Goal: Task Accomplishment & Management: Use online tool/utility

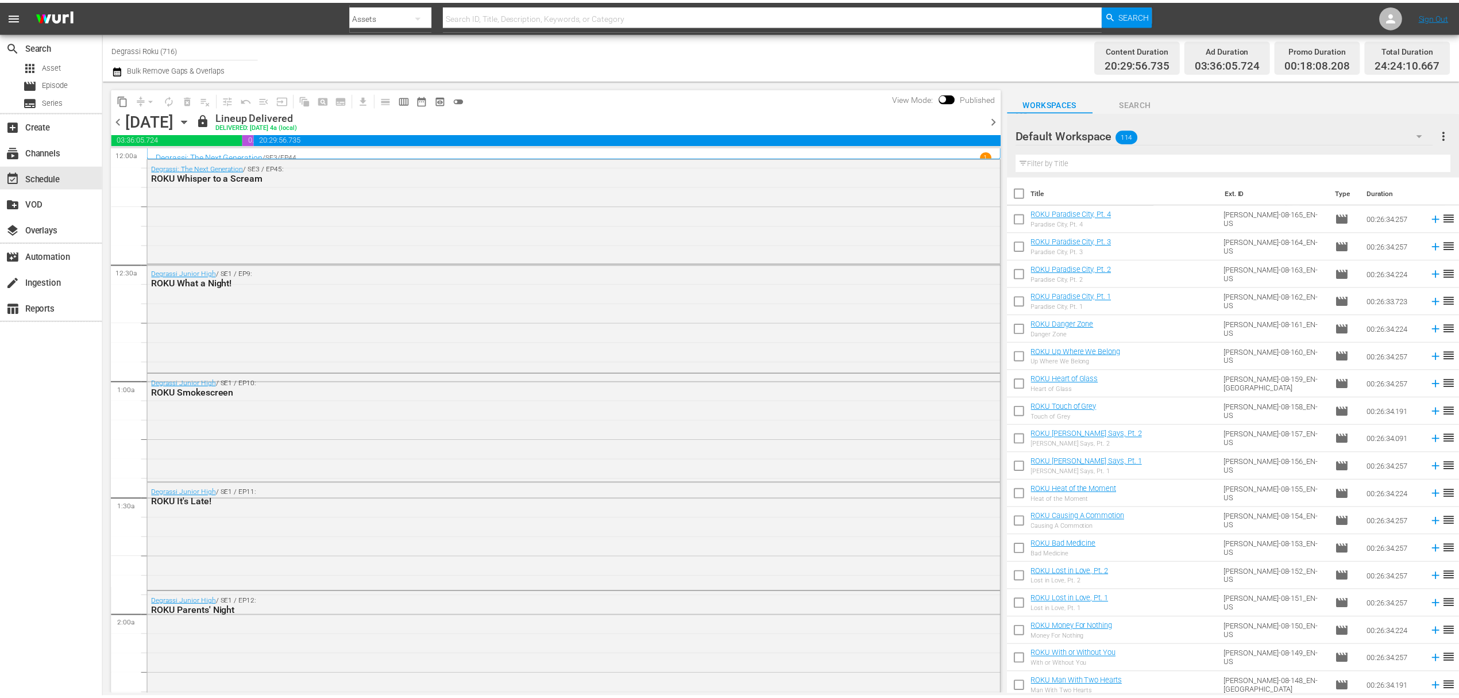
scroll to position [766, 0]
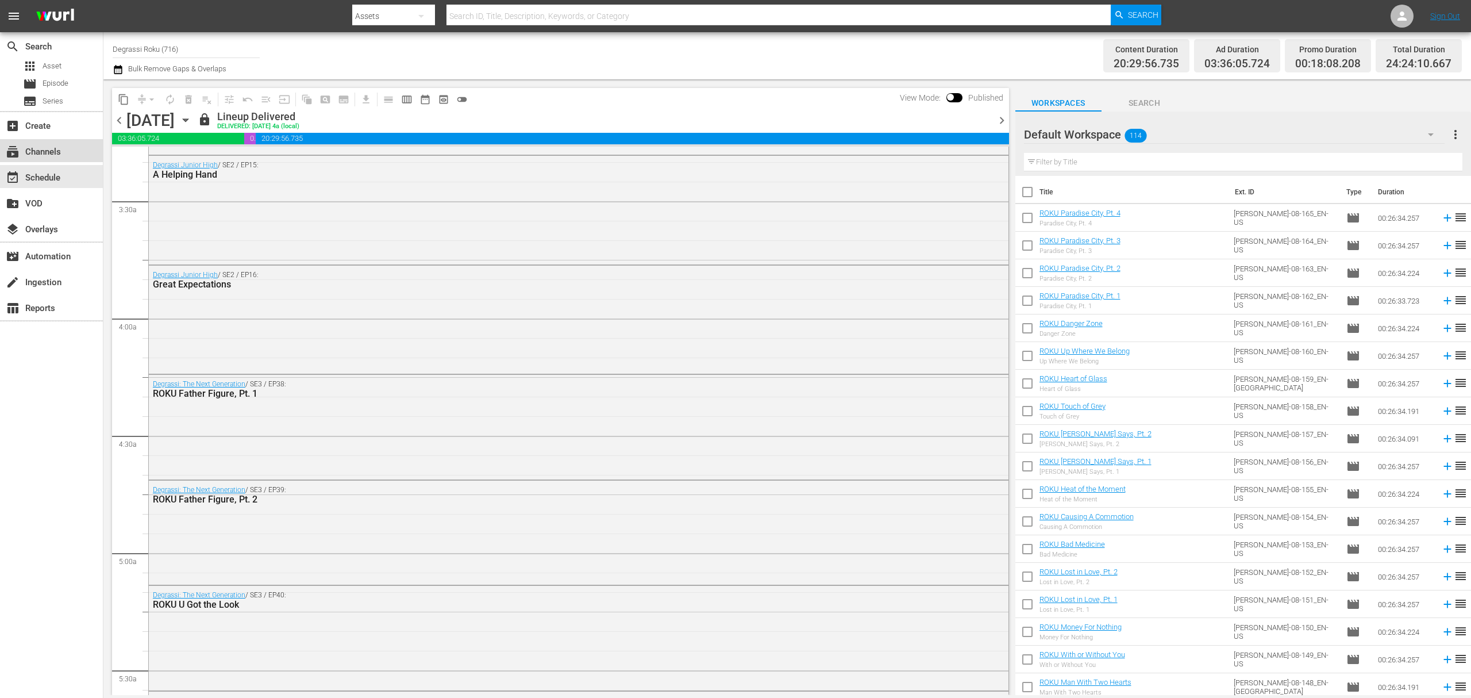
click at [54, 147] on div "subscriptions Channels" at bounding box center [32, 150] width 64 height 10
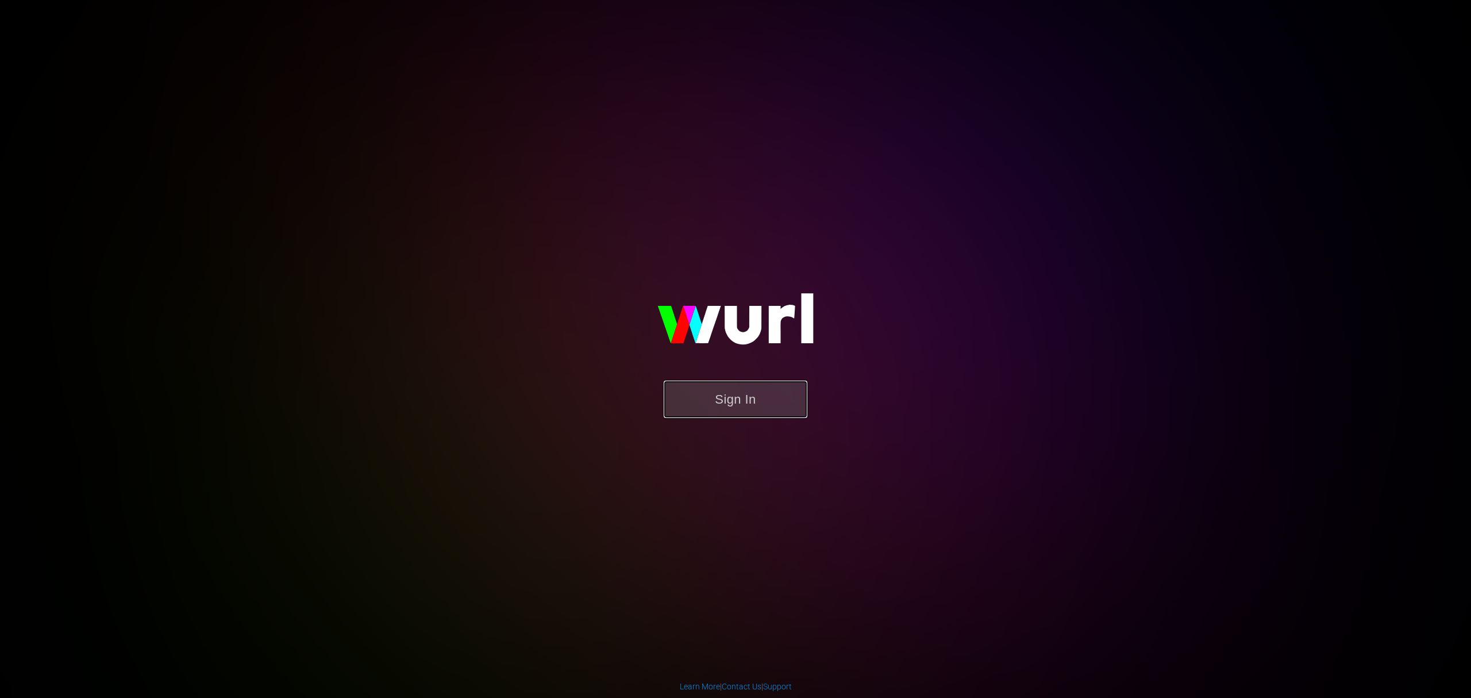
click at [754, 405] on button "Sign In" at bounding box center [736, 398] width 144 height 37
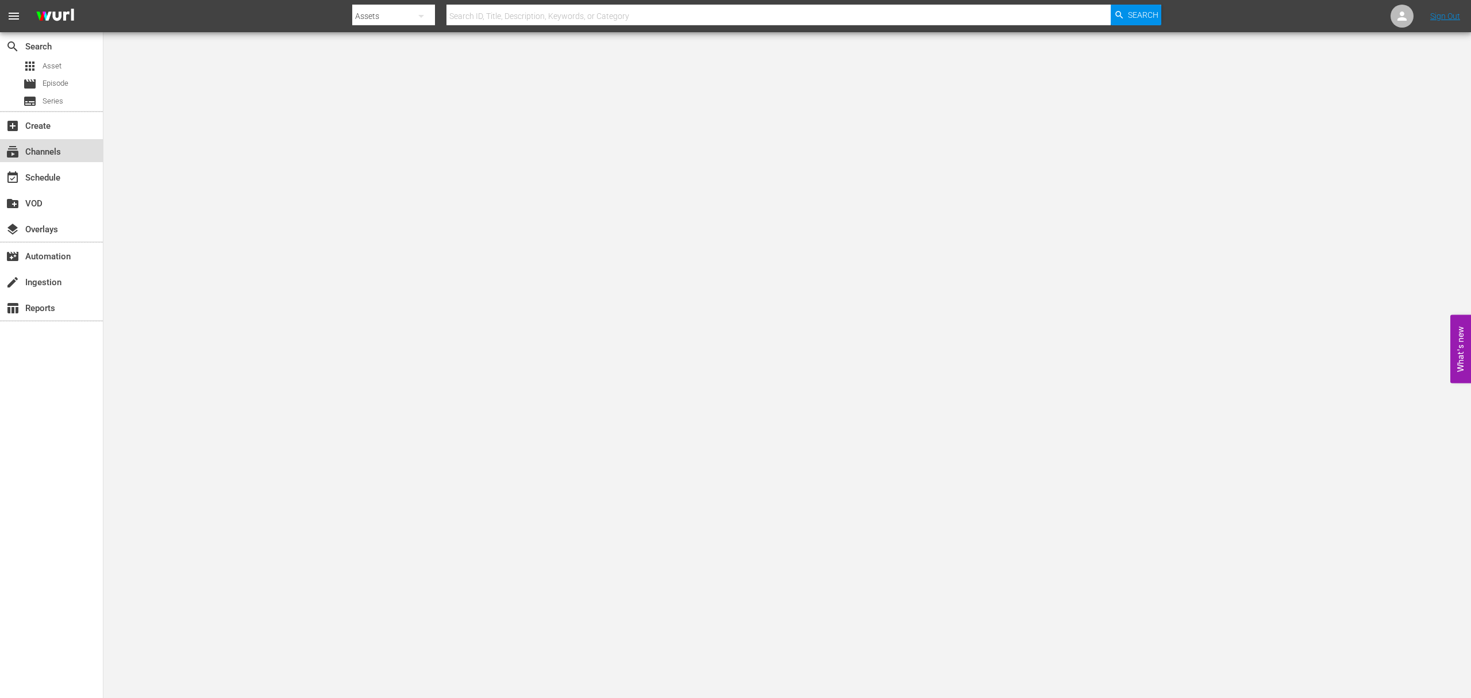
click at [23, 152] on div "subscriptions Channels" at bounding box center [32, 150] width 64 height 10
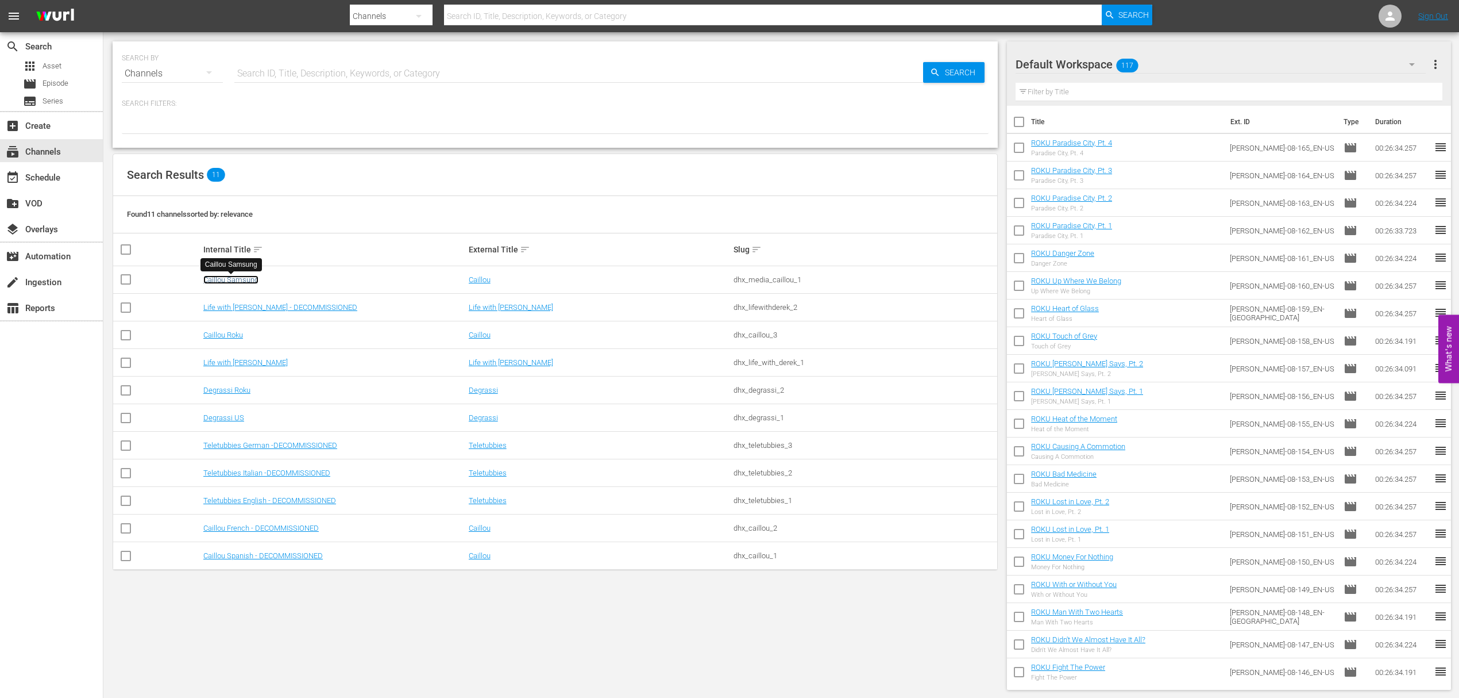
click at [210, 282] on link "Caillou Samsung" at bounding box center [230, 279] width 55 height 9
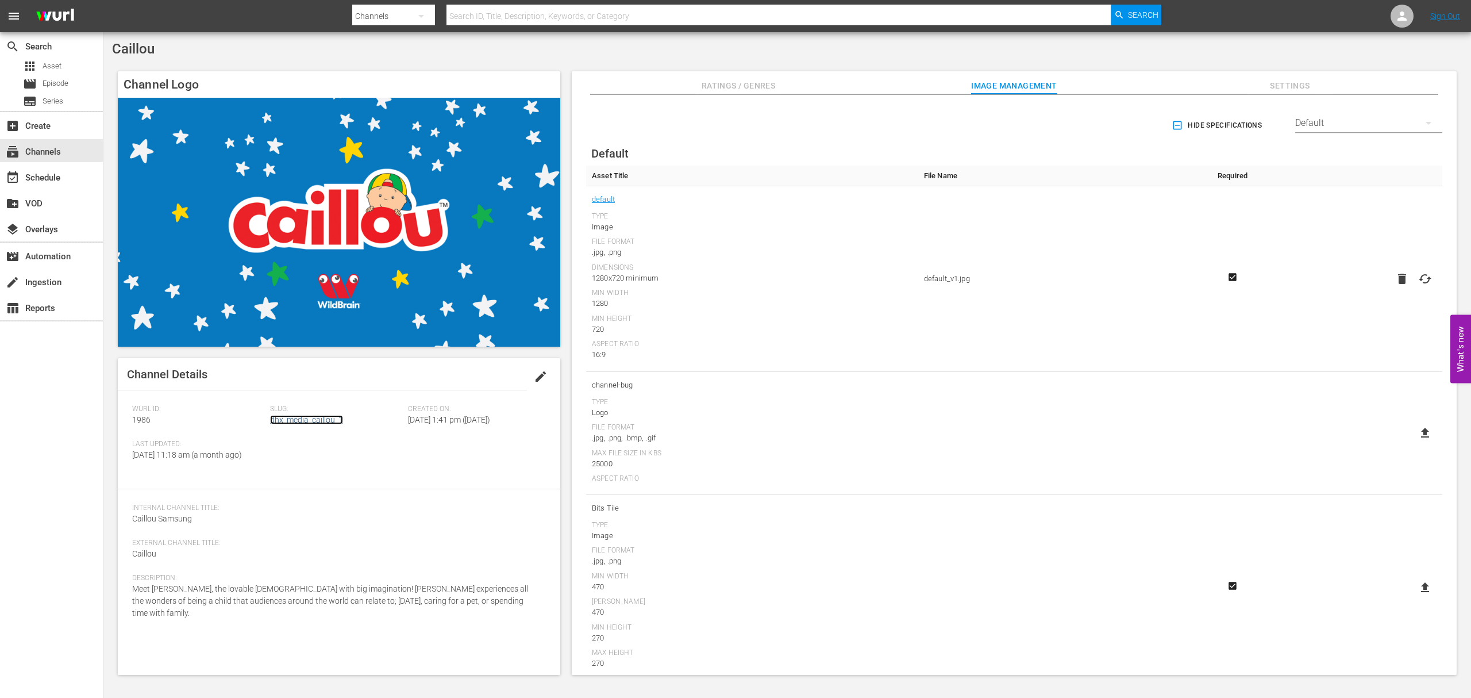
click at [292, 423] on link "dhx_media_caillou_1" at bounding box center [306, 419] width 73 height 9
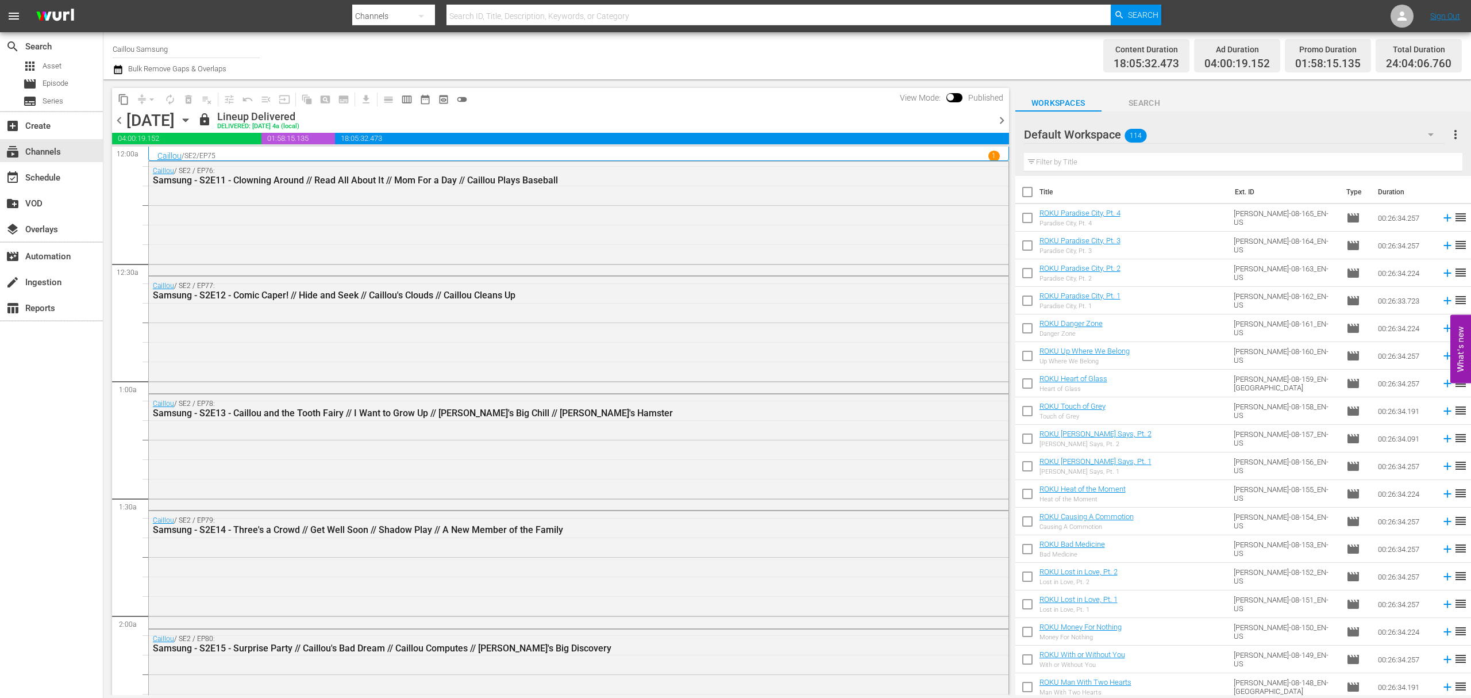
click at [113, 72] on icon "button" at bounding box center [118, 70] width 11 height 14
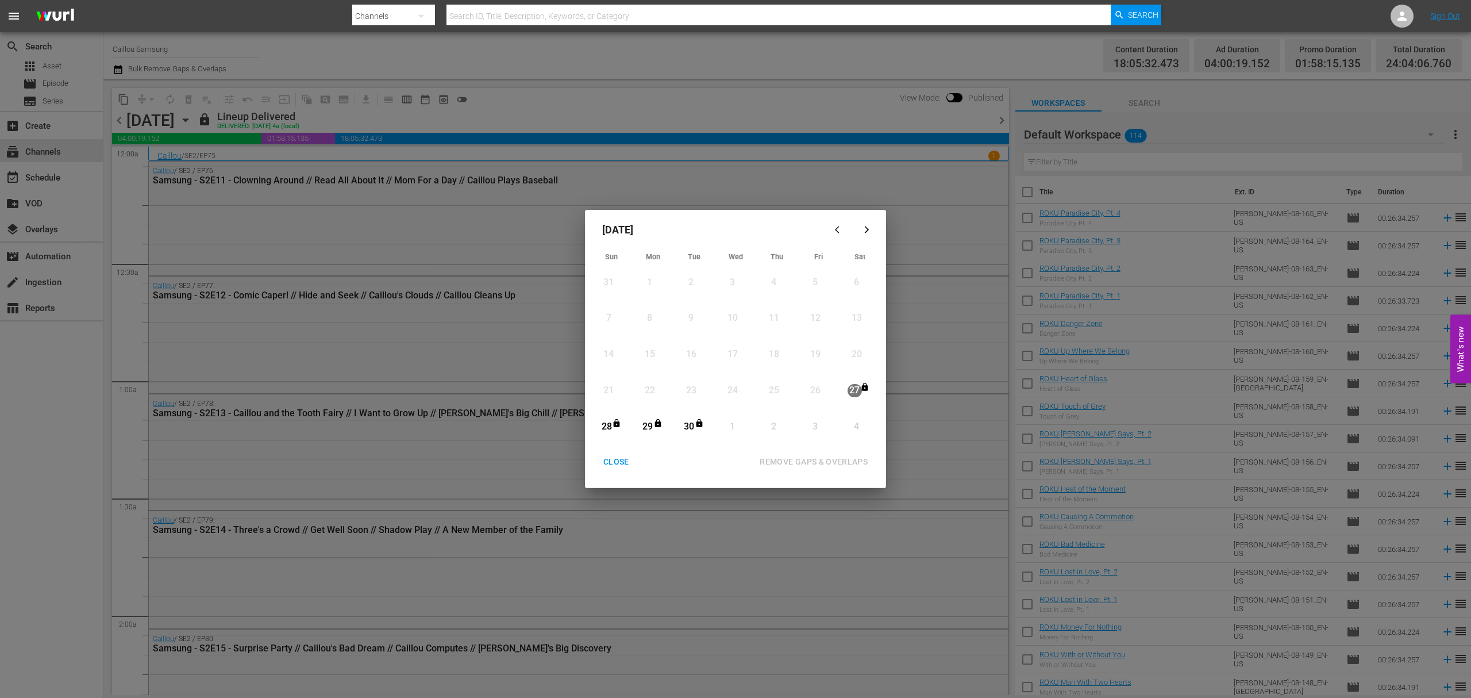
click at [600, 453] on button "CLOSE" at bounding box center [616, 461] width 53 height 21
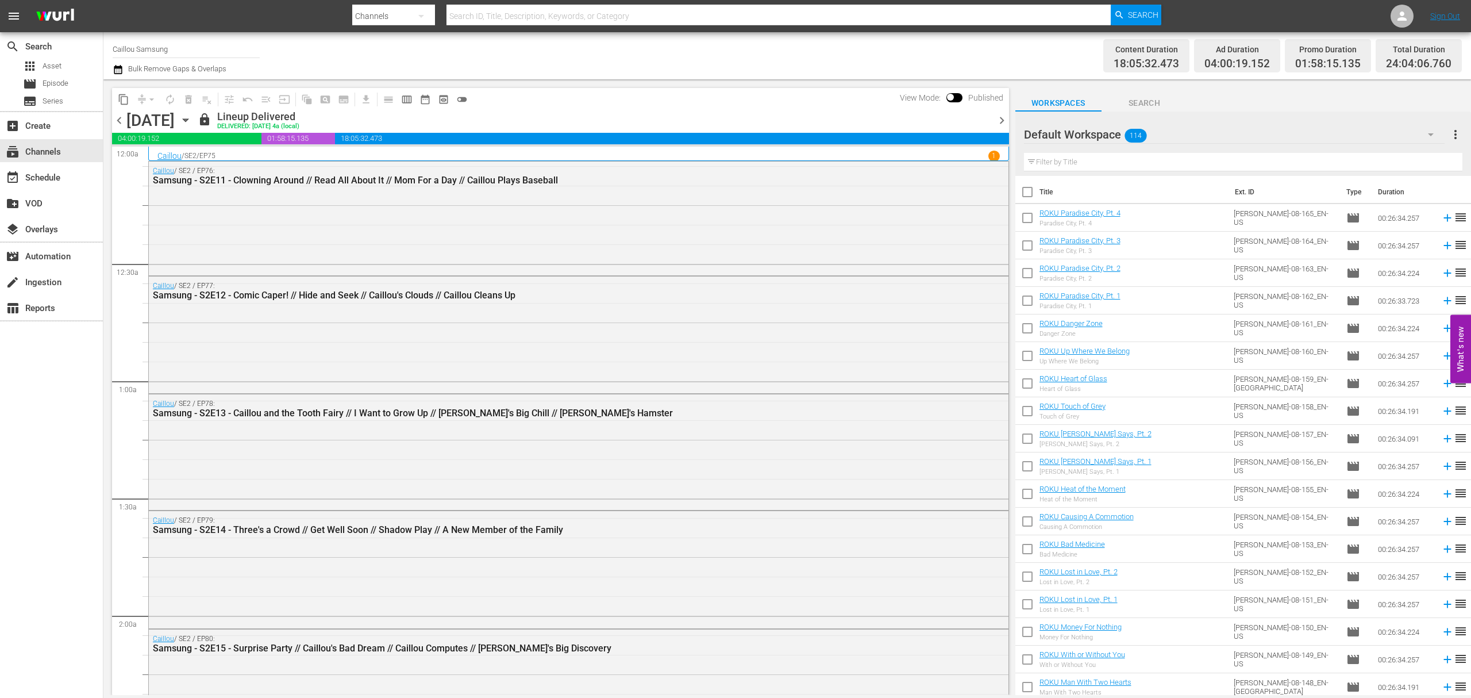
click at [192, 120] on icon "button" at bounding box center [185, 120] width 13 height 13
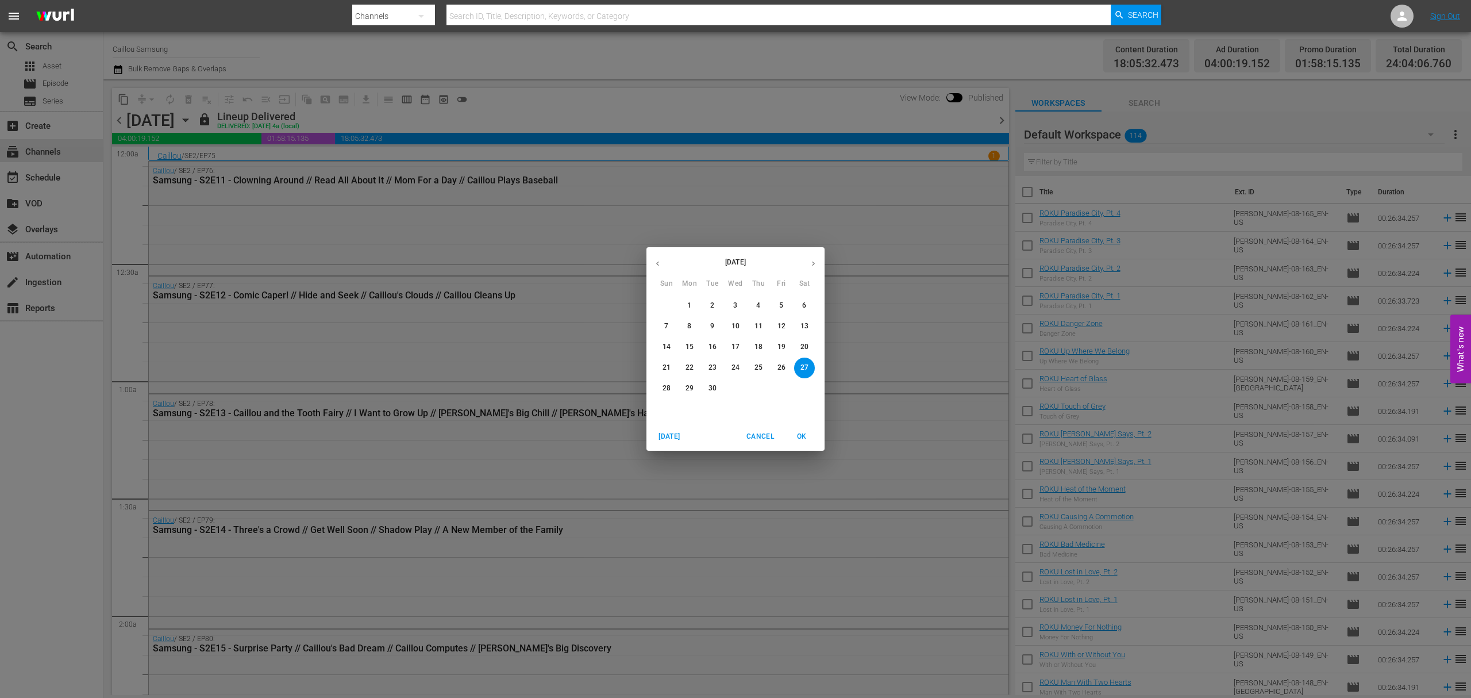
click at [816, 263] on icon "button" at bounding box center [813, 263] width 9 height 9
click at [735, 299] on button "1" at bounding box center [735, 305] width 21 height 21
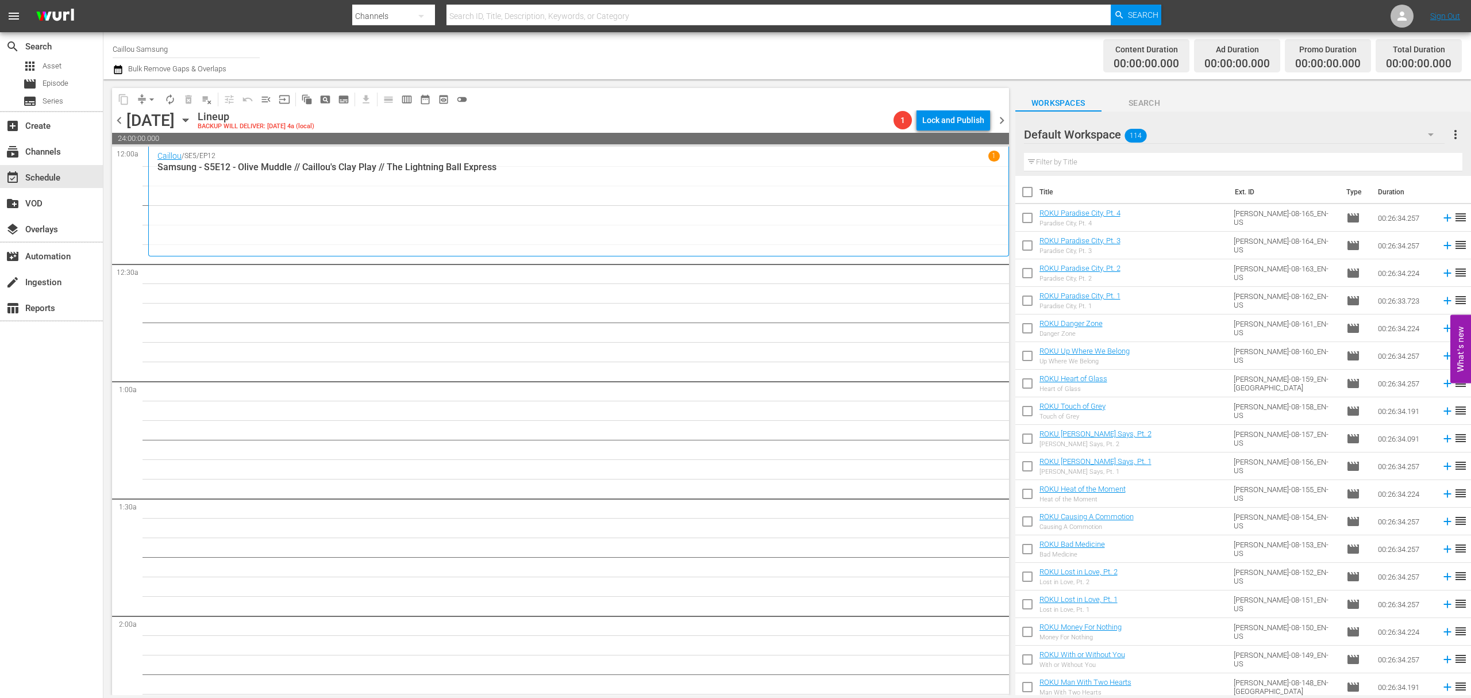
click at [188, 120] on icon "button" at bounding box center [185, 120] width 5 height 3
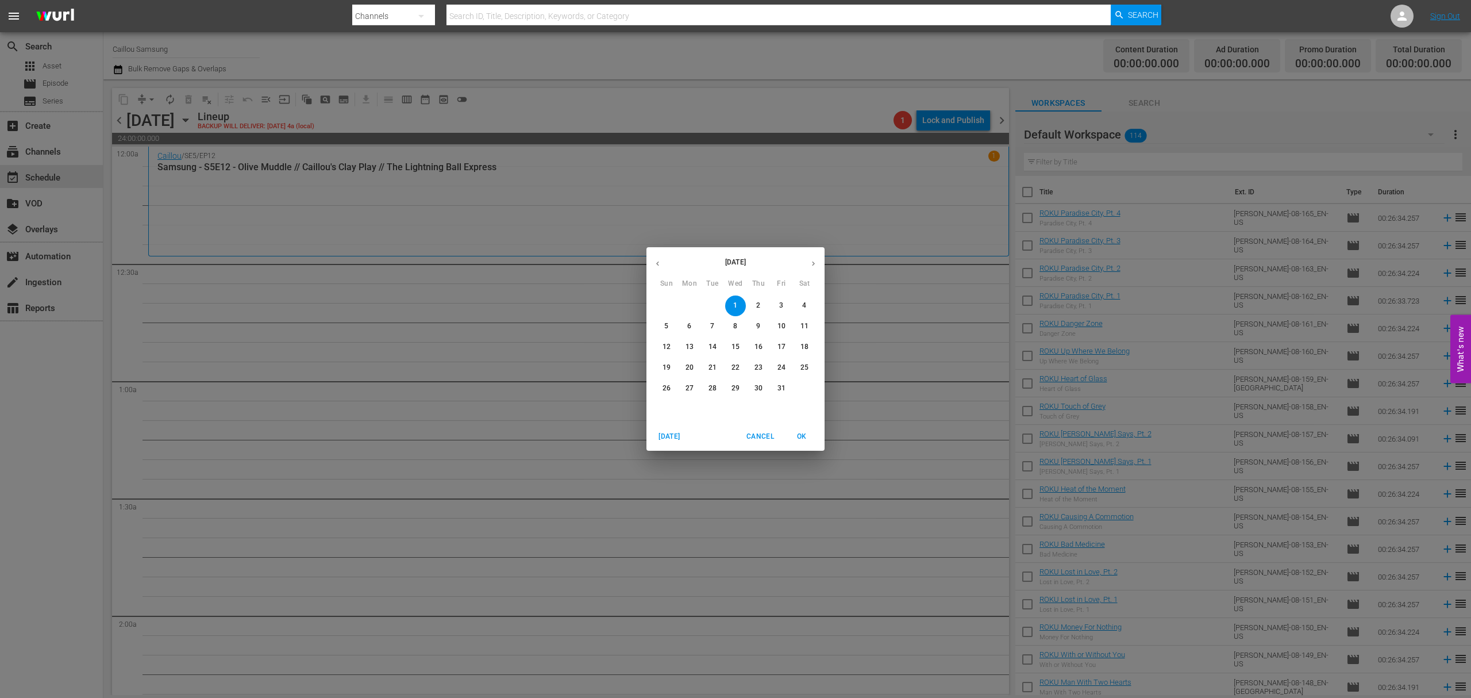
click at [660, 260] on icon "button" at bounding box center [657, 263] width 9 height 9
click at [760, 345] on p "18" at bounding box center [758, 347] width 8 height 10
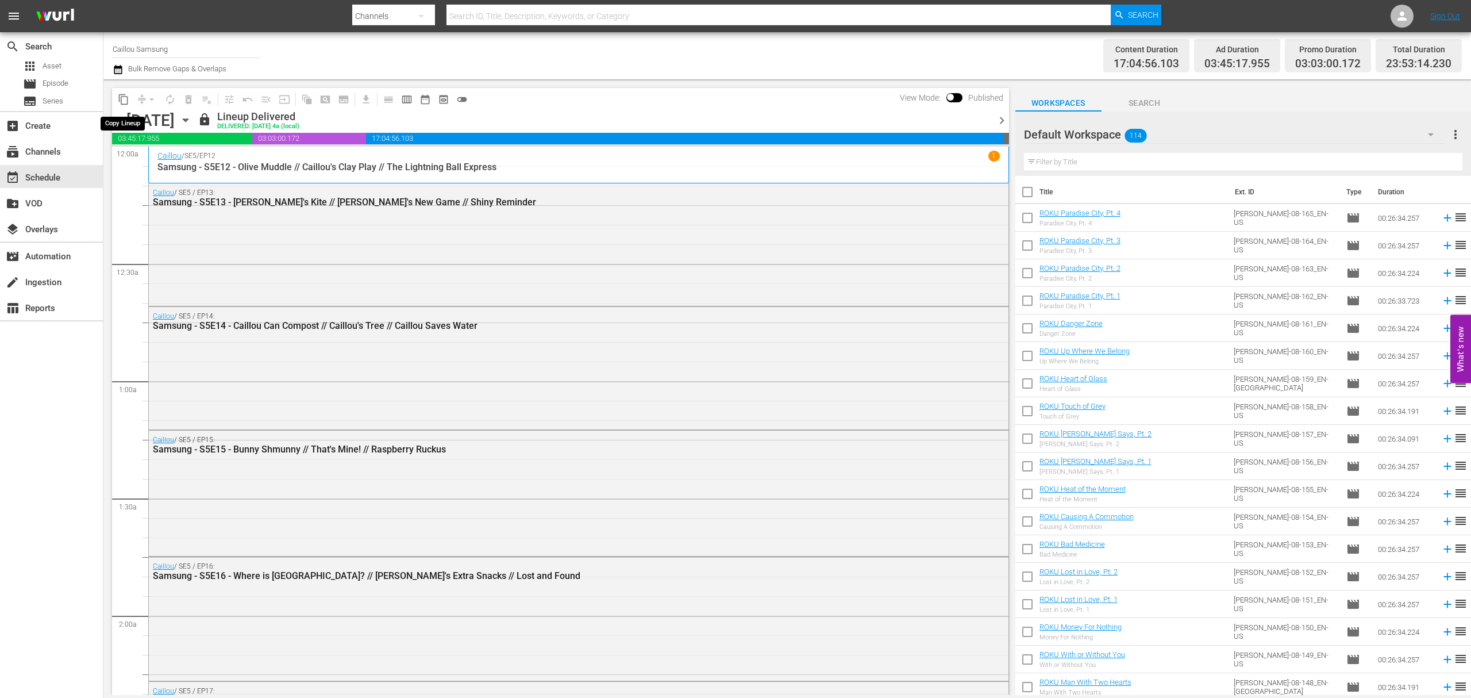
click at [118, 100] on span "content_copy" at bounding box center [123, 99] width 11 height 11
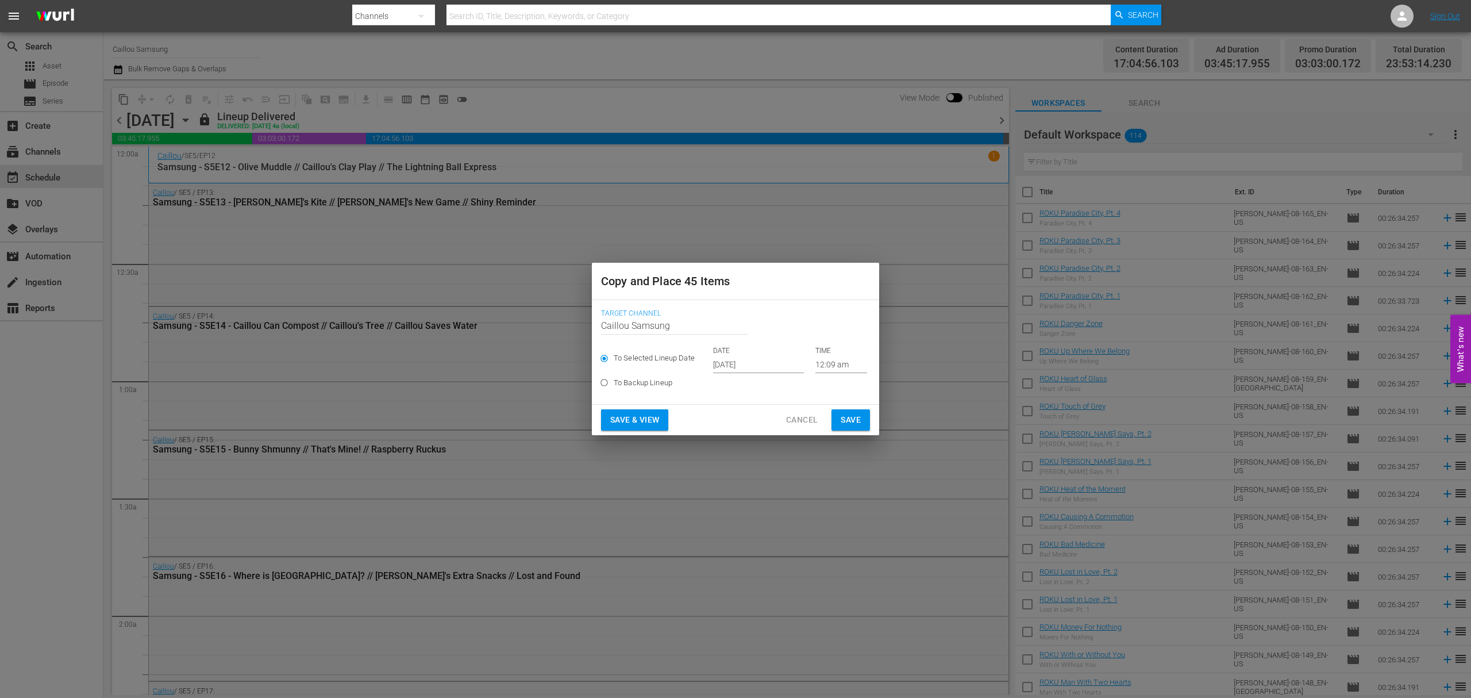
click at [755, 364] on input "[DATE]" at bounding box center [758, 364] width 91 height 17
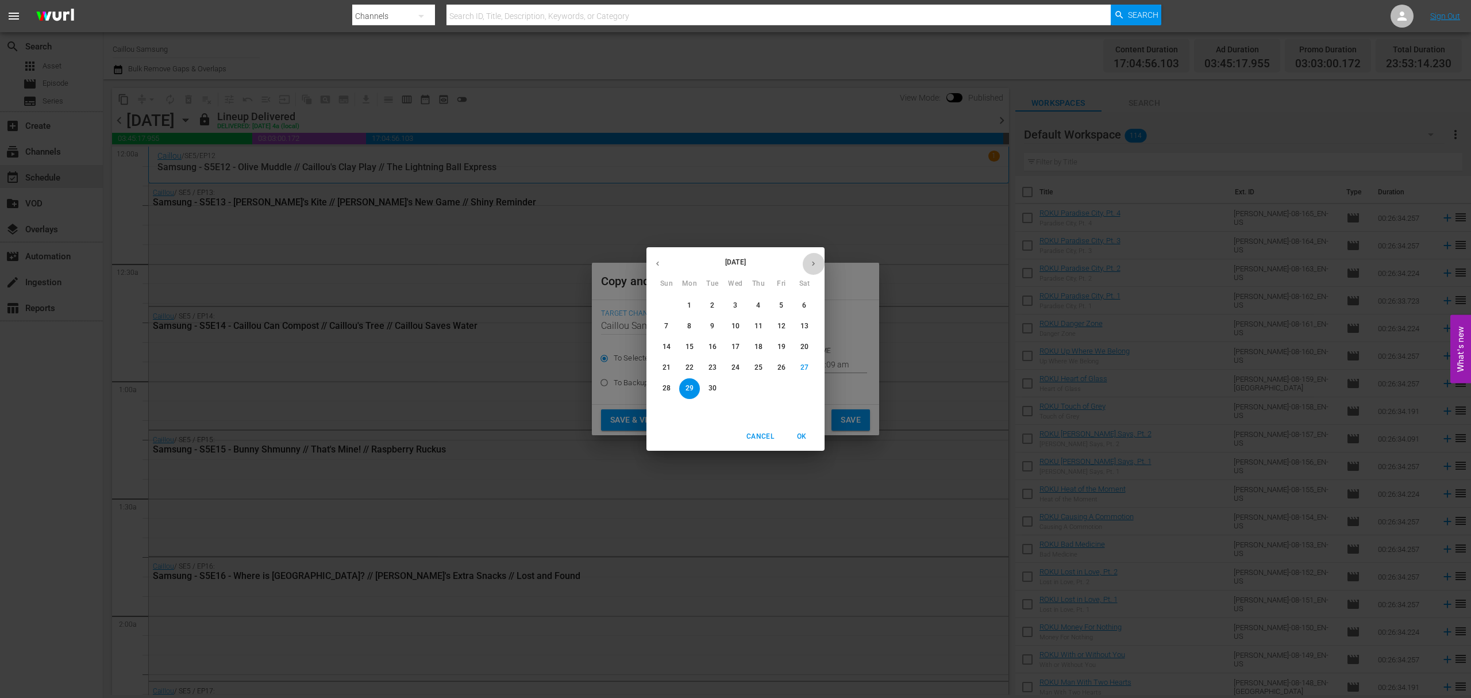
click at [812, 264] on icon "button" at bounding box center [813, 263] width 9 height 9
click at [731, 309] on span "1" at bounding box center [735, 306] width 21 height 10
type input "Oct 1st 2025"
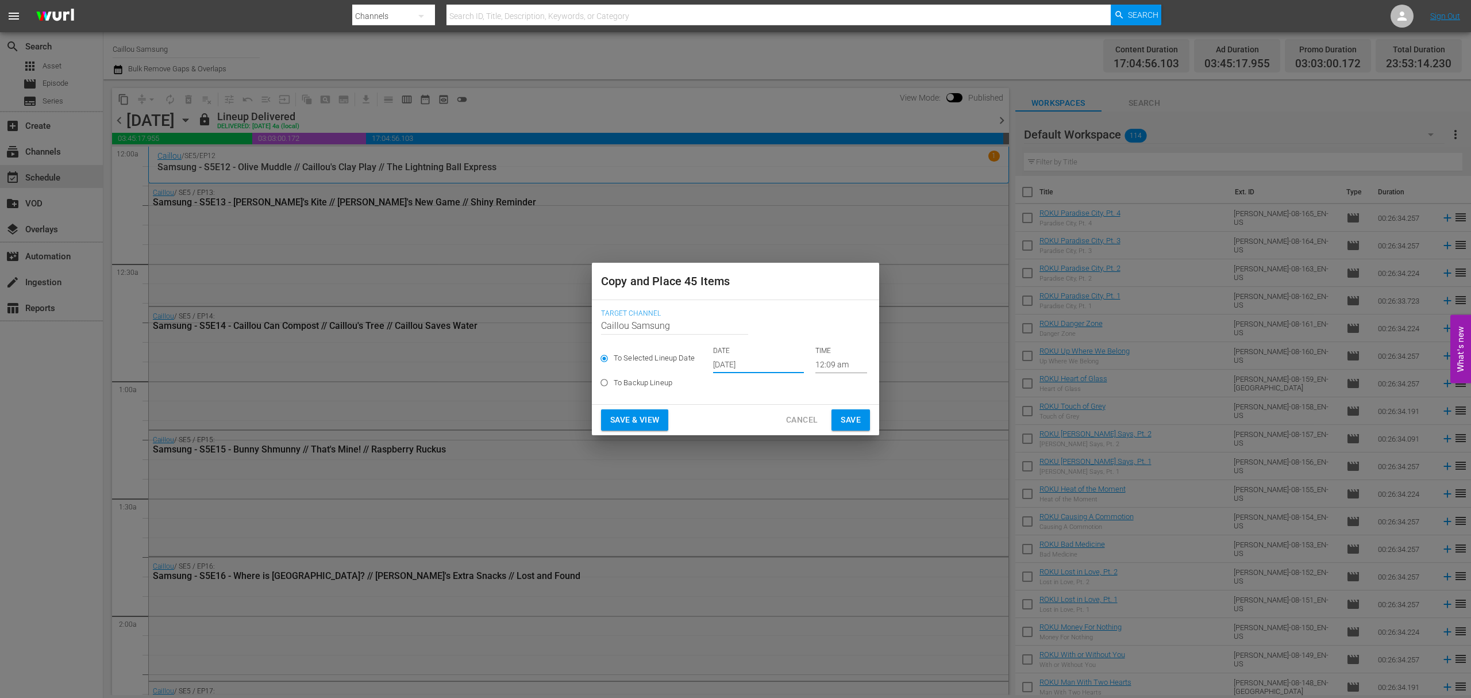
click at [856, 417] on span "Save" at bounding box center [851, 420] width 20 height 14
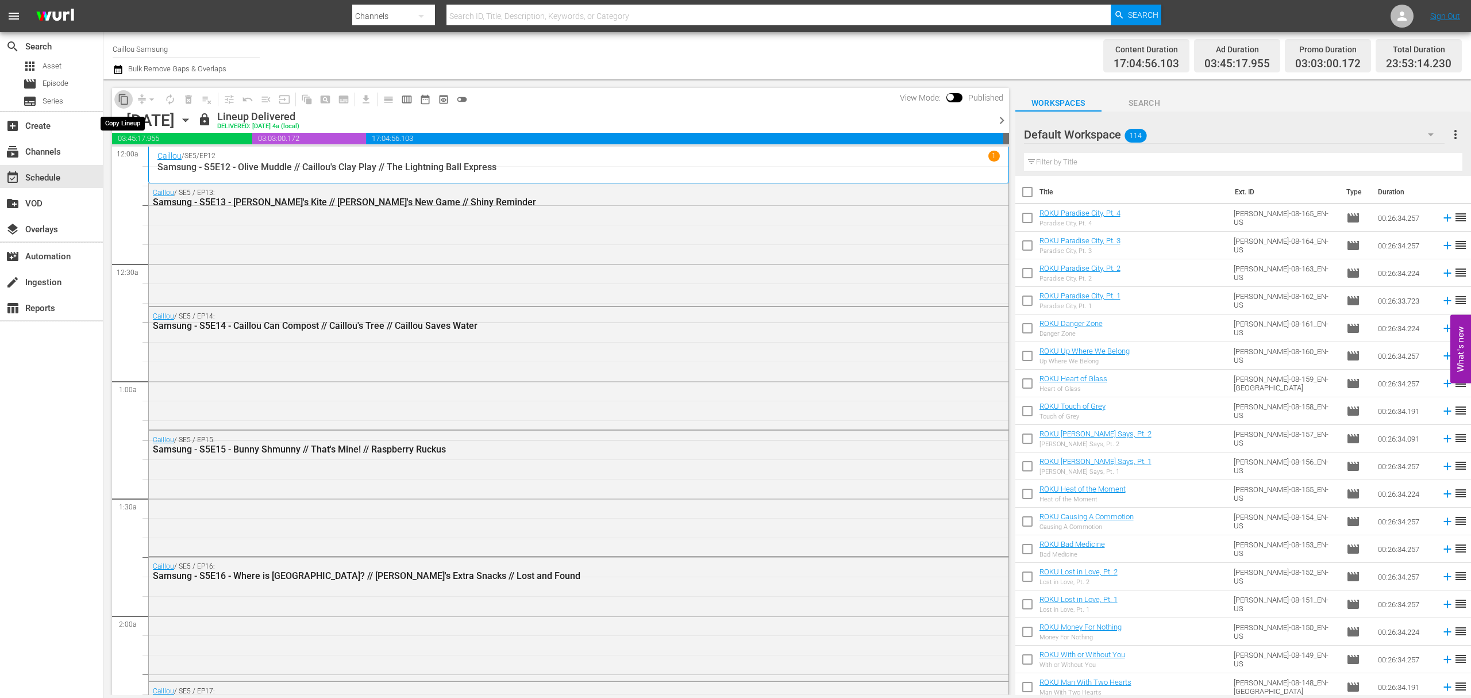
click at [118, 95] on span "content_copy" at bounding box center [123, 99] width 11 height 11
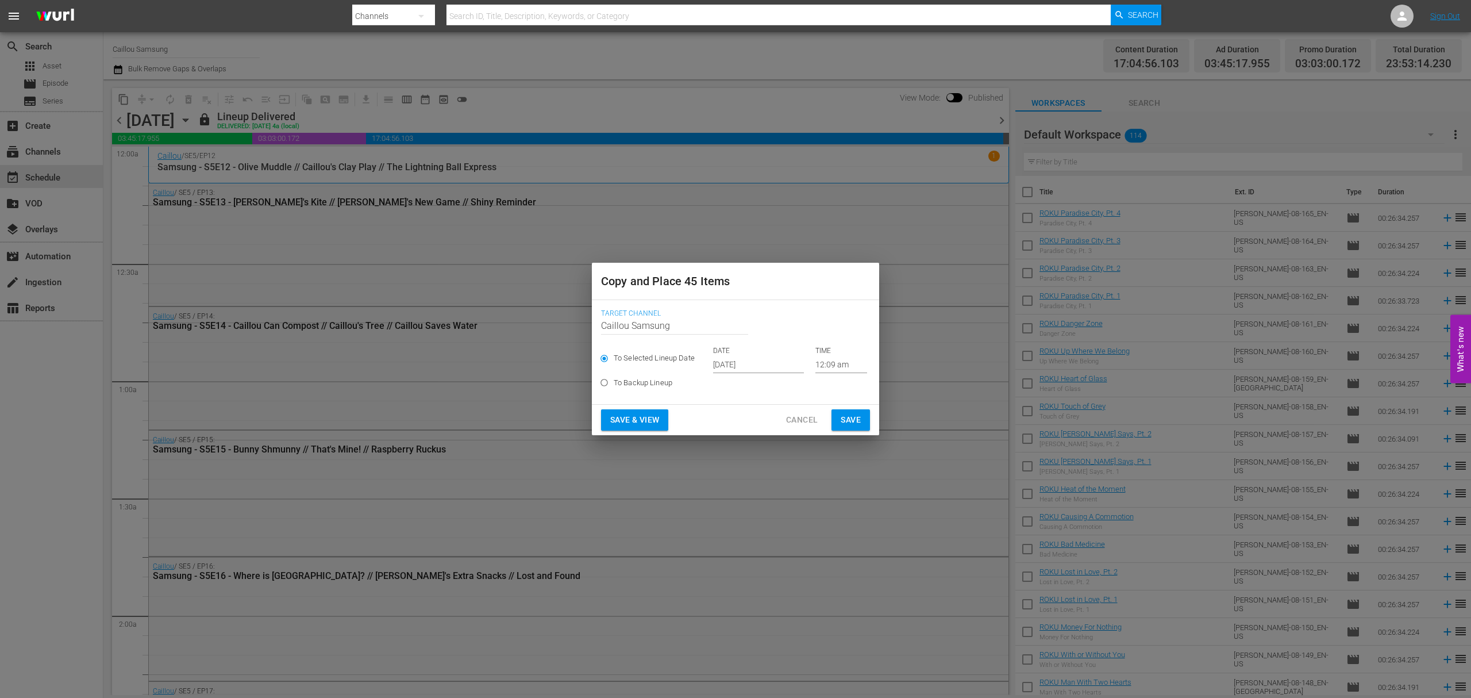
click at [750, 361] on input "[DATE]" at bounding box center [758, 364] width 91 height 17
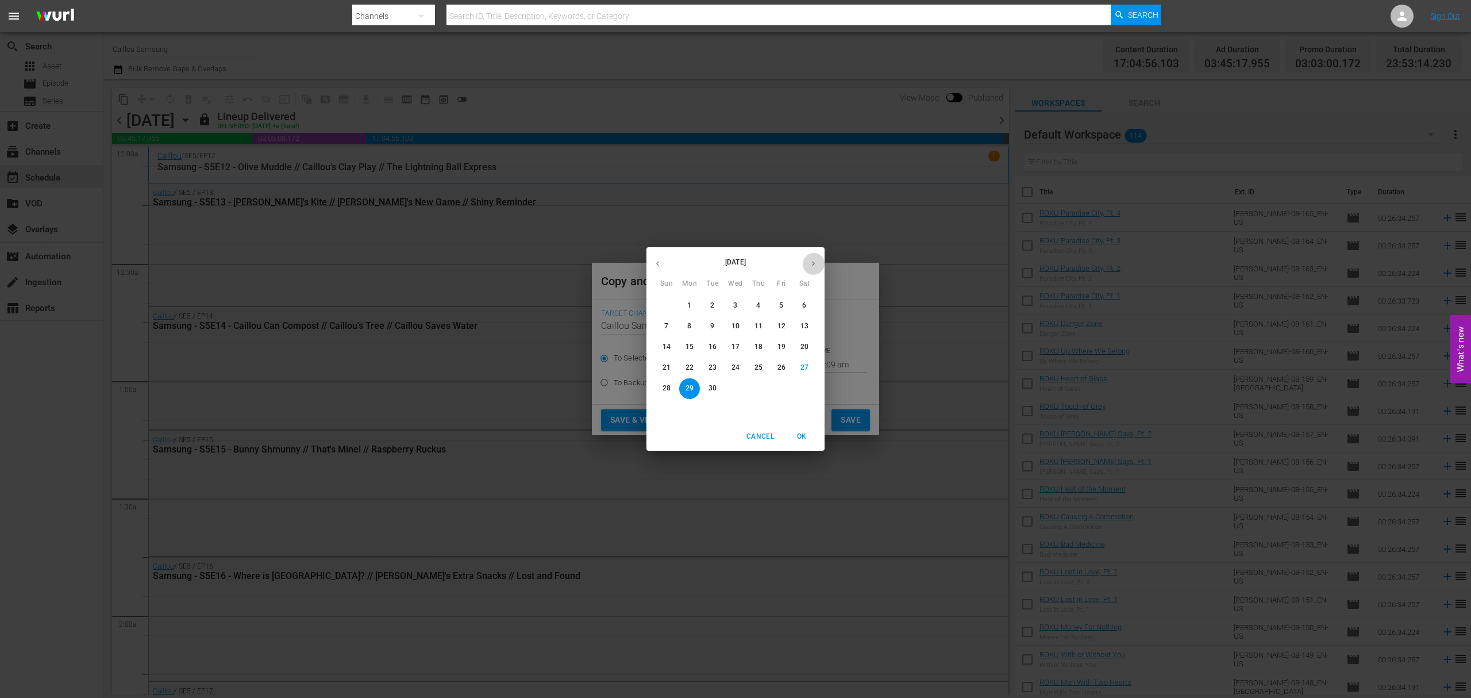
click at [808, 264] on button "button" at bounding box center [813, 263] width 22 height 22
click at [661, 326] on span "5" at bounding box center [666, 326] width 21 height 10
type input "Oct 5th 2025"
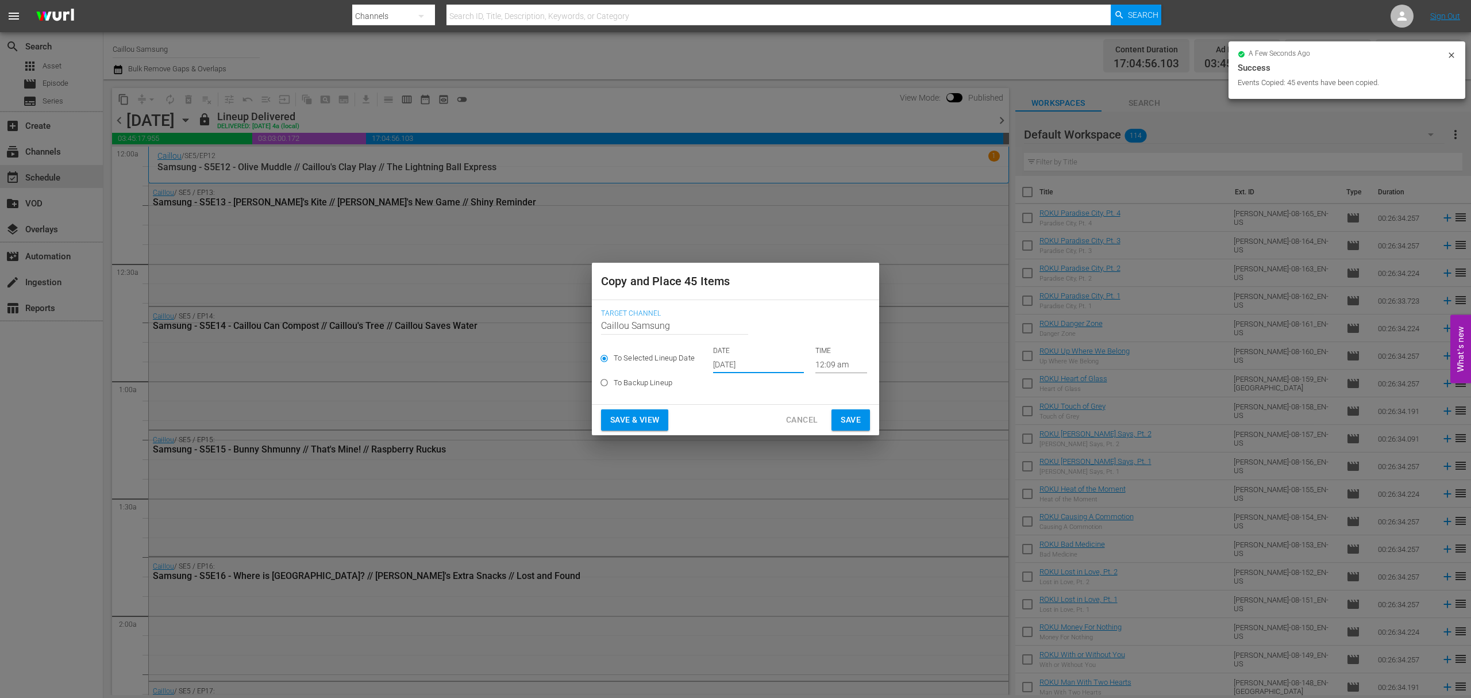
click at [846, 419] on span "Save" at bounding box center [851, 420] width 20 height 14
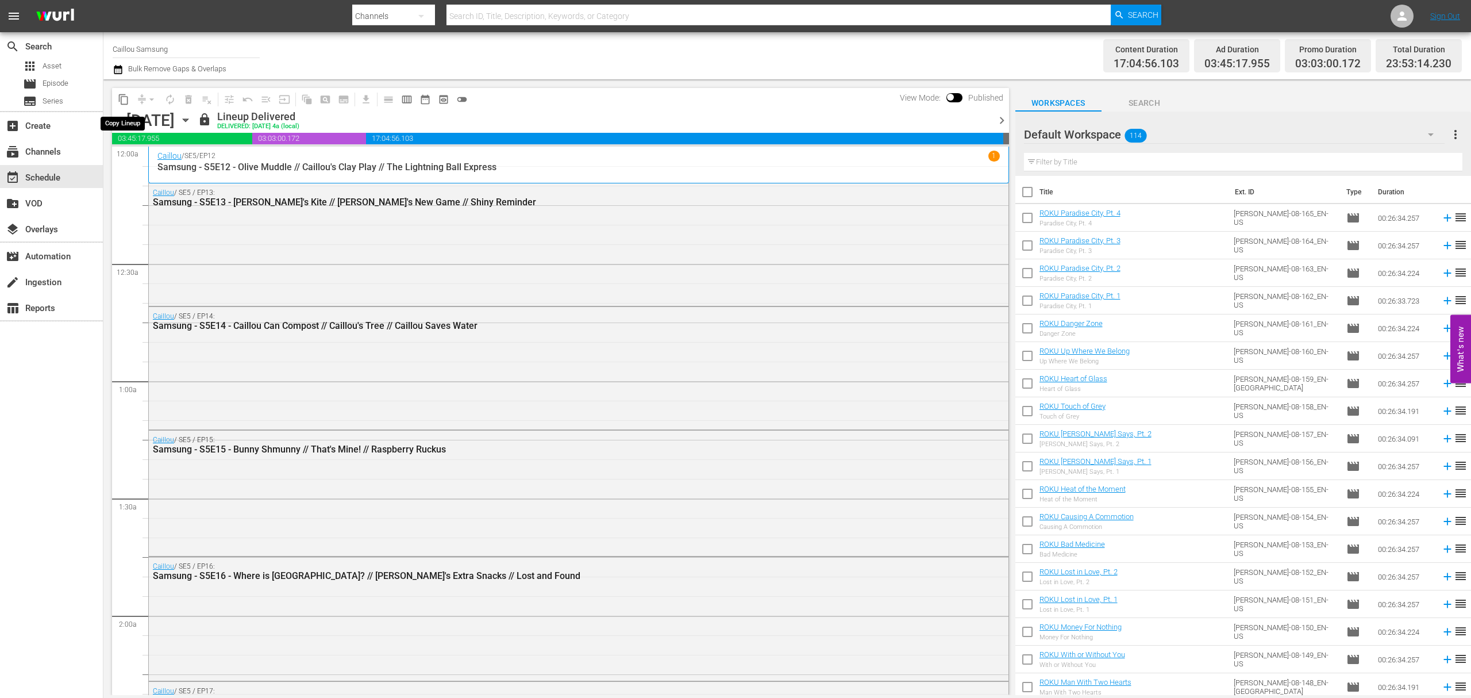
click at [125, 95] on span "content_copy" at bounding box center [123, 99] width 11 height 11
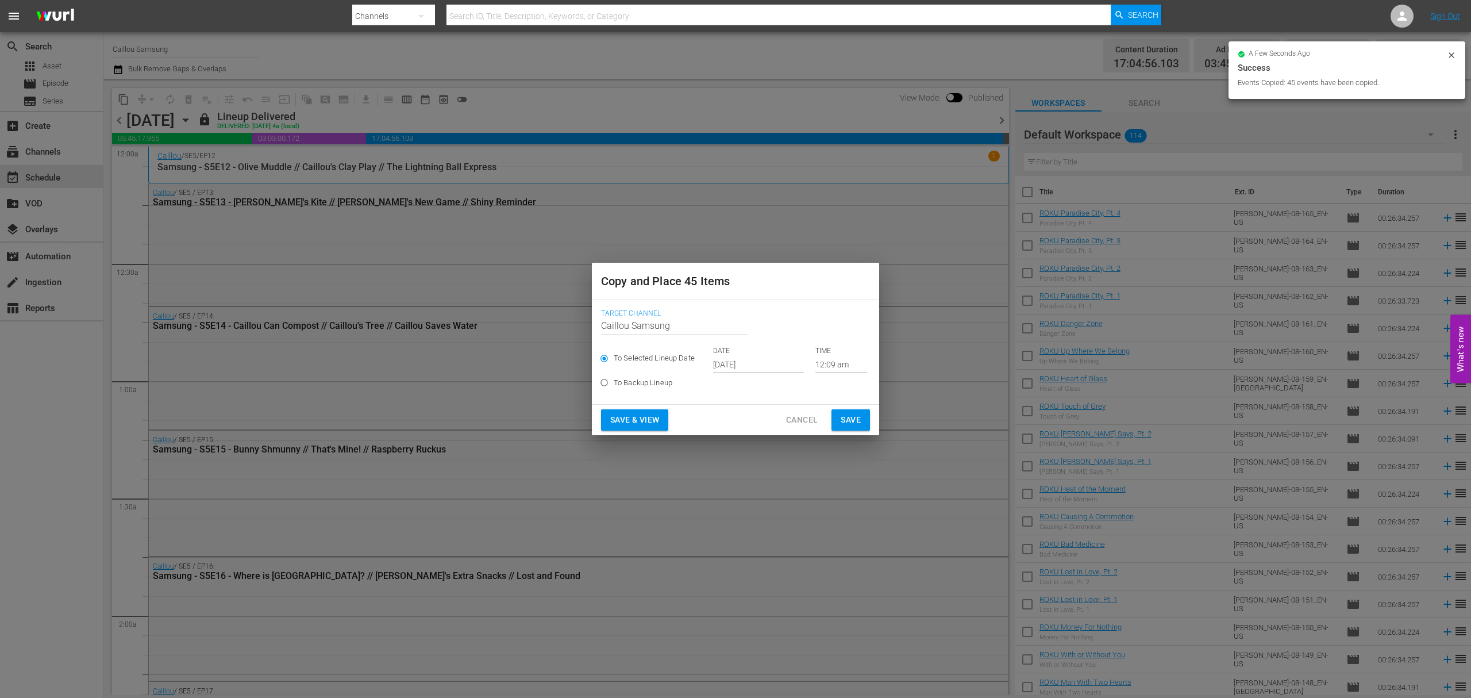
click at [740, 359] on input "[DATE]" at bounding box center [758, 364] width 91 height 17
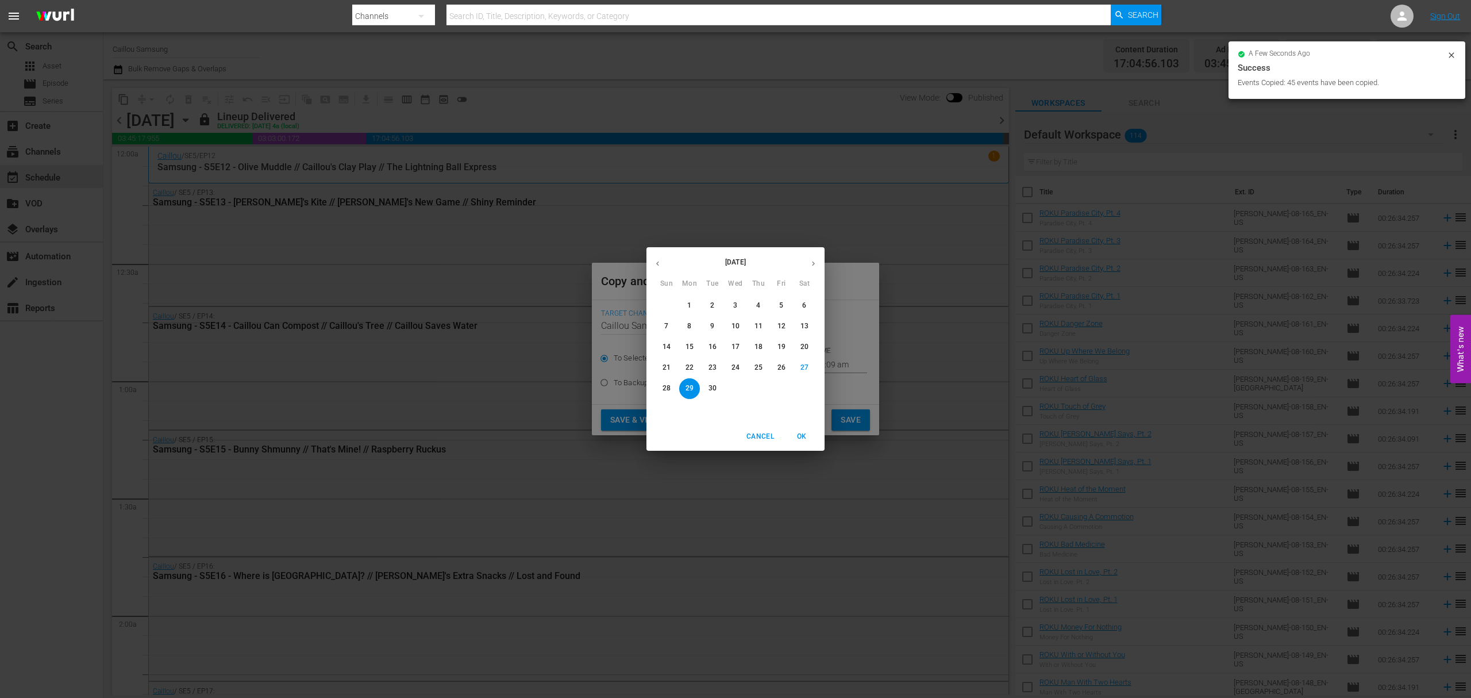
click at [809, 263] on icon "button" at bounding box center [813, 263] width 9 height 9
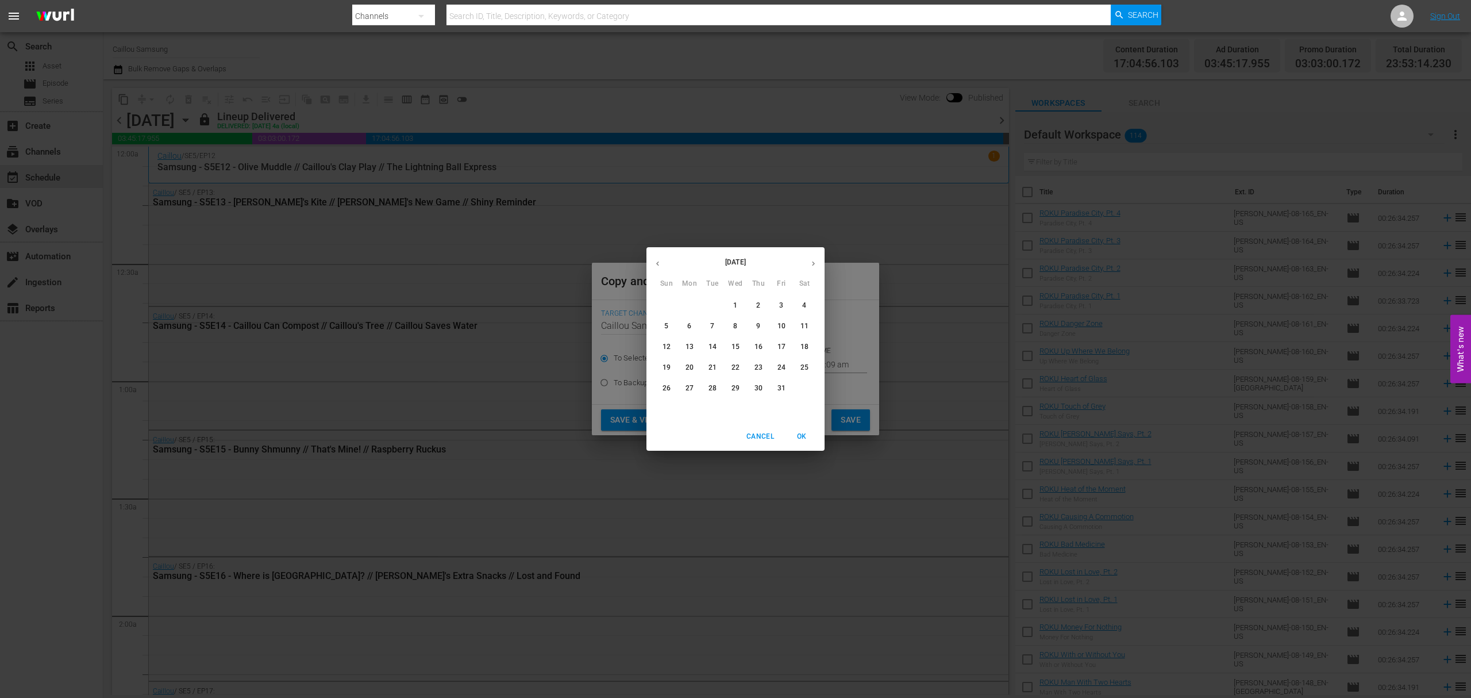
click at [756, 342] on p "16" at bounding box center [758, 347] width 8 height 10
type input "[DATE]"
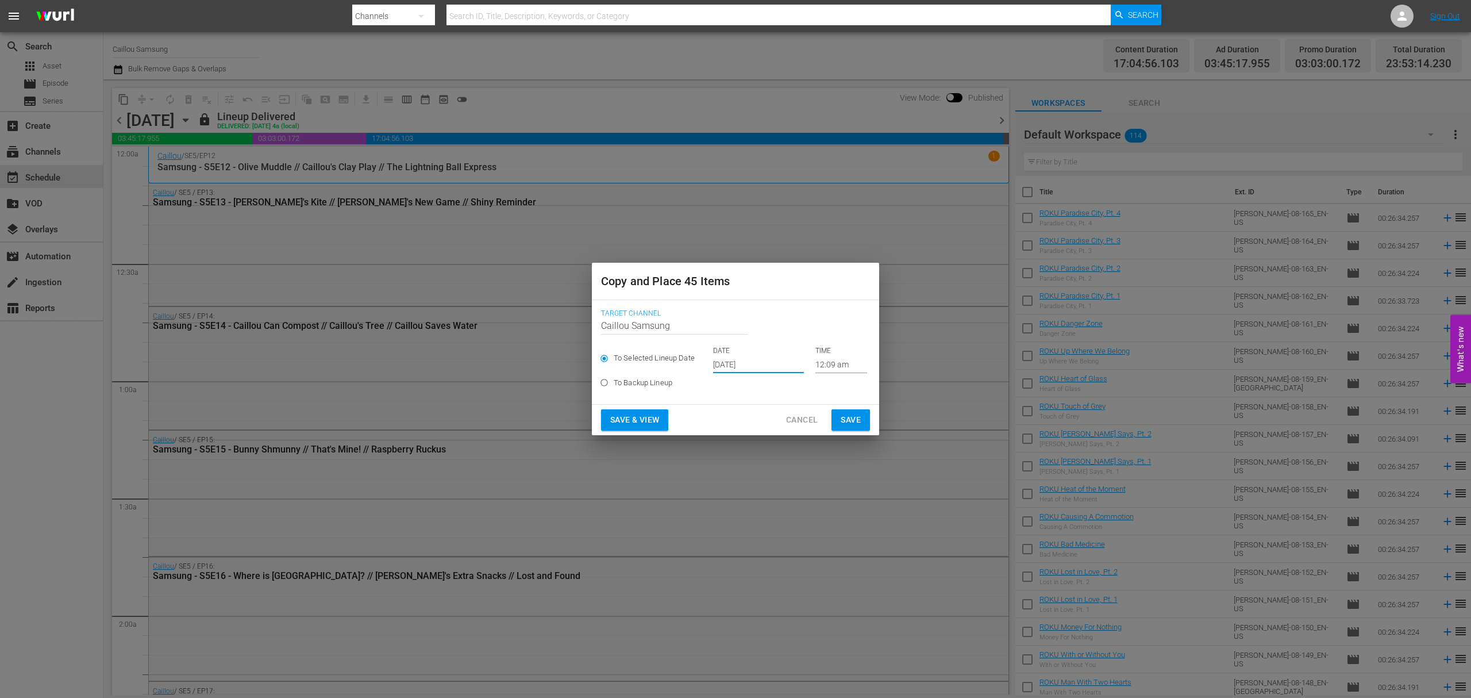
click at [853, 413] on span "Save" at bounding box center [851, 420] width 20 height 14
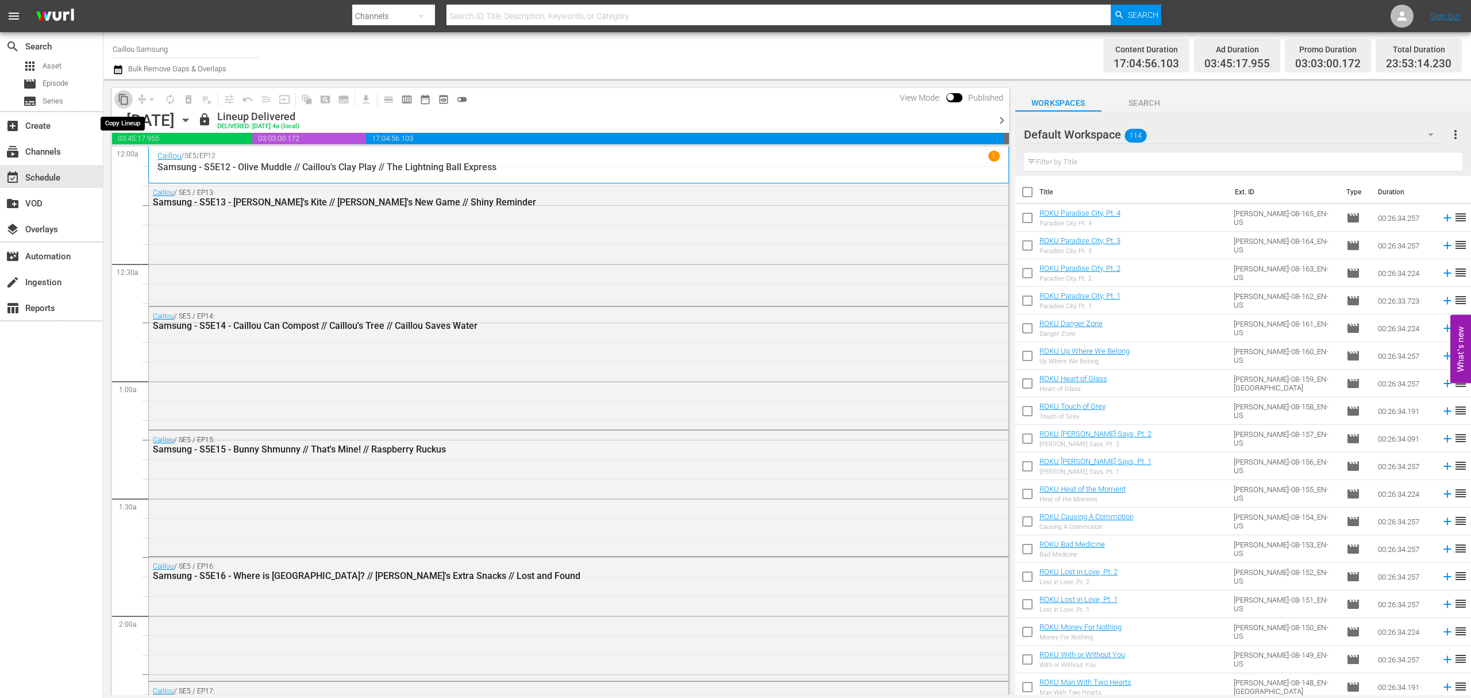
click at [120, 100] on span "content_copy" at bounding box center [123, 99] width 11 height 11
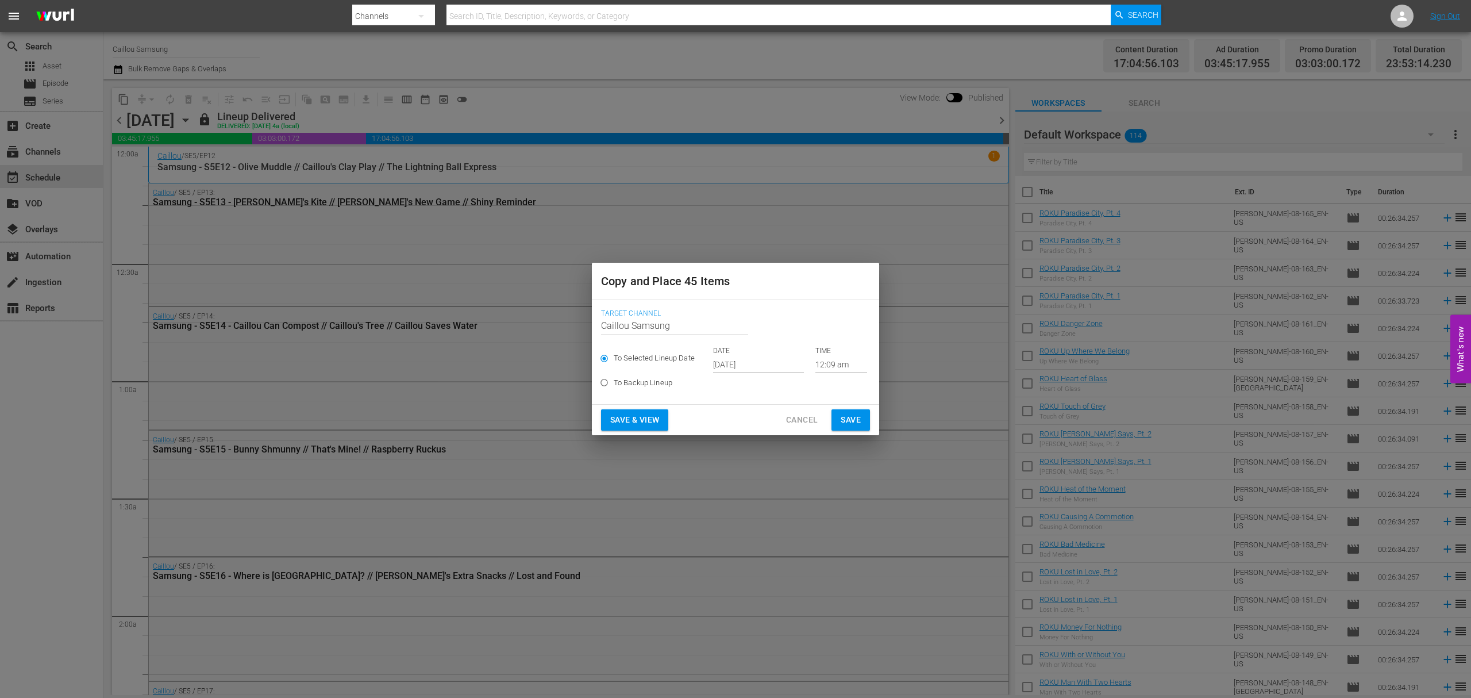
click at [754, 368] on input "[DATE]" at bounding box center [758, 364] width 91 height 17
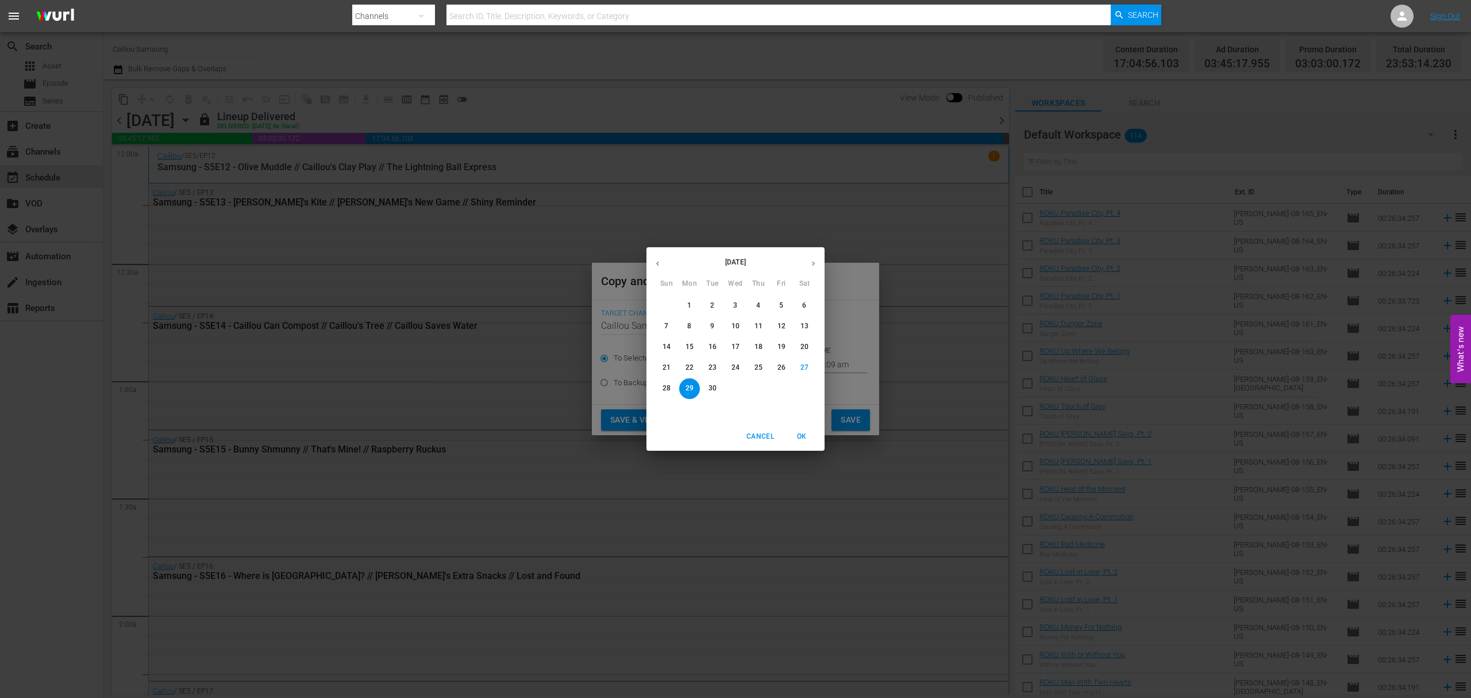
click at [814, 255] on button "button" at bounding box center [813, 263] width 22 height 22
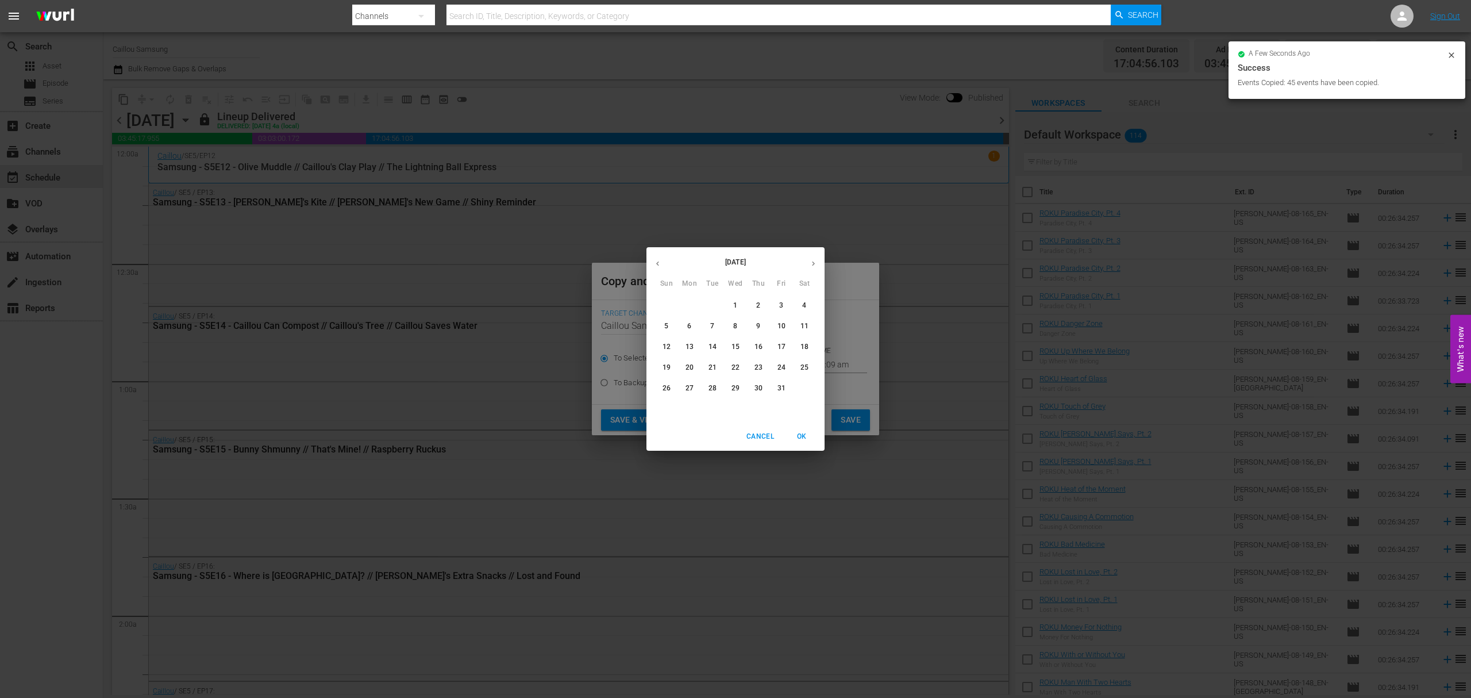
click at [692, 386] on p "27" at bounding box center [690, 388] width 8 height 10
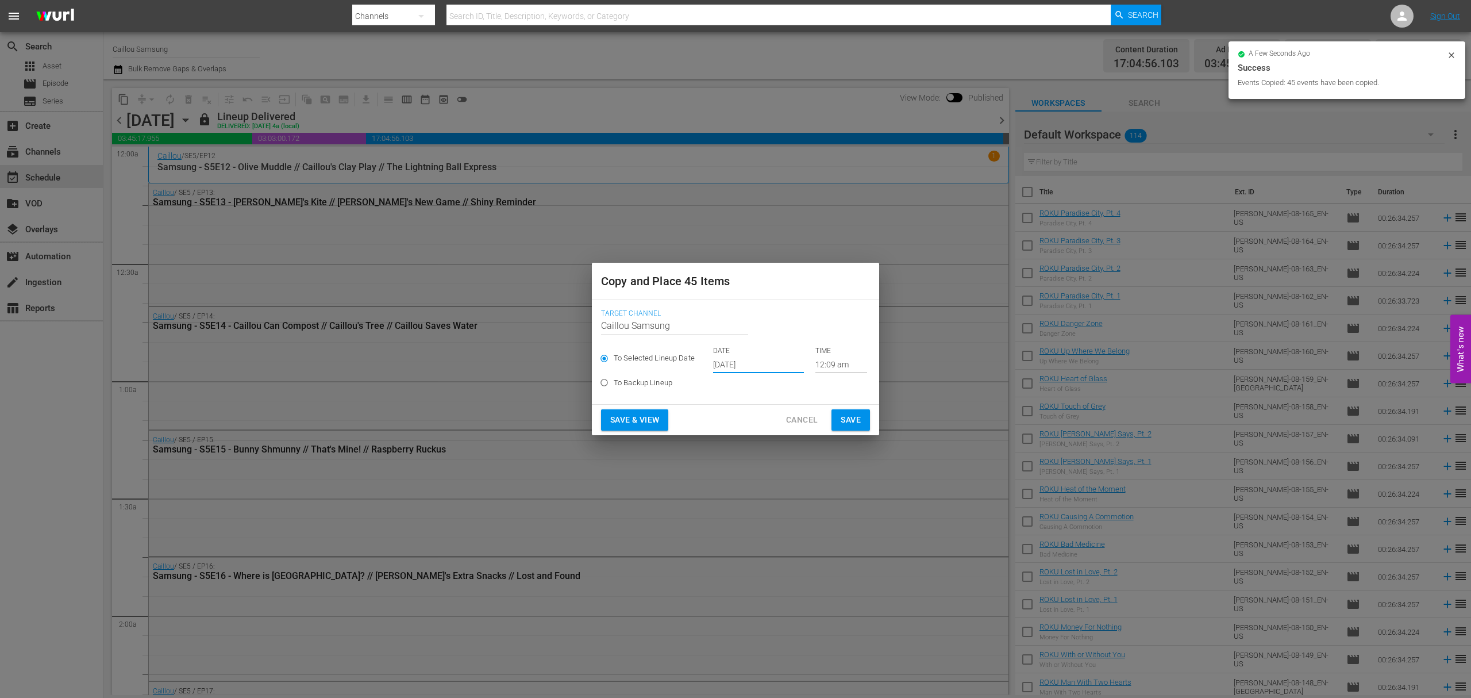
type input "[DATE]"
click at [848, 417] on span "Save" at bounding box center [851, 420] width 20 height 14
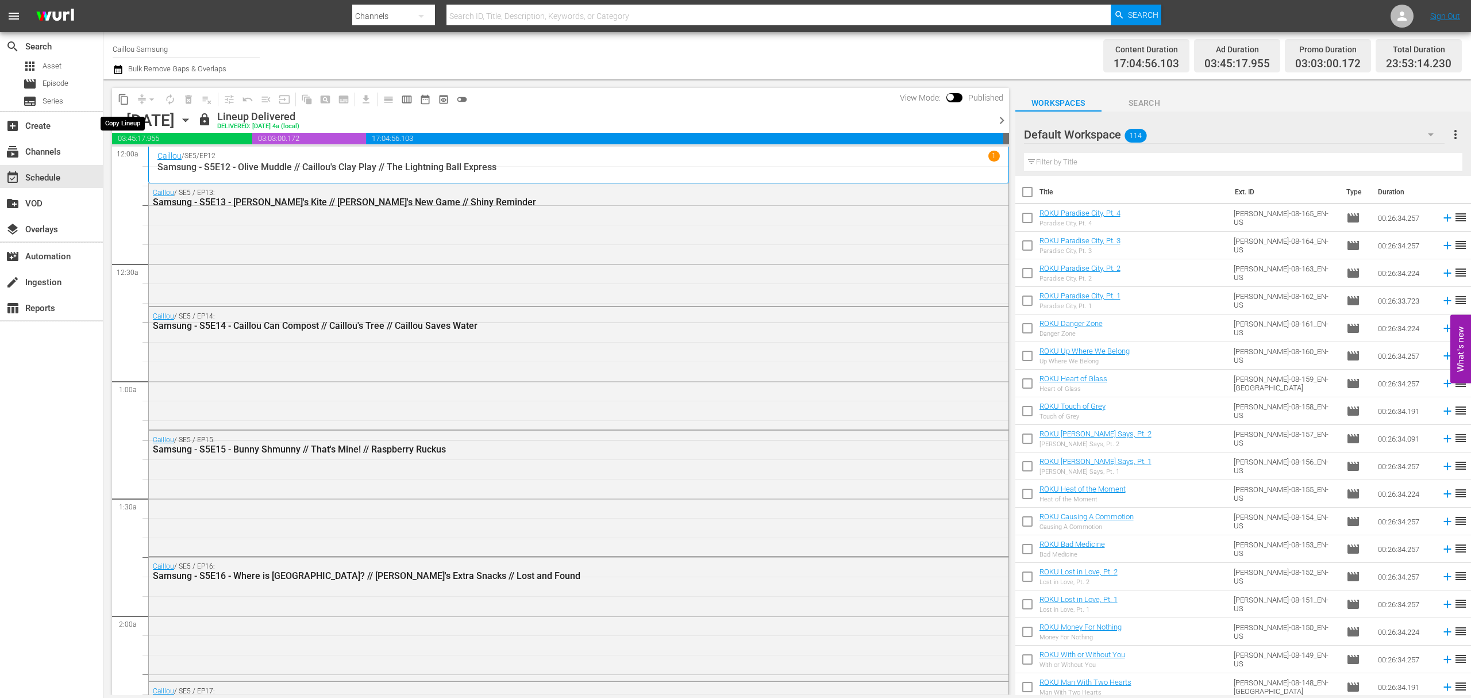
click at [115, 99] on button "content_copy" at bounding box center [123, 99] width 18 height 18
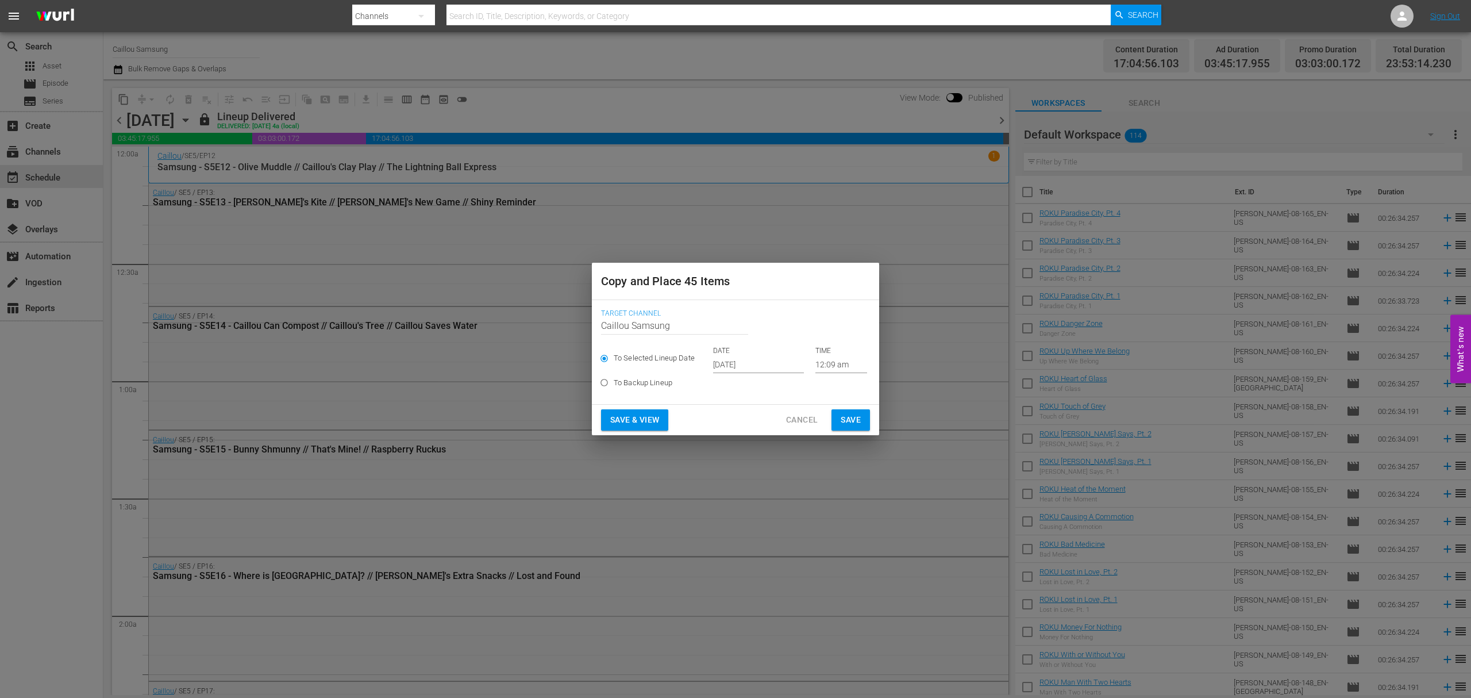
click at [761, 363] on input "[DATE]" at bounding box center [758, 364] width 91 height 17
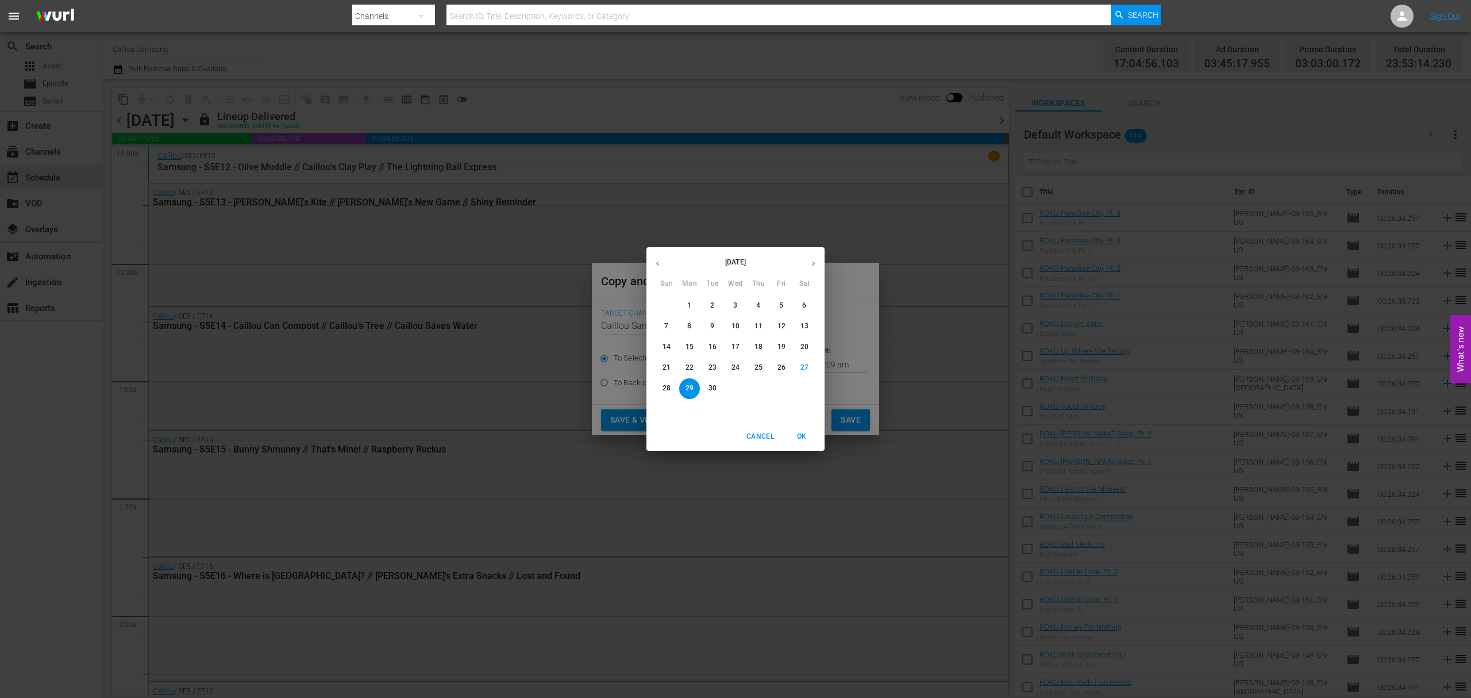
click at [809, 262] on icon "button" at bounding box center [813, 263] width 9 height 9
click at [775, 391] on span "31" at bounding box center [781, 388] width 21 height 10
type input "[DATE]"
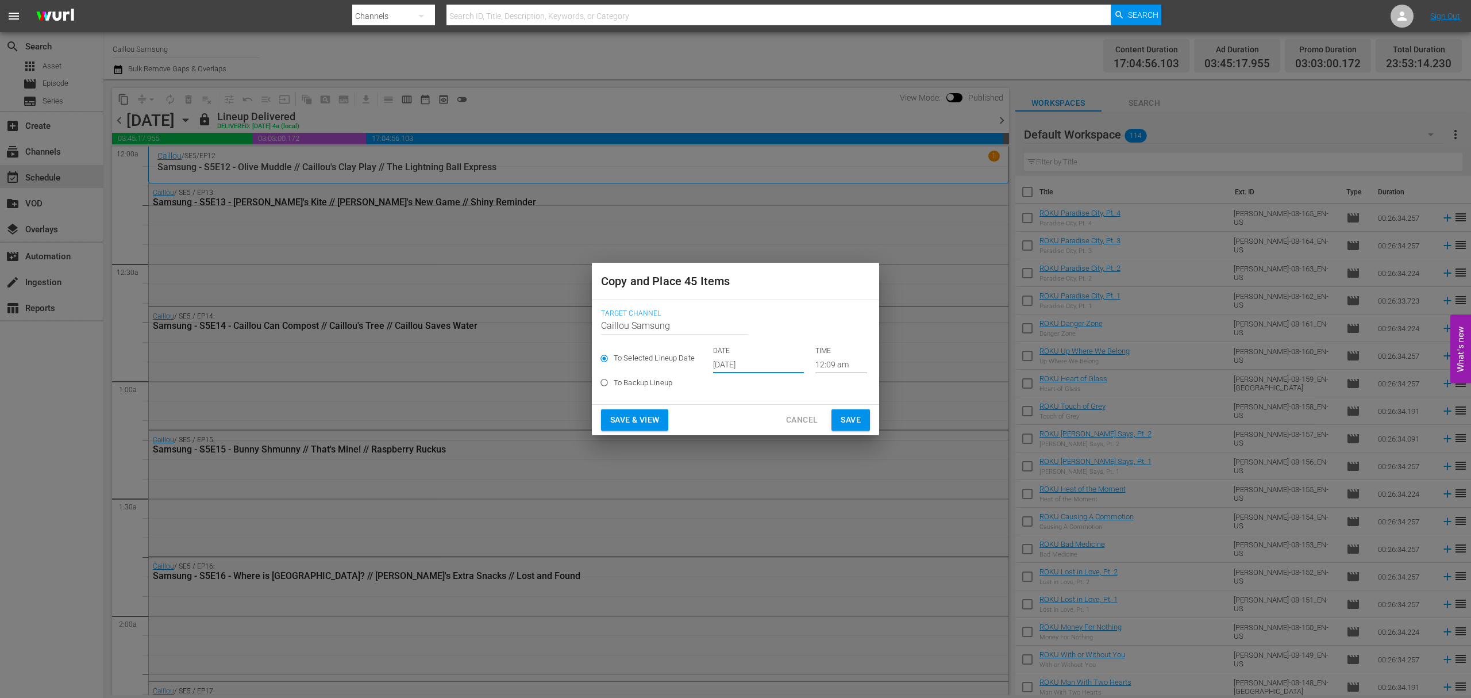
click at [856, 414] on span "Save" at bounding box center [851, 420] width 20 height 14
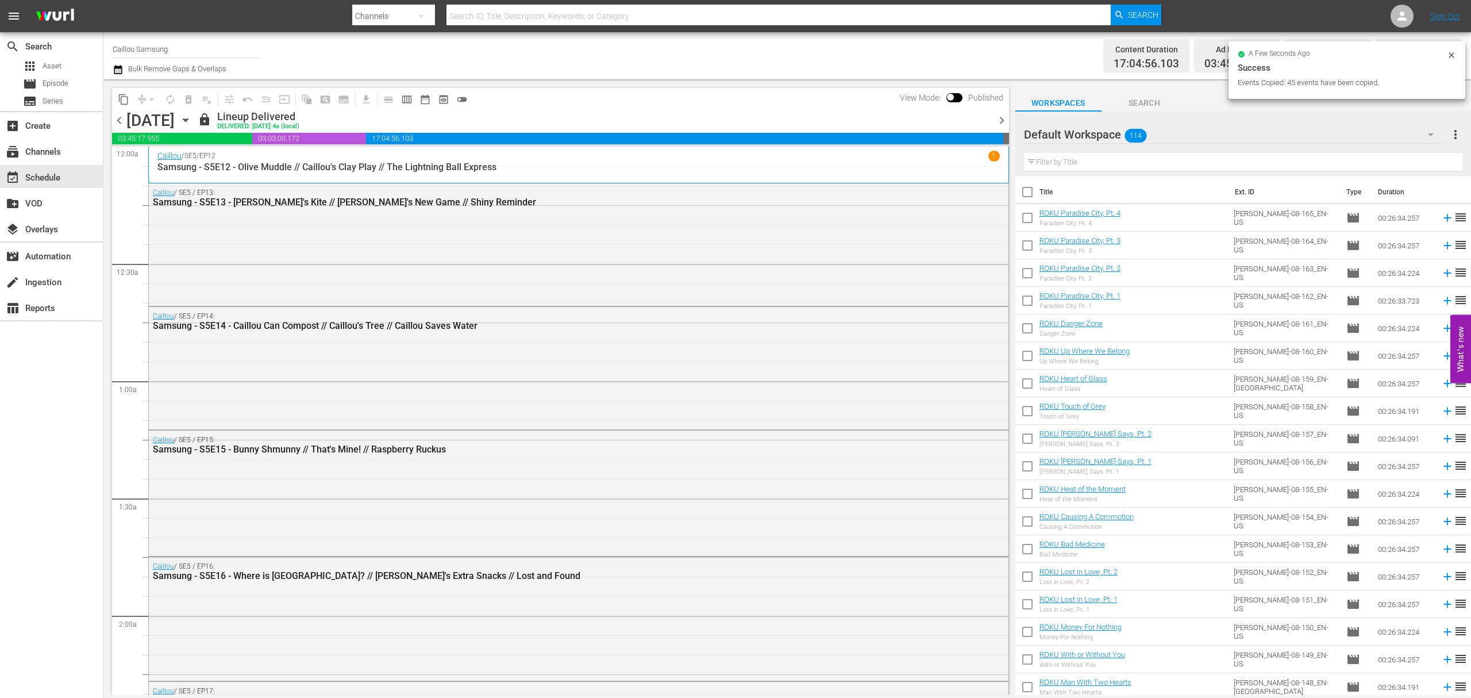
click at [192, 122] on icon "button" at bounding box center [185, 120] width 13 height 13
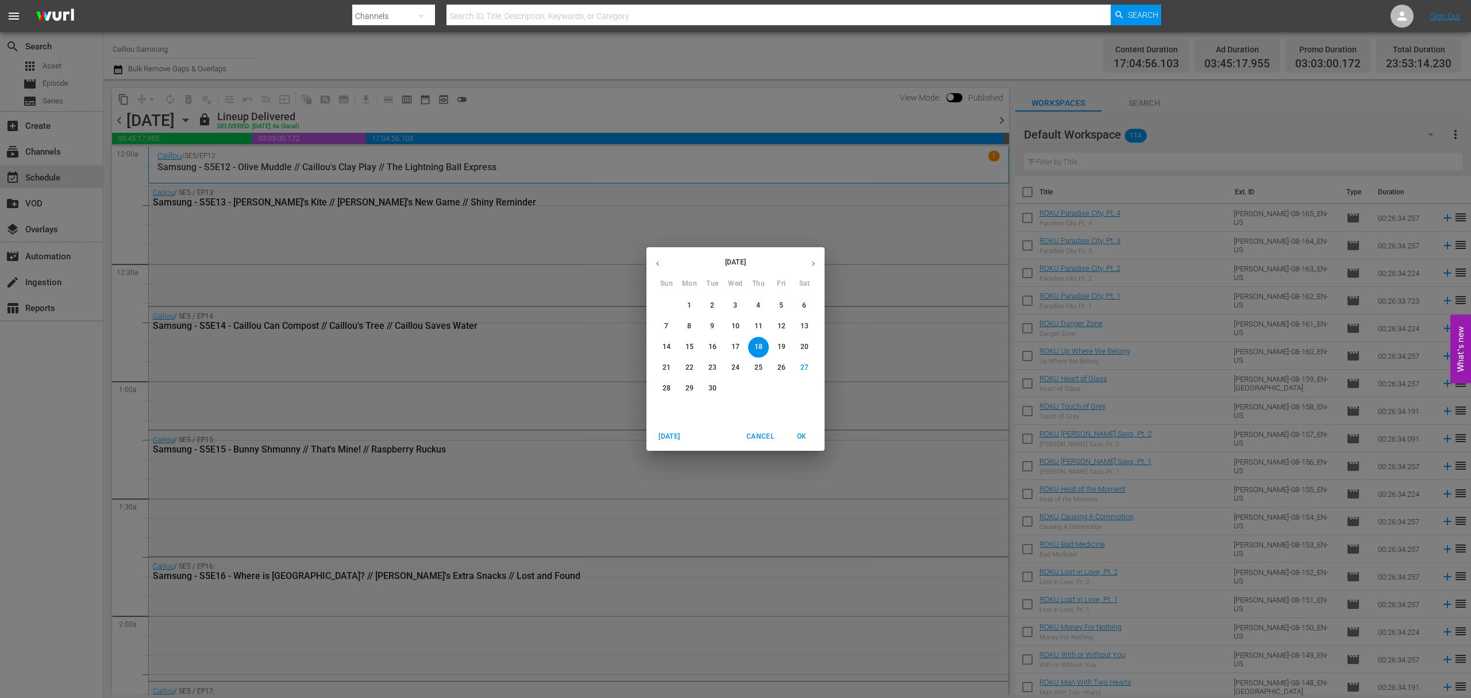
click at [120, 267] on div "September 2025 Sun Mon Tue Wed Thu Fri Sat 31 1 2 3 4 5 6 7 8 9 10 11 12 13 14 …" at bounding box center [735, 349] width 1471 height 698
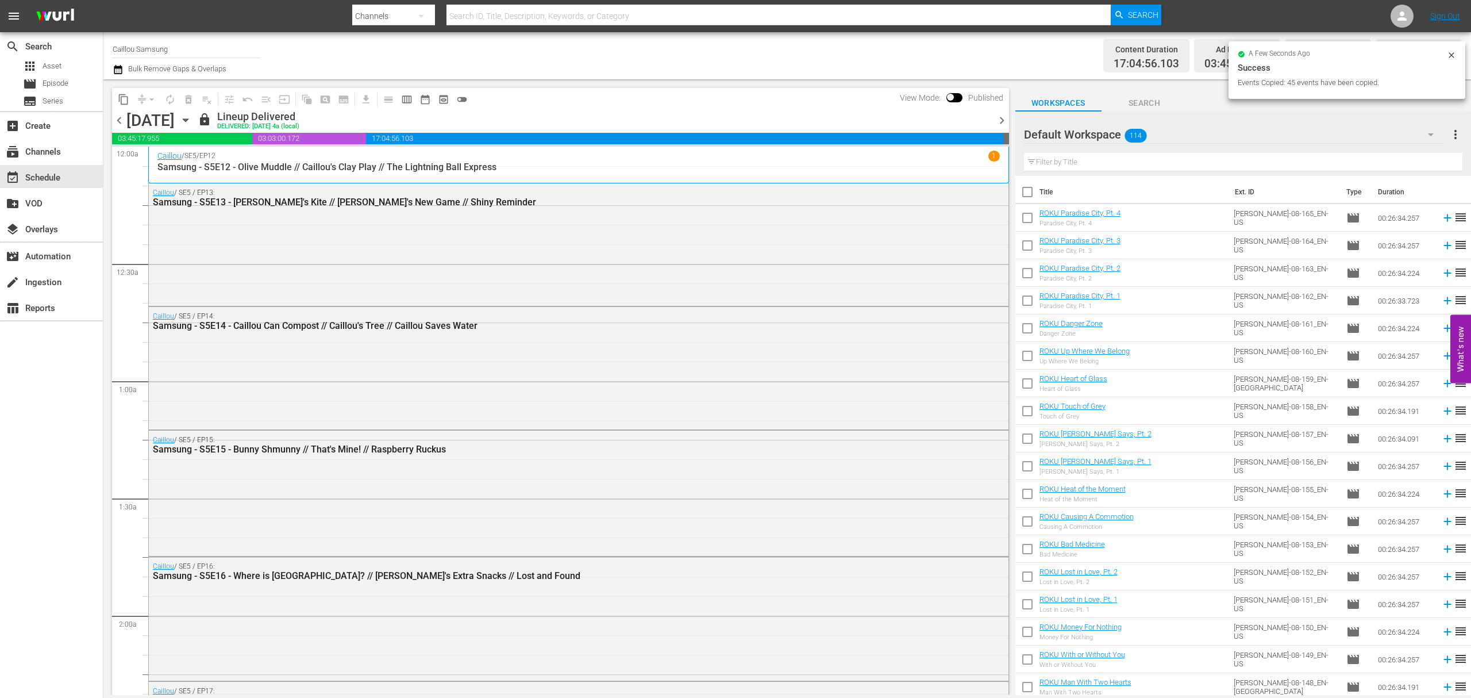
click at [1003, 114] on span "chevron_right" at bounding box center [1002, 120] width 14 height 14
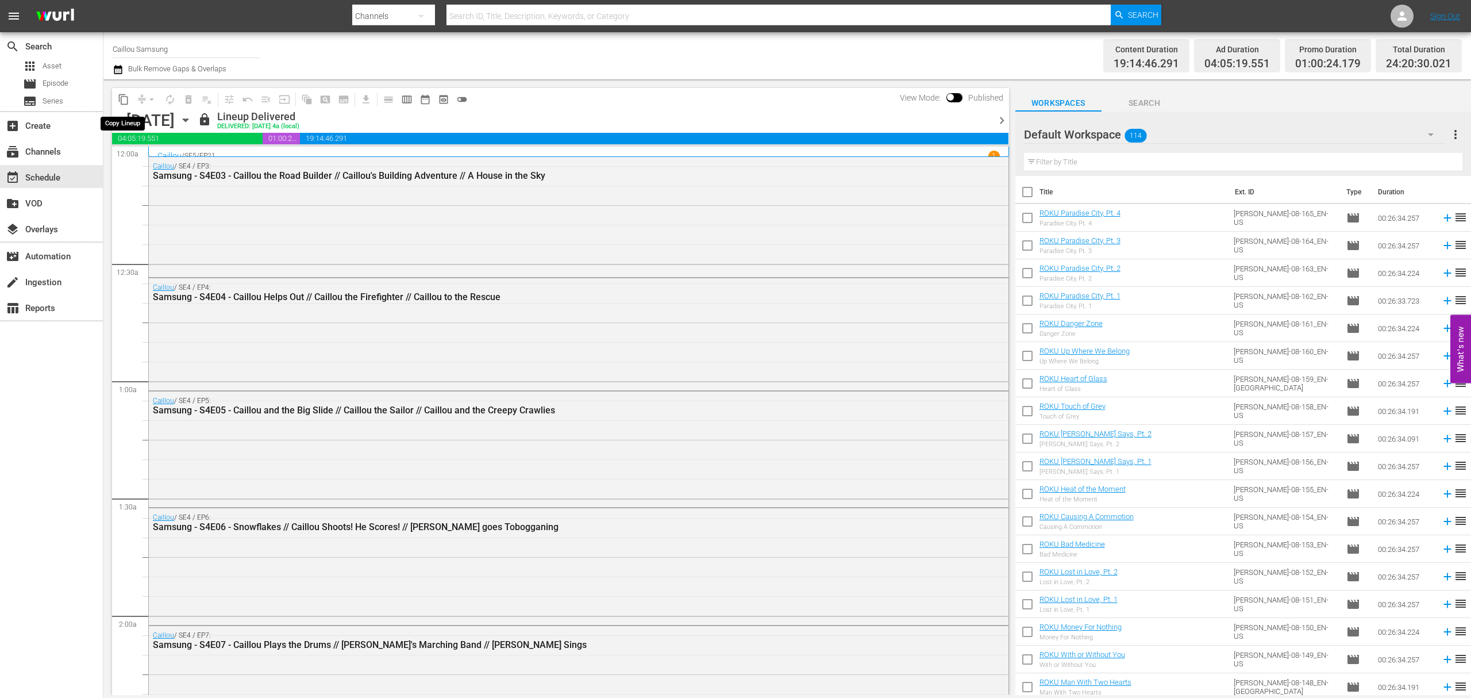
click at [127, 99] on span "content_copy" at bounding box center [123, 99] width 11 height 11
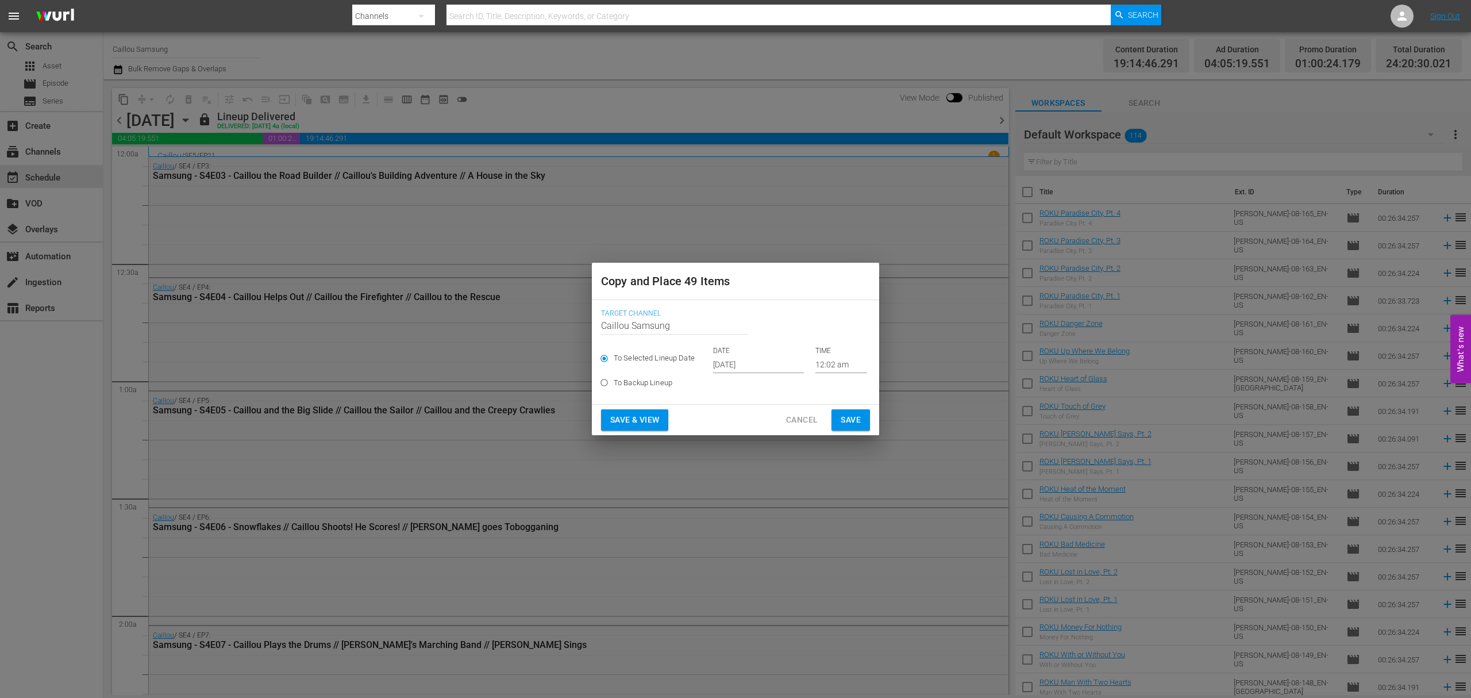
click at [780, 361] on input "[DATE]" at bounding box center [758, 364] width 91 height 17
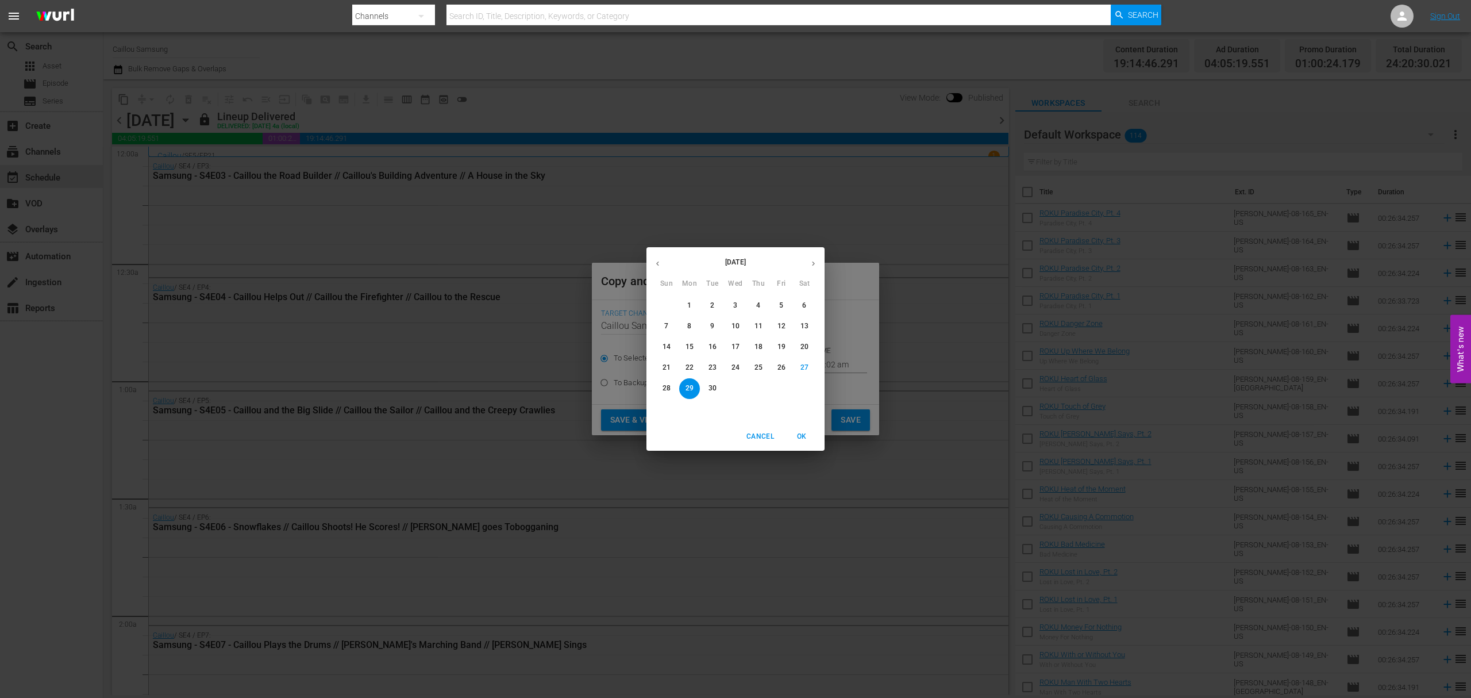
click at [818, 263] on button "button" at bounding box center [813, 263] width 22 height 22
click at [760, 299] on button "2" at bounding box center [758, 305] width 21 height 21
type input "[DATE]"
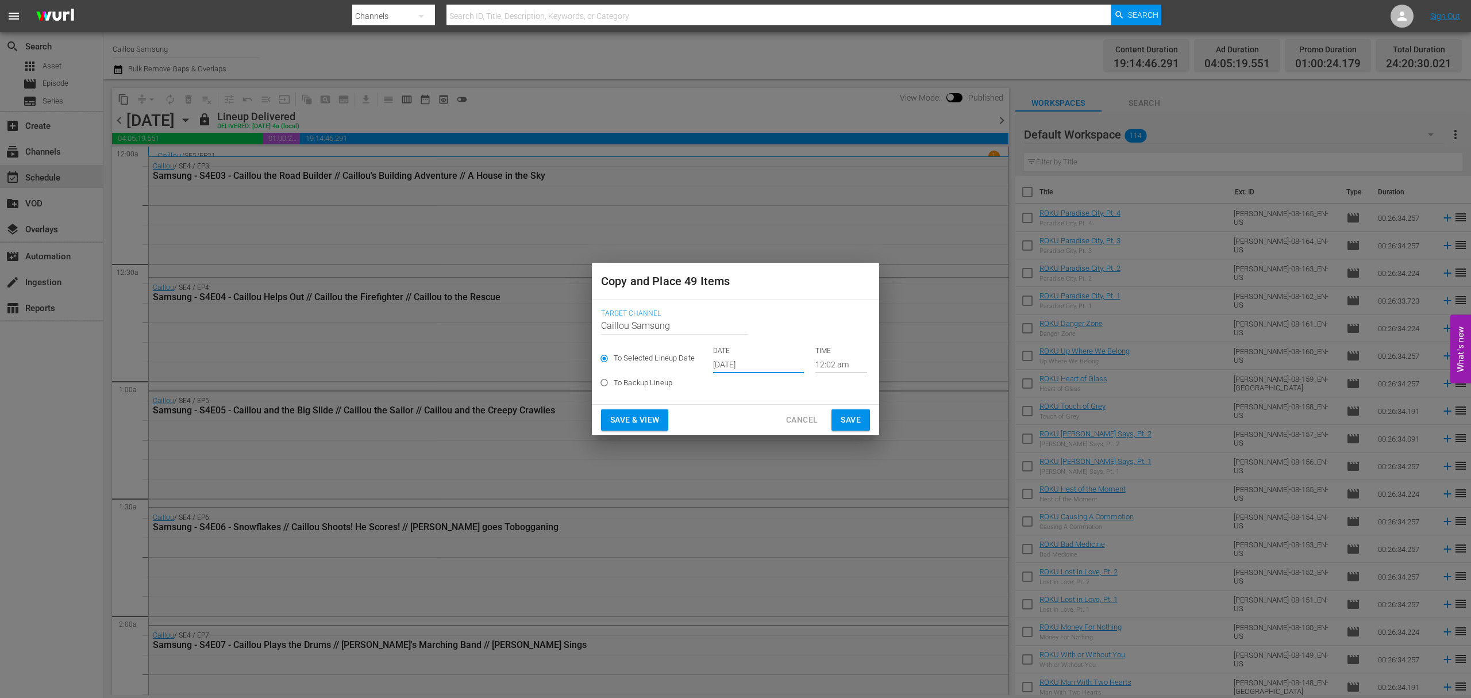
click at [855, 419] on span "Save" at bounding box center [851, 420] width 20 height 14
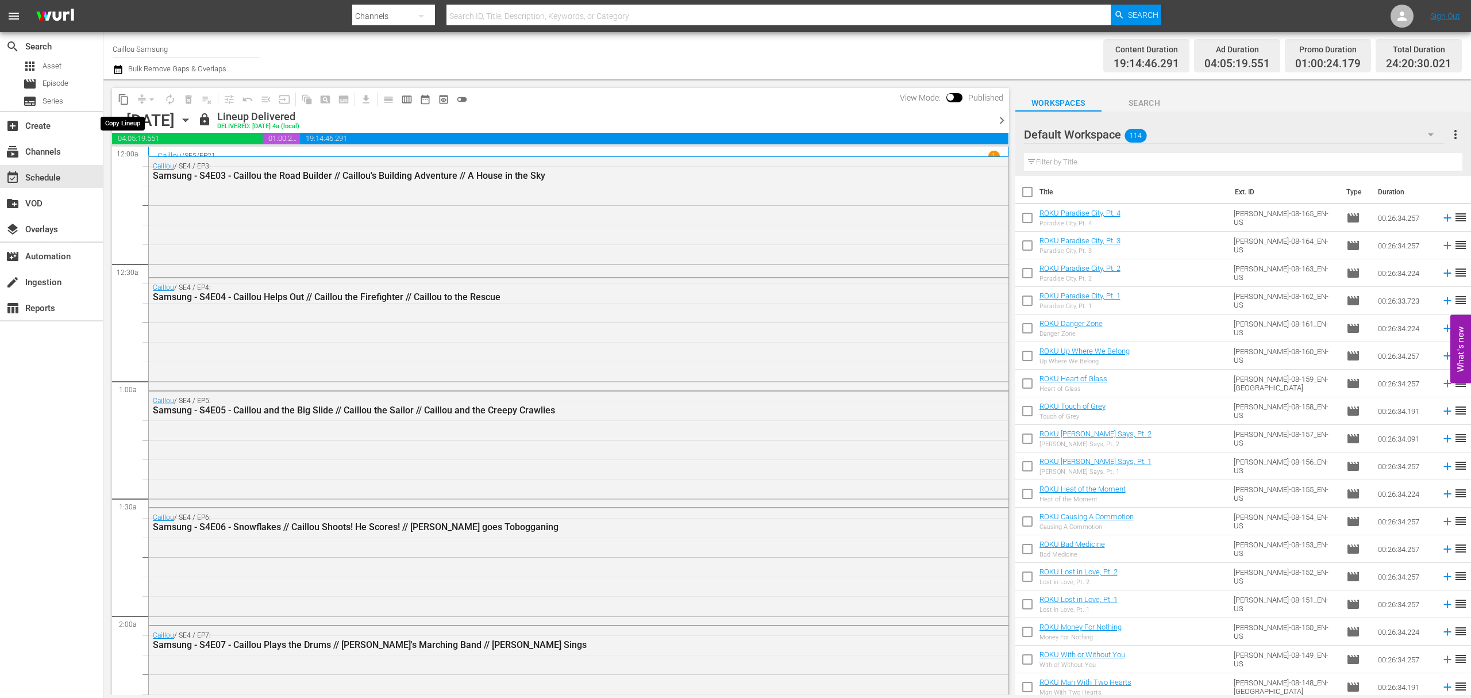
click at [122, 94] on span "content_copy" at bounding box center [123, 99] width 11 height 11
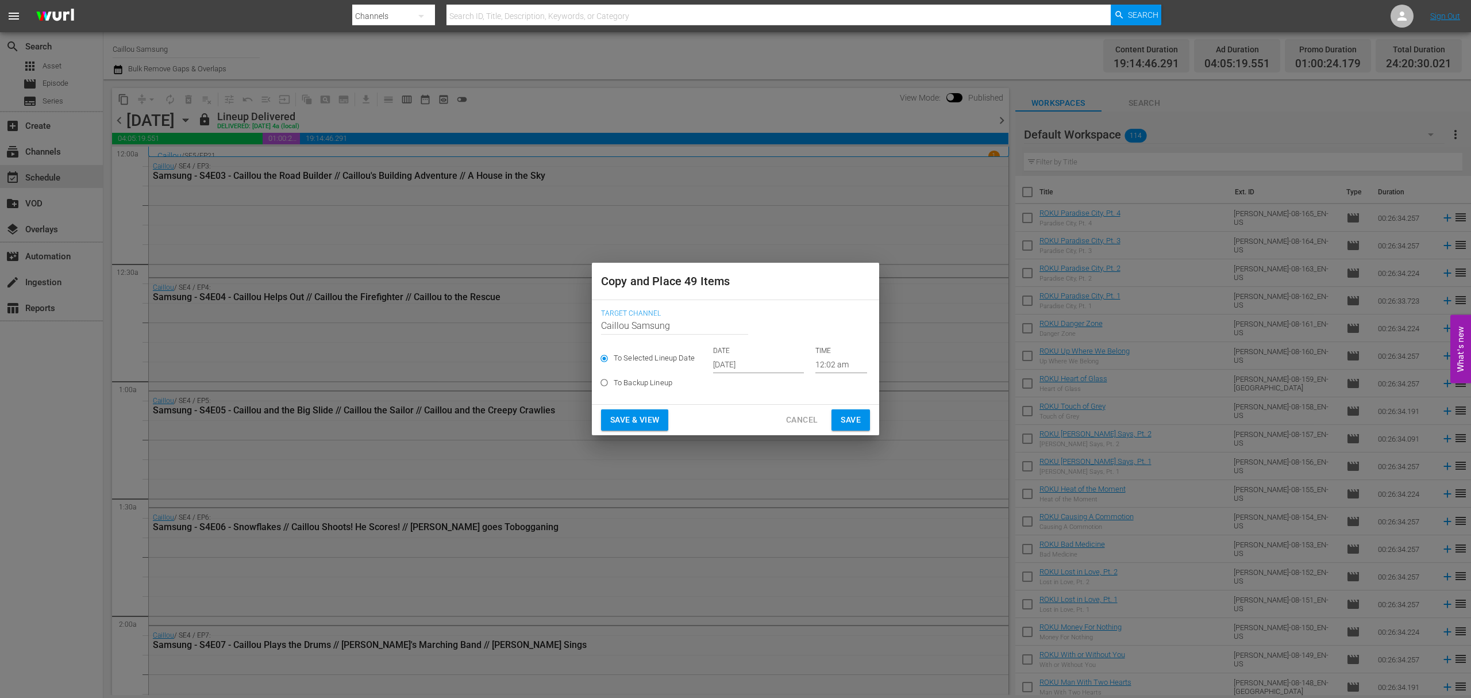
click at [757, 365] on input "[DATE]" at bounding box center [758, 364] width 91 height 17
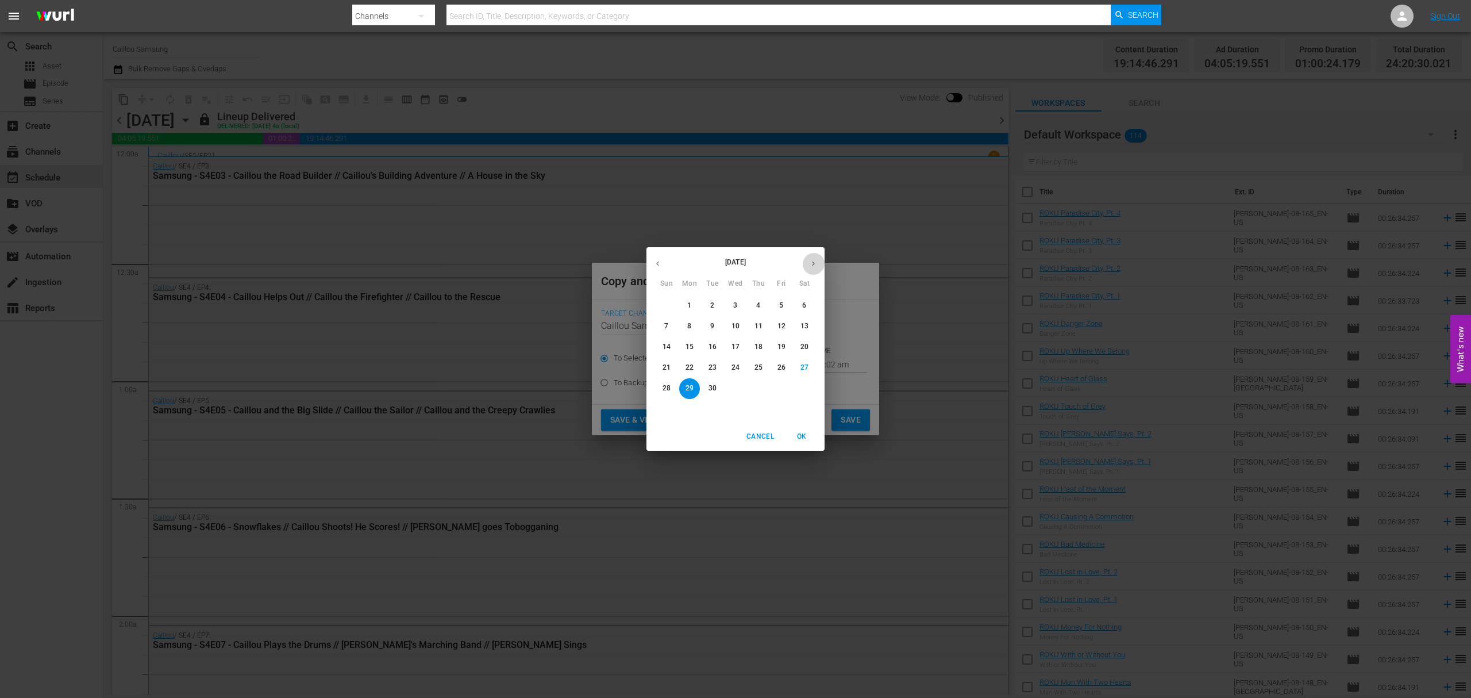
click at [819, 264] on button "button" at bounding box center [813, 263] width 22 height 22
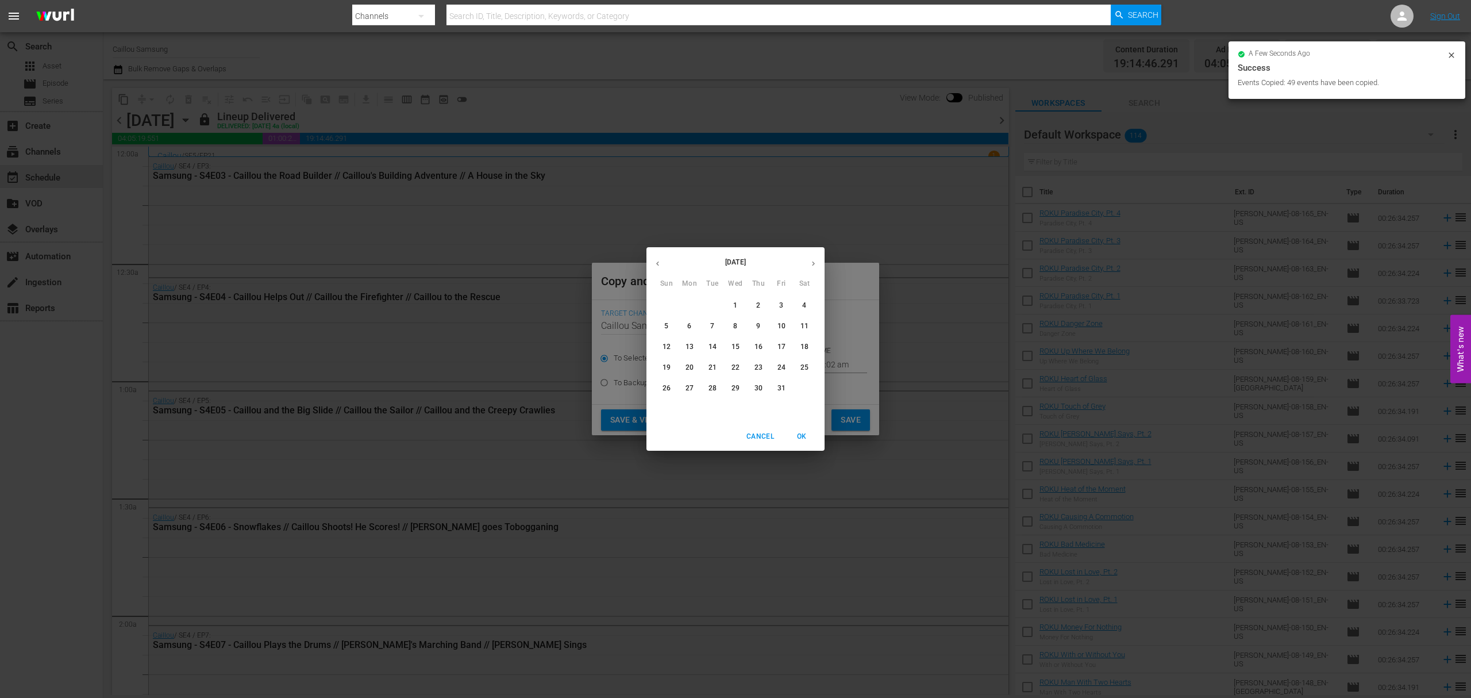
click at [686, 342] on p "13" at bounding box center [690, 347] width 8 height 10
type input "[DATE]"
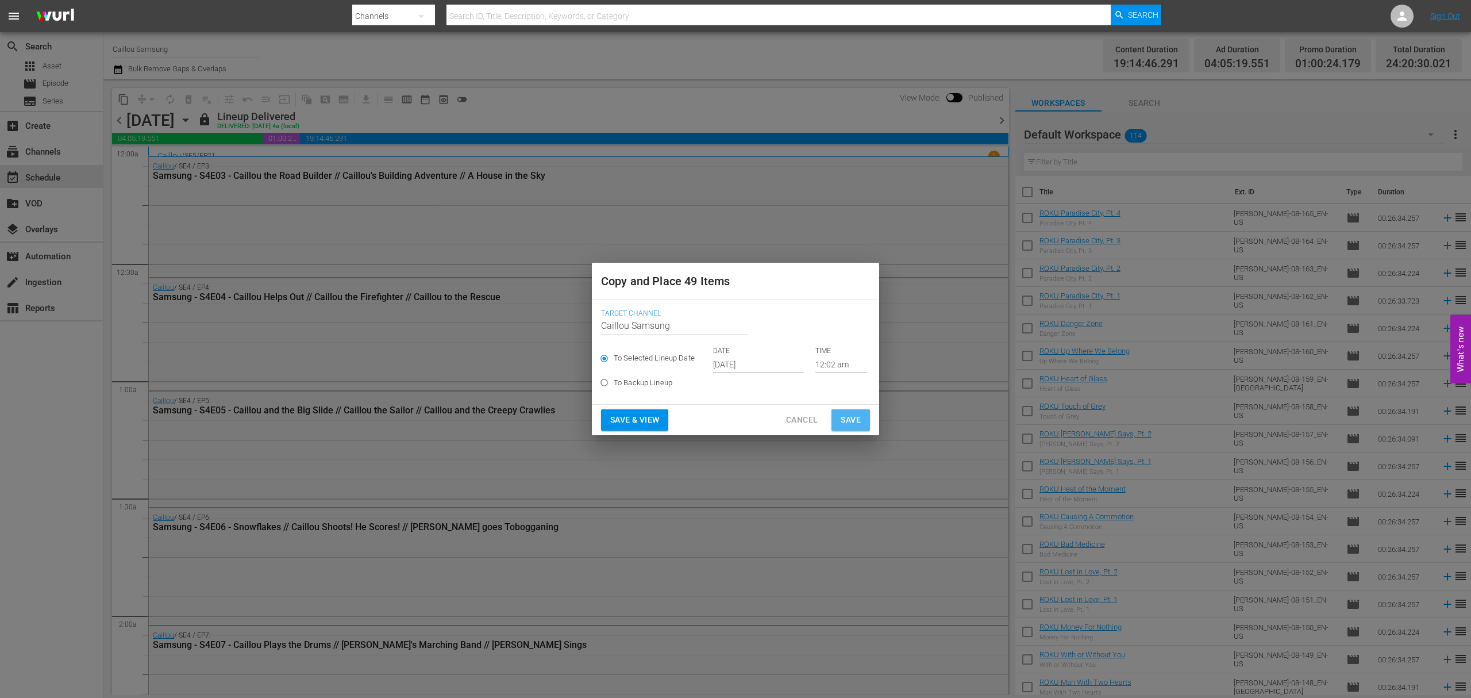
click at [863, 414] on button "Save" at bounding box center [850, 419] width 38 height 21
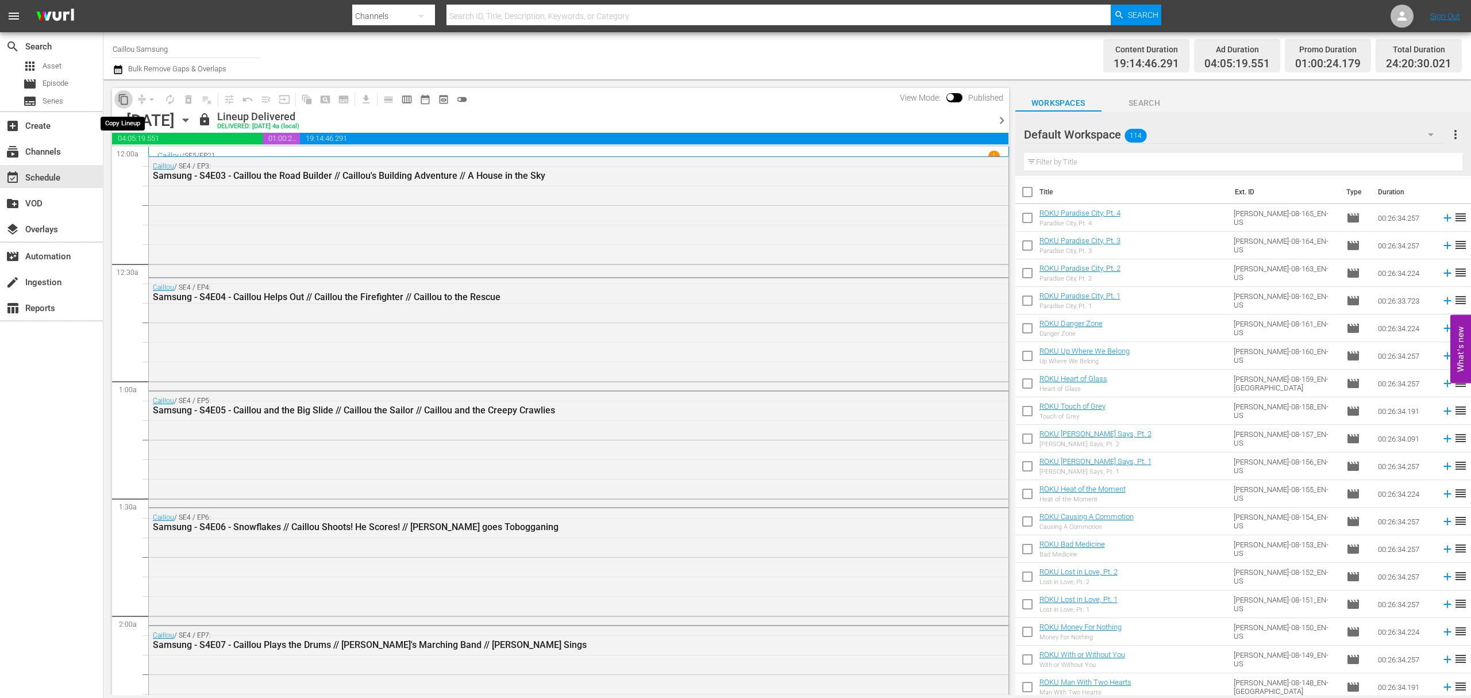
click at [126, 98] on span "content_copy" at bounding box center [123, 99] width 11 height 11
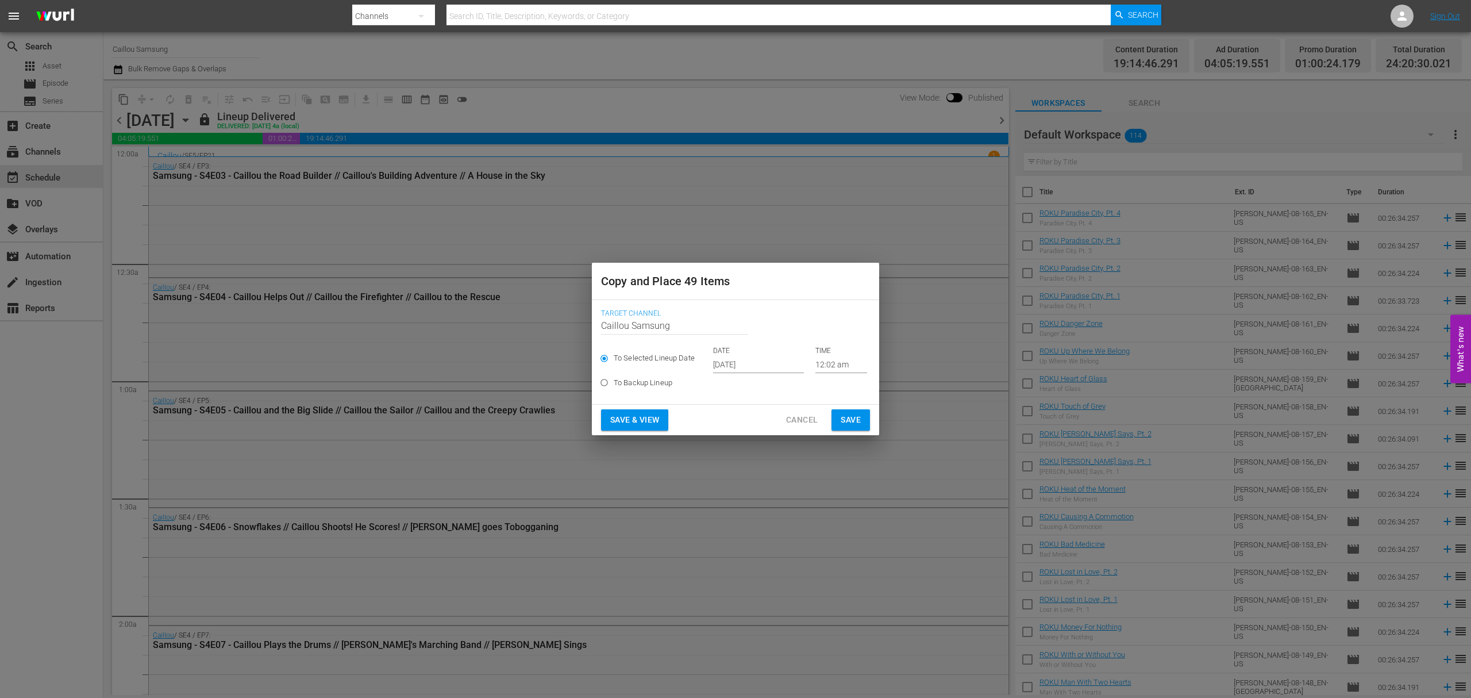
click at [731, 361] on input "[DATE]" at bounding box center [758, 364] width 91 height 17
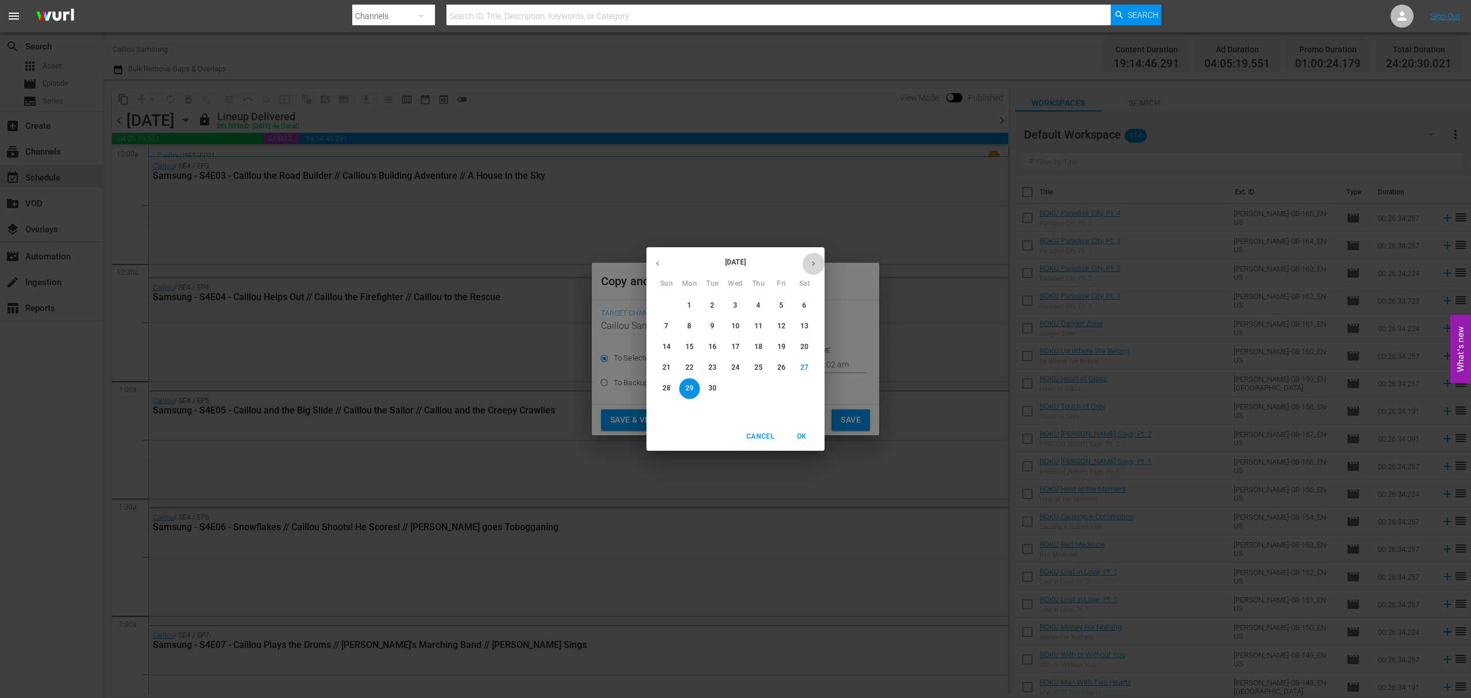
click at [815, 267] on icon "button" at bounding box center [813, 263] width 9 height 9
click at [781, 348] on p "17" at bounding box center [781, 347] width 8 height 10
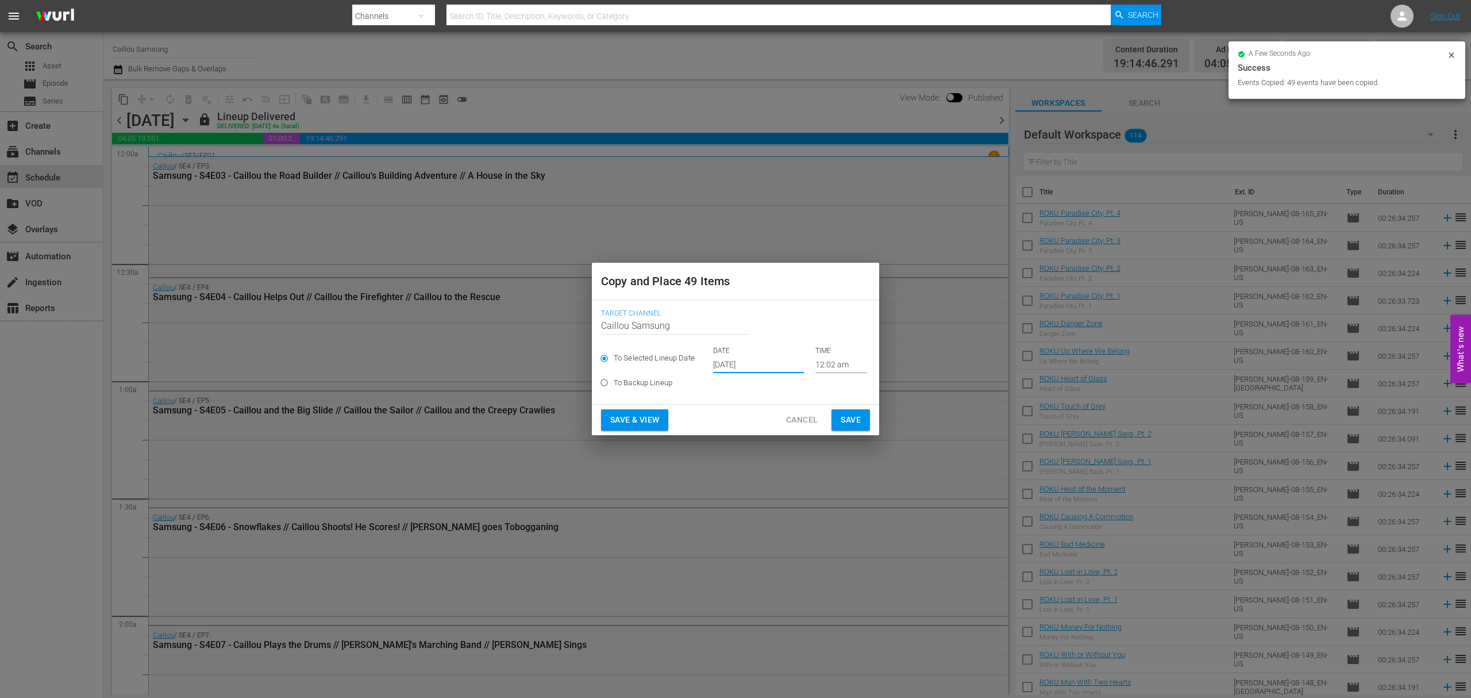
type input "[DATE]"
click at [862, 417] on button "Save" at bounding box center [850, 419] width 38 height 21
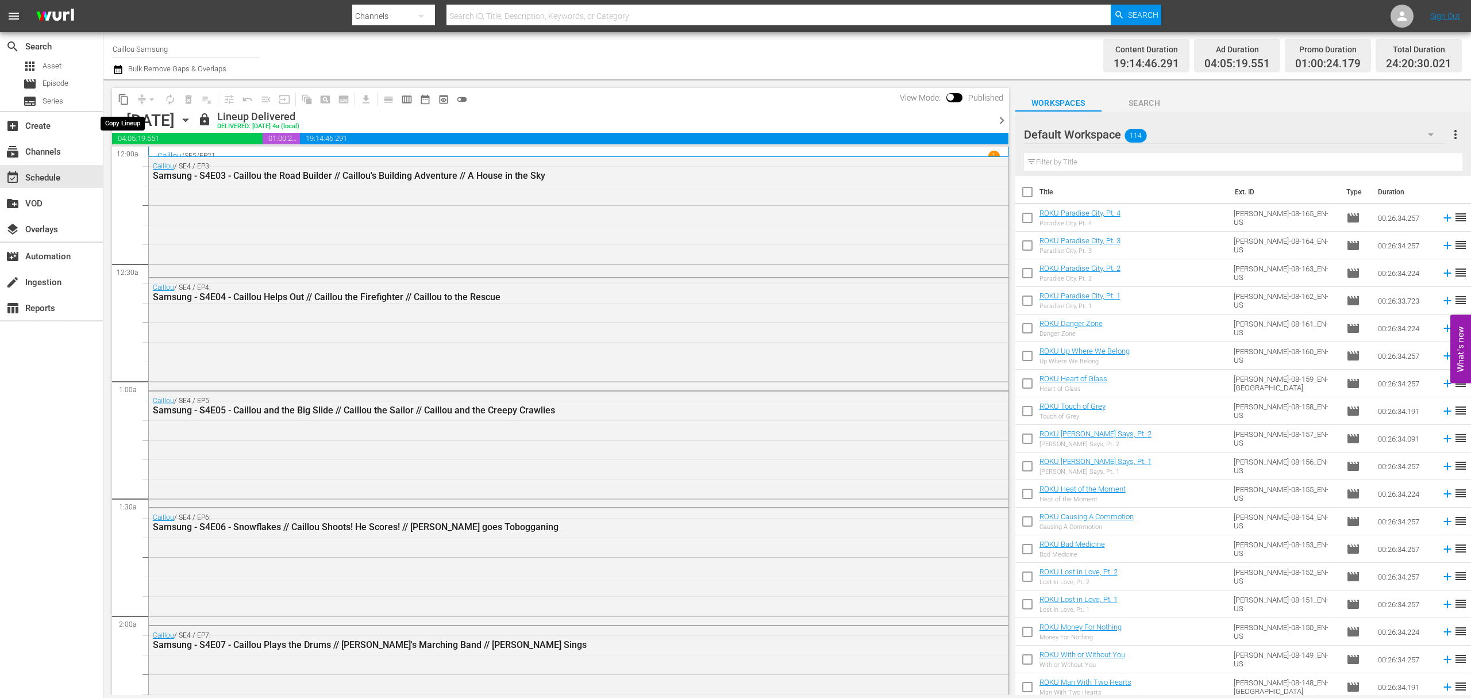
click at [121, 107] on button "content_copy" at bounding box center [123, 99] width 18 height 18
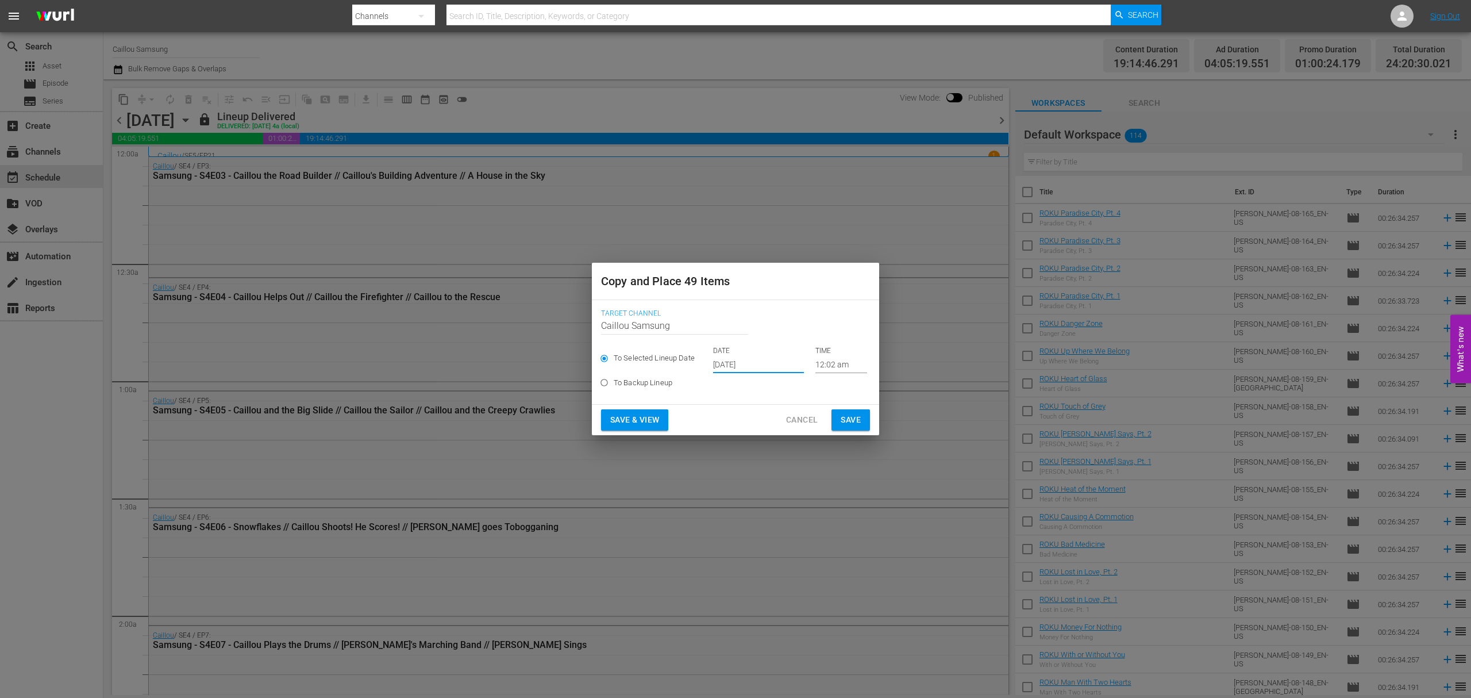
click at [764, 365] on input "[DATE]" at bounding box center [758, 364] width 91 height 17
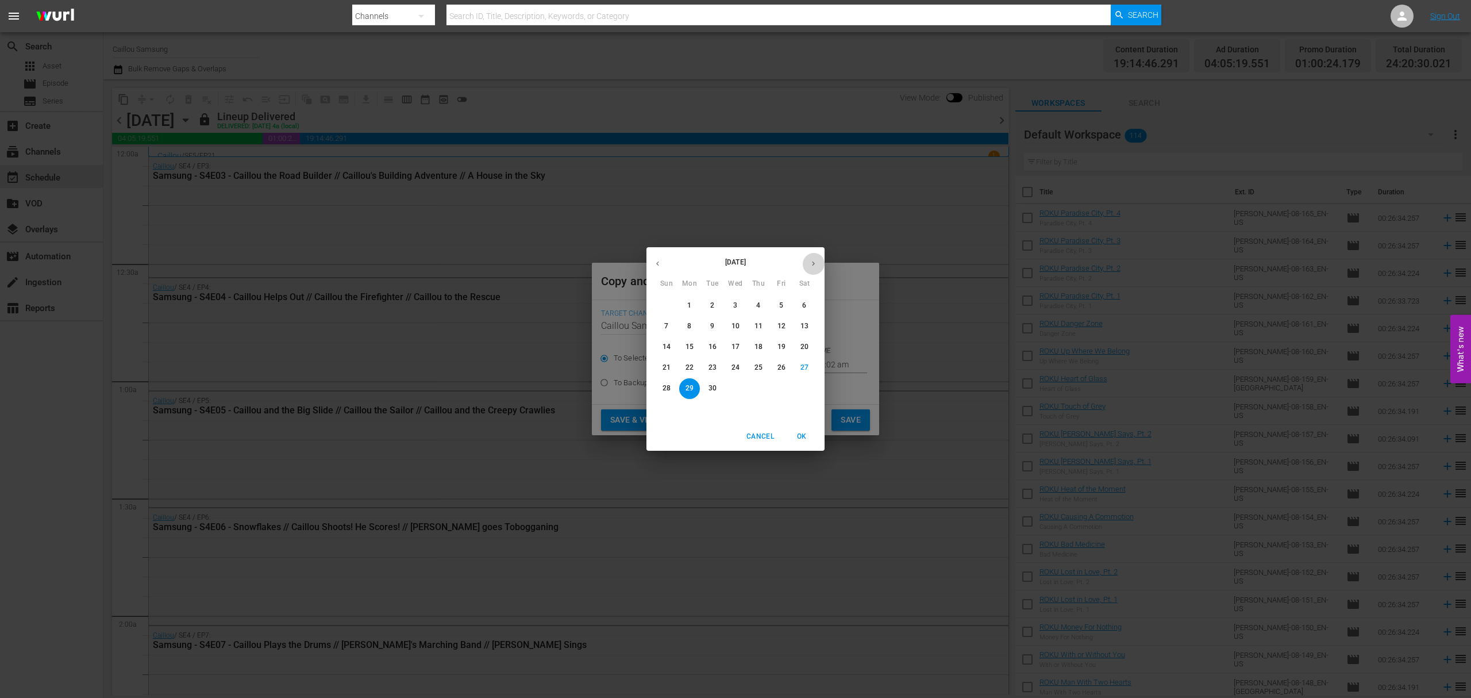
click at [821, 264] on button "button" at bounding box center [813, 263] width 22 height 22
click at [723, 390] on div "28" at bounding box center [712, 388] width 23 height 21
type input "[DATE]"
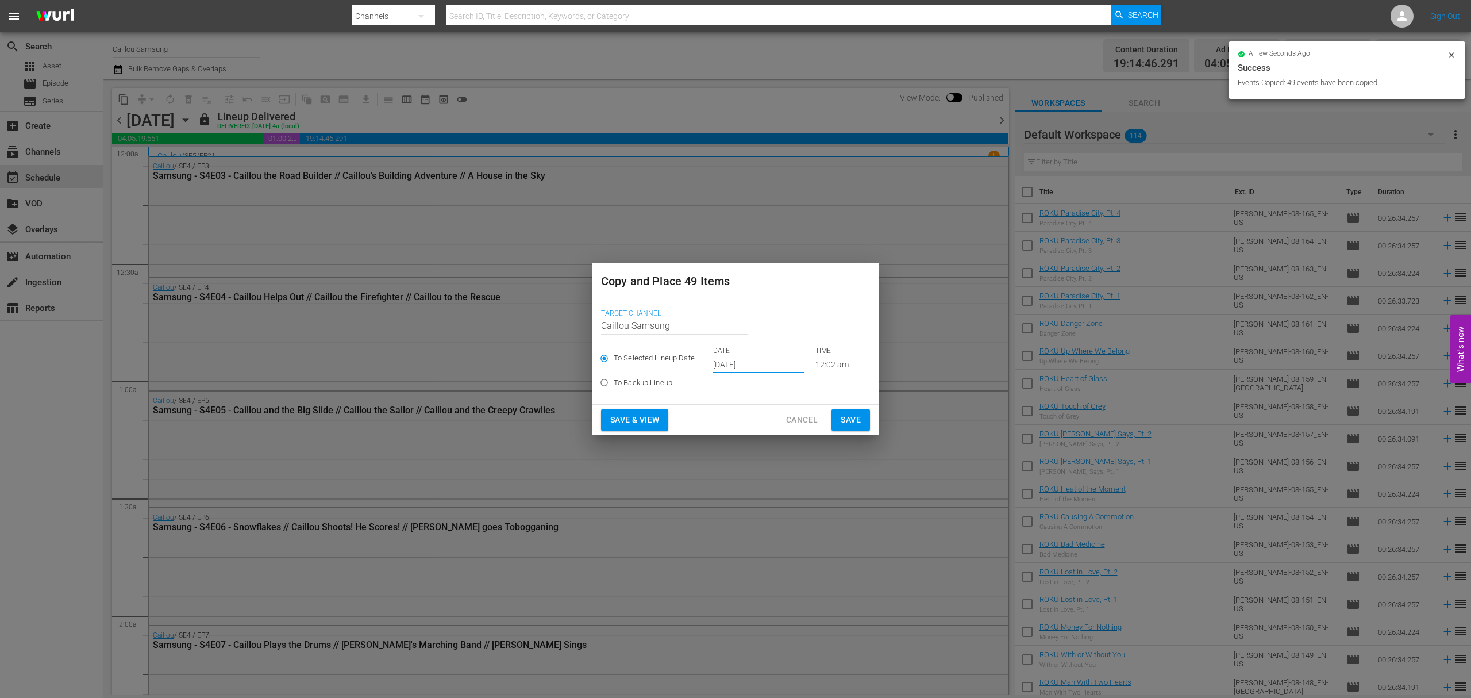
click at [863, 415] on button "Save" at bounding box center [850, 419] width 38 height 21
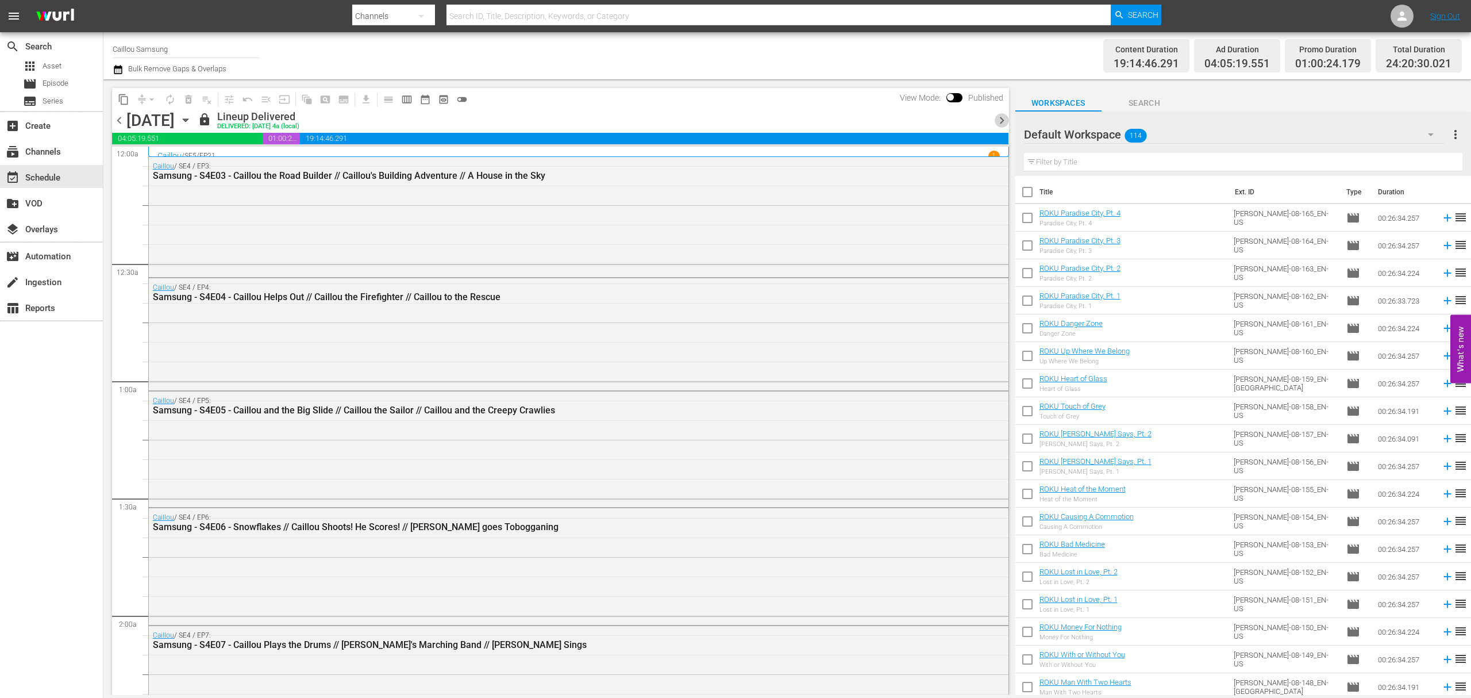
click at [1003, 114] on span "chevron_right" at bounding box center [1002, 120] width 14 height 14
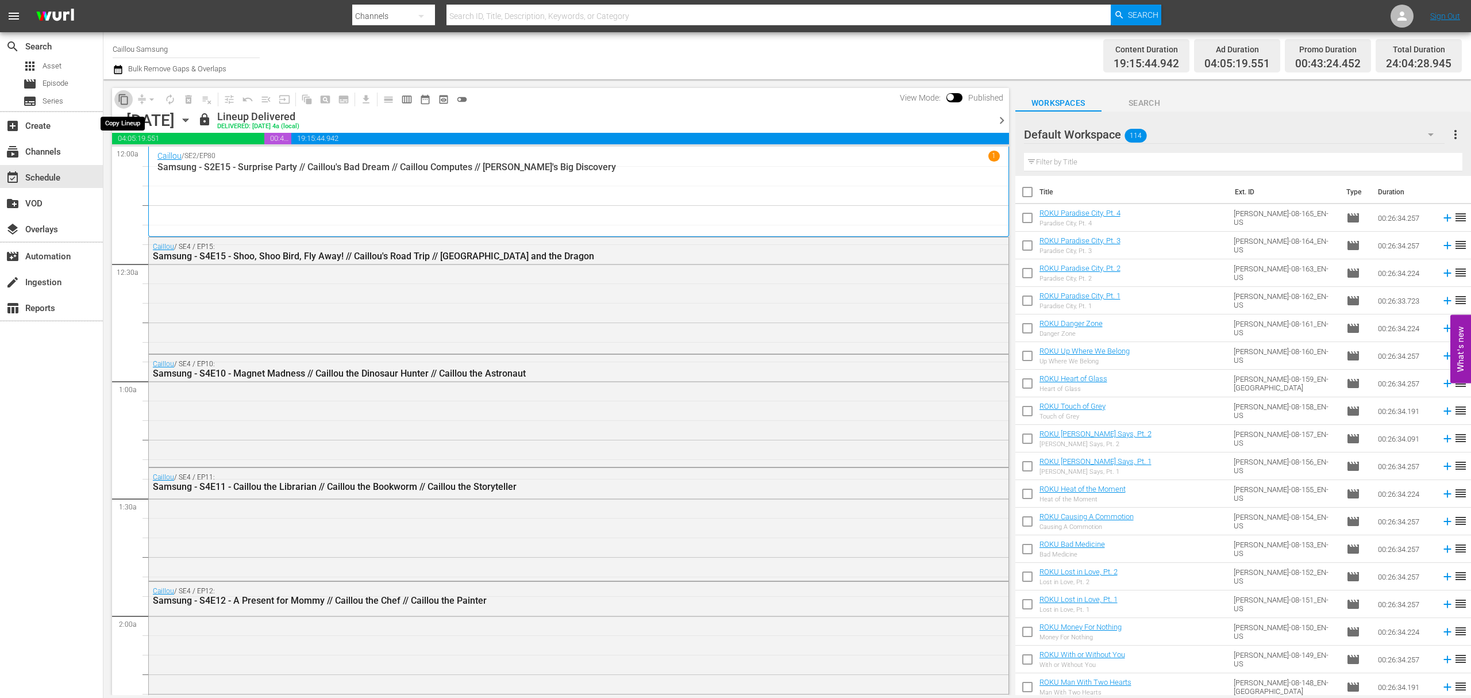
click at [121, 95] on span "content_copy" at bounding box center [123, 99] width 11 height 11
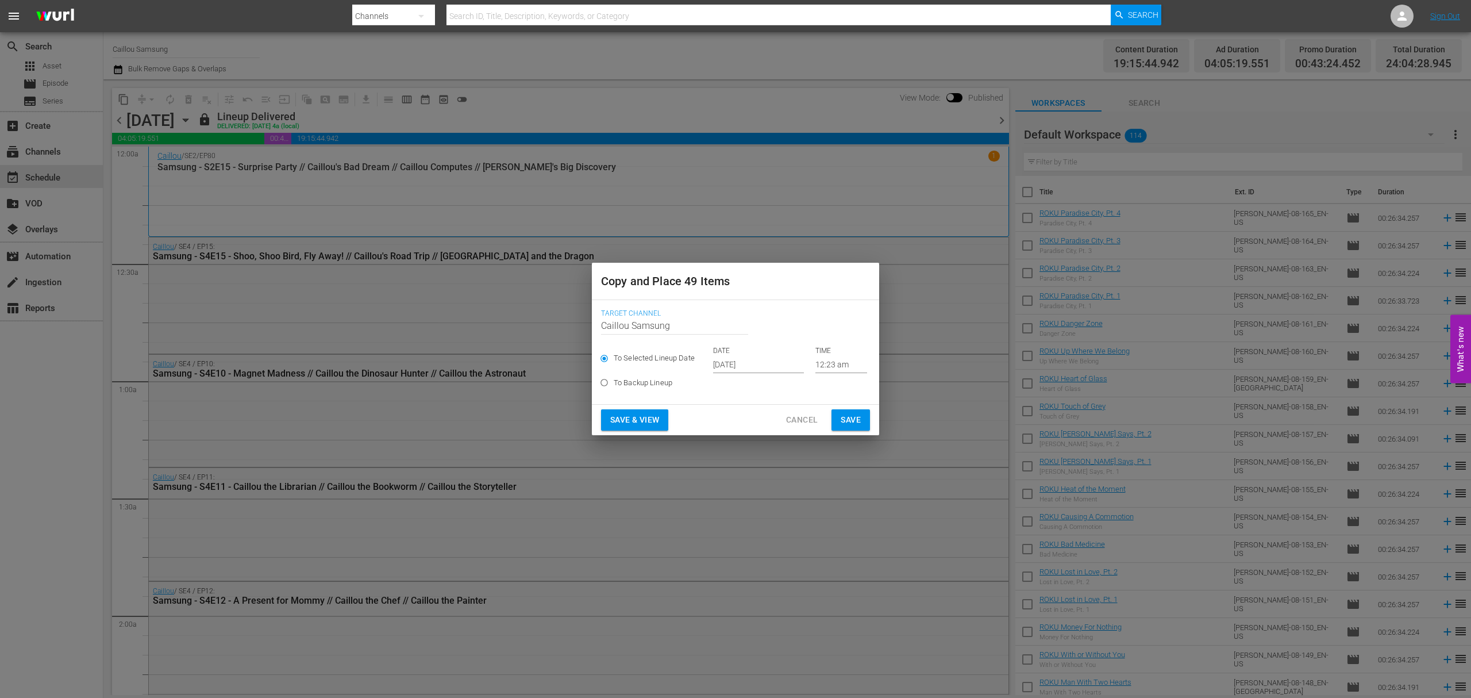
click at [779, 365] on input "[DATE]" at bounding box center [758, 364] width 91 height 17
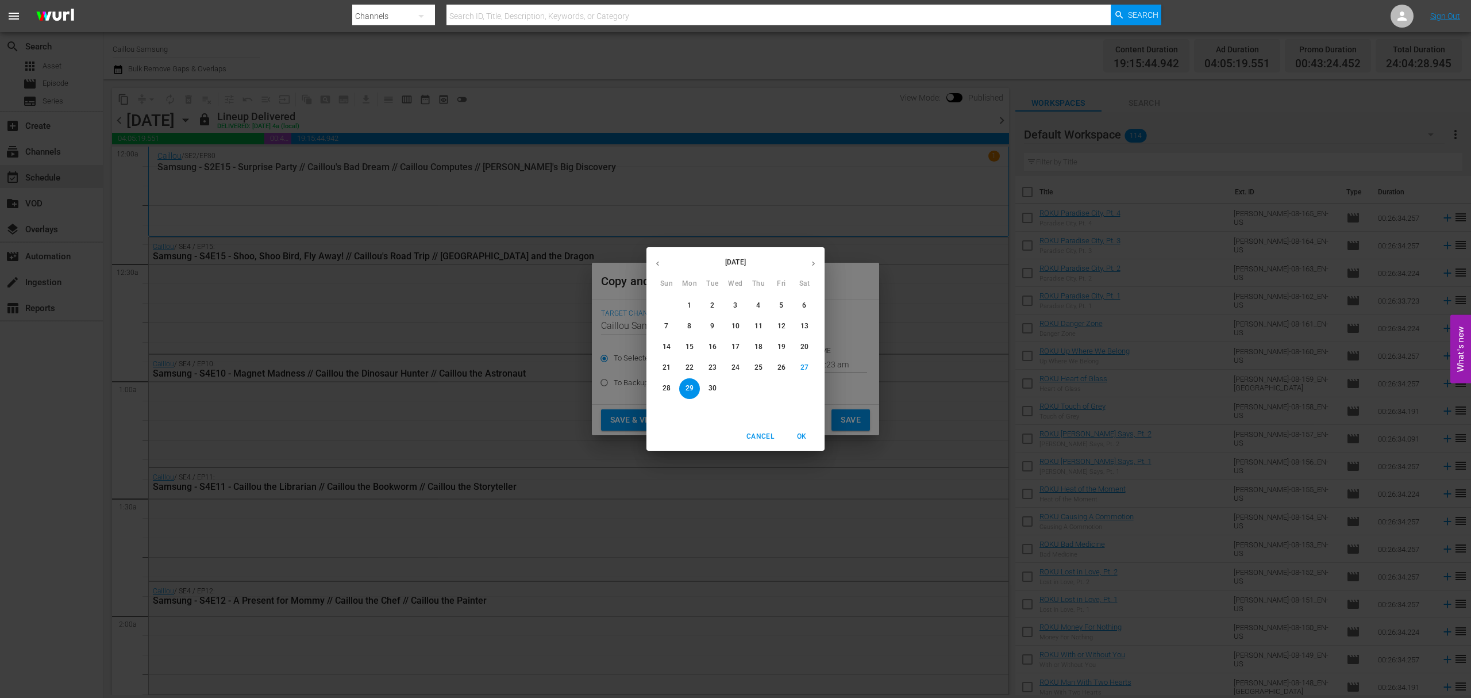
click at [818, 259] on button "button" at bounding box center [813, 263] width 22 height 22
click at [780, 302] on p "3" at bounding box center [781, 306] width 4 height 10
type input "[DATE]"
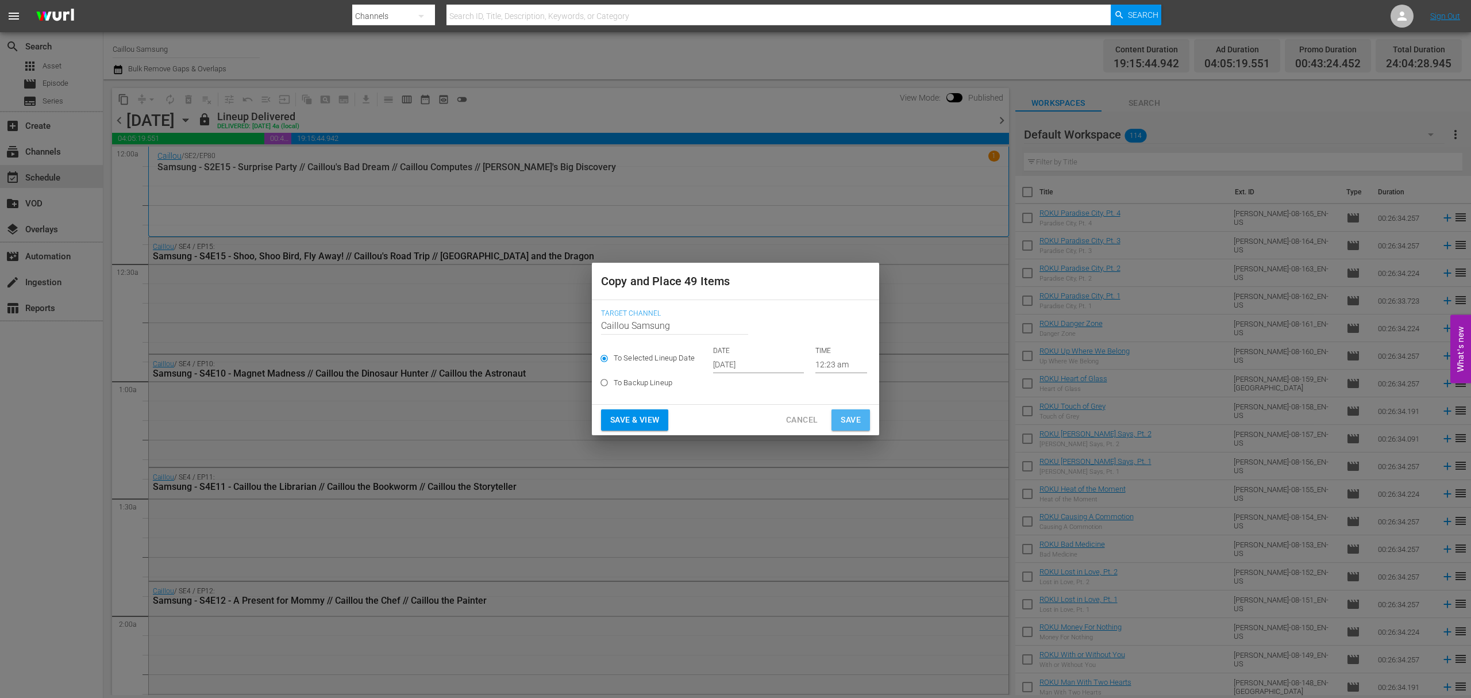
click at [869, 421] on button "Save" at bounding box center [850, 419] width 38 height 21
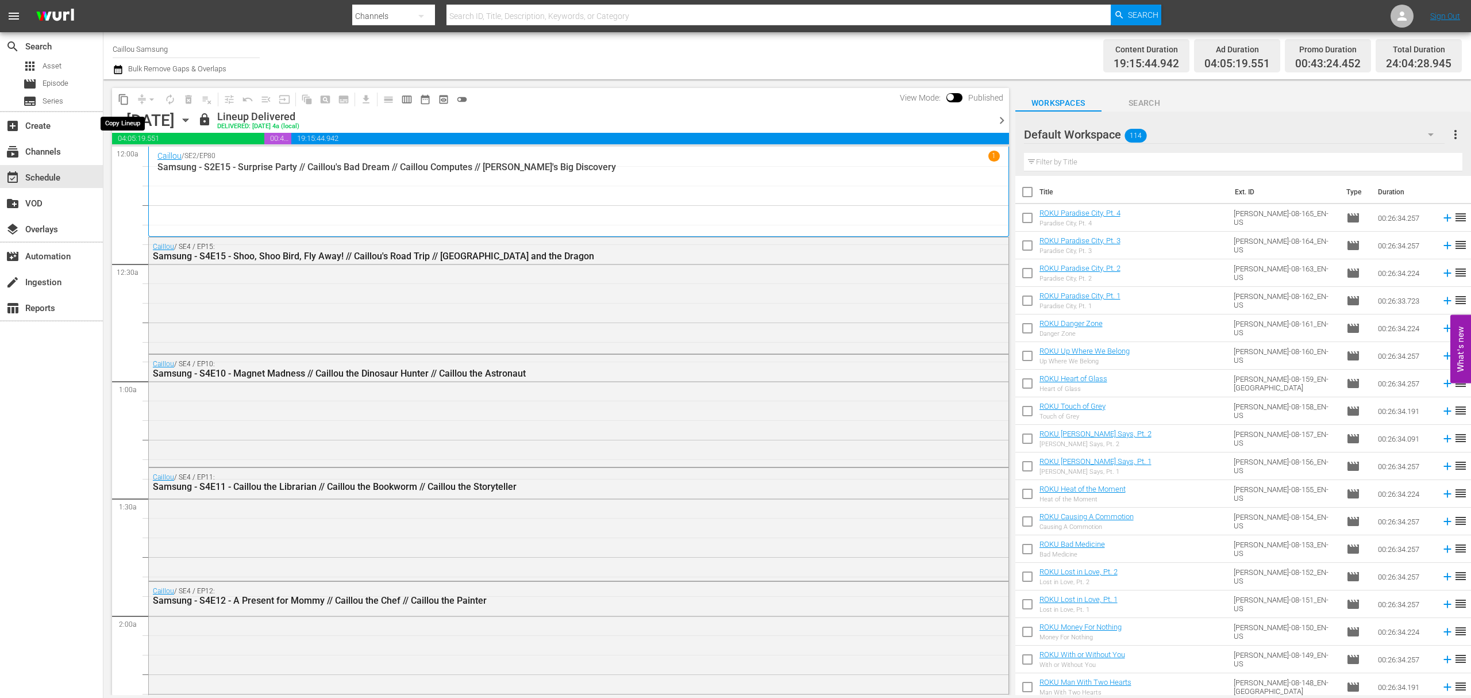
click at [123, 100] on span "content_copy" at bounding box center [123, 99] width 11 height 11
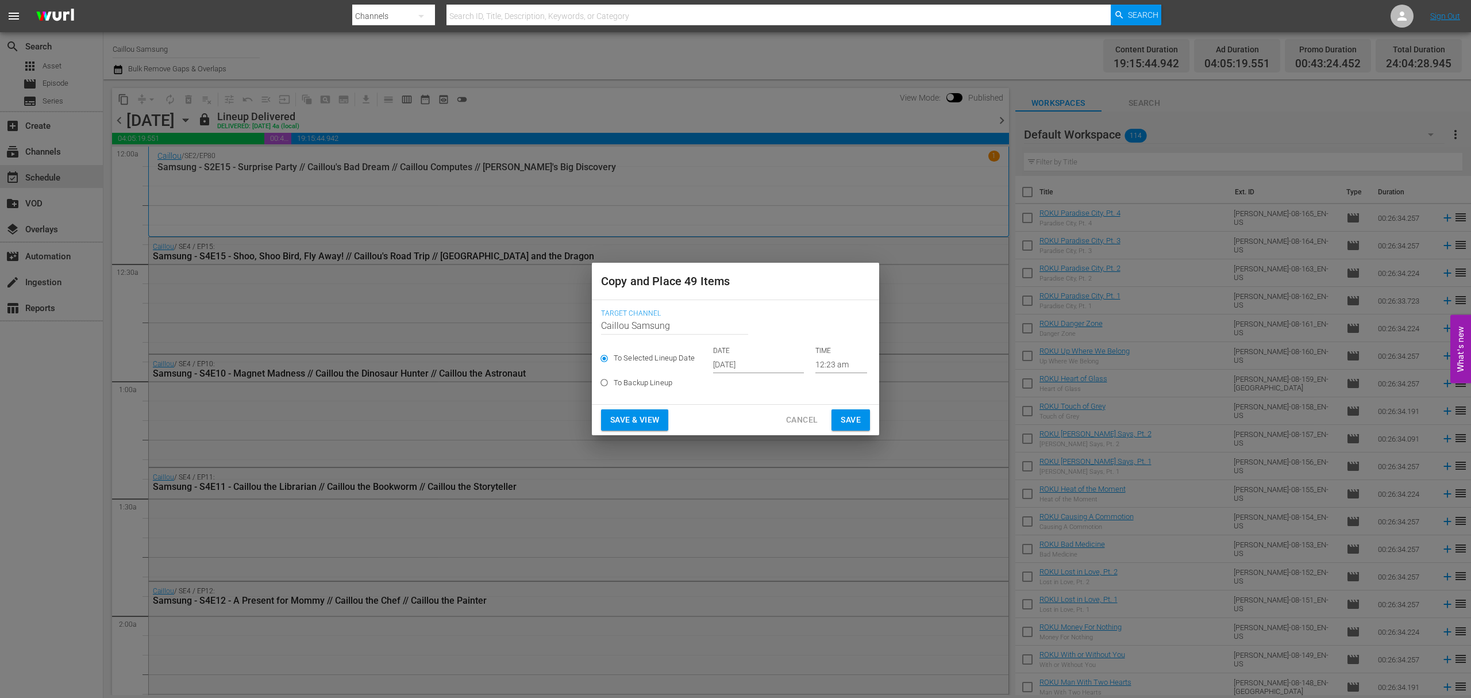
click at [733, 361] on input "[DATE]" at bounding box center [758, 364] width 91 height 17
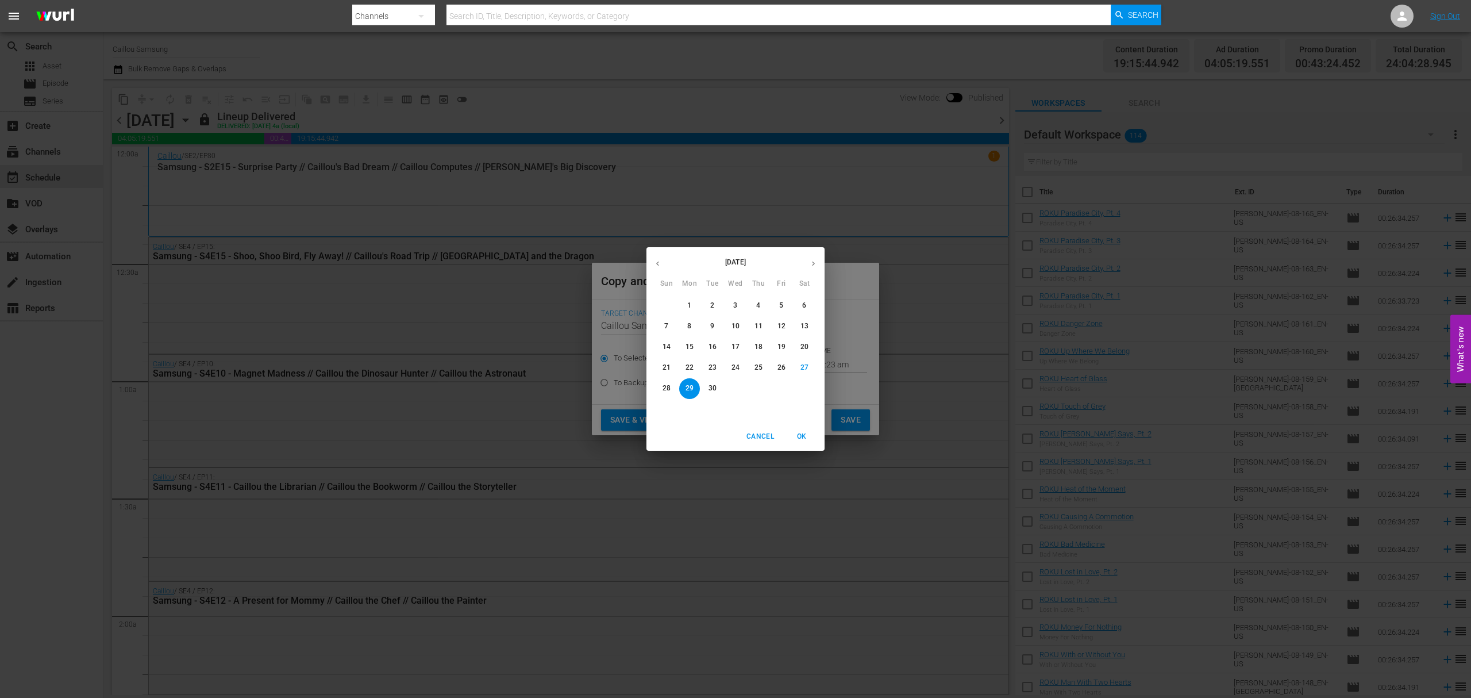
click at [814, 265] on icon "button" at bounding box center [813, 263] width 9 height 9
click at [718, 345] on span "14" at bounding box center [712, 347] width 21 height 10
type input "[DATE]"
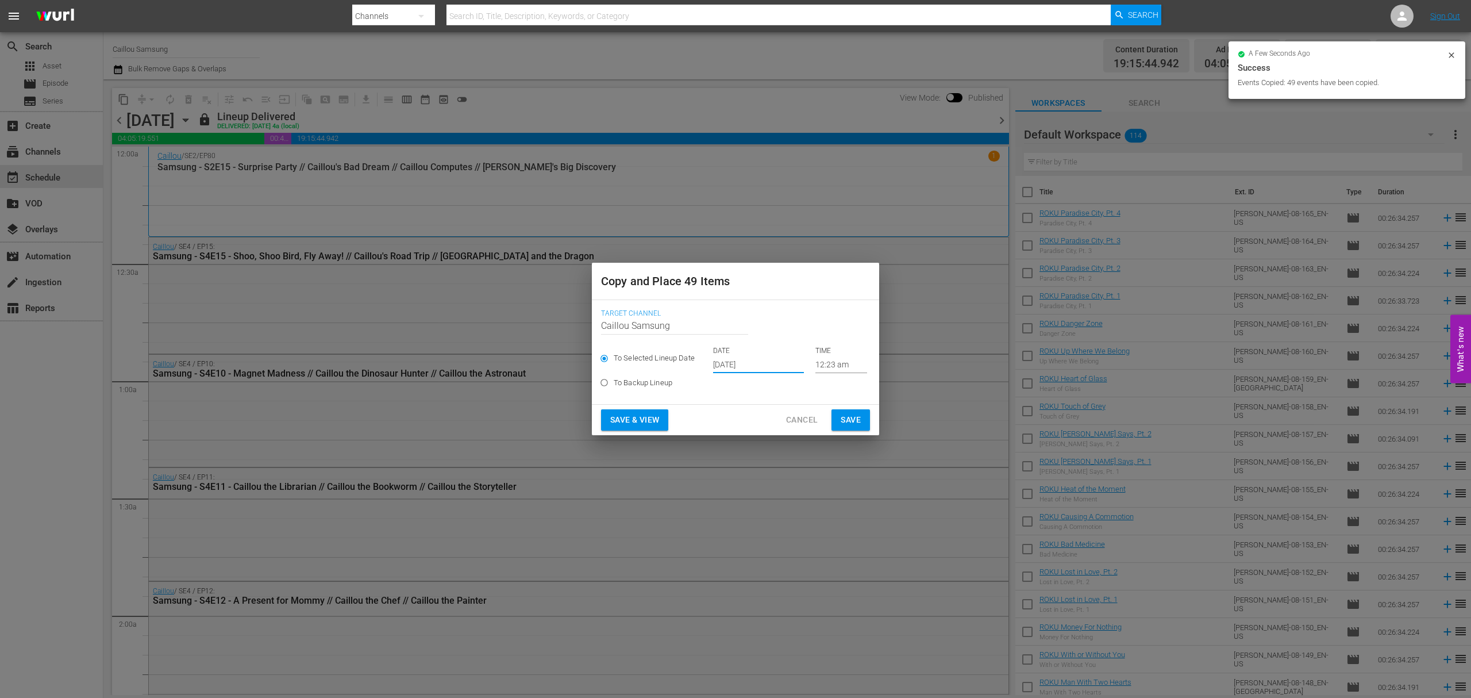
click at [842, 414] on span "Save" at bounding box center [851, 420] width 20 height 14
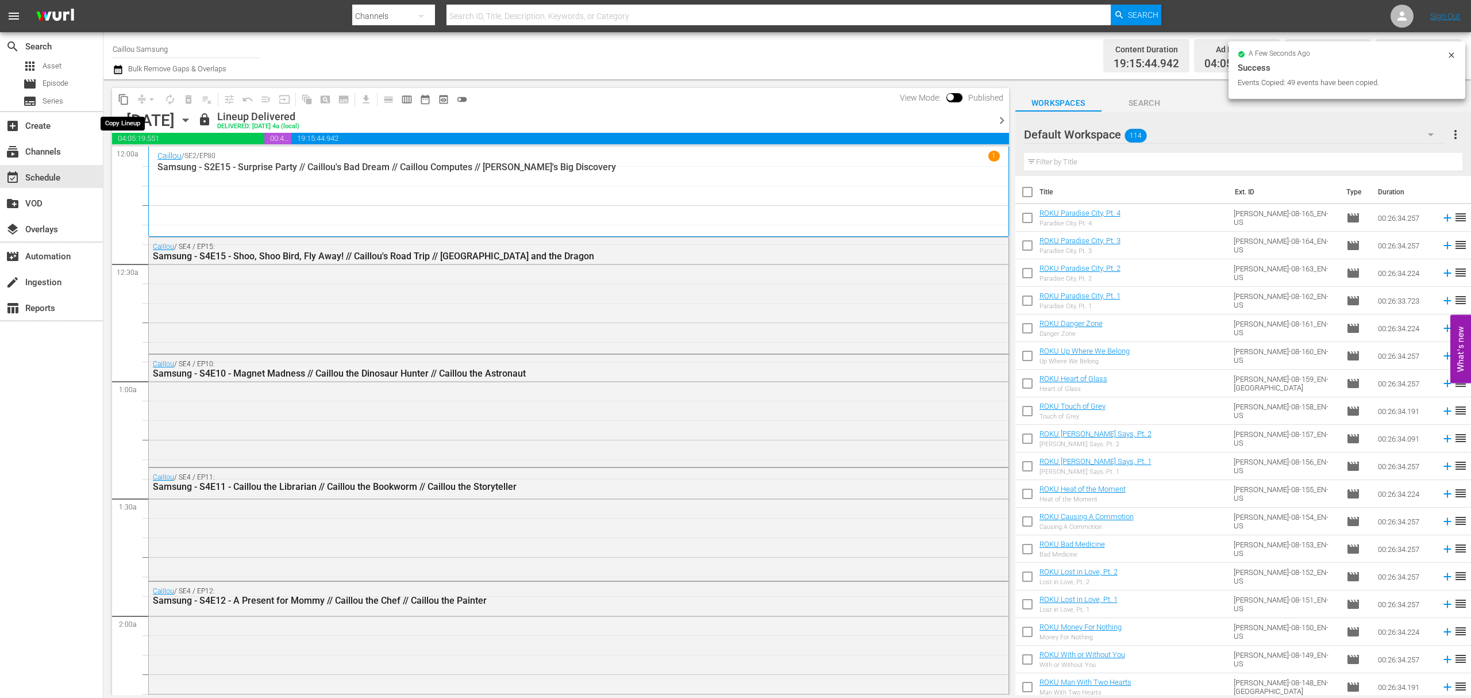
click at [122, 98] on span "content_copy" at bounding box center [123, 99] width 11 height 11
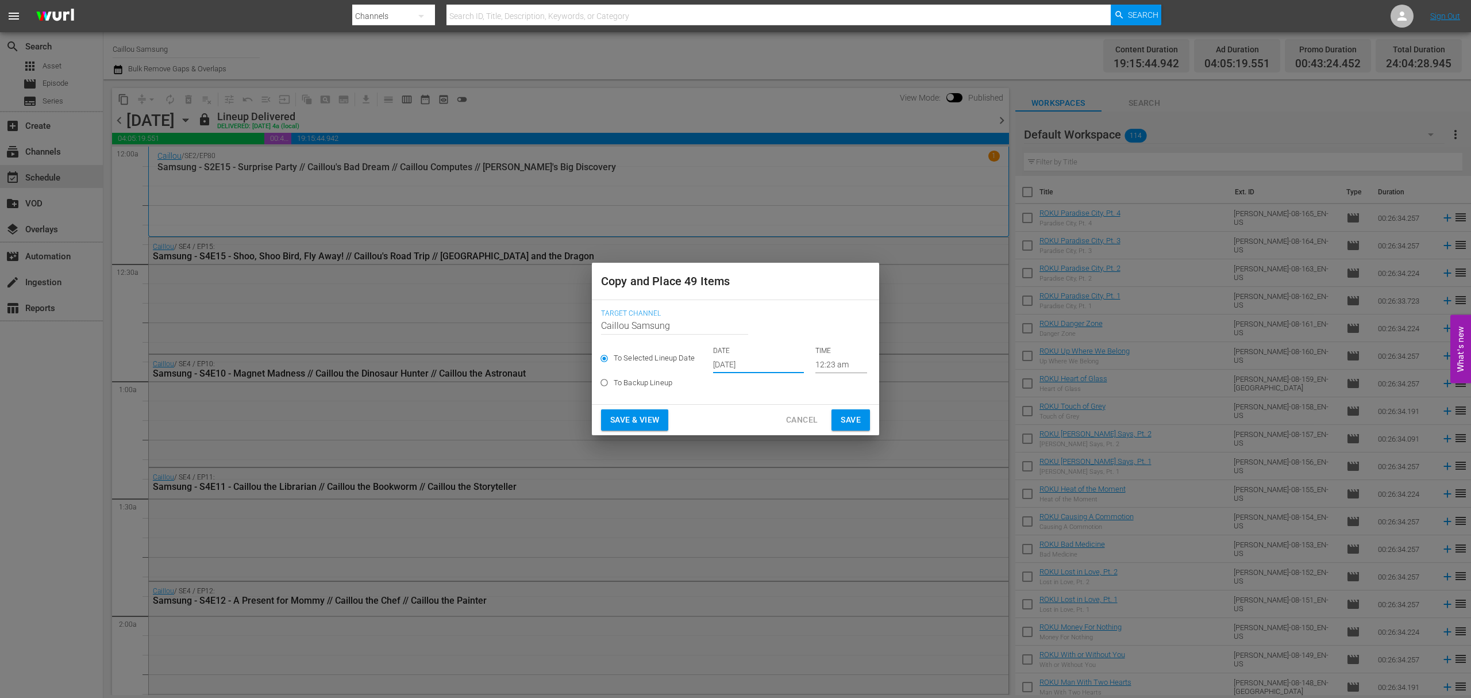
click at [761, 360] on input "[DATE]" at bounding box center [758, 364] width 91 height 17
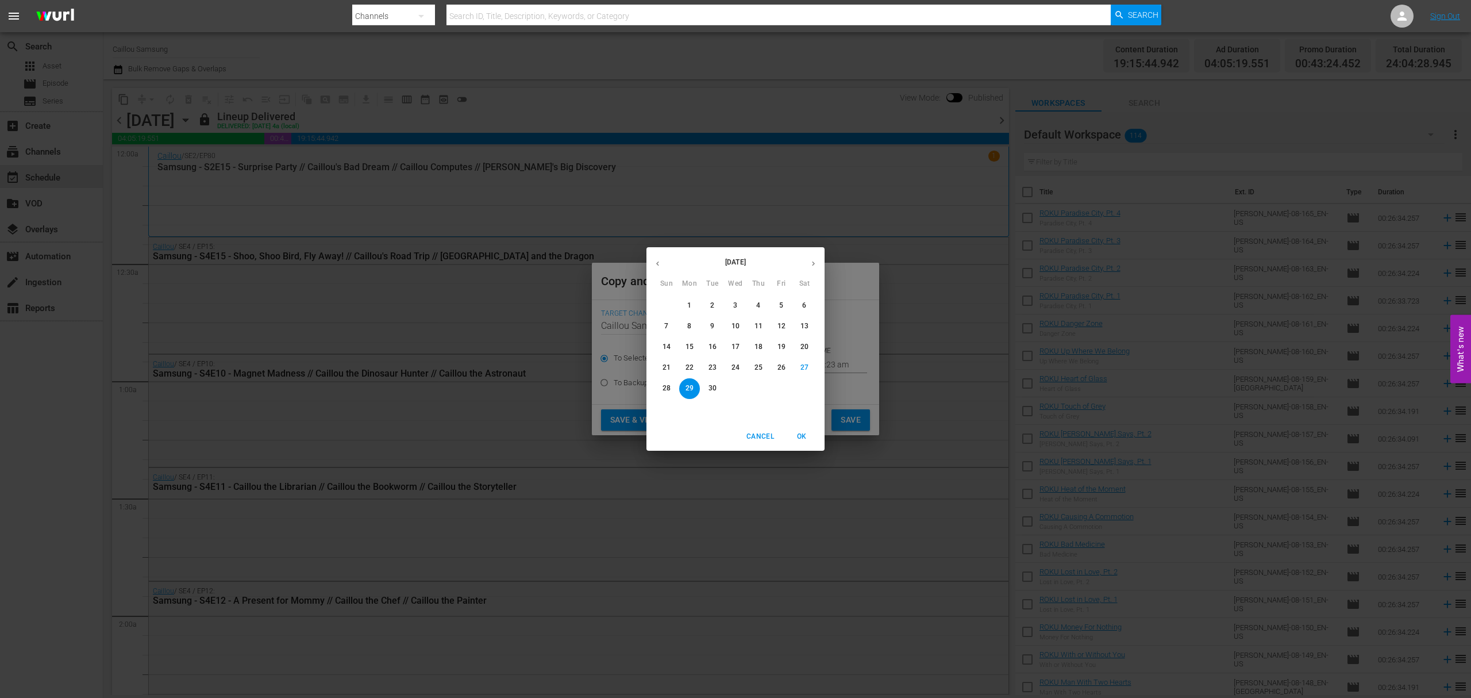
click at [814, 260] on icon "button" at bounding box center [813, 263] width 9 height 9
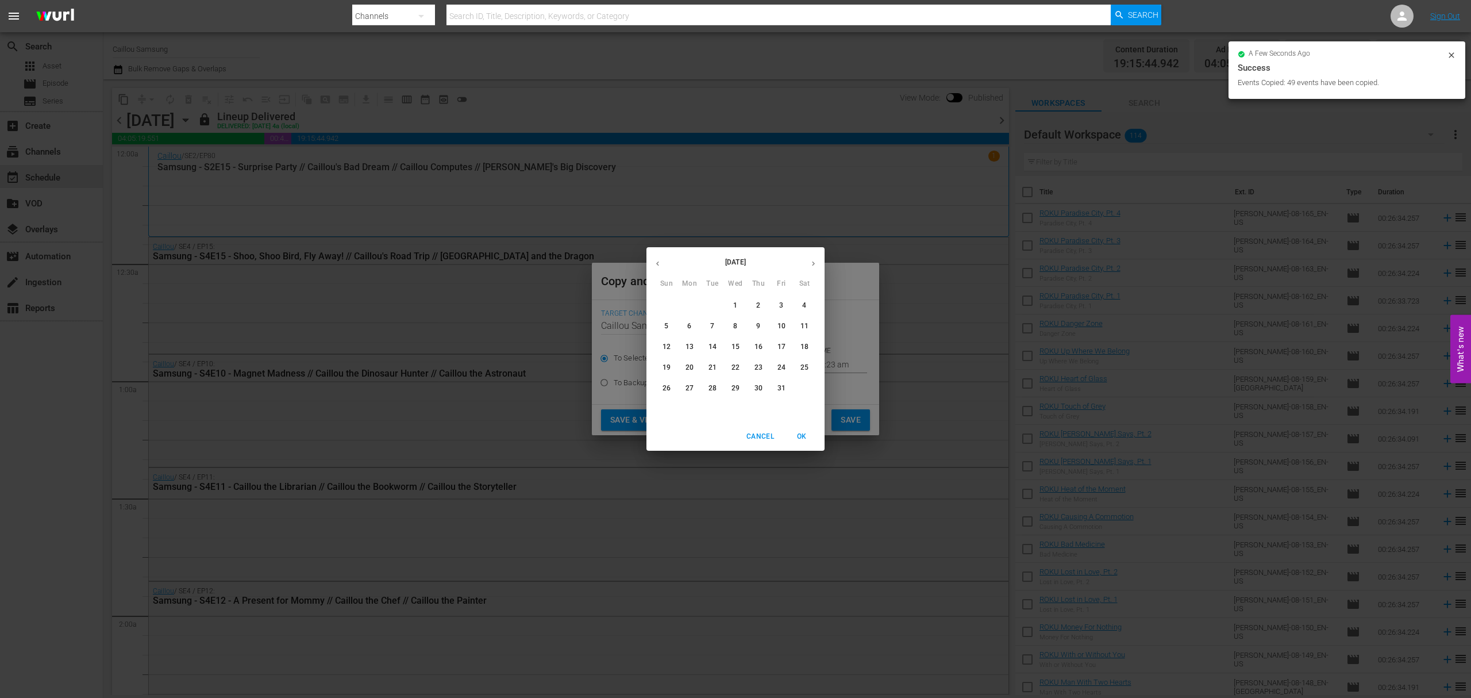
click at [800, 343] on p "18" at bounding box center [804, 347] width 8 height 10
type input "[DATE]"
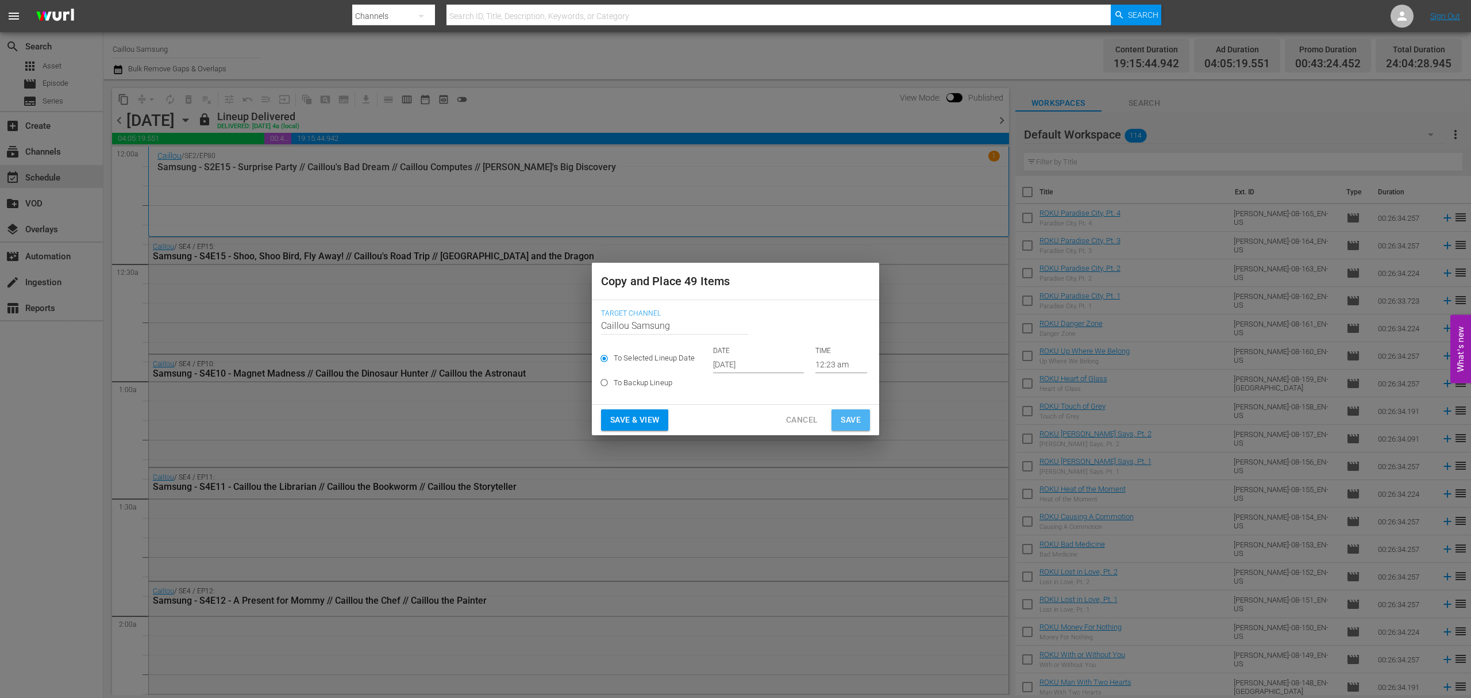
click at [860, 418] on span "Save" at bounding box center [851, 420] width 20 height 14
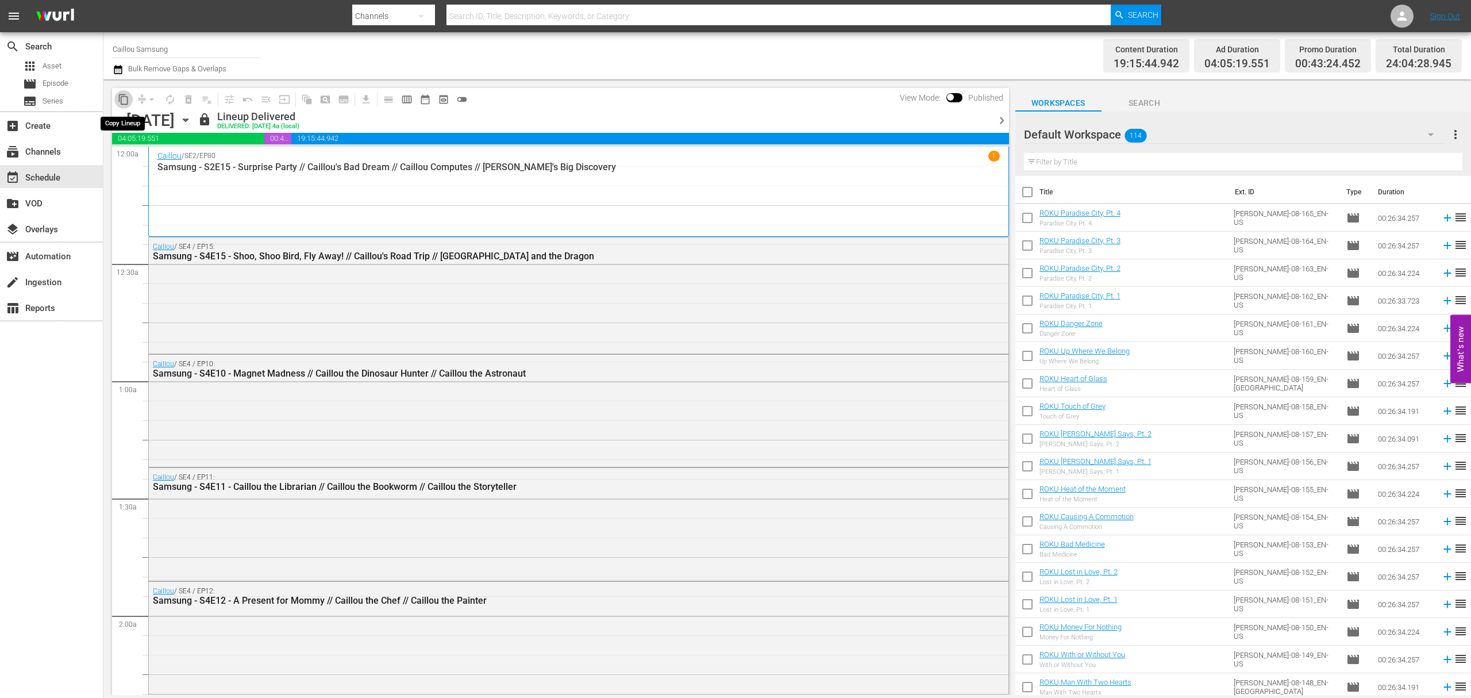
click at [125, 99] on span "content_copy" at bounding box center [123, 99] width 11 height 11
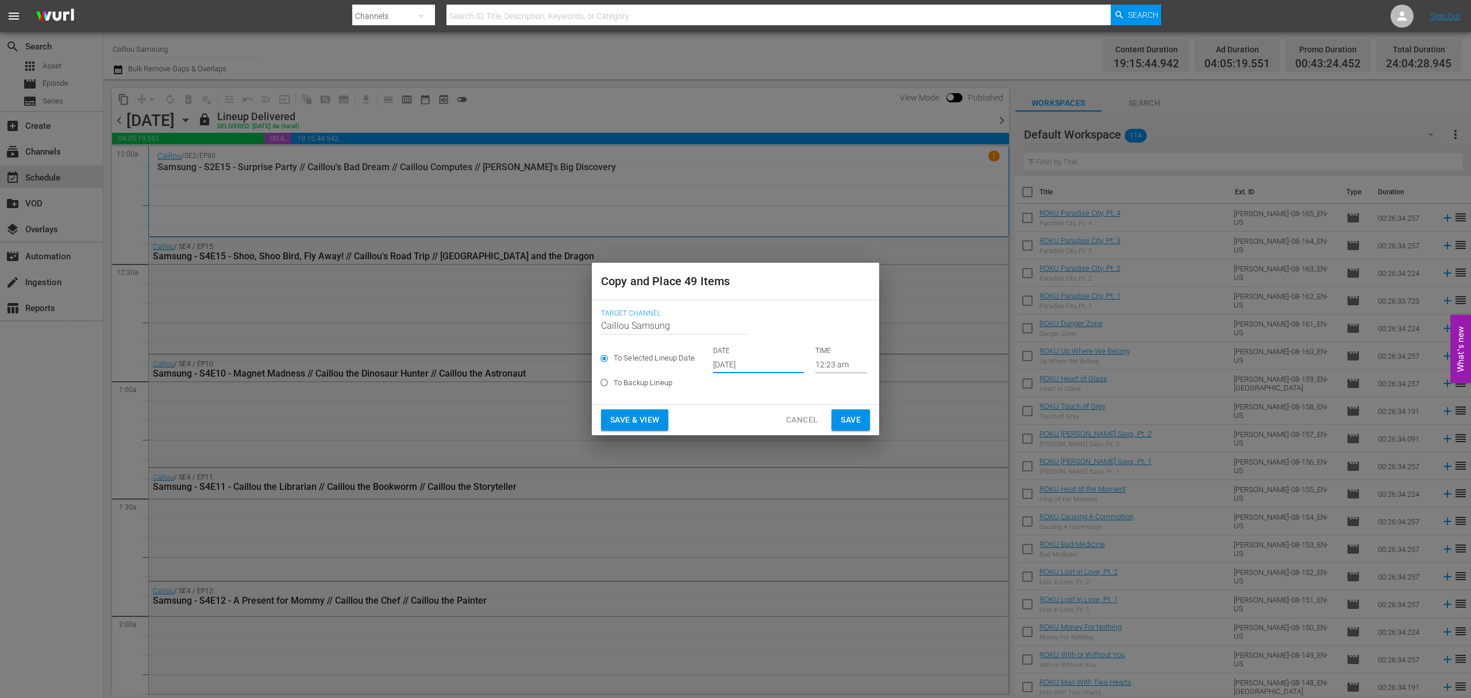
click at [749, 362] on input "[DATE]" at bounding box center [758, 364] width 91 height 17
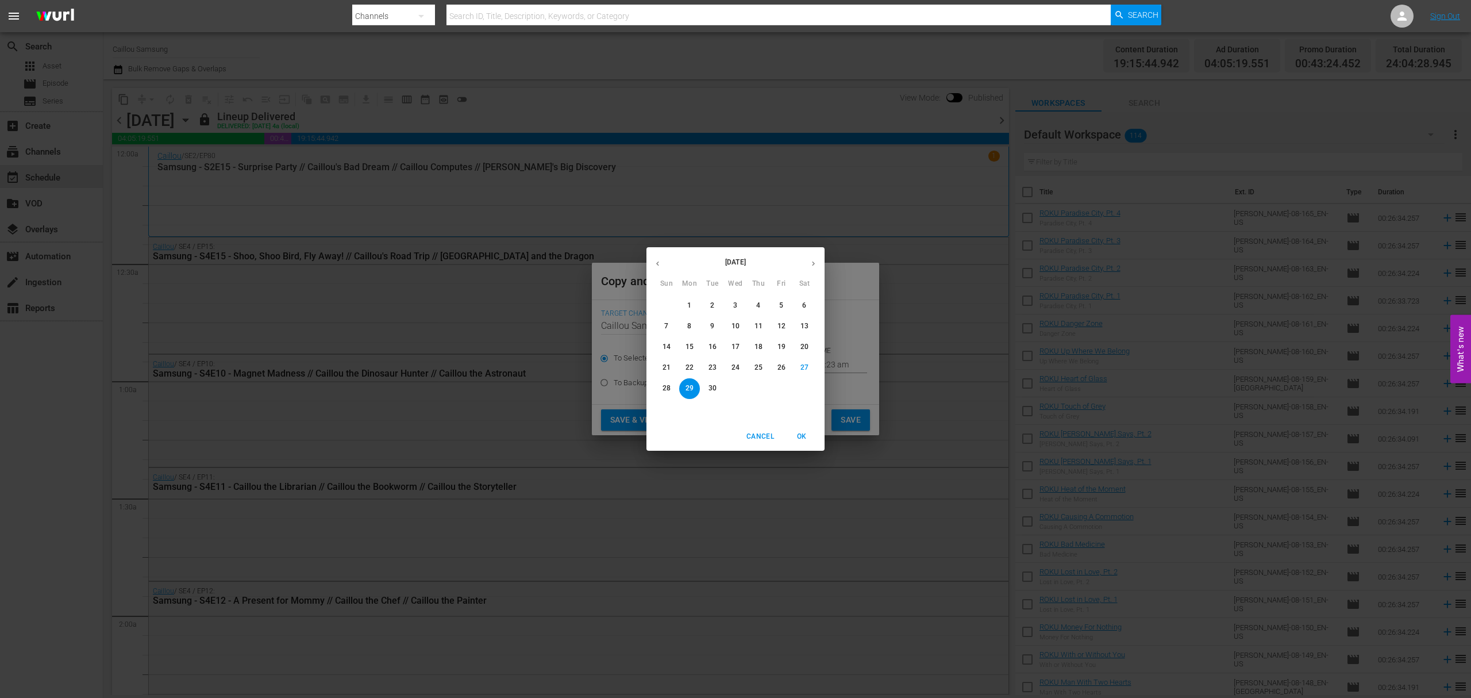
click at [807, 260] on button "button" at bounding box center [813, 263] width 22 height 22
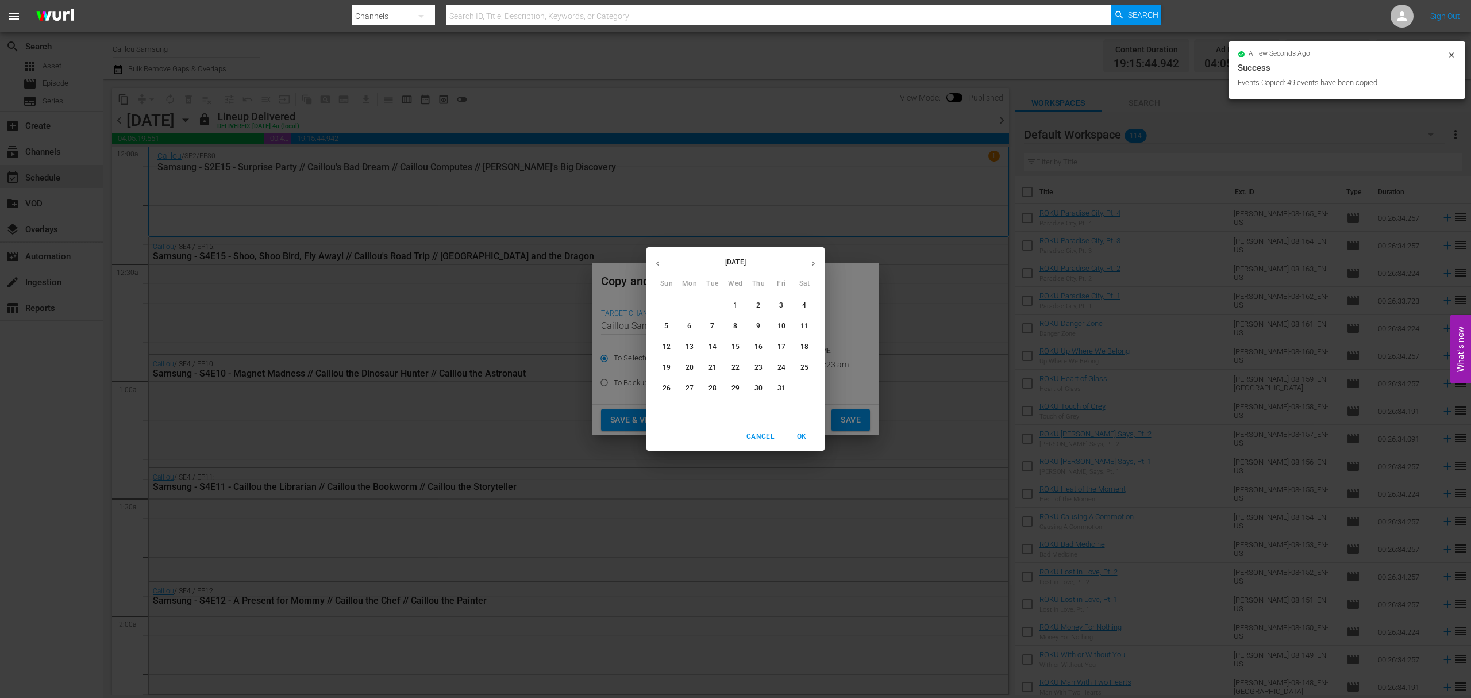
click at [736, 382] on button "29" at bounding box center [735, 388] width 21 height 21
type input "[DATE]"
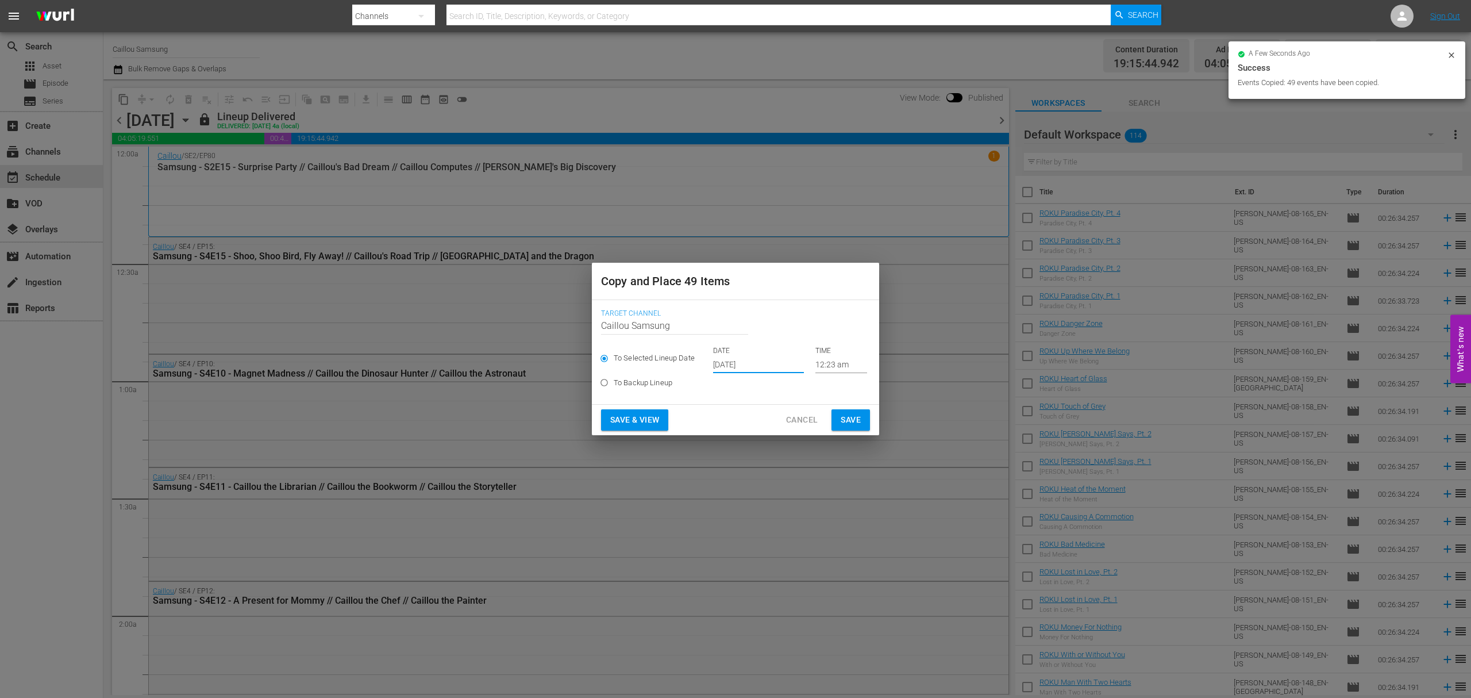
click at [860, 415] on span "Save" at bounding box center [851, 420] width 20 height 14
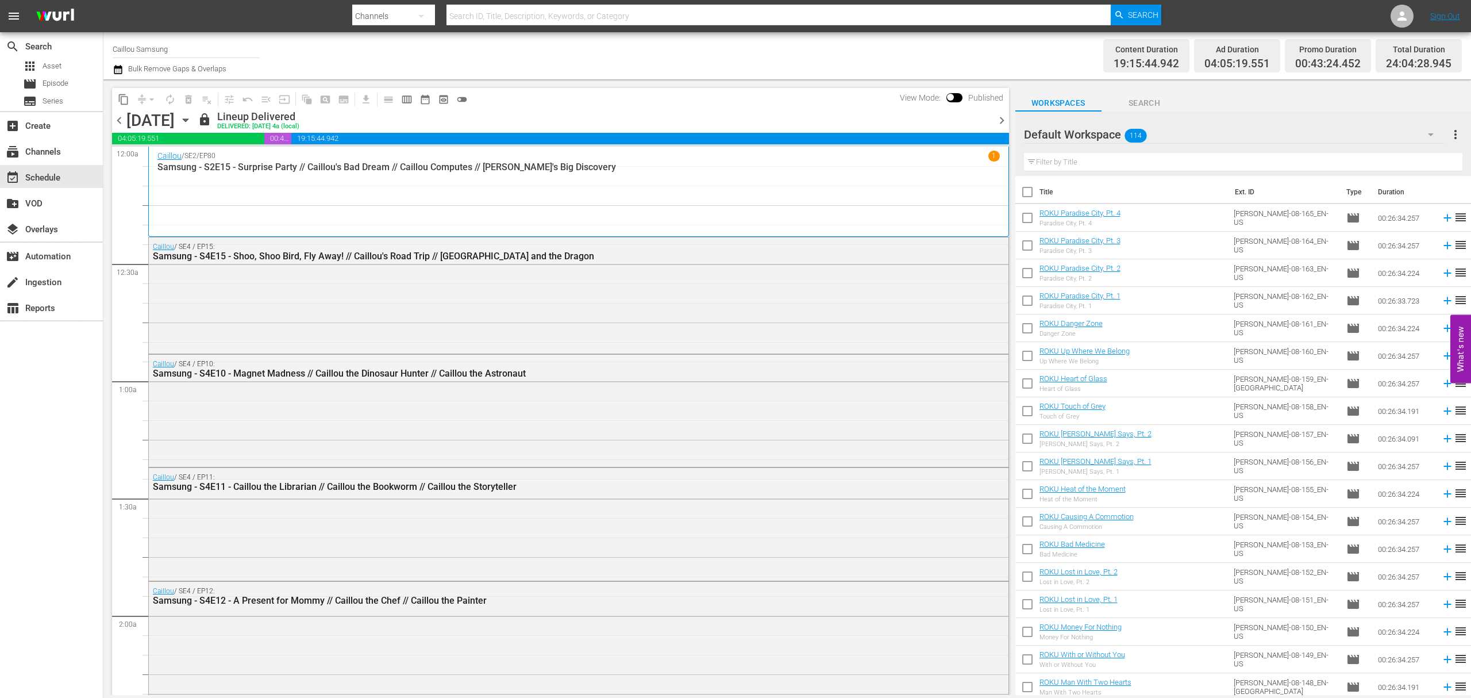
drag, startPoint x: 1003, startPoint y: 121, endPoint x: 531, endPoint y: 127, distance: 472.4
click at [1003, 121] on span "chevron_right" at bounding box center [1002, 120] width 14 height 14
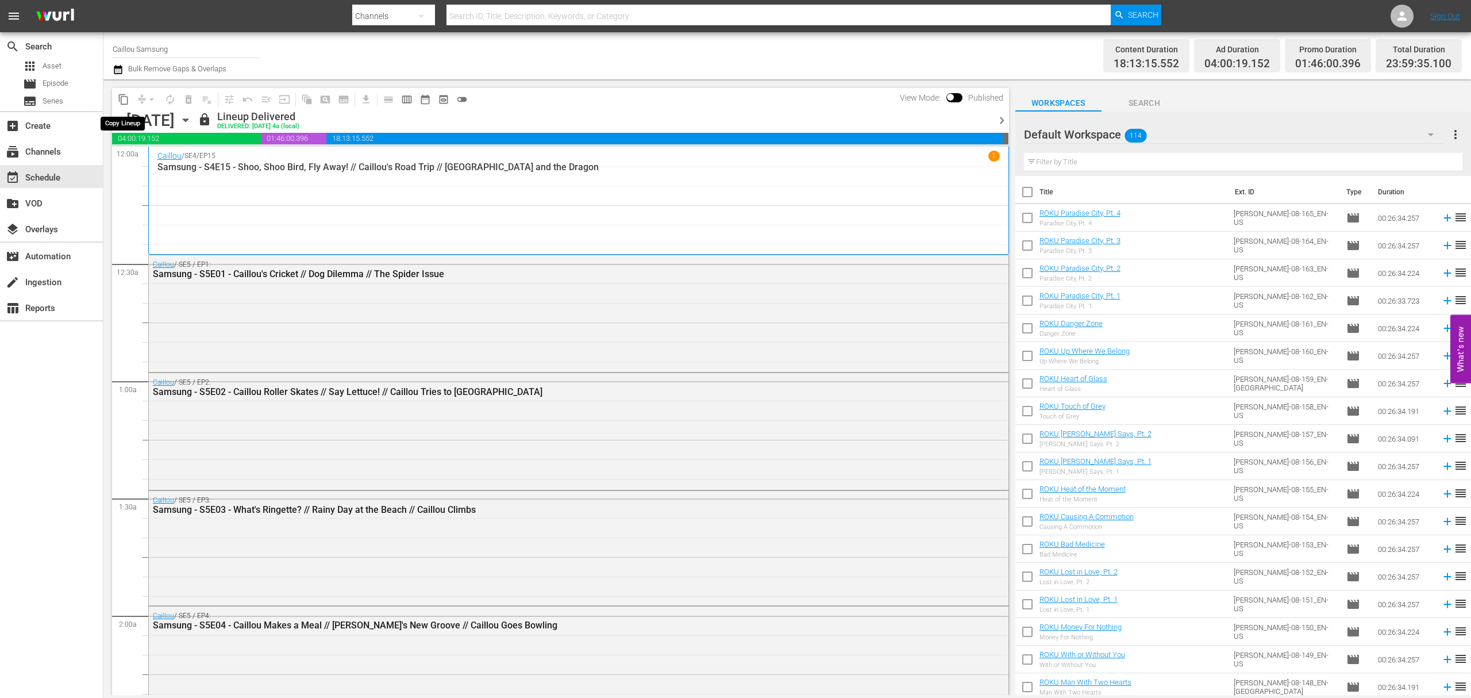
click at [124, 99] on span "content_copy" at bounding box center [123, 99] width 11 height 11
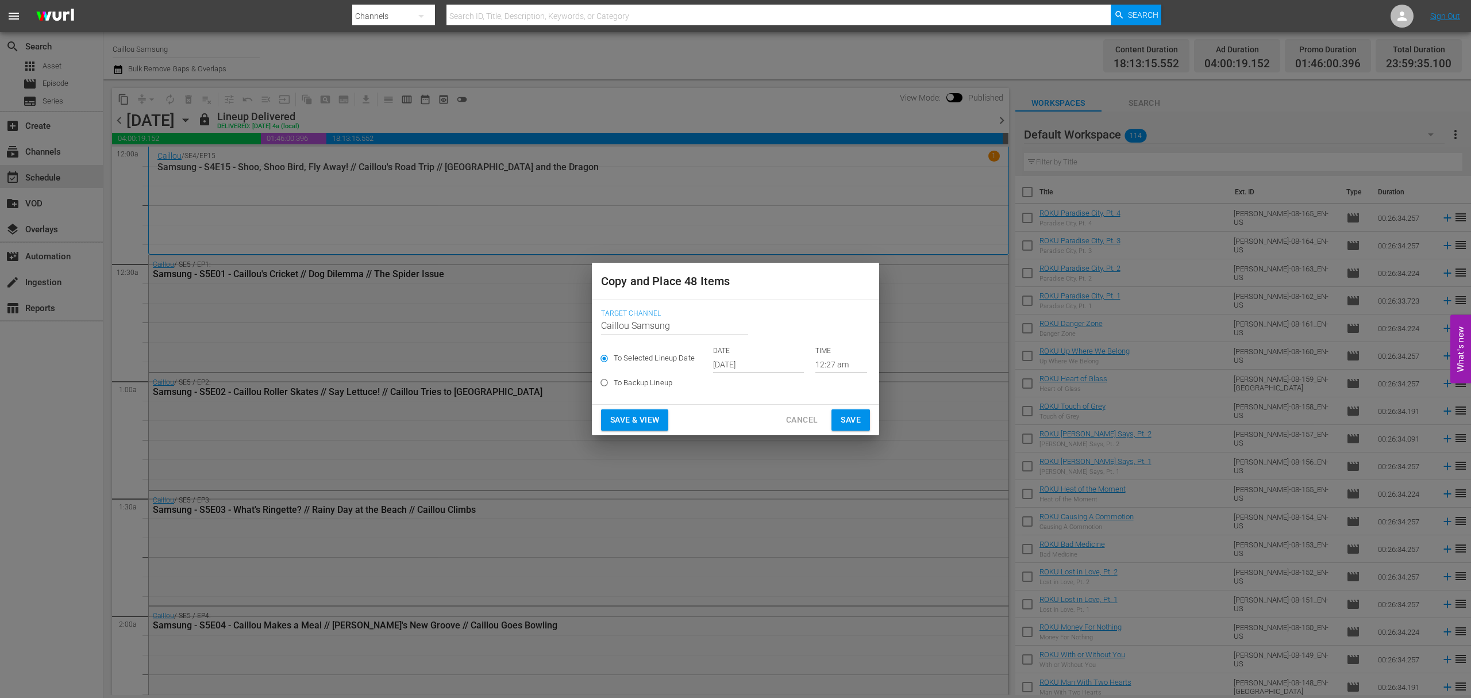
click at [771, 362] on input "[DATE]" at bounding box center [758, 364] width 91 height 17
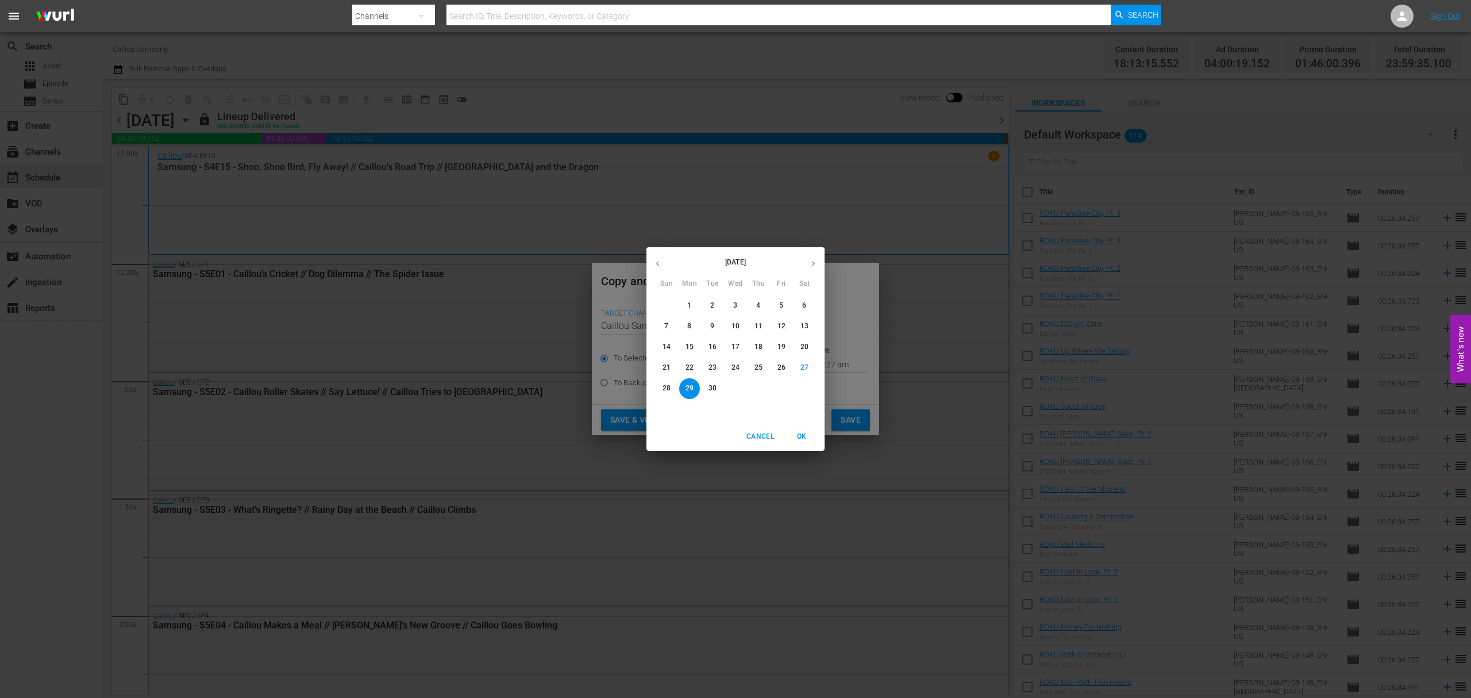
click at [817, 263] on icon "button" at bounding box center [813, 263] width 9 height 9
click at [804, 306] on p "4" at bounding box center [804, 306] width 4 height 10
type input "[DATE]"
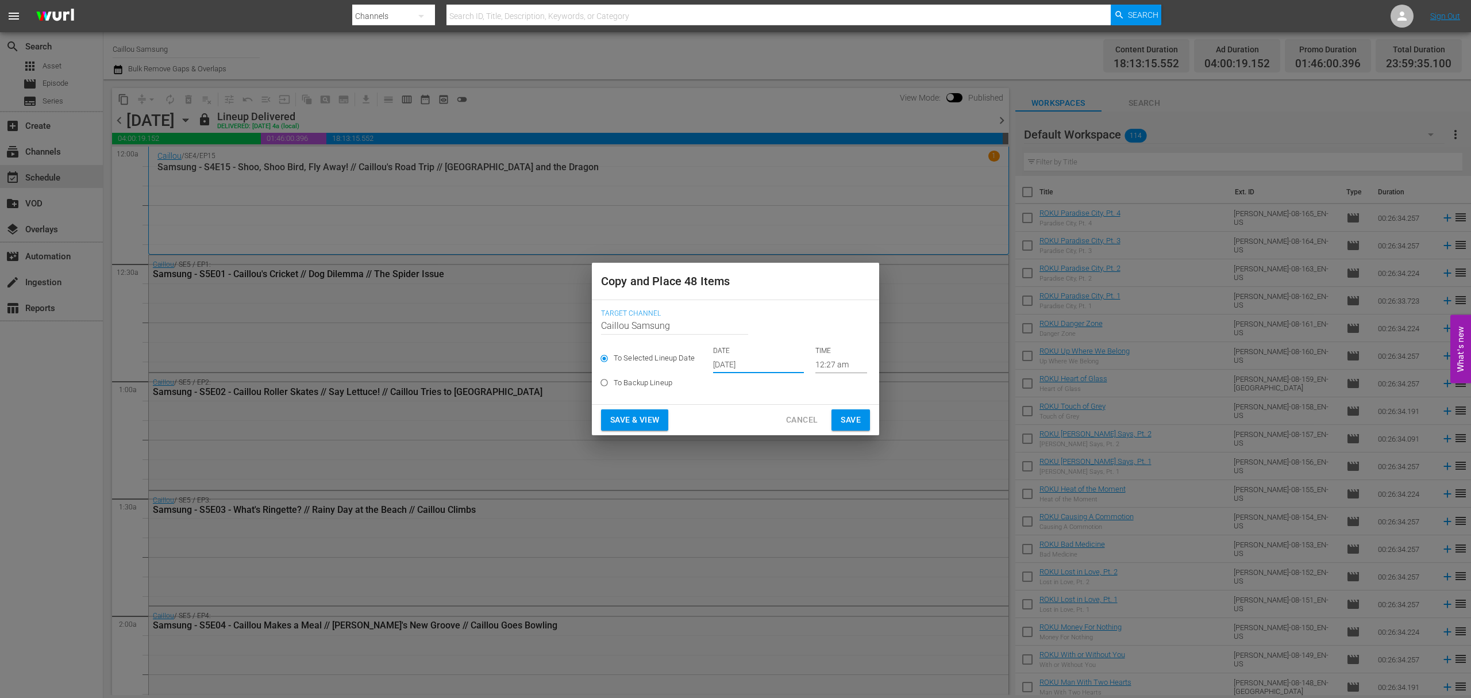
click at [865, 426] on button "Save" at bounding box center [850, 419] width 38 height 21
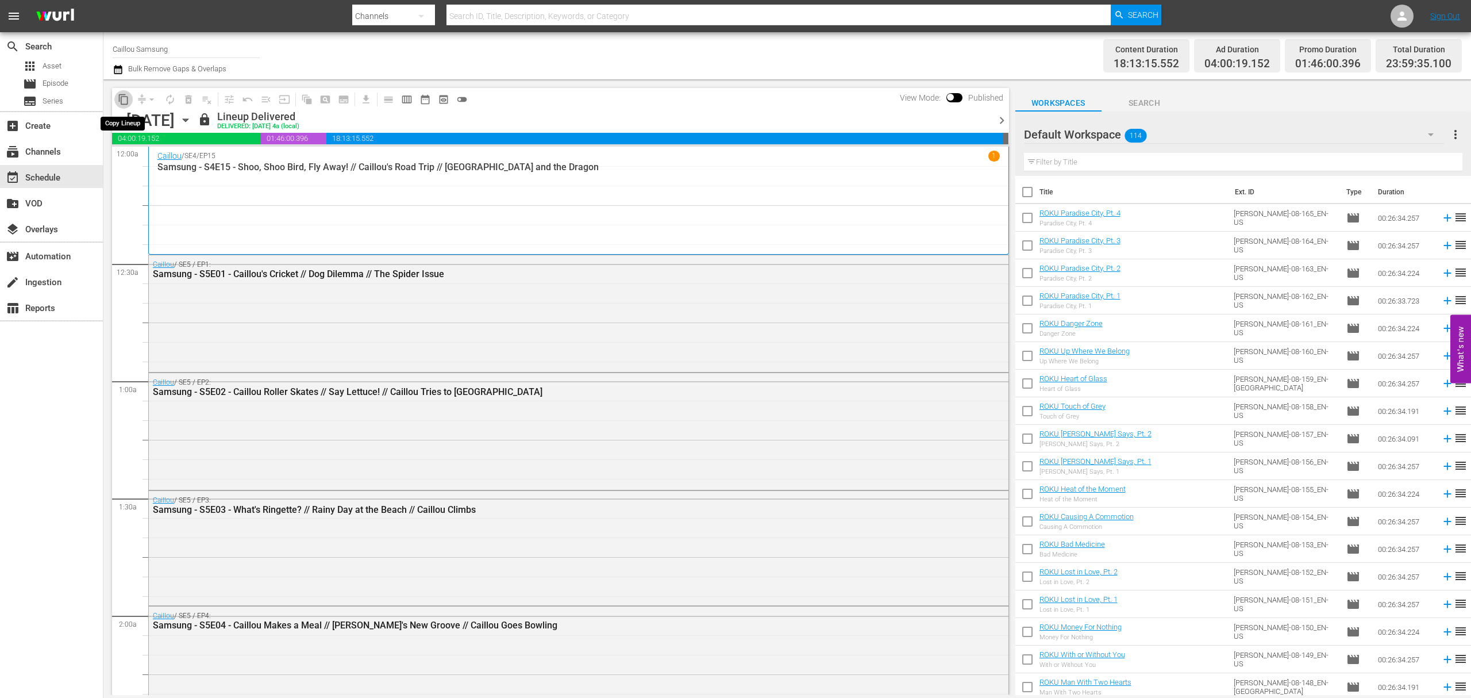
click at [117, 99] on button "content_copy" at bounding box center [123, 99] width 18 height 18
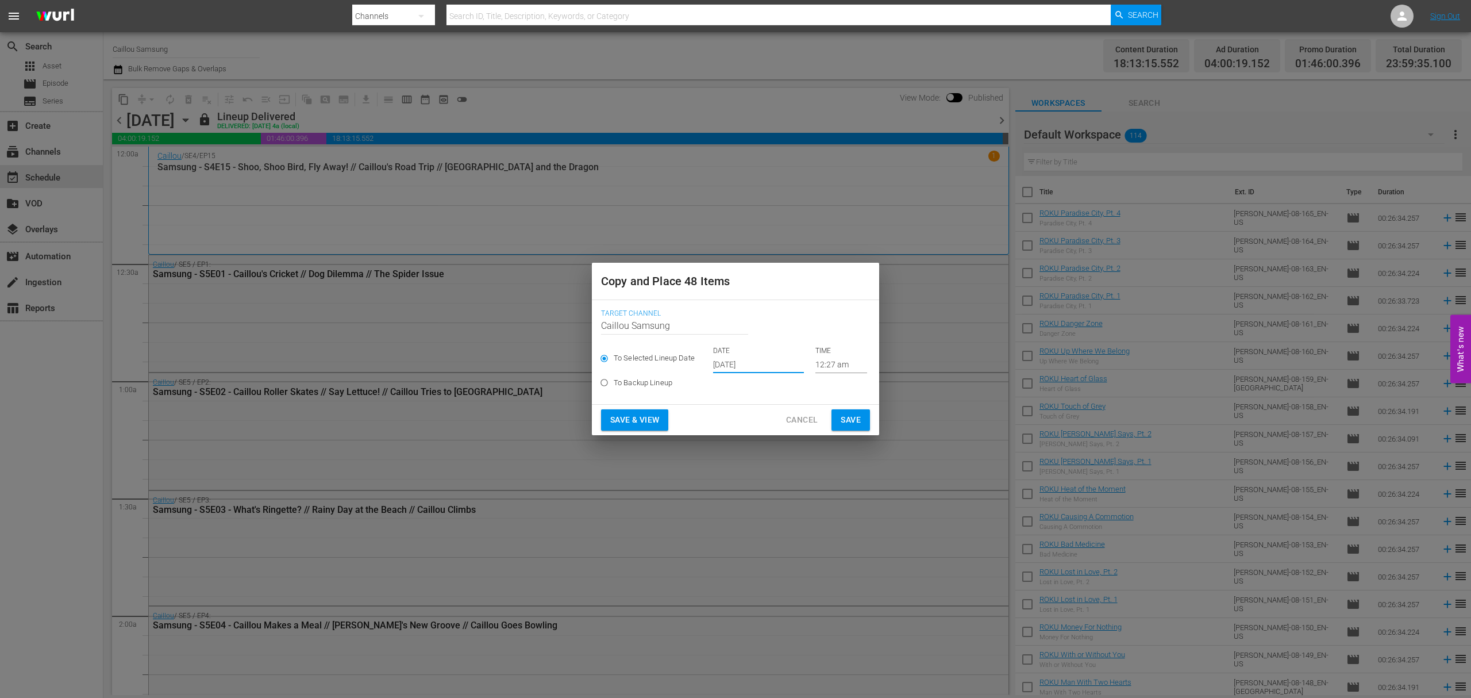
click at [754, 364] on input "[DATE]" at bounding box center [758, 364] width 91 height 17
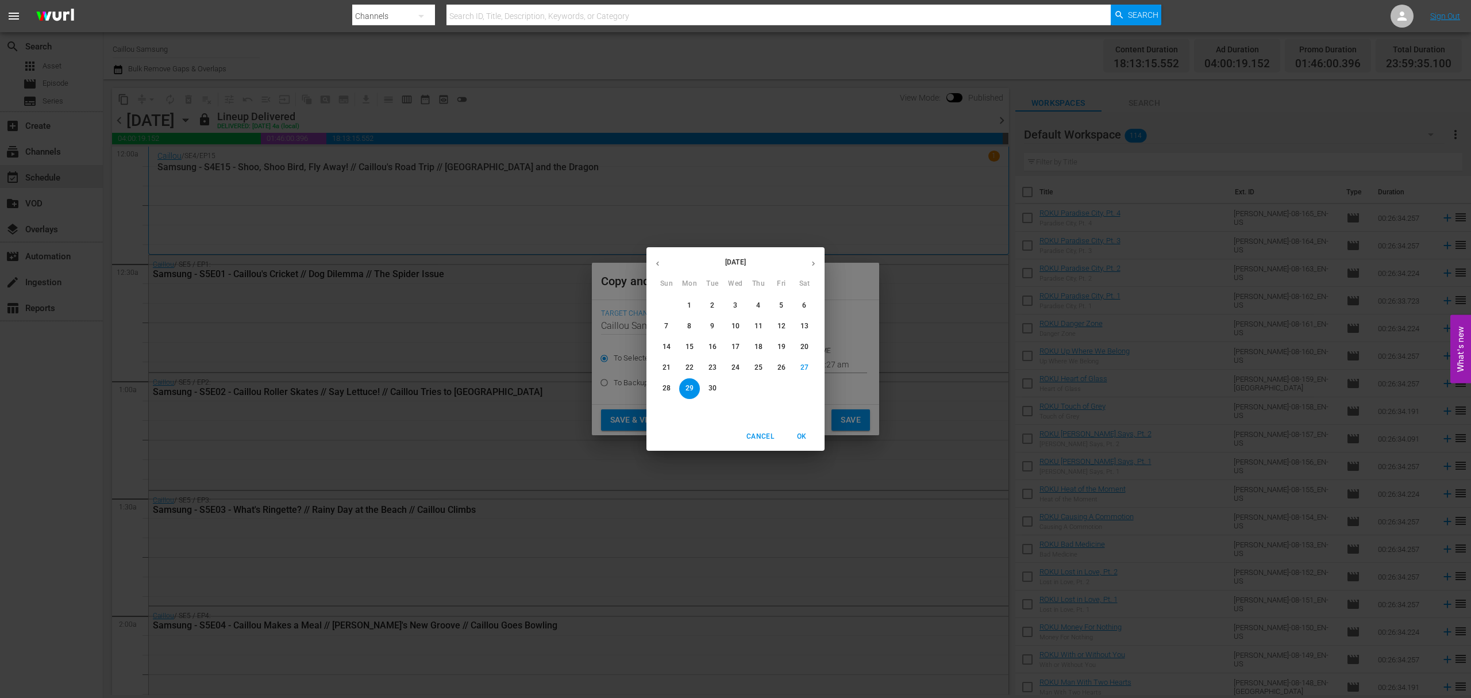
click at [806, 262] on button "button" at bounding box center [813, 263] width 22 height 22
click at [736, 342] on p "15" at bounding box center [735, 347] width 8 height 10
type input "[DATE]"
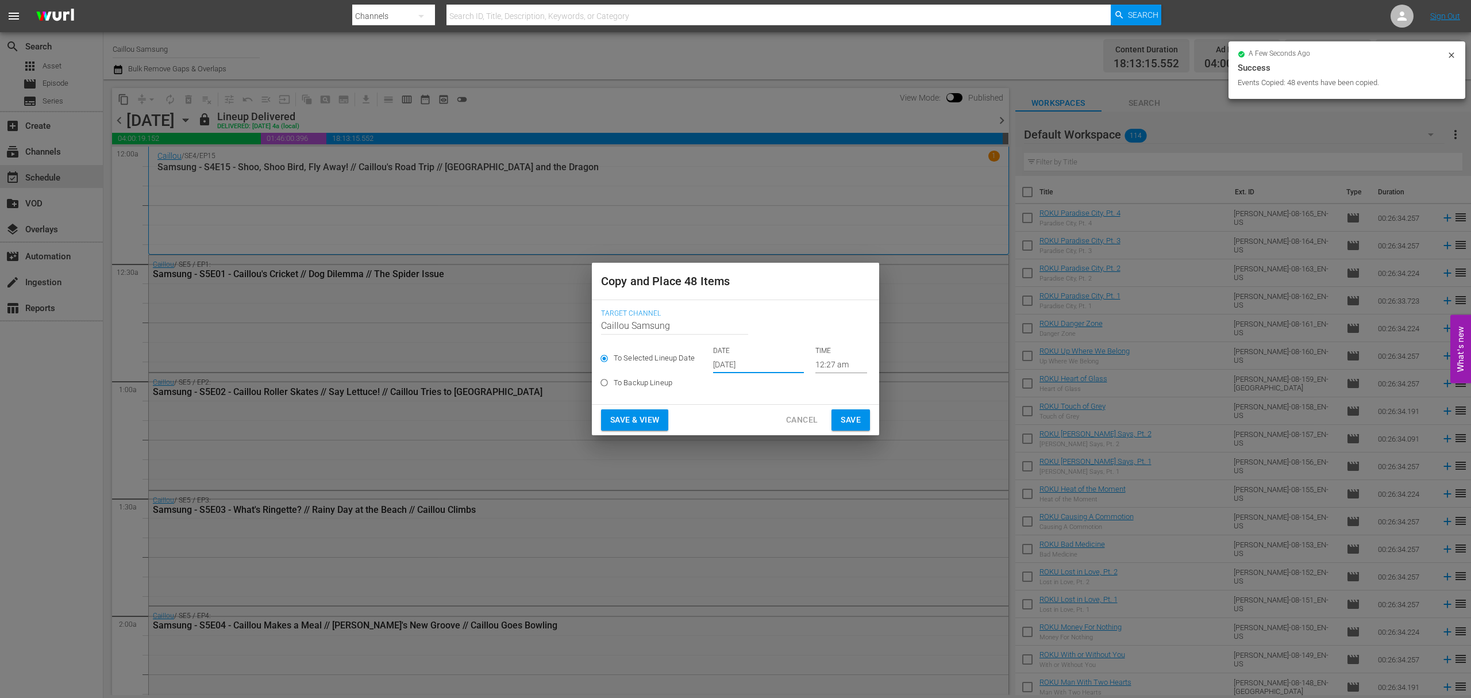
click at [865, 417] on button "Save" at bounding box center [850, 419] width 38 height 21
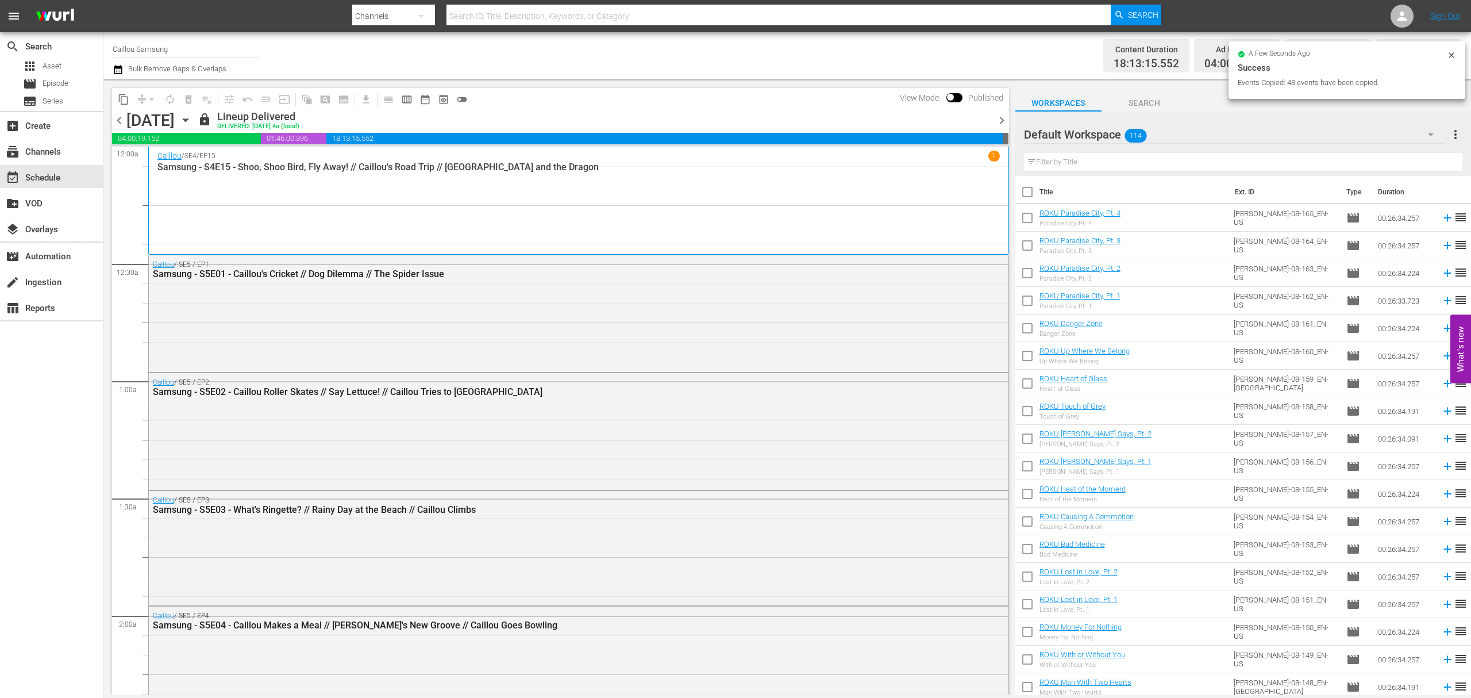
click at [125, 109] on div "content_copy compress arrow_drop_down autorenew_outlined delete_forever_outline…" at bounding box center [292, 99] width 361 height 22
click at [125, 95] on span "content_copy" at bounding box center [123, 99] width 11 height 11
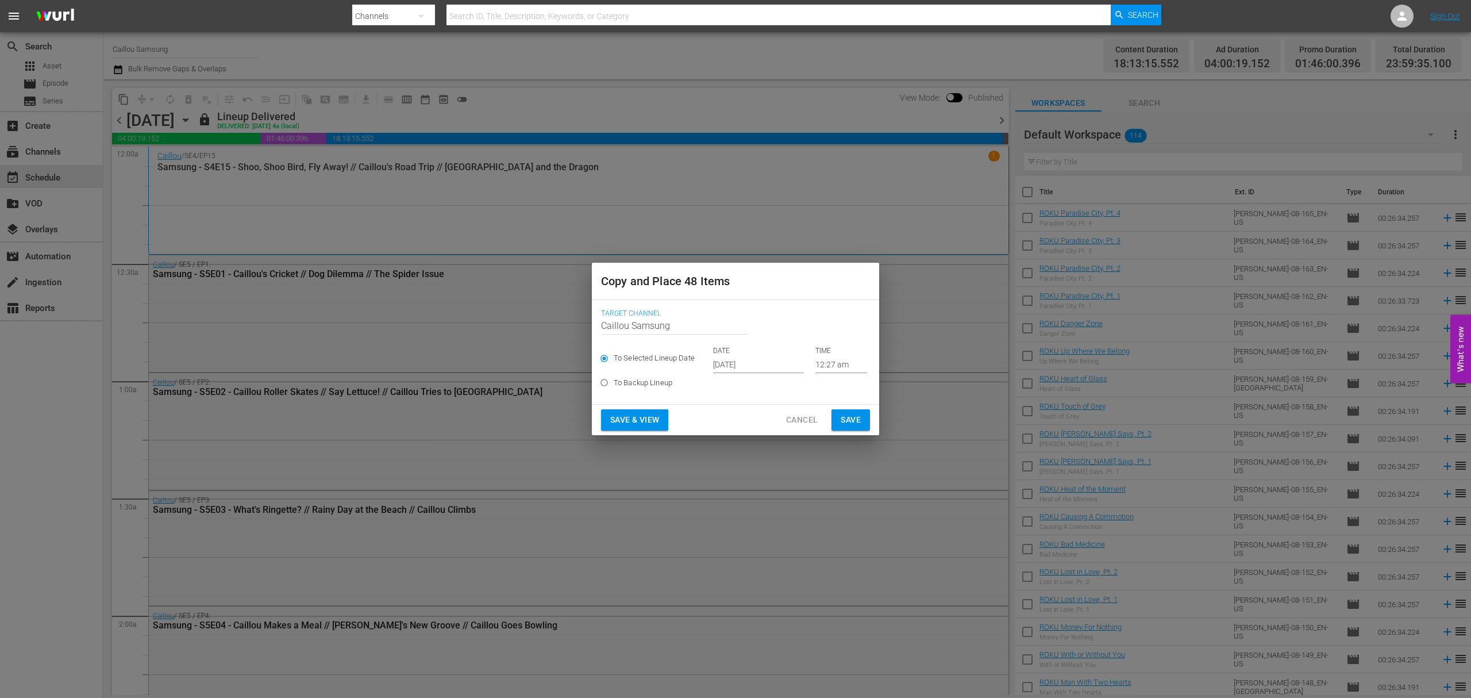
click at [777, 369] on input "[DATE]" at bounding box center [758, 364] width 91 height 17
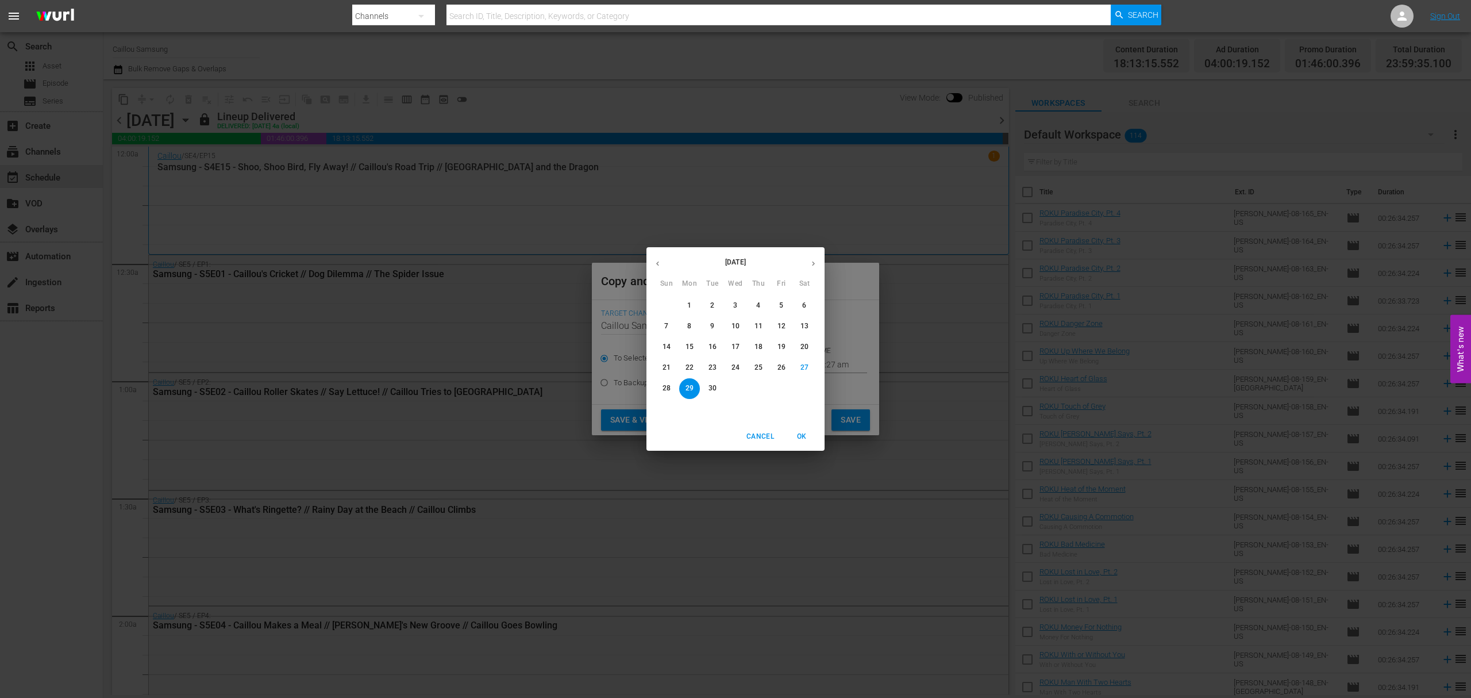
click at [808, 262] on button "button" at bounding box center [813, 263] width 22 height 22
click at [673, 369] on span "19" at bounding box center [666, 368] width 21 height 10
type input "[DATE]"
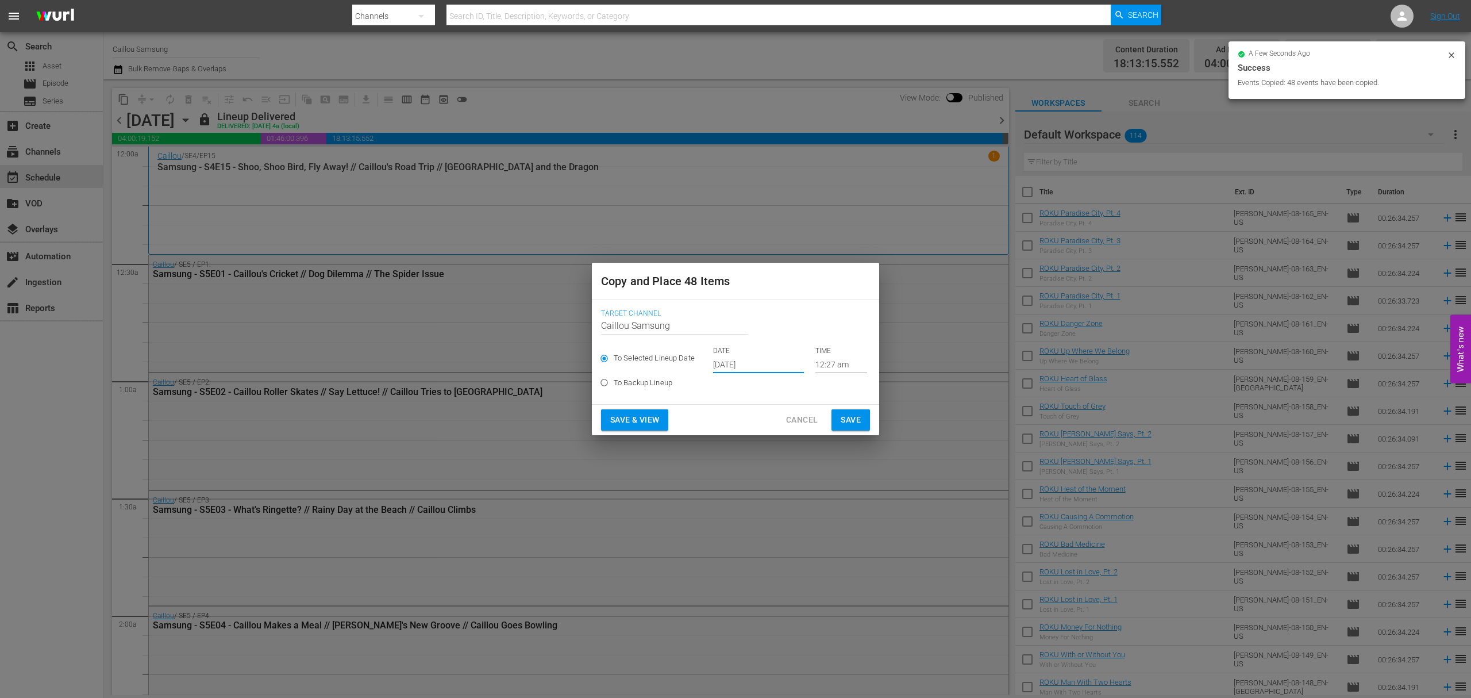
click at [849, 416] on span "Save" at bounding box center [851, 420] width 20 height 14
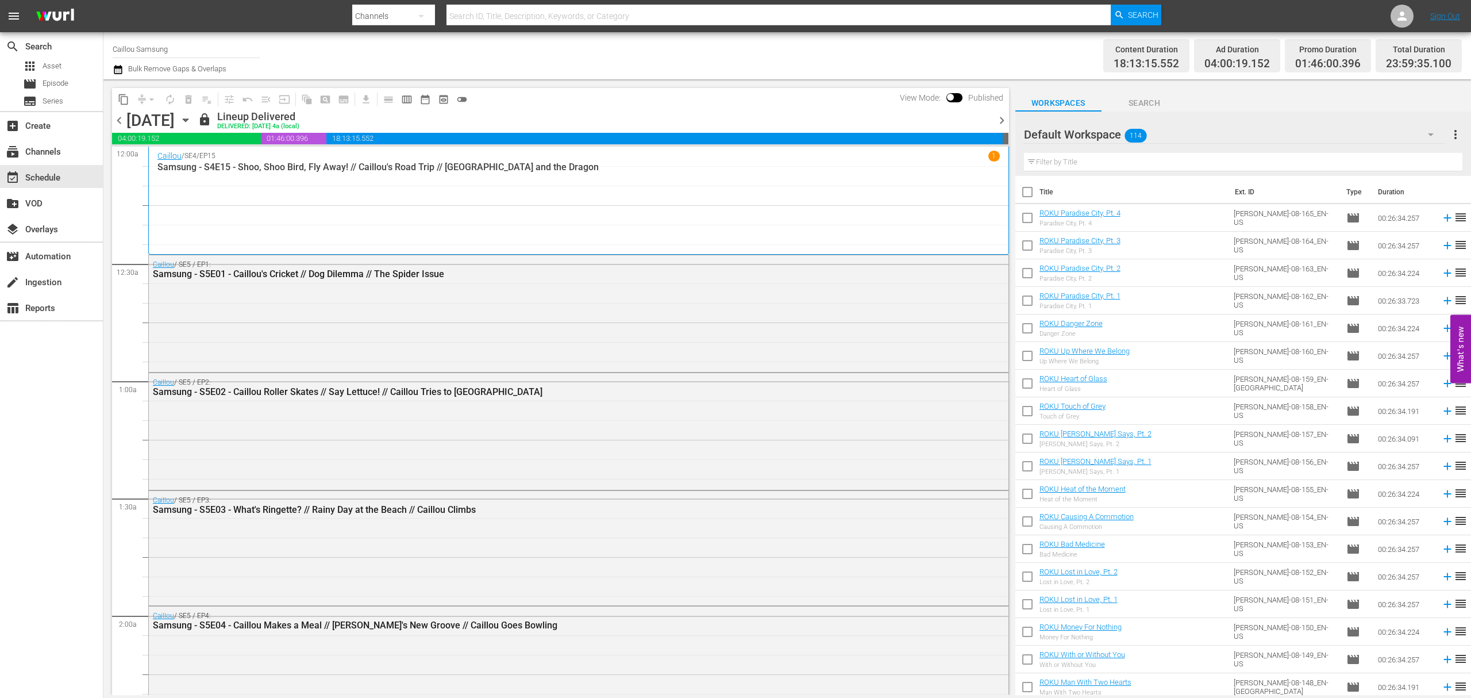
click at [118, 97] on span "content_copy" at bounding box center [123, 99] width 11 height 11
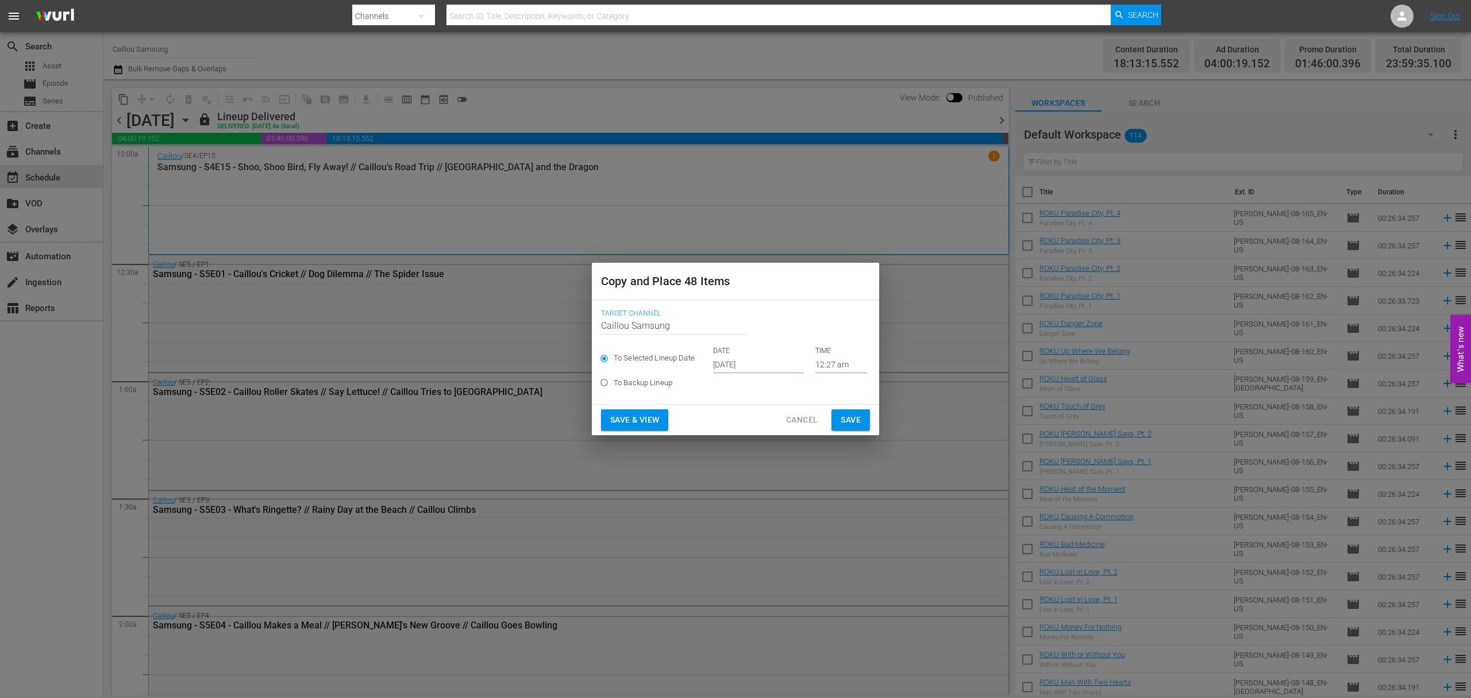
click at [763, 359] on input "[DATE]" at bounding box center [758, 364] width 91 height 17
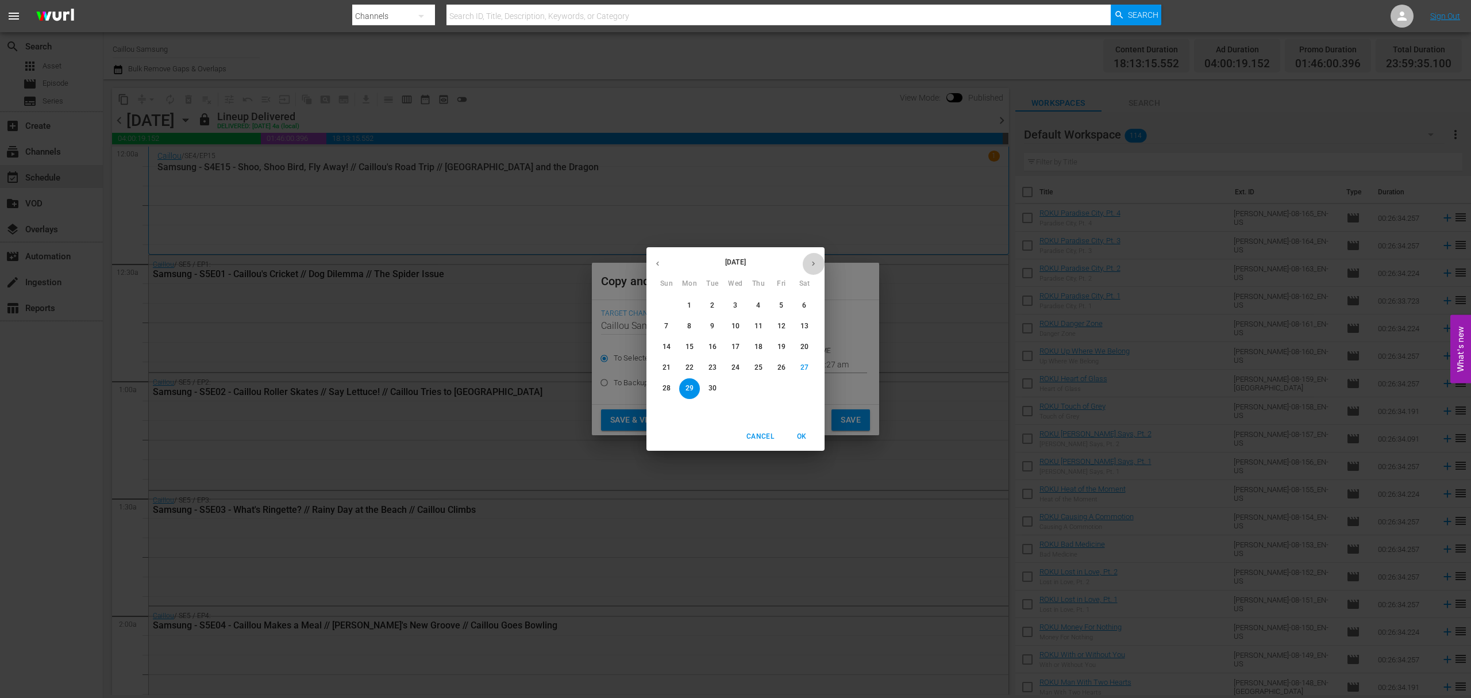
click at [810, 263] on icon "button" at bounding box center [813, 263] width 9 height 9
click at [761, 385] on p "30" at bounding box center [758, 388] width 8 height 10
type input "[DATE]"
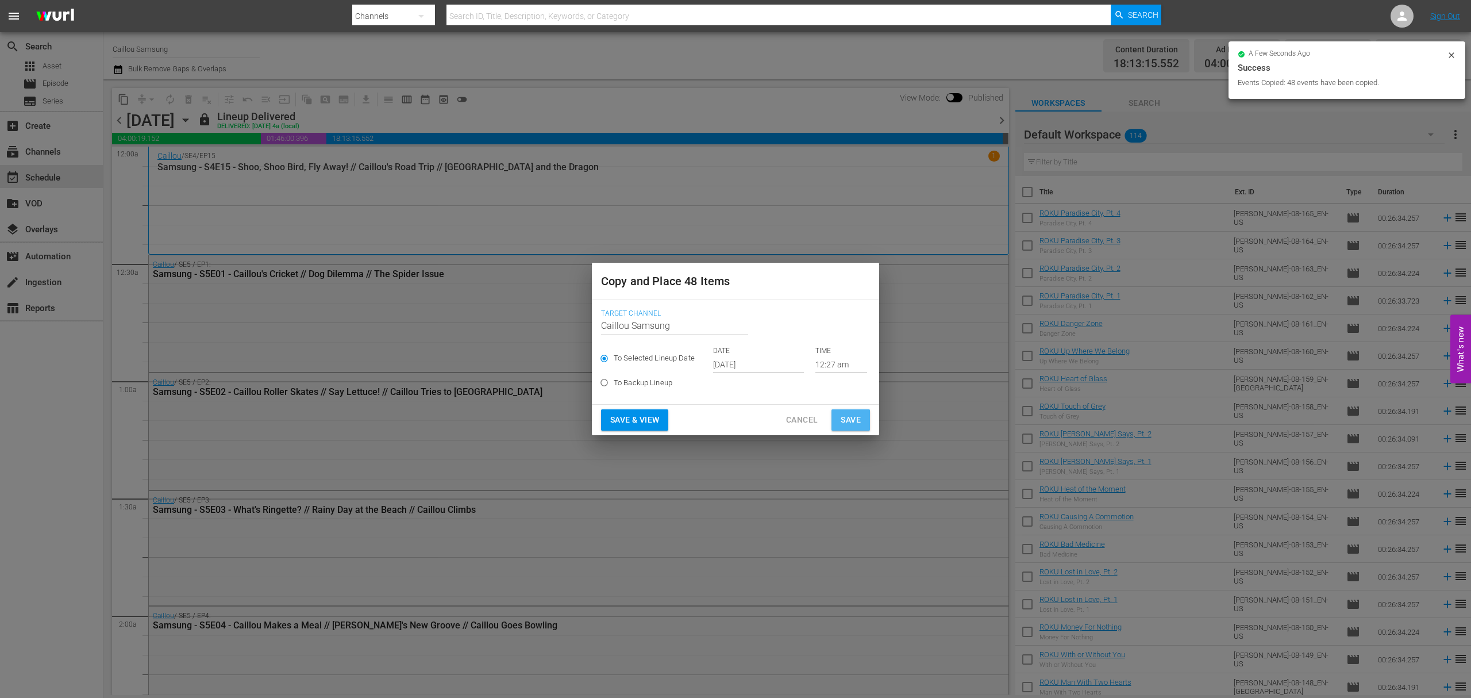
click at [865, 426] on button "Save" at bounding box center [850, 419] width 38 height 21
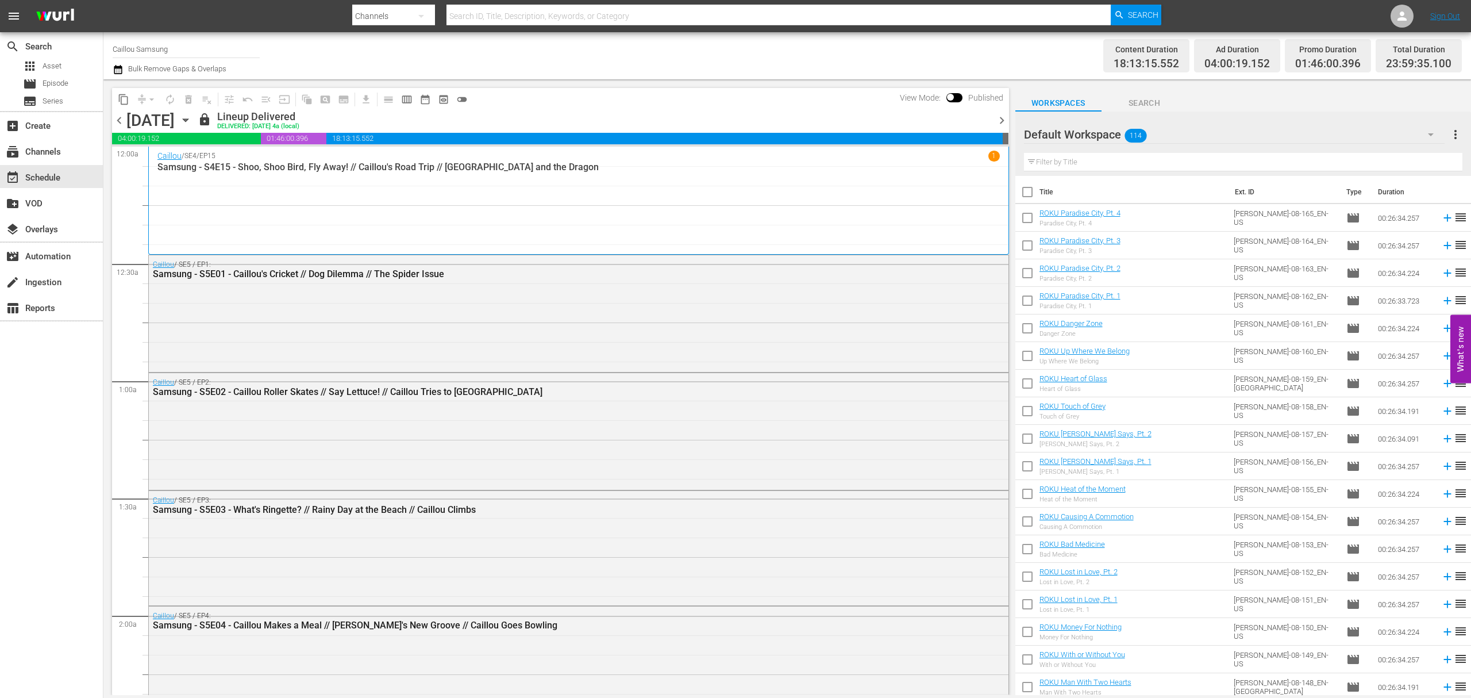
click at [192, 124] on icon "button" at bounding box center [185, 120] width 13 height 13
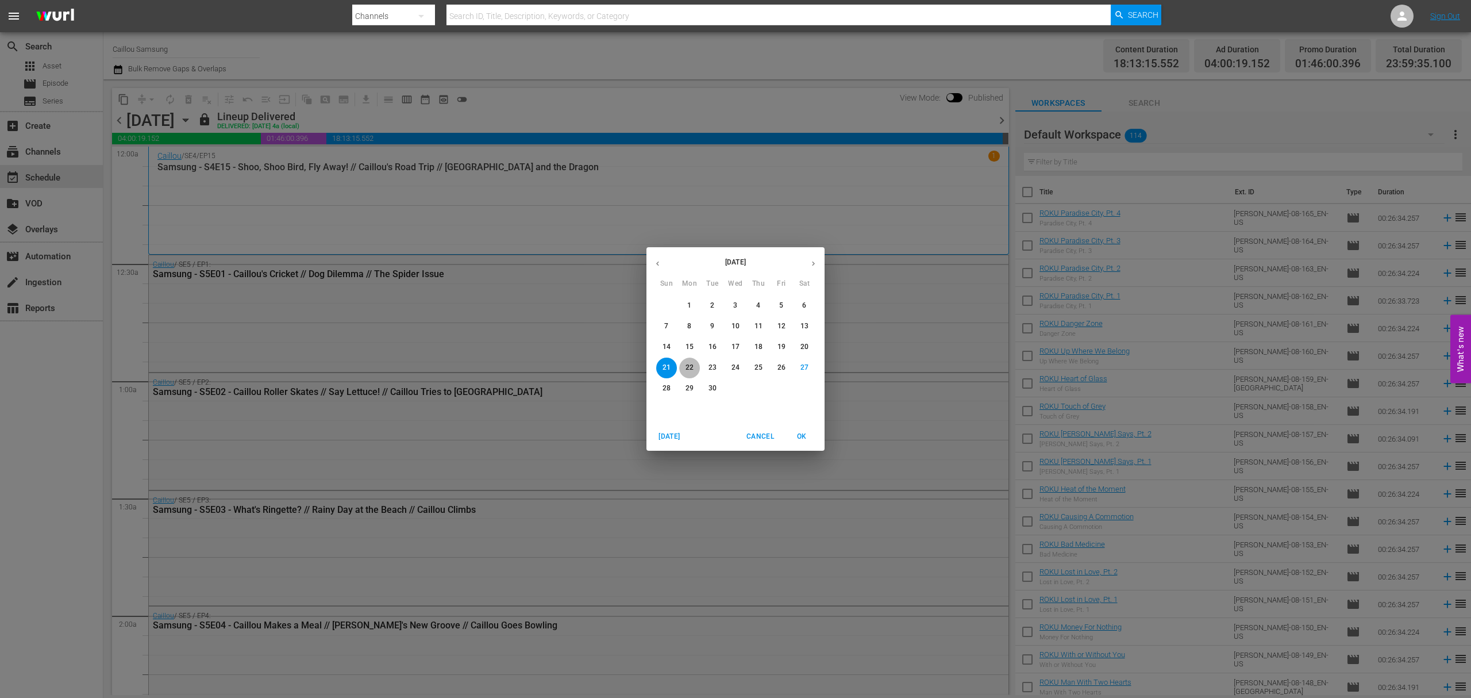
click at [686, 365] on p "22" at bounding box center [690, 368] width 8 height 10
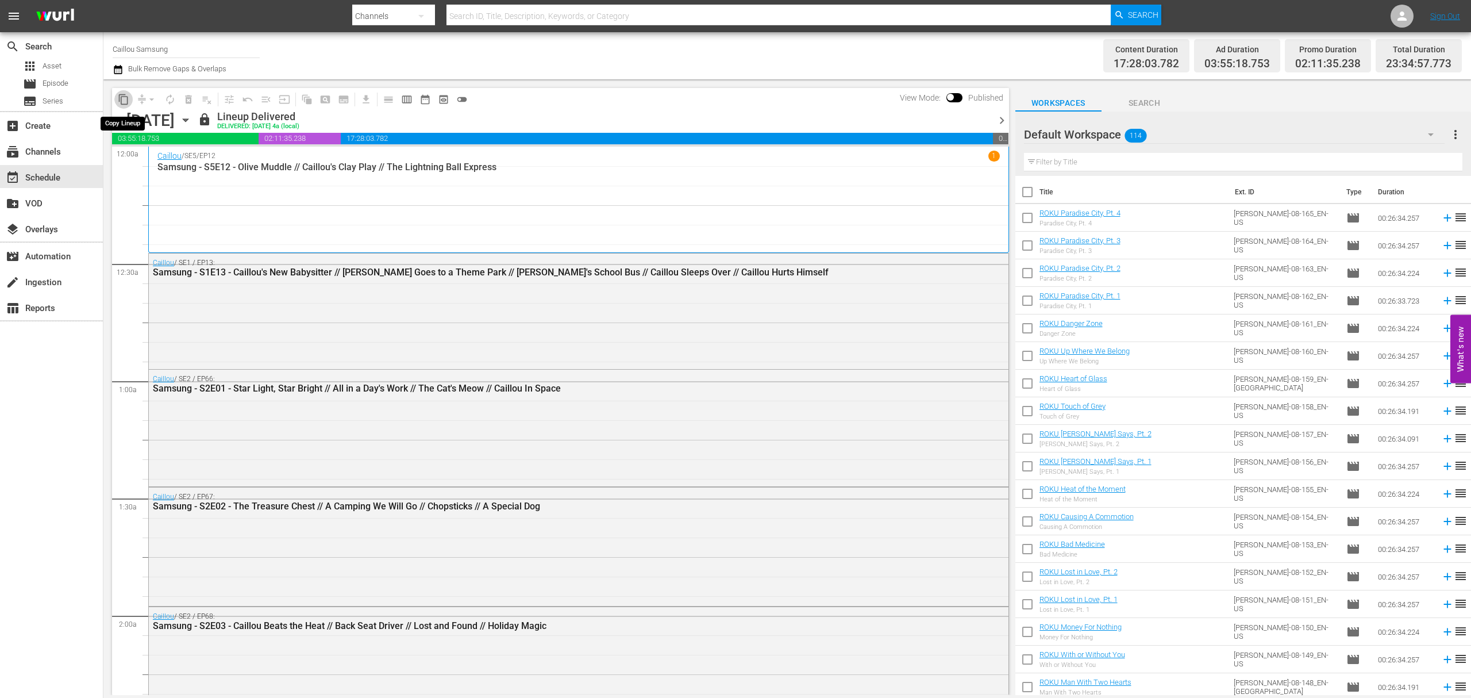
click at [118, 103] on span "content_copy" at bounding box center [123, 99] width 11 height 11
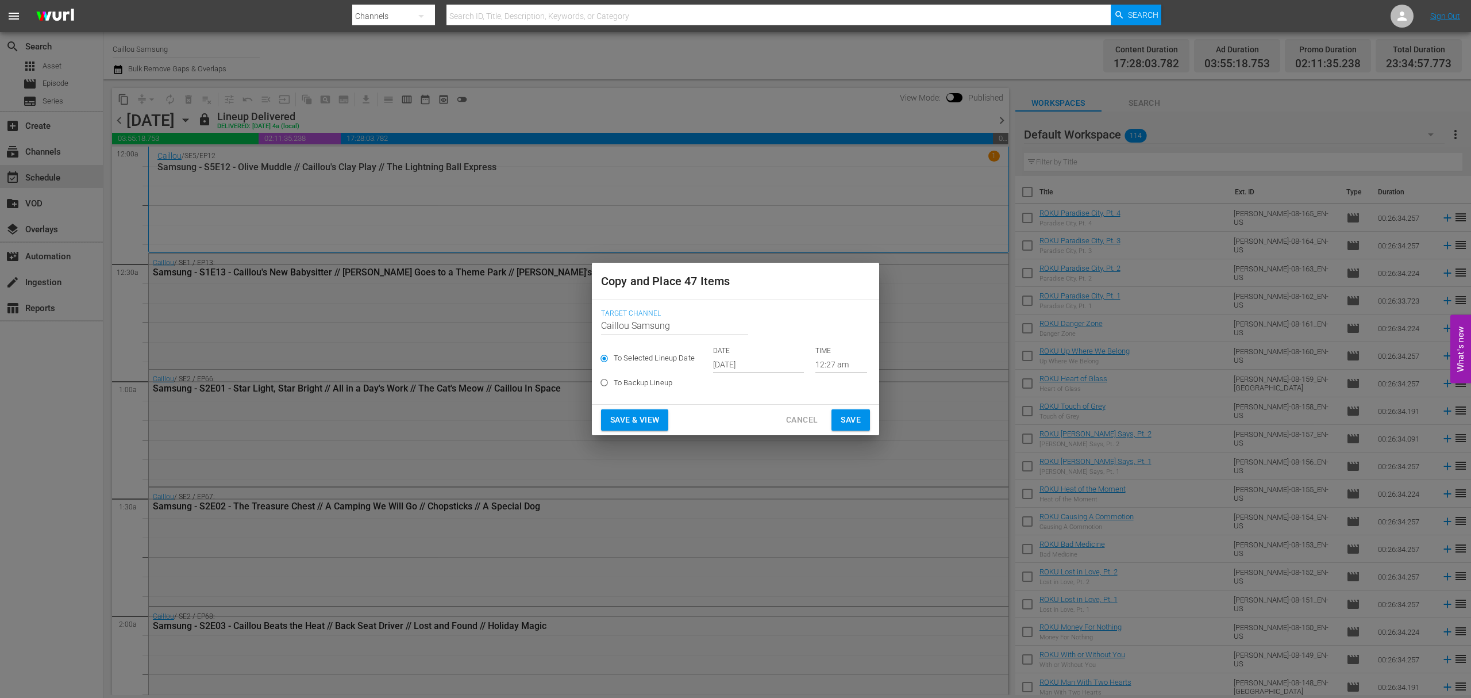
click at [755, 362] on input "[DATE]" at bounding box center [758, 364] width 91 height 17
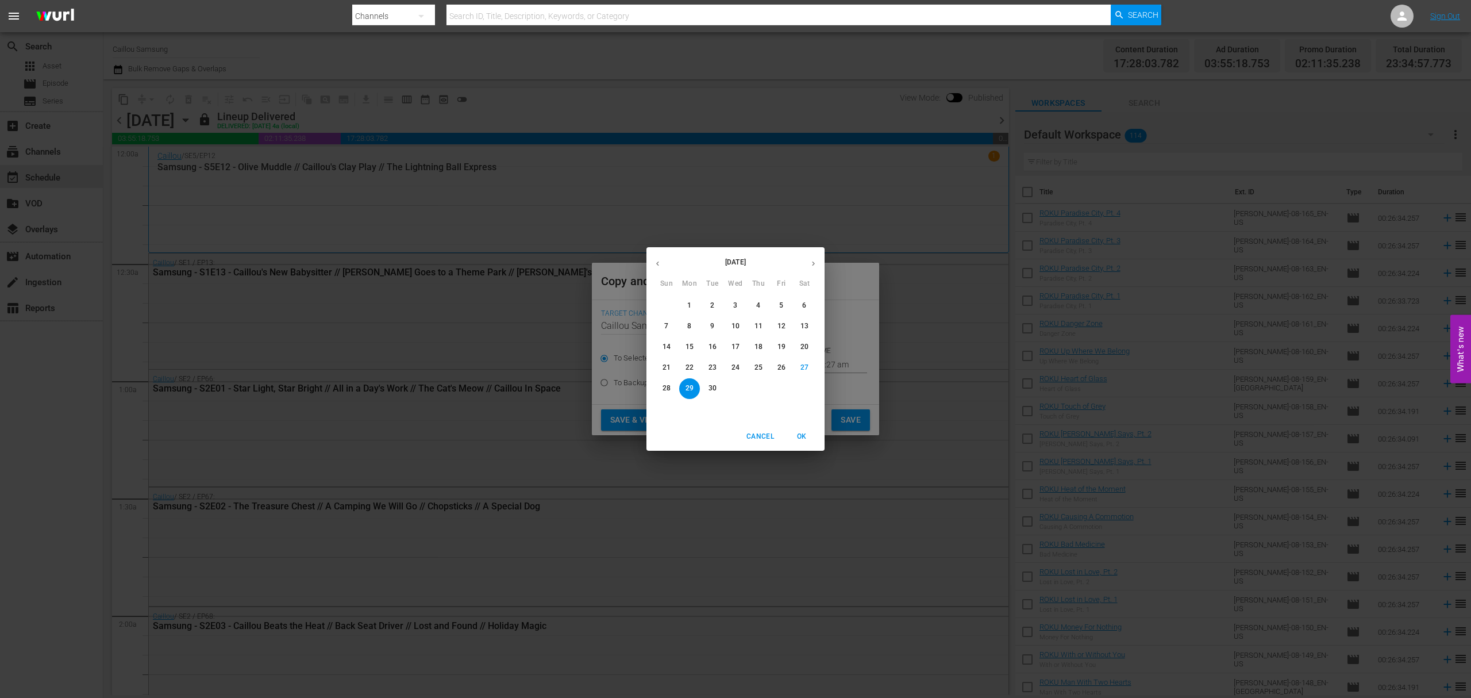
click at [811, 260] on icon "button" at bounding box center [813, 263] width 9 height 9
click at [713, 332] on button "7" at bounding box center [712, 326] width 21 height 21
type input "Oct 7th 2025"
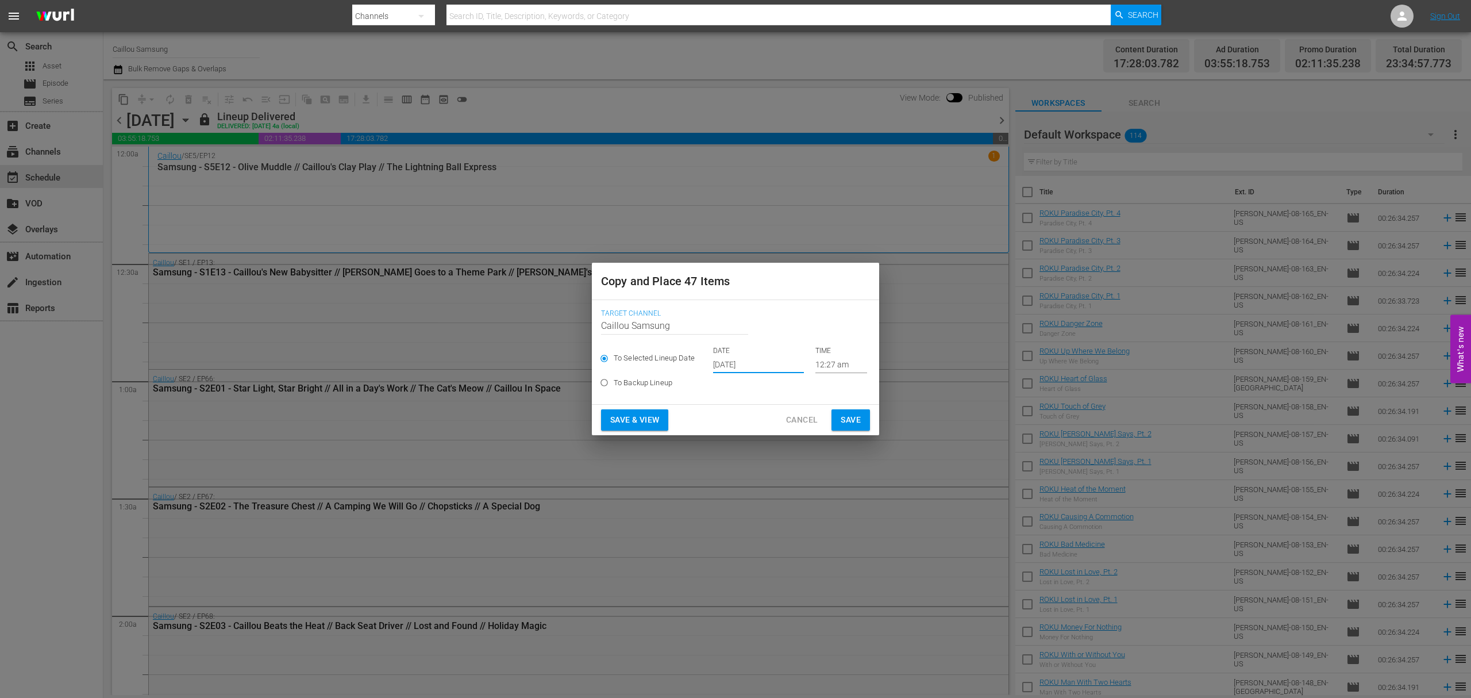
click at [856, 417] on span "Save" at bounding box center [851, 420] width 20 height 14
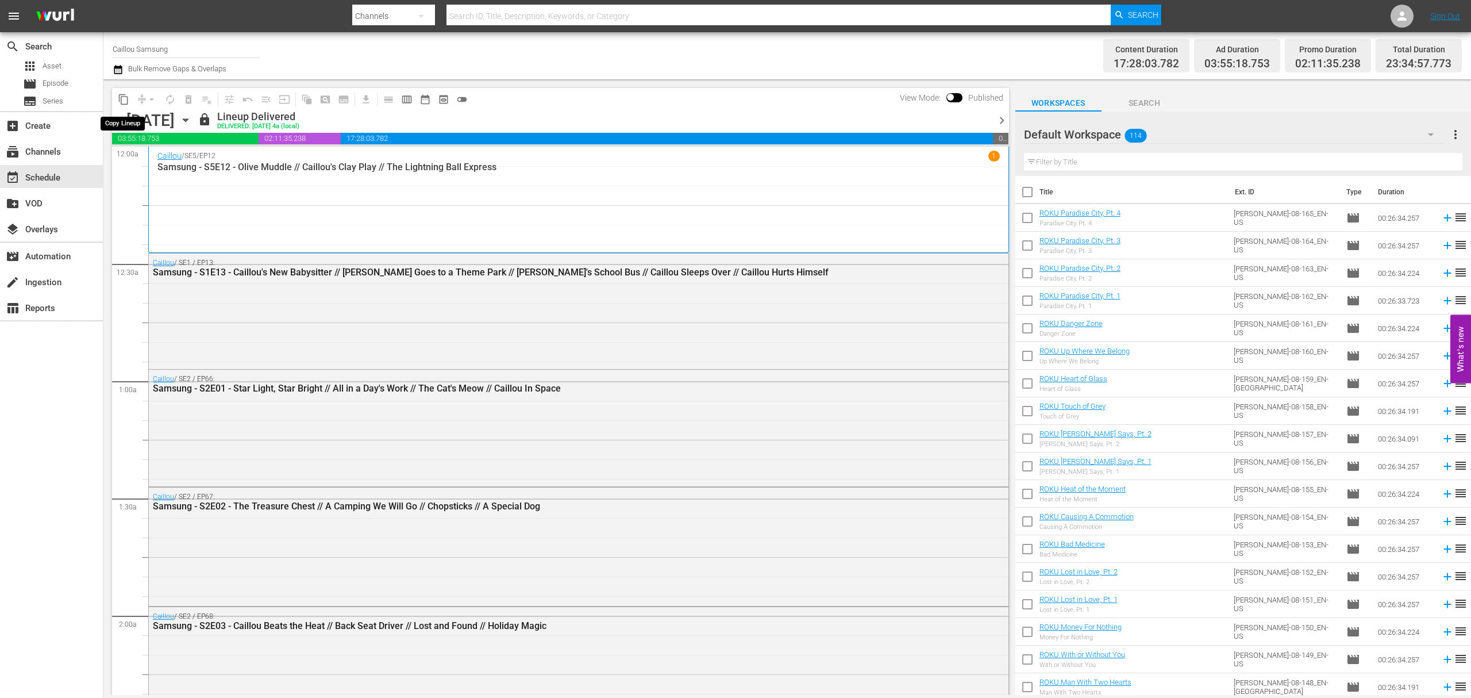
click at [124, 101] on span "content_copy" at bounding box center [123, 99] width 11 height 11
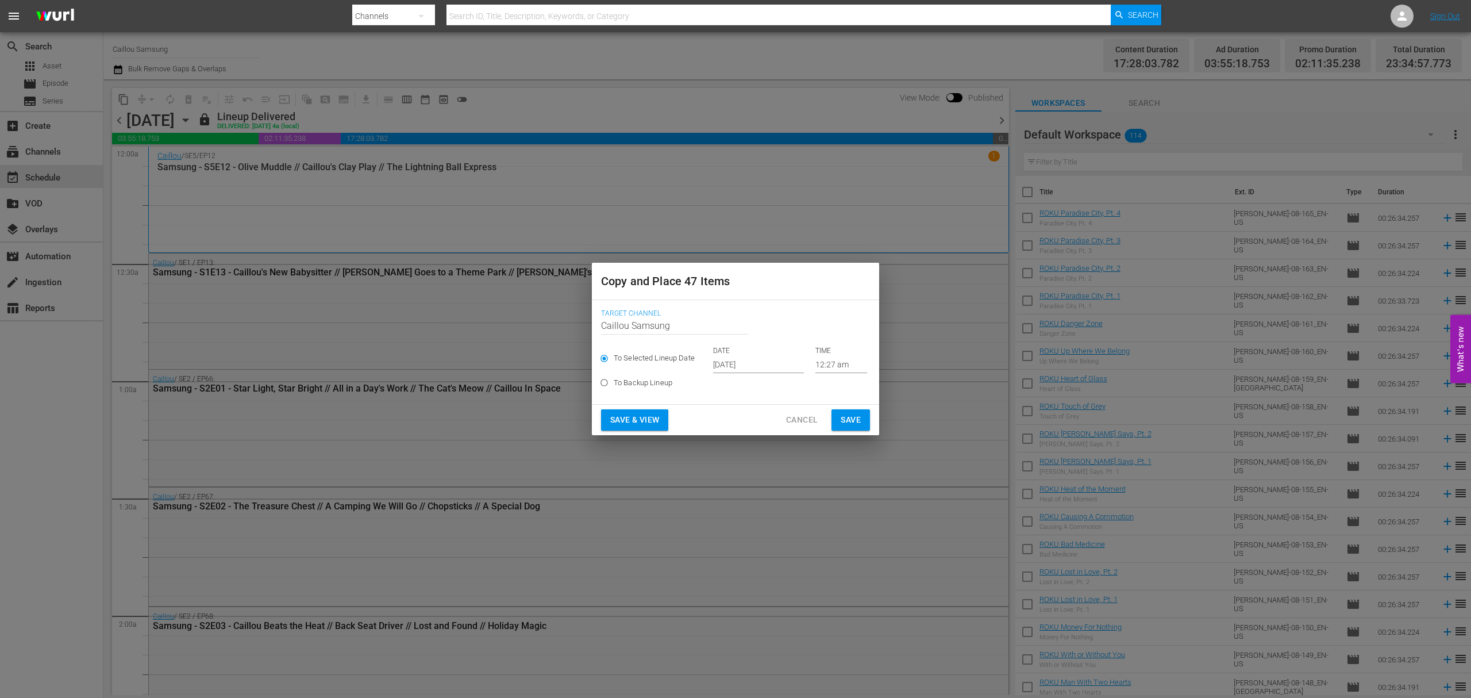
click at [760, 364] on input "[DATE]" at bounding box center [758, 364] width 91 height 17
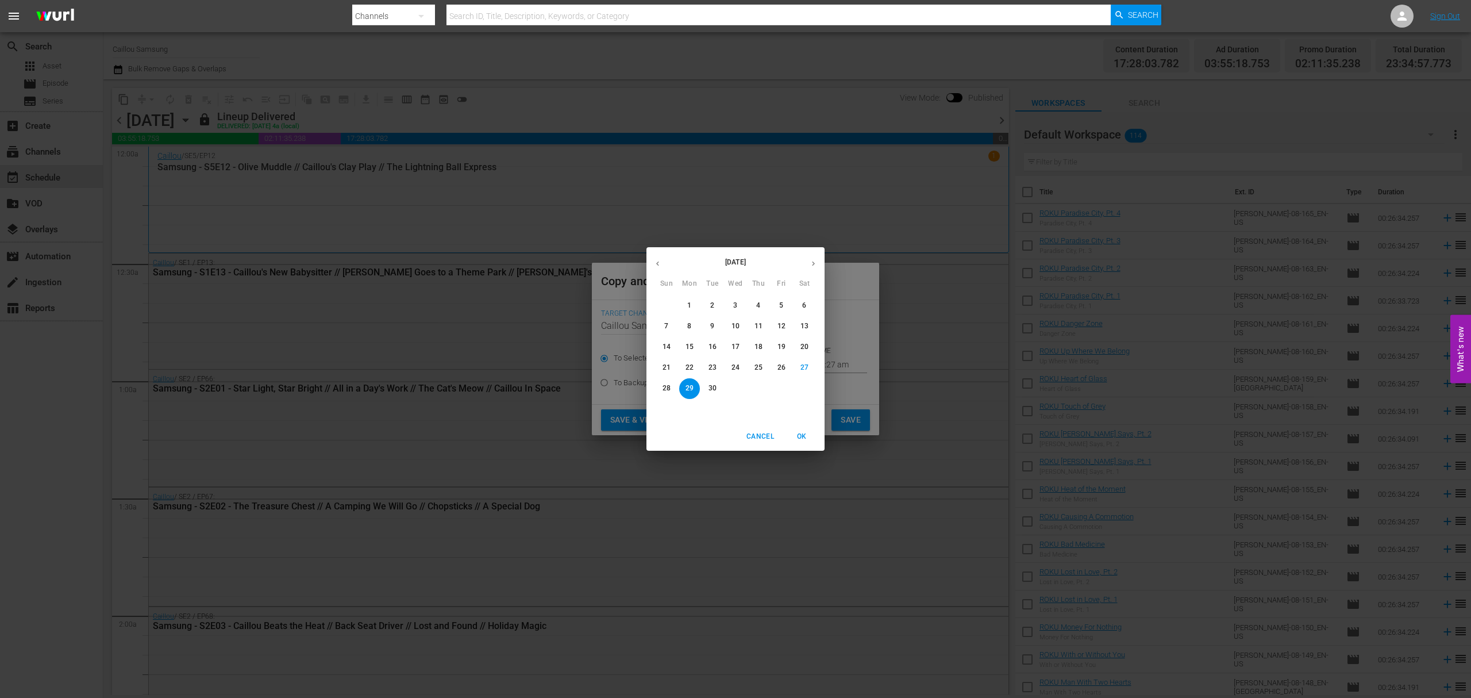
click at [807, 260] on button "button" at bounding box center [813, 263] width 22 height 22
click at [803, 329] on p "11" at bounding box center [804, 326] width 8 height 10
type input "Oct 11th 2025"
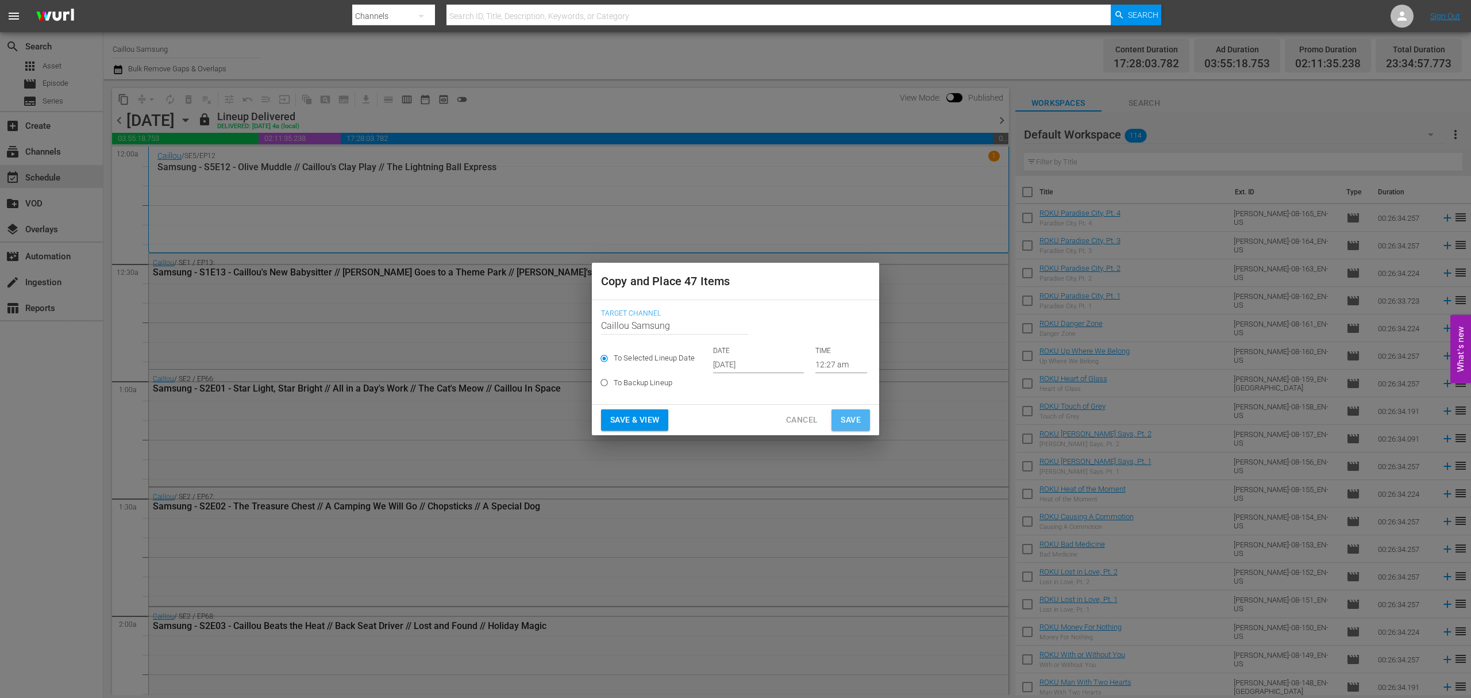
click at [856, 416] on span "Save" at bounding box center [851, 420] width 20 height 14
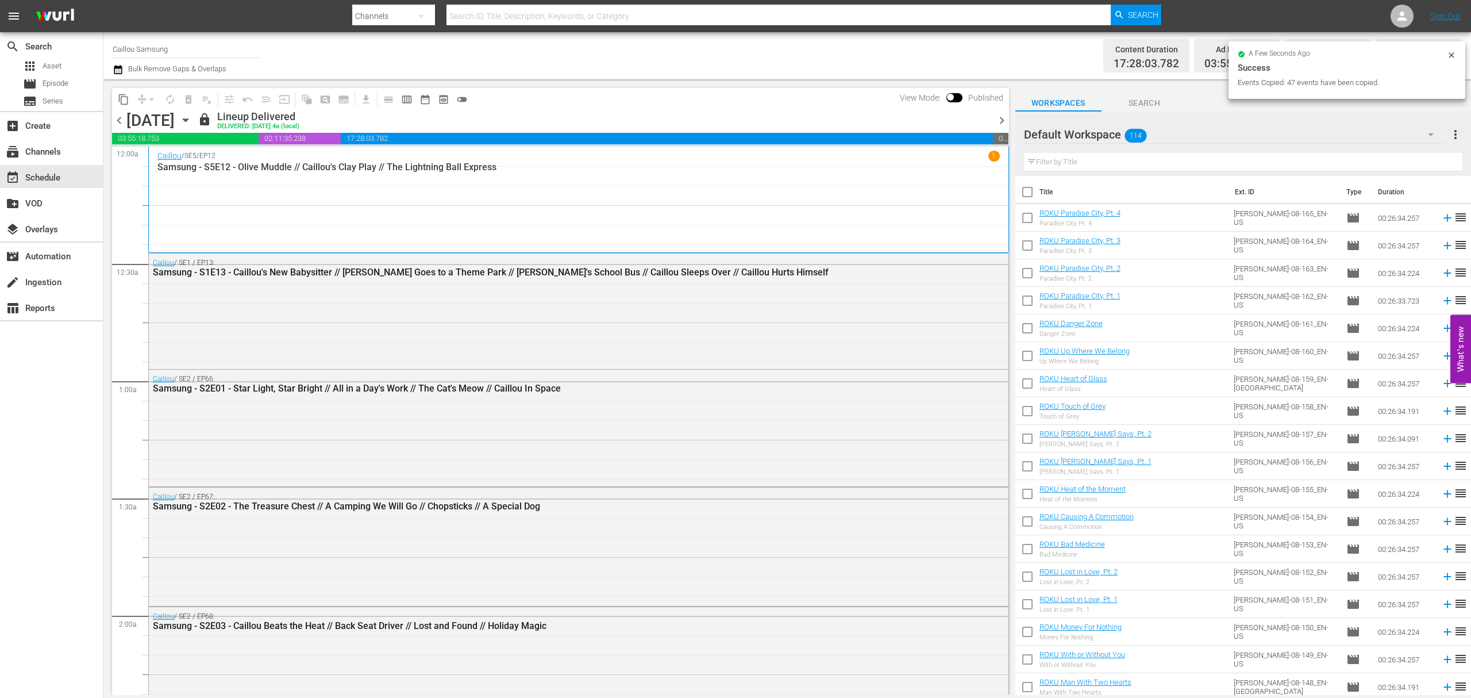
click at [120, 104] on span "content_copy" at bounding box center [123, 99] width 11 height 11
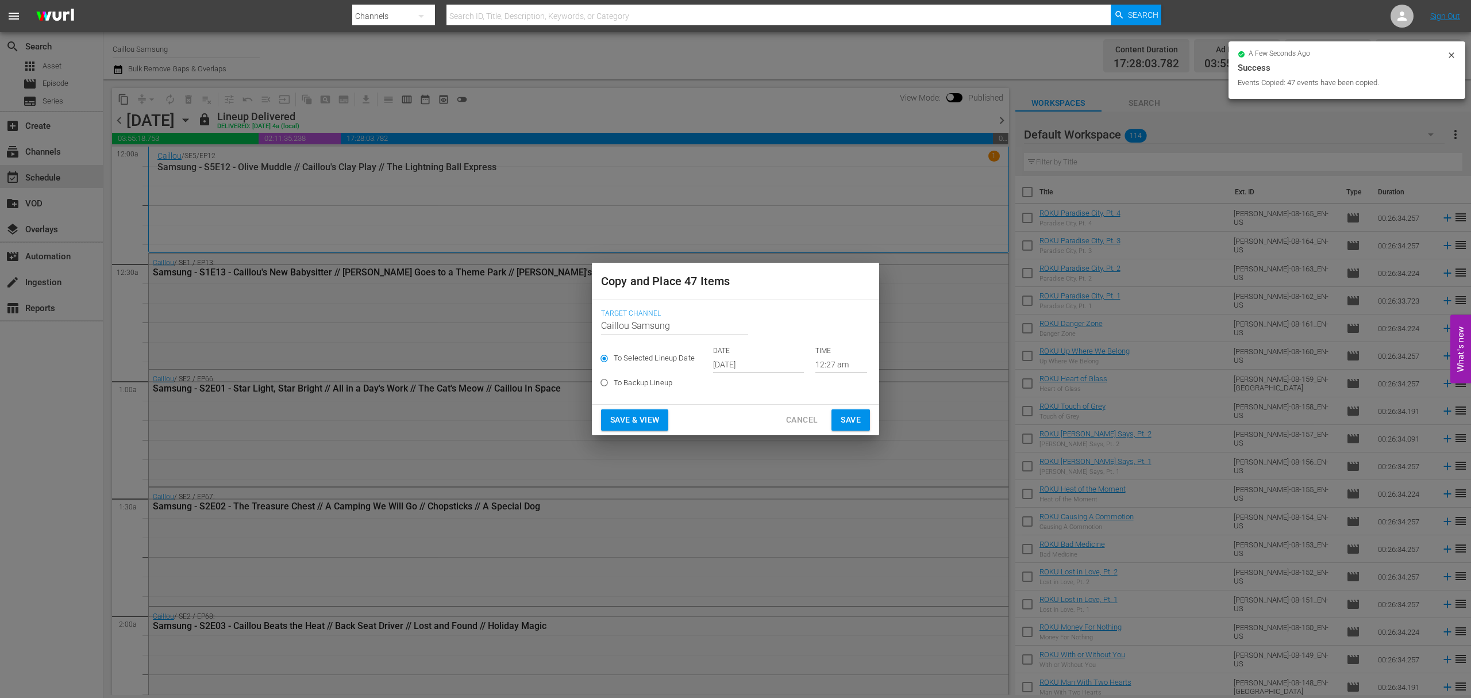
click at [740, 359] on input "[DATE]" at bounding box center [758, 364] width 91 height 17
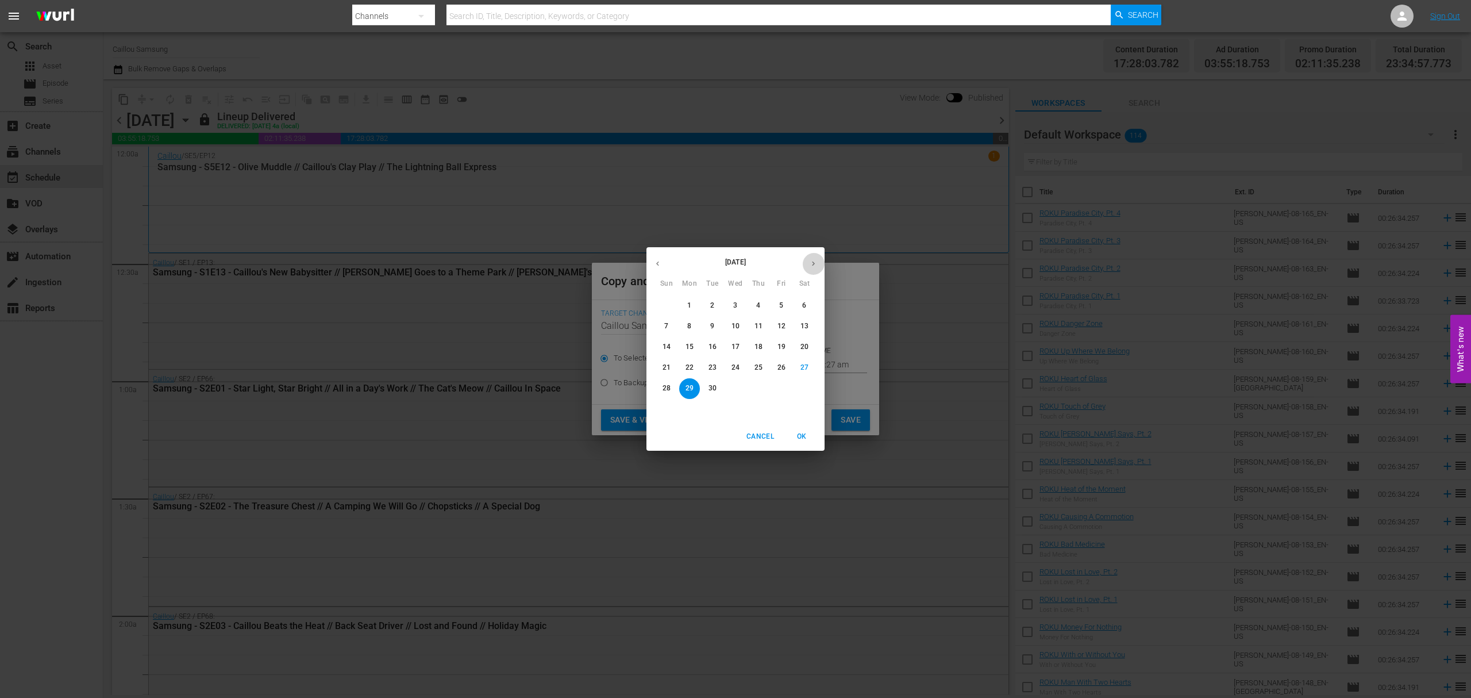
click at [819, 261] on button "button" at bounding box center [813, 263] width 22 height 22
click at [687, 366] on p "20" at bounding box center [690, 368] width 8 height 10
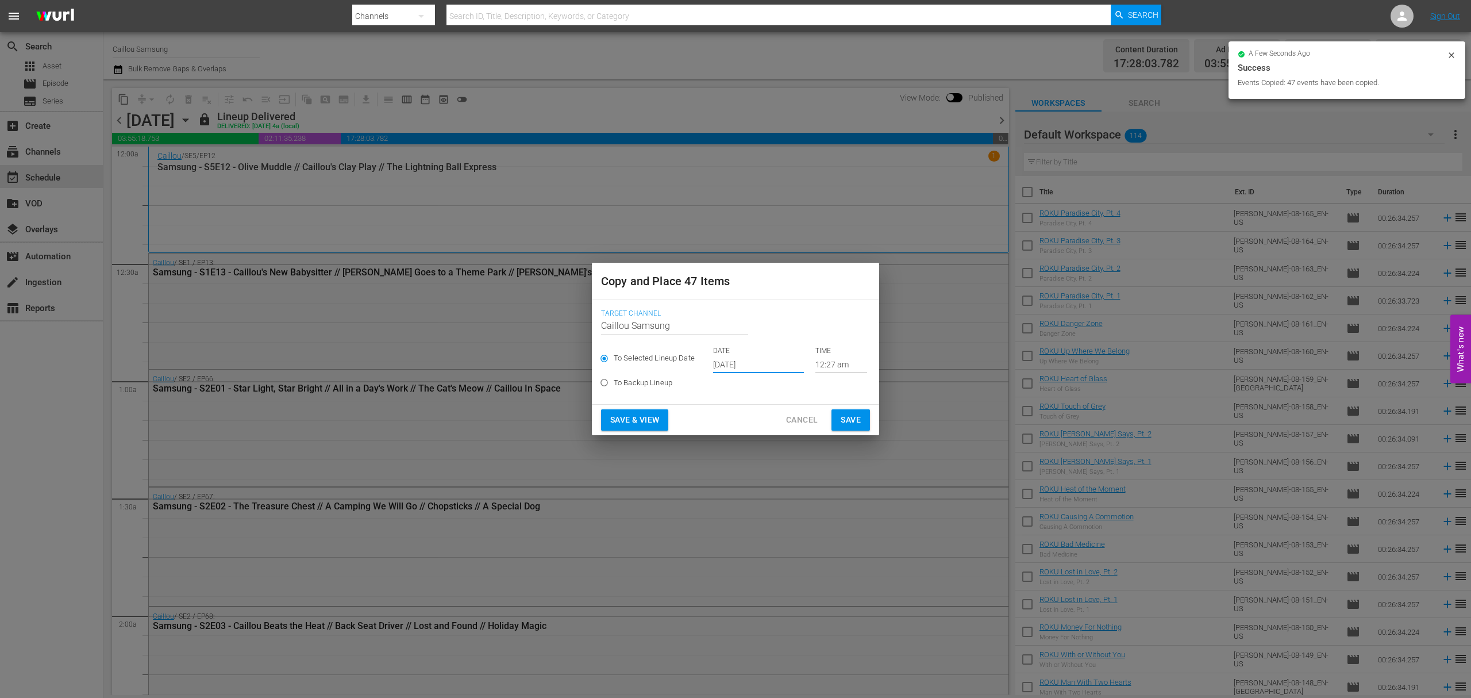
type input "Oct 20th 2025"
click at [857, 423] on span "Save" at bounding box center [851, 420] width 20 height 14
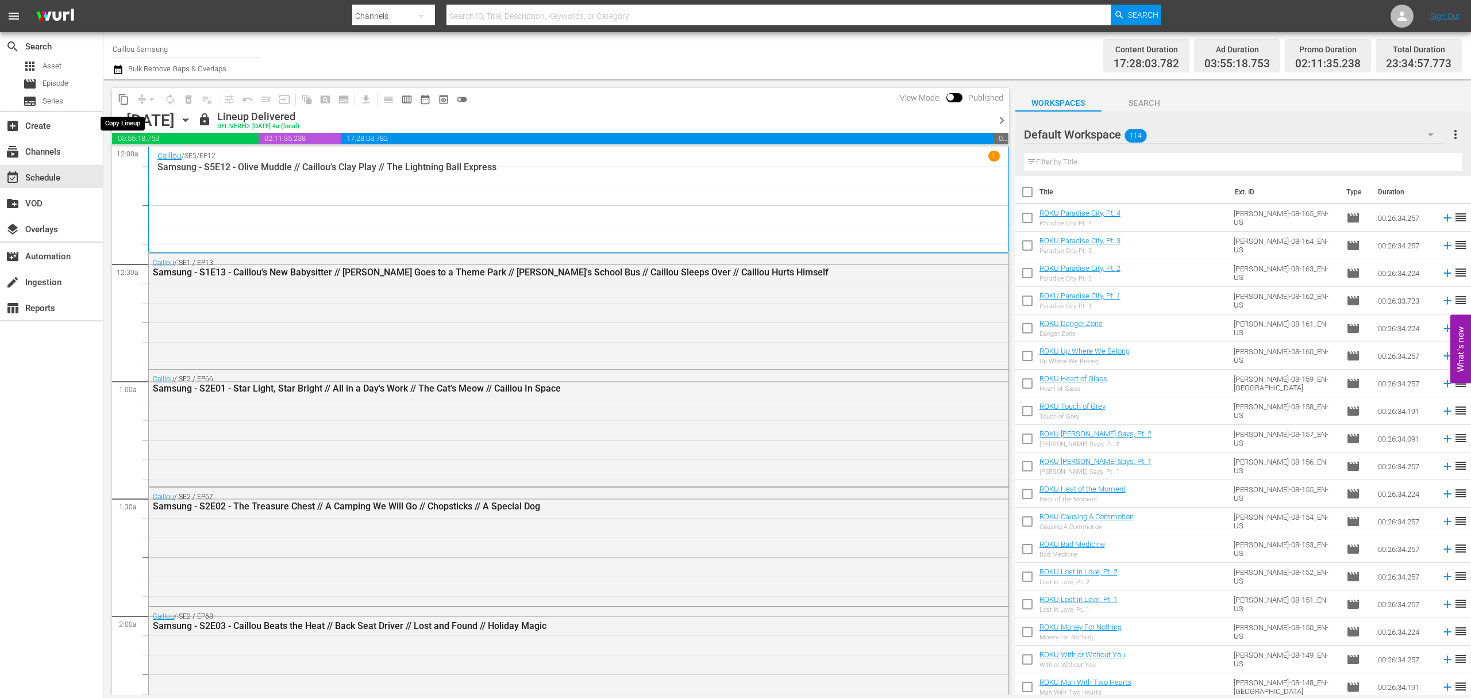
click at [123, 99] on span "content_copy" at bounding box center [123, 99] width 11 height 11
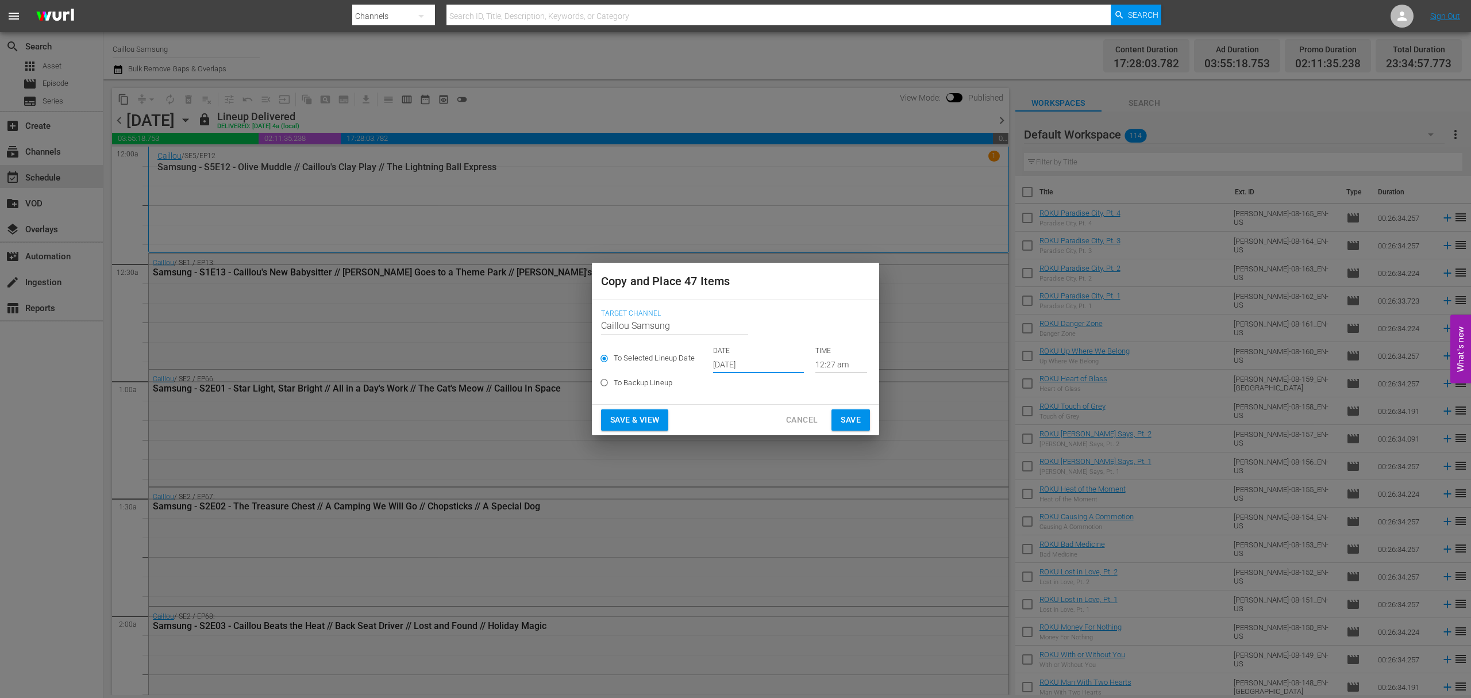
click at [733, 365] on input "[DATE]" at bounding box center [758, 364] width 91 height 17
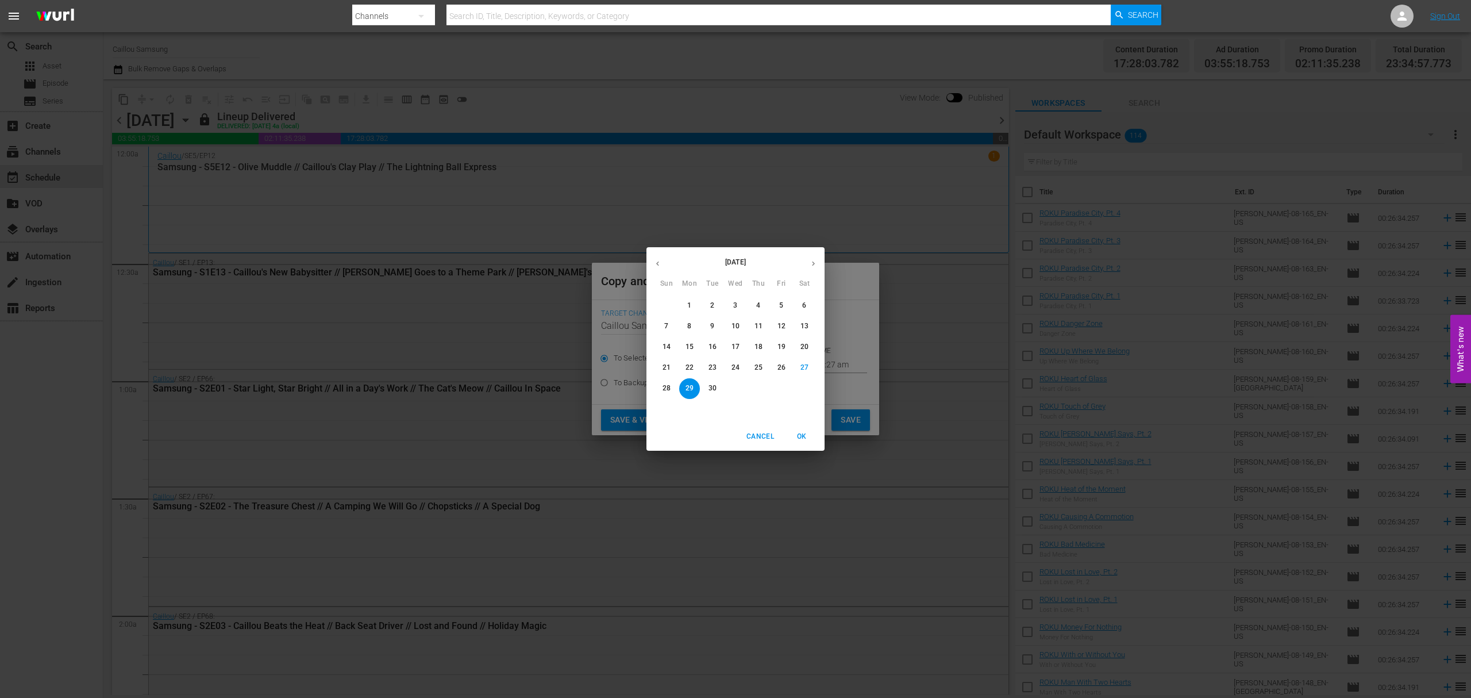
click at [812, 257] on button "button" at bounding box center [813, 263] width 22 height 22
click at [781, 363] on p "24" at bounding box center [781, 368] width 8 height 10
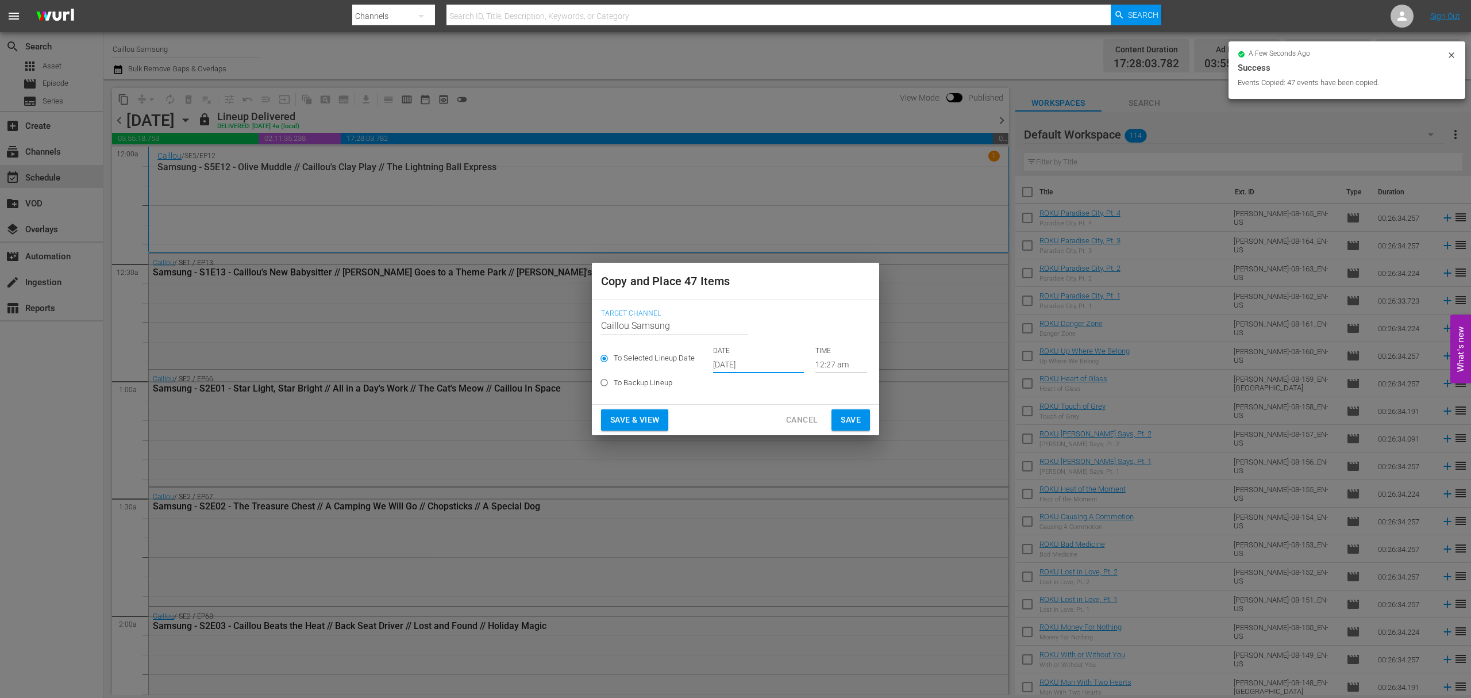
type input "Oct 24th 2025"
click at [852, 421] on span "Save" at bounding box center [851, 420] width 20 height 14
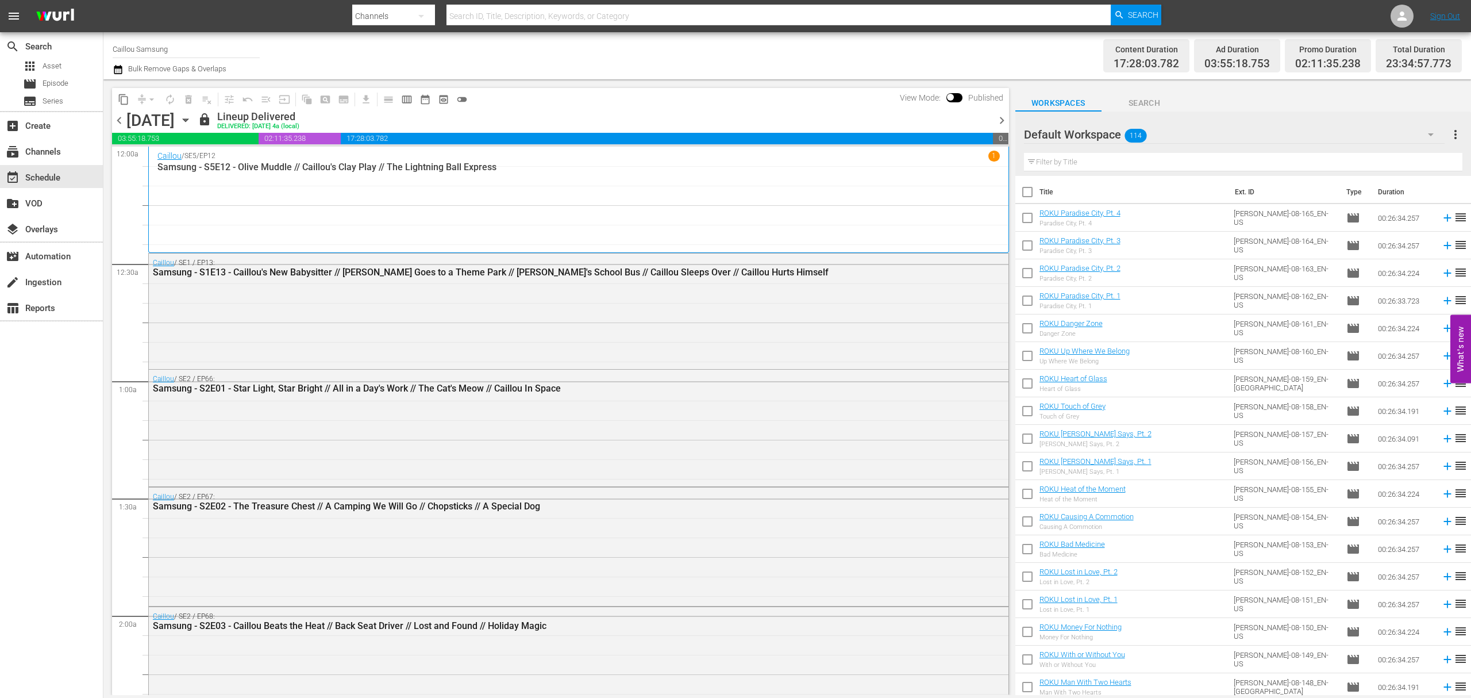
click at [1000, 120] on span "chevron_right" at bounding box center [1002, 120] width 14 height 14
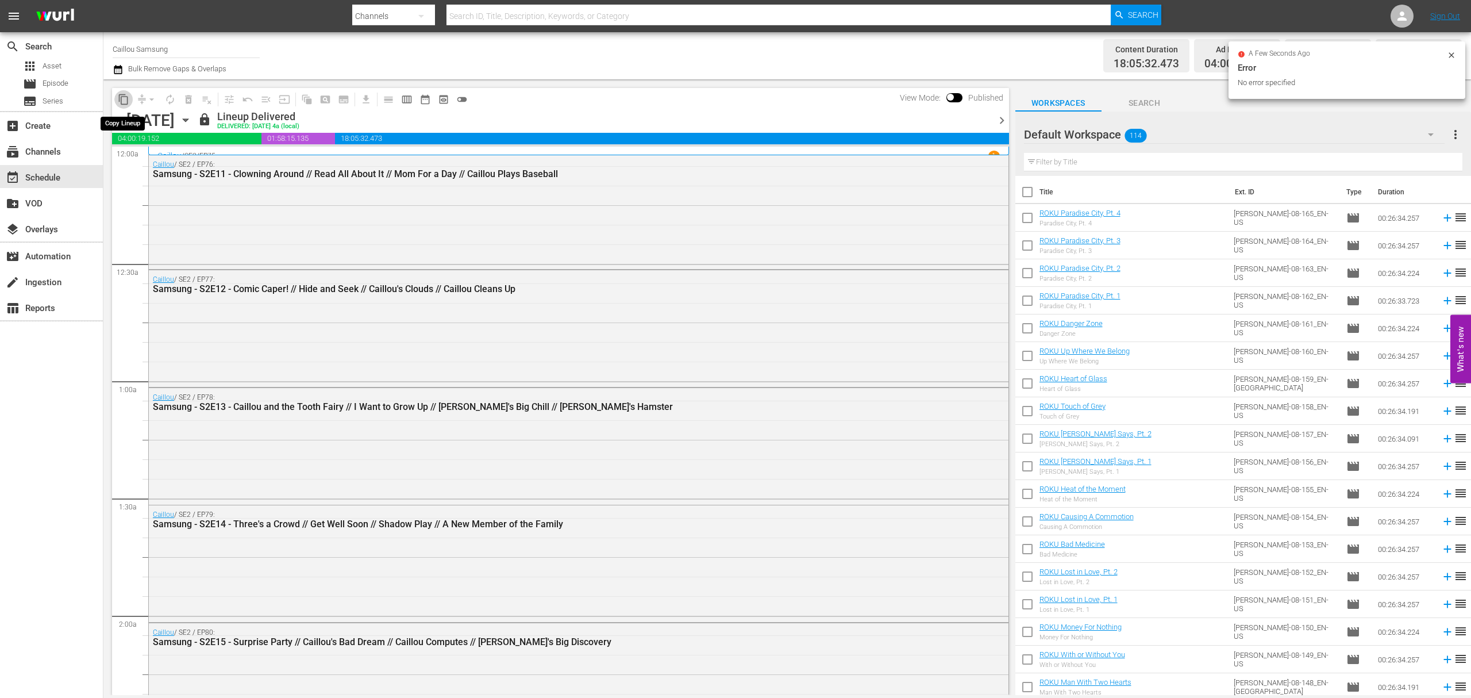
click at [121, 99] on span "content_copy" at bounding box center [123, 99] width 11 height 11
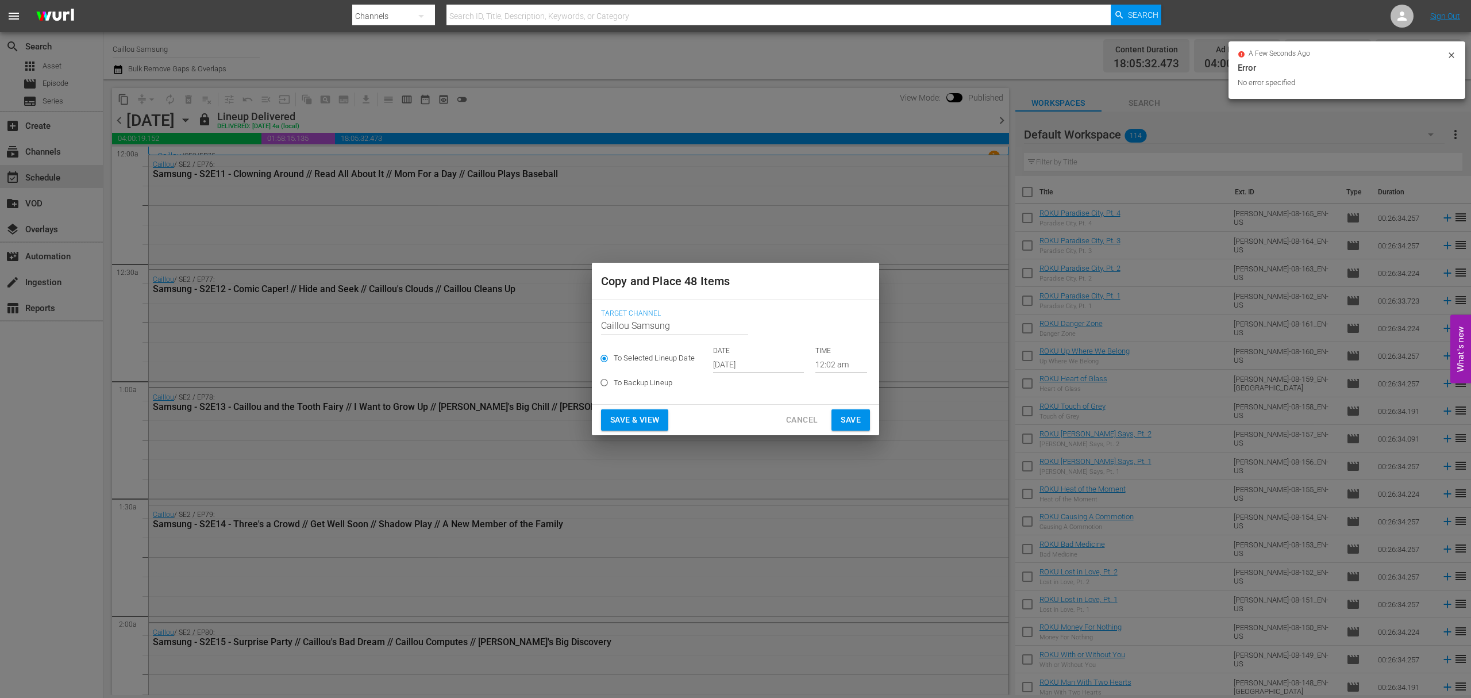
click at [741, 359] on input "[DATE]" at bounding box center [758, 364] width 91 height 17
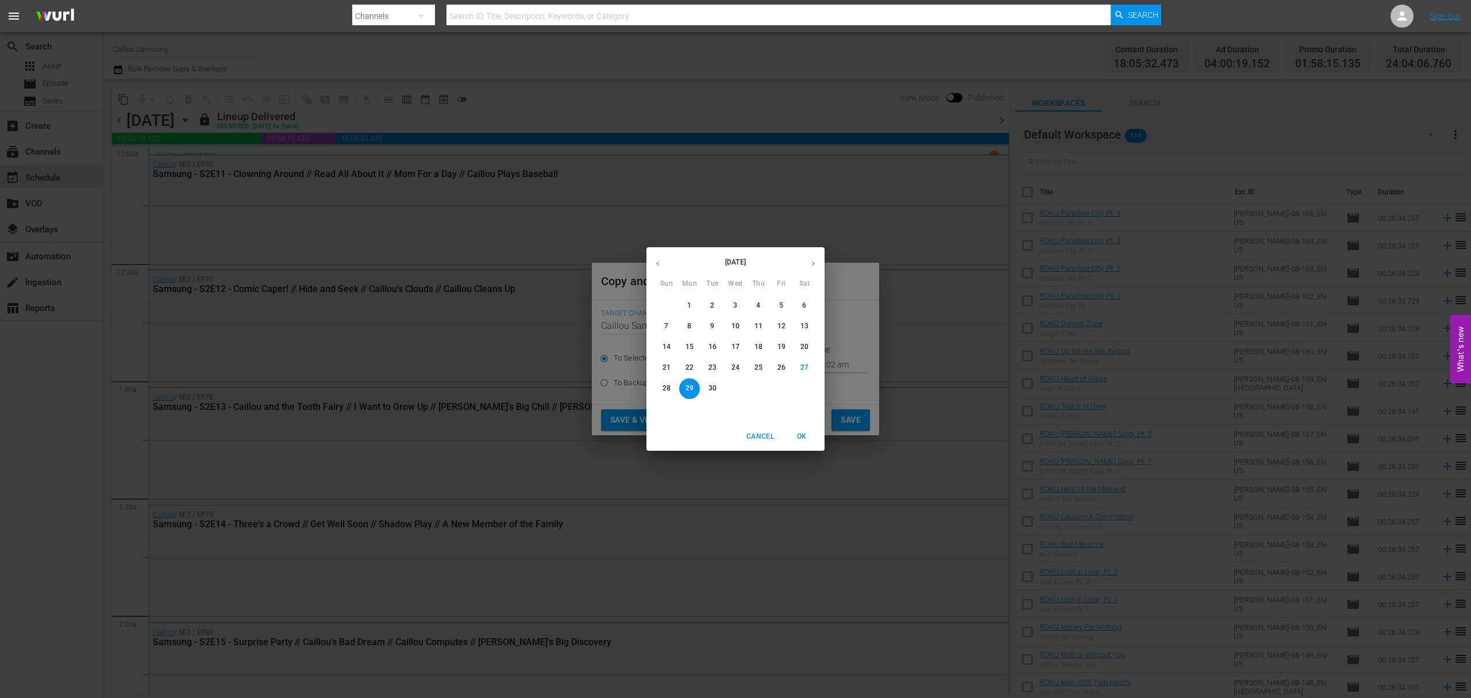
click at [812, 254] on button "button" at bounding box center [813, 263] width 22 height 22
click at [736, 325] on p "8" at bounding box center [735, 326] width 4 height 10
type input "Oct 8th 2025"
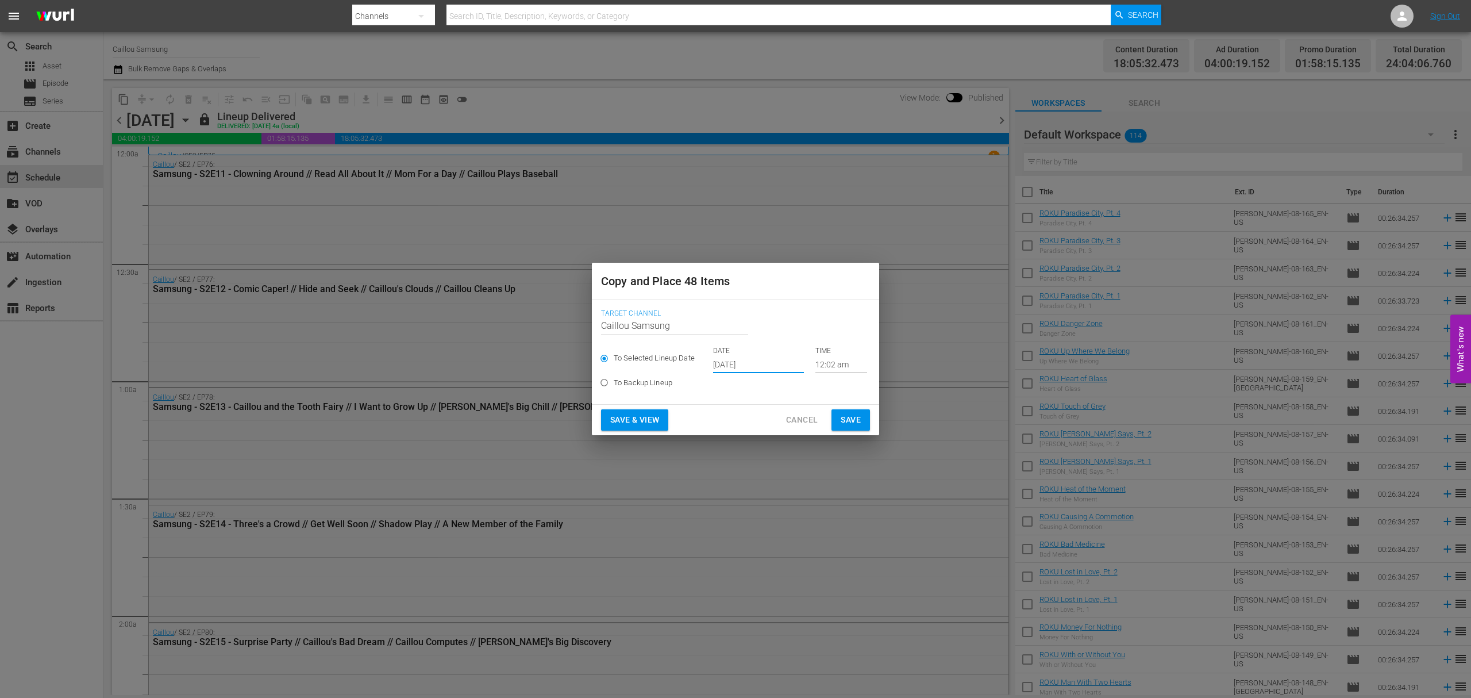
click at [858, 421] on span "Save" at bounding box center [851, 420] width 20 height 14
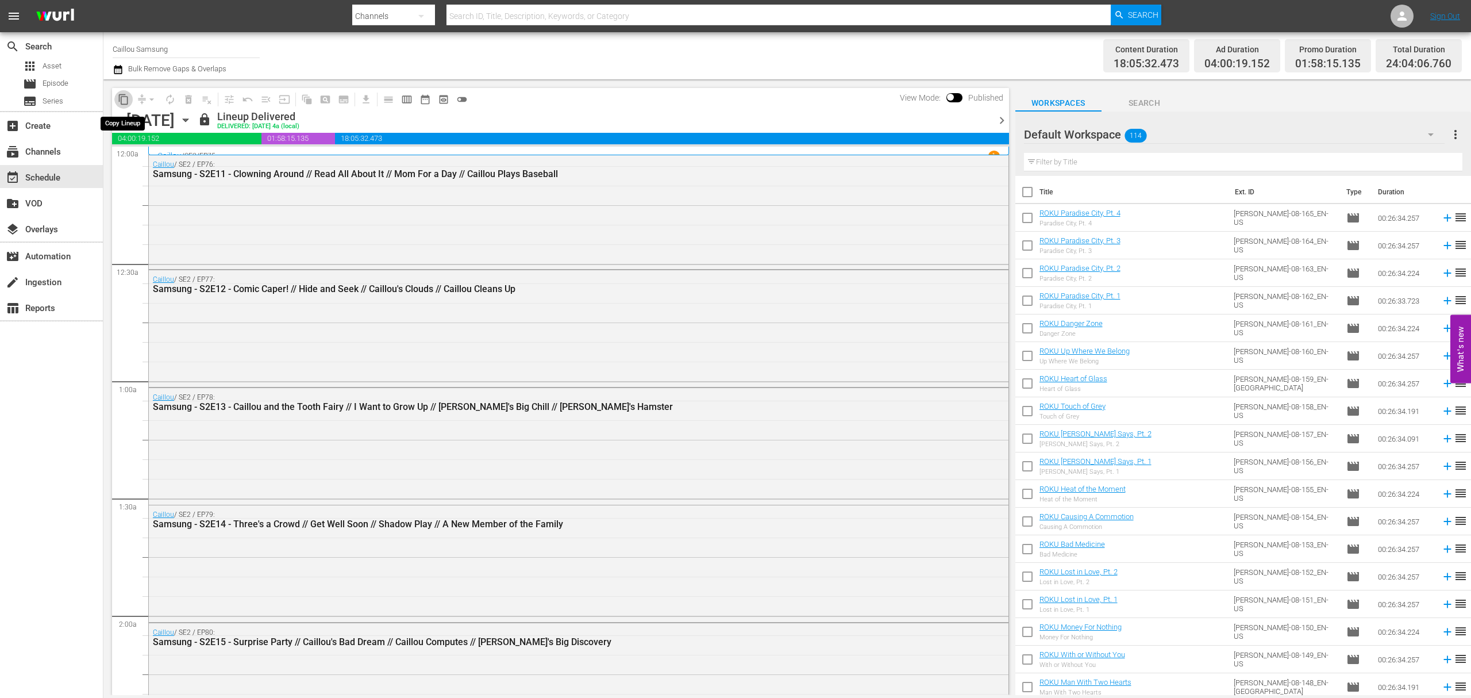
click at [122, 100] on span "content_copy" at bounding box center [123, 99] width 11 height 11
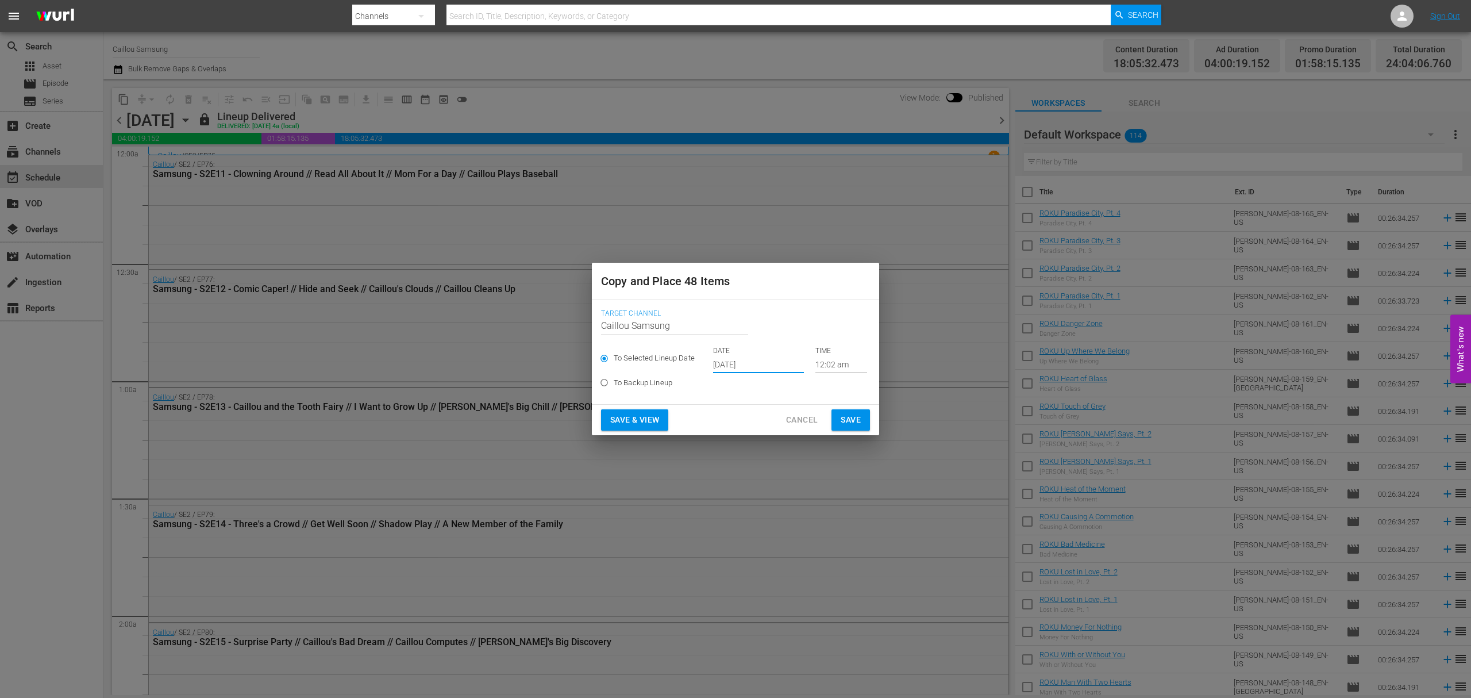
click at [733, 361] on input "[DATE]" at bounding box center [758, 364] width 91 height 17
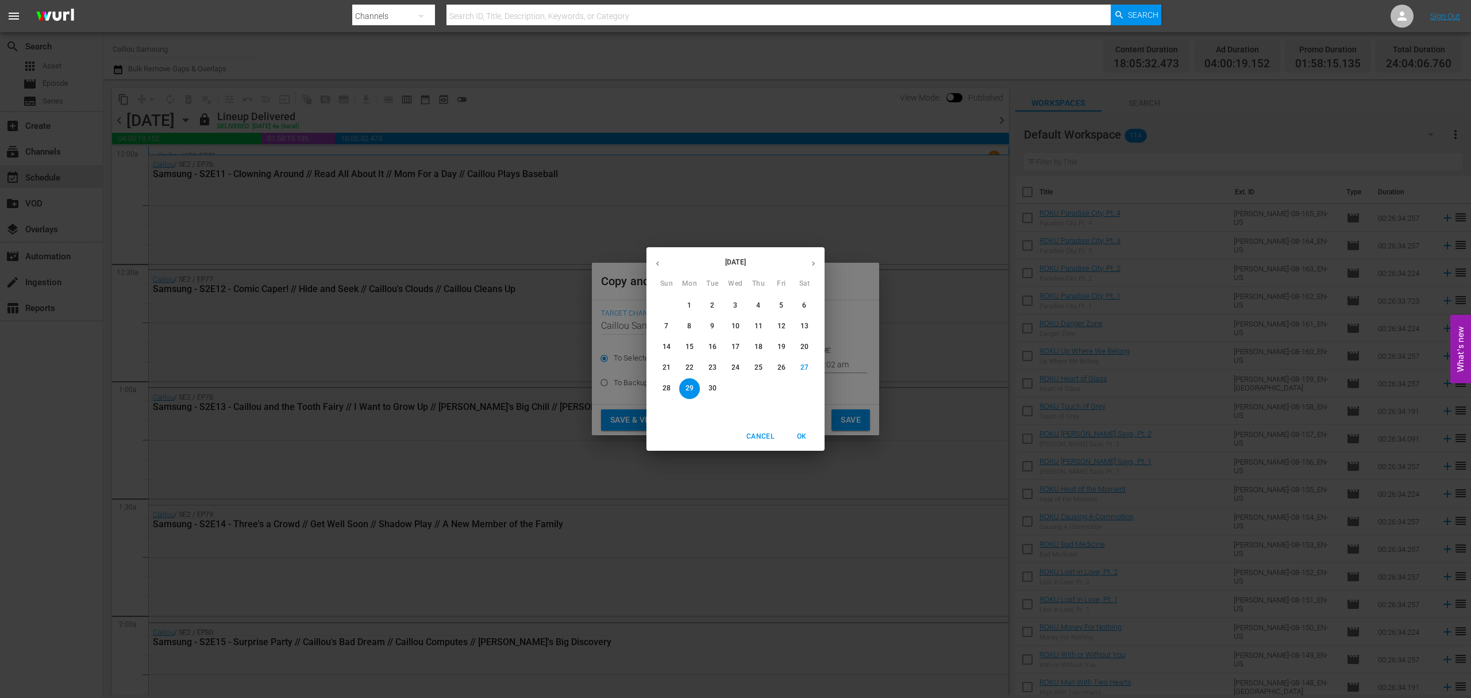
click at [814, 269] on button "button" at bounding box center [813, 263] width 22 height 22
click at [672, 342] on span "12" at bounding box center [666, 347] width 21 height 10
type input "Oct 12th 2025"
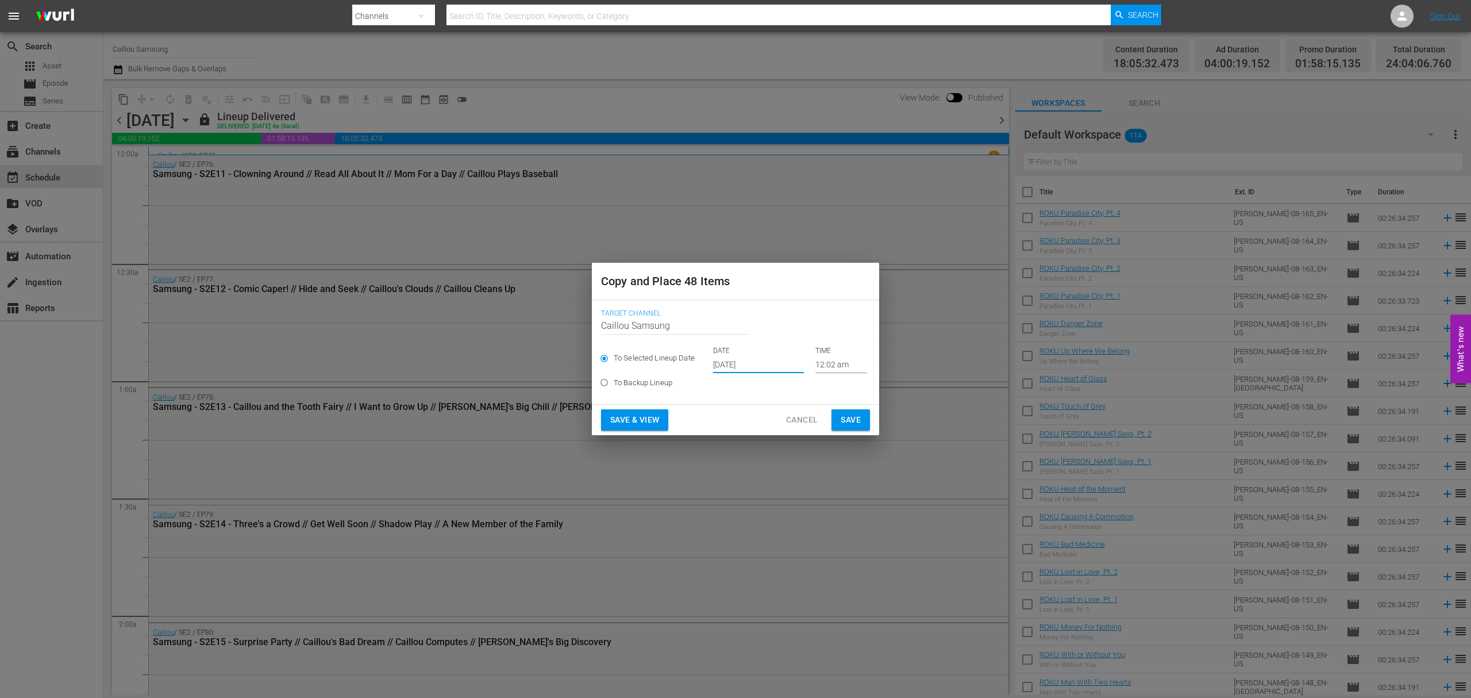
click at [858, 417] on span "Save" at bounding box center [851, 420] width 20 height 14
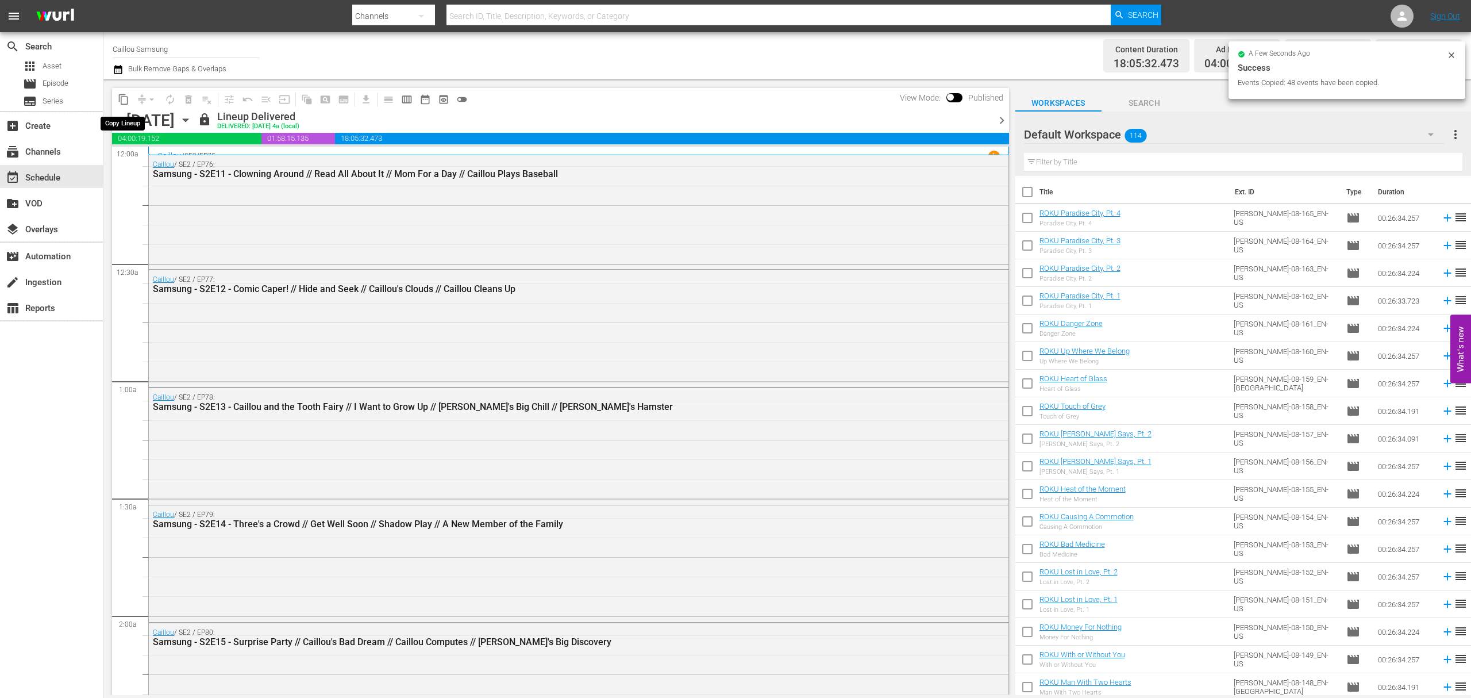
click at [120, 97] on span "content_copy" at bounding box center [123, 99] width 11 height 11
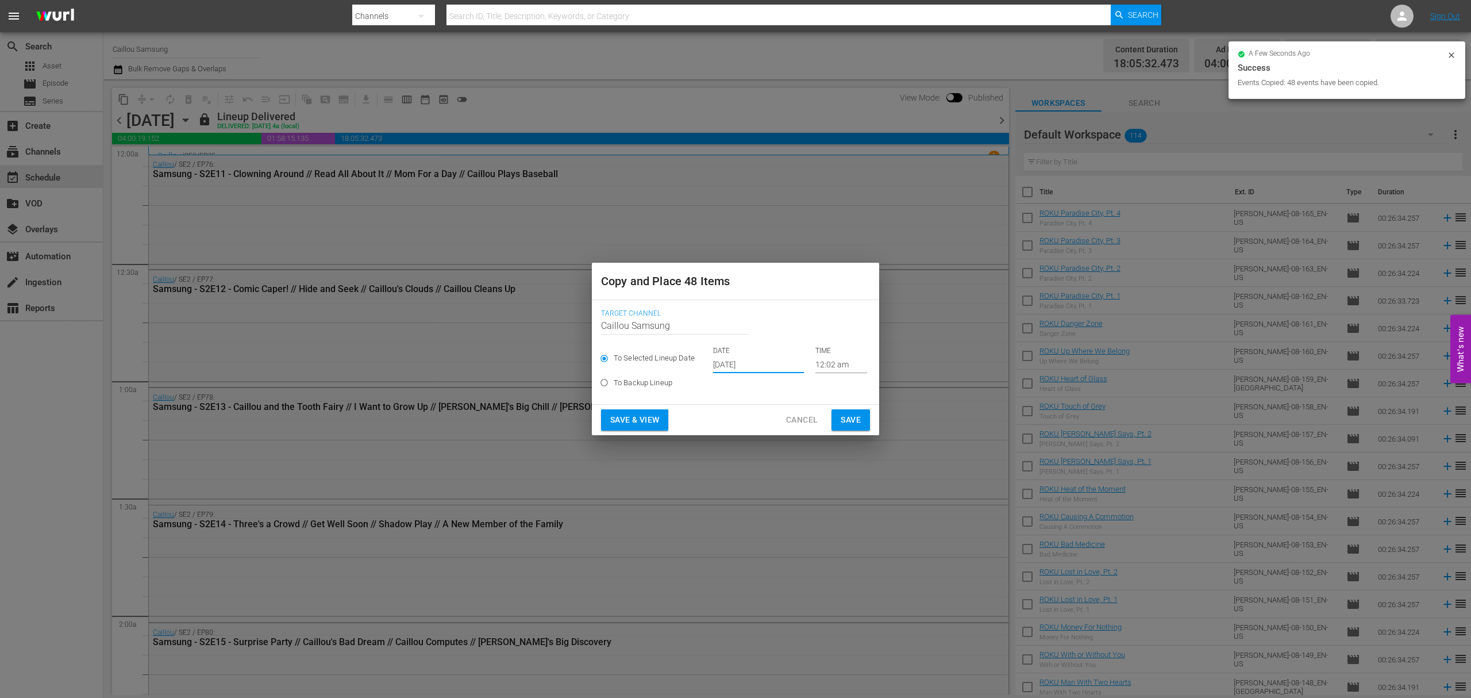
click at [724, 361] on input "[DATE]" at bounding box center [758, 364] width 91 height 17
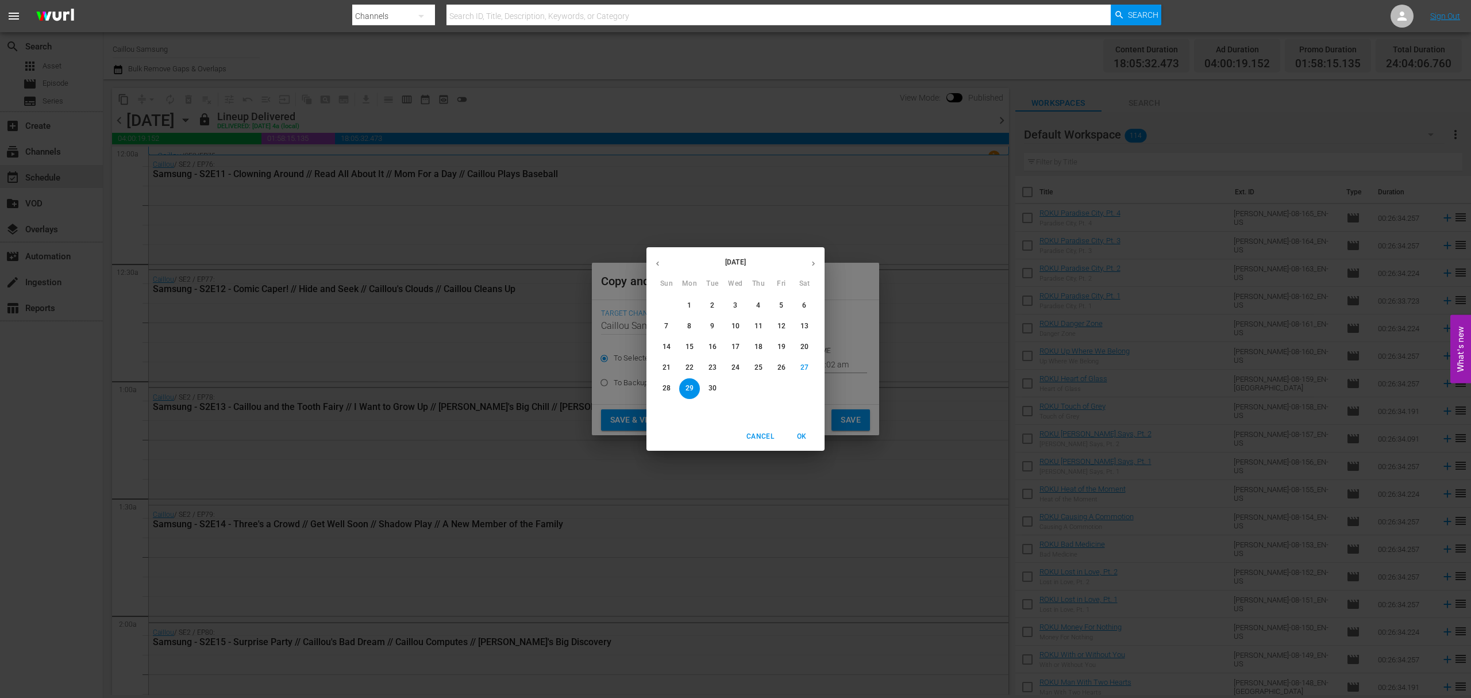
click at [803, 259] on button "button" at bounding box center [813, 263] width 22 height 22
click at [715, 368] on p "21" at bounding box center [712, 368] width 8 height 10
type input "Oct 21st 2025"
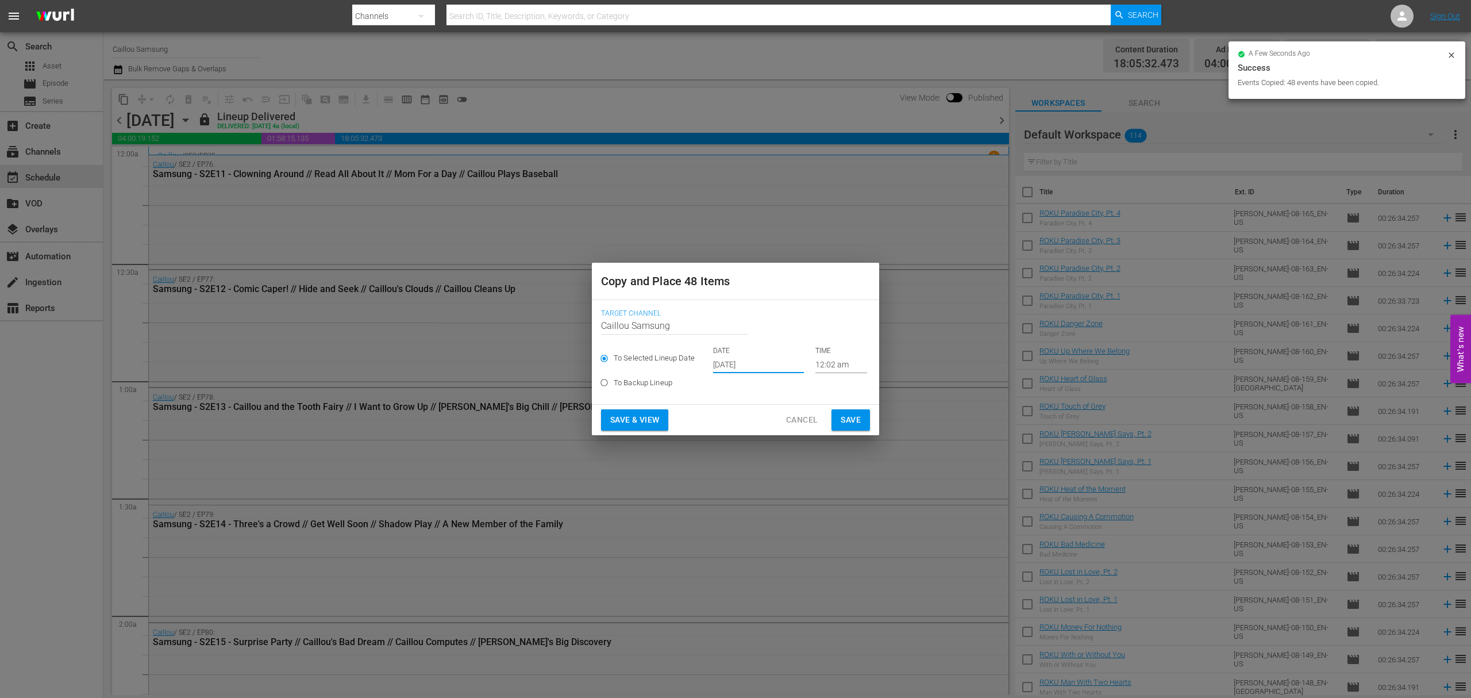
click at [868, 418] on button "Save" at bounding box center [850, 419] width 38 height 21
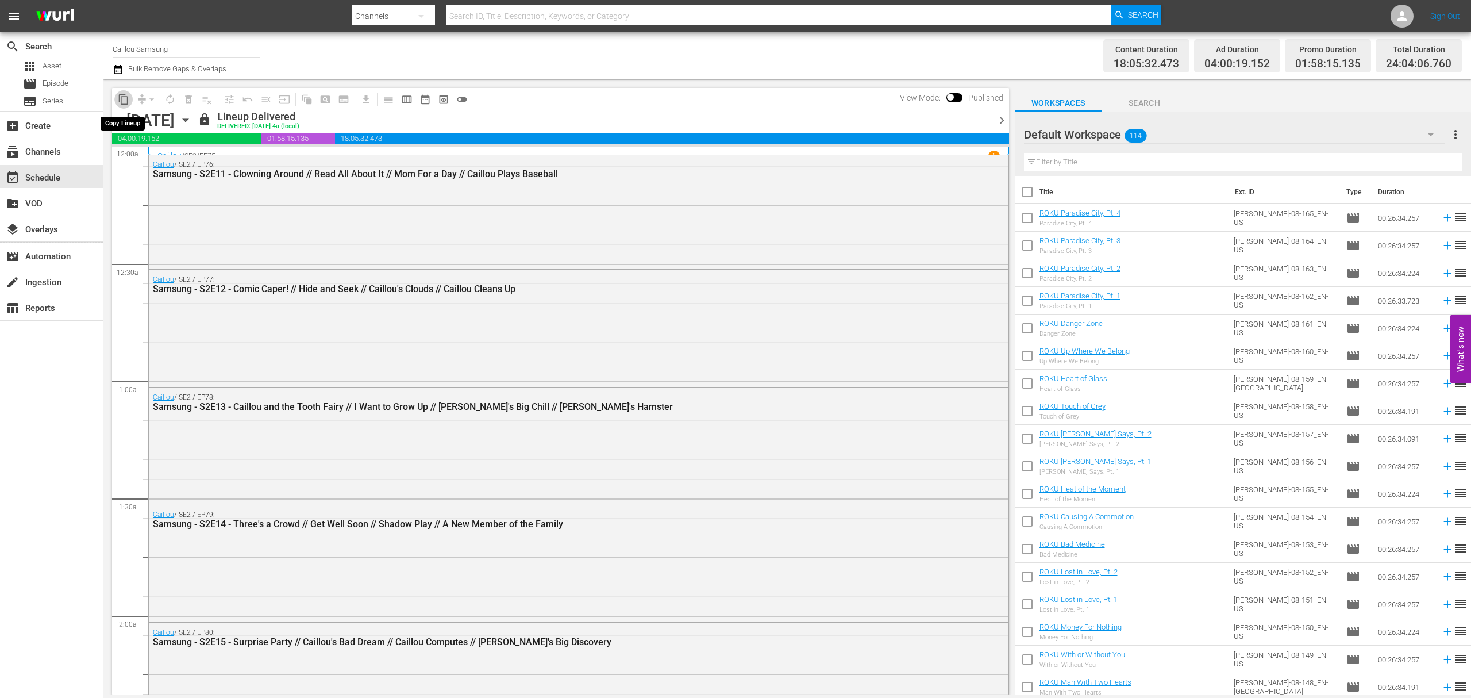
click at [120, 95] on span "content_copy" at bounding box center [123, 99] width 11 height 11
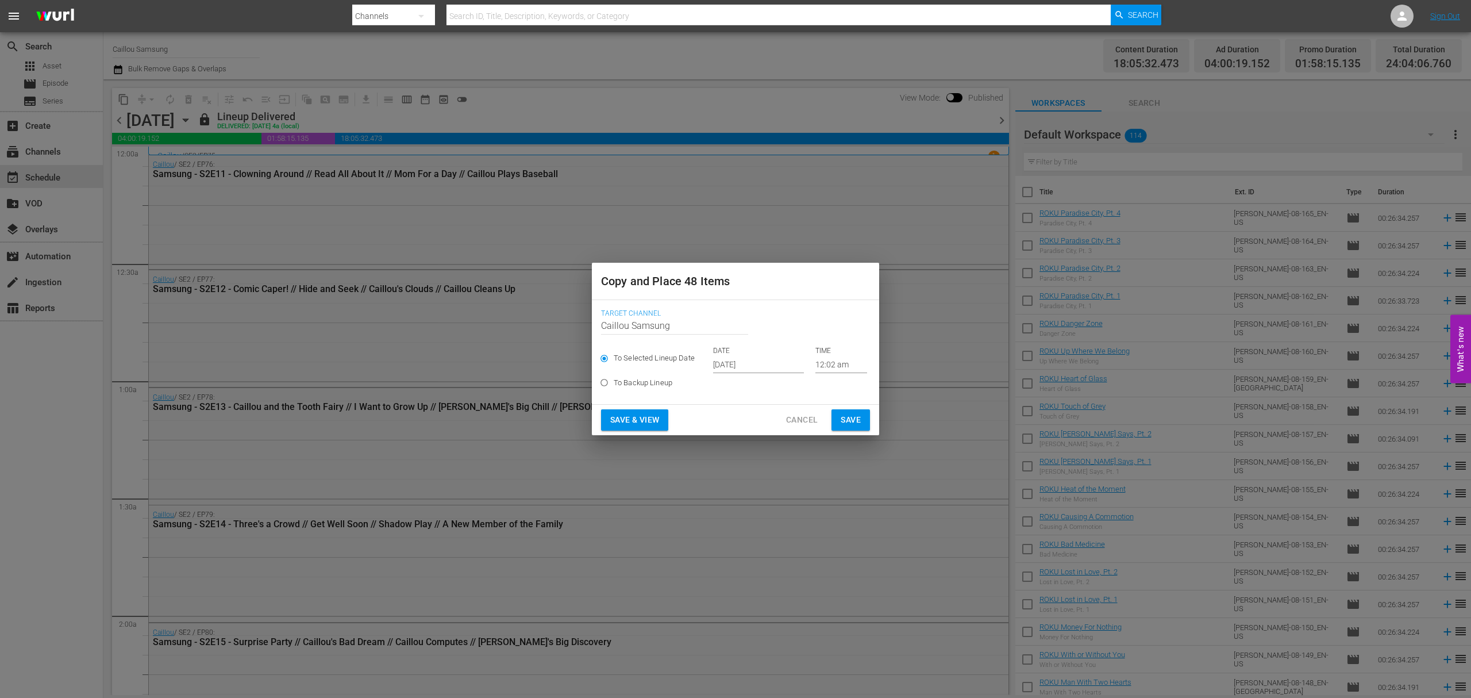
click at [739, 366] on input "[DATE]" at bounding box center [758, 364] width 91 height 17
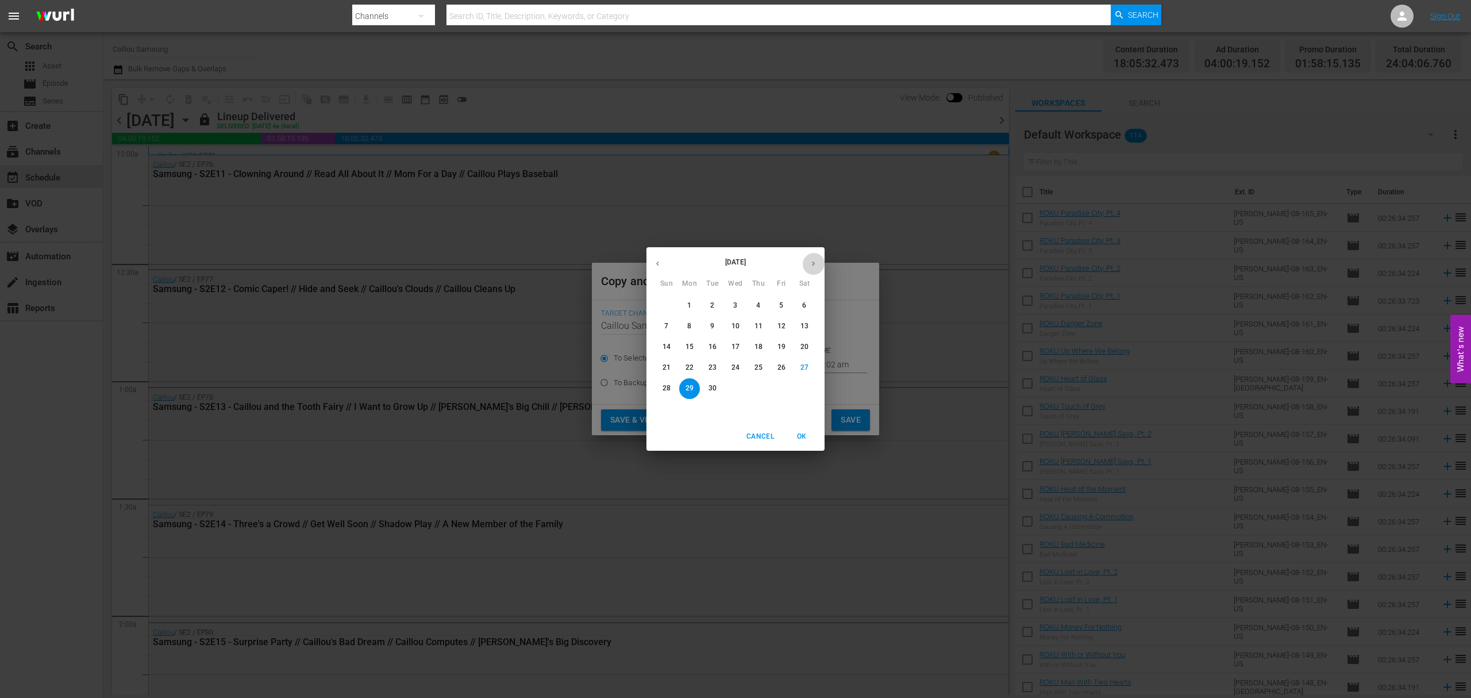
click at [812, 264] on icon "button" at bounding box center [813, 263] width 9 height 9
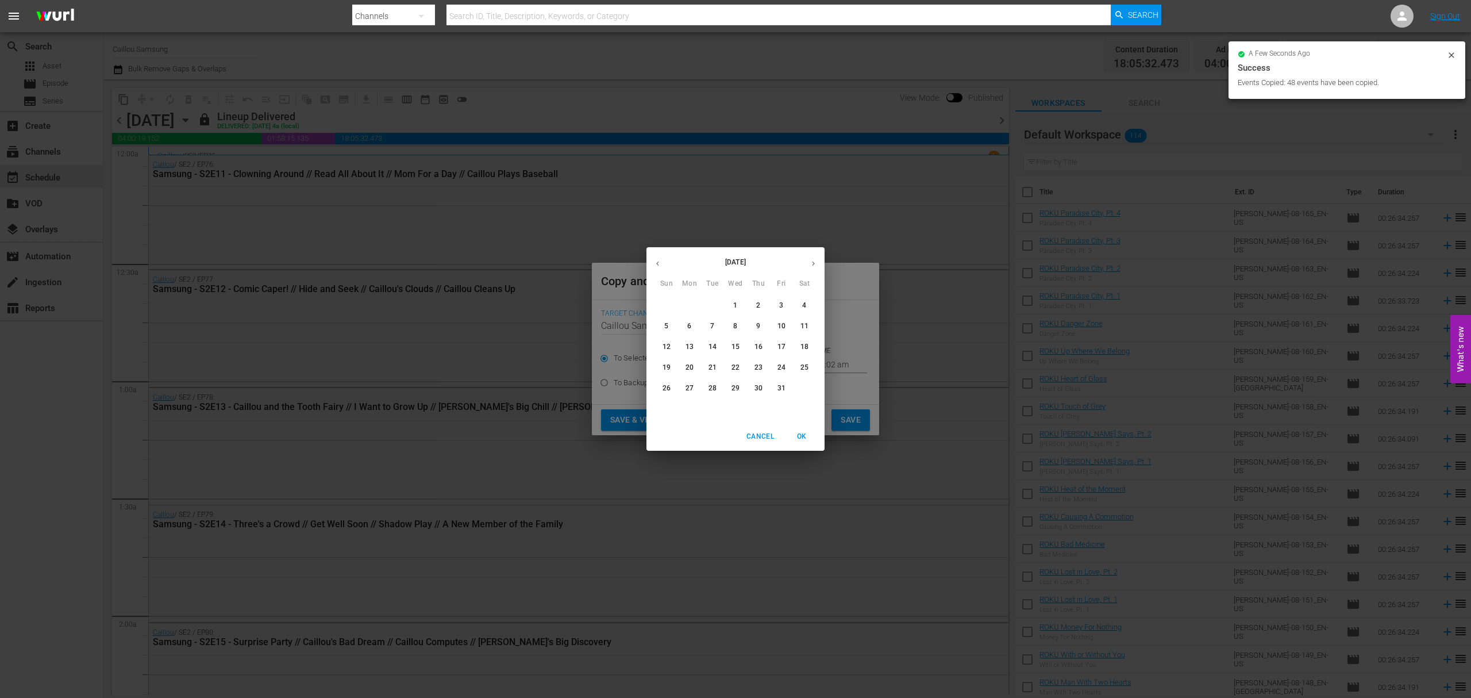
click at [810, 364] on span "25" at bounding box center [804, 368] width 21 height 10
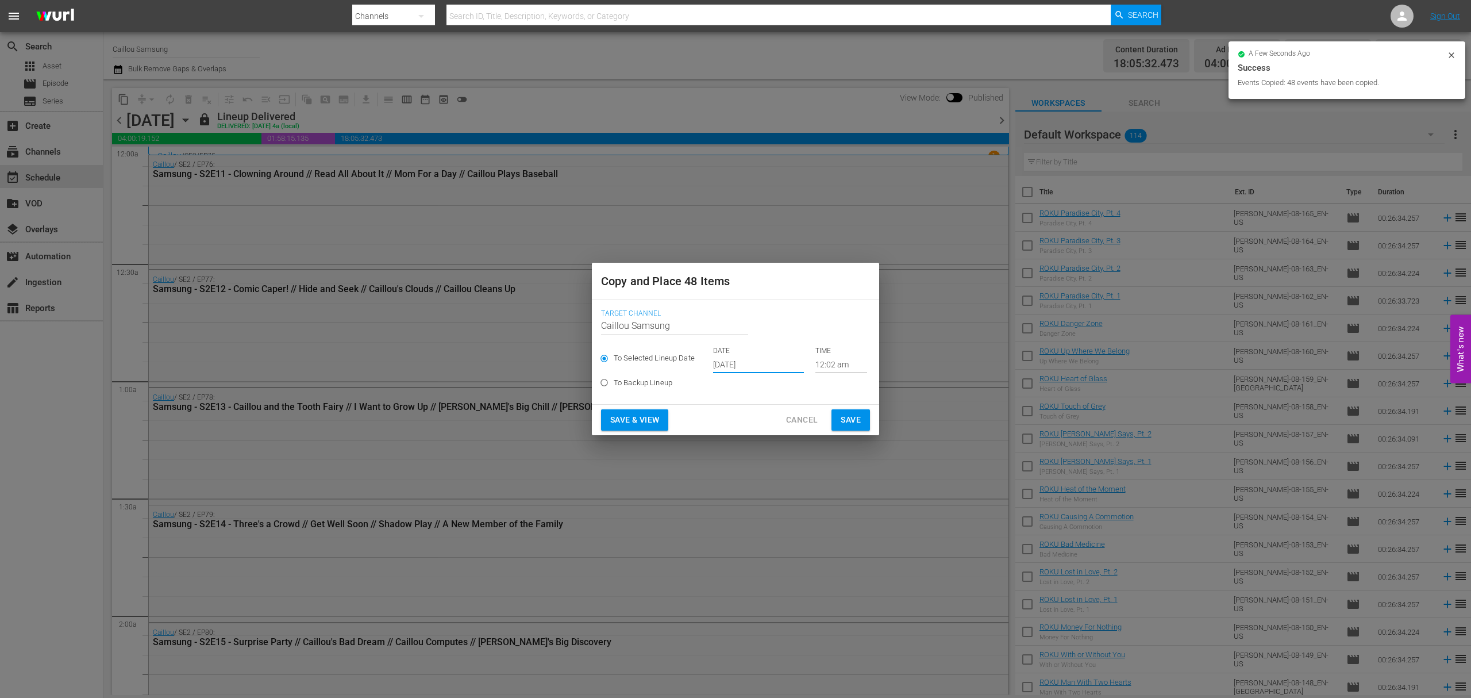
type input "Oct 25th 2025"
click at [853, 423] on span "Save" at bounding box center [851, 420] width 20 height 14
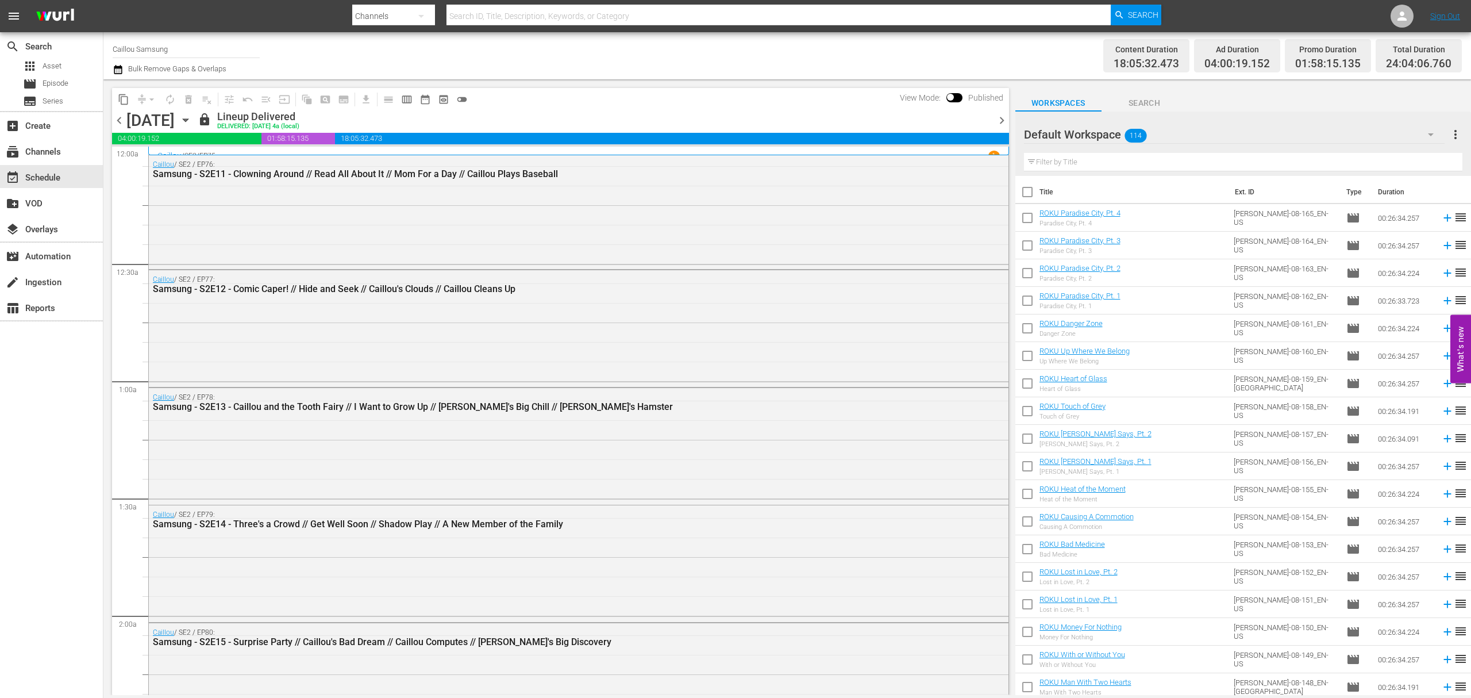
click at [999, 121] on span "chevron_right" at bounding box center [1002, 120] width 14 height 14
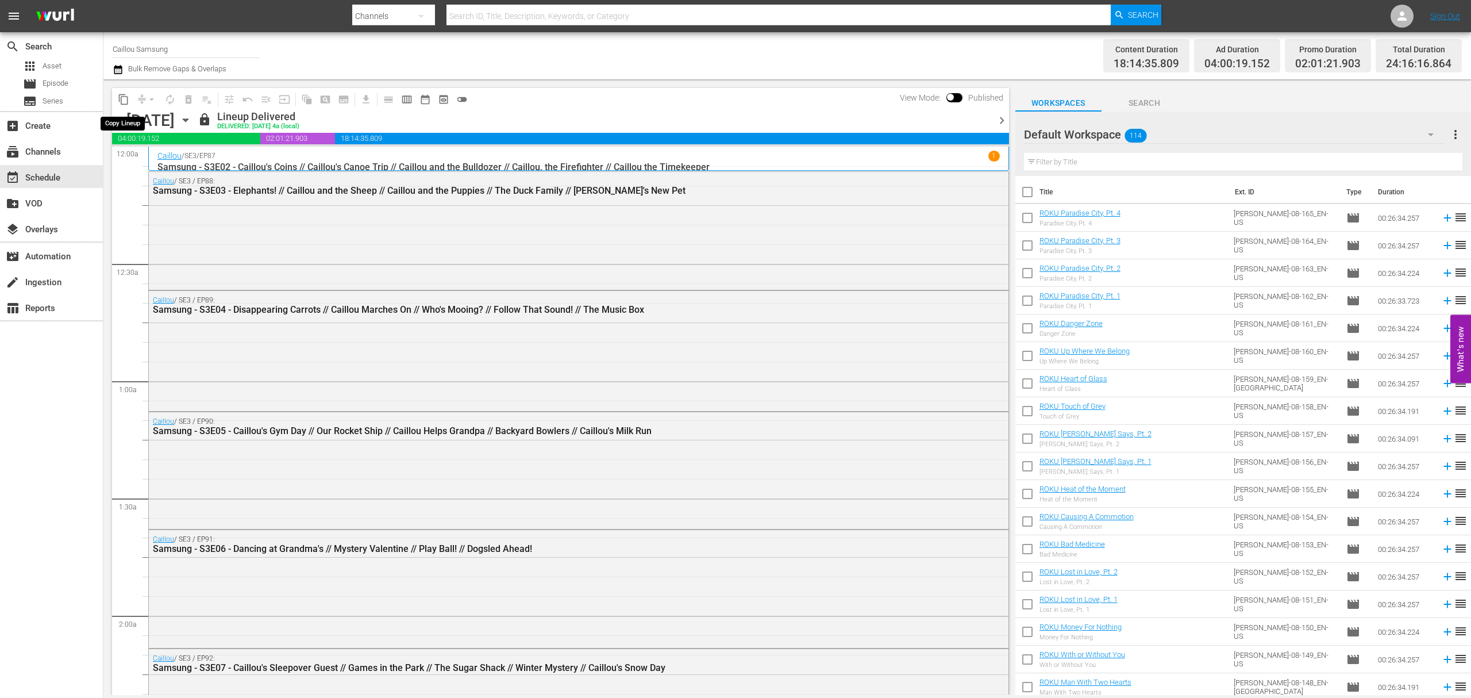
click at [123, 99] on span "content_copy" at bounding box center [123, 99] width 11 height 11
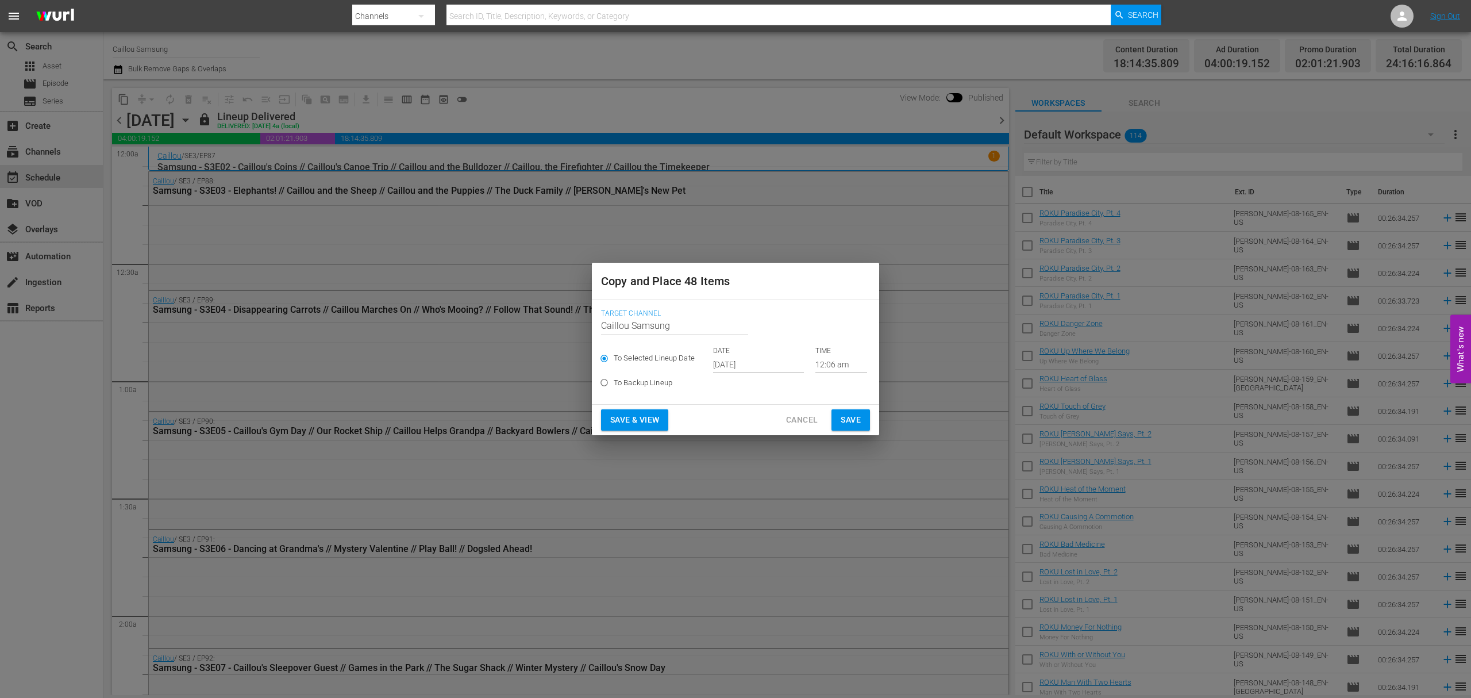
click at [748, 364] on input "[DATE]" at bounding box center [758, 364] width 91 height 17
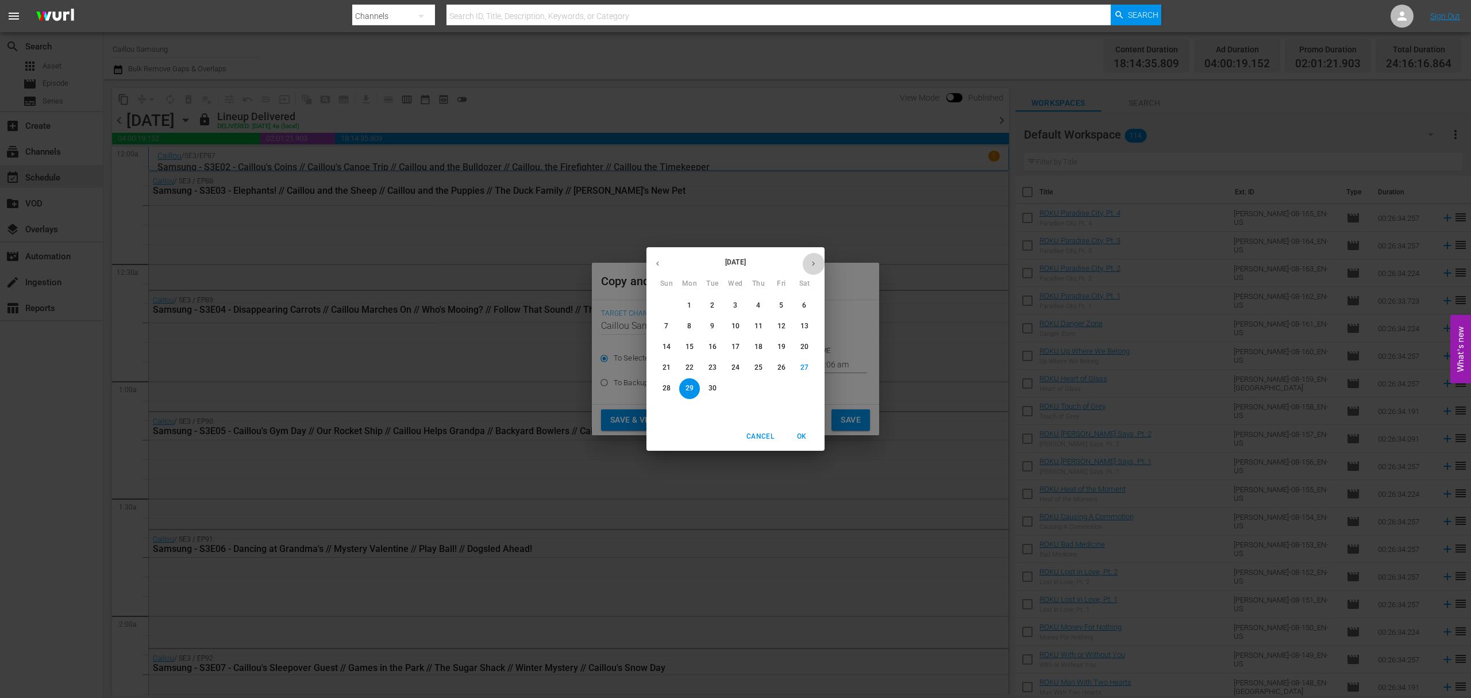
click at [812, 260] on icon "button" at bounding box center [813, 263] width 9 height 9
click at [761, 325] on span "9" at bounding box center [758, 326] width 21 height 10
type input "Oct 9th 2025"
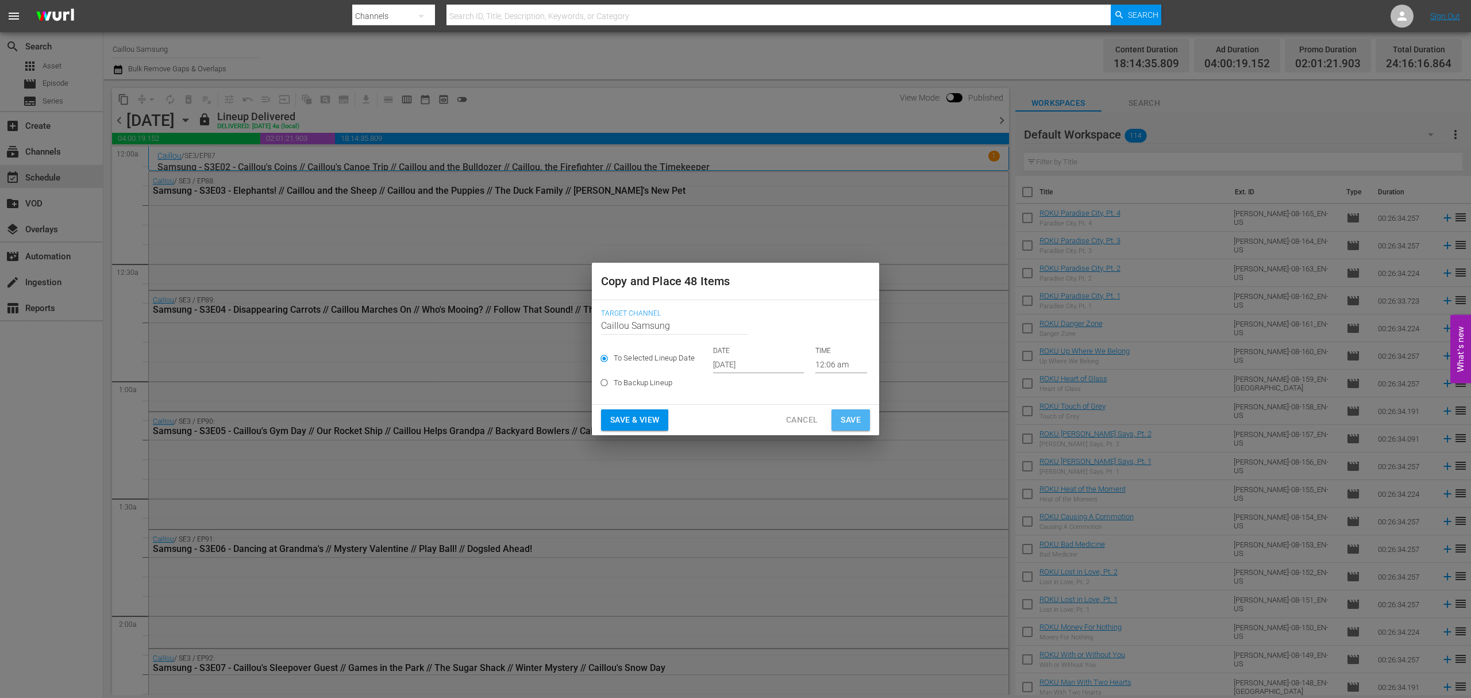
click at [857, 421] on span "Save" at bounding box center [851, 420] width 20 height 14
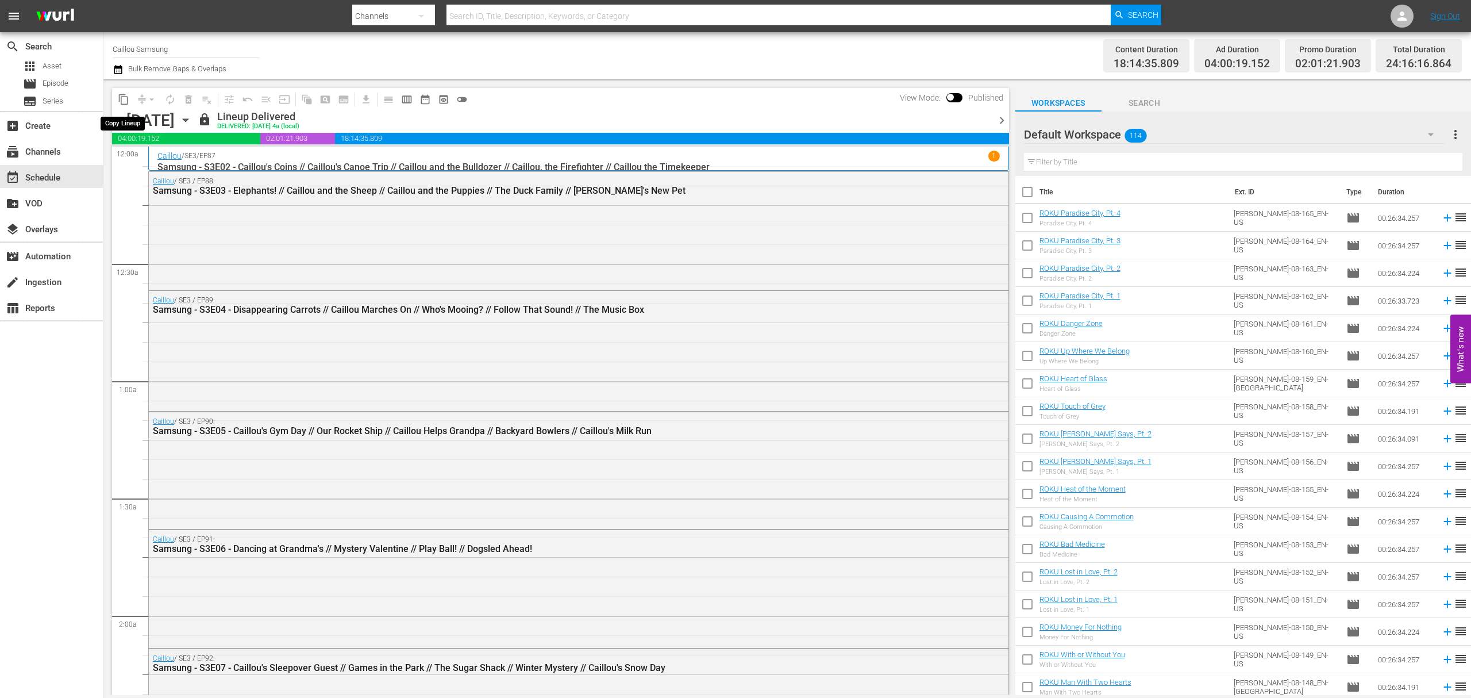
click at [126, 102] on span "content_copy" at bounding box center [123, 99] width 11 height 11
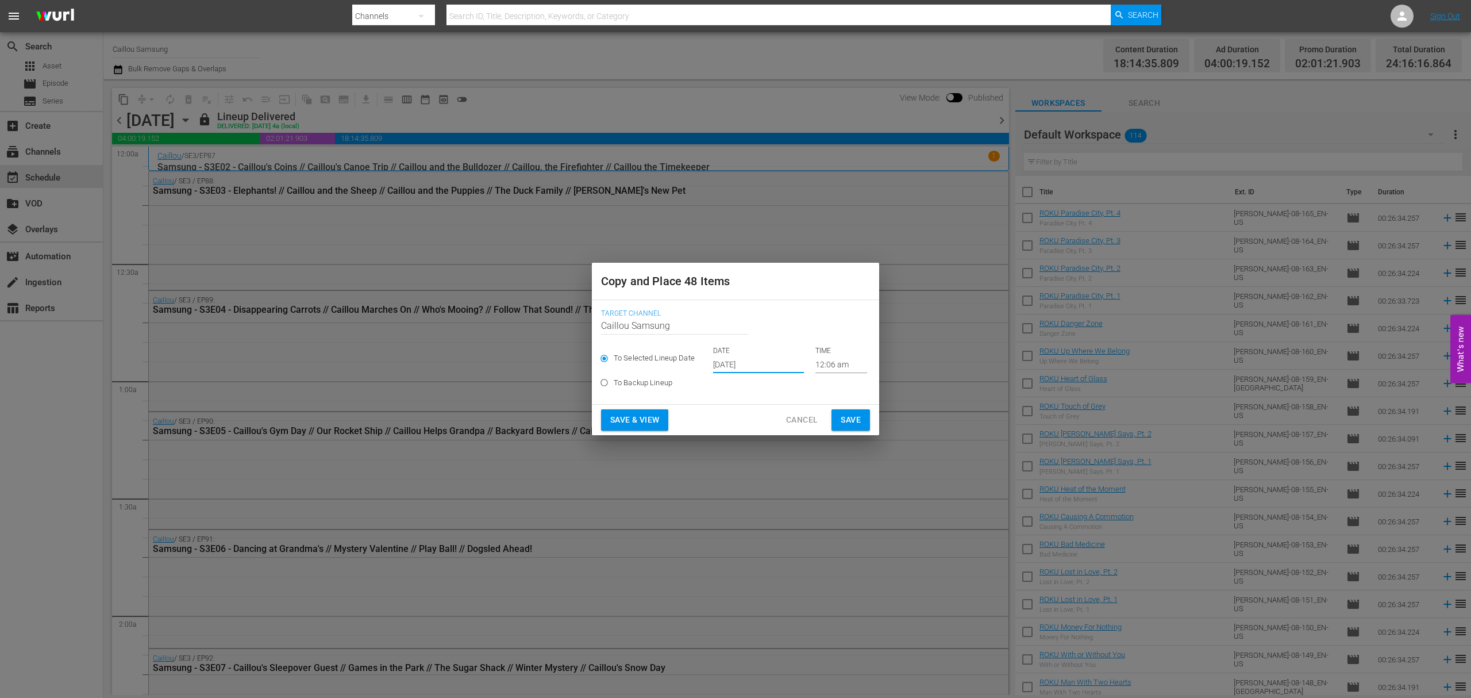
click at [794, 368] on input "[DATE]" at bounding box center [758, 364] width 91 height 17
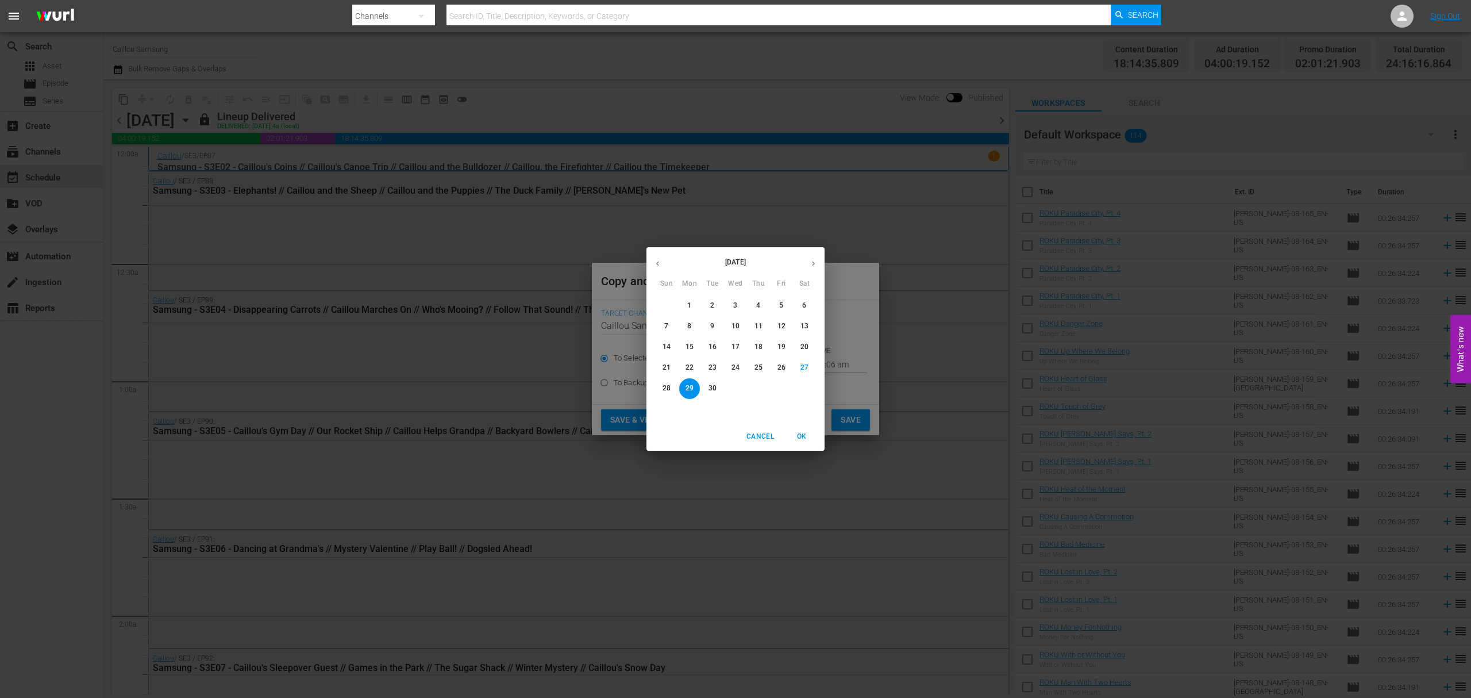
click at [817, 271] on button "button" at bounding box center [813, 263] width 22 height 22
click at [729, 365] on span "22" at bounding box center [735, 368] width 21 height 10
type input "Oct 22nd 2025"
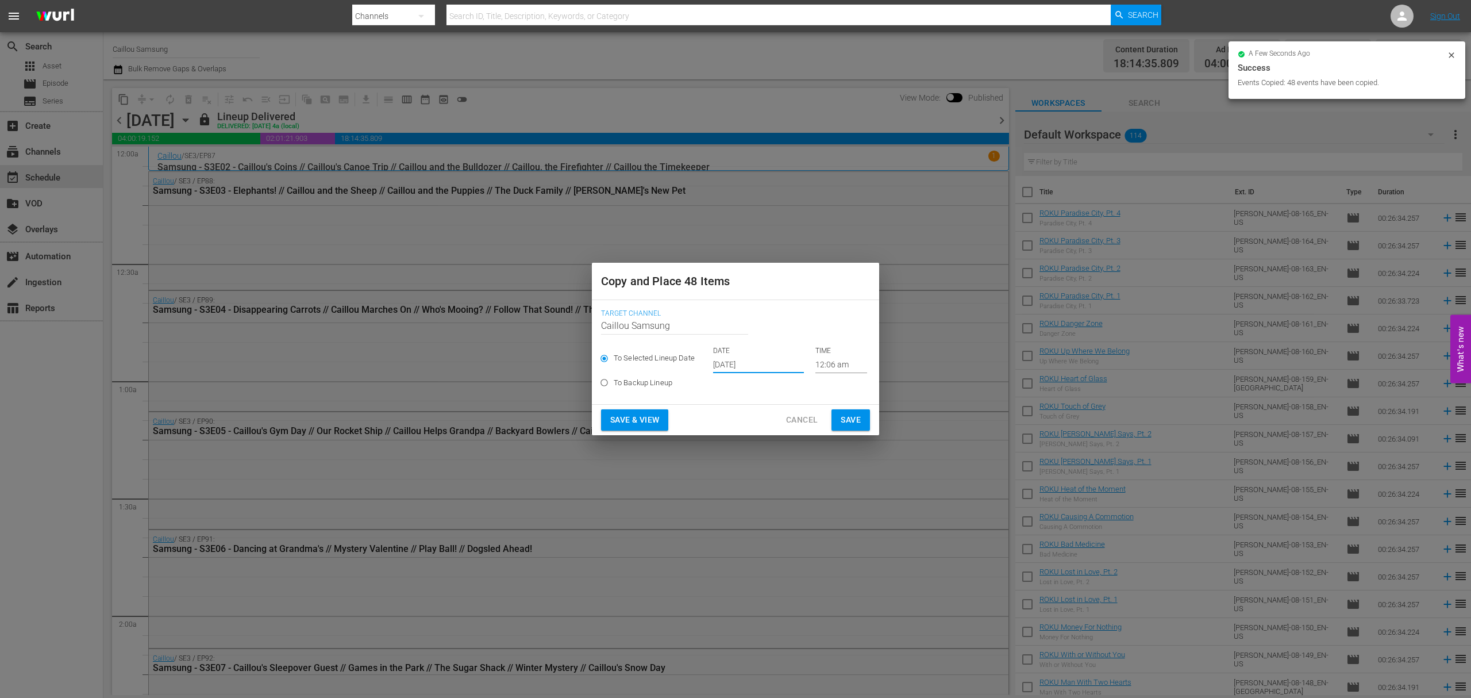
click at [858, 421] on span "Save" at bounding box center [851, 420] width 20 height 14
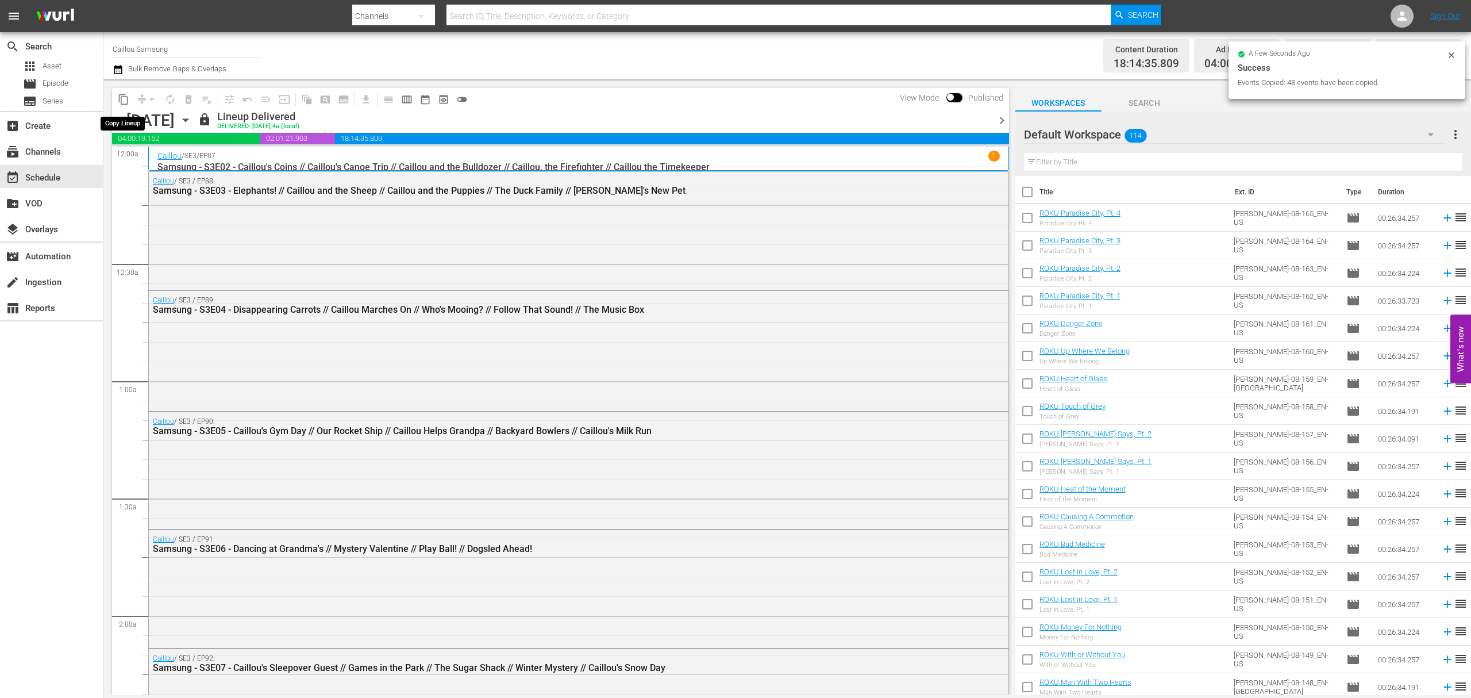
click at [122, 102] on span "content_copy" at bounding box center [123, 99] width 11 height 11
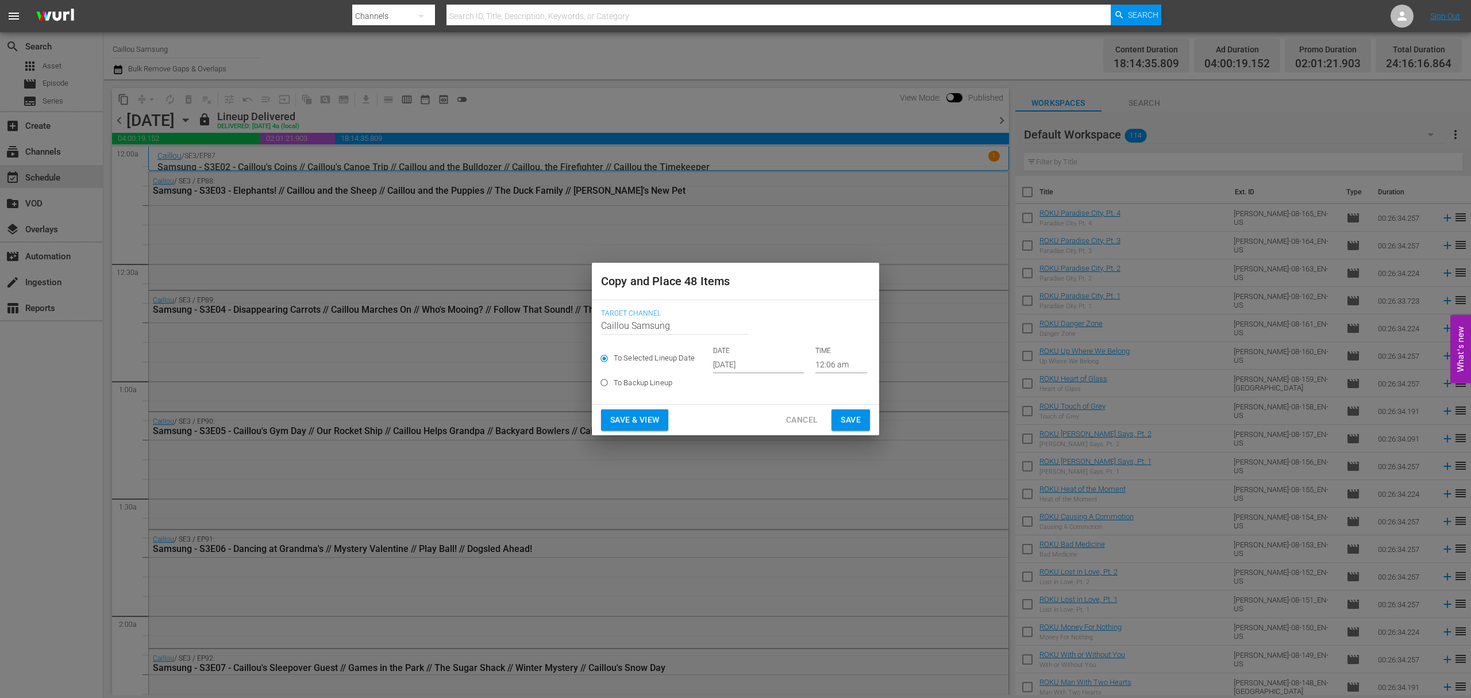
click at [764, 363] on input "[DATE]" at bounding box center [758, 364] width 91 height 17
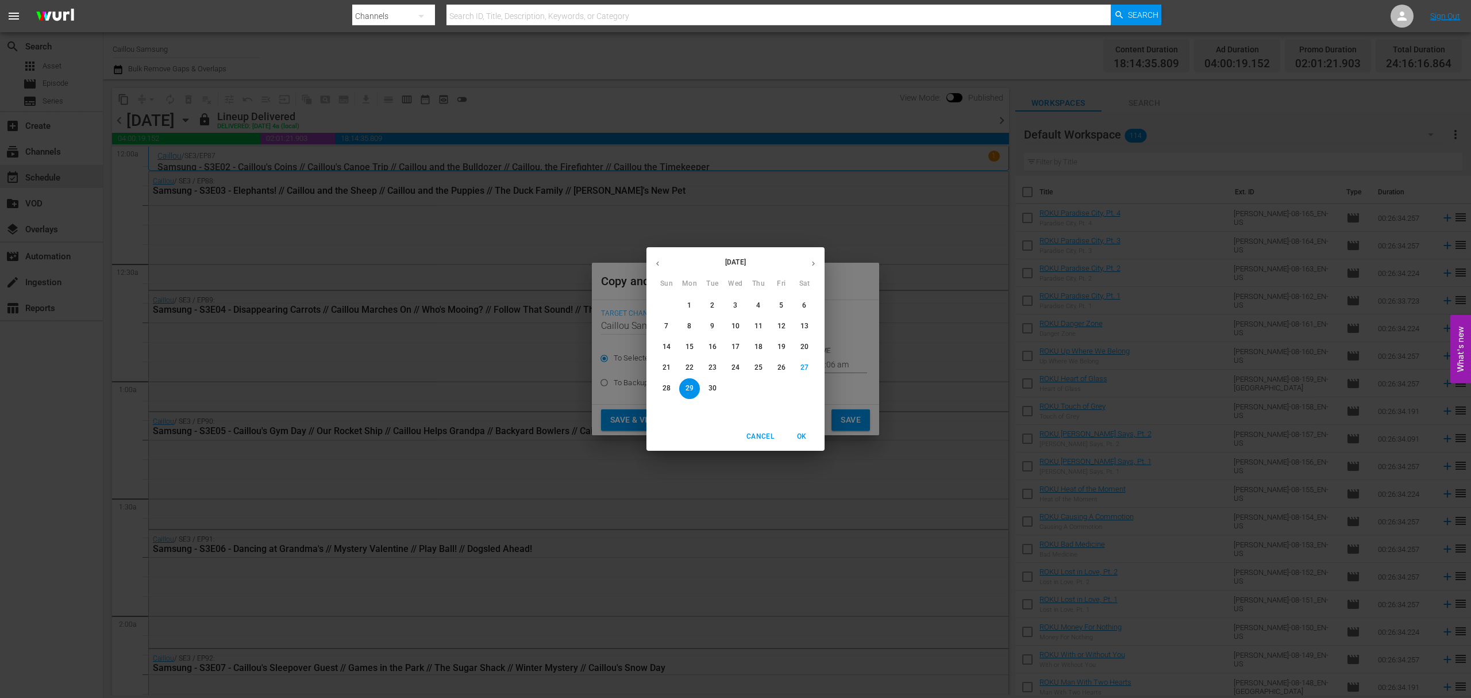
click at [823, 264] on button "button" at bounding box center [813, 263] width 22 height 22
click at [673, 389] on span "26" at bounding box center [666, 388] width 21 height 10
type input "Oct 26th 2025"
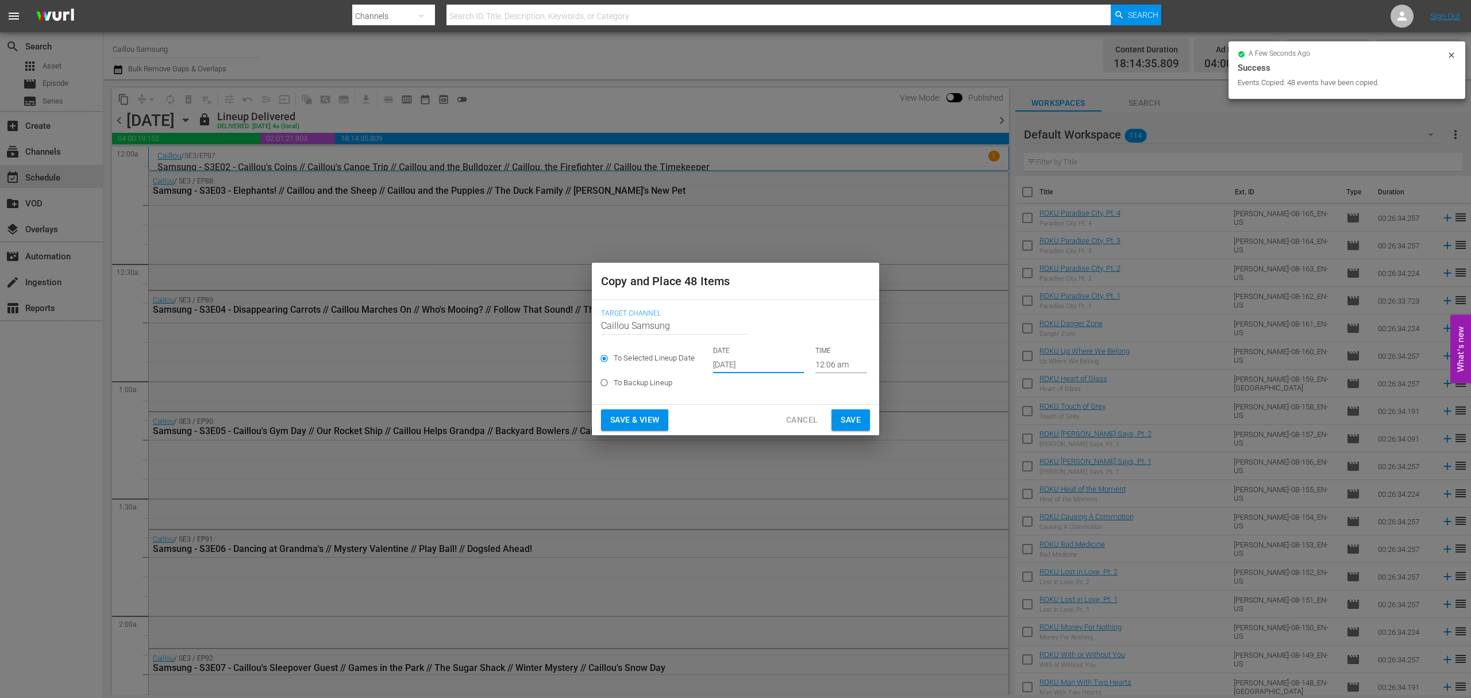
click at [837, 421] on button "Save" at bounding box center [850, 419] width 38 height 21
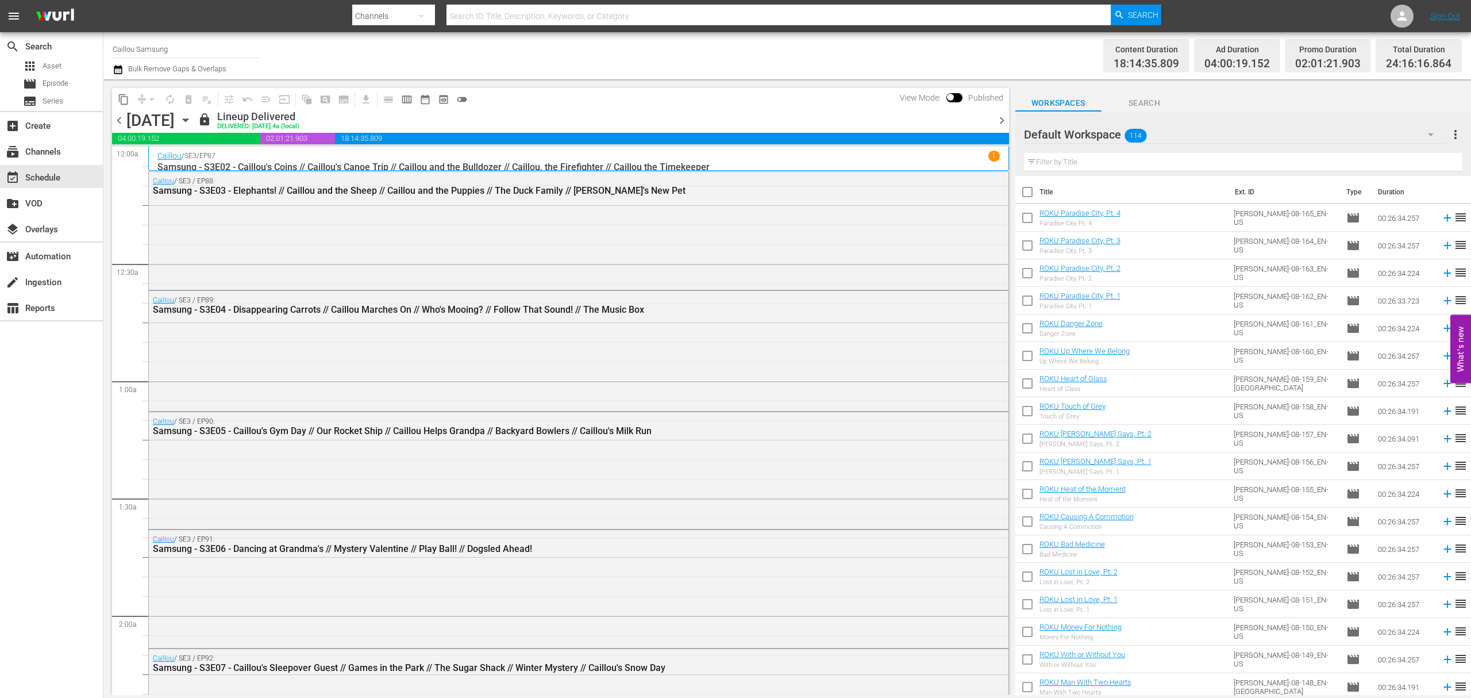
click at [993, 120] on div at bounding box center [992, 120] width 5 height 20
click at [1004, 116] on span "chevron_right" at bounding box center [1002, 120] width 14 height 14
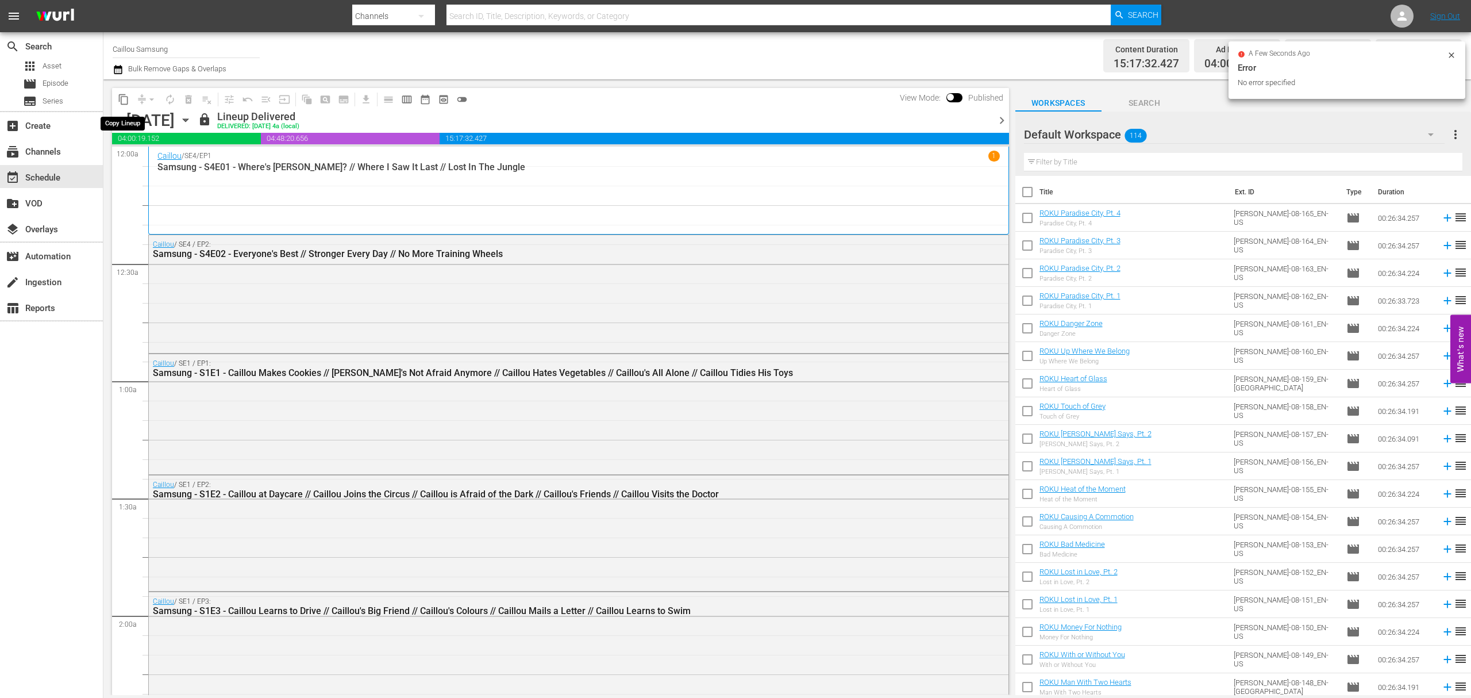
click at [120, 97] on span "content_copy" at bounding box center [123, 99] width 11 height 11
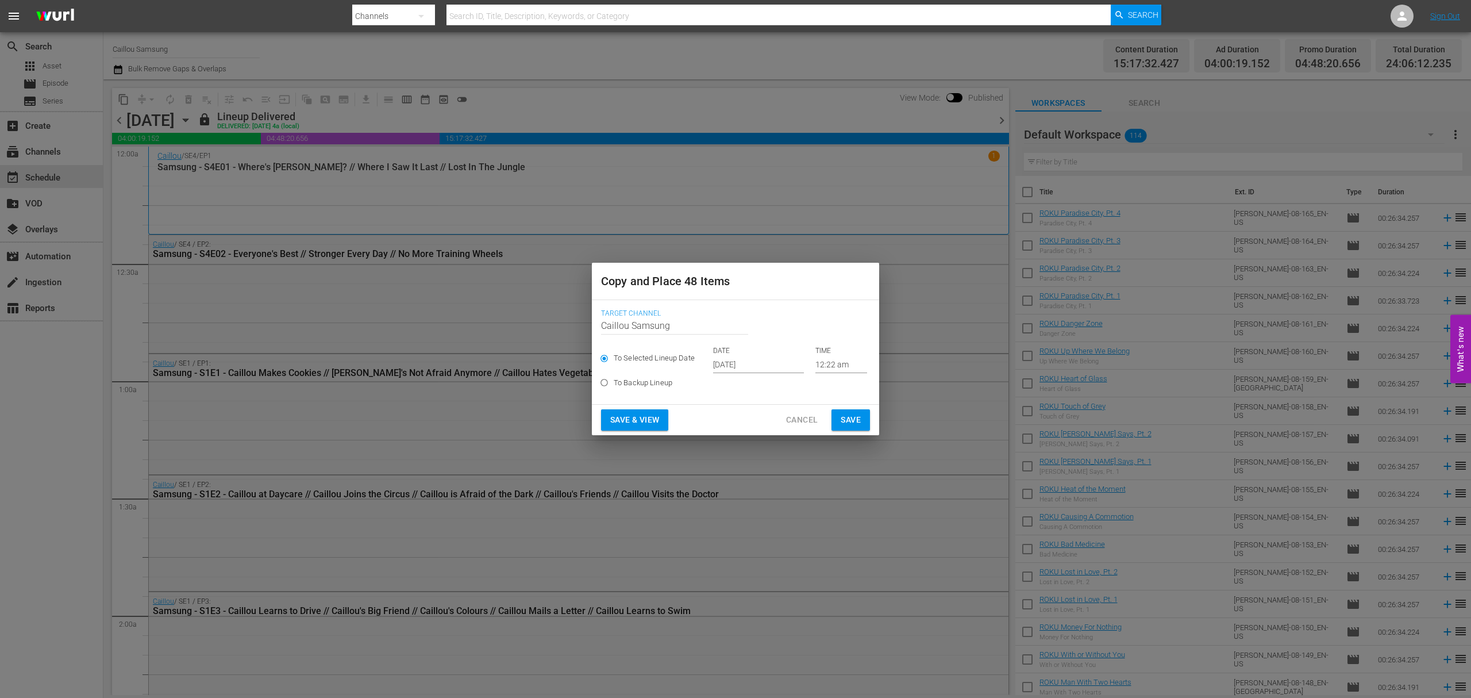
click at [750, 361] on input "[DATE]" at bounding box center [758, 364] width 91 height 17
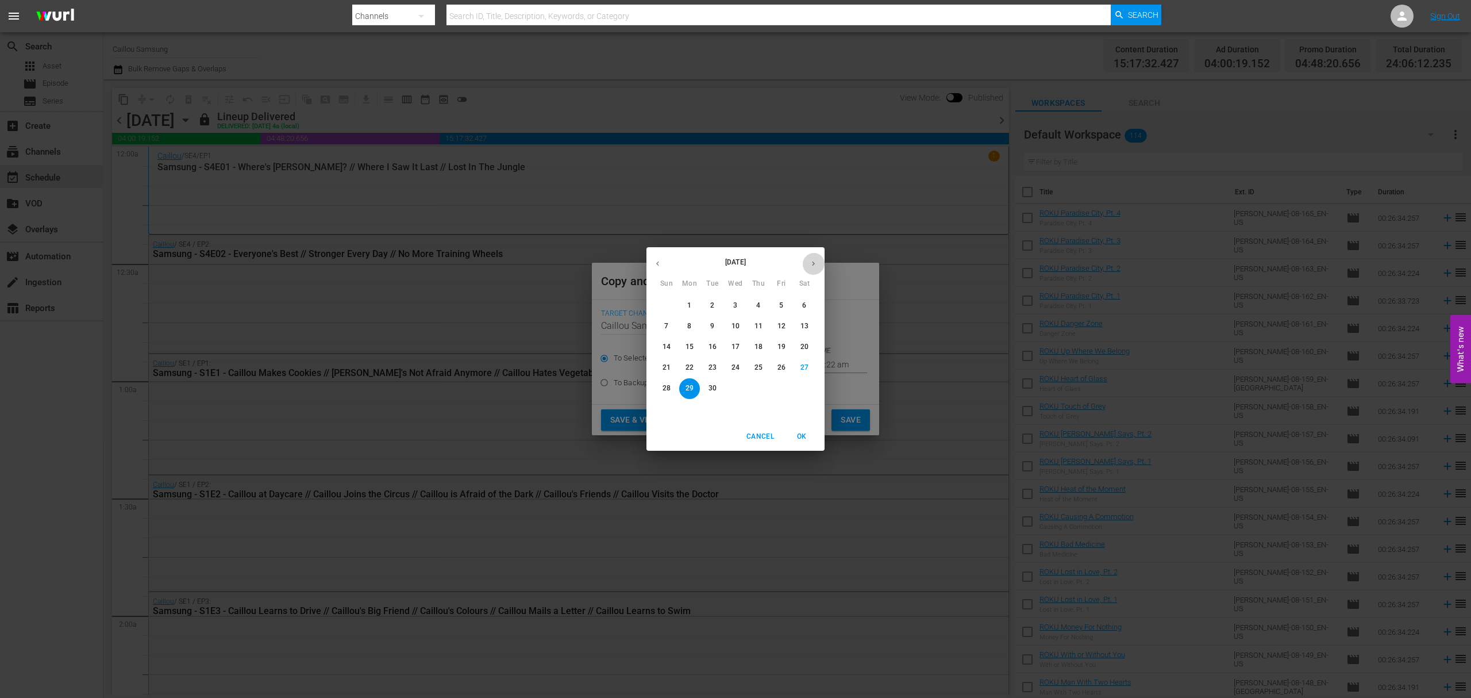
click at [808, 260] on button "button" at bounding box center [813, 263] width 22 height 22
click at [691, 323] on p "6" at bounding box center [689, 326] width 4 height 10
type input "Oct 6th 2025"
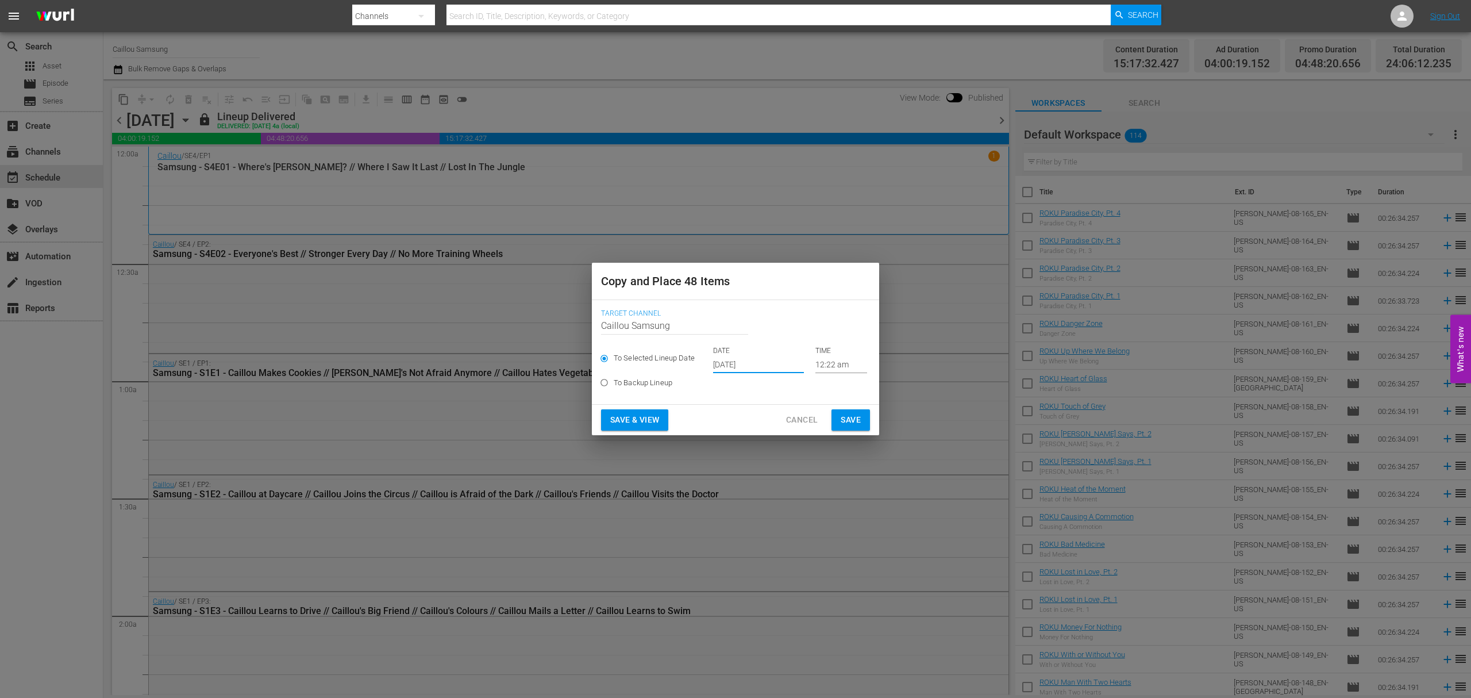
click at [849, 421] on span "Save" at bounding box center [851, 420] width 20 height 14
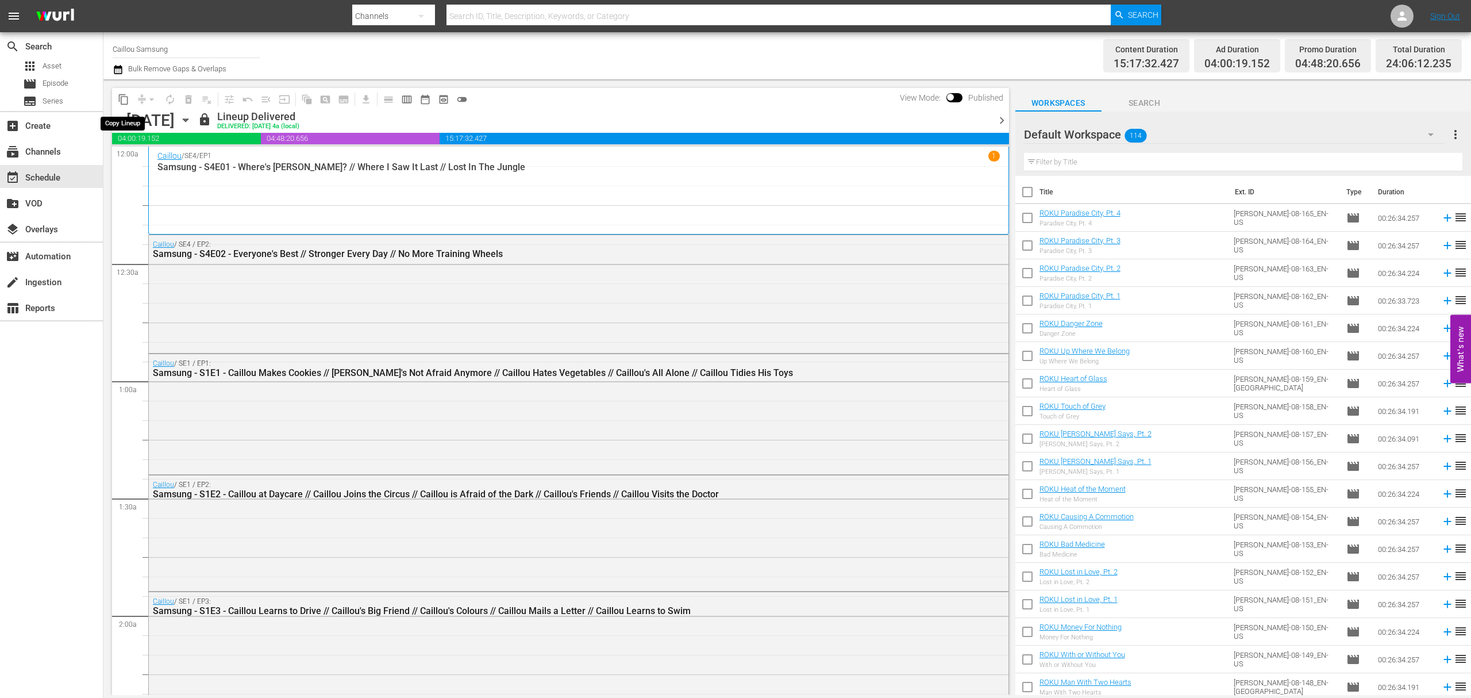
click at [124, 102] on span "content_copy" at bounding box center [123, 99] width 11 height 11
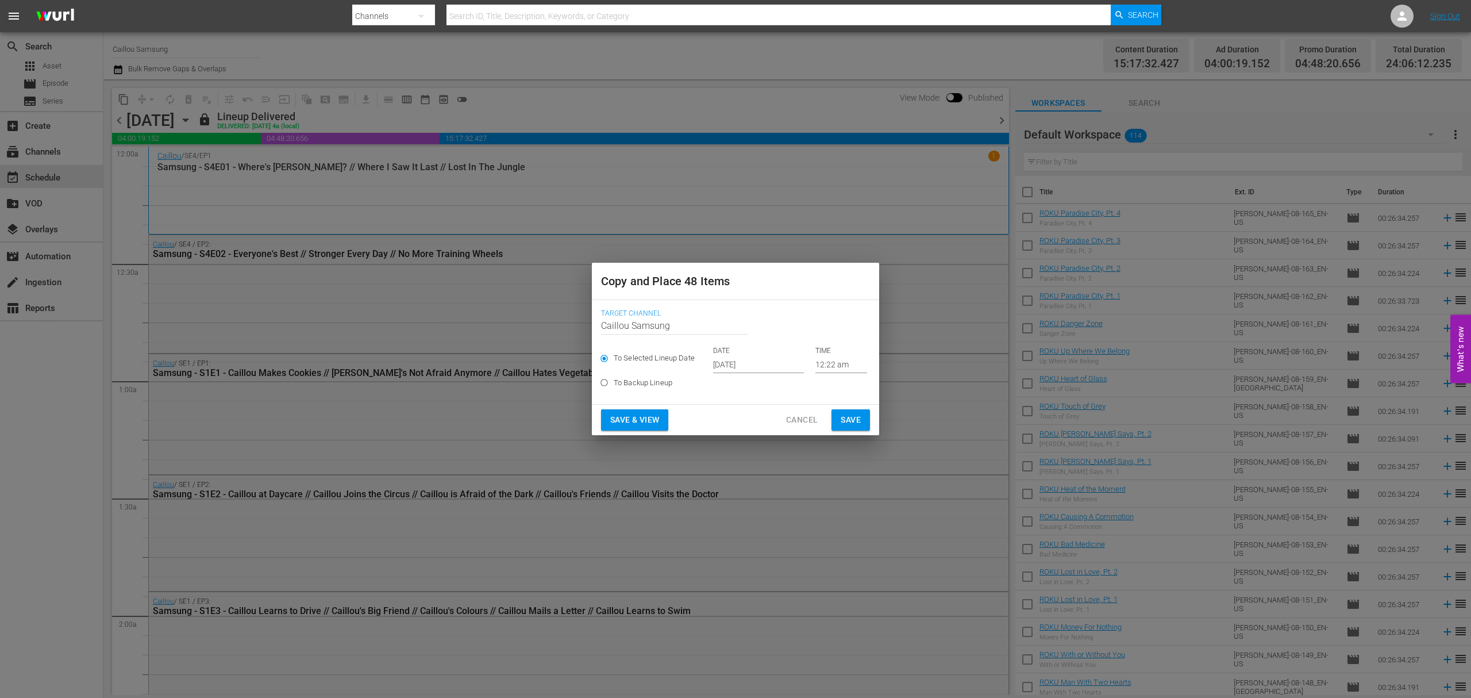
click at [759, 362] on input "[DATE]" at bounding box center [758, 364] width 91 height 17
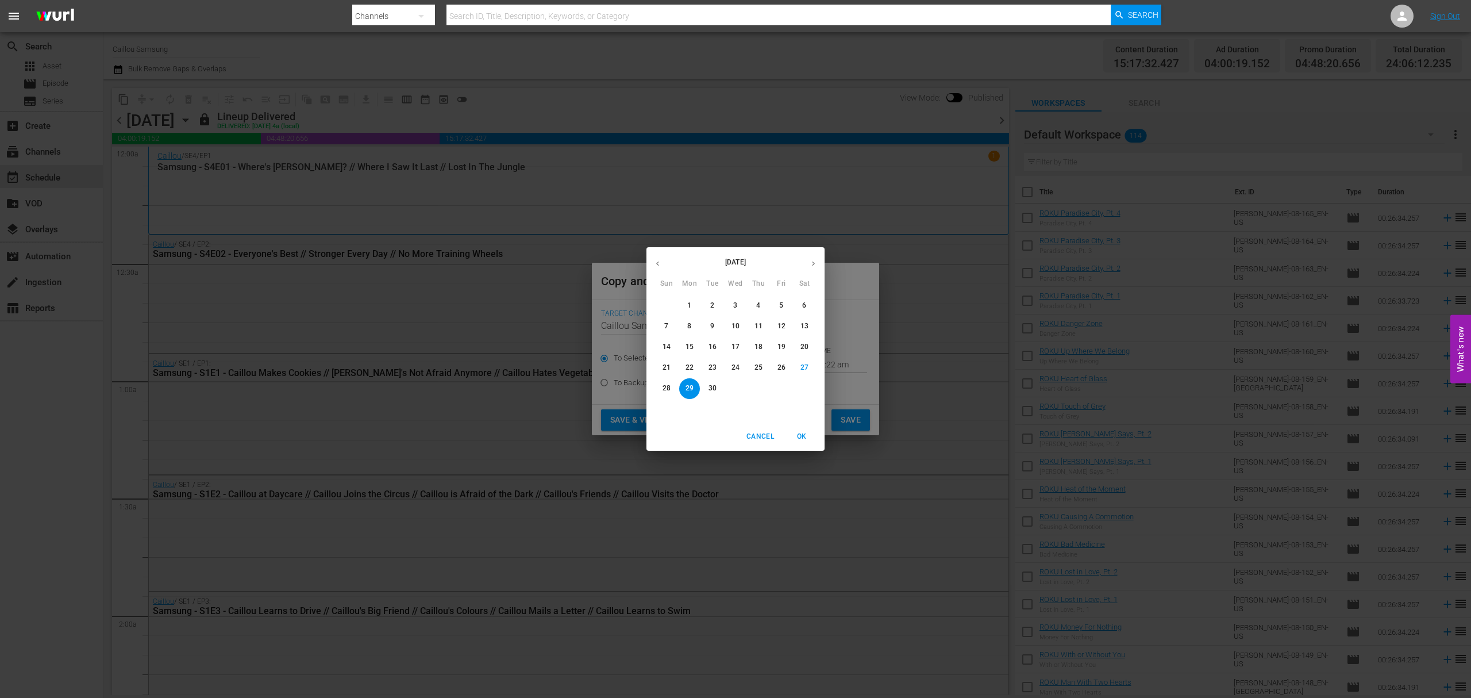
click at [816, 265] on icon "button" at bounding box center [813, 263] width 9 height 9
click at [777, 327] on p "10" at bounding box center [781, 326] width 8 height 10
type input "Oct 10th 2025"
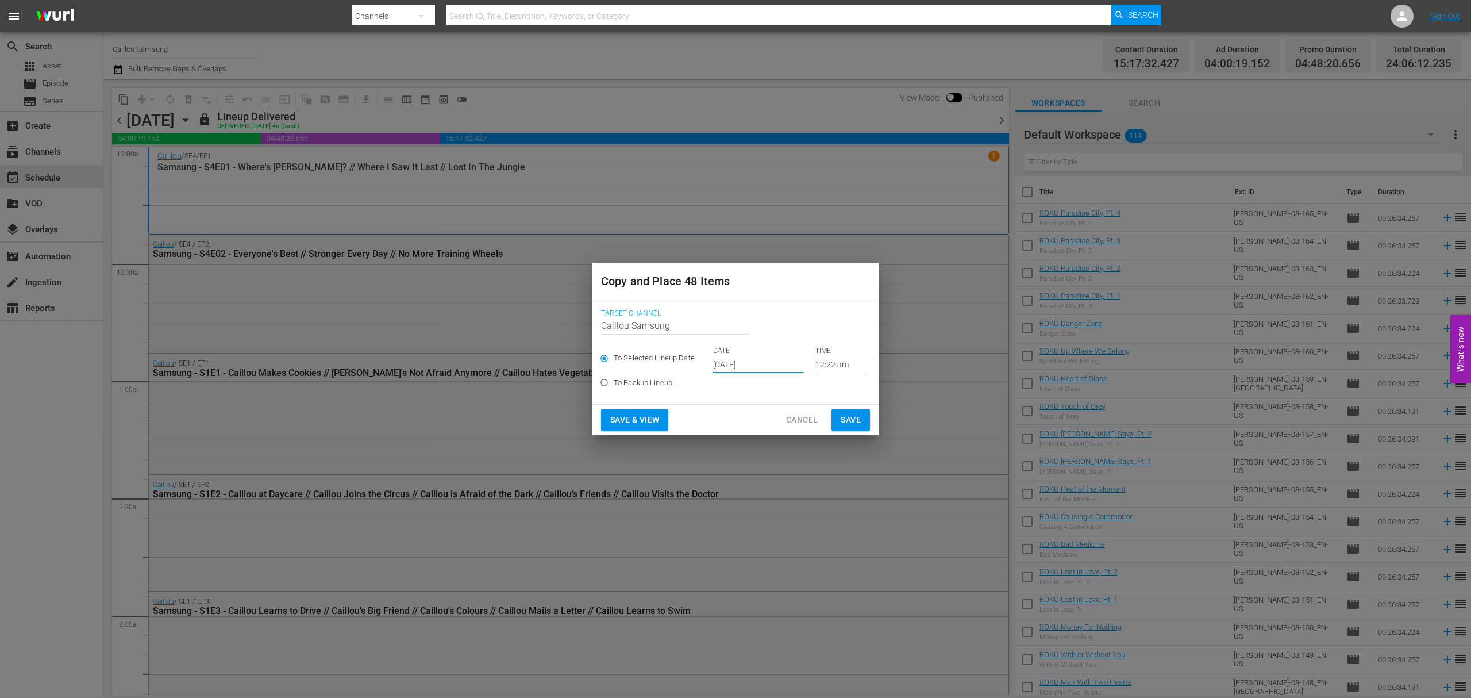
click at [848, 413] on span "Save" at bounding box center [851, 420] width 20 height 14
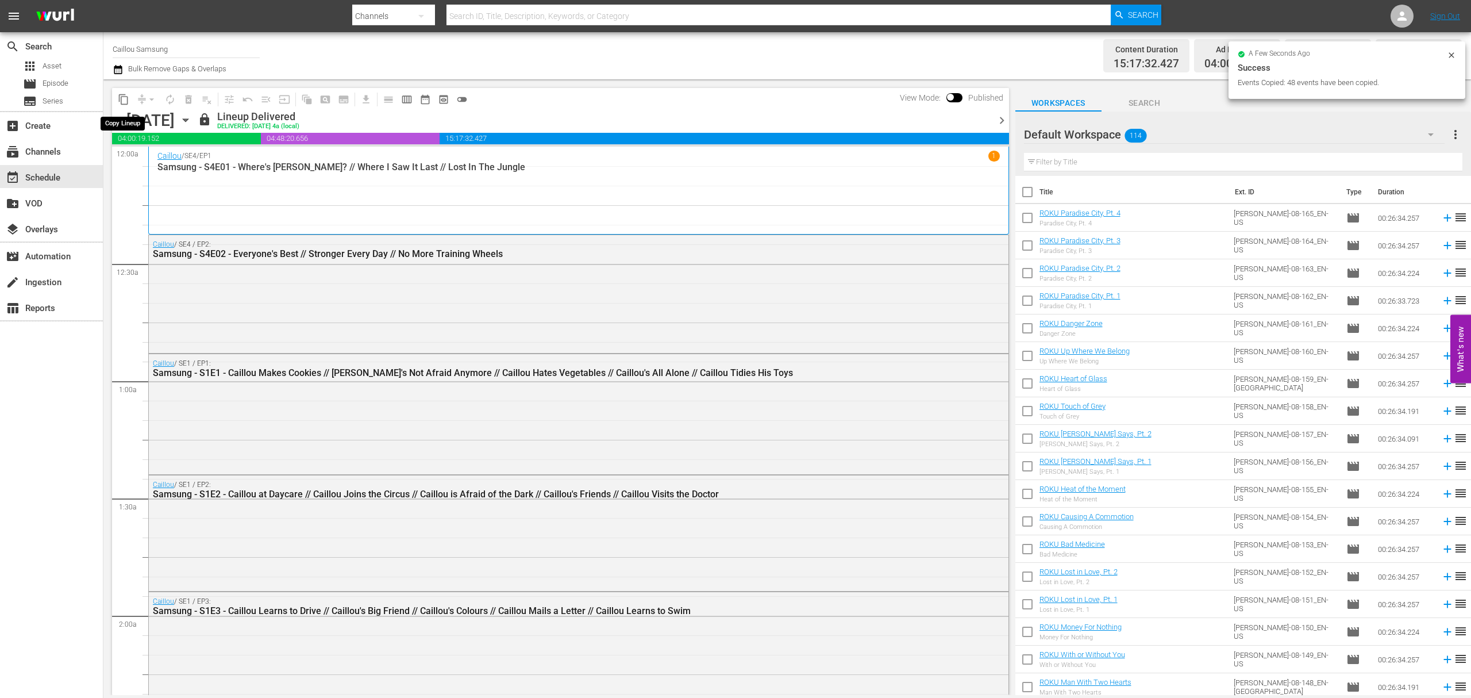
click at [121, 99] on span "content_copy" at bounding box center [123, 99] width 11 height 11
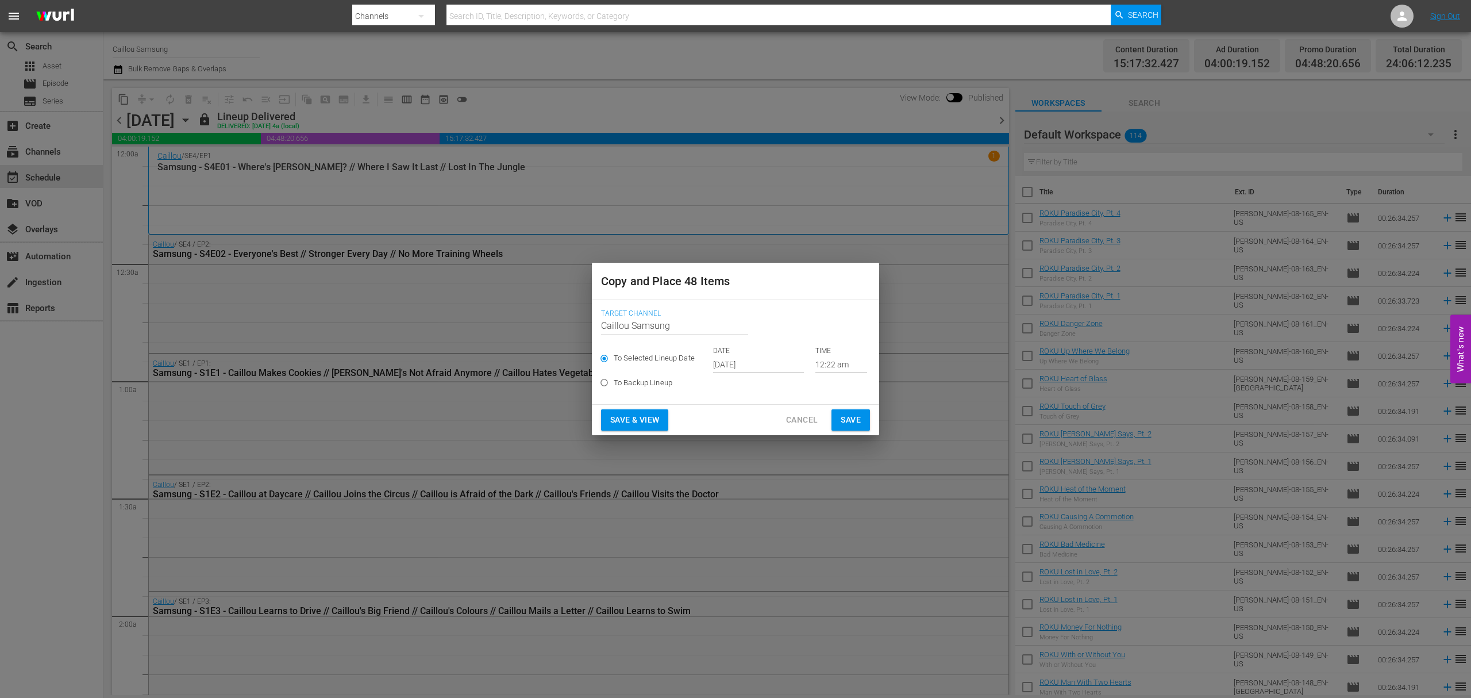
click at [765, 362] on input "[DATE]" at bounding box center [758, 364] width 91 height 17
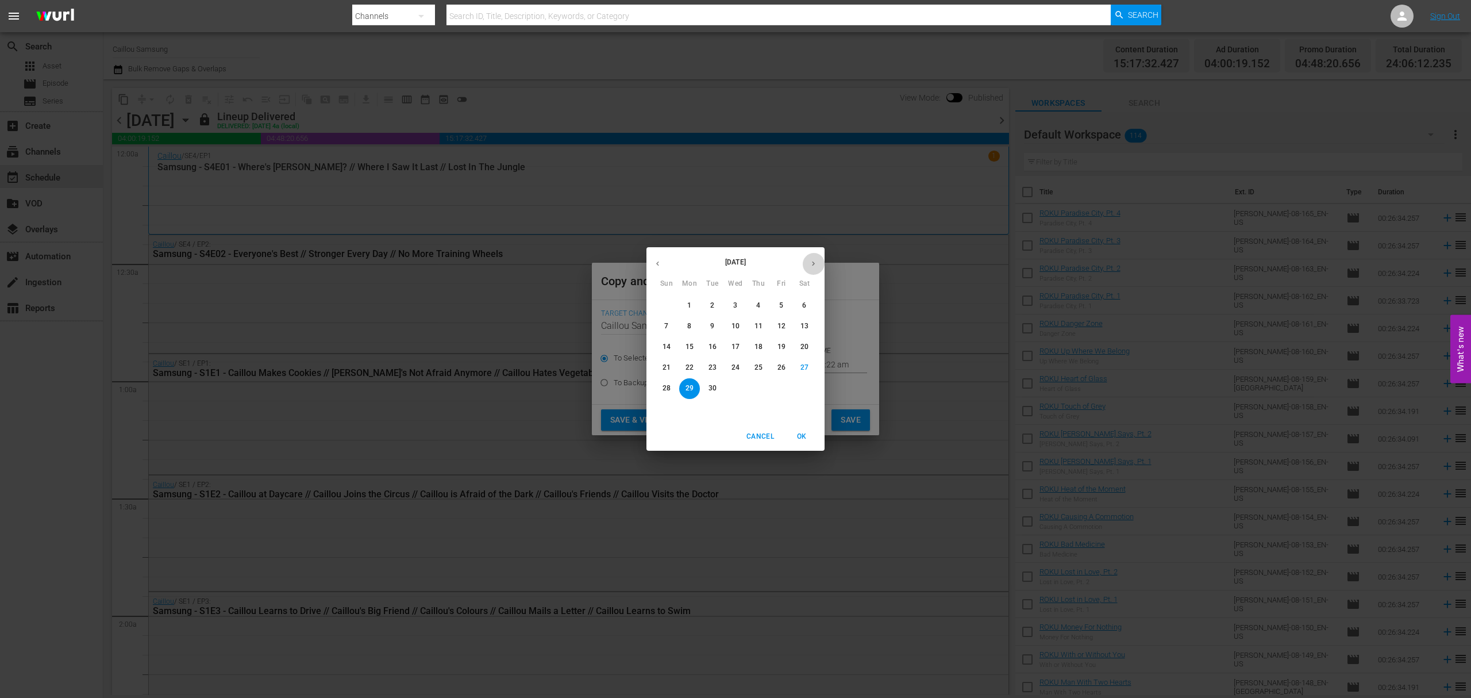
click at [808, 261] on button "button" at bounding box center [813, 263] width 22 height 22
click at [752, 370] on span "23" at bounding box center [758, 368] width 21 height 10
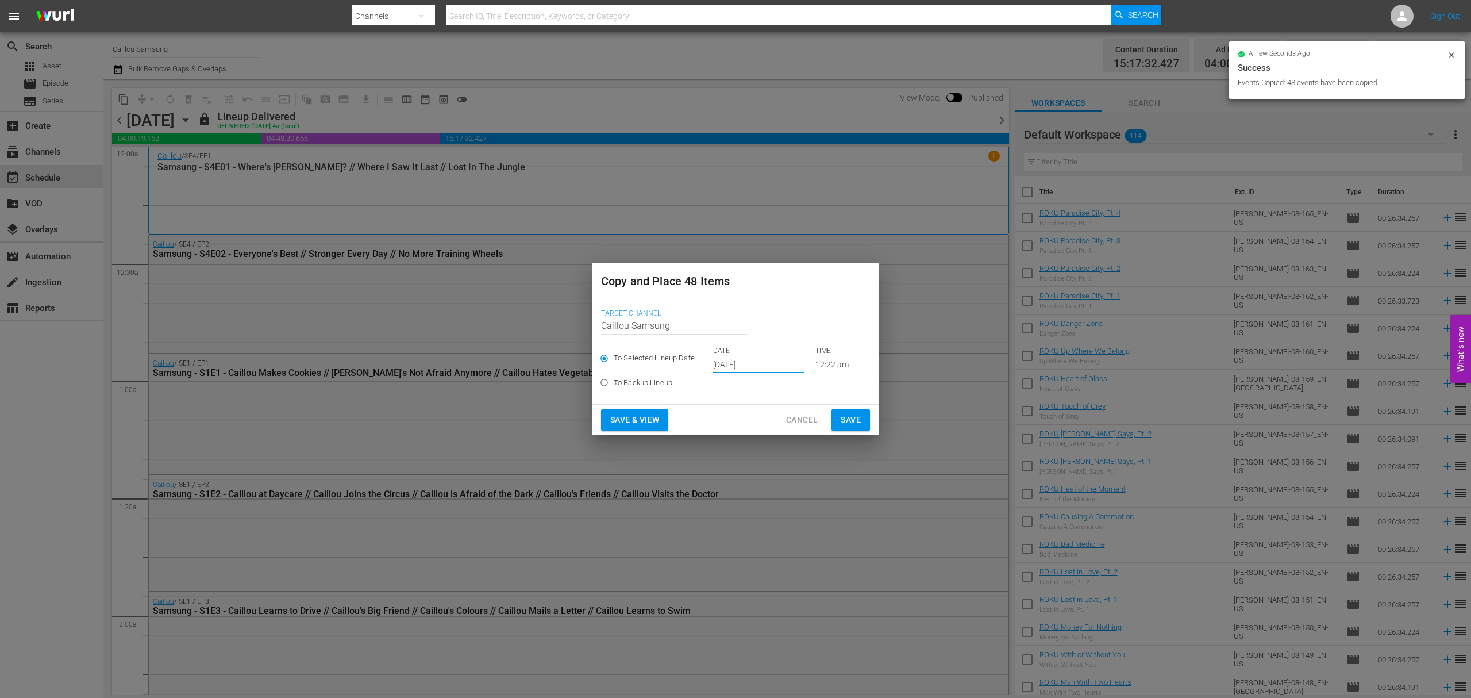
type input "Oct 23rd 2025"
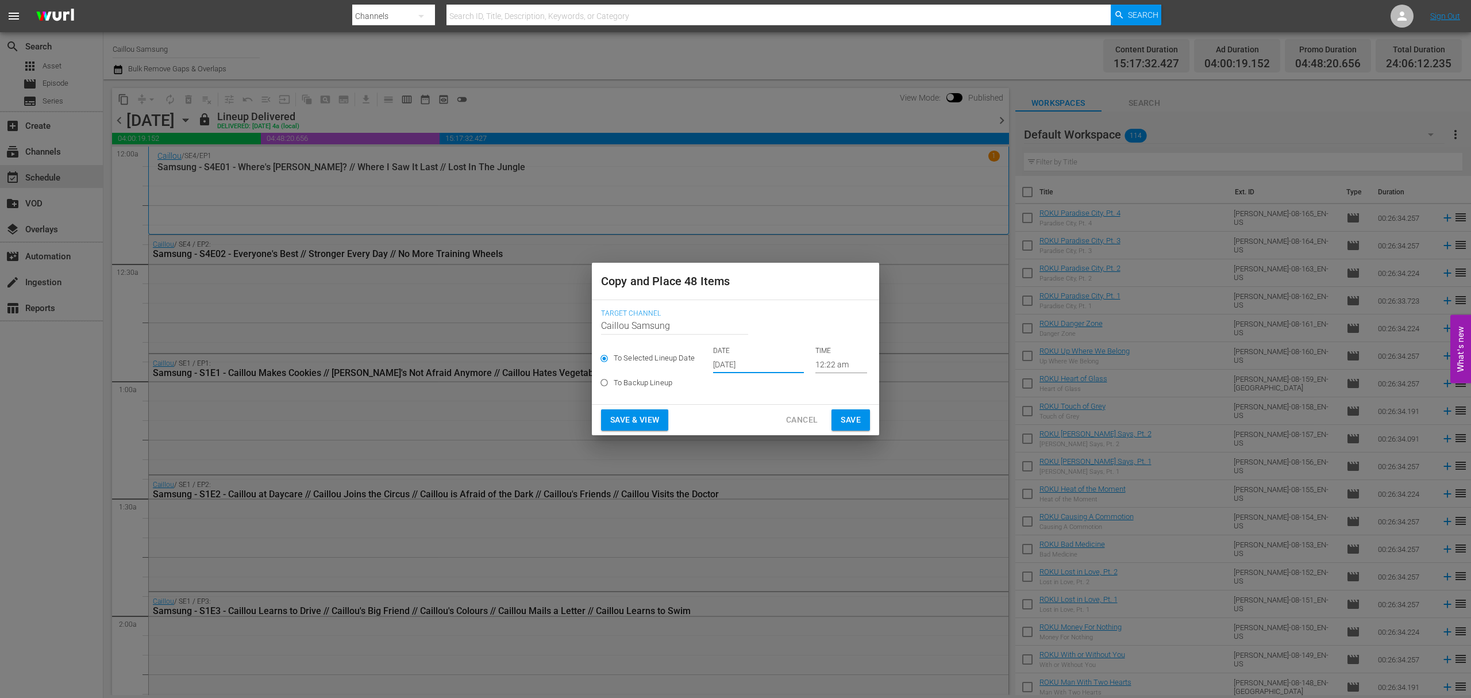
click at [857, 421] on span "Save" at bounding box center [851, 420] width 20 height 14
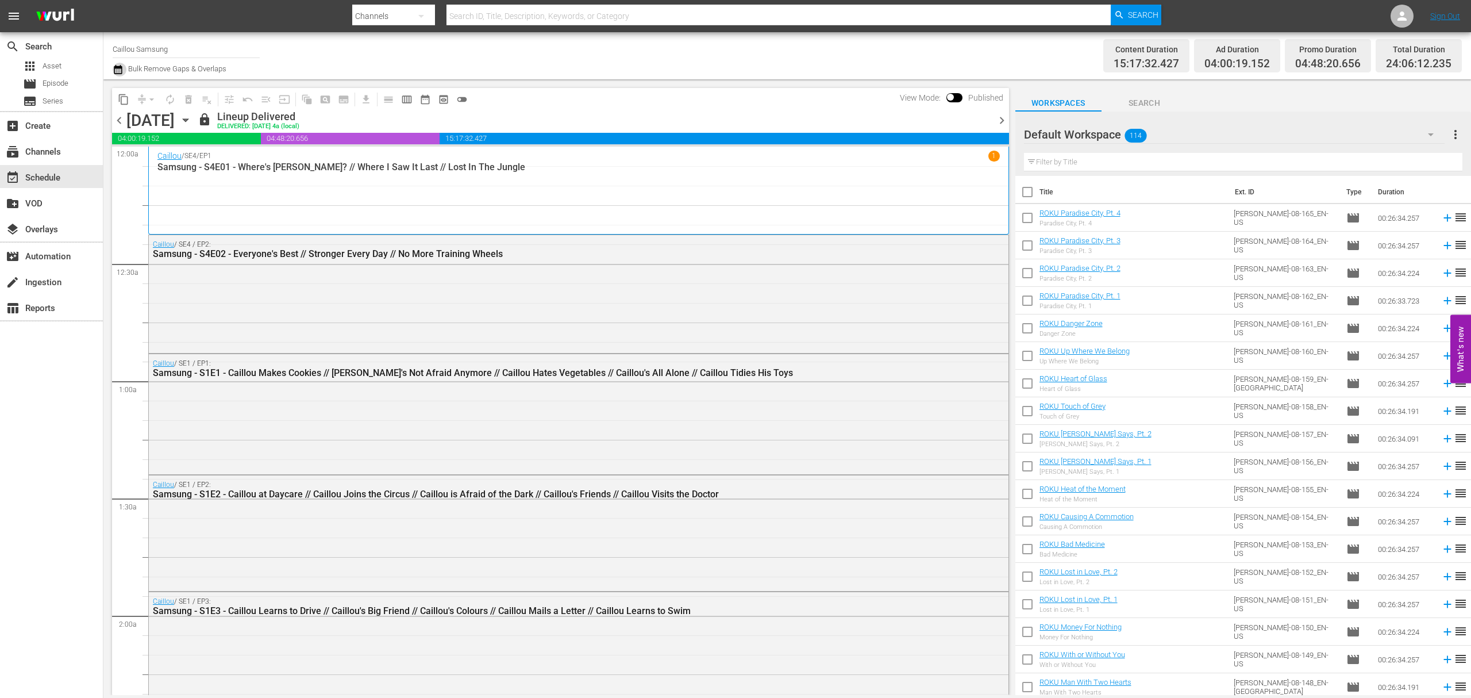
click at [115, 72] on icon "button" at bounding box center [118, 70] width 11 height 14
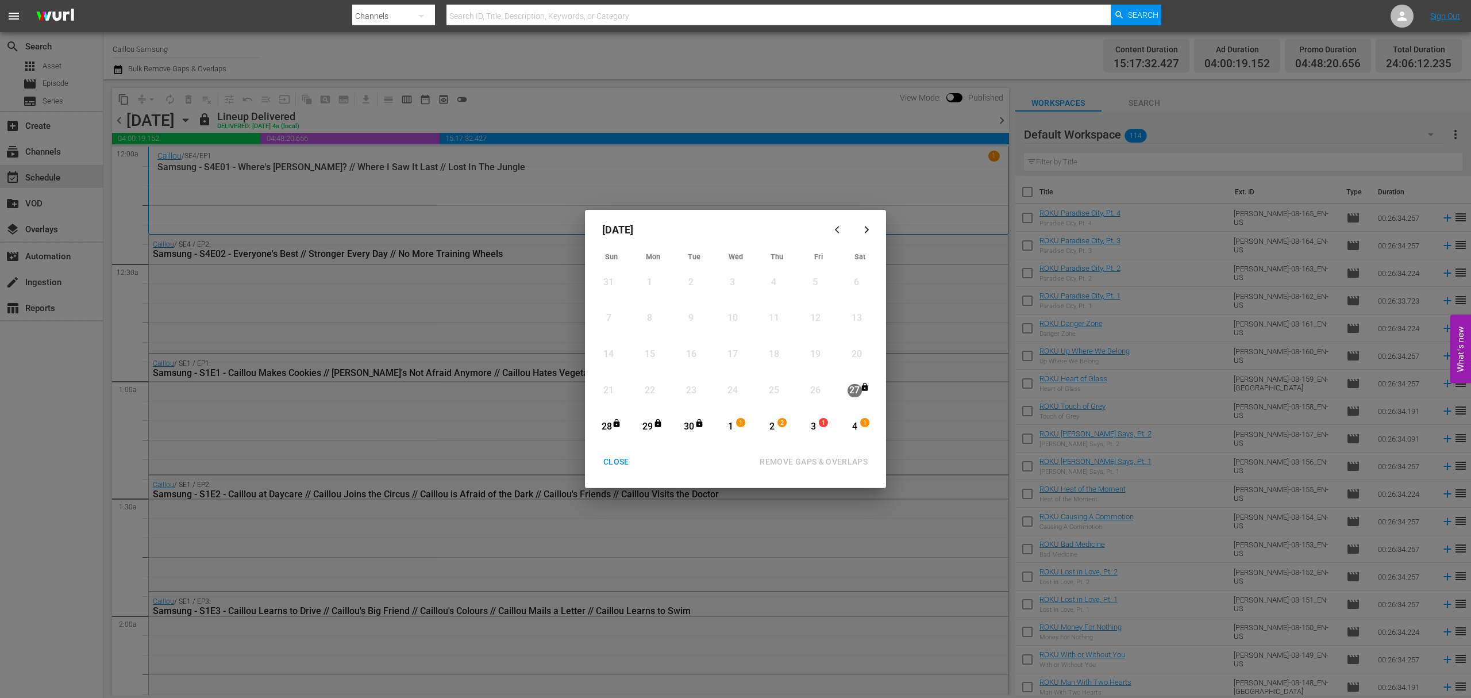
click at [868, 223] on button "button" at bounding box center [867, 229] width 28 height 28
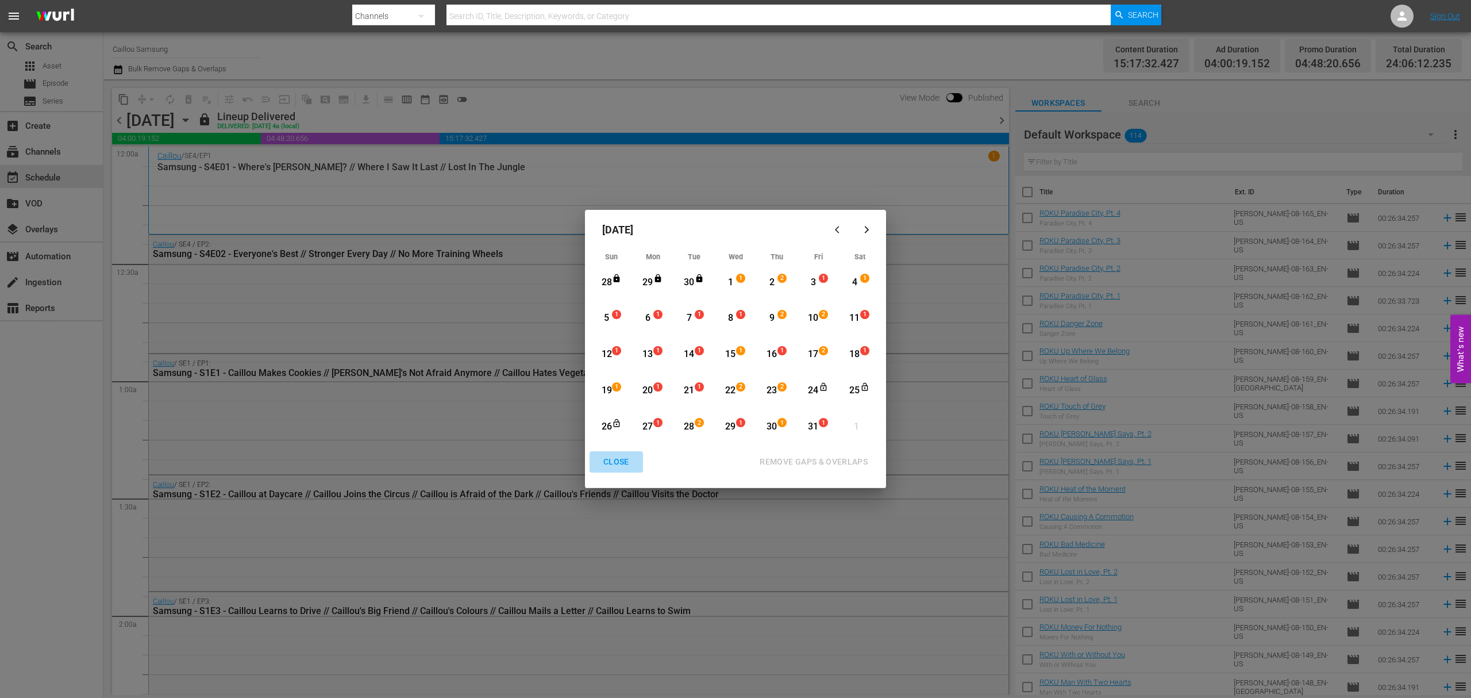
click at [619, 463] on div "CLOSE" at bounding box center [616, 462] width 44 height 14
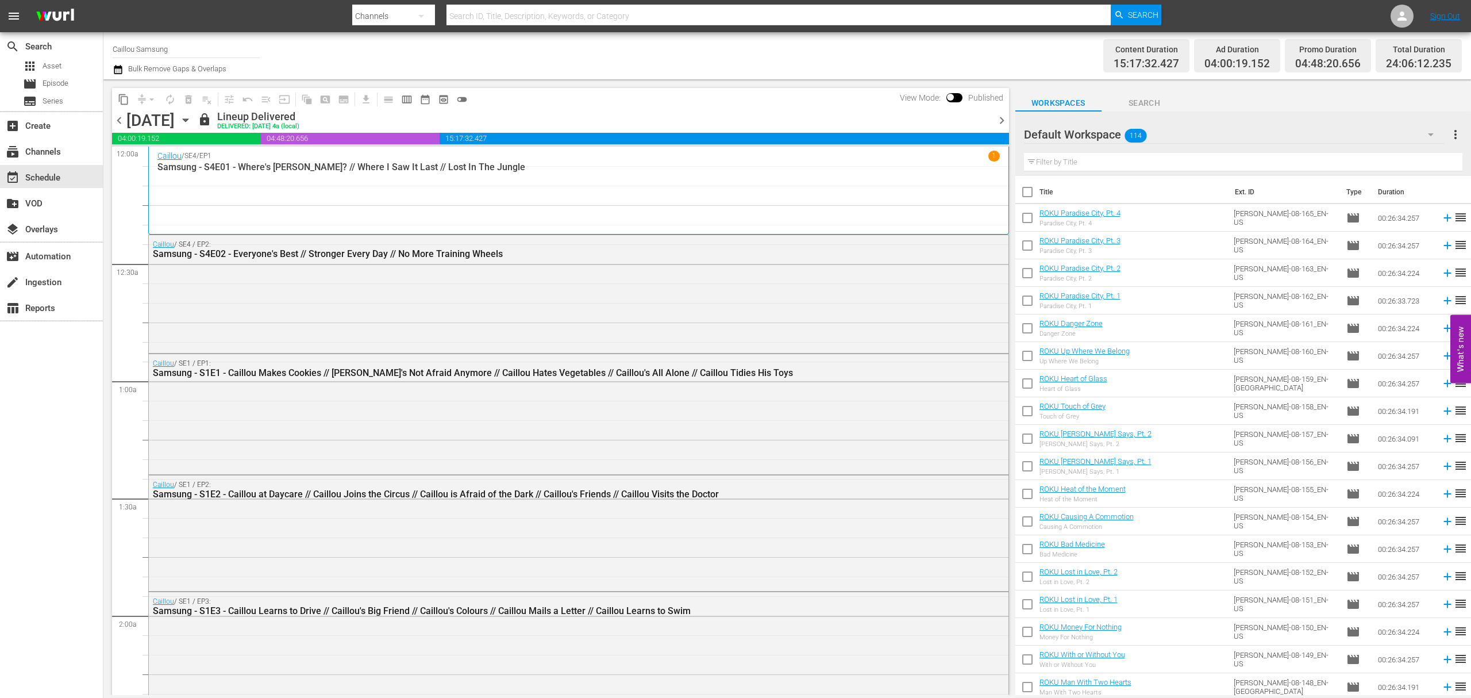
click at [192, 121] on icon "button" at bounding box center [185, 120] width 13 height 13
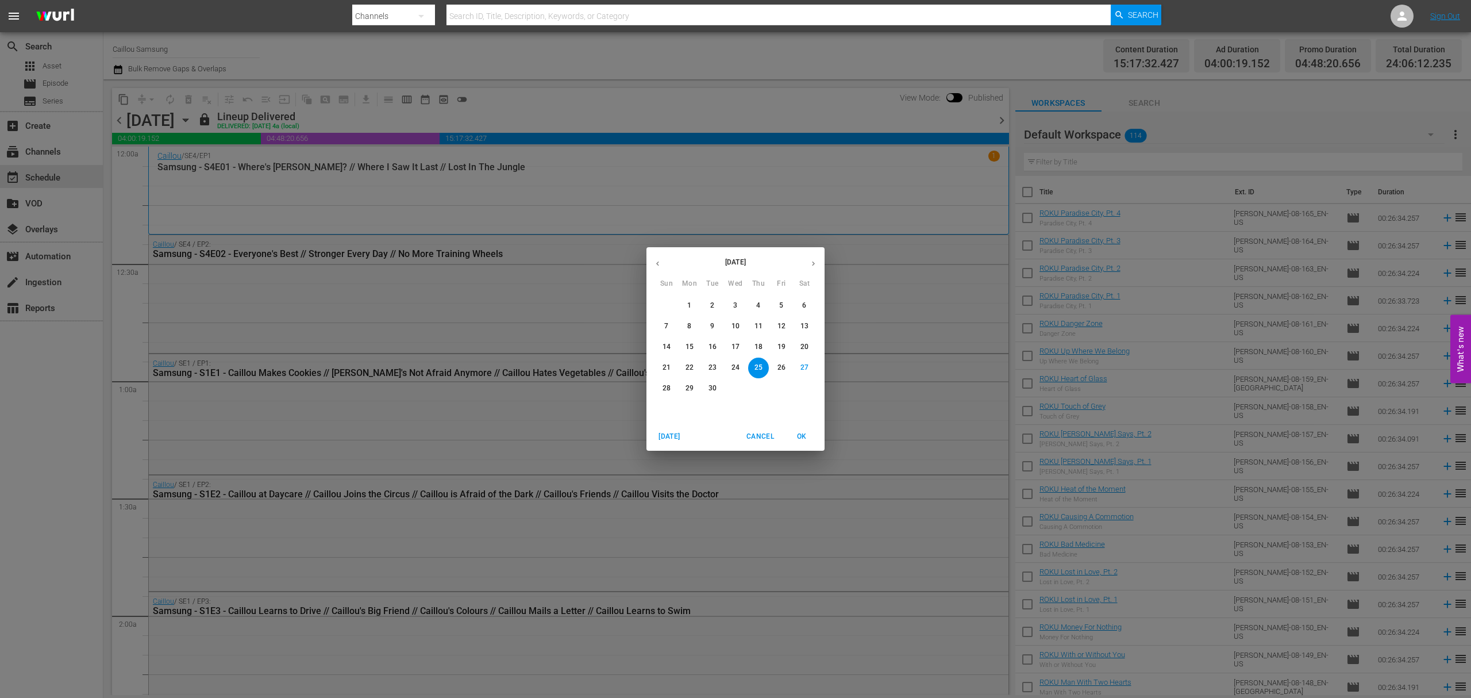
click at [814, 265] on icon "button" at bounding box center [813, 263] width 9 height 9
click at [734, 297] on button "1" at bounding box center [735, 305] width 21 height 21
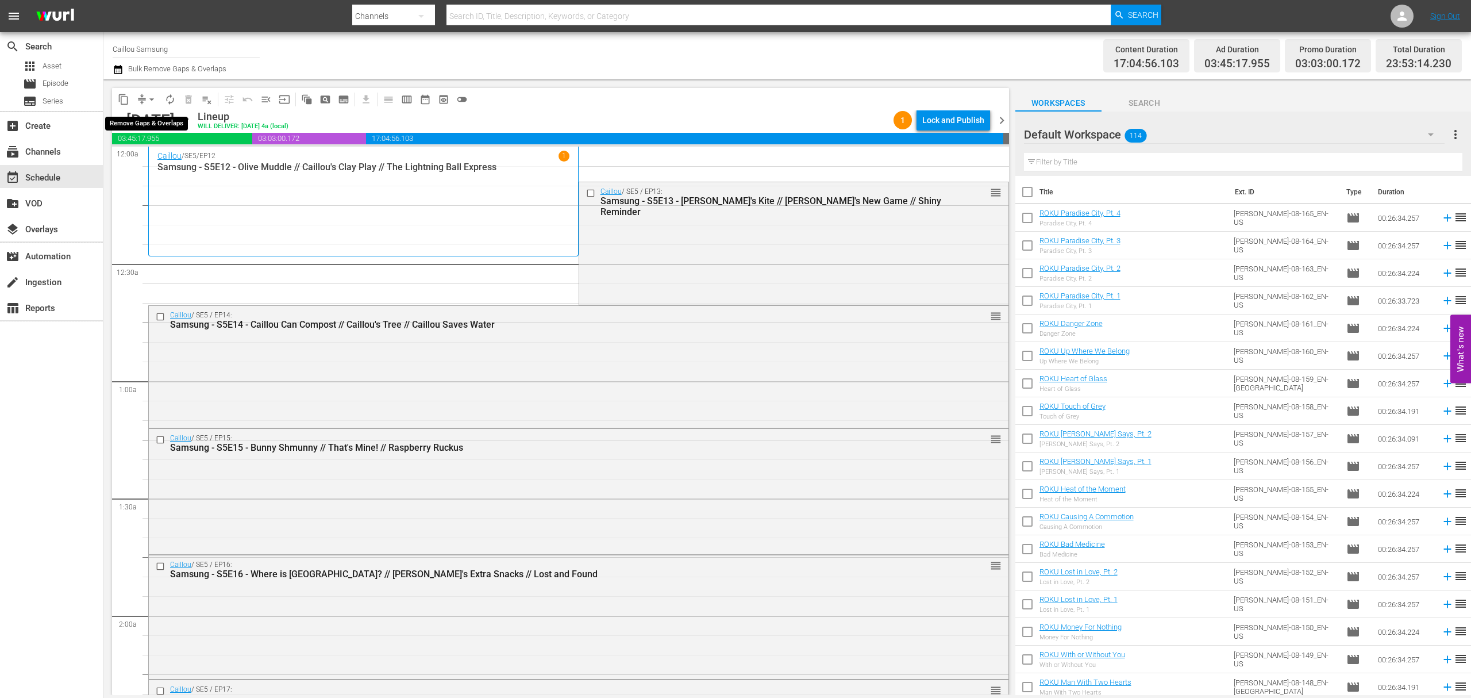
click at [148, 104] on span "arrow_drop_down" at bounding box center [151, 99] width 11 height 11
click at [187, 164] on li "Align to End of Previous Day" at bounding box center [152, 160] width 121 height 19
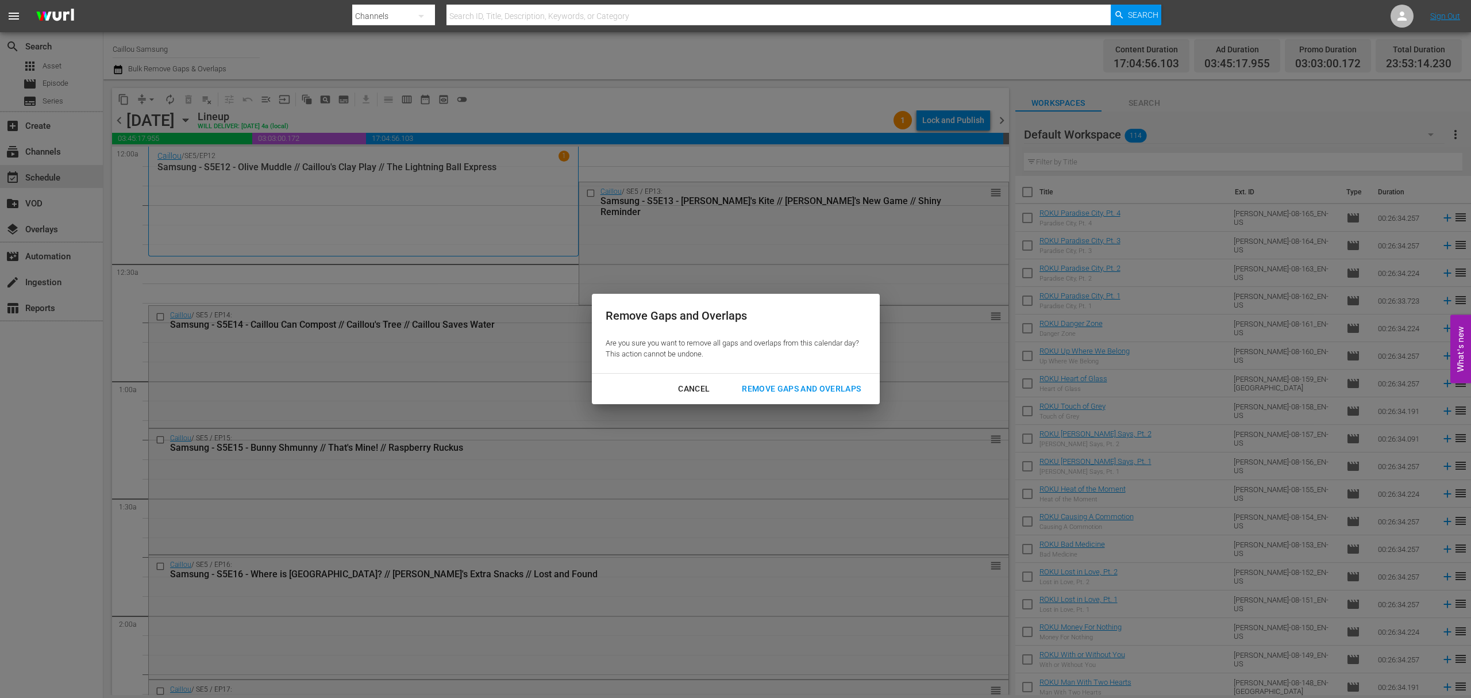
click at [819, 387] on div "Remove Gaps and Overlaps" at bounding box center [801, 389] width 137 height 14
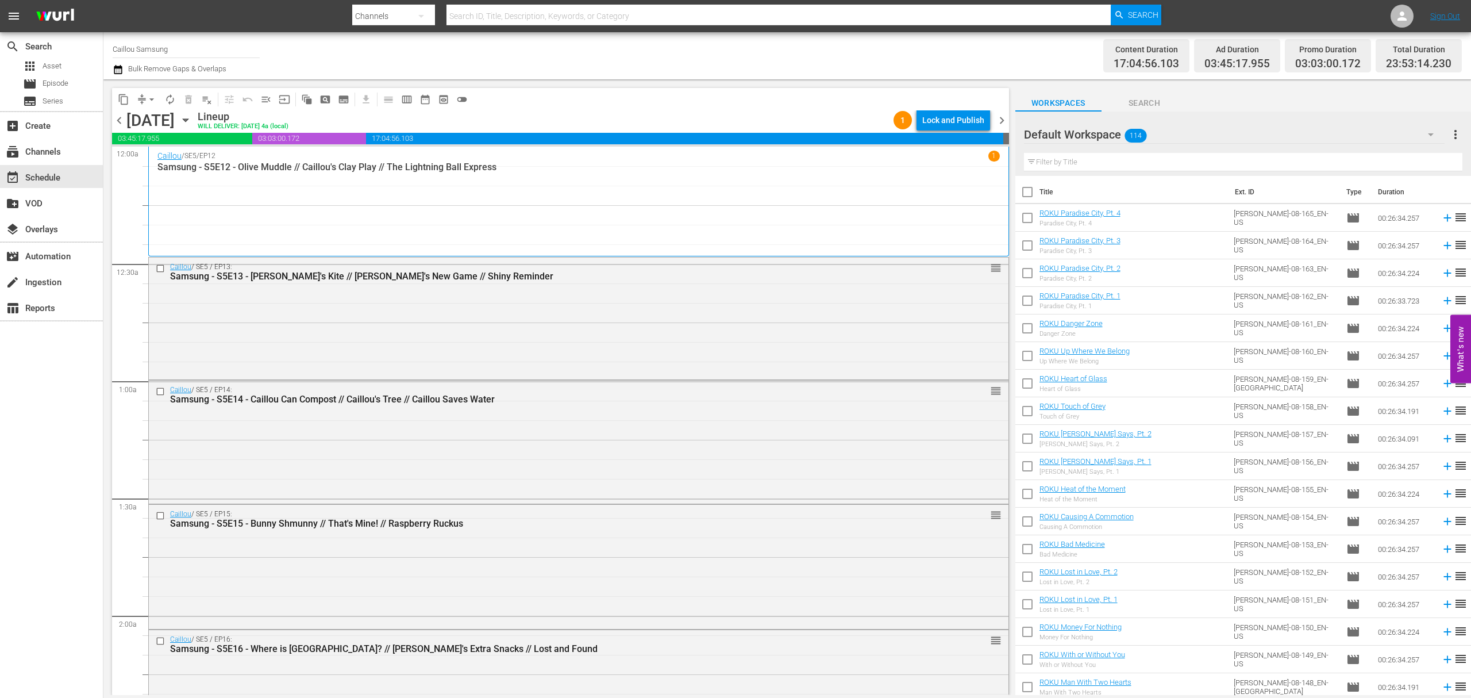
click at [1000, 113] on span "chevron_right" at bounding box center [1002, 120] width 14 height 14
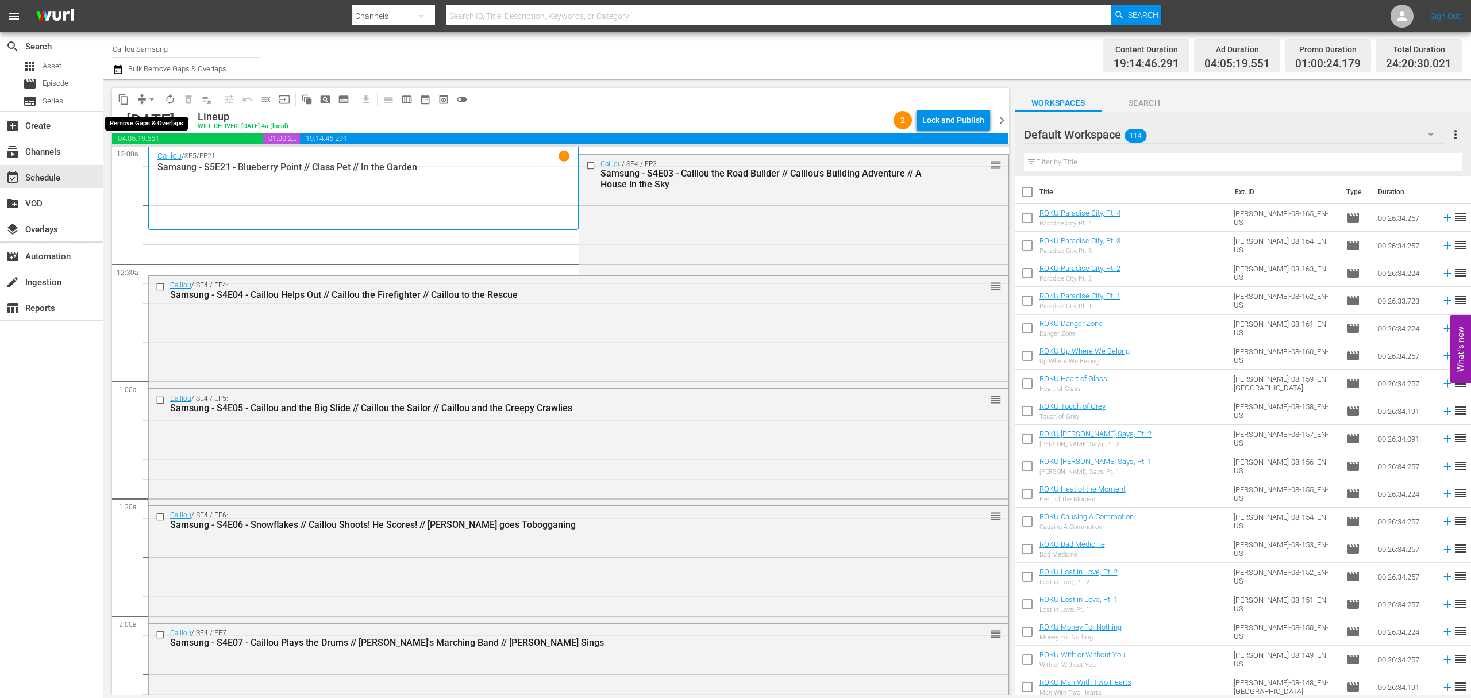
click at [148, 95] on span "arrow_drop_down" at bounding box center [151, 99] width 11 height 11
click at [180, 160] on li "Align to End of Previous Day" at bounding box center [152, 160] width 121 height 19
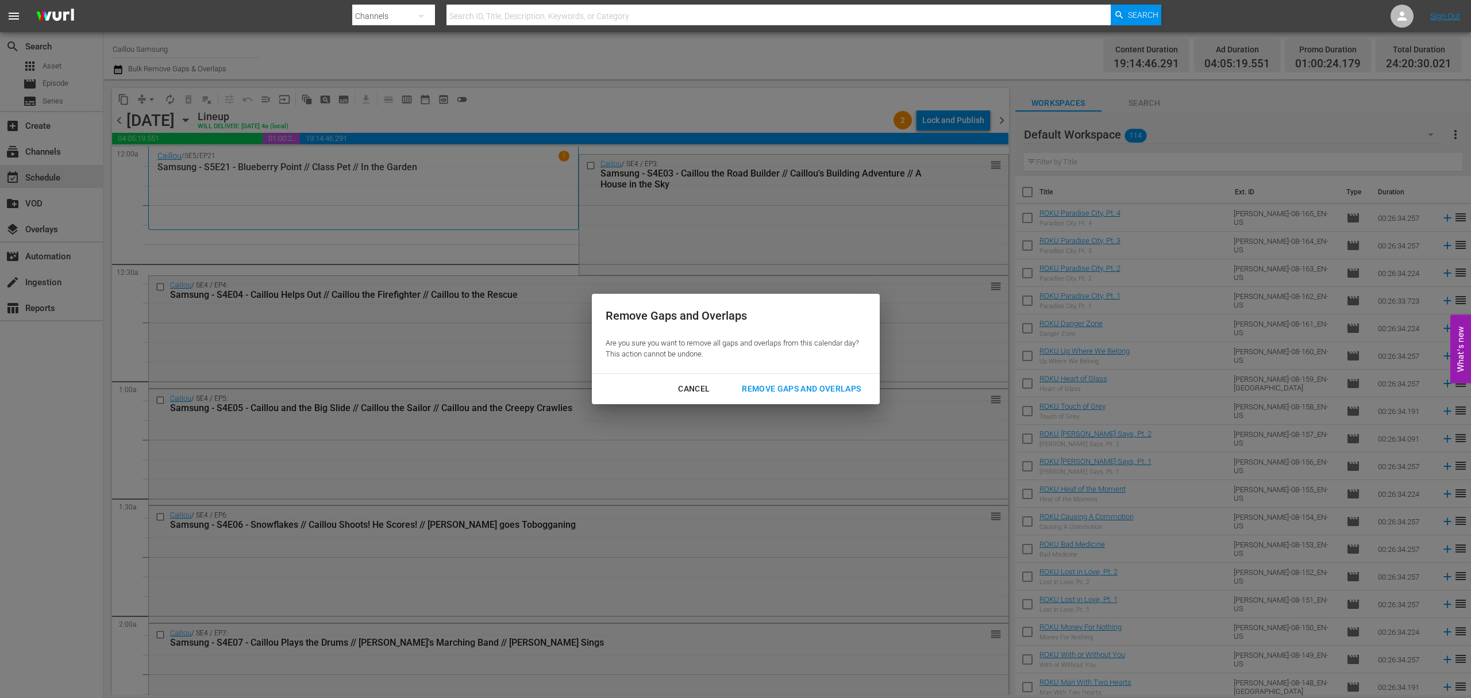
click at [815, 390] on div "Remove Gaps and Overlaps" at bounding box center [801, 389] width 137 height 14
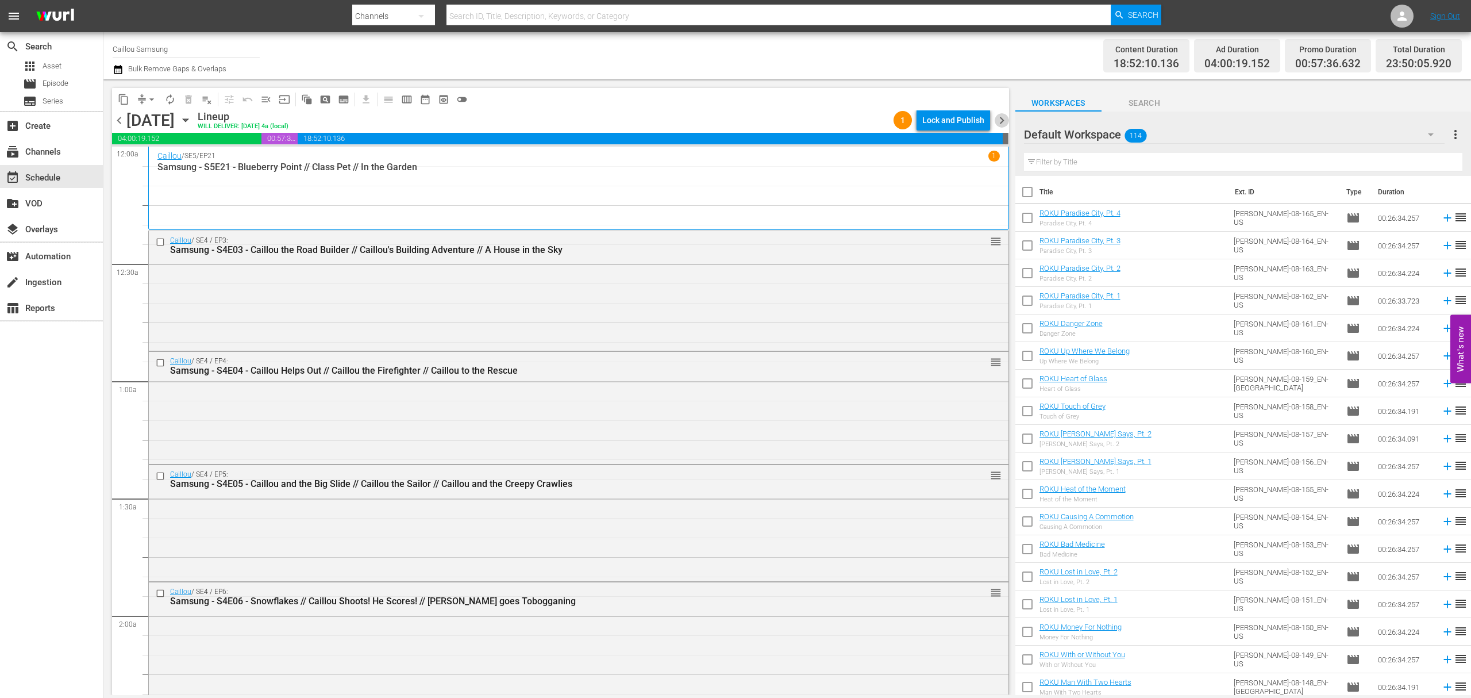
click at [1003, 123] on span "chevron_right" at bounding box center [1002, 120] width 14 height 14
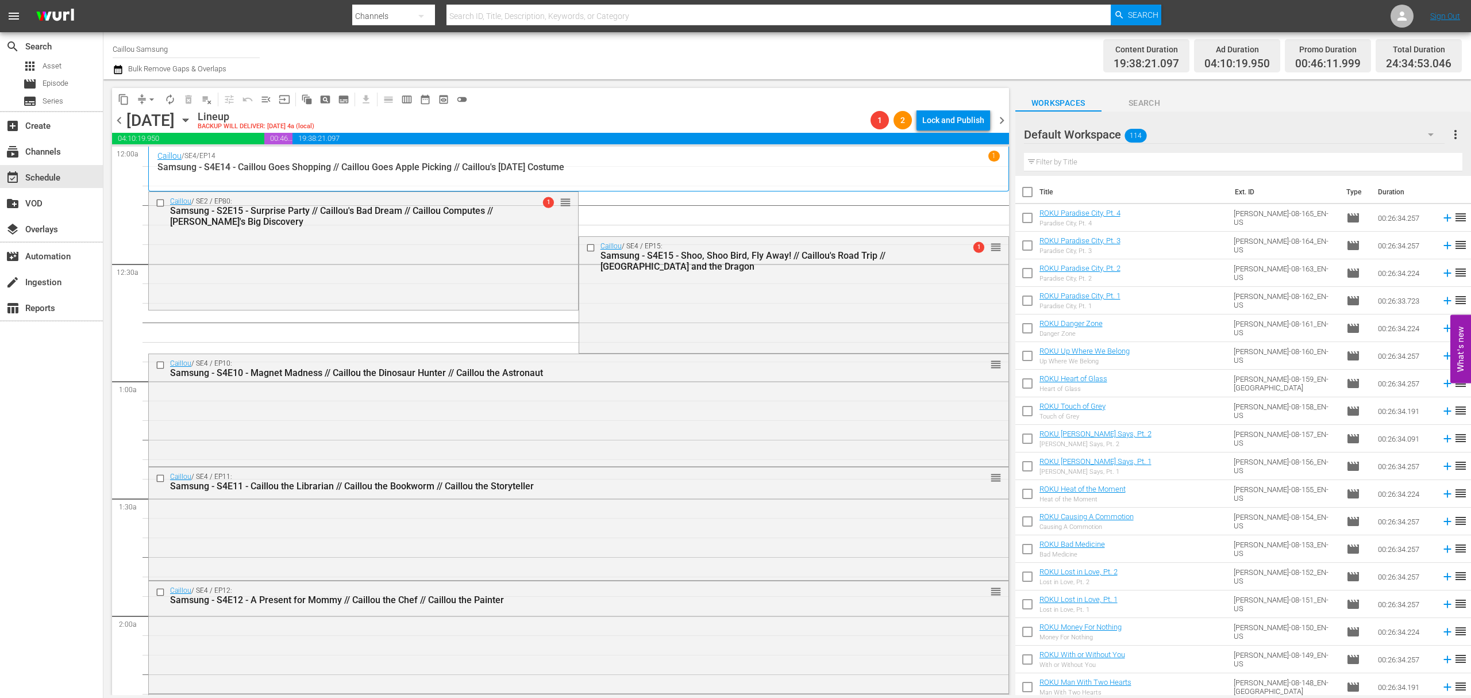
drag, startPoint x: 159, startPoint y: 206, endPoint x: 325, endPoint y: 145, distance: 176.7
click at [159, 206] on input "checkbox" at bounding box center [162, 203] width 12 height 10
click at [194, 99] on span "delete_forever_outlined" at bounding box center [188, 99] width 11 height 11
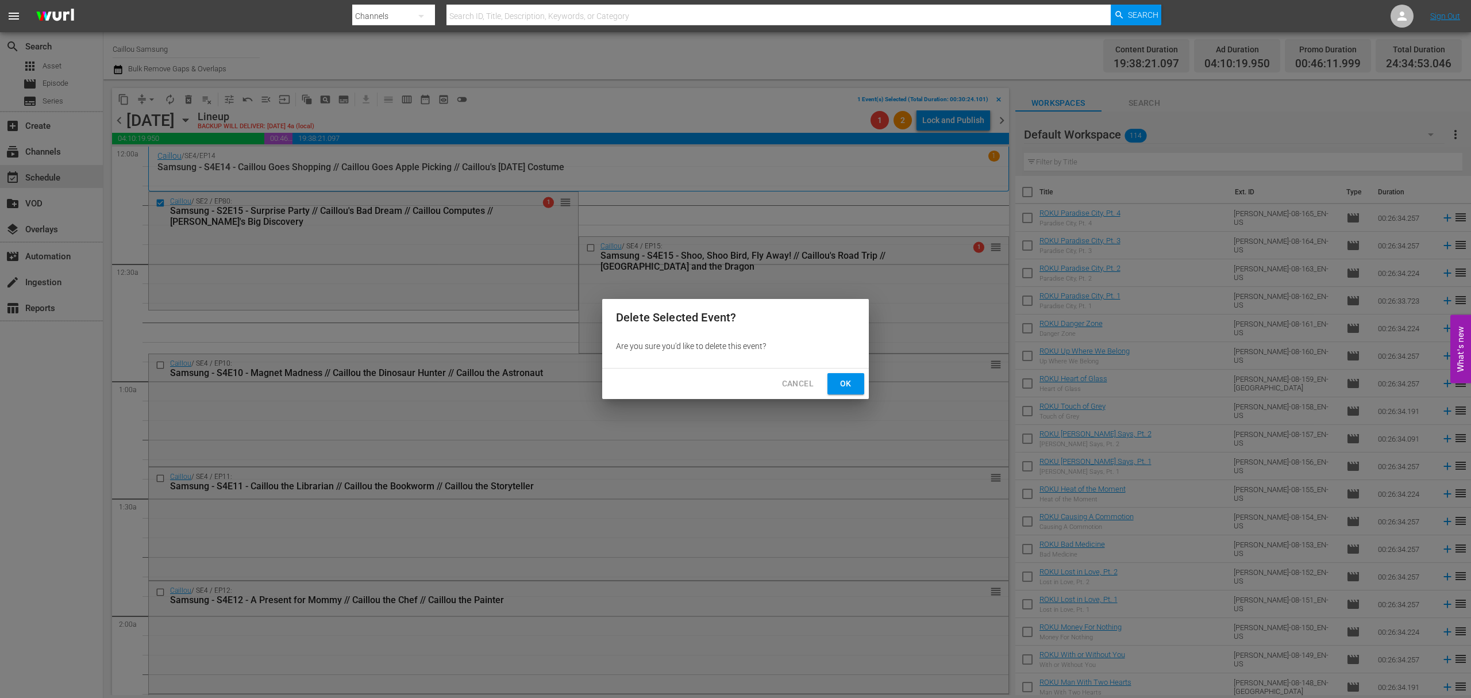
click at [856, 384] on button "Ok" at bounding box center [845, 383] width 37 height 21
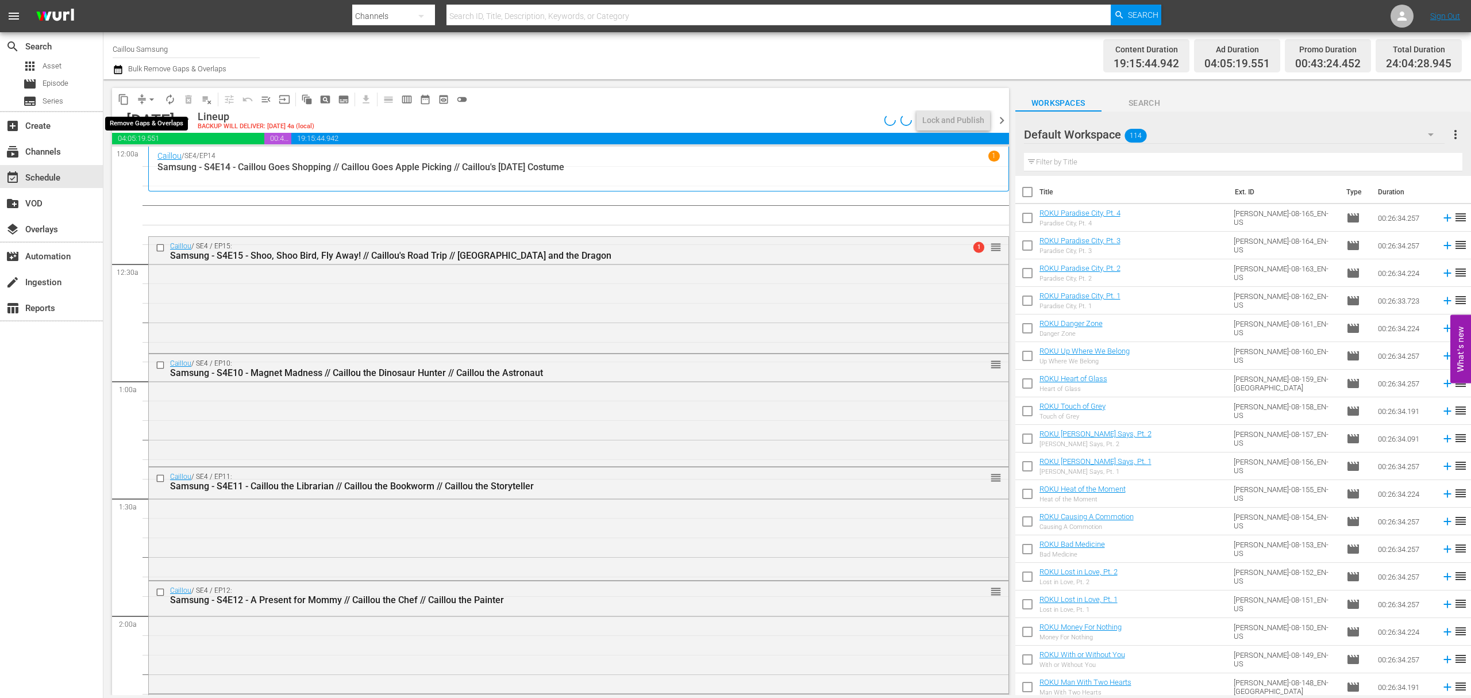
click at [148, 98] on span "arrow_drop_down" at bounding box center [151, 99] width 11 height 11
click at [159, 157] on li "Align to End of Previous Day" at bounding box center [152, 160] width 121 height 19
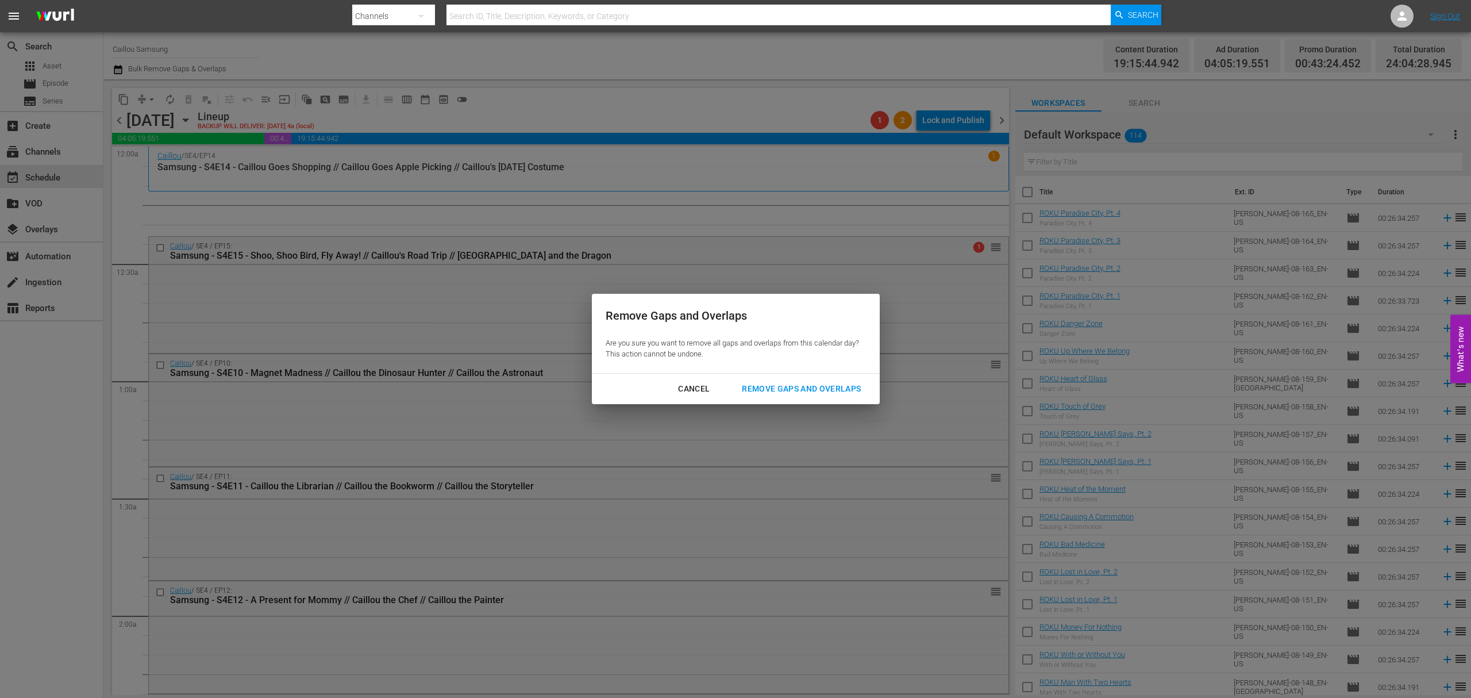
click at [819, 390] on div "Remove Gaps and Overlaps" at bounding box center [801, 389] width 137 height 14
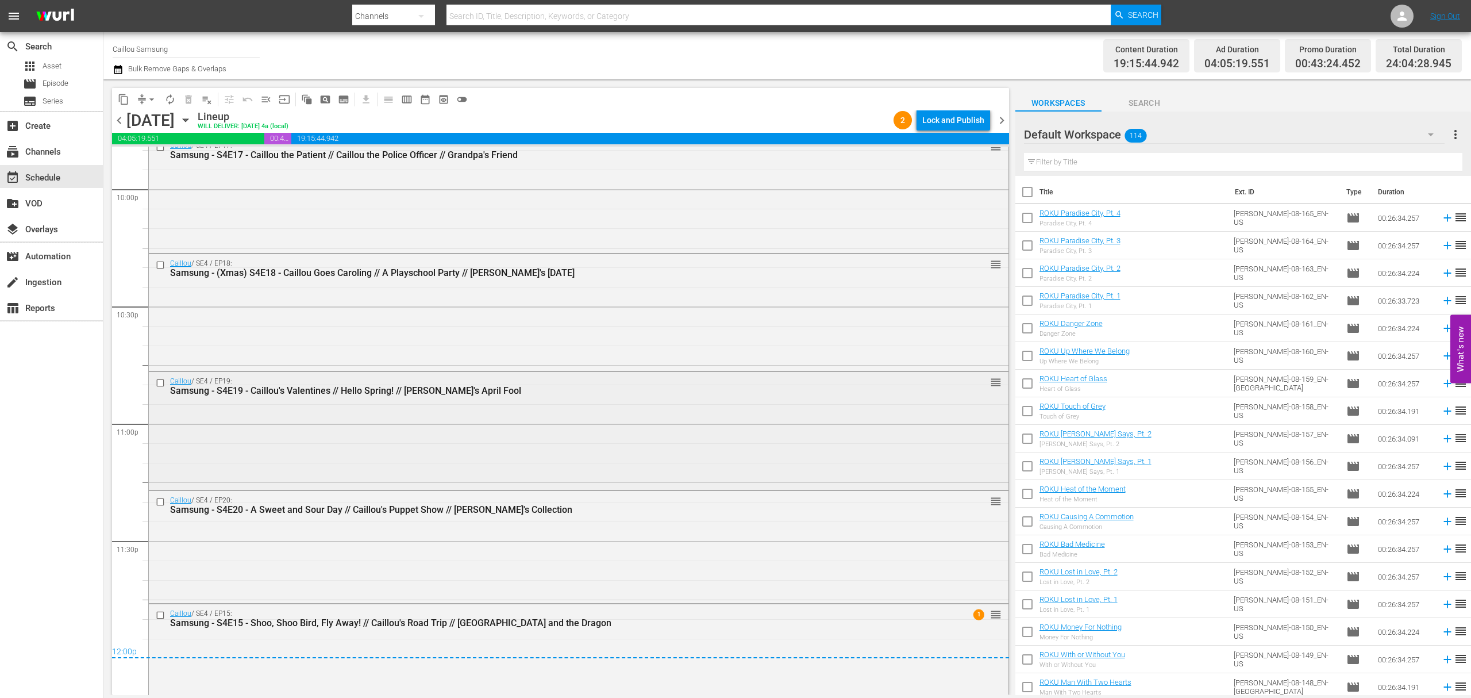
scroll to position [5140, 0]
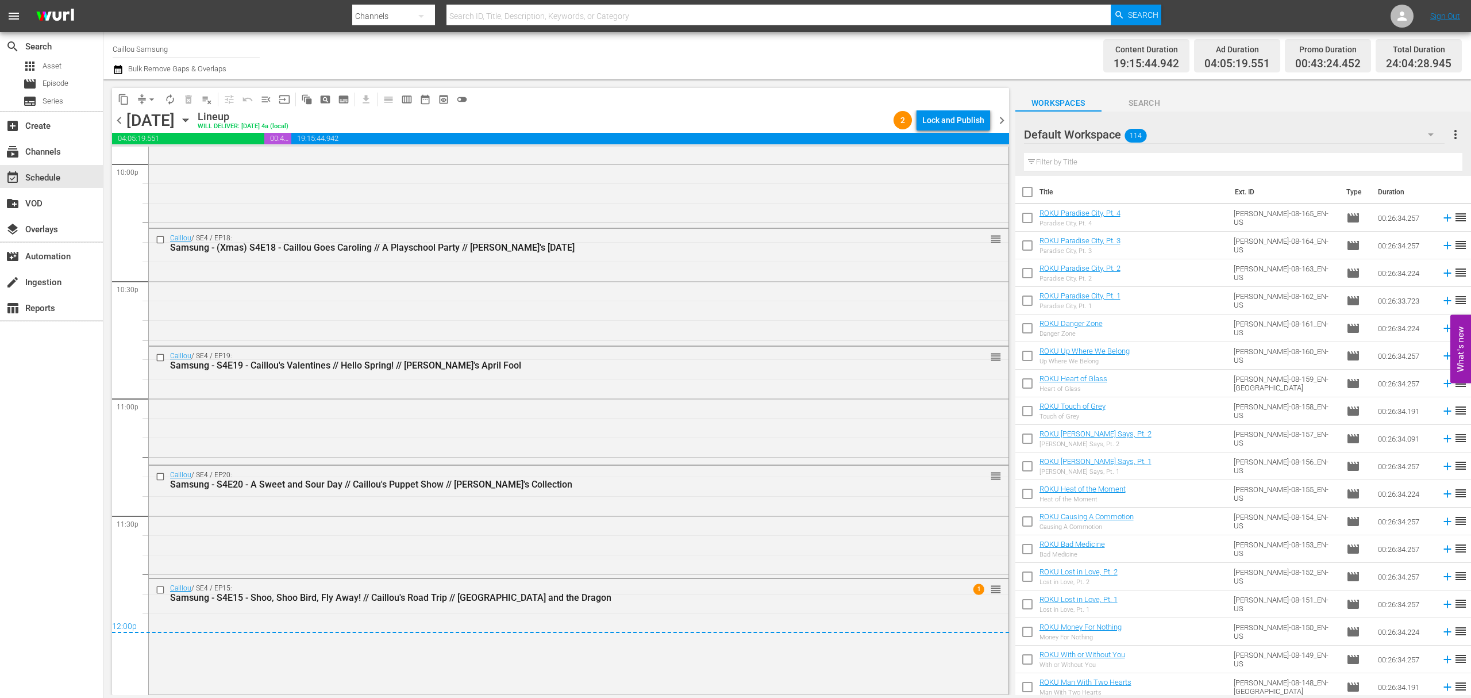
click at [1004, 122] on span "chevron_right" at bounding box center [1002, 120] width 14 height 14
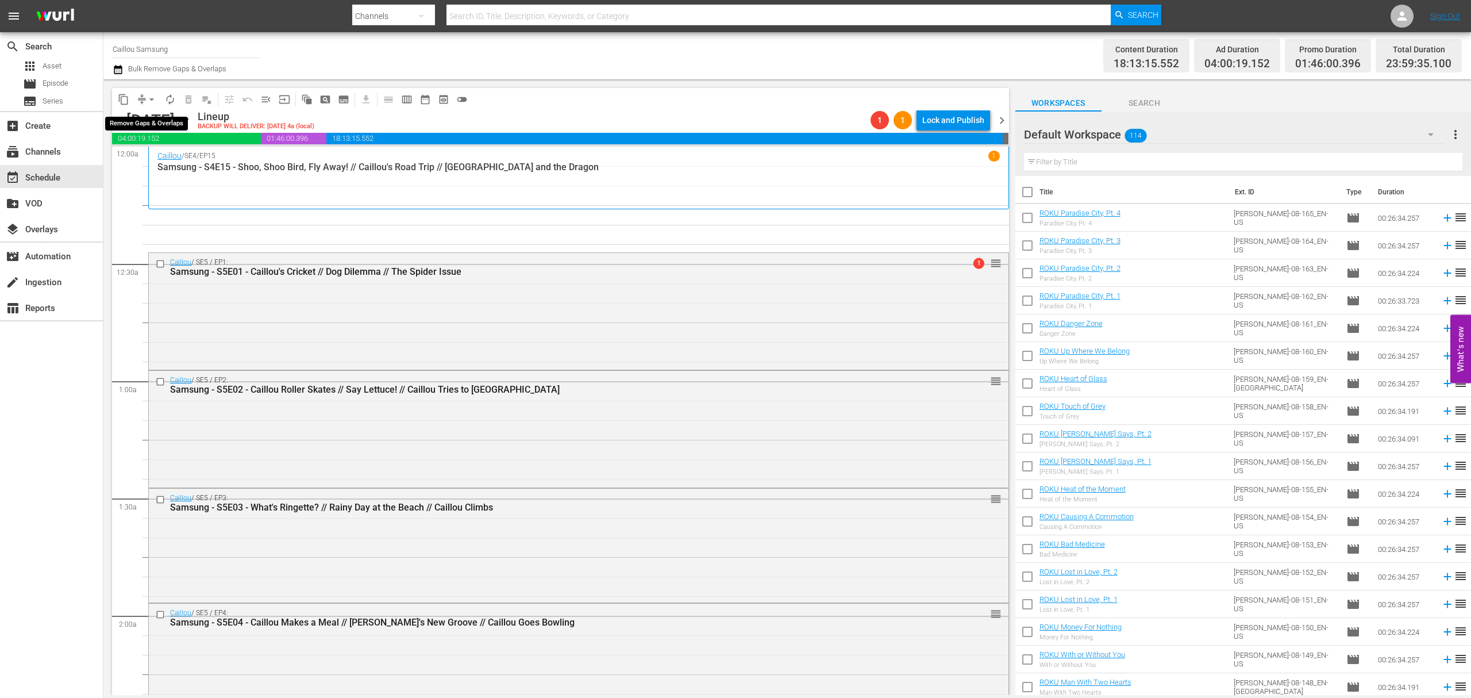
click at [151, 99] on span "arrow_drop_down" at bounding box center [151, 99] width 11 height 11
click at [168, 166] on li "Align to End of Previous Day" at bounding box center [152, 160] width 121 height 19
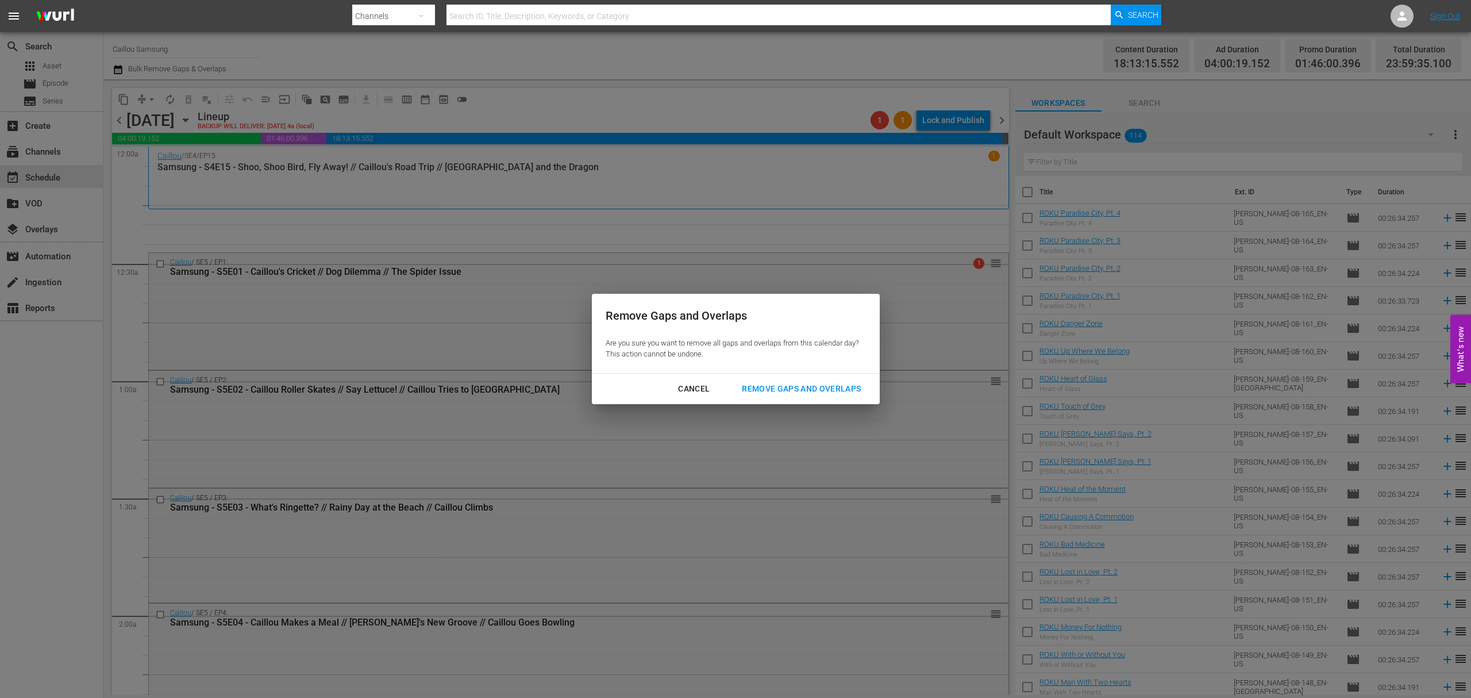
click at [754, 386] on div "Remove Gaps and Overlaps" at bounding box center [801, 389] width 137 height 14
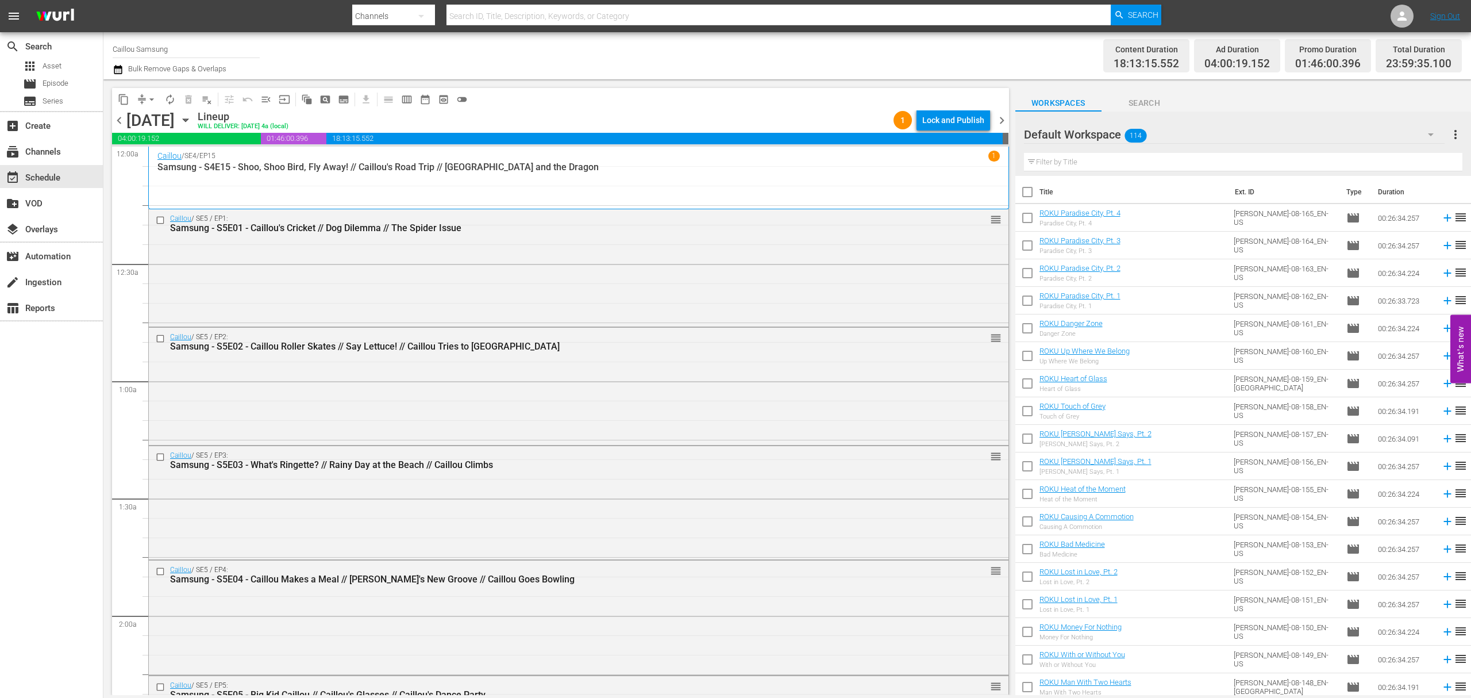
click at [1003, 122] on span "chevron_right" at bounding box center [1002, 120] width 14 height 14
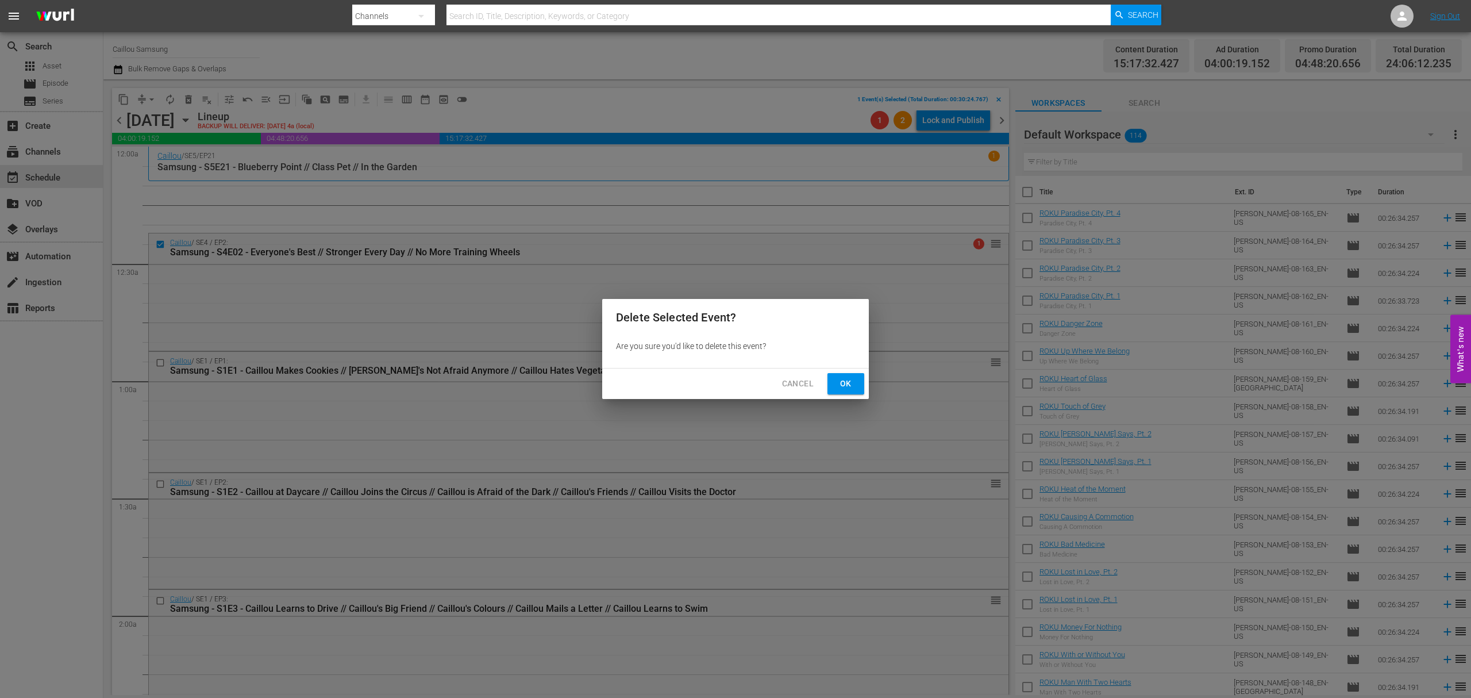
click at [842, 388] on span "Ok" at bounding box center [846, 383] width 18 height 14
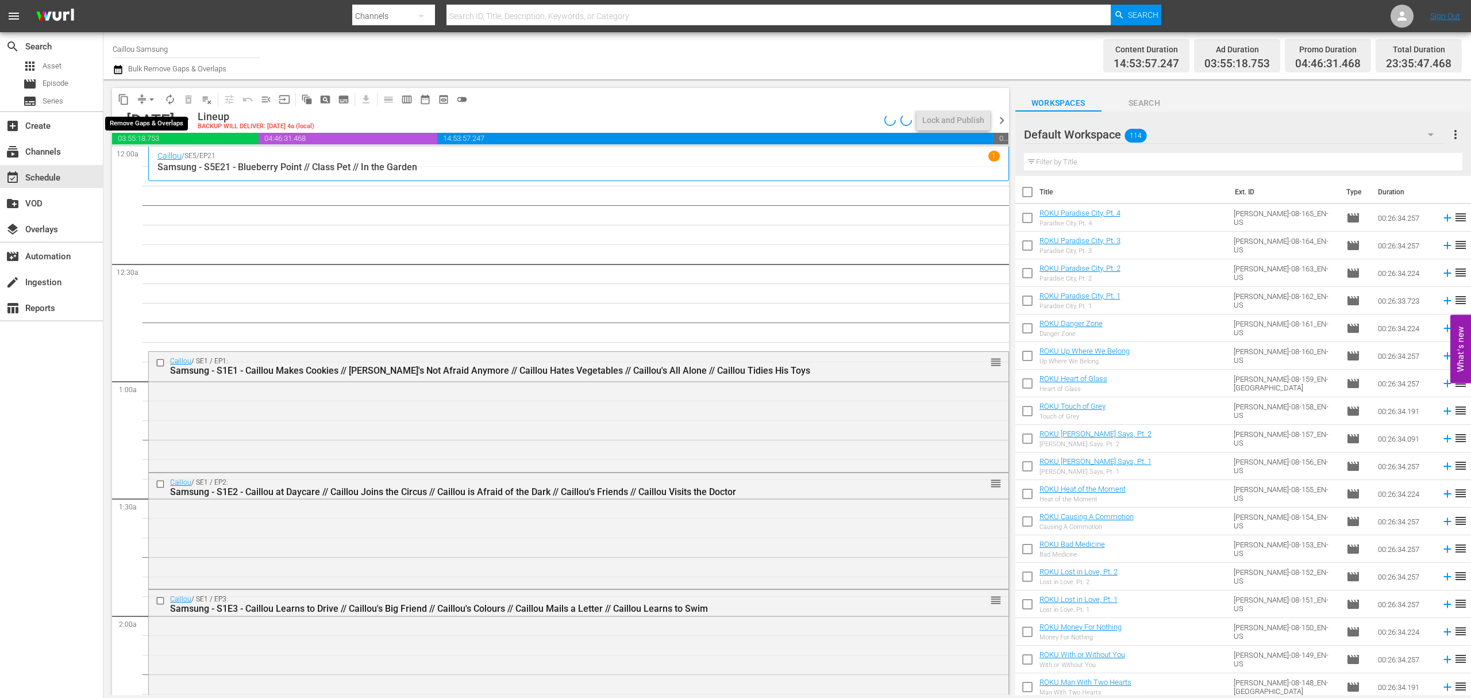
click at [143, 98] on button "arrow_drop_down" at bounding box center [152, 99] width 18 height 18
click at [145, 160] on li "Align to End of Previous Day" at bounding box center [152, 160] width 121 height 19
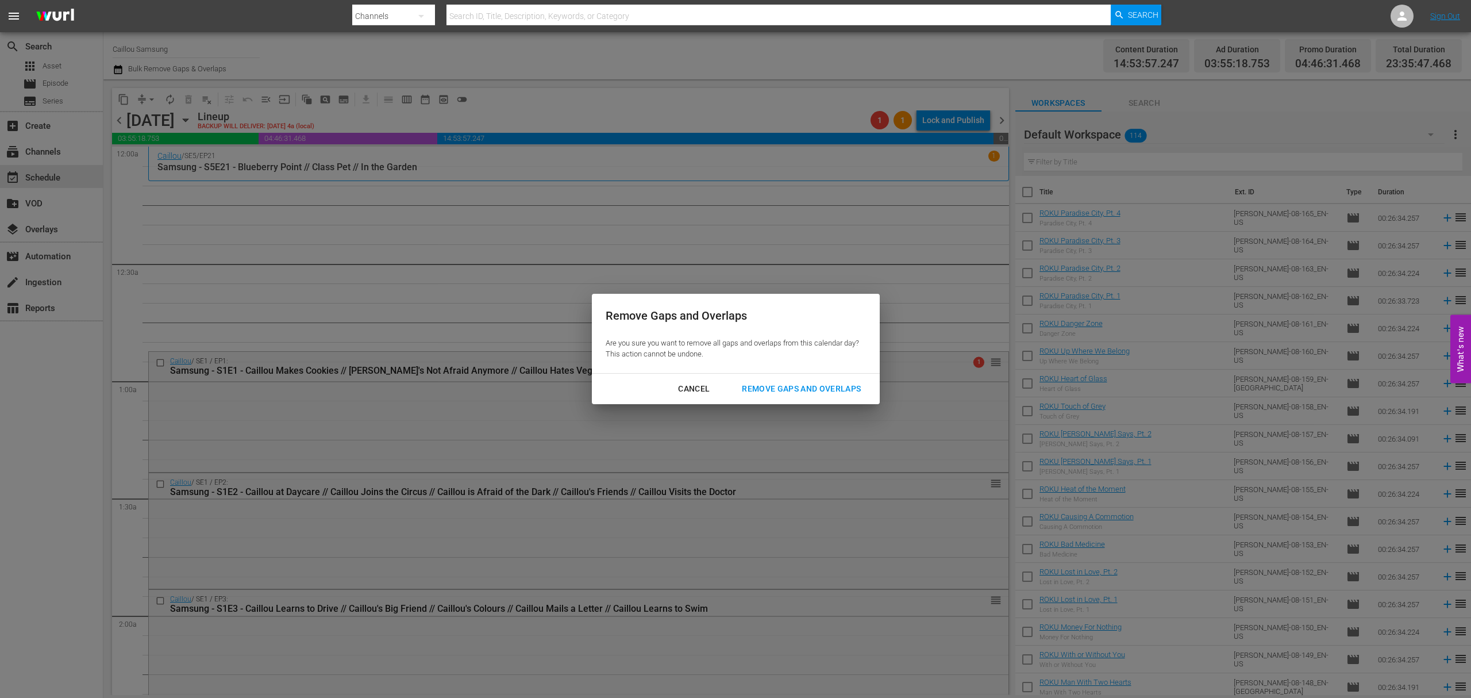
click at [837, 389] on div "Remove Gaps and Overlaps" at bounding box center [801, 389] width 137 height 14
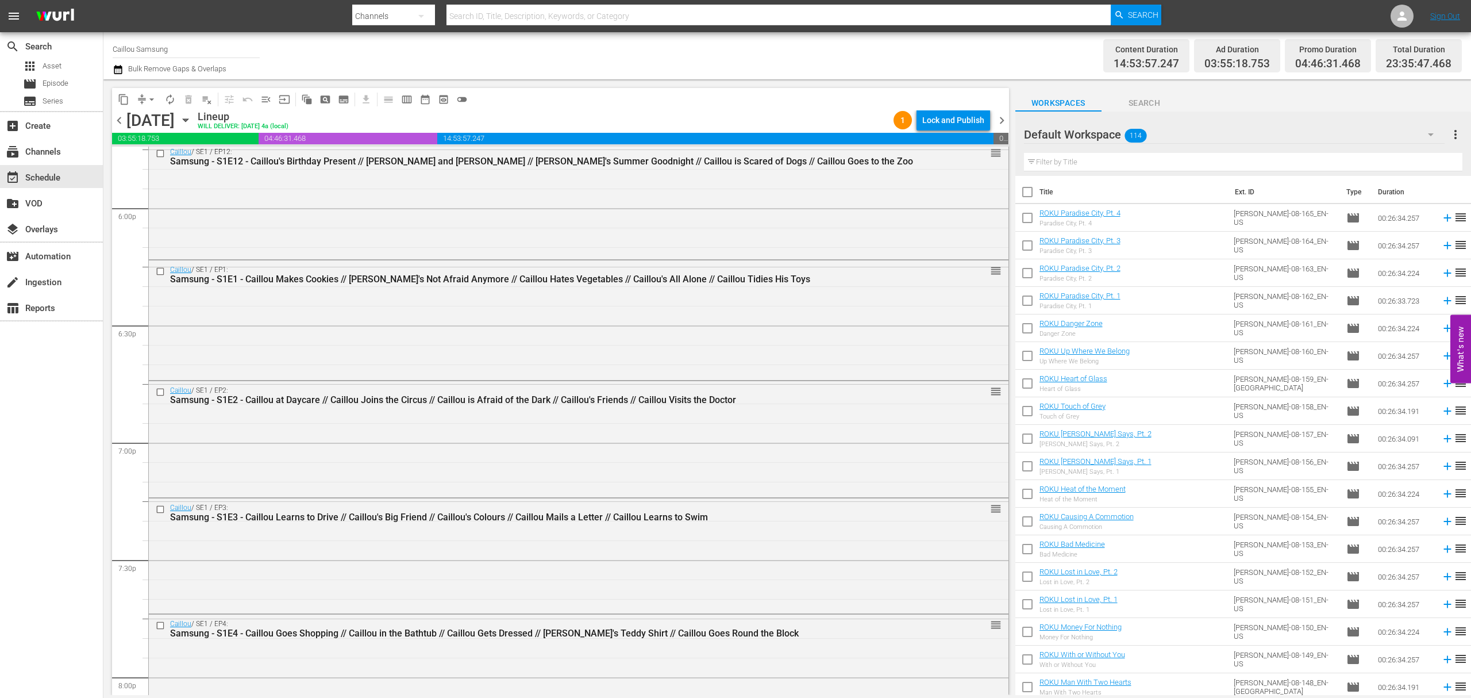
scroll to position [4005, 0]
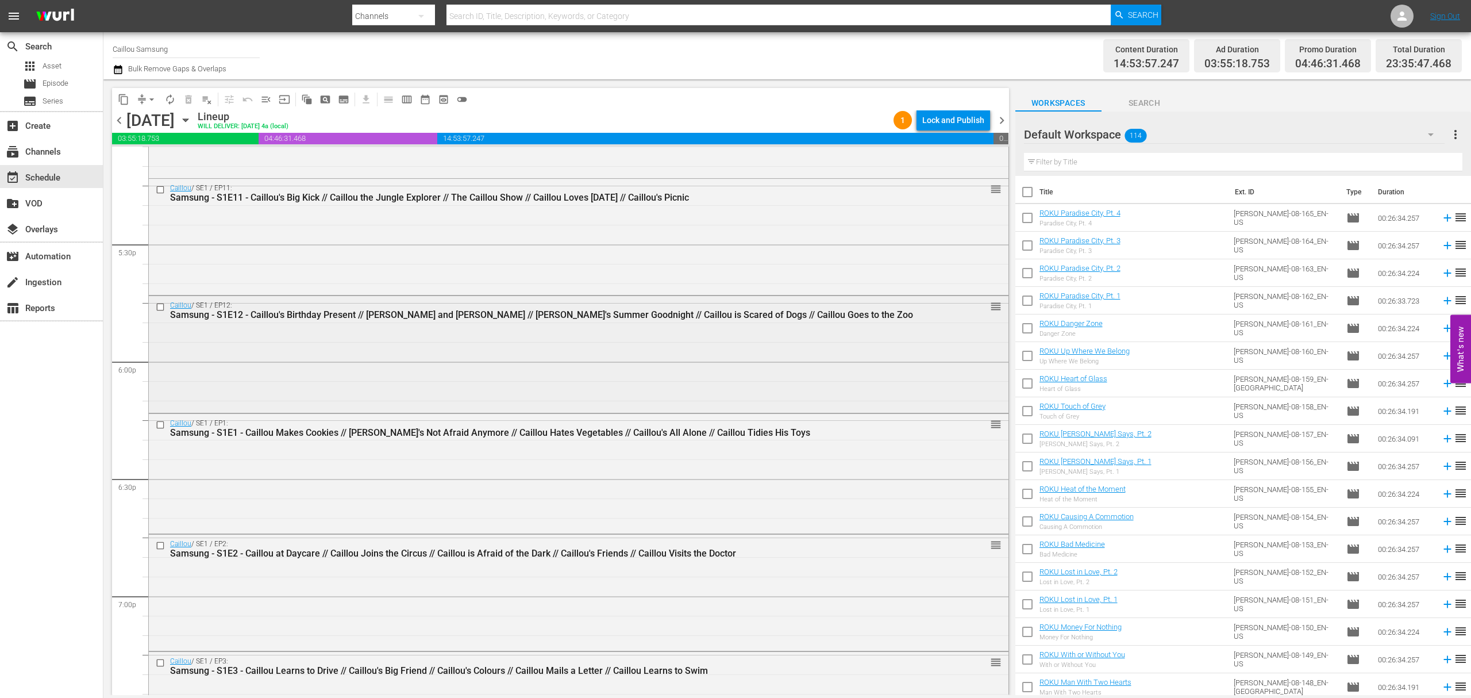
click at [159, 310] on input "checkbox" at bounding box center [162, 307] width 12 height 10
click at [118, 100] on span "content_copy" at bounding box center [123, 99] width 11 height 11
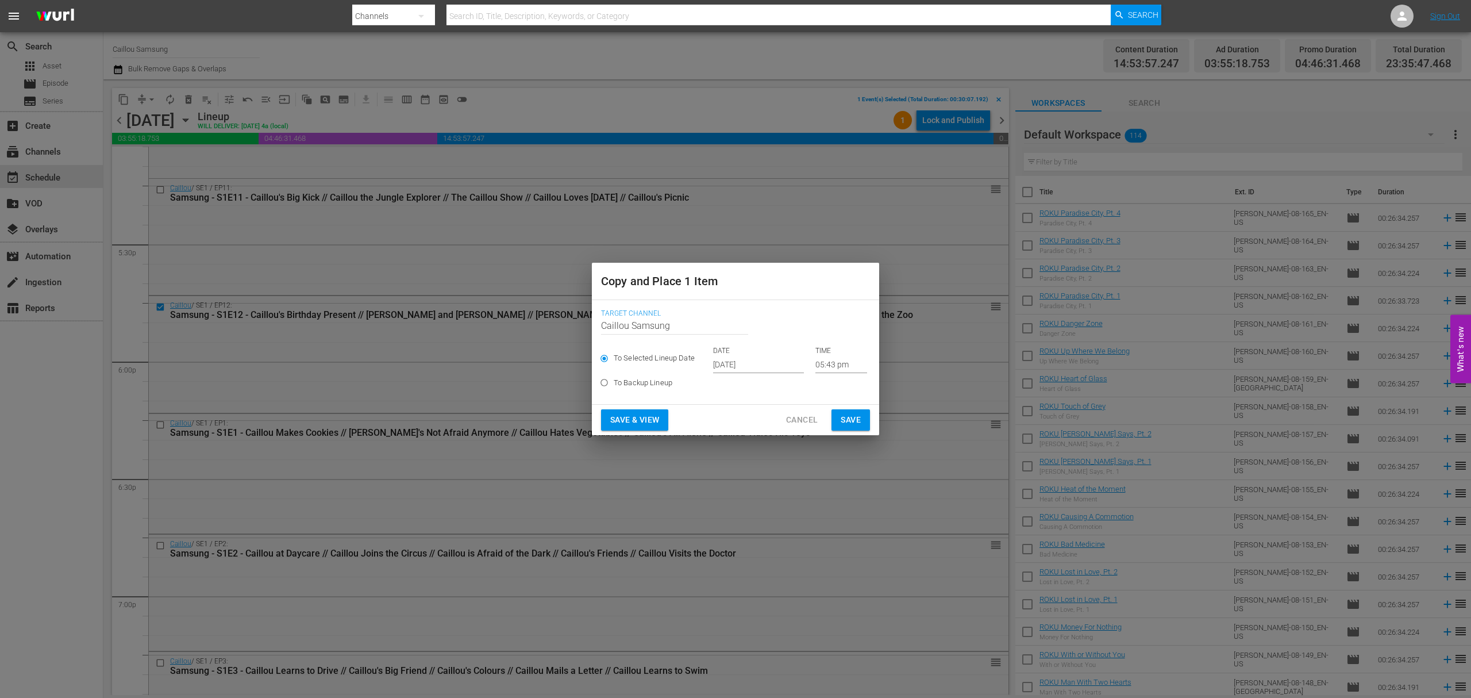
click at [754, 359] on input "[DATE]" at bounding box center [758, 364] width 91 height 17
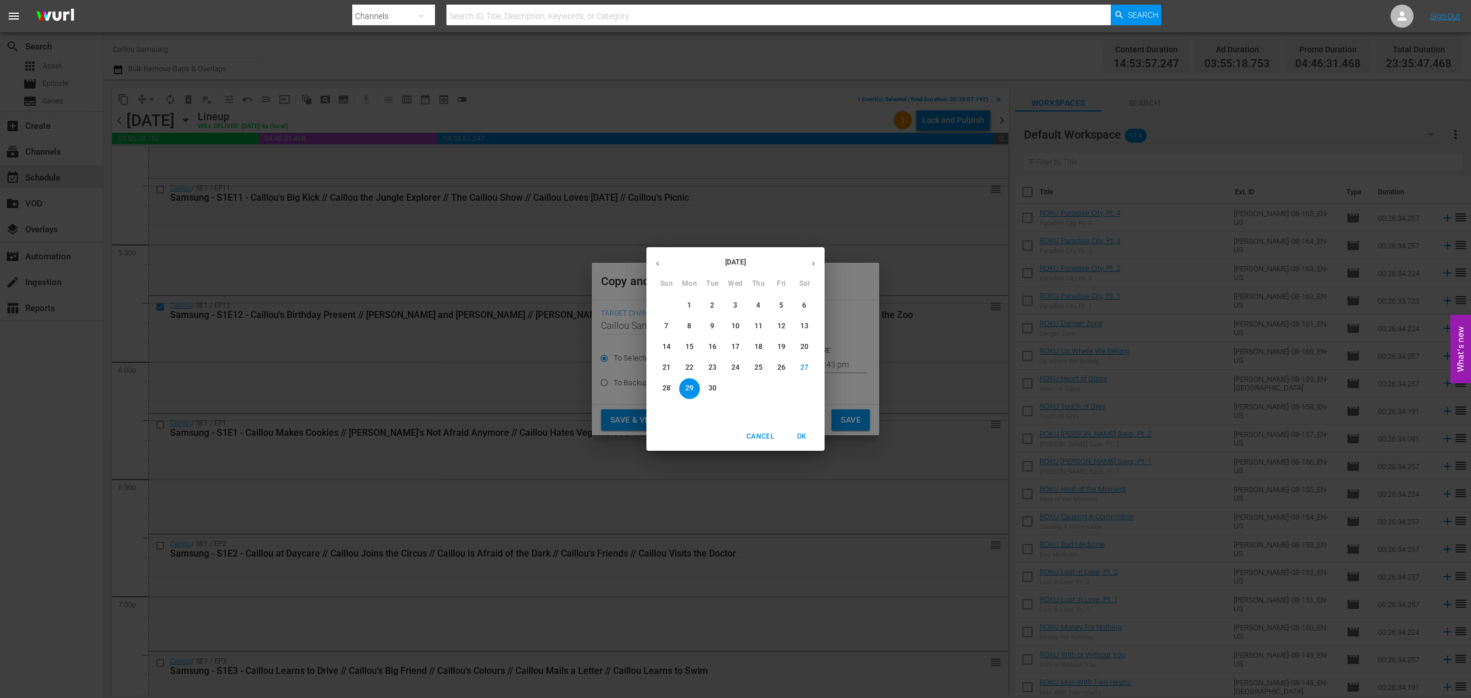
click at [805, 265] on button "button" at bounding box center [813, 263] width 22 height 22
click at [684, 322] on span "6" at bounding box center [689, 326] width 21 height 10
type input "Oct 6th 2025"
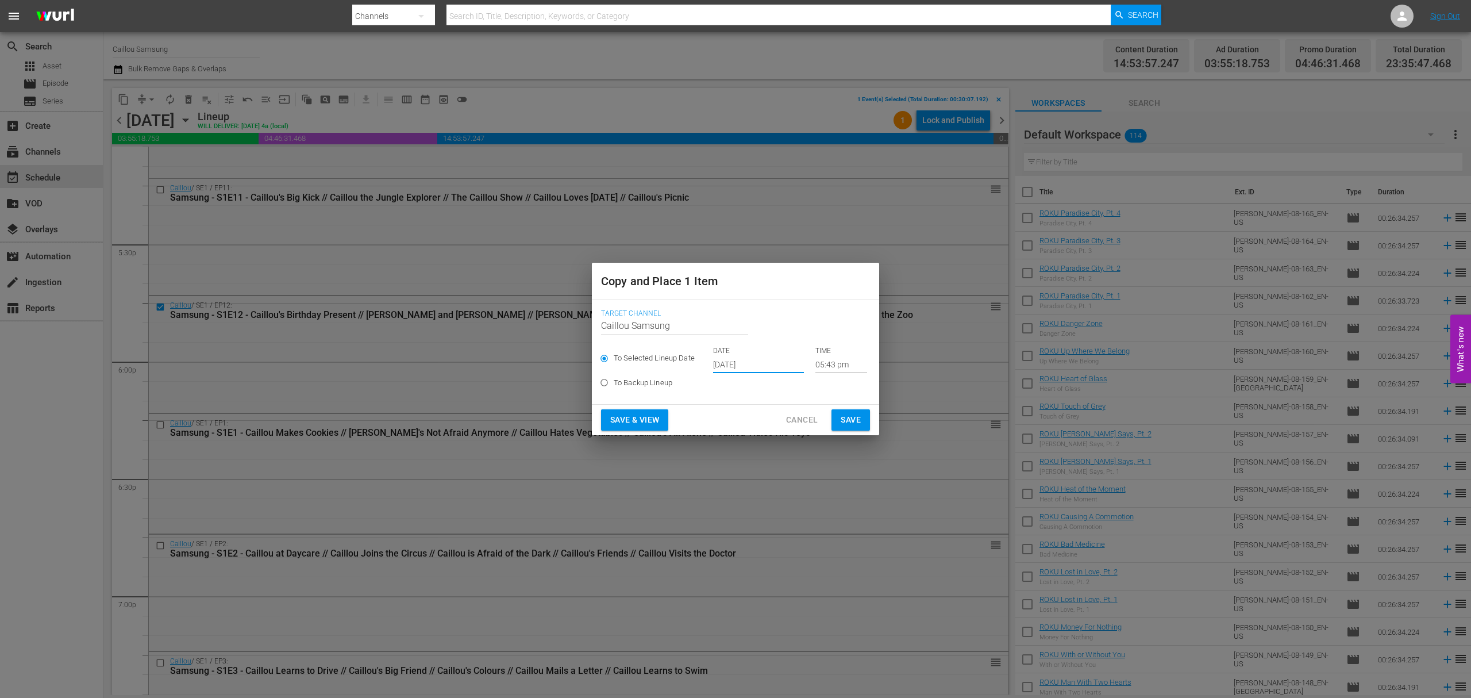
click at [826, 360] on input "05:43 pm" at bounding box center [841, 364] width 52 height 17
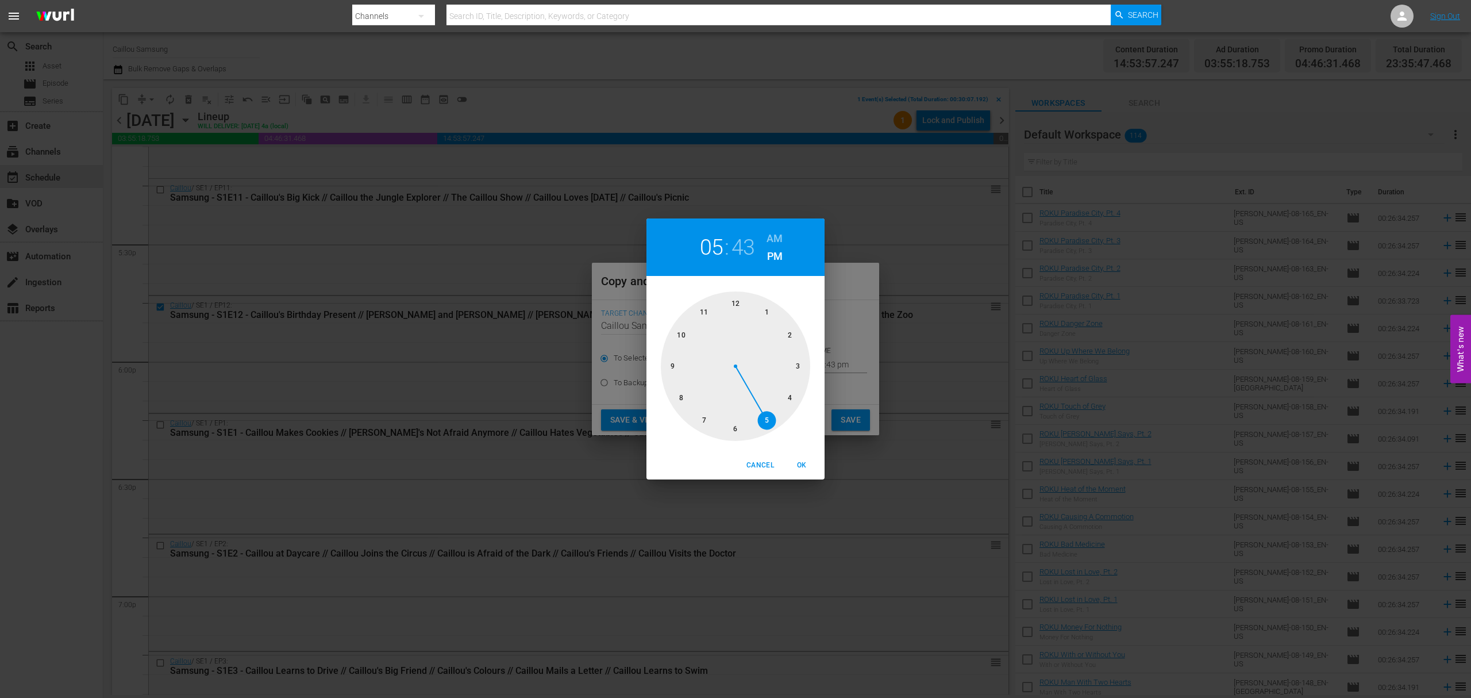
click at [700, 311] on div at bounding box center [735, 365] width 149 height 149
click at [791, 359] on div at bounding box center [735, 365] width 149 height 149
click at [798, 463] on span "OK" at bounding box center [802, 465] width 28 height 12
type input "11:15 pm"
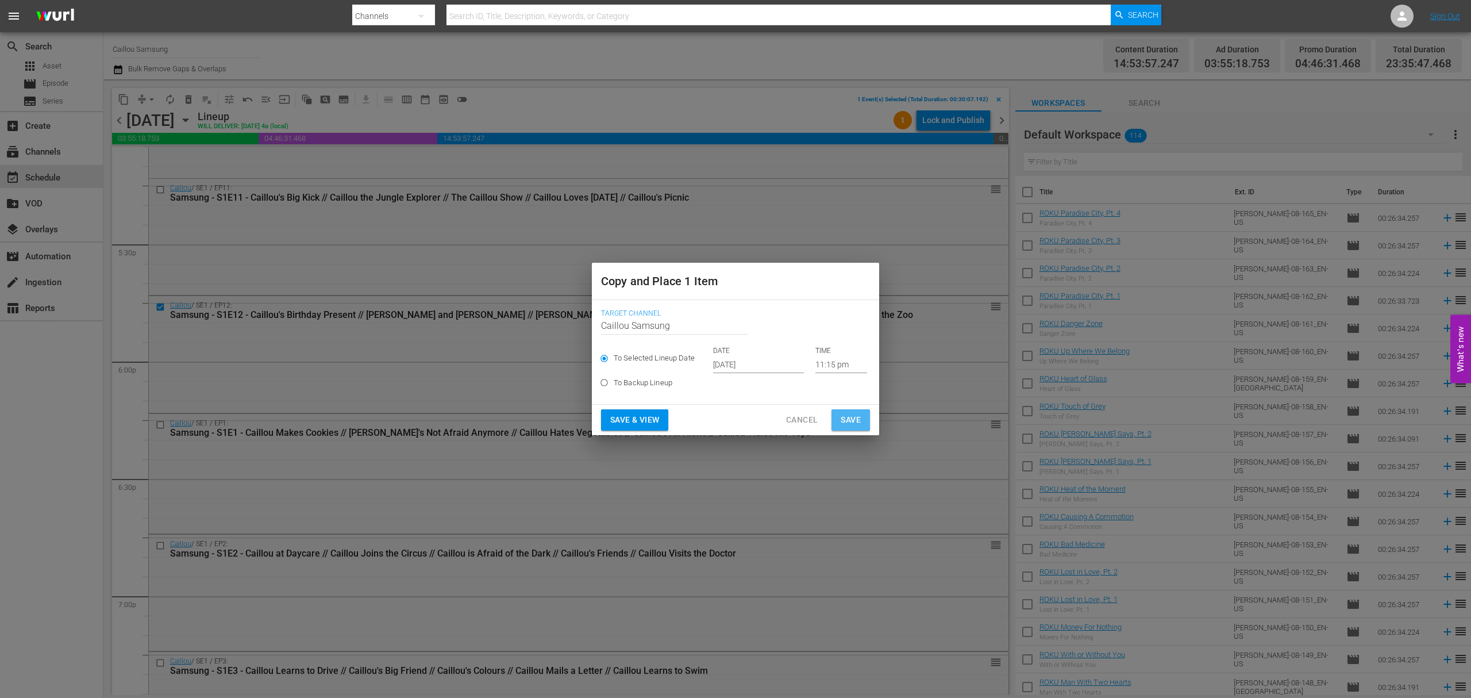
click at [854, 419] on span "Save" at bounding box center [851, 420] width 20 height 14
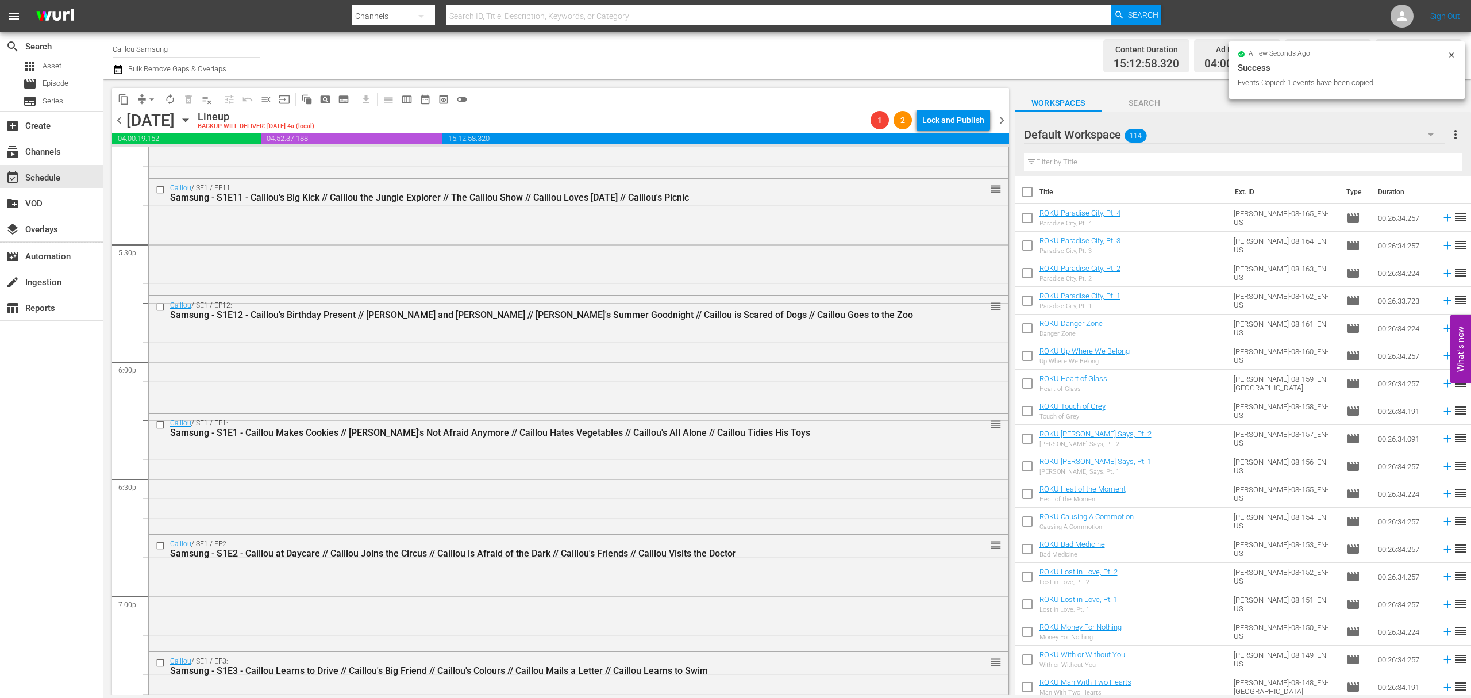
scroll to position [5078, 0]
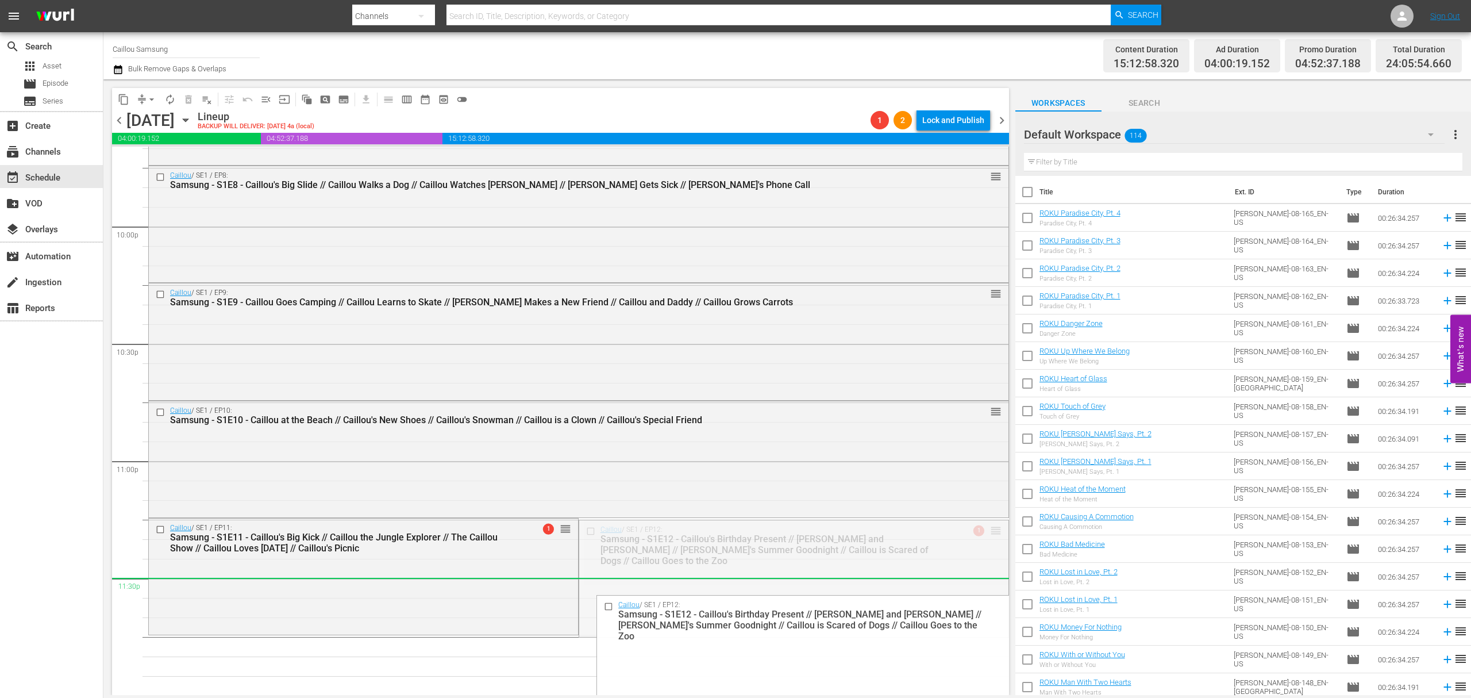
drag, startPoint x: 980, startPoint y: 529, endPoint x: 964, endPoint y: 587, distance: 60.2
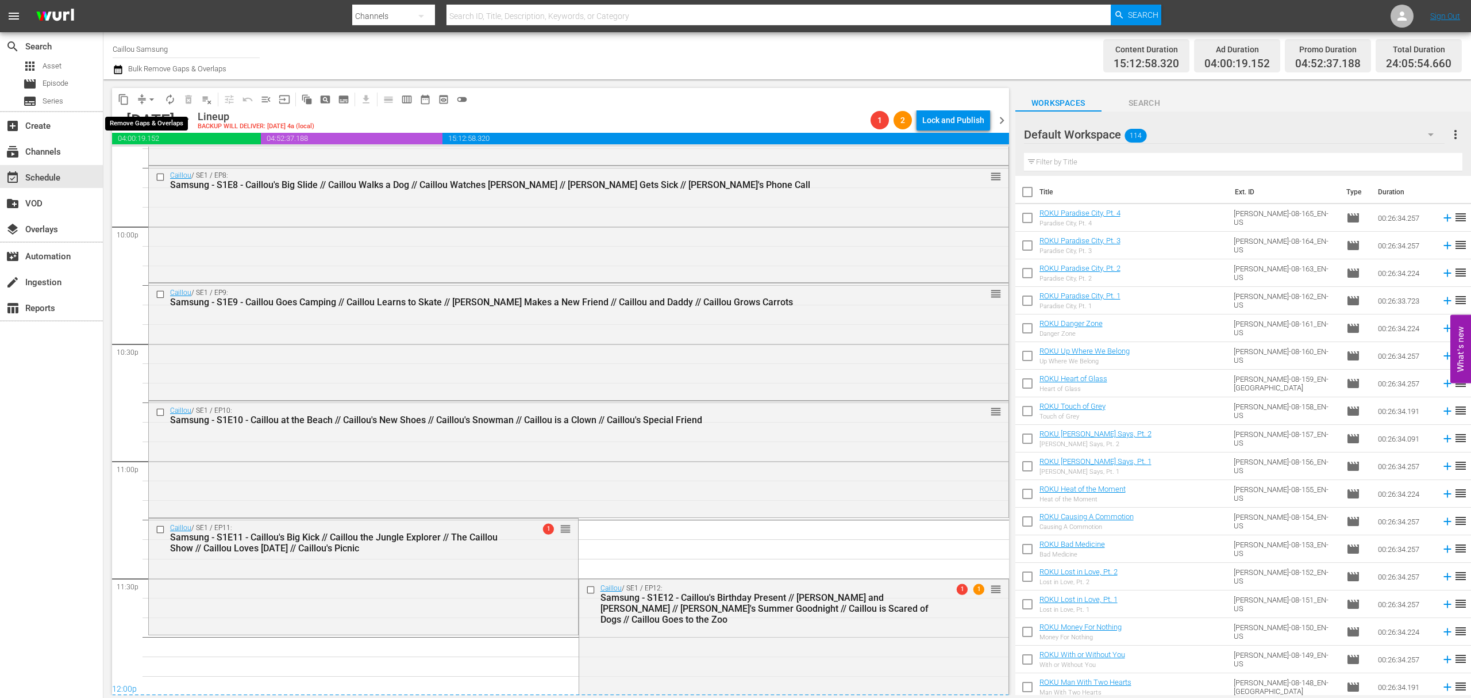
click at [145, 106] on button "compress" at bounding box center [142, 99] width 18 height 18
click at [153, 105] on button "arrow_drop_down" at bounding box center [152, 99] width 18 height 18
click at [159, 155] on li "Align to End of Previous Day" at bounding box center [152, 160] width 121 height 19
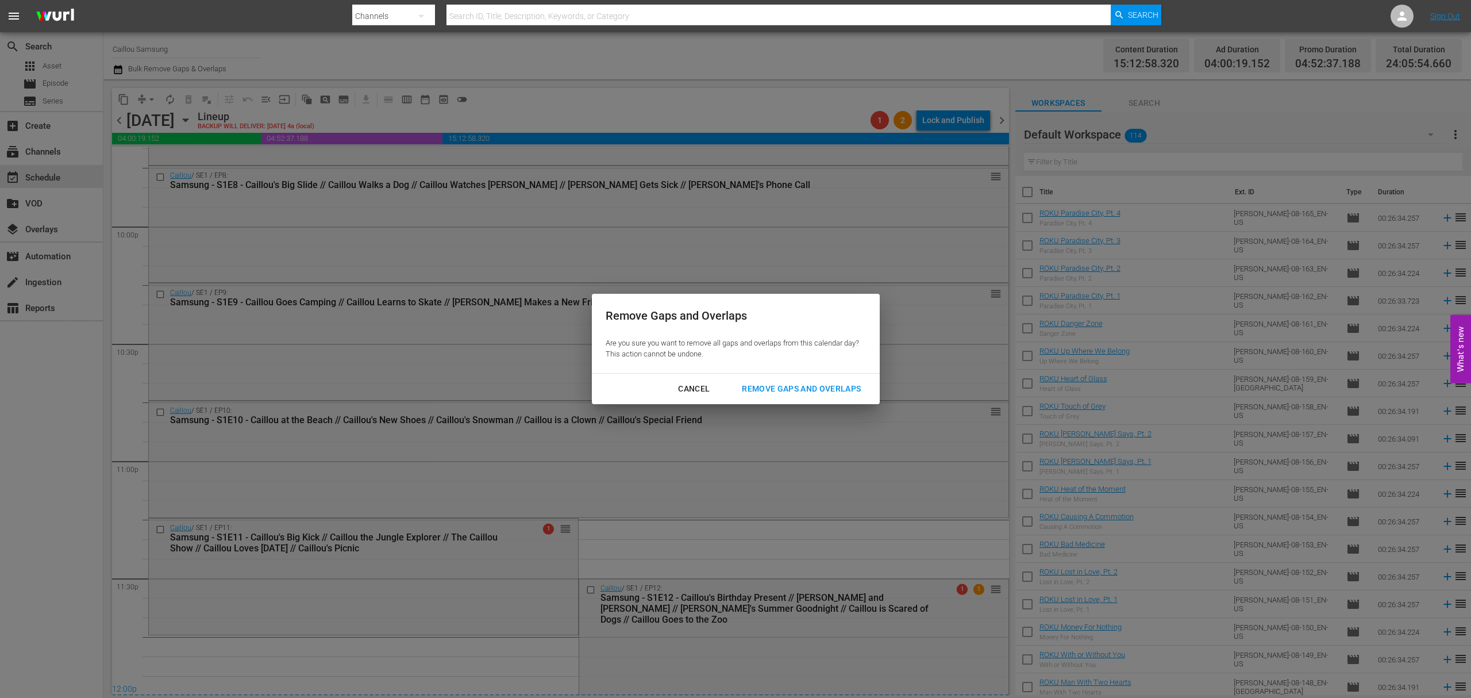
click at [844, 387] on div "Remove Gaps and Overlaps" at bounding box center [801, 389] width 137 height 14
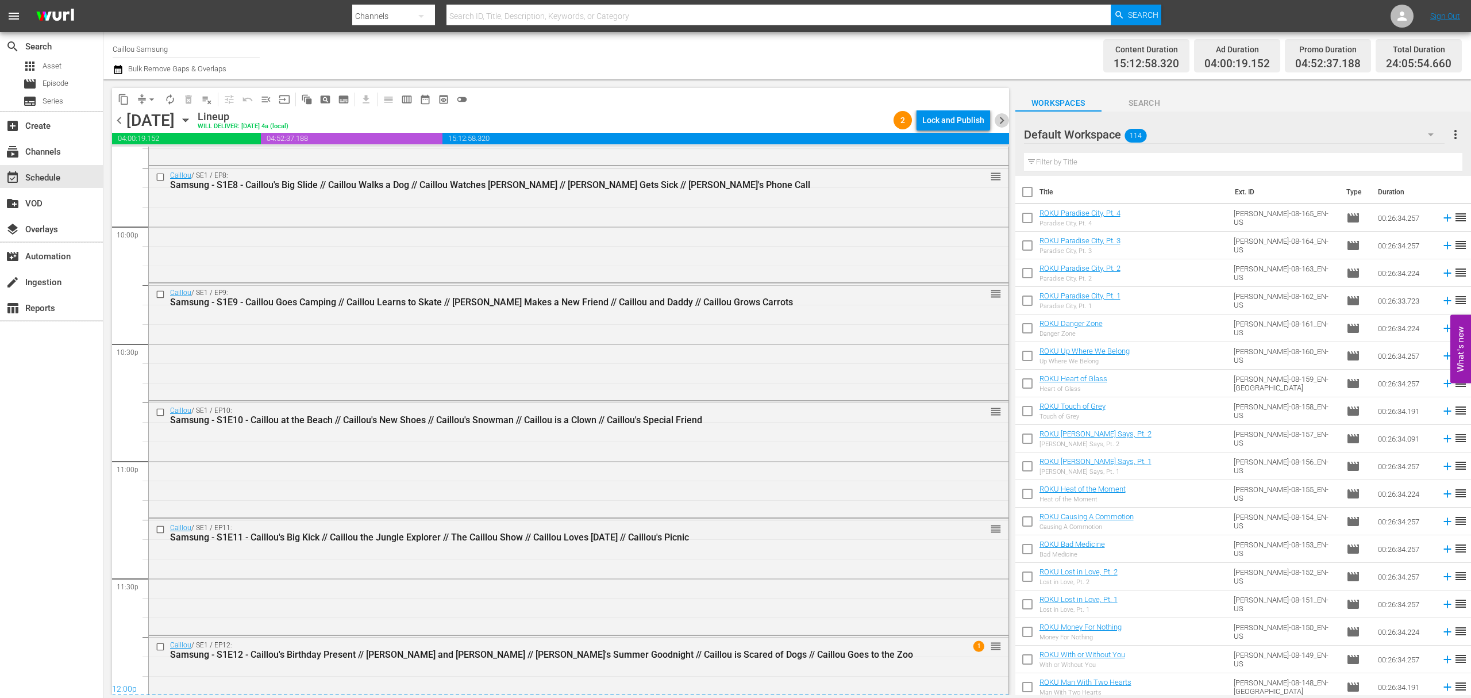
click at [1007, 120] on span "chevron_right" at bounding box center [1002, 120] width 14 height 14
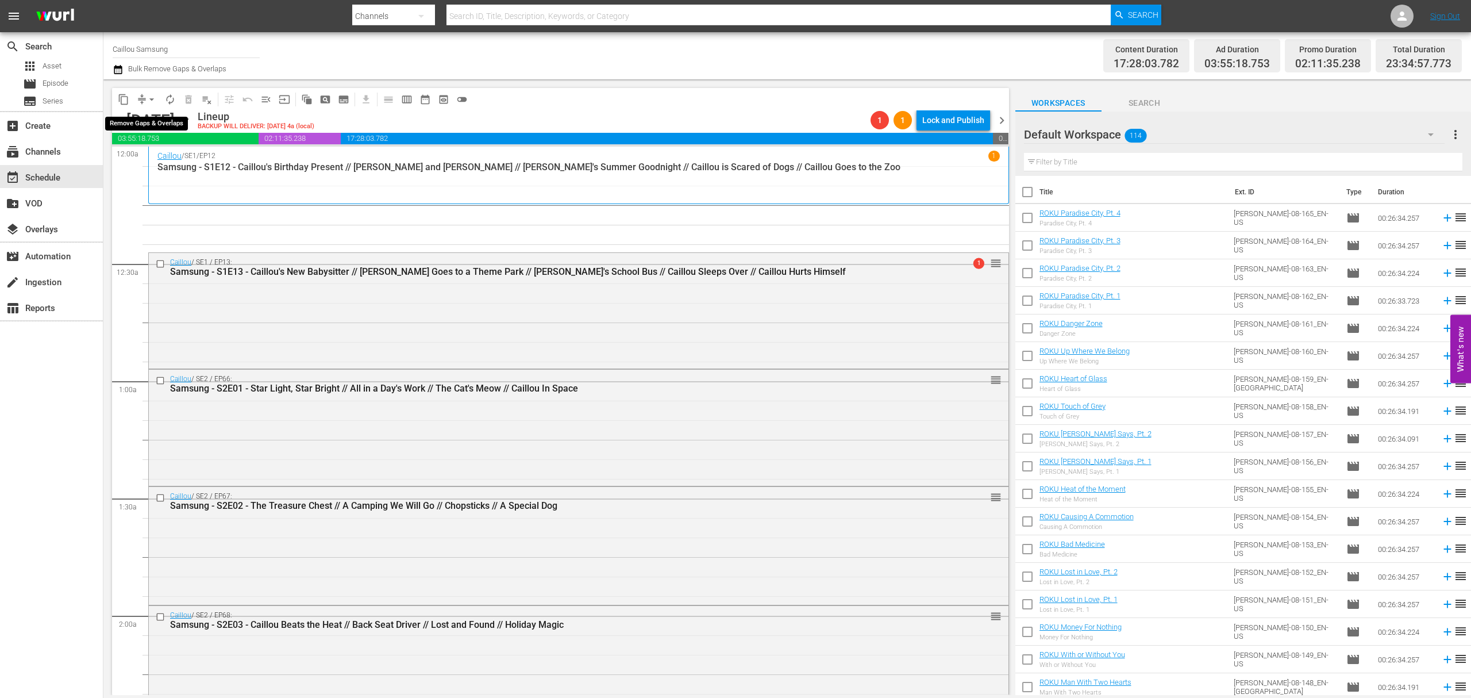
click at [150, 94] on span "arrow_drop_down" at bounding box center [151, 99] width 11 height 11
click at [182, 166] on li "Align to End of Previous Day" at bounding box center [152, 160] width 121 height 19
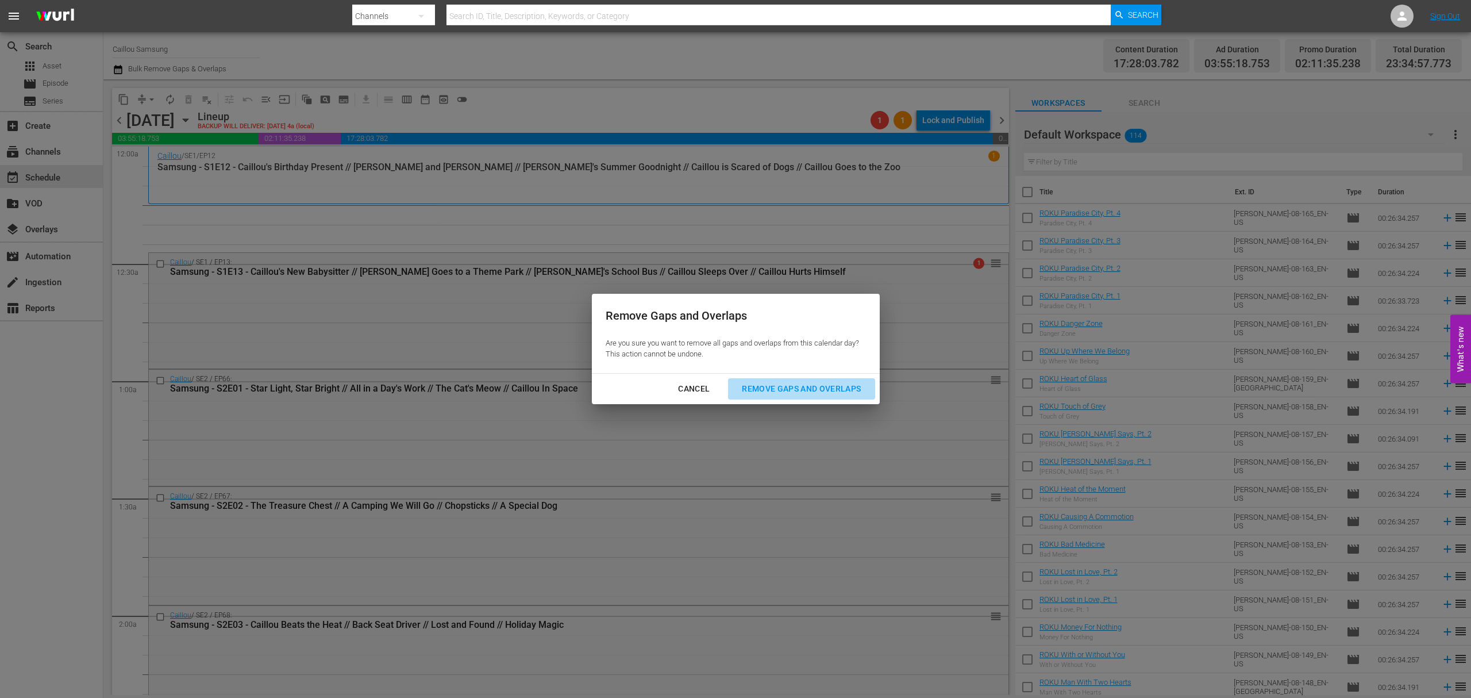
click at [805, 384] on div "Remove Gaps and Overlaps" at bounding box center [801, 389] width 137 height 14
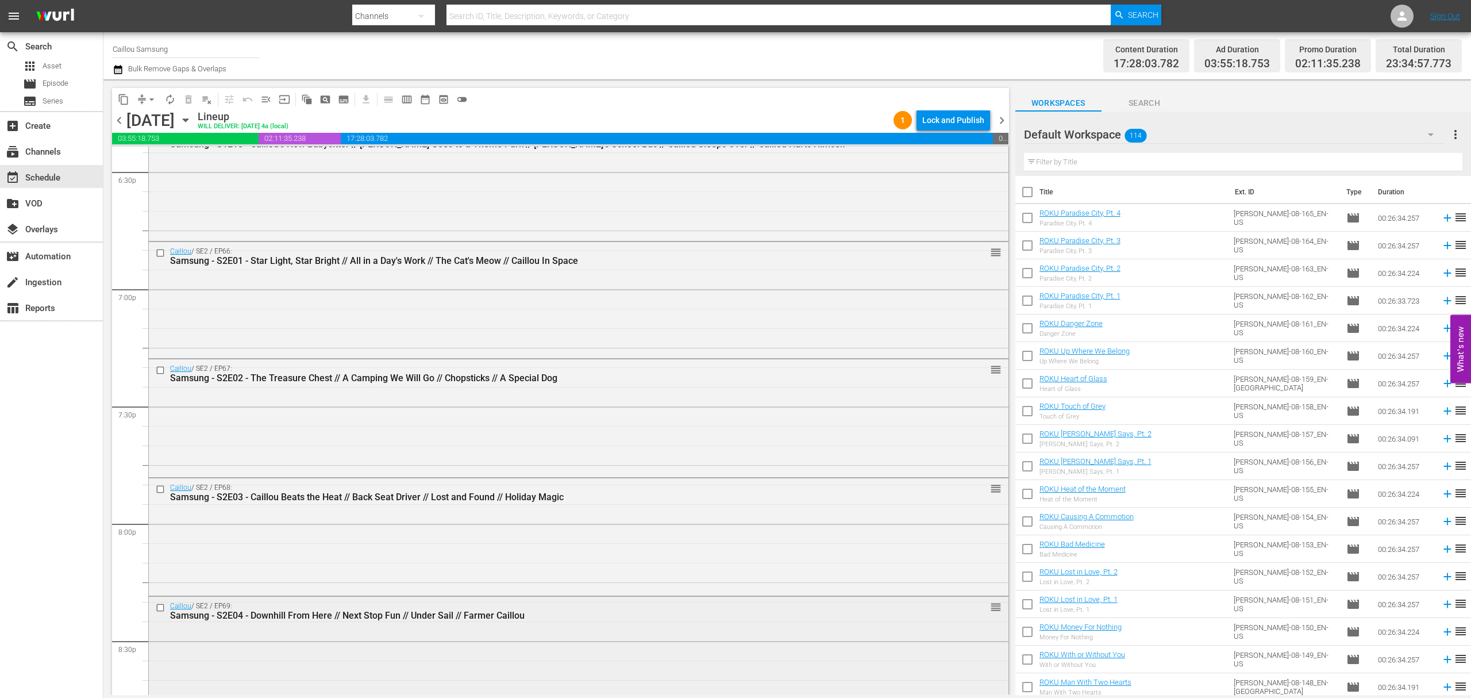
scroll to position [4158, 0]
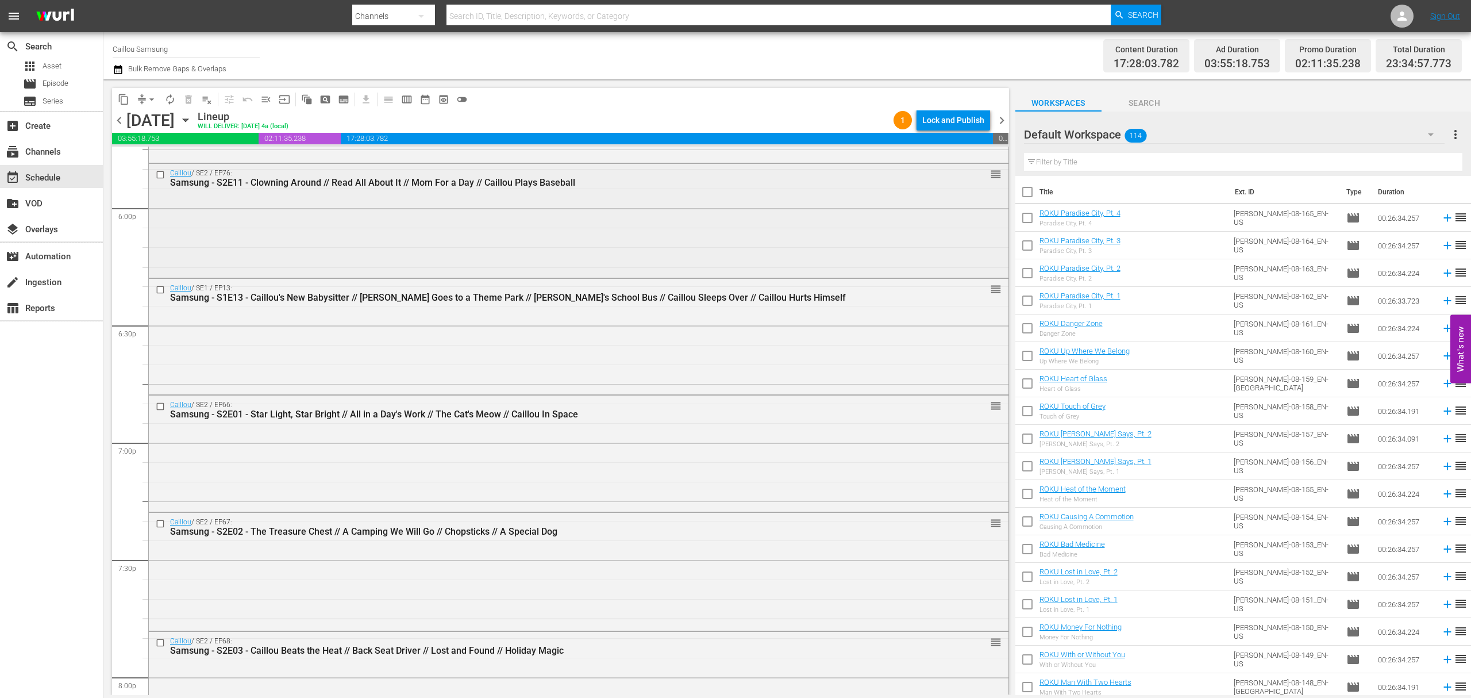
click at [164, 174] on input "checkbox" at bounding box center [162, 175] width 12 height 10
click at [127, 94] on span "content_copy" at bounding box center [123, 99] width 11 height 11
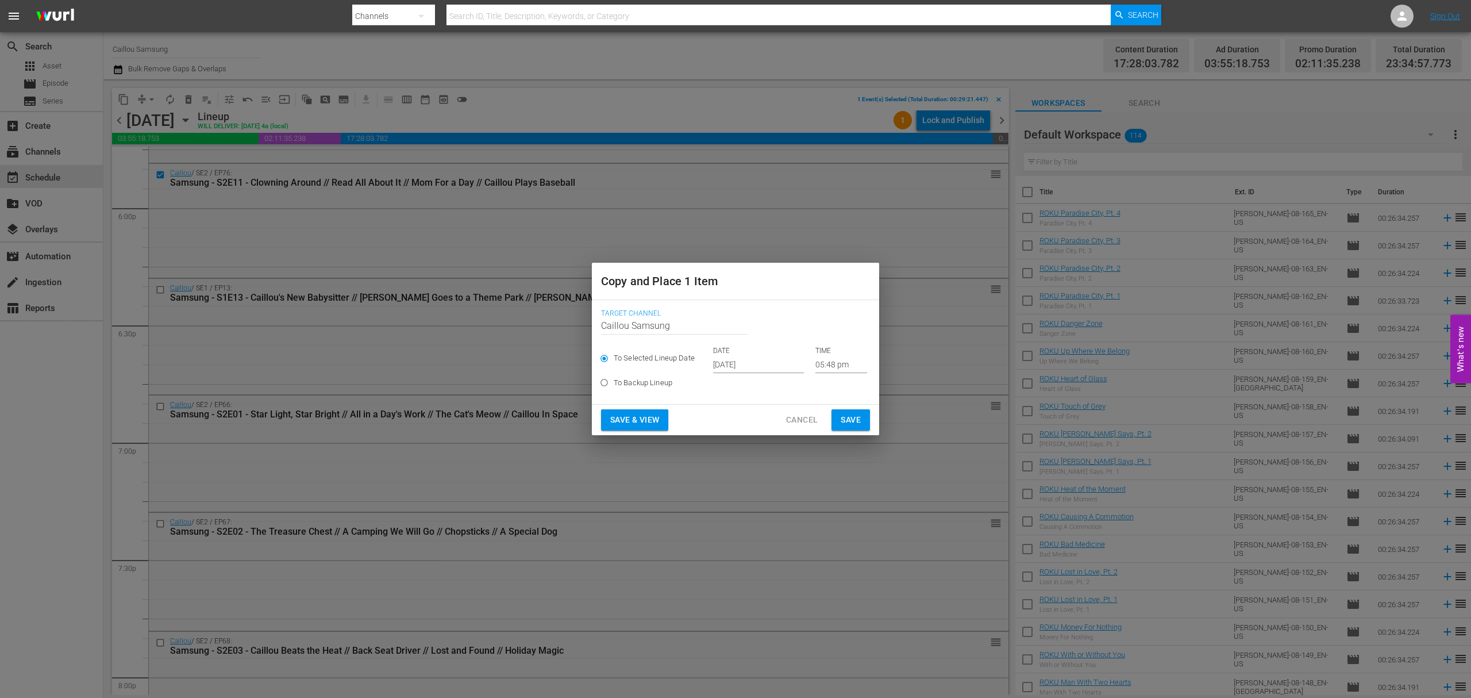
click at [764, 361] on input "[DATE]" at bounding box center [758, 364] width 91 height 17
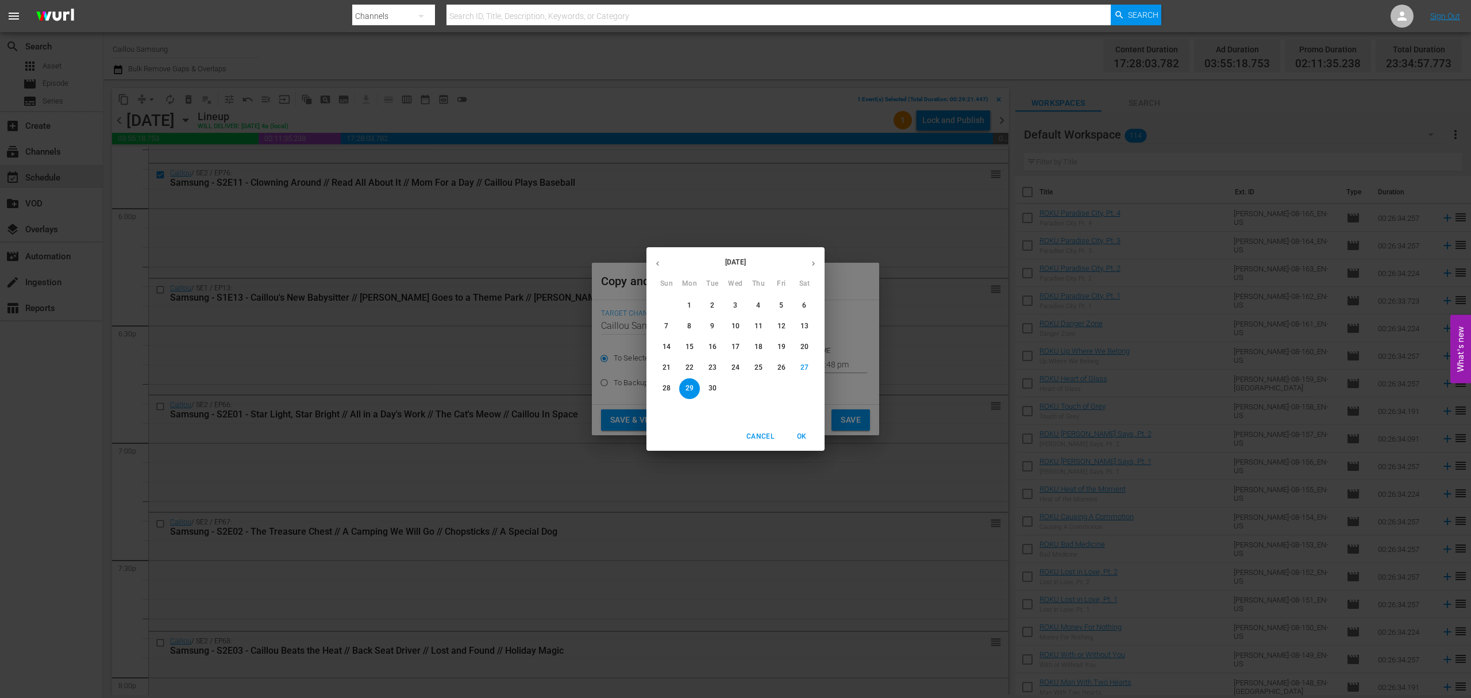
click at [816, 264] on icon "button" at bounding box center [813, 263] width 9 height 9
click at [713, 324] on p "7" at bounding box center [712, 326] width 4 height 10
type input "Oct 7th 2025"
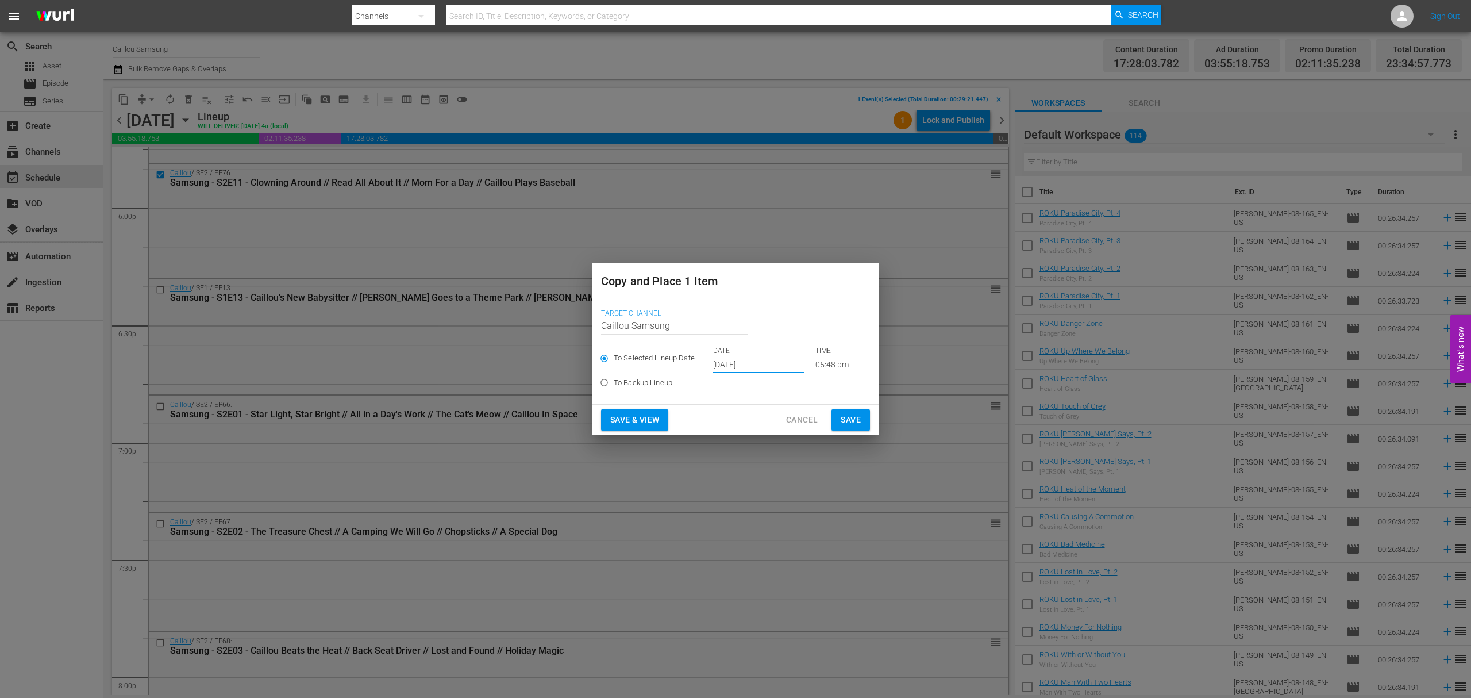
click at [844, 364] on input "05:48 pm" at bounding box center [841, 364] width 52 height 17
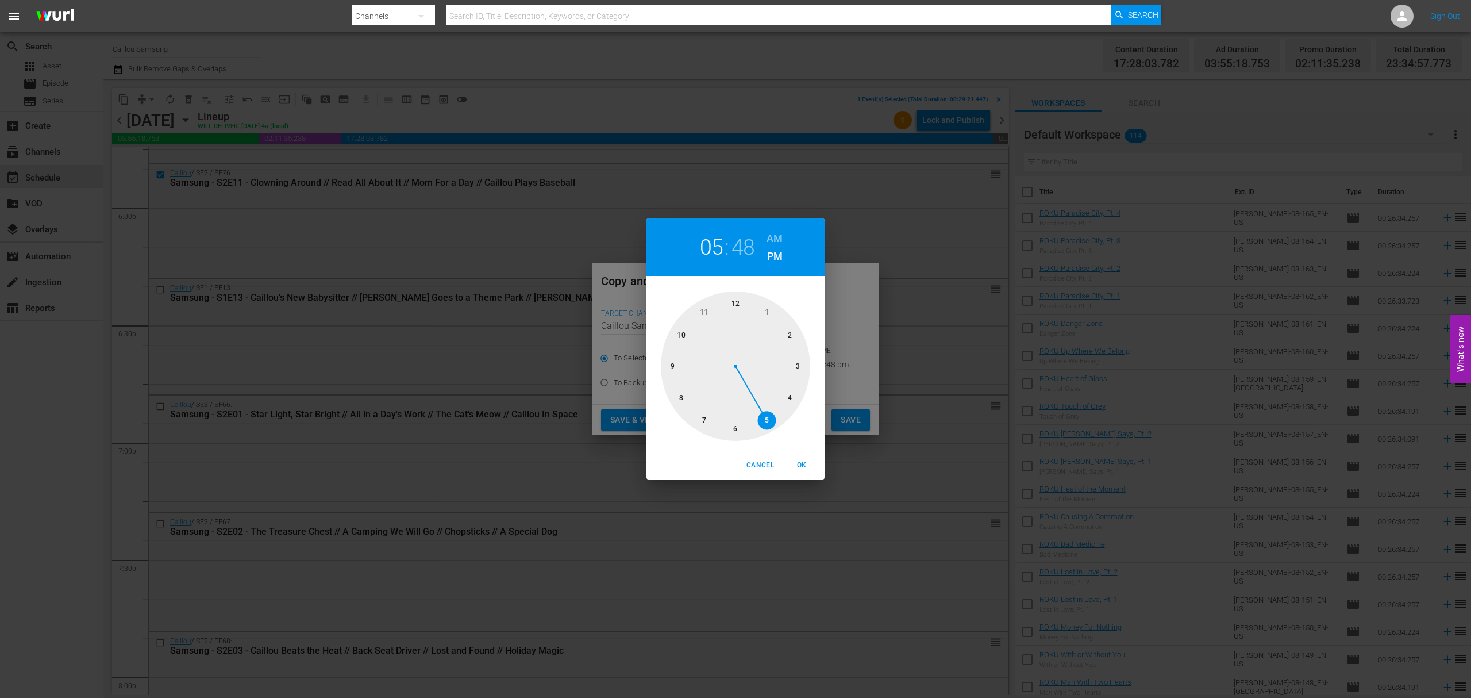
click at [714, 315] on div at bounding box center [735, 365] width 149 height 149
click at [711, 426] on div at bounding box center [735, 365] width 149 height 149
click at [805, 461] on span "OK" at bounding box center [802, 465] width 28 height 12
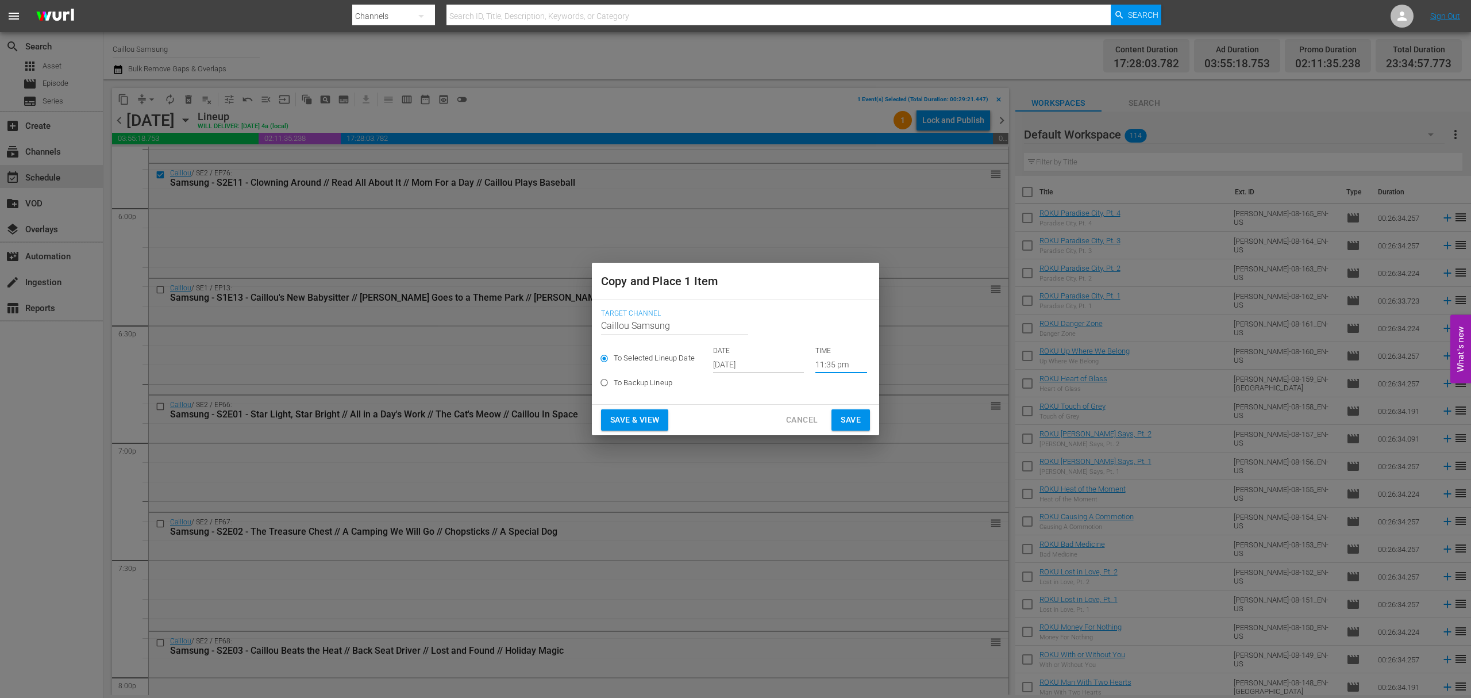
type input "11:35 pm"
click at [863, 419] on button "Save" at bounding box center [850, 419] width 38 height 21
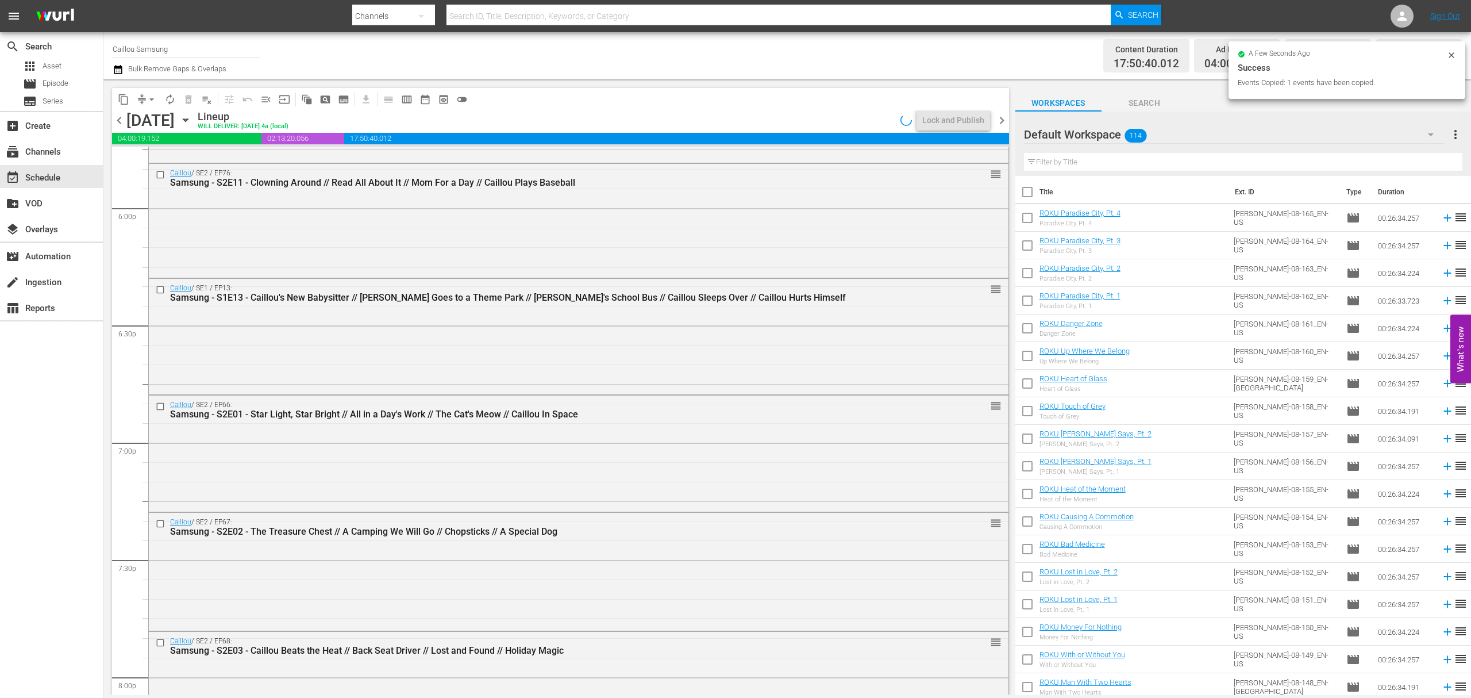
scroll to position [5078, 0]
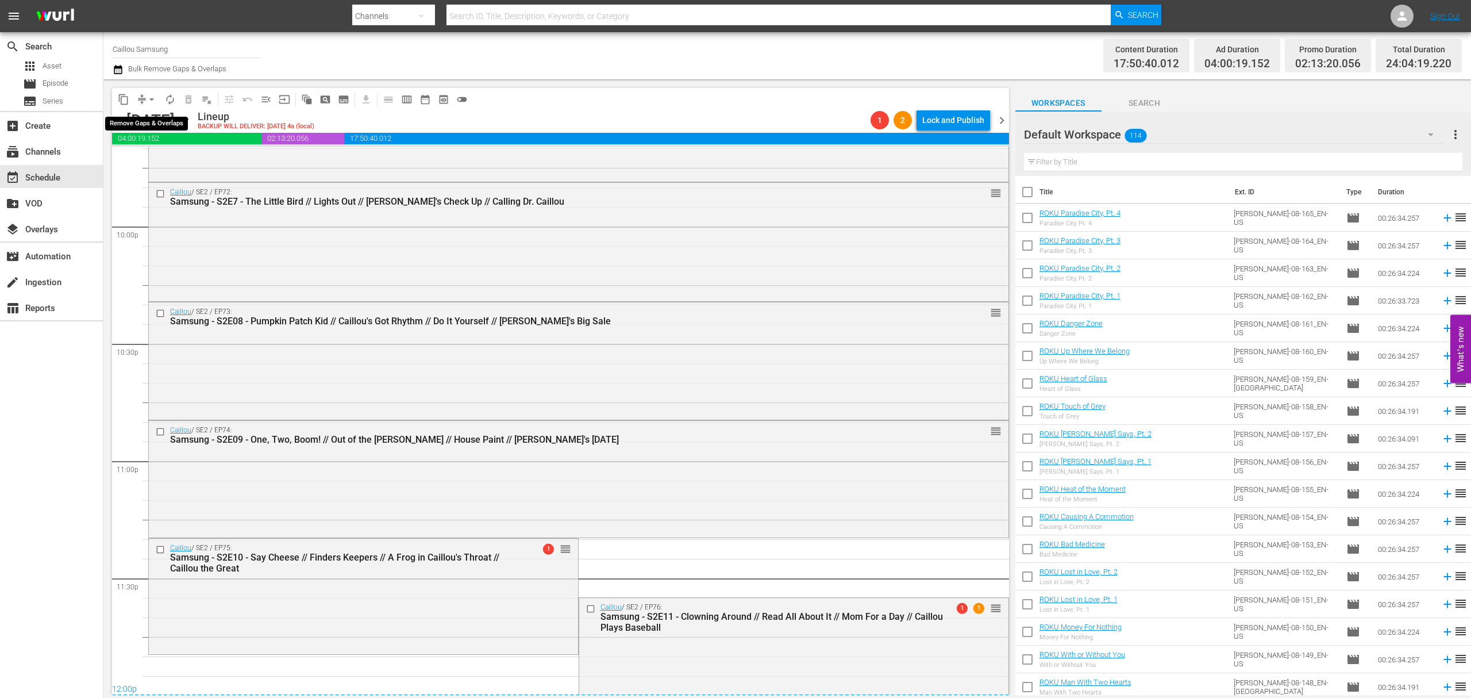
click at [148, 101] on span "arrow_drop_down" at bounding box center [151, 99] width 11 height 11
click at [143, 155] on li "Align to End of Previous Day" at bounding box center [152, 160] width 121 height 19
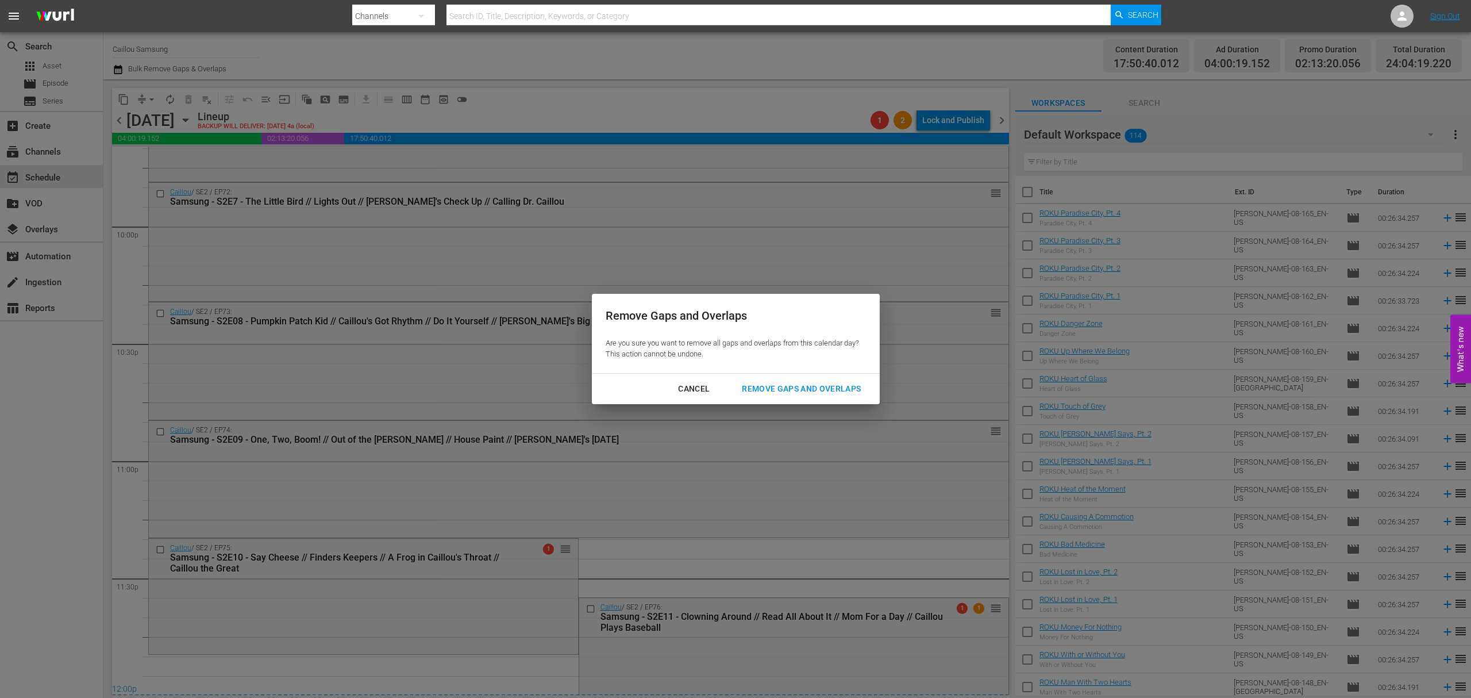
click at [803, 385] on div "Remove Gaps and Overlaps" at bounding box center [801, 389] width 137 height 14
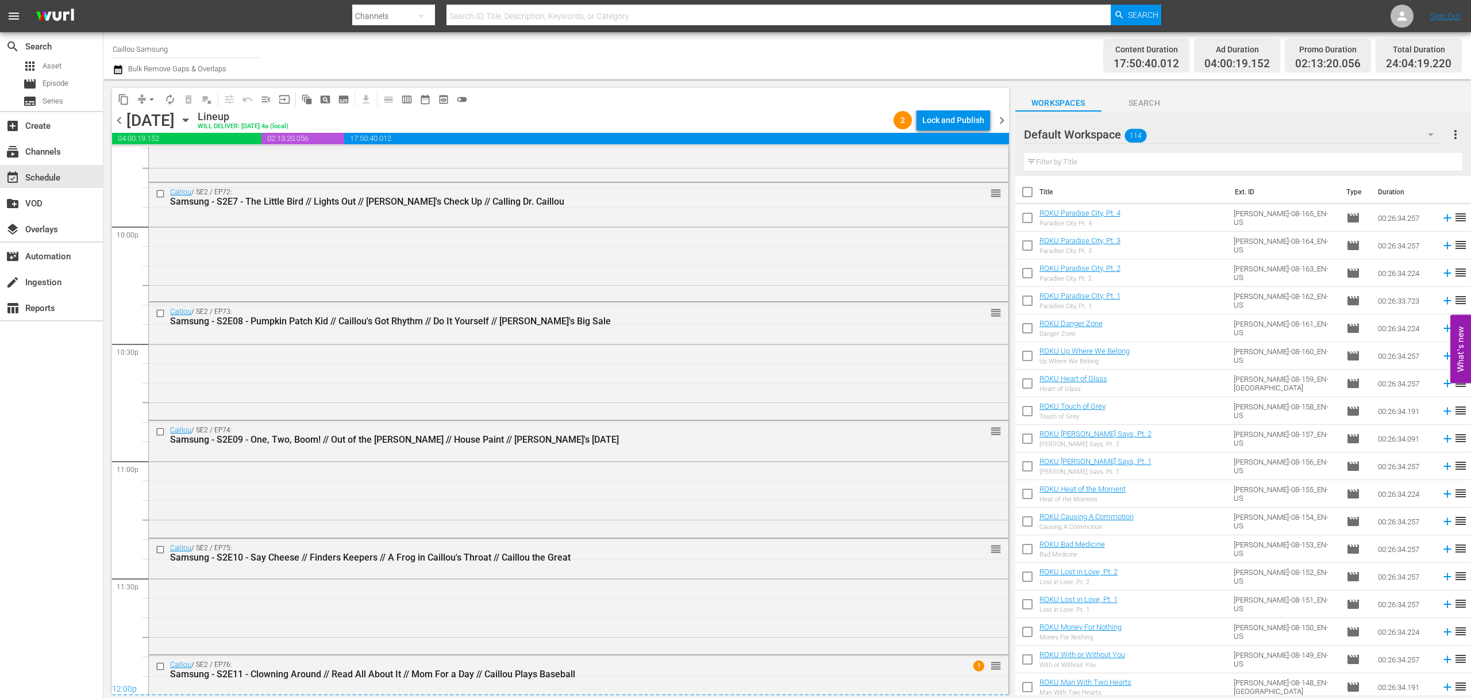
click at [1000, 121] on span "chevron_right" at bounding box center [1002, 120] width 14 height 14
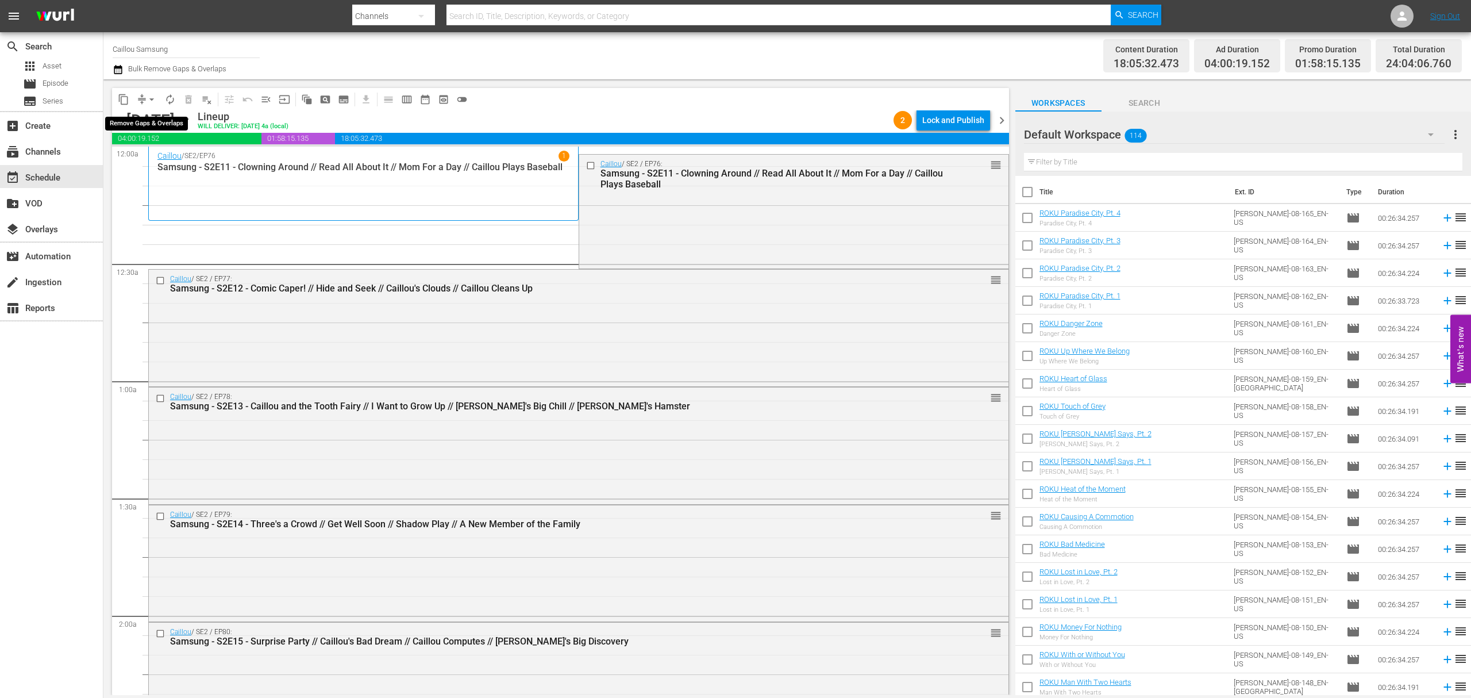
click at [144, 99] on button "arrow_drop_down" at bounding box center [152, 99] width 18 height 18
click at [164, 159] on li "Align to End of Previous Day" at bounding box center [152, 160] width 121 height 19
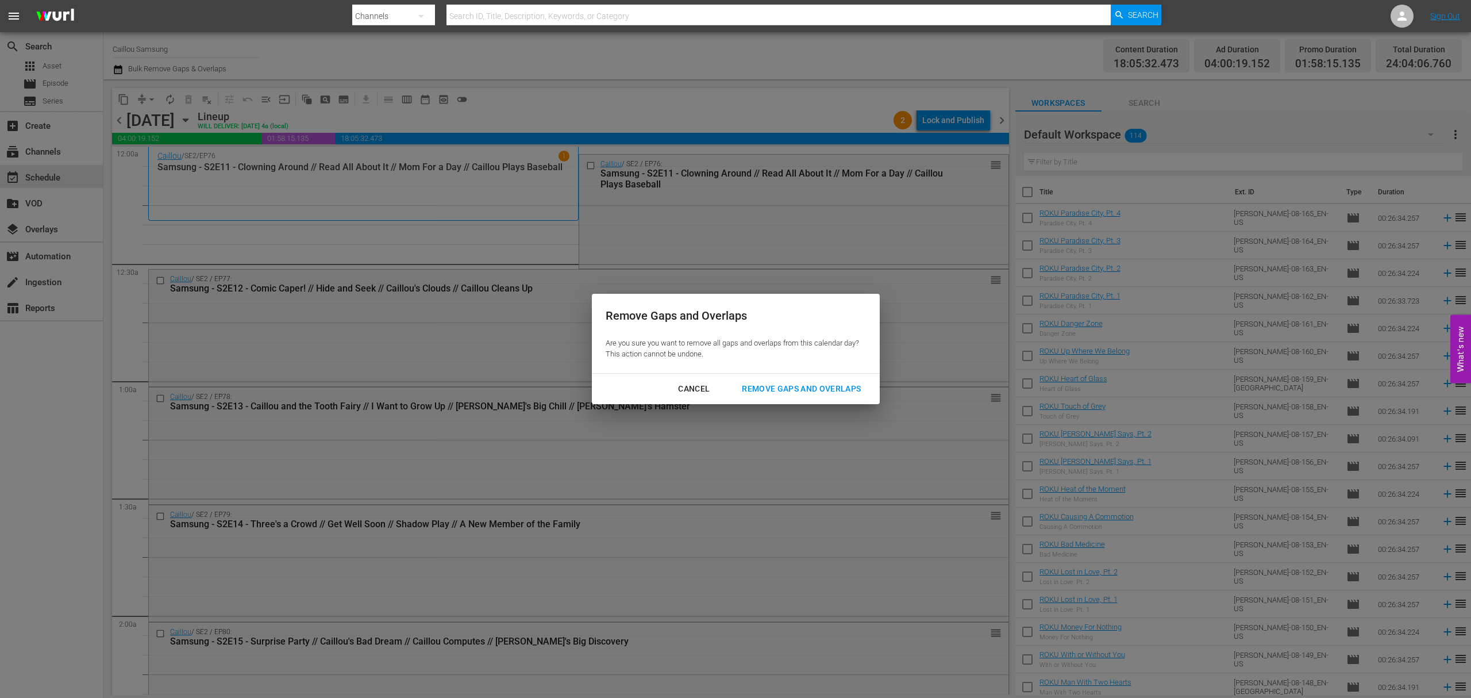
click at [778, 392] on div "Remove Gaps and Overlaps" at bounding box center [801, 389] width 137 height 14
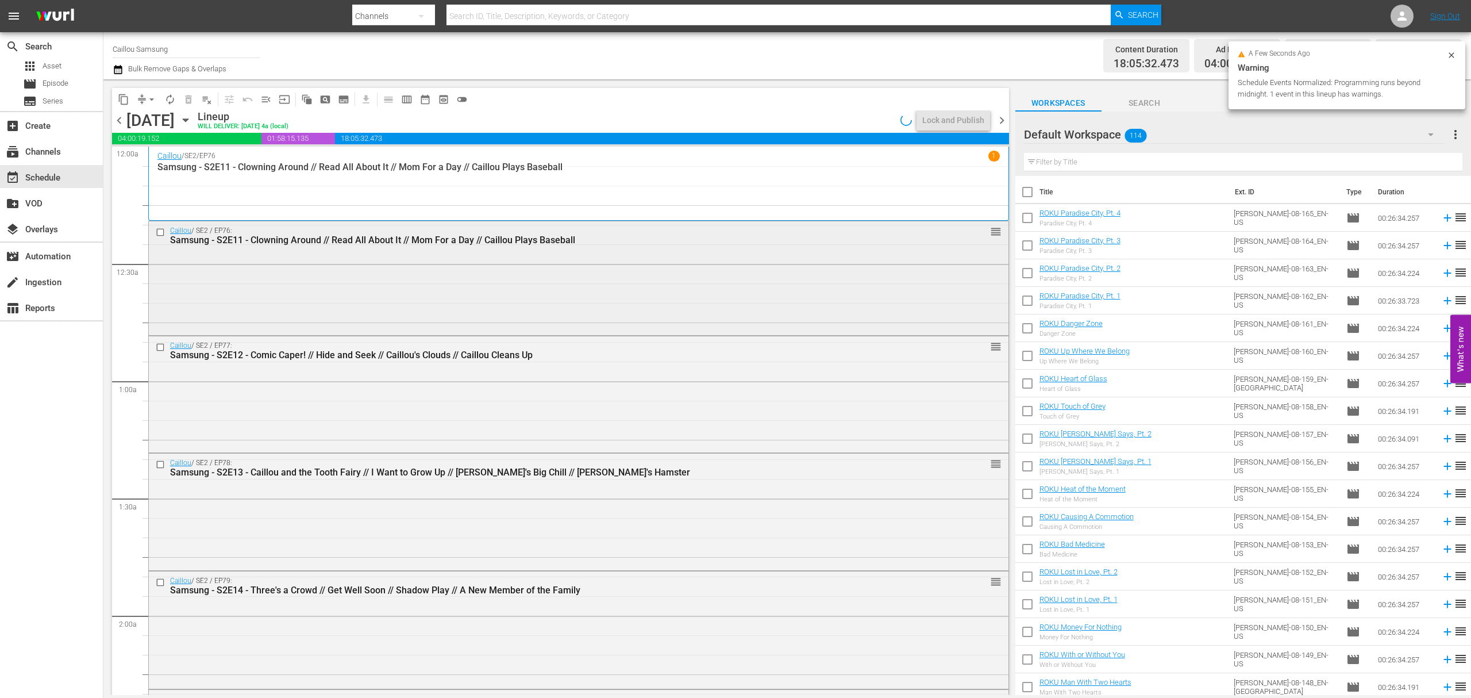
click at [156, 233] on input "checkbox" at bounding box center [162, 233] width 12 height 10
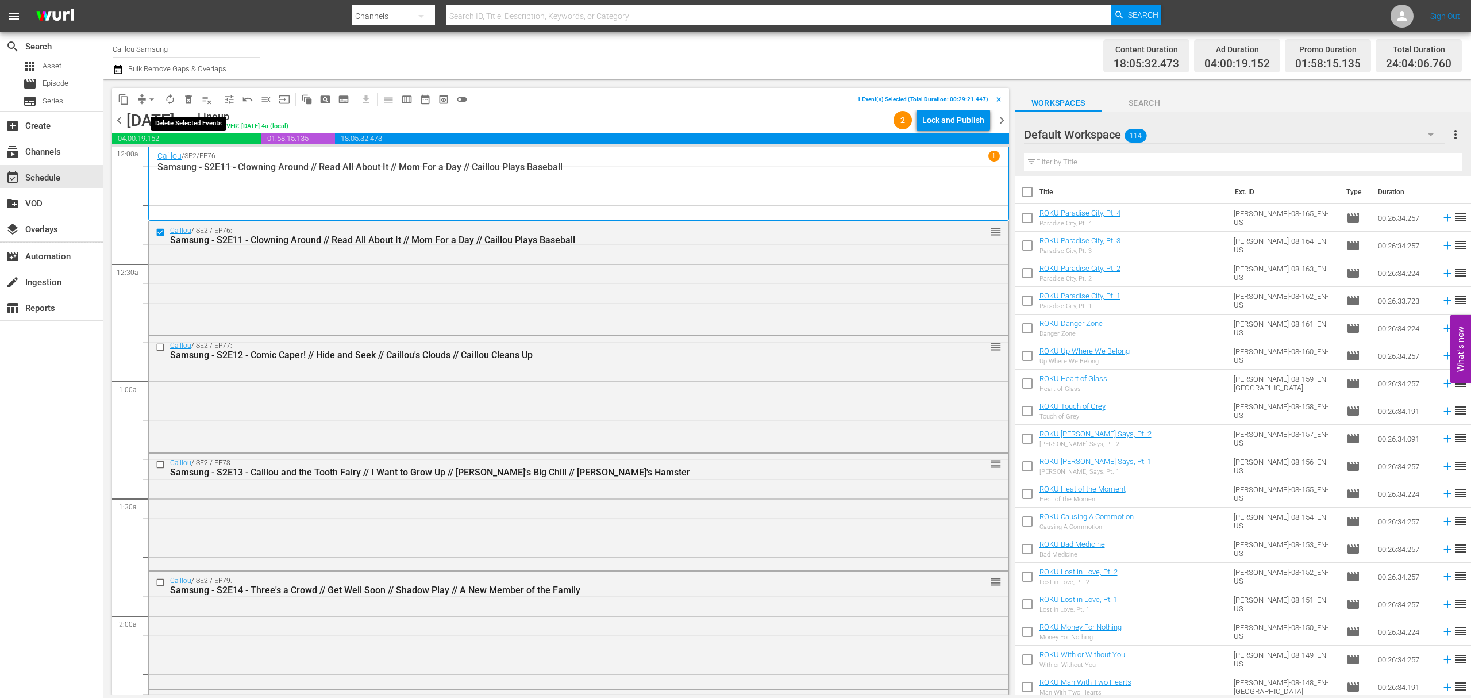
click at [191, 97] on span "delete_forever_outlined" at bounding box center [188, 99] width 11 height 11
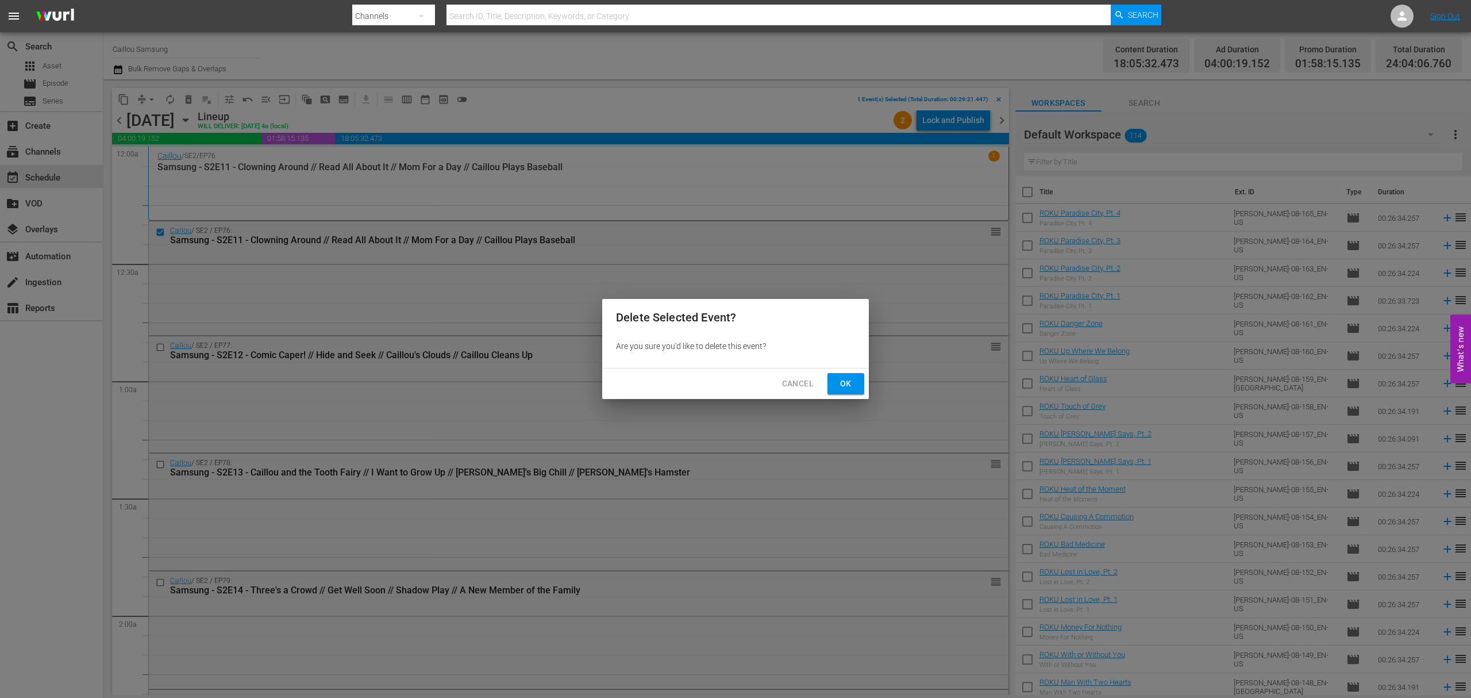
click at [854, 378] on span "Ok" at bounding box center [846, 383] width 18 height 14
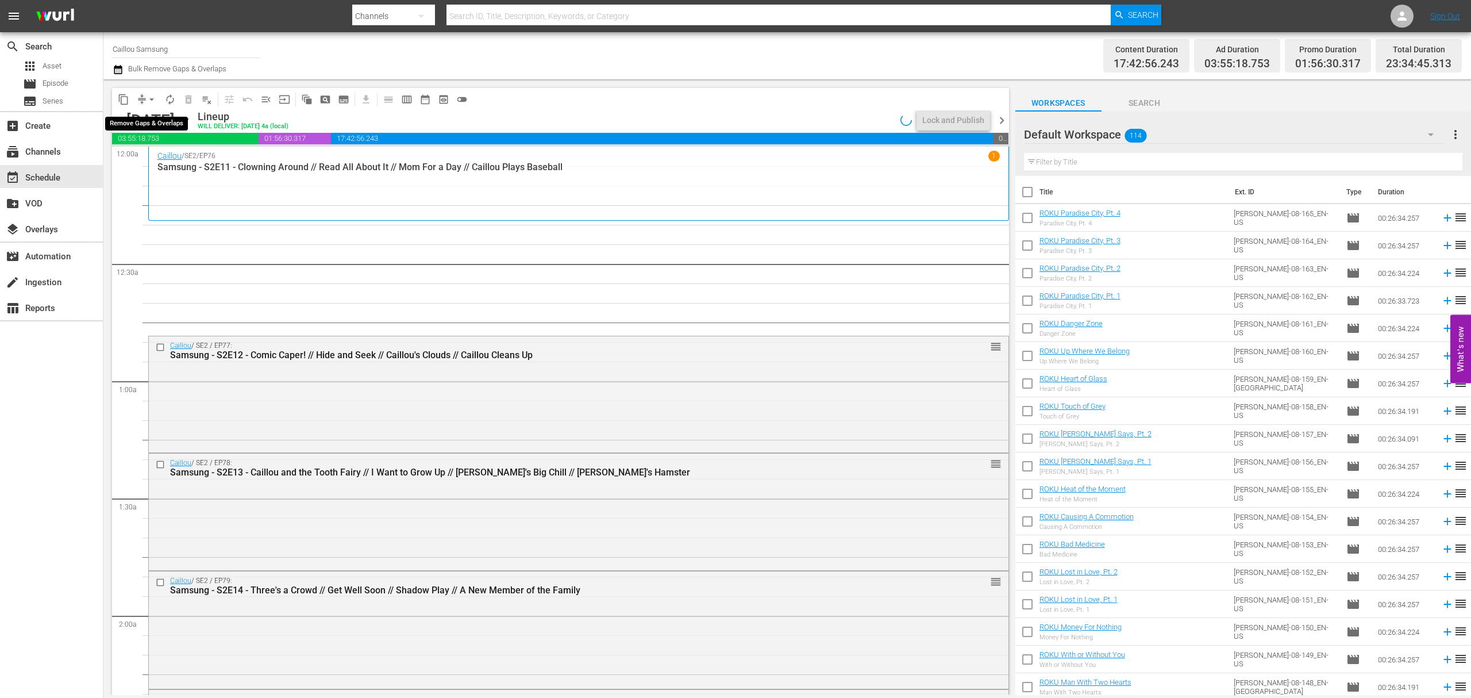
click at [149, 94] on span "arrow_drop_down" at bounding box center [151, 99] width 11 height 11
click at [150, 168] on li "Align to End of Previous Day" at bounding box center [152, 160] width 121 height 19
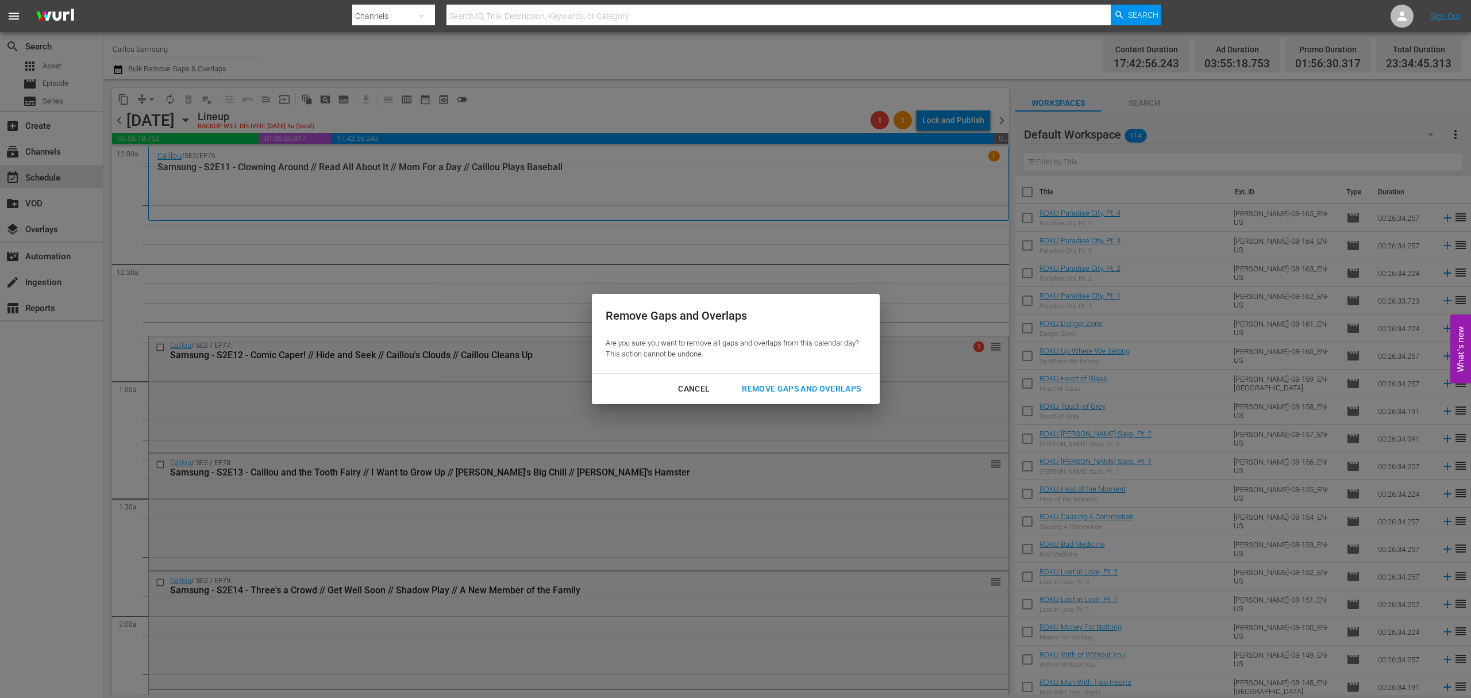
click at [838, 388] on div "Remove Gaps and Overlaps" at bounding box center [801, 389] width 137 height 14
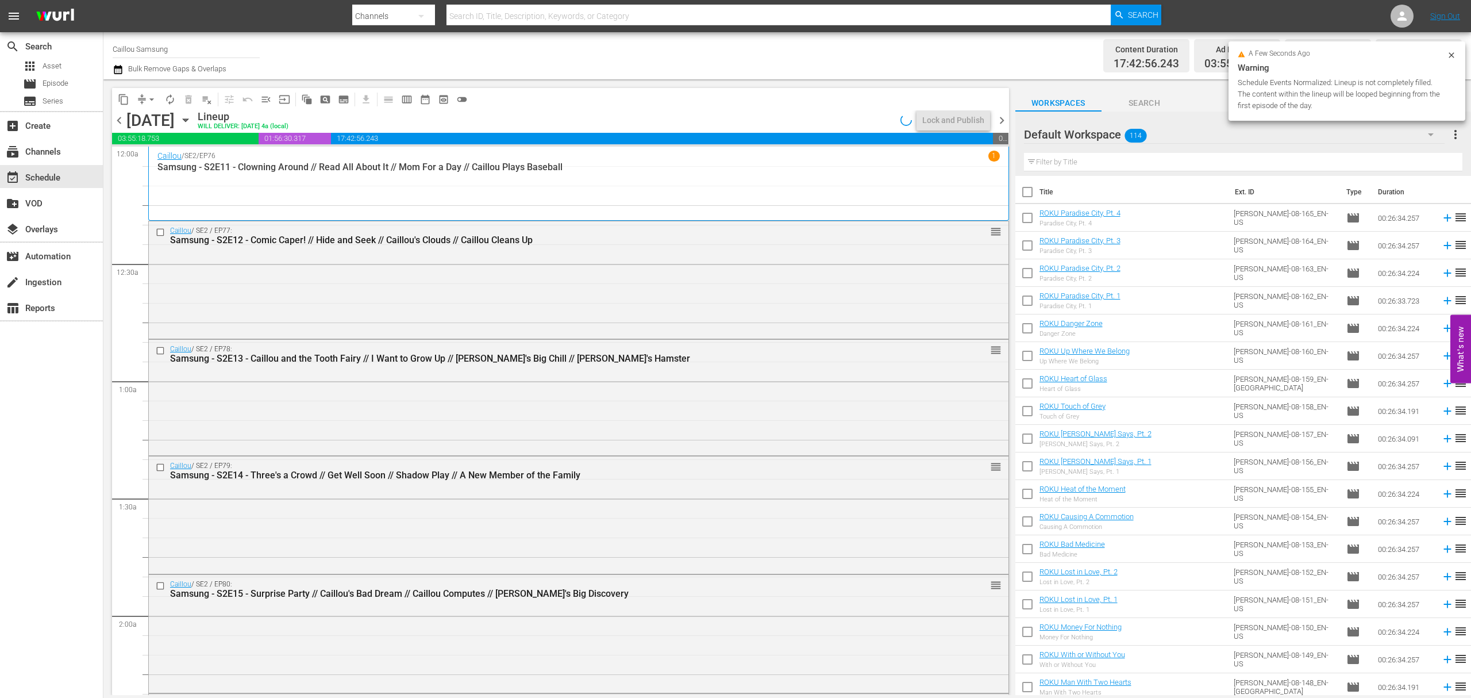
scroll to position [5078, 0]
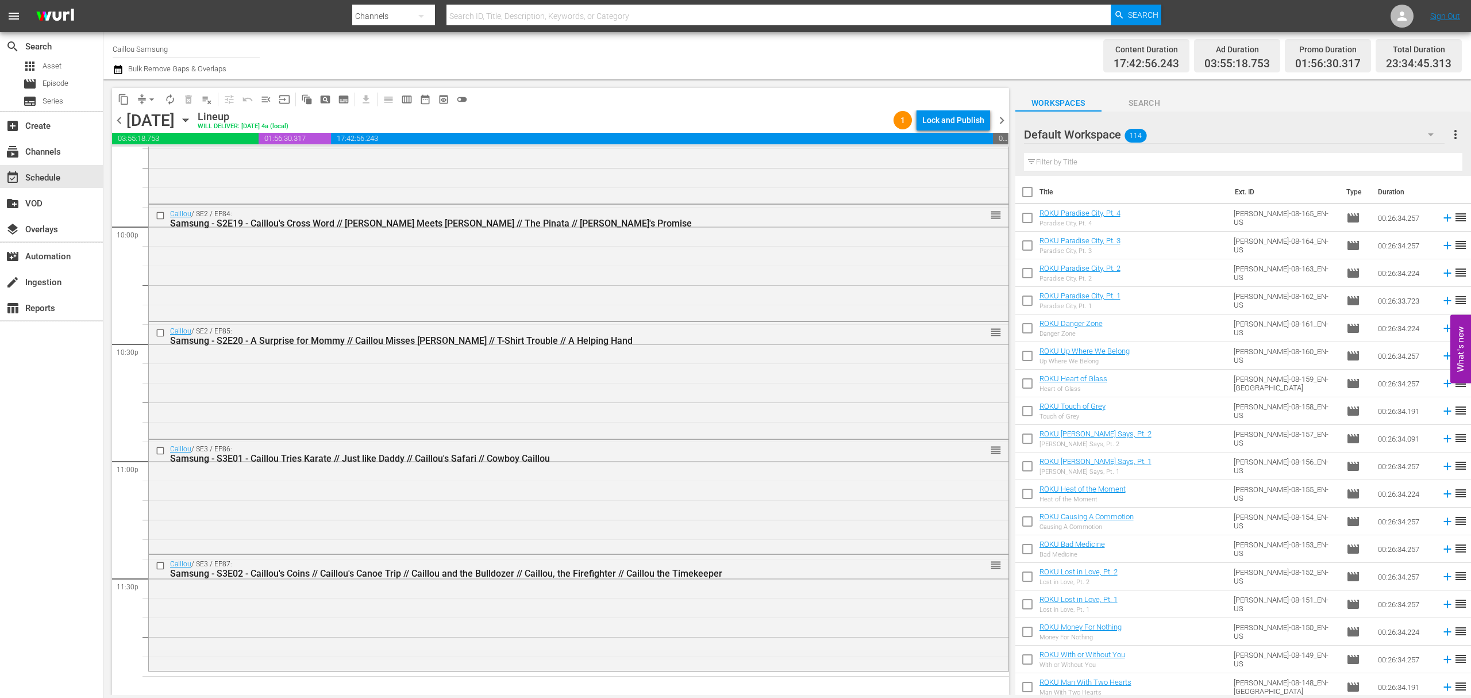
click at [1007, 120] on span "chevron_right" at bounding box center [1002, 120] width 14 height 14
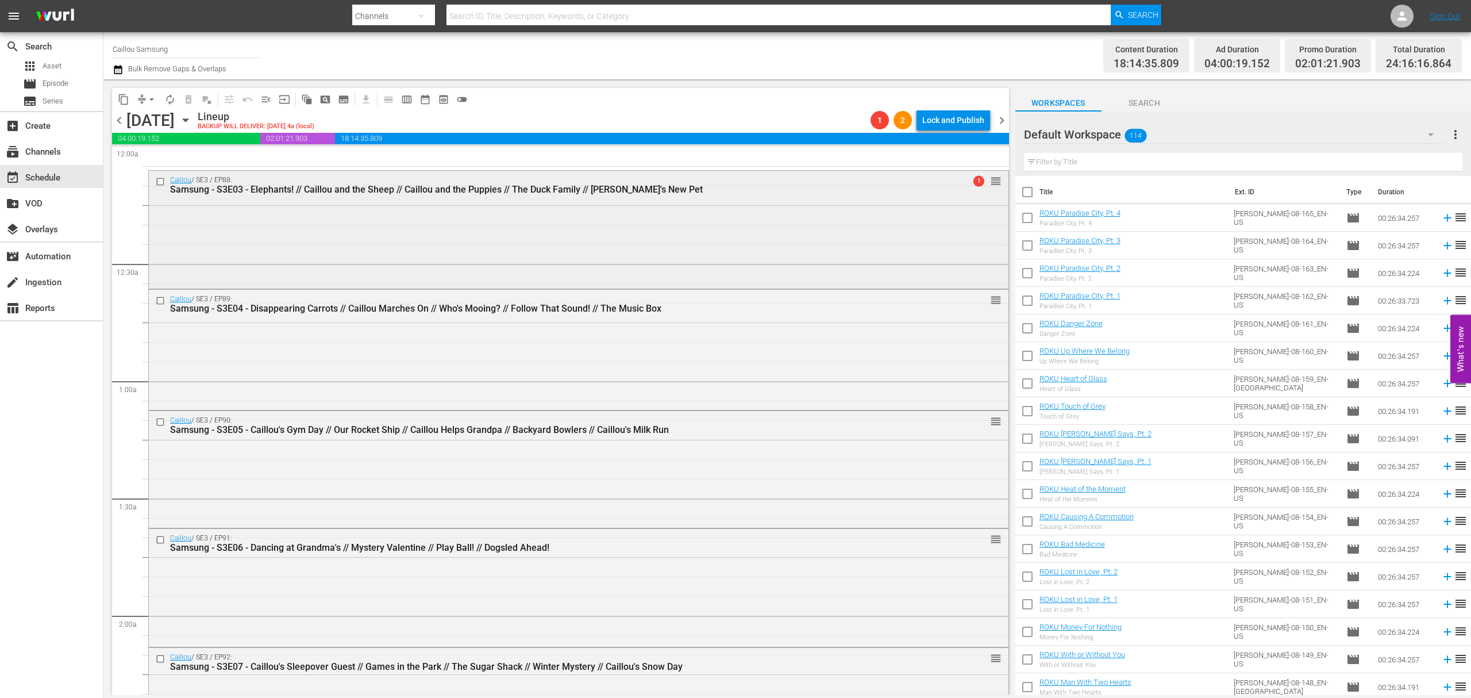
click at [166, 182] on input "checkbox" at bounding box center [162, 181] width 12 height 10
click at [125, 102] on span "content_copy" at bounding box center [123, 99] width 11 height 11
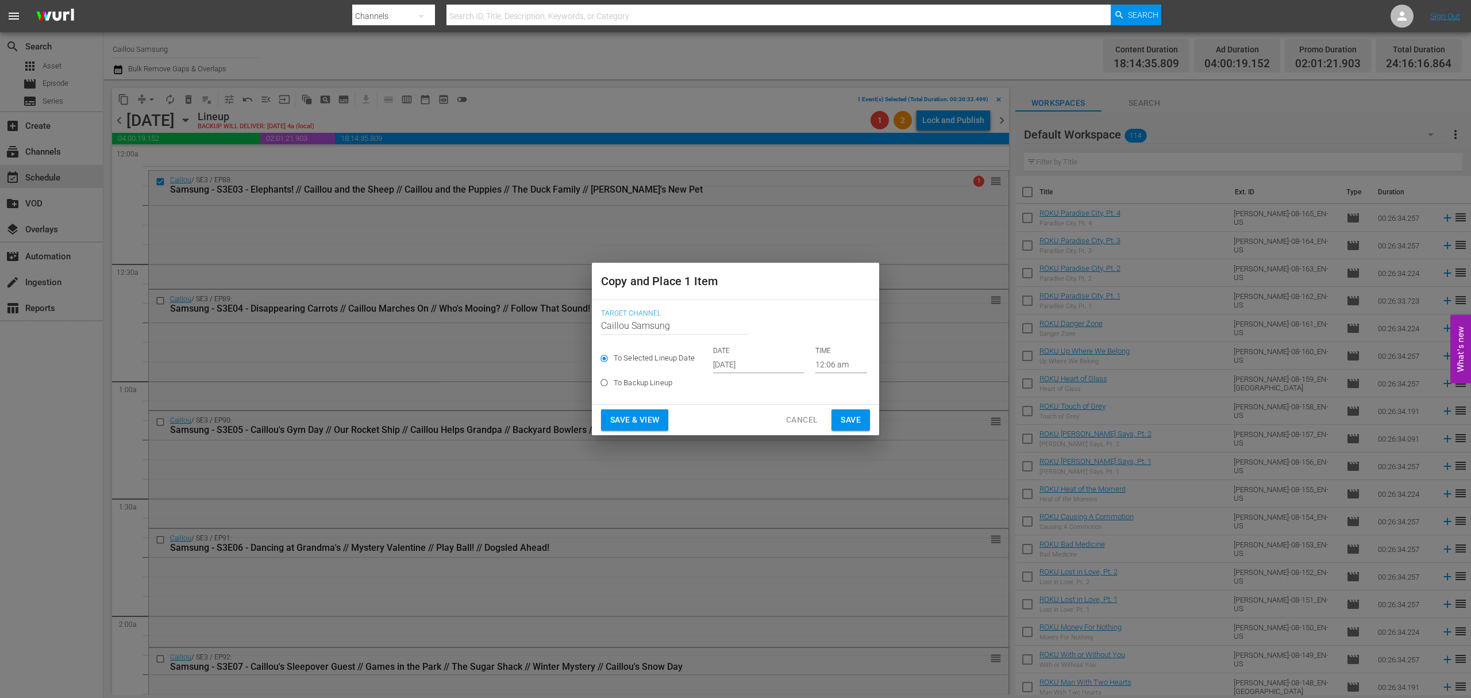
click at [738, 359] on input "[DATE]" at bounding box center [758, 364] width 91 height 17
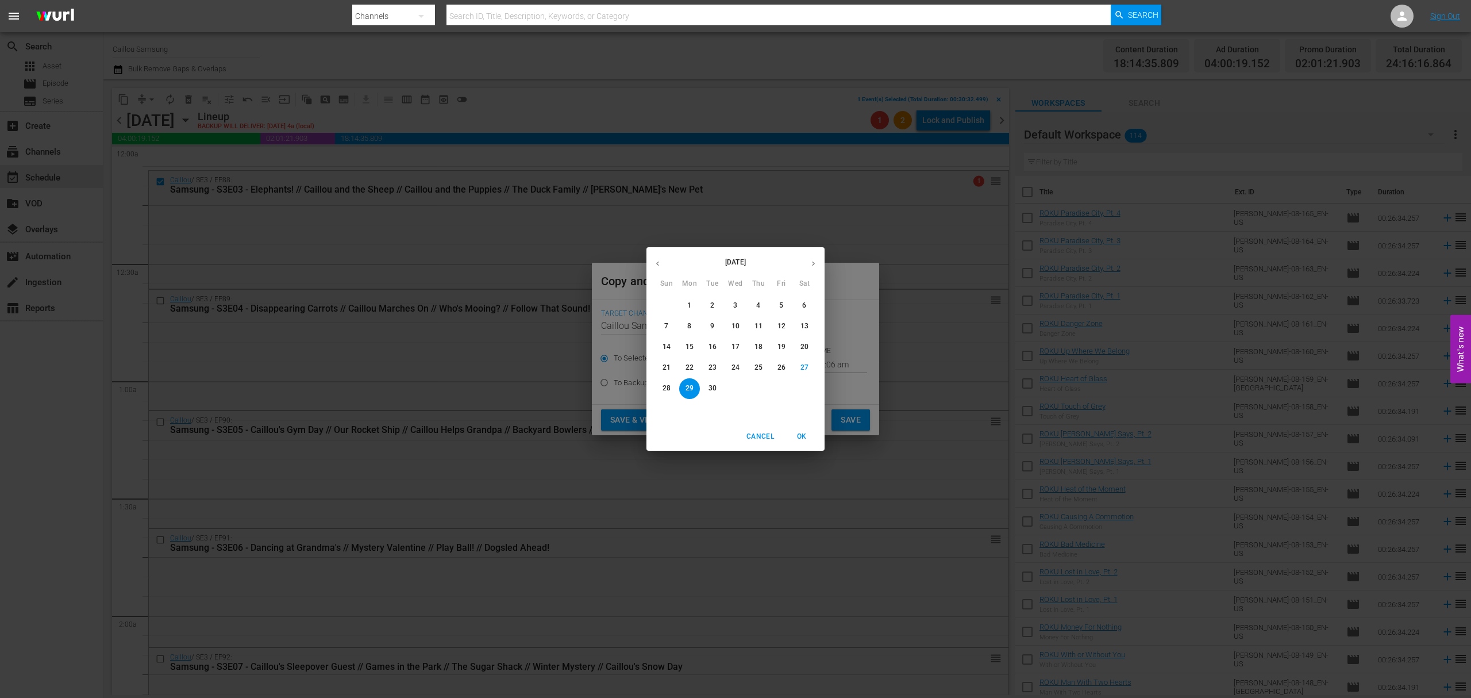
click at [803, 261] on button "button" at bounding box center [813, 263] width 22 height 22
click at [731, 325] on span "8" at bounding box center [735, 326] width 21 height 10
type input "Oct 8th 2025"
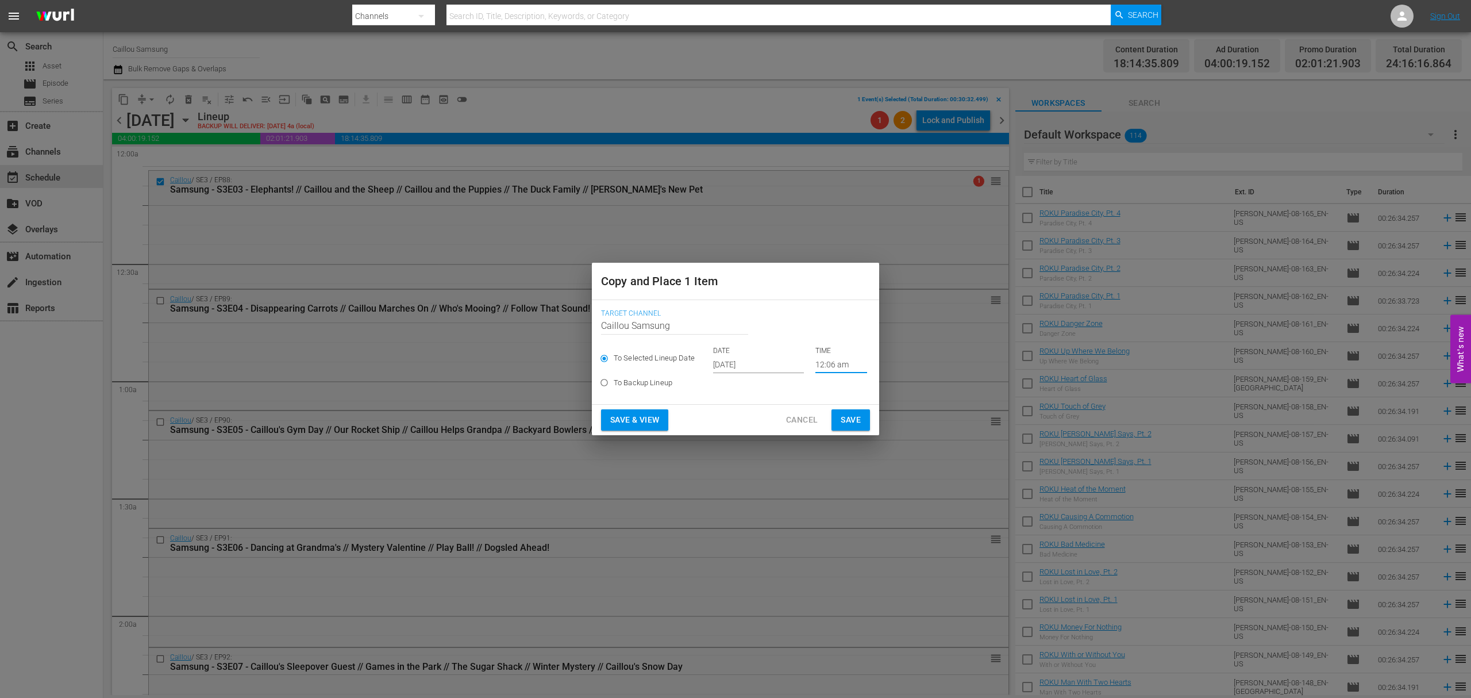
click at [842, 366] on input "12:06 am" at bounding box center [841, 364] width 52 height 17
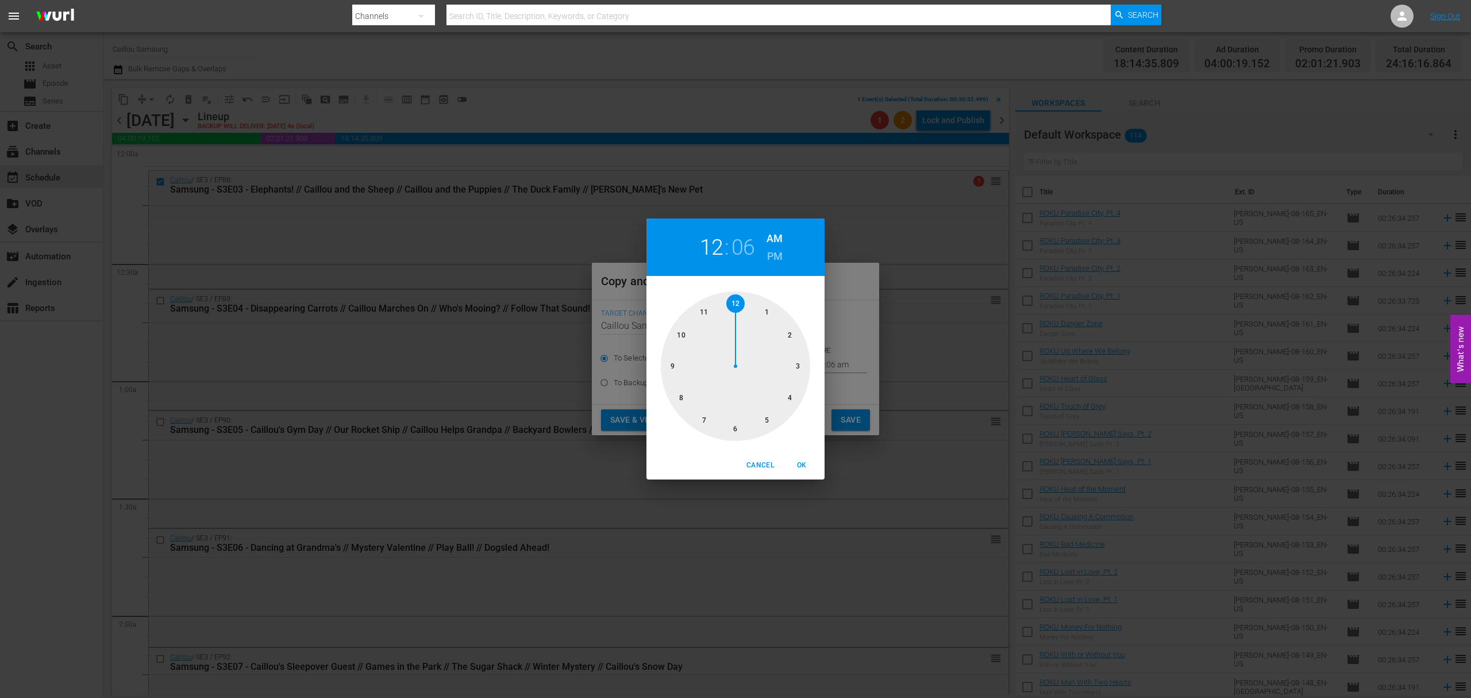
click at [696, 308] on div at bounding box center [735, 365] width 149 height 149
click at [675, 337] on div at bounding box center [735, 365] width 149 height 149
click at [775, 260] on h6 "PM" at bounding box center [775, 256] width 16 height 18
click at [800, 464] on span "OK" at bounding box center [802, 465] width 28 height 12
type input "11:50 pm"
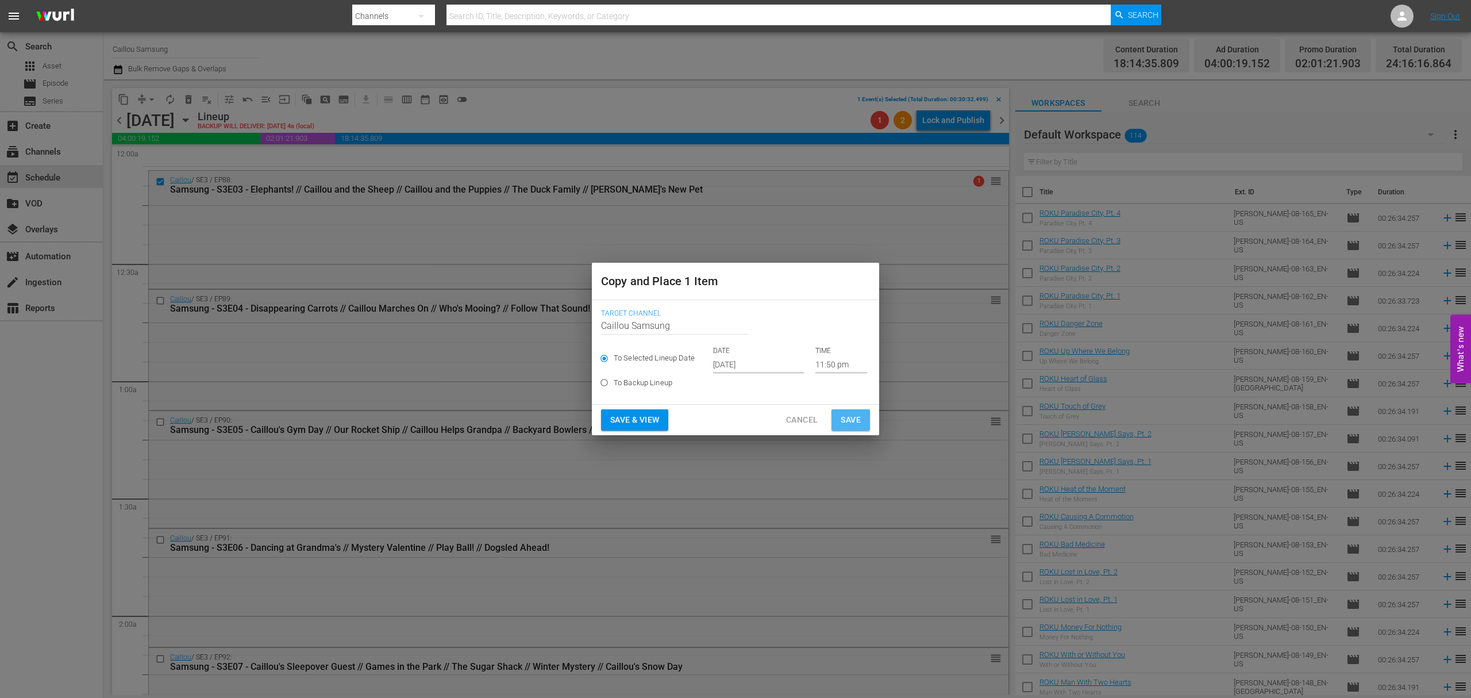
click at [860, 421] on span "Save" at bounding box center [851, 420] width 20 height 14
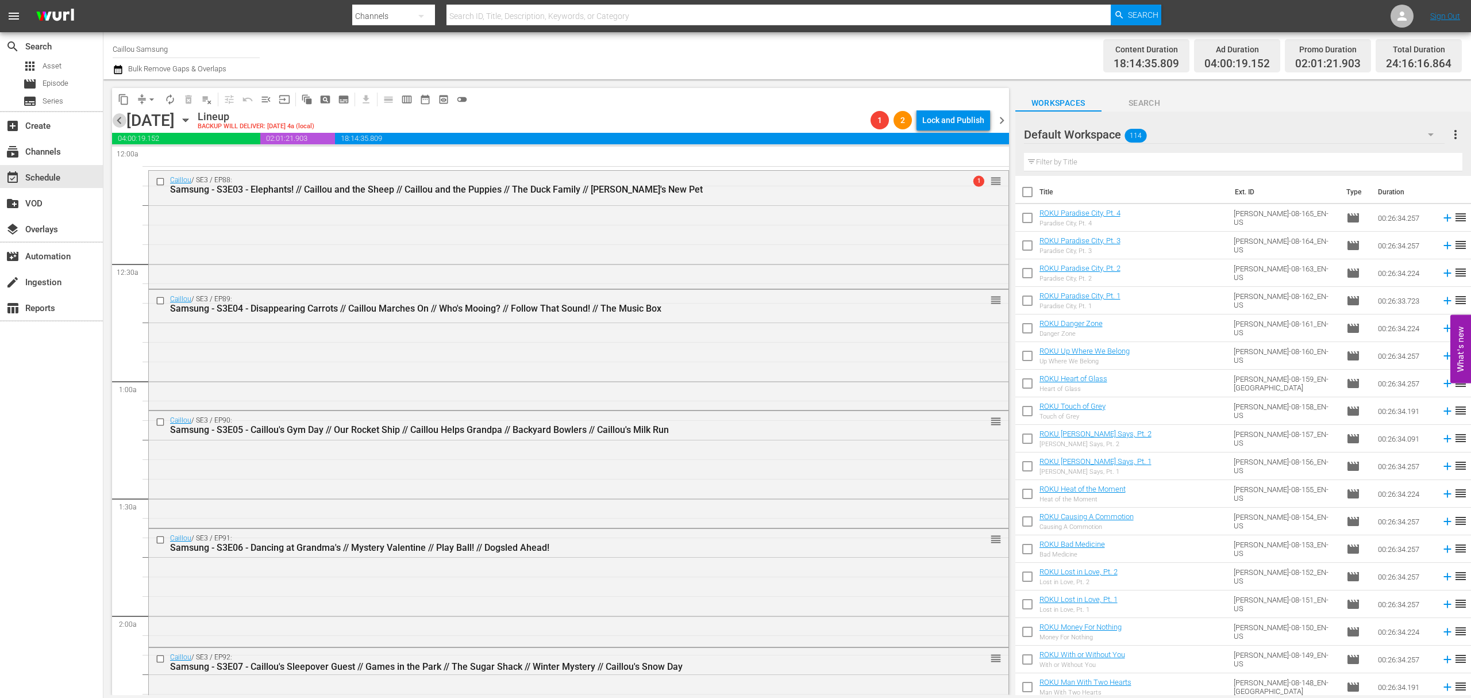
click at [117, 114] on span "chevron_left" at bounding box center [119, 120] width 14 height 14
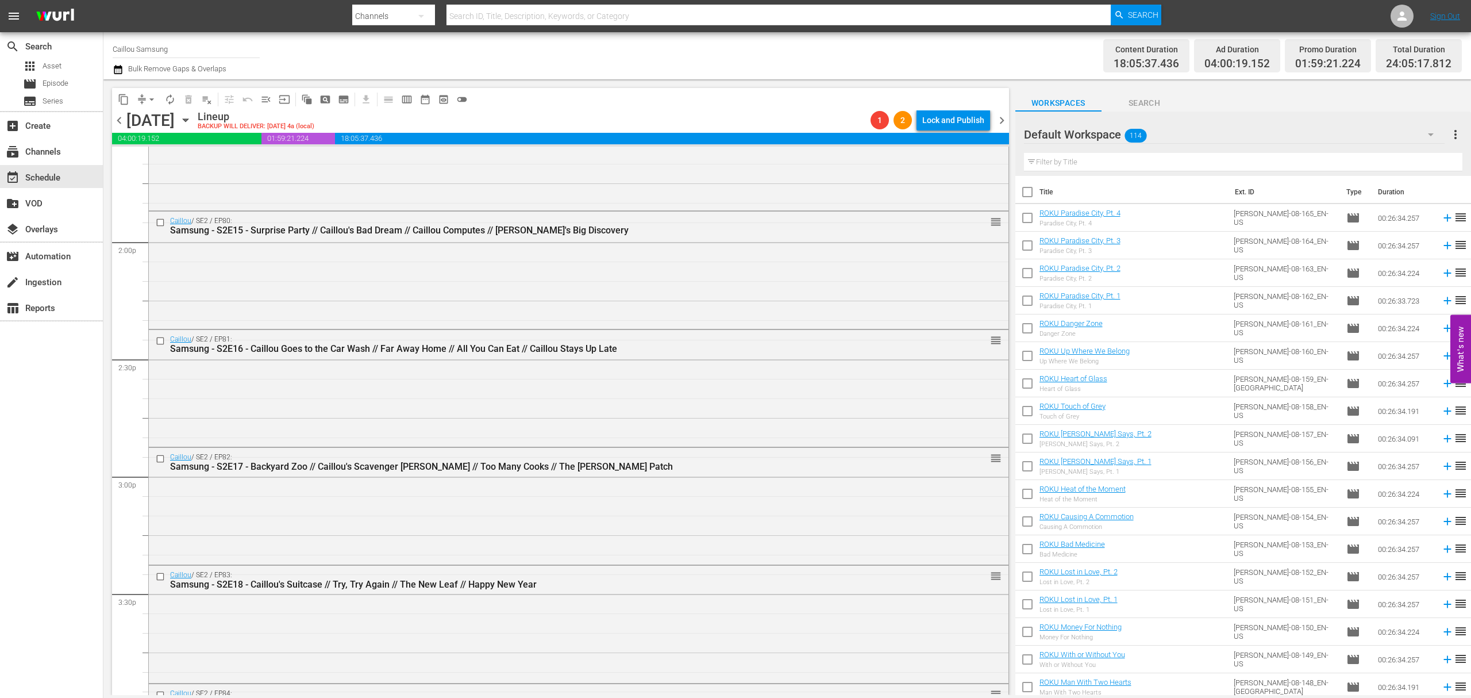
scroll to position [5158, 0]
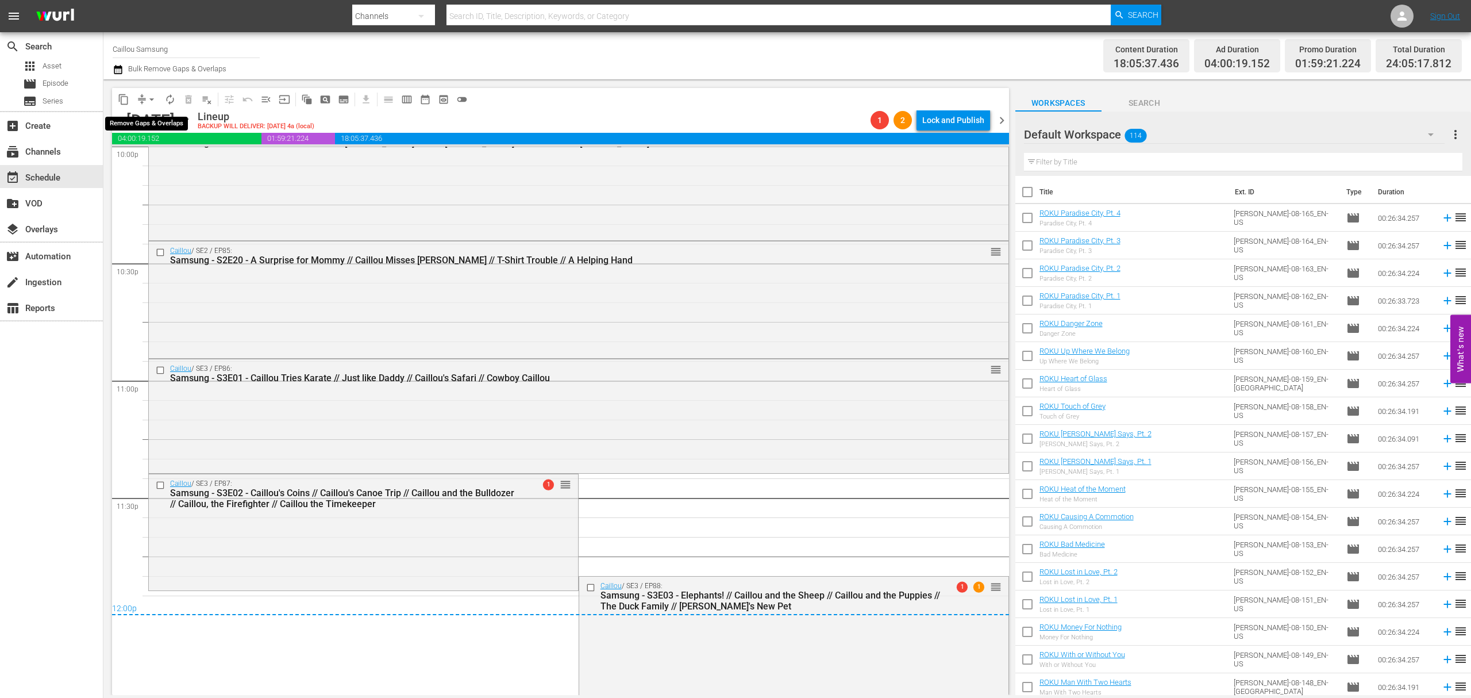
click at [147, 102] on span "arrow_drop_down" at bounding box center [151, 99] width 11 height 11
click at [152, 156] on li "Align to End of Previous Day" at bounding box center [152, 160] width 121 height 19
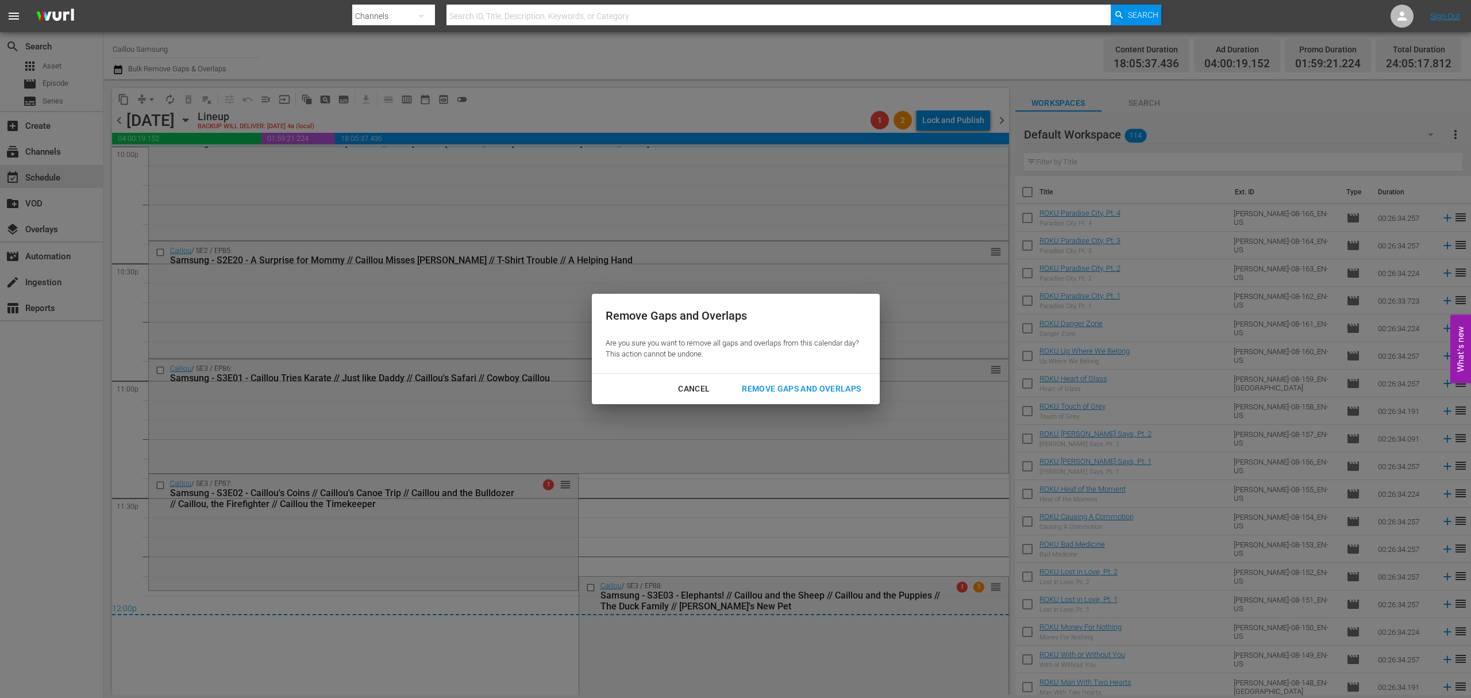
click at [768, 392] on div "Remove Gaps and Overlaps" at bounding box center [801, 389] width 137 height 14
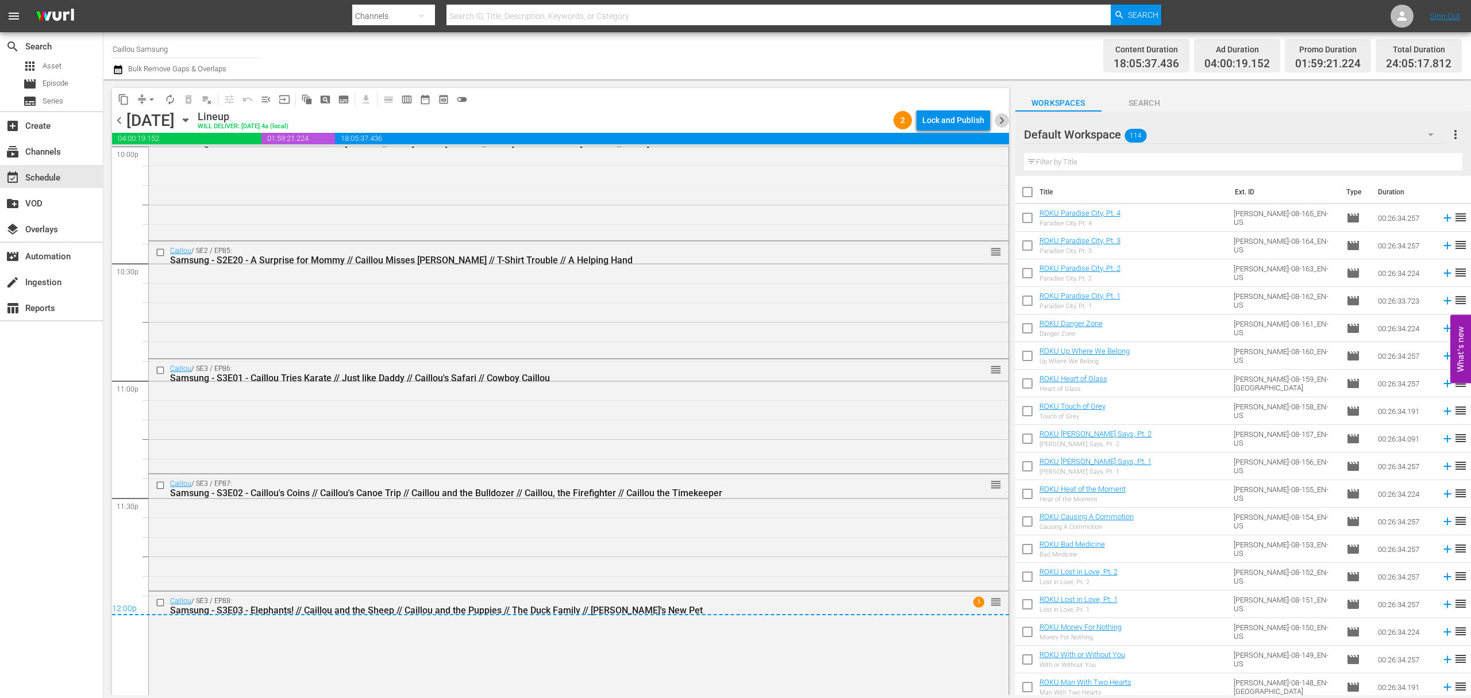
click at [1005, 121] on span "chevron_right" at bounding box center [1002, 120] width 14 height 14
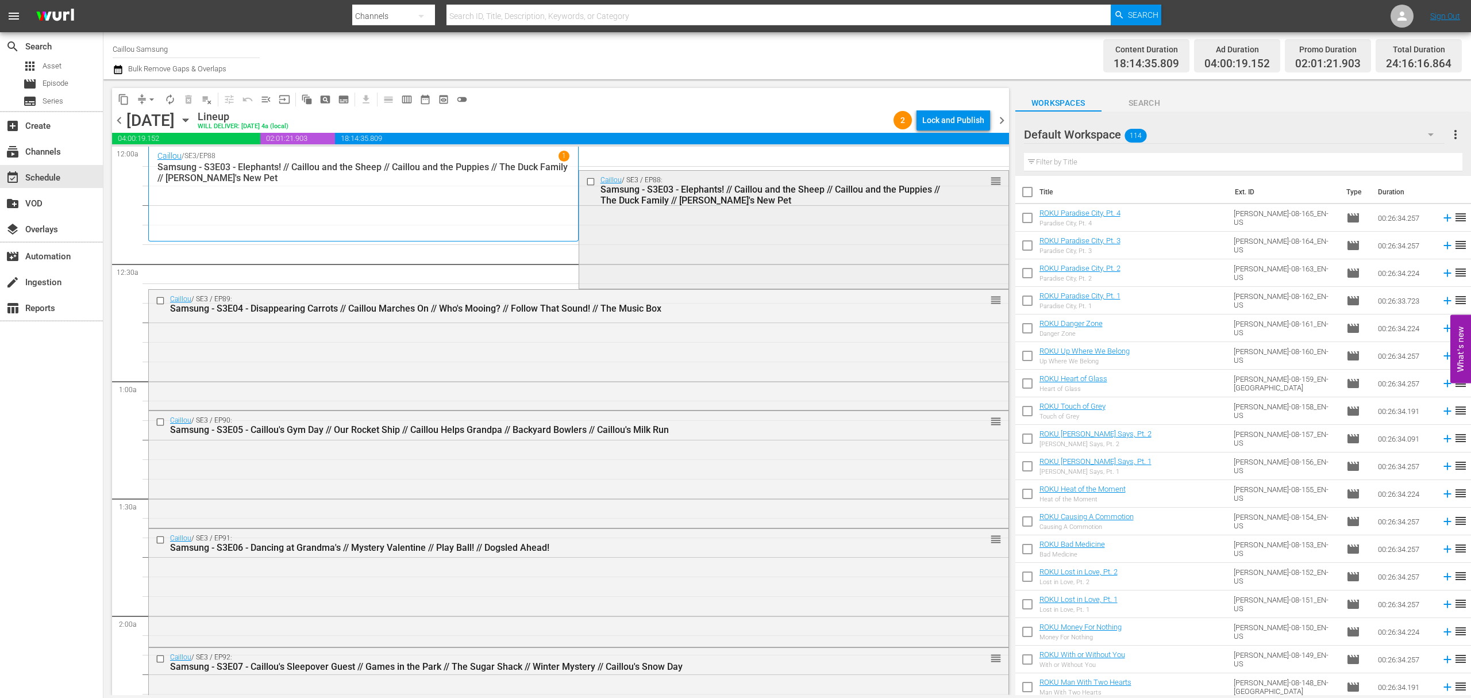
click at [587, 182] on input "checkbox" at bounding box center [592, 181] width 12 height 10
click at [184, 99] on span "delete_forever_outlined" at bounding box center [188, 99] width 11 height 11
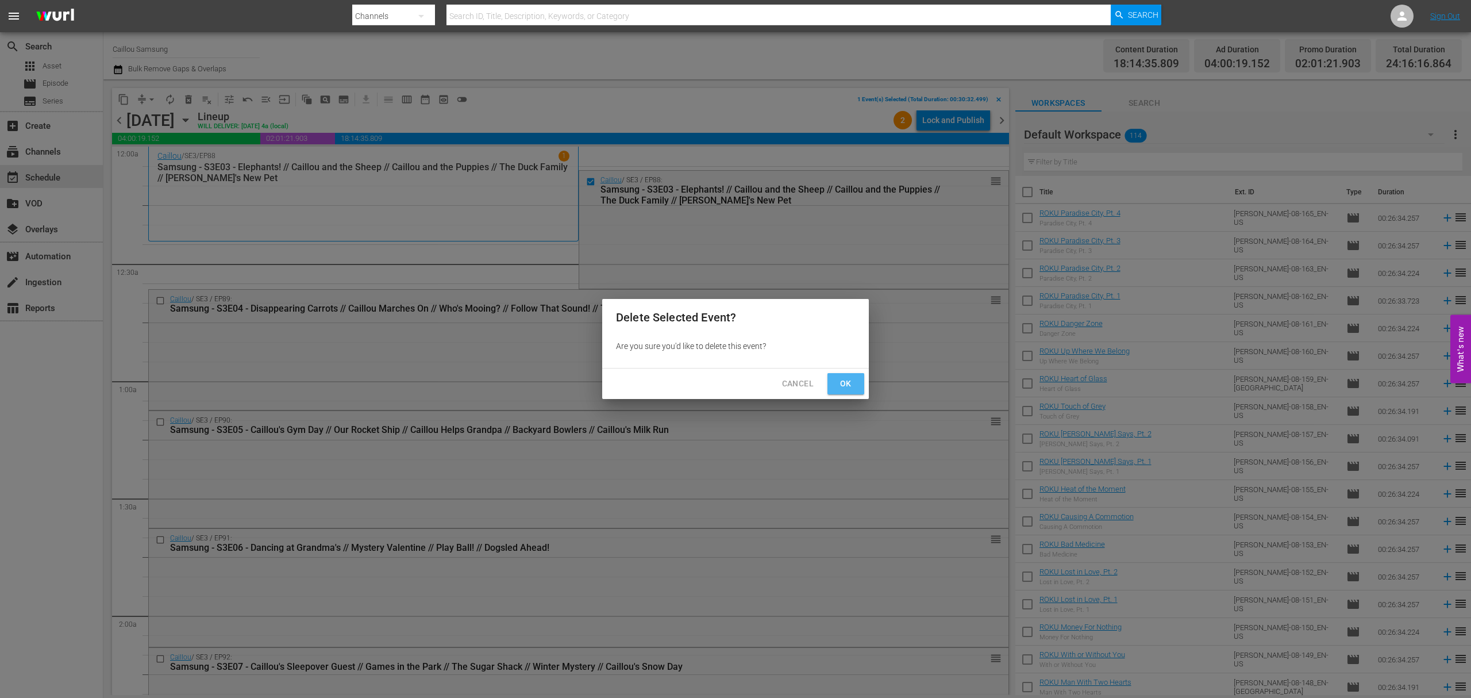
click at [847, 382] on span "Ok" at bounding box center [846, 383] width 18 height 14
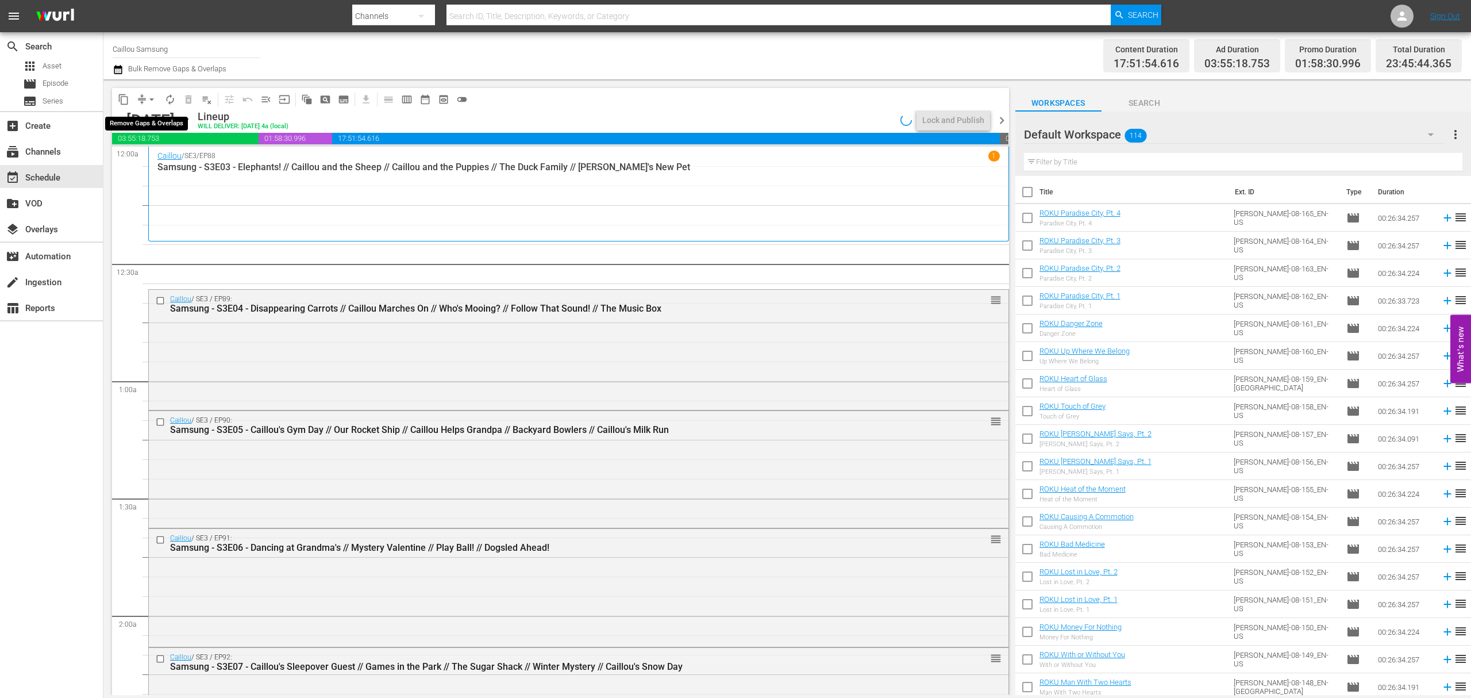
click at [148, 105] on button "arrow_drop_down" at bounding box center [152, 99] width 18 height 18
click at [154, 152] on li "Align to End of Previous Day" at bounding box center [152, 160] width 121 height 19
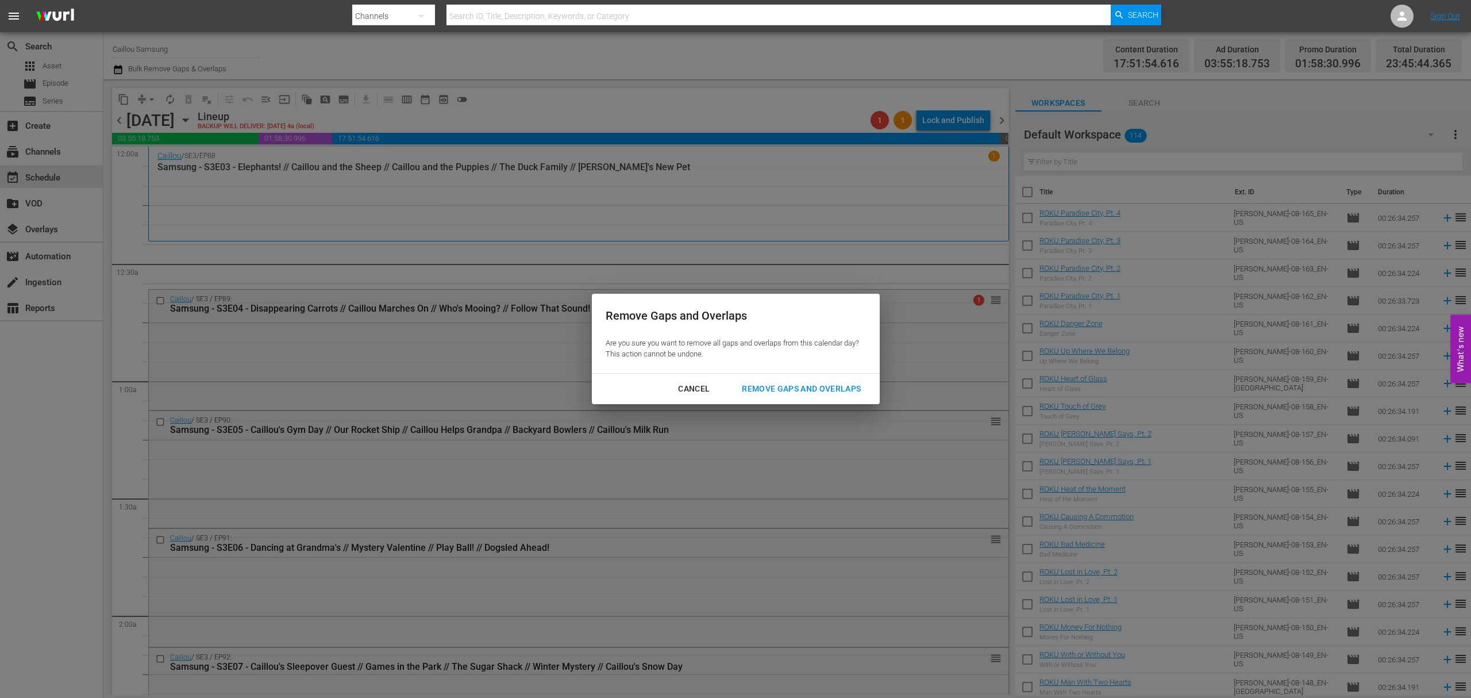
drag, startPoint x: 823, startPoint y: 382, endPoint x: 719, endPoint y: 364, distance: 105.4
click at [823, 382] on div "Remove Gaps and Overlaps" at bounding box center [801, 389] width 137 height 14
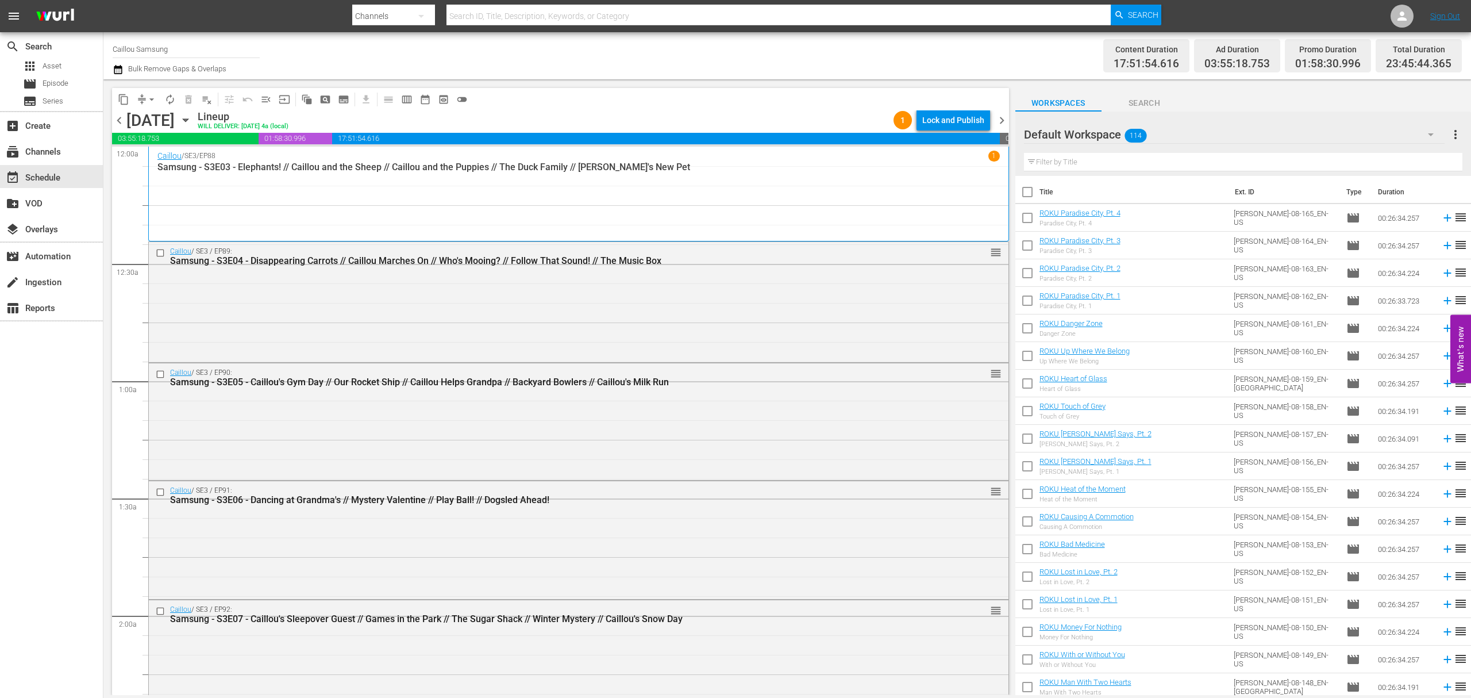
click at [1005, 118] on span "chevron_right" at bounding box center [1002, 120] width 14 height 14
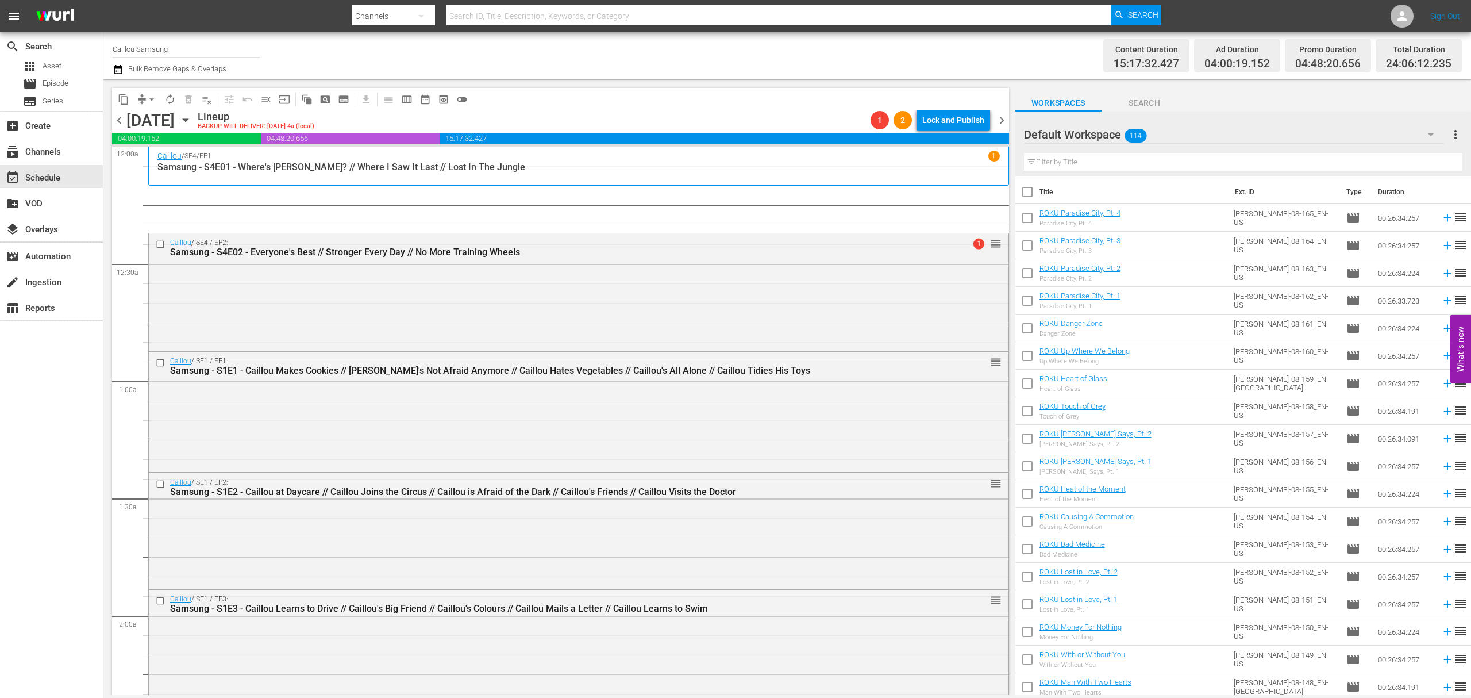
click at [148, 97] on span "arrow_drop_down" at bounding box center [151, 99] width 11 height 11
click at [152, 165] on li "Align to End of Previous Day" at bounding box center [152, 160] width 121 height 19
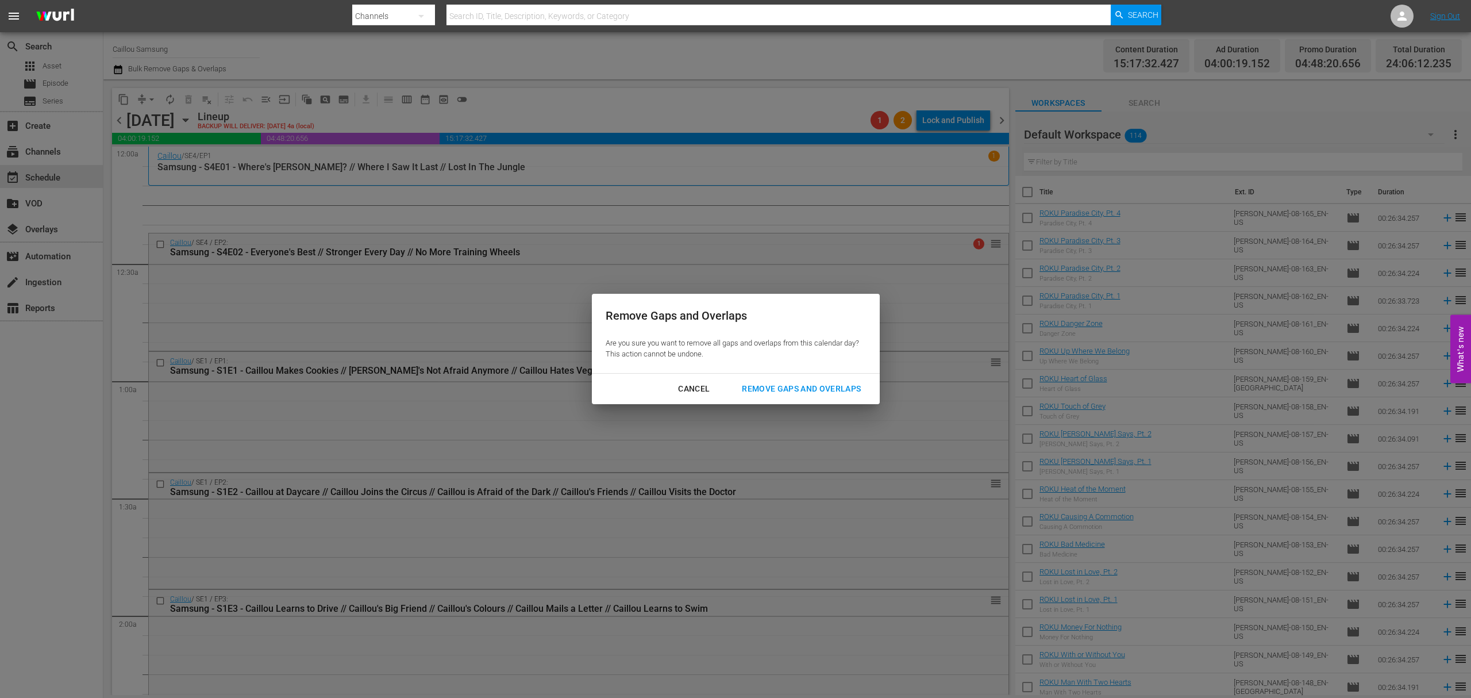
click at [759, 375] on div "Cancel Remove Gaps and Overlaps" at bounding box center [736, 388] width 288 height 30
click at [757, 388] on div "Remove Gaps and Overlaps" at bounding box center [801, 389] width 137 height 14
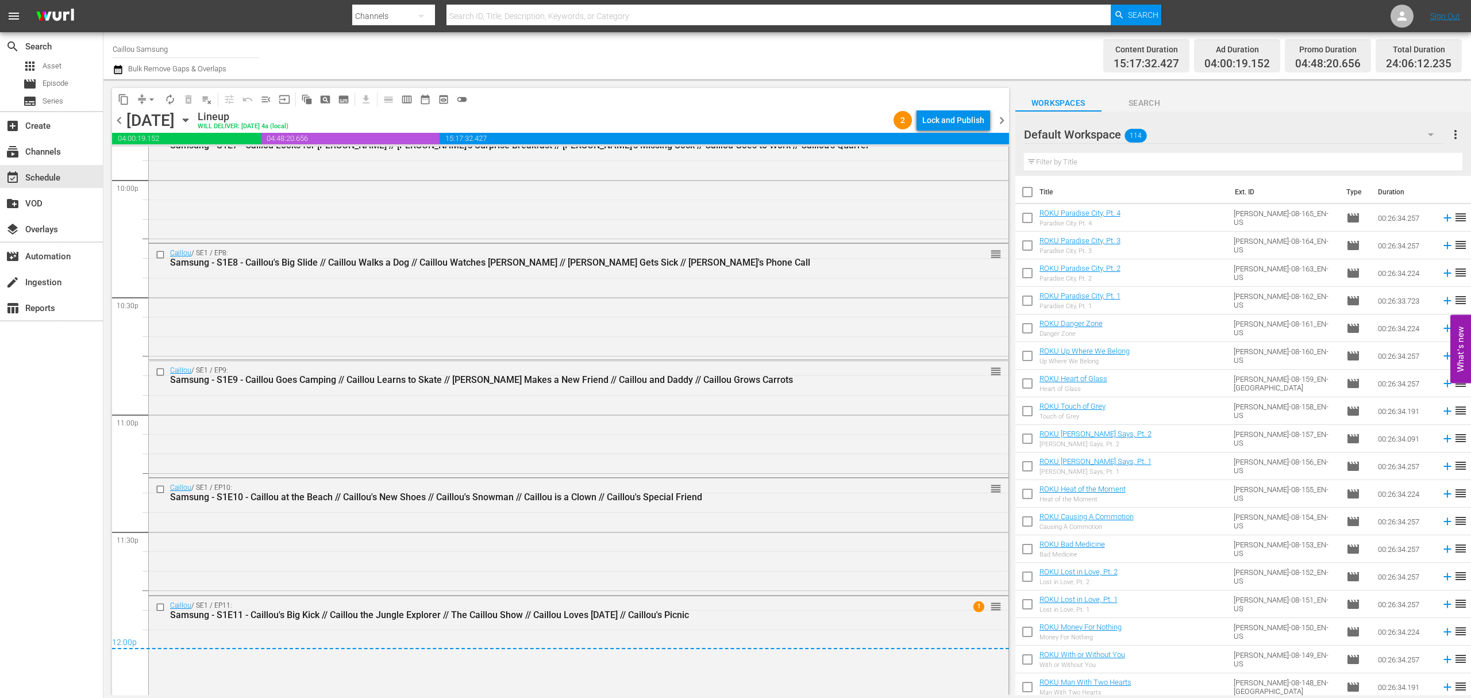
scroll to position [5142, 0]
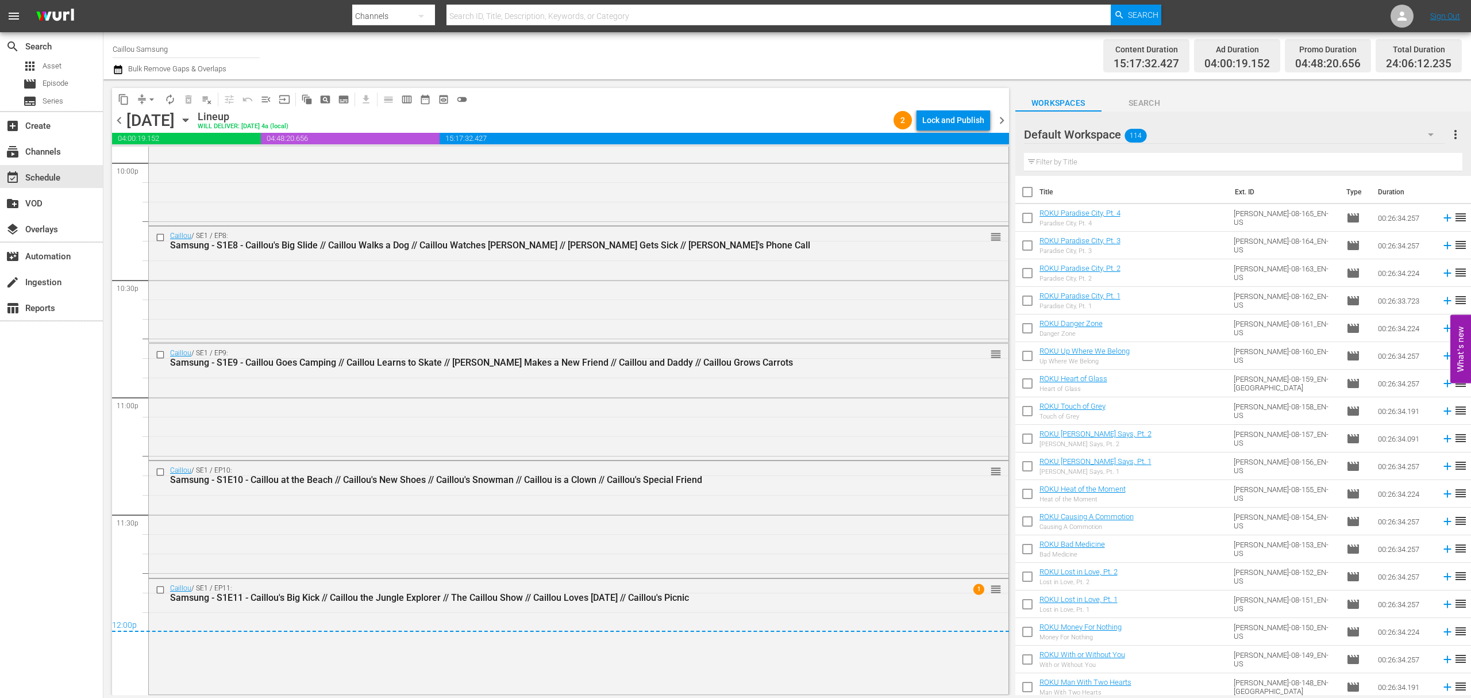
click at [999, 115] on span "chevron_right" at bounding box center [1002, 120] width 14 height 14
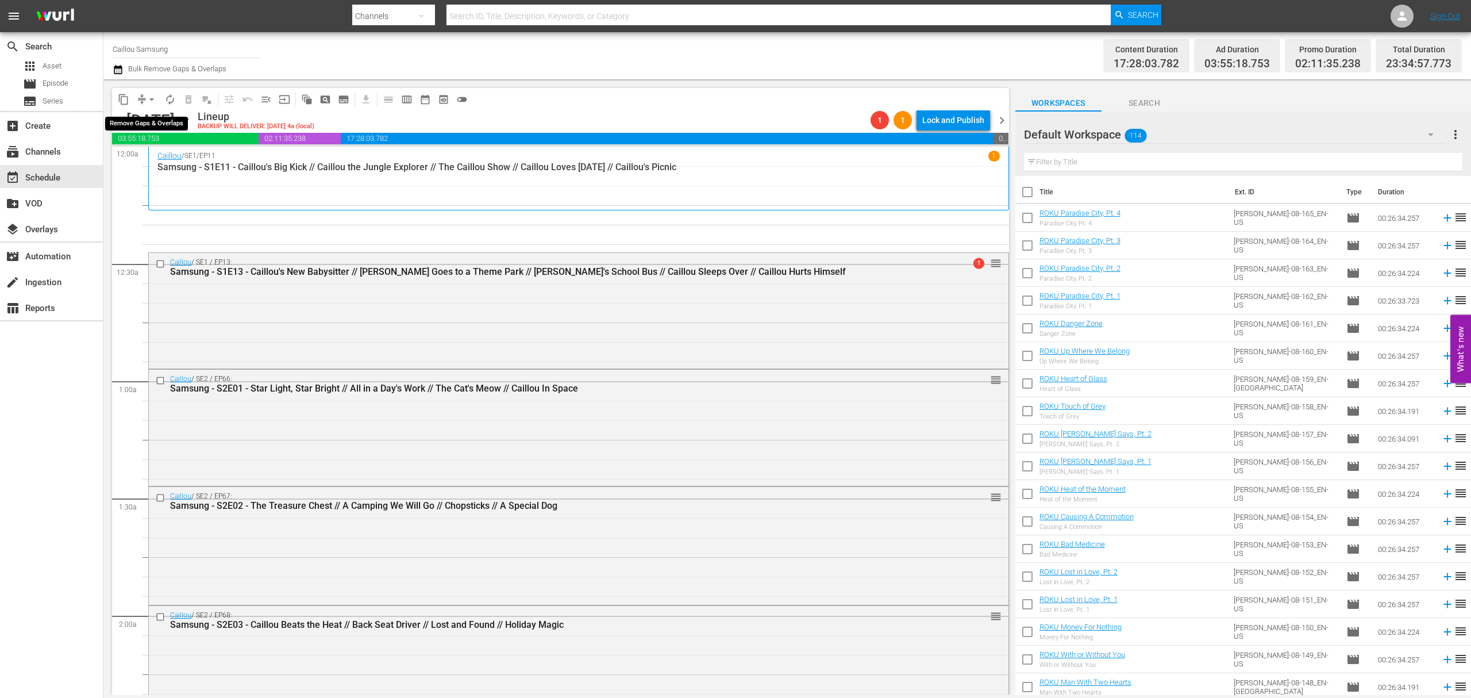
click at [154, 102] on span "arrow_drop_down" at bounding box center [151, 99] width 11 height 11
click at [136, 159] on li "Align to End of Previous Day" at bounding box center [152, 160] width 121 height 19
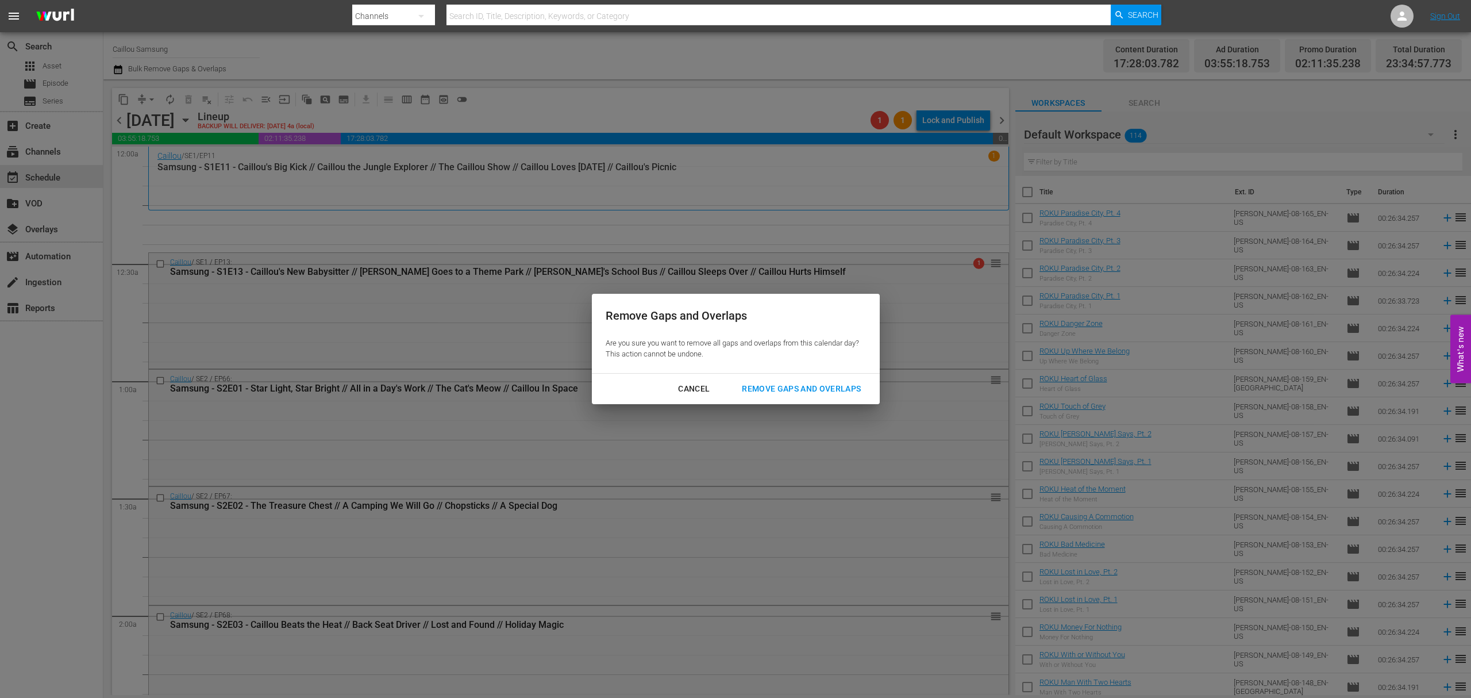
click at [833, 400] on div "Cancel Remove Gaps and Overlaps" at bounding box center [736, 388] width 288 height 30
click at [828, 398] on button "Remove Gaps and Overlaps" at bounding box center [801, 388] width 147 height 21
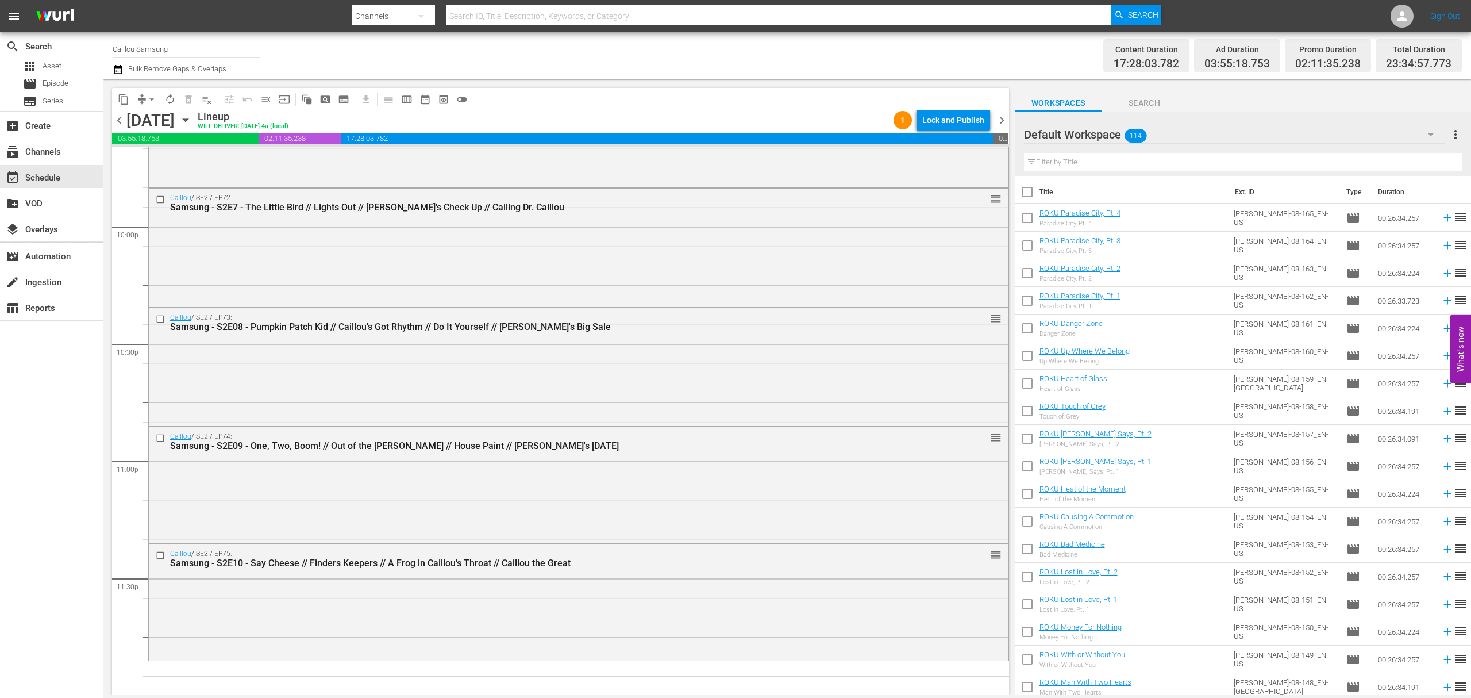
scroll to position [1315, 0]
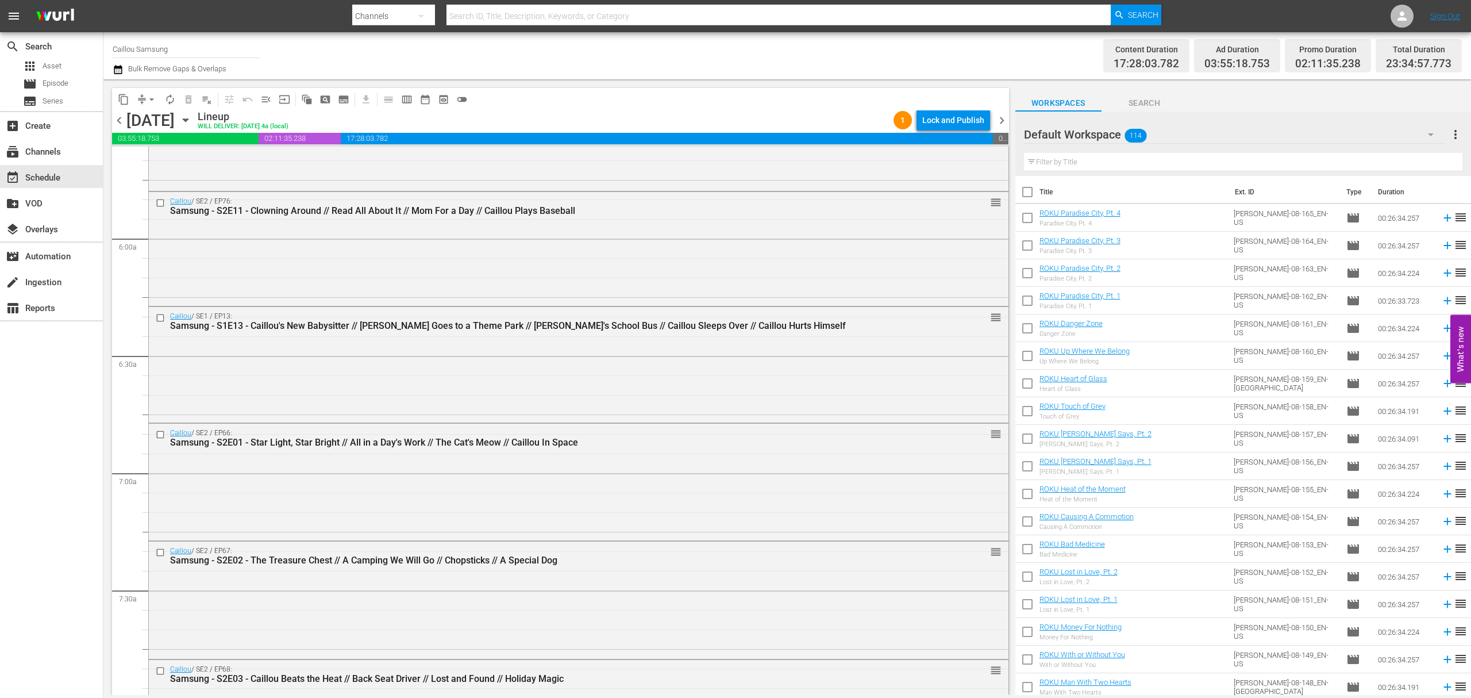
click at [1000, 120] on span "chevron_right" at bounding box center [1002, 120] width 14 height 14
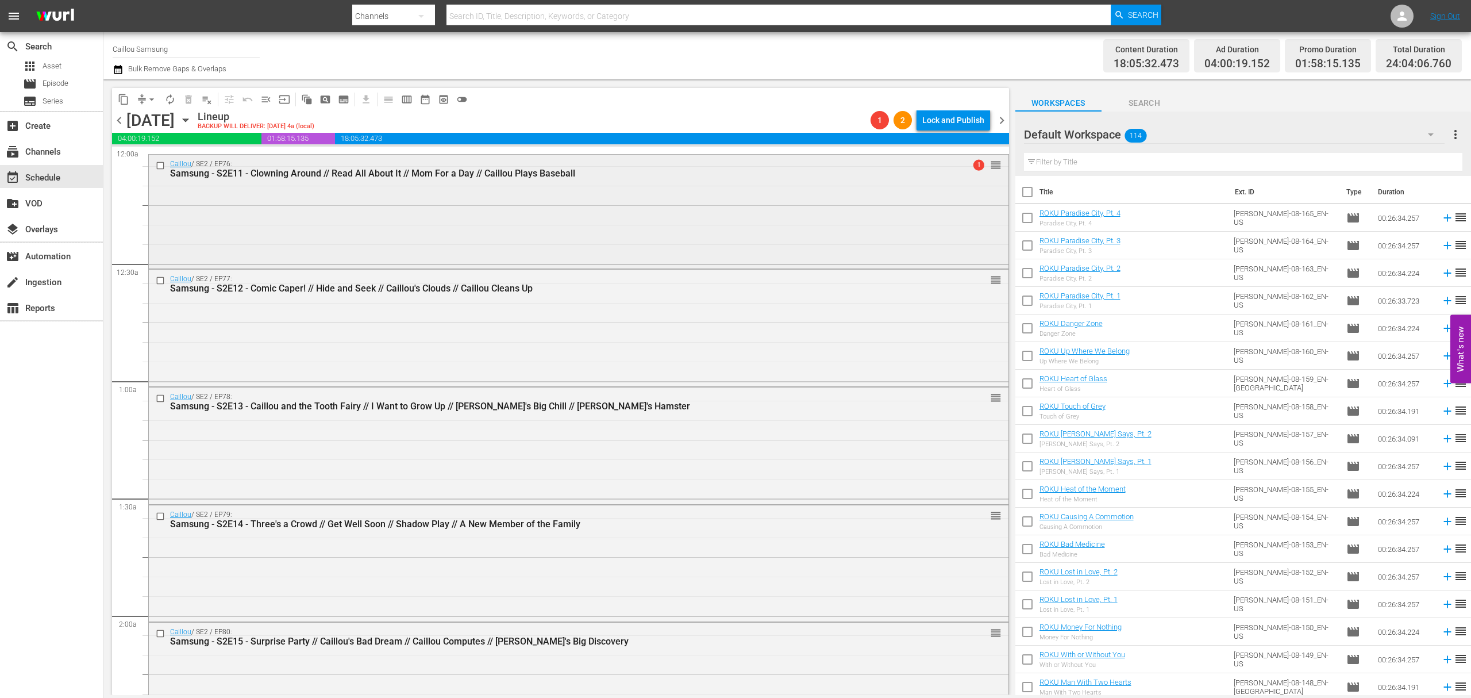
click at [164, 168] on input "checkbox" at bounding box center [162, 166] width 12 height 10
click at [121, 100] on span "content_copy" at bounding box center [123, 99] width 11 height 11
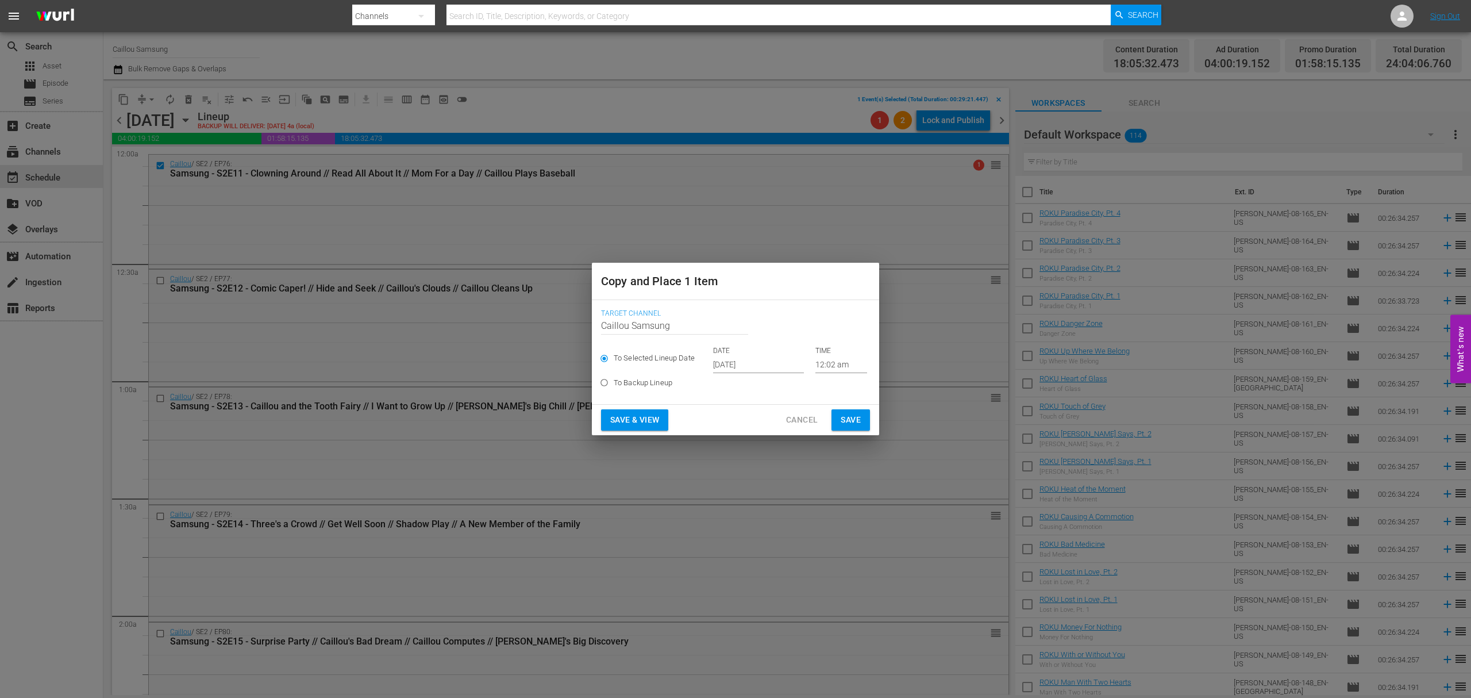
click at [760, 362] on input "[DATE]" at bounding box center [758, 364] width 91 height 17
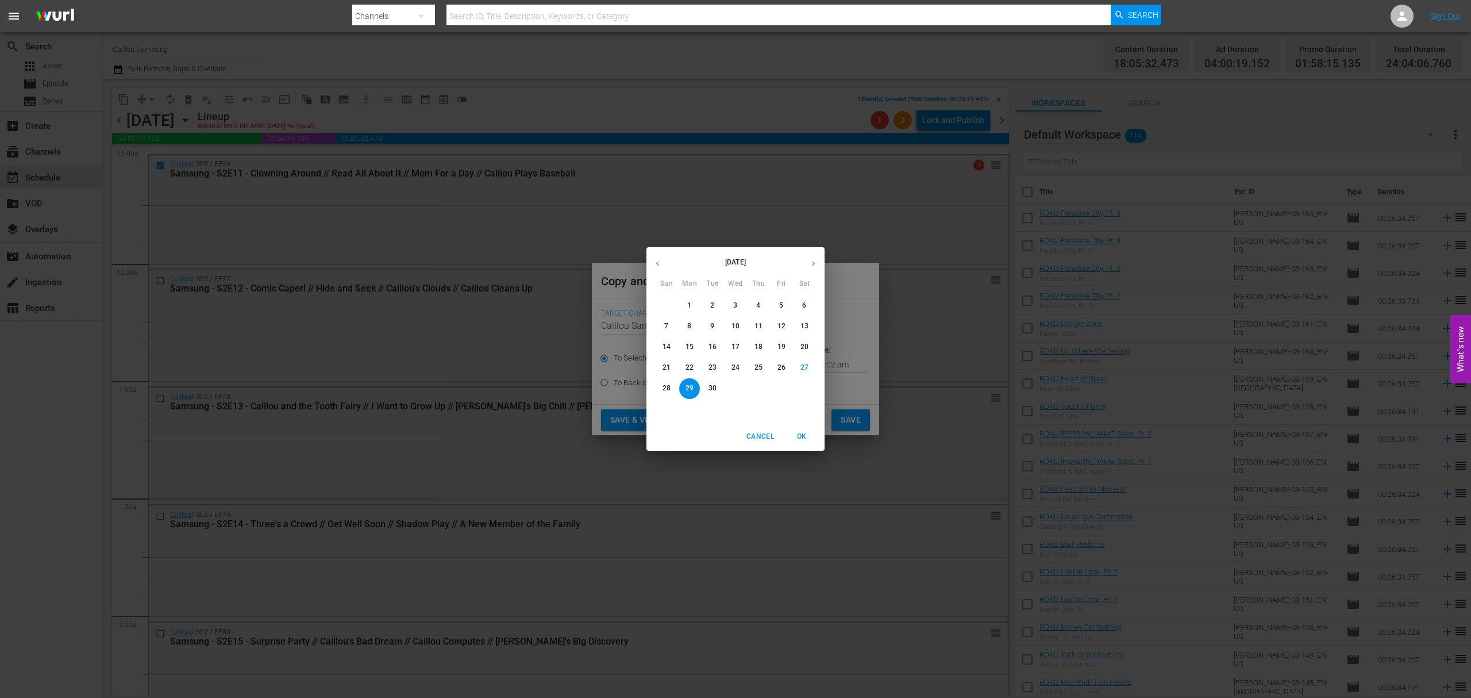
click at [753, 325] on span "11" at bounding box center [758, 326] width 21 height 10
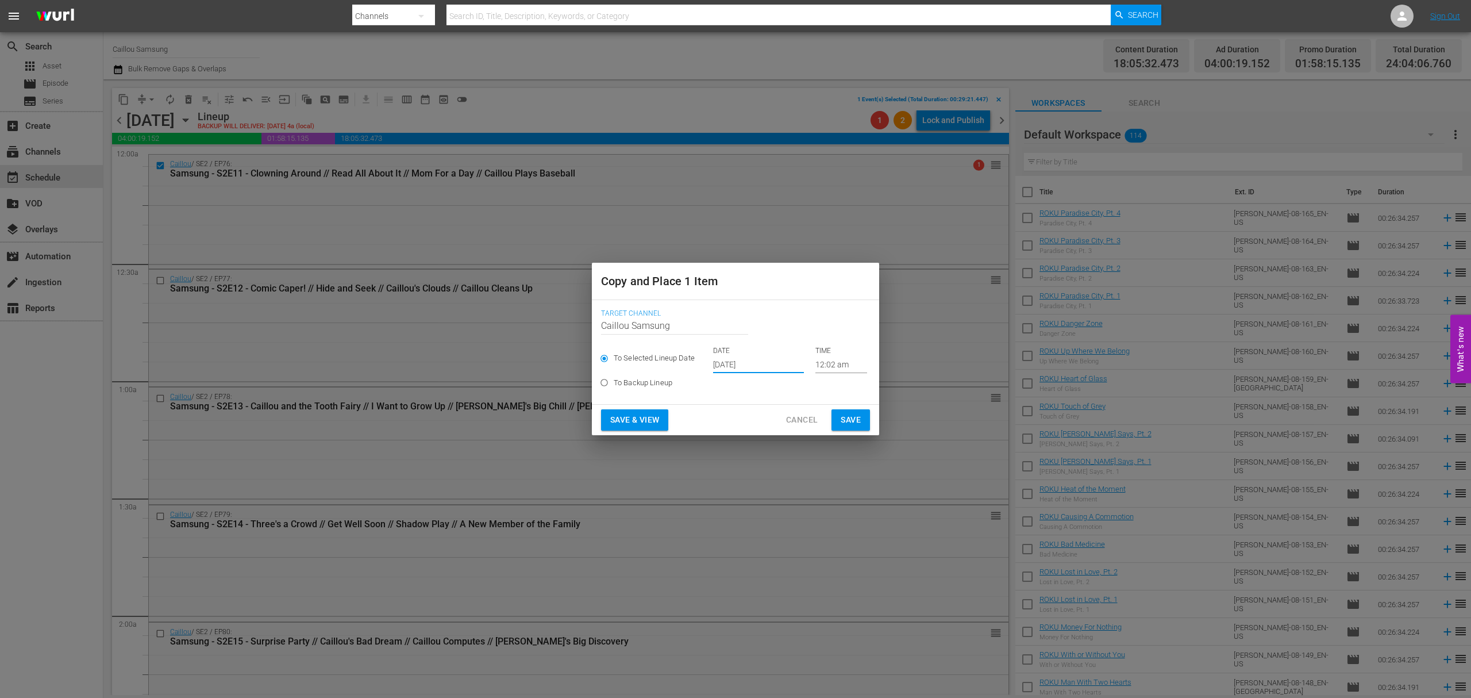
click at [757, 369] on input "Sep 11th 2025" at bounding box center [758, 364] width 91 height 17
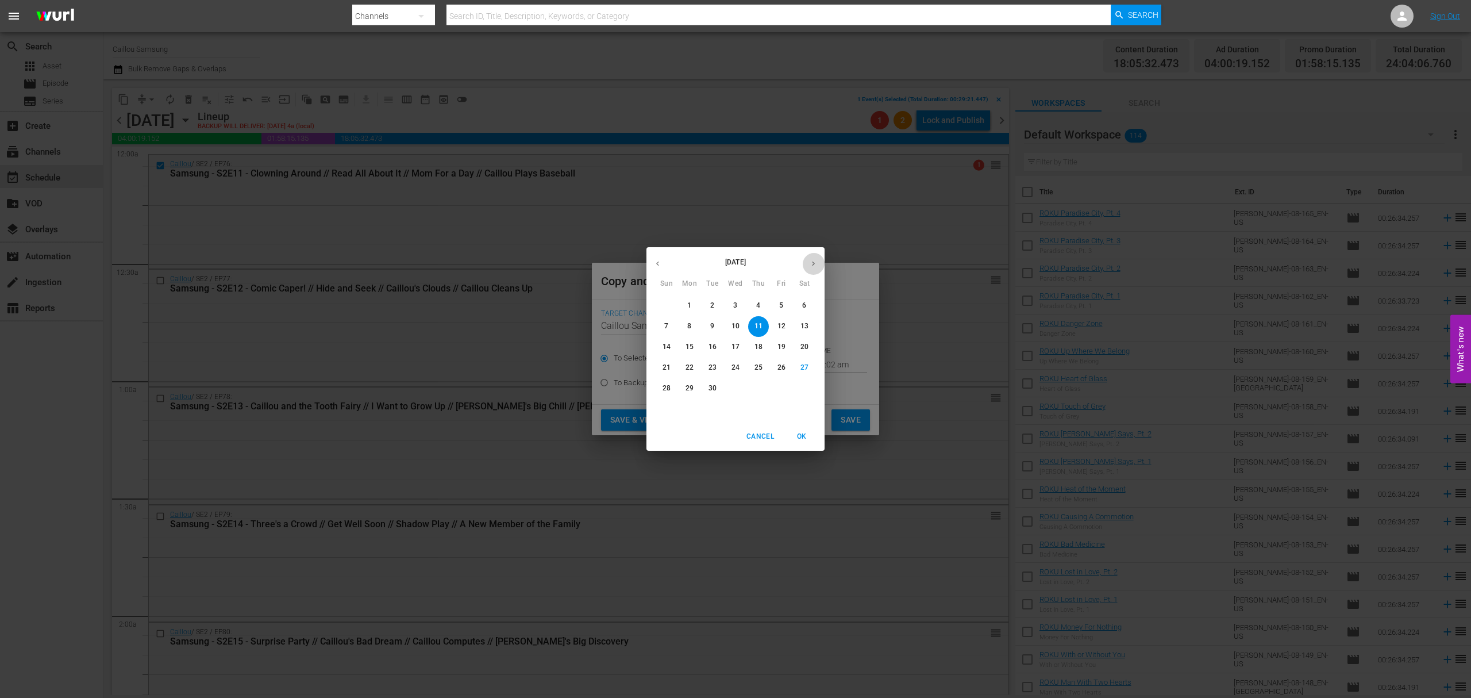
click at [822, 260] on button "button" at bounding box center [813, 263] width 22 height 22
click at [800, 323] on p "11" at bounding box center [804, 326] width 8 height 10
type input "Oct 11th 2025"
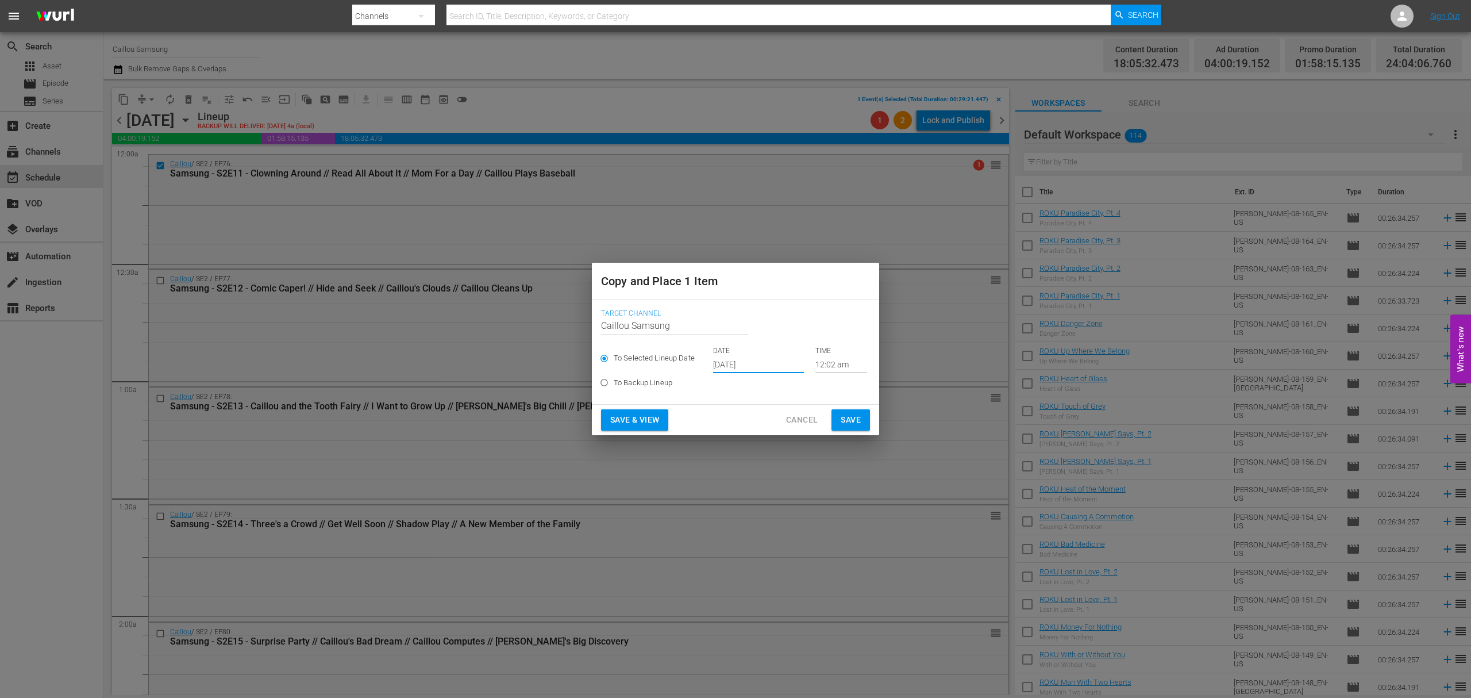
click at [857, 366] on input "12:02 am" at bounding box center [841, 364] width 52 height 17
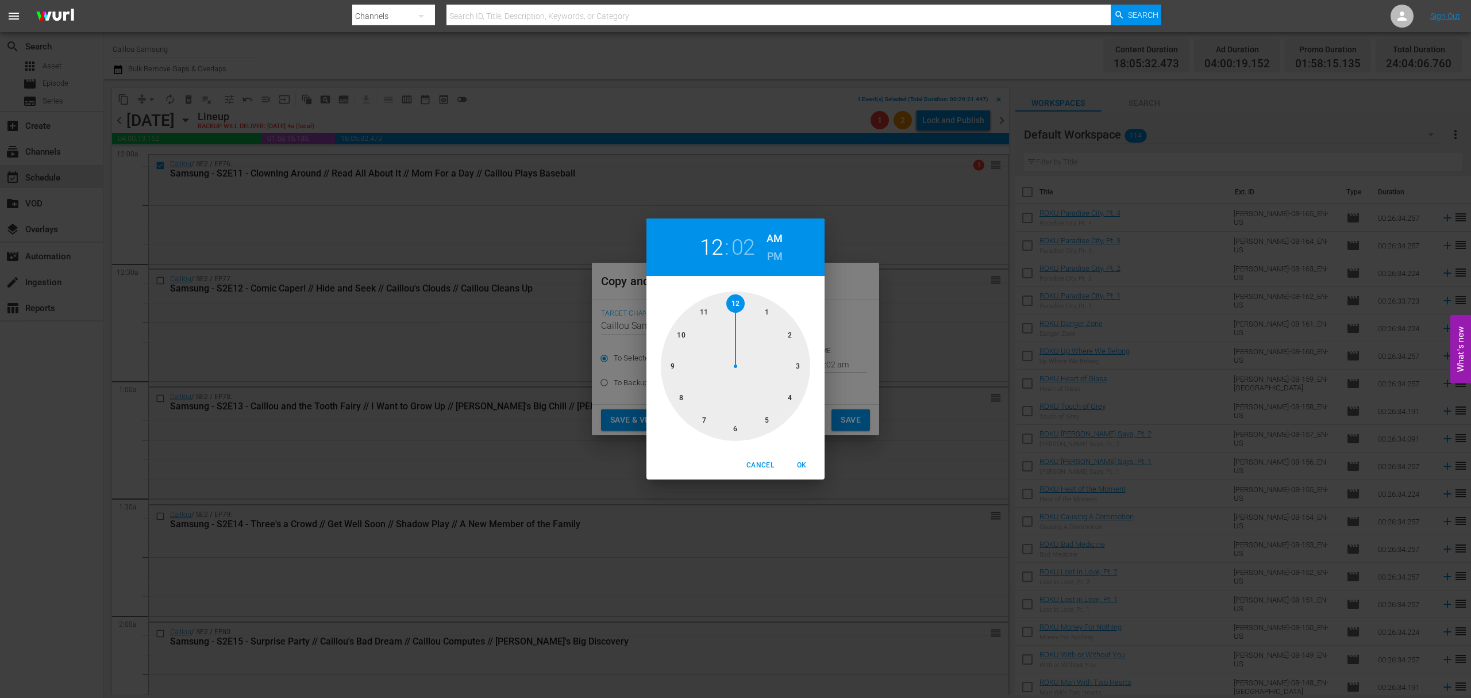
click at [704, 310] on div at bounding box center [735, 365] width 149 height 149
click at [676, 365] on div at bounding box center [735, 365] width 149 height 149
click at [776, 251] on h6 "PM" at bounding box center [775, 256] width 16 height 18
click at [800, 465] on span "OK" at bounding box center [802, 465] width 28 height 12
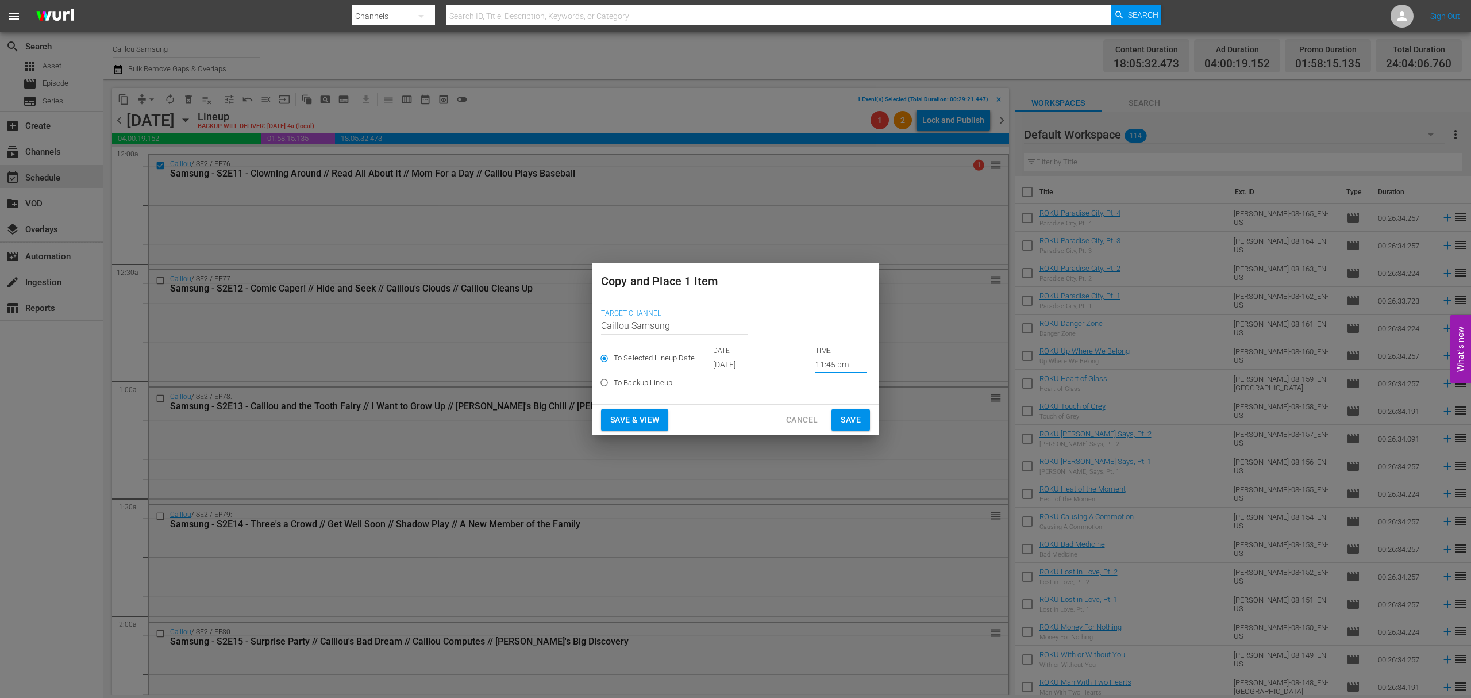
type input "11:45 pm"
click at [842, 413] on span "Save" at bounding box center [851, 420] width 20 height 14
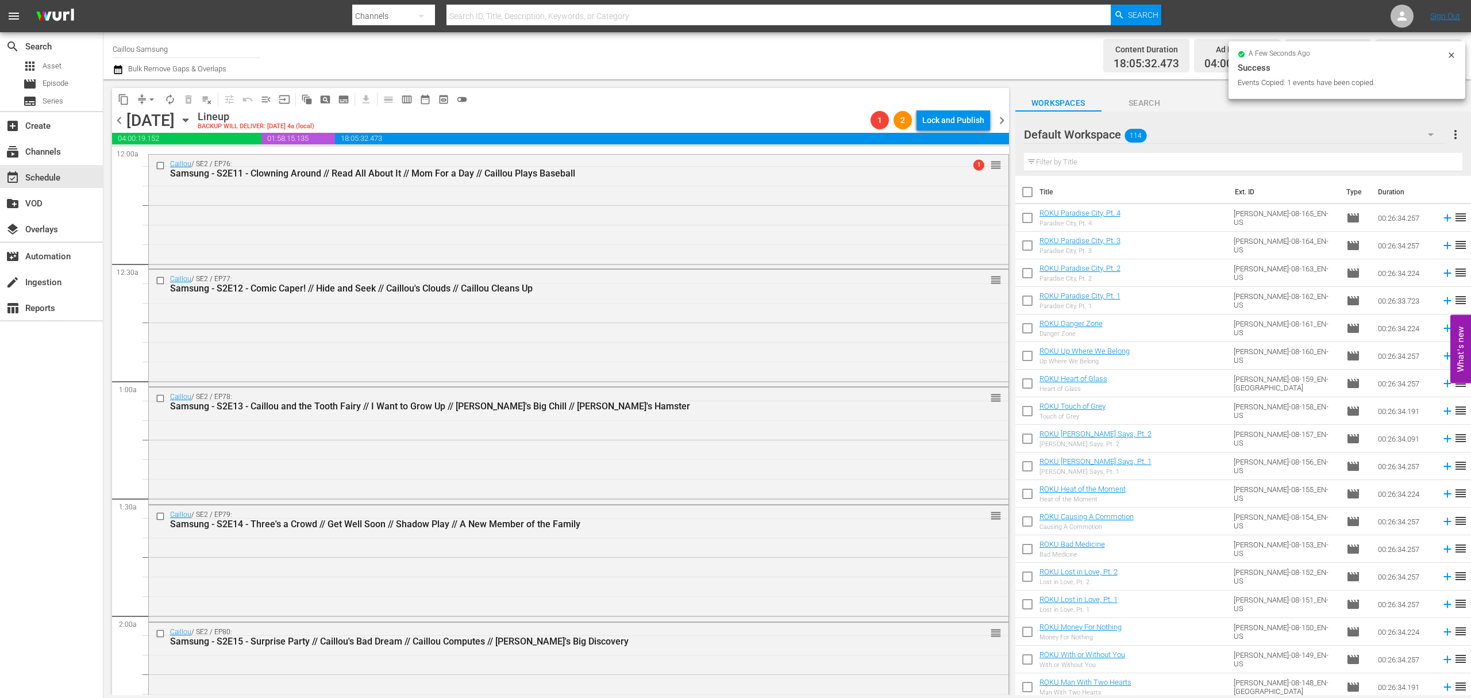
click at [120, 120] on span "chevron_left" at bounding box center [119, 120] width 14 height 14
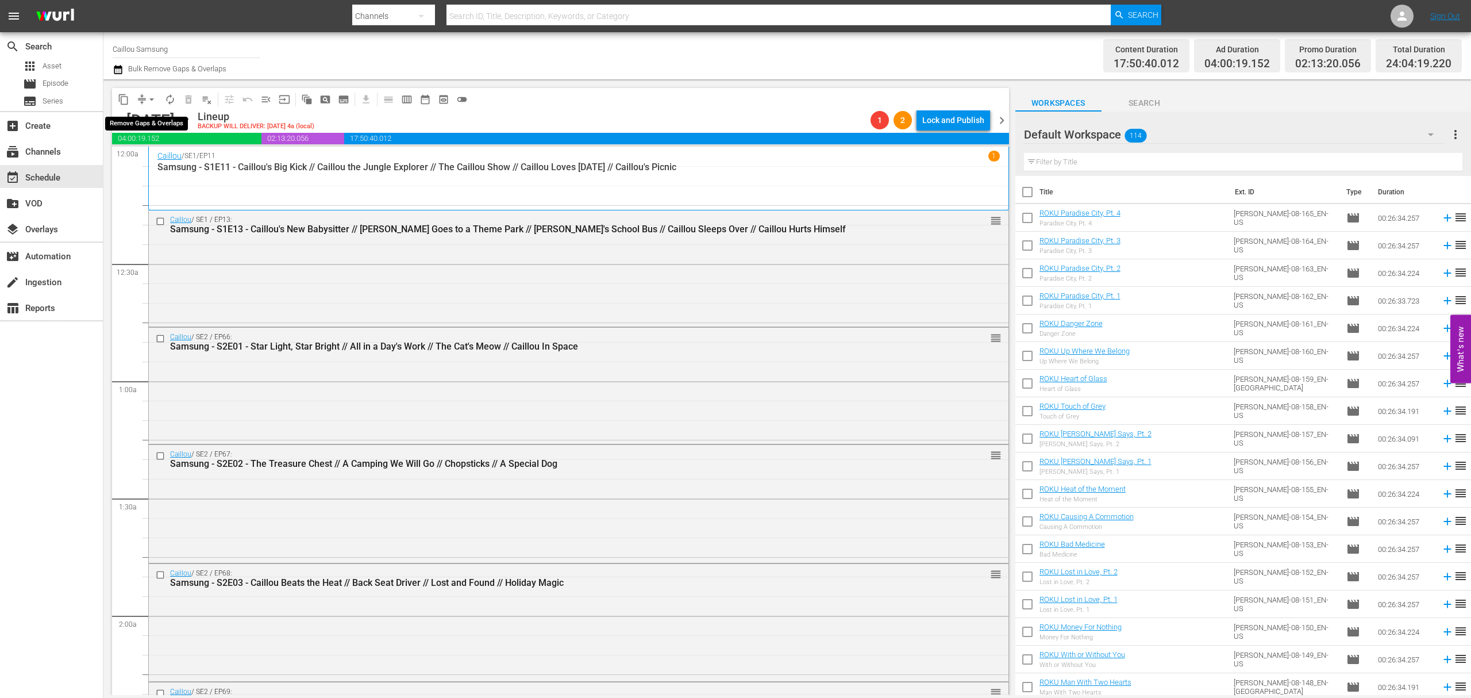
click at [146, 99] on span "arrow_drop_down" at bounding box center [151, 99] width 11 height 11
click at [139, 159] on li "Align to End of Previous Day" at bounding box center [152, 160] width 121 height 19
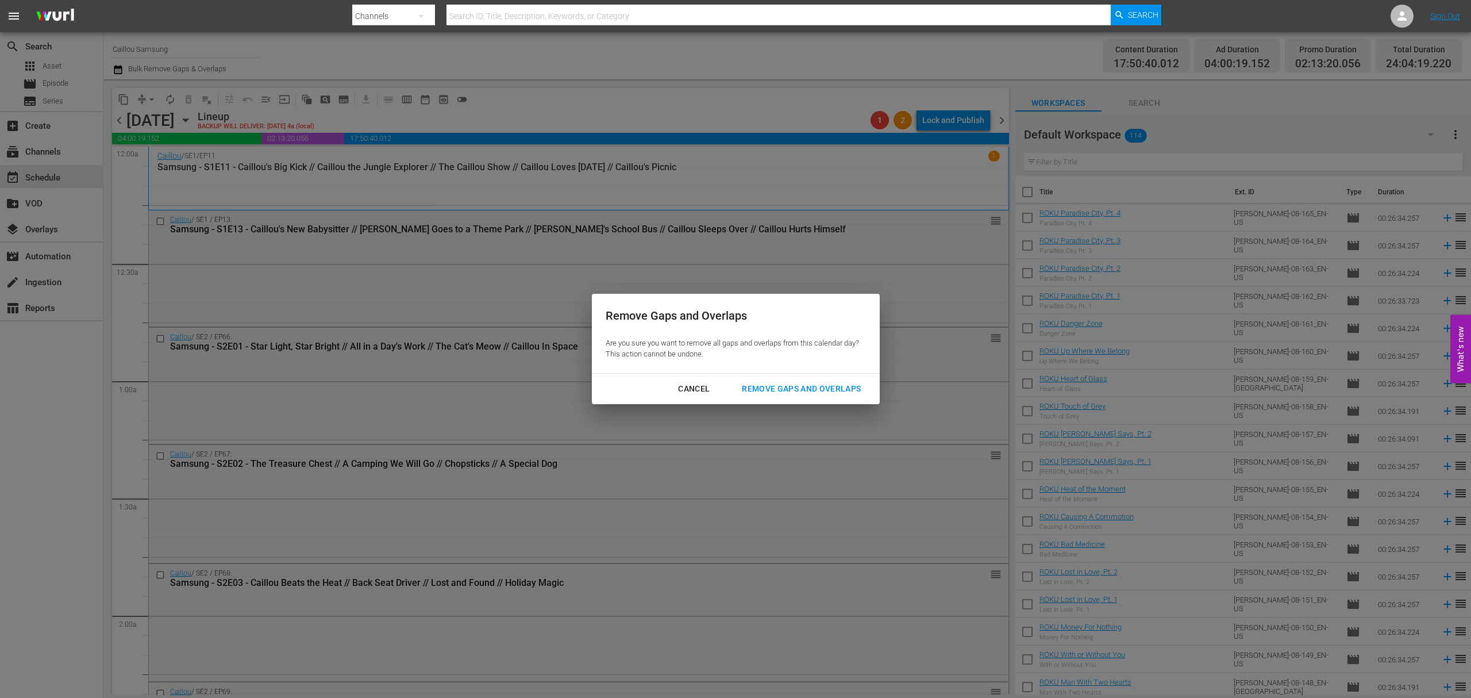
click at [834, 393] on div "Remove Gaps and Overlaps" at bounding box center [801, 389] width 137 height 14
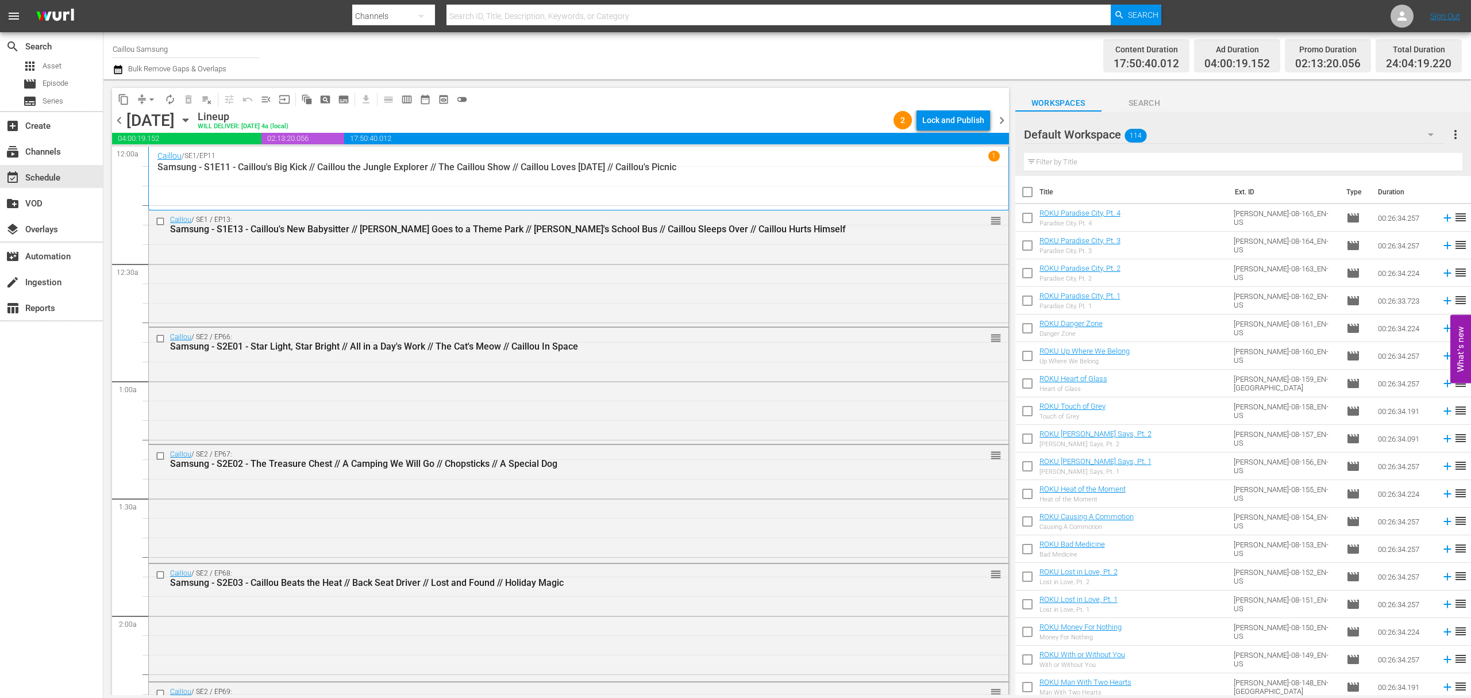
click at [1001, 123] on span "chevron_right" at bounding box center [1002, 120] width 14 height 14
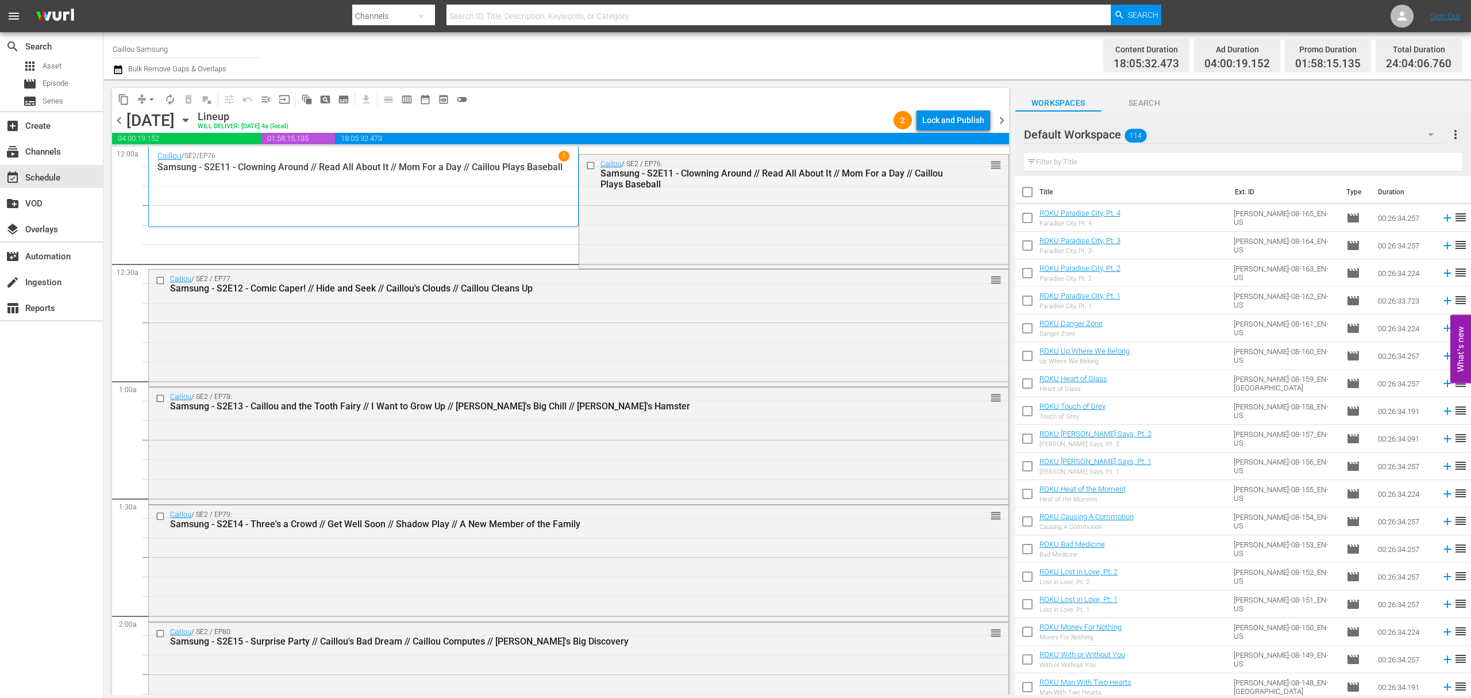
click at [586, 168] on input "checkbox" at bounding box center [592, 166] width 12 height 10
click at [184, 99] on span "delete_forever_outlined" at bounding box center [188, 99] width 11 height 11
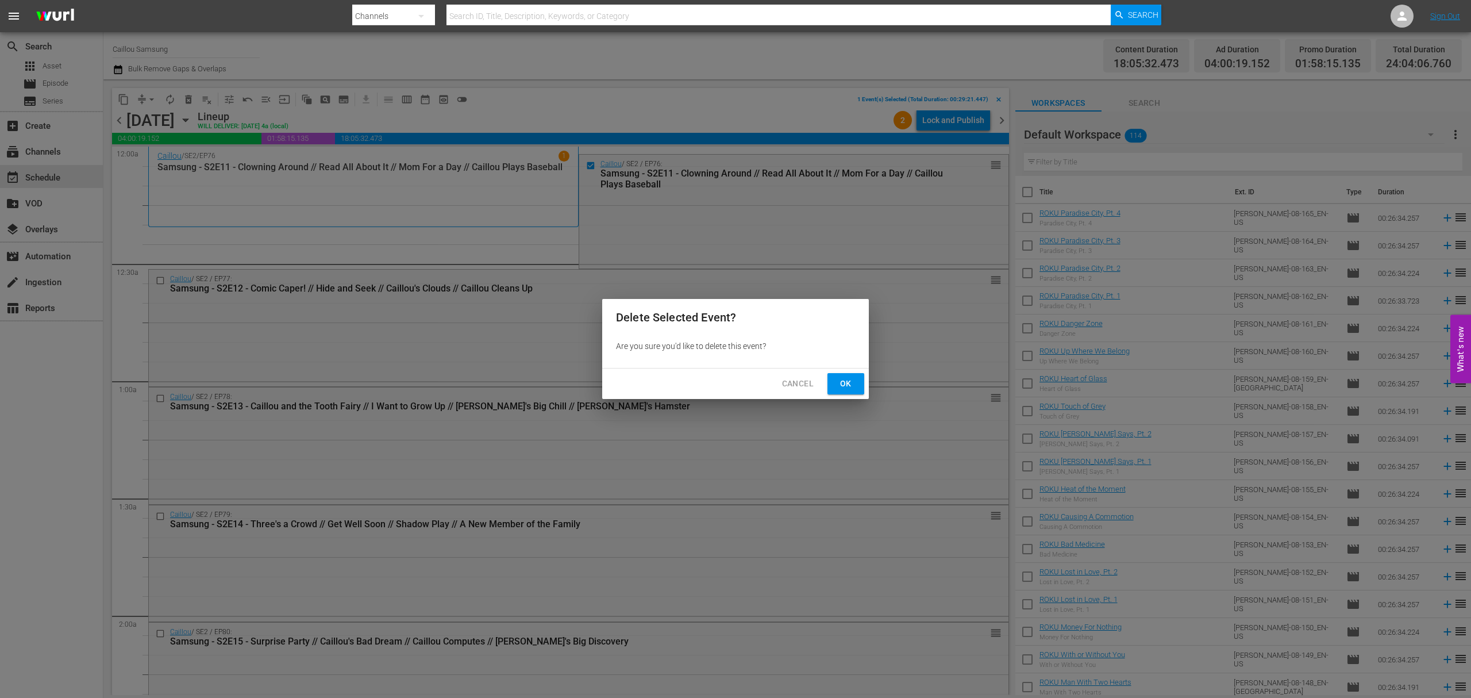
click at [855, 383] on button "Ok" at bounding box center [845, 383] width 37 height 21
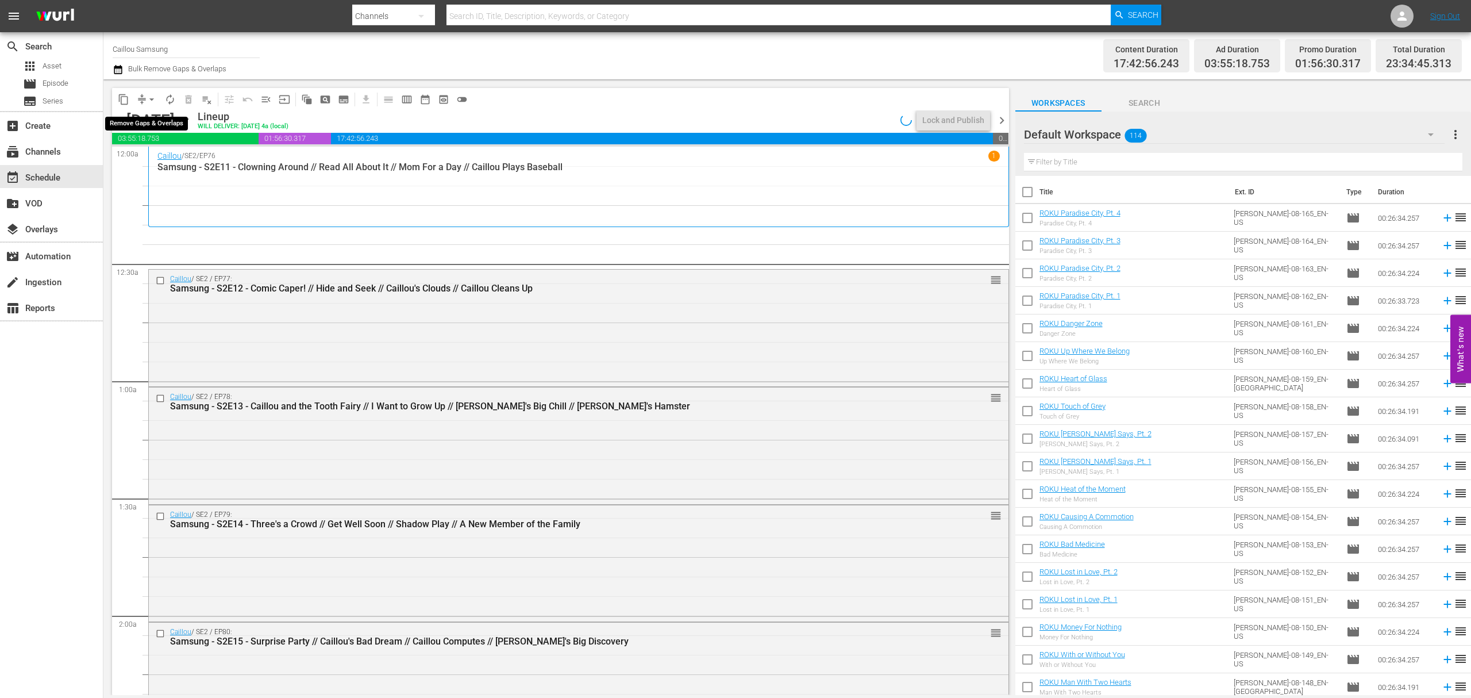
click at [148, 98] on span "arrow_drop_down" at bounding box center [151, 99] width 11 height 11
click at [155, 160] on li "Align to End of Previous Day" at bounding box center [152, 160] width 121 height 19
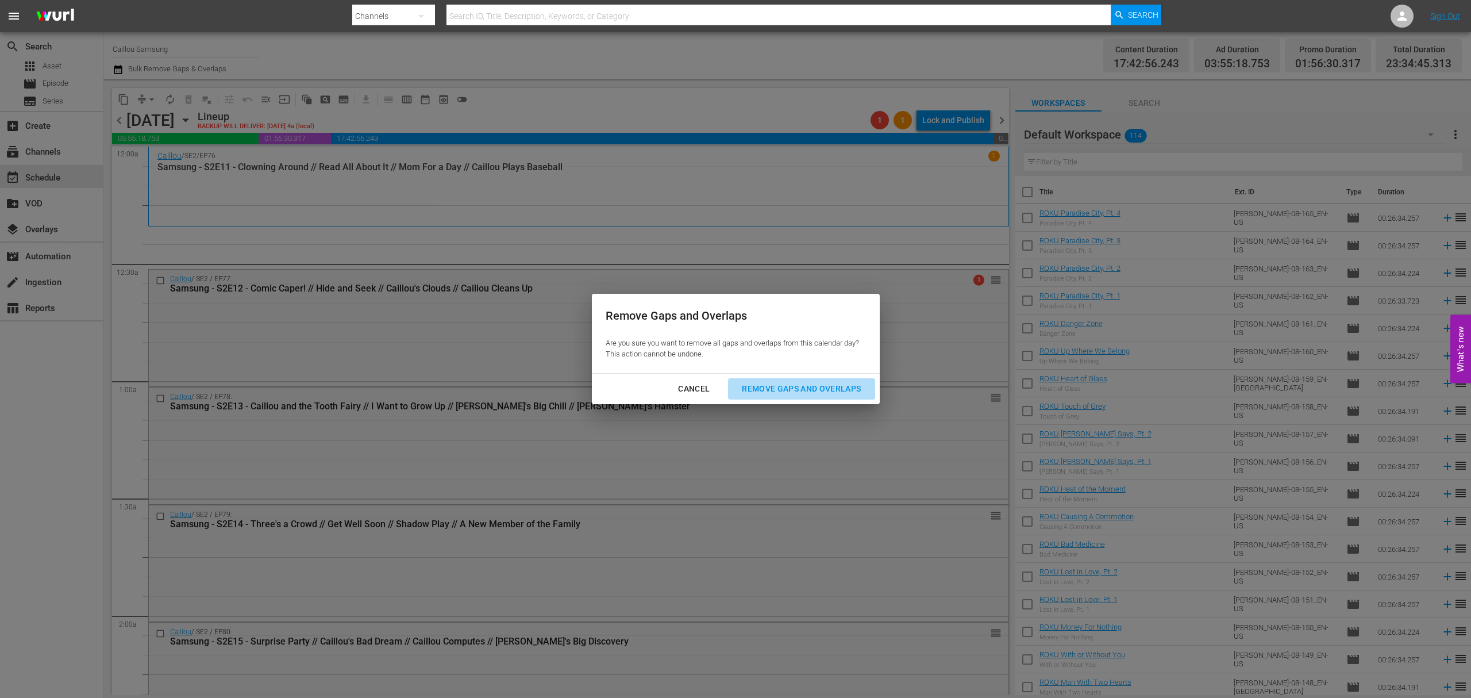
click at [849, 393] on div "Remove Gaps and Overlaps" at bounding box center [801, 389] width 137 height 14
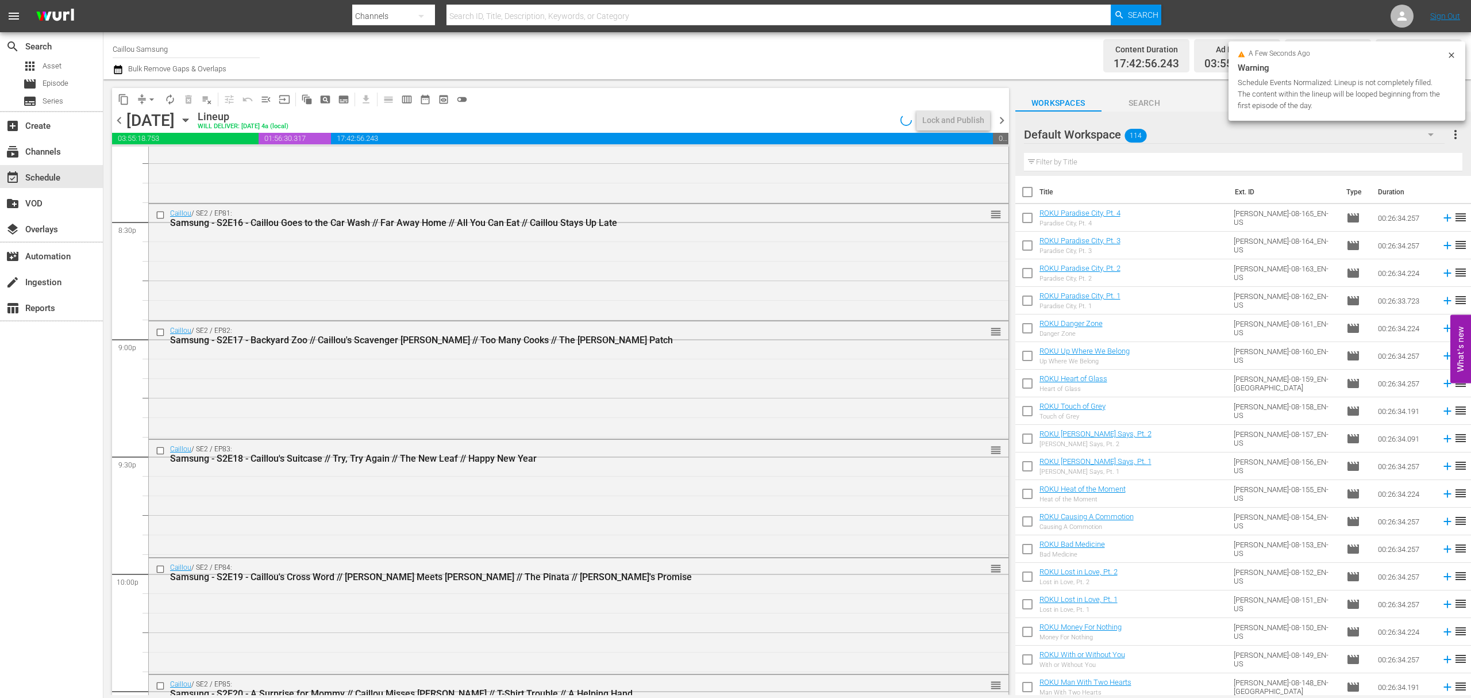
scroll to position [5078, 0]
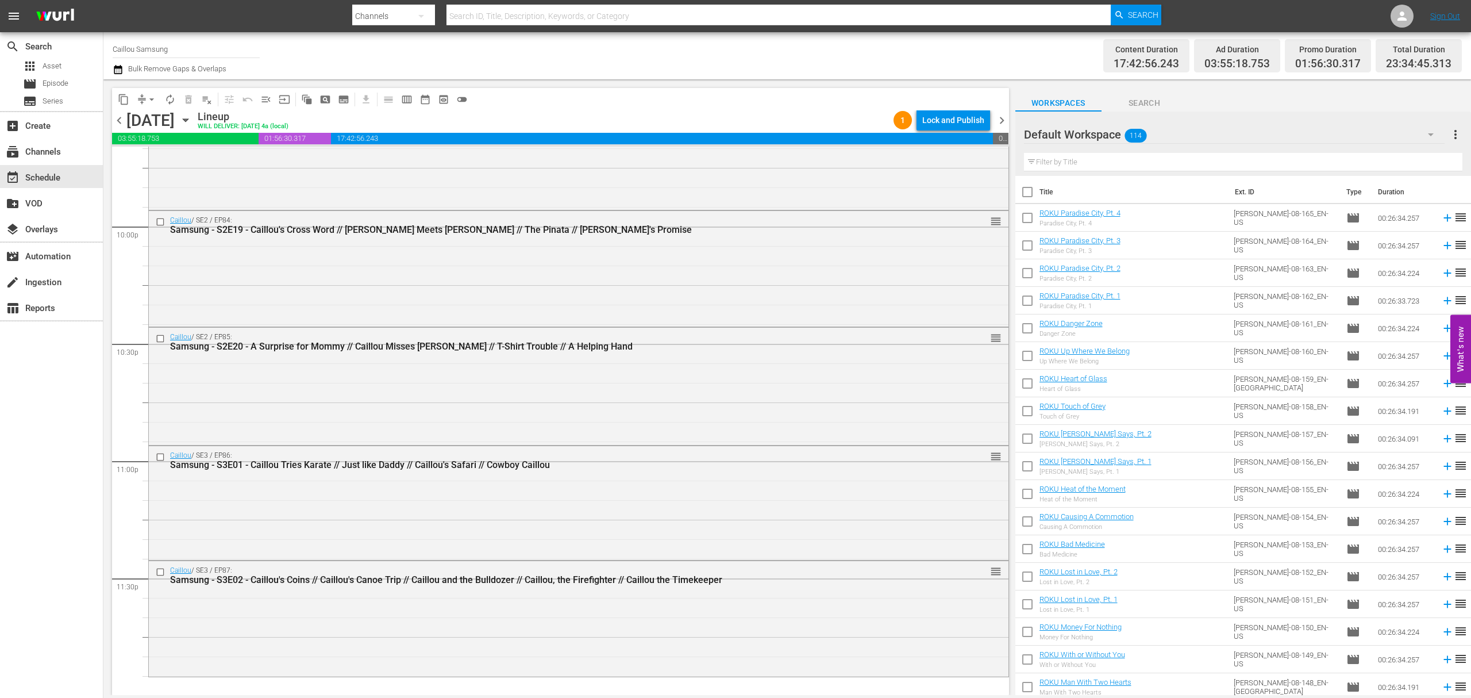
click at [1007, 120] on span "chevron_right" at bounding box center [1002, 120] width 14 height 14
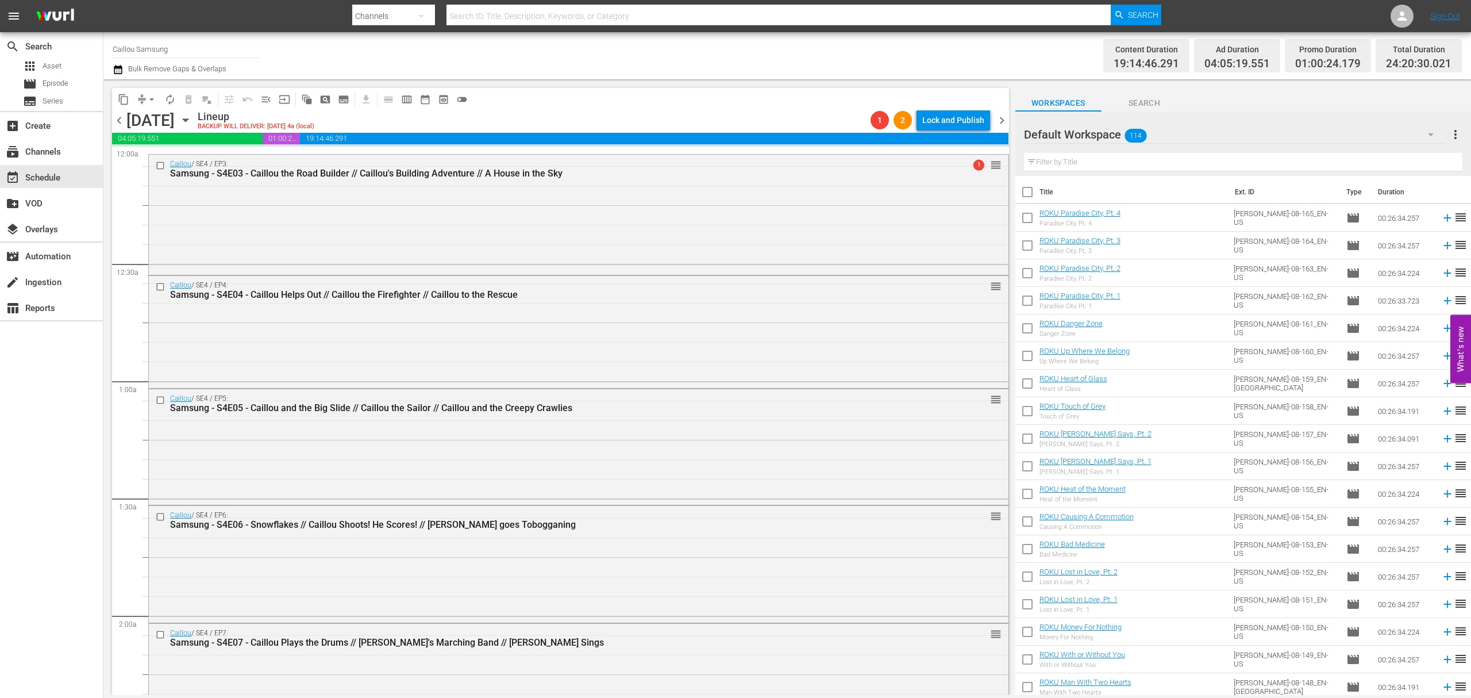
click at [117, 115] on span "chevron_left" at bounding box center [119, 120] width 14 height 14
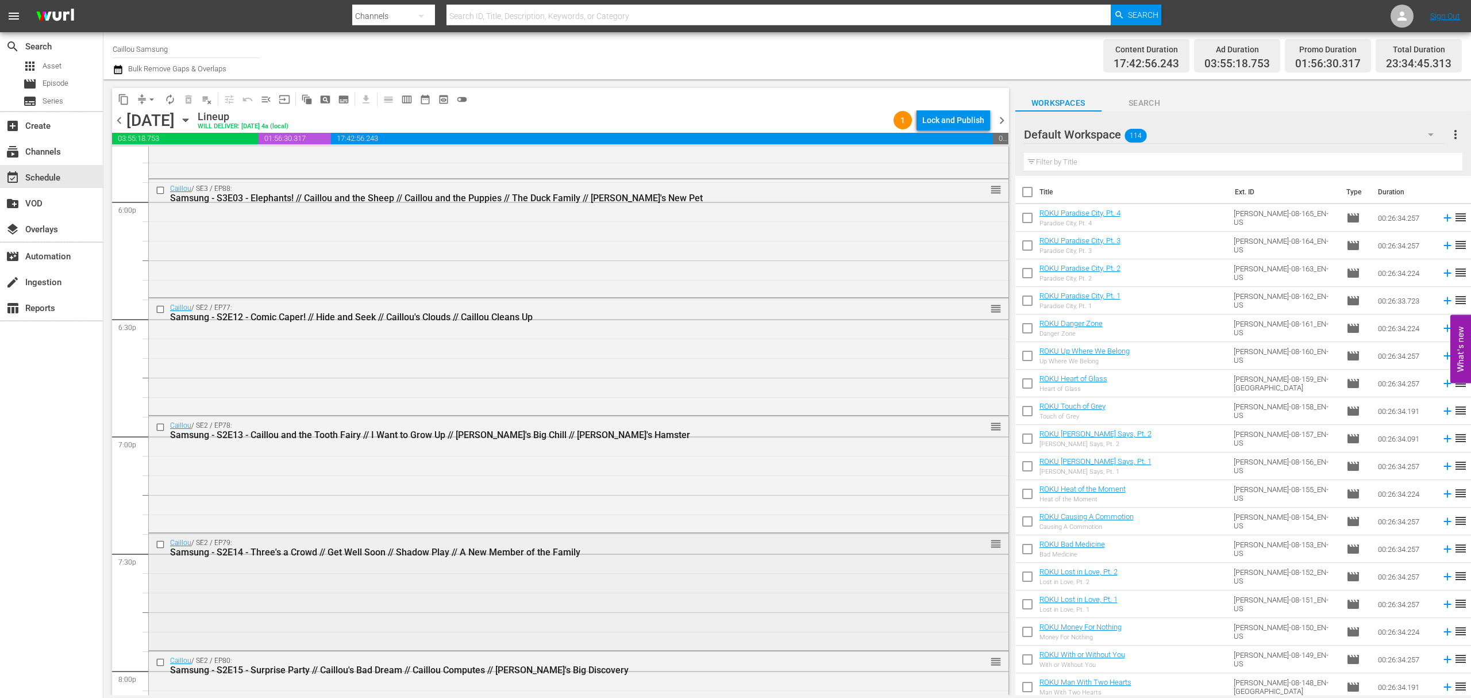
scroll to position [4158, 0]
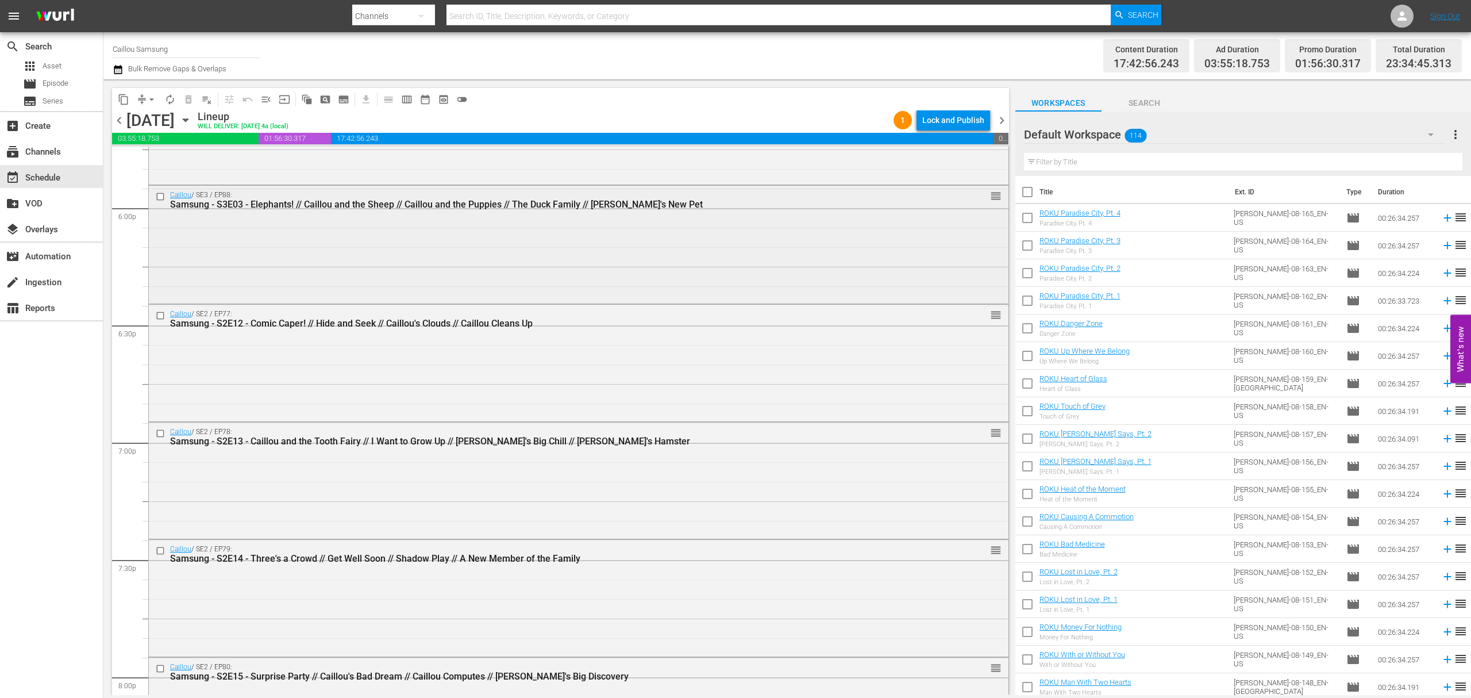
click at [163, 196] on input "checkbox" at bounding box center [162, 196] width 12 height 10
click at [120, 101] on span "content_copy" at bounding box center [123, 99] width 11 height 11
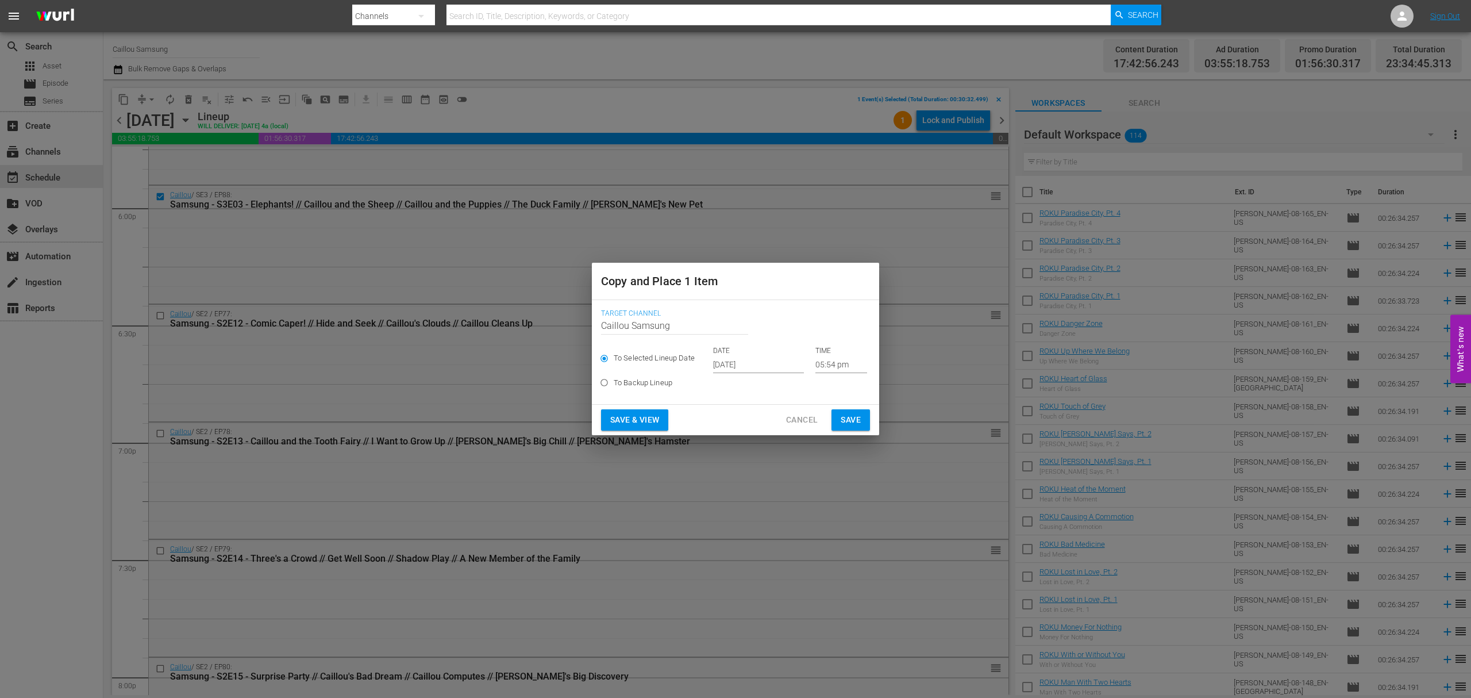
click at [741, 360] on input "[DATE]" at bounding box center [758, 364] width 91 height 17
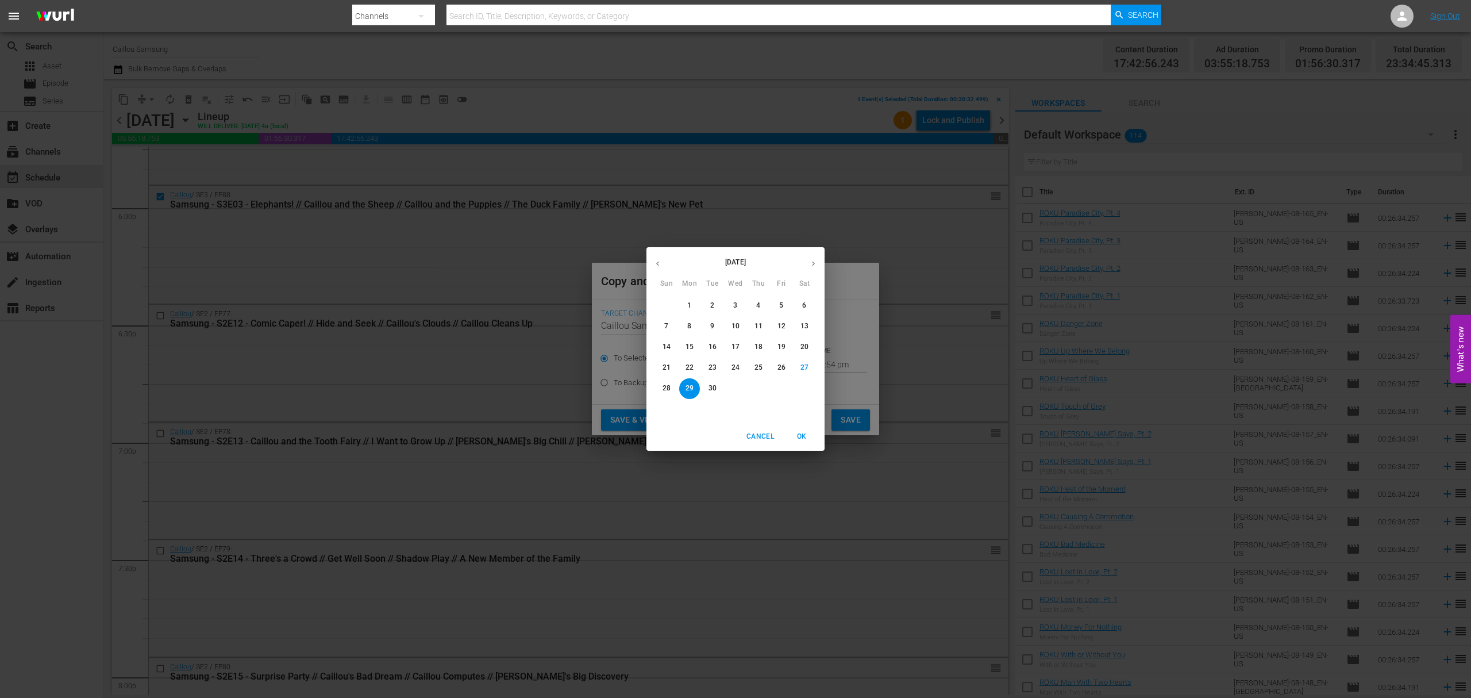
click at [814, 260] on icon "button" at bounding box center [813, 263] width 9 height 9
click at [670, 341] on button "12" at bounding box center [666, 347] width 21 height 21
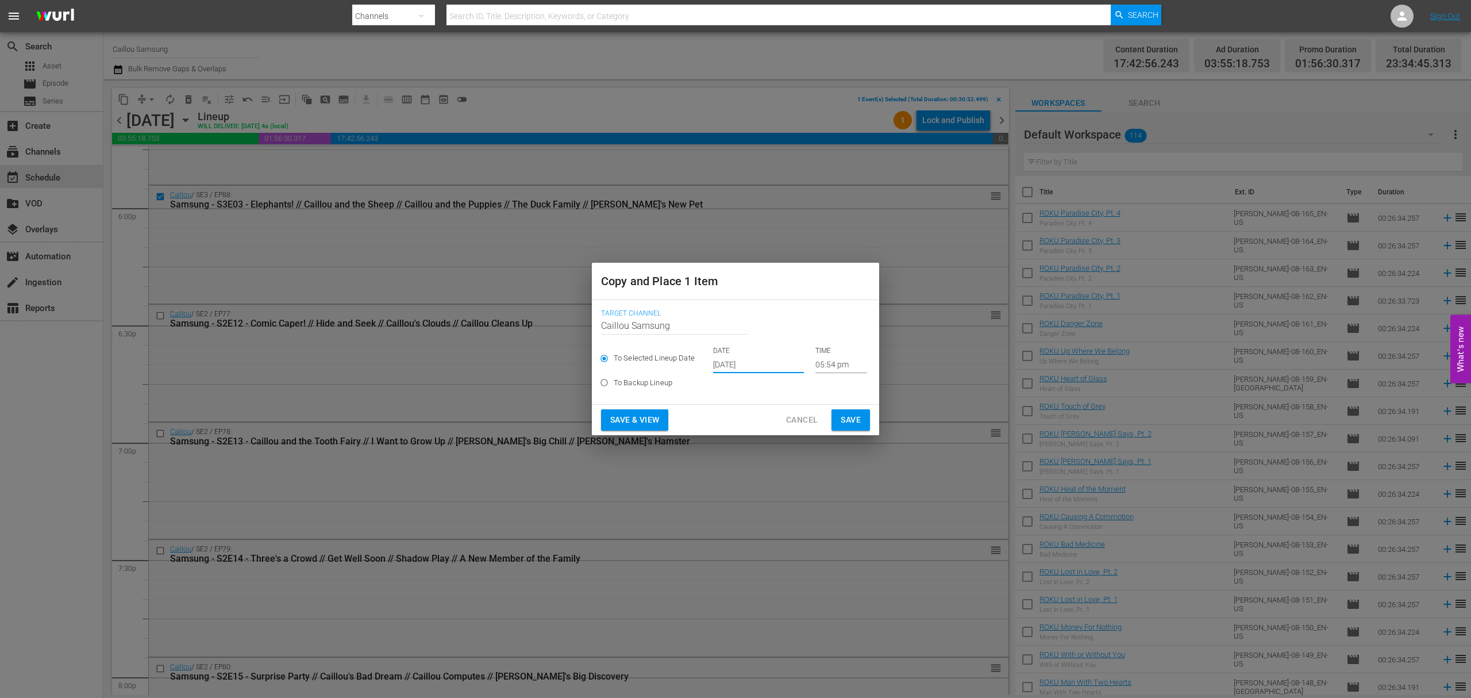
type input "Oct 12th 2025"
click at [826, 364] on input "05:54 pm" at bounding box center [841, 364] width 52 height 17
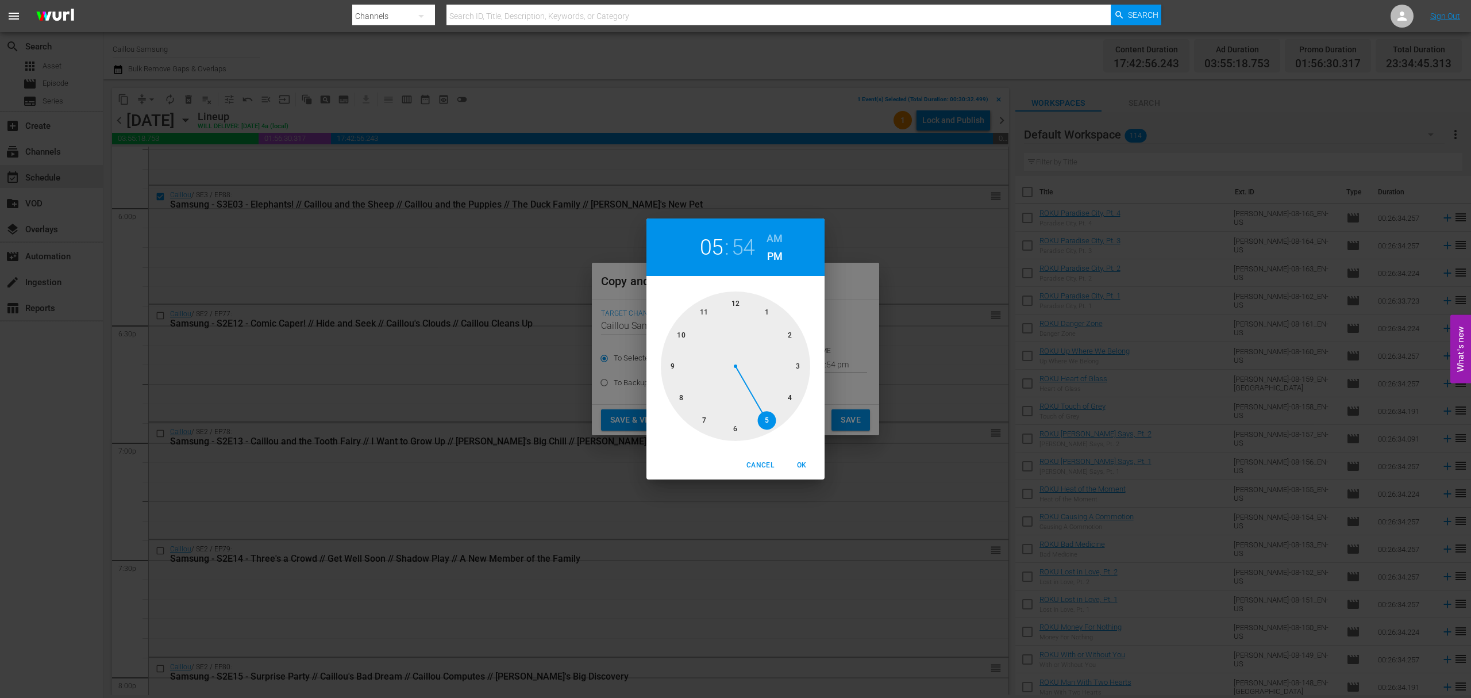
click at [706, 306] on div at bounding box center [735, 365] width 149 height 149
click at [800, 468] on span "OK" at bounding box center [802, 465] width 28 height 12
type input "11:54 pm"
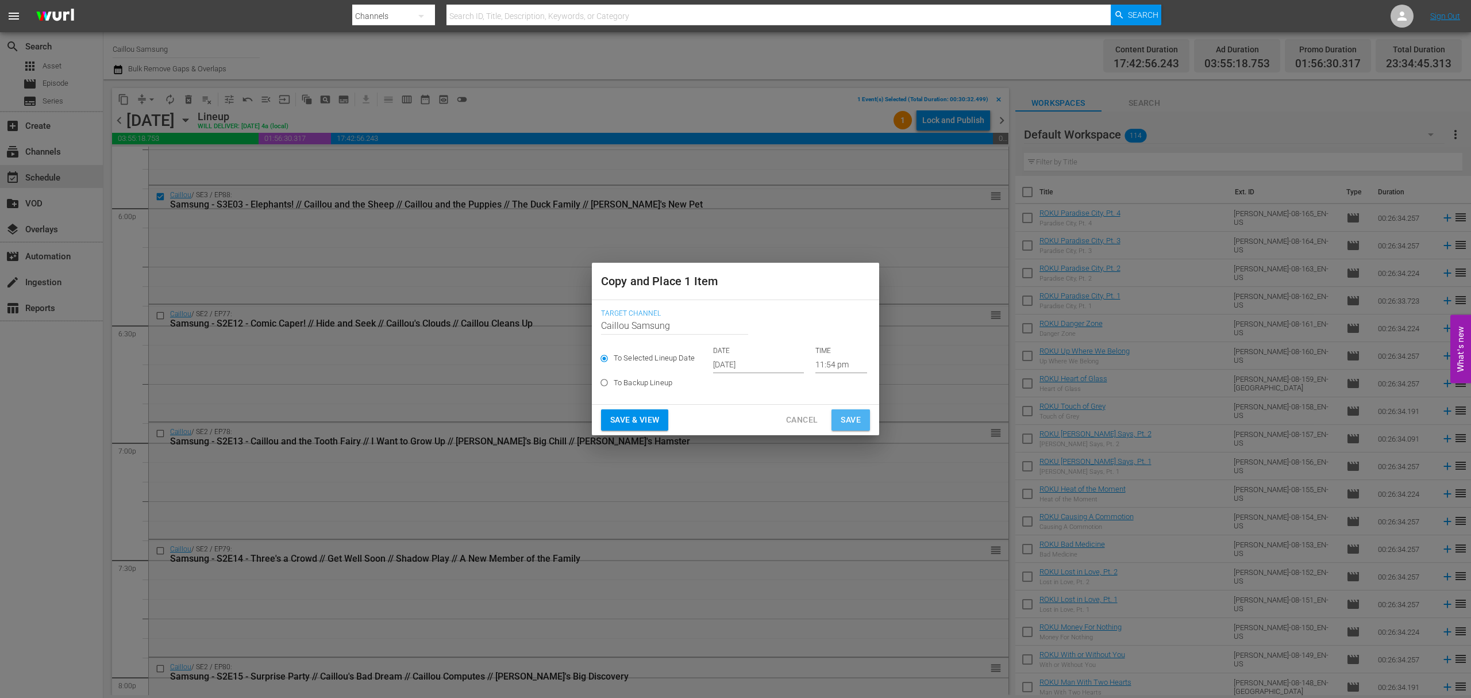
click at [853, 414] on span "Save" at bounding box center [851, 420] width 20 height 14
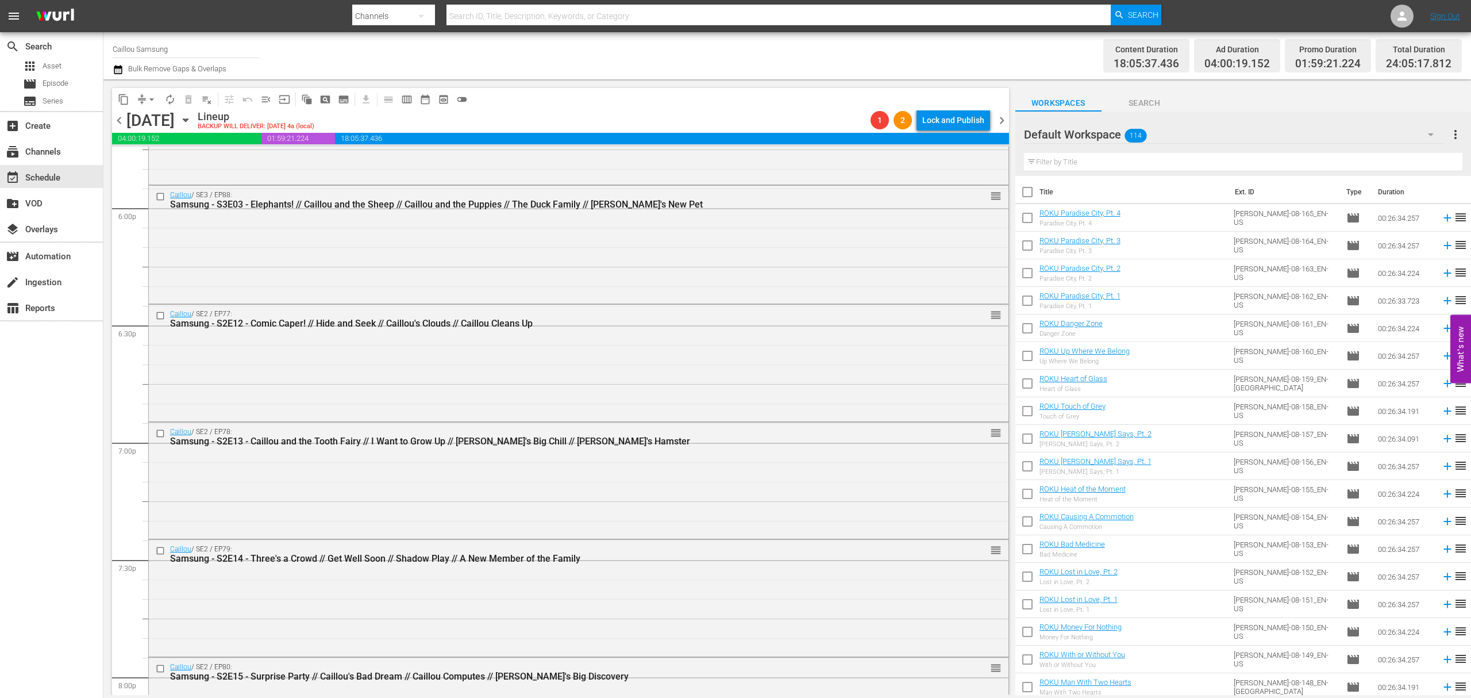
scroll to position [5174, 0]
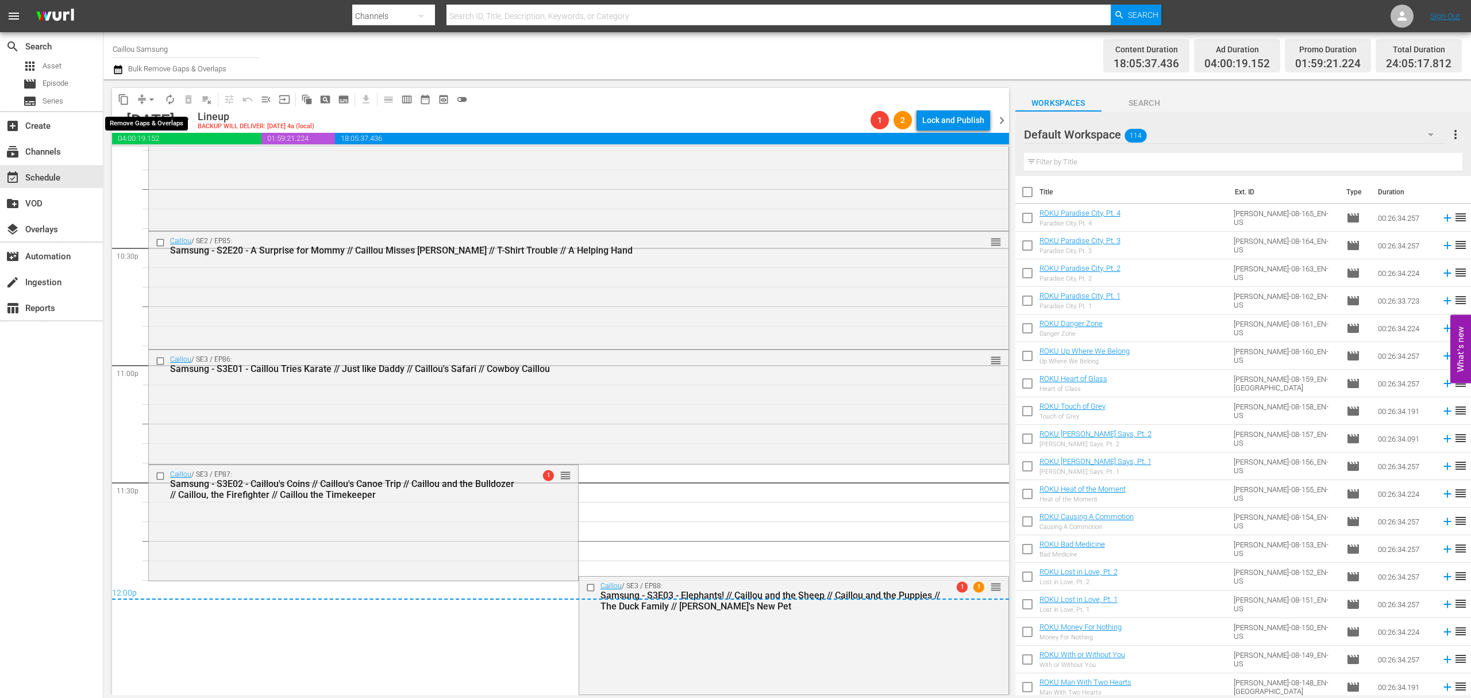
click at [150, 97] on span "arrow_drop_down" at bounding box center [151, 99] width 11 height 11
click at [149, 161] on li "Align to End of Previous Day" at bounding box center [152, 160] width 121 height 19
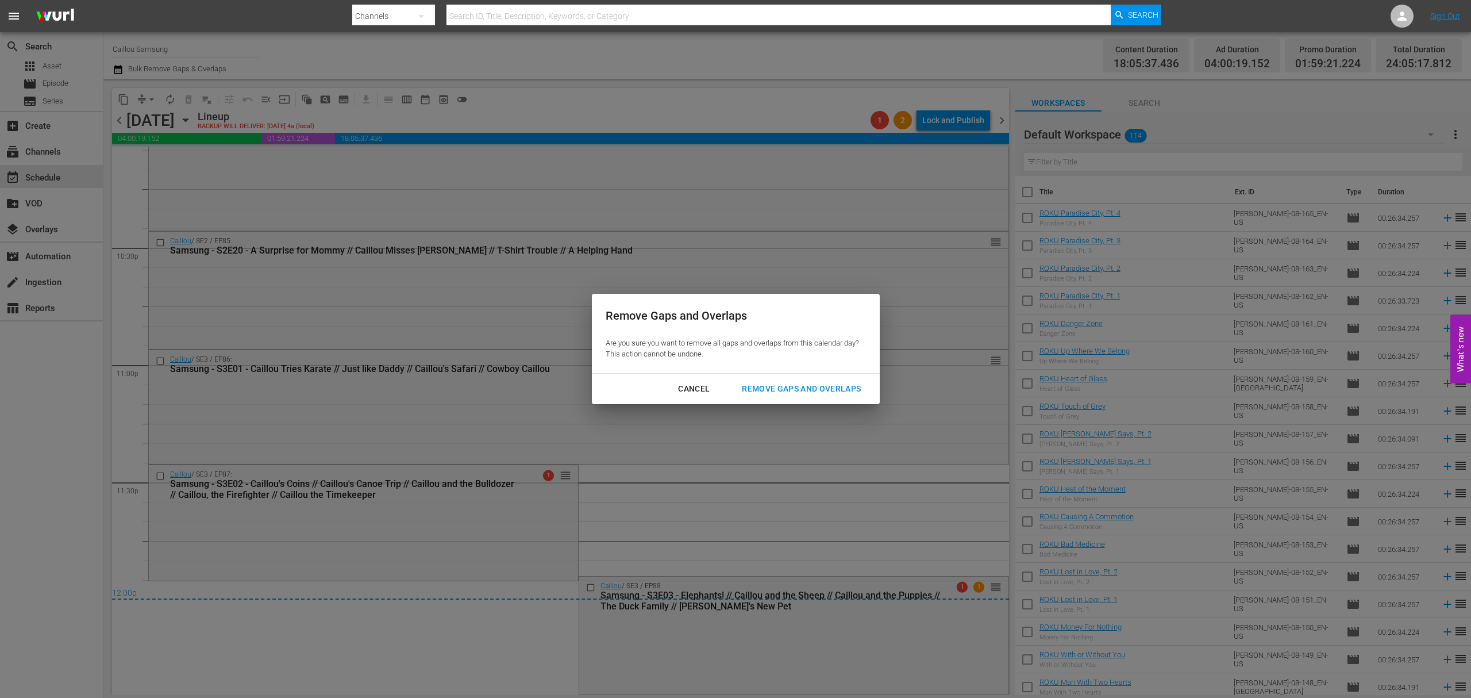
click at [830, 390] on div "Remove Gaps and Overlaps" at bounding box center [801, 389] width 137 height 14
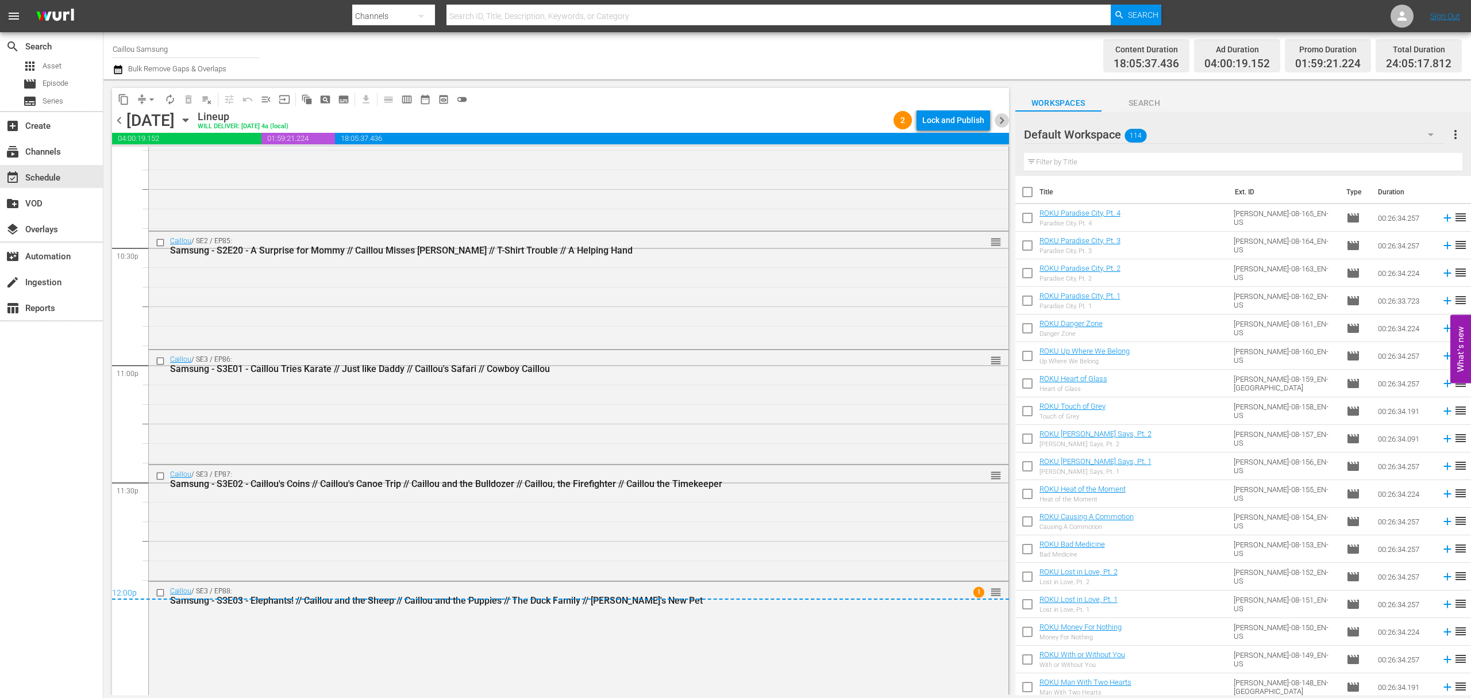
click at [1000, 113] on span "chevron_right" at bounding box center [1002, 120] width 14 height 14
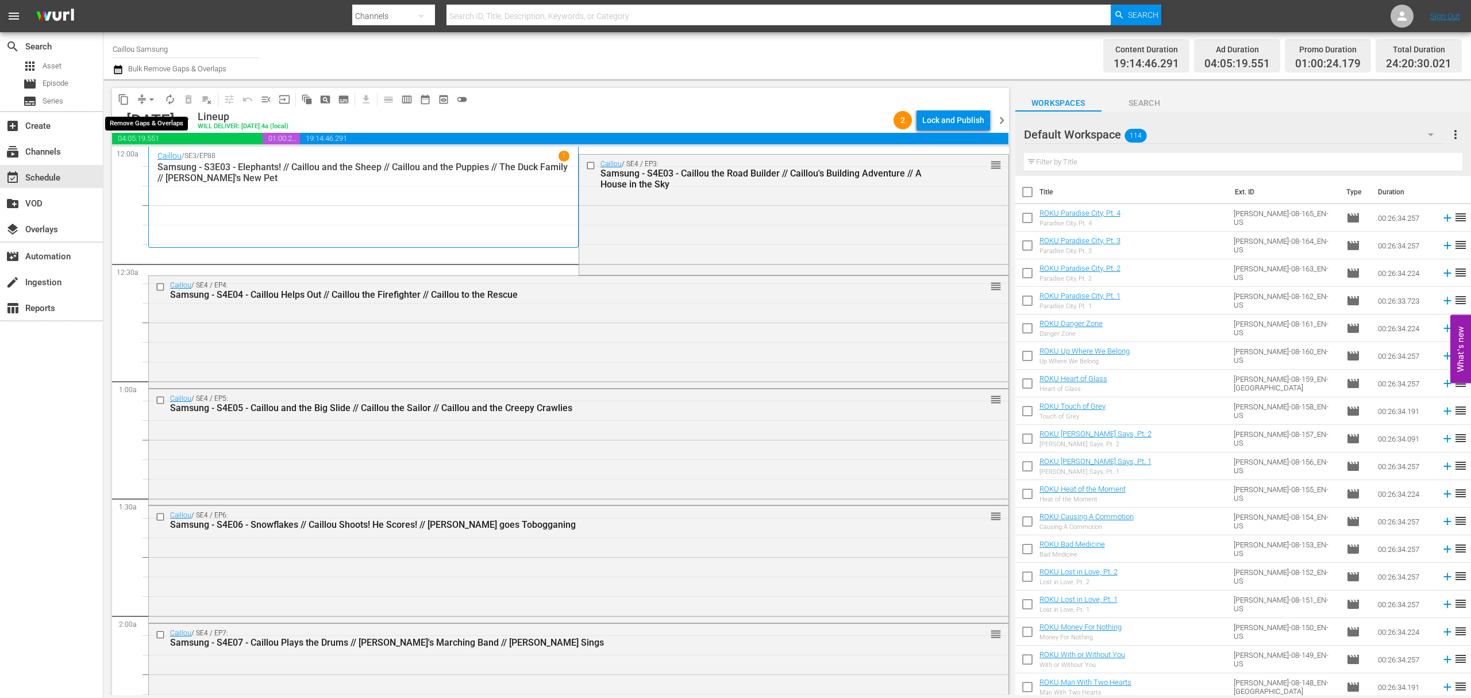
click at [152, 105] on button "arrow_drop_down" at bounding box center [152, 99] width 18 height 18
click at [182, 157] on li "Align to End of Previous Day" at bounding box center [152, 160] width 121 height 19
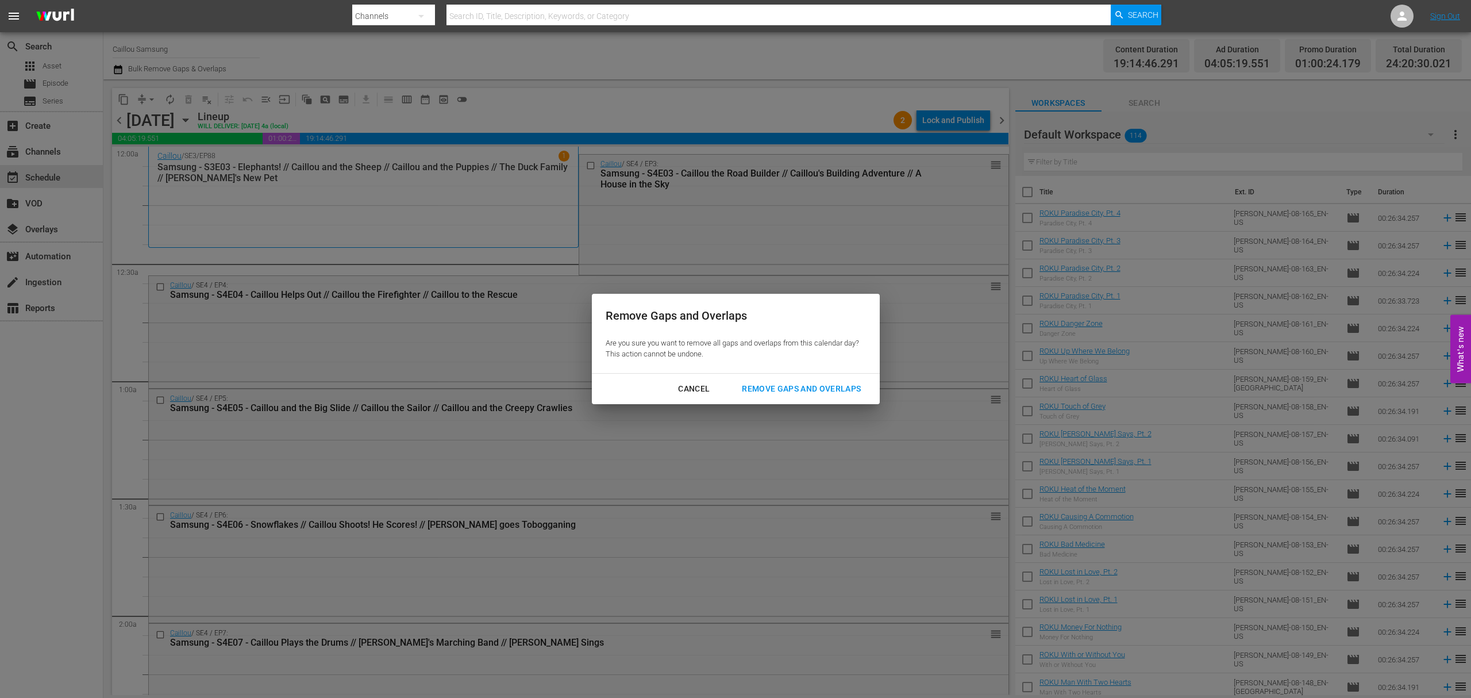
click at [764, 382] on div "Remove Gaps and Overlaps" at bounding box center [801, 389] width 137 height 14
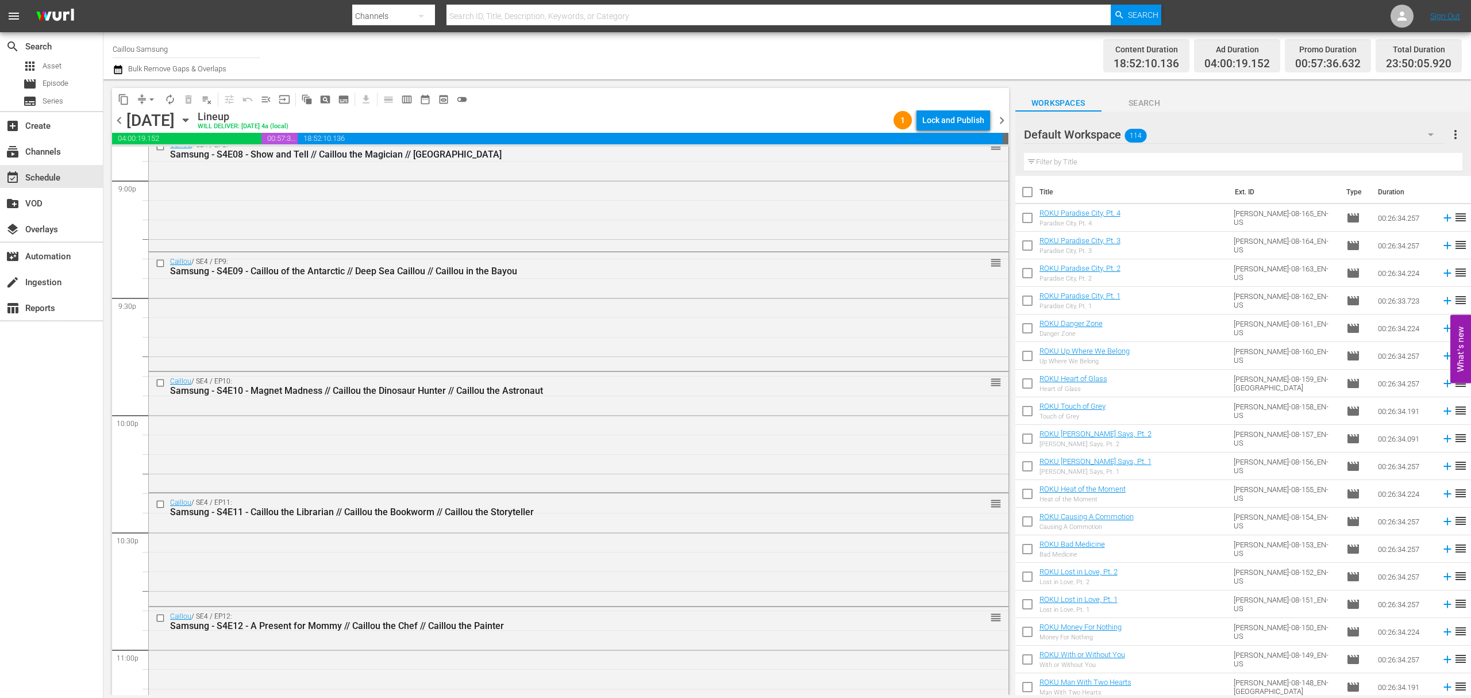
scroll to position [5140, 0]
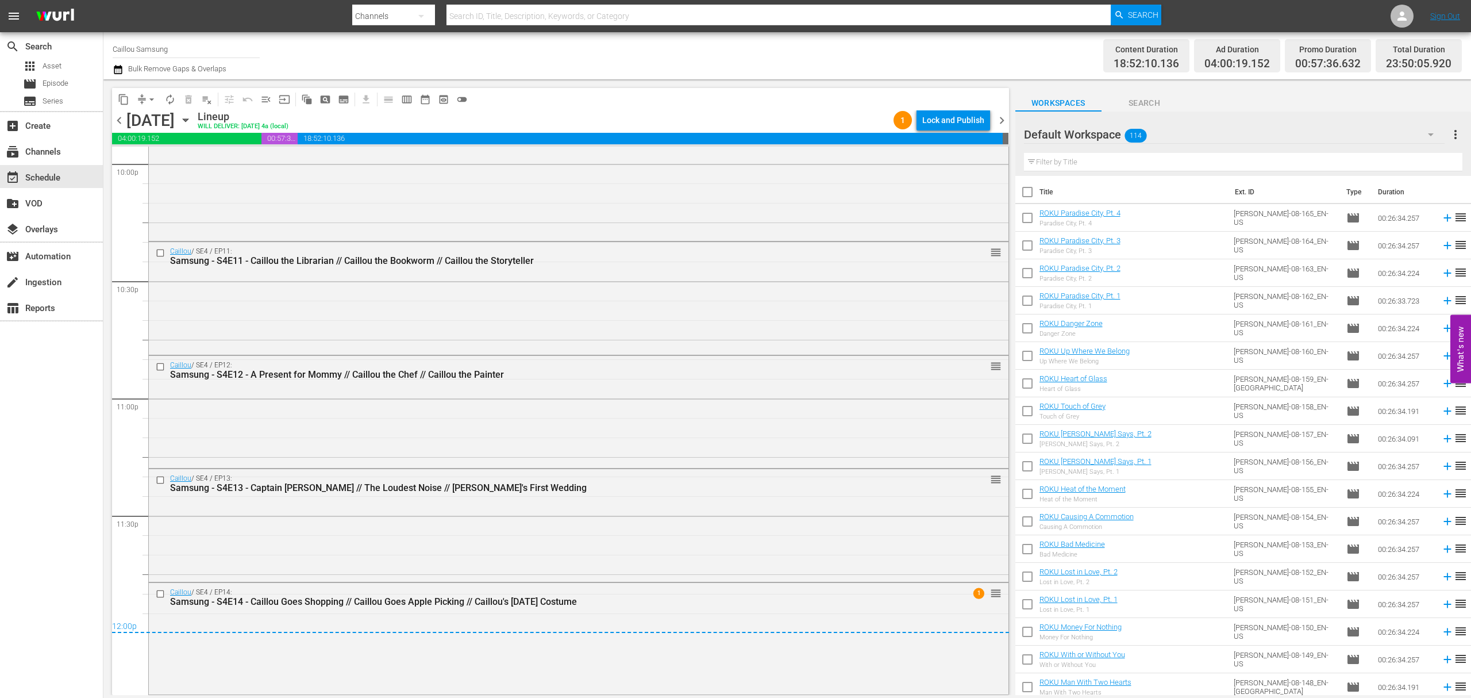
click at [995, 115] on span "chevron_right" at bounding box center [1002, 120] width 14 height 14
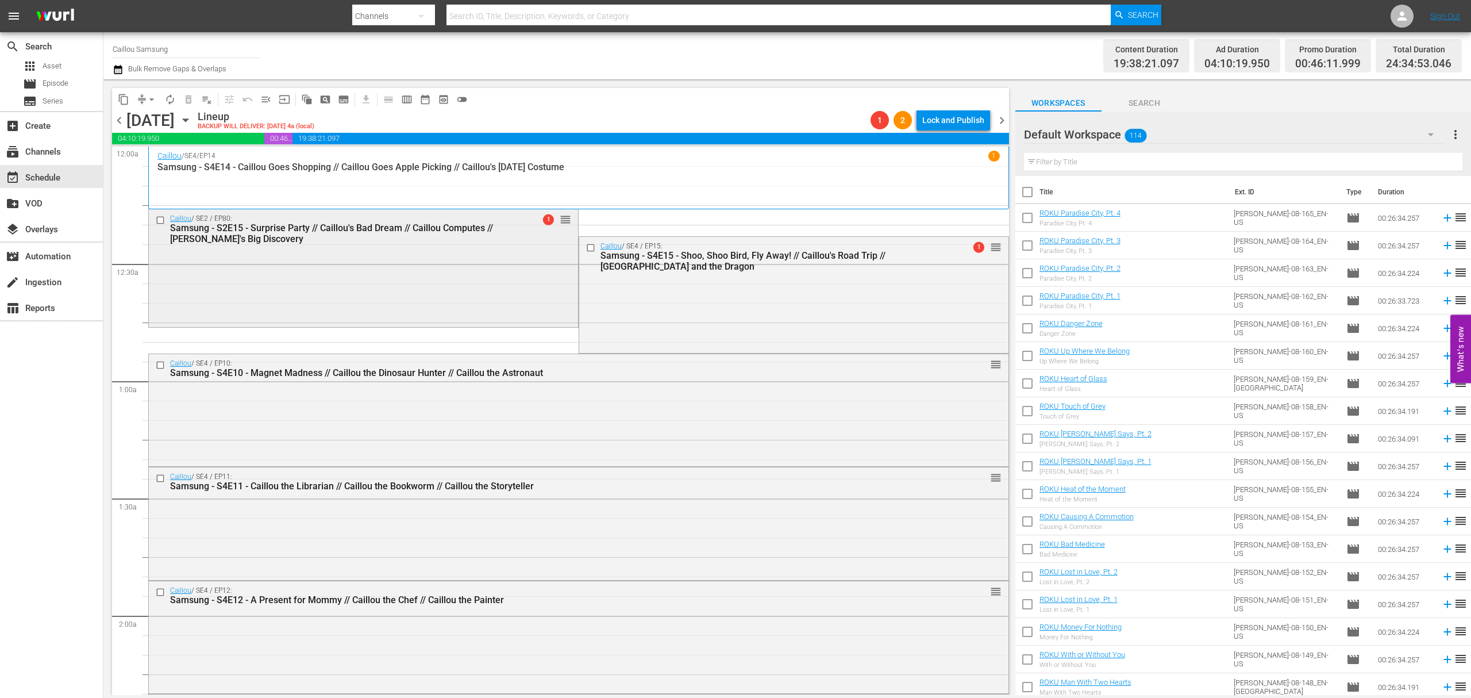
click at [163, 217] on input "checkbox" at bounding box center [162, 220] width 12 height 10
click at [195, 97] on button "delete_forever_outlined" at bounding box center [188, 99] width 18 height 18
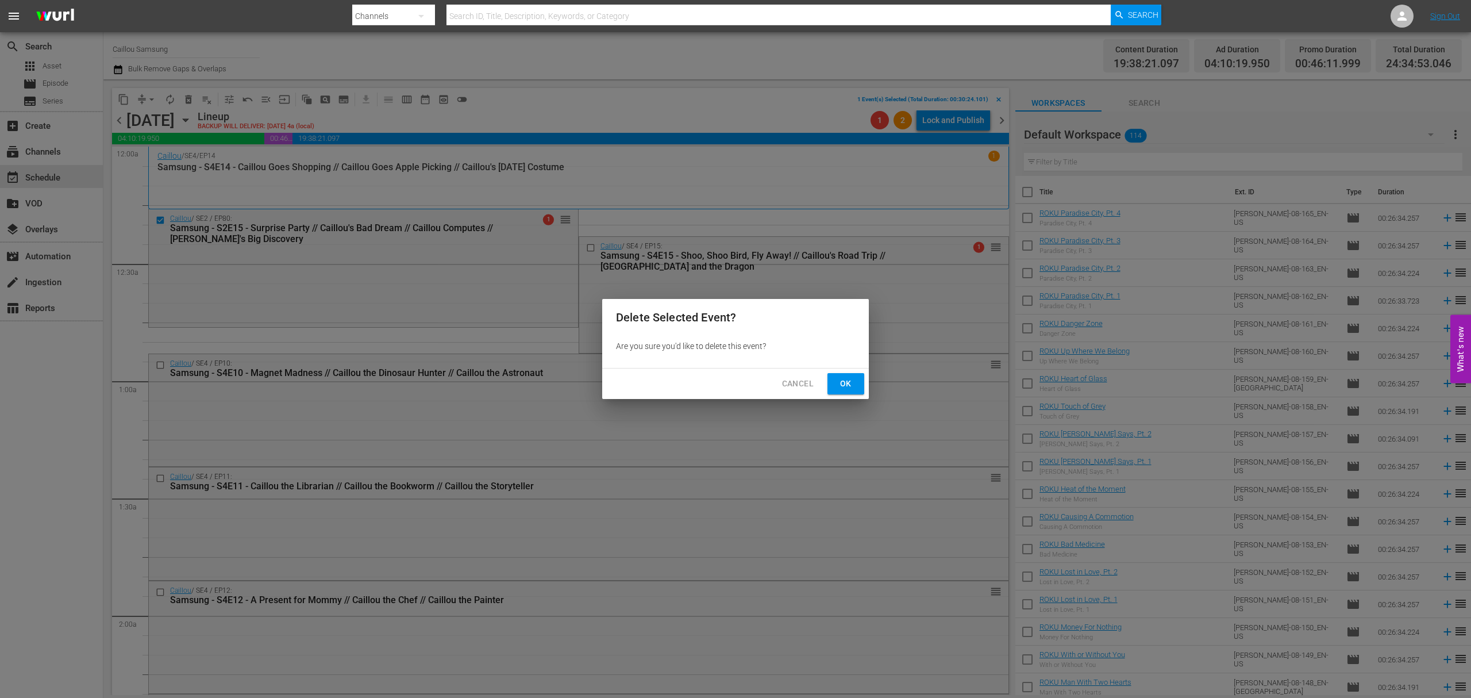
click at [849, 382] on span "Ok" at bounding box center [846, 383] width 18 height 14
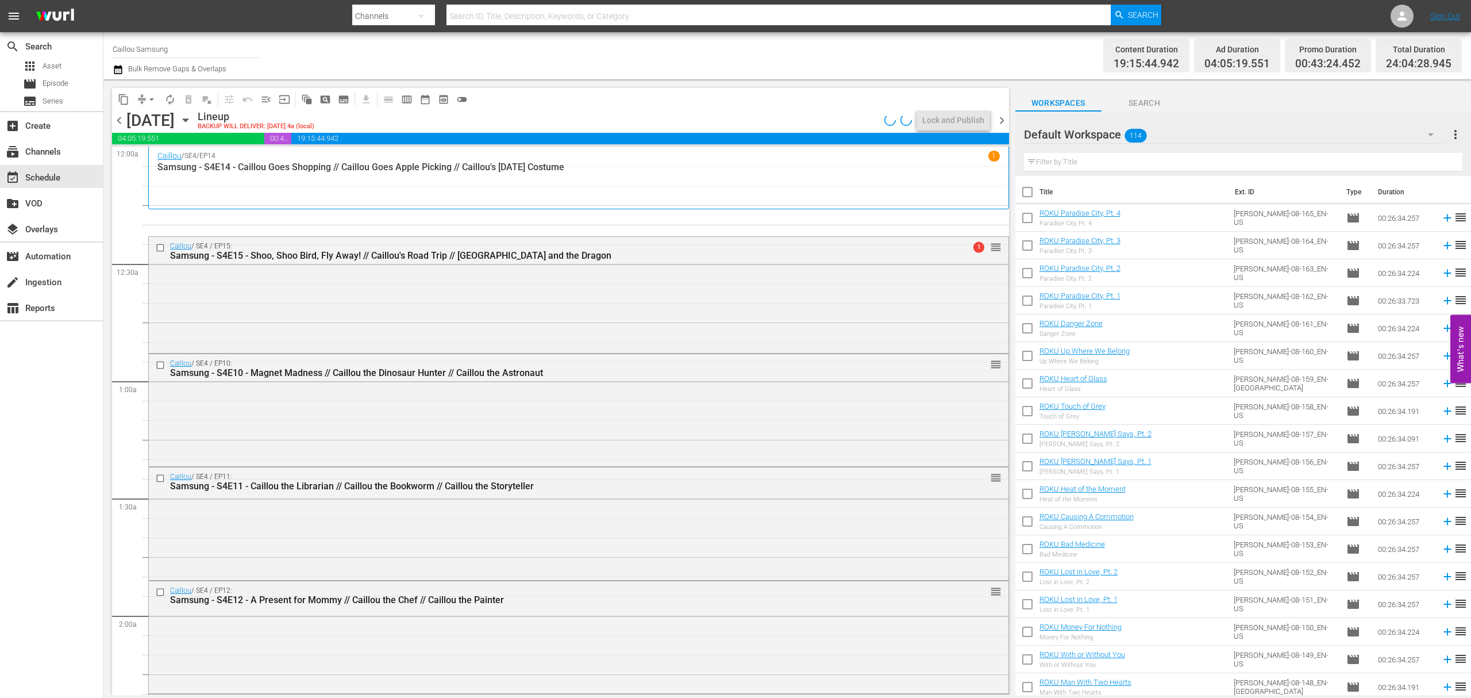
click at [146, 94] on span "arrow_drop_down" at bounding box center [151, 99] width 11 height 11
click at [168, 168] on li "Align to End of Previous Day" at bounding box center [152, 160] width 121 height 19
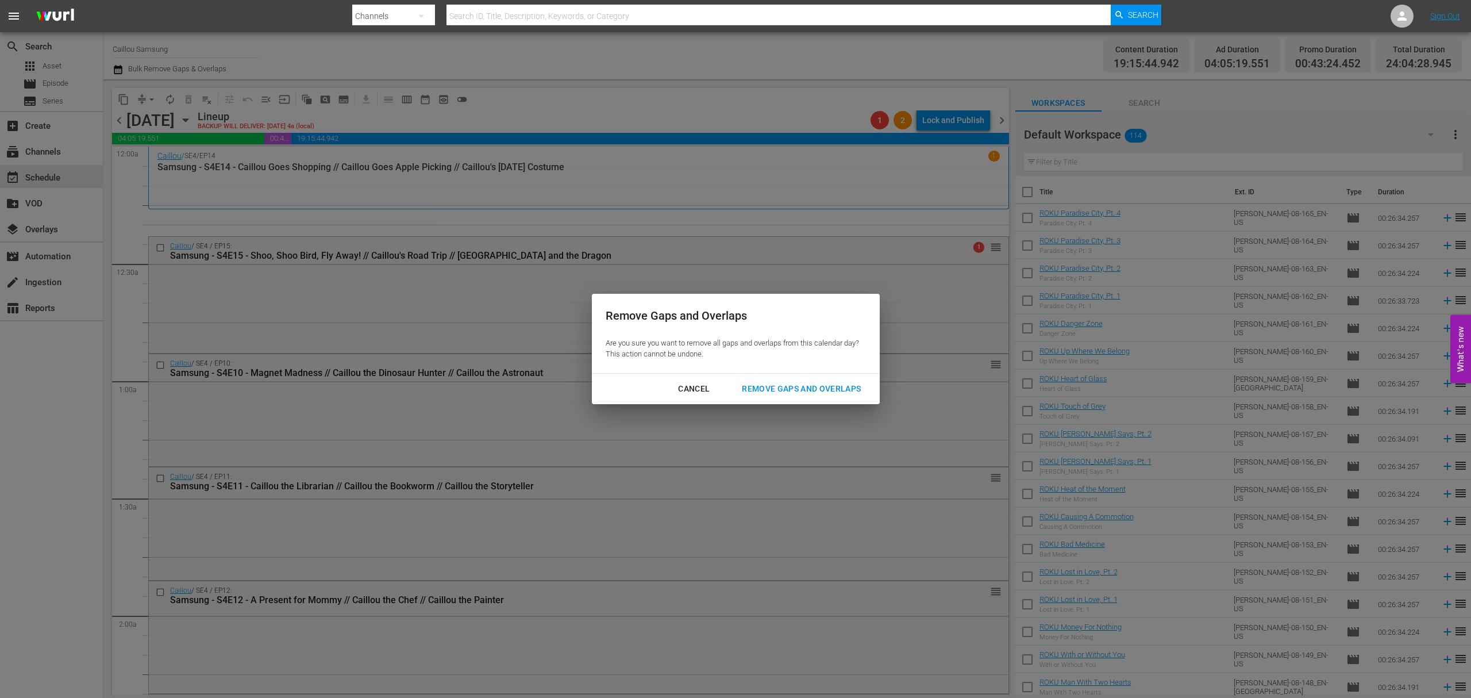
click at [823, 384] on div "Remove Gaps and Overlaps" at bounding box center [801, 389] width 137 height 14
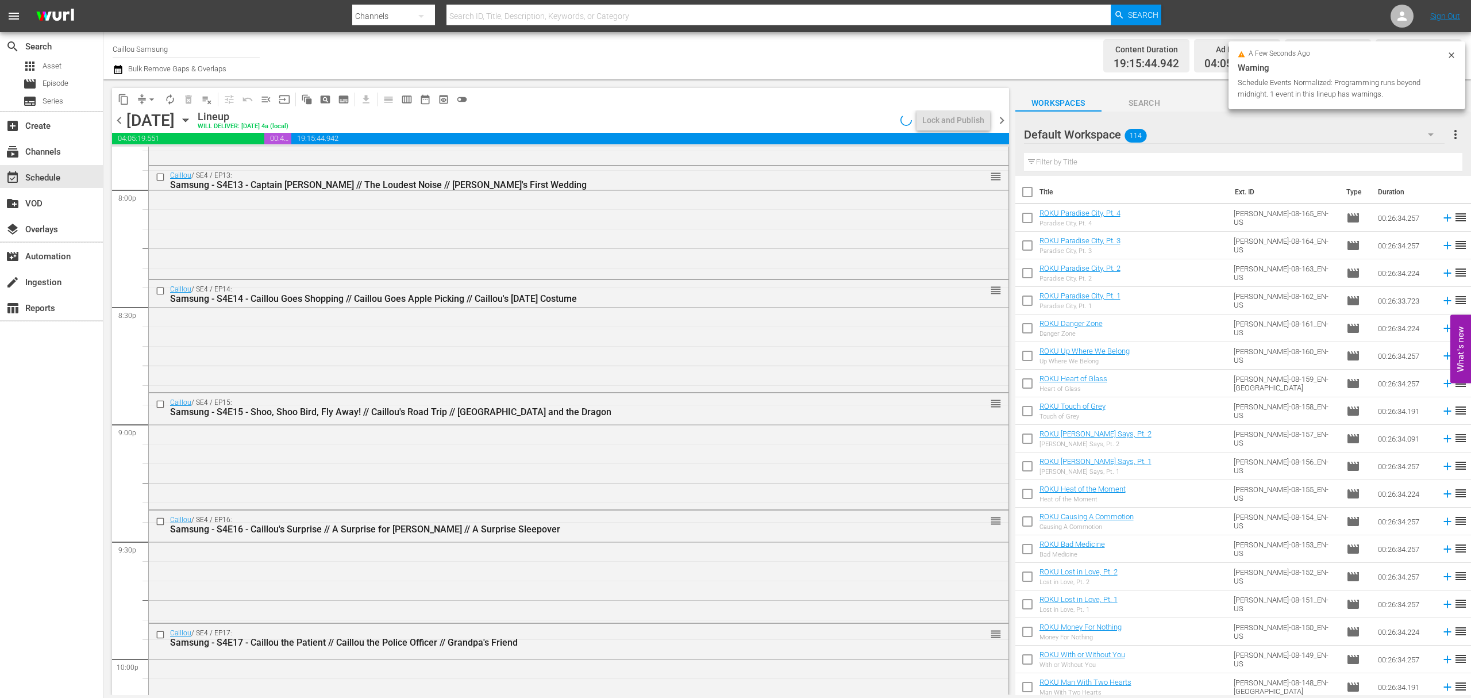
scroll to position [5158, 0]
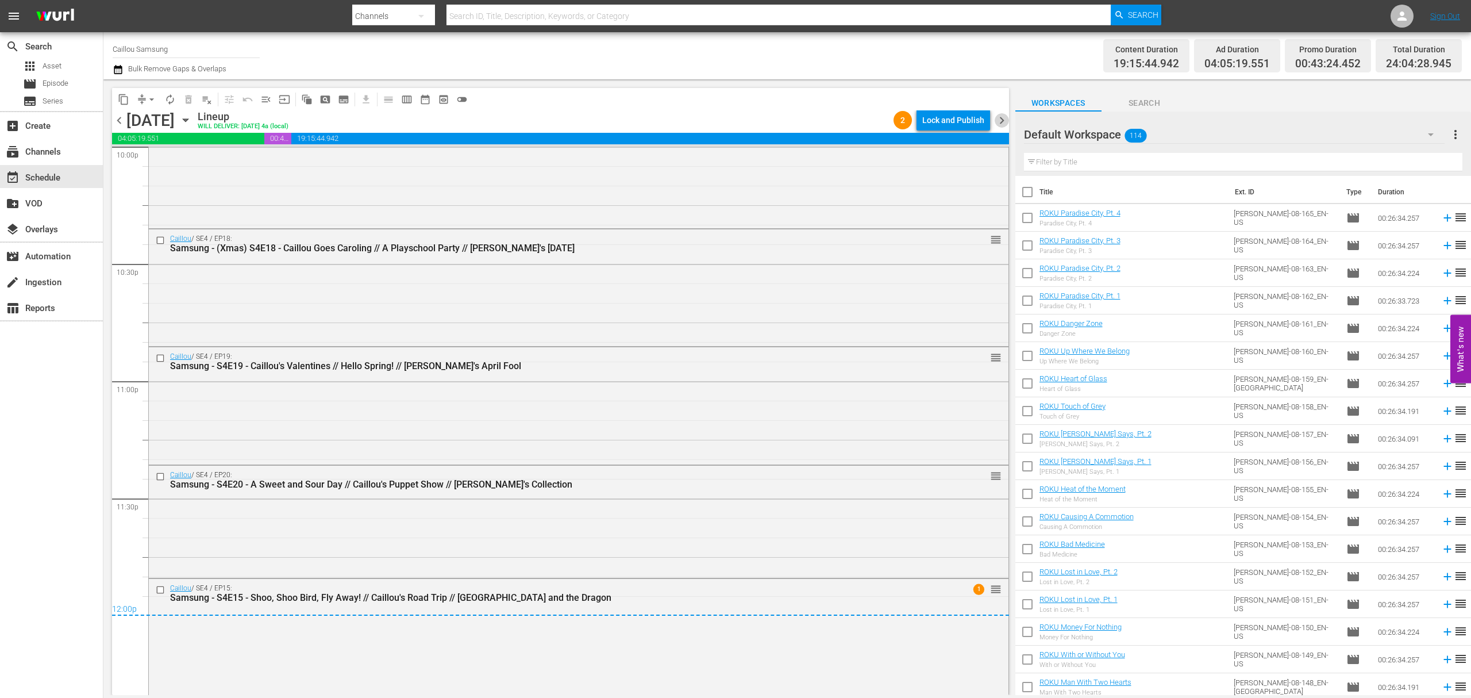
click at [996, 116] on span "chevron_right" at bounding box center [1002, 120] width 14 height 14
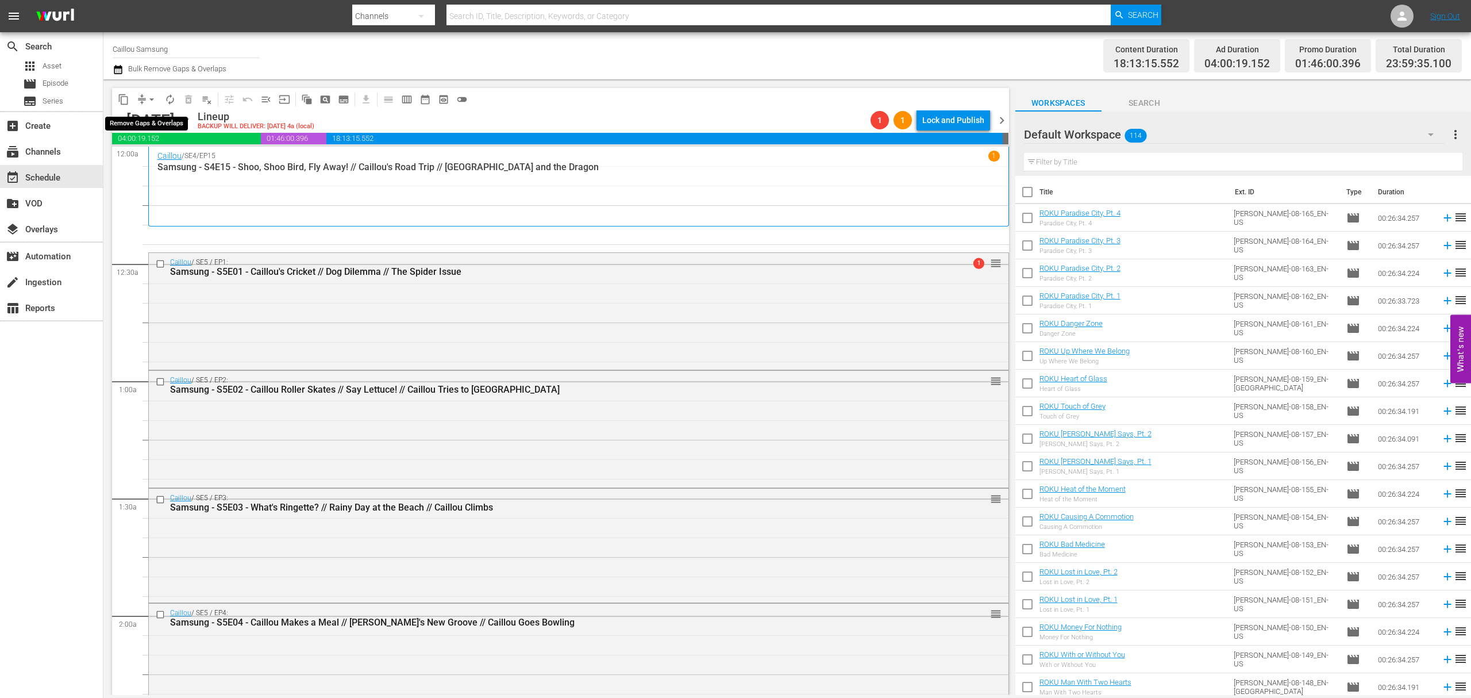
click at [147, 99] on span "arrow_drop_down" at bounding box center [151, 99] width 11 height 11
click at [177, 166] on li "Align to End of Previous Day" at bounding box center [152, 160] width 121 height 19
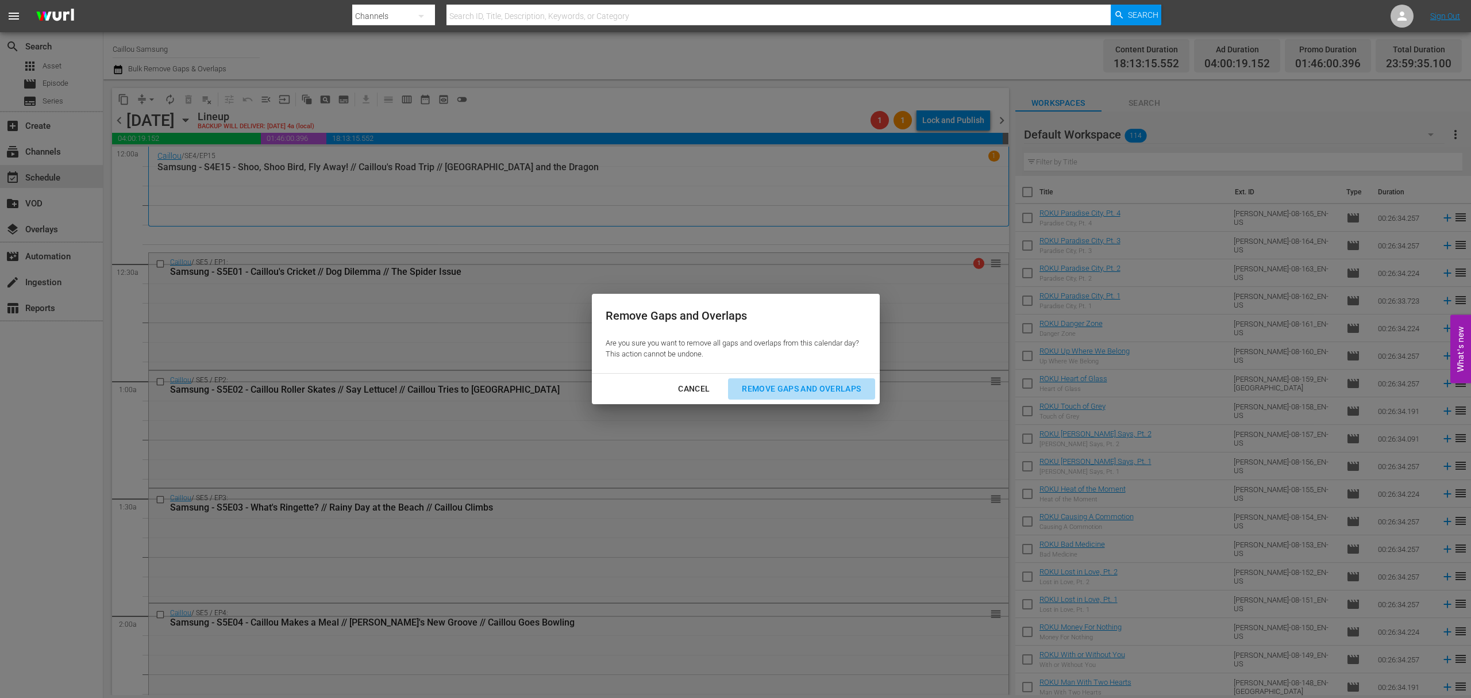
click at [793, 382] on div "Remove Gaps and Overlaps" at bounding box center [801, 389] width 137 height 14
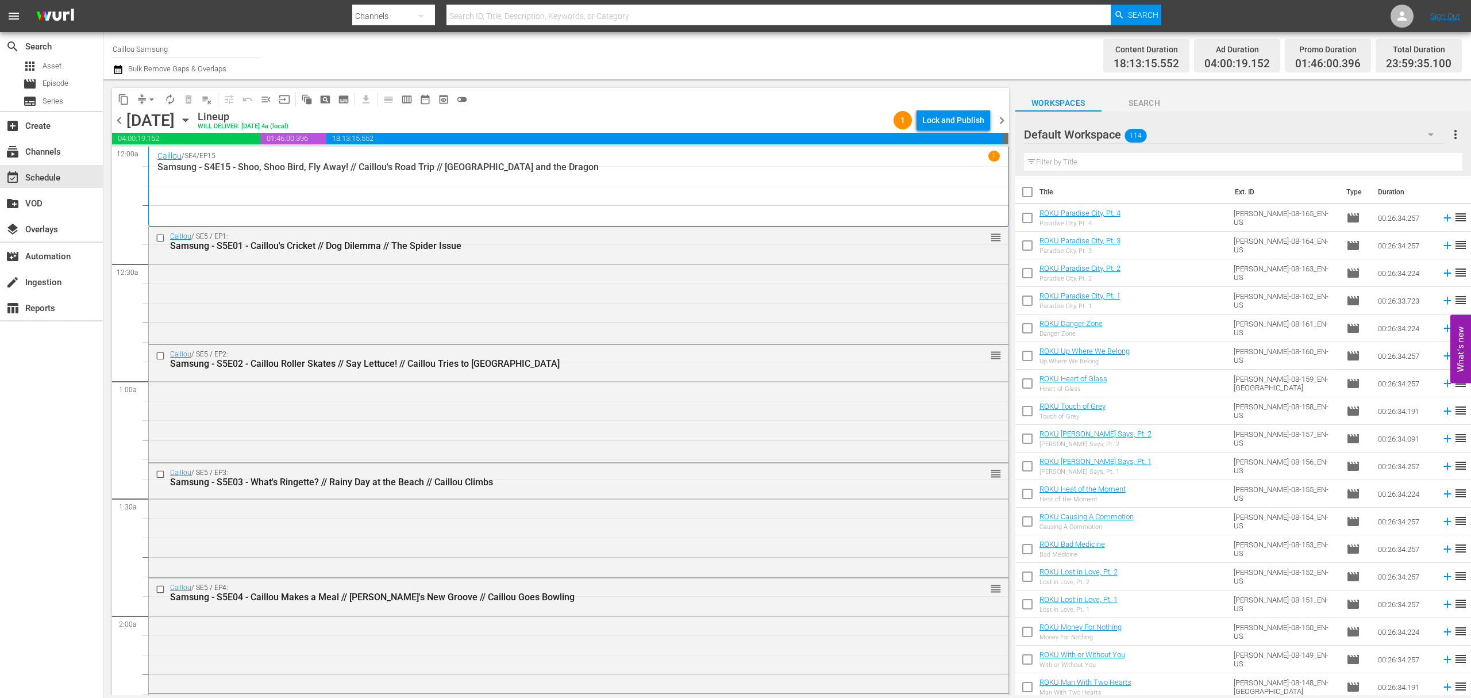
scroll to position [5156, 0]
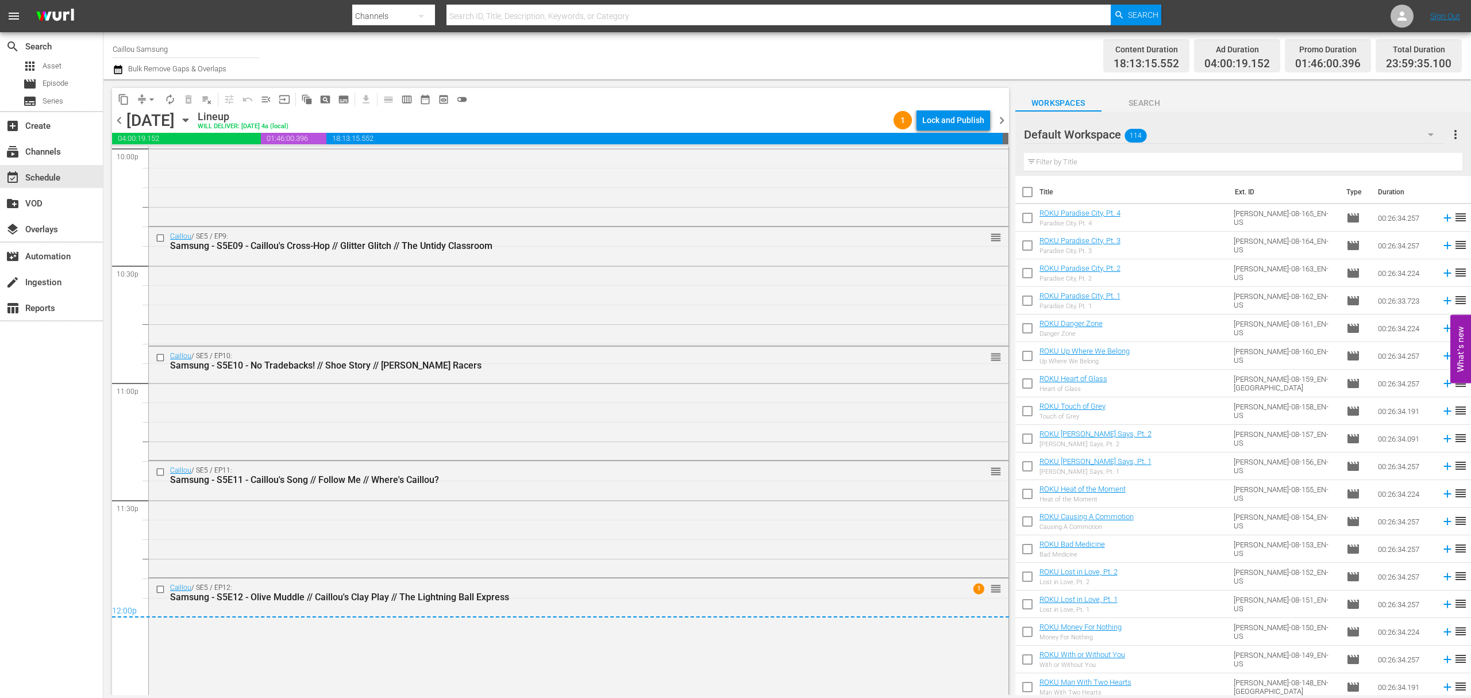
click at [1004, 111] on div "chevron_left Wednesday, October 15th October 15th Lineup WILL DELIVER: 10/14 @ …" at bounding box center [560, 121] width 897 height 22
click at [1004, 118] on span "chevron_right" at bounding box center [1002, 120] width 14 height 14
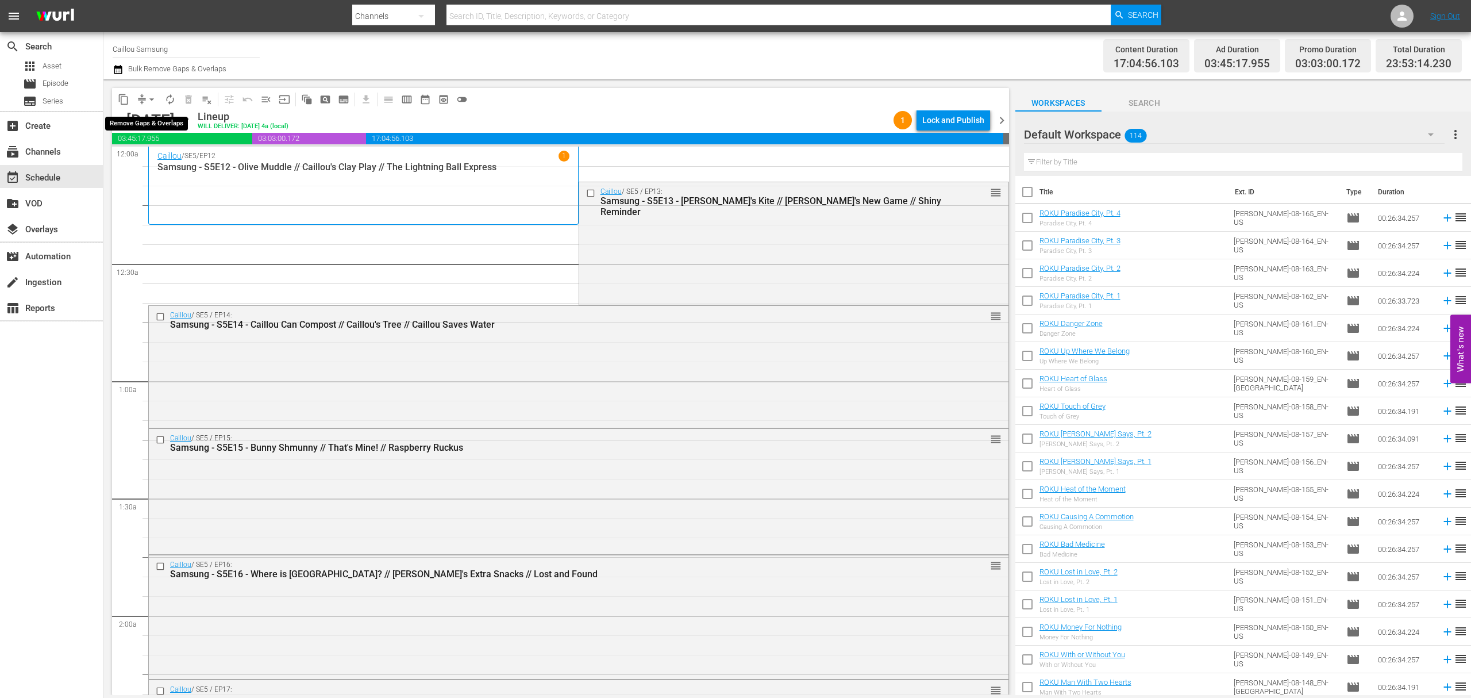
click at [152, 106] on button "arrow_drop_down" at bounding box center [152, 99] width 18 height 18
click at [154, 154] on li "Align to End of Previous Day" at bounding box center [152, 160] width 121 height 19
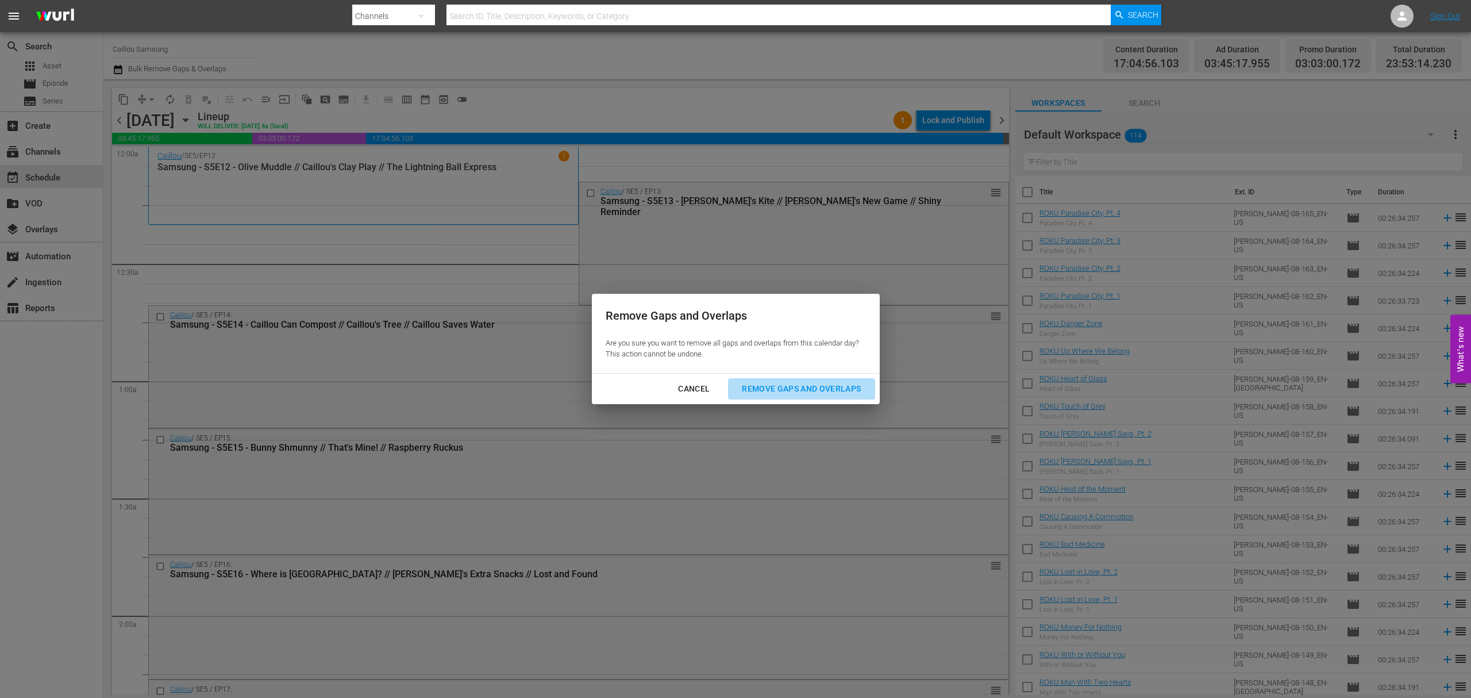
click at [808, 390] on div "Remove Gaps and Overlaps" at bounding box center [801, 389] width 137 height 14
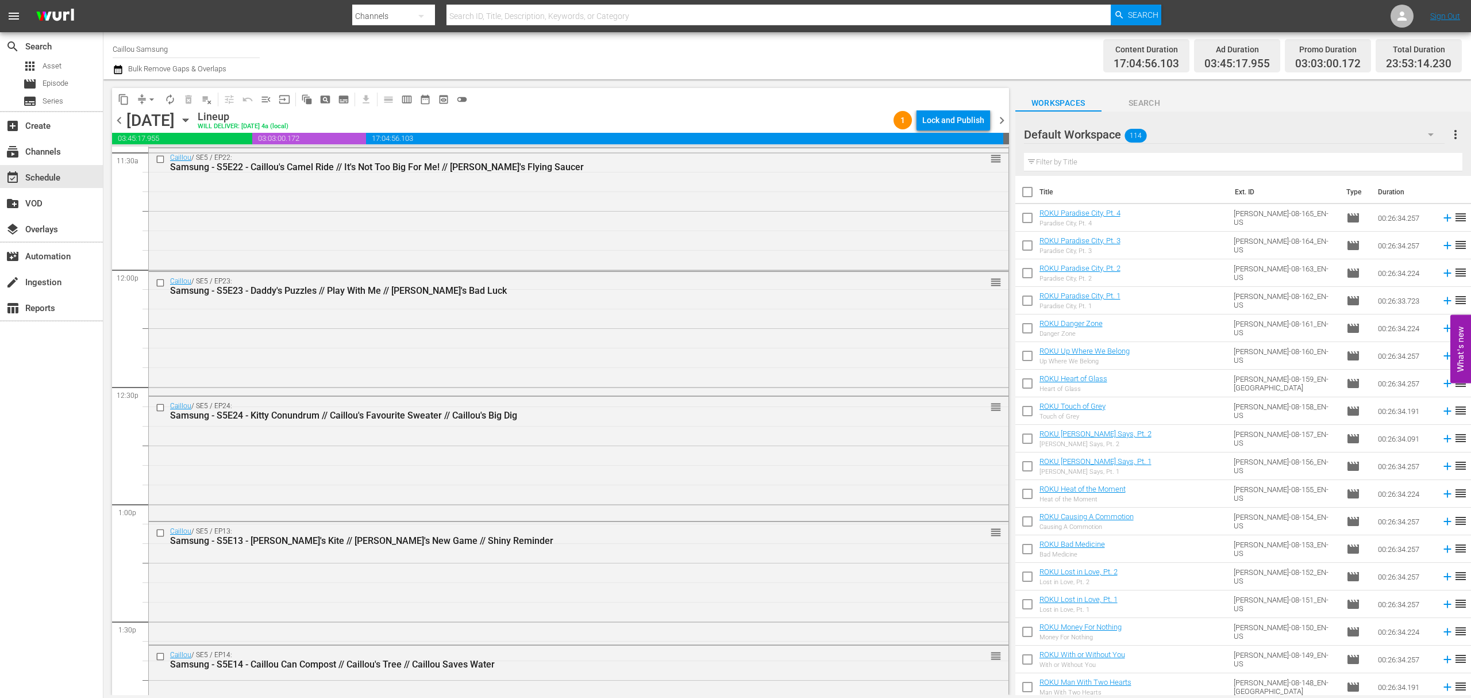
scroll to position [5130, 0]
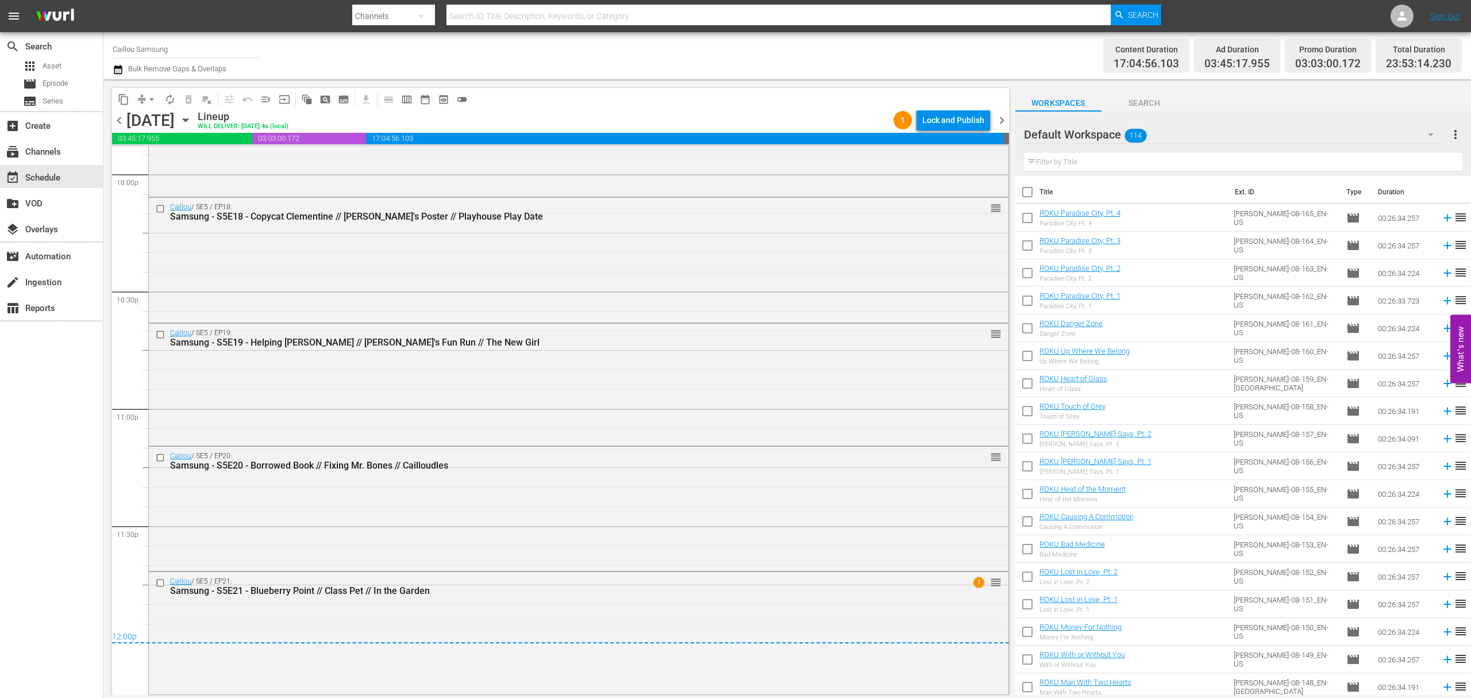
click at [1006, 118] on span "chevron_right" at bounding box center [1002, 120] width 14 height 14
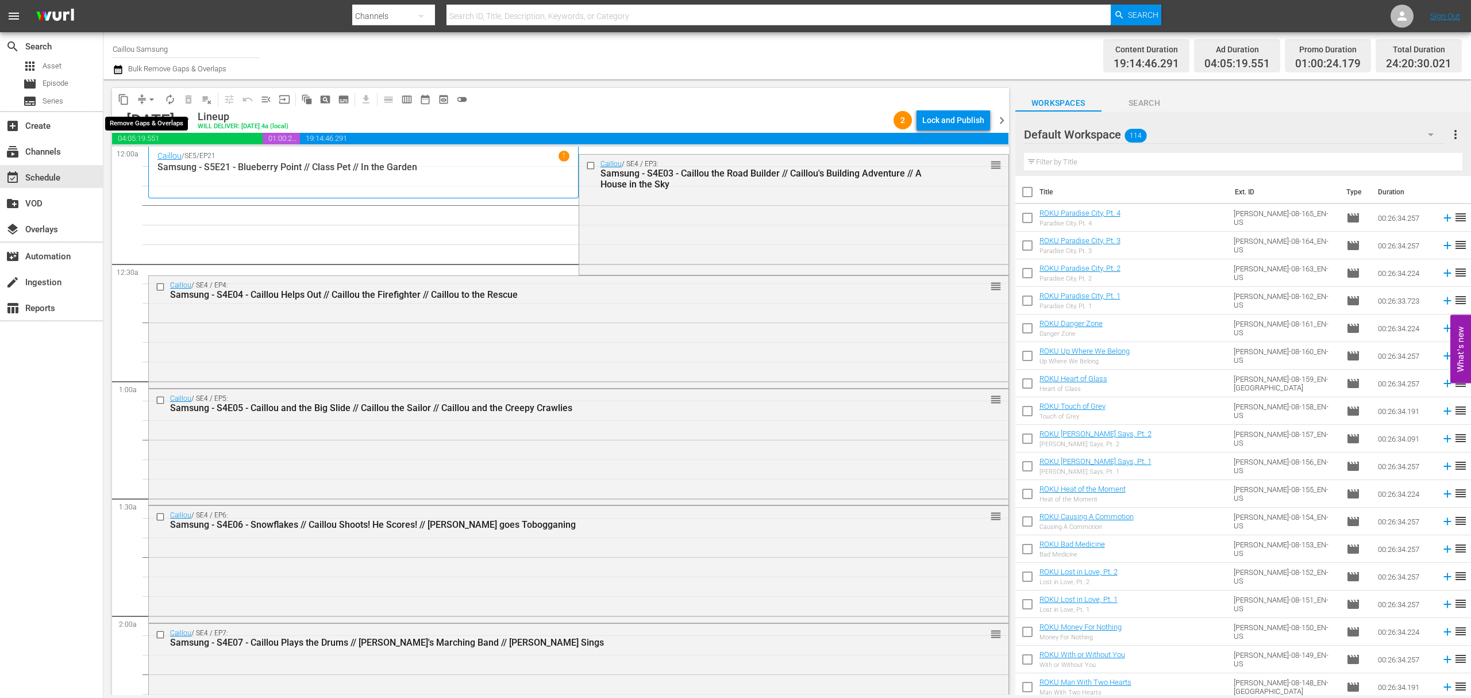
click at [145, 99] on button "arrow_drop_down" at bounding box center [152, 99] width 18 height 18
click at [131, 162] on li "Align to End of Previous Day" at bounding box center [152, 160] width 121 height 19
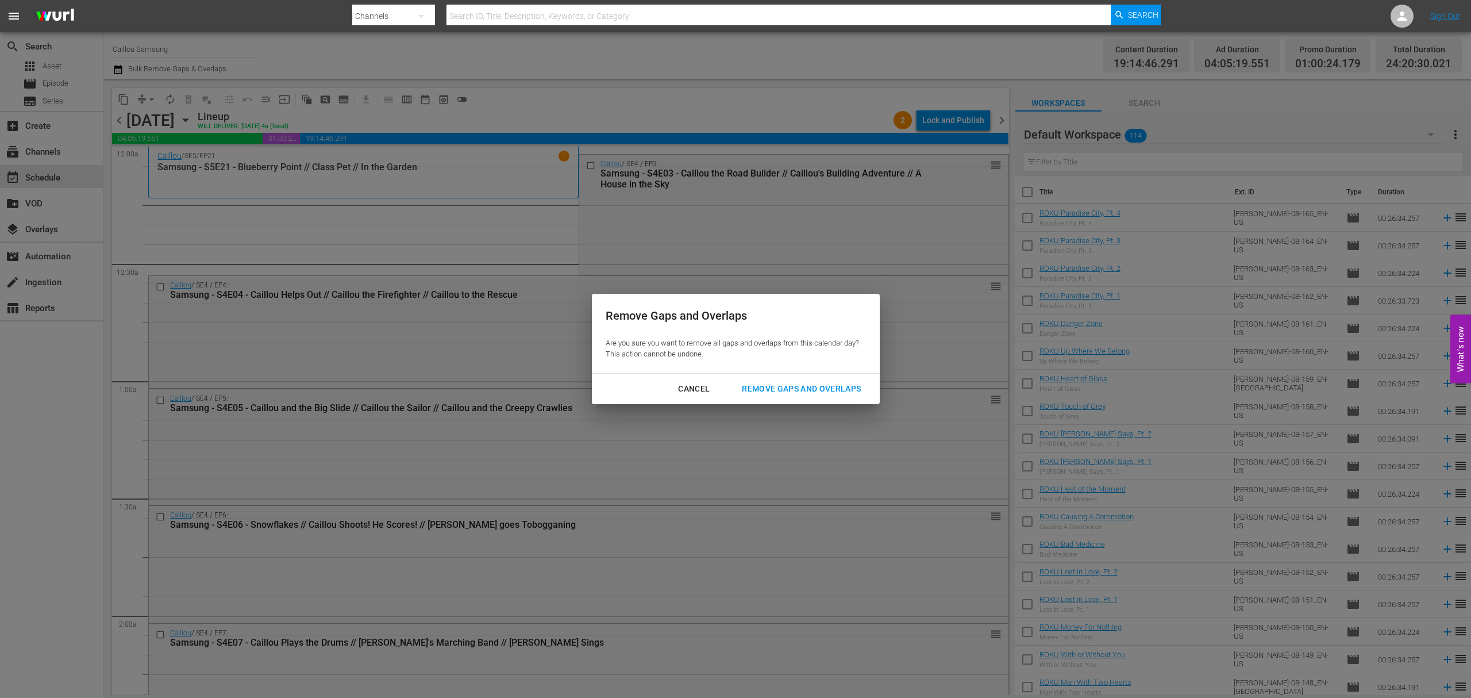
click at [812, 398] on button "Remove Gaps and Overlaps" at bounding box center [801, 388] width 147 height 21
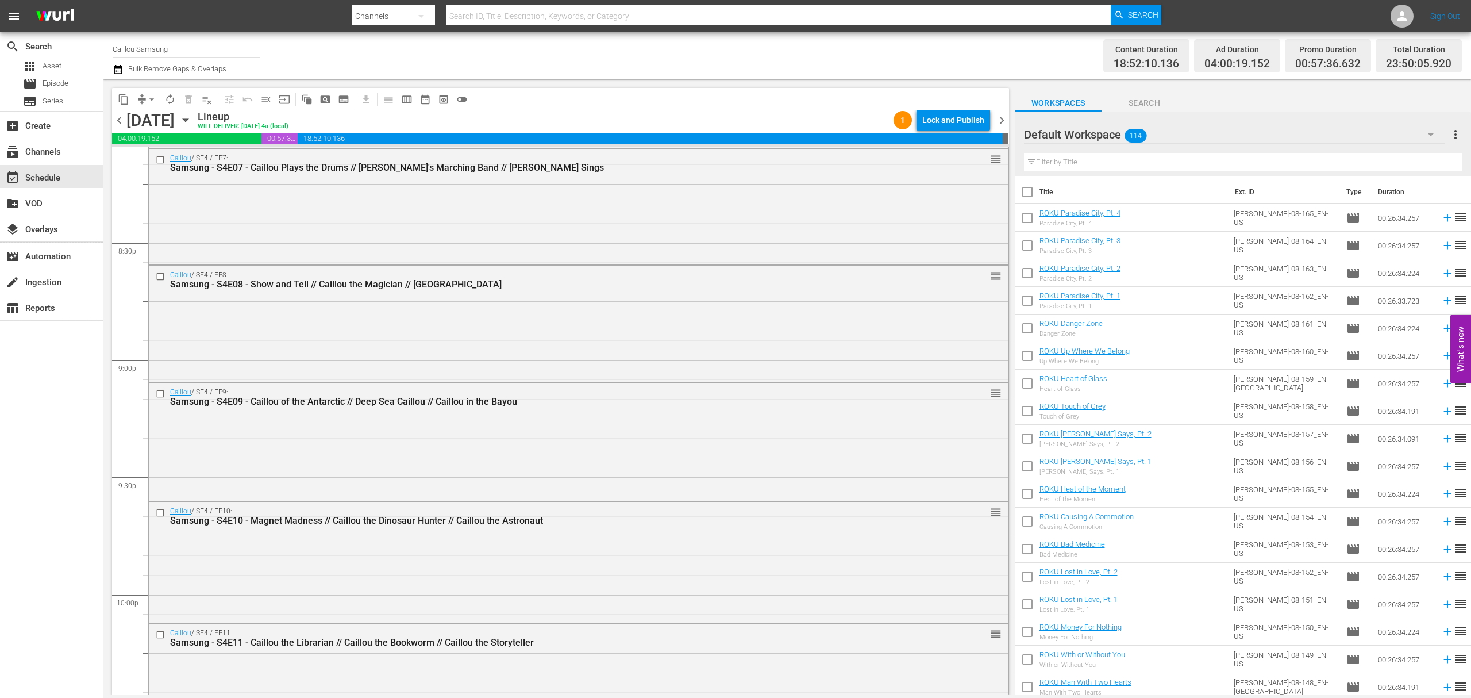
scroll to position [5092, 0]
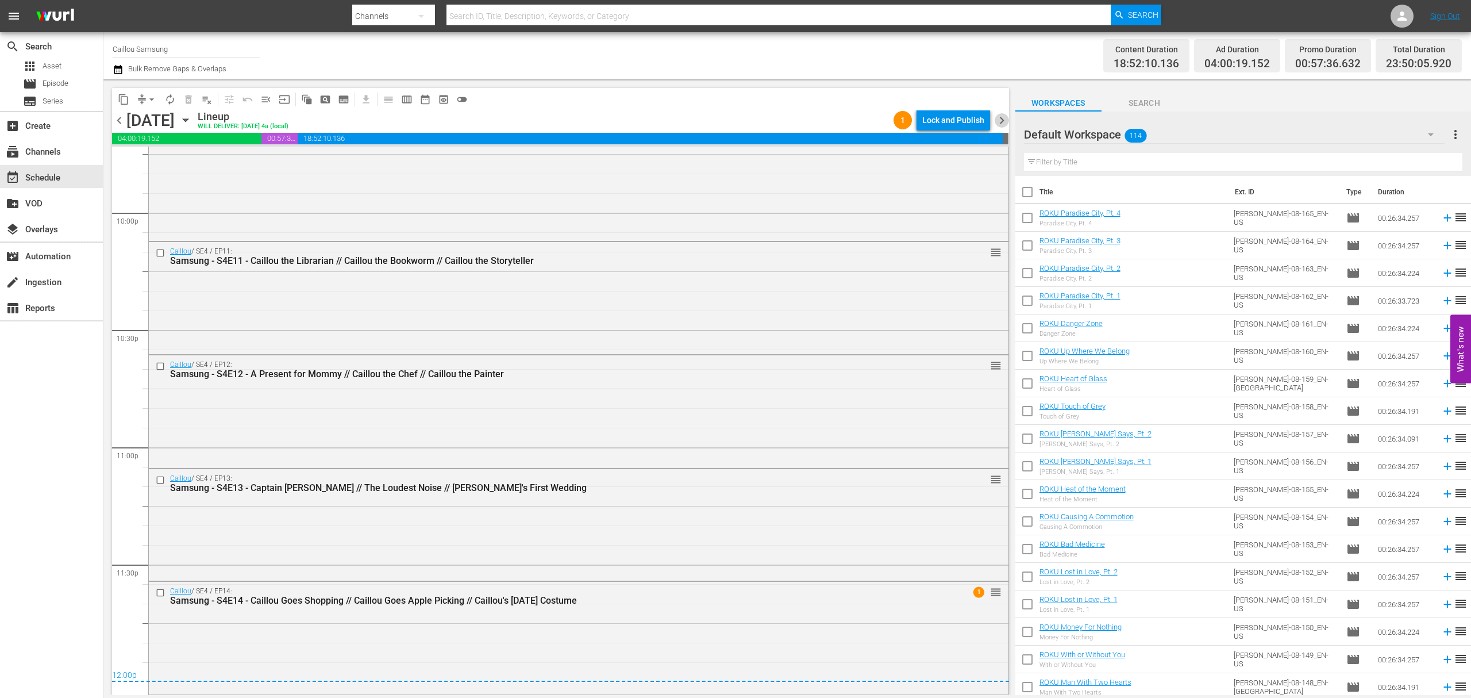
click at [1002, 120] on span "chevron_right" at bounding box center [1002, 120] width 14 height 14
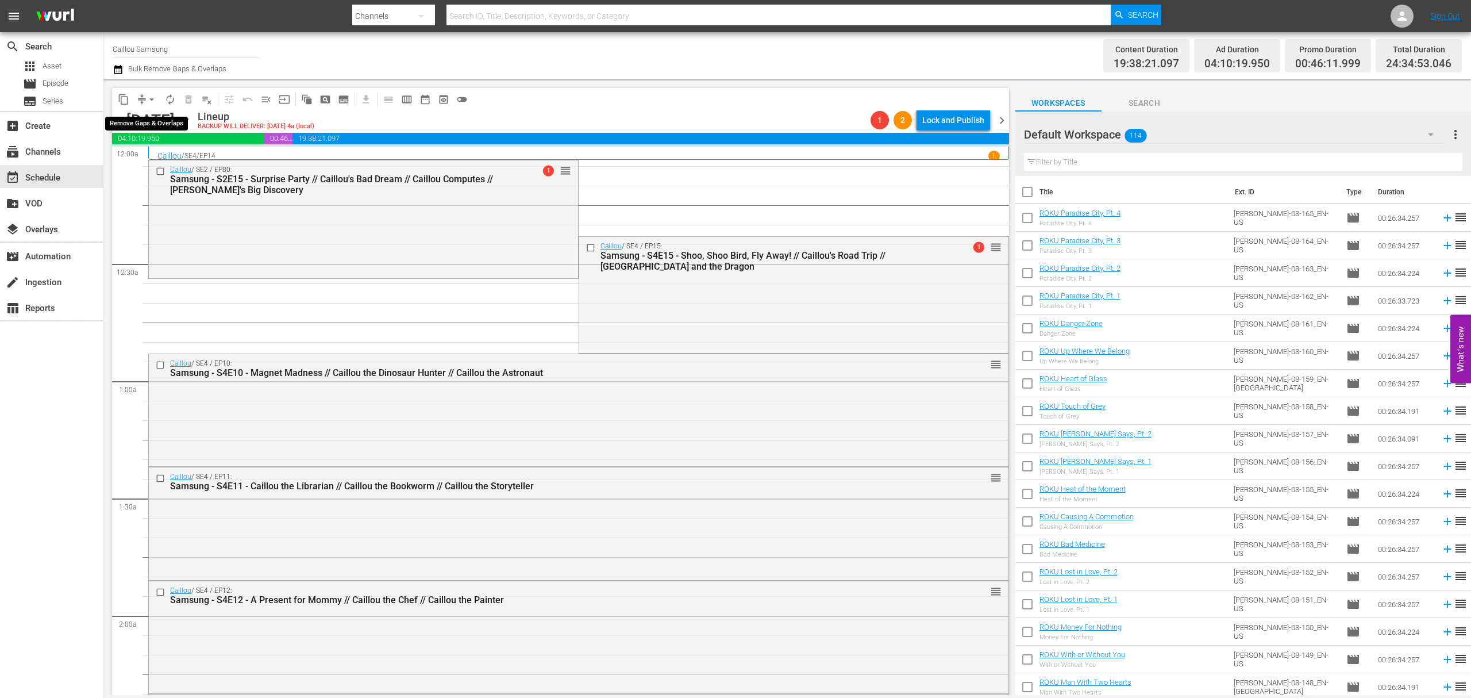
click at [155, 102] on span "arrow_drop_down" at bounding box center [151, 99] width 11 height 11
click at [152, 169] on li "Align to End of Previous Day" at bounding box center [152, 160] width 121 height 19
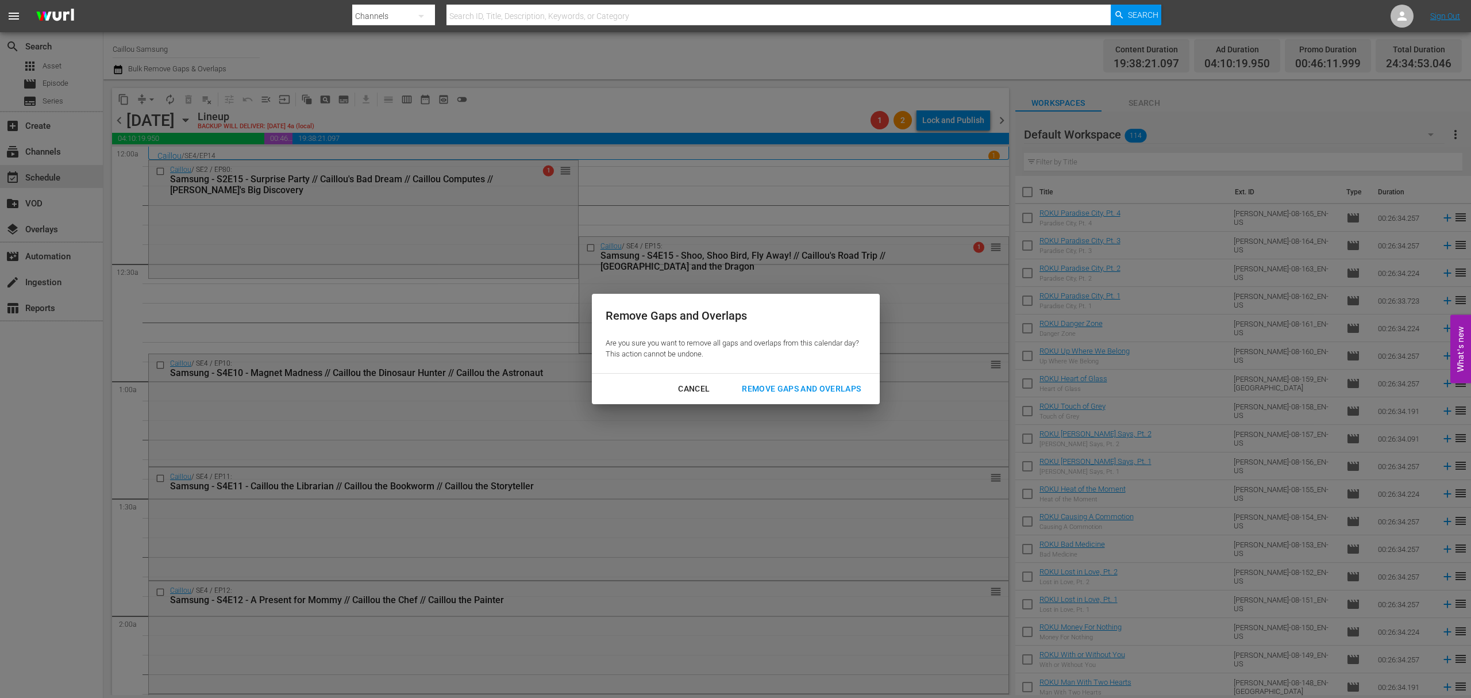
click at [789, 394] on div "Remove Gaps and Overlaps" at bounding box center [801, 389] width 137 height 14
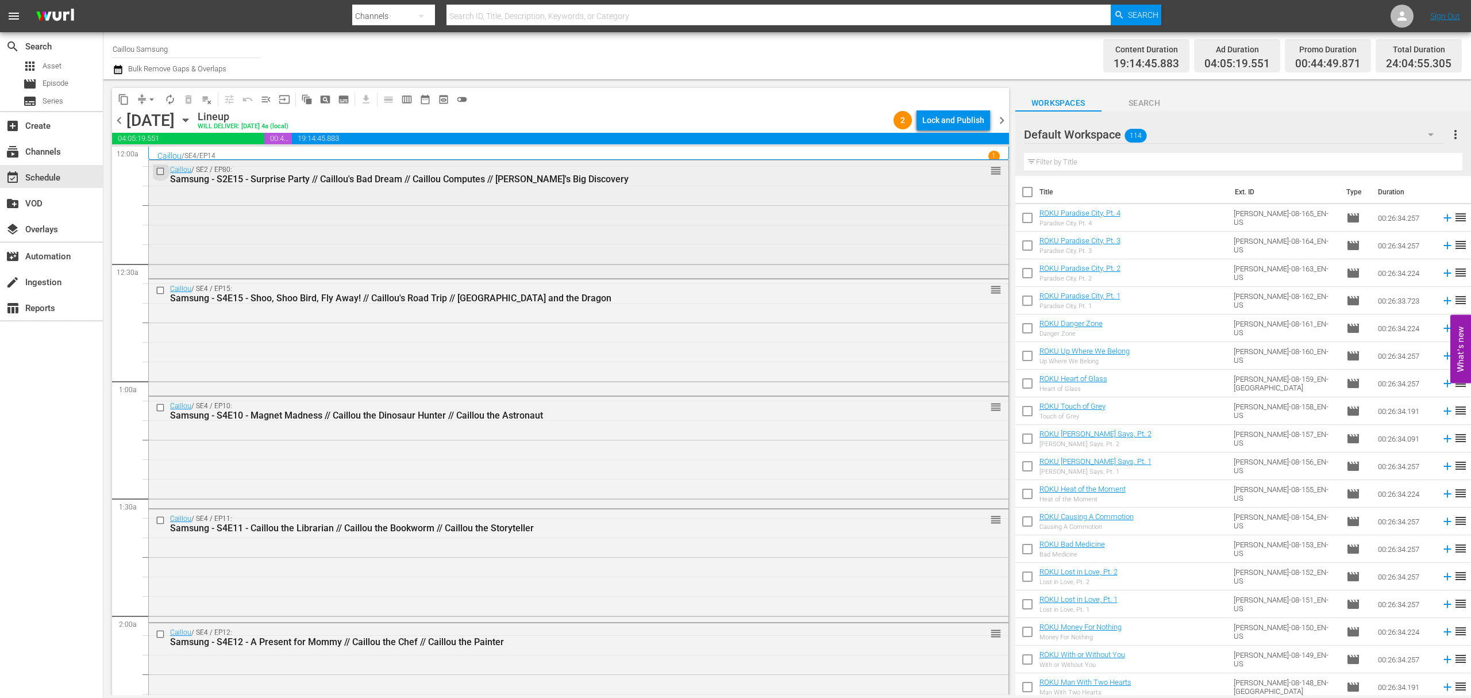
click at [160, 171] on input "checkbox" at bounding box center [162, 172] width 12 height 10
click at [995, 115] on span "chevron_right" at bounding box center [1002, 120] width 14 height 14
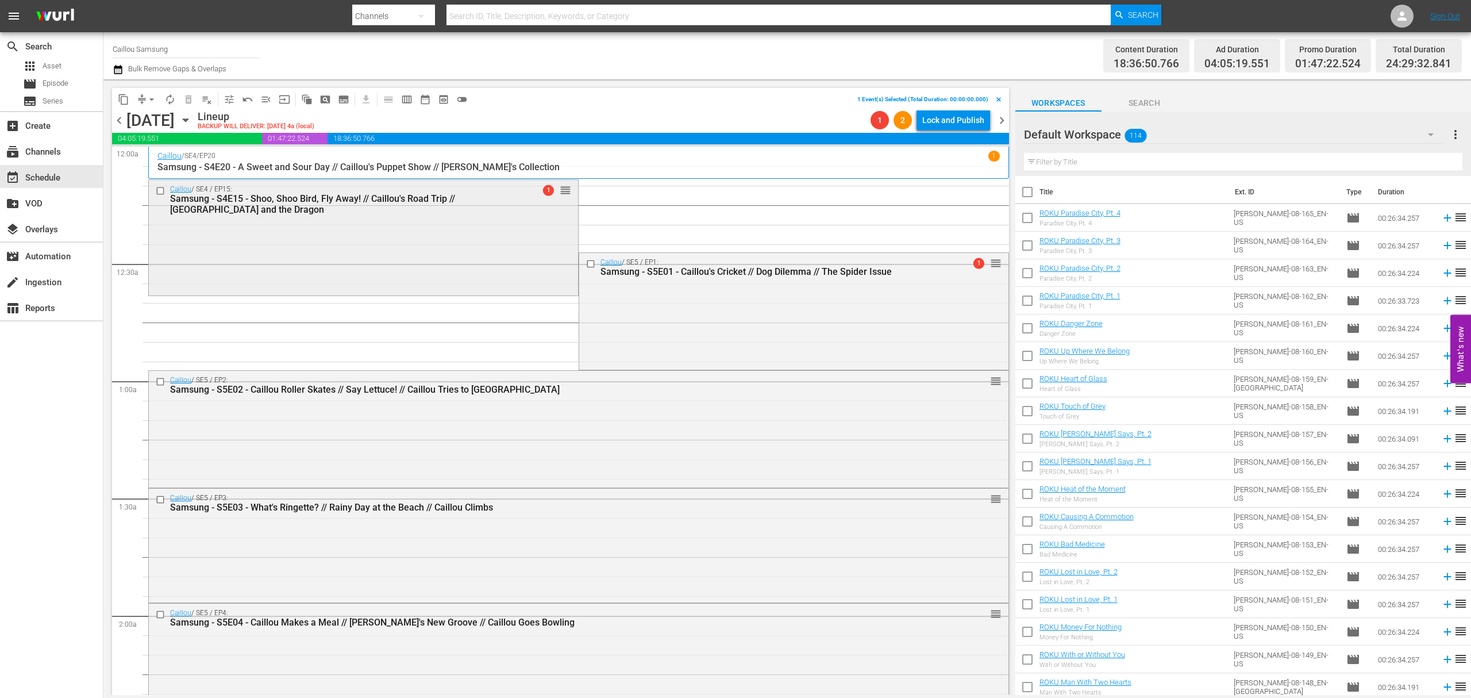
click at [164, 191] on input "checkbox" at bounding box center [162, 191] width 12 height 10
click at [185, 97] on span "delete_forever_outlined" at bounding box center [188, 99] width 11 height 11
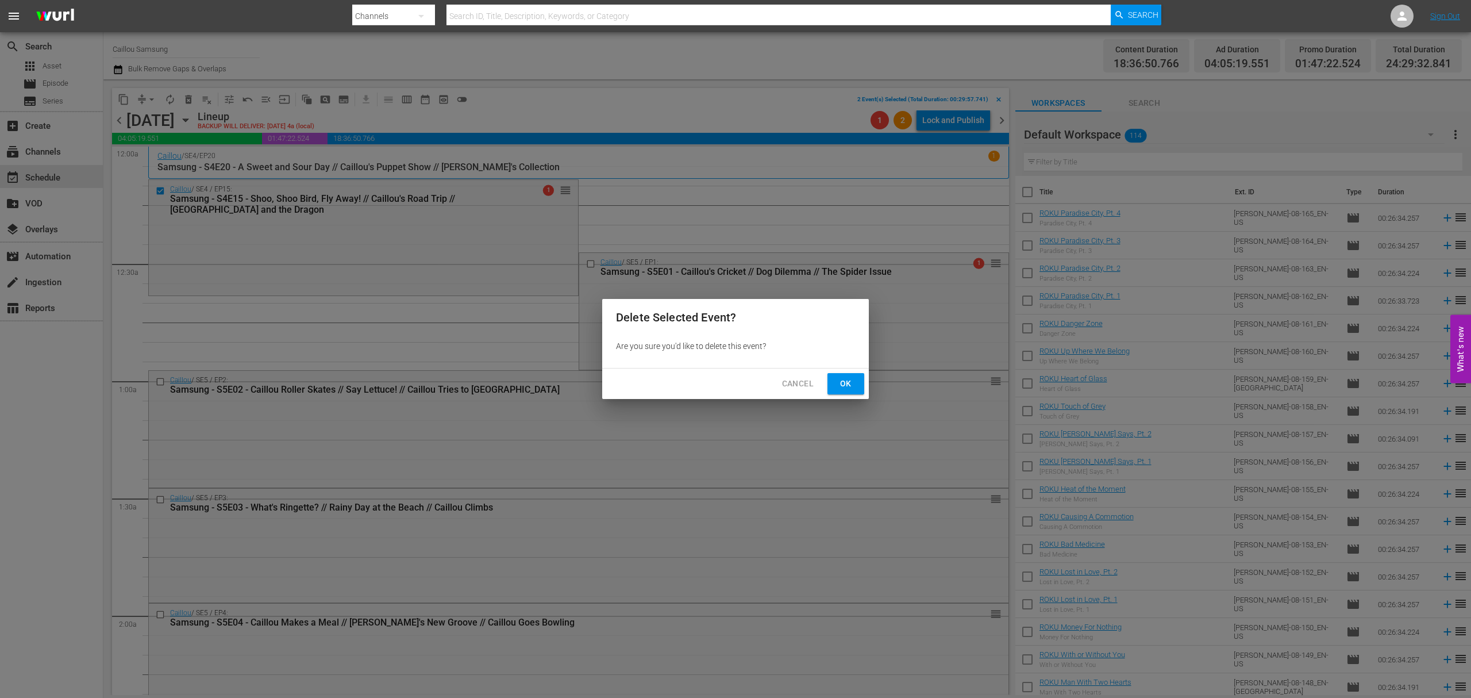
click at [854, 386] on span "Ok" at bounding box center [846, 383] width 18 height 14
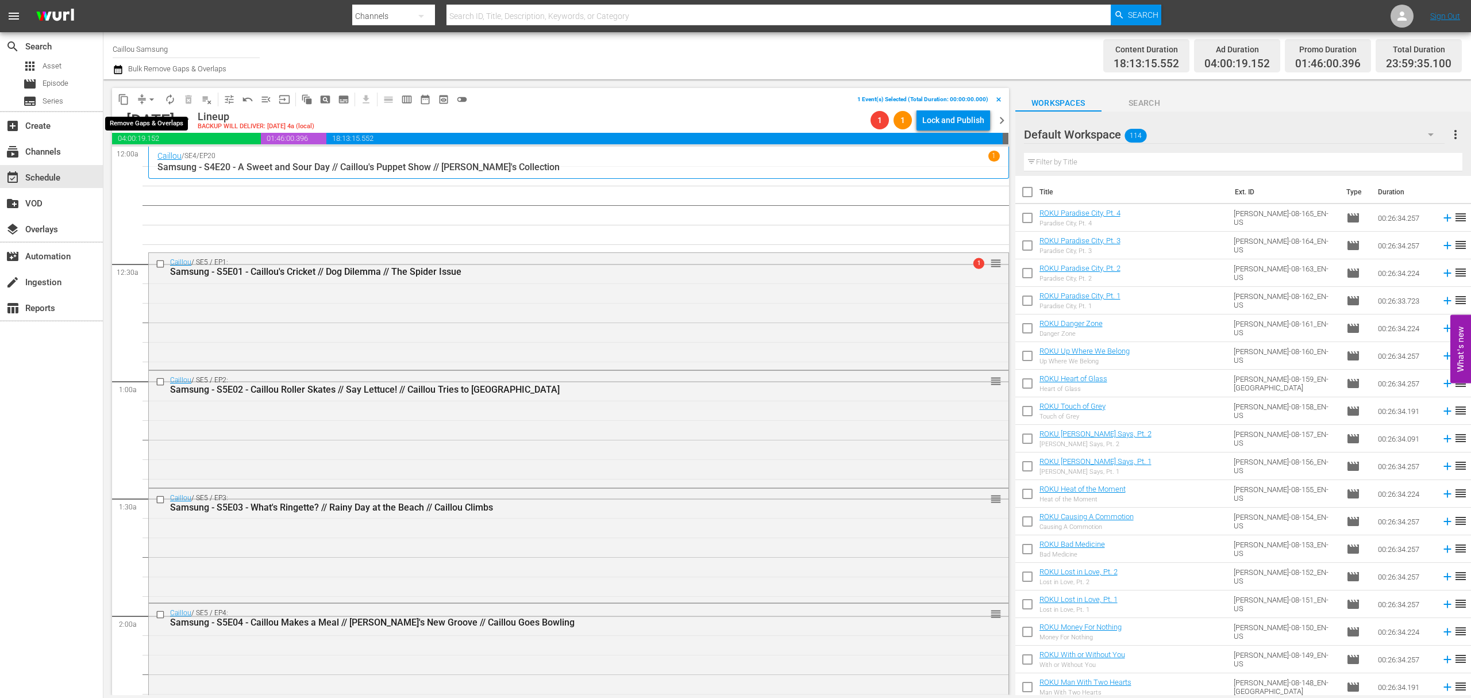
click at [151, 99] on span "arrow_drop_down" at bounding box center [151, 99] width 11 height 11
click at [169, 159] on li "Align to End of Previous Day" at bounding box center [152, 160] width 121 height 19
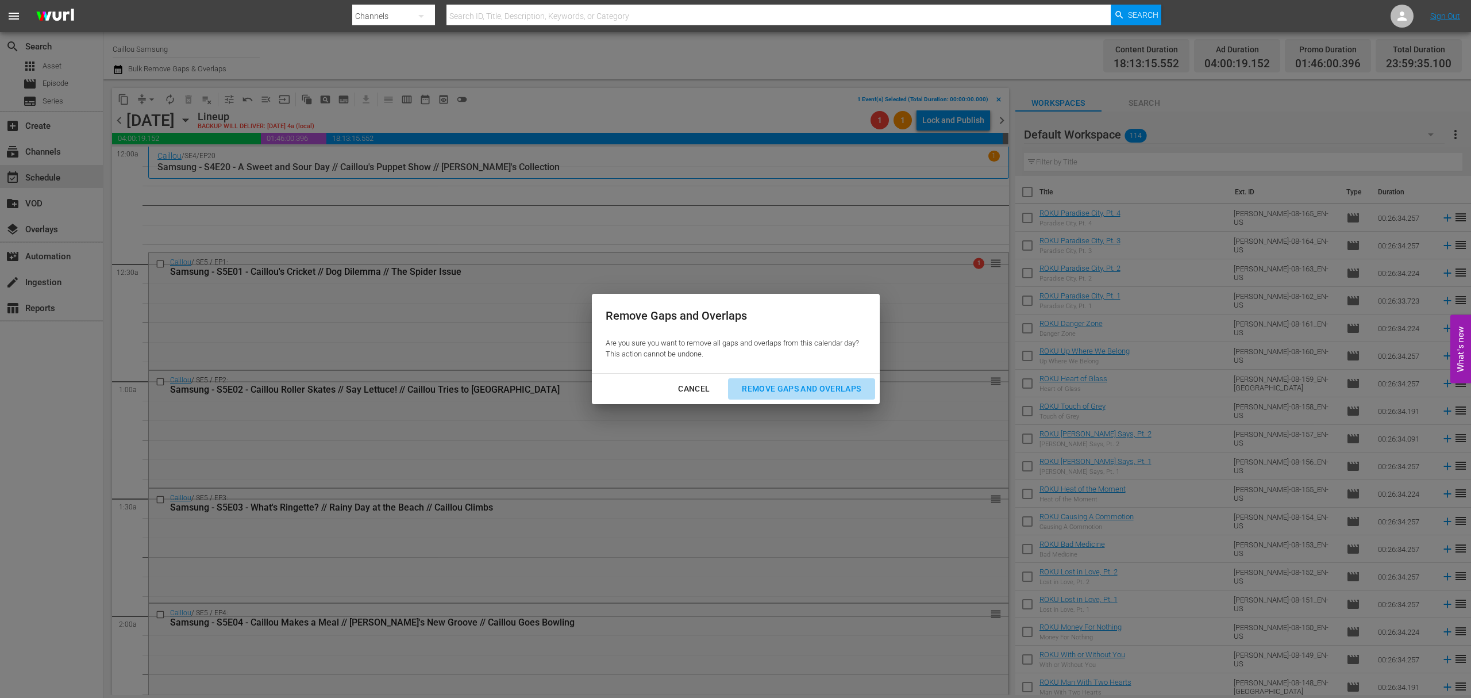
click at [800, 380] on button "Remove Gaps and Overlaps" at bounding box center [801, 388] width 147 height 21
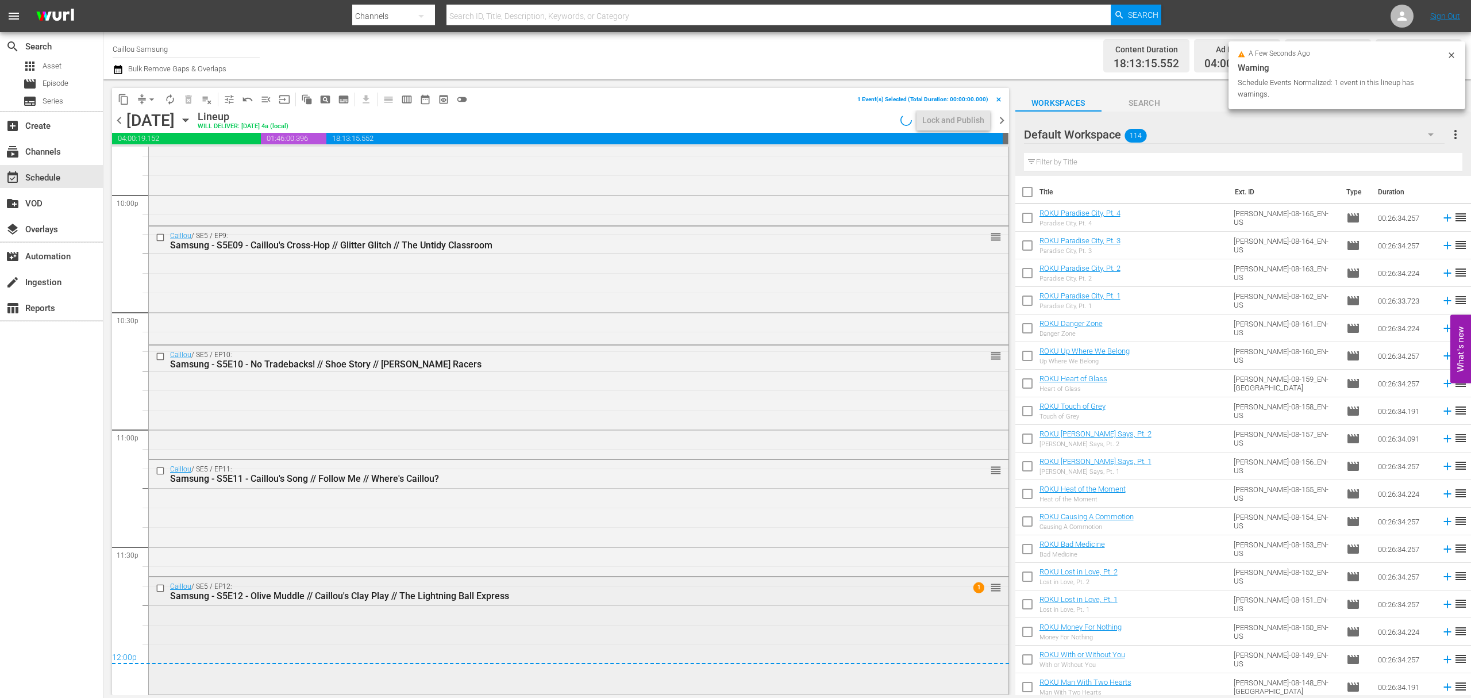
scroll to position [5108, 0]
click at [1001, 118] on span "chevron_right" at bounding box center [1002, 120] width 14 height 14
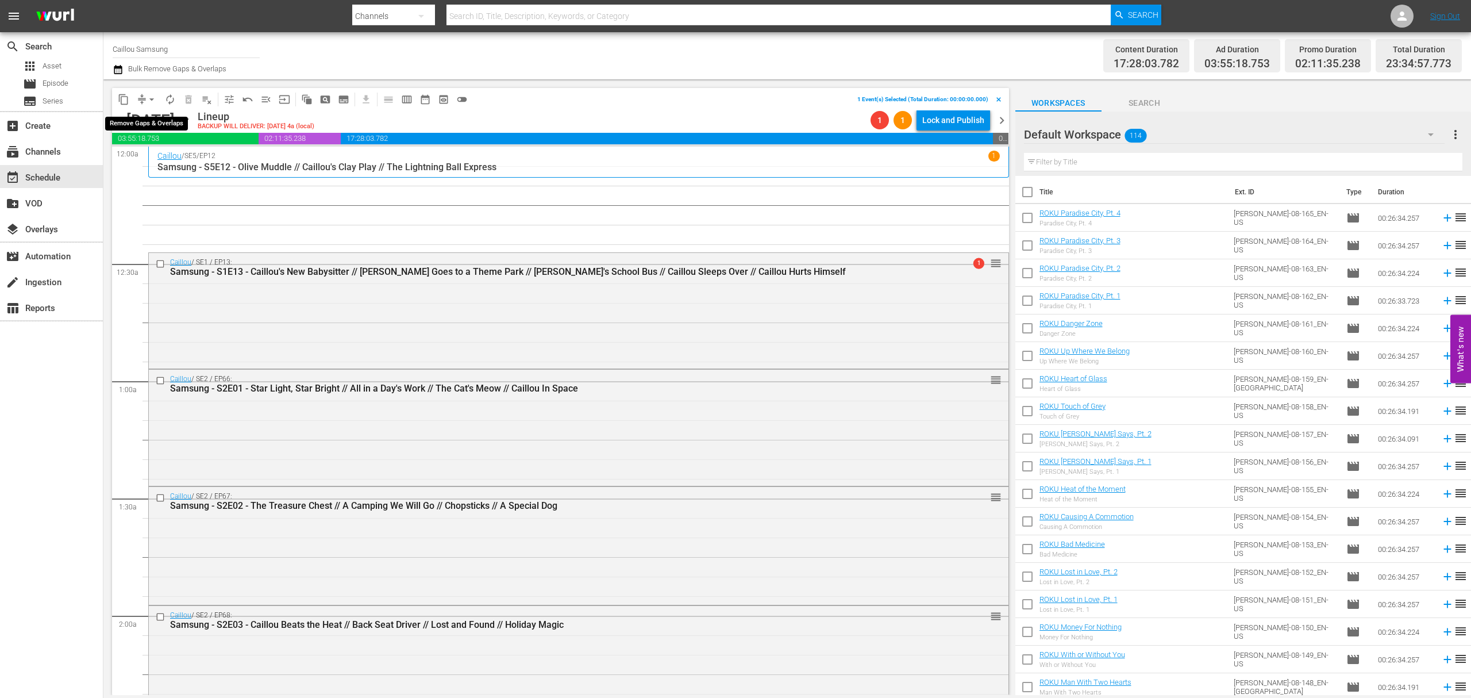
click at [153, 97] on span "arrow_drop_down" at bounding box center [151, 99] width 11 height 11
click at [138, 155] on li "Align to End of Previous Day" at bounding box center [152, 160] width 121 height 19
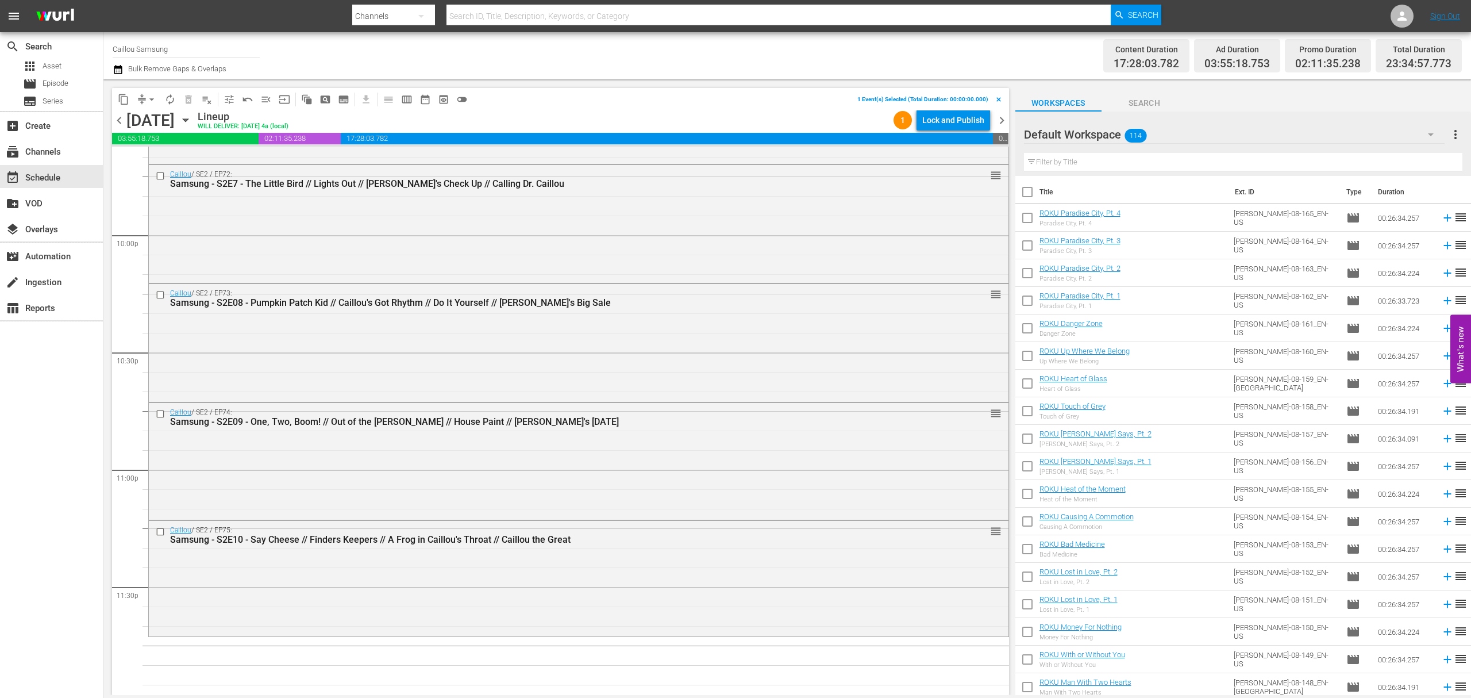
scroll to position [5078, 0]
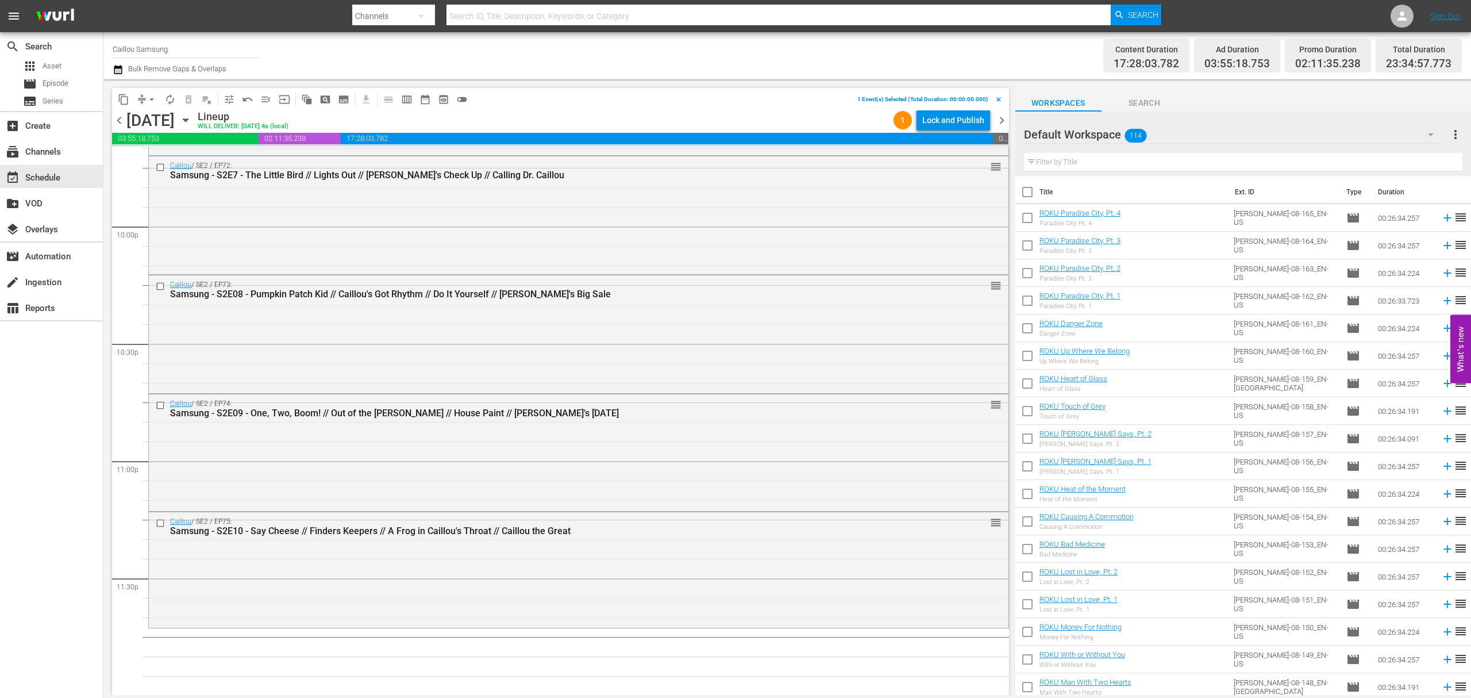
click at [1000, 121] on span "chevron_right" at bounding box center [1002, 120] width 14 height 14
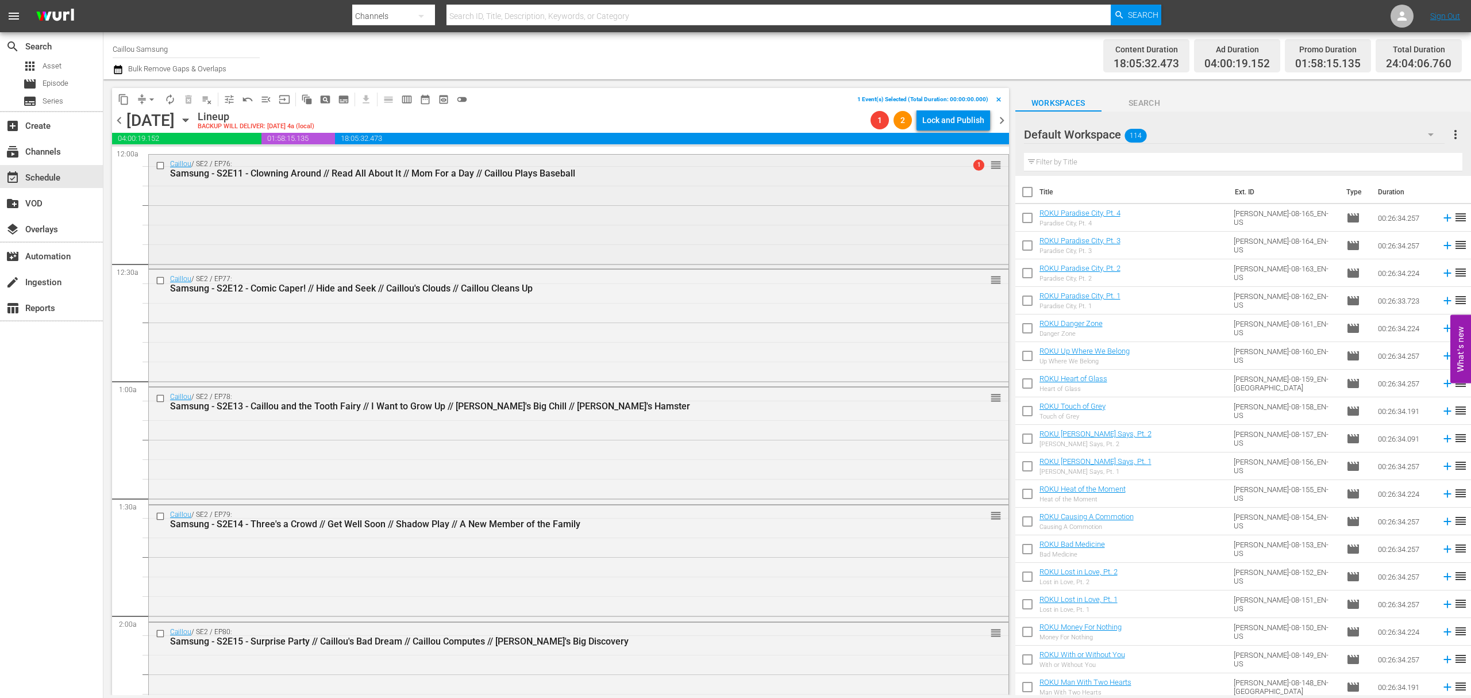
click at [159, 168] on input "checkbox" at bounding box center [162, 166] width 12 height 10
click at [124, 97] on span "content_copy" at bounding box center [123, 99] width 11 height 11
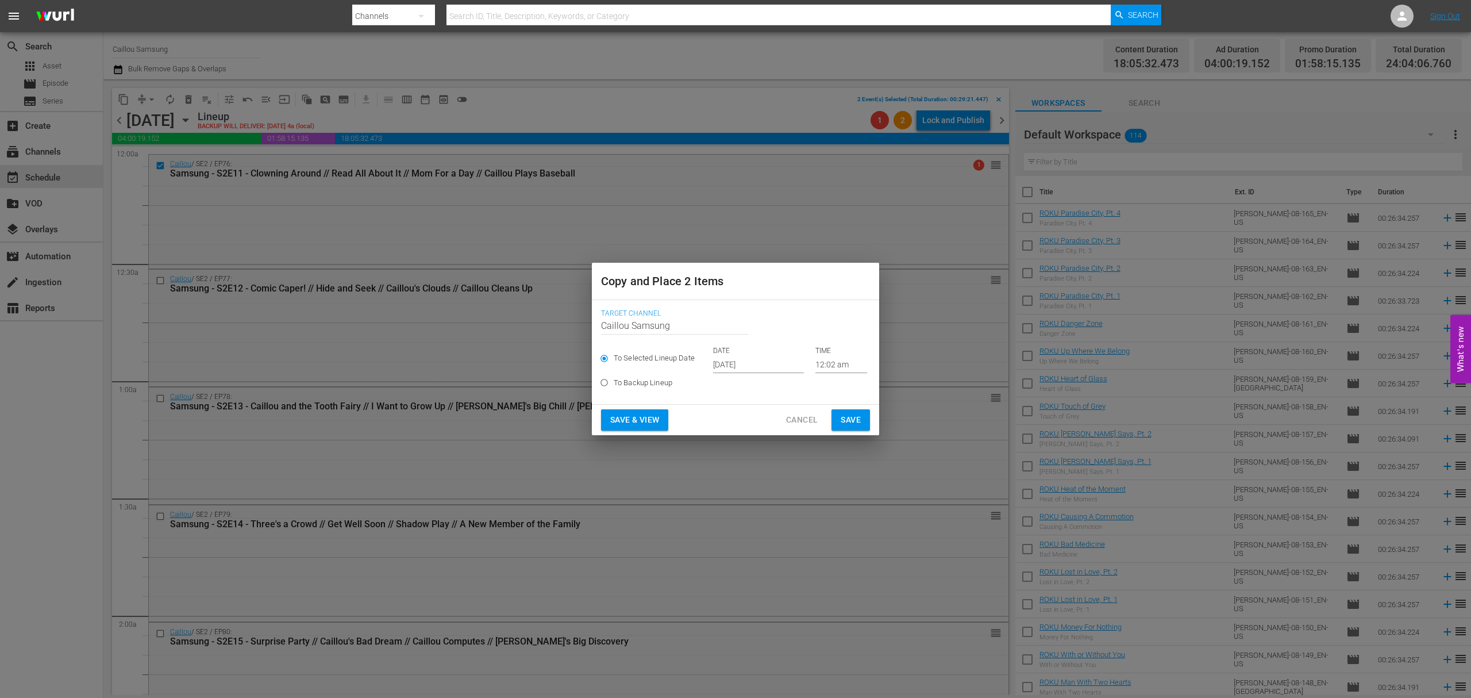
click at [737, 362] on input "[DATE]" at bounding box center [758, 364] width 91 height 17
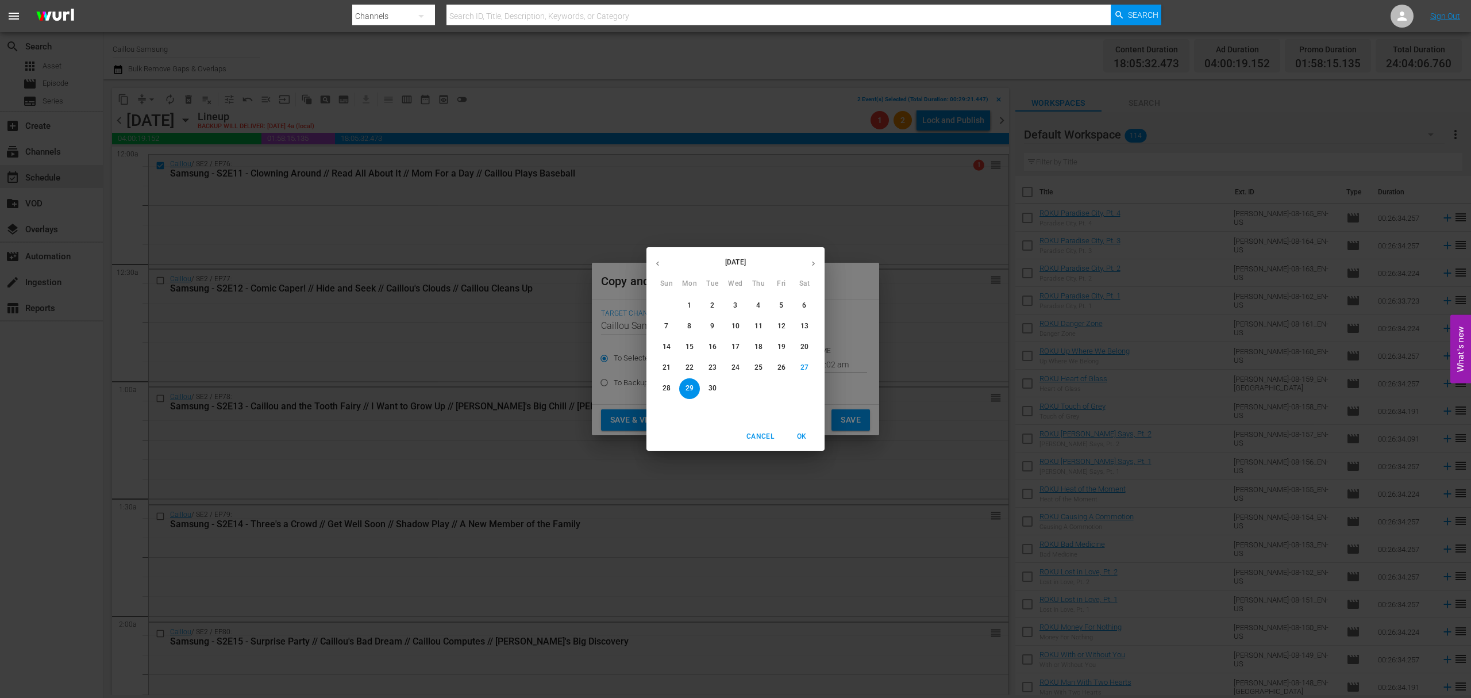
click at [812, 265] on icon "button" at bounding box center [813, 263] width 9 height 9
click at [679, 368] on span "20" at bounding box center [689, 368] width 21 height 10
type input "[DATE]"
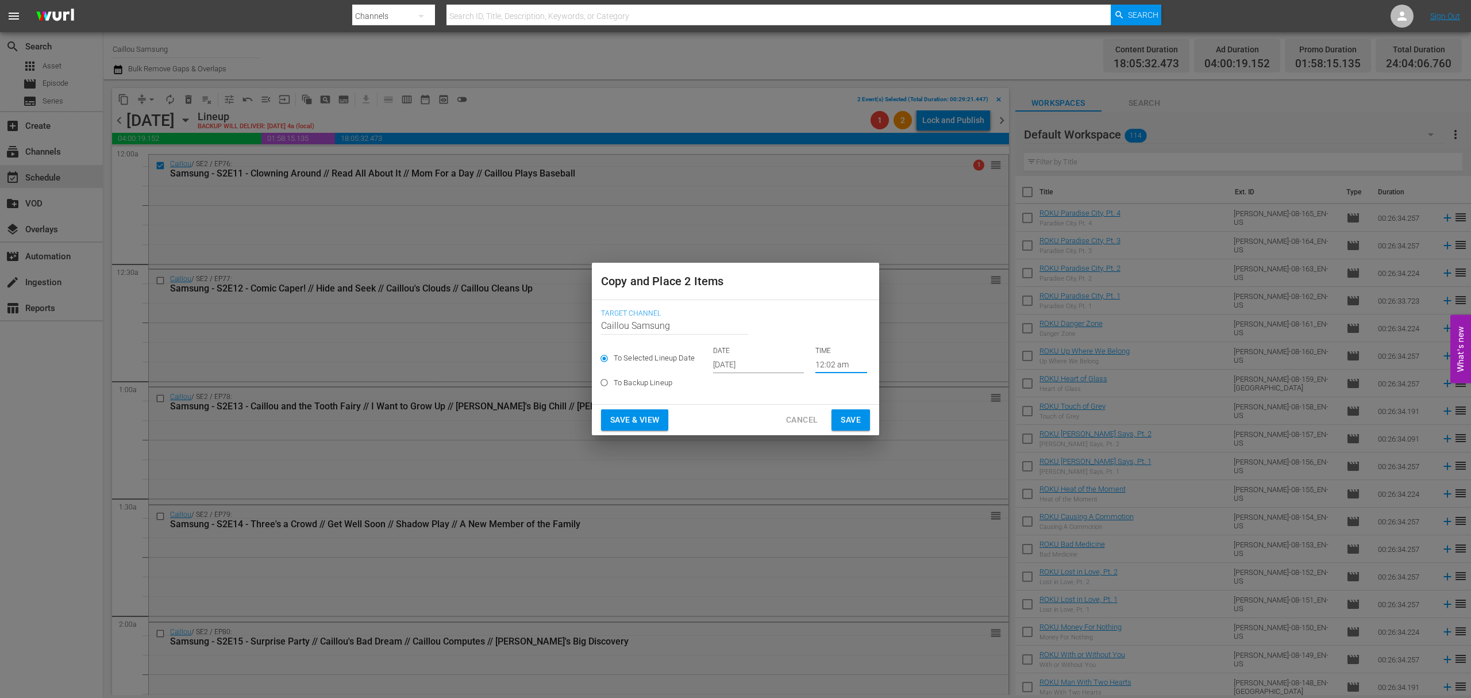
click at [851, 359] on input "12:02 am" at bounding box center [841, 364] width 52 height 17
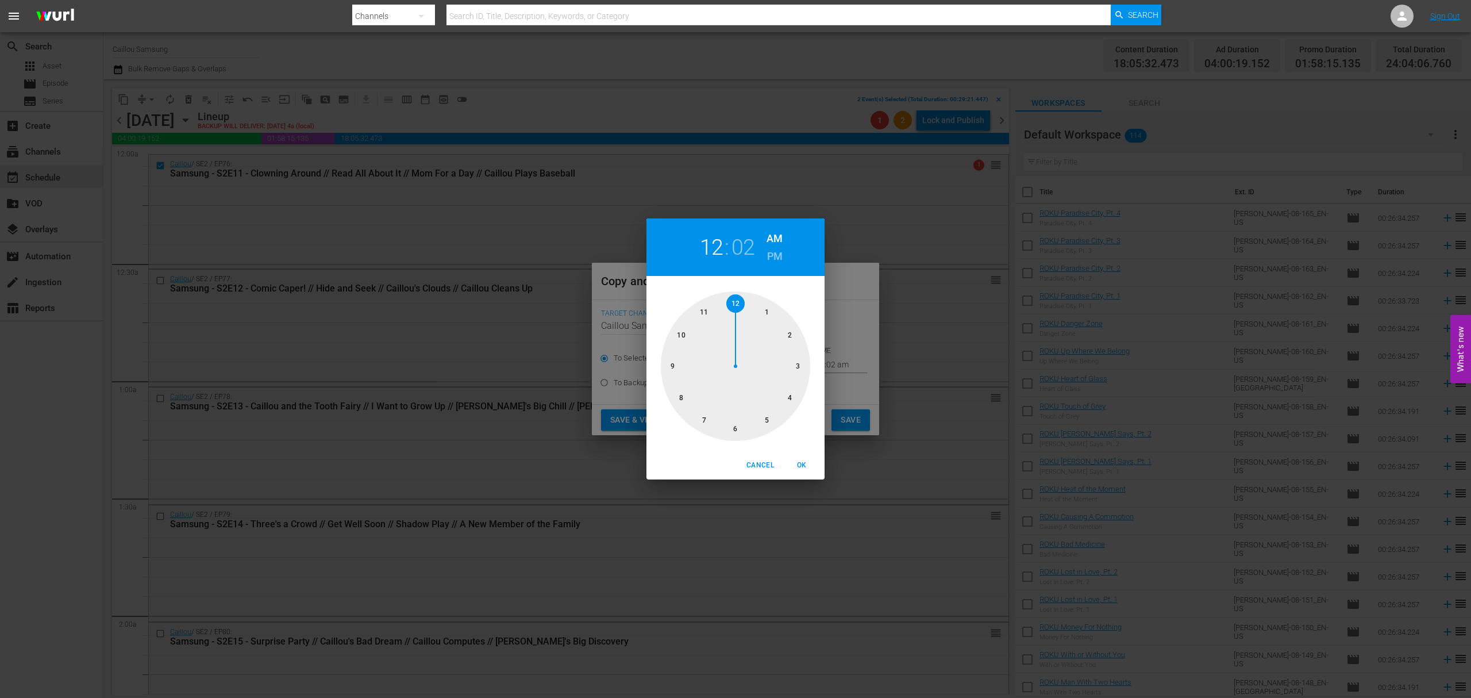
click at [706, 311] on div at bounding box center [735, 365] width 149 height 149
click at [685, 333] on div at bounding box center [735, 365] width 149 height 149
click at [777, 253] on h6 "PM" at bounding box center [775, 256] width 16 height 18
click at [804, 463] on span "OK" at bounding box center [802, 465] width 28 height 12
type input "11:50 pm"
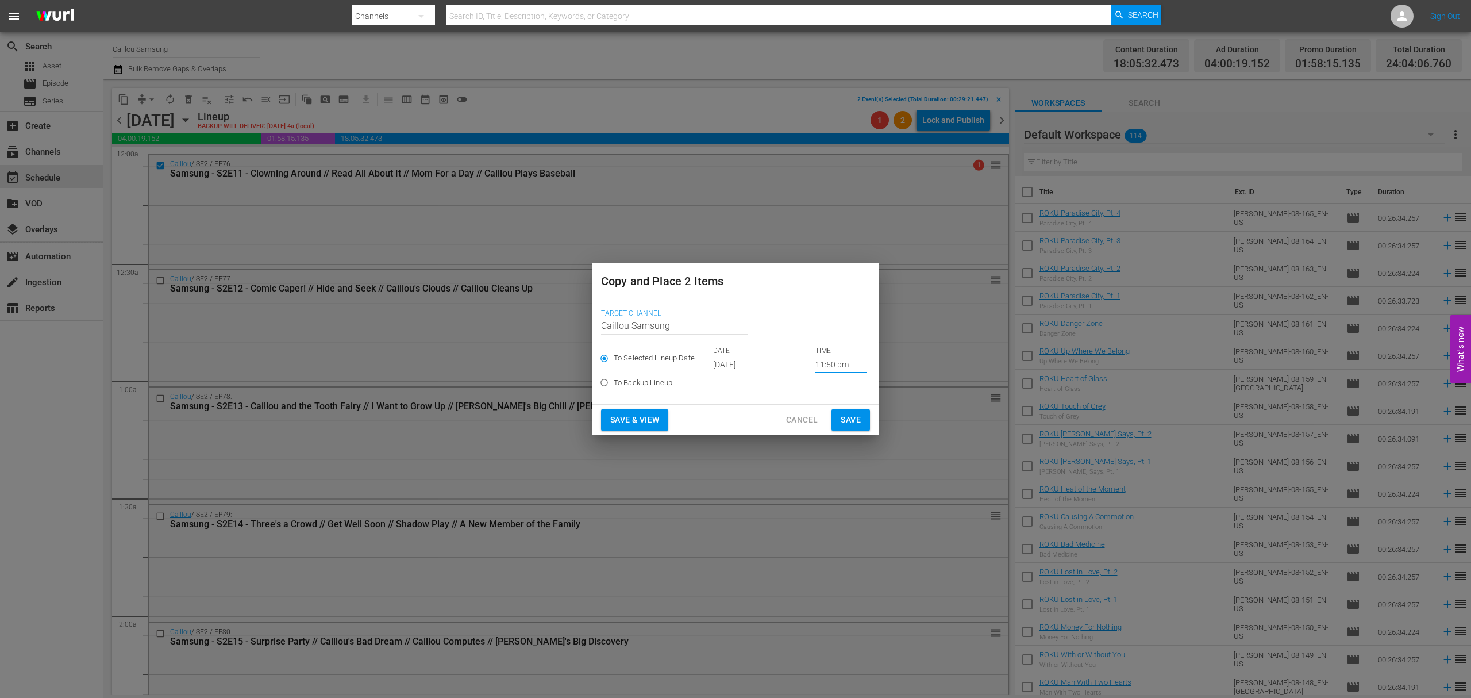
click at [862, 415] on button "Save" at bounding box center [850, 419] width 38 height 21
click at [845, 410] on button "Save" at bounding box center [850, 419] width 38 height 21
click at [860, 421] on span "Save" at bounding box center [851, 420] width 20 height 14
click at [120, 115] on div "Copy and Place 2 Items Target Channel Channel Title Caillou Samsung To Selected…" at bounding box center [735, 349] width 1471 height 698
click at [795, 422] on span "Cancel" at bounding box center [802, 420] width 32 height 14
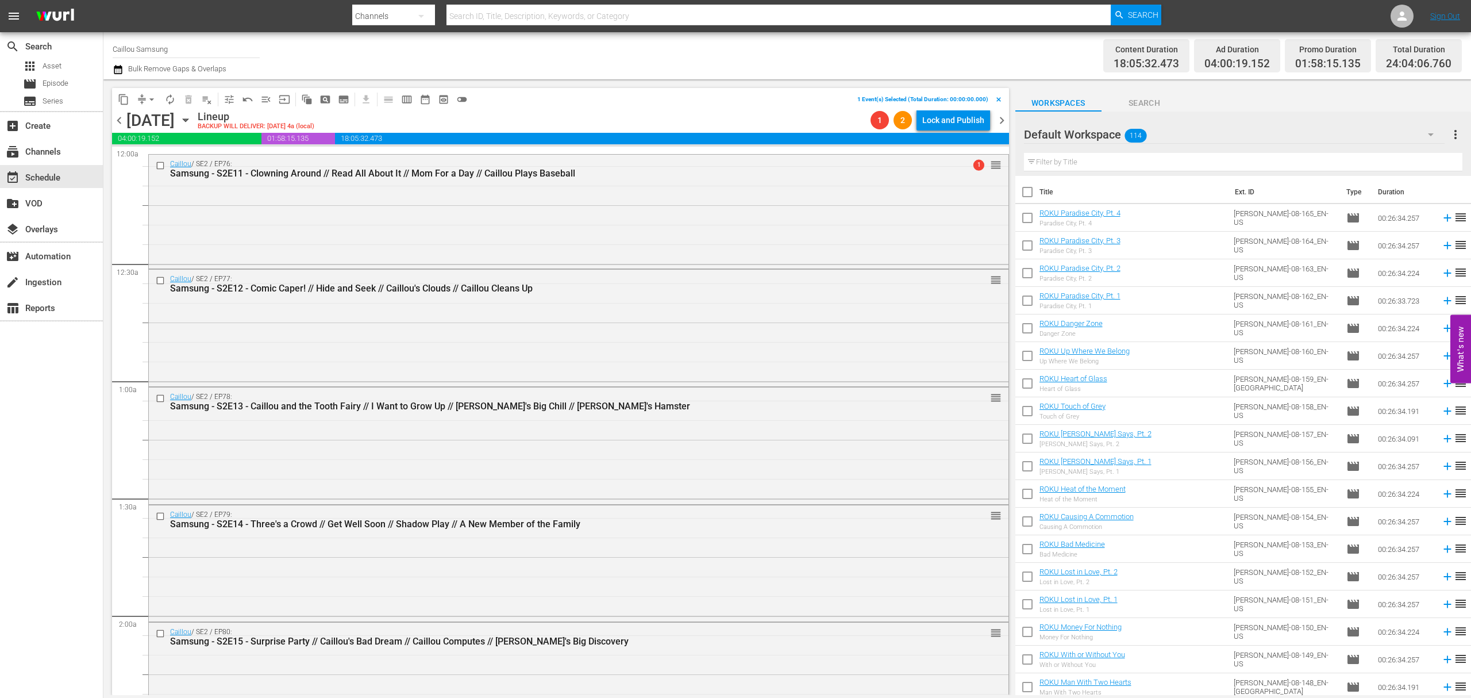
click at [112, 125] on span "chevron_left" at bounding box center [119, 120] width 14 height 14
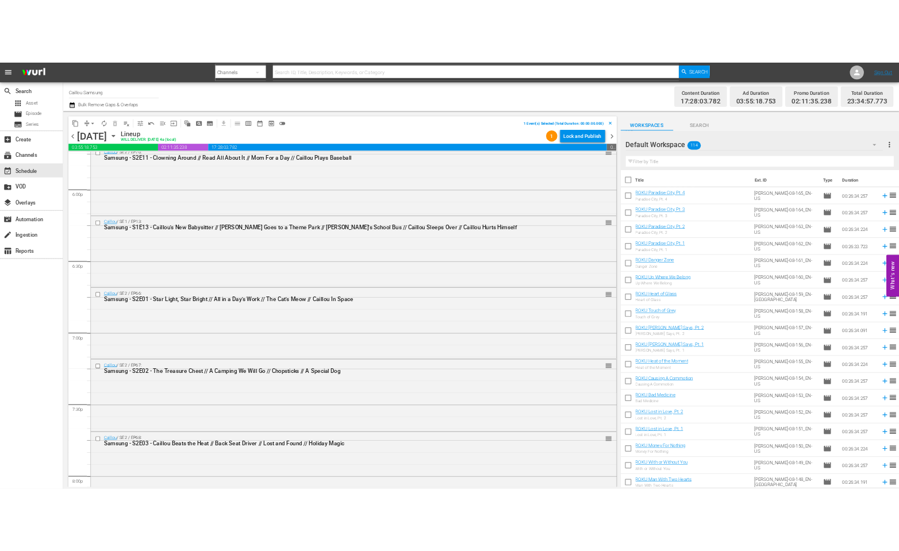
scroll to position [4005, 0]
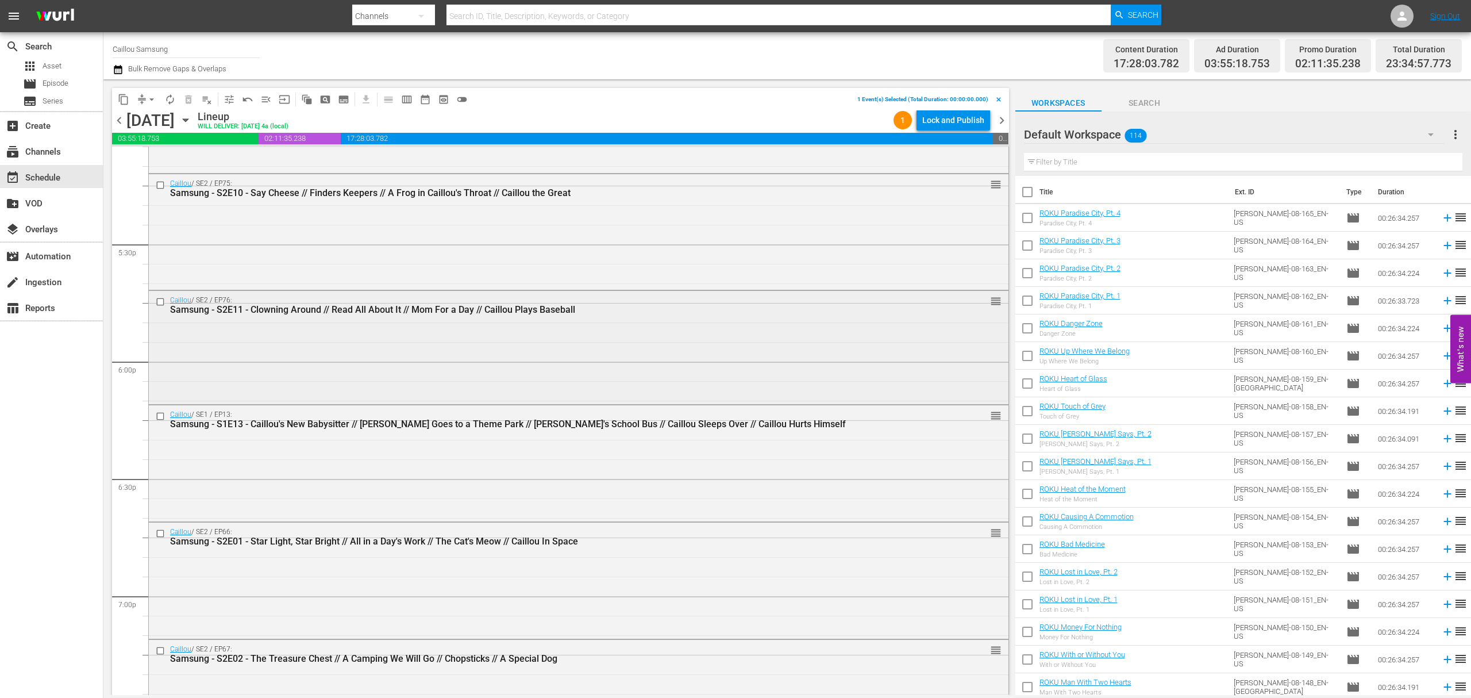
click at [159, 301] on input "checkbox" at bounding box center [162, 302] width 12 height 10
click at [124, 108] on span "content_copy" at bounding box center [123, 99] width 18 height 18
click at [128, 103] on span "content_copy" at bounding box center [123, 99] width 11 height 11
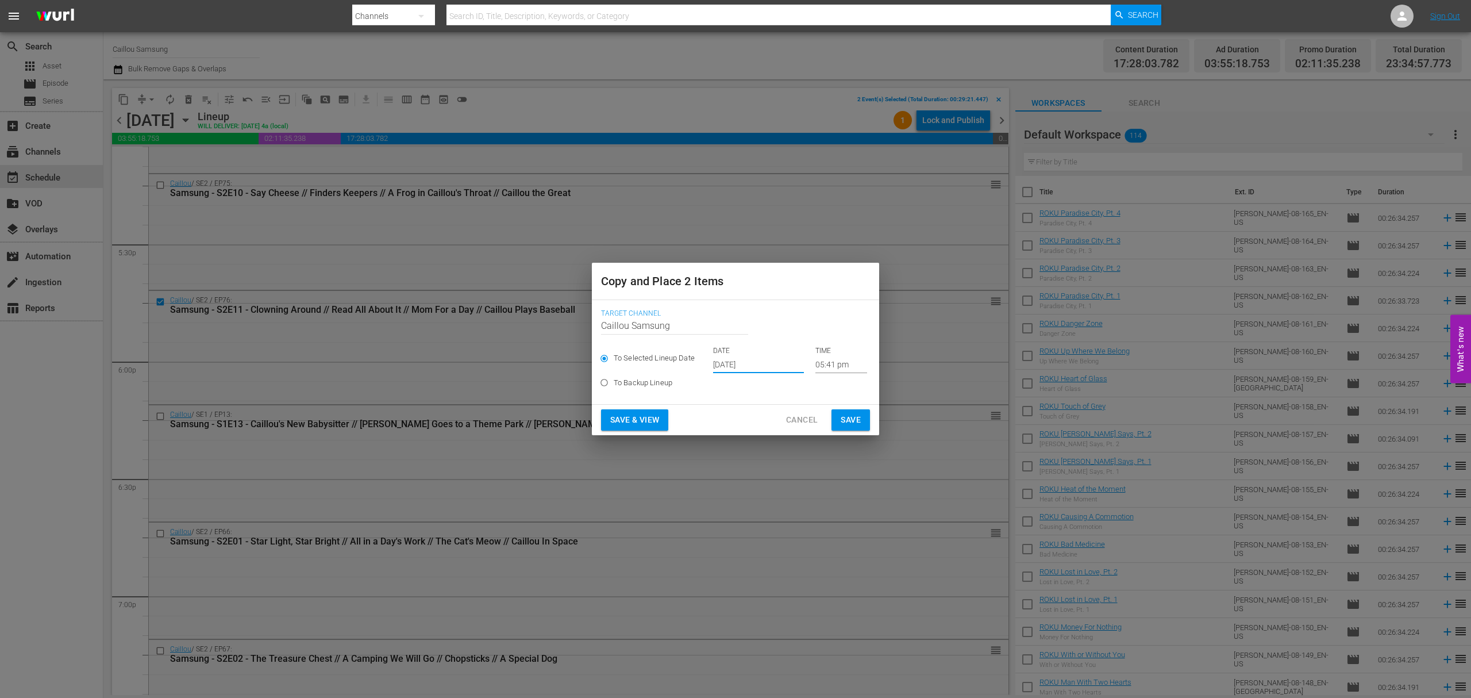
click at [750, 359] on input "[DATE]" at bounding box center [758, 364] width 91 height 17
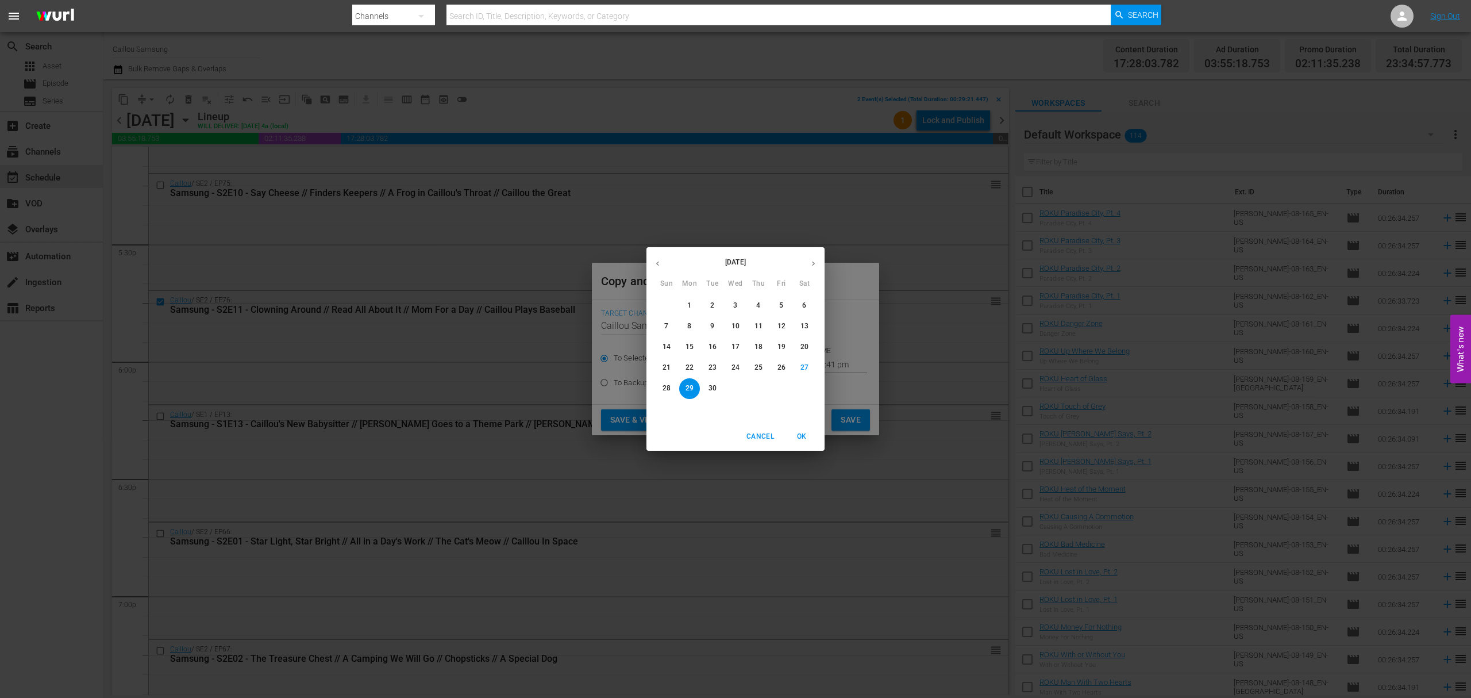
click at [807, 267] on button "button" at bounding box center [813, 263] width 22 height 22
click at [690, 375] on button "20" at bounding box center [689, 367] width 21 height 21
type input "[DATE]"
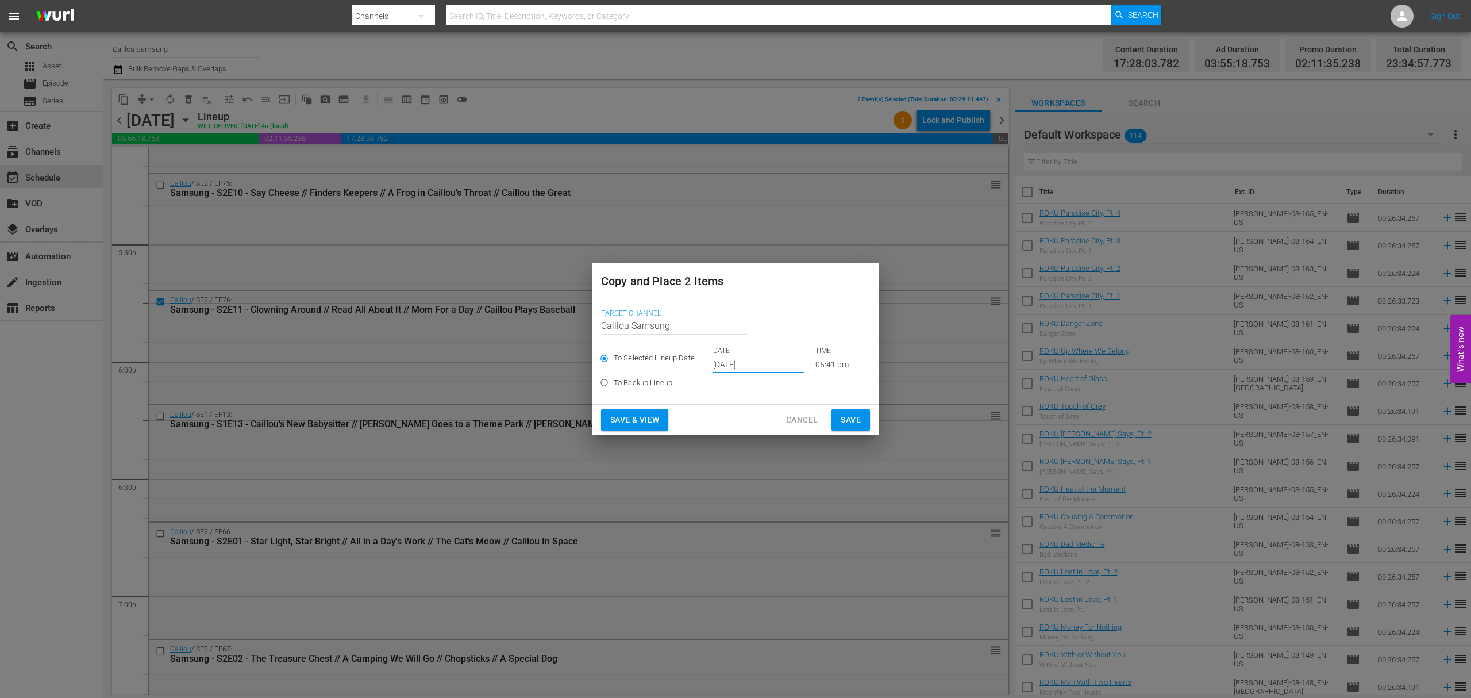
click at [848, 364] on input "05:41 pm" at bounding box center [841, 364] width 52 height 17
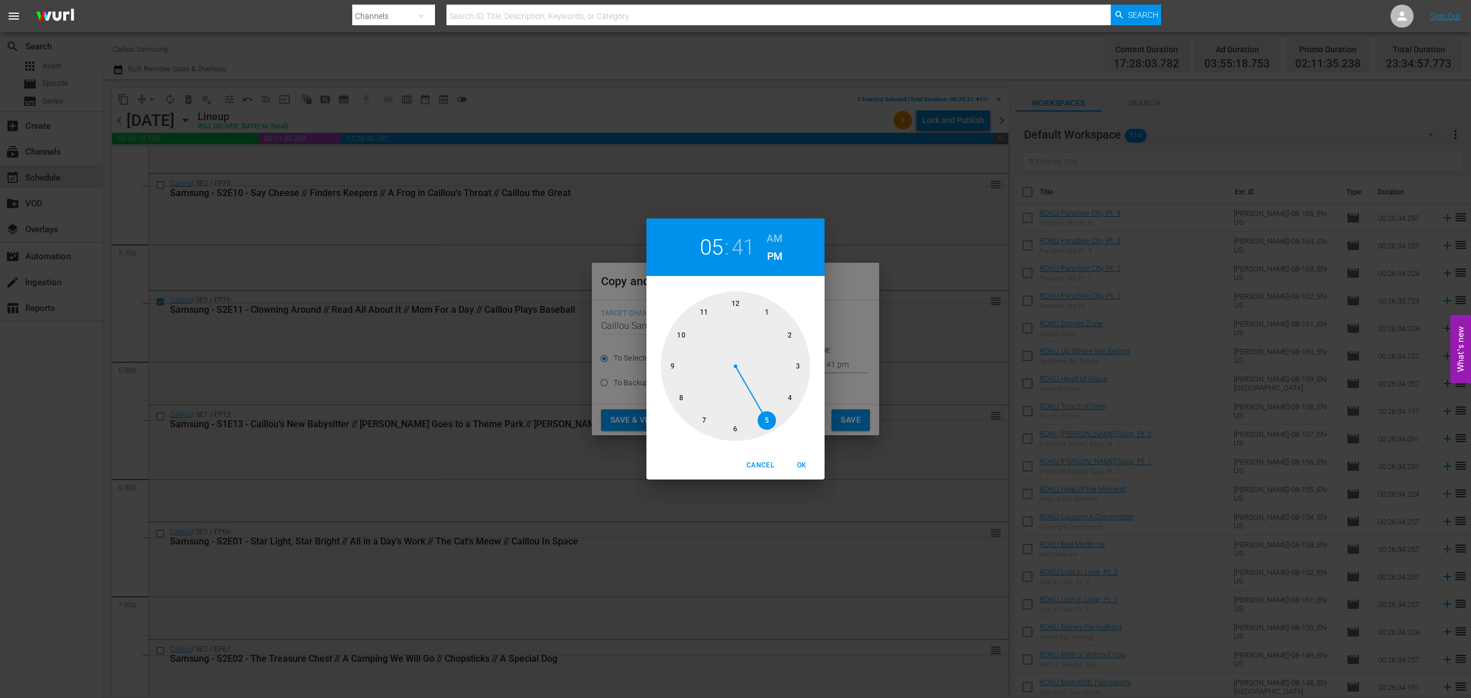
click at [704, 311] on div at bounding box center [735, 365] width 149 height 149
click at [799, 463] on span "OK" at bounding box center [802, 465] width 28 height 12
type input "11:55 pm"
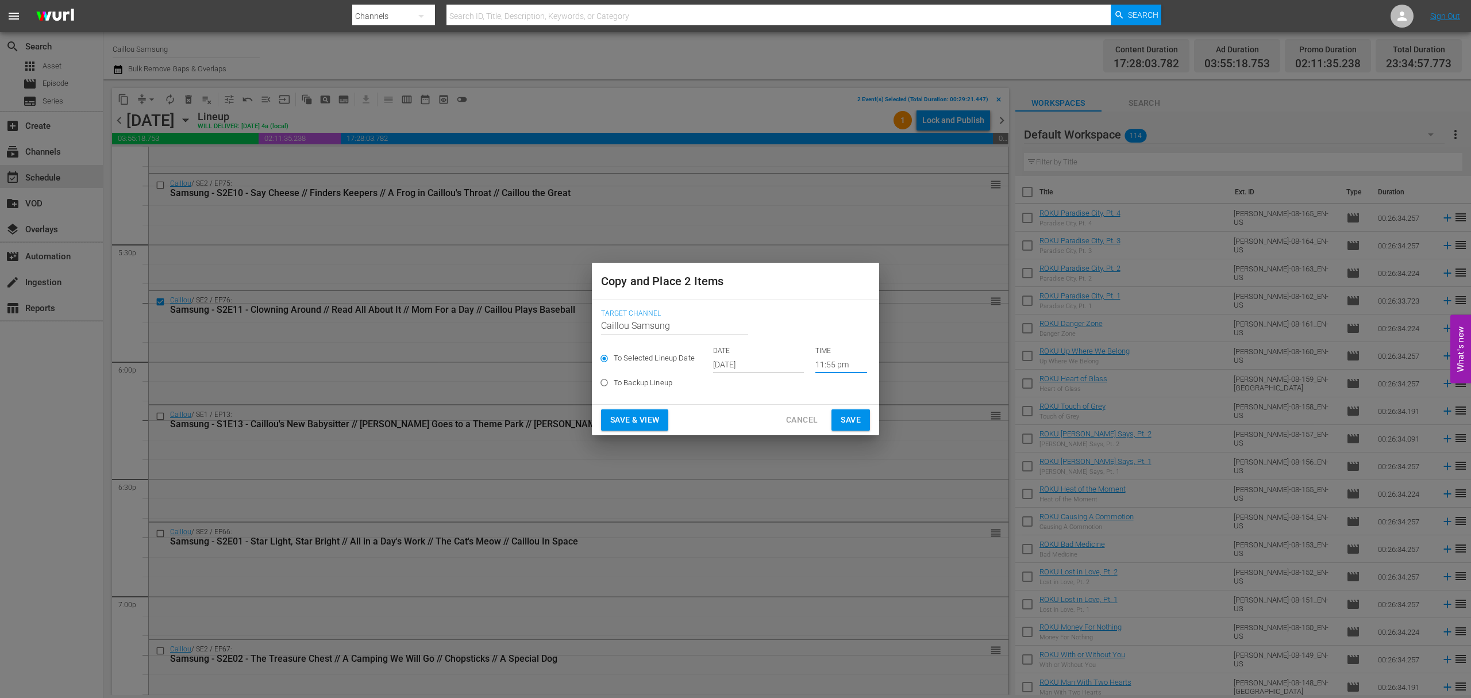
click at [853, 421] on span "Save" at bounding box center [851, 420] width 20 height 14
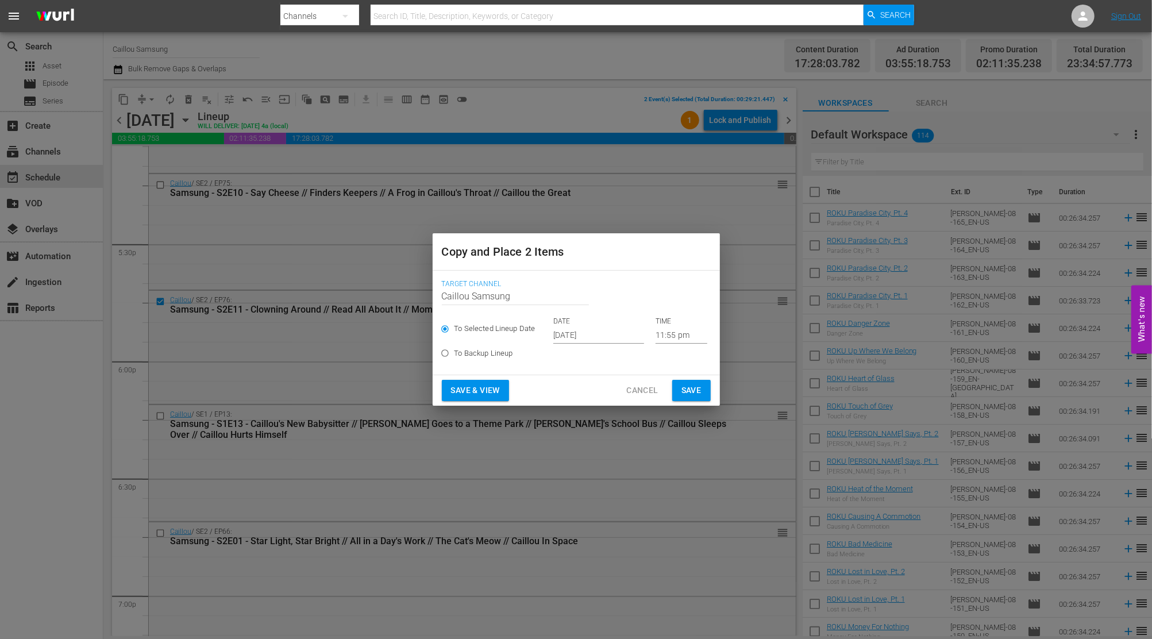
click at [700, 386] on span "Save" at bounding box center [691, 390] width 20 height 14
click at [697, 387] on span "Save" at bounding box center [691, 390] width 20 height 14
click at [627, 383] on button "Cancel" at bounding box center [642, 390] width 50 height 21
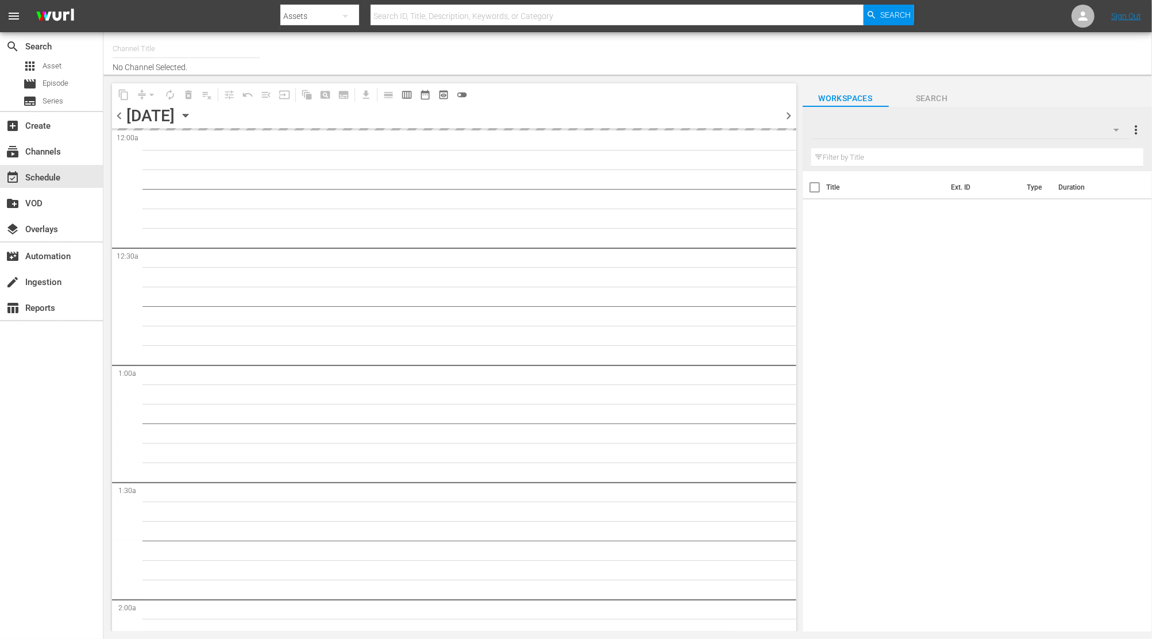
type input "Caillou Samsung (1986)"
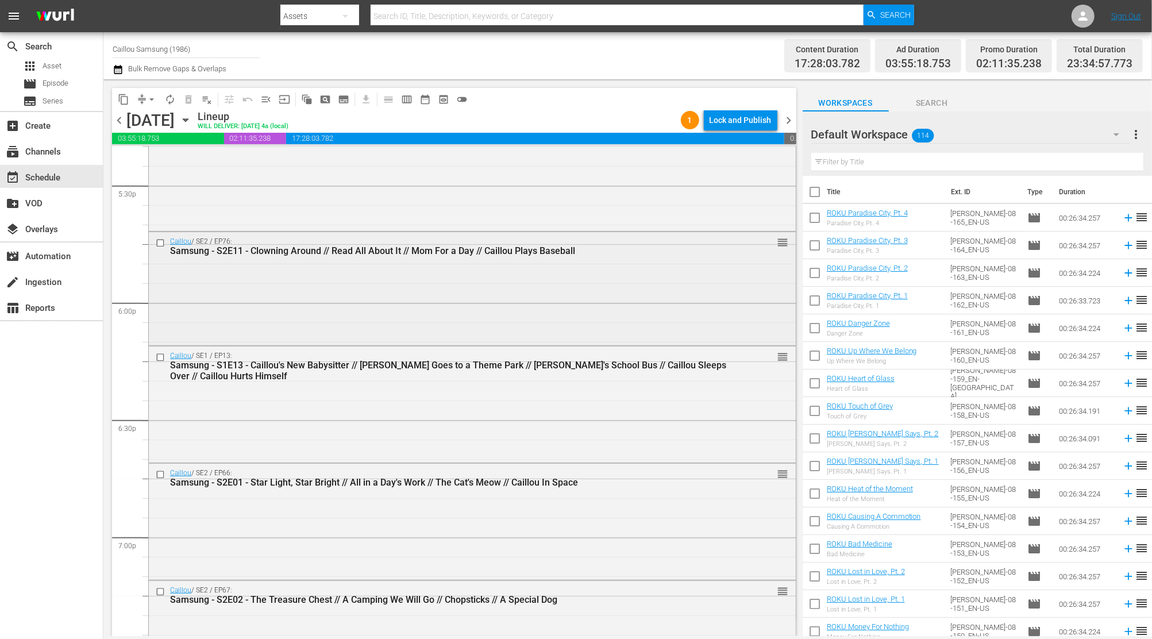
scroll to position [3911, 0]
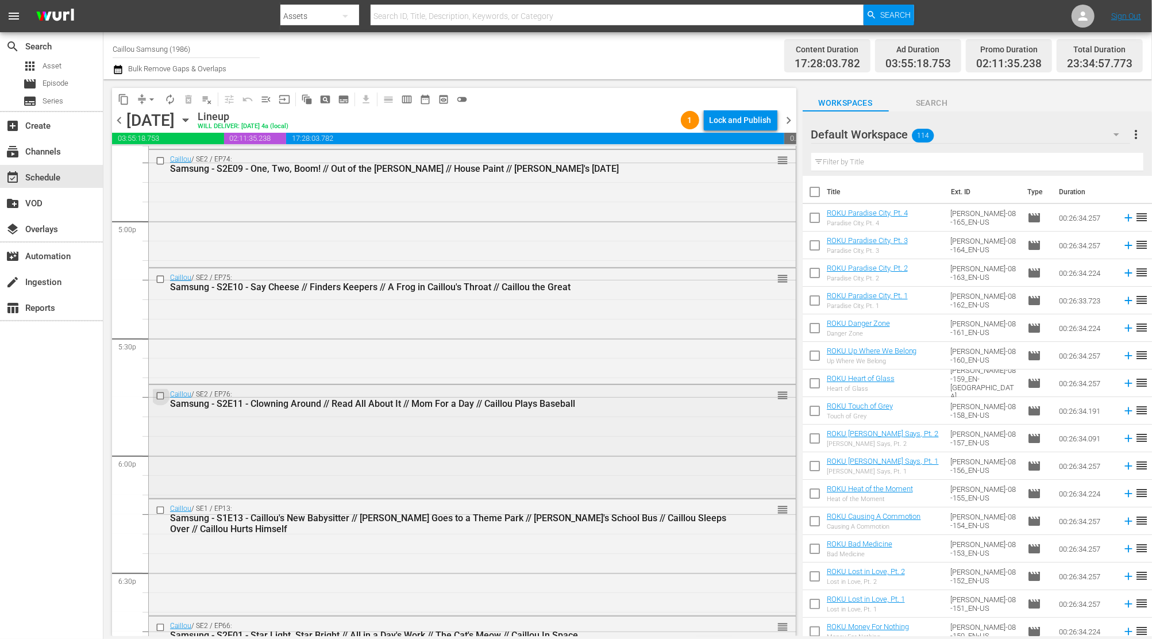
click at [165, 393] on input "checkbox" at bounding box center [162, 396] width 12 height 10
click at [124, 97] on span "content_copy" at bounding box center [123, 99] width 11 height 11
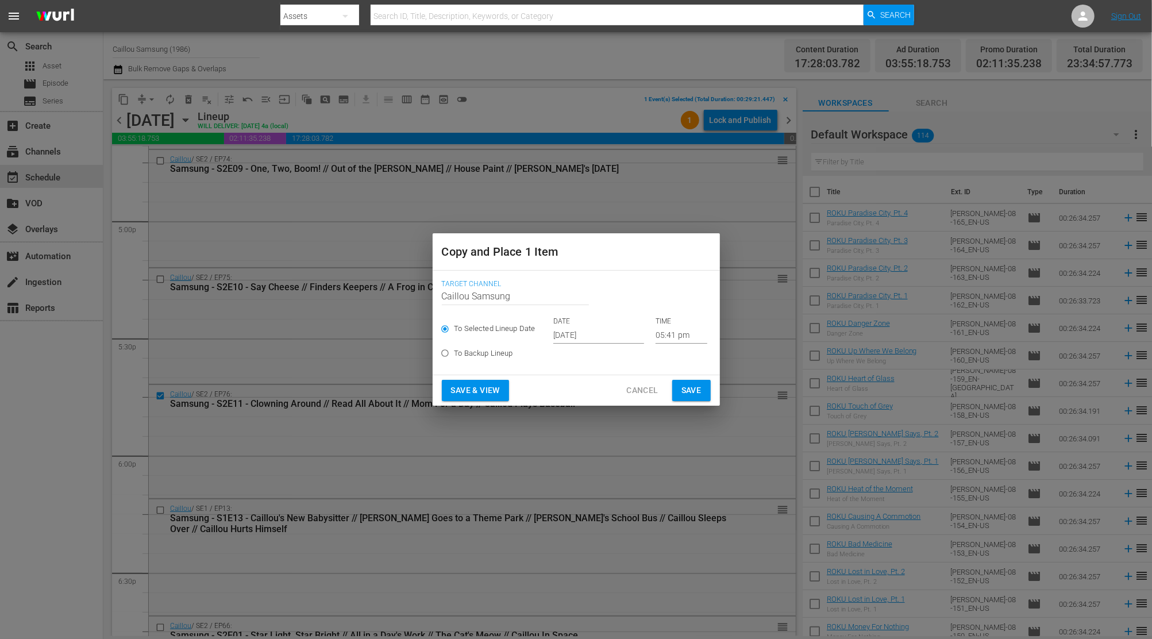
click at [614, 334] on input "[DATE]" at bounding box center [598, 334] width 91 height 17
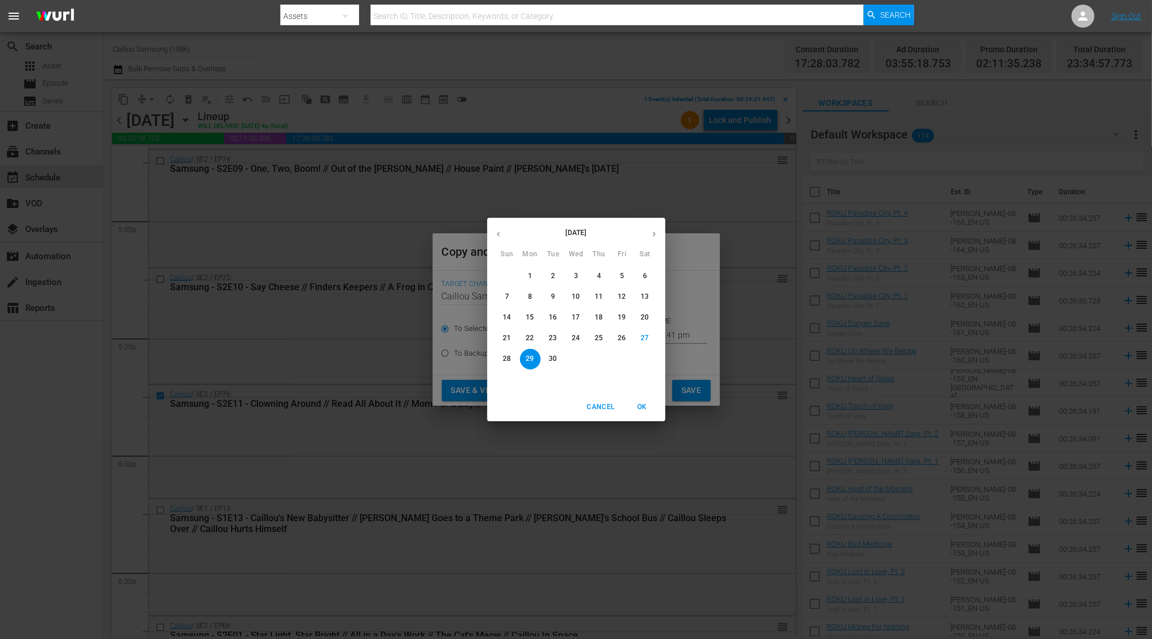
click at [645, 318] on p "20" at bounding box center [645, 318] width 8 height 10
type input "Sep 20th 2025"
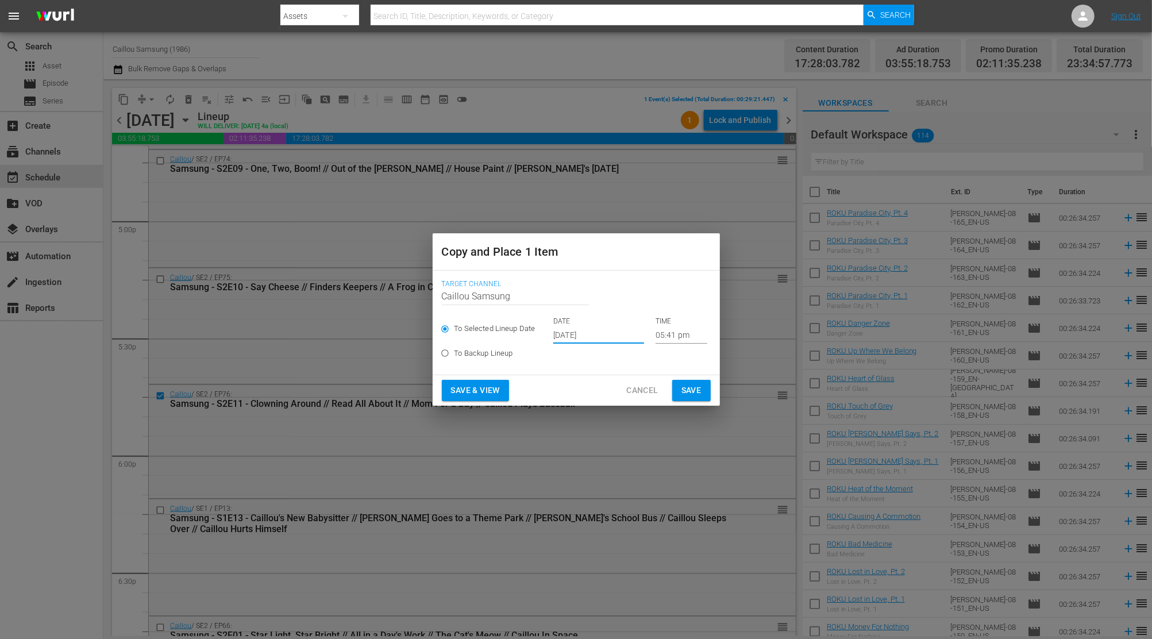
click at [690, 330] on input "05:41 pm" at bounding box center [682, 334] width 52 height 17
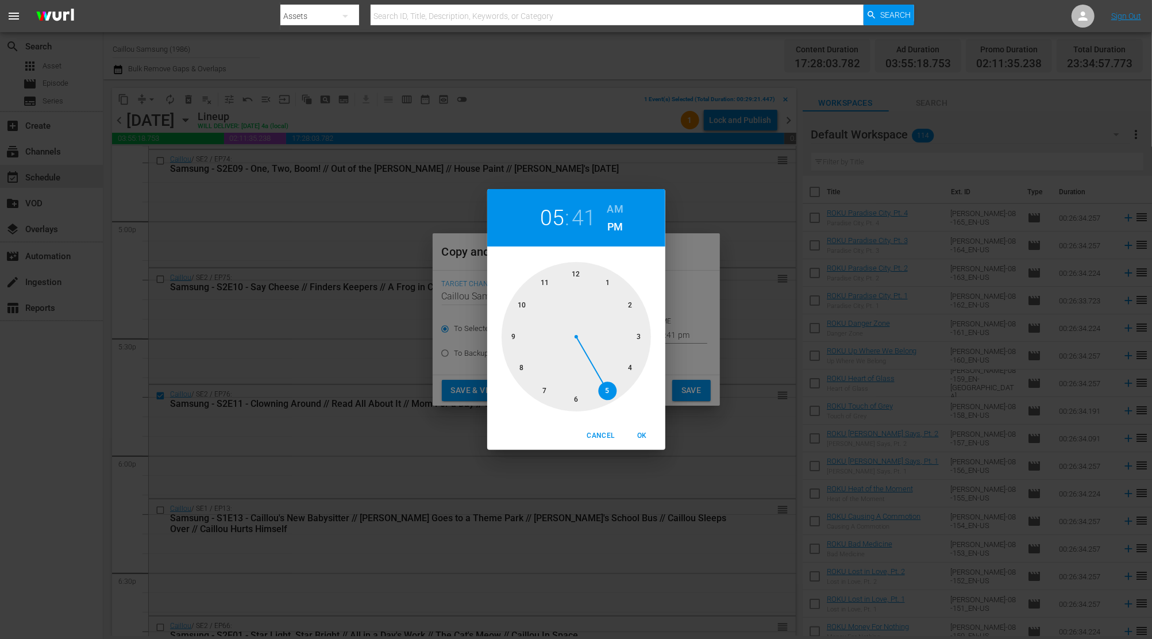
click at [547, 280] on div at bounding box center [576, 336] width 149 height 149
click at [552, 282] on div at bounding box center [576, 336] width 149 height 149
click at [642, 435] on span "OK" at bounding box center [643, 436] width 28 height 12
type input "11:55 pm"
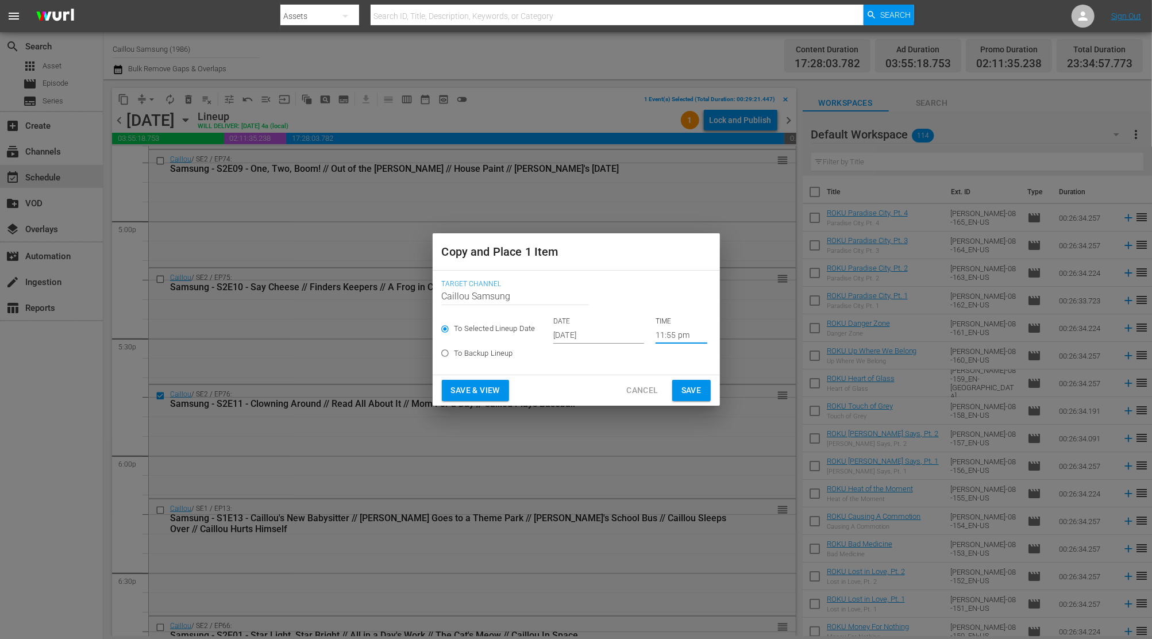
click at [703, 388] on button "Save" at bounding box center [691, 390] width 38 height 21
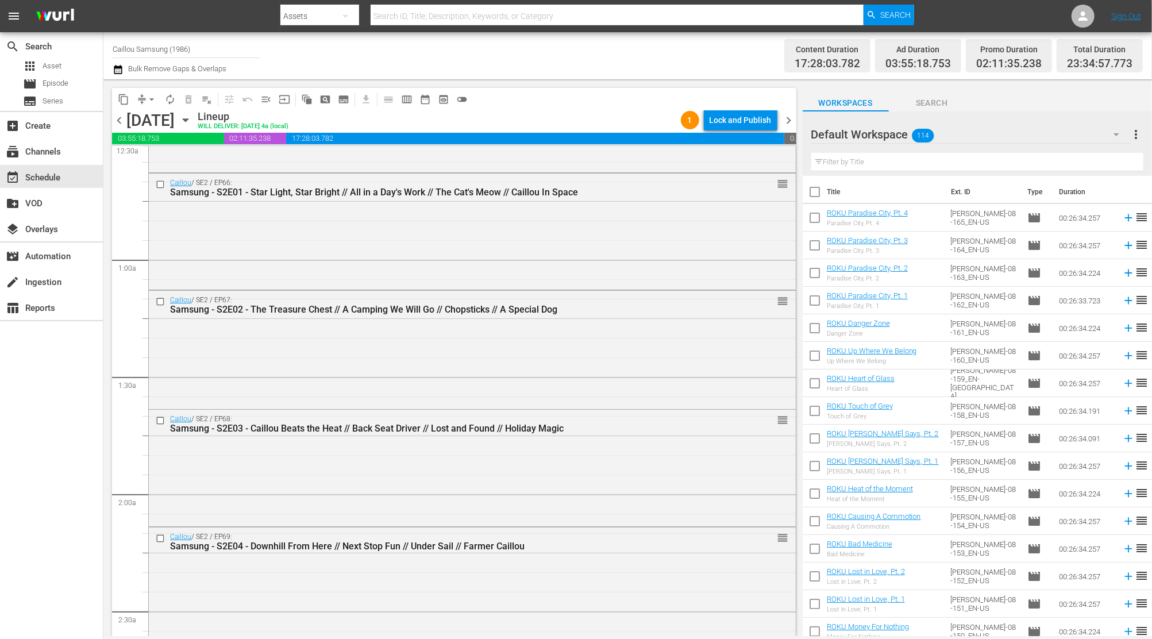
scroll to position [0, 0]
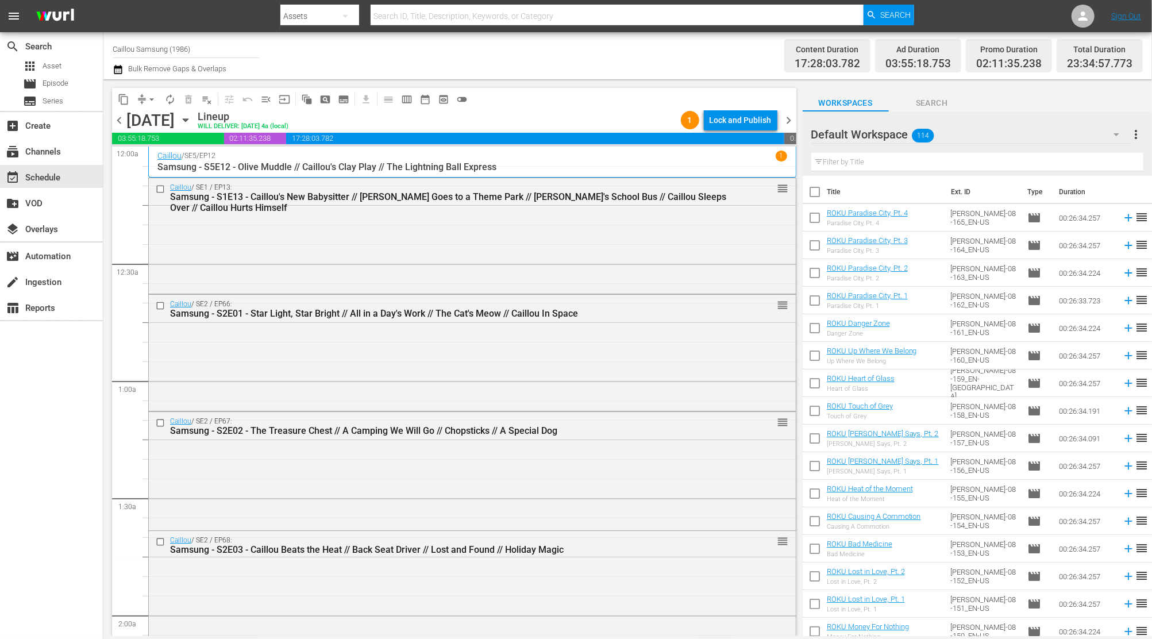
click at [136, 98] on span "compress" at bounding box center [141, 99] width 11 height 11
click at [124, 94] on span "content_copy" at bounding box center [123, 99] width 11 height 11
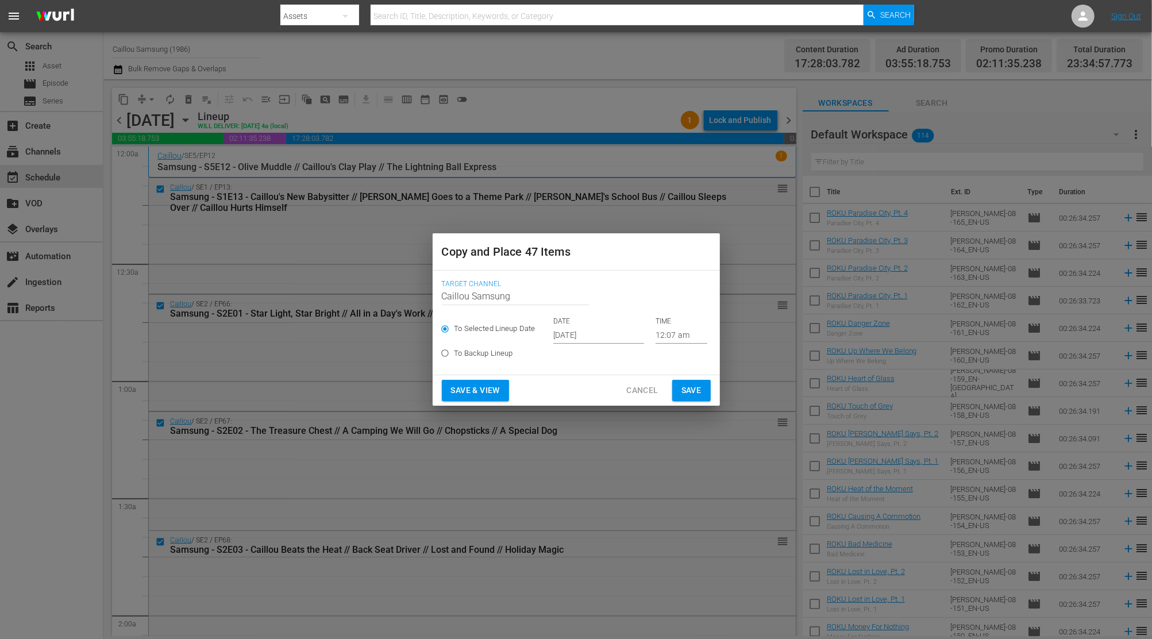
click at [625, 330] on input "[DATE]" at bounding box center [598, 334] width 91 height 17
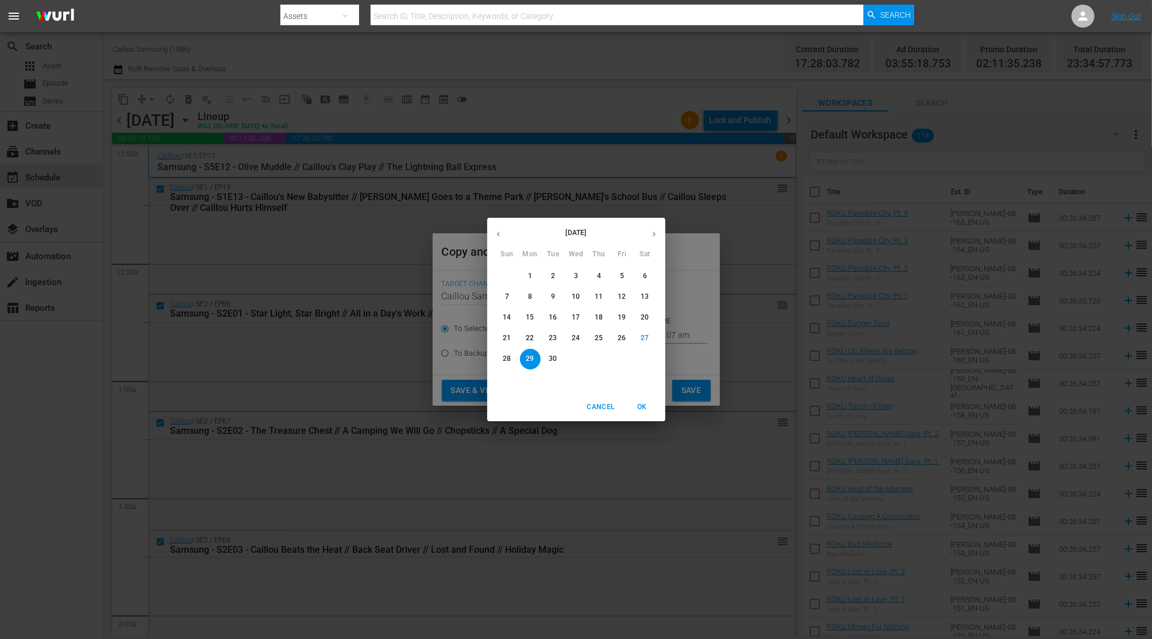
click at [654, 234] on icon "button" at bounding box center [654, 234] width 3 height 5
click at [529, 337] on p "20" at bounding box center [530, 338] width 8 height 10
type input "Oct 20th 2025"
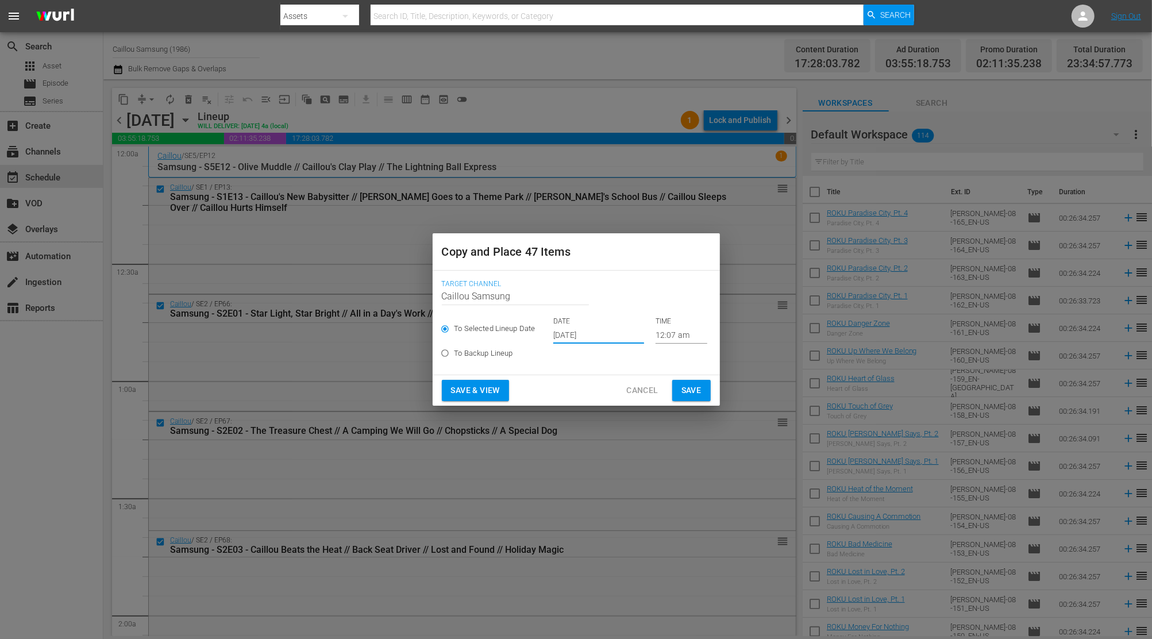
click at [690, 334] on input "12:07 am" at bounding box center [682, 334] width 52 height 17
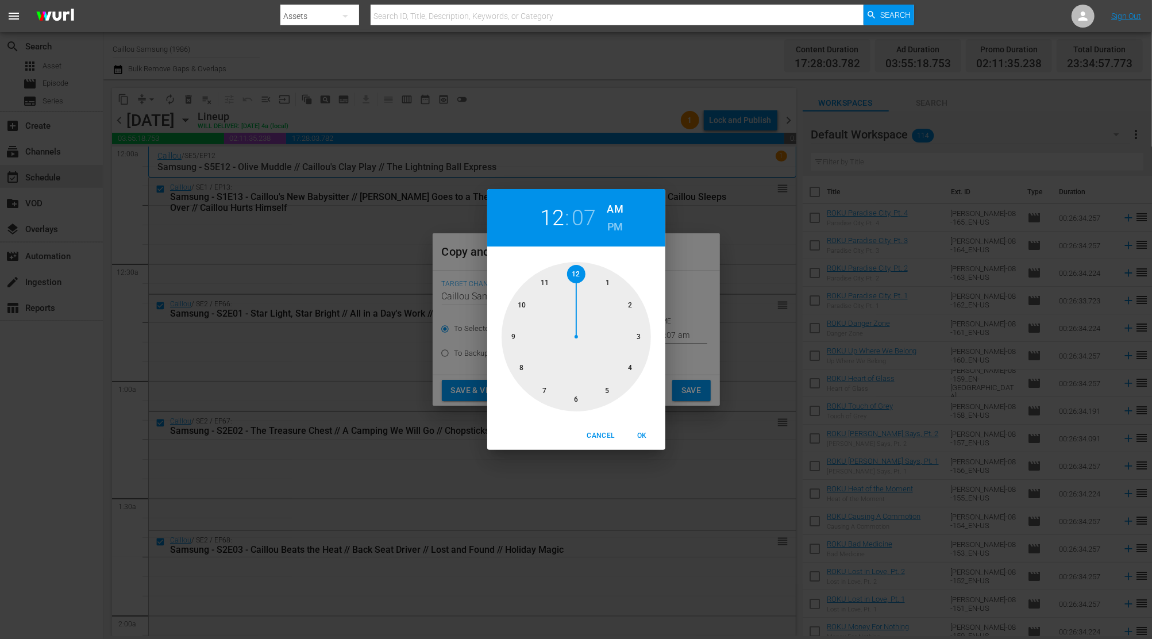
click at [548, 279] on div at bounding box center [576, 336] width 149 height 149
click at [552, 280] on div at bounding box center [576, 336] width 149 height 149
click at [641, 432] on span "OK" at bounding box center [643, 436] width 28 height 12
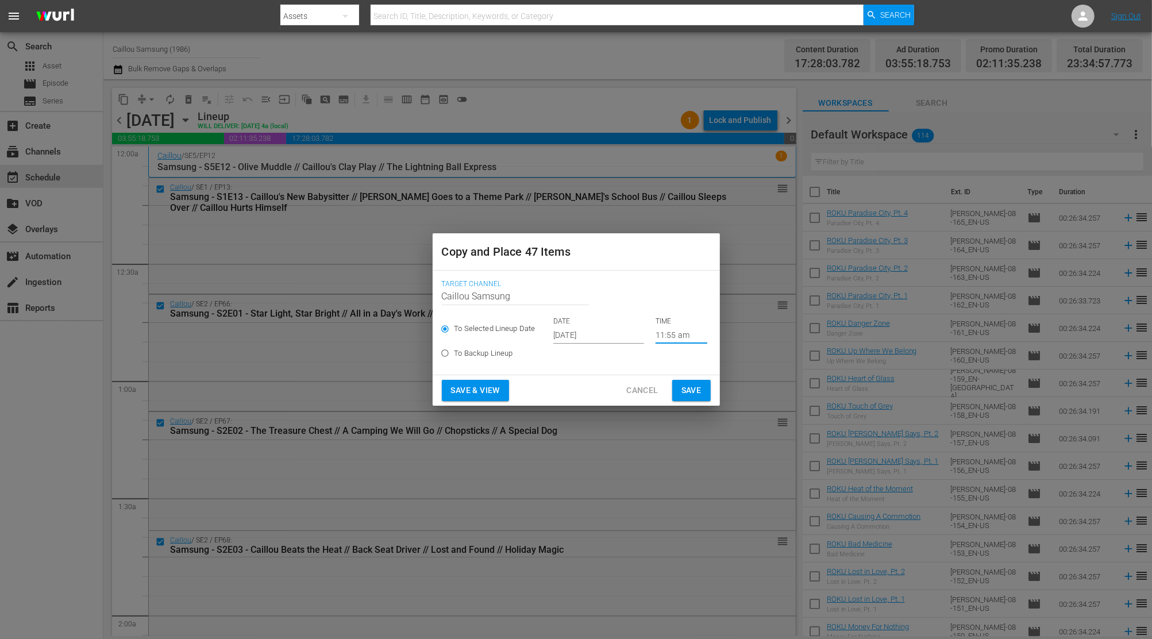
click at [690, 326] on input "11:55 am" at bounding box center [682, 334] width 52 height 17
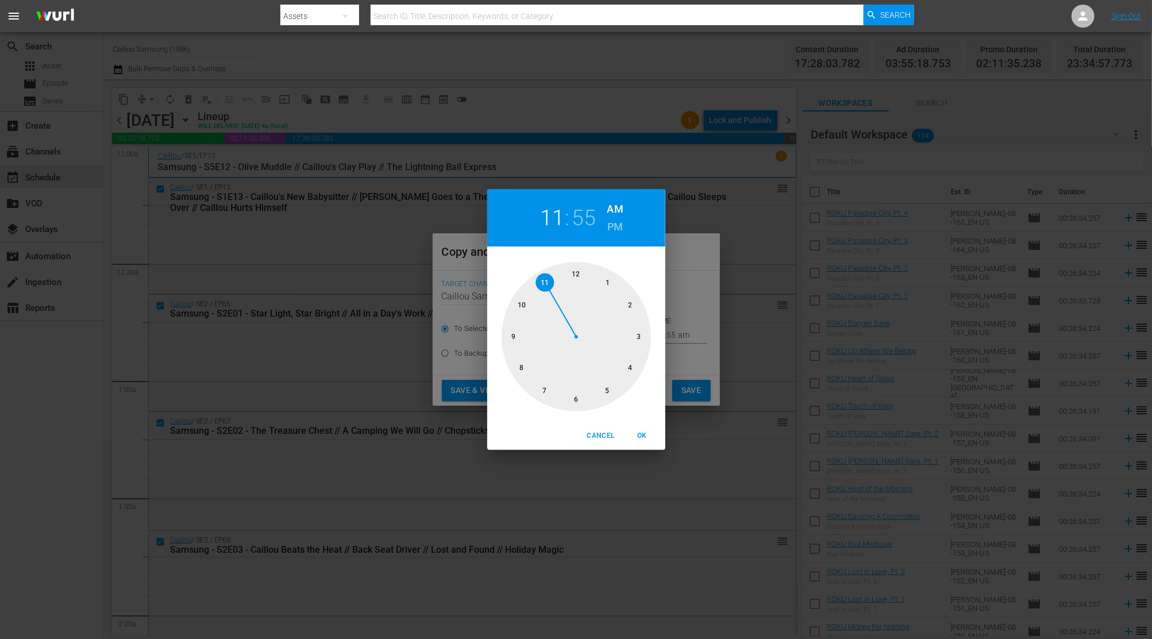
click at [618, 227] on h6 "PM" at bounding box center [615, 227] width 16 height 18
click at [648, 434] on span "OK" at bounding box center [643, 436] width 28 height 12
type input "11:55 pm"
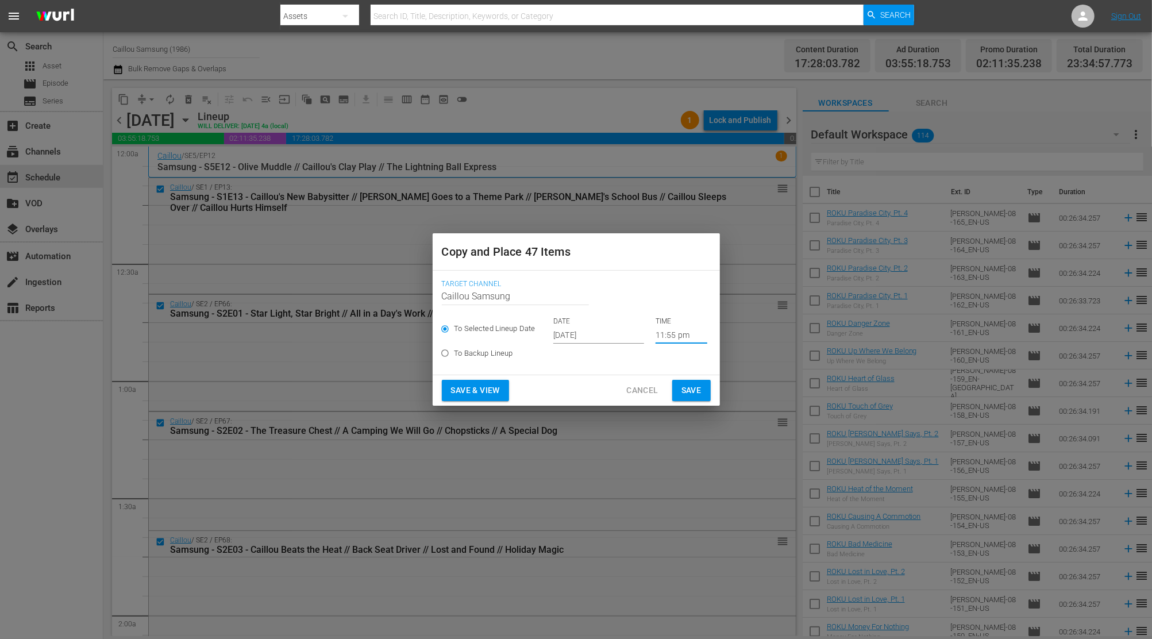
click at [644, 390] on span "Cancel" at bounding box center [642, 390] width 32 height 14
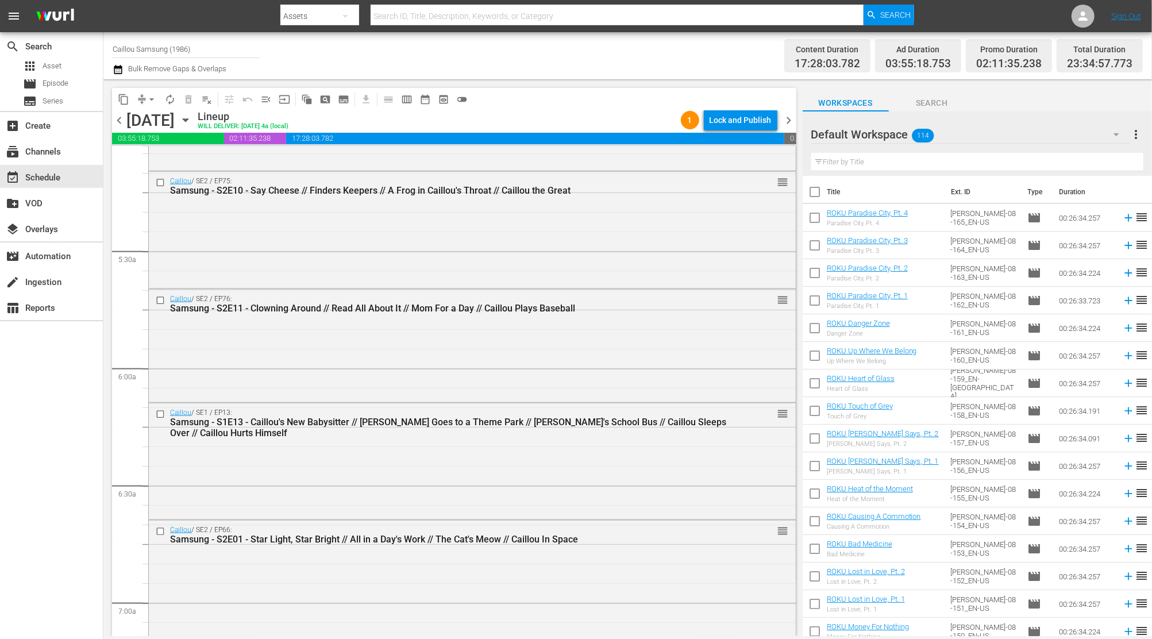
scroll to position [1186, 0]
click at [156, 299] on input "checkbox" at bounding box center [162, 299] width 12 height 10
click at [122, 97] on span "content_copy" at bounding box center [123, 99] width 11 height 11
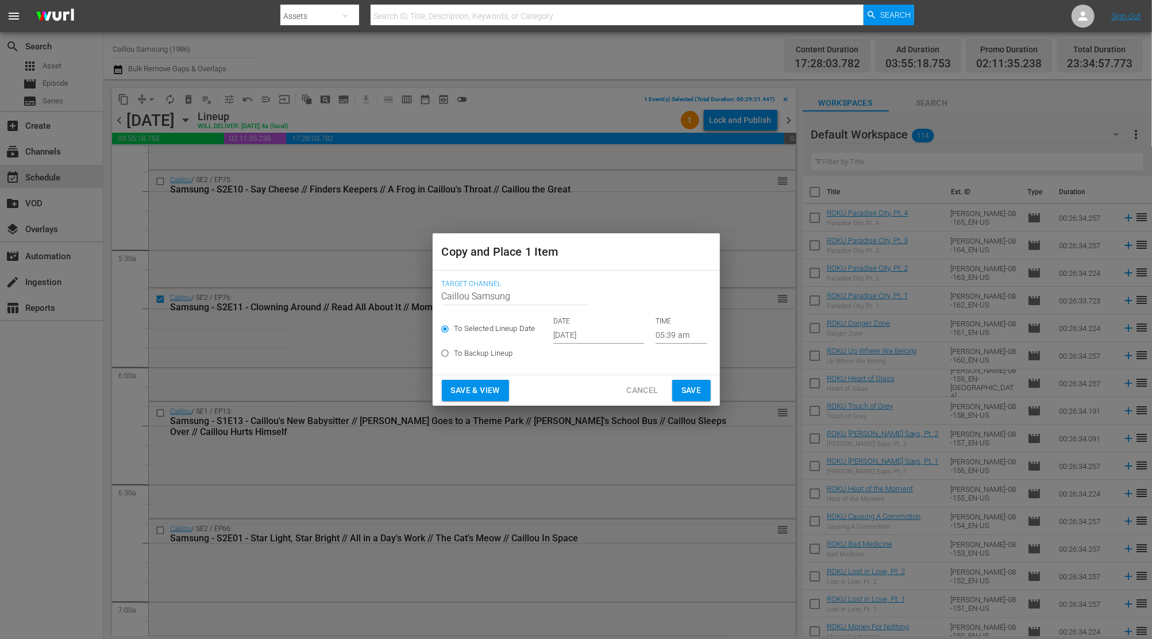
click at [607, 330] on input "[DATE]" at bounding box center [598, 334] width 91 height 17
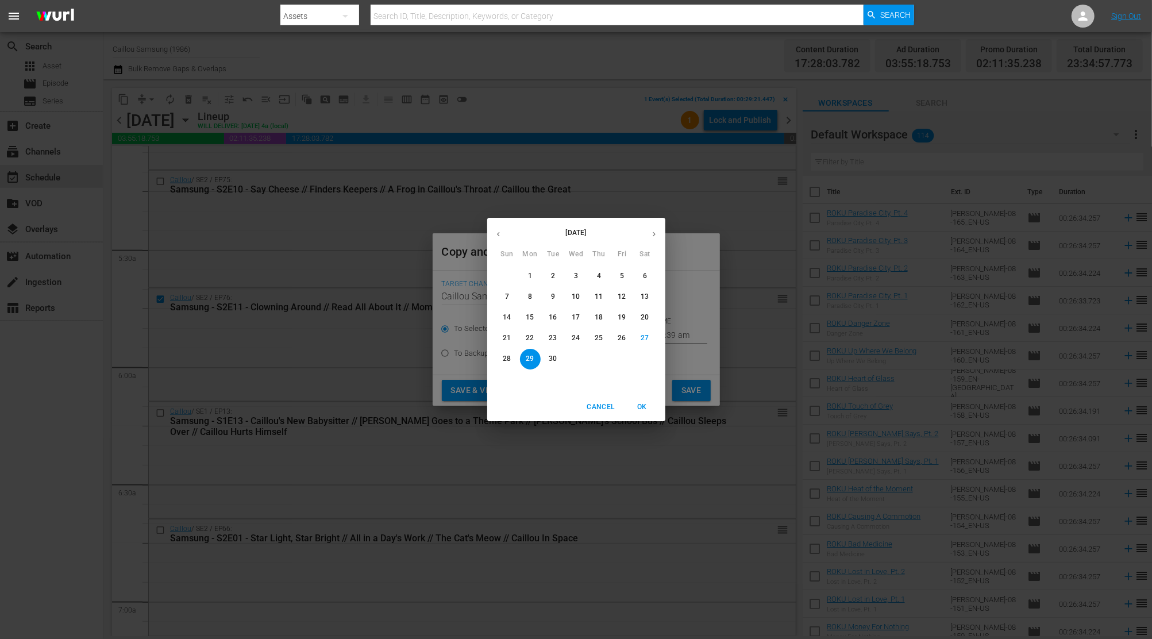
click at [645, 316] on p "20" at bounding box center [645, 318] width 8 height 10
type input "Sep 20th 2025"
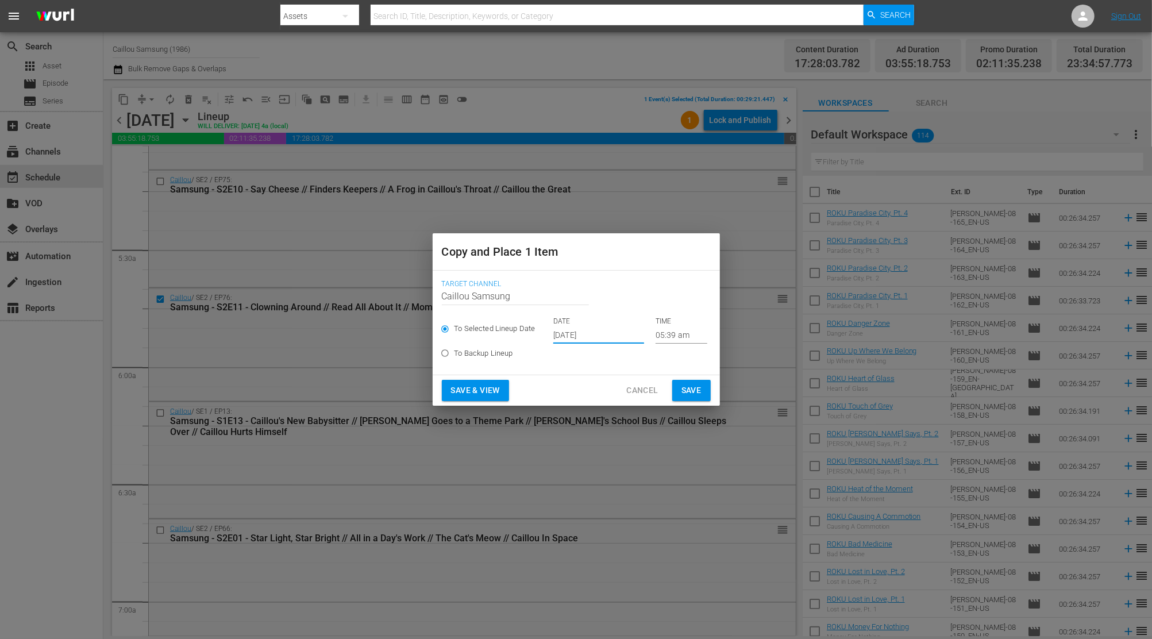
click at [688, 332] on input "05:39 am" at bounding box center [682, 334] width 52 height 17
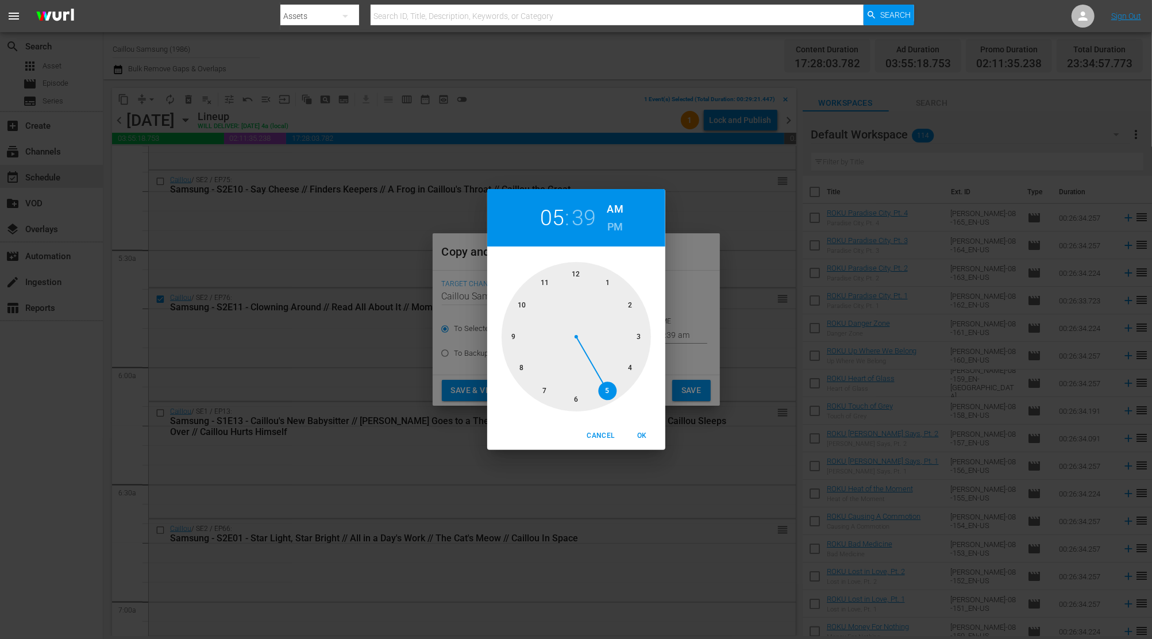
click at [542, 282] on div at bounding box center [576, 336] width 149 height 149
click at [547, 287] on div at bounding box center [576, 336] width 149 height 149
click at [639, 437] on span "OK" at bounding box center [643, 436] width 28 height 12
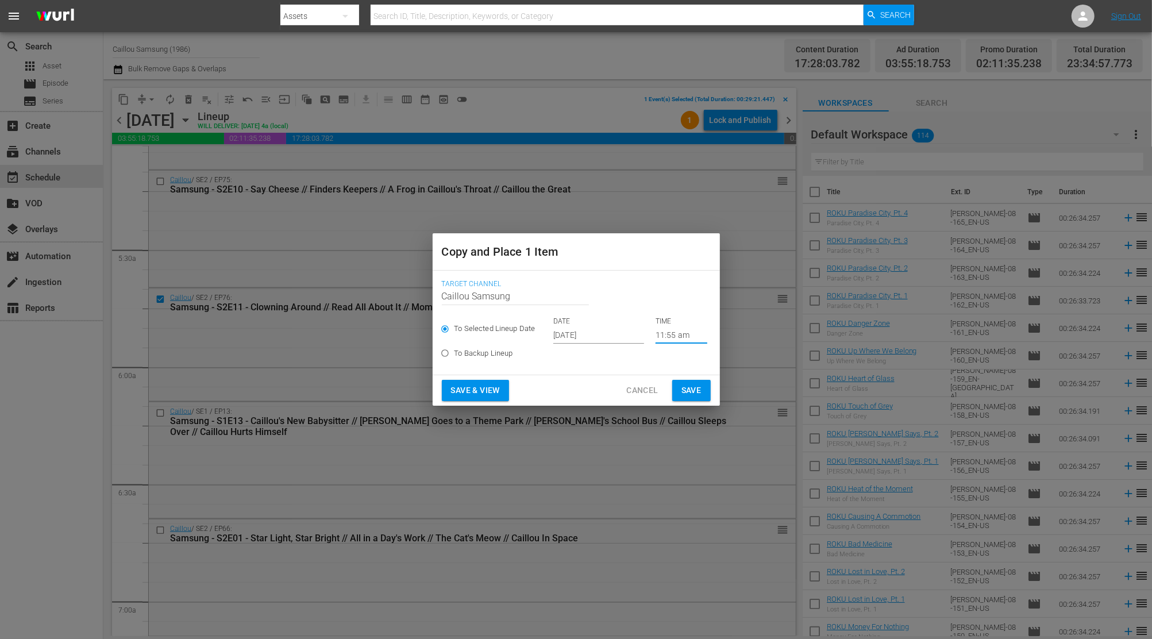
click at [692, 335] on input "11:55 am" at bounding box center [682, 334] width 52 height 17
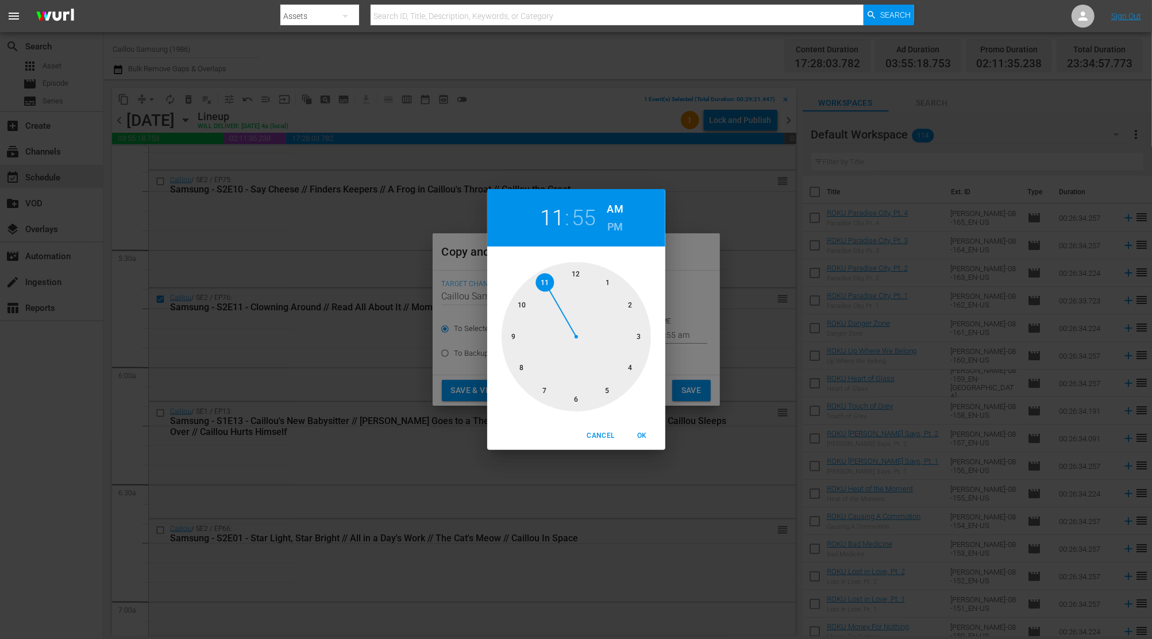
click at [616, 229] on h6 "PM" at bounding box center [615, 227] width 16 height 18
click at [642, 435] on span "OK" at bounding box center [643, 436] width 28 height 12
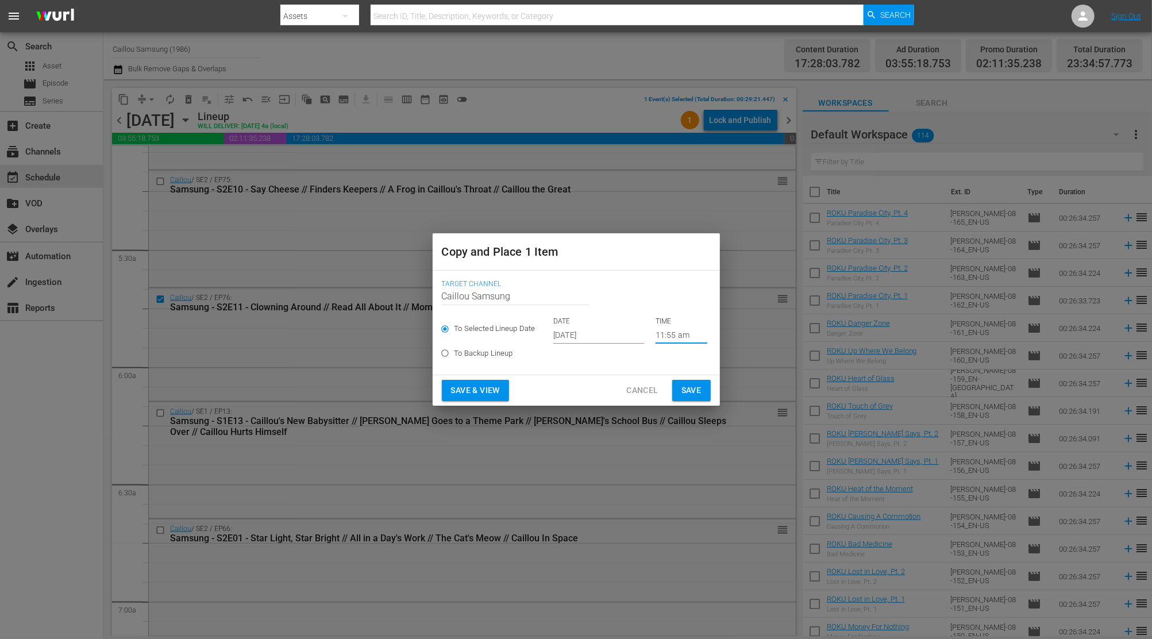
type input "11:55 pm"
click at [696, 390] on span "Save" at bounding box center [691, 390] width 20 height 14
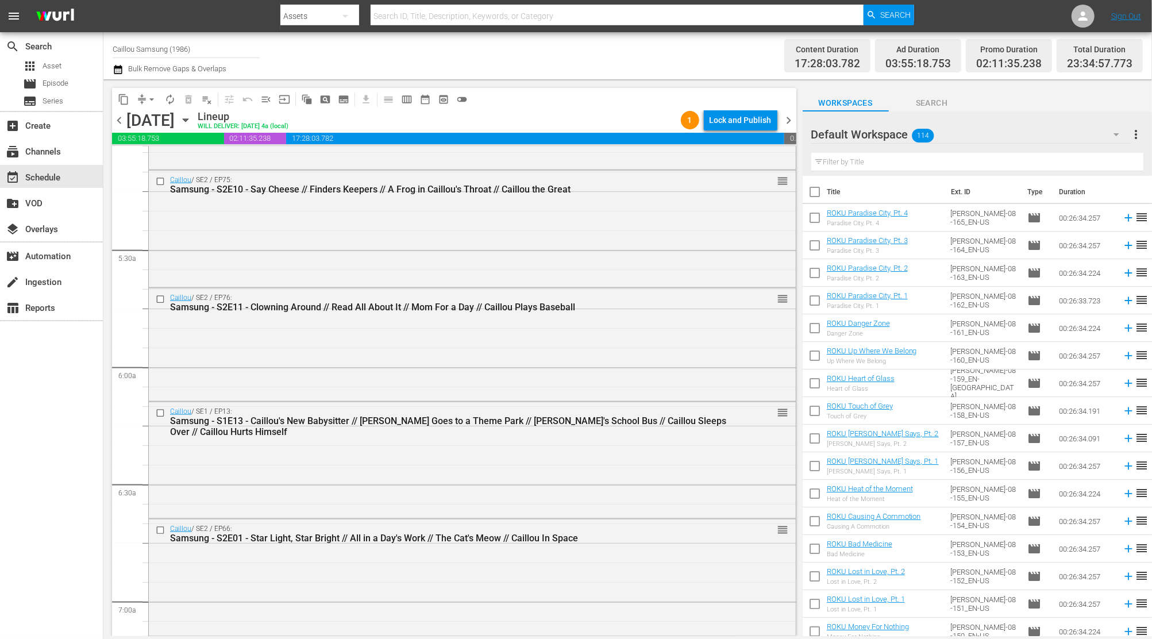
click at [789, 123] on span "chevron_right" at bounding box center [789, 120] width 14 height 14
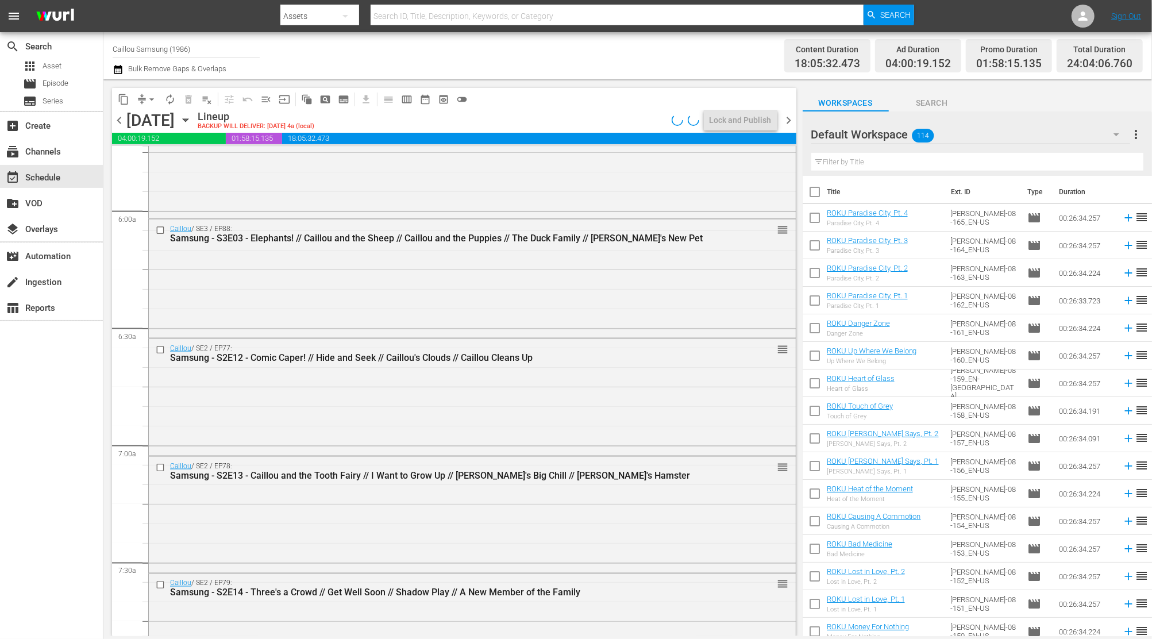
scroll to position [1167, 0]
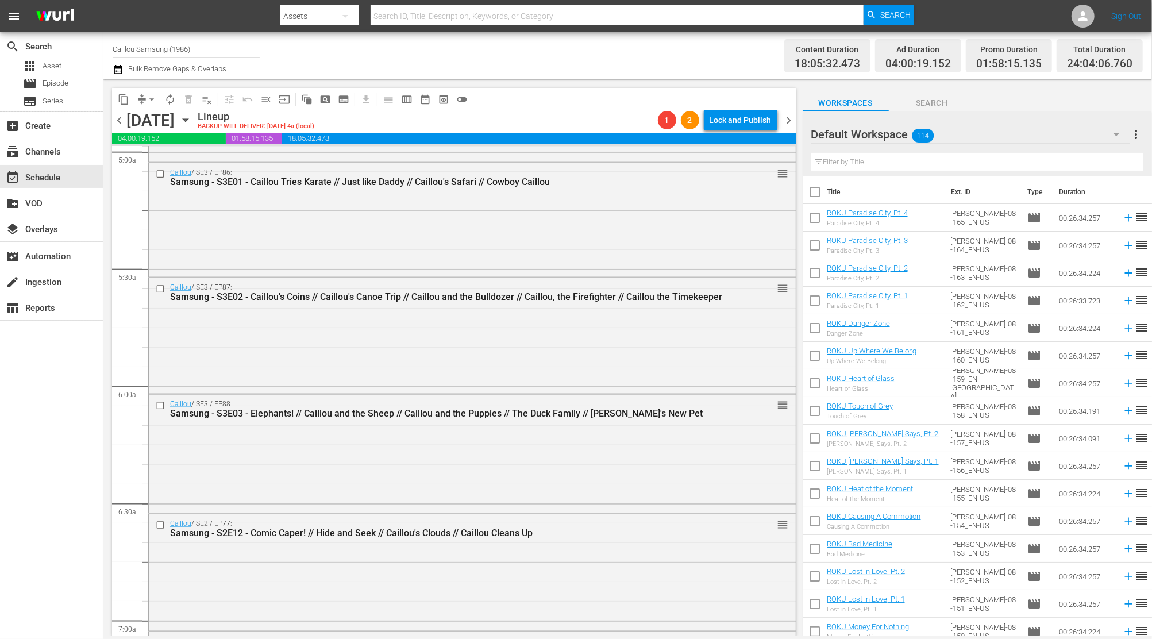
click at [119, 124] on span "chevron_left" at bounding box center [119, 120] width 14 height 14
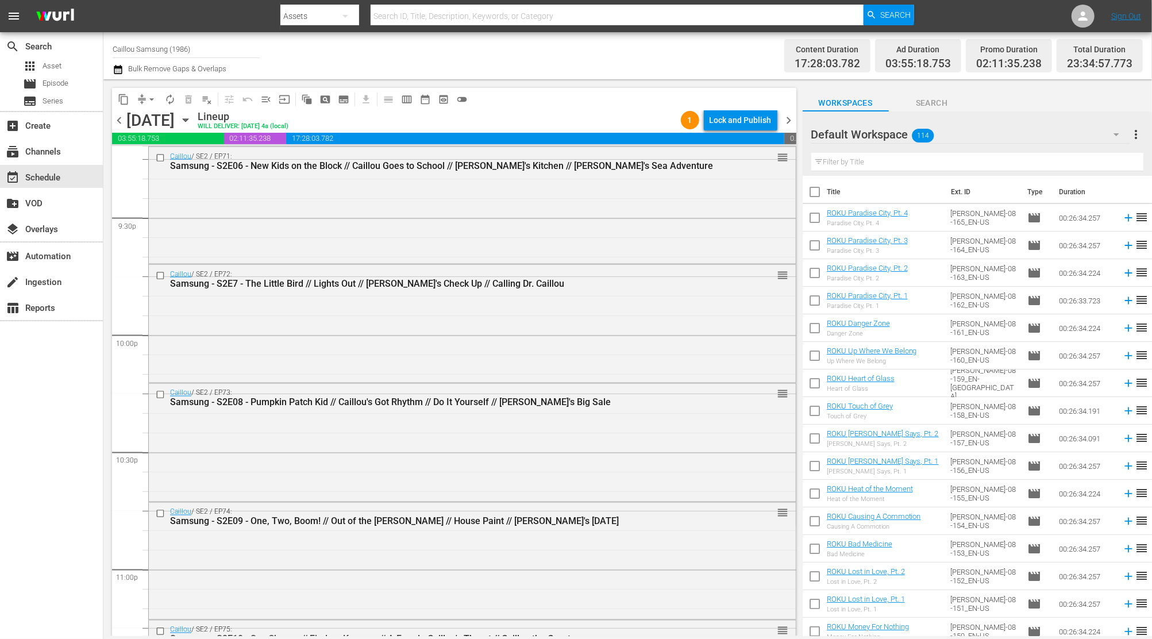
scroll to position [5136, 0]
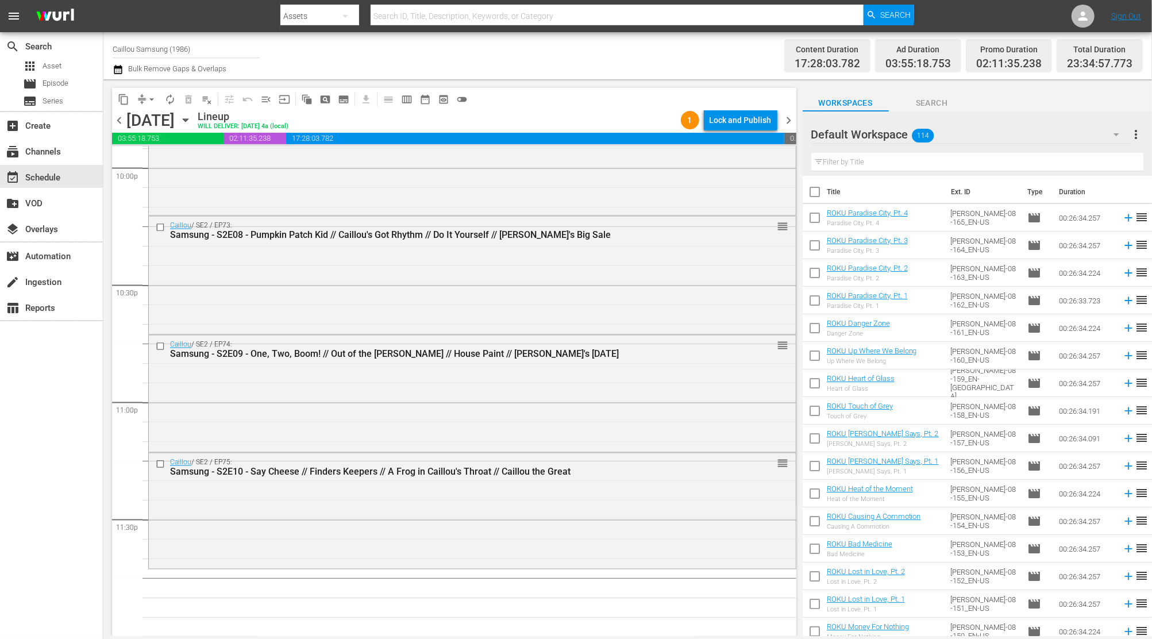
click at [945, 132] on div "Default Workspace 114" at bounding box center [970, 134] width 319 height 32
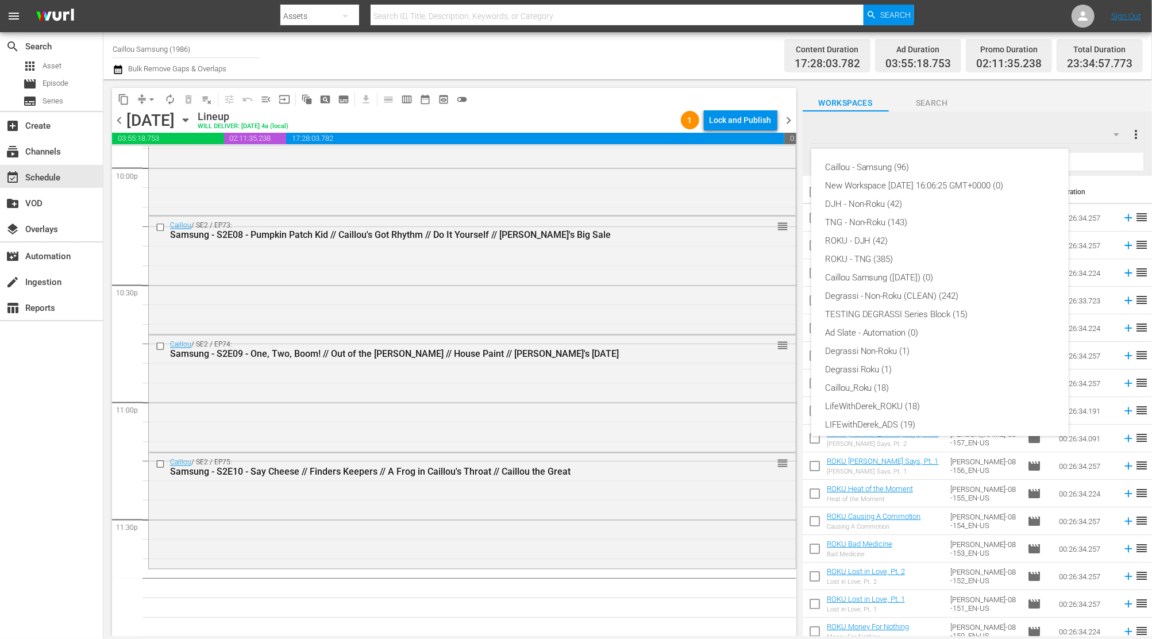
scroll to position [43, 0]
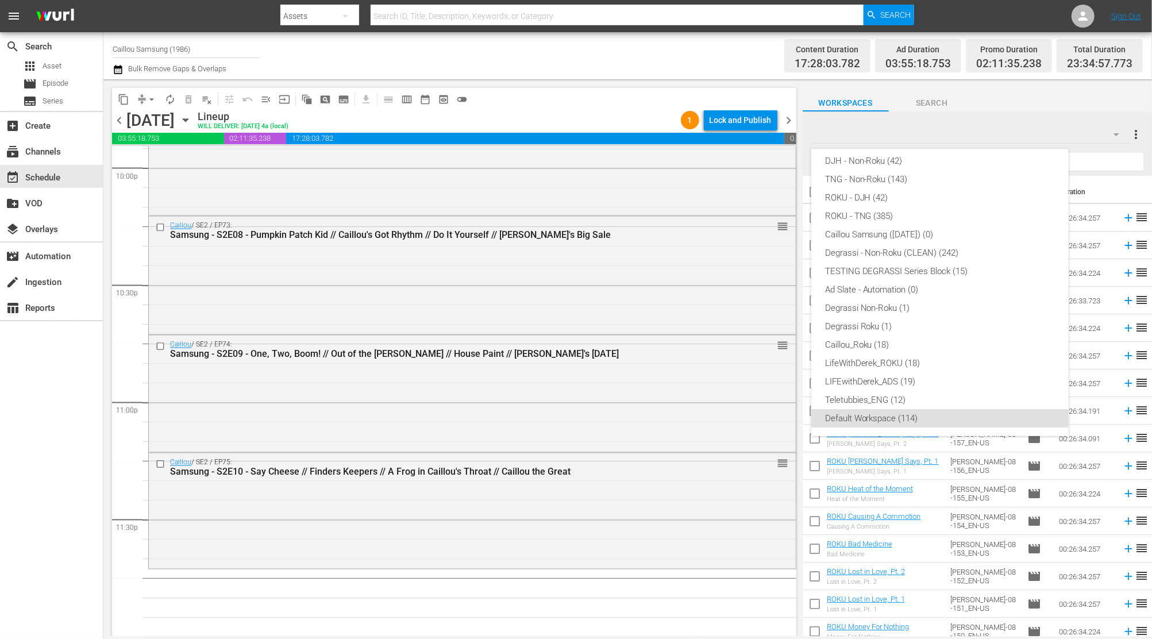
click at [944, 132] on div "Caillou - Samsung (96) New Workspace Fri Aug 15 2025 16:06:25 GMT+0000 (0) DJH …" at bounding box center [576, 319] width 1152 height 639
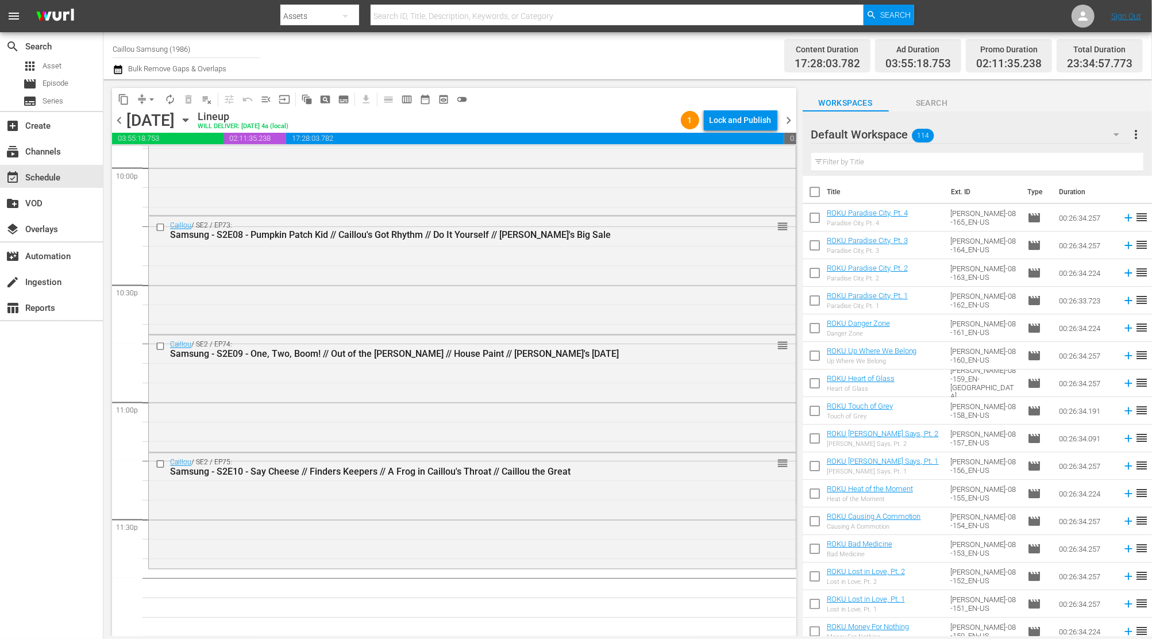
click at [784, 118] on span "chevron_right" at bounding box center [789, 120] width 14 height 14
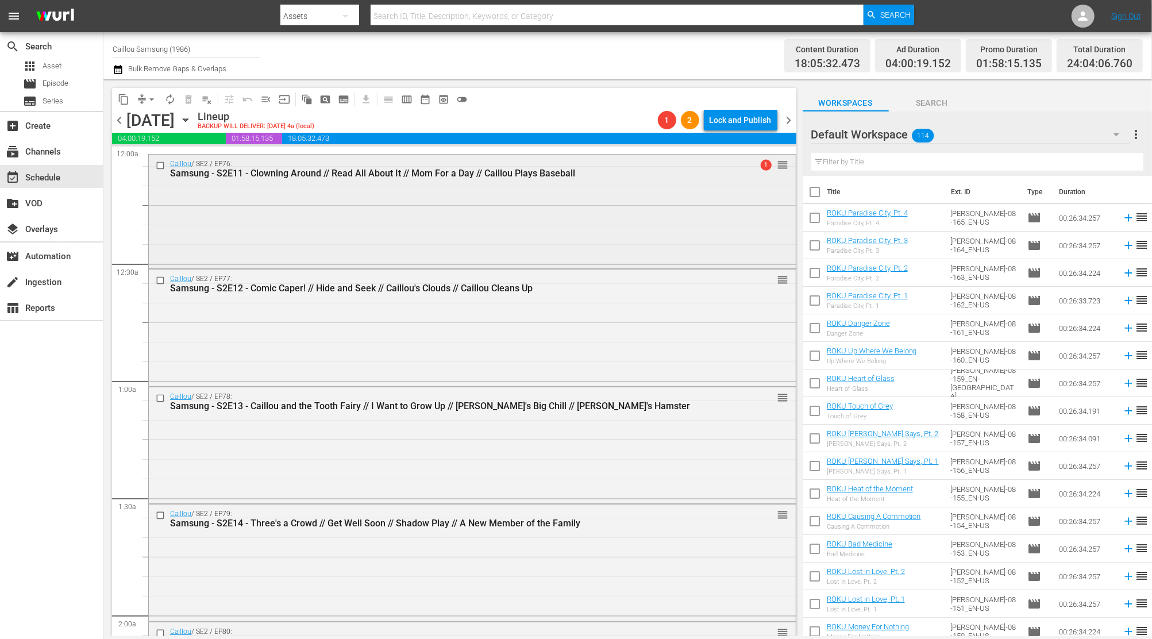
click at [160, 167] on input "checkbox" at bounding box center [162, 166] width 12 height 10
click at [124, 97] on span "content_copy" at bounding box center [123, 99] width 11 height 11
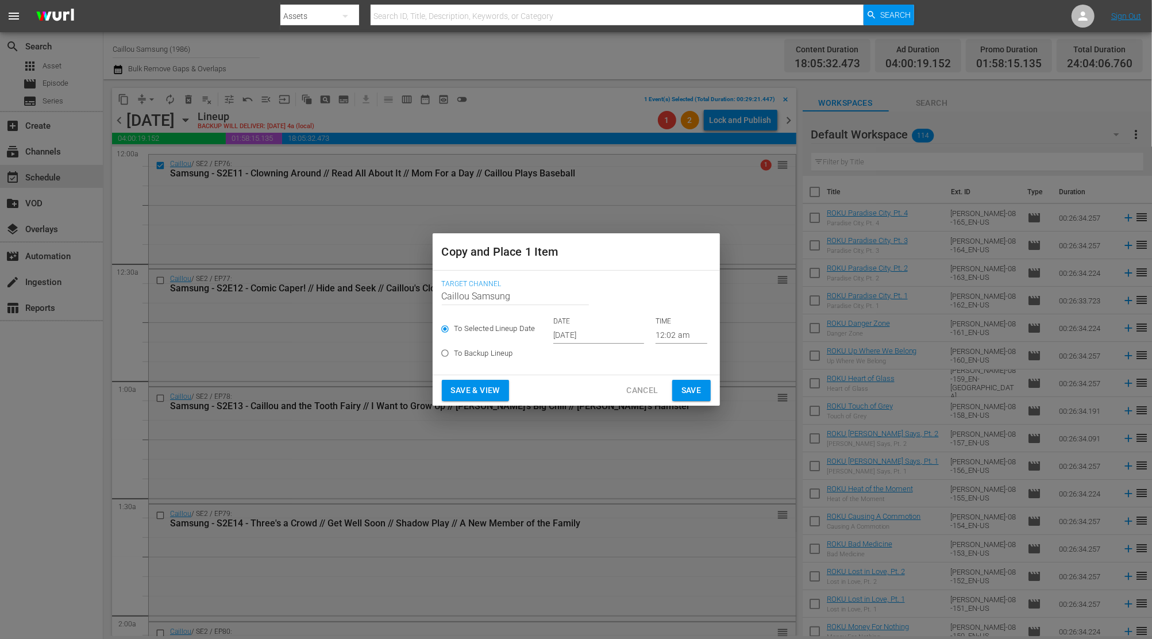
click at [591, 333] on input "[DATE]" at bounding box center [598, 334] width 91 height 17
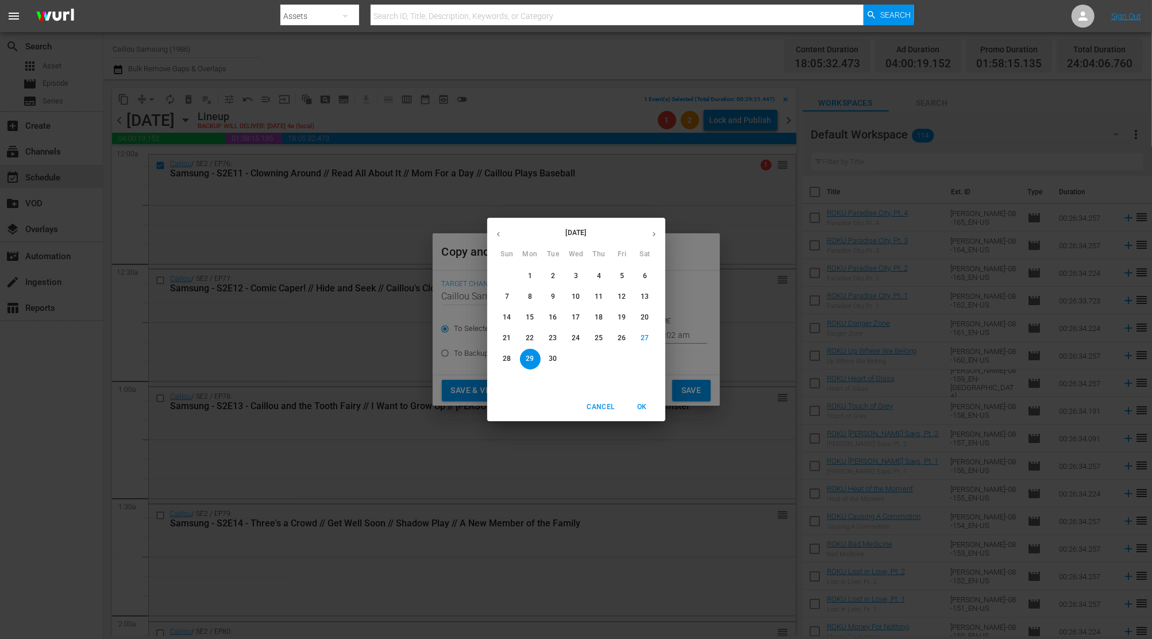
click at [654, 233] on icon "button" at bounding box center [654, 234] width 3 height 5
click at [532, 342] on p "20" at bounding box center [530, 338] width 8 height 10
type input "Oct 20th 2025"
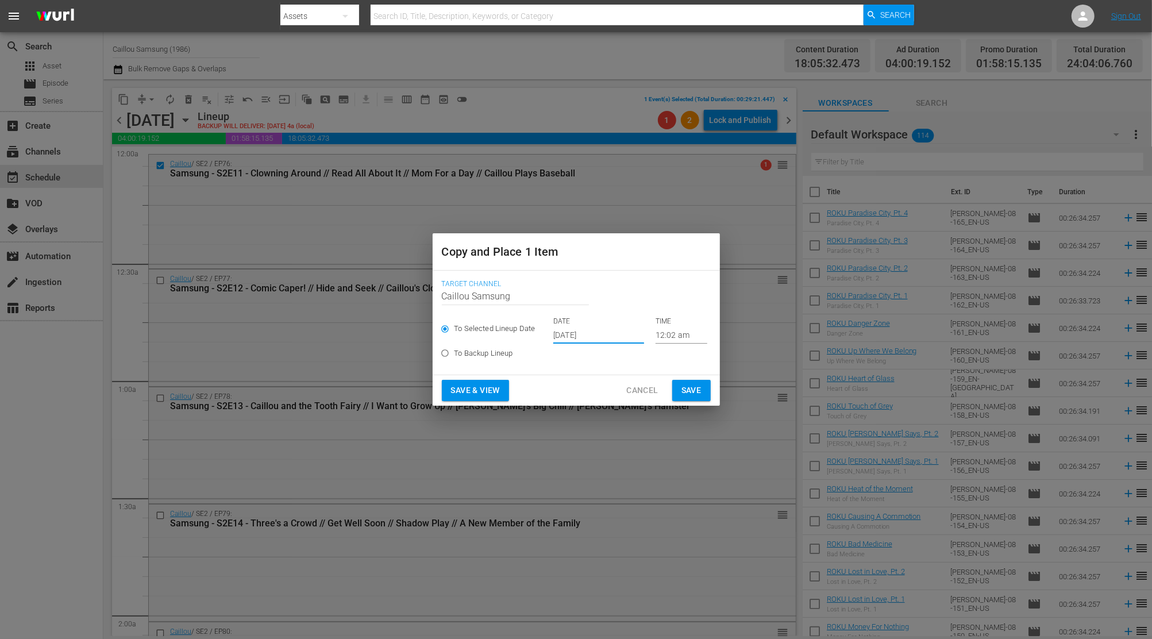
click at [664, 337] on input "12:02 am" at bounding box center [682, 334] width 52 height 17
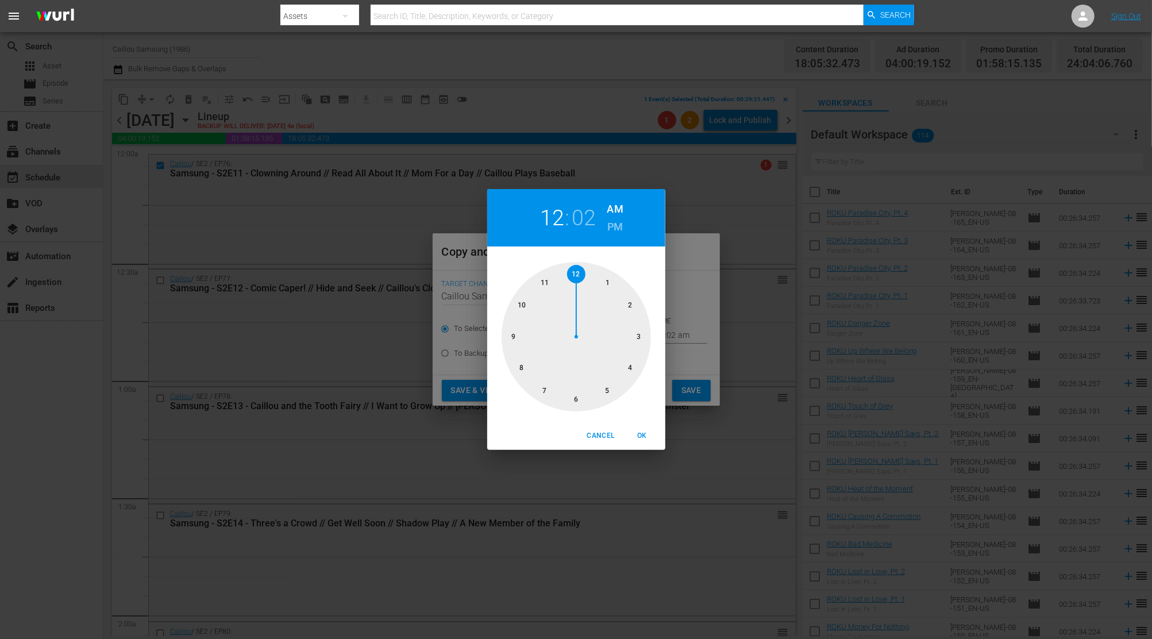
click at [544, 283] on div at bounding box center [576, 336] width 149 height 149
click at [578, 398] on div at bounding box center [576, 336] width 149 height 149
click at [613, 219] on h6 "PM" at bounding box center [615, 227] width 16 height 18
drag, startPoint x: 649, startPoint y: 437, endPoint x: 658, endPoint y: 438, distance: 8.7
click at [649, 437] on span "OK" at bounding box center [643, 436] width 28 height 12
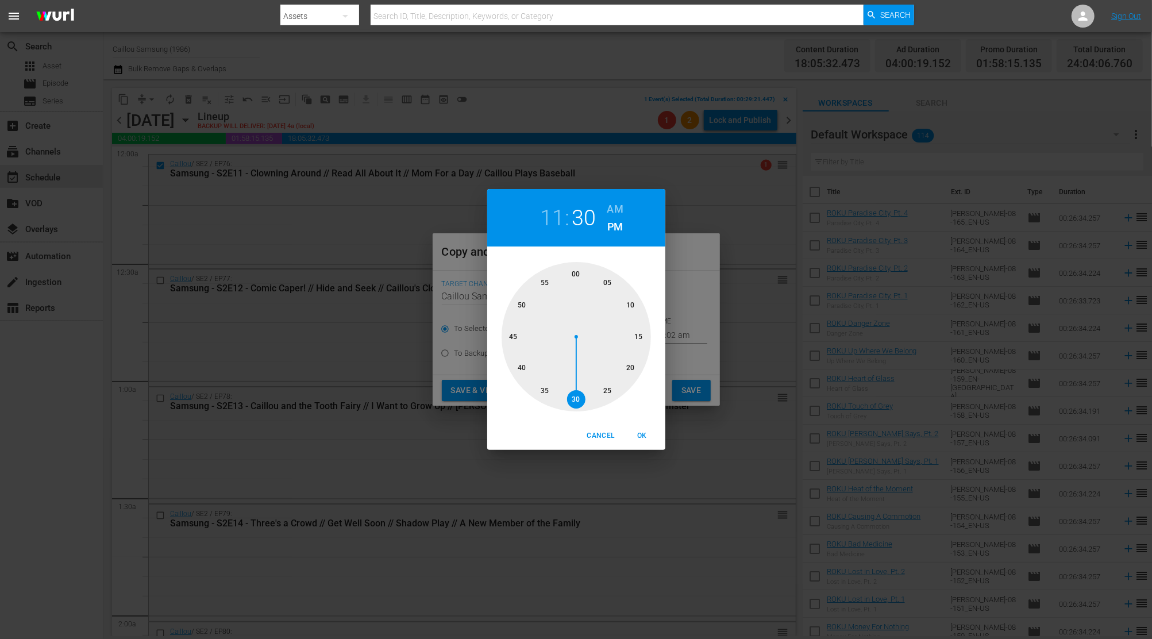
type input "11:30 pm"
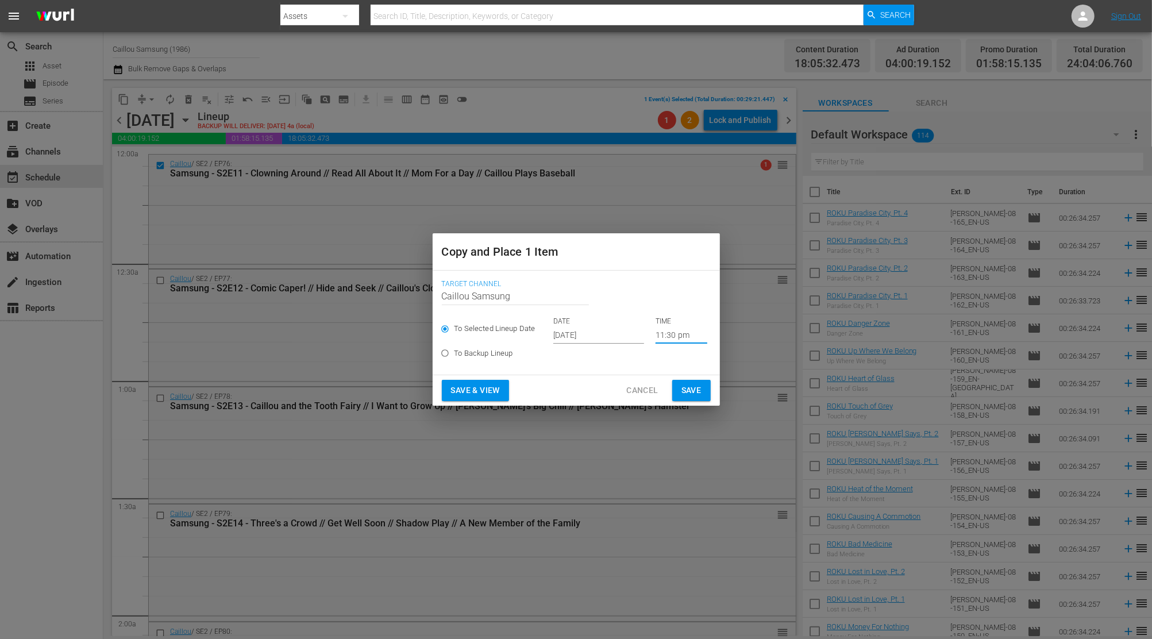
click at [699, 390] on span "Save" at bounding box center [691, 390] width 20 height 14
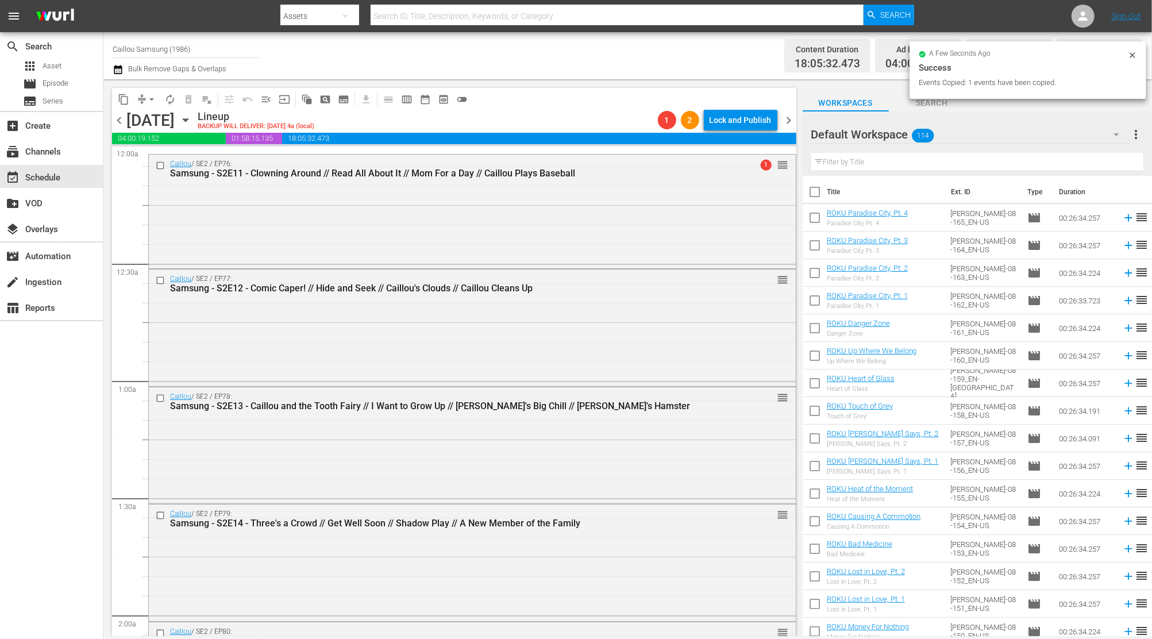
click at [121, 120] on span "chevron_left" at bounding box center [119, 120] width 14 height 14
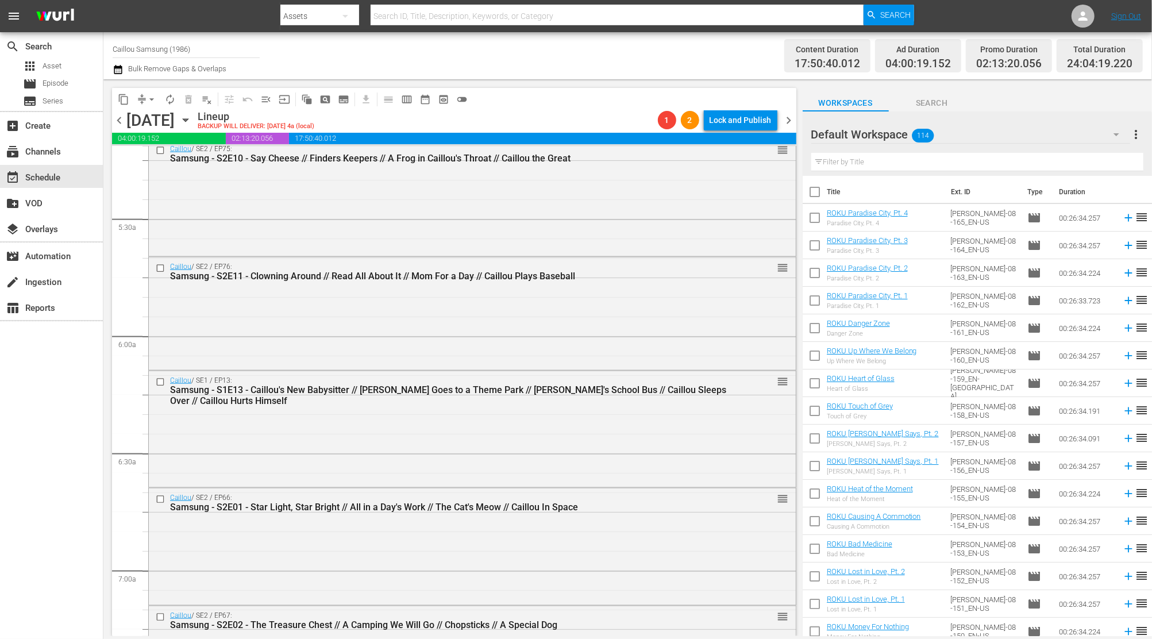
scroll to position [5136, 0]
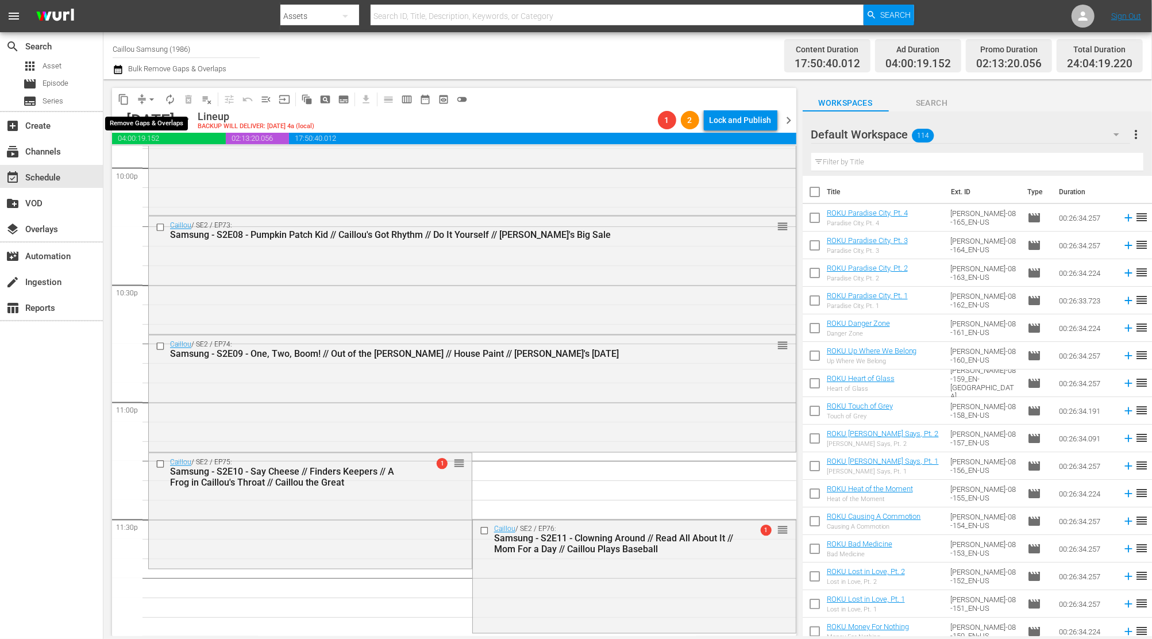
click at [144, 97] on button "arrow_drop_down" at bounding box center [152, 99] width 18 height 18
click at [160, 163] on li "Align to End of Previous Day" at bounding box center [152, 160] width 121 height 19
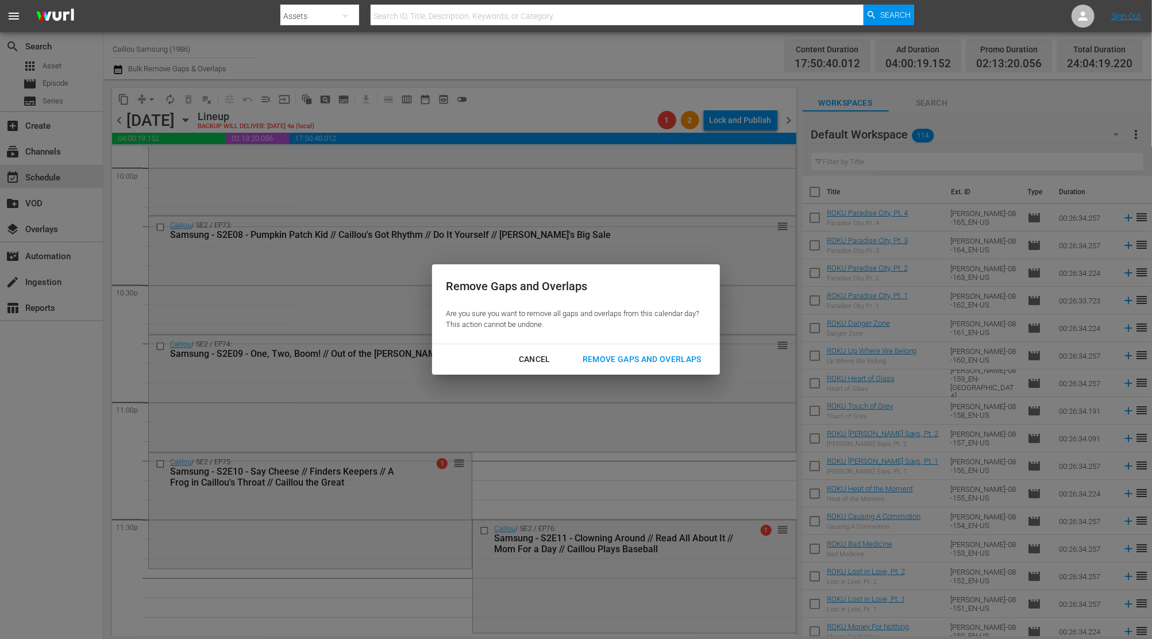
click at [615, 349] on button "Remove Gaps and Overlaps" at bounding box center [642, 359] width 147 height 21
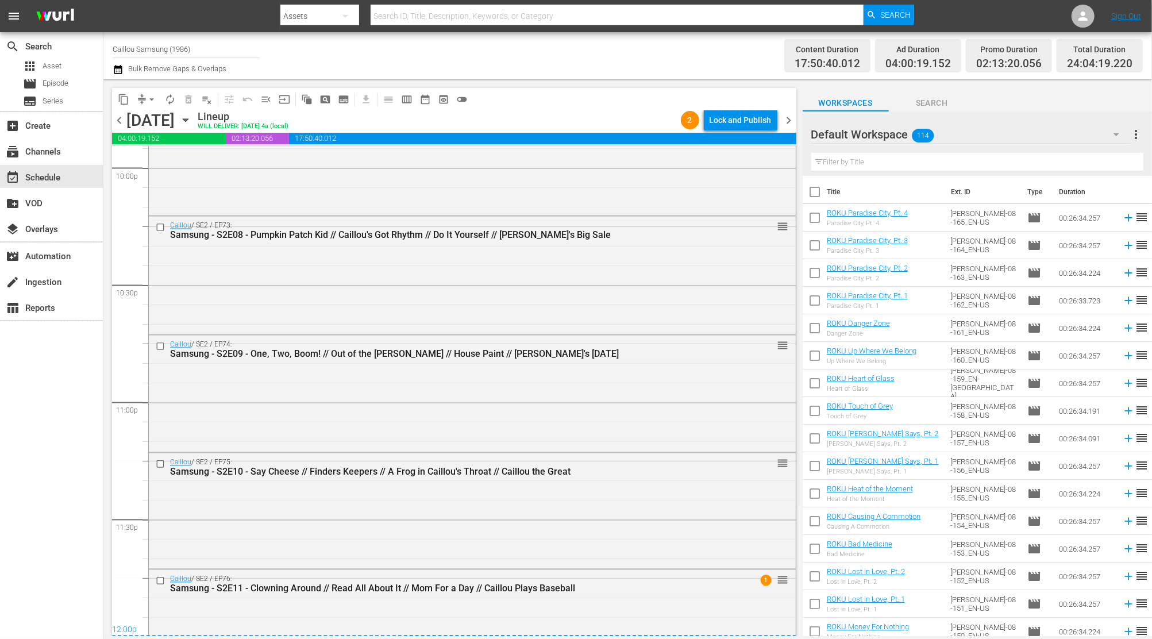
click at [788, 122] on span "chevron_right" at bounding box center [789, 120] width 14 height 14
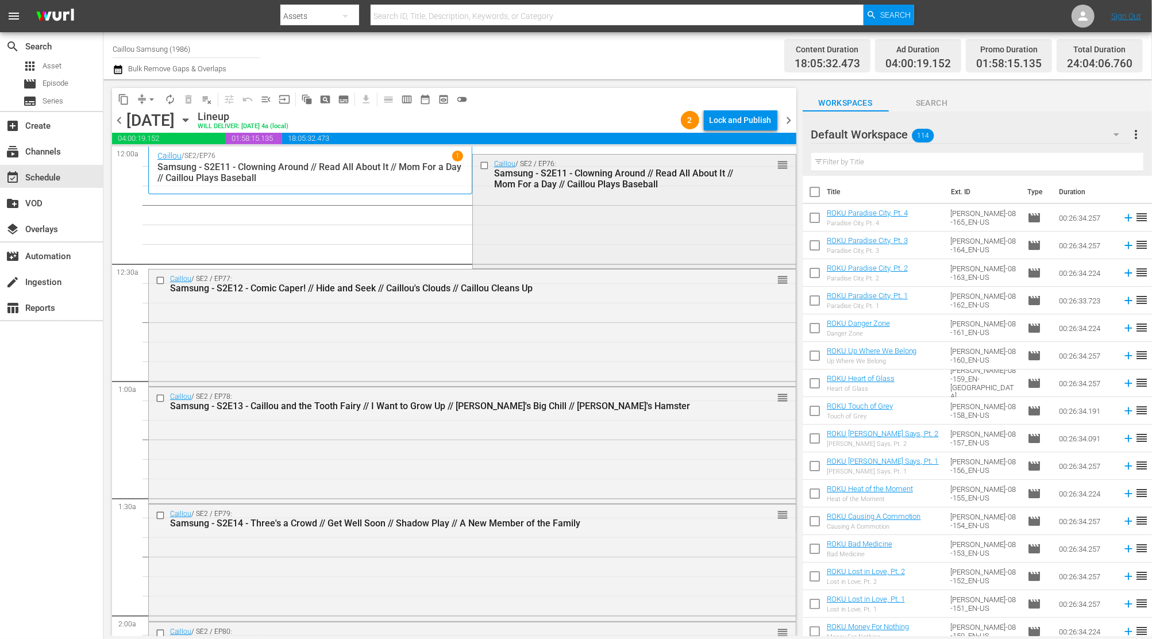
click at [479, 164] on input "checkbox" at bounding box center [485, 166] width 12 height 10
click at [192, 98] on span "delete_forever_outlined" at bounding box center [188, 99] width 11 height 11
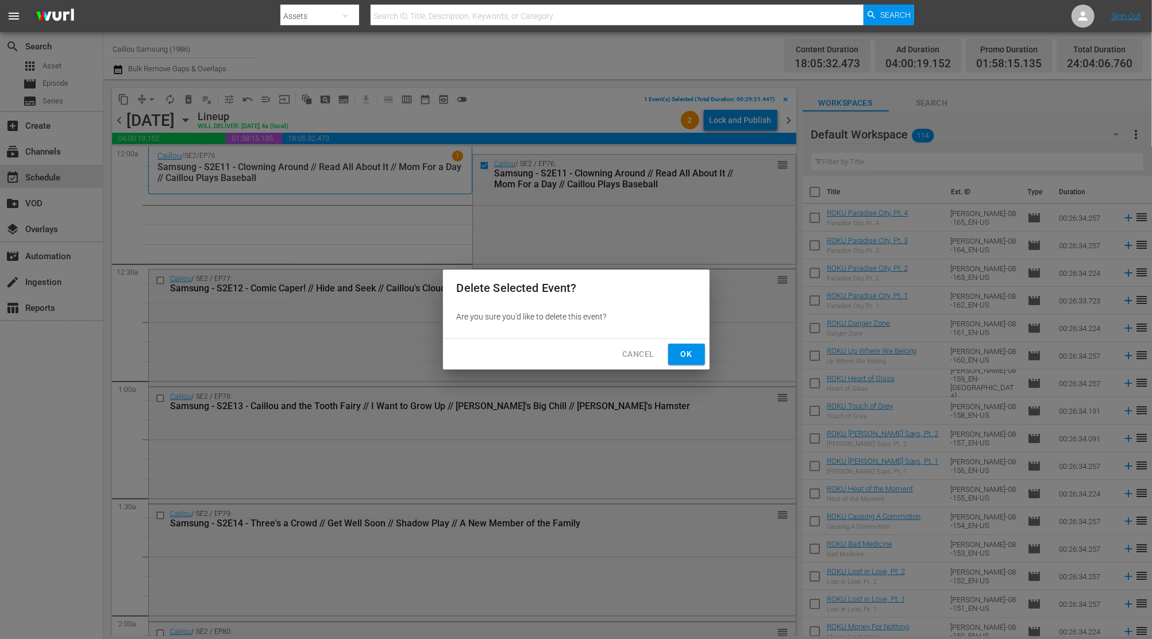
click at [680, 349] on span "Ok" at bounding box center [686, 354] width 18 height 14
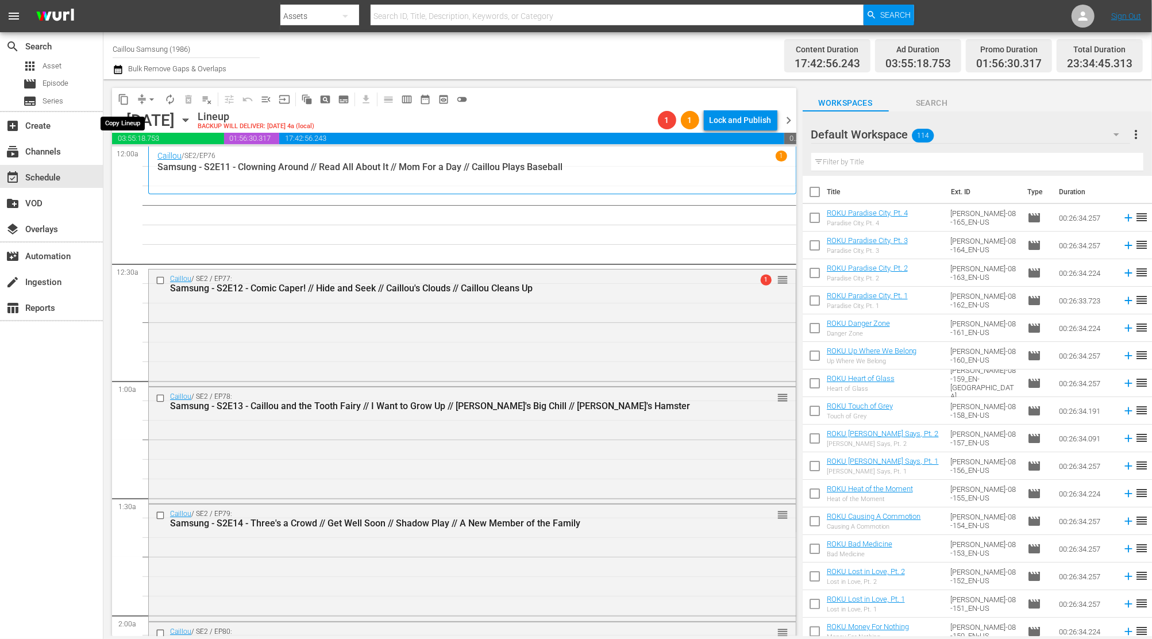
click at [155, 99] on span "arrow_drop_down" at bounding box center [151, 99] width 11 height 11
click at [129, 153] on li "Align to End of Previous Day" at bounding box center [152, 160] width 121 height 19
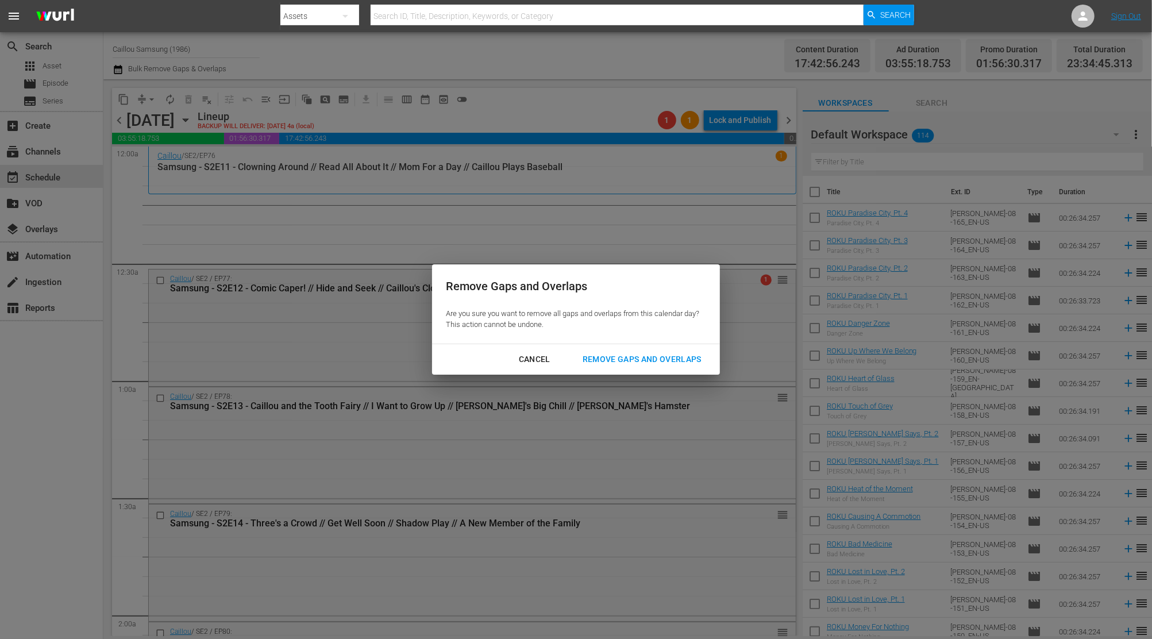
click at [585, 355] on div "Remove Gaps and Overlaps" at bounding box center [641, 359] width 137 height 14
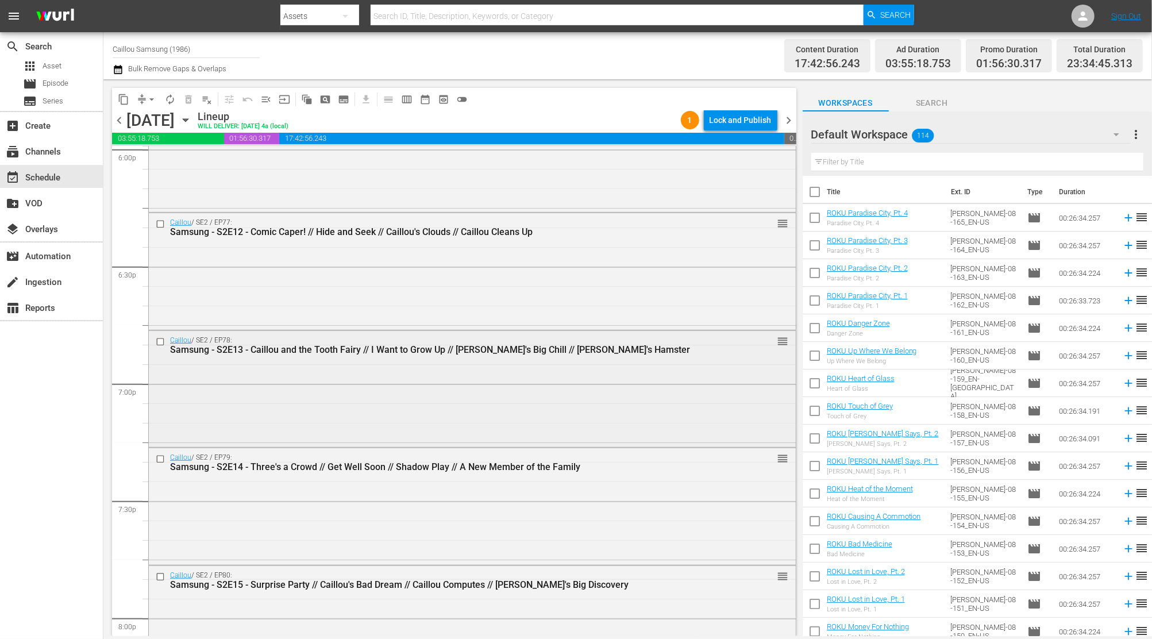
scroll to position [4064, 0]
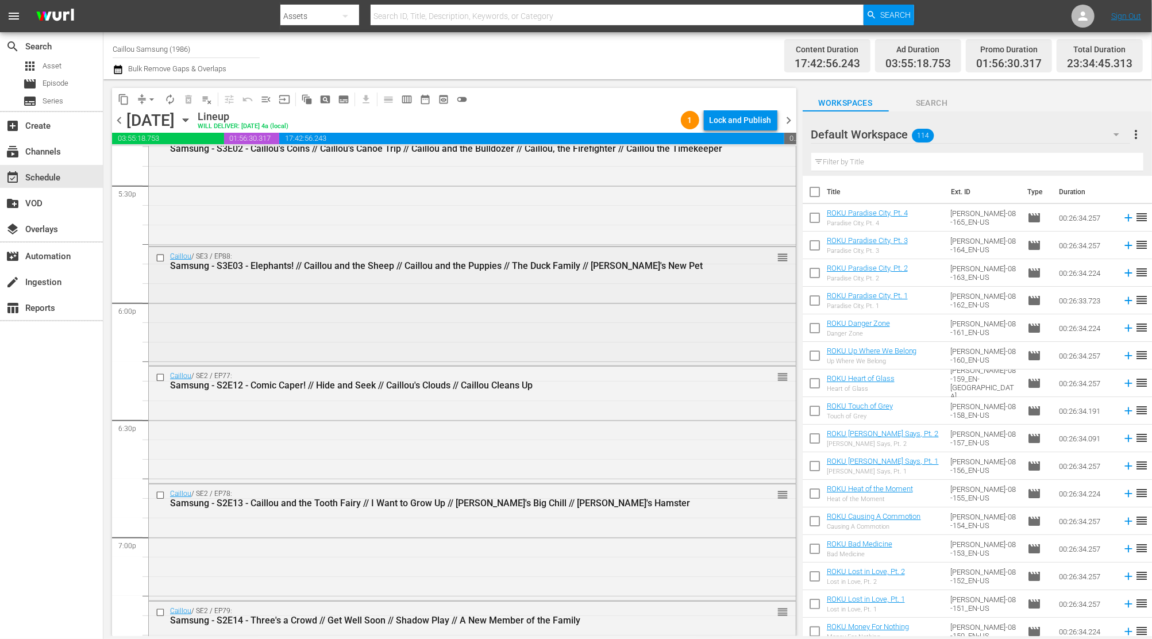
click at [163, 256] on input "checkbox" at bounding box center [162, 258] width 12 height 10
click at [119, 98] on span "content_copy" at bounding box center [123, 99] width 11 height 11
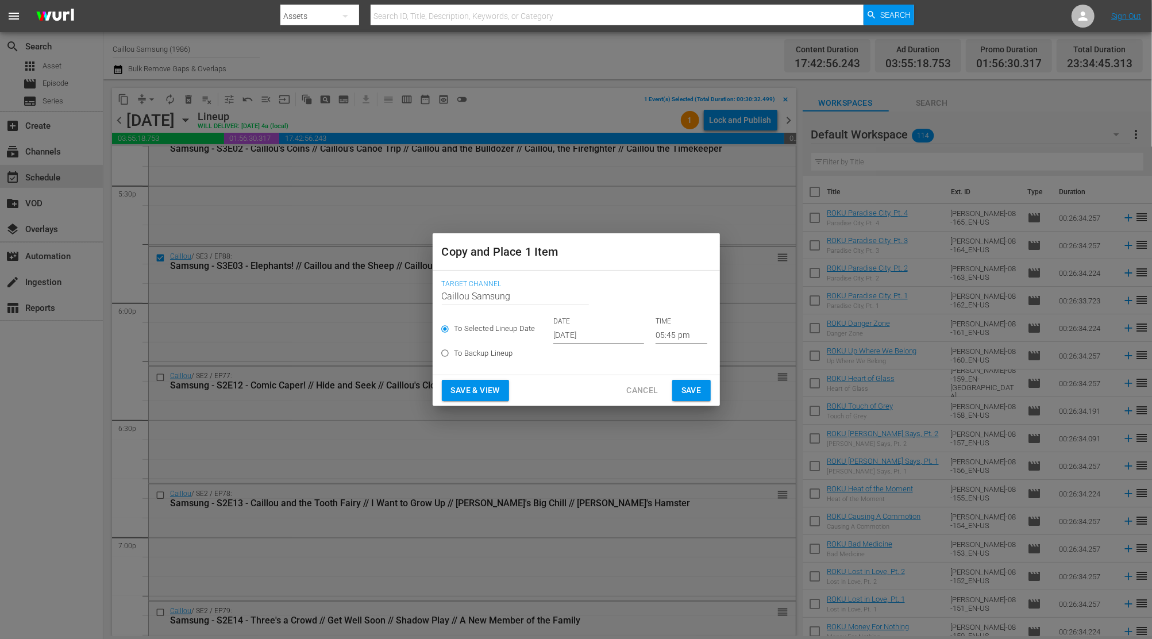
click at [563, 329] on input "[DATE]" at bounding box center [598, 334] width 91 height 17
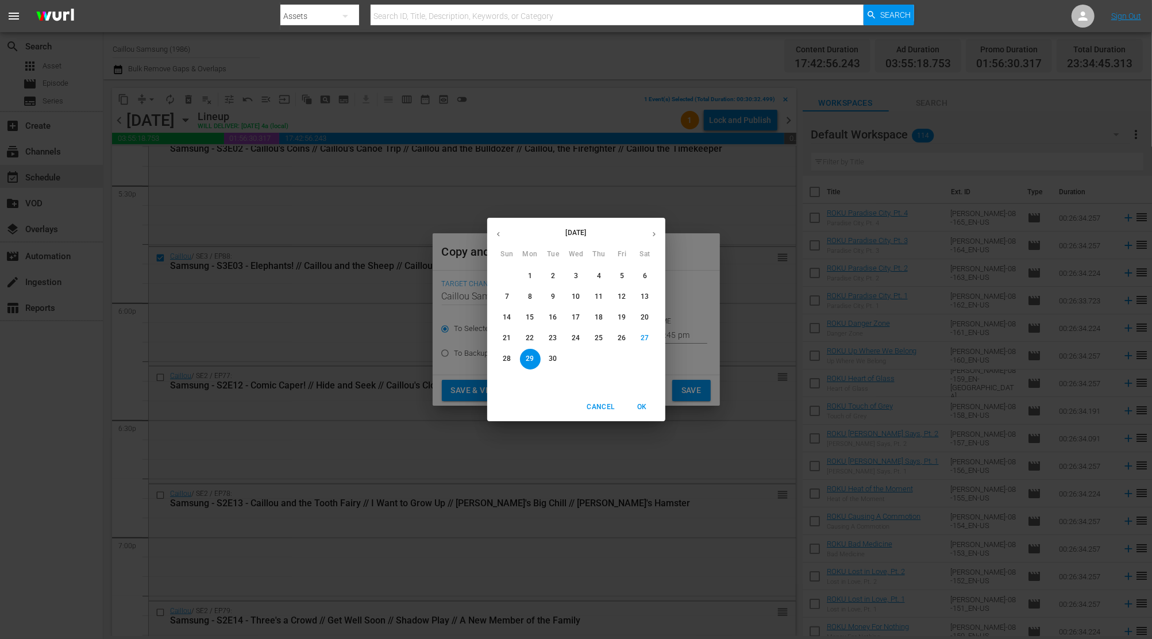
click at [650, 229] on button "button" at bounding box center [654, 234] width 22 height 22
click at [545, 337] on span "21" at bounding box center [553, 338] width 21 height 10
type input "Oct 21st 2025"
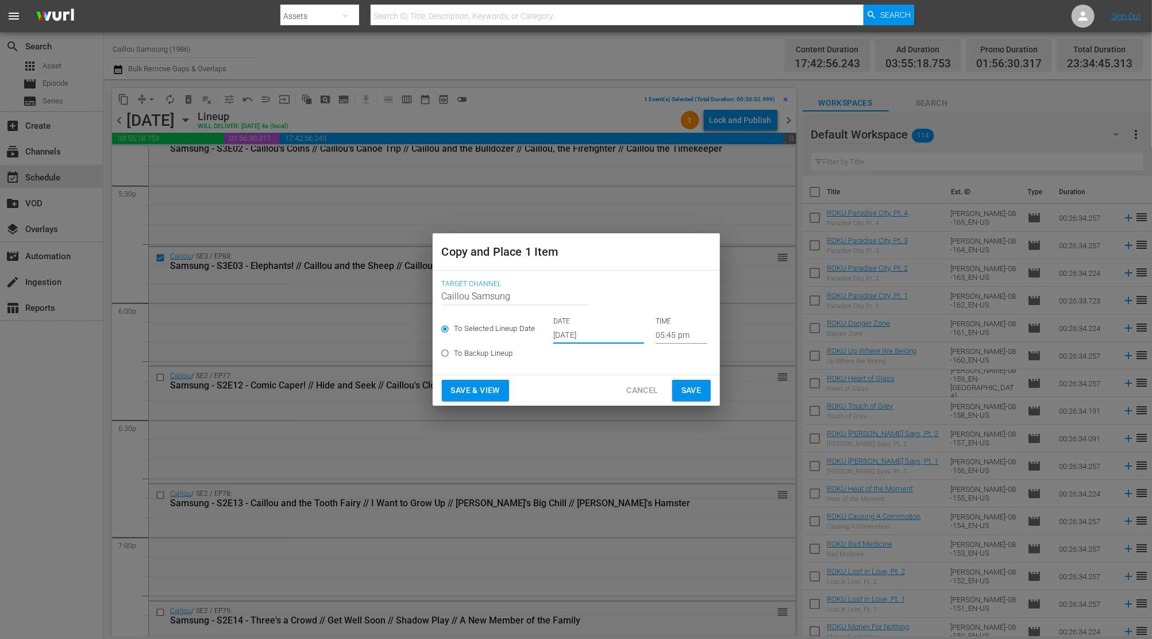
click at [676, 332] on input "05:45 pm" at bounding box center [682, 334] width 52 height 17
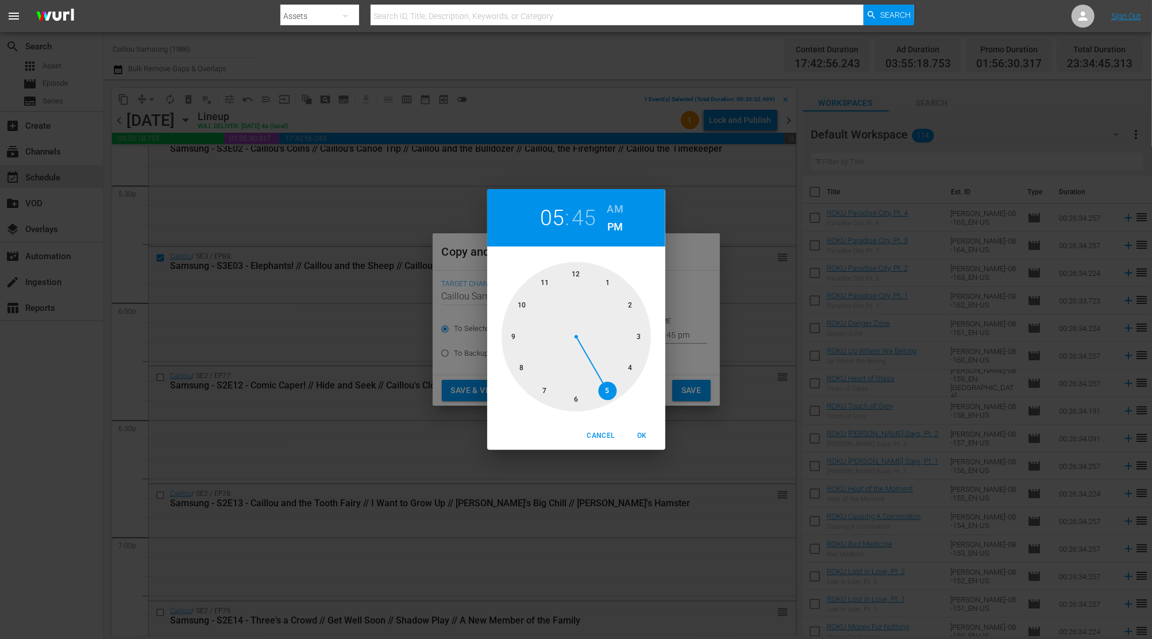
click at [546, 279] on div at bounding box center [576, 336] width 149 height 149
click at [575, 398] on div at bounding box center [576, 336] width 149 height 149
click at [644, 427] on button "OK" at bounding box center [642, 435] width 37 height 19
type input "11:30 pm"
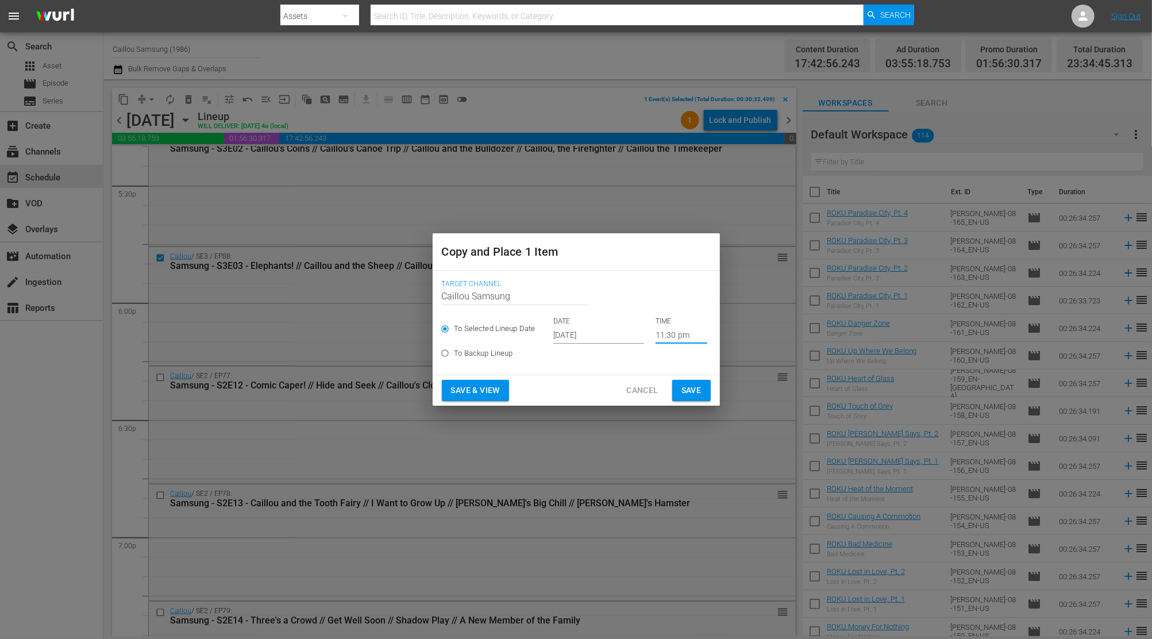
click at [706, 383] on button "Save" at bounding box center [691, 390] width 38 height 21
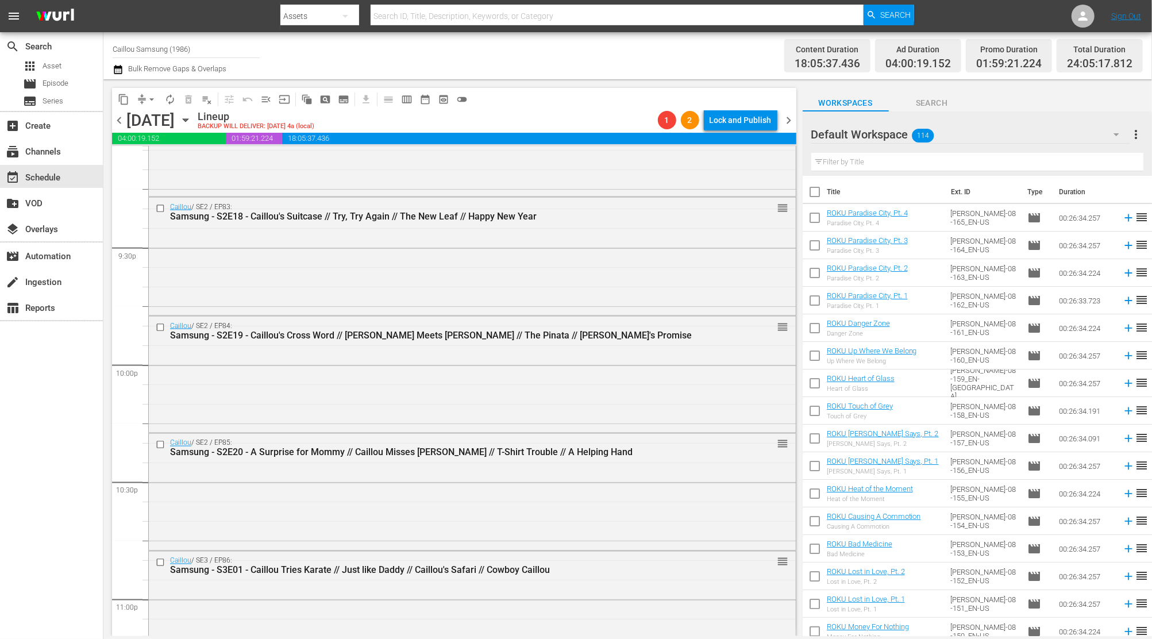
scroll to position [5139, 0]
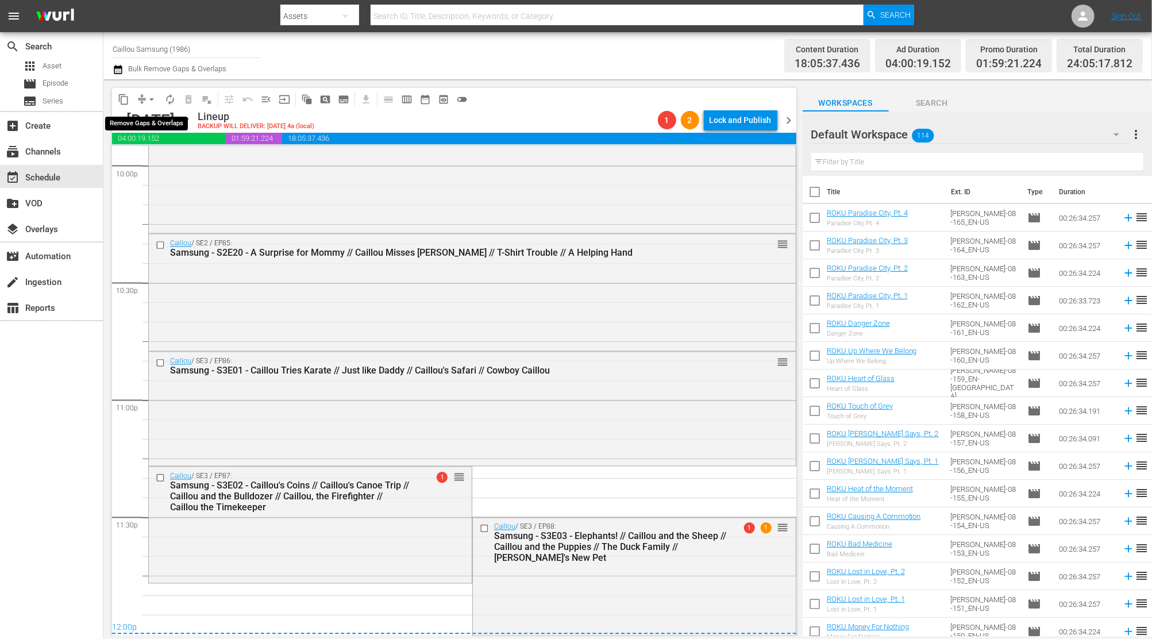
click at [144, 93] on button "arrow_drop_down" at bounding box center [152, 99] width 18 height 18
click at [144, 163] on li "Align to End of Previous Day" at bounding box center [152, 160] width 121 height 19
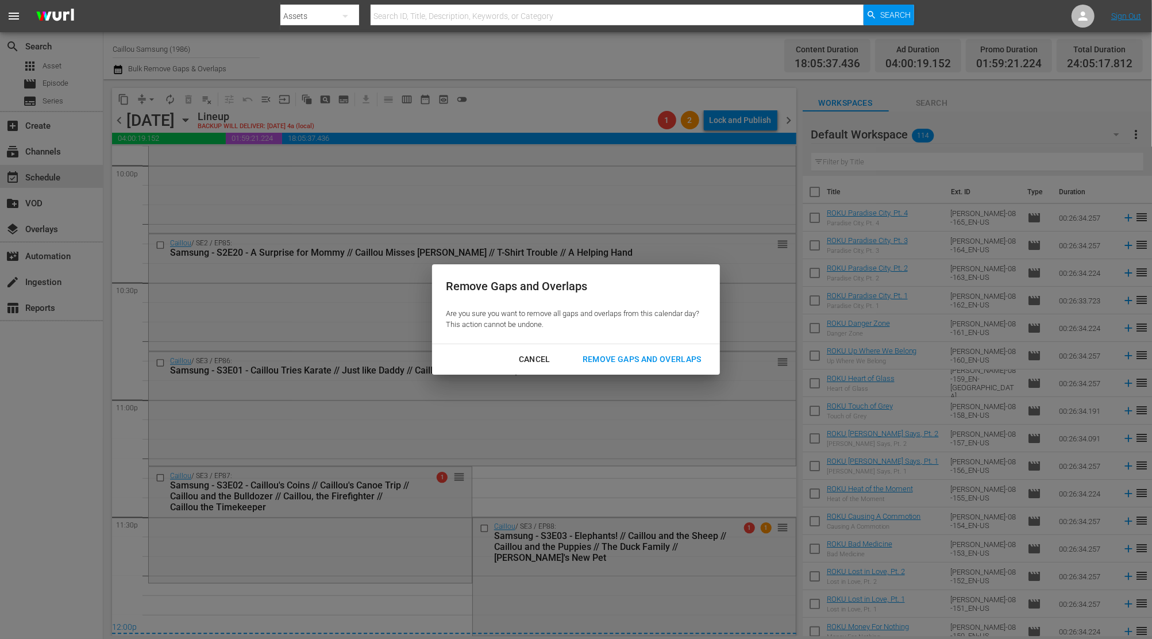
click at [676, 369] on button "Remove Gaps and Overlaps" at bounding box center [642, 359] width 147 height 21
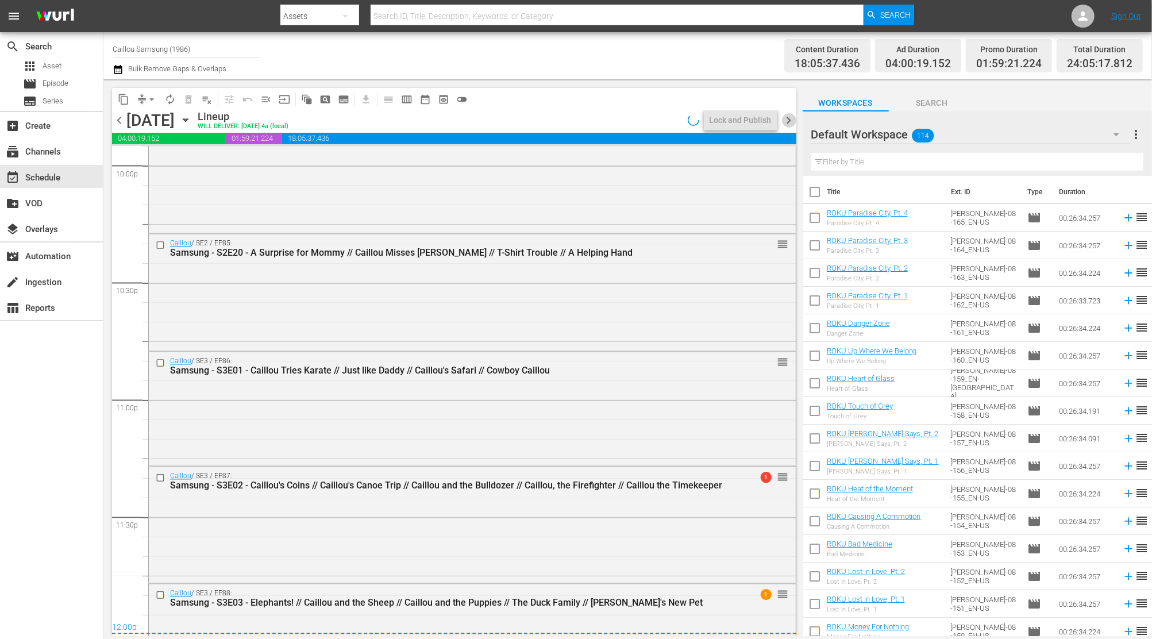
click at [795, 117] on span "chevron_right" at bounding box center [789, 120] width 14 height 14
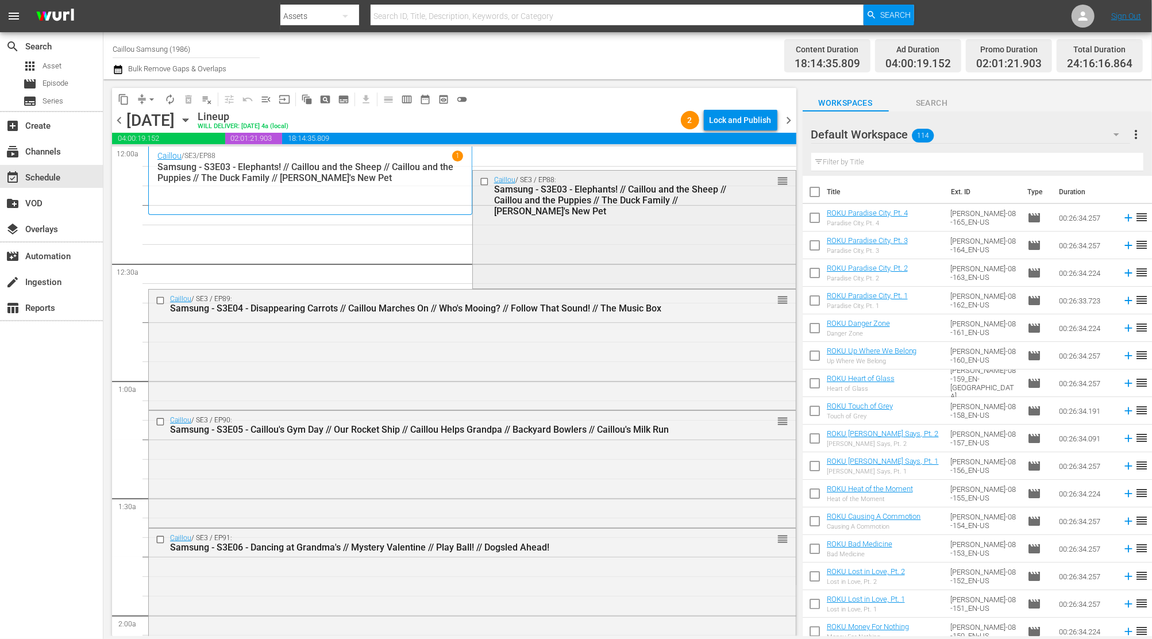
click at [480, 178] on input "checkbox" at bounding box center [485, 181] width 12 height 10
click at [187, 100] on span "delete_forever_outlined" at bounding box center [188, 99] width 11 height 11
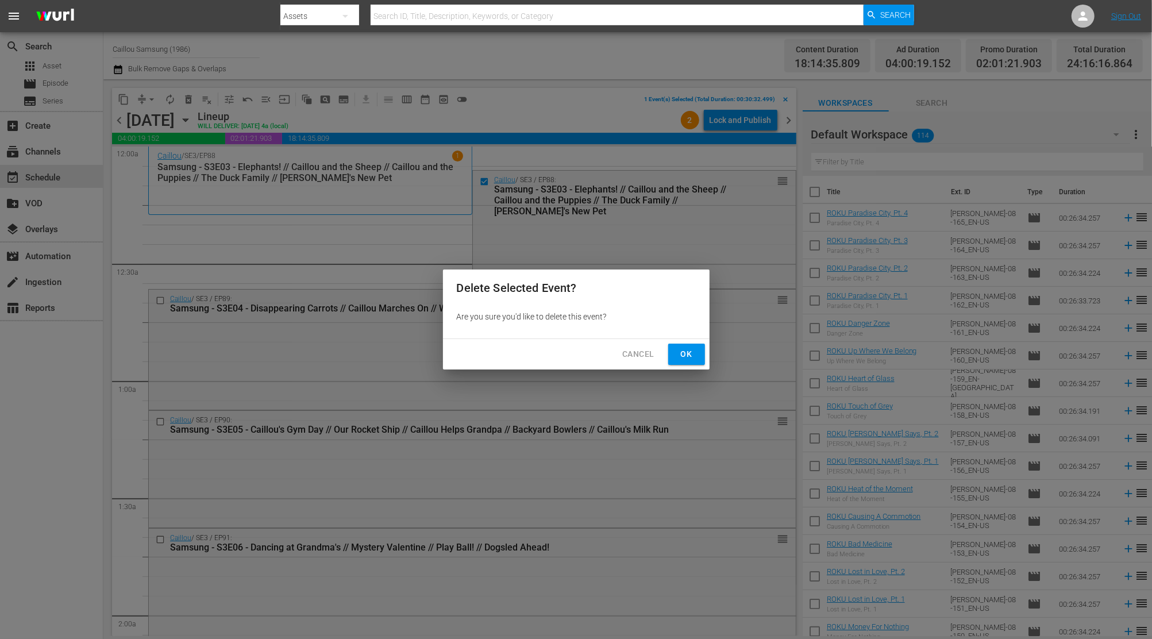
click at [682, 352] on span "Ok" at bounding box center [686, 354] width 18 height 14
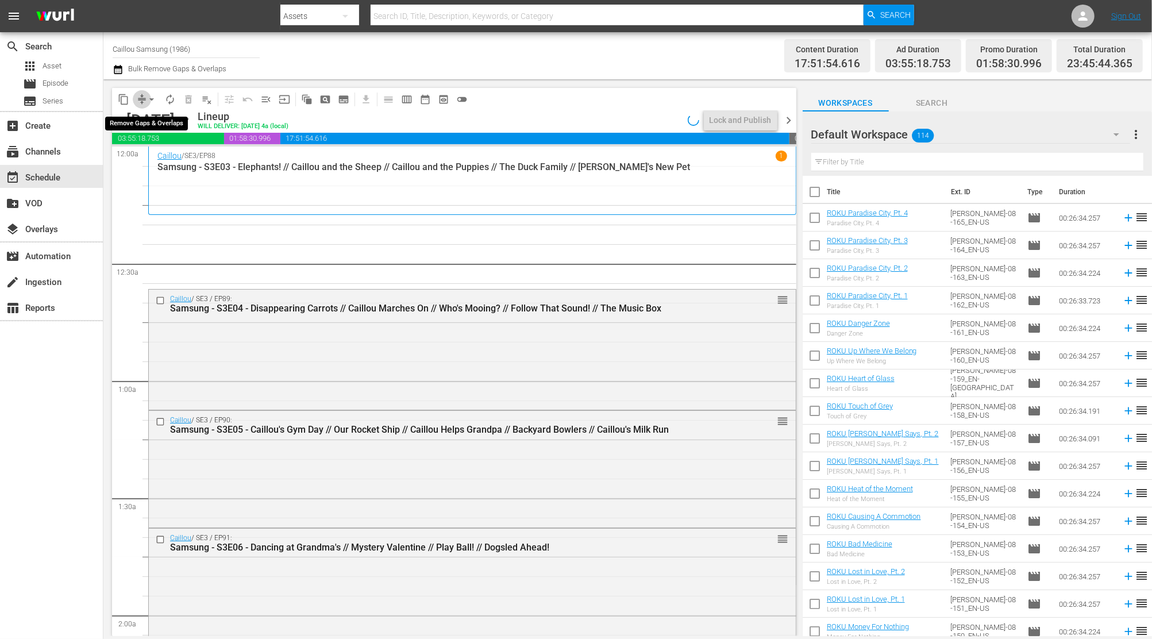
click at [143, 103] on span "compress" at bounding box center [141, 99] width 11 height 11
click at [149, 97] on span "arrow_drop_down" at bounding box center [151, 99] width 11 height 11
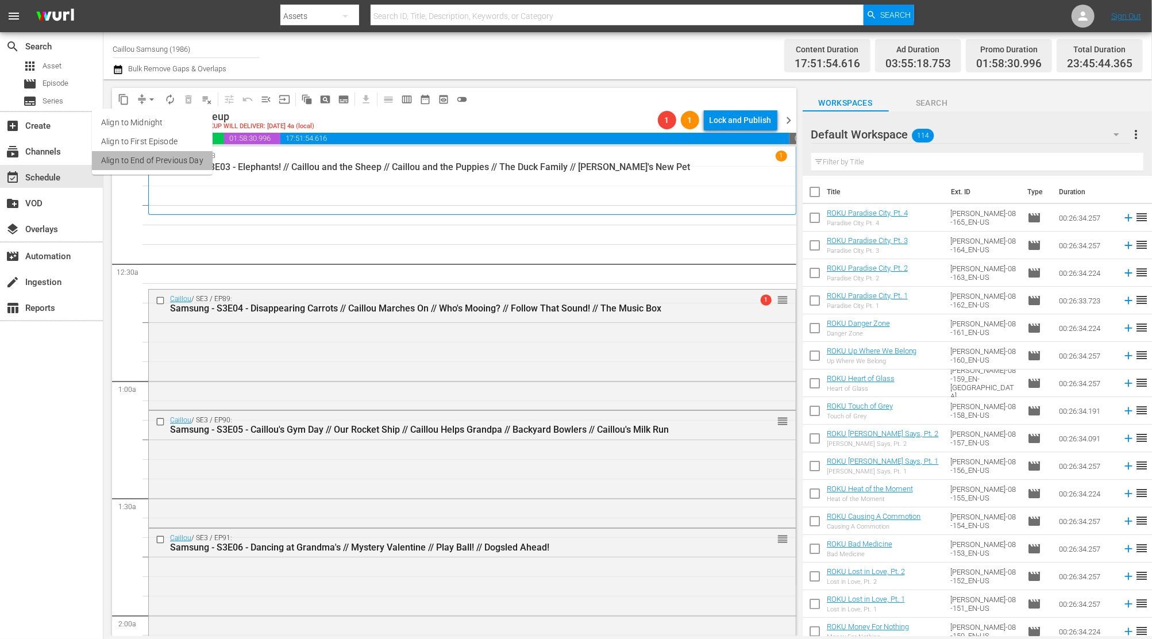
click at [171, 162] on li "Align to End of Previous Day" at bounding box center [152, 160] width 121 height 19
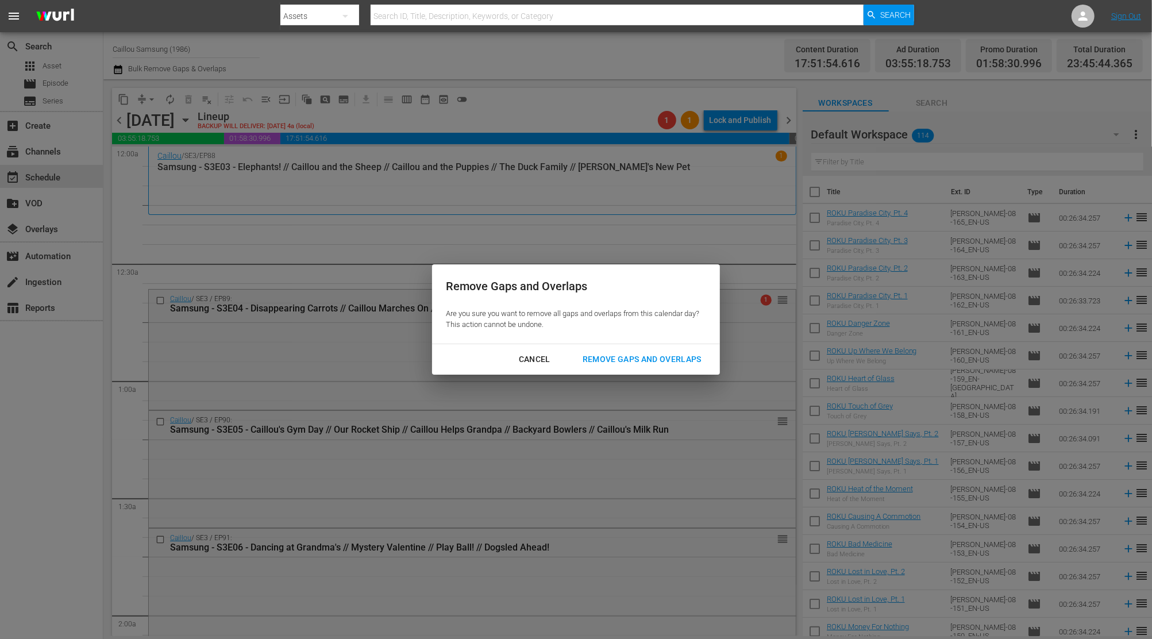
click at [644, 356] on div "Remove Gaps and Overlaps" at bounding box center [641, 359] width 137 height 14
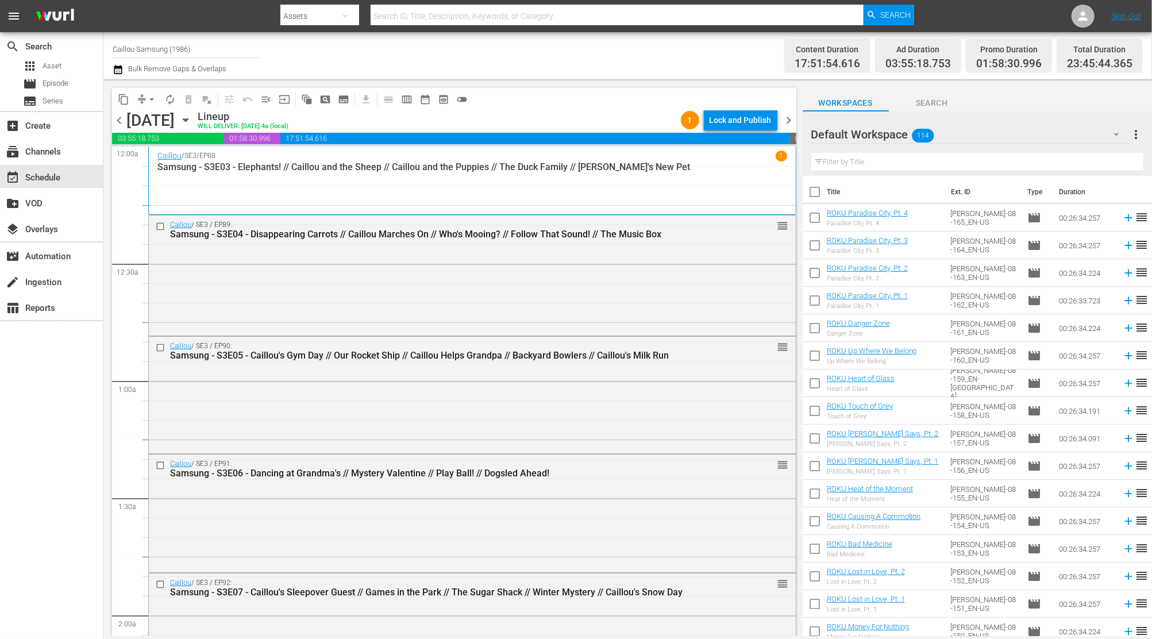
click at [790, 115] on span "chevron_right" at bounding box center [789, 120] width 14 height 14
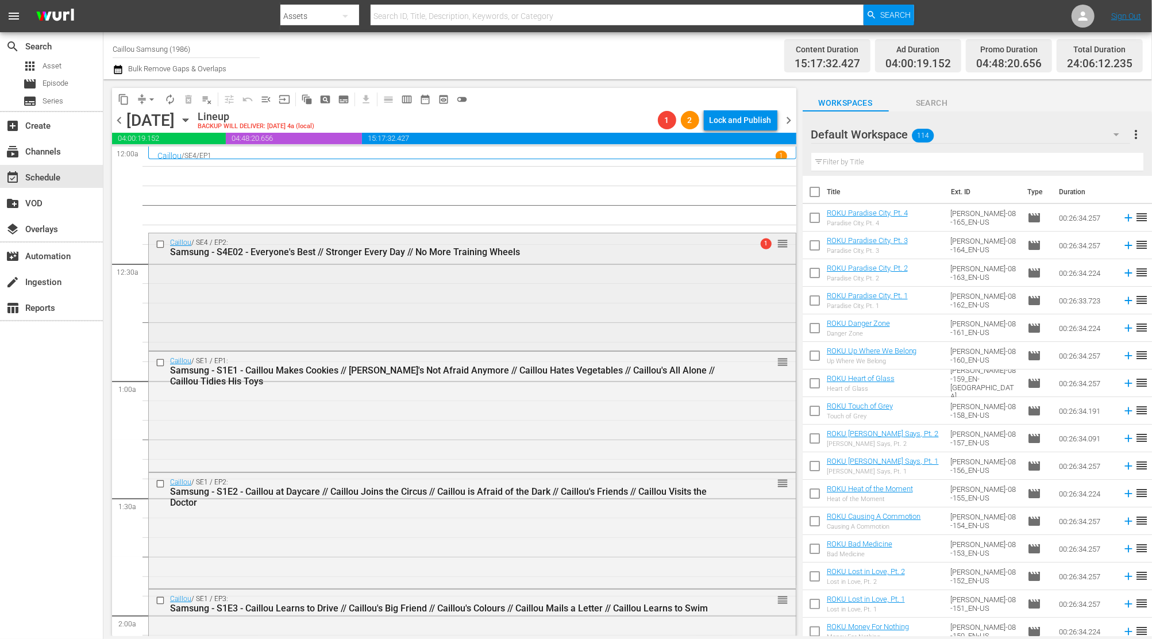
click at [159, 244] on input "checkbox" at bounding box center [162, 244] width 12 height 10
click at [188, 101] on span "delete_forever_outlined" at bounding box center [188, 99] width 11 height 11
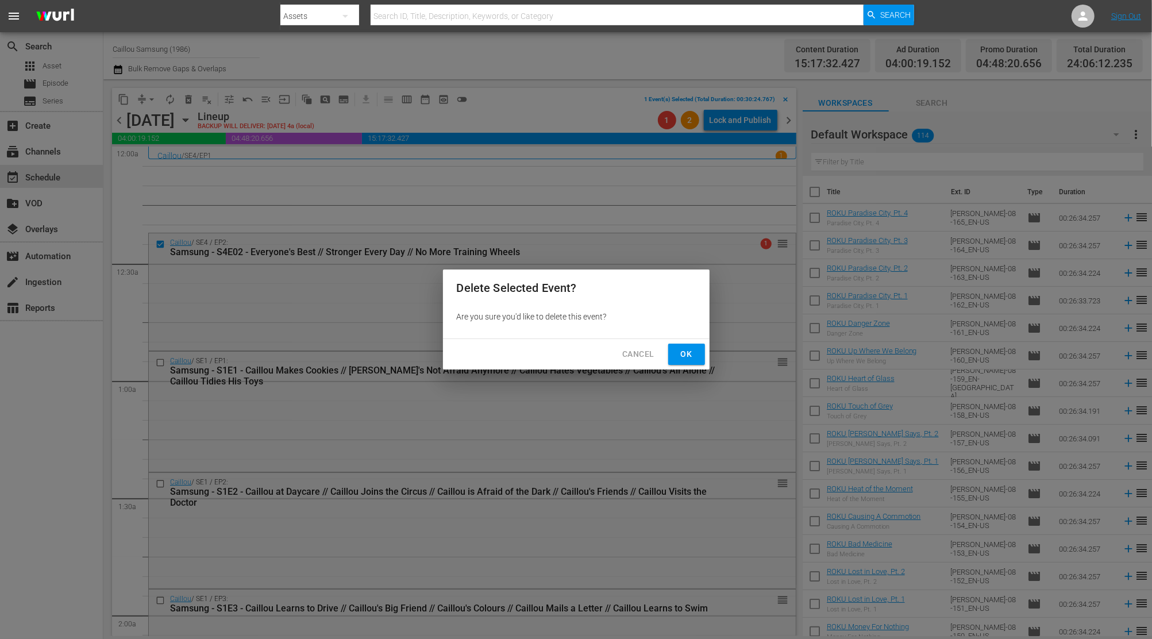
click at [688, 349] on span "Ok" at bounding box center [686, 354] width 18 height 14
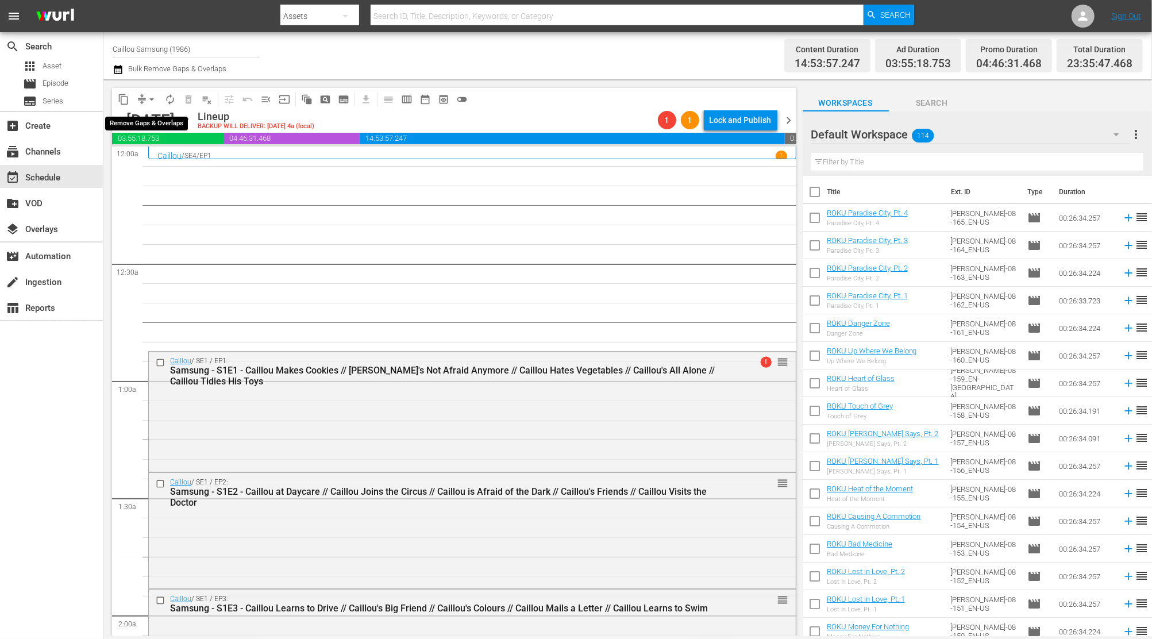
click at [147, 99] on span "arrow_drop_down" at bounding box center [151, 99] width 11 height 11
click at [144, 167] on li "Align to End of Previous Day" at bounding box center [152, 160] width 121 height 19
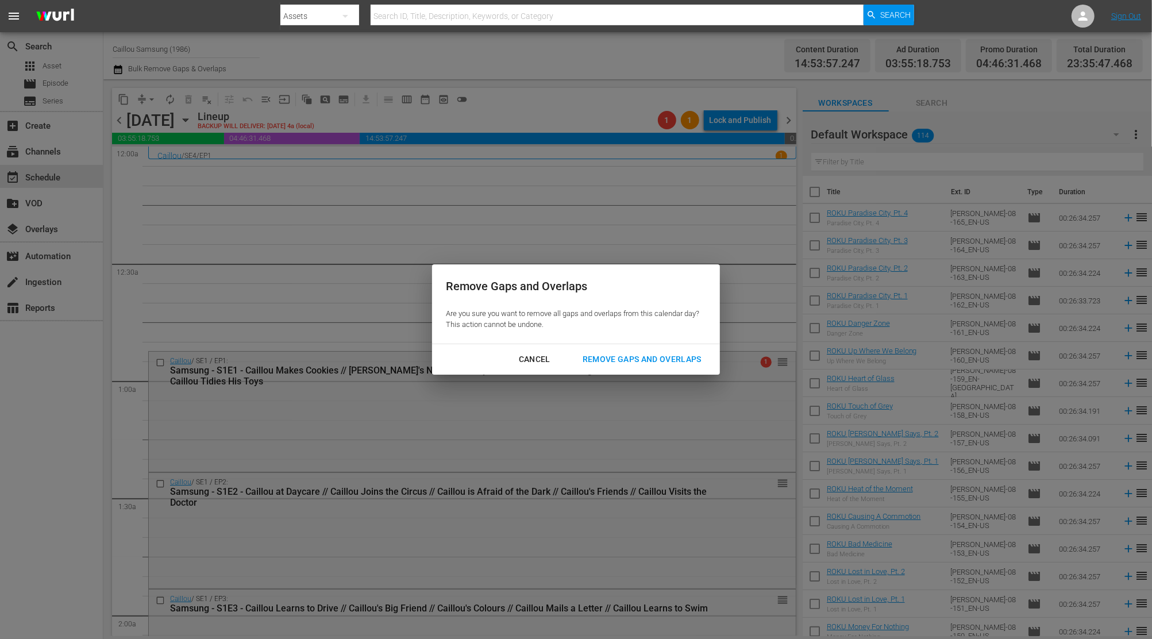
click at [650, 347] on div "Cancel Remove Gaps and Overlaps" at bounding box center [576, 359] width 288 height 30
click at [641, 356] on div "Remove Gaps and Overlaps" at bounding box center [641, 359] width 137 height 14
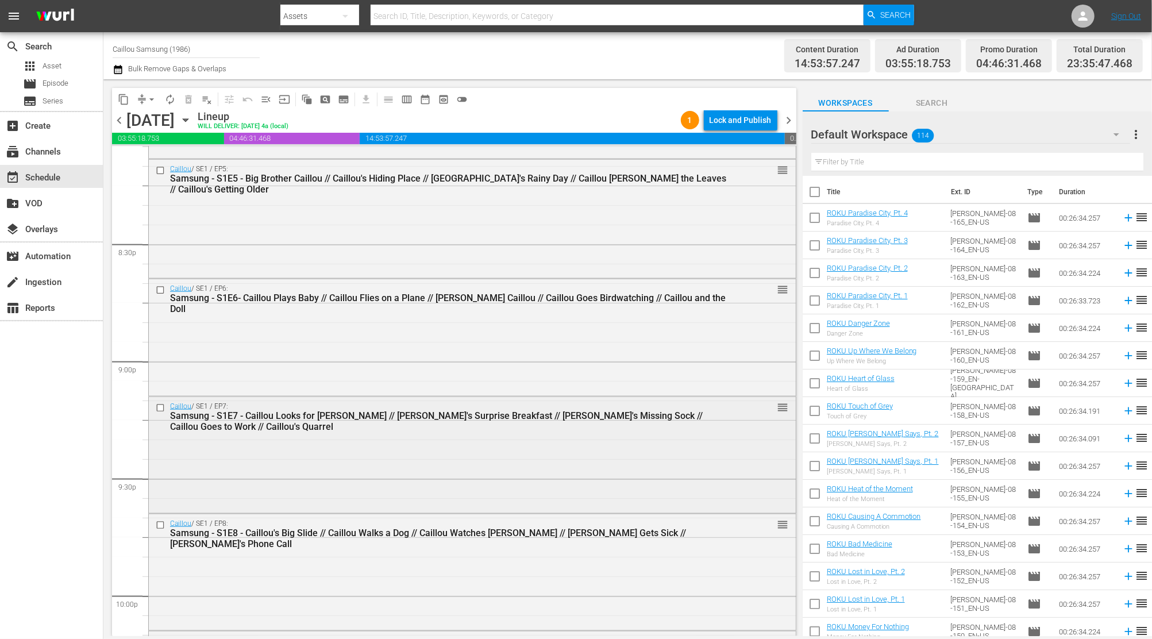
scroll to position [4677, 0]
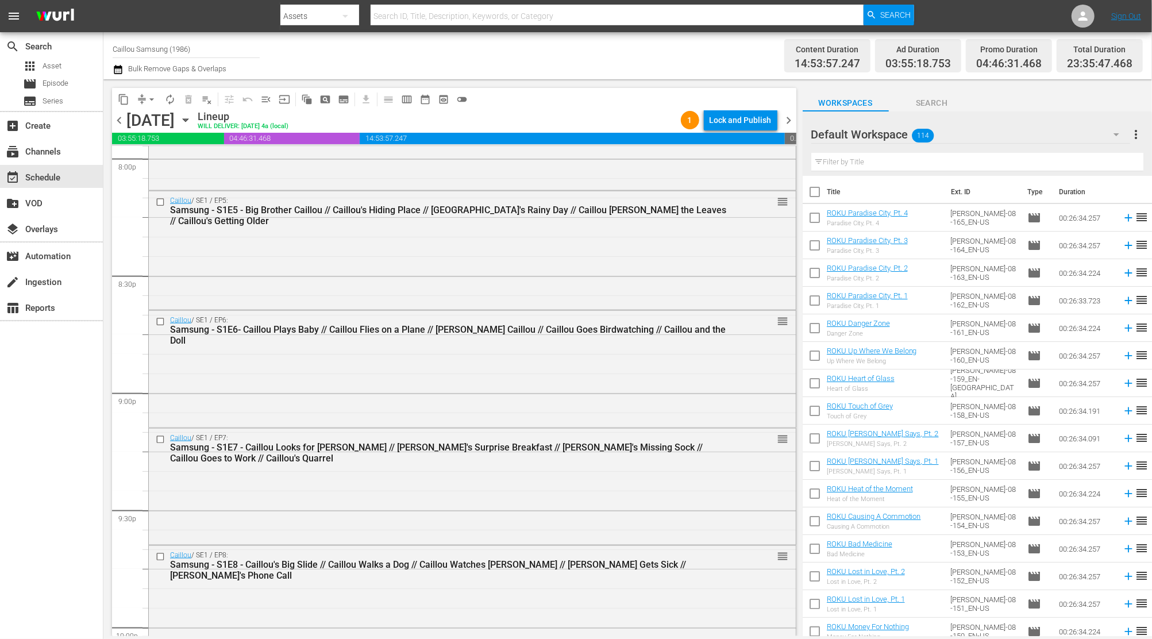
drag, startPoint x: 784, startPoint y: 118, endPoint x: 784, endPoint y: 203, distance: 85.0
click at [784, 118] on span "chevron_right" at bounding box center [789, 120] width 14 height 14
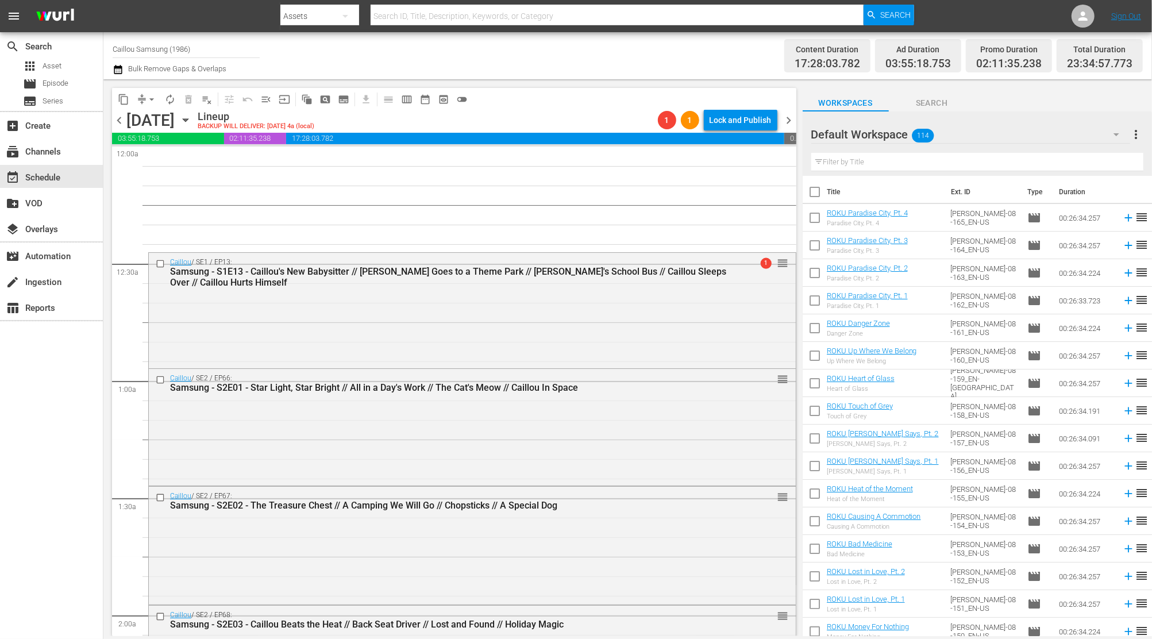
click at [122, 120] on span "chevron_left" at bounding box center [119, 120] width 14 height 14
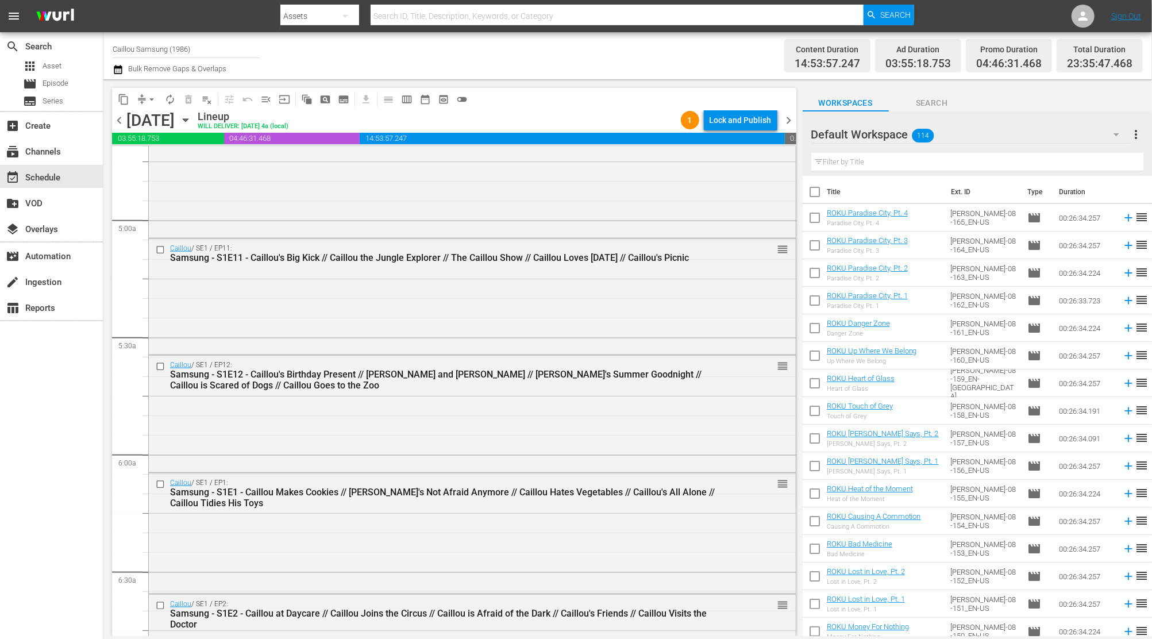
scroll to position [1136, 0]
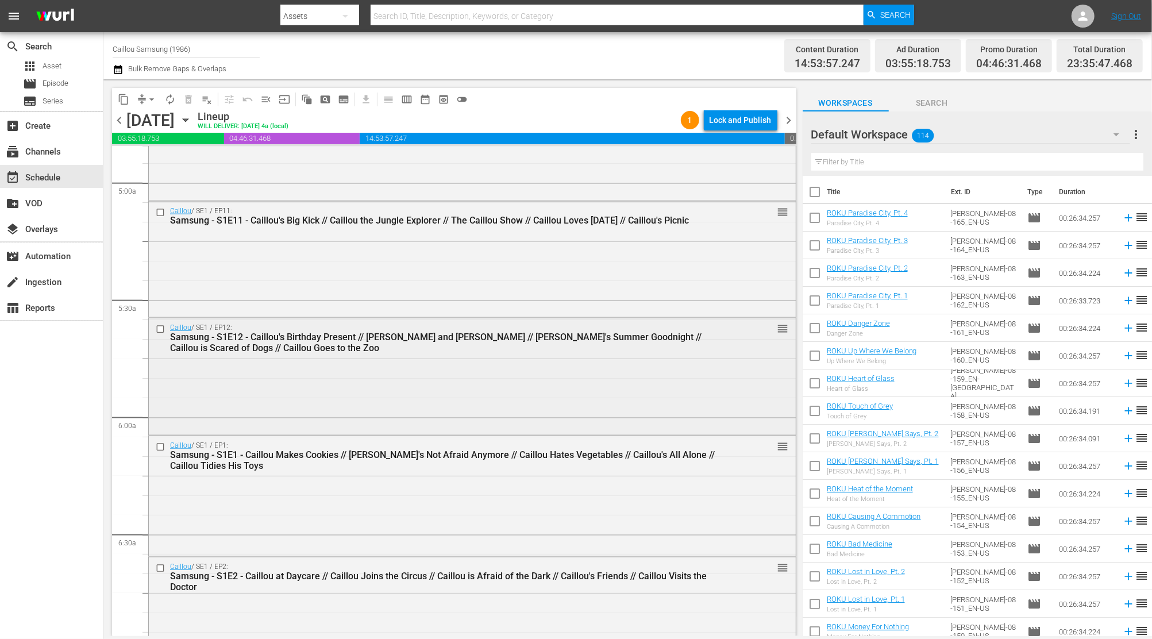
click at [161, 333] on input "checkbox" at bounding box center [162, 330] width 12 height 10
click at [122, 96] on span "content_copy" at bounding box center [123, 99] width 11 height 11
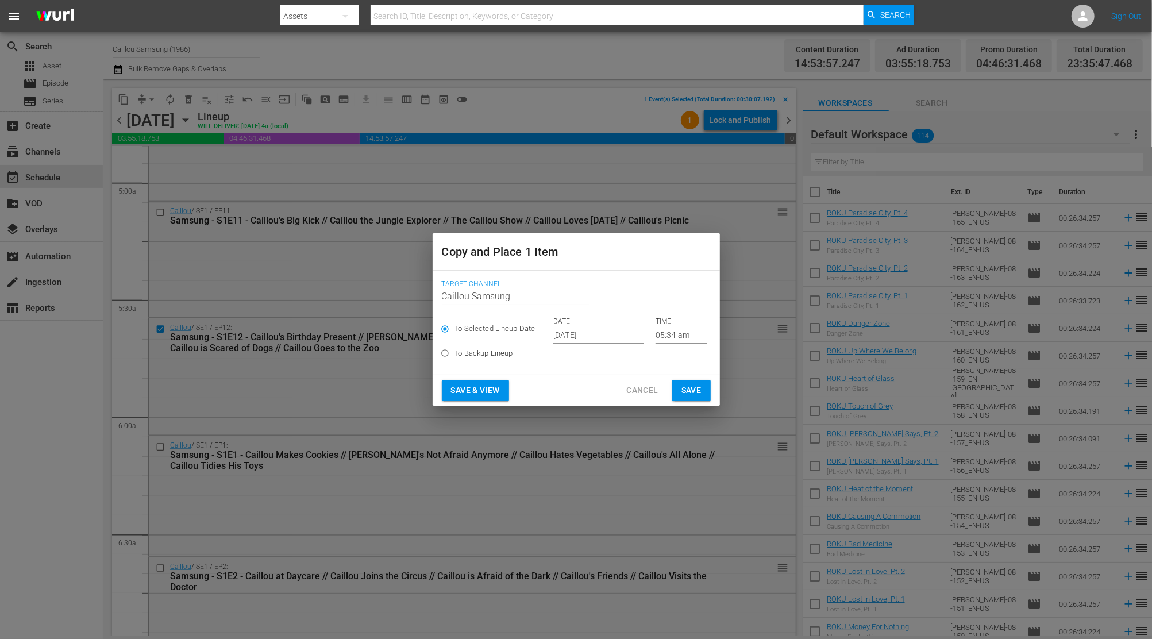
click at [607, 339] on input "[DATE]" at bounding box center [598, 334] width 91 height 17
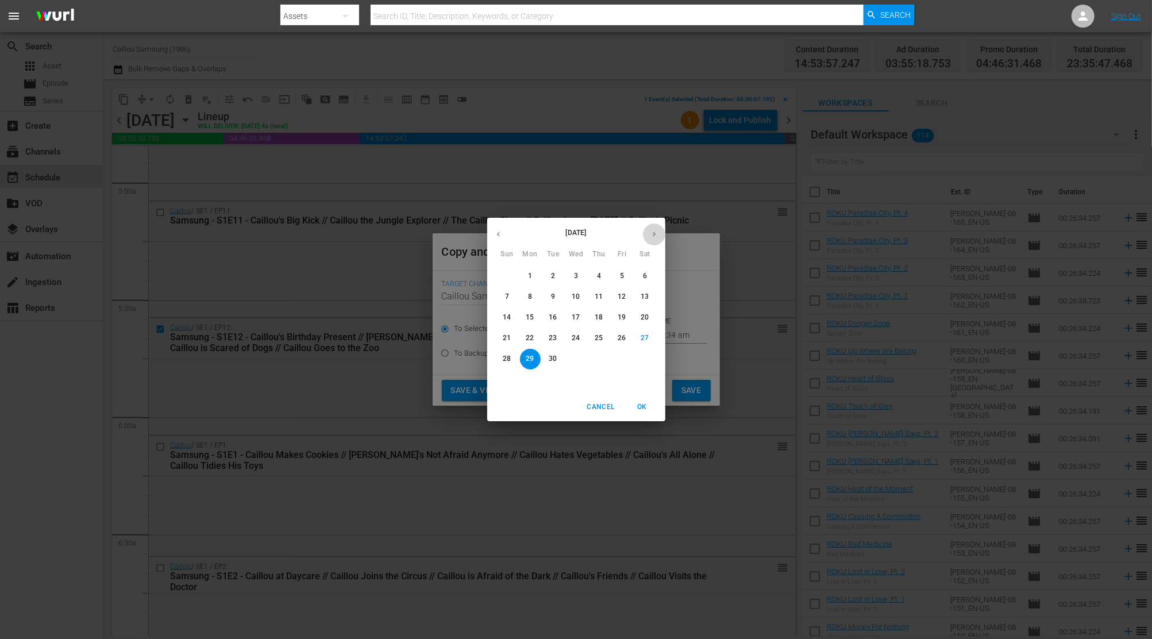
click at [650, 241] on button "button" at bounding box center [654, 234] width 22 height 22
click at [598, 342] on p "23" at bounding box center [599, 338] width 8 height 10
type input "Oct 23rd 2025"
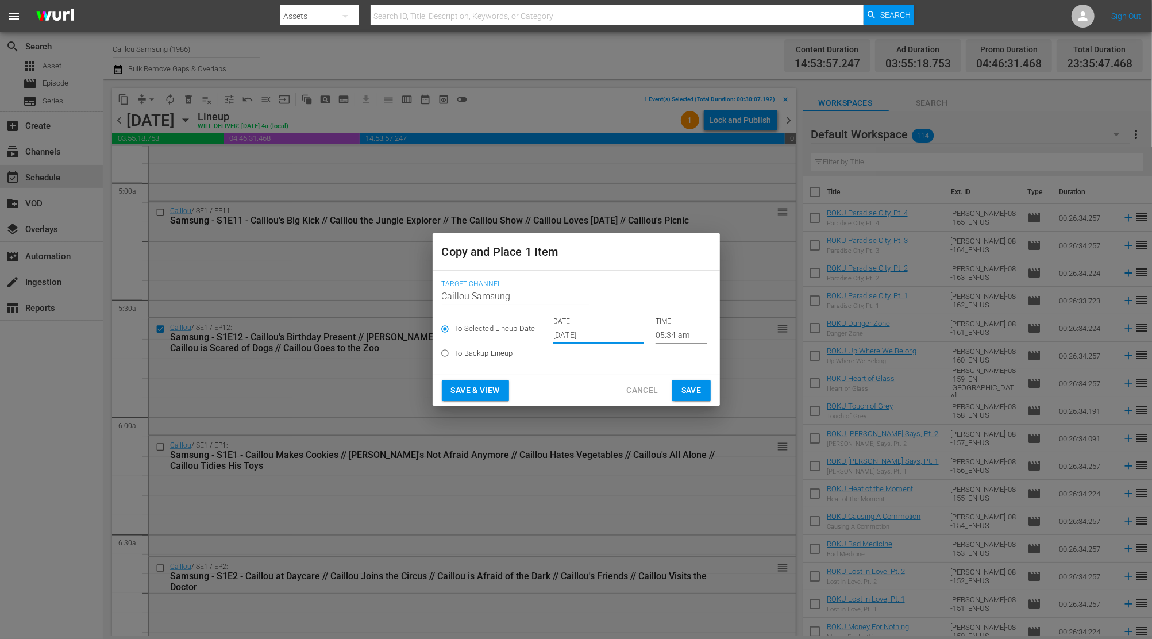
click at [672, 338] on input "05:34 am" at bounding box center [682, 334] width 52 height 17
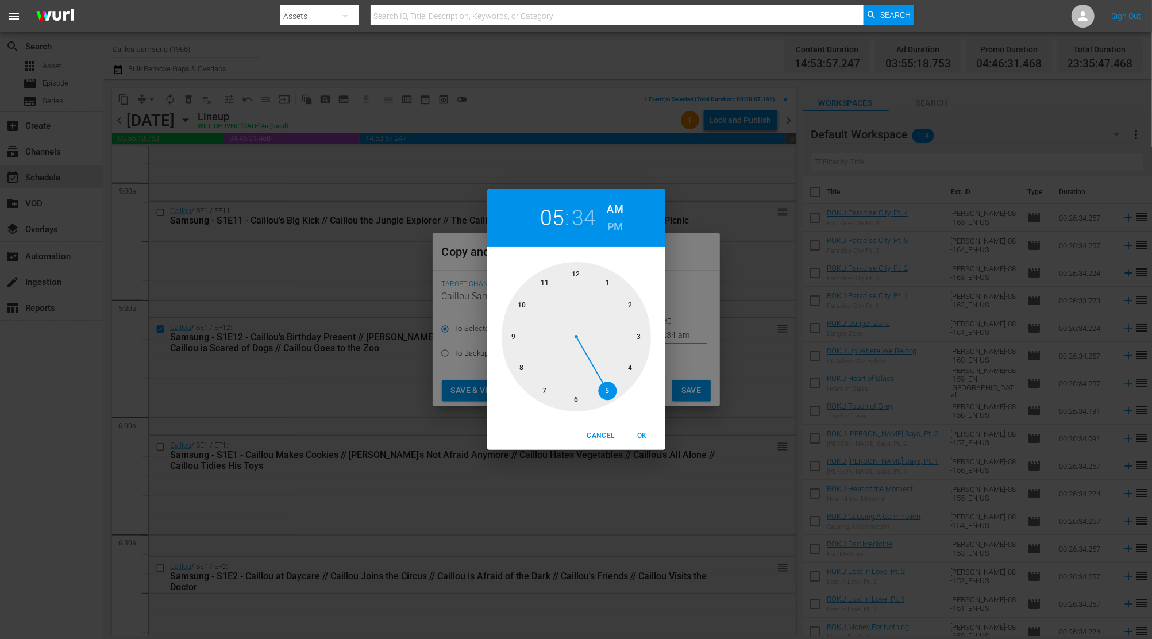
click at [542, 280] on div at bounding box center [576, 336] width 149 height 149
click at [575, 403] on div at bounding box center [576, 336] width 149 height 149
click at [608, 223] on h6 "PM" at bounding box center [615, 227] width 16 height 18
click at [647, 438] on span "OK" at bounding box center [643, 436] width 28 height 12
type input "11:30 pm"
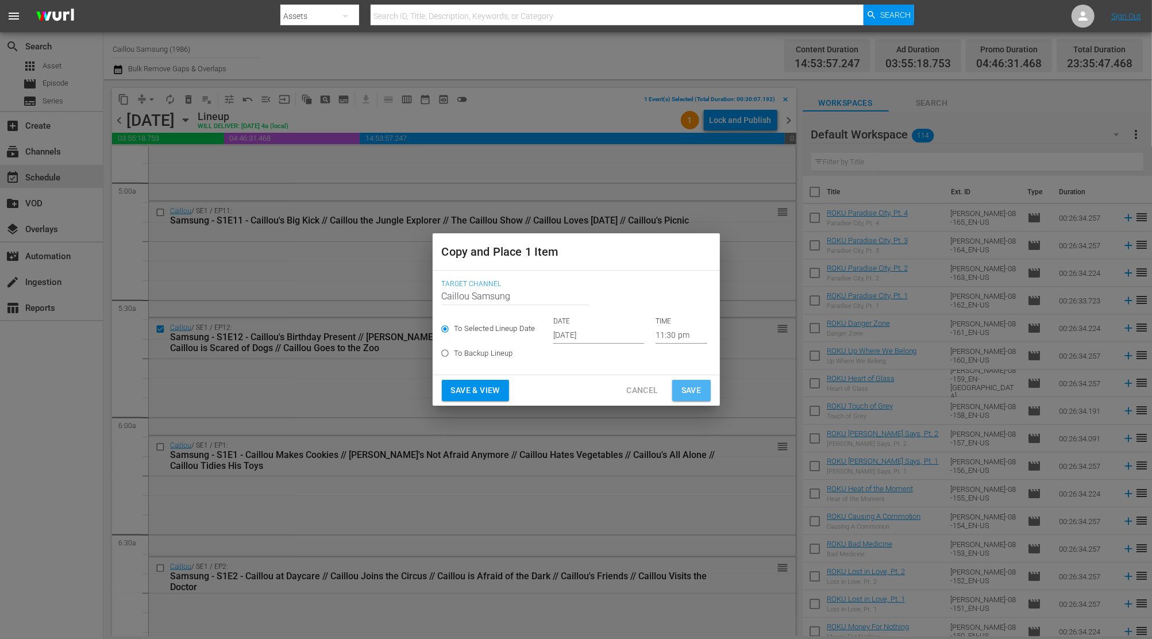
click at [698, 394] on span "Save" at bounding box center [691, 390] width 20 height 14
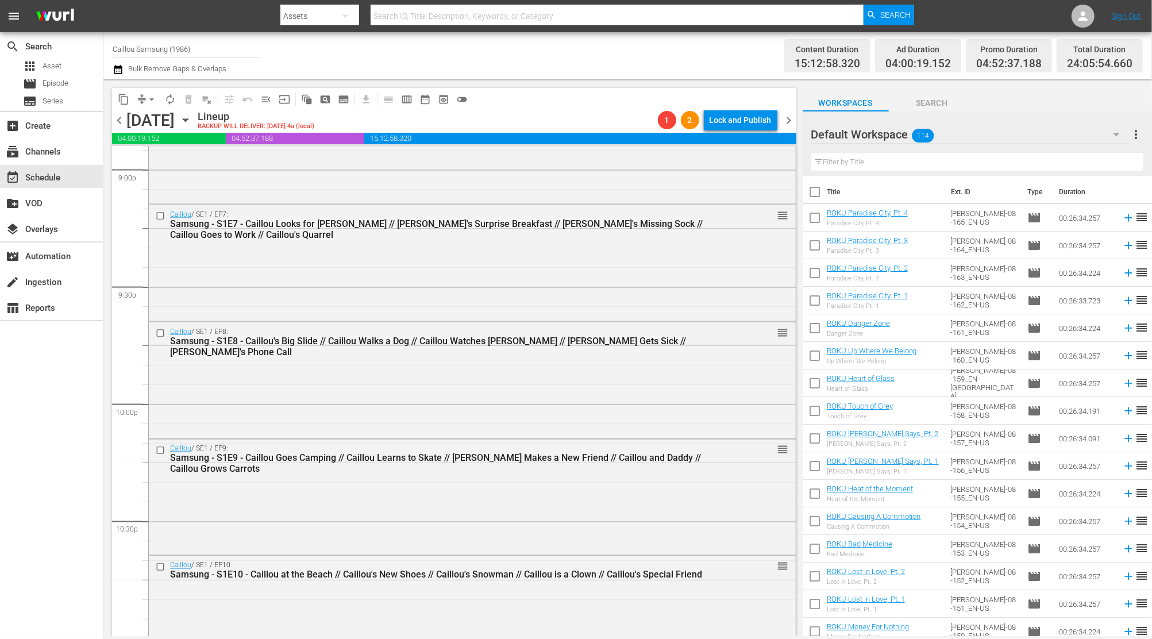
scroll to position [5137, 0]
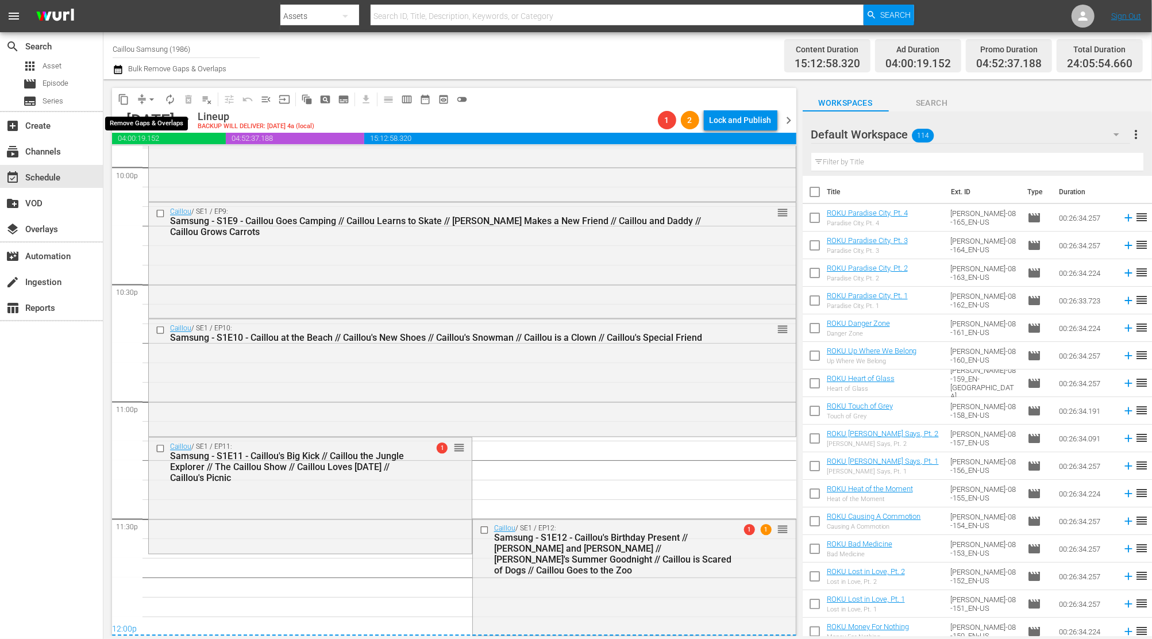
click at [152, 91] on button "arrow_drop_down" at bounding box center [152, 99] width 18 height 18
click at [152, 165] on li "Align to End of Previous Day" at bounding box center [152, 160] width 121 height 19
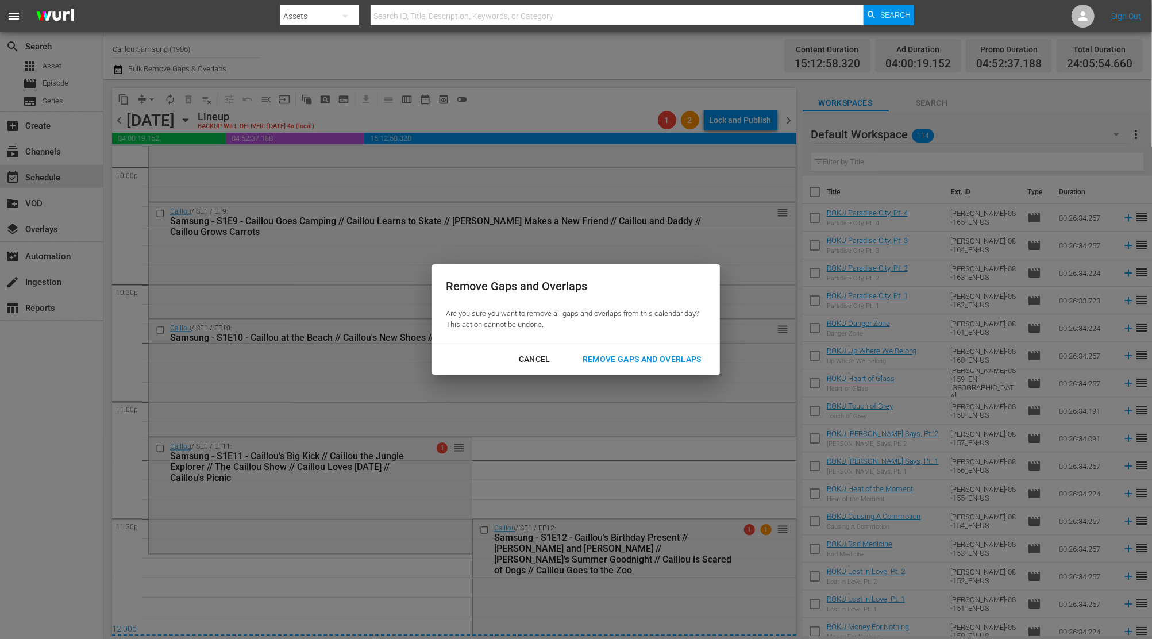
click at [622, 361] on div "Remove Gaps and Overlaps" at bounding box center [641, 359] width 137 height 14
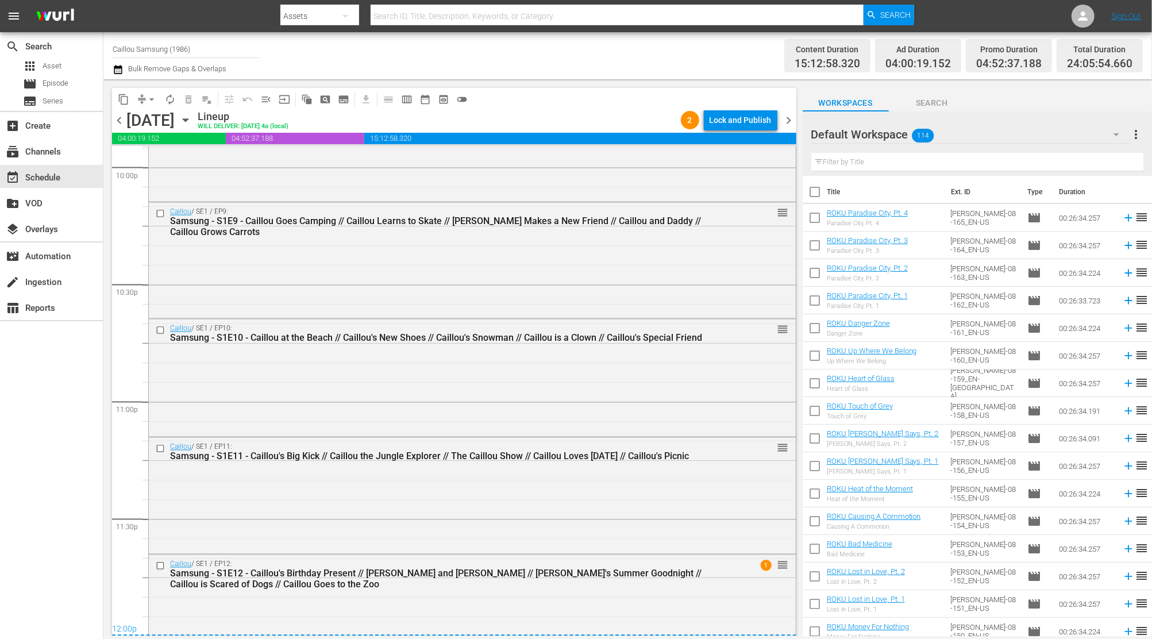
click at [786, 118] on span "chevron_right" at bounding box center [789, 120] width 14 height 14
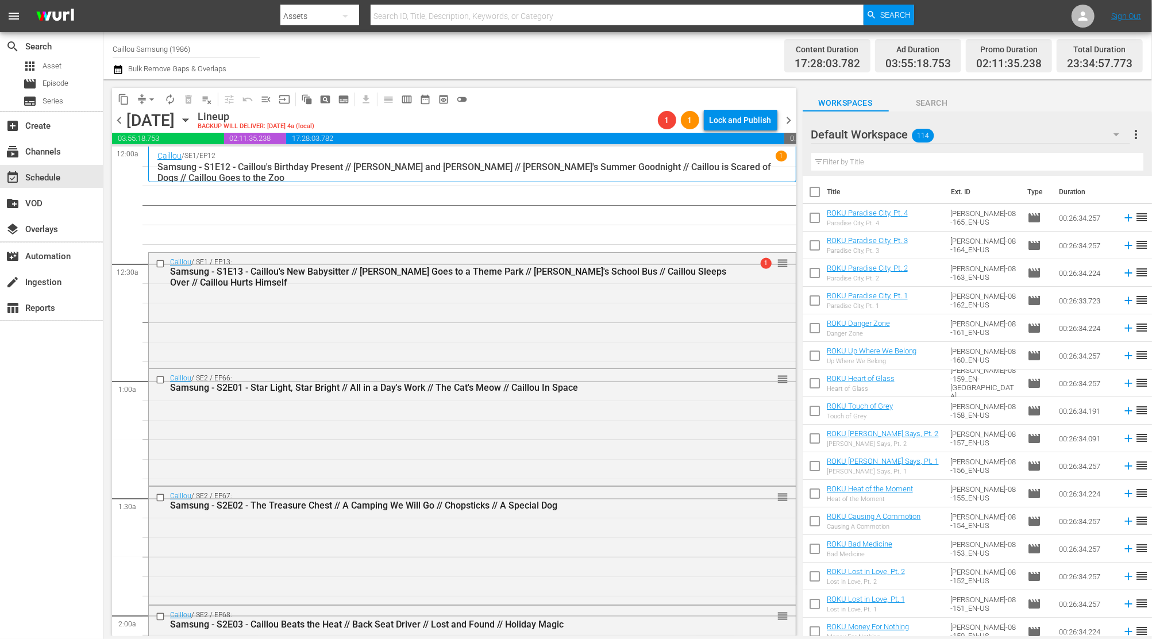
click at [145, 98] on button "arrow_drop_down" at bounding box center [152, 99] width 18 height 18
click at [145, 157] on li "Align to End of Previous Day" at bounding box center [152, 160] width 121 height 19
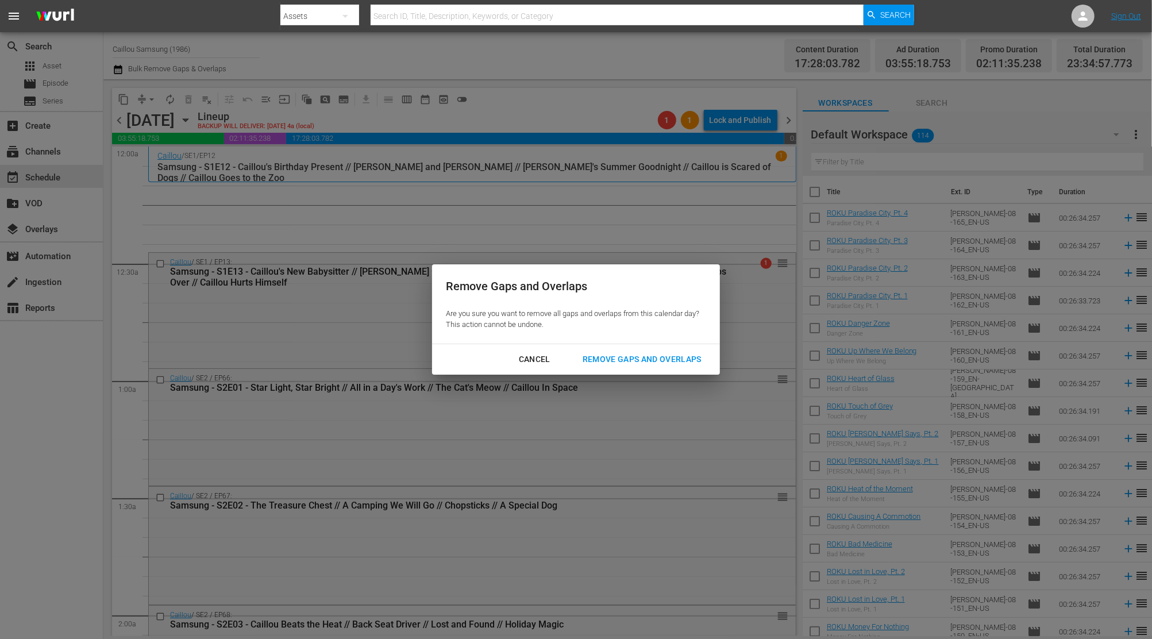
click at [615, 358] on div "Remove Gaps and Overlaps" at bounding box center [641, 359] width 137 height 14
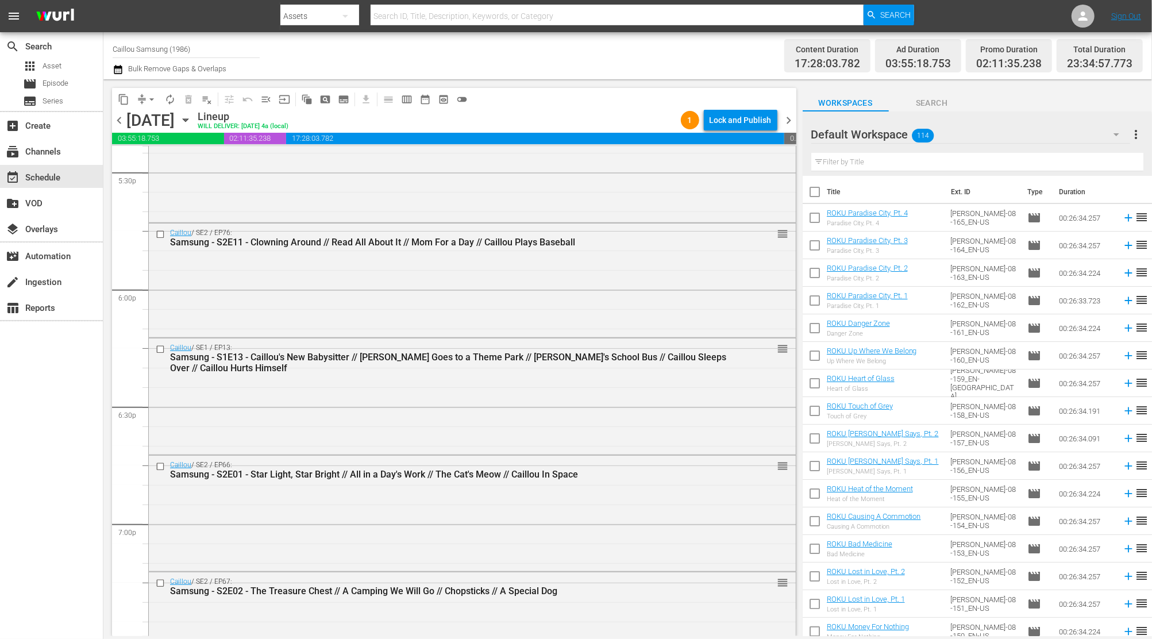
scroll to position [4064, 0]
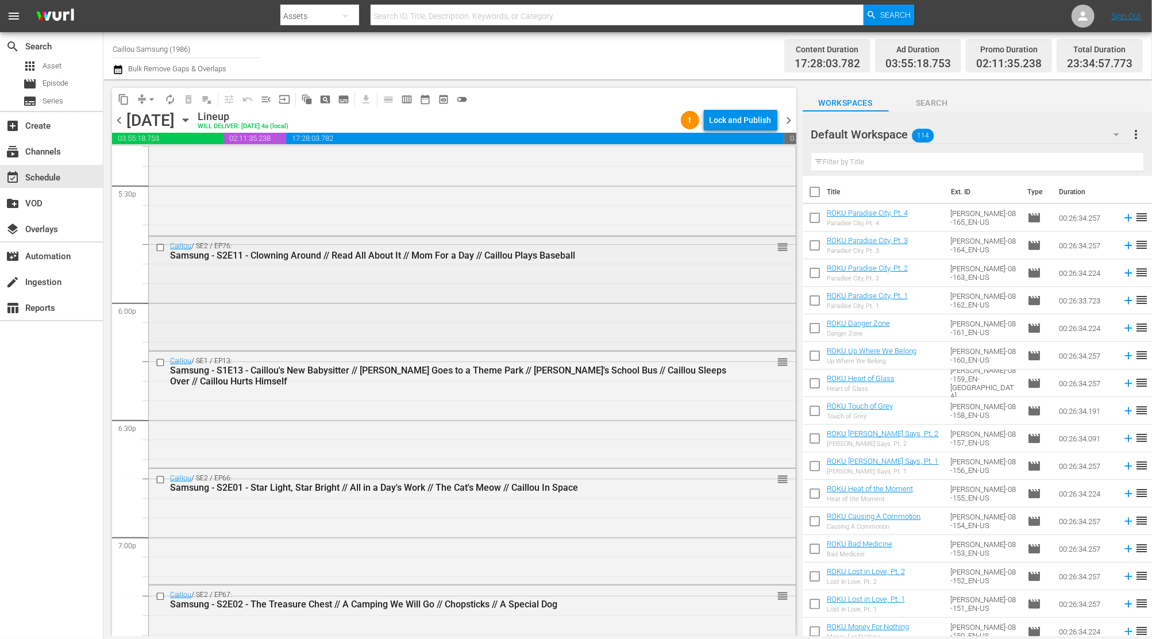
click at [161, 246] on input "checkbox" at bounding box center [162, 248] width 12 height 10
click at [126, 99] on span "content_copy" at bounding box center [123, 99] width 11 height 11
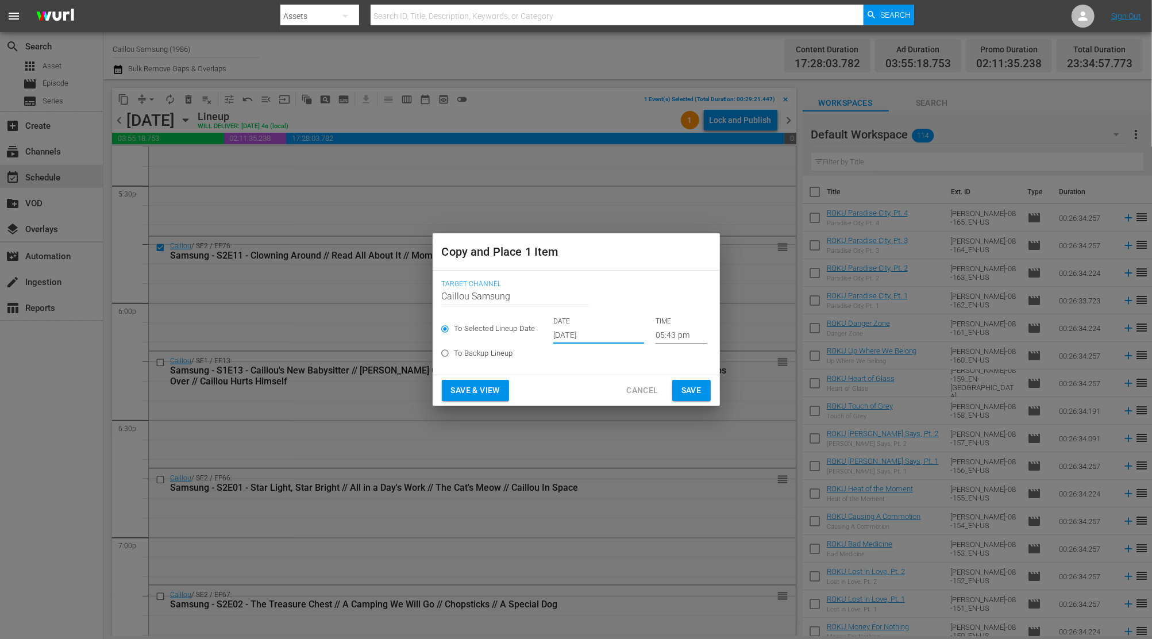
click at [604, 331] on input "[DATE]" at bounding box center [598, 334] width 91 height 17
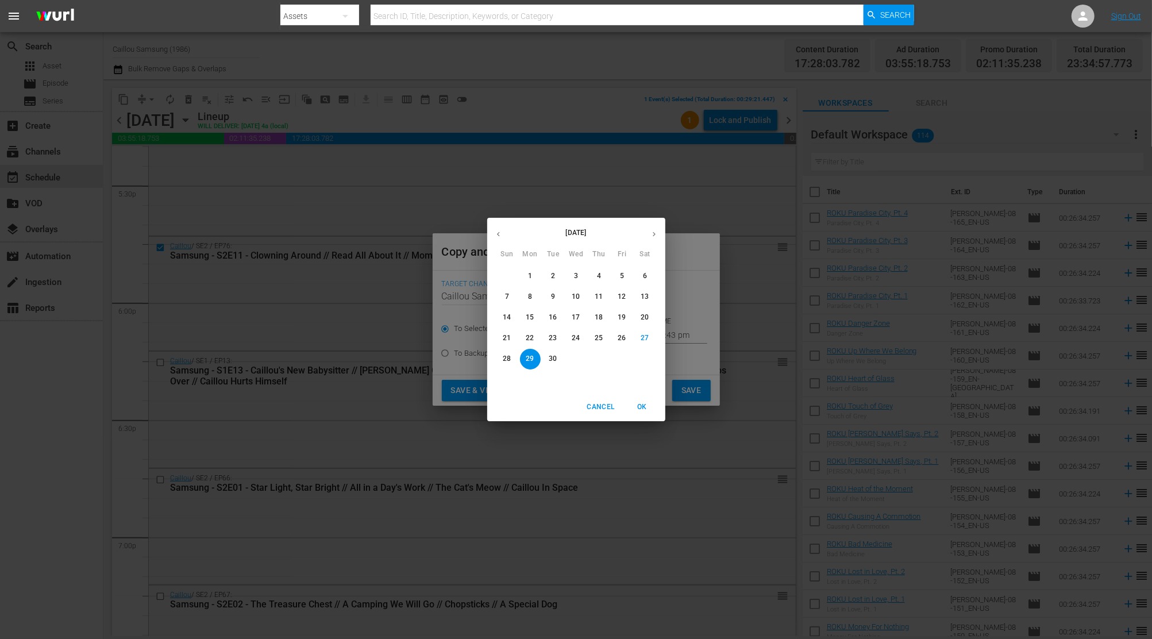
click at [646, 231] on button "button" at bounding box center [654, 234] width 22 height 22
click at [619, 334] on p "24" at bounding box center [622, 338] width 8 height 10
type input "Oct 24th 2025"
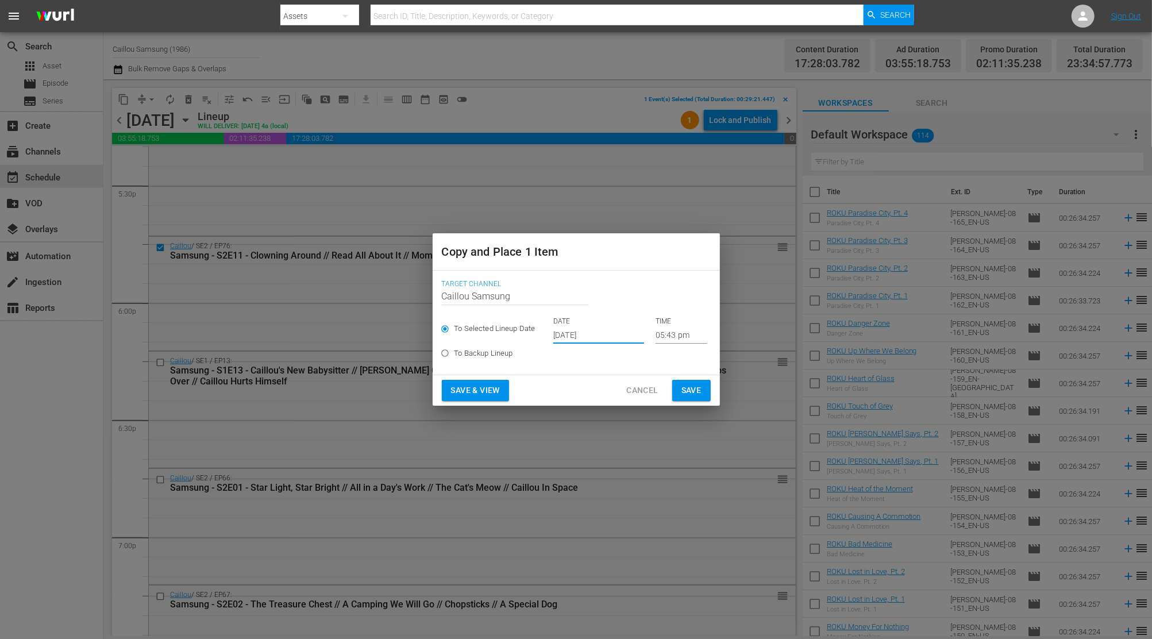
click at [651, 334] on div "DATE Oct 24th 2025 TIME 05:43 pm" at bounding box center [630, 330] width 154 height 27
click at [683, 345] on label "To Backup Lineup" at bounding box center [569, 353] width 266 height 19
click at [455, 346] on input "To Backup Lineup" at bounding box center [445, 355] width 19 height 19
radio input "true"
click at [675, 337] on div "To Selected Lineup Date DATE Oct 24th 2025 TIME 05:43 pm" at bounding box center [576, 330] width 269 height 27
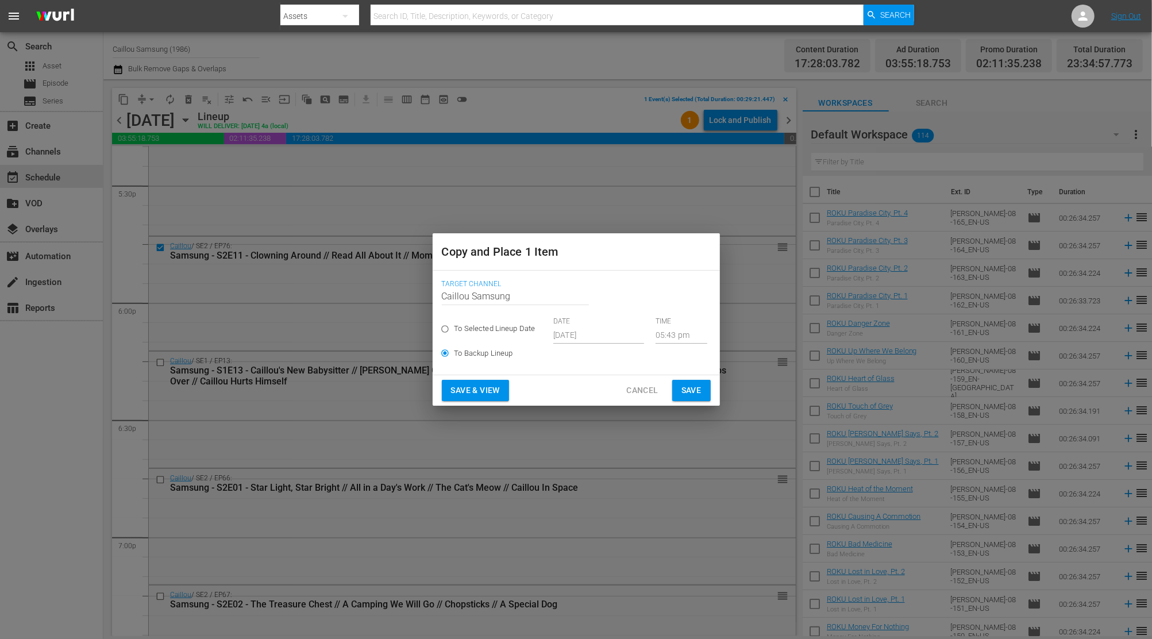
click at [655, 387] on span "Cancel" at bounding box center [642, 390] width 32 height 14
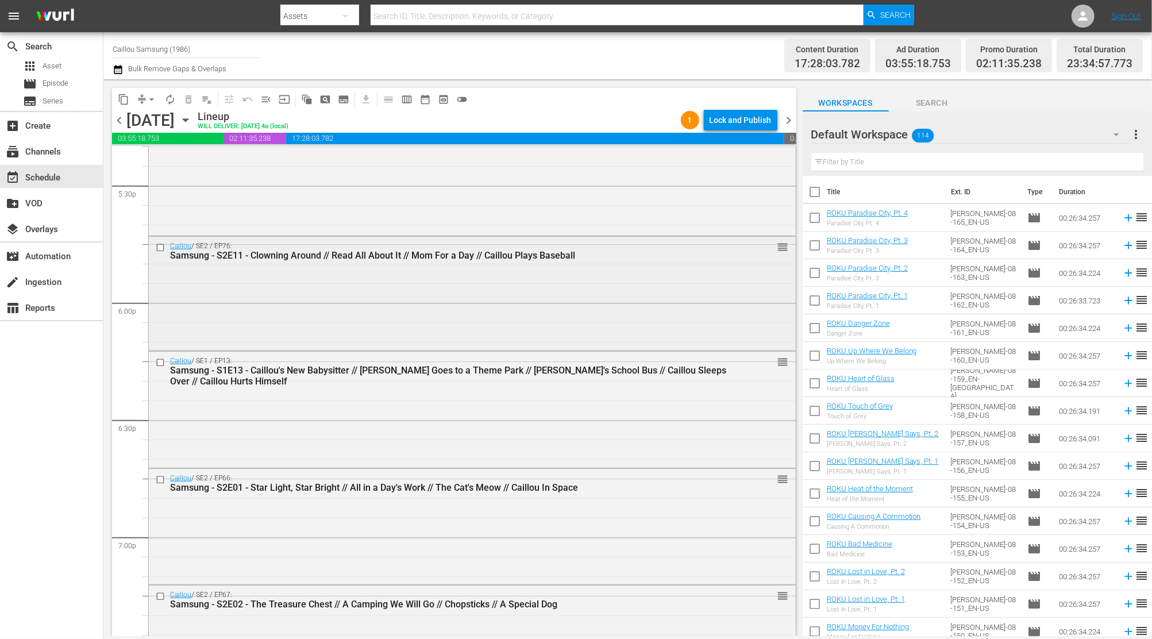
click at [161, 246] on input "checkbox" at bounding box center [162, 248] width 12 height 10
click at [122, 98] on span "content_copy" at bounding box center [123, 99] width 11 height 11
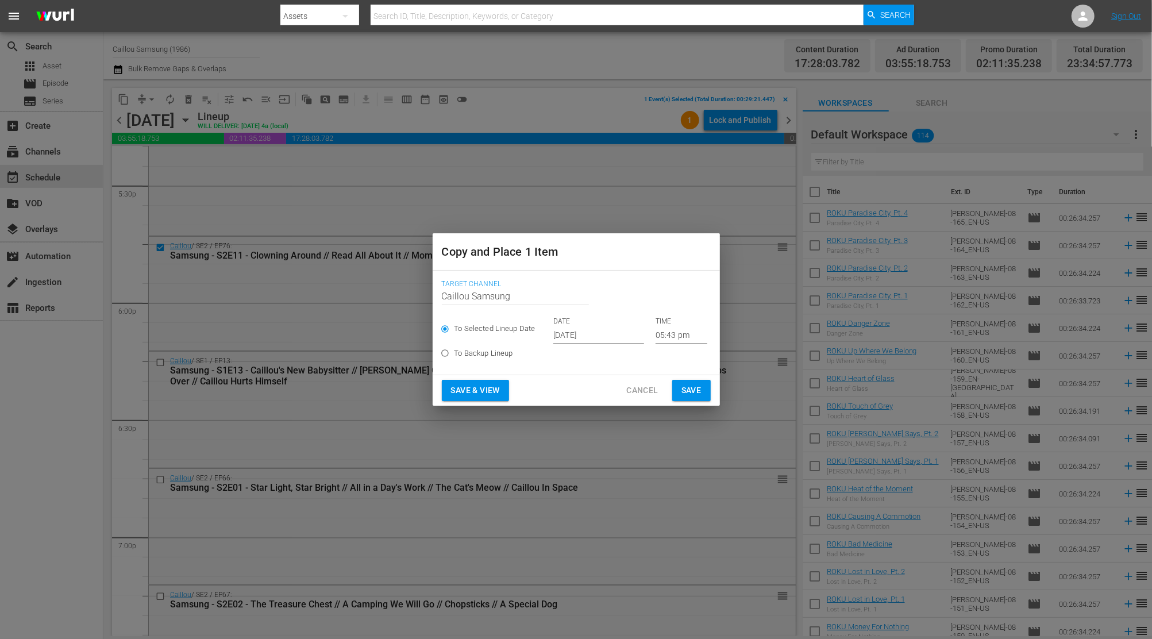
click at [579, 333] on input "[DATE]" at bounding box center [598, 334] width 91 height 17
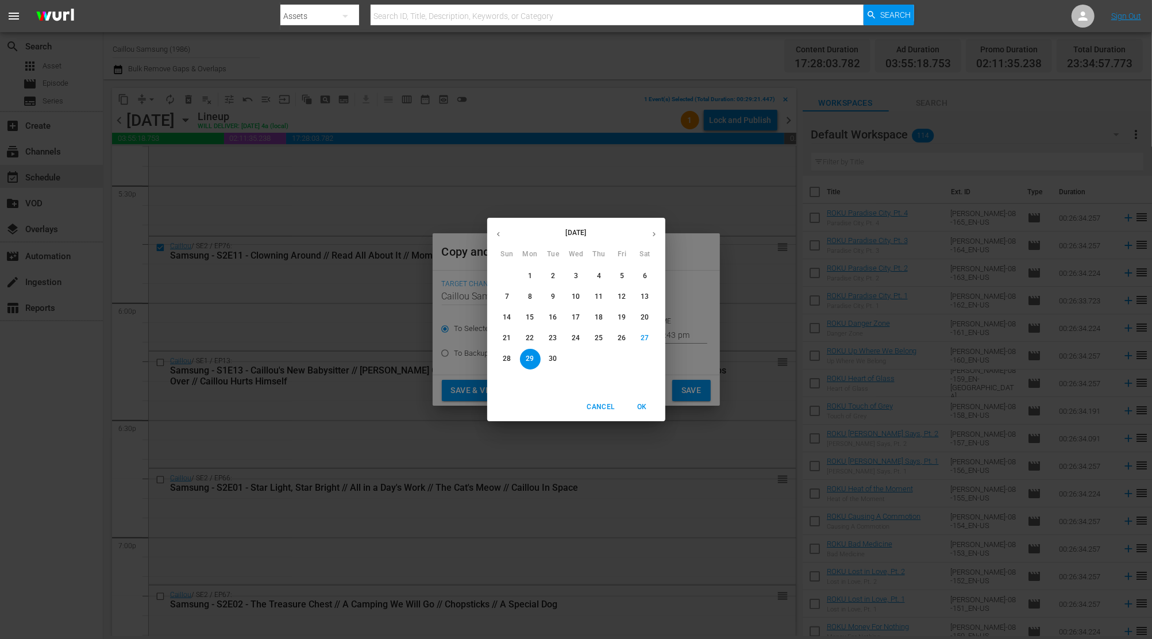
click at [646, 237] on button "button" at bounding box center [654, 234] width 22 height 22
click at [619, 330] on button "24" at bounding box center [622, 338] width 21 height 21
type input "Oct 24th 2025"
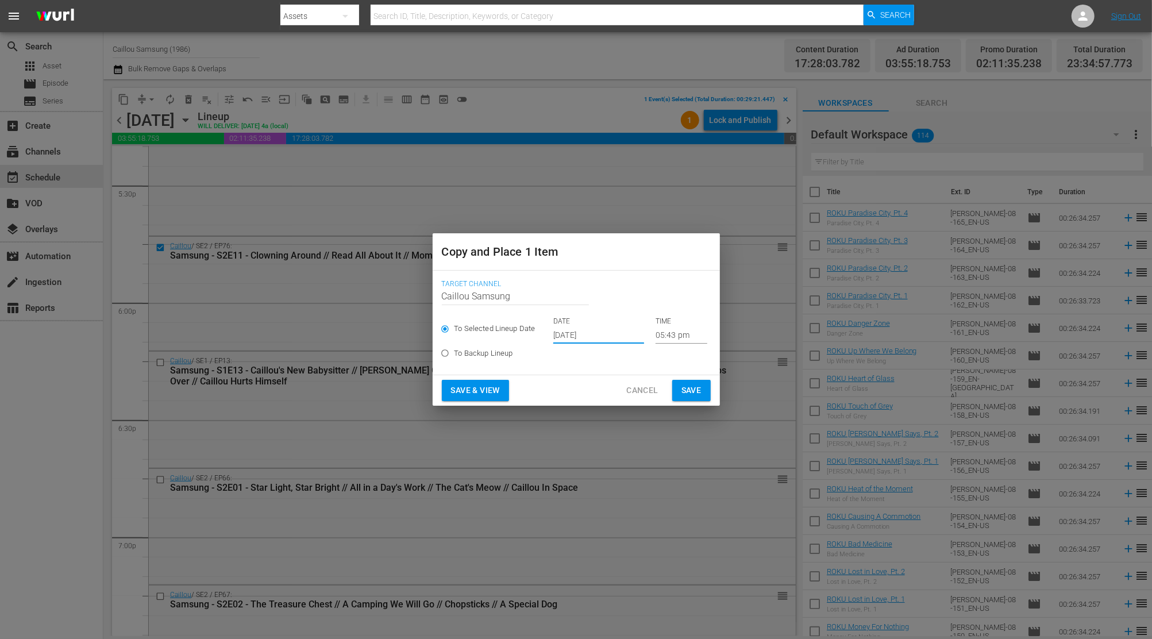
click at [684, 327] on input "05:43 pm" at bounding box center [682, 334] width 52 height 17
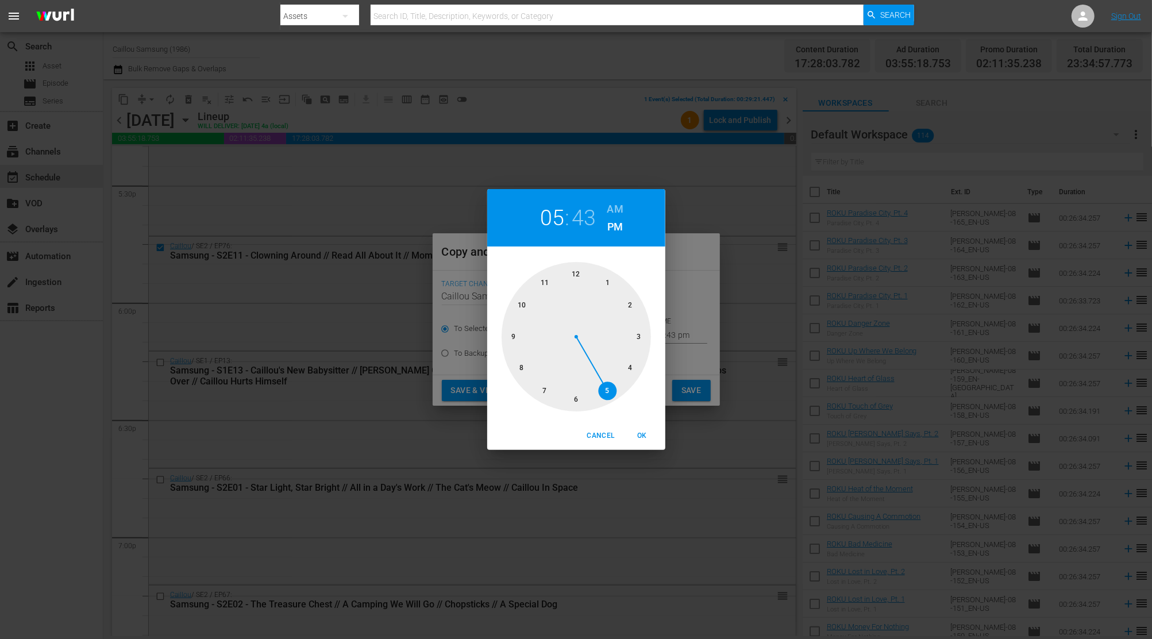
click at [550, 286] on div at bounding box center [576, 336] width 149 height 149
click at [577, 400] on div at bounding box center [576, 336] width 149 height 149
click at [638, 433] on span "OK" at bounding box center [643, 436] width 28 height 12
type input "11:30 pm"
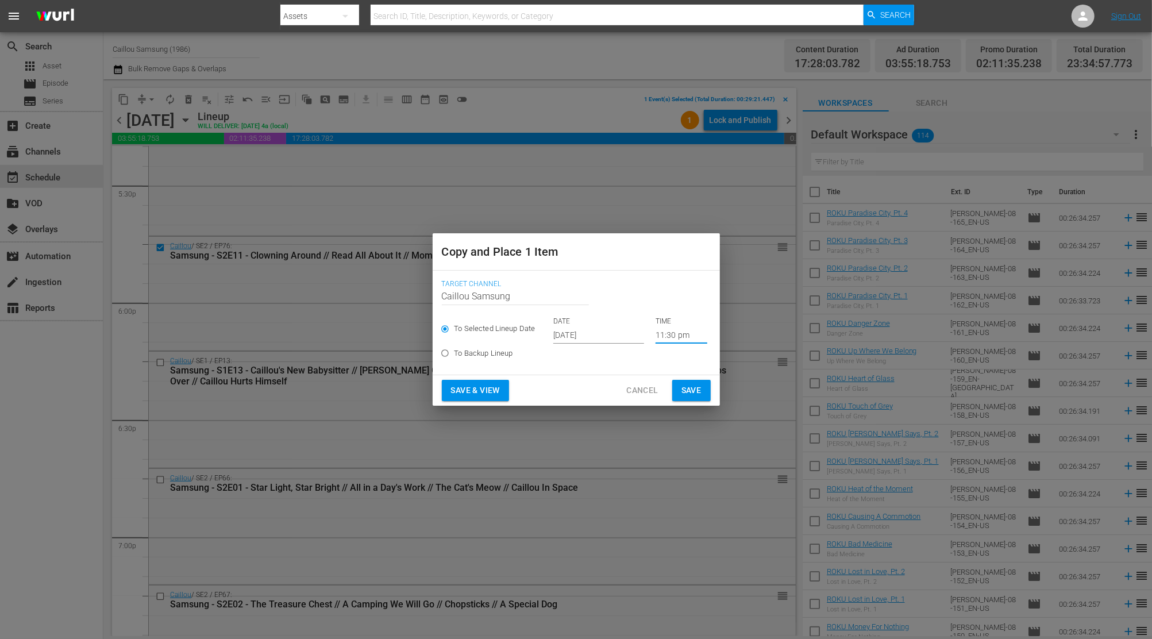
click at [691, 394] on span "Save" at bounding box center [691, 390] width 20 height 14
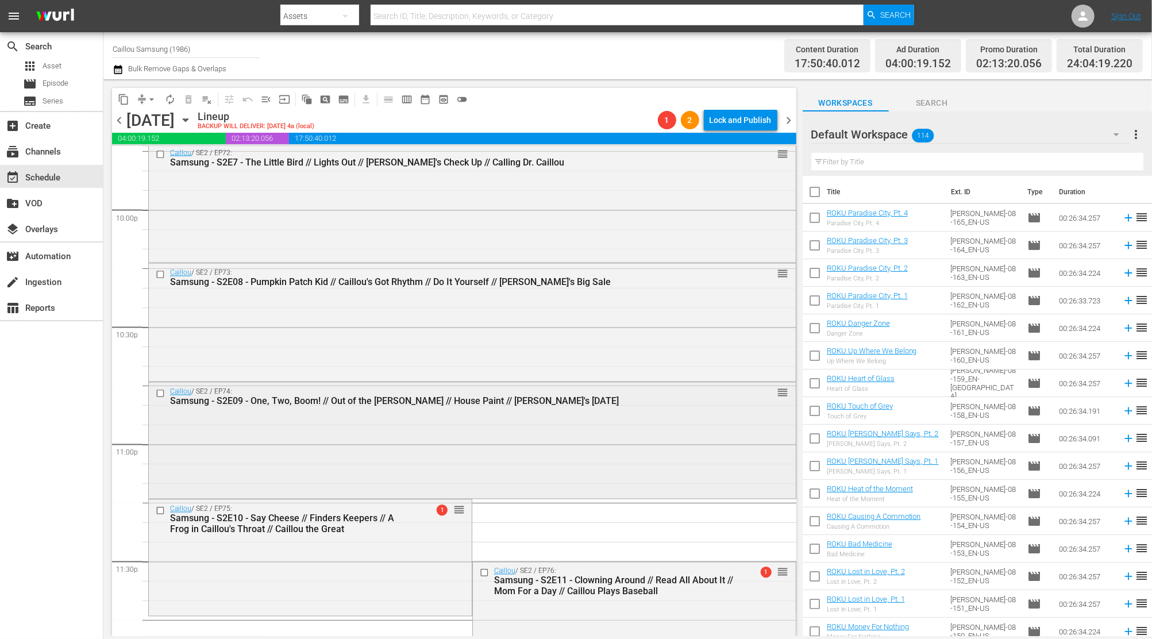
scroll to position [5057, 0]
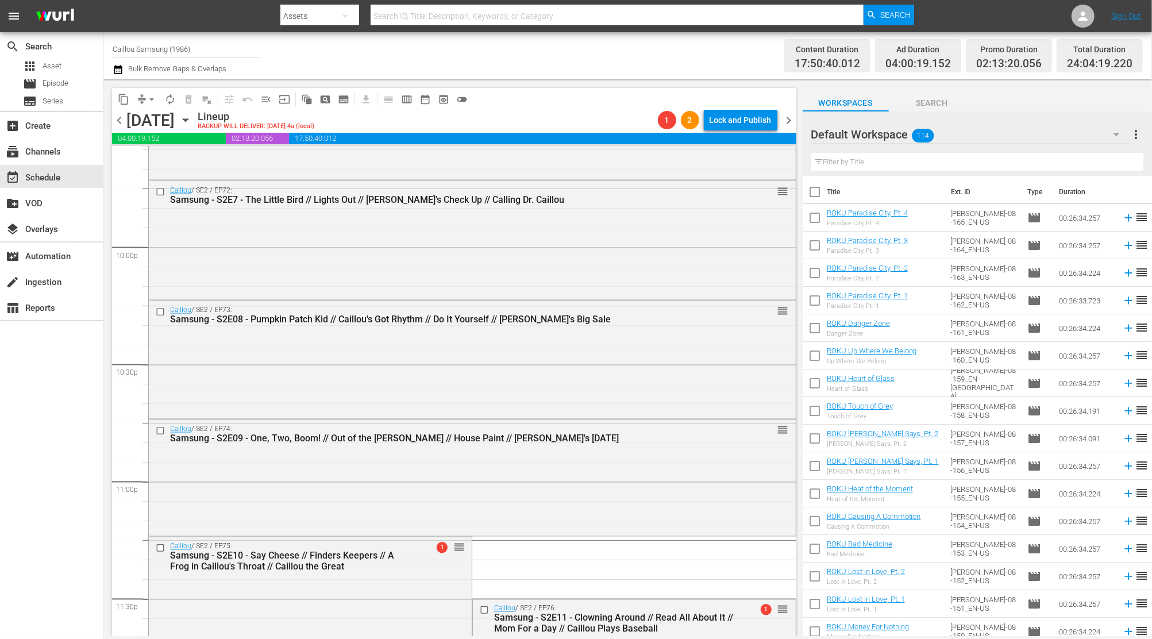
click at [144, 101] on button "arrow_drop_down" at bounding box center [152, 99] width 18 height 18
click at [160, 168] on li "Align to End of Previous Day" at bounding box center [152, 160] width 121 height 19
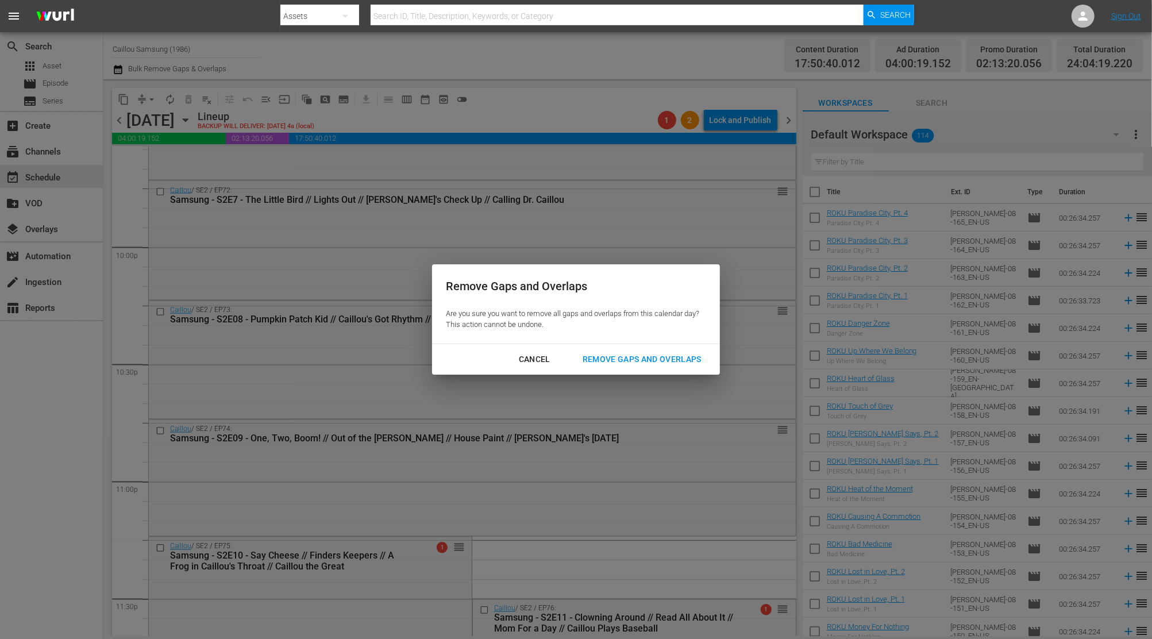
click at [701, 364] on div "Remove Gaps and Overlaps" at bounding box center [641, 359] width 137 height 14
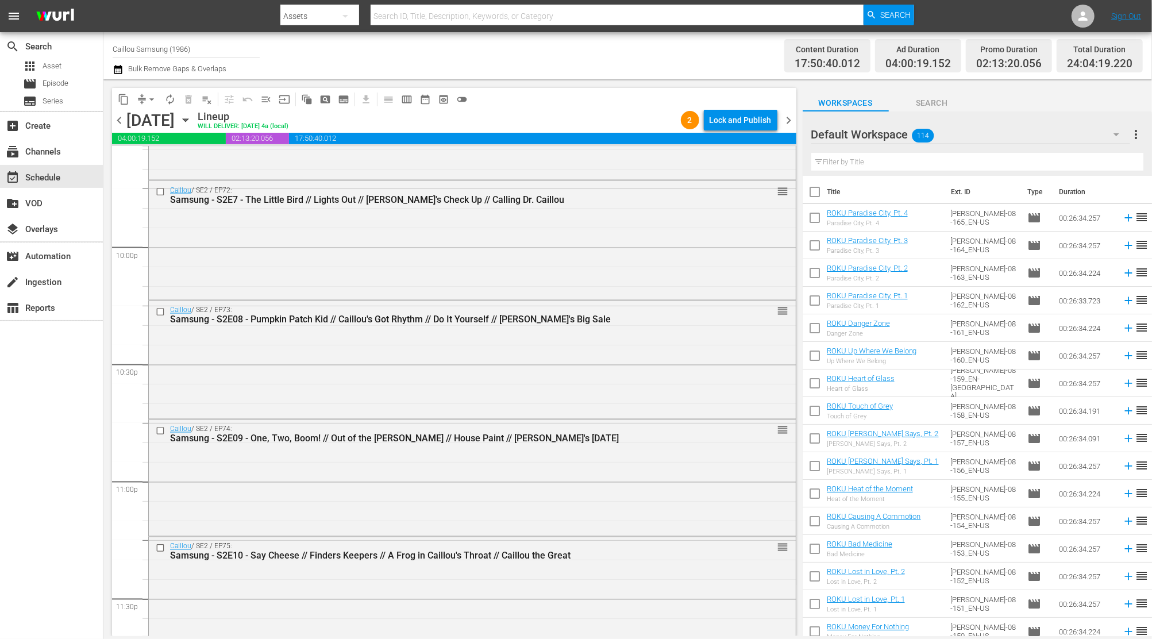
click at [788, 124] on span "chevron_right" at bounding box center [789, 120] width 14 height 14
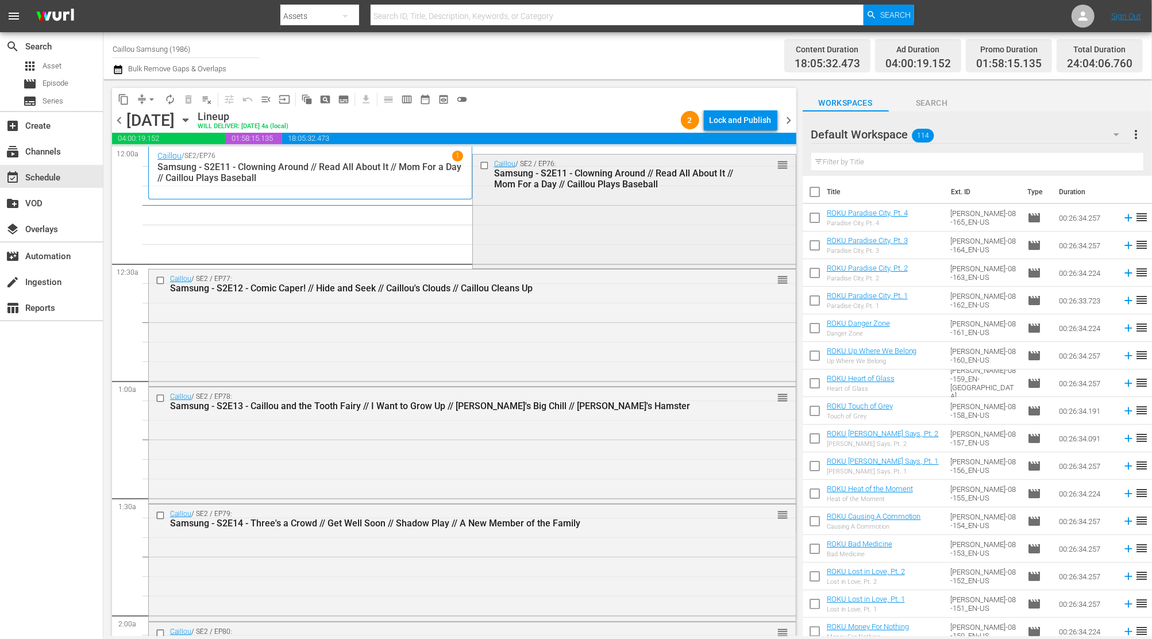
click at [479, 170] on input "checkbox" at bounding box center [485, 166] width 12 height 10
click at [192, 99] on span "delete_forever_outlined" at bounding box center [188, 99] width 11 height 11
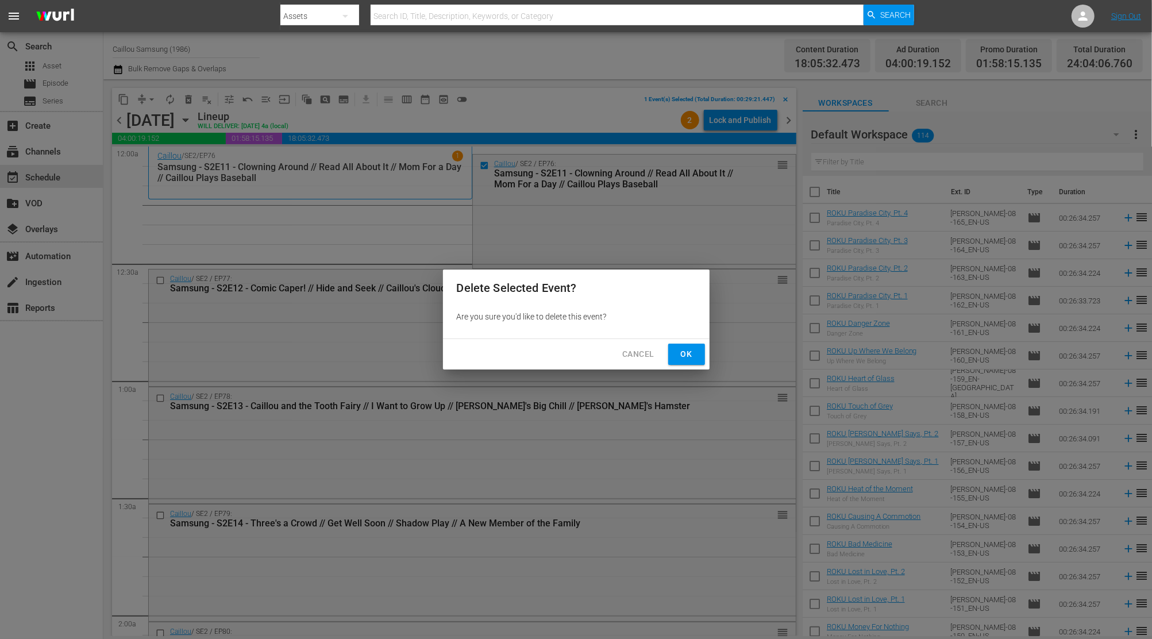
click at [687, 355] on span "Ok" at bounding box center [686, 354] width 18 height 14
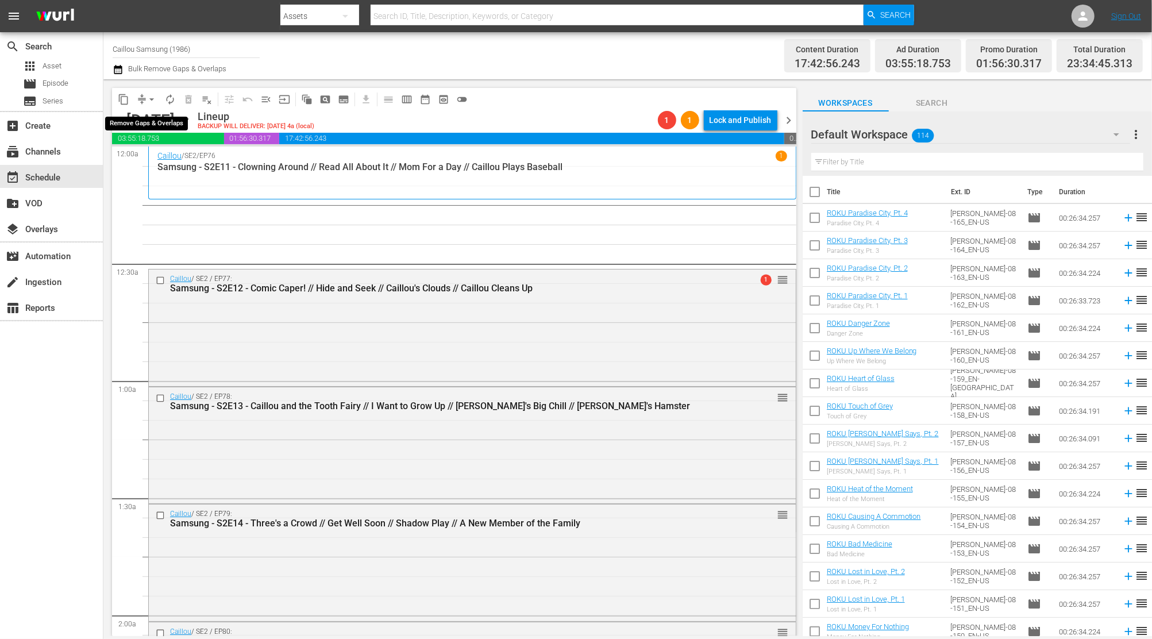
click at [151, 103] on span "arrow_drop_down" at bounding box center [151, 99] width 11 height 11
click at [152, 160] on li "Align to End of Previous Day" at bounding box center [152, 160] width 121 height 19
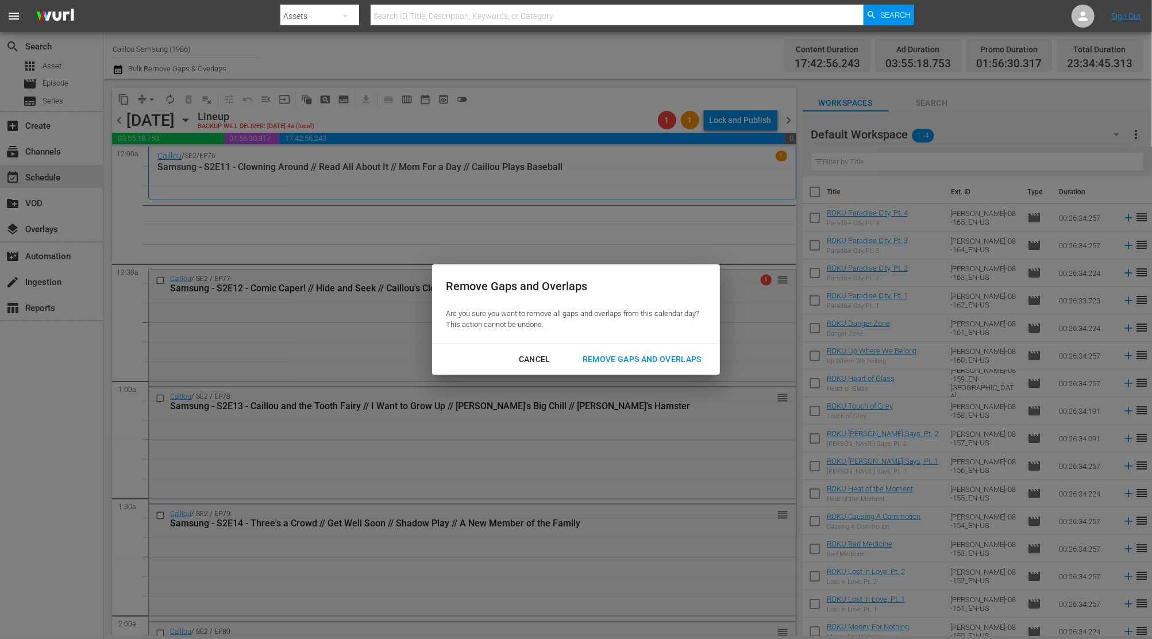
click at [639, 357] on div "Remove Gaps and Overlaps" at bounding box center [641, 359] width 137 height 14
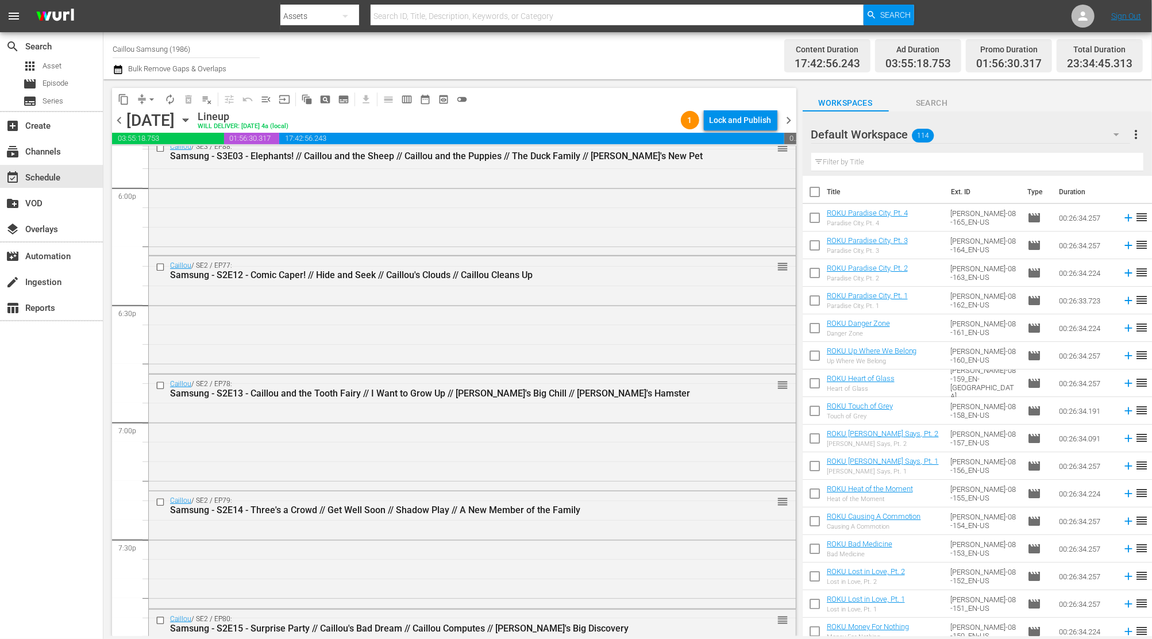
scroll to position [4064, 0]
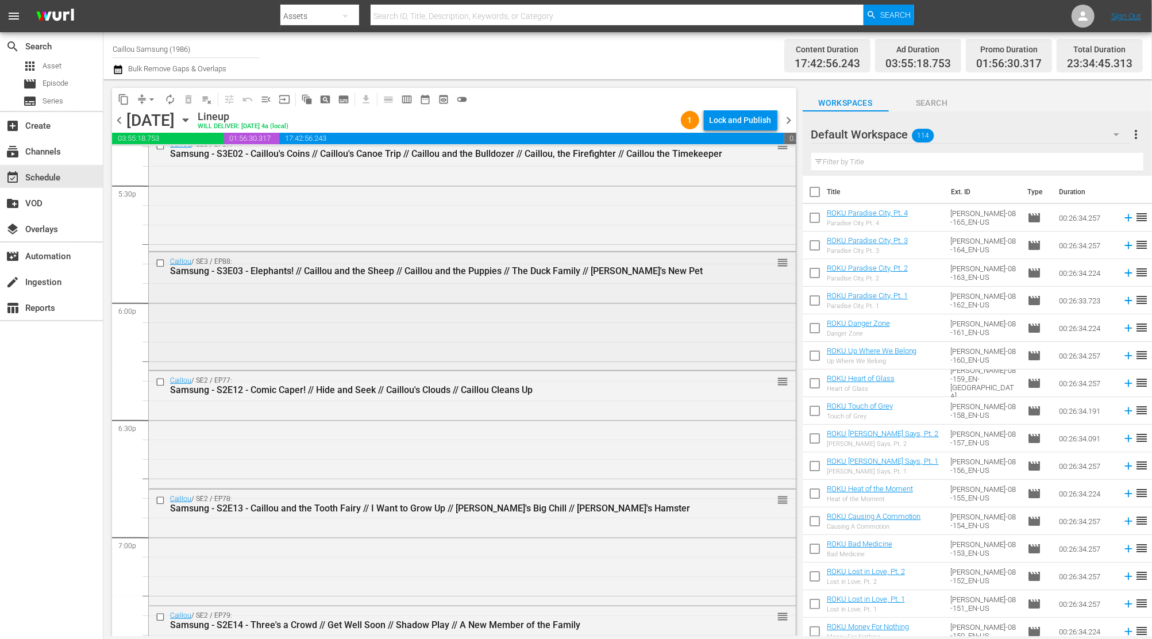
click at [161, 260] on input "checkbox" at bounding box center [162, 263] width 12 height 10
click at [125, 106] on button "content_copy" at bounding box center [123, 99] width 18 height 18
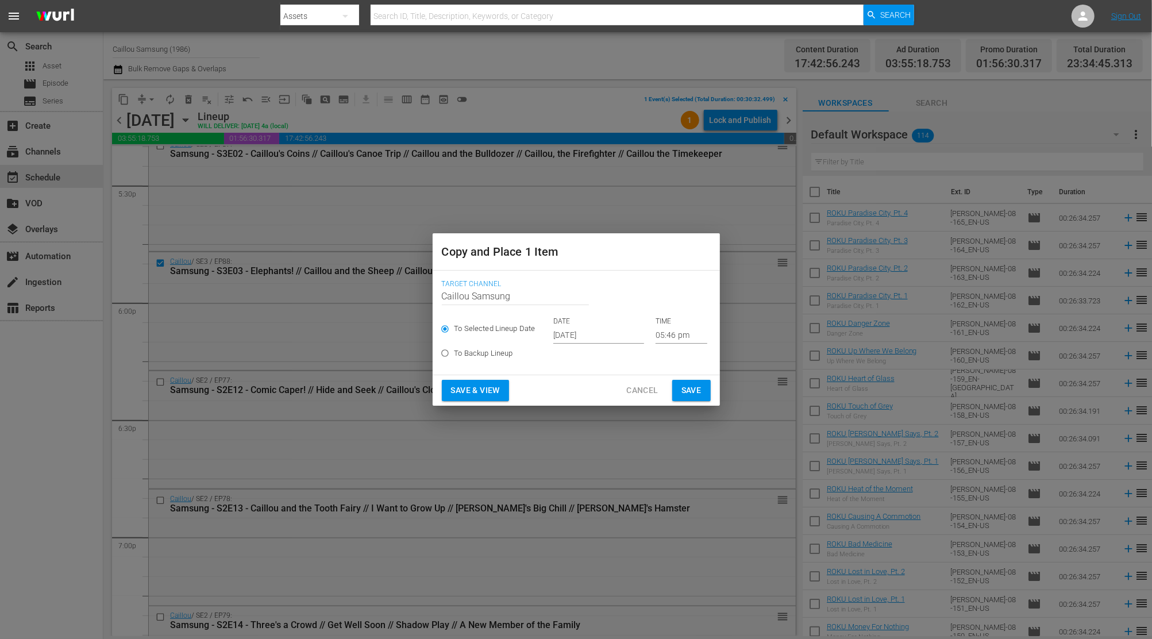
click at [596, 337] on input "[DATE]" at bounding box center [598, 334] width 91 height 17
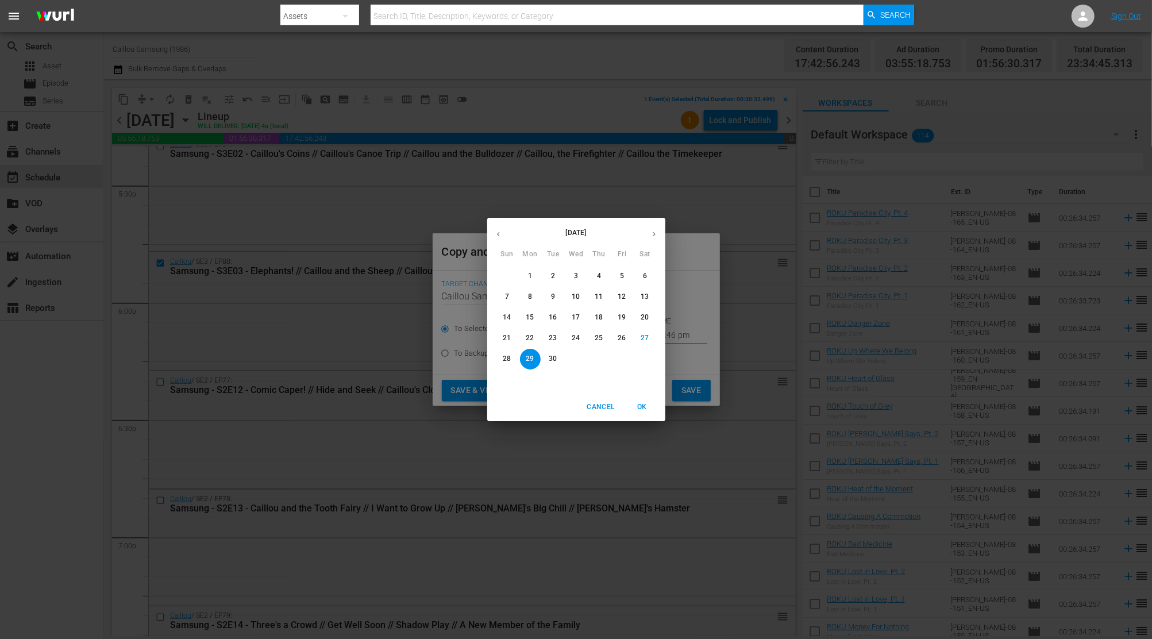
click at [650, 241] on button "button" at bounding box center [654, 234] width 22 height 22
click at [648, 337] on p "25" at bounding box center [645, 338] width 8 height 10
type input "Oct 25th 2025"
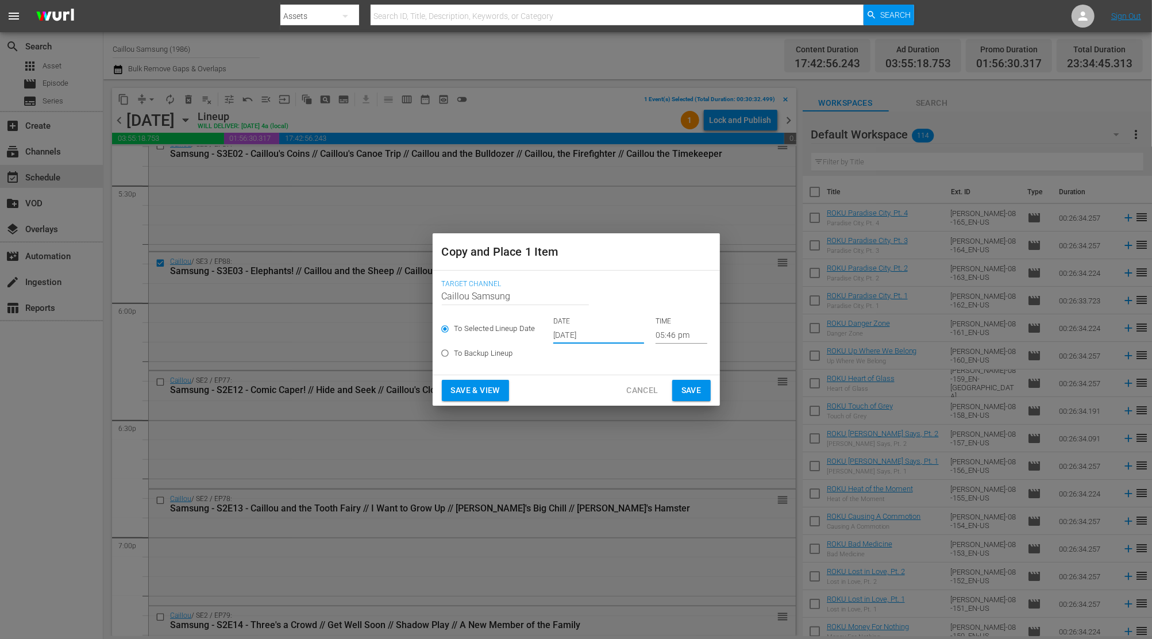
click at [670, 336] on input "05:46 pm" at bounding box center [682, 334] width 52 height 17
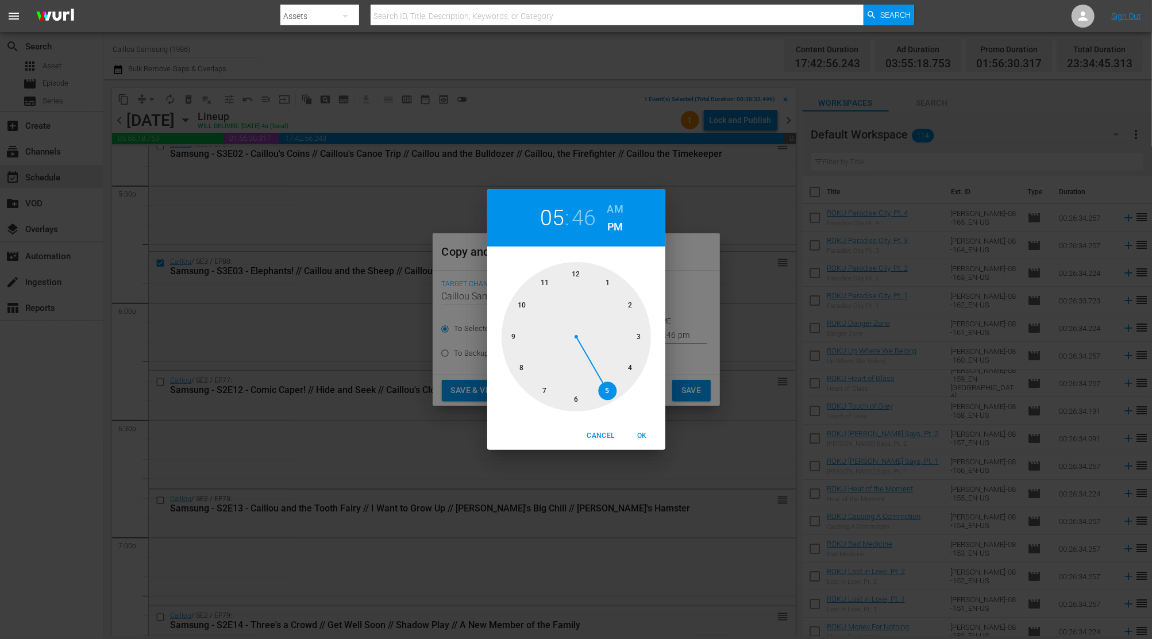
click at [541, 284] on div at bounding box center [576, 336] width 149 height 149
click at [579, 400] on div at bounding box center [576, 336] width 149 height 149
click at [642, 433] on span "OK" at bounding box center [643, 436] width 28 height 12
type input "11:30 pm"
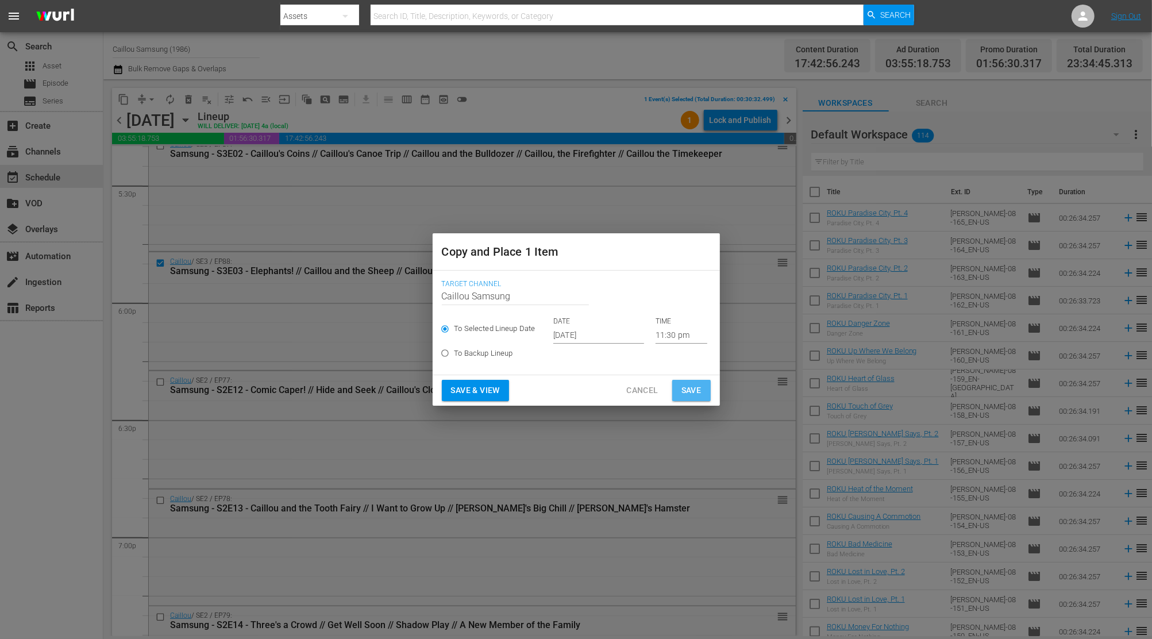
click at [695, 392] on span "Save" at bounding box center [691, 390] width 20 height 14
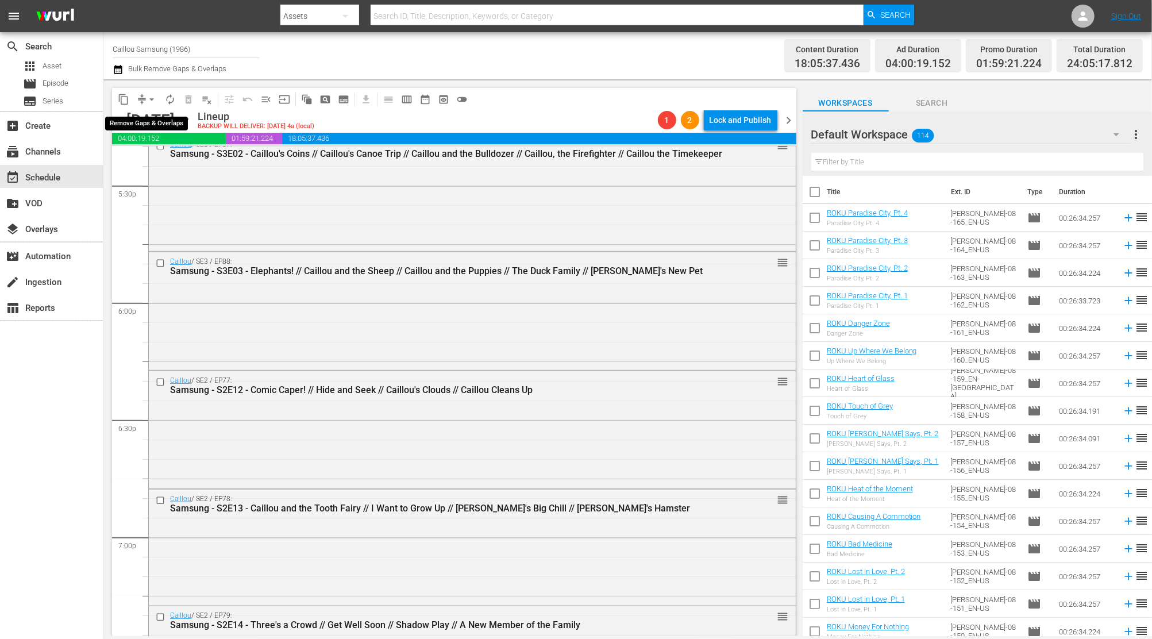
click at [153, 100] on span "arrow_drop_down" at bounding box center [151, 99] width 11 height 11
click at [174, 157] on li "Align to End of Previous Day" at bounding box center [152, 160] width 121 height 19
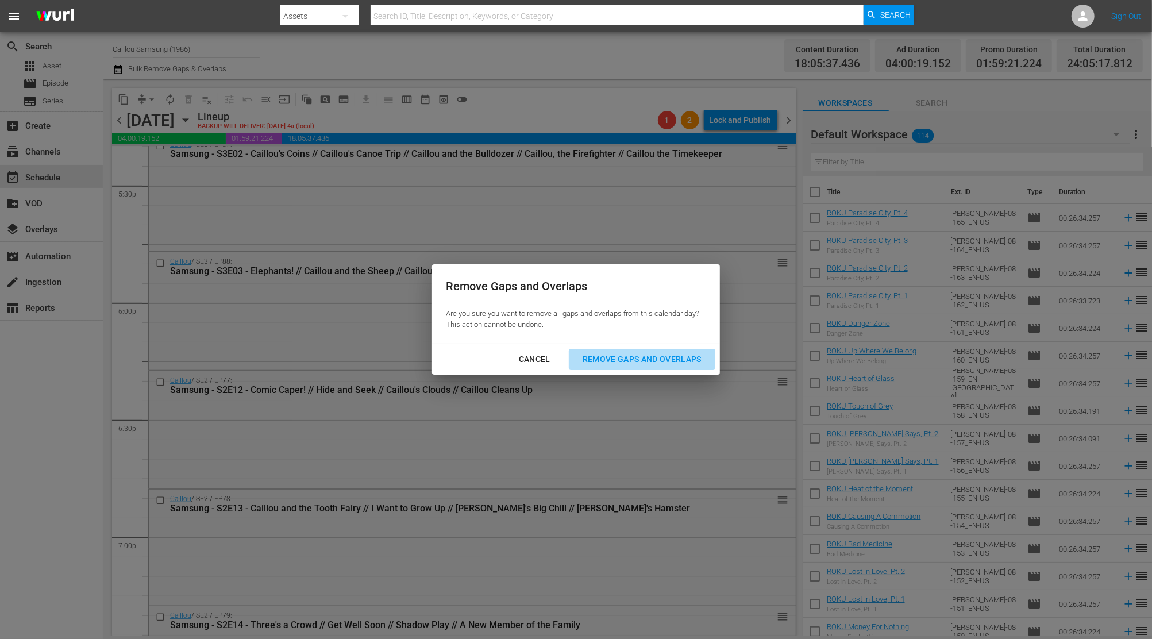
click at [605, 356] on div "Remove Gaps and Overlaps" at bounding box center [641, 359] width 137 height 14
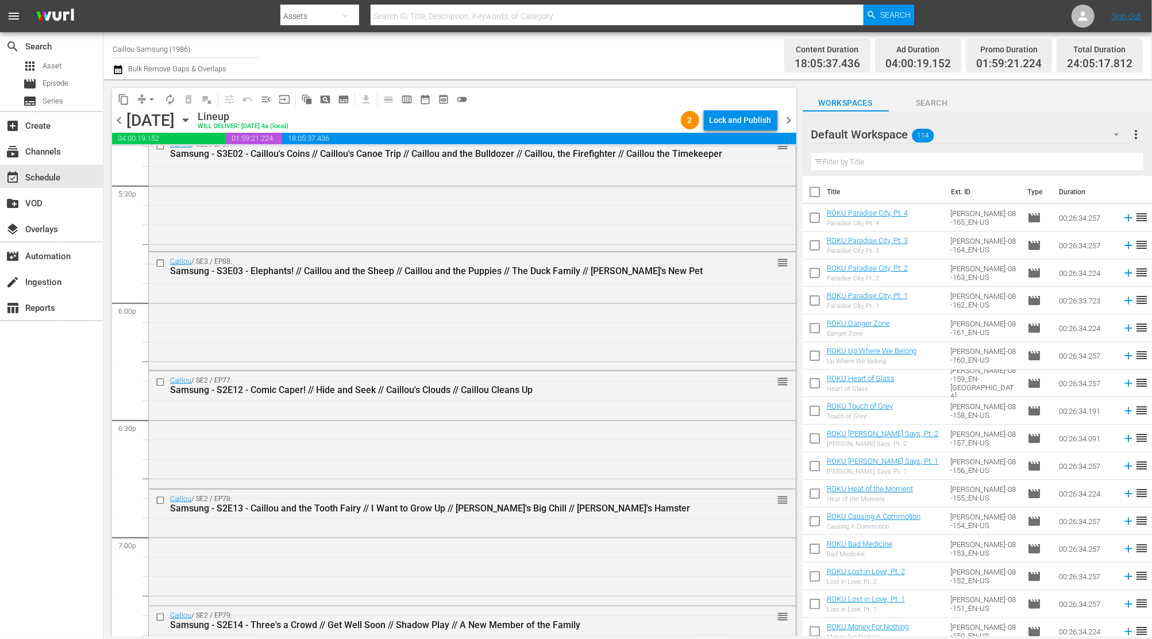
click at [786, 121] on span "chevron_right" at bounding box center [789, 120] width 14 height 14
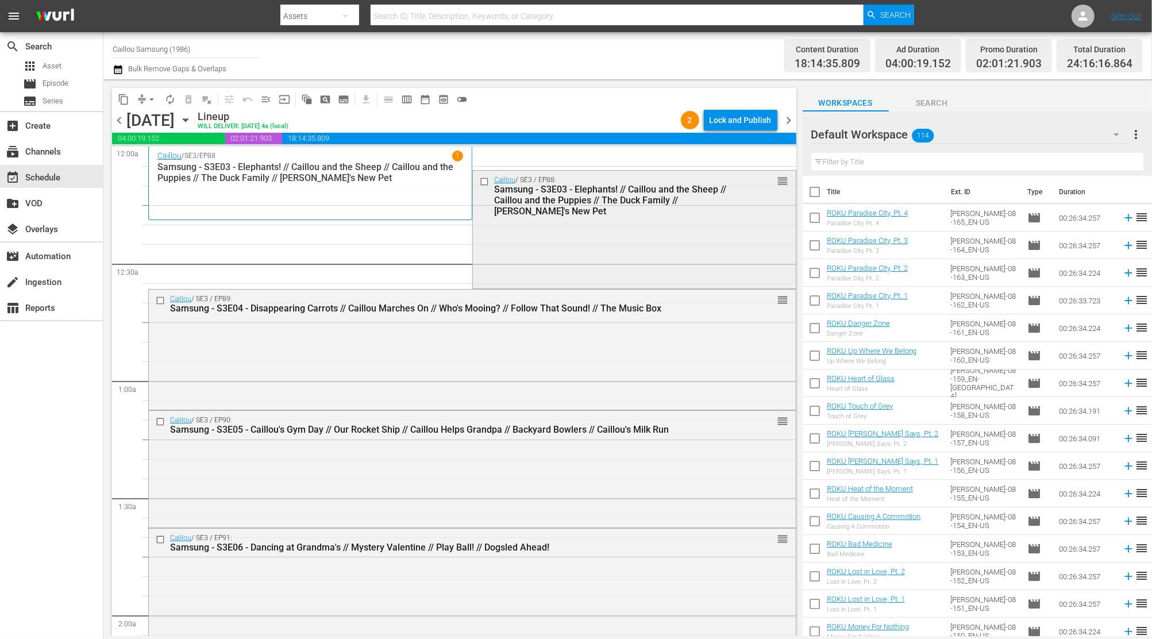
click at [479, 183] on input "checkbox" at bounding box center [485, 181] width 12 height 10
click at [198, 102] on button "playlist_remove_outlined" at bounding box center [207, 99] width 18 height 18
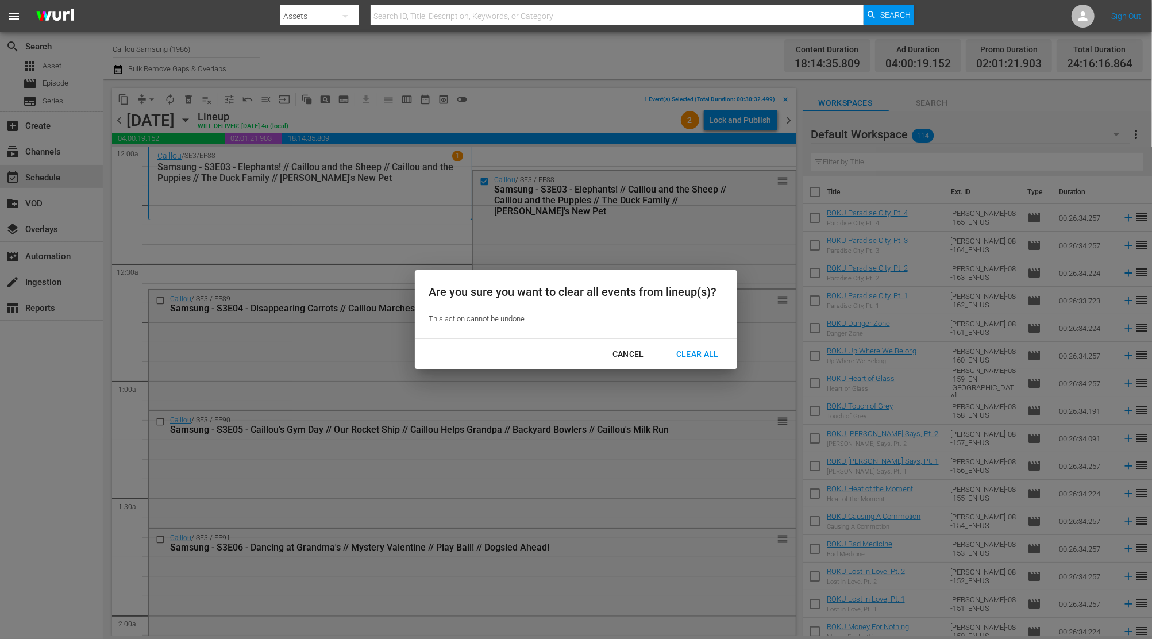
click at [619, 360] on div "Cancel" at bounding box center [628, 354] width 50 height 14
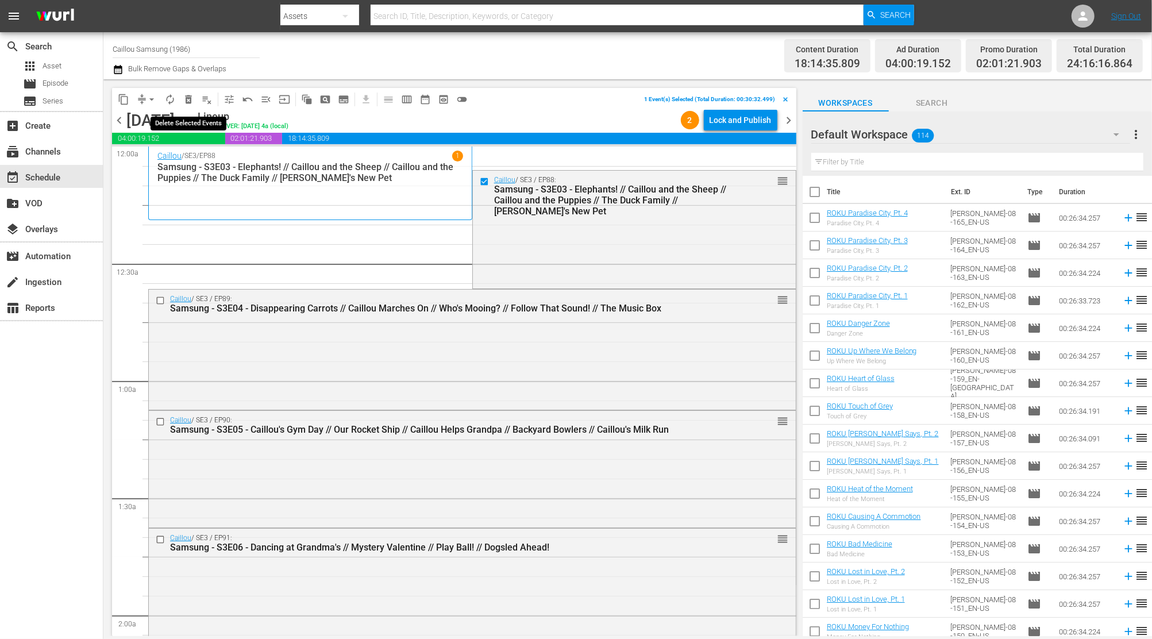
click at [194, 97] on span "delete_forever_outlined" at bounding box center [188, 99] width 11 height 11
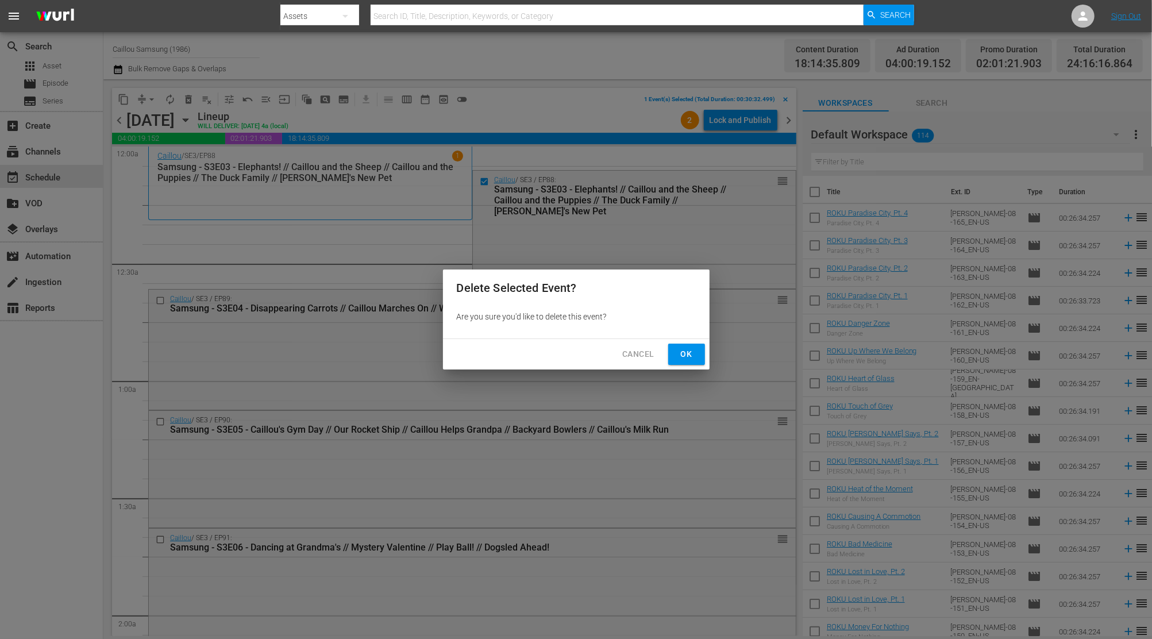
click at [678, 356] on span "Ok" at bounding box center [686, 354] width 18 height 14
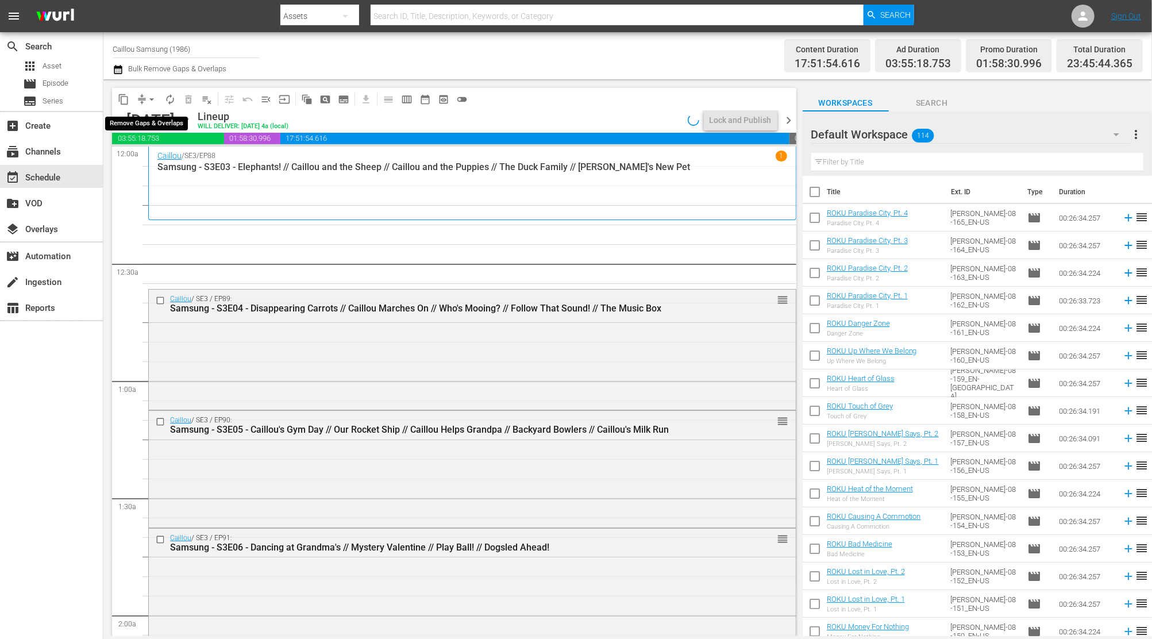
click at [148, 101] on span "arrow_drop_down" at bounding box center [151, 99] width 11 height 11
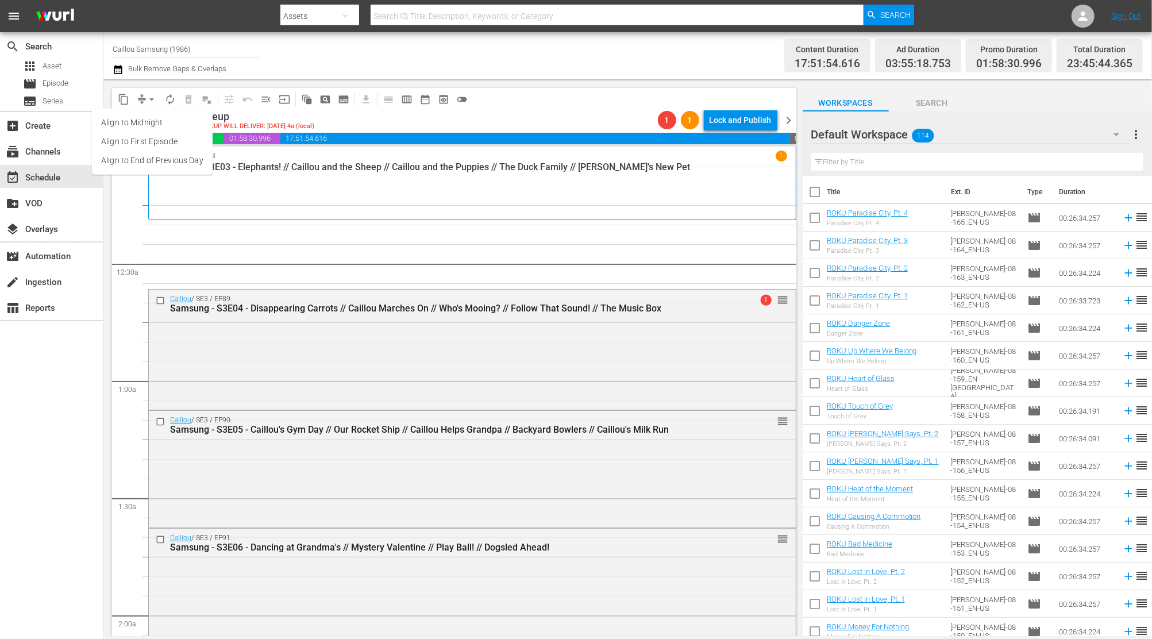
click at [150, 153] on li "Align to End of Previous Day" at bounding box center [152, 160] width 121 height 19
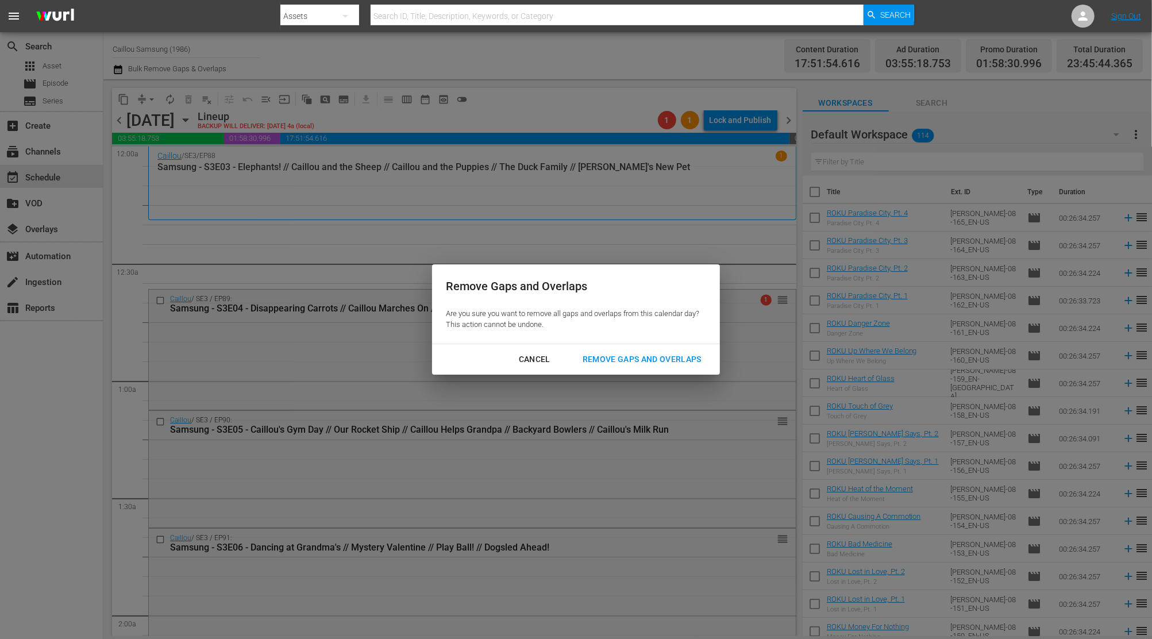
click at [663, 355] on div "Remove Gaps and Overlaps" at bounding box center [641, 359] width 137 height 14
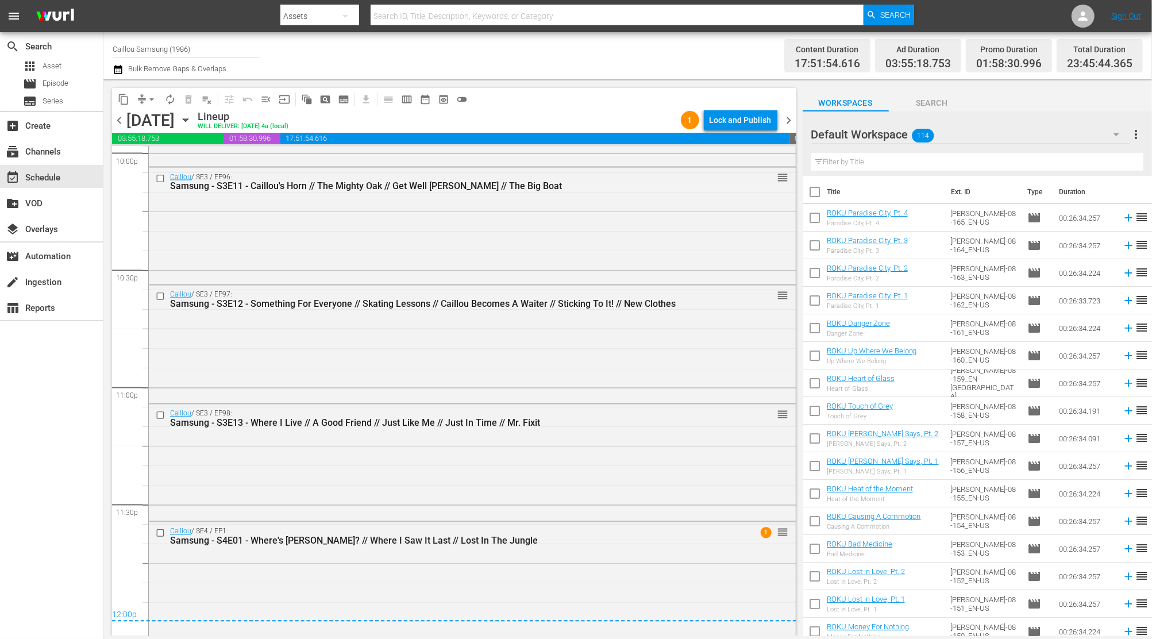
scroll to position [5154, 0]
click at [787, 120] on span "chevron_right" at bounding box center [789, 120] width 14 height 14
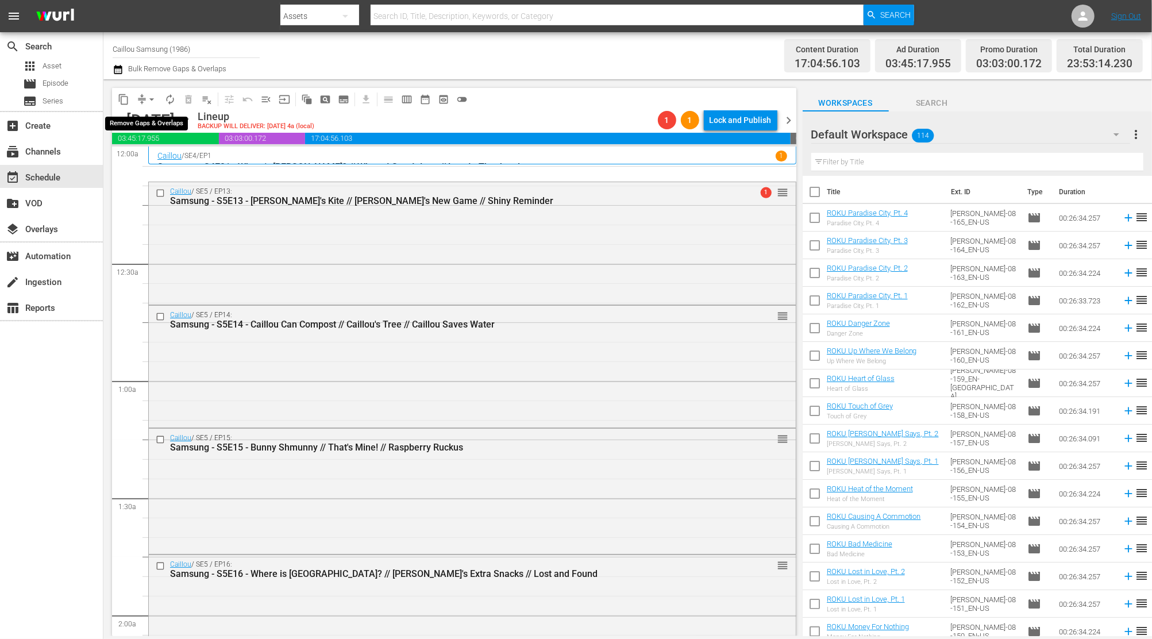
click at [151, 94] on span "arrow_drop_down" at bounding box center [151, 99] width 11 height 11
click at [140, 154] on li "Align to End of Previous Day" at bounding box center [152, 160] width 121 height 19
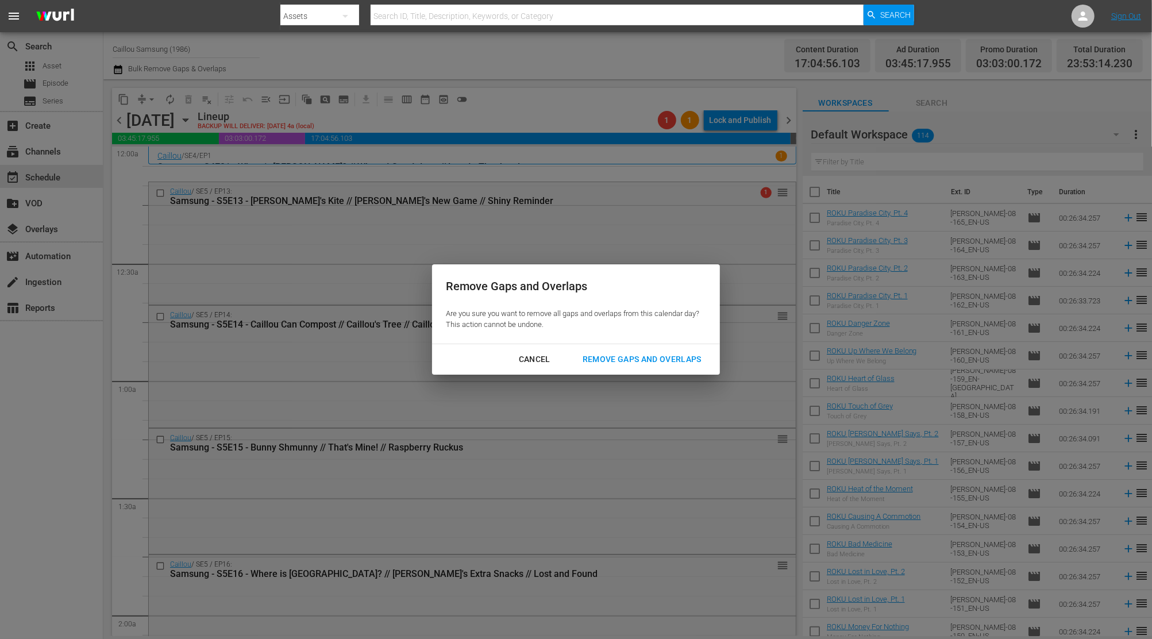
drag, startPoint x: 665, startPoint y: 370, endPoint x: 655, endPoint y: 361, distance: 13.8
click at [664, 369] on div "Cancel Remove Gaps and Overlaps" at bounding box center [576, 359] width 288 height 30
click at [653, 357] on div "Remove Gaps and Overlaps" at bounding box center [641, 359] width 137 height 14
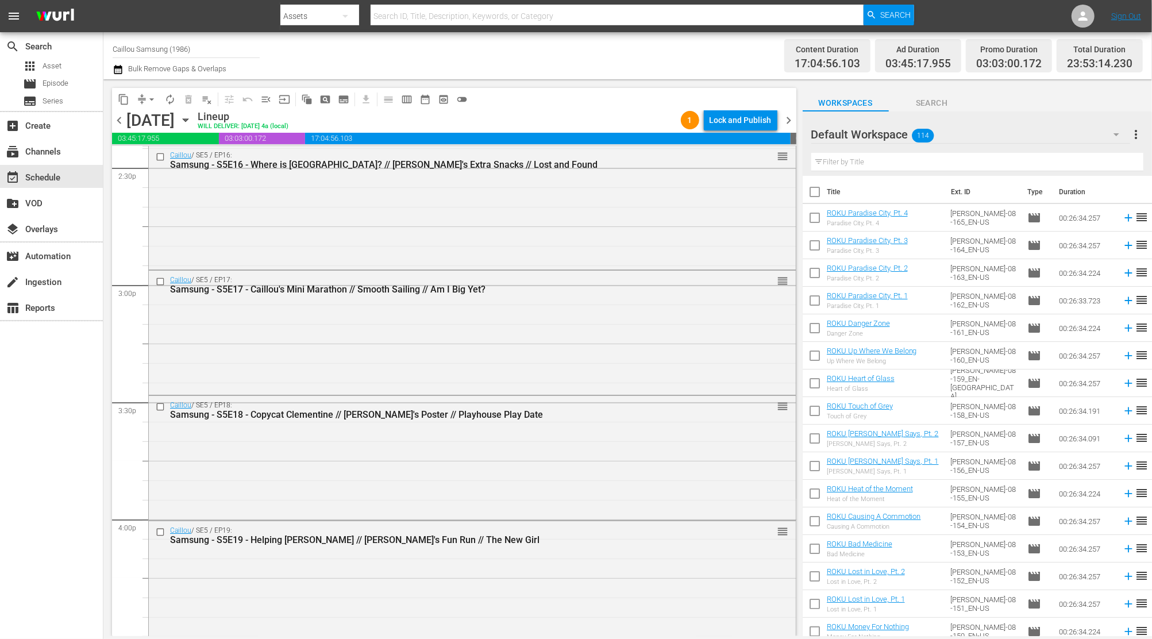
scroll to position [5136, 0]
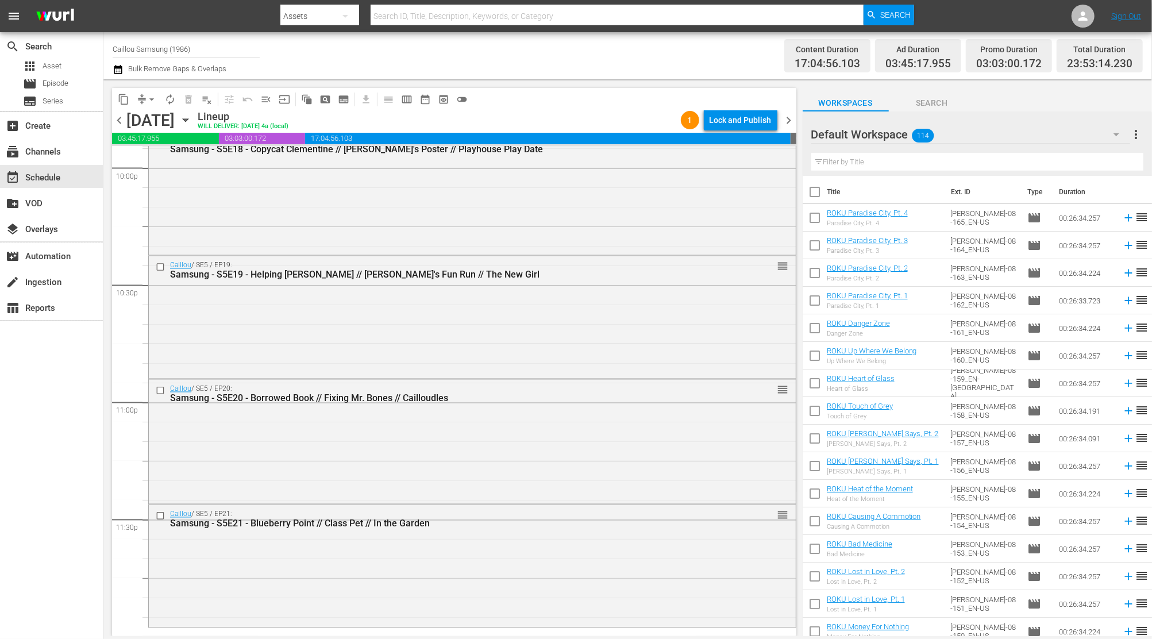
drag, startPoint x: 785, startPoint y: 113, endPoint x: 810, endPoint y: 256, distance: 145.8
click at [785, 113] on span "chevron_right" at bounding box center [789, 120] width 14 height 14
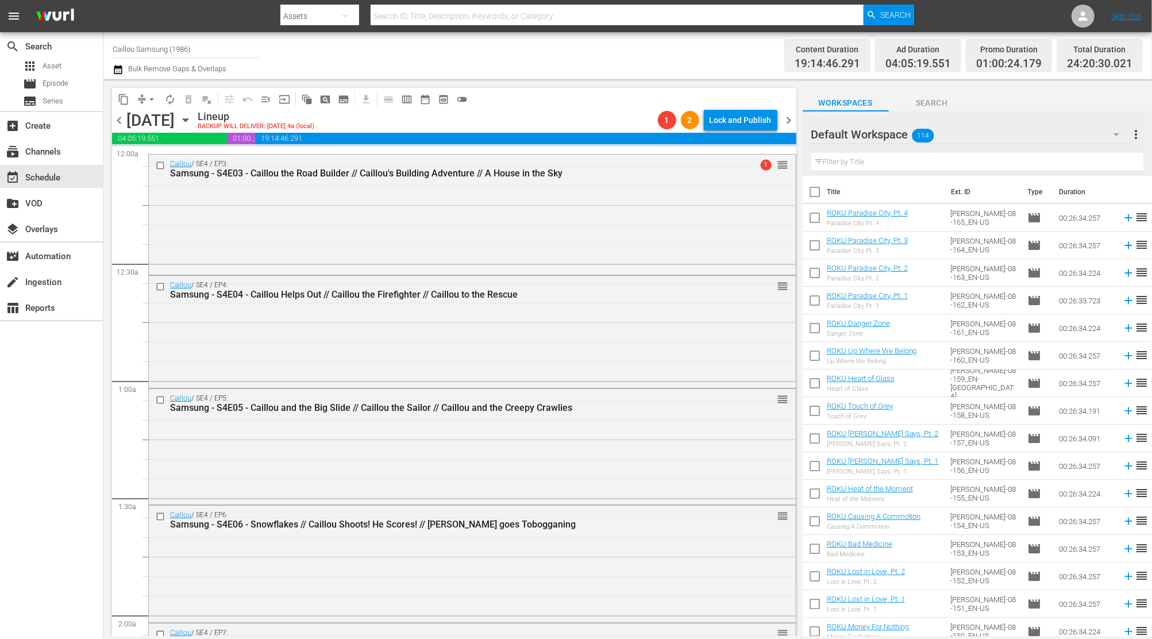
click at [120, 115] on span "chevron_left" at bounding box center [119, 120] width 14 height 14
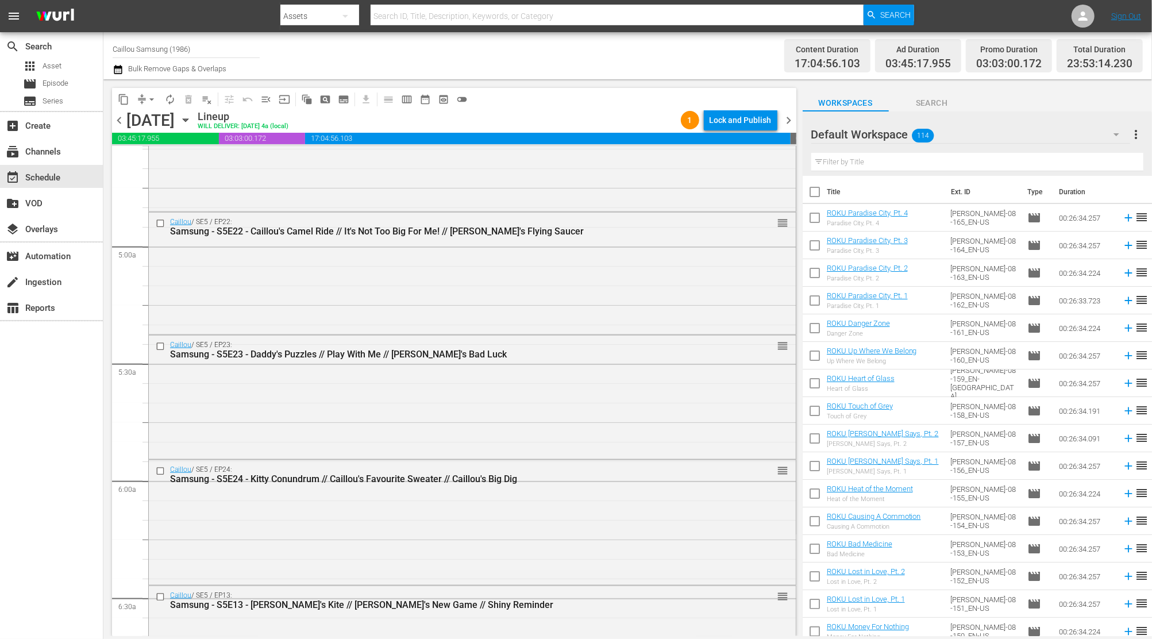
scroll to position [919, 0]
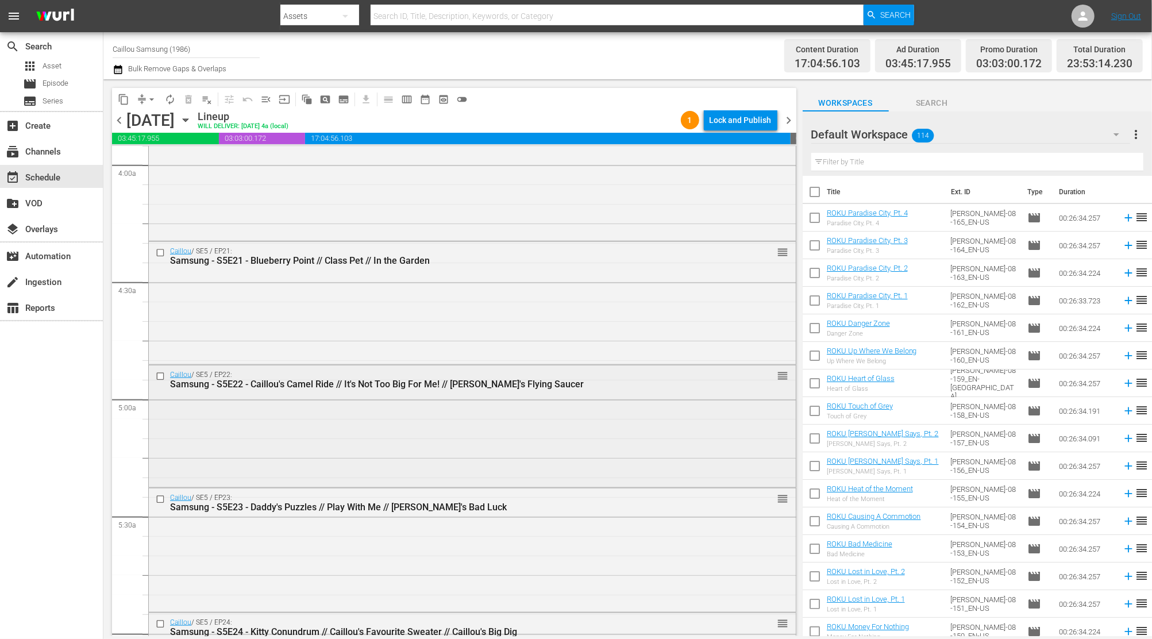
click at [158, 376] on input "checkbox" at bounding box center [162, 376] width 12 height 10
click at [126, 98] on span "content_copy" at bounding box center [123, 99] width 11 height 11
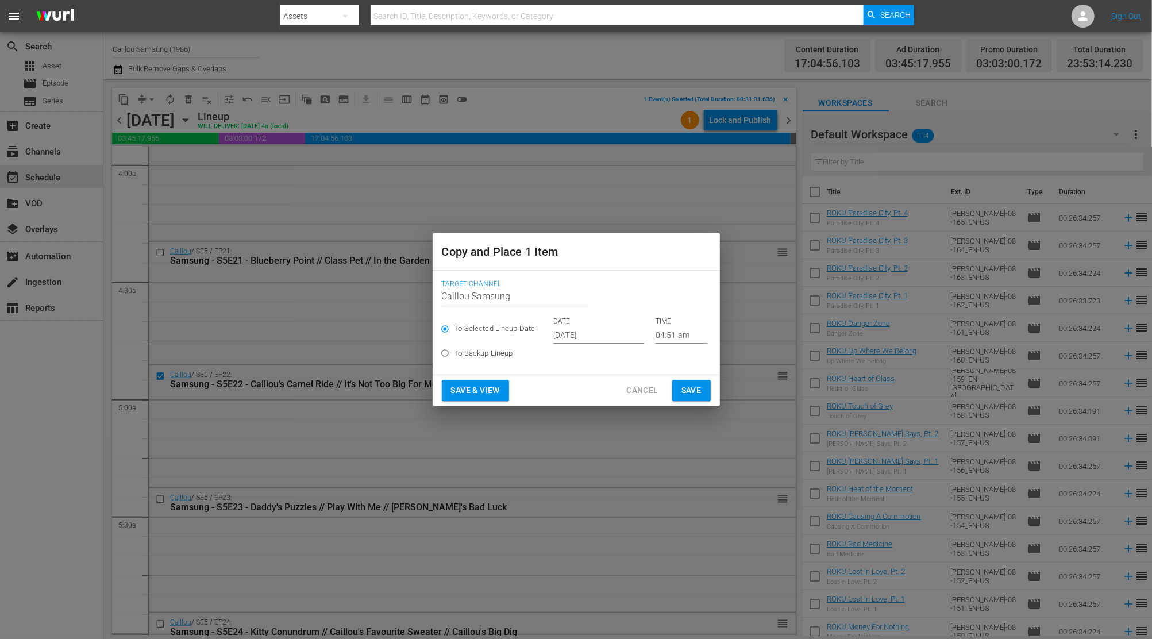
click at [581, 337] on input "[DATE]" at bounding box center [598, 334] width 91 height 17
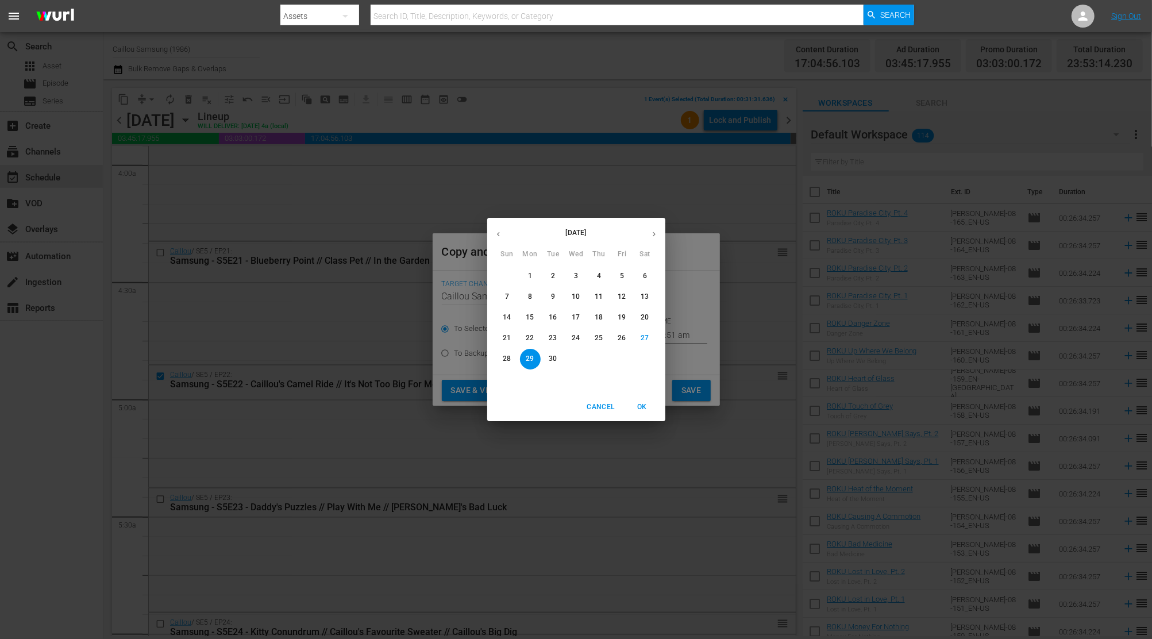
click at [645, 234] on button "button" at bounding box center [654, 234] width 22 height 22
click at [532, 355] on p "27" at bounding box center [530, 359] width 8 height 10
type input "[DATE]"
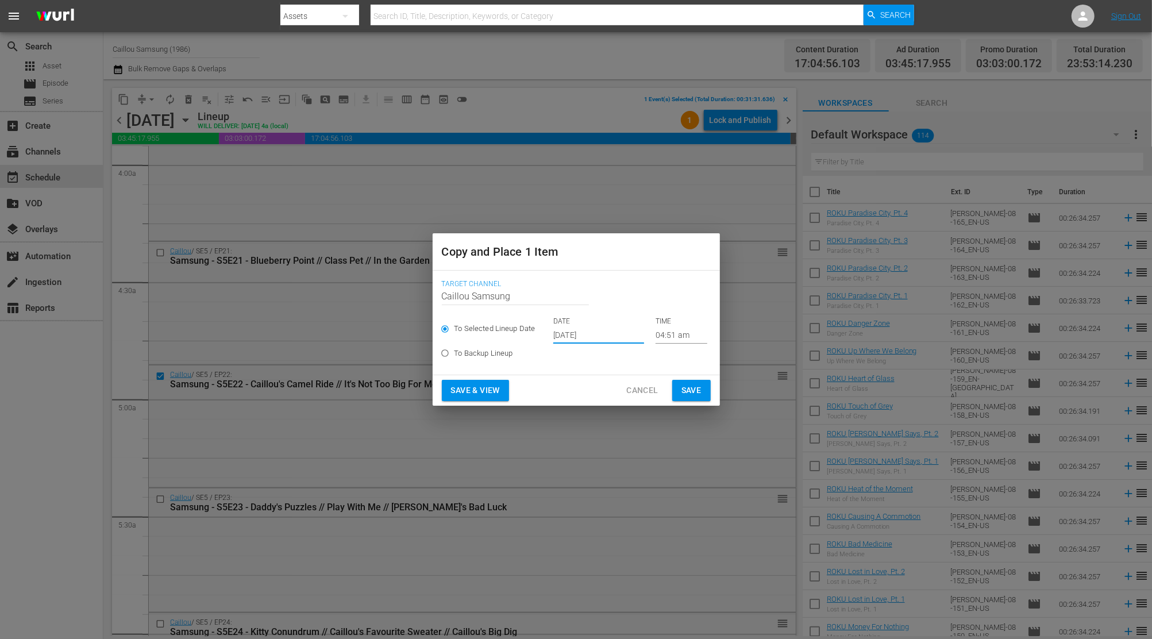
click at [674, 336] on input "04:51 am" at bounding box center [682, 334] width 52 height 17
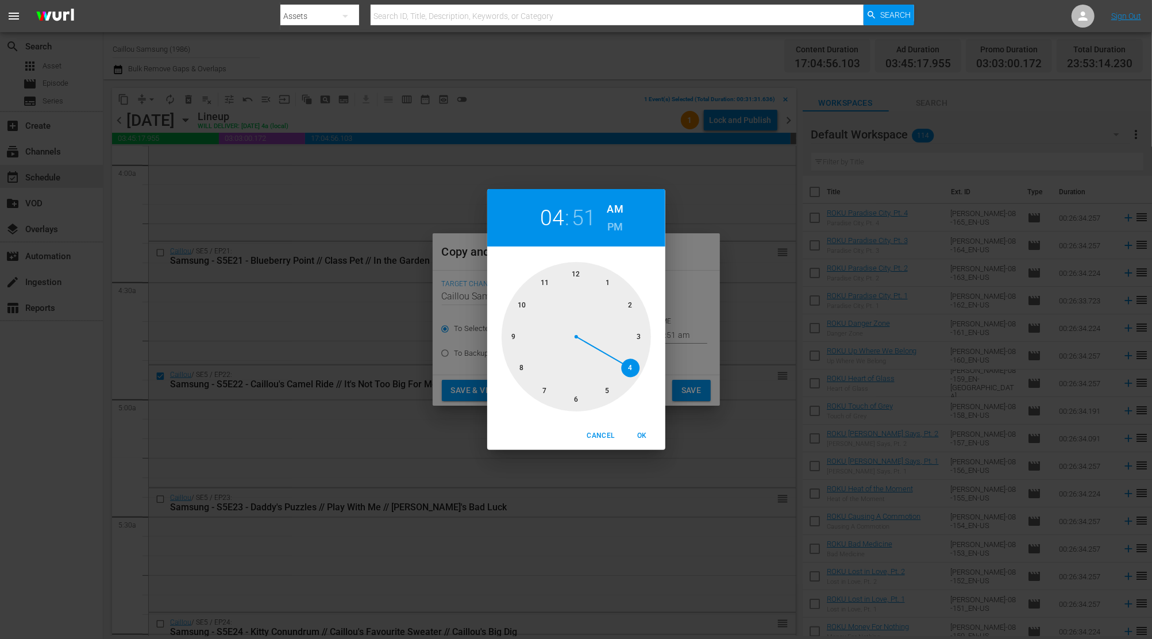
click at [544, 282] on div at bounding box center [576, 336] width 149 height 149
click at [580, 398] on div at bounding box center [576, 336] width 149 height 149
click at [644, 439] on span "OK" at bounding box center [643, 436] width 28 height 12
type input "11:30 am"
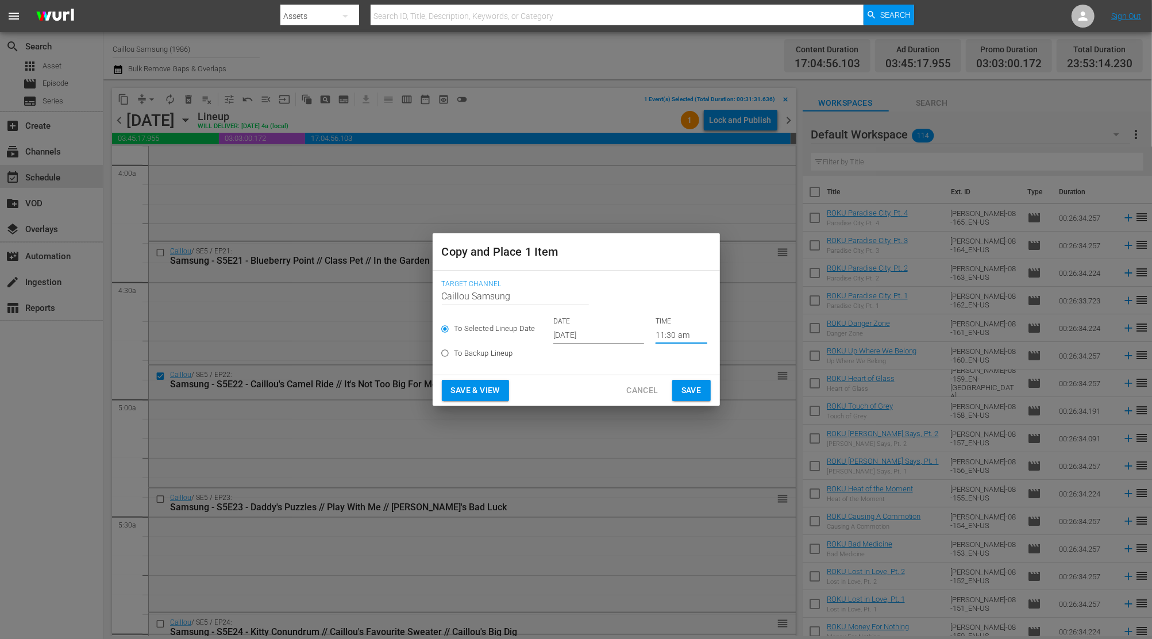
click at [694, 383] on span "Save" at bounding box center [691, 390] width 20 height 14
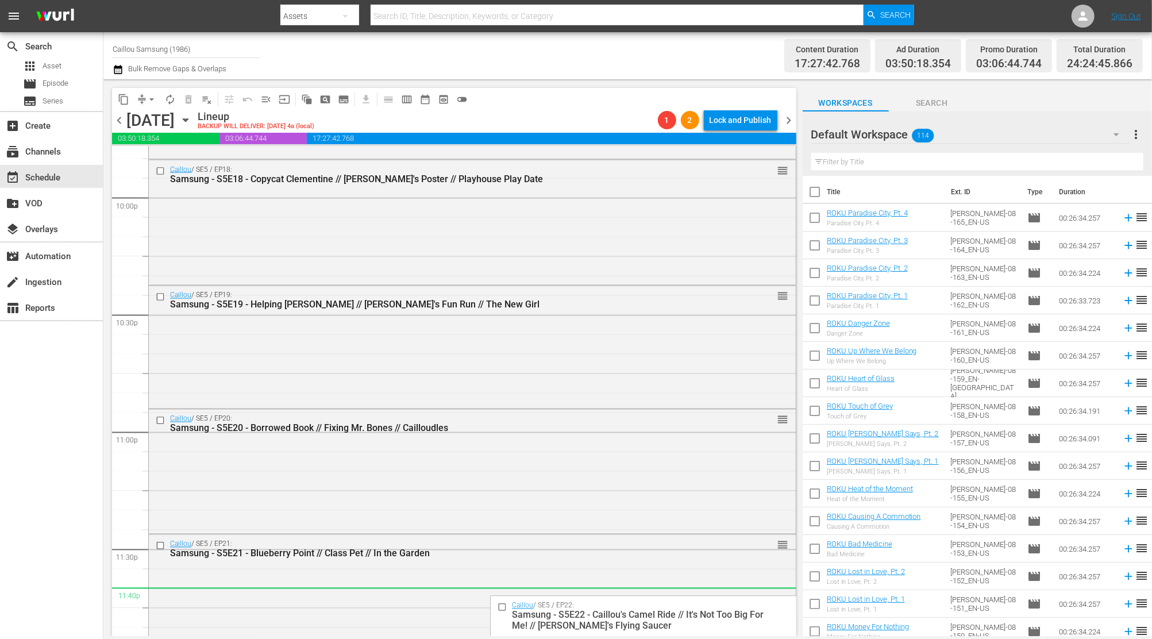
scroll to position [5137, 0]
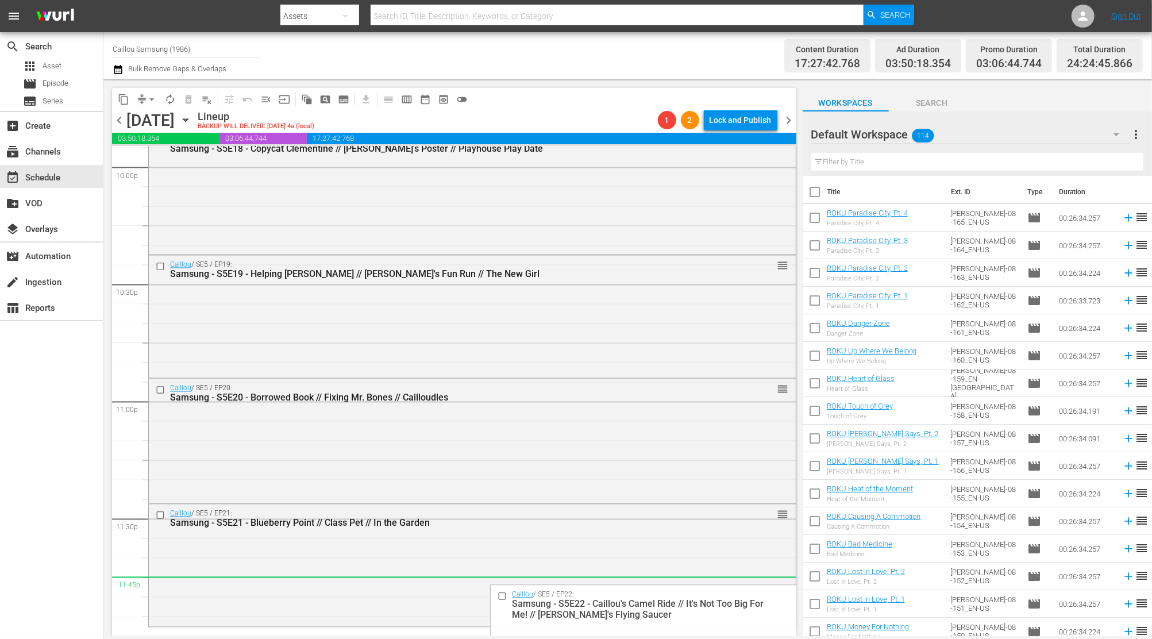
drag, startPoint x: 765, startPoint y: 211, endPoint x: 733, endPoint y: 594, distance: 384.0
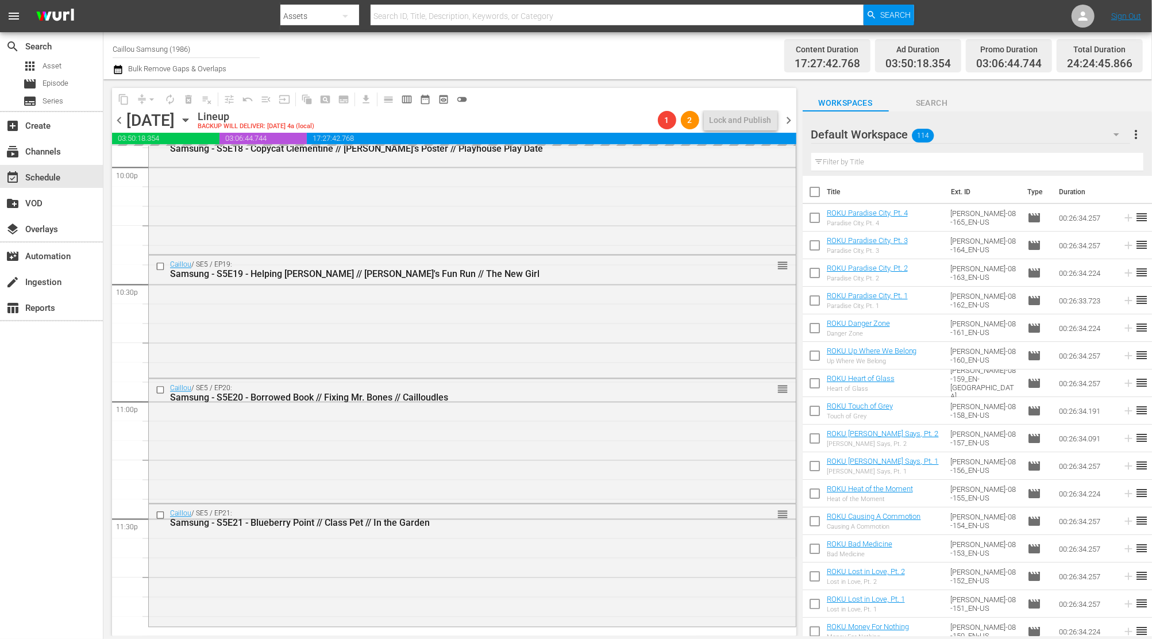
scroll to position [5136, 0]
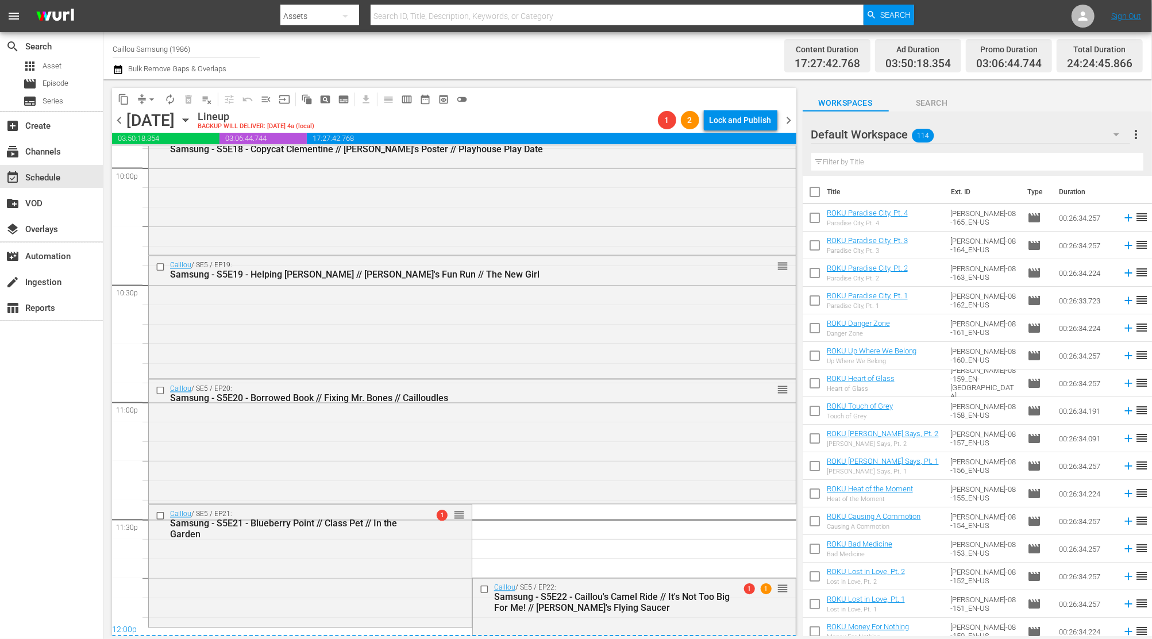
click at [148, 103] on span "arrow_drop_down" at bounding box center [151, 99] width 11 height 11
click at [147, 164] on li "Align to End of Previous Day" at bounding box center [152, 160] width 121 height 19
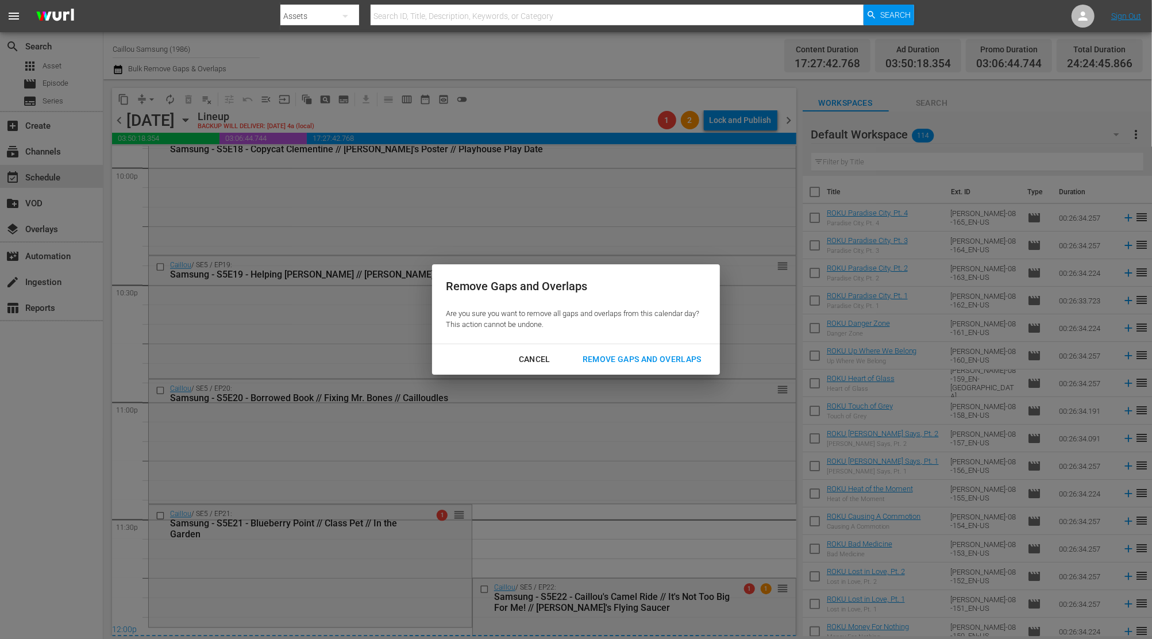
click at [600, 352] on div "Remove Gaps and Overlaps" at bounding box center [641, 359] width 137 height 14
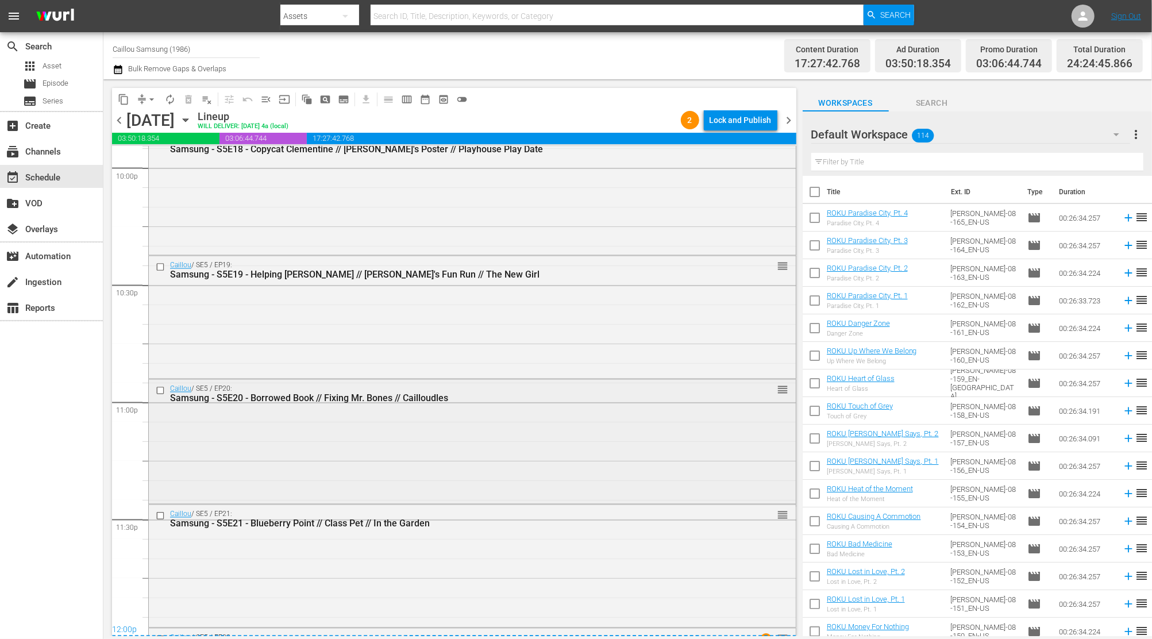
scroll to position [5251, 0]
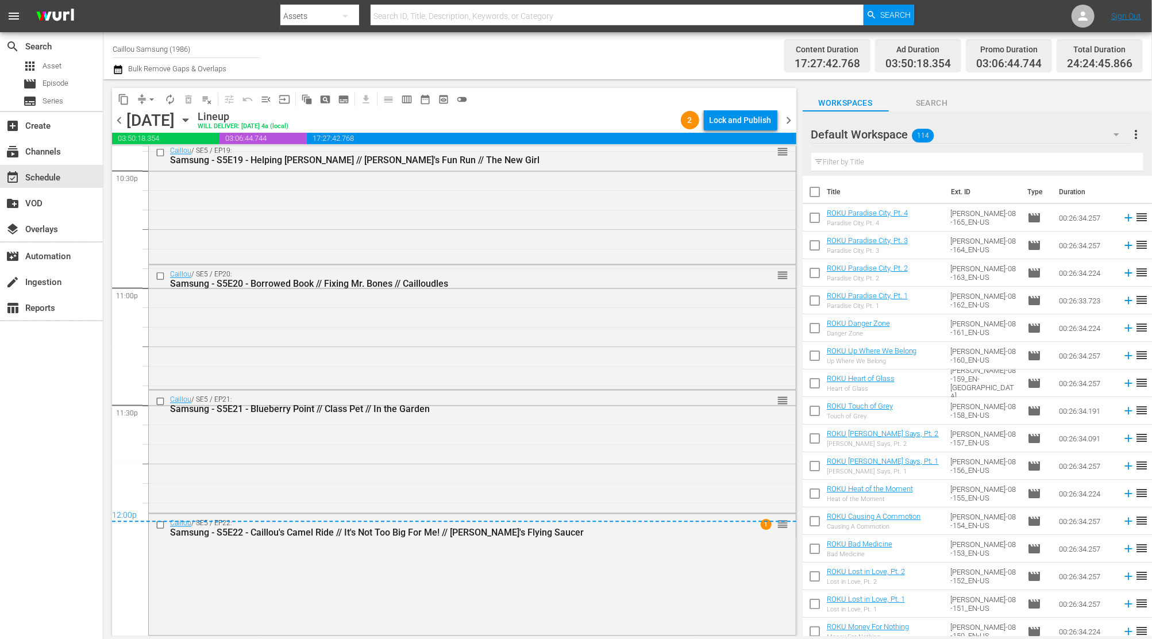
click at [788, 107] on div "content_copy compress arrow_drop_down autorenew_outlined delete_forever_outline…" at bounding box center [454, 99] width 684 height 22
click at [794, 117] on span "chevron_right" at bounding box center [789, 120] width 14 height 14
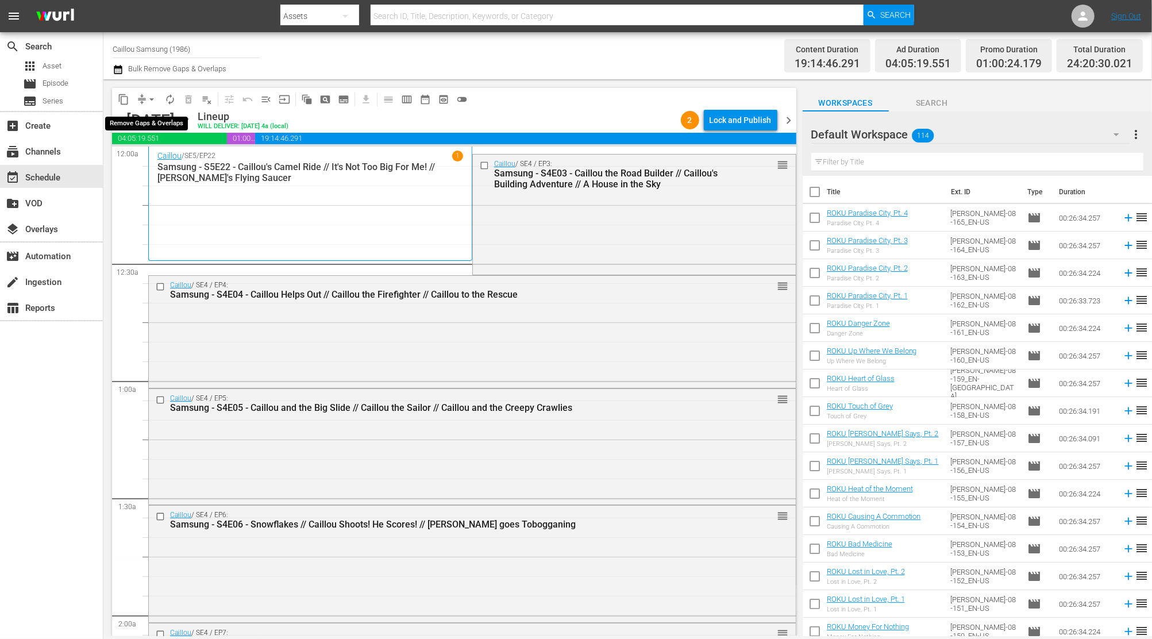
click at [152, 100] on span "arrow_drop_down" at bounding box center [151, 99] width 11 height 11
click at [158, 155] on li "Align to End of Previous Day" at bounding box center [152, 160] width 121 height 19
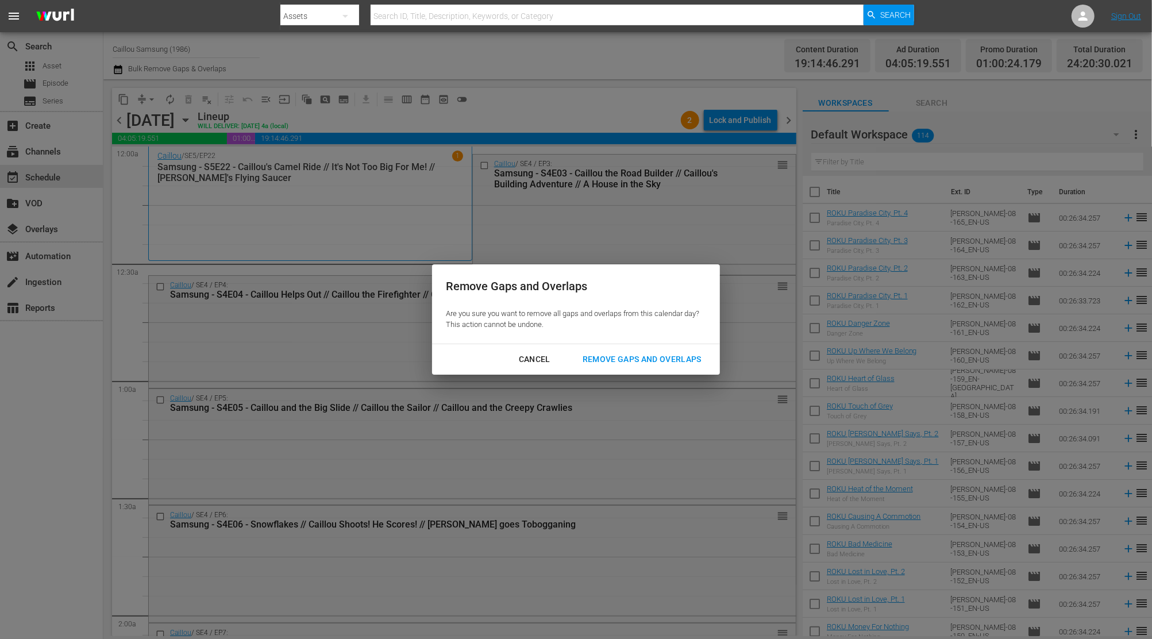
drag, startPoint x: 589, startPoint y: 357, endPoint x: 477, endPoint y: 298, distance: 125.9
click at [589, 352] on button "Remove Gaps and Overlaps" at bounding box center [642, 359] width 147 height 21
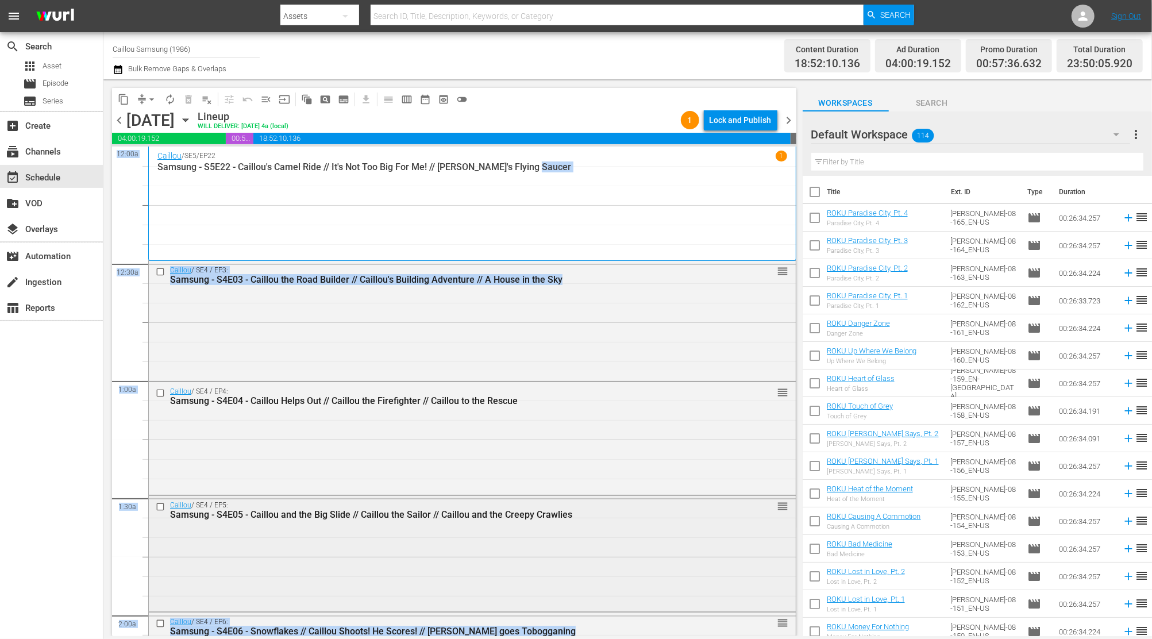
drag, startPoint x: 777, startPoint y: 172, endPoint x: 772, endPoint y: 597, distance: 424.7
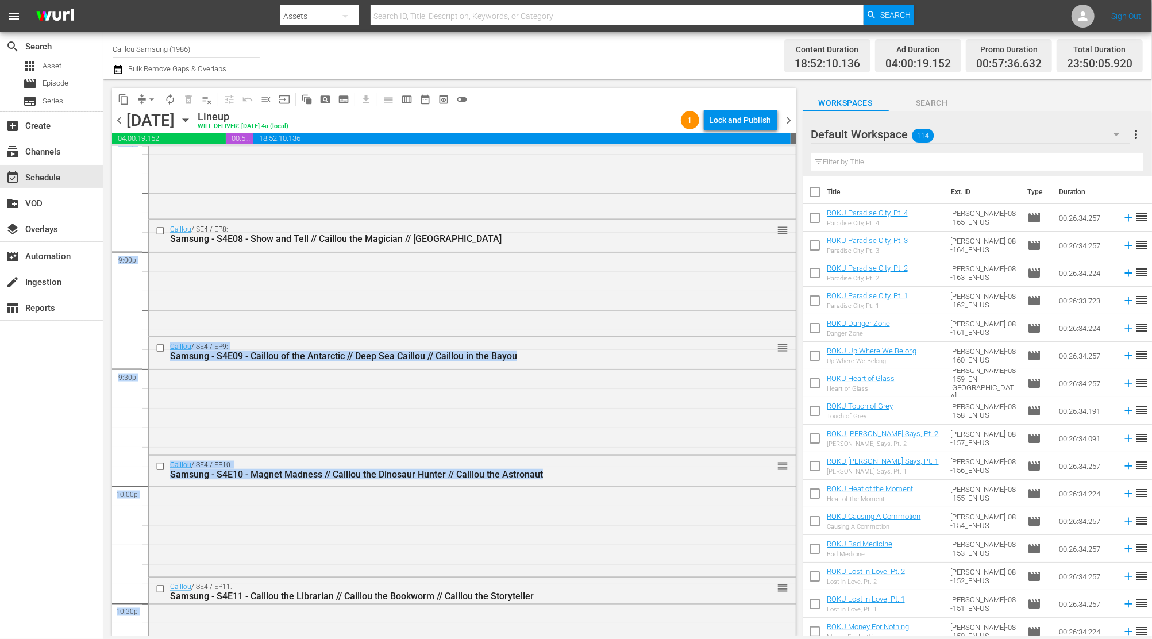
scroll to position [5213, 0]
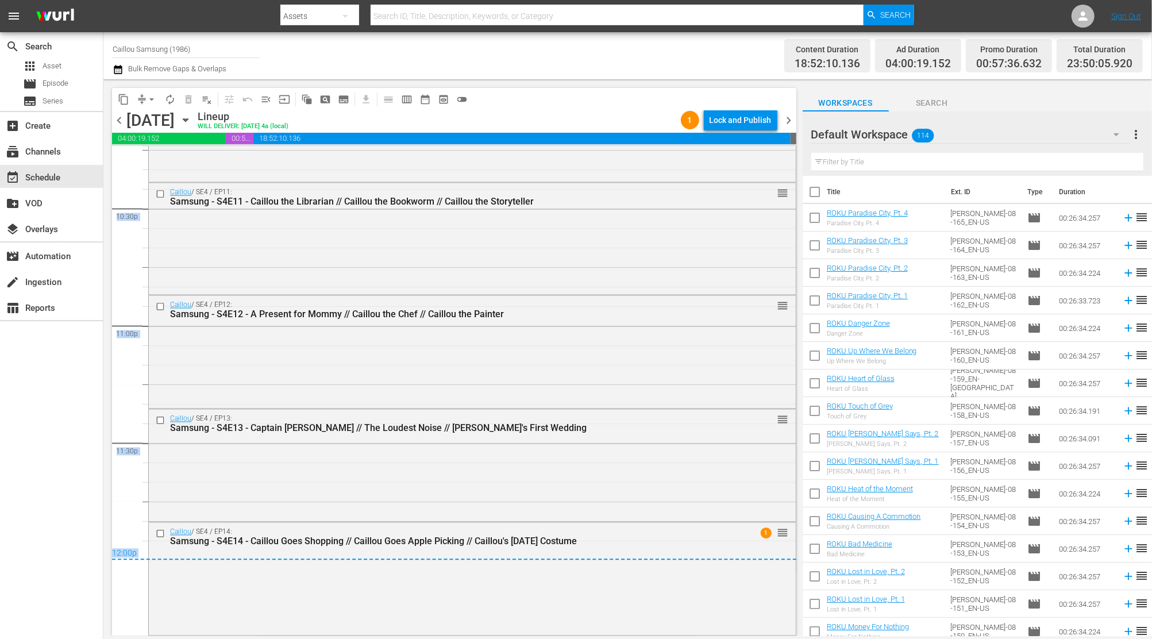
click at [794, 119] on span "chevron_right" at bounding box center [789, 120] width 14 height 14
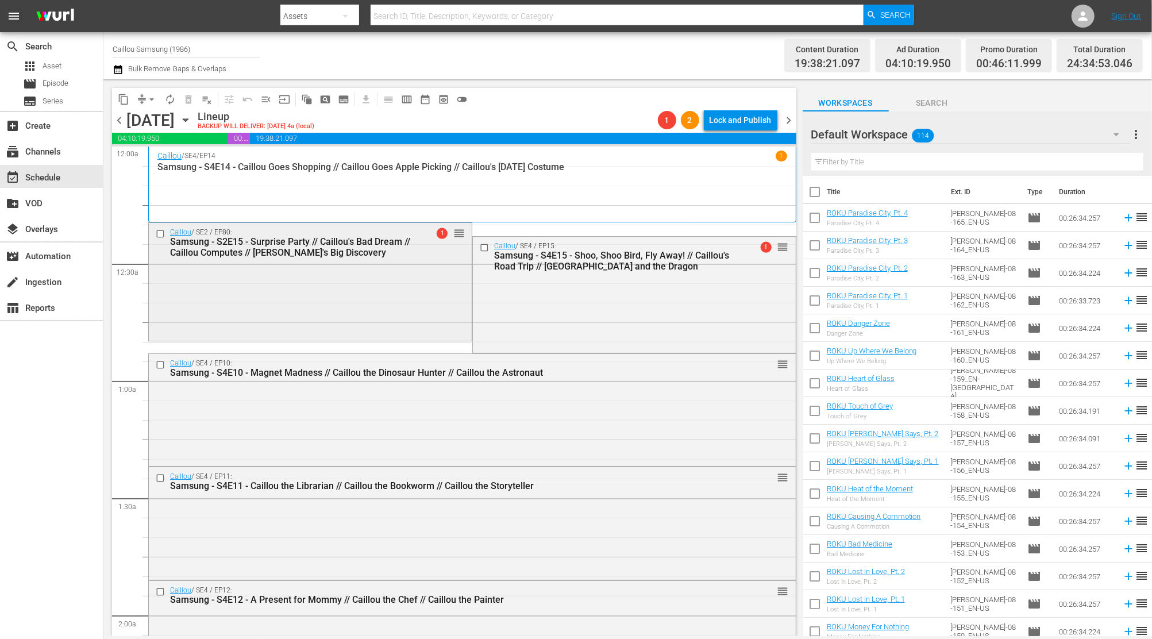
click at [161, 233] on input "checkbox" at bounding box center [162, 234] width 12 height 10
click at [190, 102] on span "delete_forever_outlined" at bounding box center [188, 99] width 11 height 11
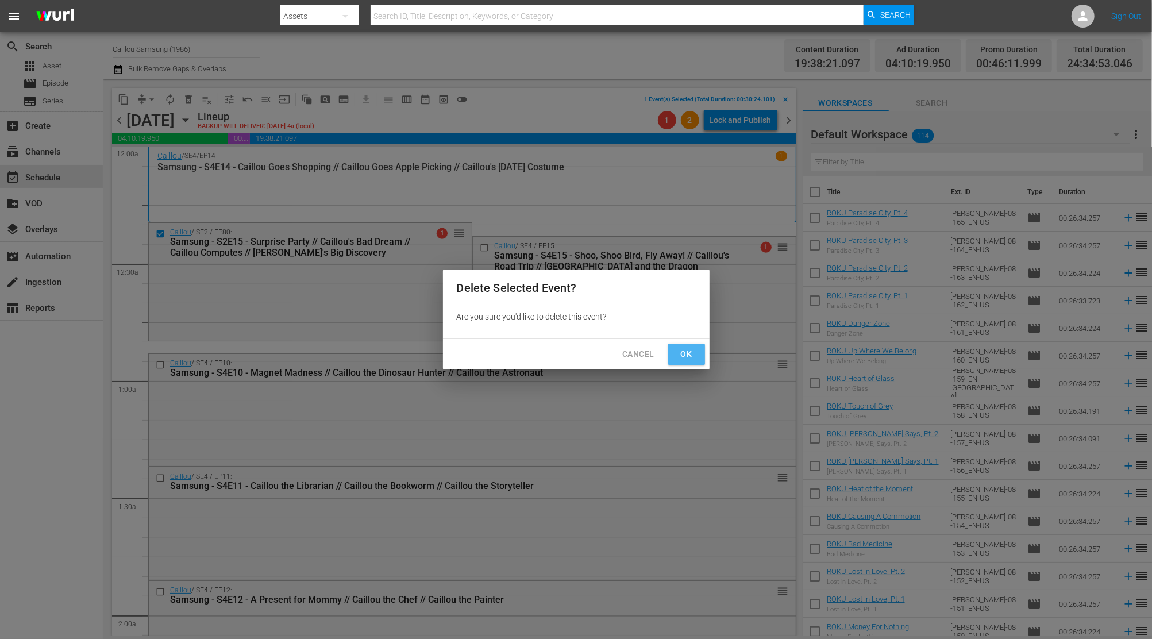
click at [675, 357] on button "Ok" at bounding box center [686, 354] width 37 height 21
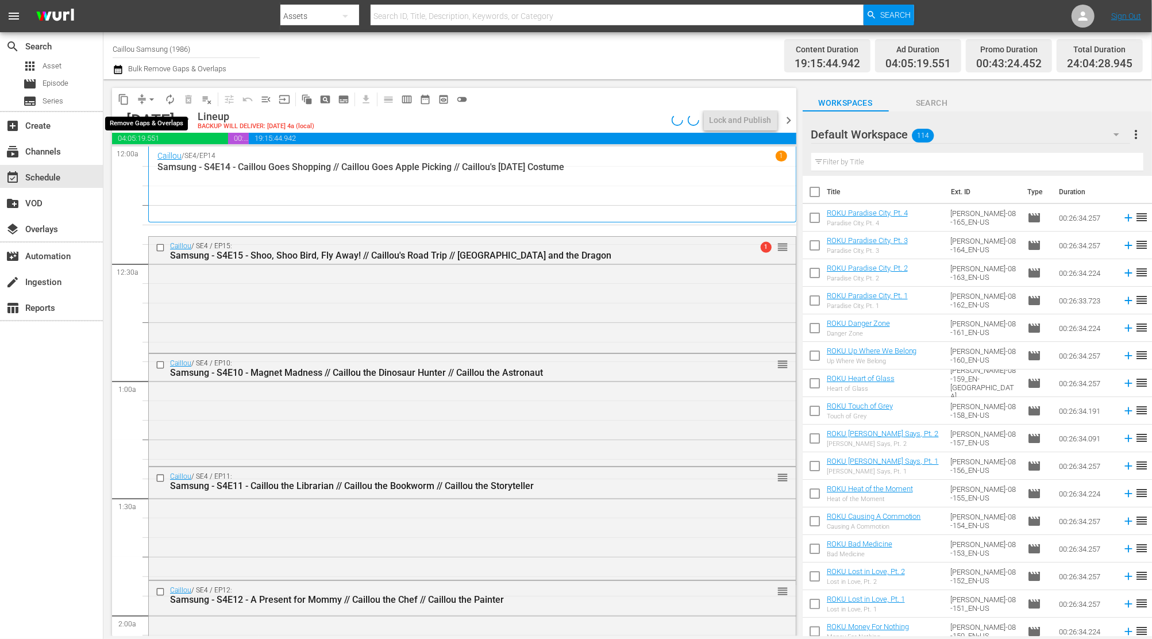
click at [149, 99] on span "arrow_drop_down" at bounding box center [151, 99] width 11 height 11
click at [146, 165] on li "Align to End of Previous Day" at bounding box center [152, 160] width 121 height 19
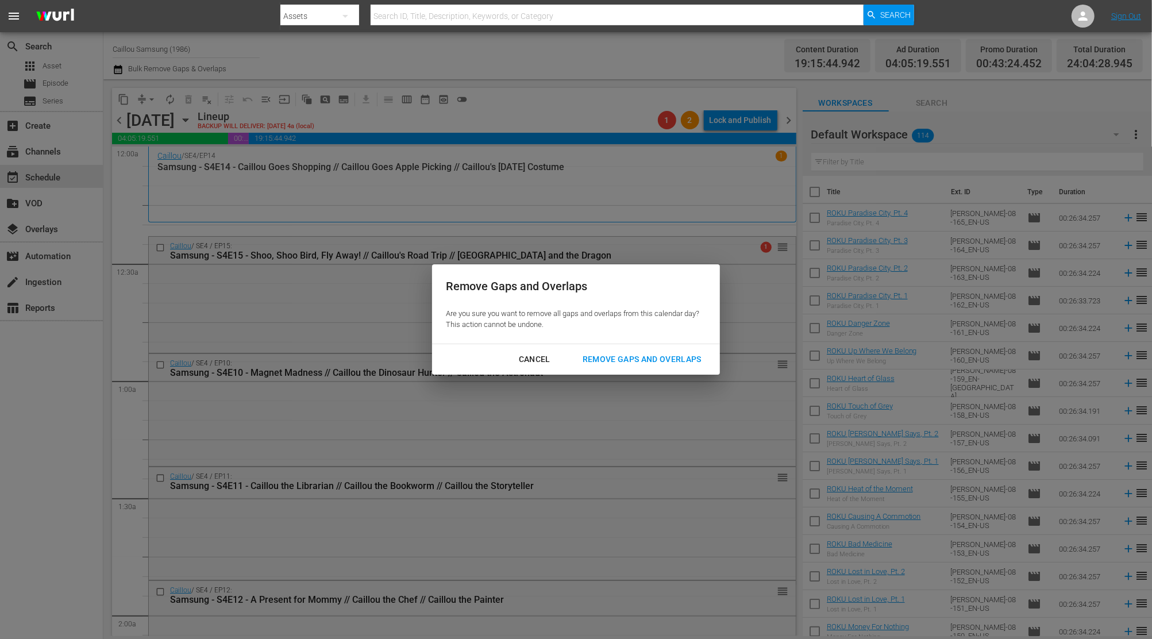
click at [646, 358] on div "Remove Gaps and Overlaps" at bounding box center [641, 359] width 137 height 14
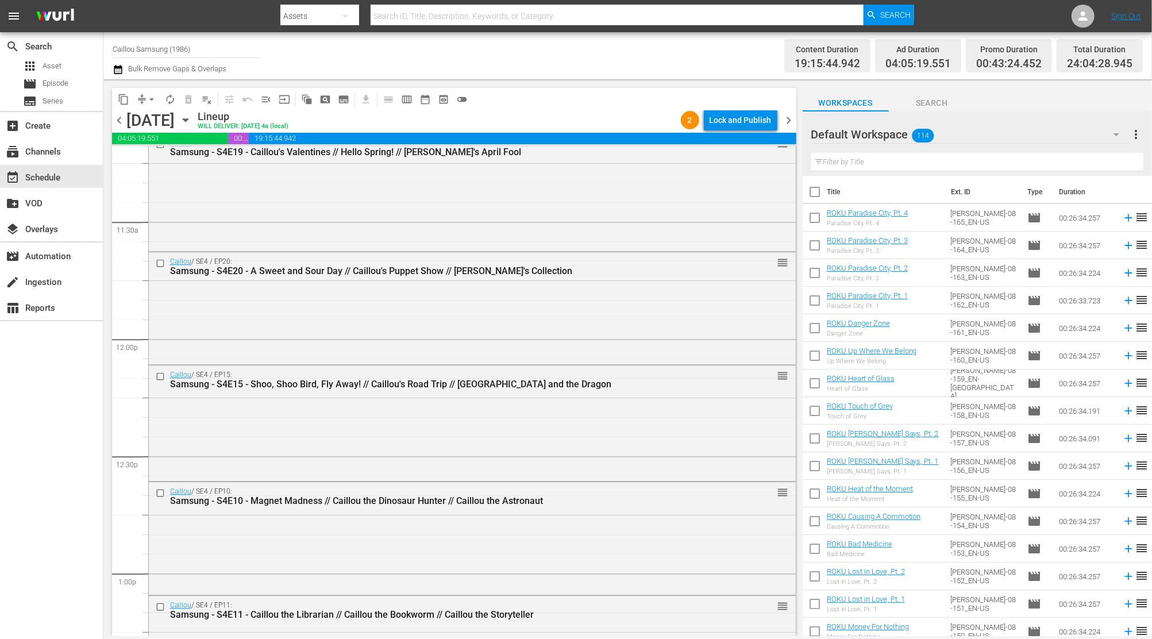
scroll to position [5230, 0]
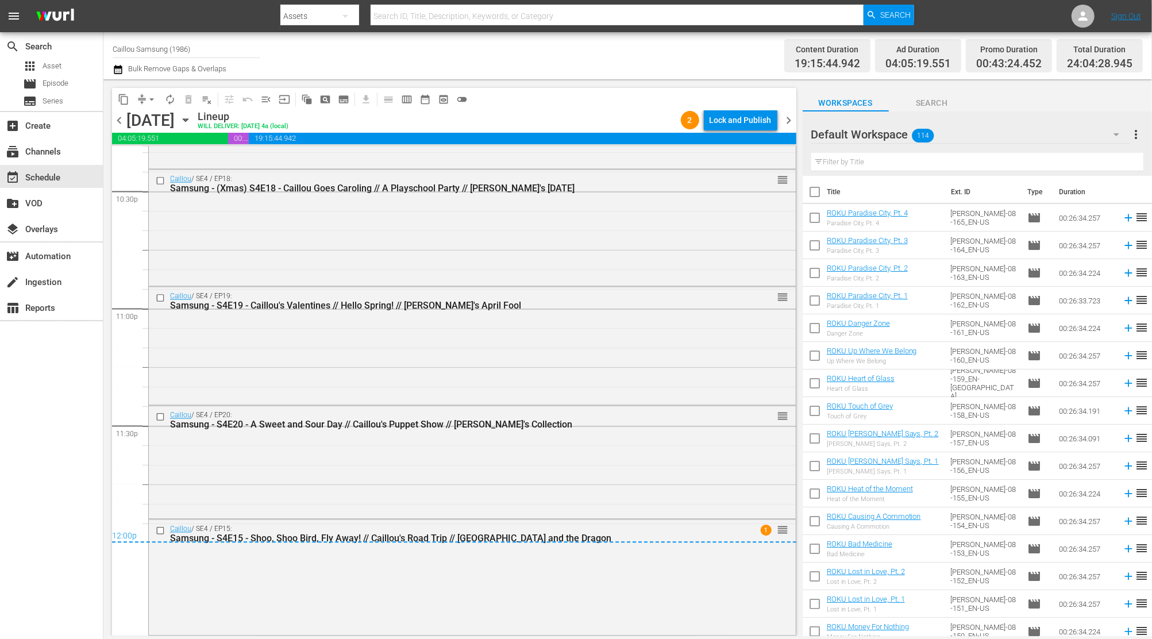
click at [793, 115] on span "chevron_right" at bounding box center [789, 120] width 14 height 14
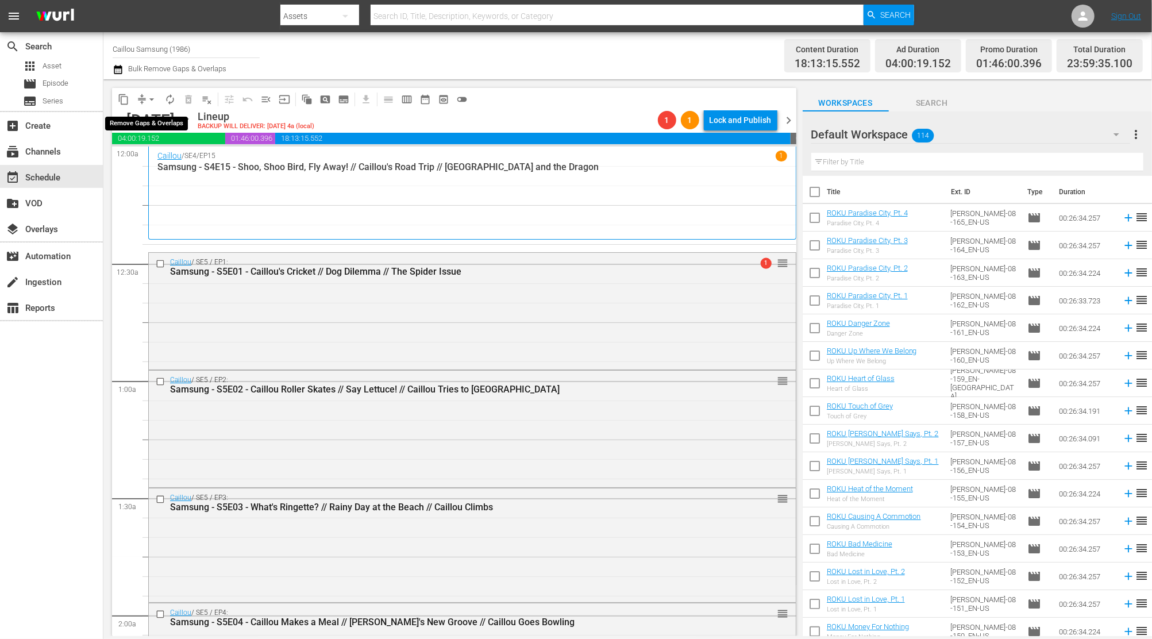
click at [155, 103] on span "arrow_drop_down" at bounding box center [151, 99] width 11 height 11
click at [139, 156] on li "Align to End of Previous Day" at bounding box center [152, 160] width 121 height 19
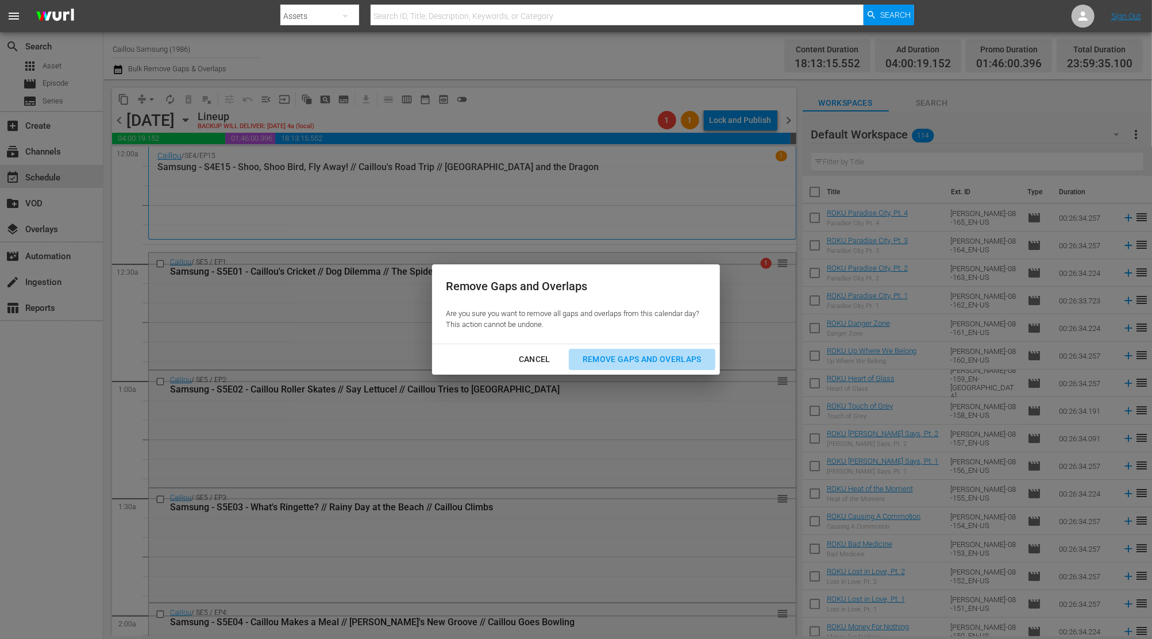
click at [664, 359] on div "Remove Gaps and Overlaps" at bounding box center [641, 359] width 137 height 14
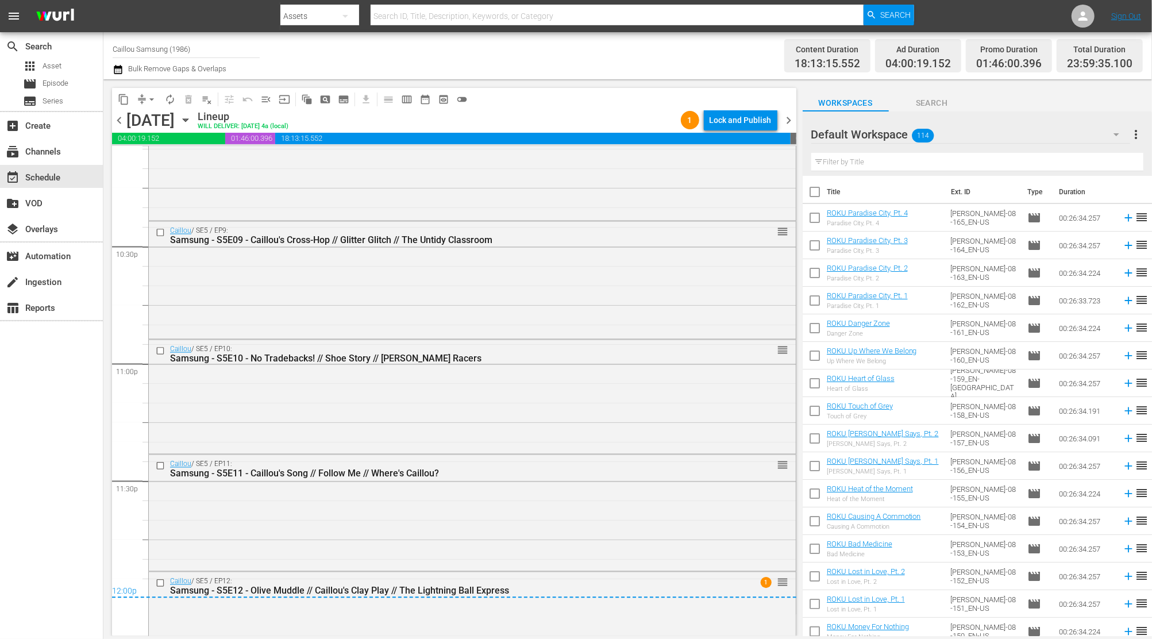
scroll to position [5228, 0]
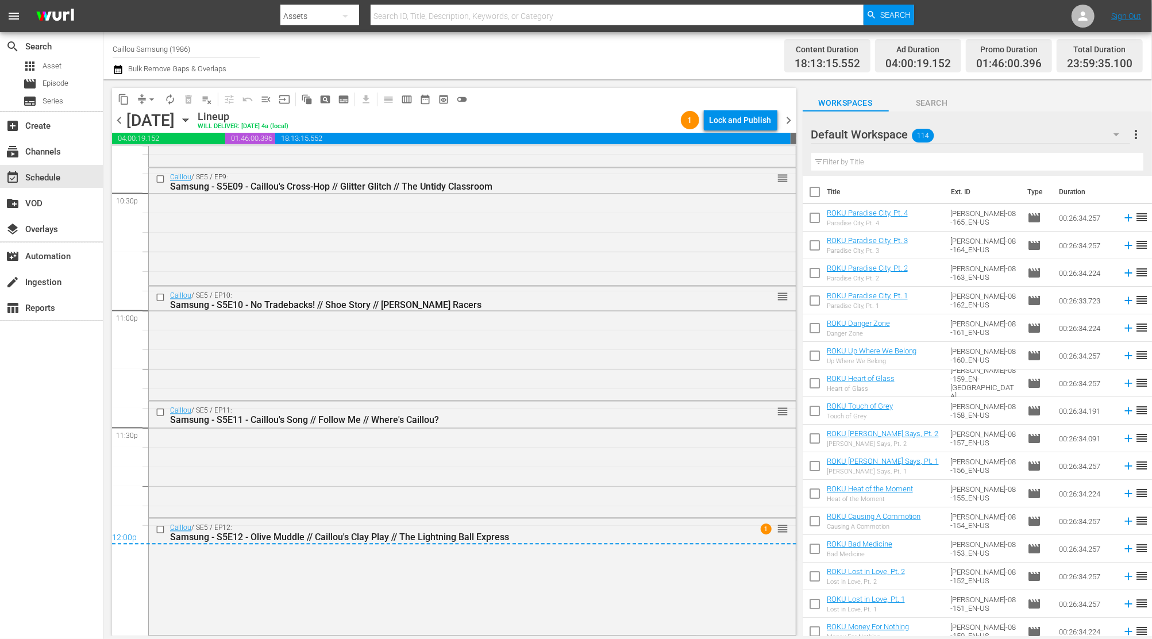
click at [785, 117] on span "chevron_right" at bounding box center [789, 120] width 14 height 14
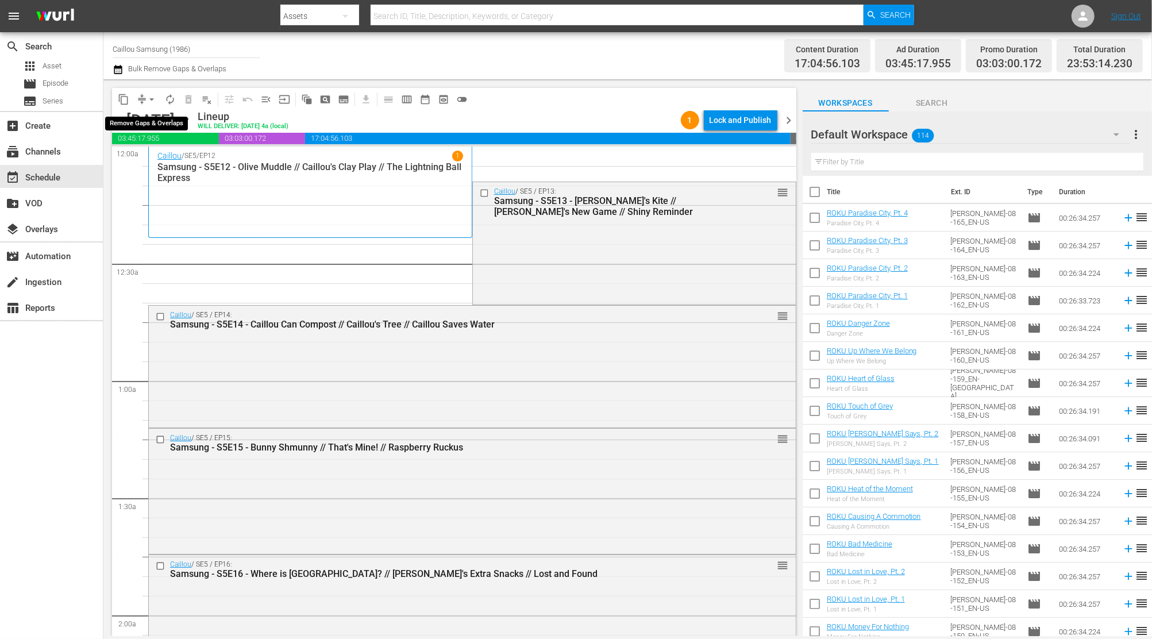
click at [155, 93] on button "arrow_drop_down" at bounding box center [152, 99] width 18 height 18
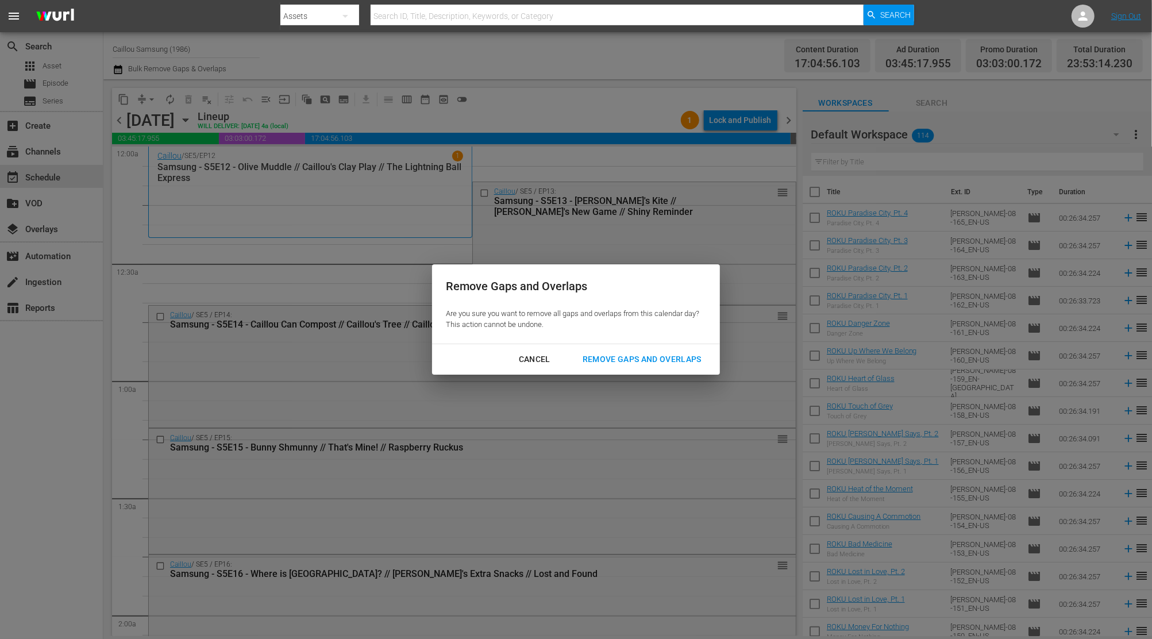
click at [621, 361] on div "Remove Gaps and Overlaps" at bounding box center [641, 359] width 137 height 14
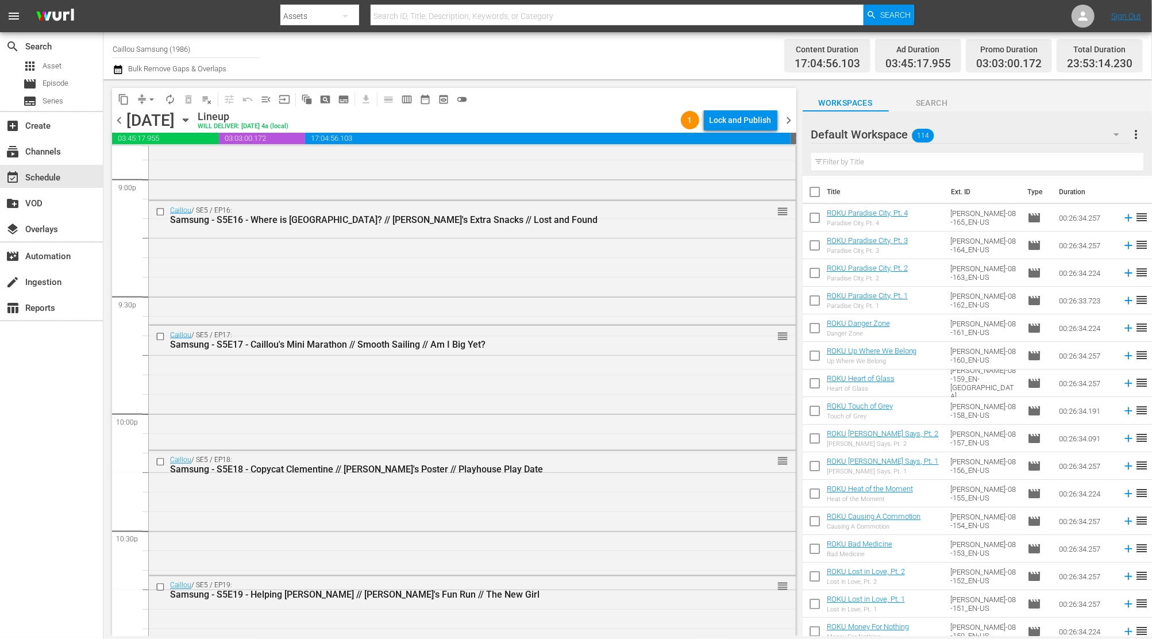
scroll to position [5202, 0]
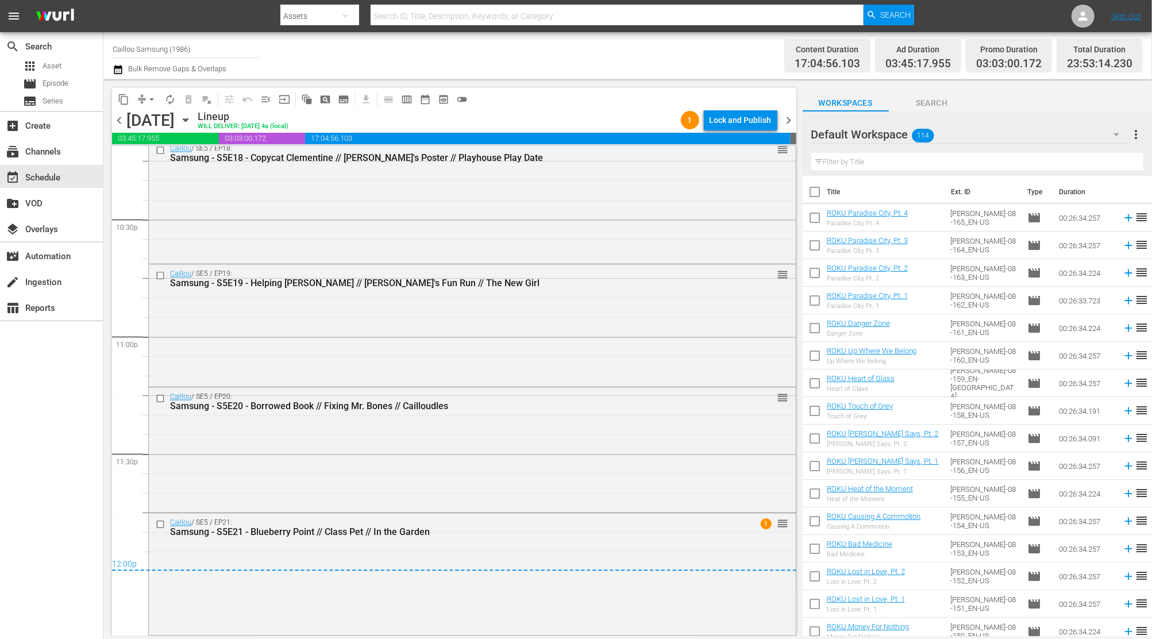
click at [792, 120] on span "chevron_right" at bounding box center [789, 120] width 14 height 14
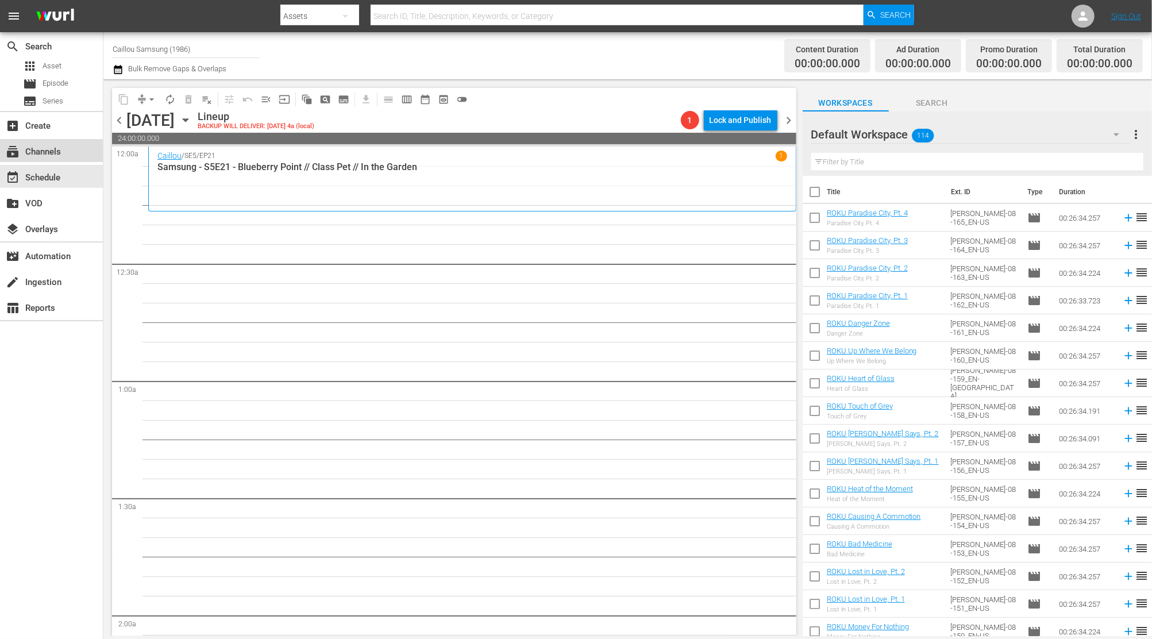
click at [25, 155] on div "subscriptions Channels" at bounding box center [32, 150] width 64 height 10
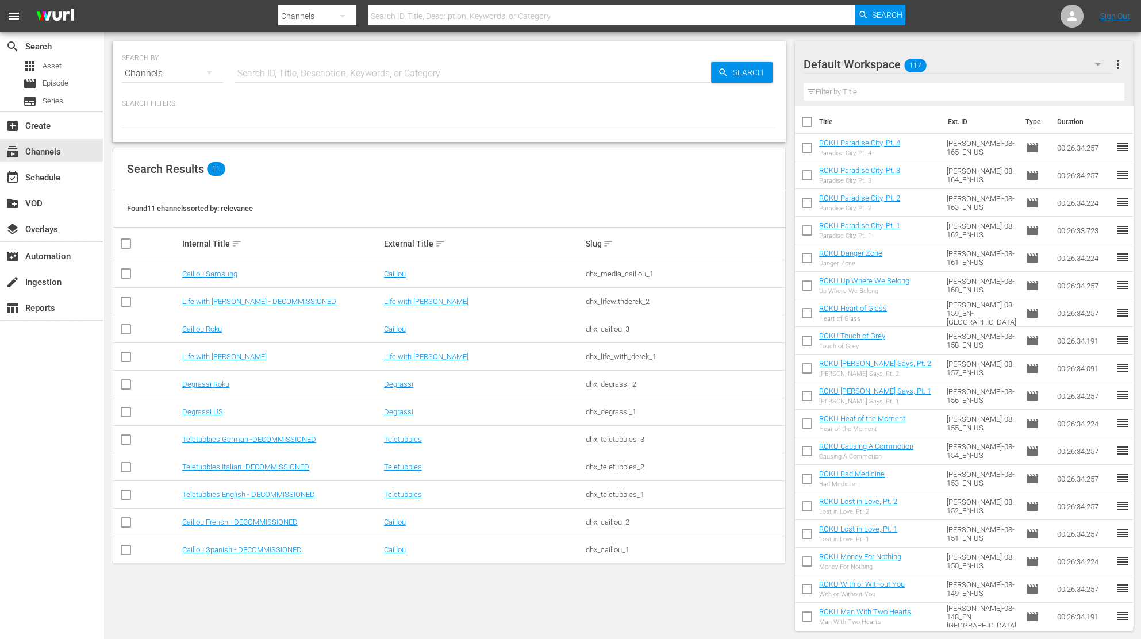
click at [215, 322] on td "Caillou Roku" at bounding box center [281, 329] width 202 height 28
click at [209, 328] on link "Caillou Roku" at bounding box center [202, 329] width 40 height 9
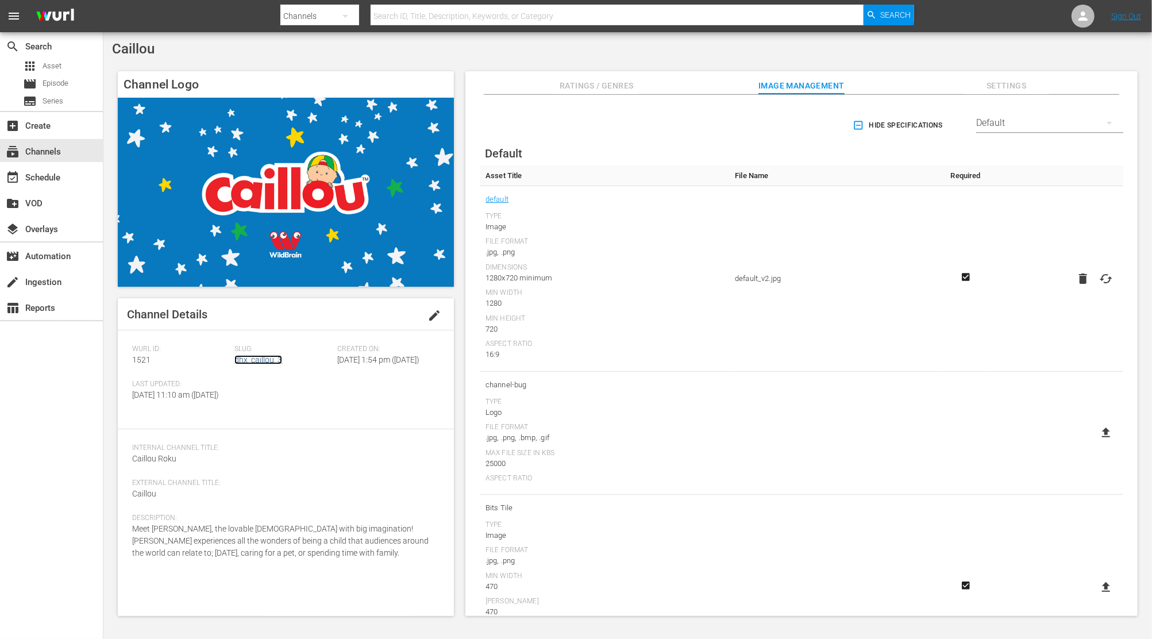
click at [271, 356] on link "dhx_caillou_3" at bounding box center [258, 359] width 48 height 9
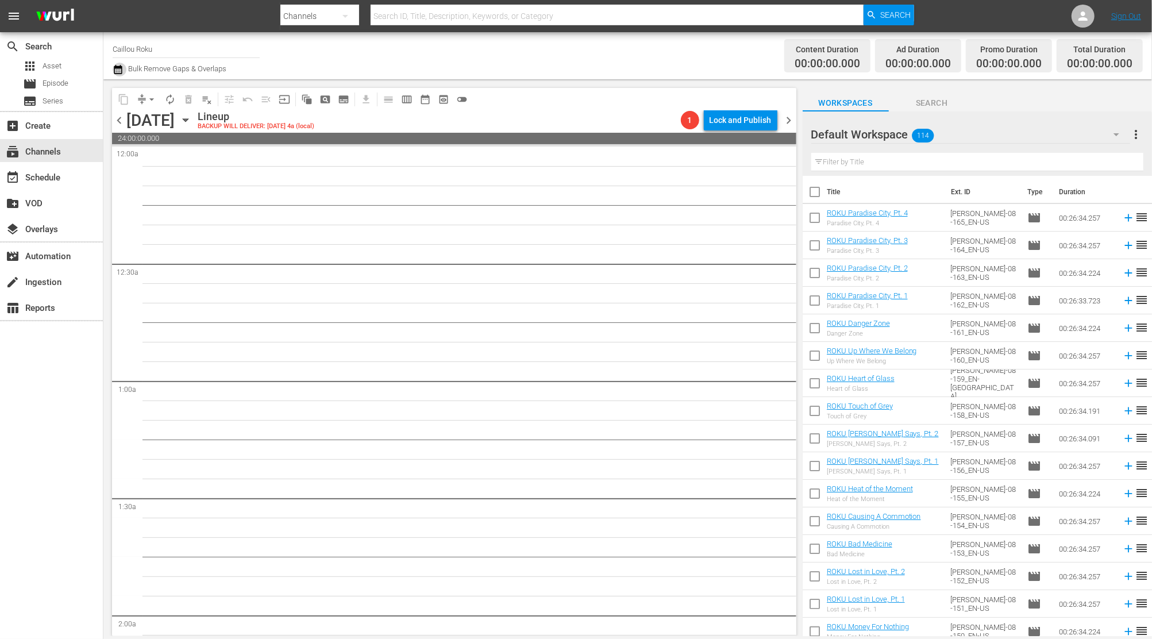
click at [123, 71] on icon "button" at bounding box center [118, 70] width 11 height 14
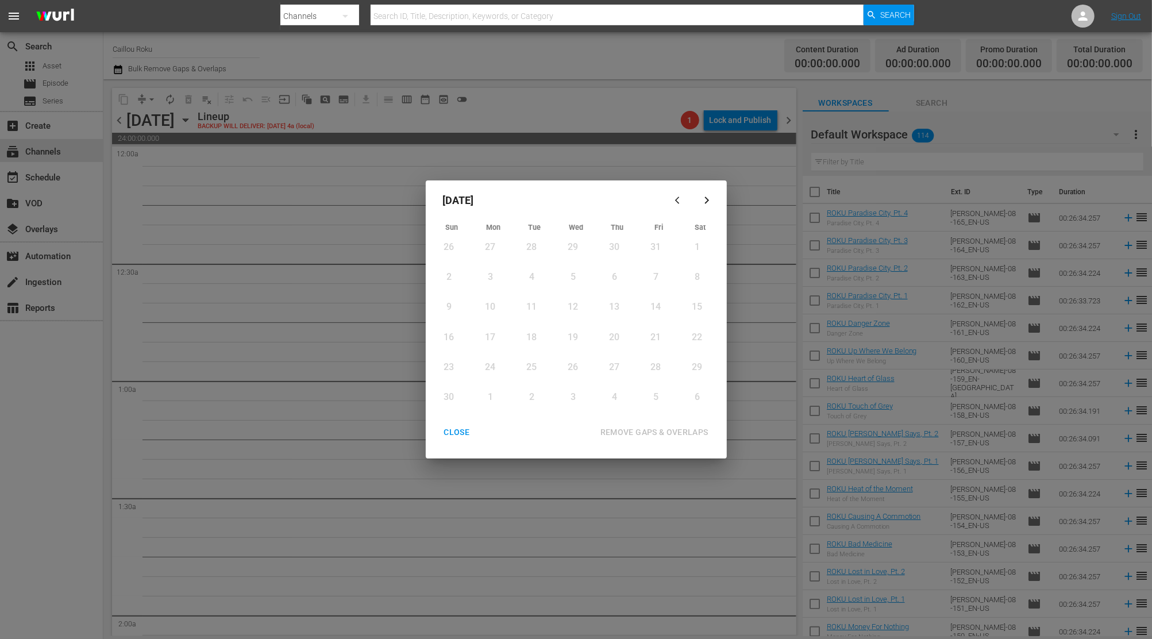
click at [683, 209] on button "button" at bounding box center [680, 200] width 28 height 28
click at [460, 434] on div "CLOSE" at bounding box center [457, 432] width 44 height 14
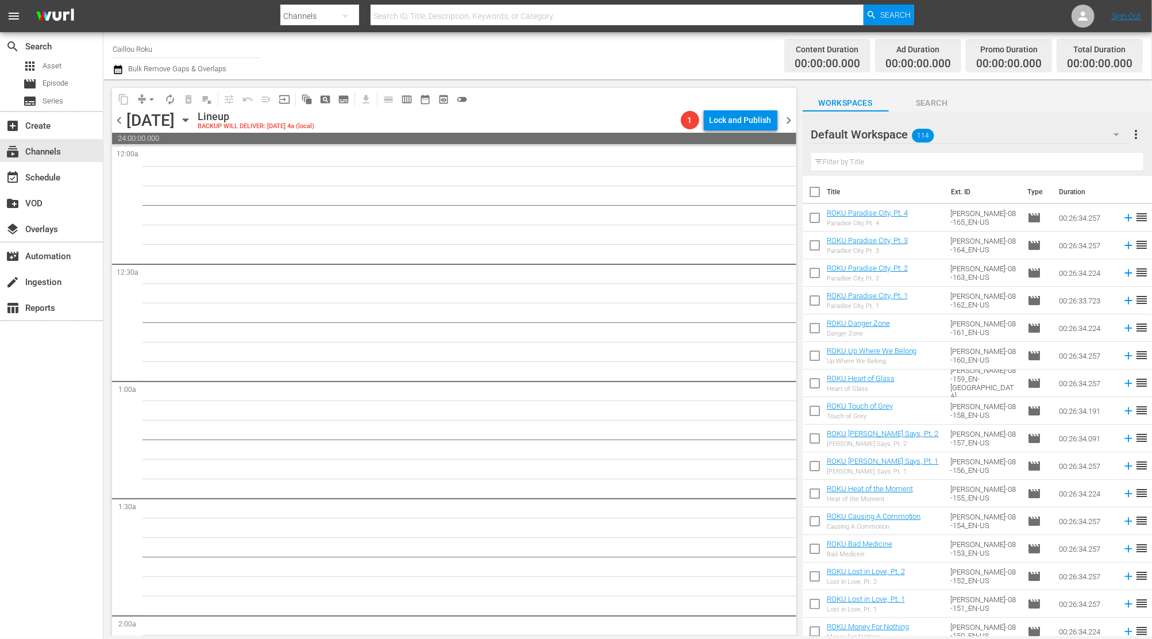
drag, startPoint x: 305, startPoint y: 120, endPoint x: 311, endPoint y: 121, distance: 6.6
click at [192, 121] on icon "button" at bounding box center [185, 120] width 13 height 13
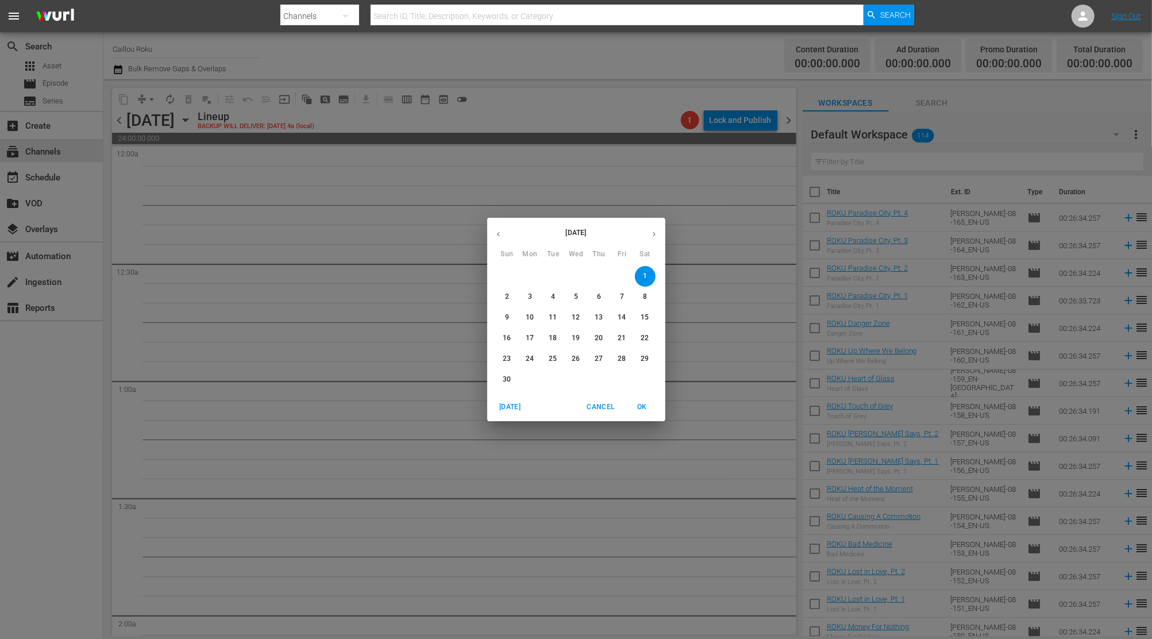
click at [501, 234] on icon "button" at bounding box center [498, 234] width 9 height 9
click at [582, 278] on span "1" at bounding box center [576, 276] width 21 height 10
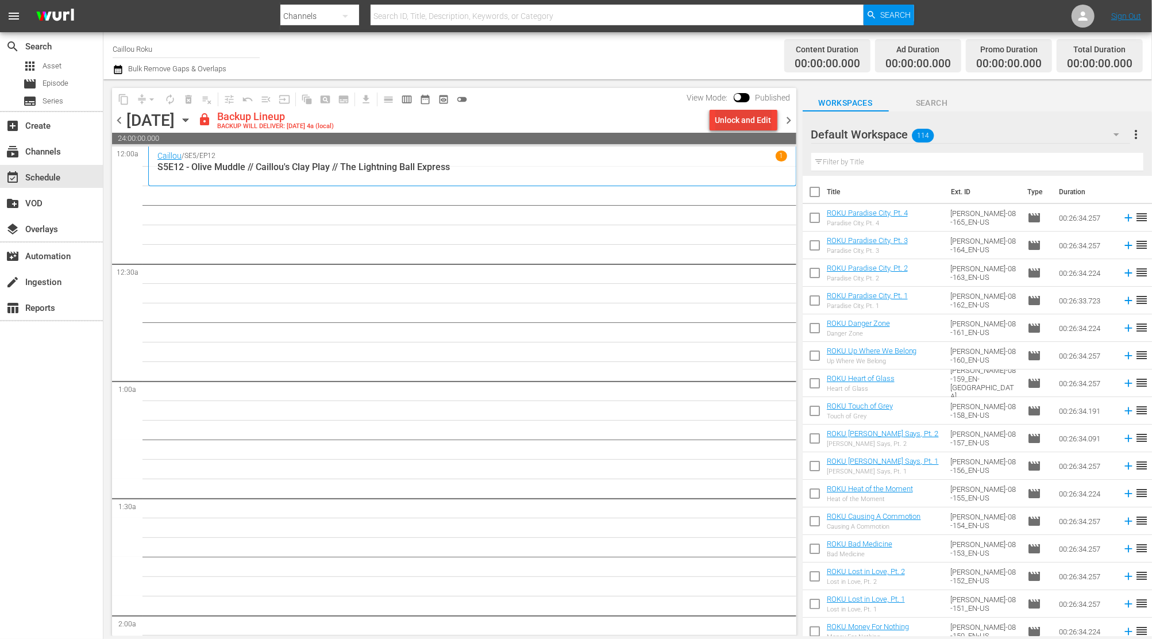
click at [748, 122] on div "Unlock and Edit" at bounding box center [743, 120] width 56 height 21
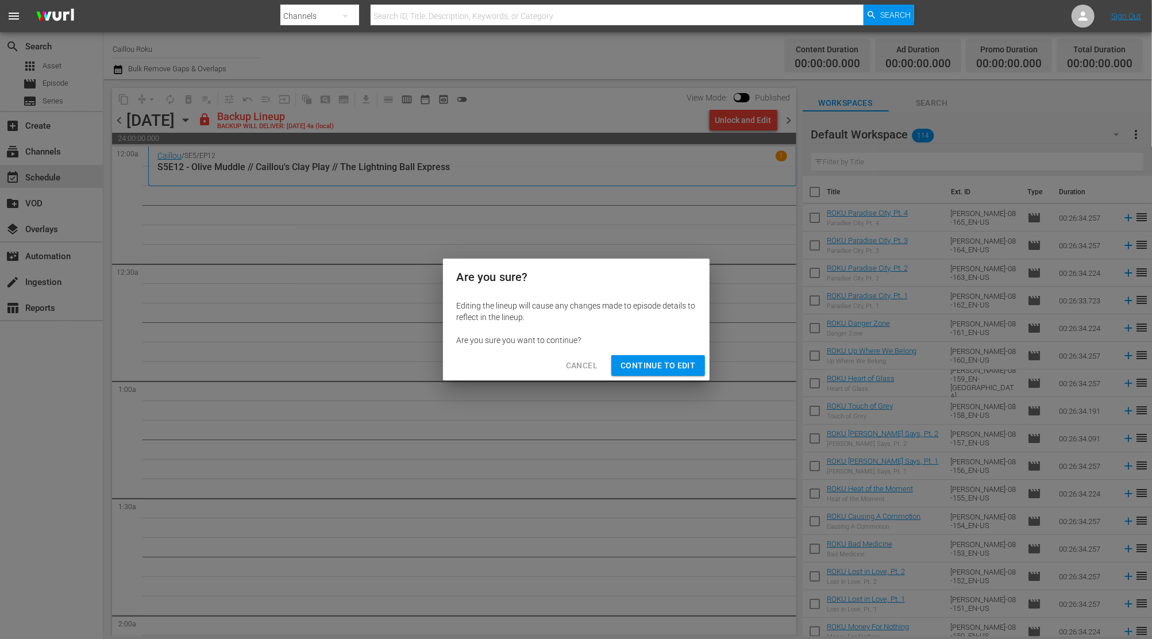
click at [699, 364] on button "Continue to Edit" at bounding box center [657, 365] width 93 height 21
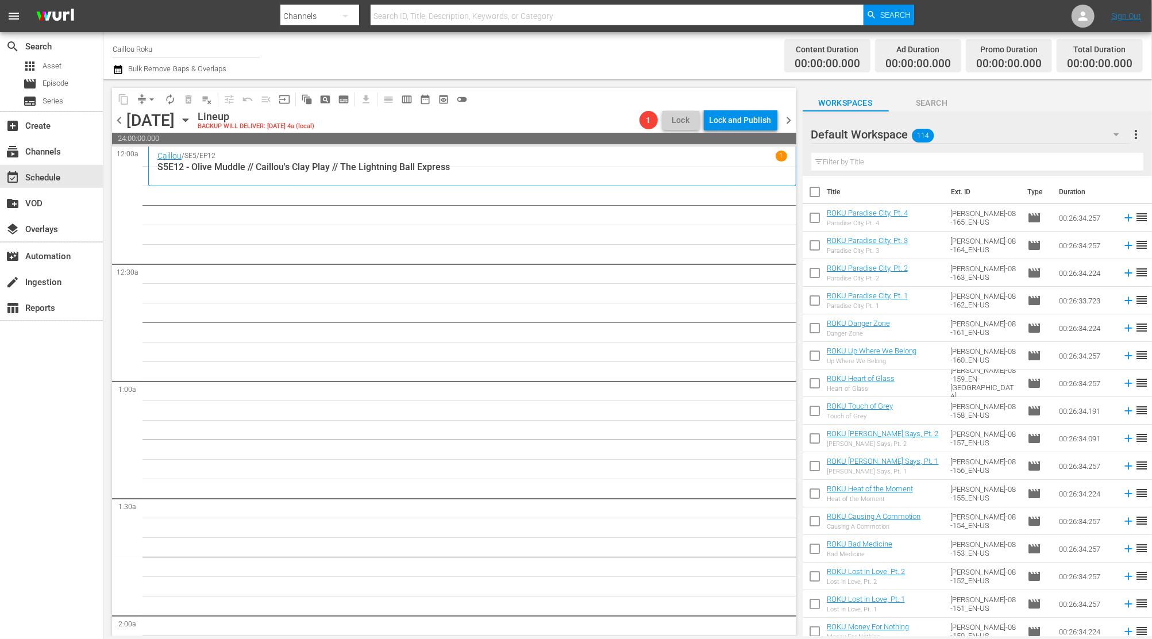
click at [794, 122] on span "chevron_right" at bounding box center [789, 120] width 14 height 14
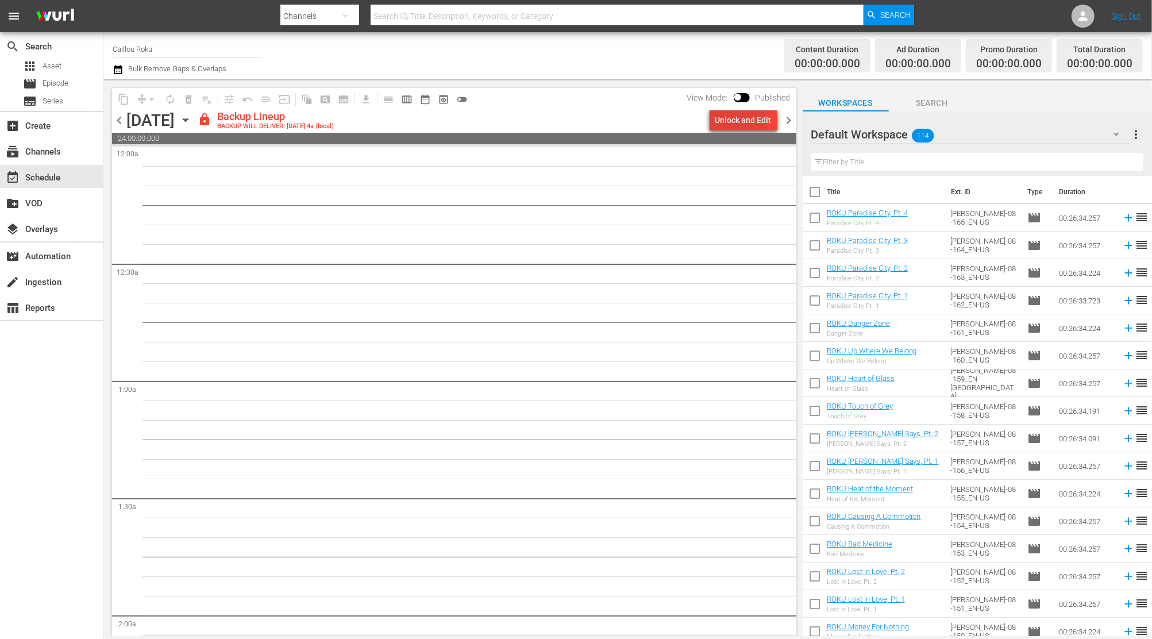
click at [742, 121] on div "Unlock and Edit" at bounding box center [743, 120] width 56 height 21
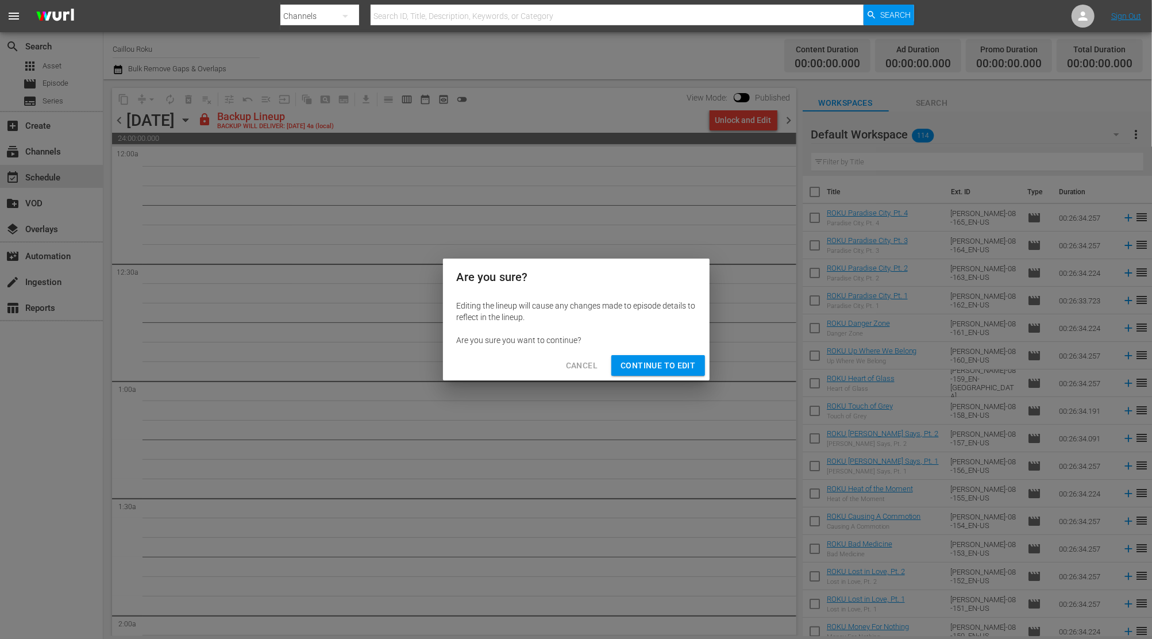
click at [645, 371] on span "Continue to Edit" at bounding box center [658, 366] width 75 height 14
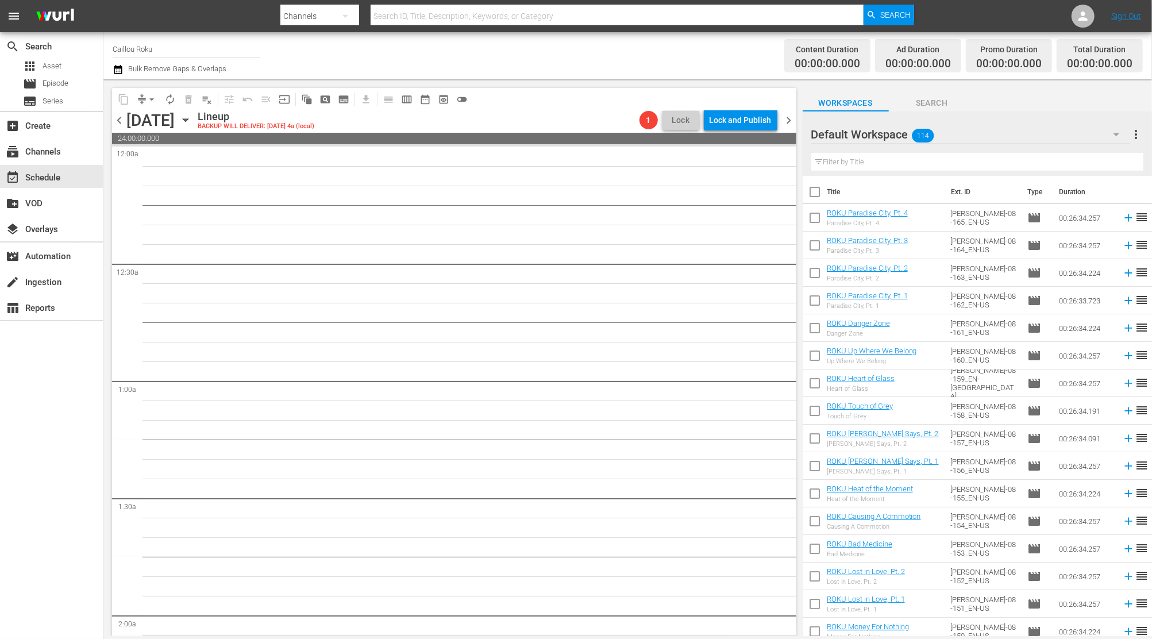
click at [790, 113] on span "chevron_right" at bounding box center [789, 120] width 14 height 14
click at [750, 124] on div "Unlock and Edit" at bounding box center [743, 120] width 56 height 21
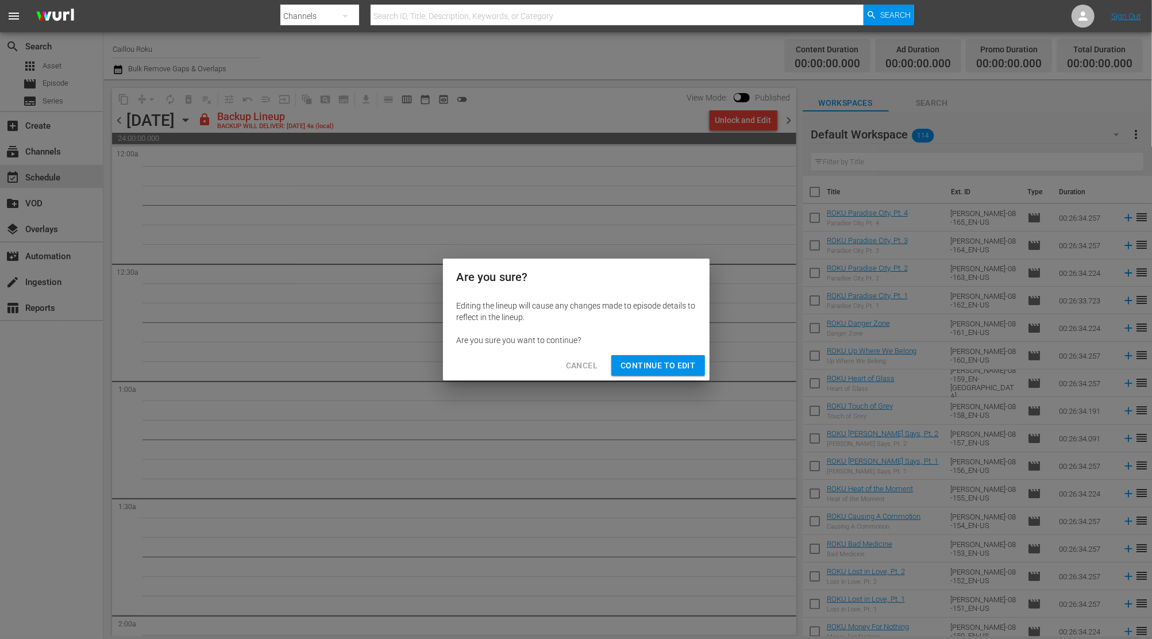
click at [640, 363] on span "Continue to Edit" at bounding box center [658, 366] width 75 height 14
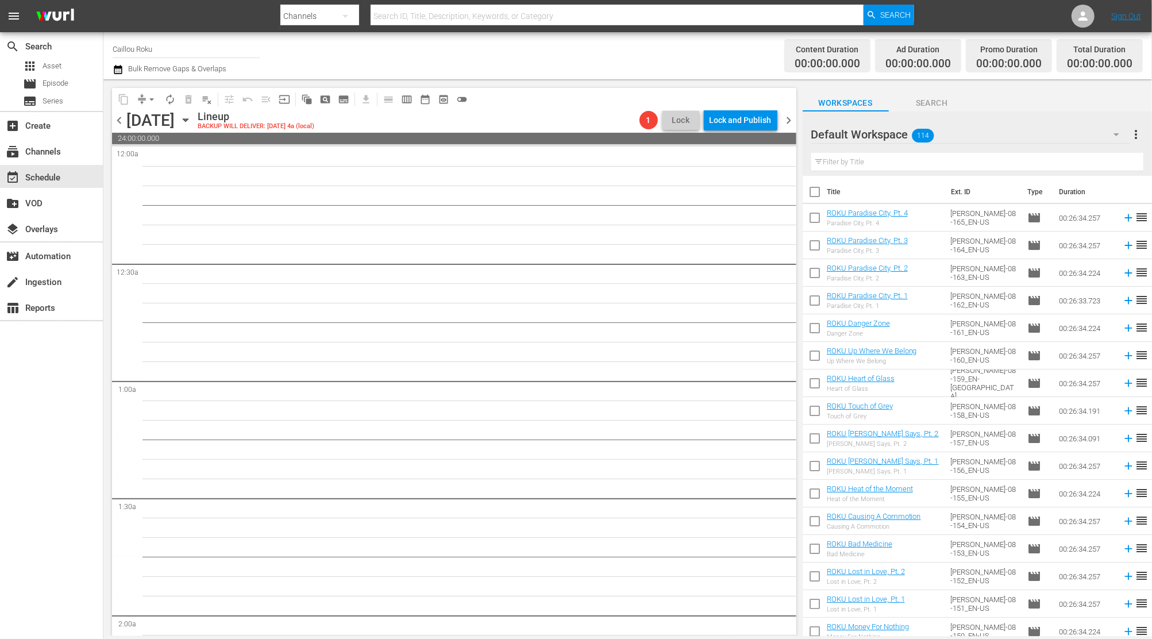
click at [784, 122] on span "chevron_right" at bounding box center [789, 120] width 14 height 14
click at [726, 122] on div "Unlock and Edit" at bounding box center [743, 120] width 56 height 21
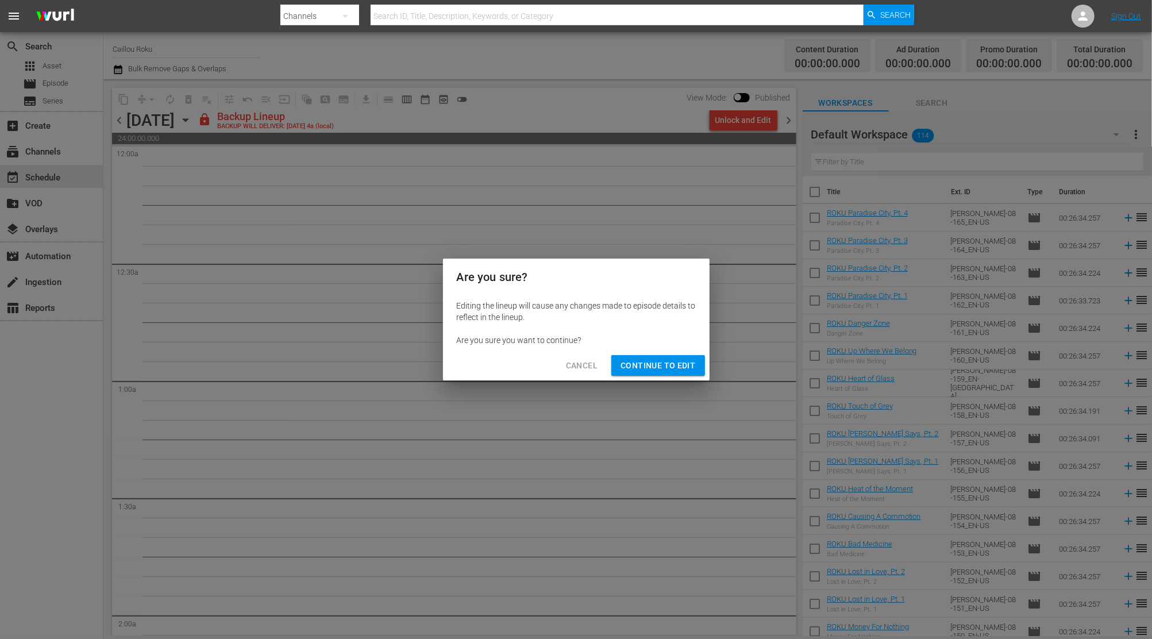
drag, startPoint x: 642, startPoint y: 363, endPoint x: 657, endPoint y: 342, distance: 26.0
click at [642, 364] on span "Continue to Edit" at bounding box center [658, 366] width 75 height 14
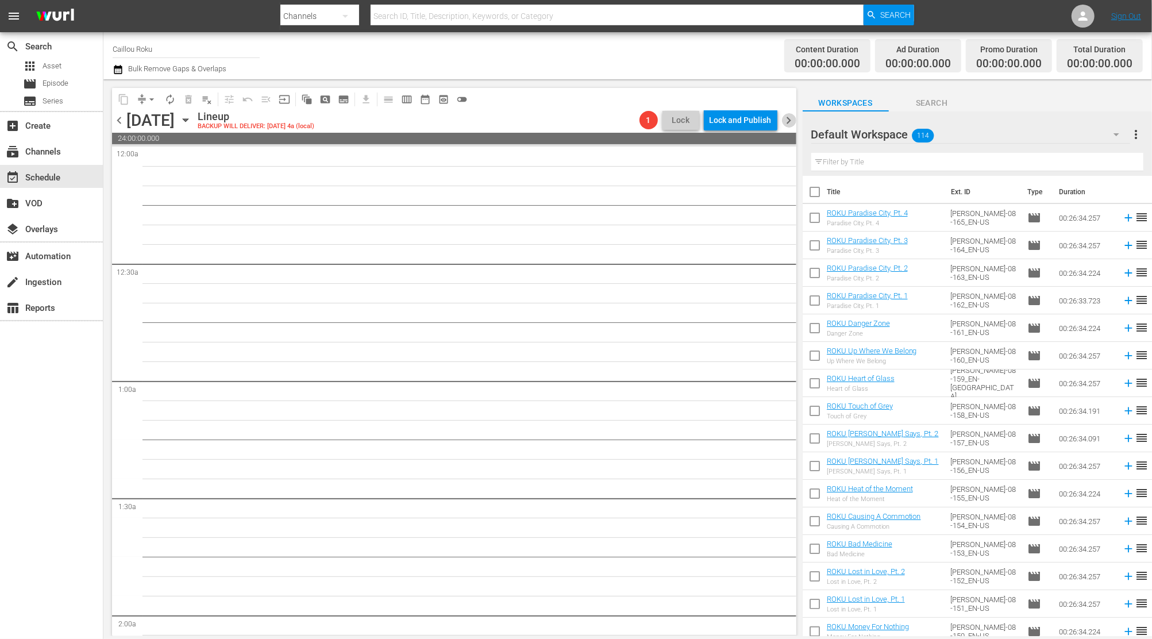
click at [795, 113] on span "chevron_right" at bounding box center [789, 120] width 14 height 14
click at [192, 121] on icon "button" at bounding box center [185, 120] width 13 height 13
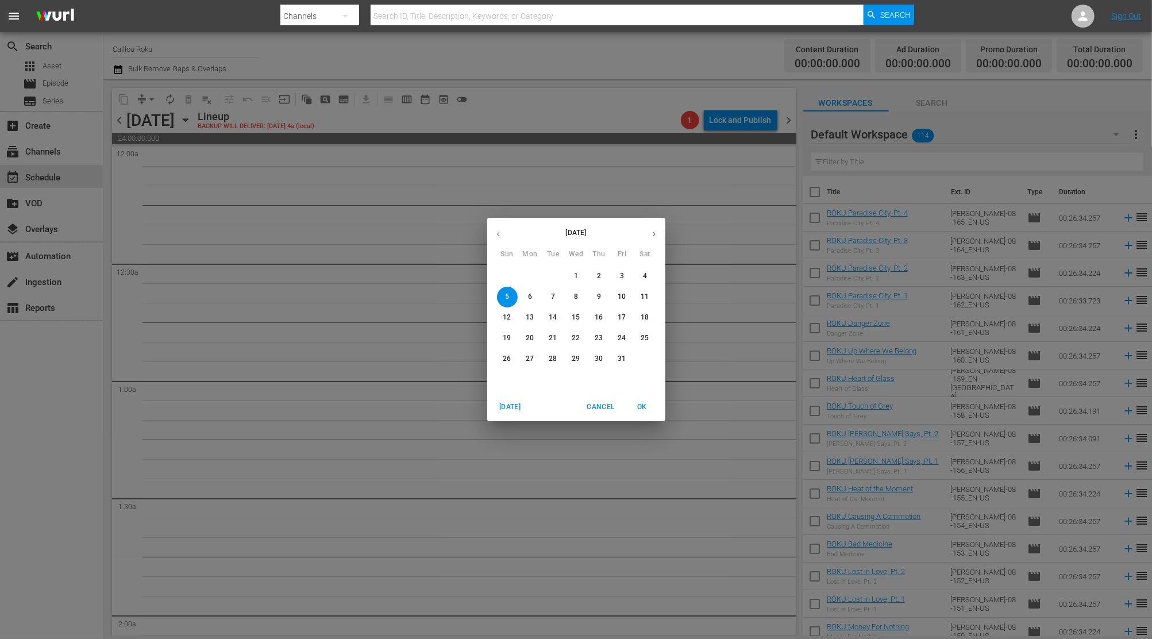
click at [577, 280] on p "1" at bounding box center [576, 276] width 4 height 10
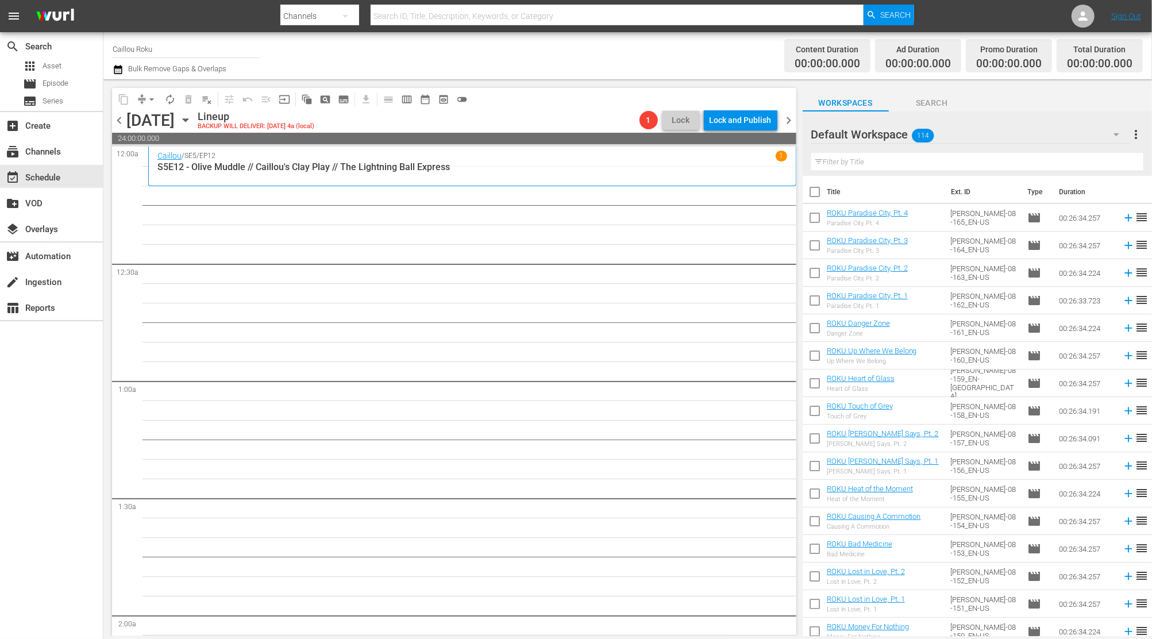
click at [192, 117] on icon "button" at bounding box center [185, 120] width 13 height 13
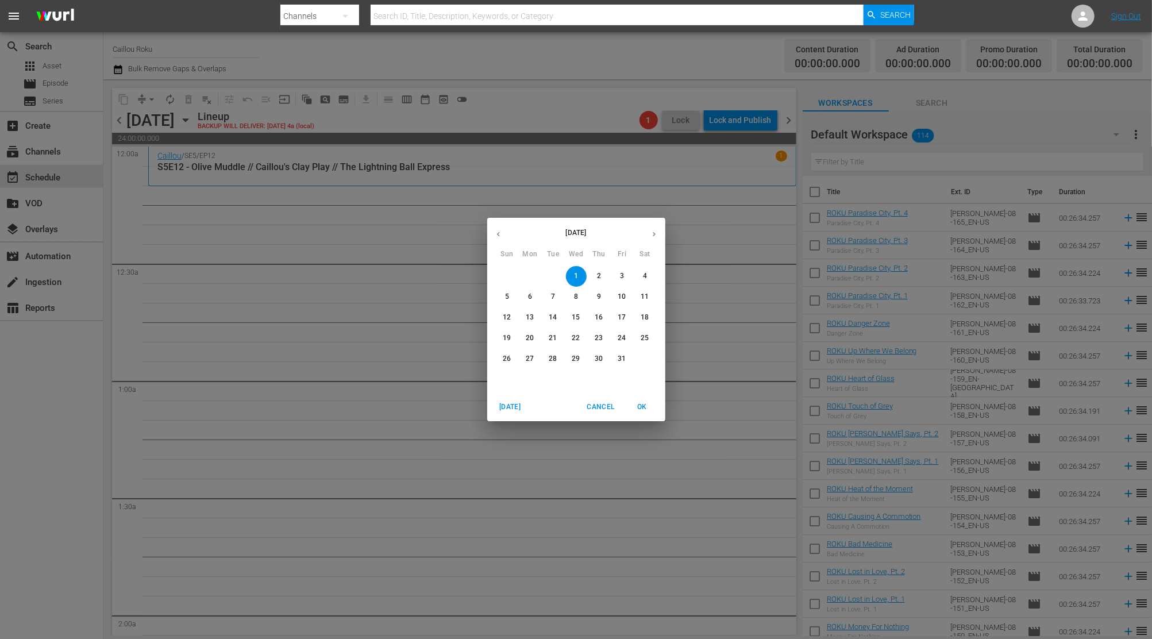
click at [492, 228] on button "button" at bounding box center [498, 234] width 22 height 22
click at [603, 319] on span "18" at bounding box center [599, 318] width 21 height 10
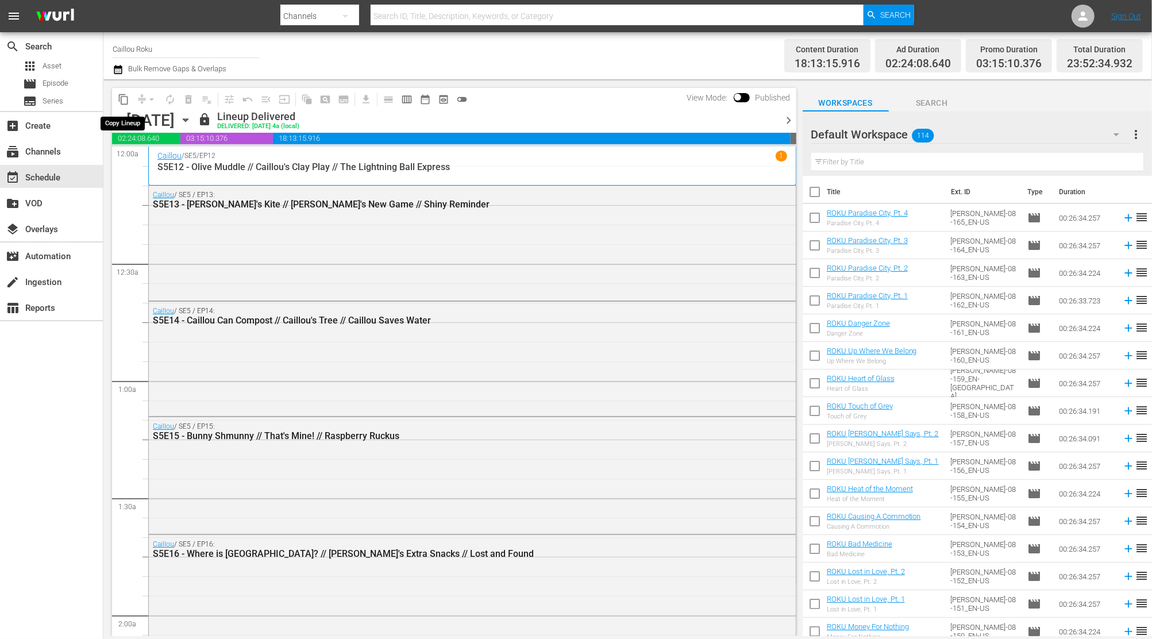
click at [122, 99] on span "content_copy" at bounding box center [123, 99] width 11 height 11
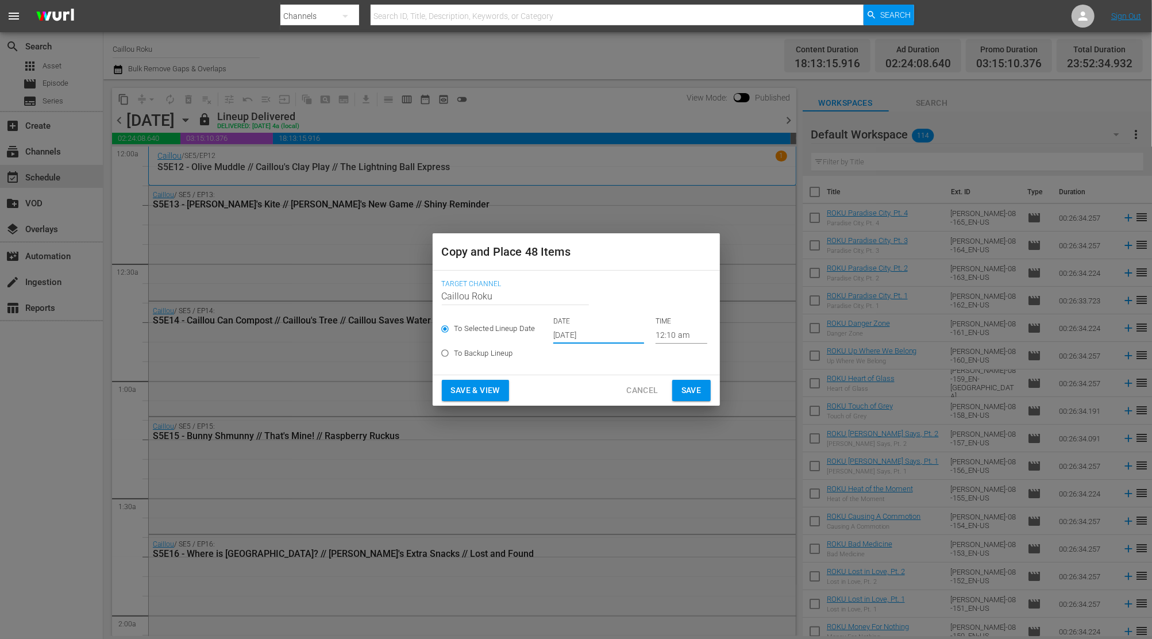
click at [616, 338] on input "[DATE]" at bounding box center [598, 334] width 91 height 17
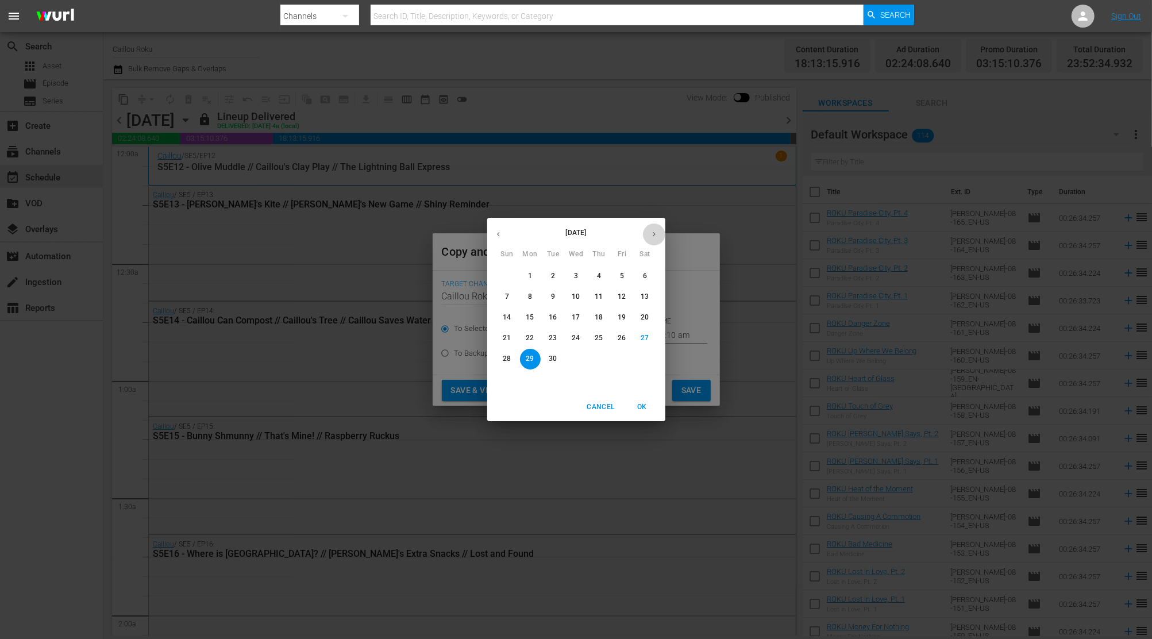
click at [650, 233] on icon "button" at bounding box center [654, 234] width 9 height 9
click at [580, 271] on span "1" at bounding box center [576, 276] width 21 height 10
type input "[DATE]"
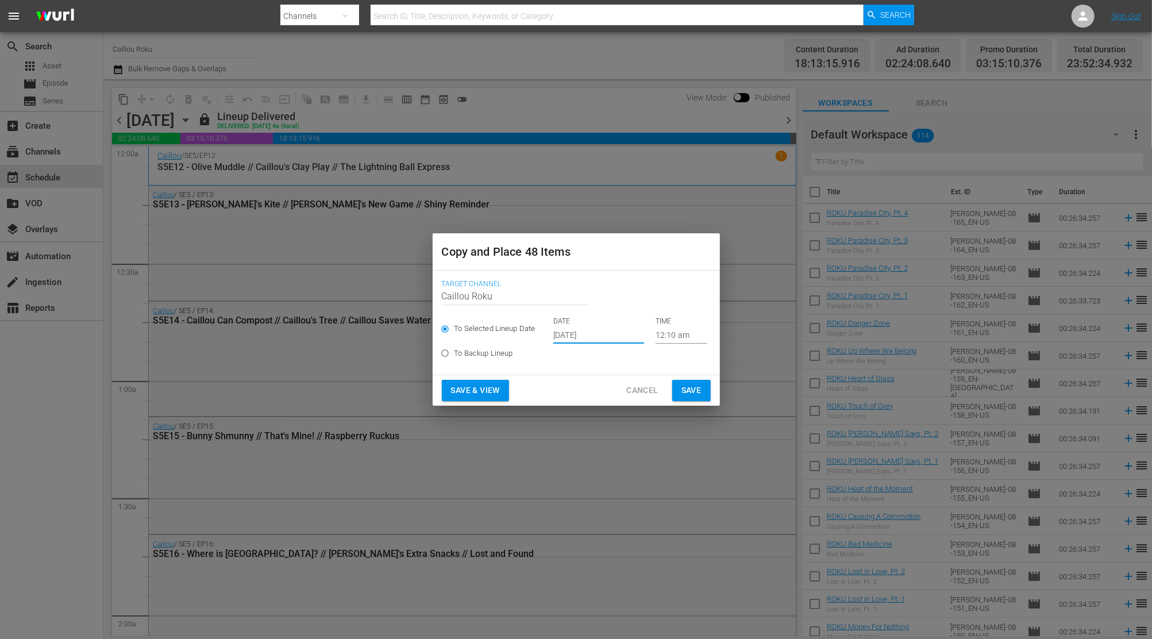
click at [698, 390] on span "Save" at bounding box center [691, 390] width 20 height 14
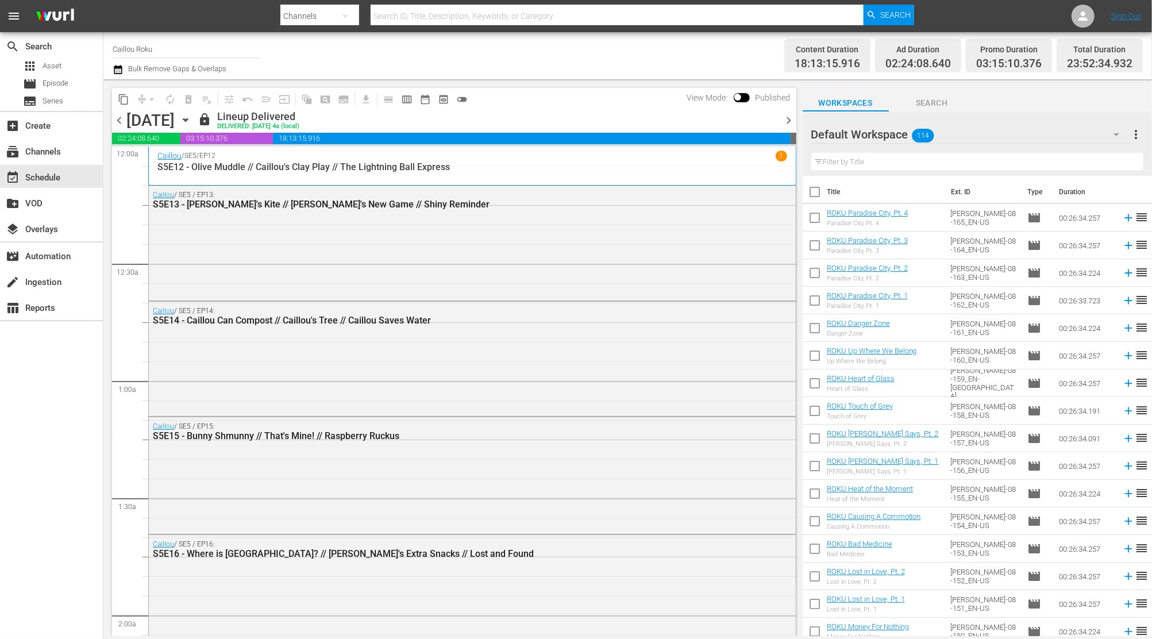
click at [124, 103] on span "content_copy" at bounding box center [123, 99] width 11 height 11
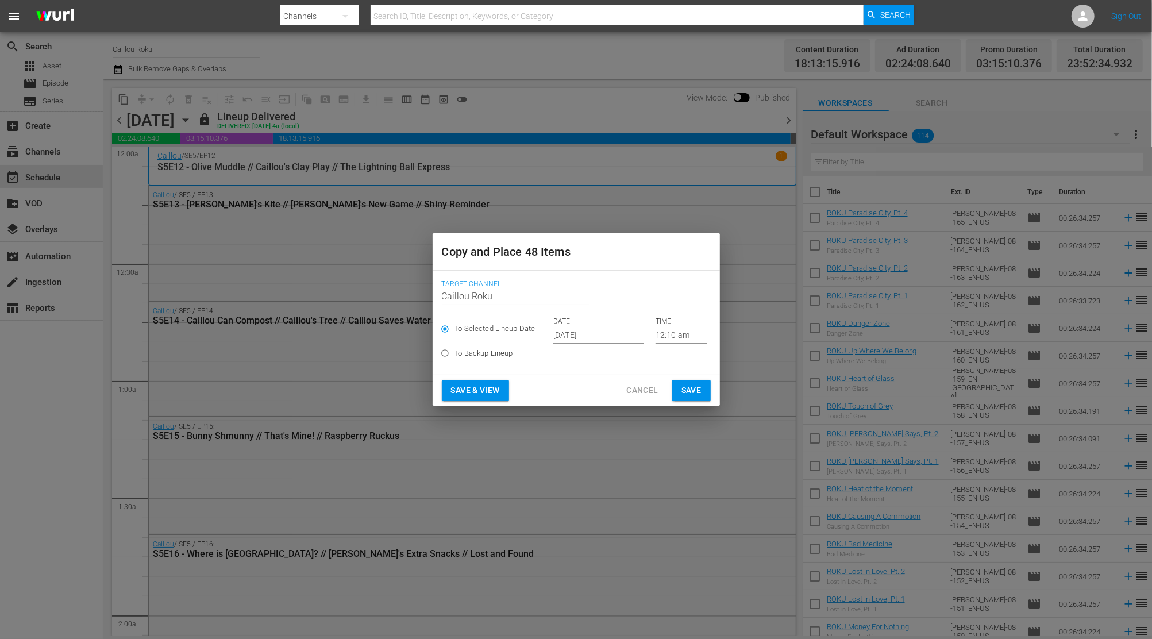
click at [595, 334] on input "[DATE]" at bounding box center [598, 334] width 91 height 17
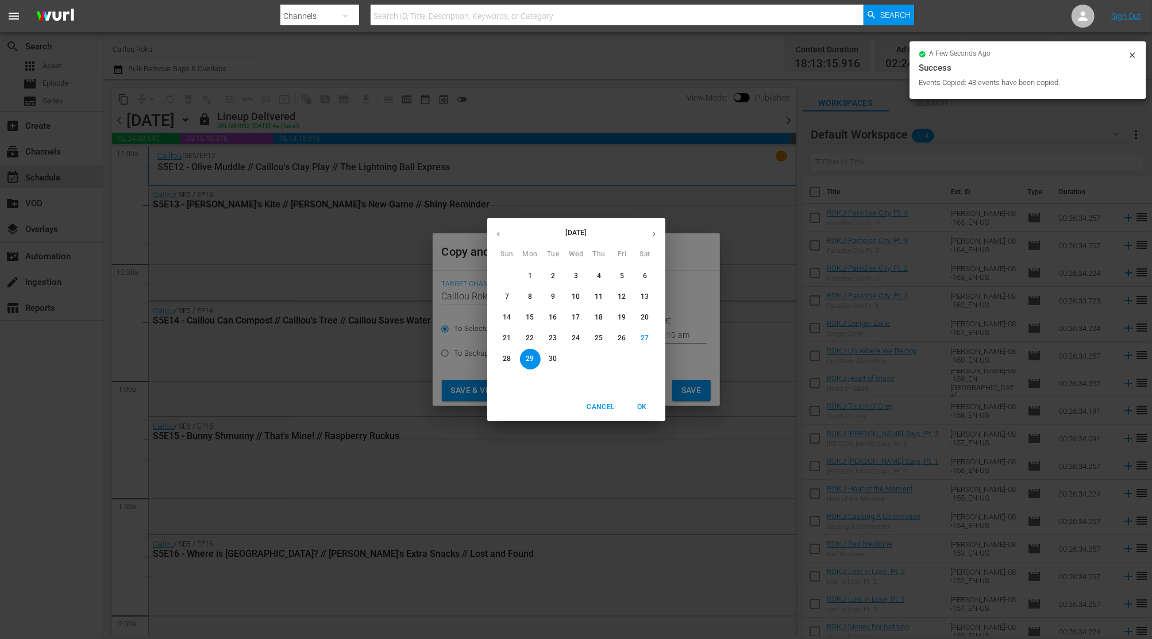
click at [660, 232] on button "button" at bounding box center [654, 234] width 22 height 22
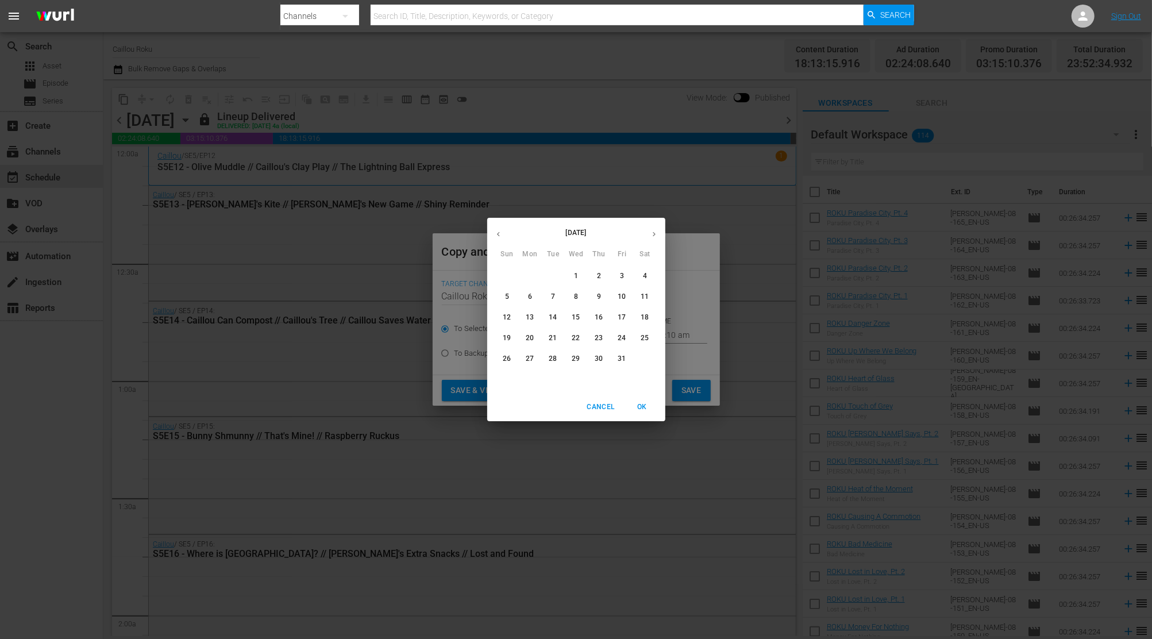
click at [524, 315] on span "13" at bounding box center [530, 318] width 21 height 10
type input "[DATE]"
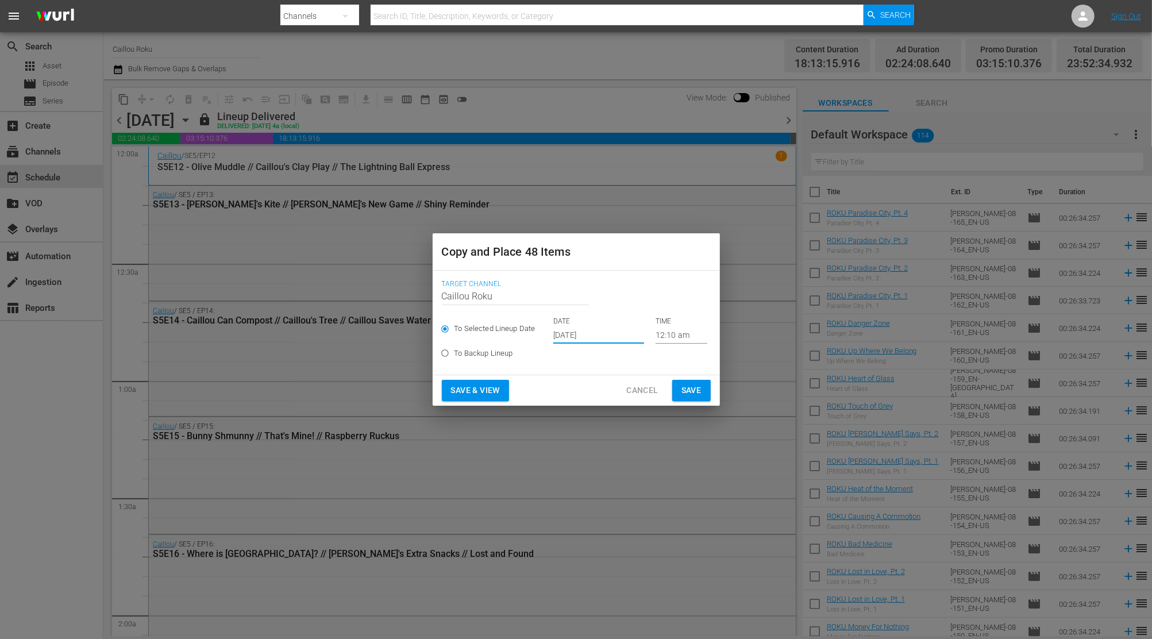
click at [681, 390] on span "Save" at bounding box center [691, 390] width 20 height 14
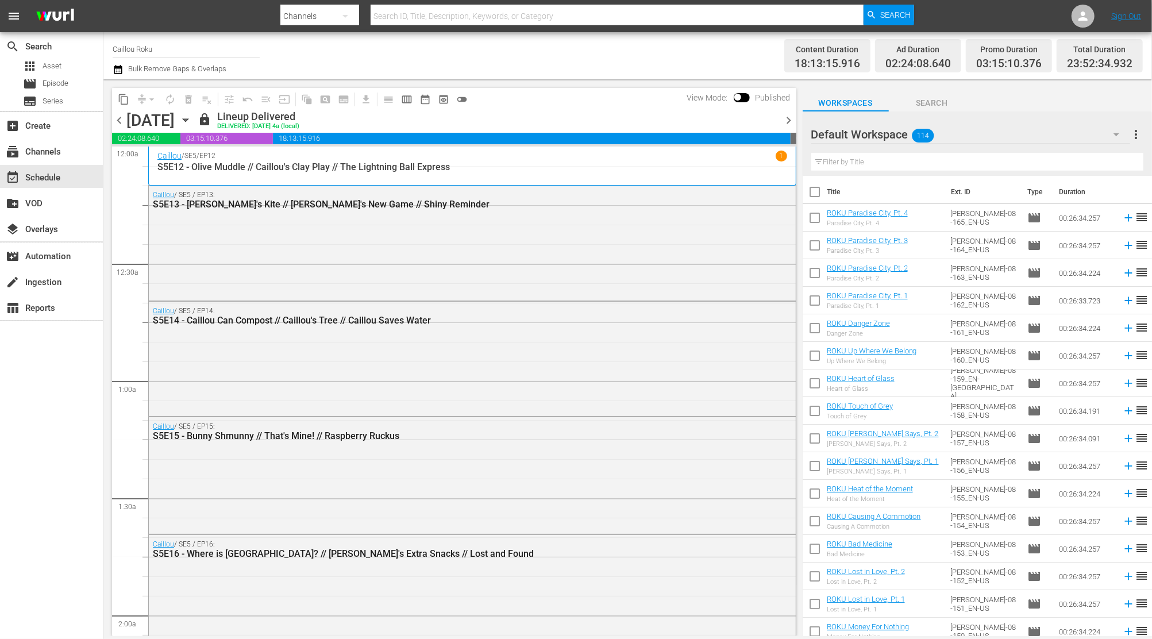
click at [124, 91] on button "content_copy" at bounding box center [123, 99] width 18 height 18
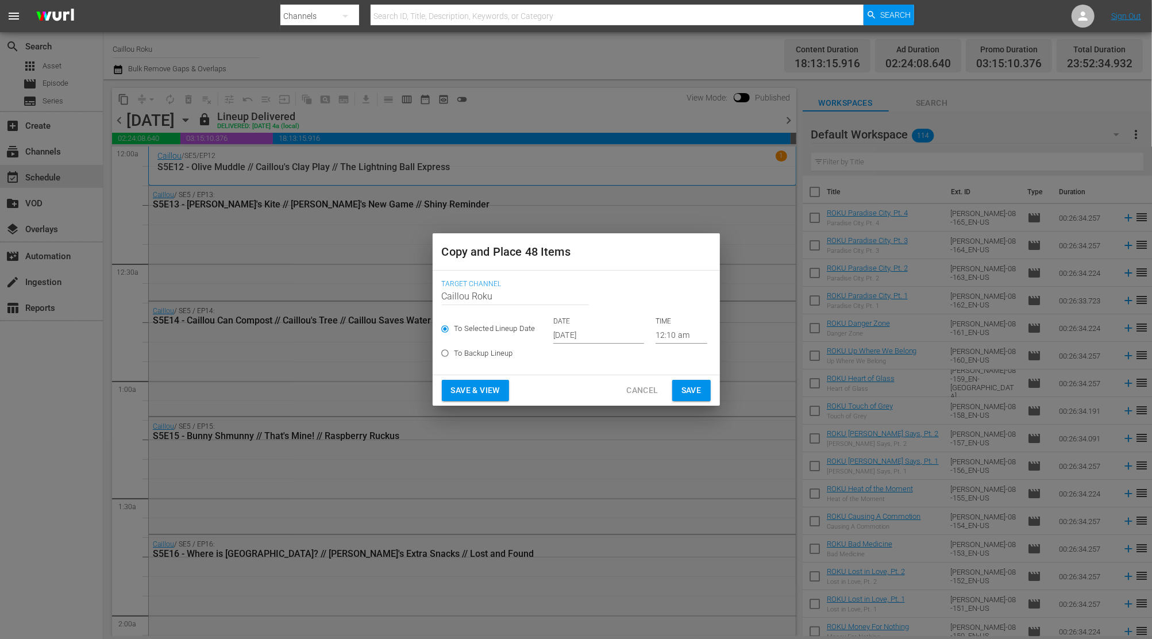
click at [575, 337] on input "[DATE]" at bounding box center [598, 334] width 91 height 17
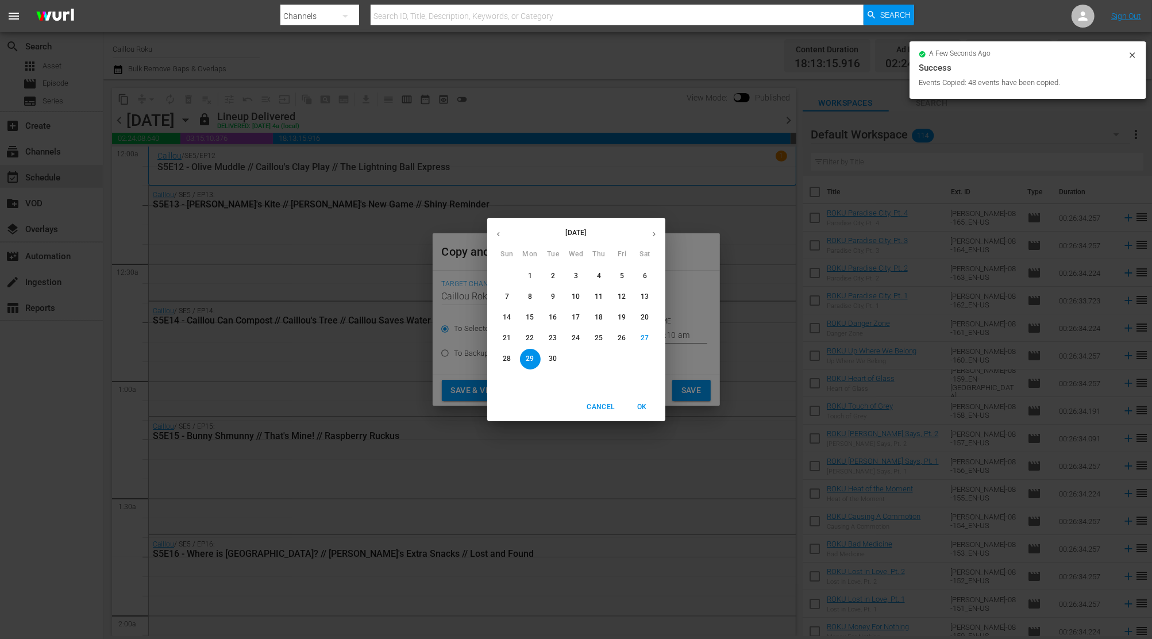
click at [651, 227] on button "button" at bounding box center [654, 234] width 22 height 22
click at [623, 311] on button "17" at bounding box center [622, 317] width 21 height 21
type input "[DATE]"
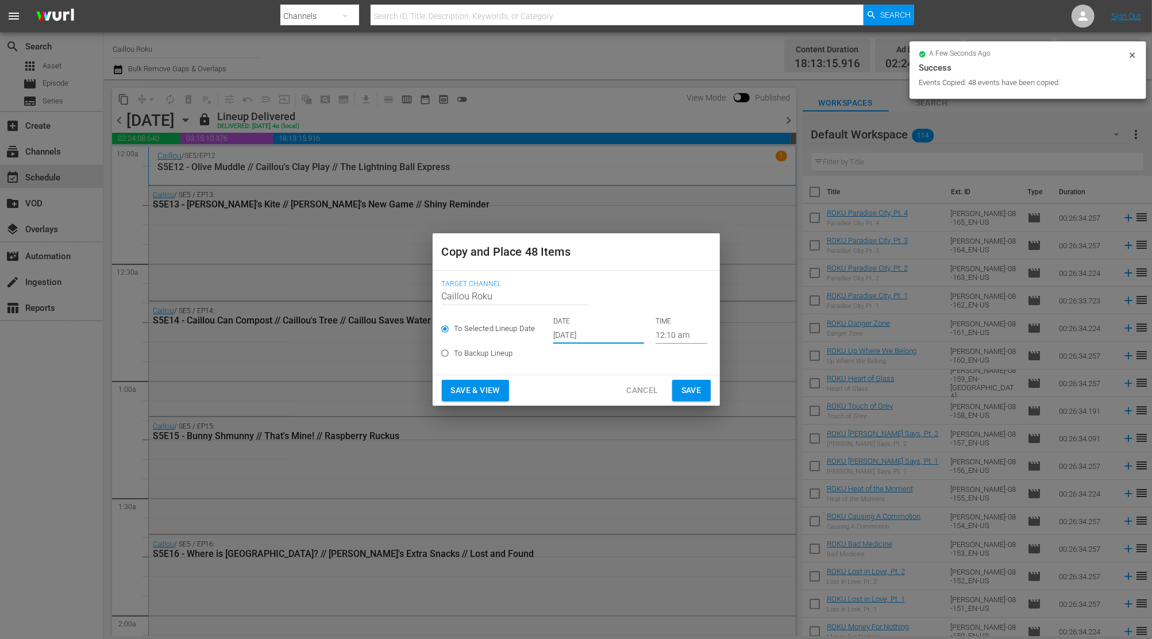
click at [692, 395] on span "Save" at bounding box center [691, 390] width 20 height 14
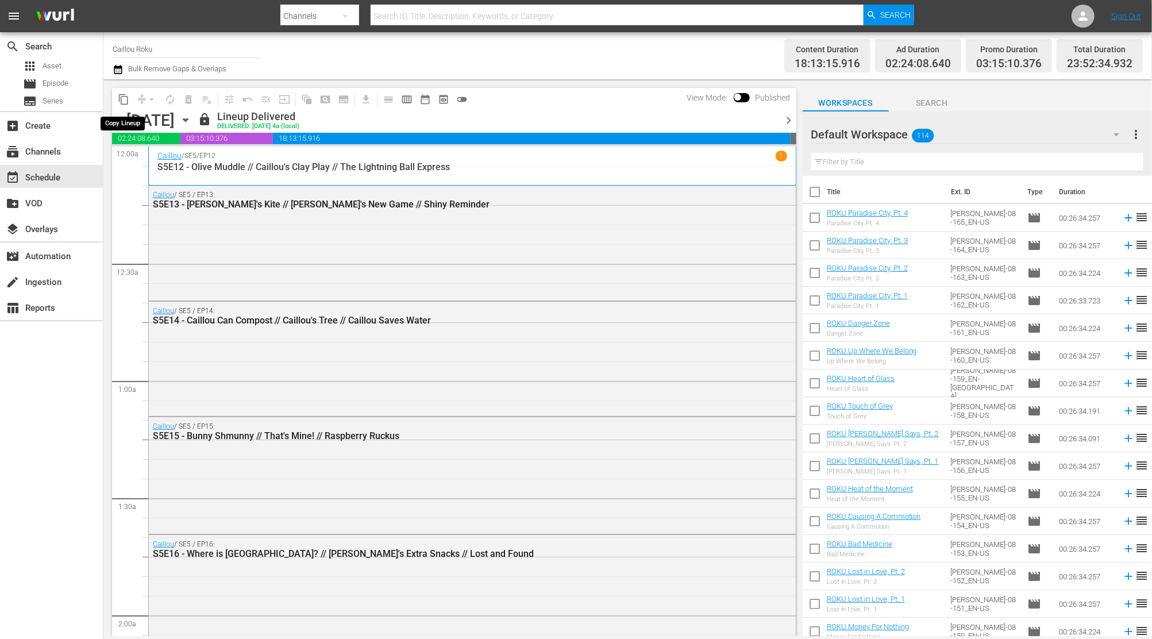
click at [129, 95] on button "content_copy" at bounding box center [123, 99] width 18 height 18
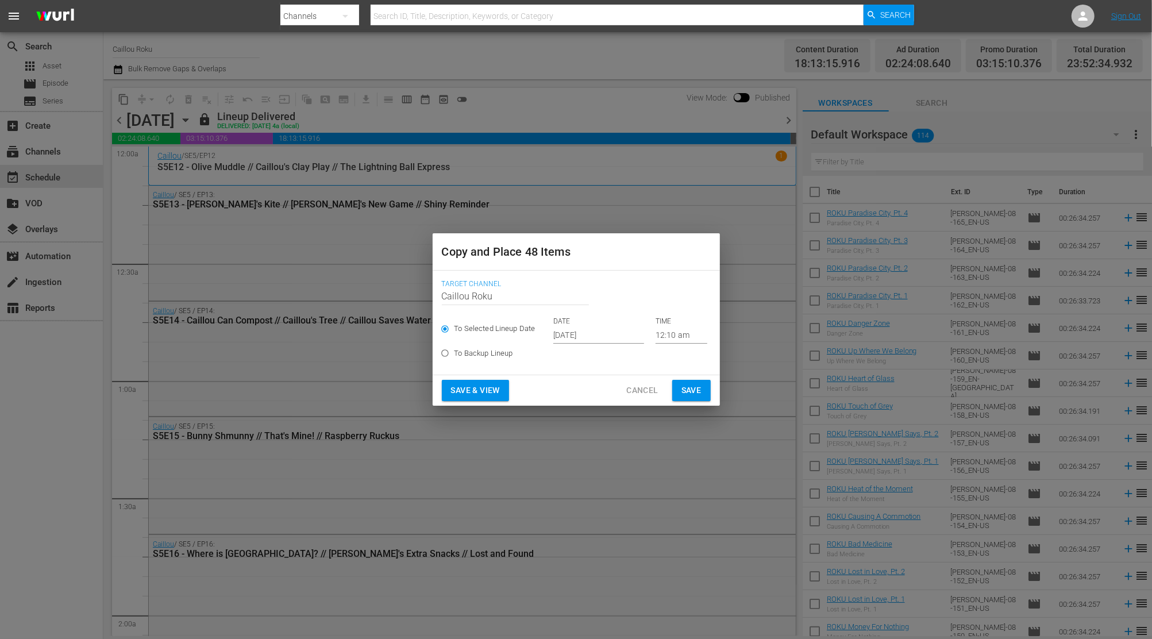
click at [617, 330] on input "[DATE]" at bounding box center [598, 334] width 91 height 17
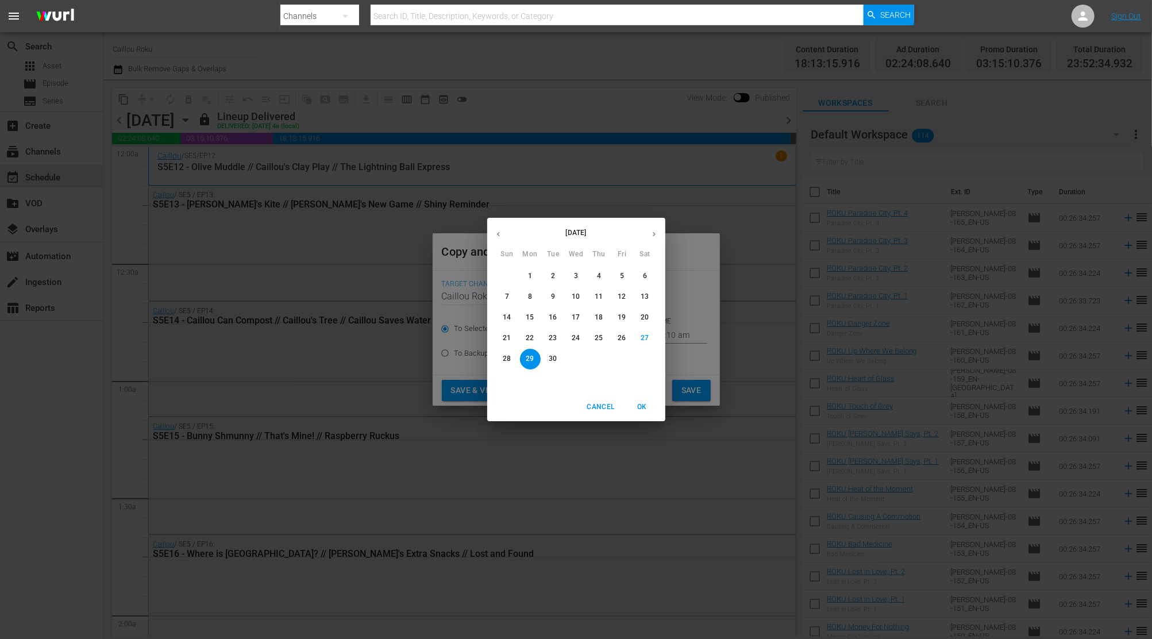
click at [660, 226] on button "button" at bounding box center [654, 234] width 22 height 22
click at [550, 353] on button "28" at bounding box center [553, 359] width 21 height 21
type input "[DATE]"
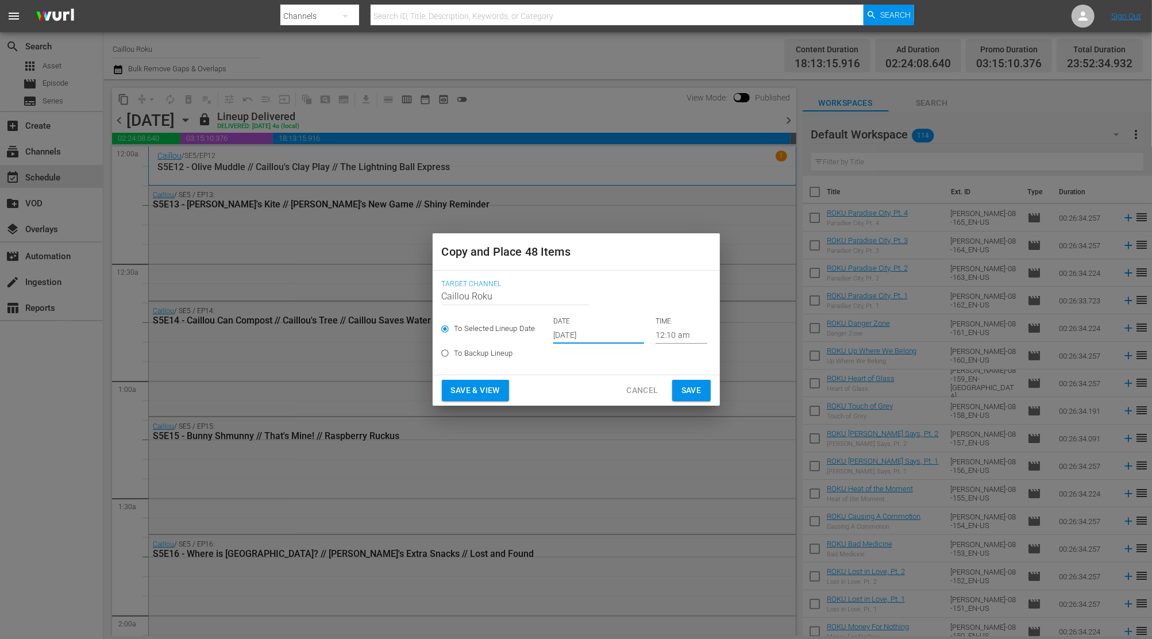
click at [683, 390] on span "Save" at bounding box center [691, 390] width 20 height 14
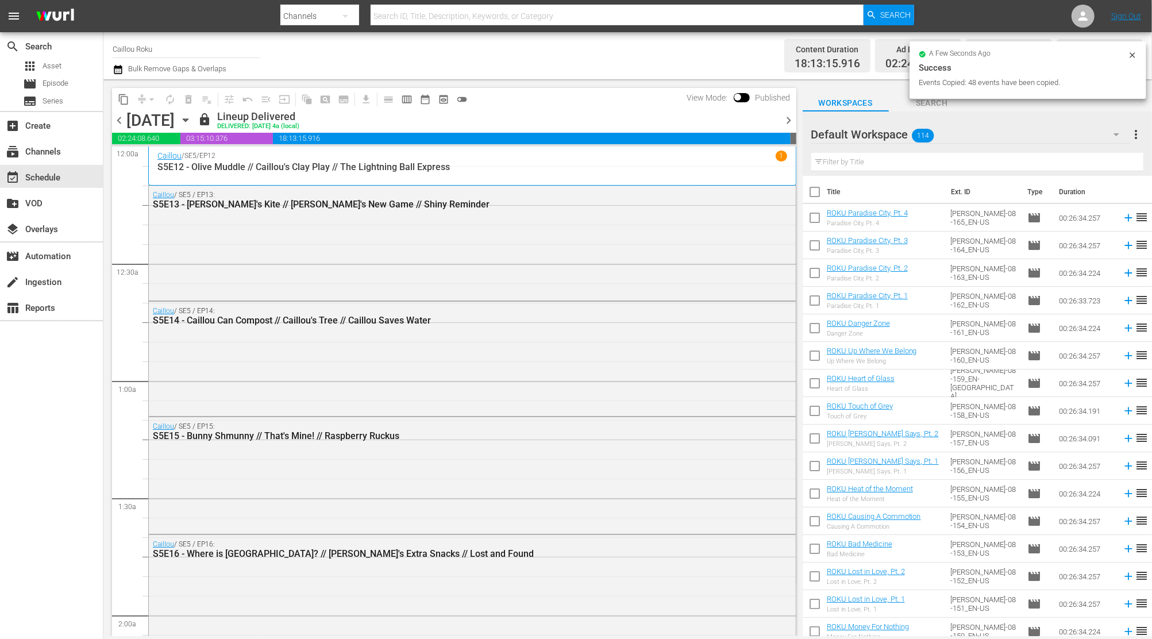
click at [791, 117] on span "chevron_right" at bounding box center [789, 120] width 14 height 14
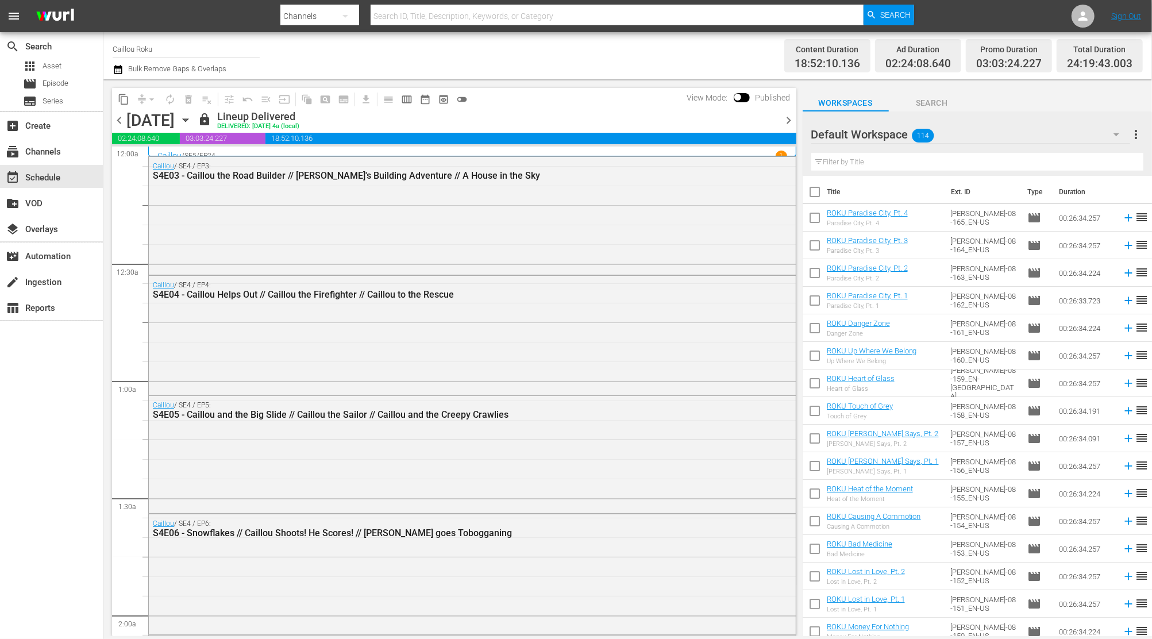
click at [192, 122] on icon "button" at bounding box center [185, 120] width 13 height 13
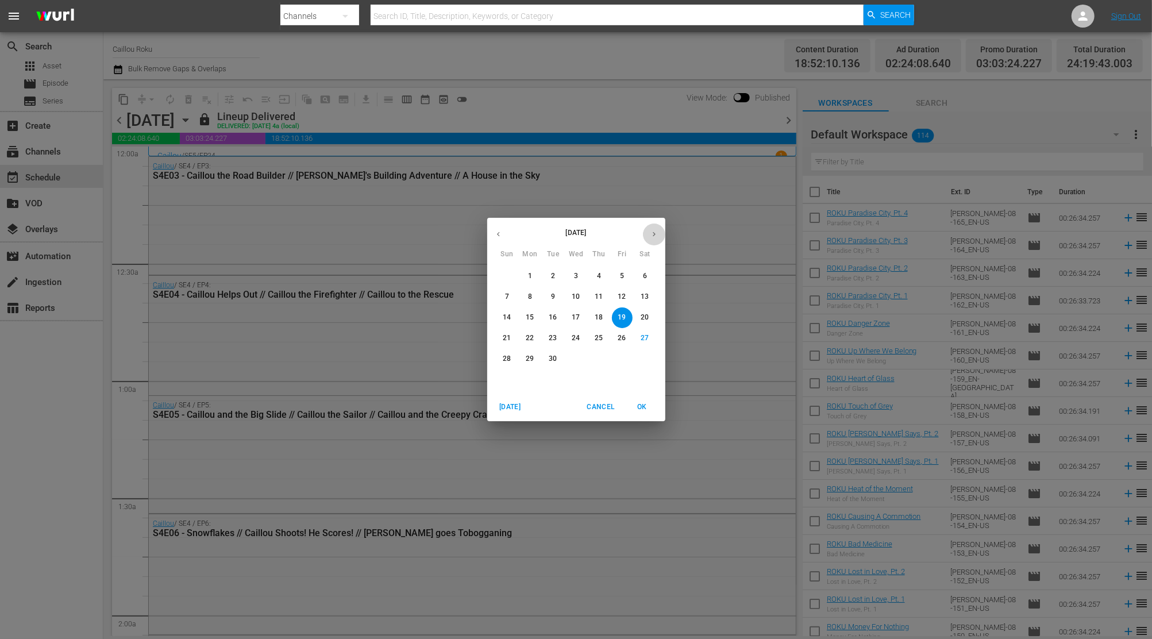
click at [650, 232] on icon "button" at bounding box center [654, 234] width 9 height 9
click at [588, 402] on span "Cancel" at bounding box center [601, 407] width 28 height 12
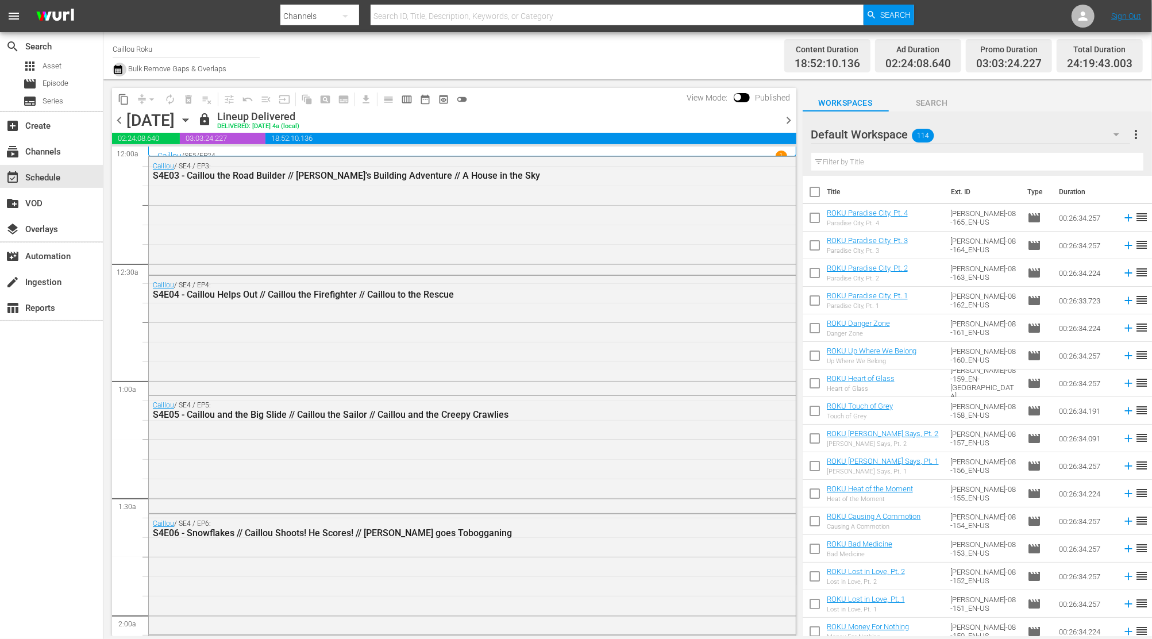
click at [115, 71] on icon "button" at bounding box center [118, 70] width 11 height 14
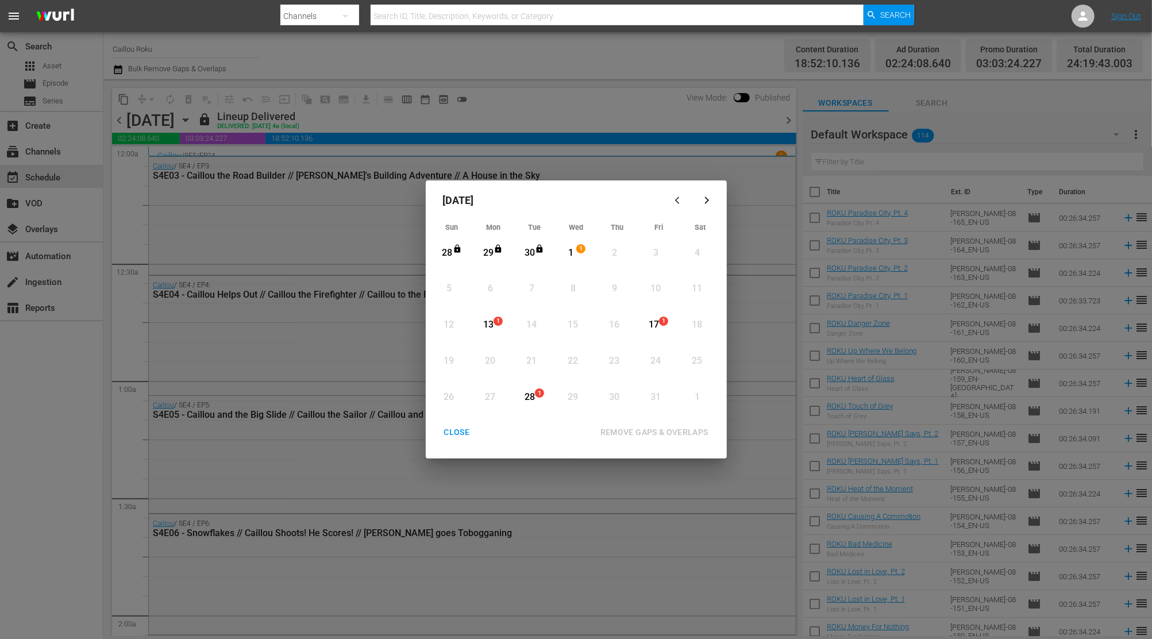
click at [492, 319] on div "13" at bounding box center [488, 324] width 14 height 13
click at [445, 430] on div "CLOSE" at bounding box center [457, 432] width 44 height 14
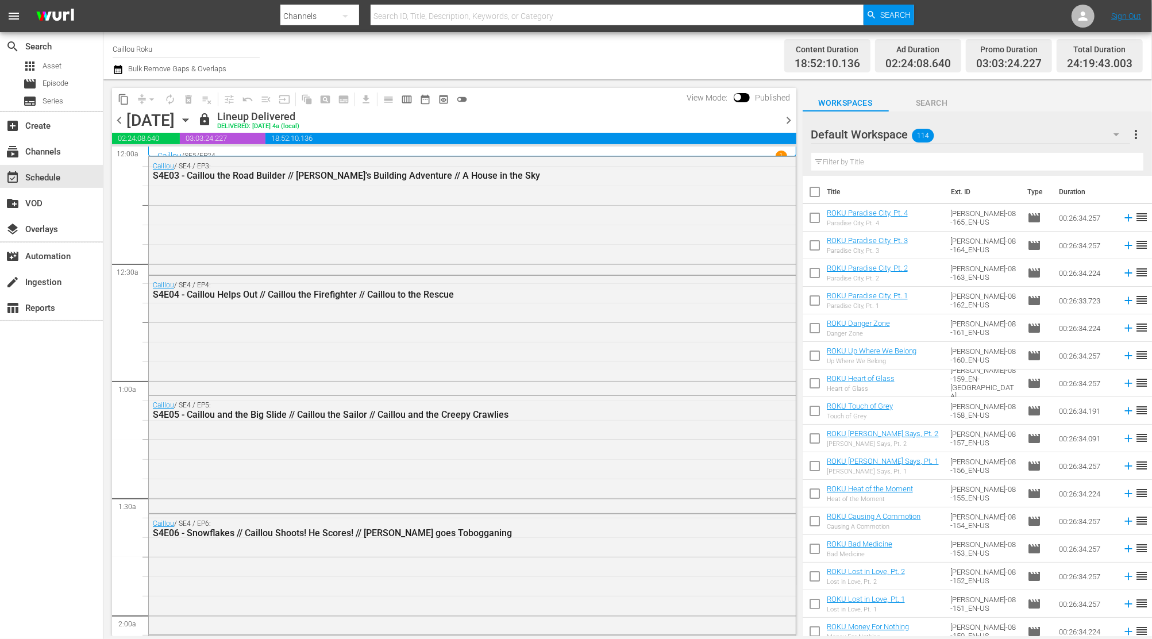
click at [195, 122] on div "[DATE] [DATE]" at bounding box center [160, 120] width 68 height 19
click at [192, 117] on icon "button" at bounding box center [185, 120] width 13 height 13
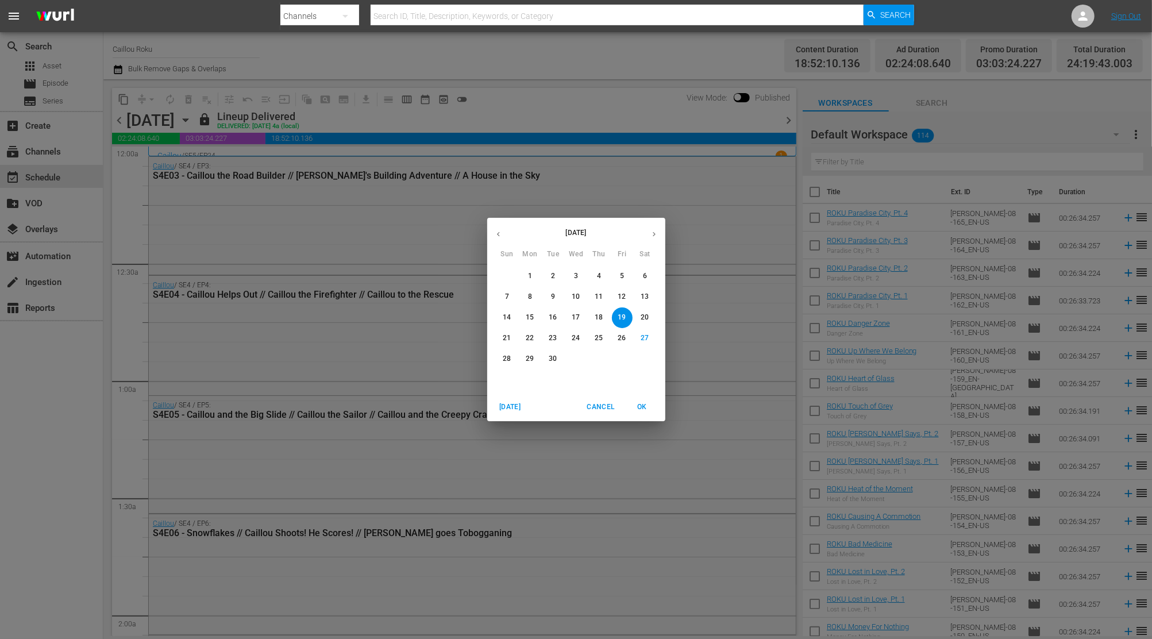
click at [654, 232] on icon "button" at bounding box center [654, 234] width 9 height 9
click at [533, 321] on p "13" at bounding box center [530, 318] width 8 height 10
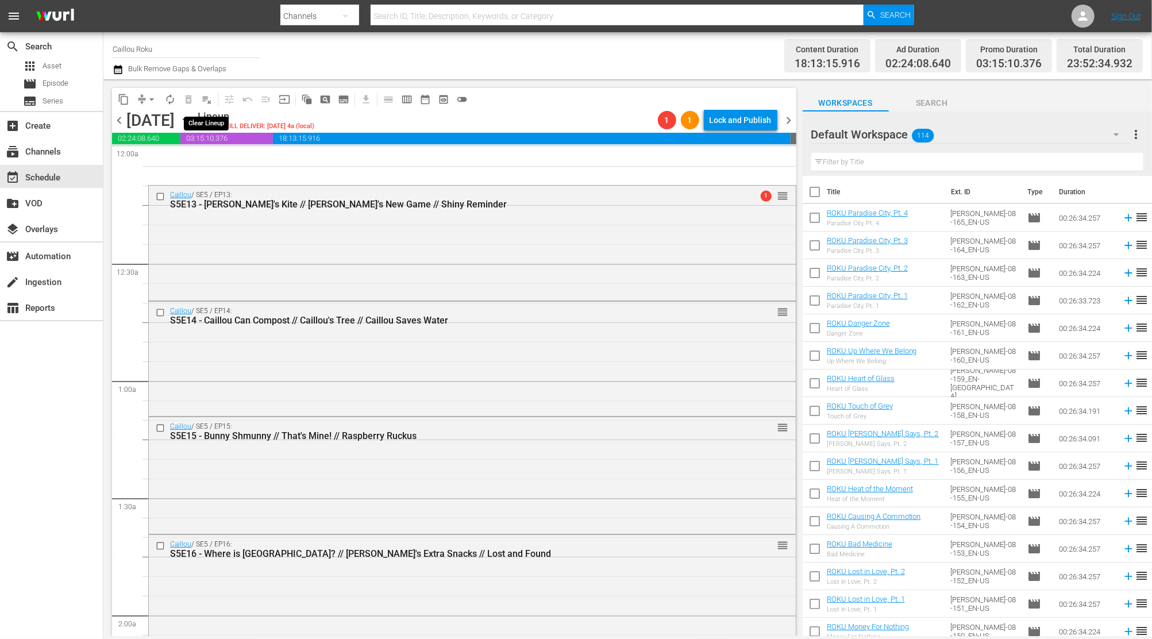
click at [208, 100] on span "playlist_remove_outlined" at bounding box center [206, 99] width 11 height 11
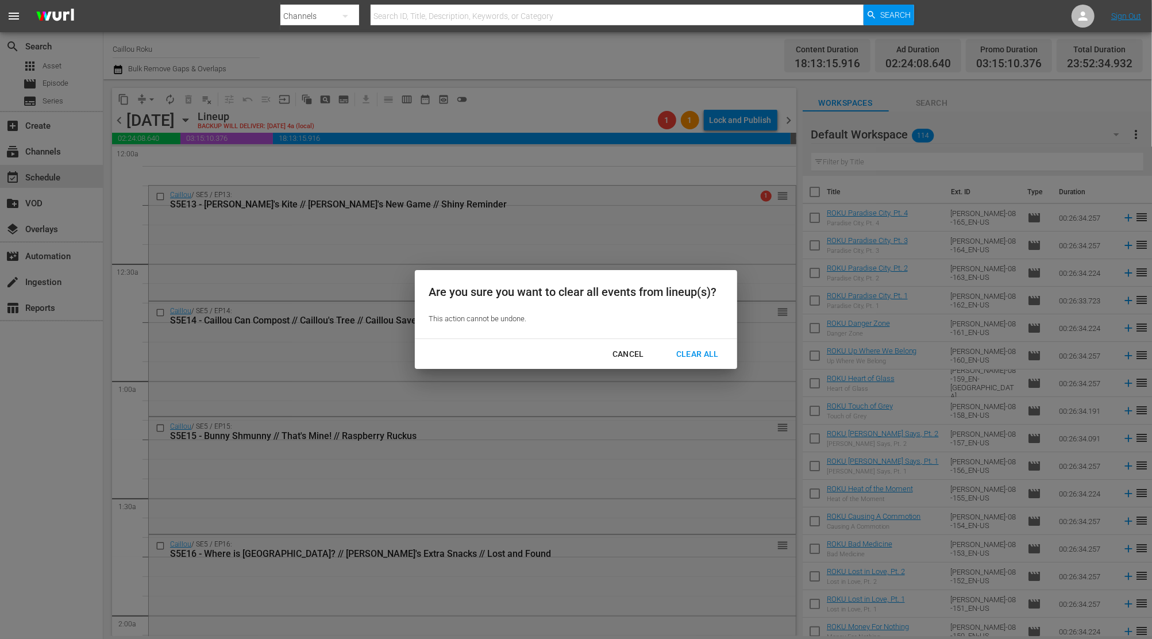
click at [714, 349] on div "Clear All" at bounding box center [697, 354] width 61 height 14
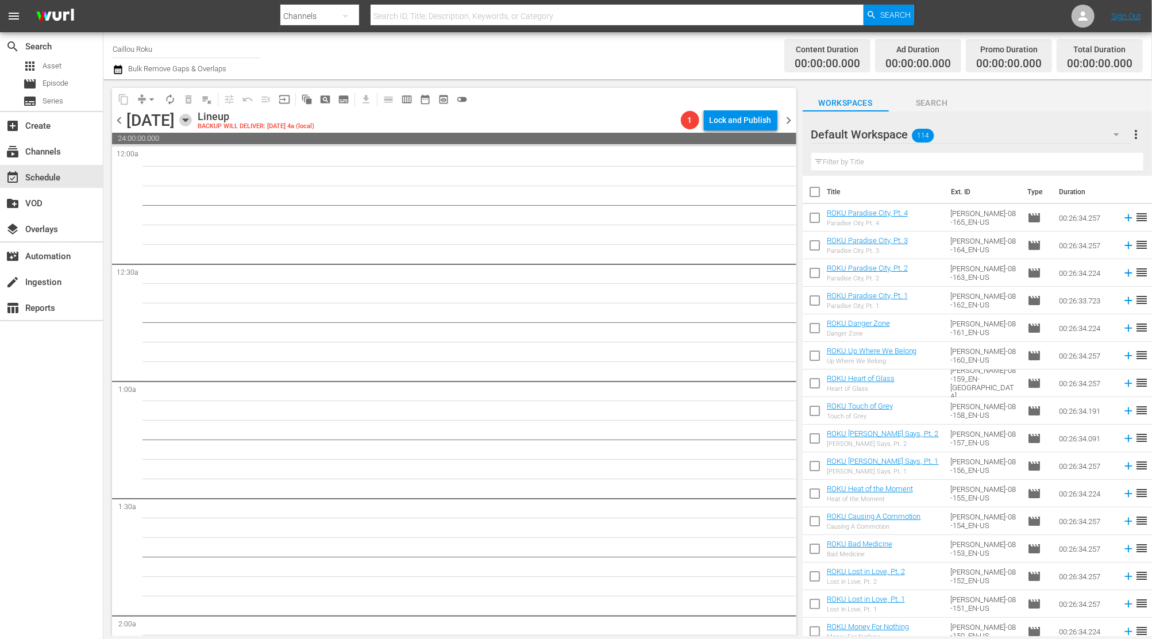
click at [192, 125] on icon "button" at bounding box center [185, 120] width 13 height 13
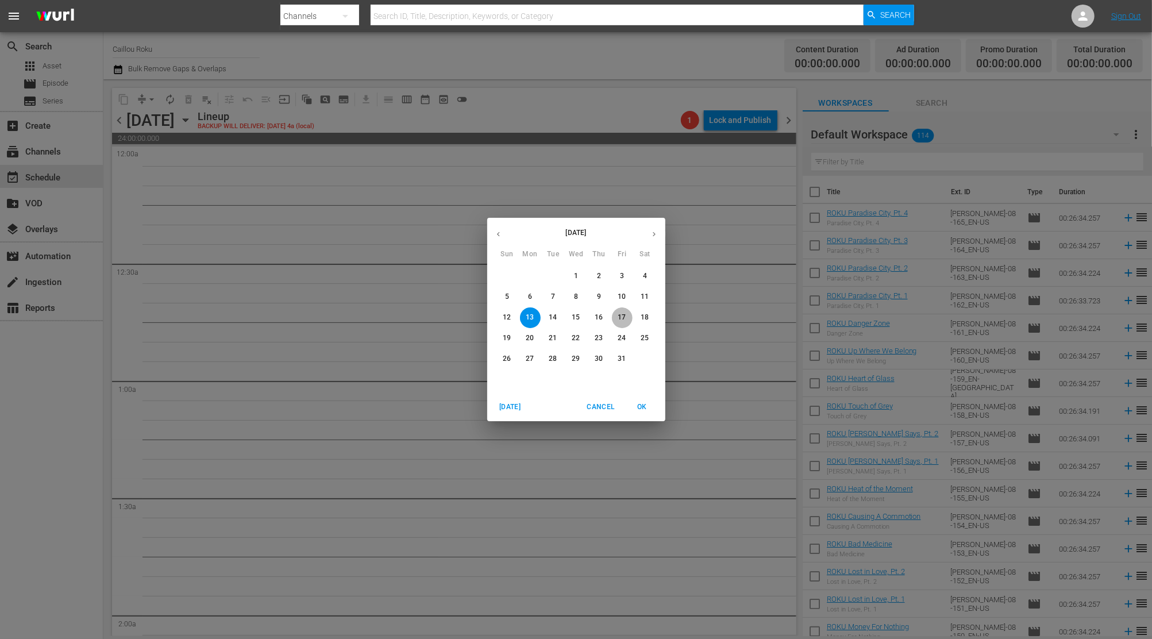
click at [622, 317] on p "17" at bounding box center [622, 318] width 8 height 10
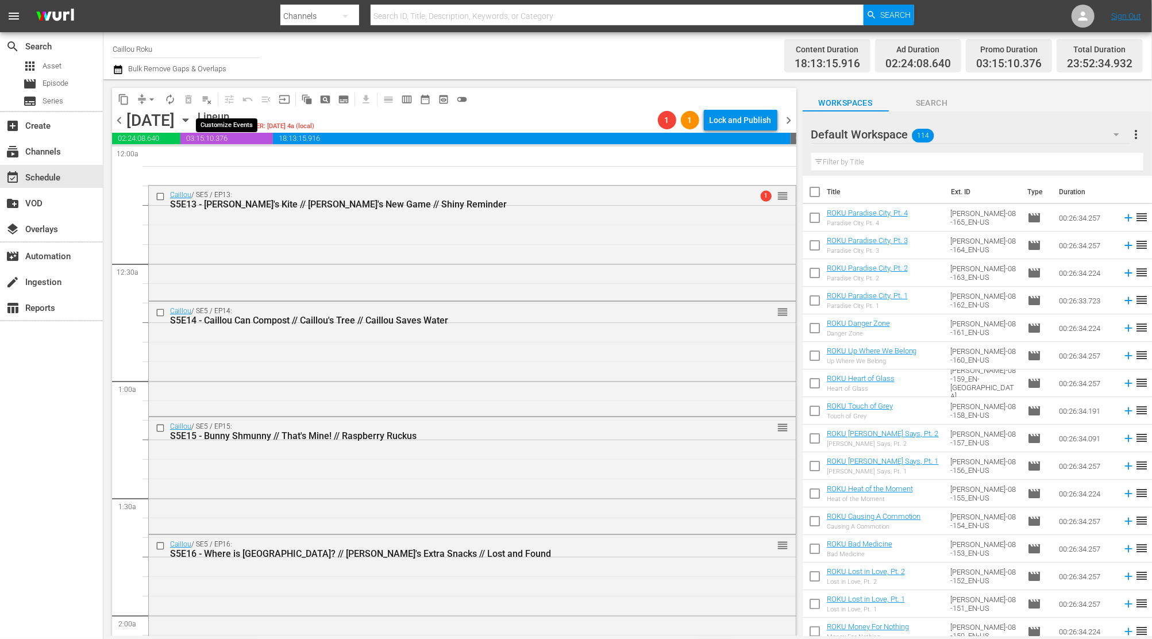
click at [211, 102] on span "playlist_remove_outlined" at bounding box center [206, 99] width 11 height 11
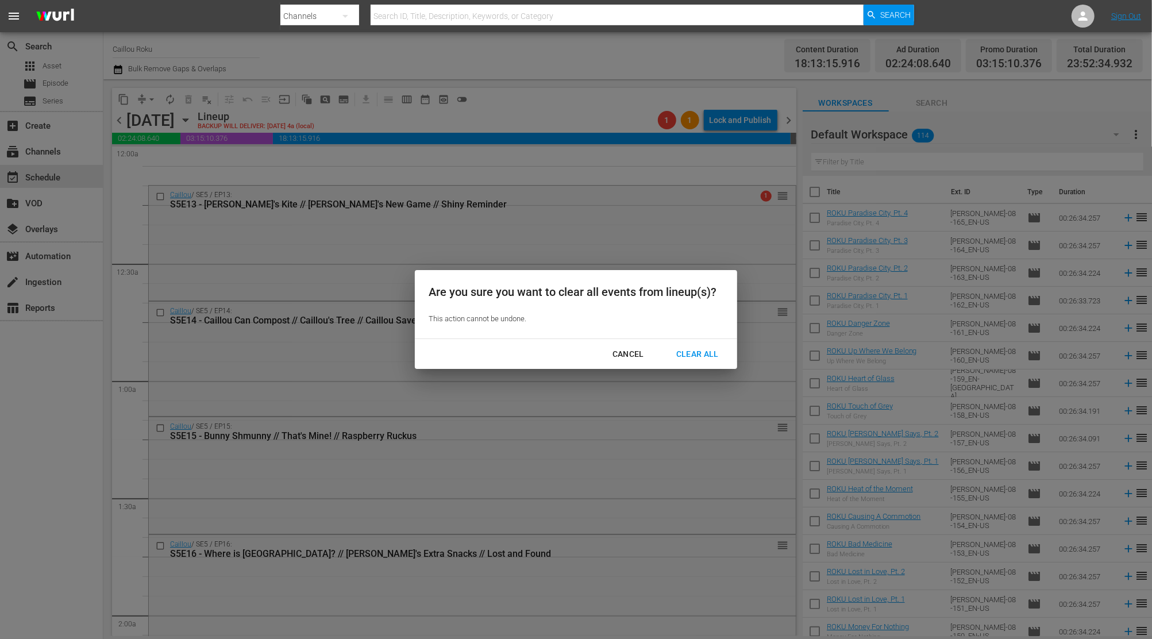
click at [699, 355] on div "Clear All" at bounding box center [697, 354] width 61 height 14
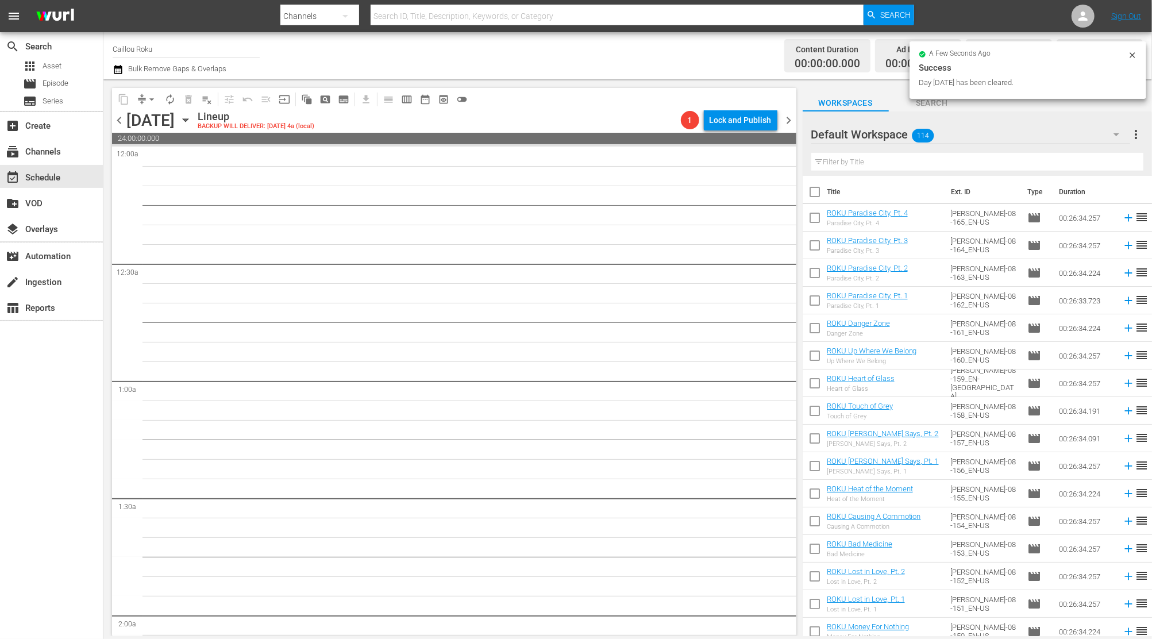
click at [192, 118] on icon "button" at bounding box center [185, 120] width 13 height 13
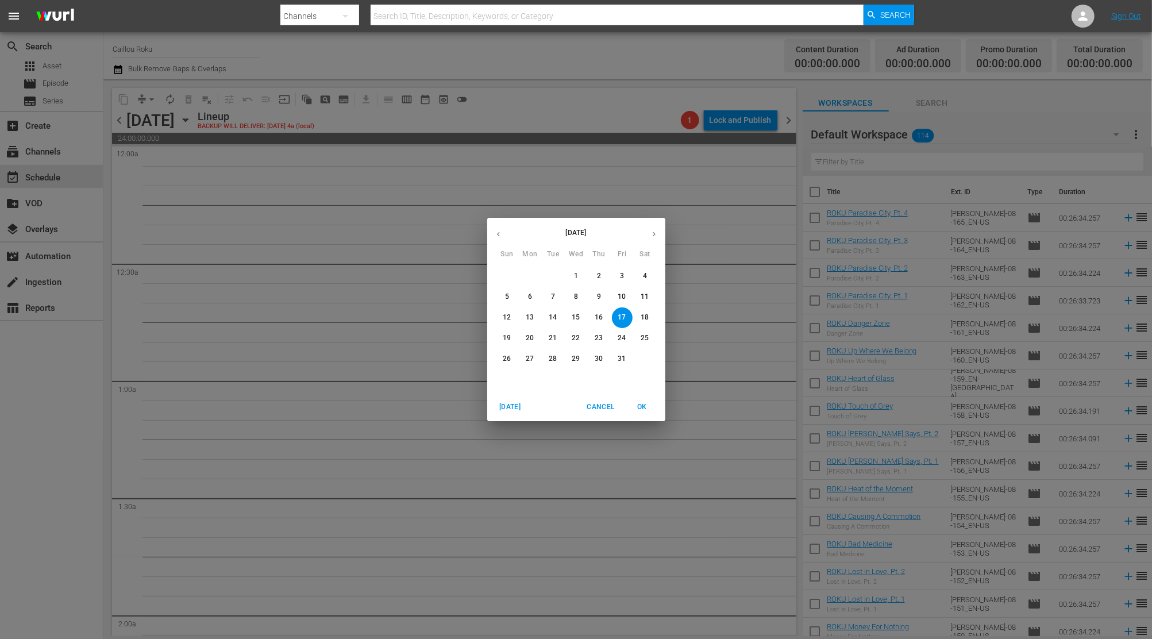
click at [554, 361] on p "28" at bounding box center [553, 359] width 8 height 10
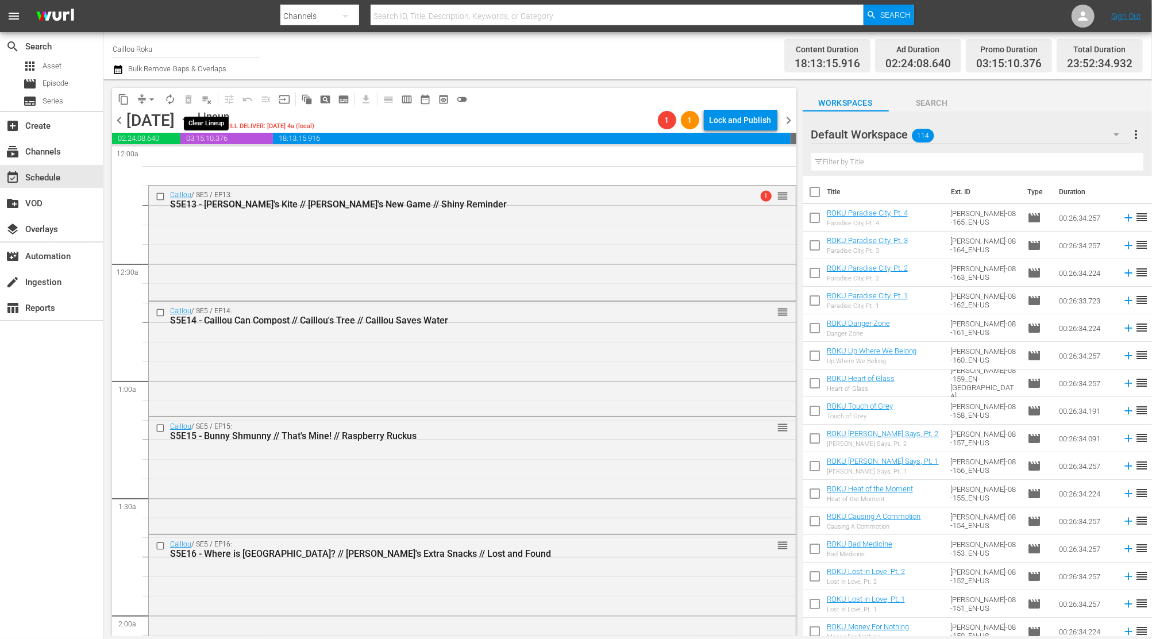
click at [213, 98] on button "playlist_remove_outlined" at bounding box center [207, 99] width 18 height 18
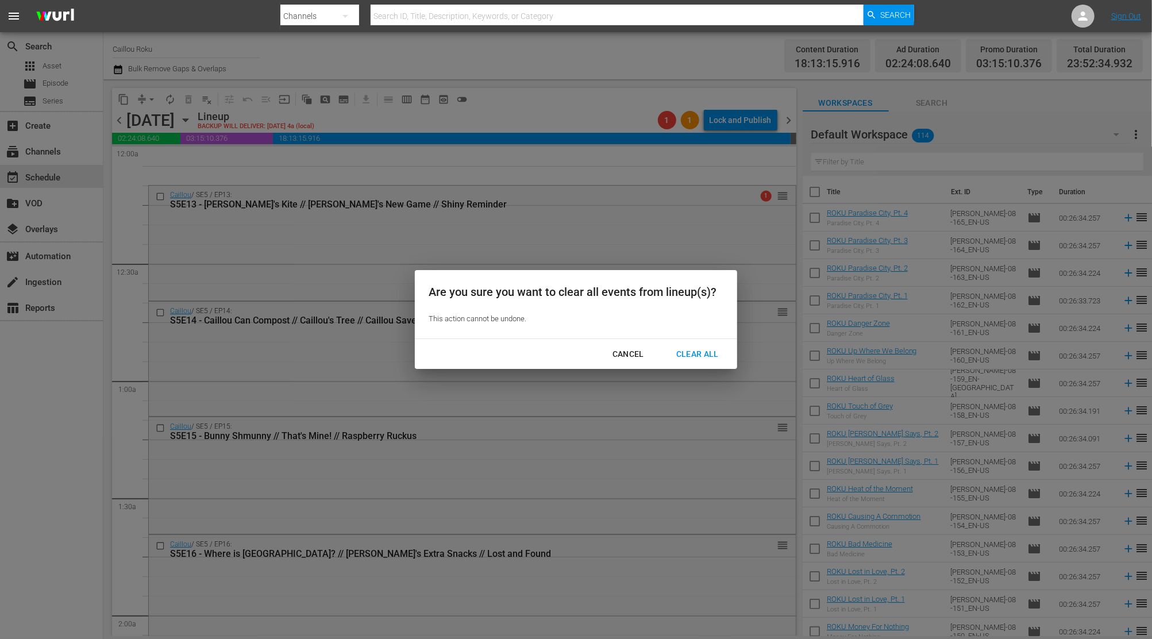
click at [706, 348] on div "Clear All" at bounding box center [697, 354] width 61 height 14
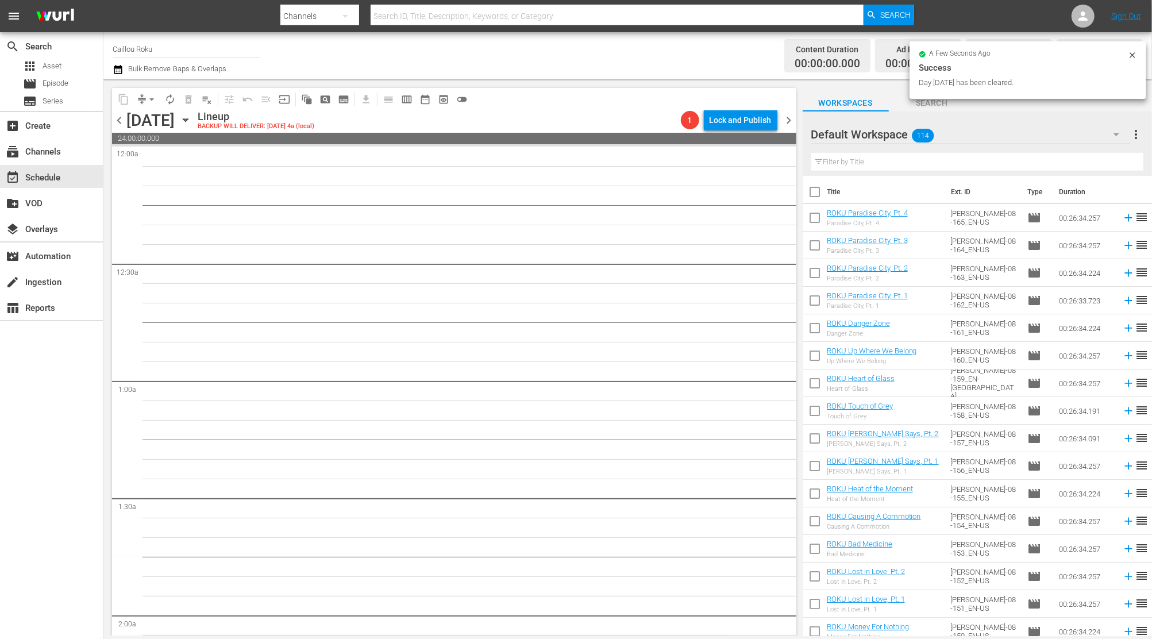
click at [192, 121] on icon "button" at bounding box center [185, 120] width 13 height 13
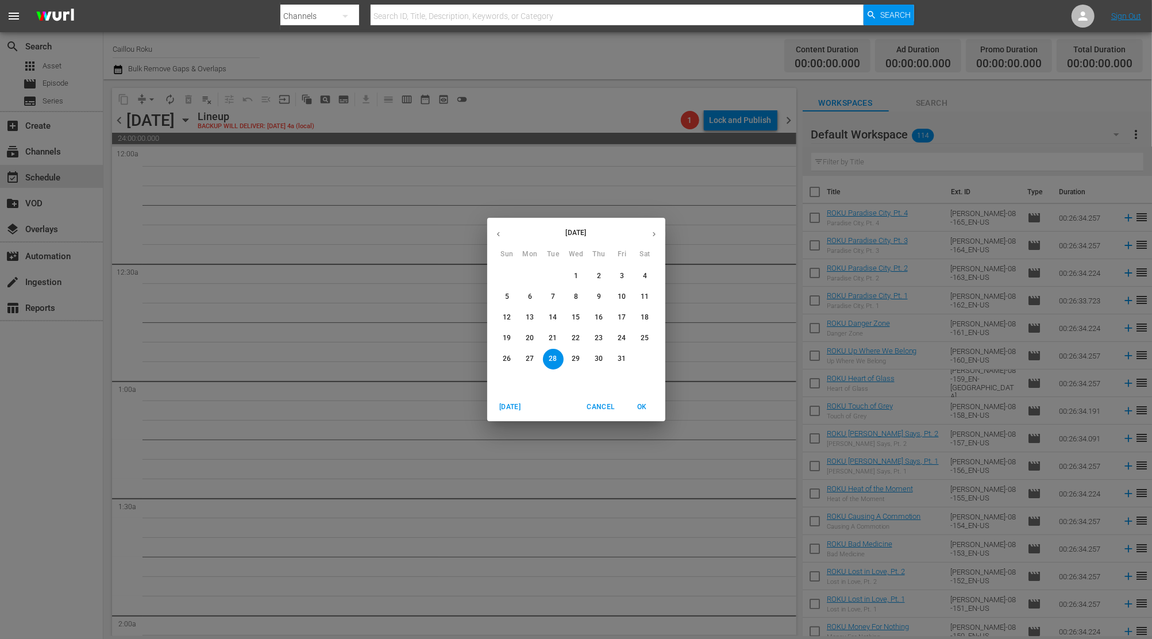
click at [584, 279] on span "1" at bounding box center [576, 276] width 21 height 10
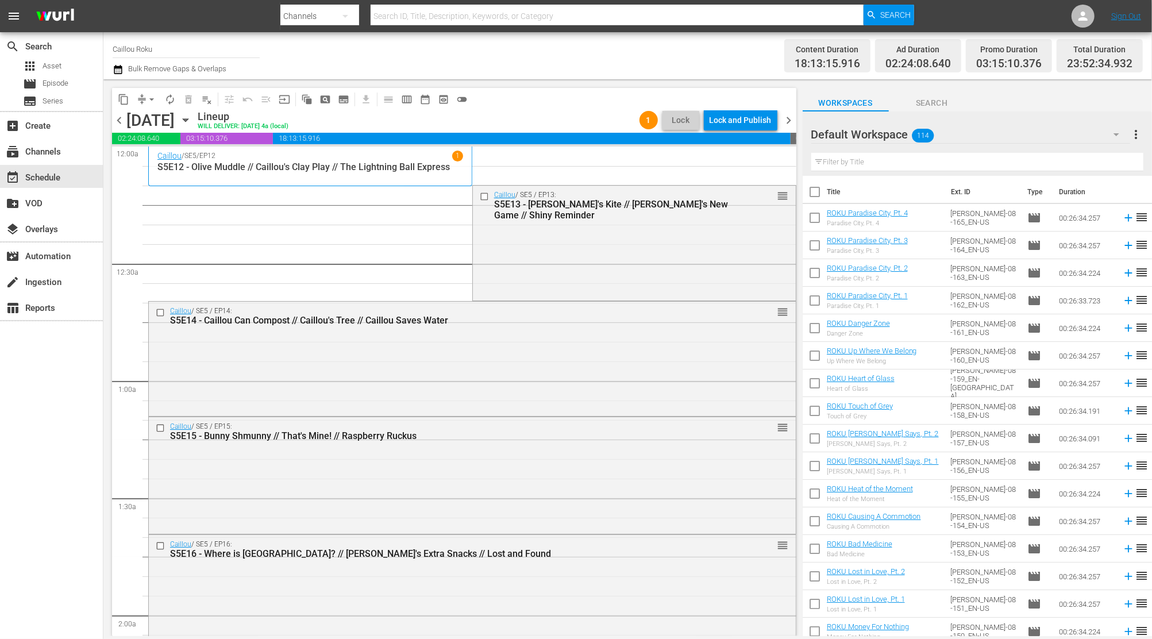
click at [121, 99] on span "content_copy" at bounding box center [123, 99] width 11 height 11
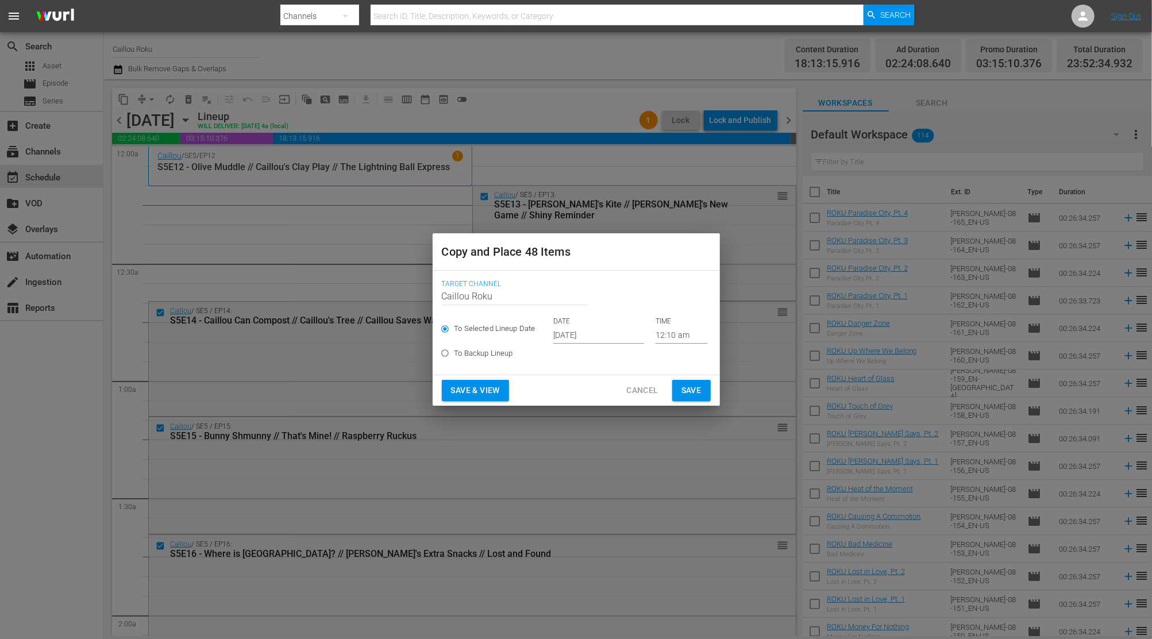
click at [608, 336] on input "[DATE]" at bounding box center [598, 334] width 91 height 17
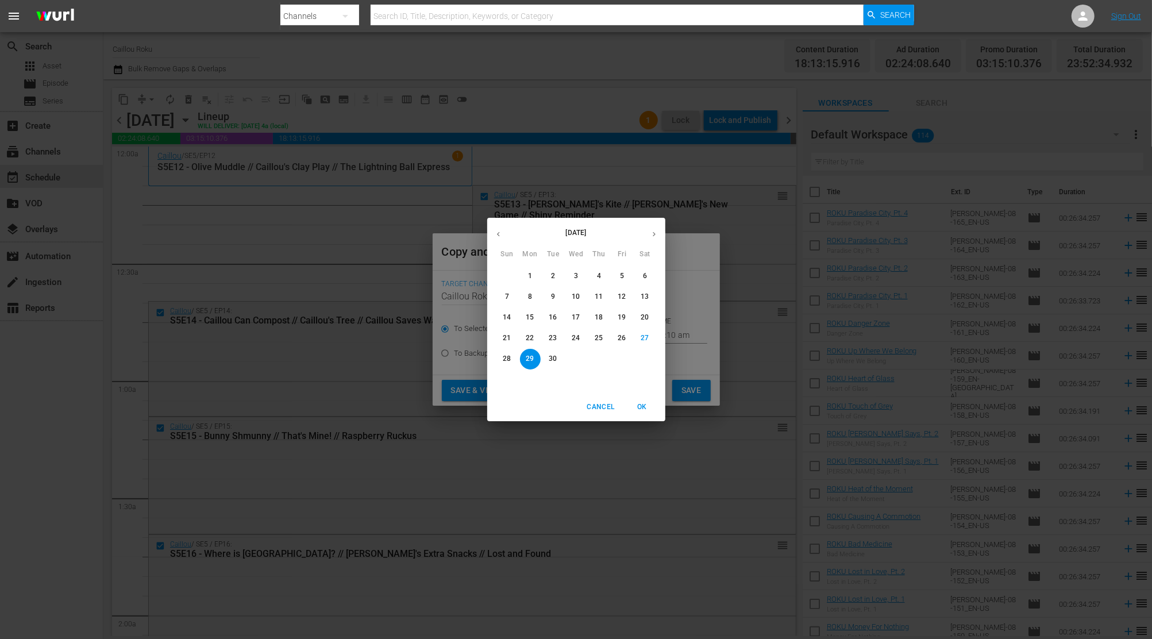
click at [658, 247] on div "[DATE] Sun Mon Tue Wed Thu Fri Sat" at bounding box center [576, 240] width 178 height 38
click at [658, 236] on button "button" at bounding box center [654, 234] width 22 height 22
click at [512, 295] on span "5" at bounding box center [507, 297] width 21 height 10
type input "[DATE]"
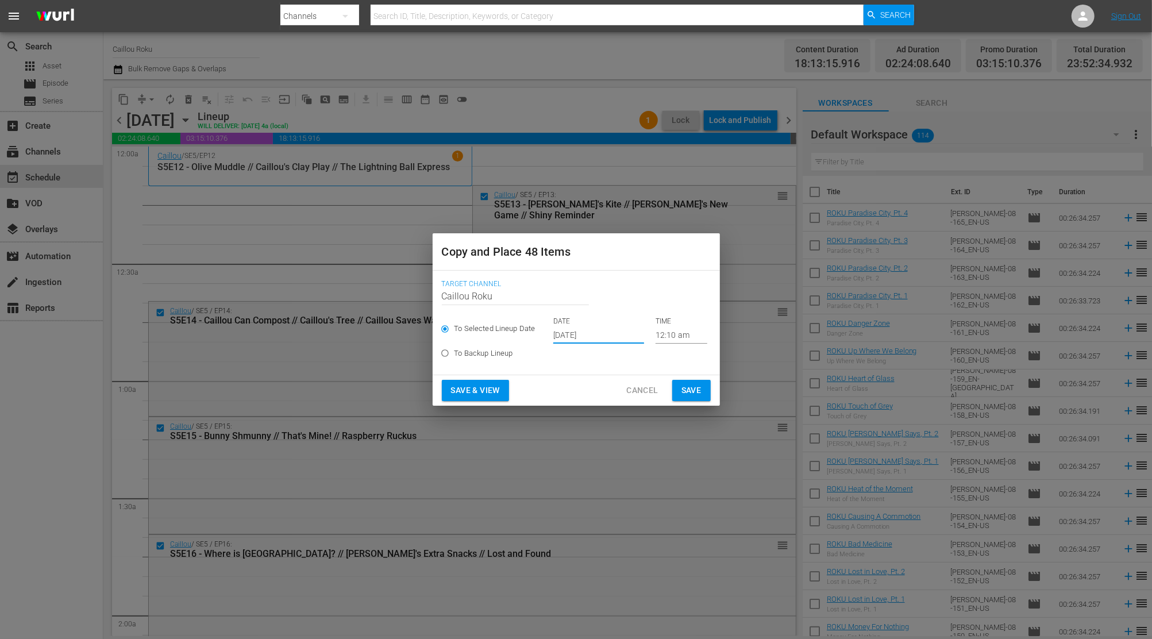
click at [690, 388] on span "Save" at bounding box center [691, 390] width 20 height 14
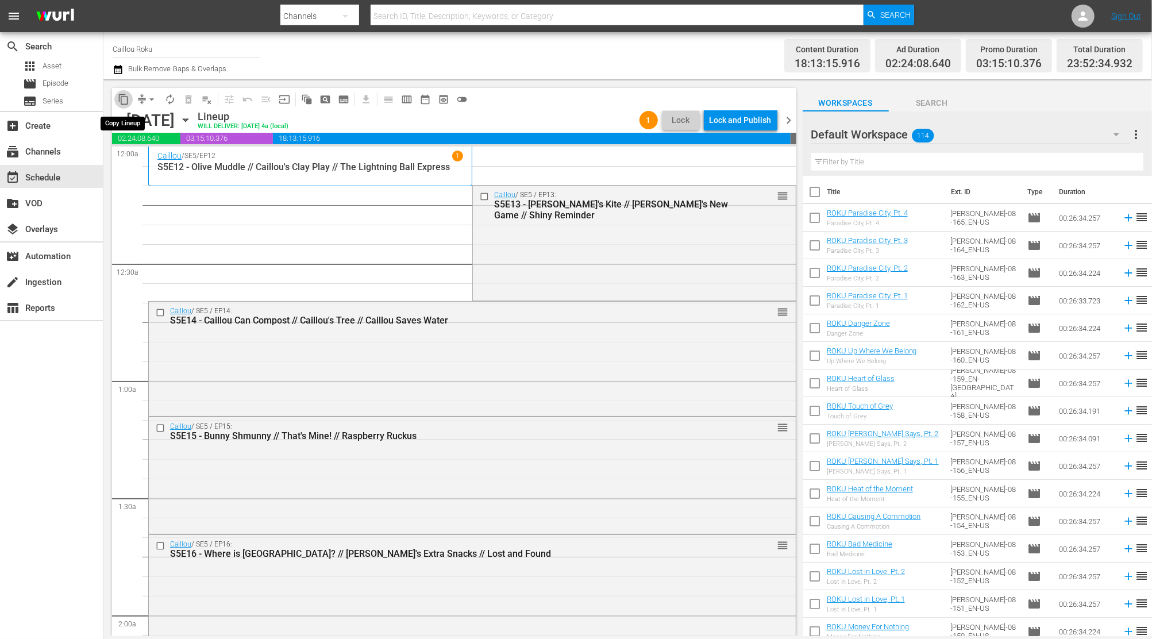
click at [124, 99] on span "content_copy" at bounding box center [123, 99] width 11 height 11
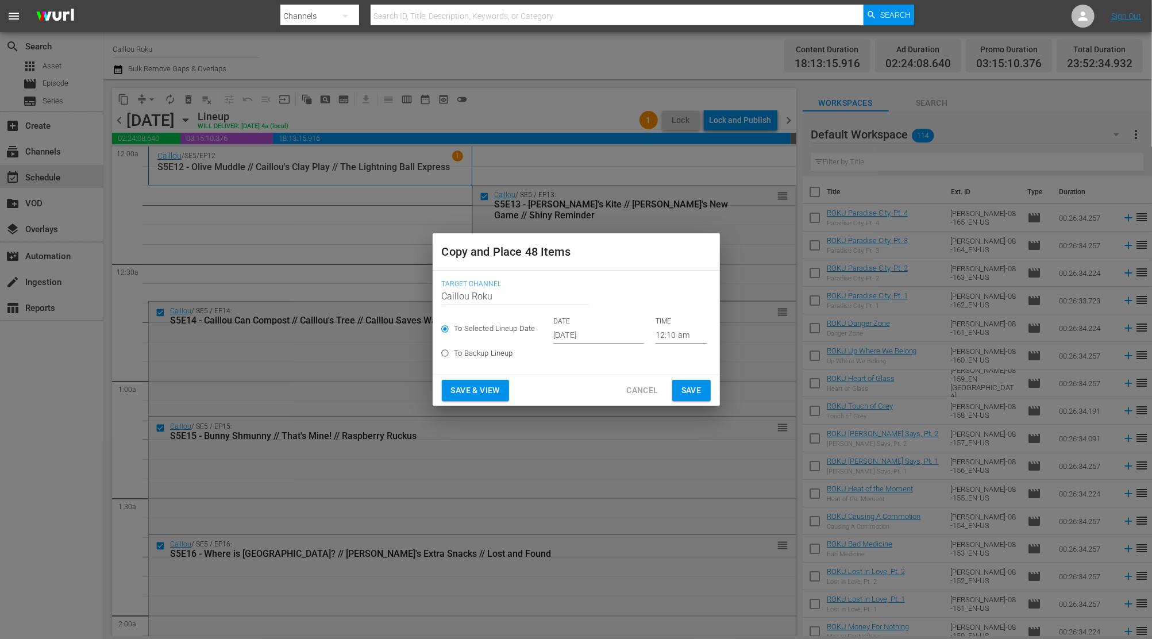
click at [578, 326] on div "DATE [DATE]" at bounding box center [598, 330] width 91 height 27
click at [631, 336] on input "[DATE]" at bounding box center [598, 334] width 91 height 17
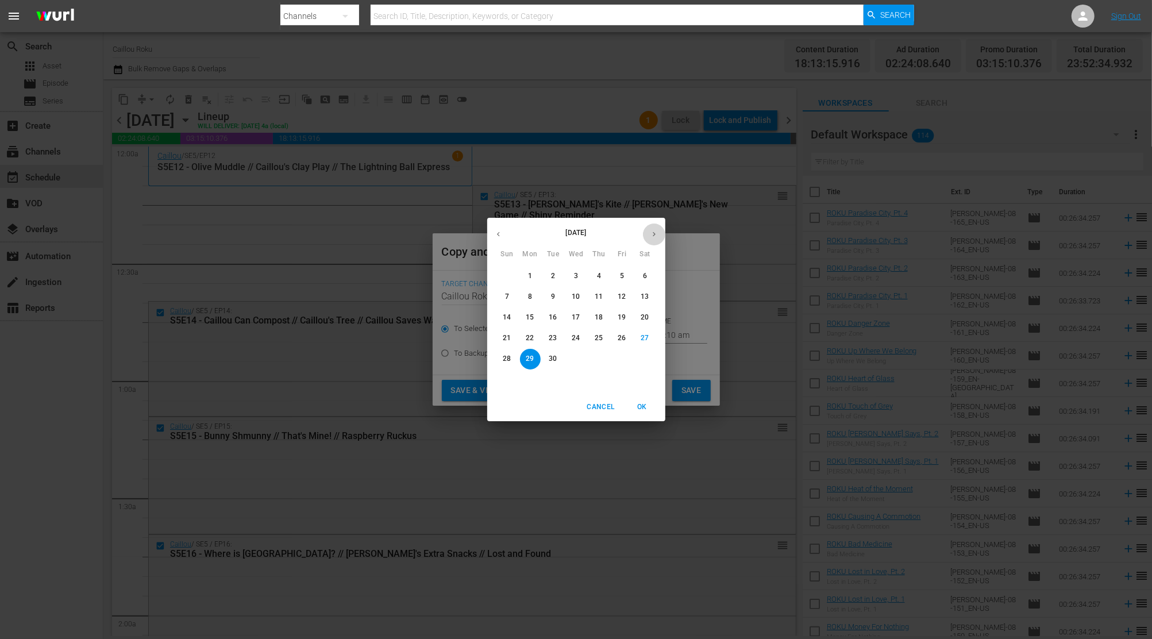
click at [646, 239] on button "button" at bounding box center [654, 234] width 22 height 22
click at [599, 317] on p "16" at bounding box center [599, 318] width 8 height 10
type input "[DATE]"
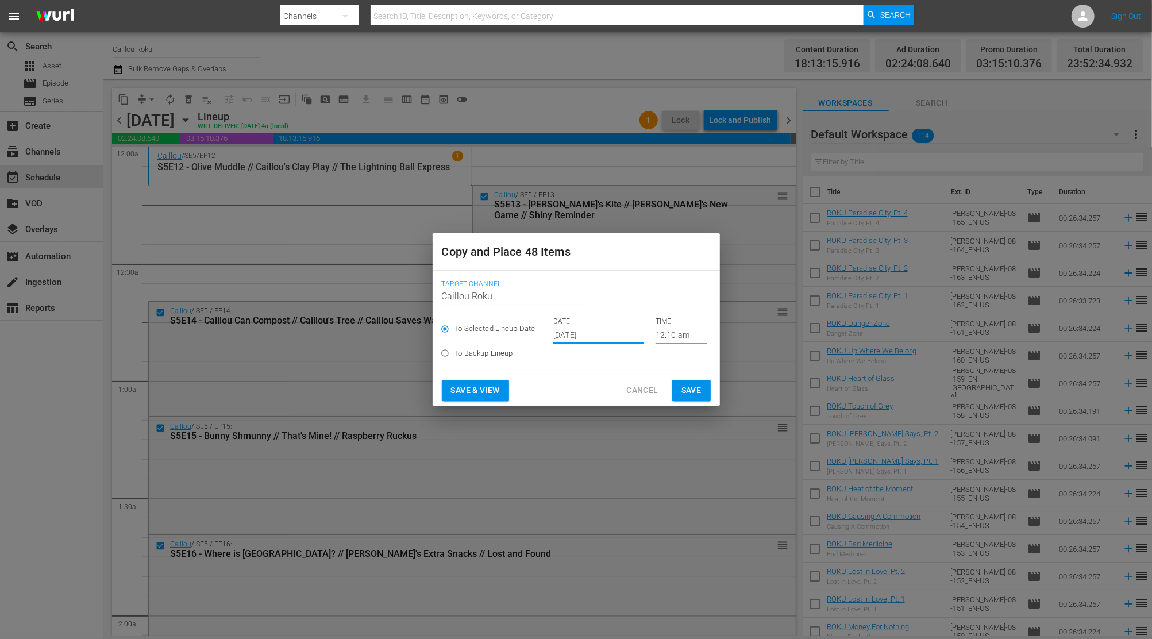
click at [691, 386] on span "Save" at bounding box center [691, 390] width 20 height 14
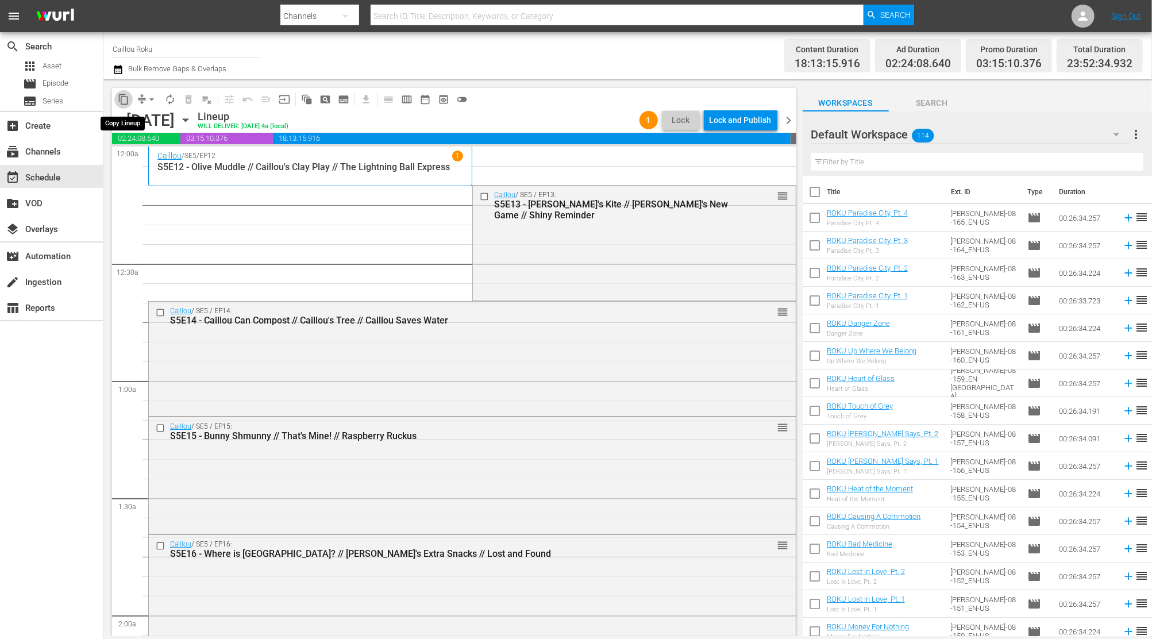
click at [129, 100] on span "content_copy" at bounding box center [123, 99] width 11 height 11
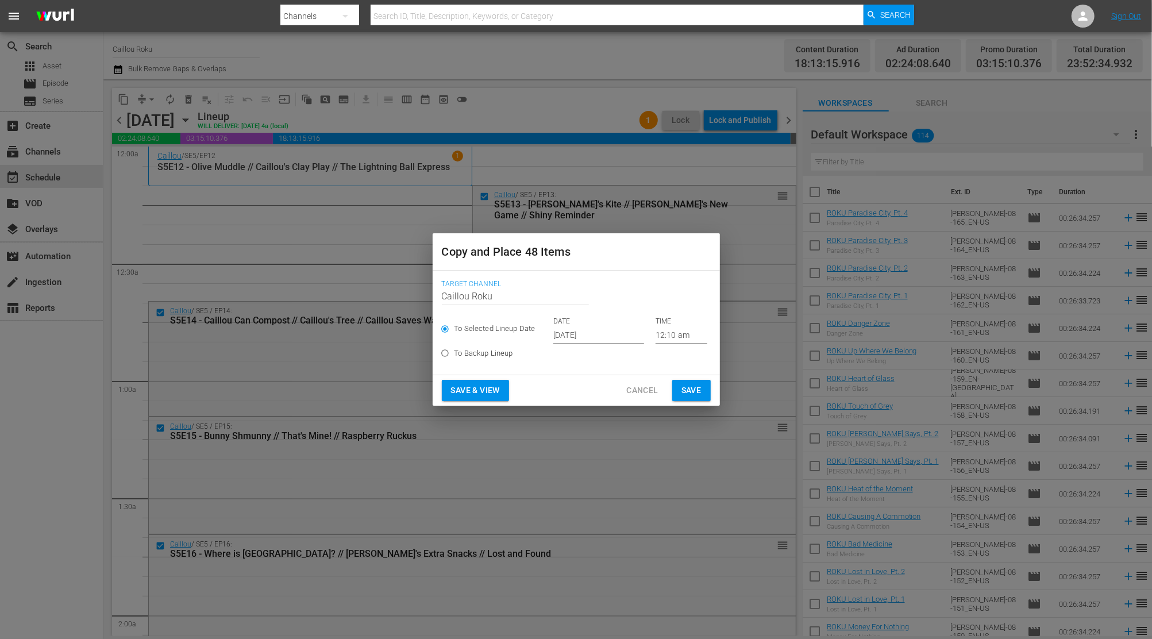
click at [587, 338] on input "[DATE]" at bounding box center [598, 334] width 91 height 17
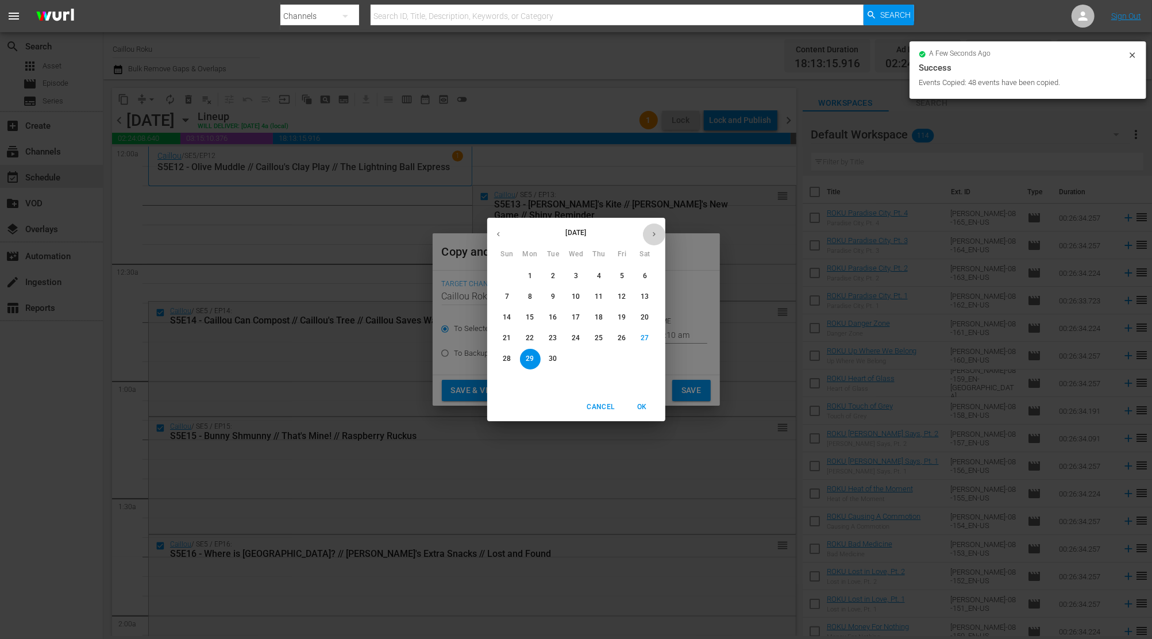
click at [649, 239] on button "button" at bounding box center [654, 234] width 22 height 22
click at [534, 354] on span "27" at bounding box center [530, 359] width 21 height 10
type input "[DATE]"
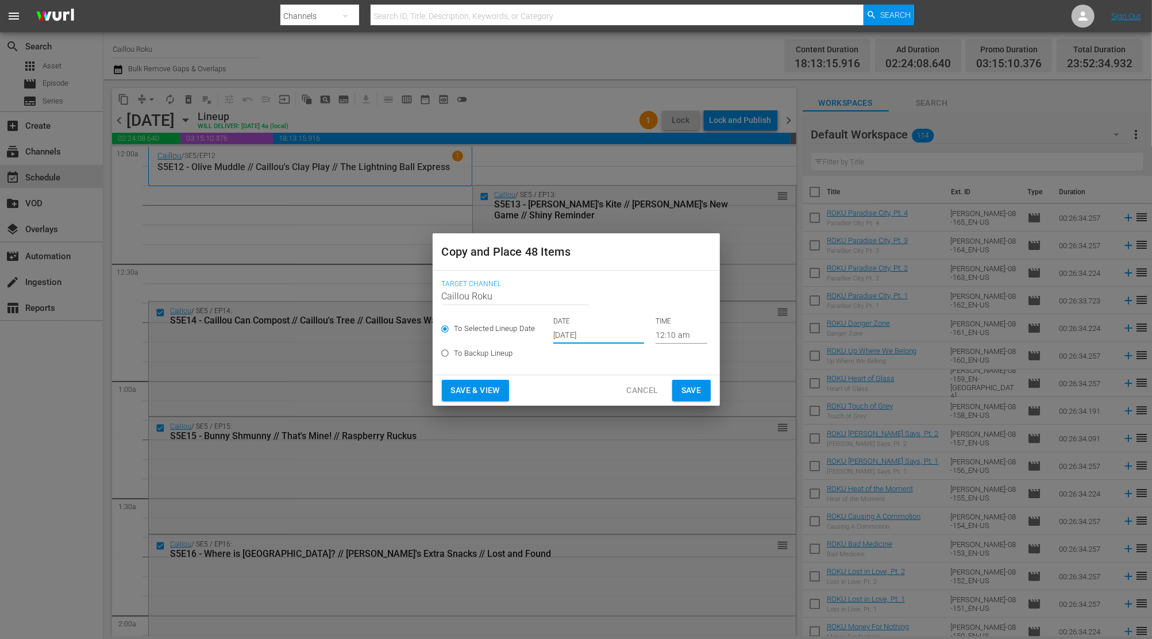
click at [690, 385] on span "Save" at bounding box center [691, 390] width 20 height 14
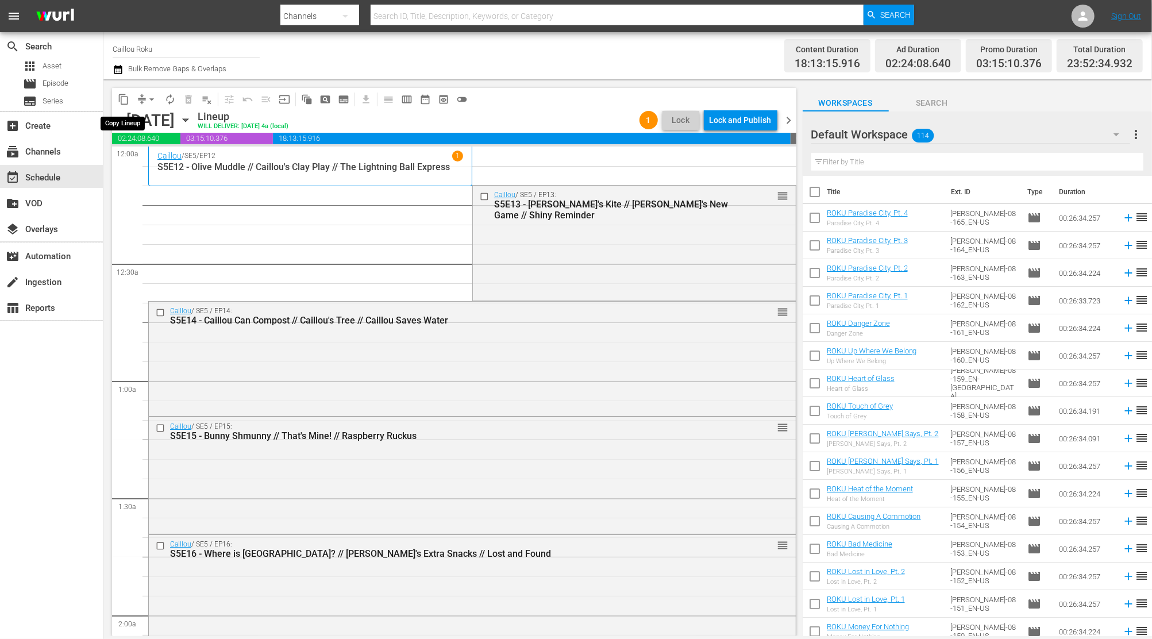
click at [125, 102] on span "content_copy" at bounding box center [123, 99] width 11 height 11
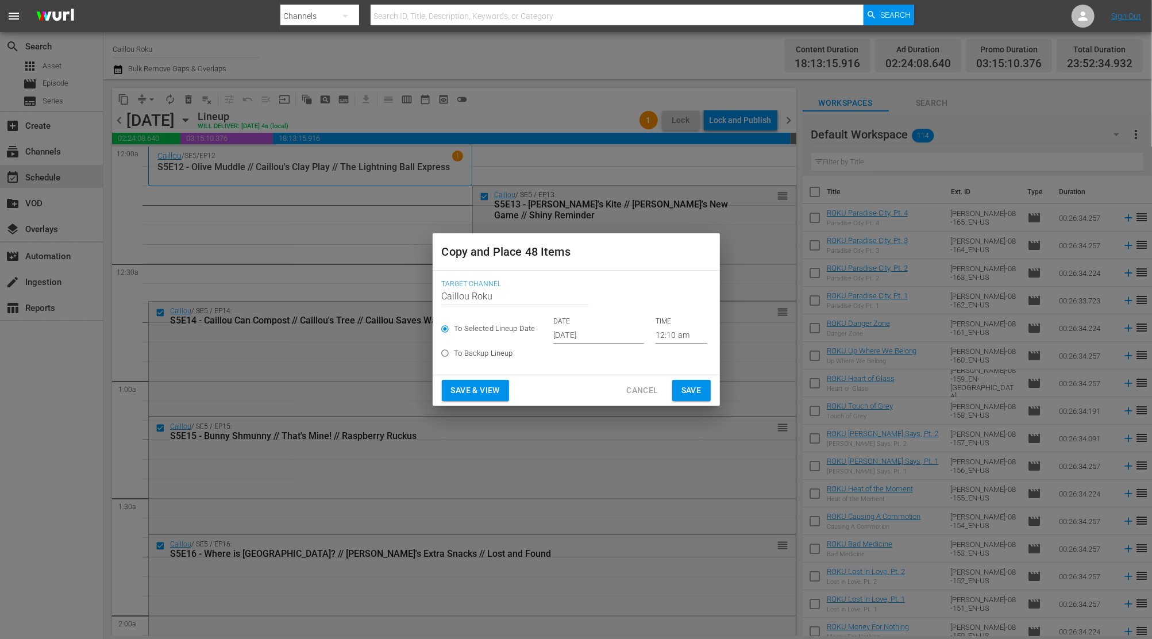
click at [602, 338] on input "[DATE]" at bounding box center [598, 334] width 91 height 17
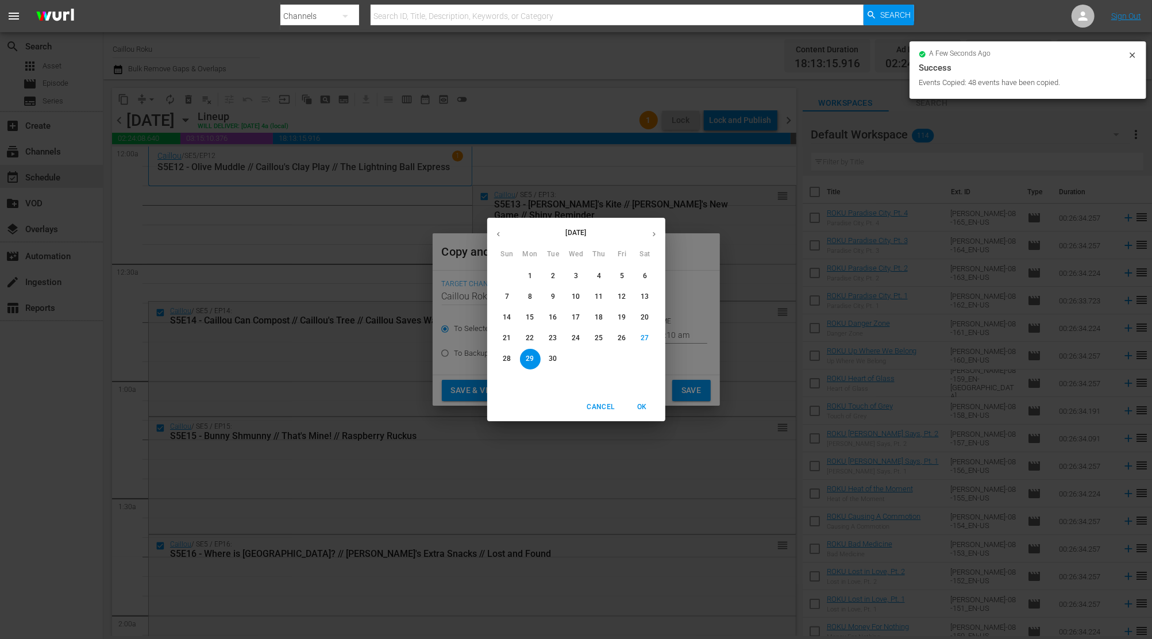
click at [647, 229] on button "button" at bounding box center [654, 234] width 22 height 22
click at [627, 354] on span "31" at bounding box center [622, 359] width 21 height 10
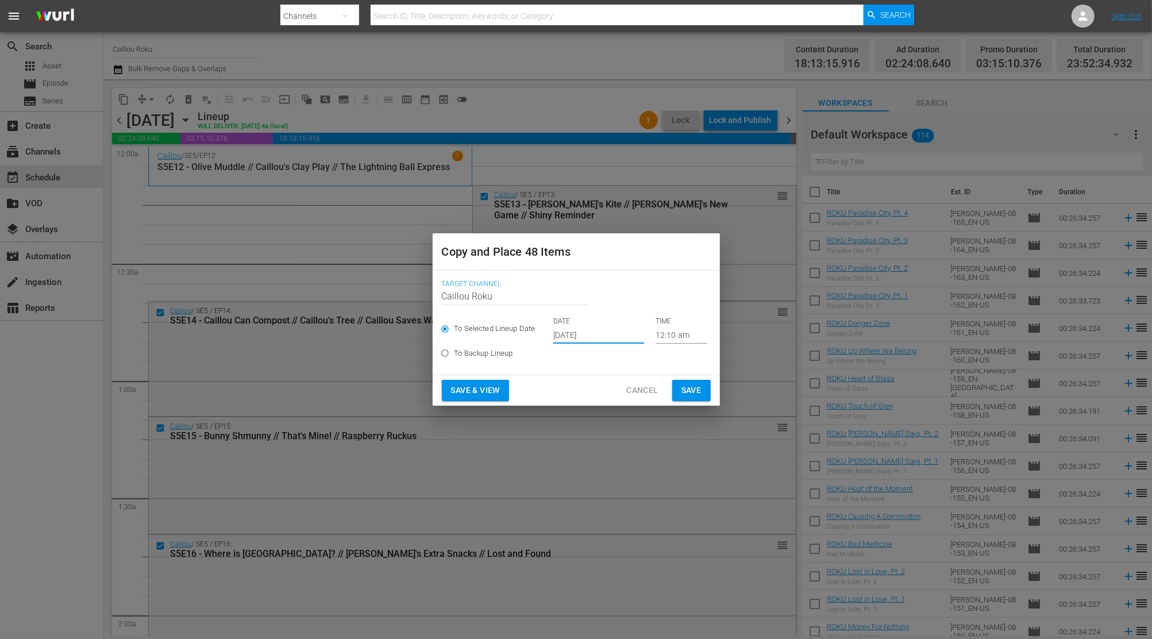
type input "[DATE]"
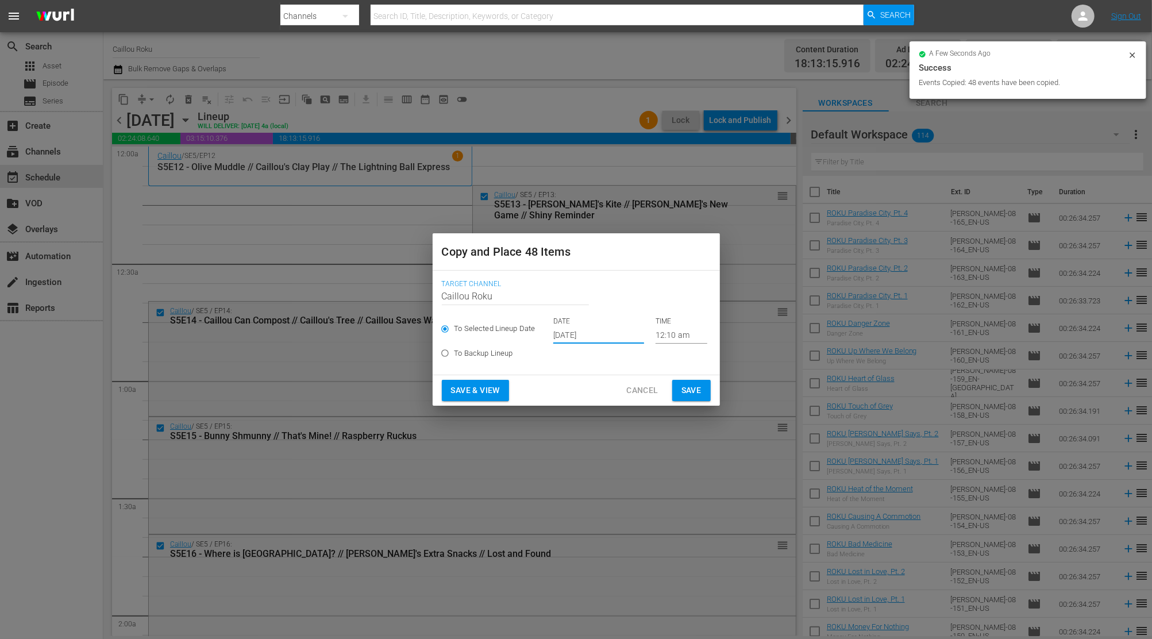
click at [687, 382] on button "Save" at bounding box center [691, 390] width 38 height 21
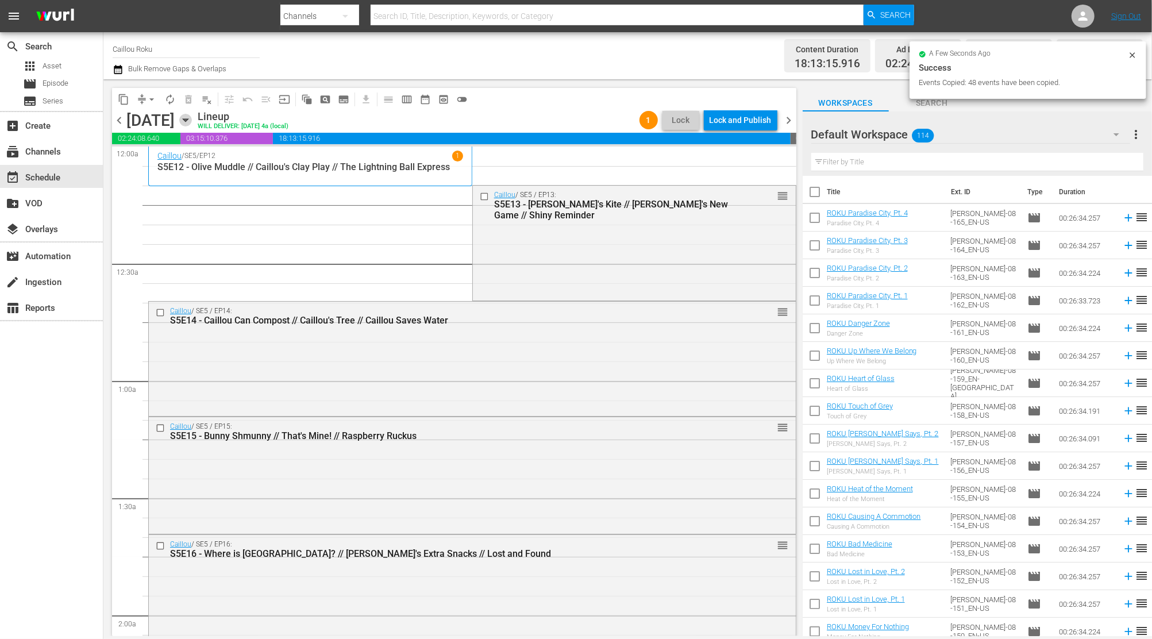
click at [192, 122] on icon "button" at bounding box center [185, 120] width 13 height 13
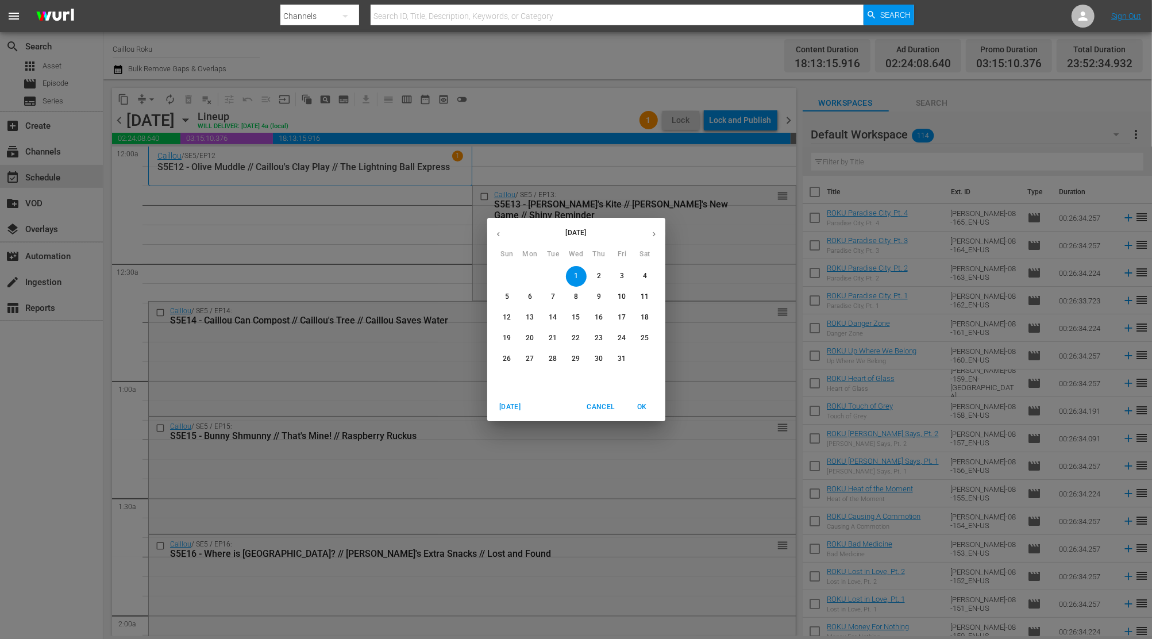
click at [494, 232] on icon "button" at bounding box center [498, 234] width 9 height 9
click at [628, 313] on span "19" at bounding box center [622, 318] width 21 height 10
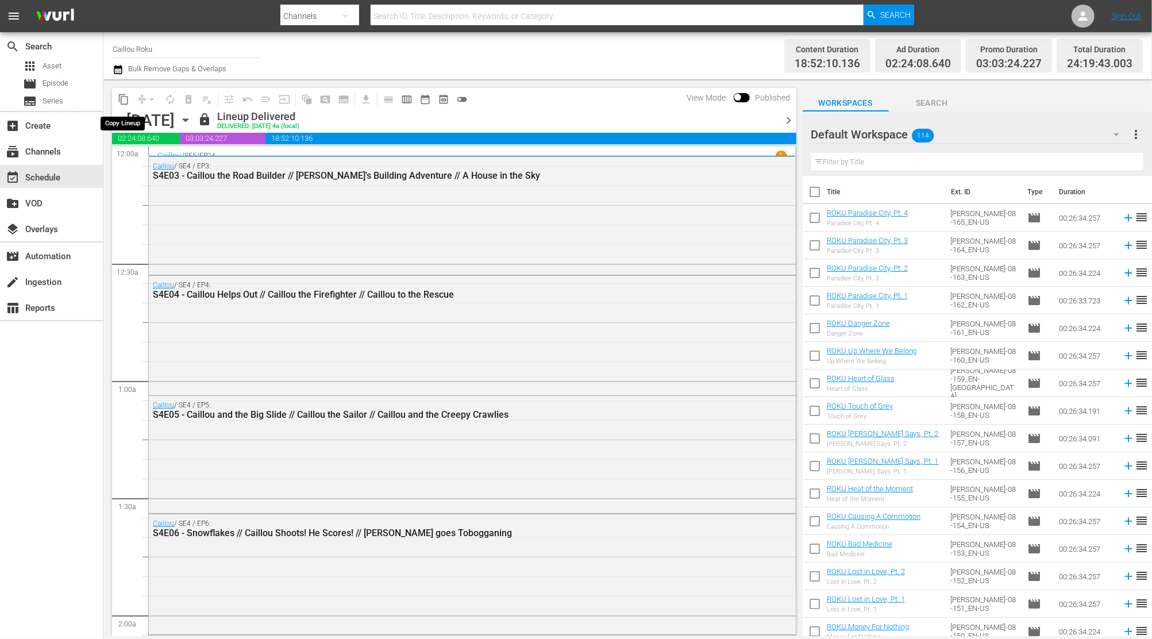
click at [117, 107] on span "content_copy" at bounding box center [123, 99] width 18 height 18
drag, startPoint x: 115, startPoint y: 89, endPoint x: 124, endPoint y: 91, distance: 8.9
click at [116, 89] on div "content_copy compress arrow_drop_down autorenew_outlined delete_forever_outline…" at bounding box center [292, 99] width 361 height 22
click at [131, 94] on button "content_copy" at bounding box center [123, 99] width 18 height 18
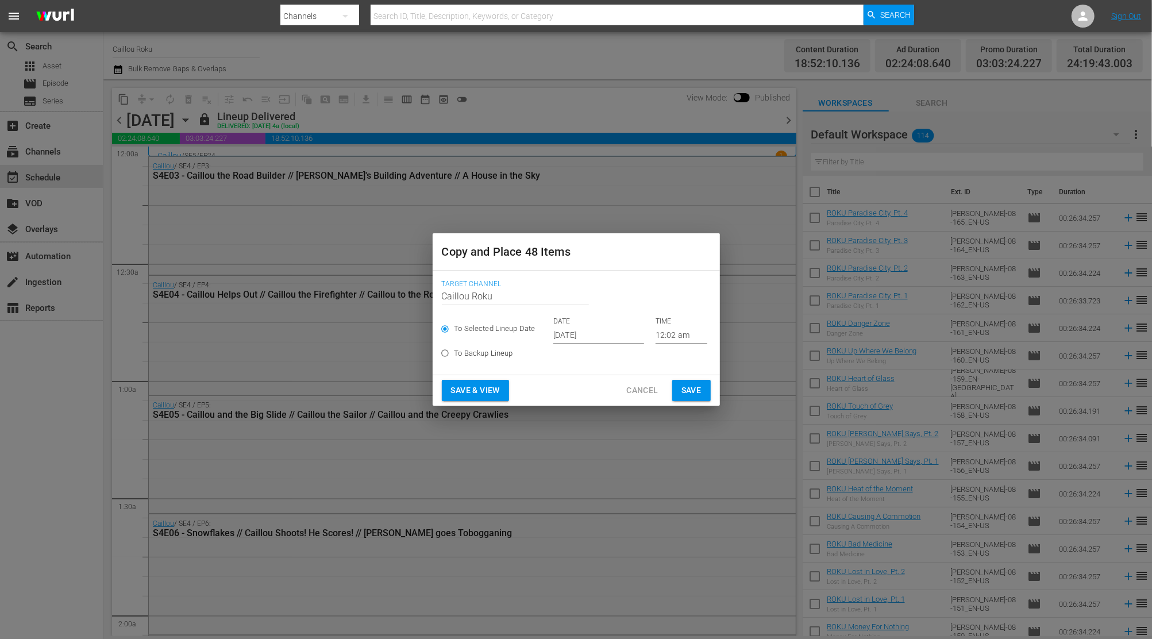
click at [629, 341] on input "[DATE]" at bounding box center [598, 334] width 91 height 17
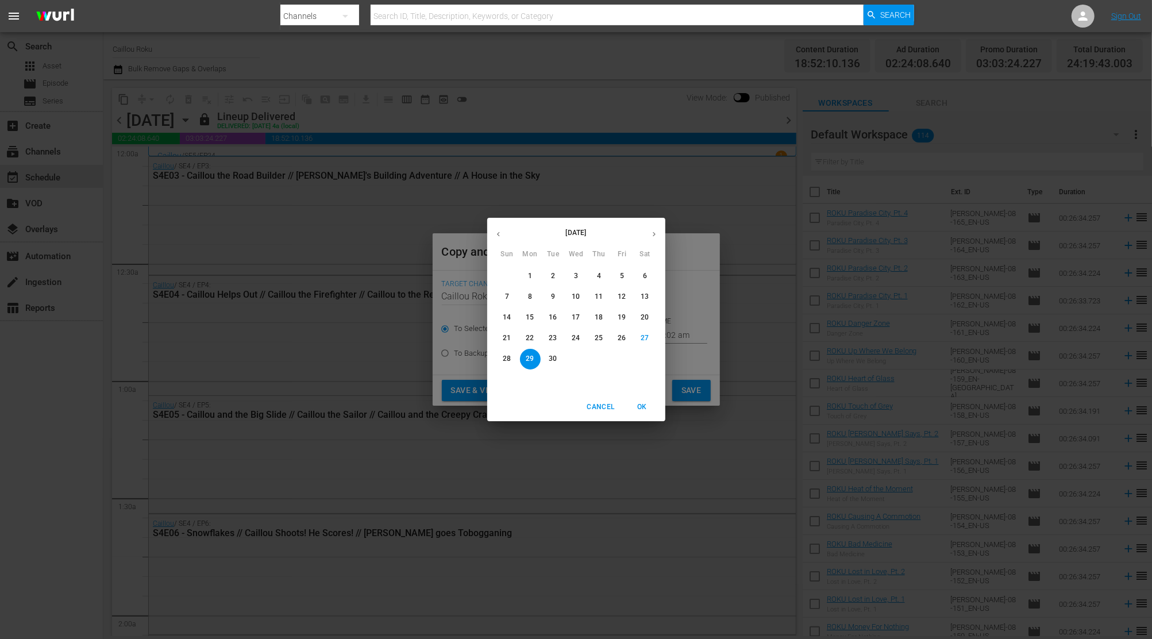
click at [656, 230] on icon "button" at bounding box center [654, 234] width 9 height 9
click at [600, 278] on p "2" at bounding box center [599, 276] width 4 height 10
type input "[DATE]"
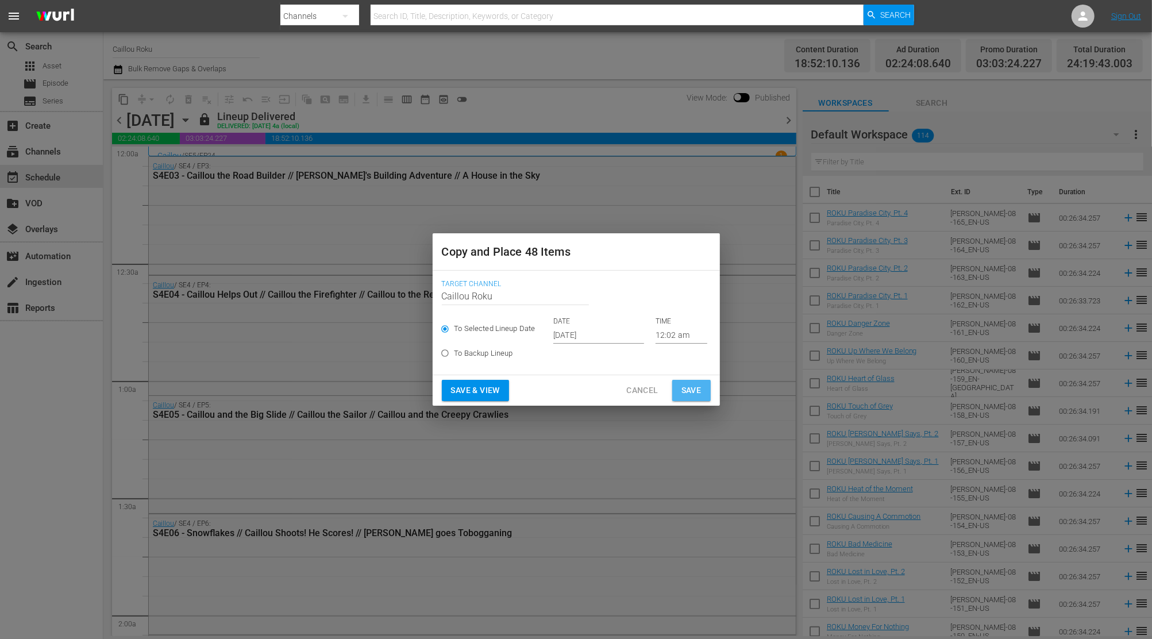
click at [683, 391] on span "Save" at bounding box center [691, 390] width 20 height 14
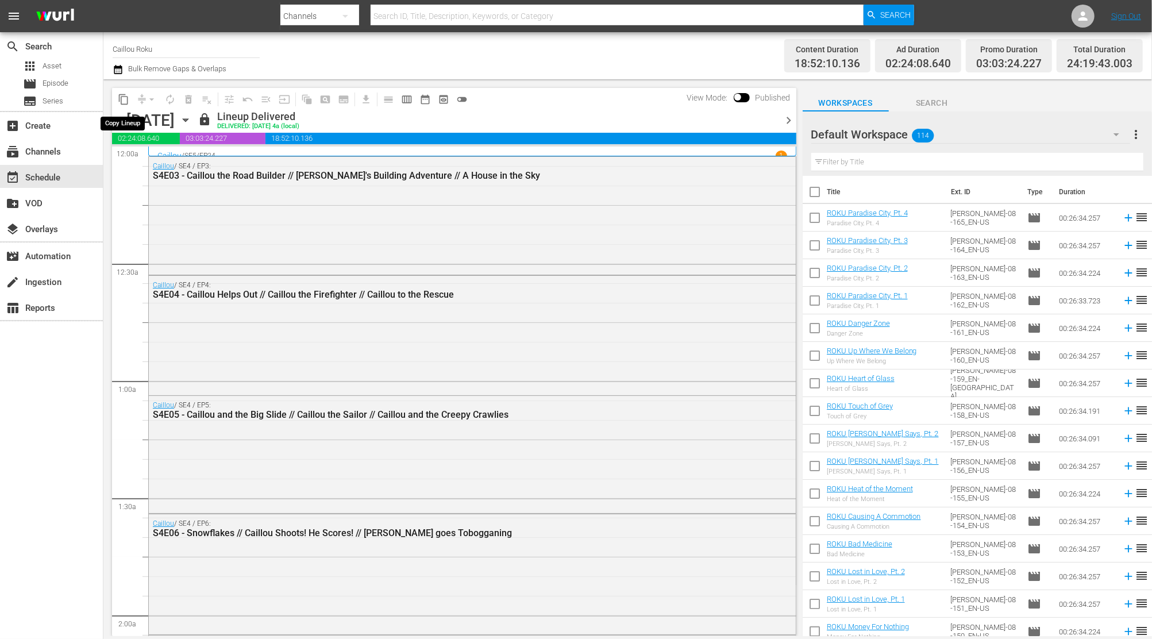
click at [120, 94] on span "content_copy" at bounding box center [123, 99] width 11 height 11
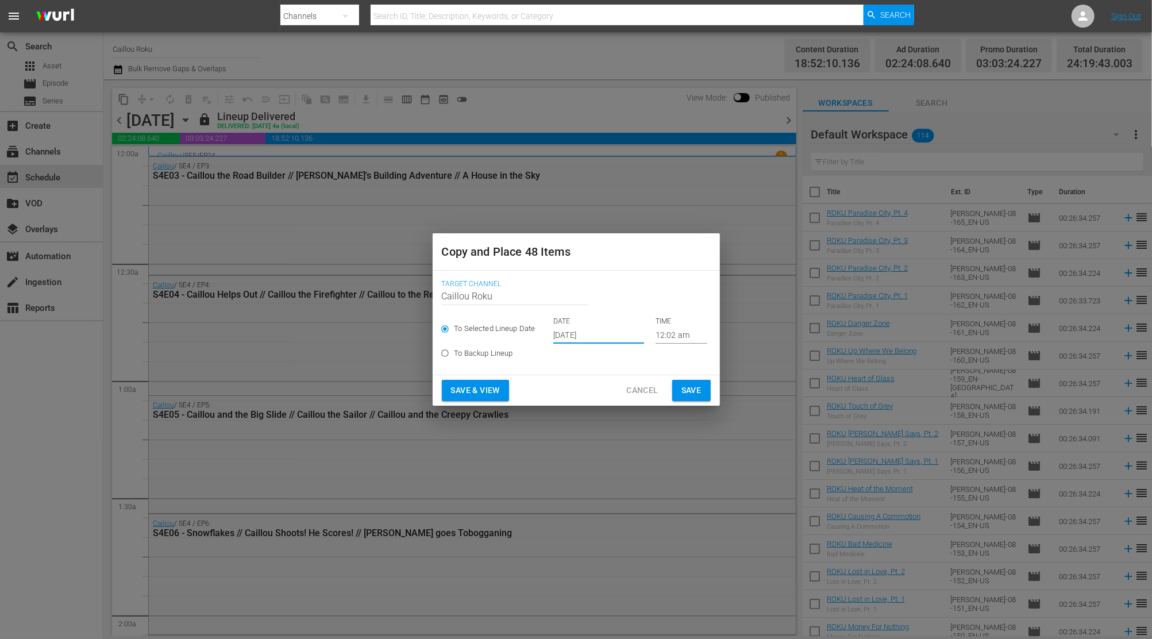
click at [578, 330] on input "[DATE]" at bounding box center [598, 334] width 91 height 17
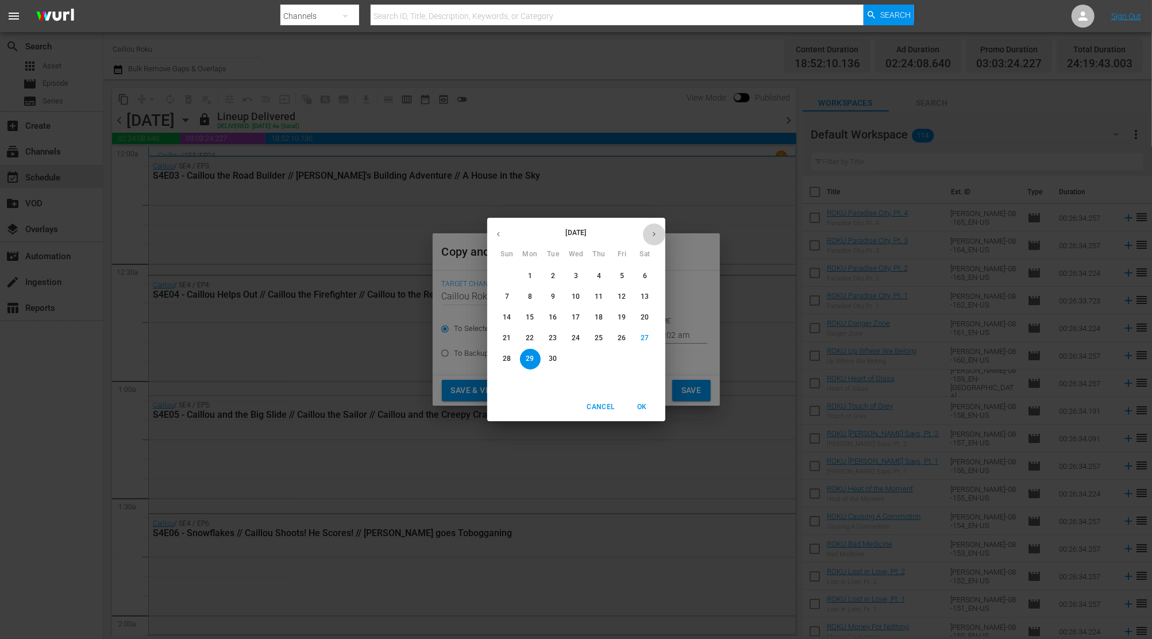
click at [649, 225] on button "button" at bounding box center [654, 234] width 22 height 22
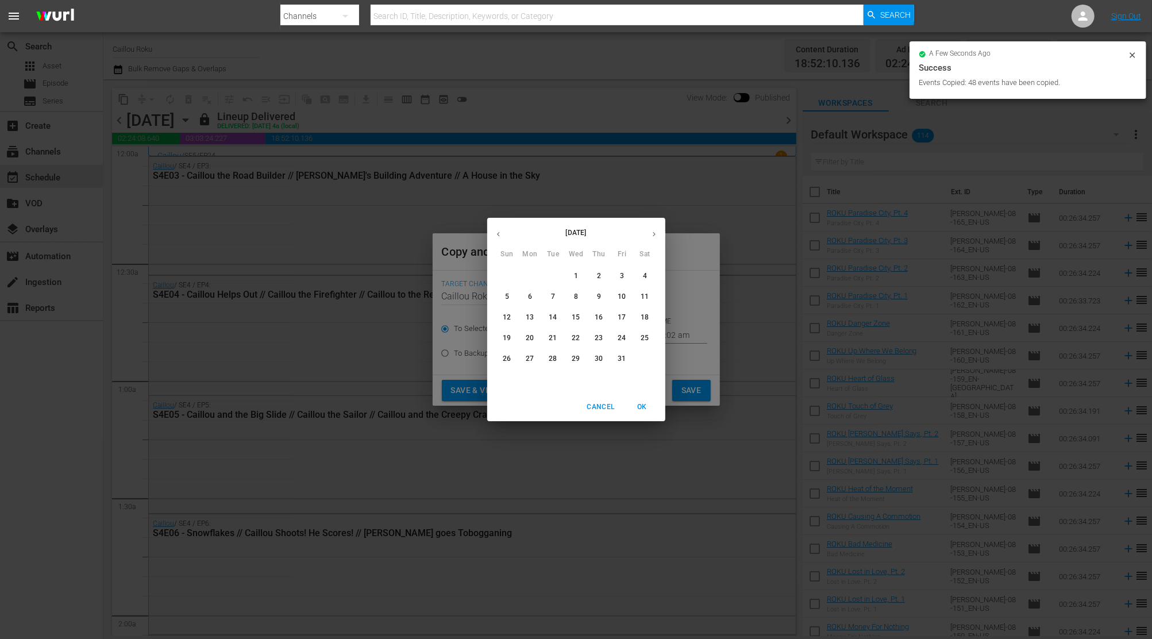
click at [536, 318] on span "13" at bounding box center [530, 318] width 21 height 10
type input "[DATE]"
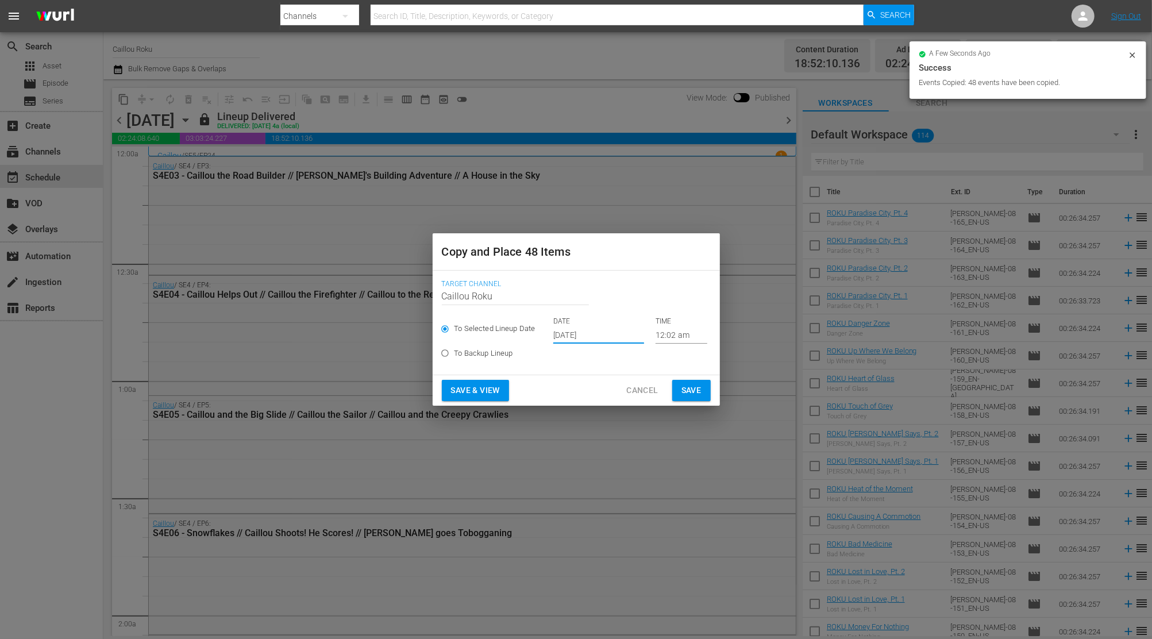
click at [687, 392] on span "Save" at bounding box center [691, 390] width 20 height 14
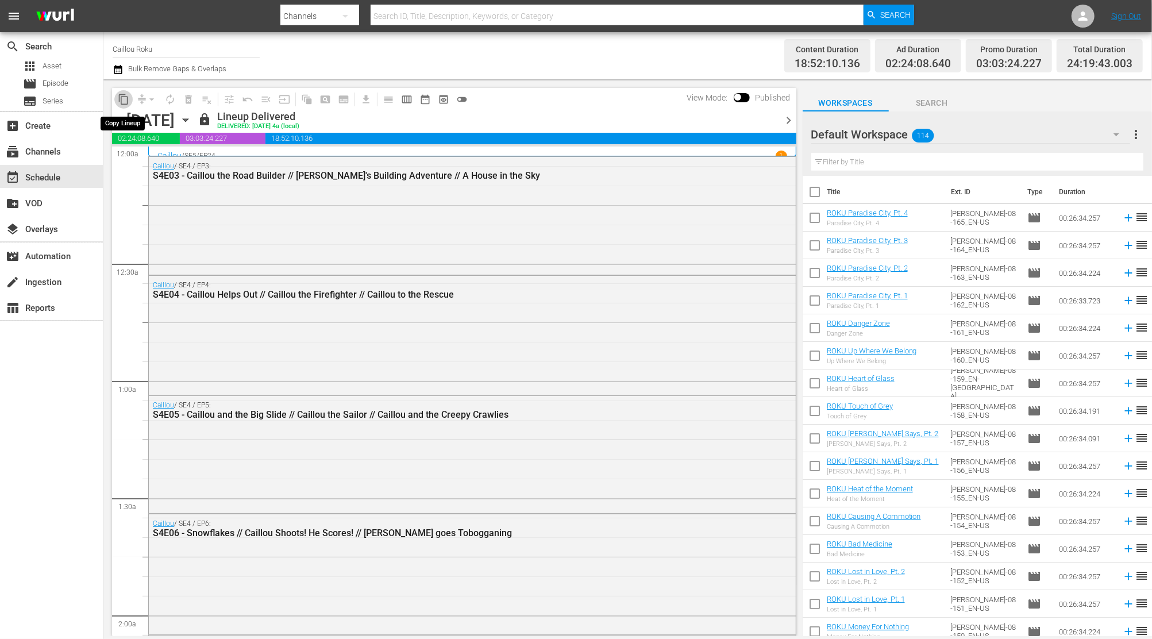
click at [120, 103] on span "content_copy" at bounding box center [123, 99] width 11 height 11
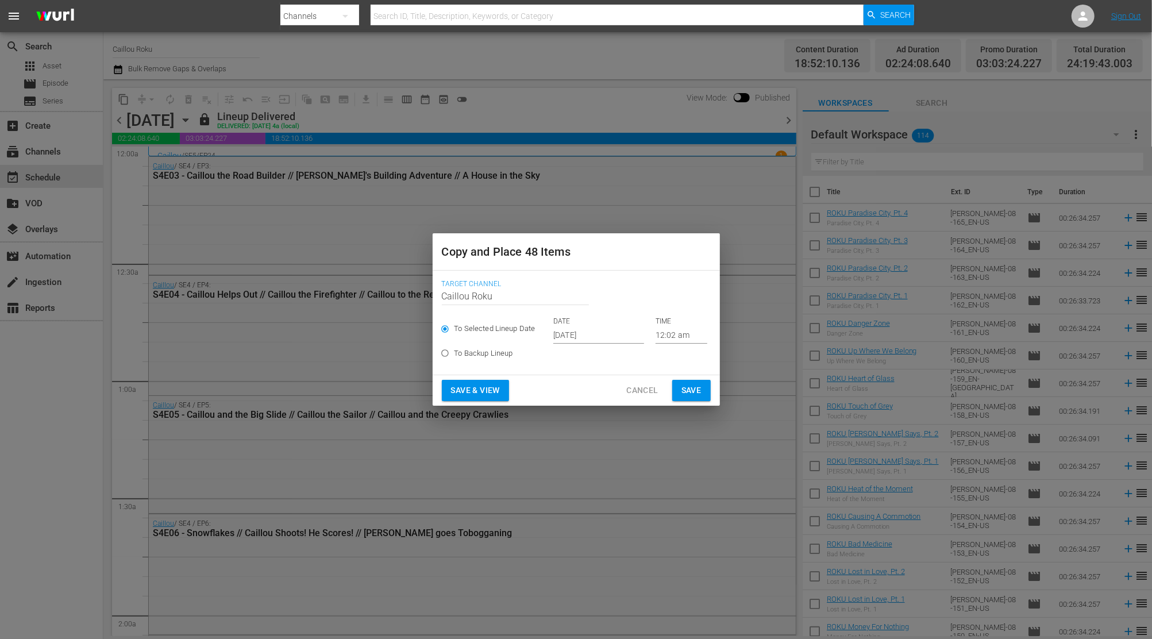
click at [579, 342] on input "[DATE]" at bounding box center [598, 334] width 91 height 17
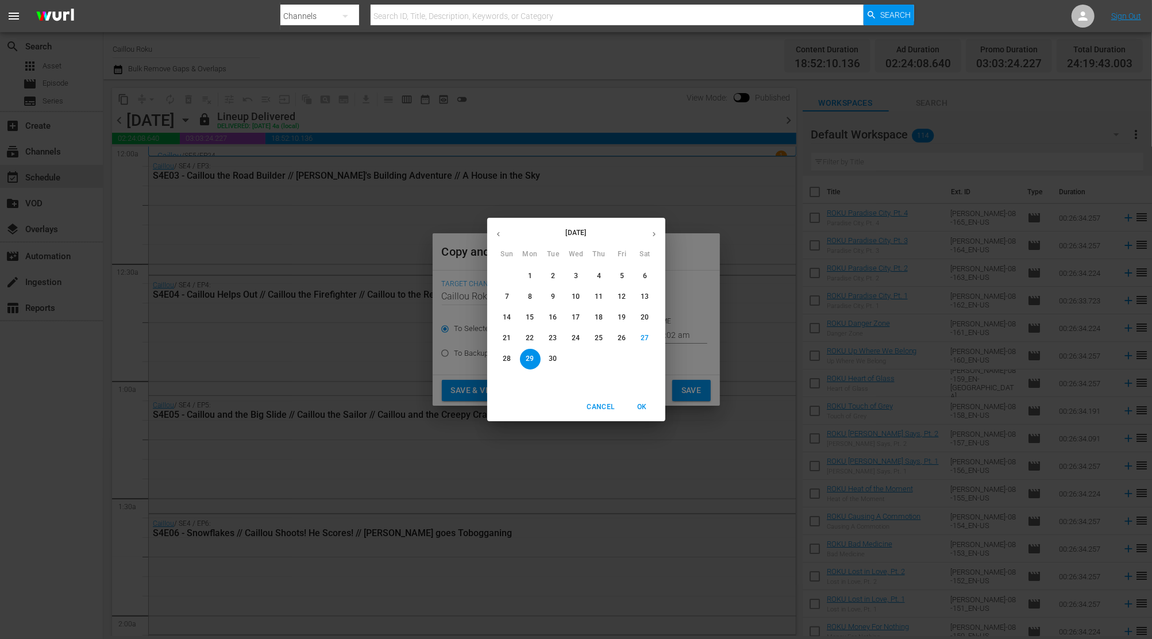
click at [651, 231] on button "button" at bounding box center [654, 234] width 22 height 22
click at [623, 319] on p "17" at bounding box center [622, 318] width 8 height 10
type input "[DATE]"
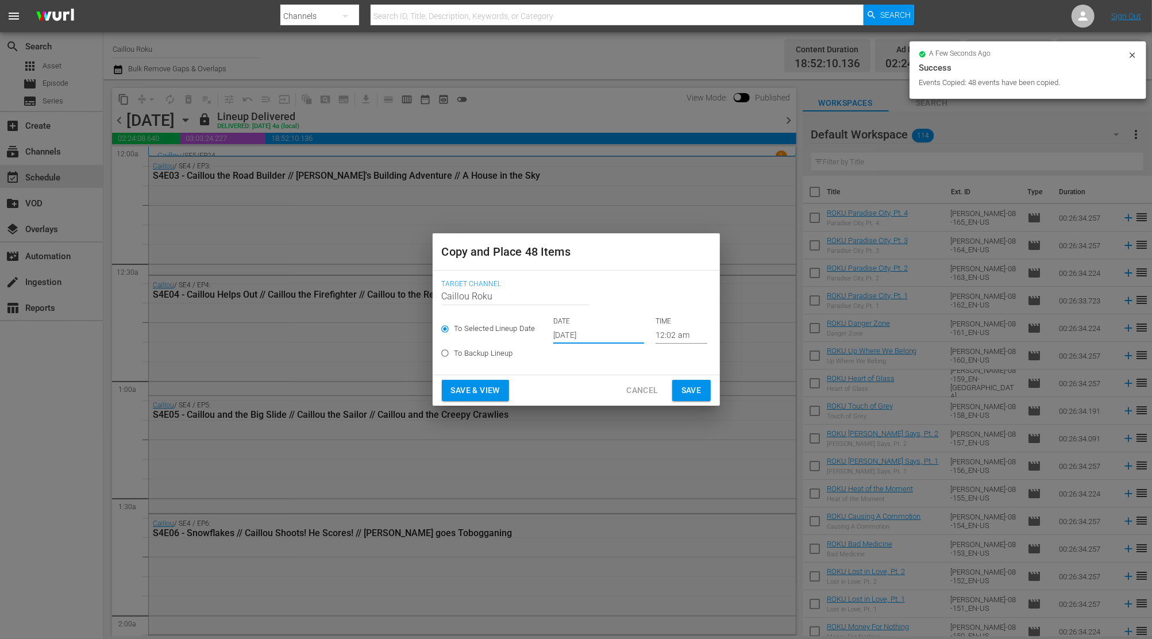
click at [681, 384] on span "Save" at bounding box center [691, 390] width 20 height 14
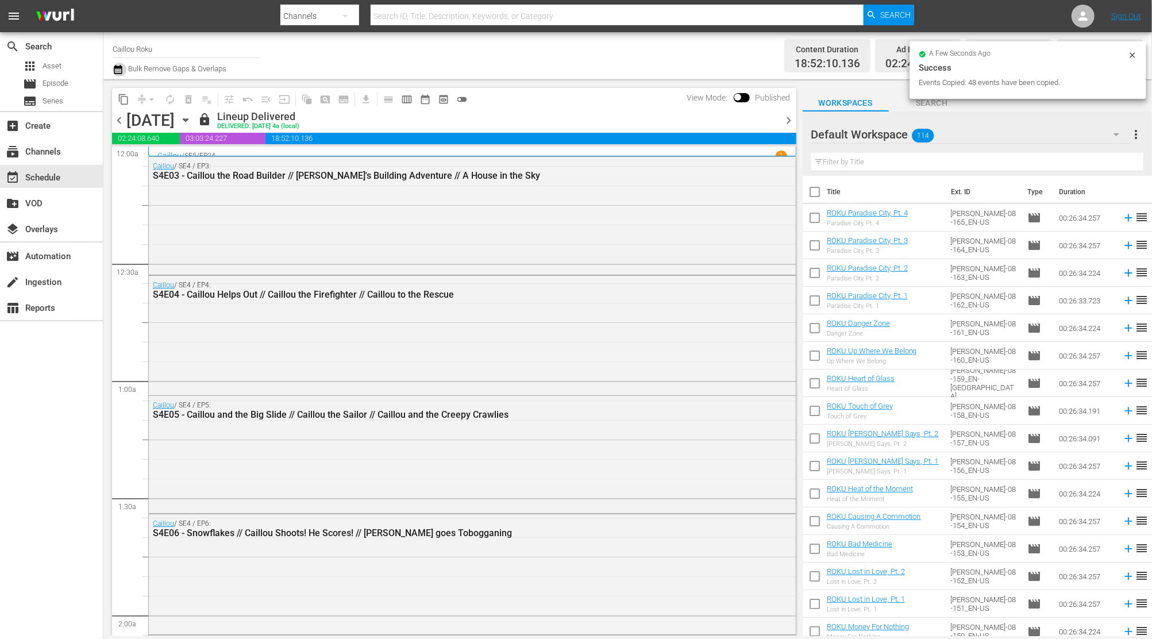
click at [113, 76] on icon "button" at bounding box center [118, 70] width 11 height 14
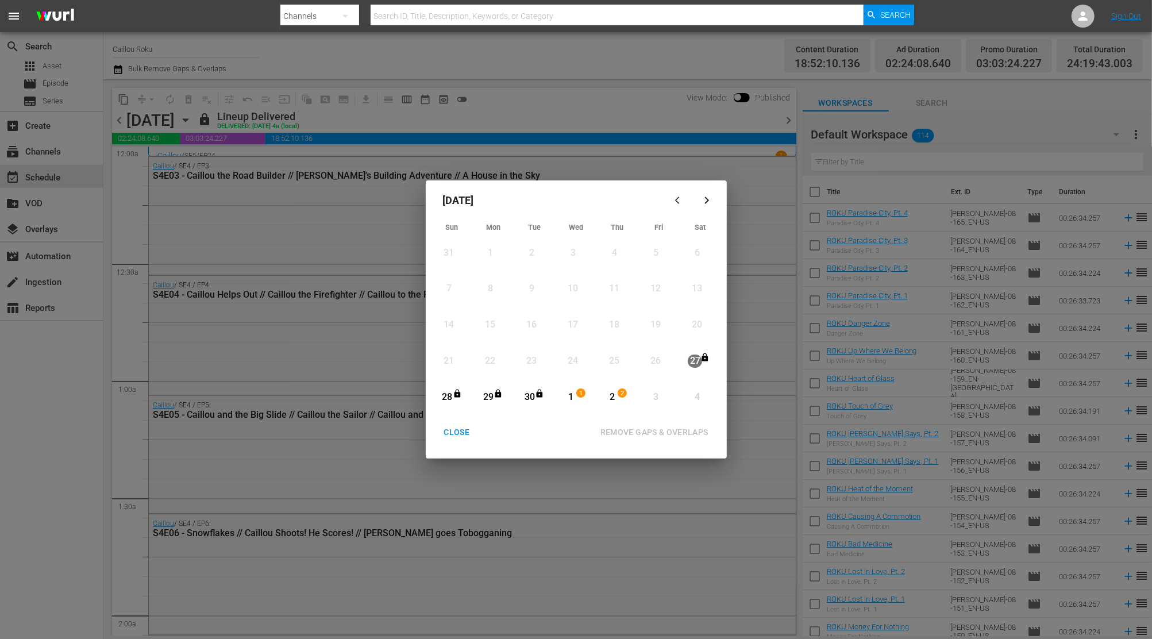
click at [696, 203] on button "button" at bounding box center [708, 200] width 28 height 28
click at [473, 434] on div "CLOSE" at bounding box center [457, 432] width 44 height 14
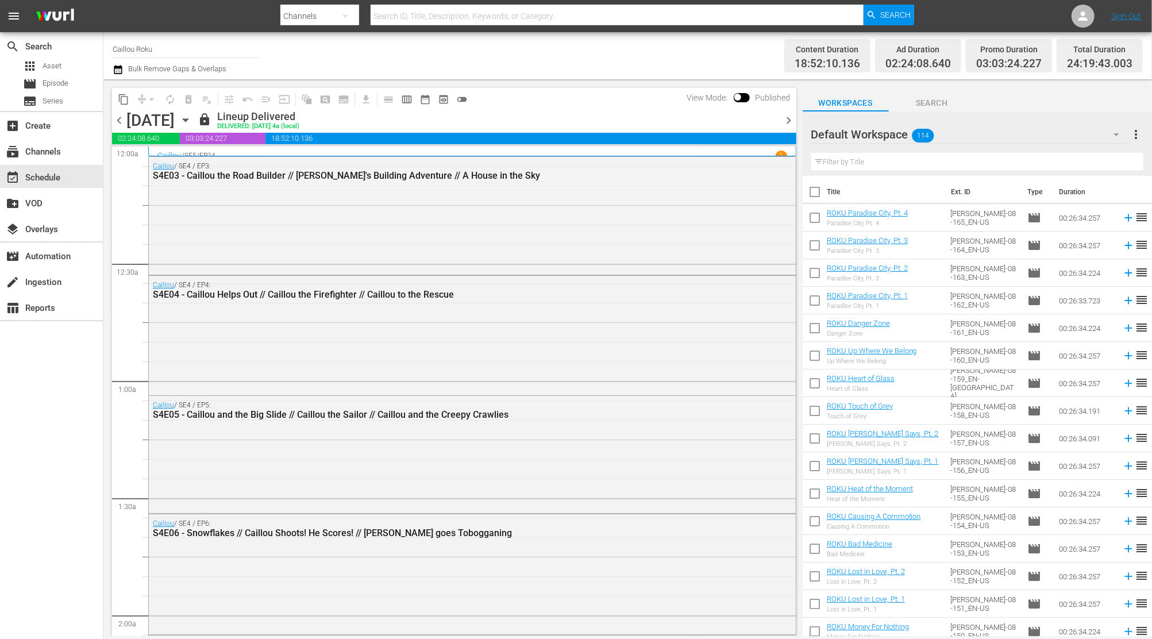
click at [125, 92] on button "content_copy" at bounding box center [123, 99] width 18 height 18
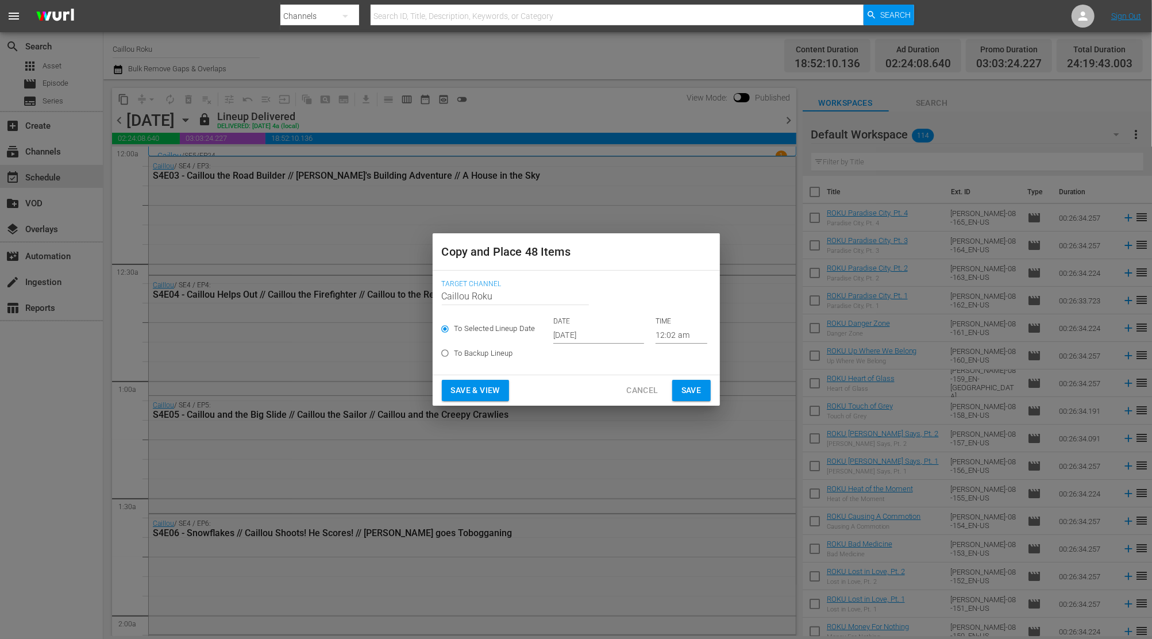
click at [571, 333] on input "[DATE]" at bounding box center [598, 334] width 91 height 17
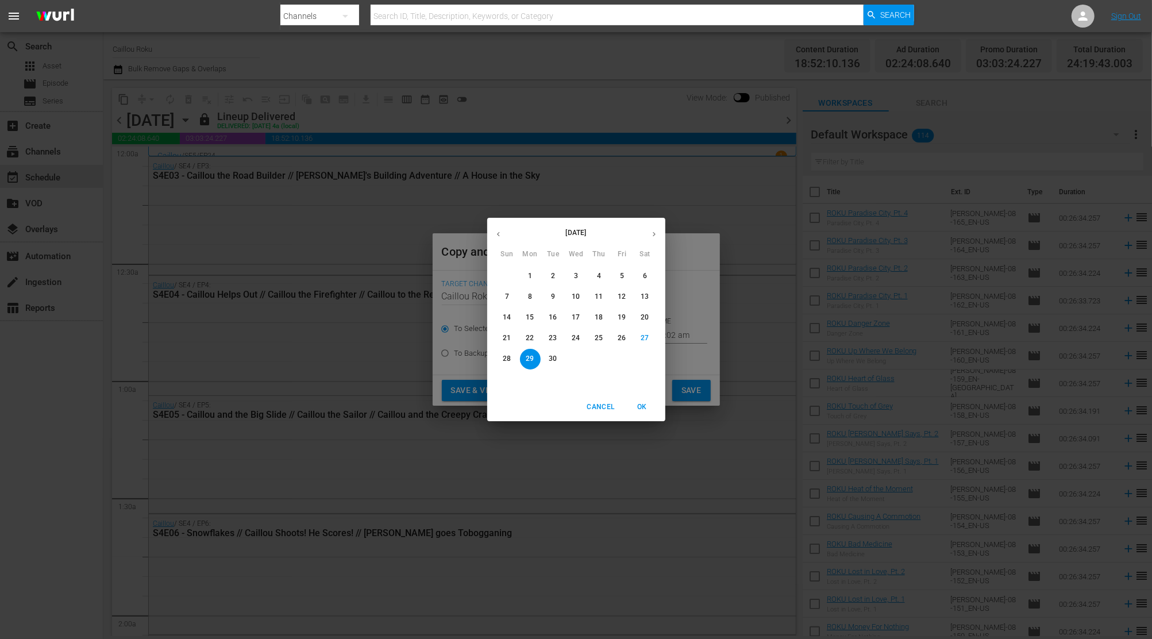
click at [650, 235] on icon "button" at bounding box center [654, 234] width 9 height 9
click at [548, 356] on span "28" at bounding box center [553, 359] width 21 height 10
type input "[DATE]"
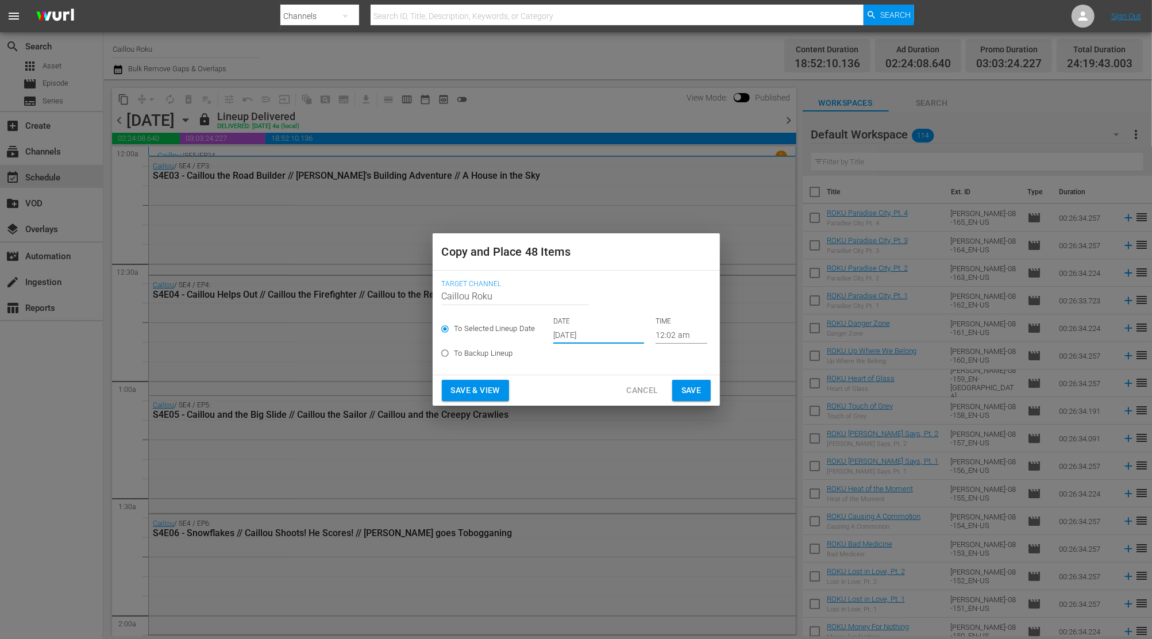
click at [702, 388] on button "Save" at bounding box center [691, 390] width 38 height 21
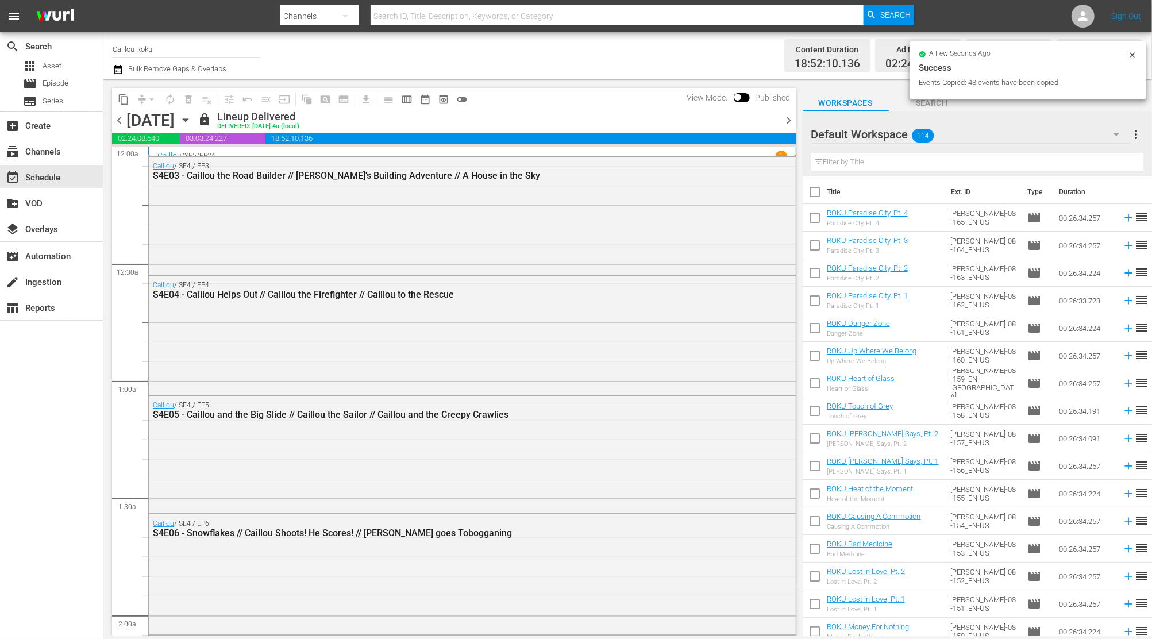
click at [780, 122] on div at bounding box center [779, 120] width 5 height 20
click at [783, 122] on span "chevron_right" at bounding box center [789, 120] width 14 height 14
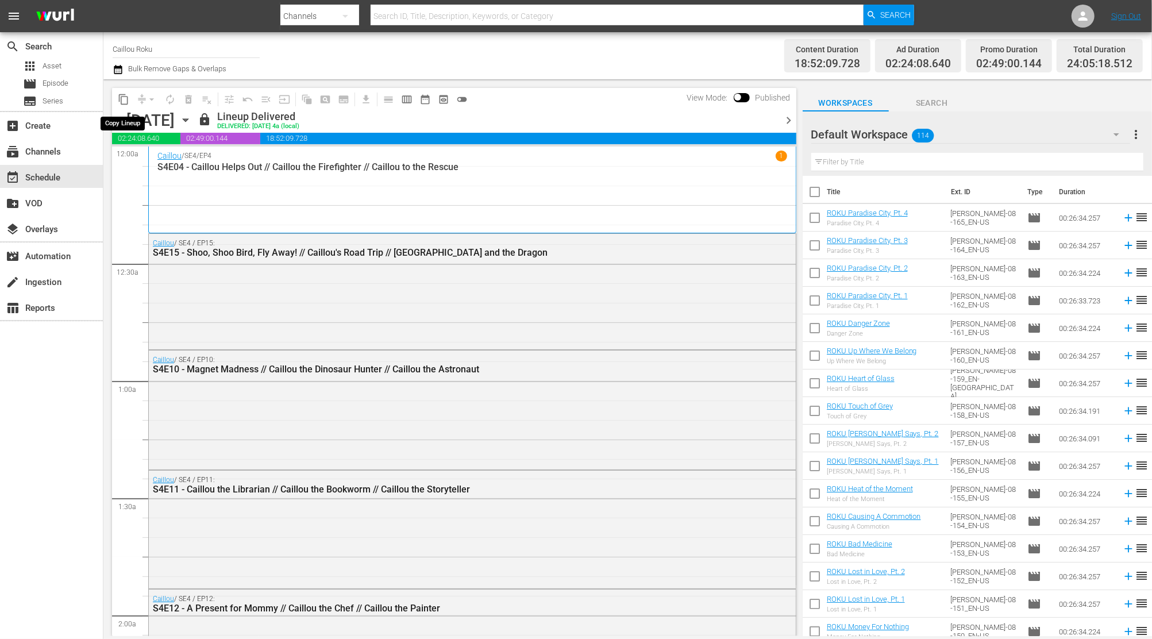
click at [126, 103] on span "content_copy" at bounding box center [123, 99] width 11 height 11
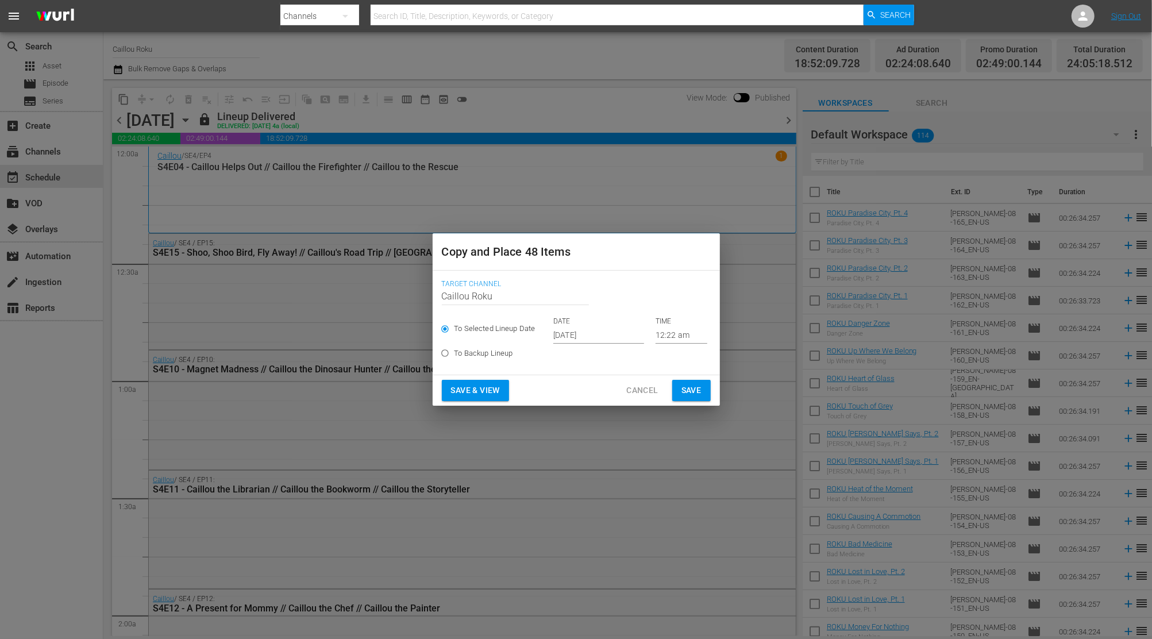
click at [573, 330] on input "[DATE]" at bounding box center [598, 334] width 91 height 17
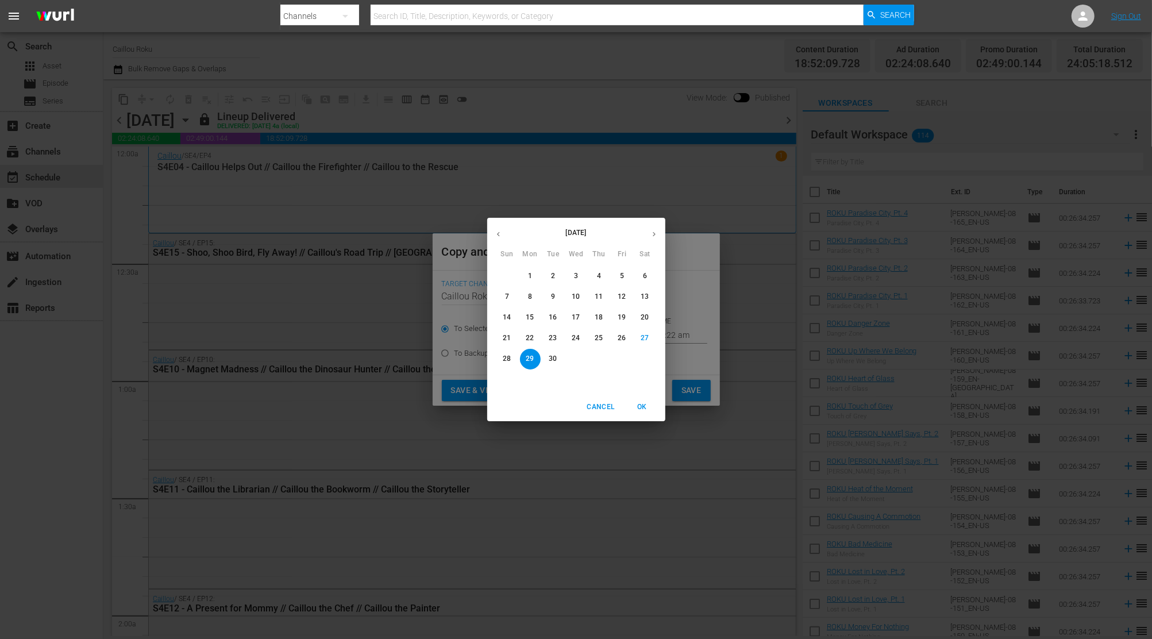
click at [660, 234] on button "button" at bounding box center [654, 234] width 22 height 22
click at [631, 278] on span "3" at bounding box center [622, 276] width 21 height 10
type input "[DATE]"
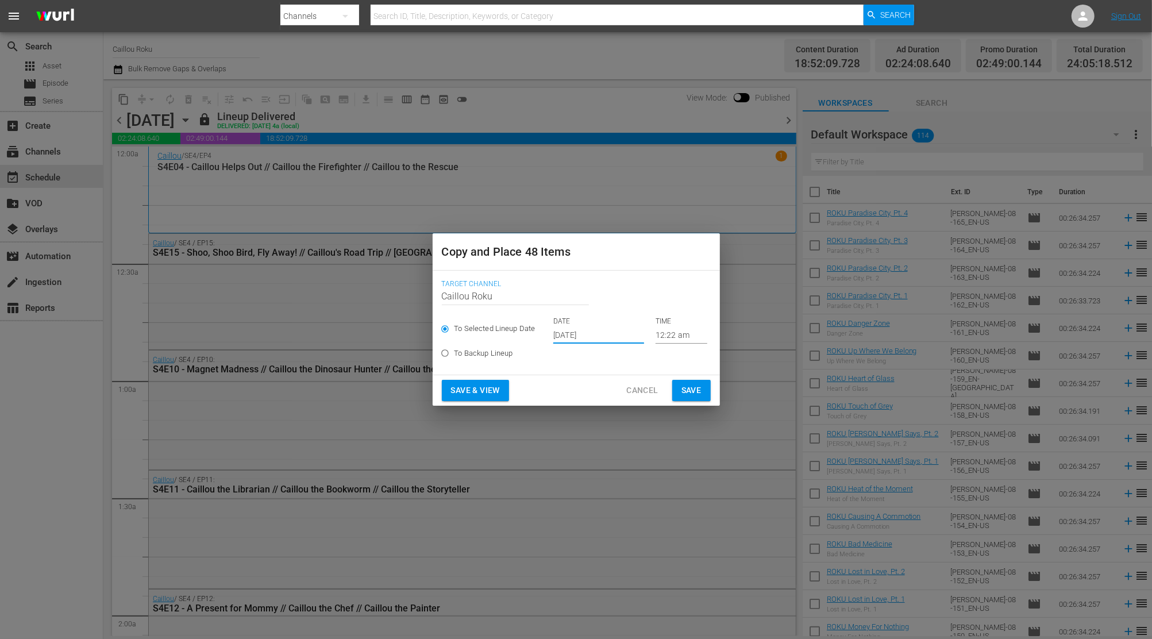
click at [707, 384] on button "Save" at bounding box center [691, 390] width 38 height 21
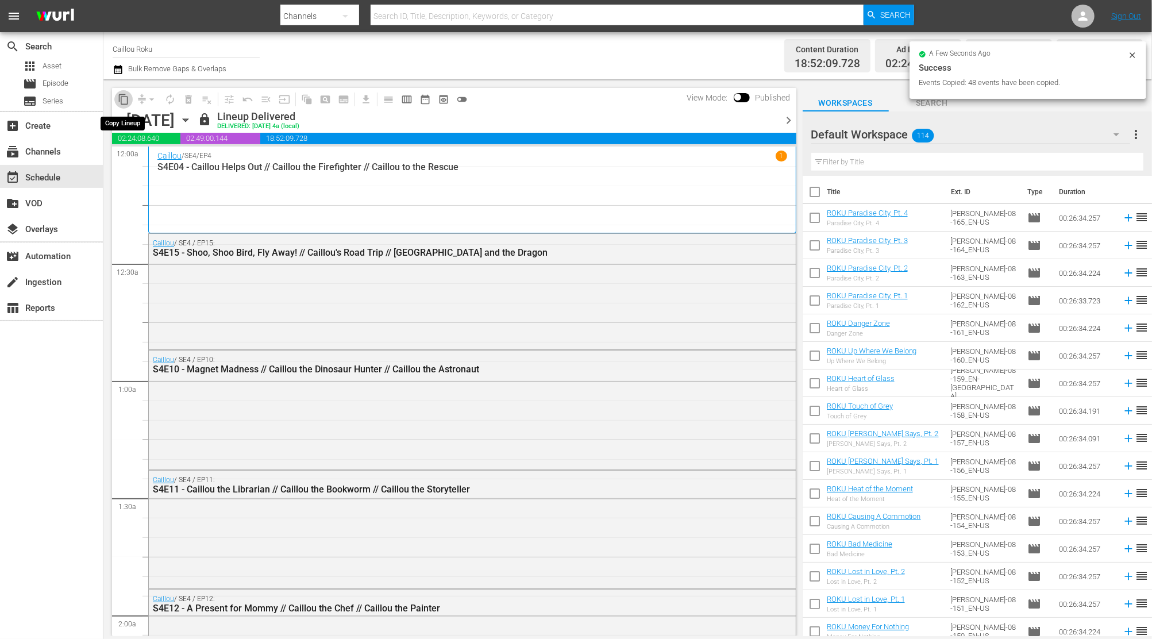
click at [125, 97] on span "content_copy" at bounding box center [123, 99] width 11 height 11
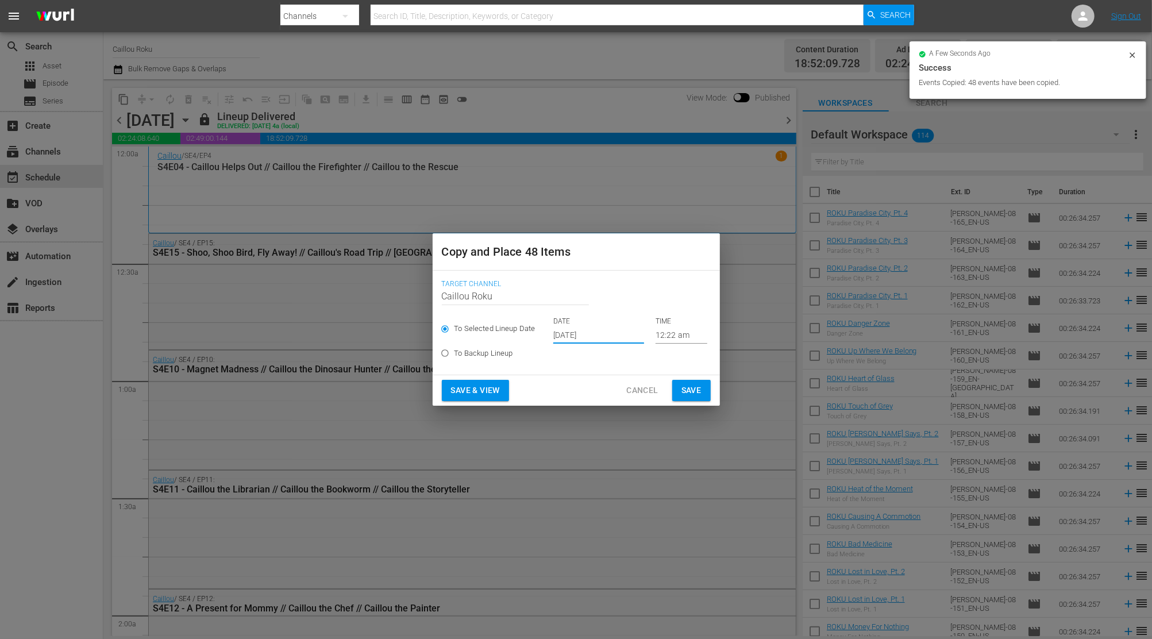
click at [569, 337] on input "[DATE]" at bounding box center [598, 334] width 91 height 17
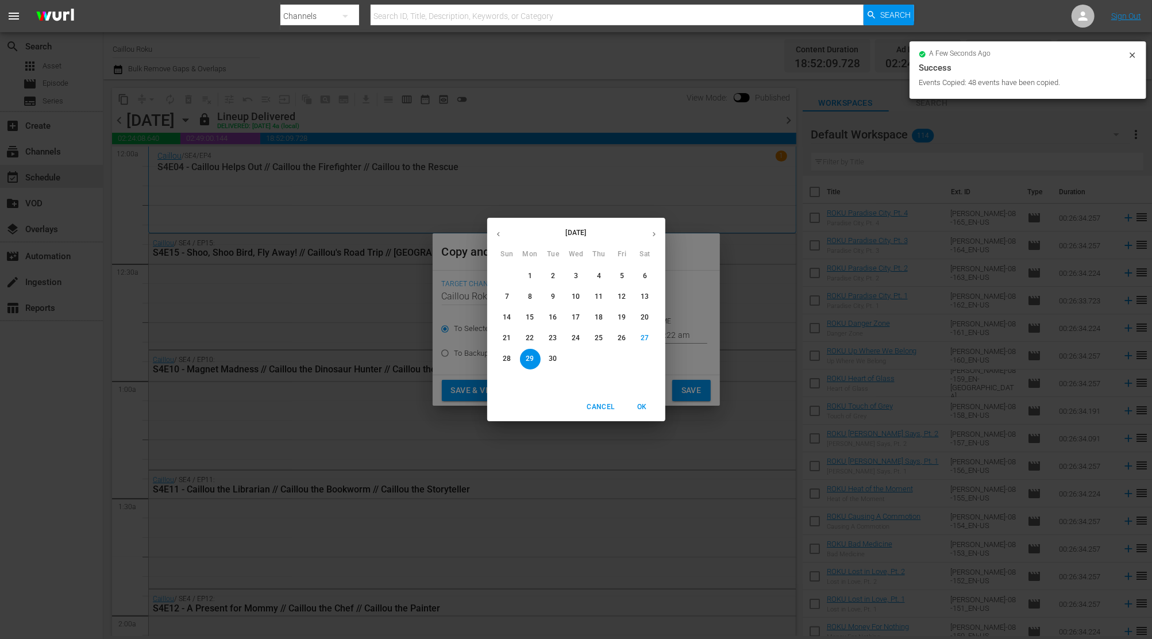
click at [660, 232] on button "button" at bounding box center [654, 234] width 22 height 22
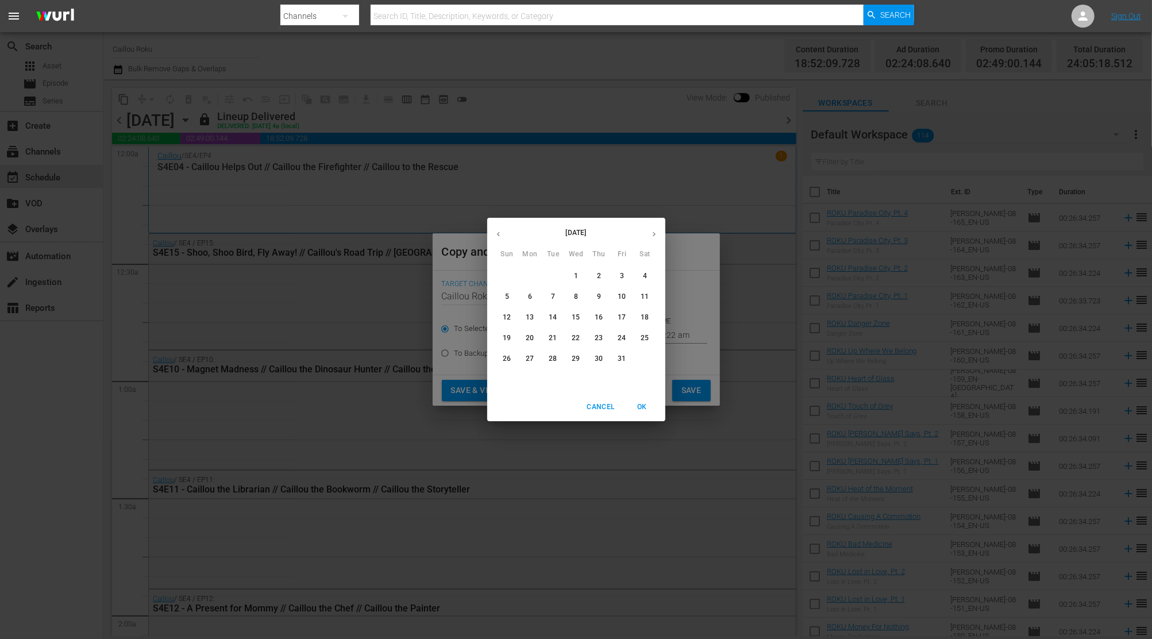
click at [550, 315] on p "14" at bounding box center [553, 318] width 8 height 10
type input "[DATE]"
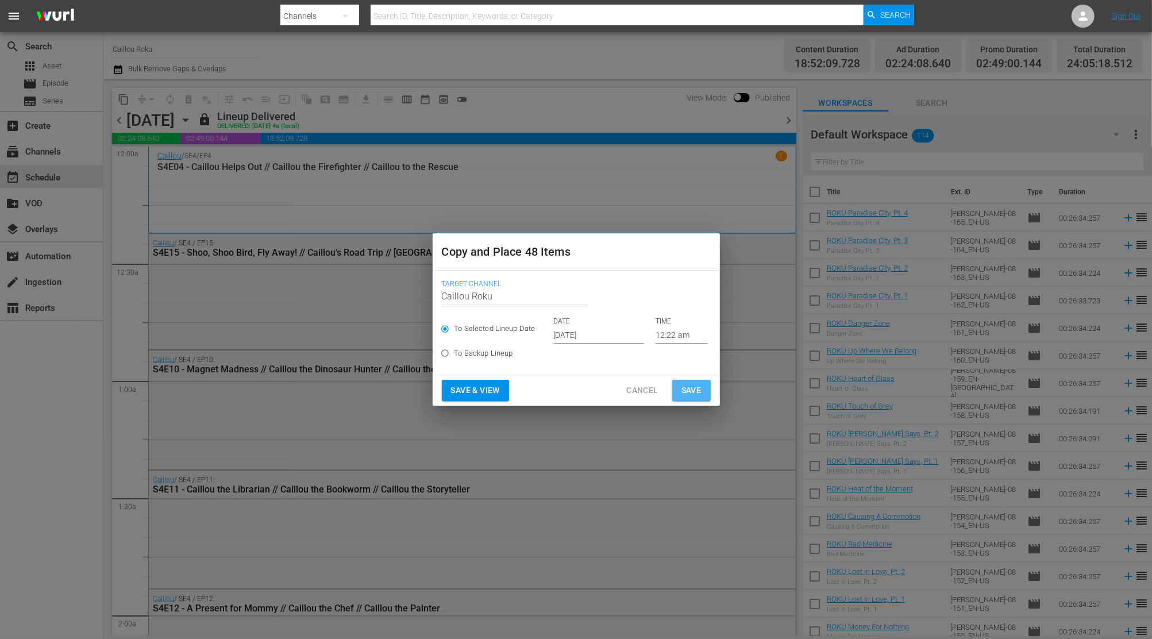
click at [708, 392] on button "Save" at bounding box center [691, 390] width 38 height 21
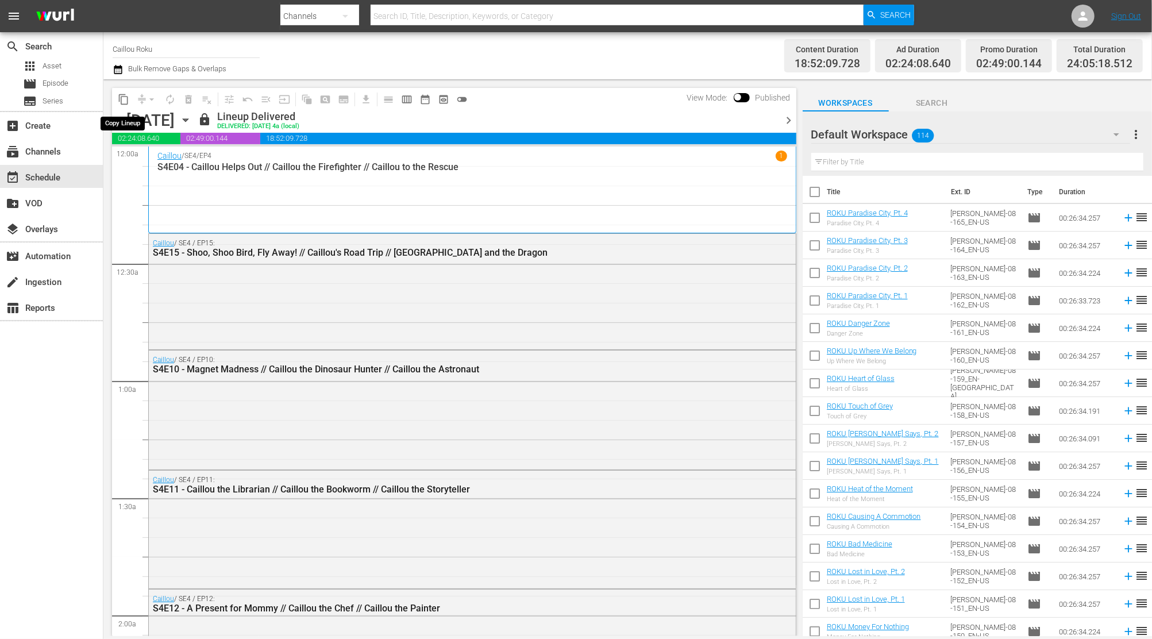
click at [118, 93] on button "content_copy" at bounding box center [123, 99] width 18 height 18
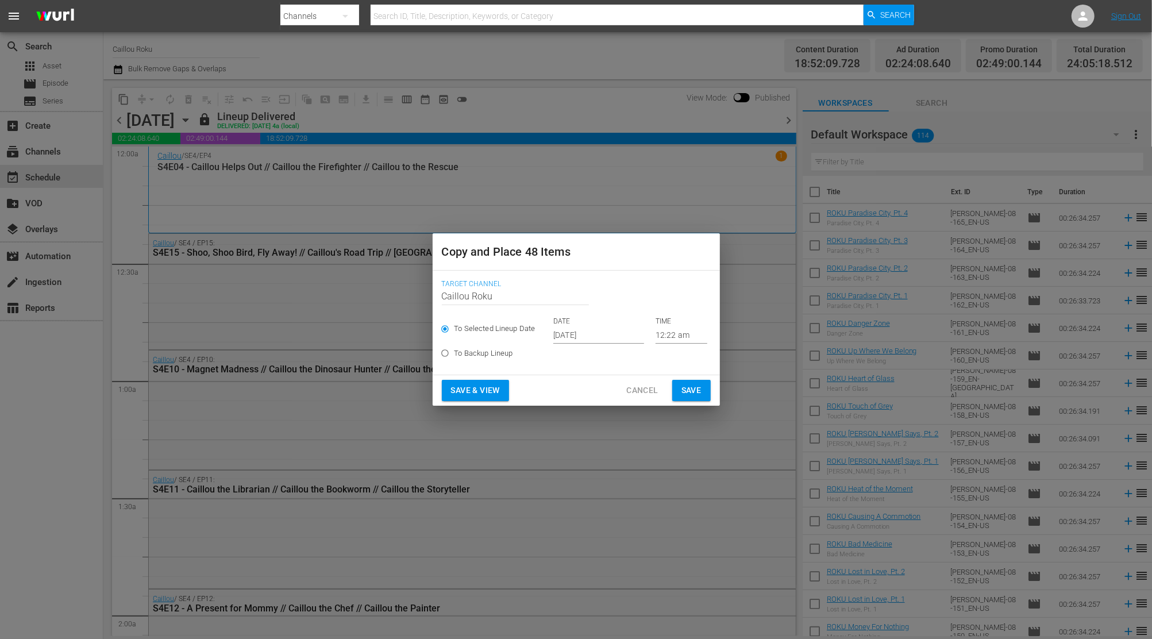
click at [557, 326] on div "DATE [DATE]" at bounding box center [598, 330] width 91 height 27
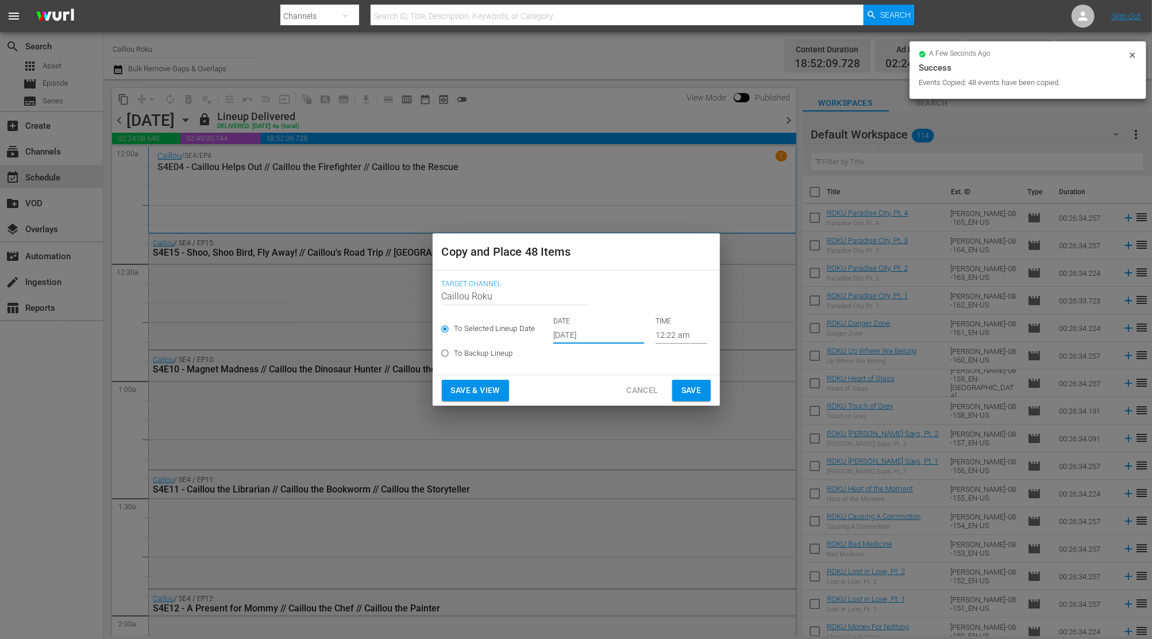
click at [612, 328] on input "[DATE]" at bounding box center [598, 334] width 91 height 17
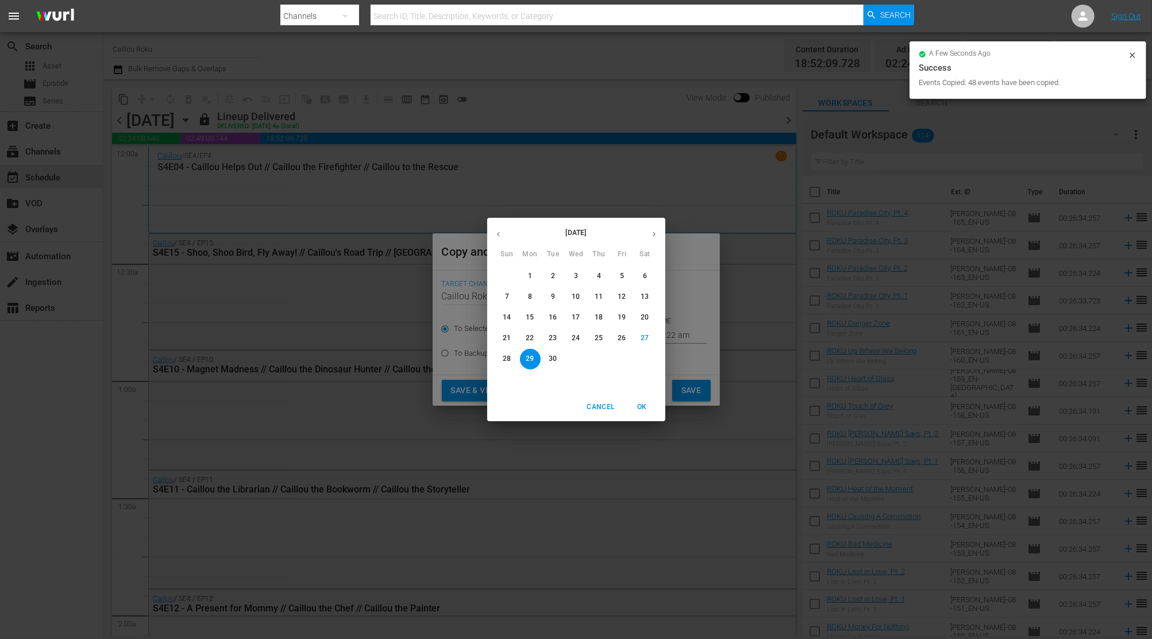
drag, startPoint x: 649, startPoint y: 238, endPoint x: 633, endPoint y: 241, distance: 15.8
click at [649, 238] on button "button" at bounding box center [654, 234] width 22 height 22
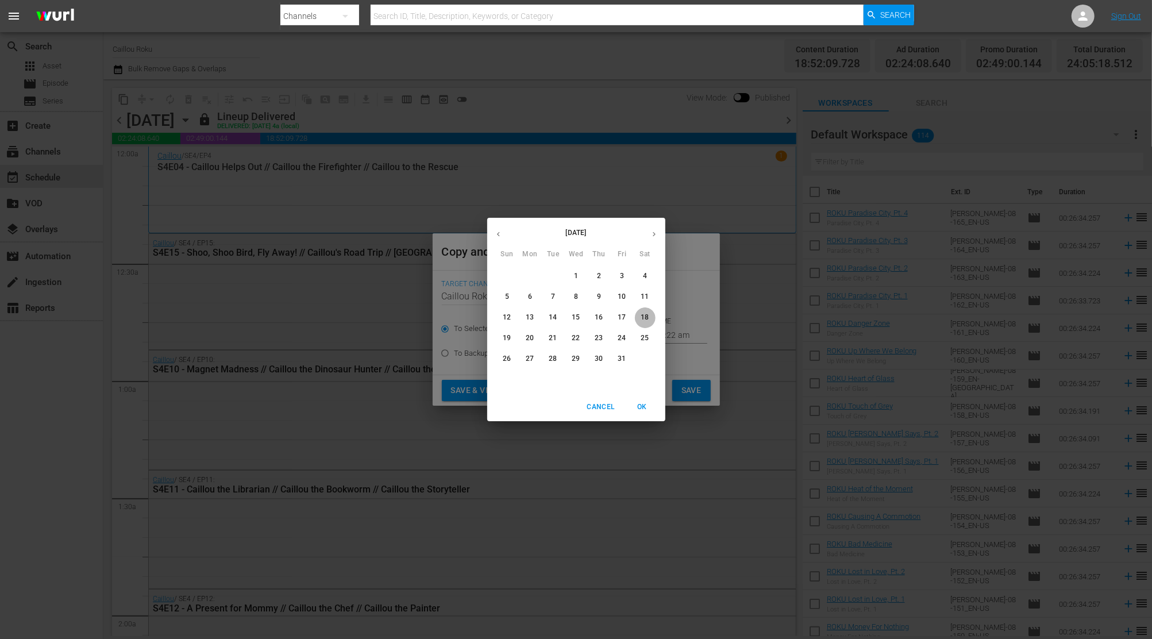
click at [645, 316] on p "18" at bounding box center [645, 318] width 8 height 10
type input "[DATE]"
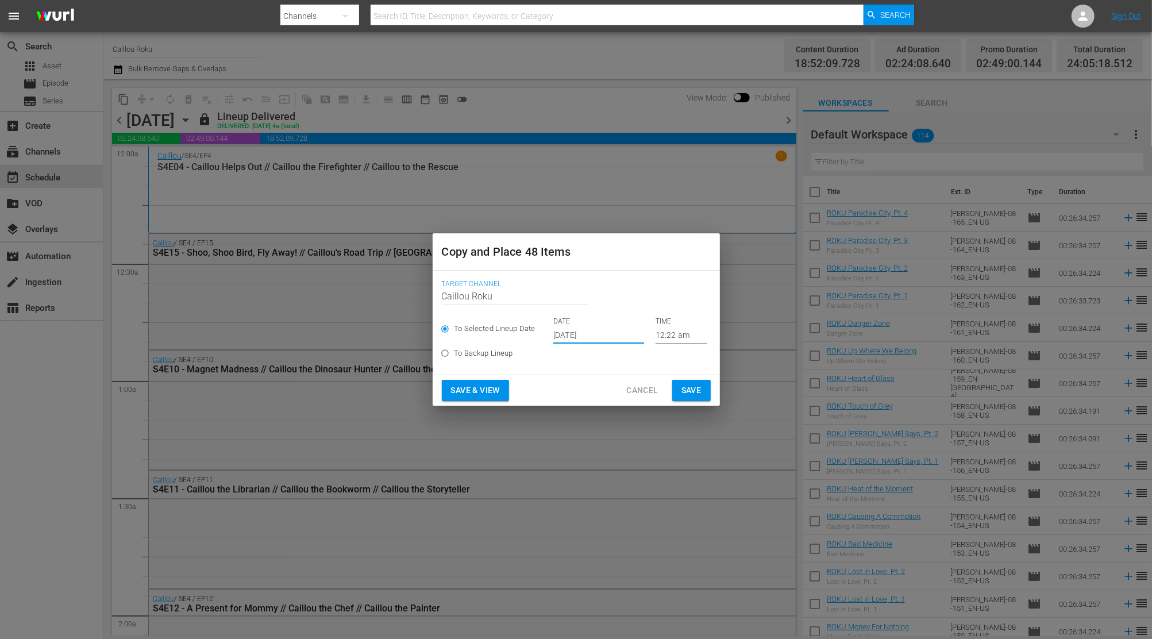
click at [692, 395] on span "Save" at bounding box center [691, 390] width 20 height 14
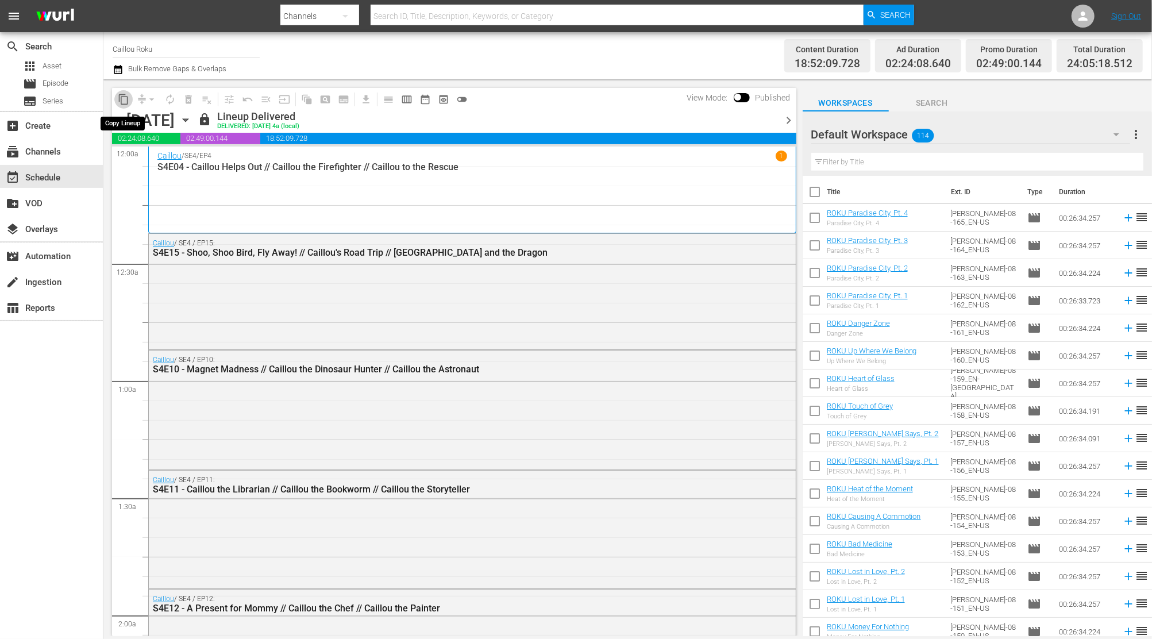
click at [125, 102] on span "content_copy" at bounding box center [123, 99] width 11 height 11
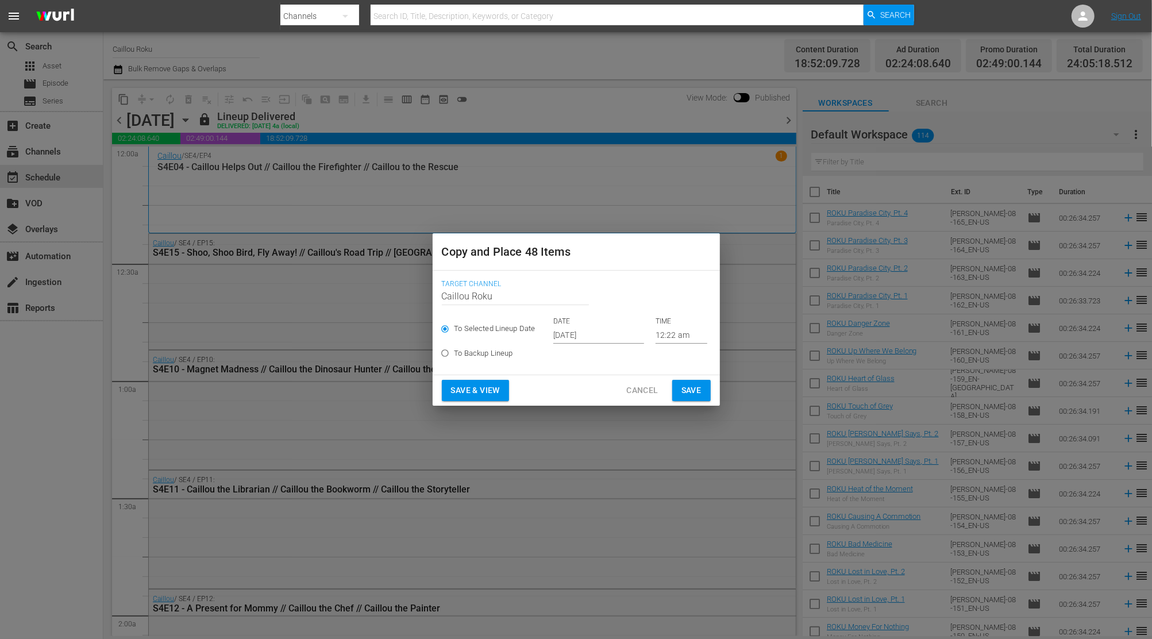
click at [588, 337] on input "[DATE]" at bounding box center [598, 334] width 91 height 17
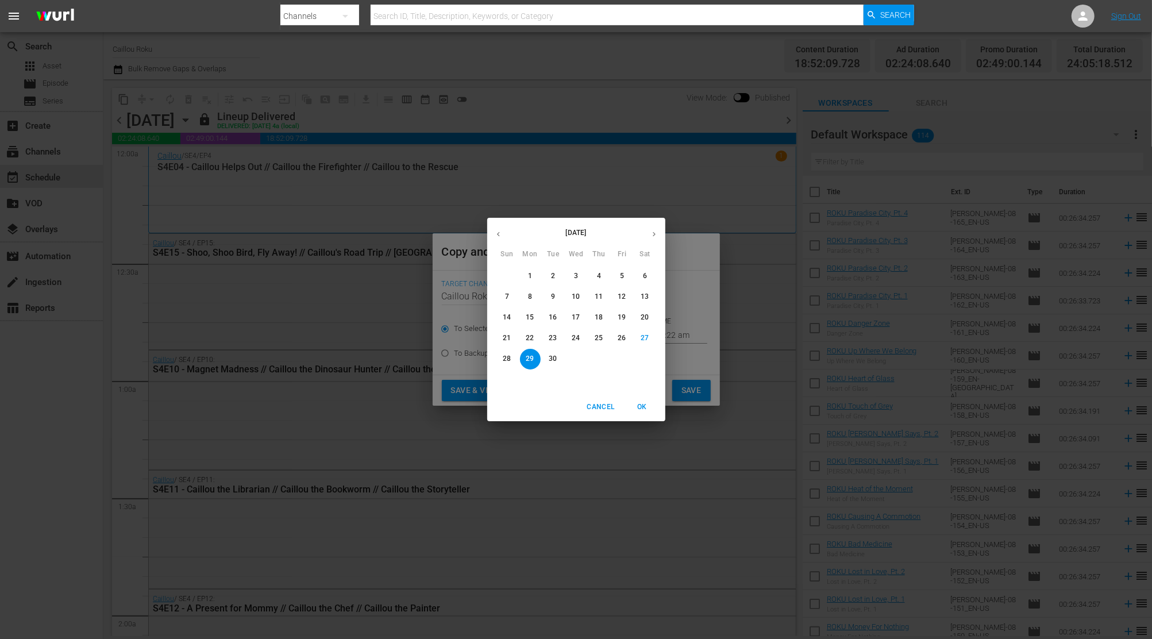
click at [649, 239] on button "button" at bounding box center [654, 234] width 22 height 22
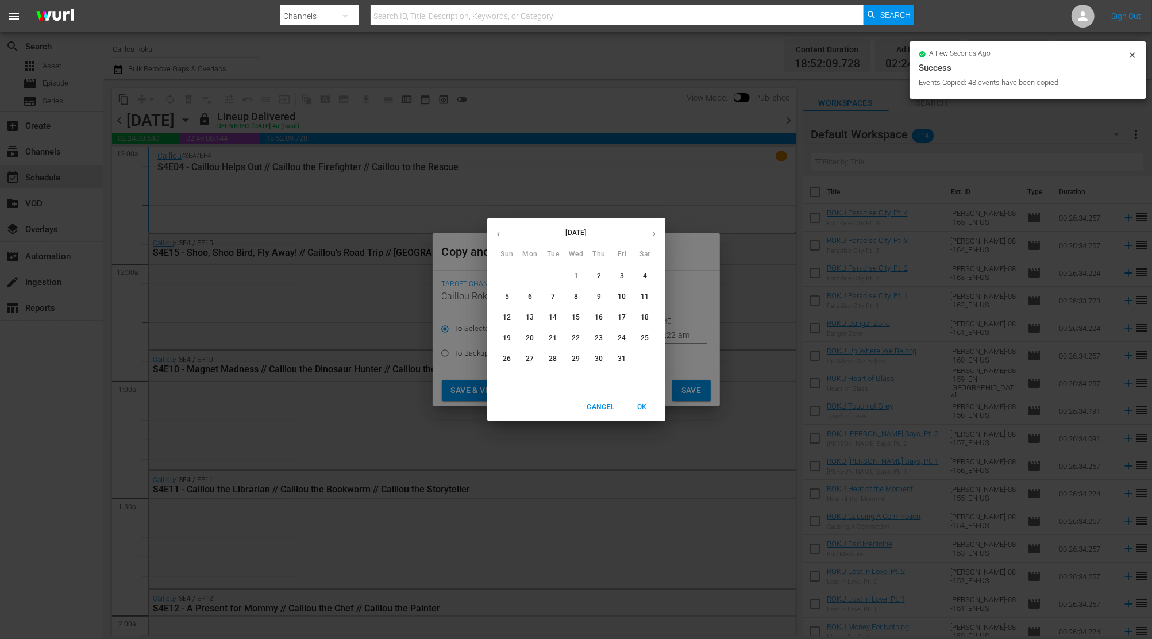
click at [575, 359] on p "29" at bounding box center [576, 359] width 8 height 10
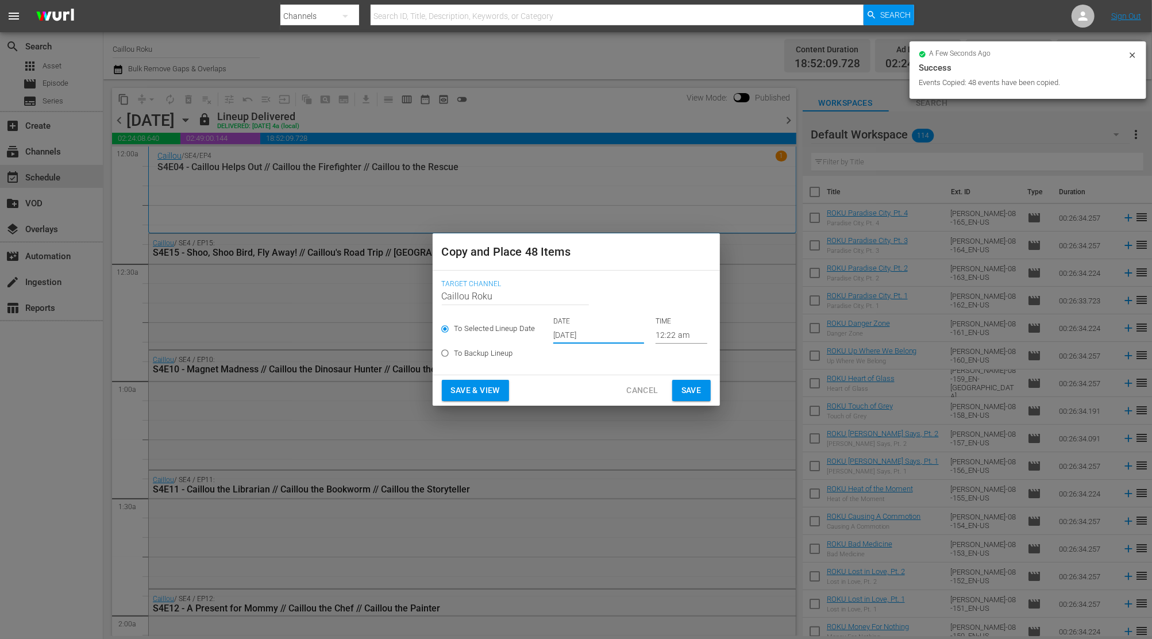
type input "[DATE]"
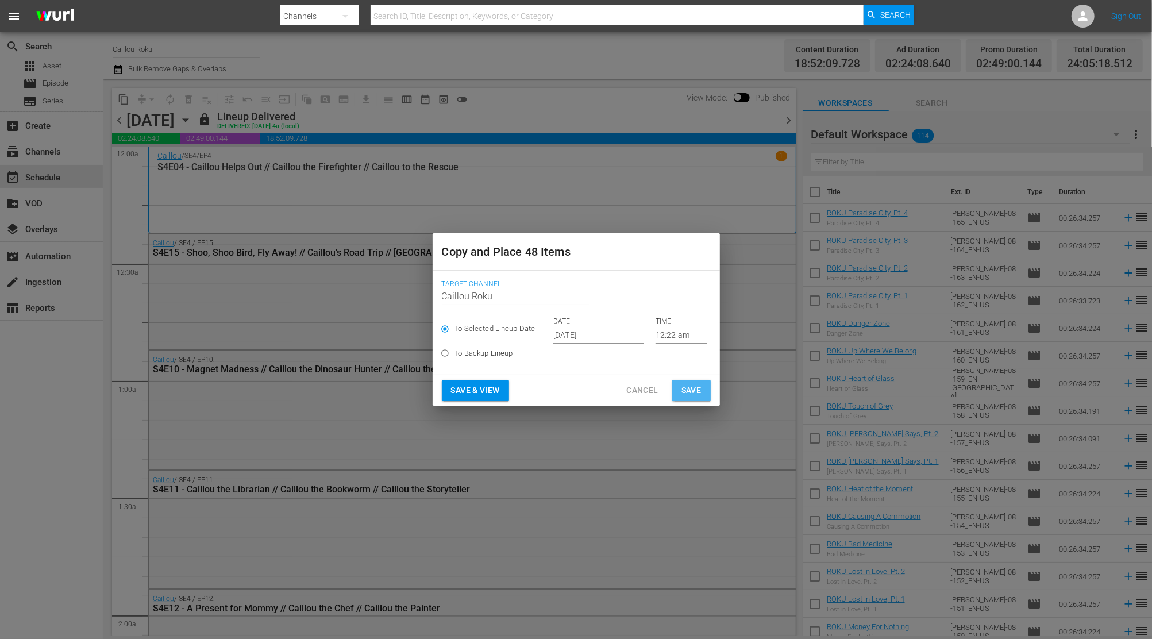
click at [692, 381] on button "Save" at bounding box center [691, 390] width 38 height 21
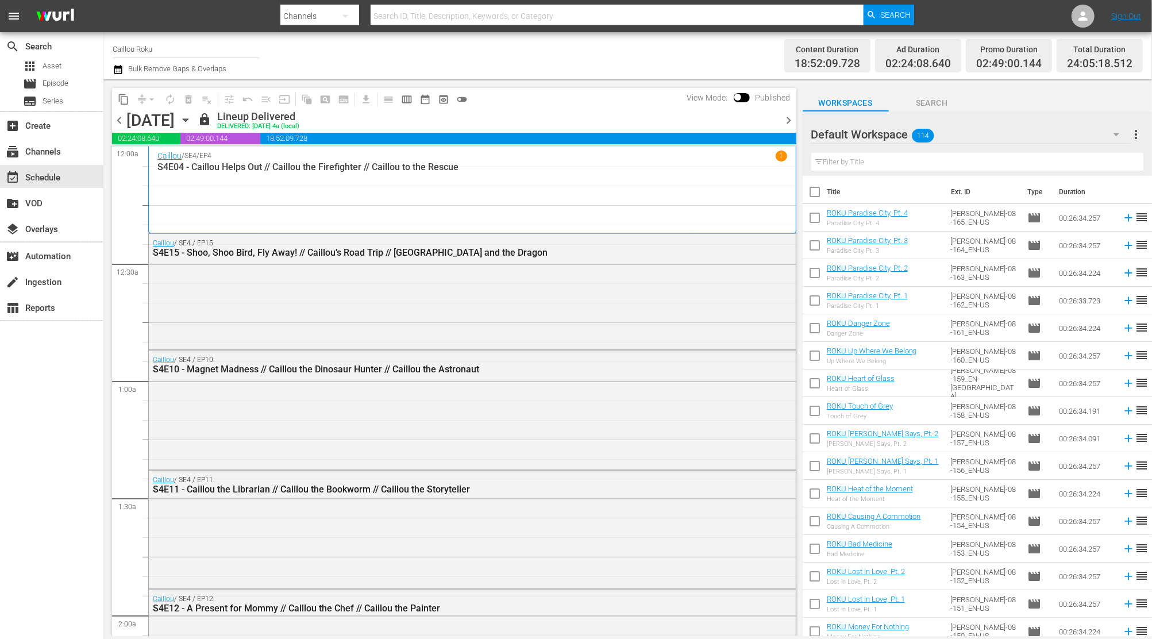
click at [787, 125] on span "chevron_right" at bounding box center [789, 120] width 14 height 14
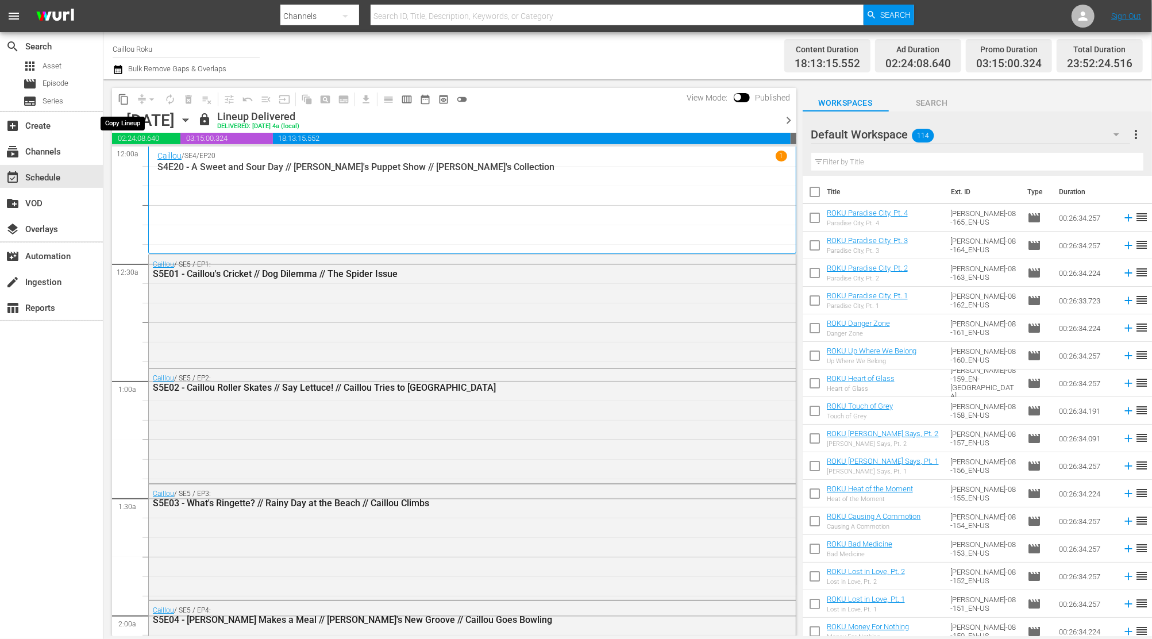
click at [118, 101] on span "content_copy" at bounding box center [123, 99] width 11 height 11
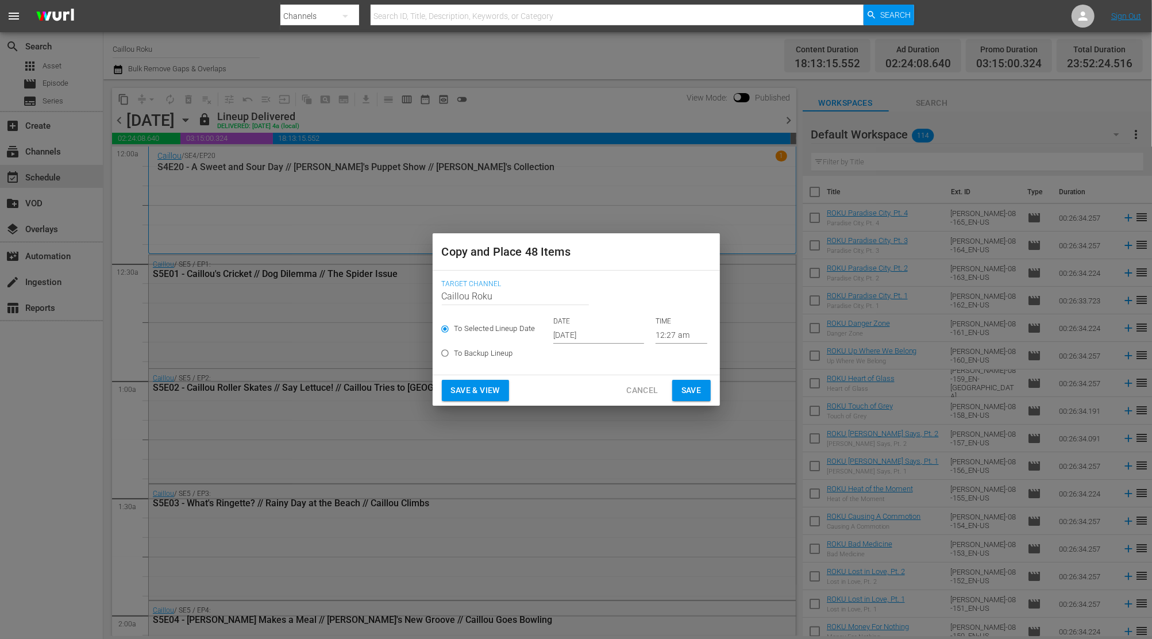
click at [624, 332] on input "[DATE]" at bounding box center [598, 334] width 91 height 17
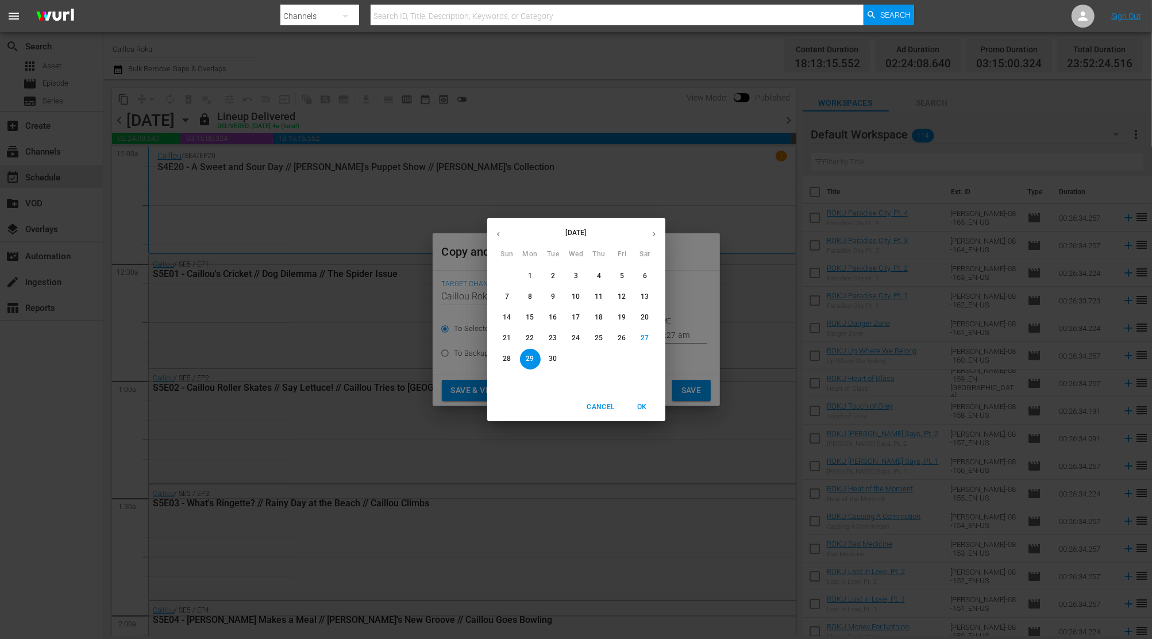
click at [653, 226] on button "button" at bounding box center [654, 234] width 22 height 22
click at [650, 269] on button "4" at bounding box center [645, 276] width 21 height 21
type input "[DATE]"
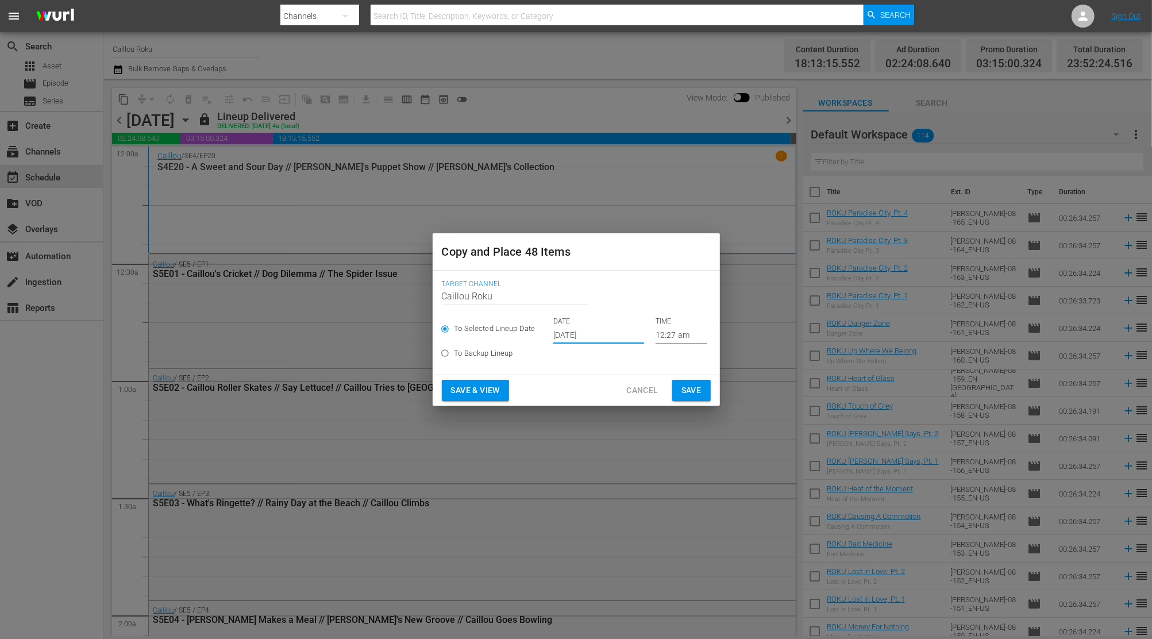
click at [694, 385] on span "Save" at bounding box center [691, 390] width 20 height 14
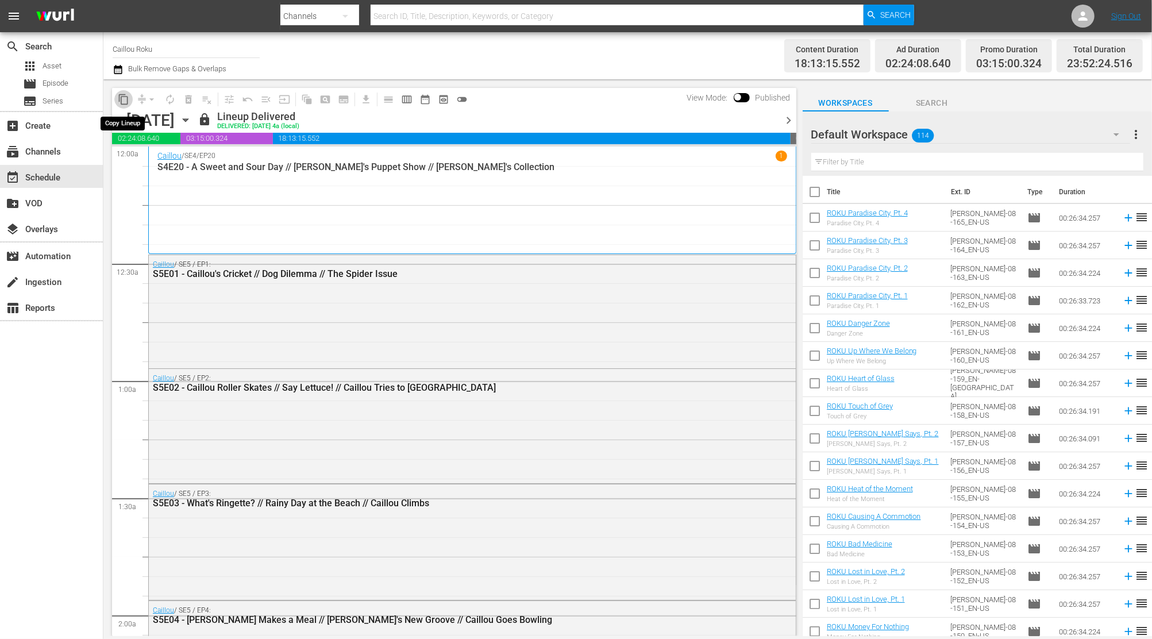
click at [123, 103] on span "content_copy" at bounding box center [123, 99] width 11 height 11
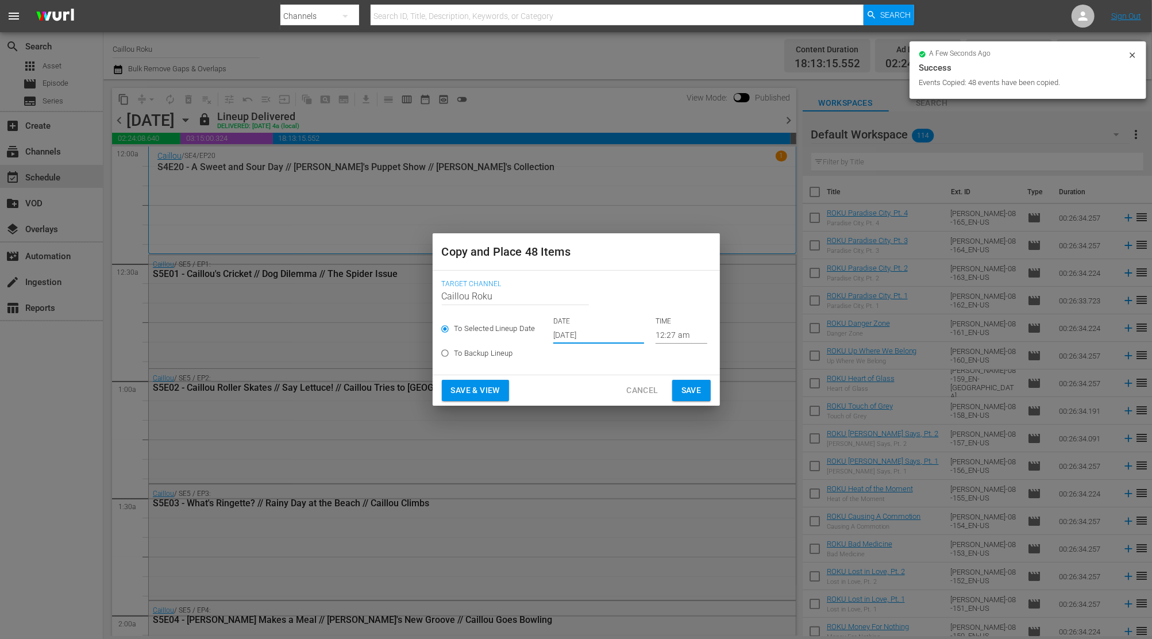
click at [620, 337] on input "[DATE]" at bounding box center [598, 334] width 91 height 17
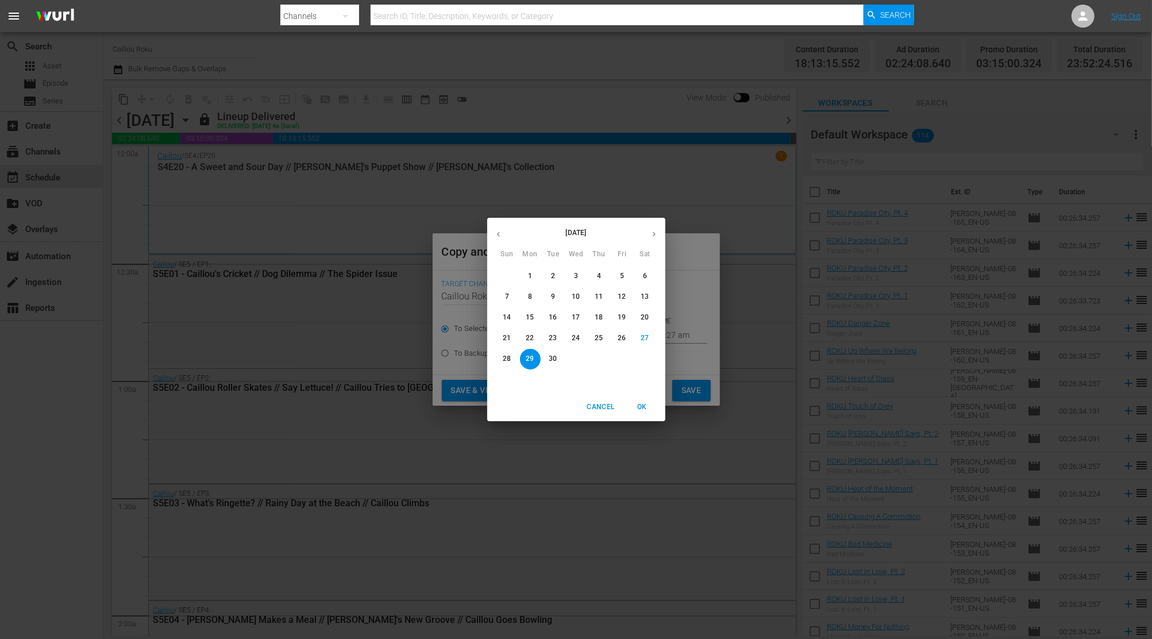
click at [659, 232] on button "button" at bounding box center [654, 234] width 22 height 22
click at [581, 318] on span "15" at bounding box center [576, 318] width 21 height 10
type input "[DATE]"
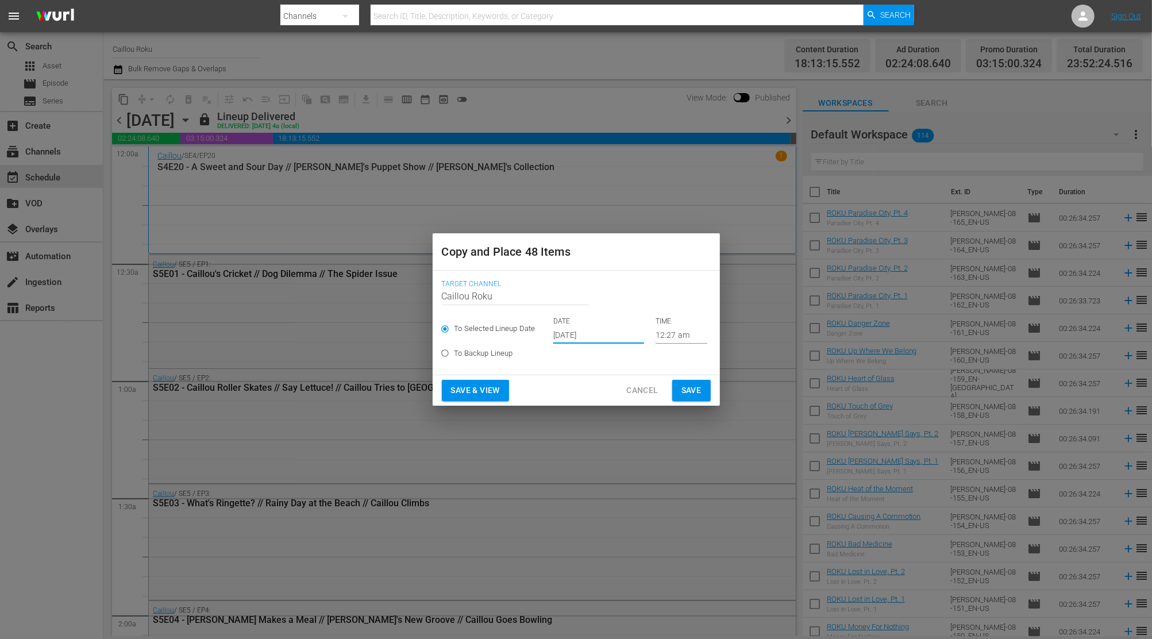
click at [702, 387] on button "Save" at bounding box center [691, 390] width 38 height 21
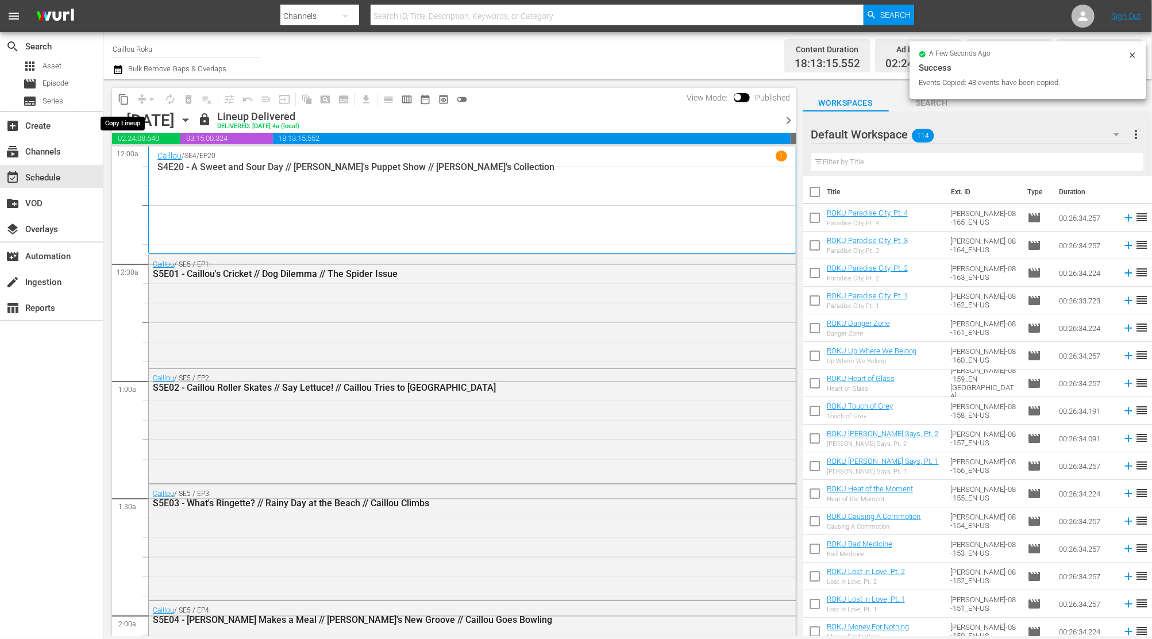
click at [120, 99] on span "content_copy" at bounding box center [123, 99] width 11 height 11
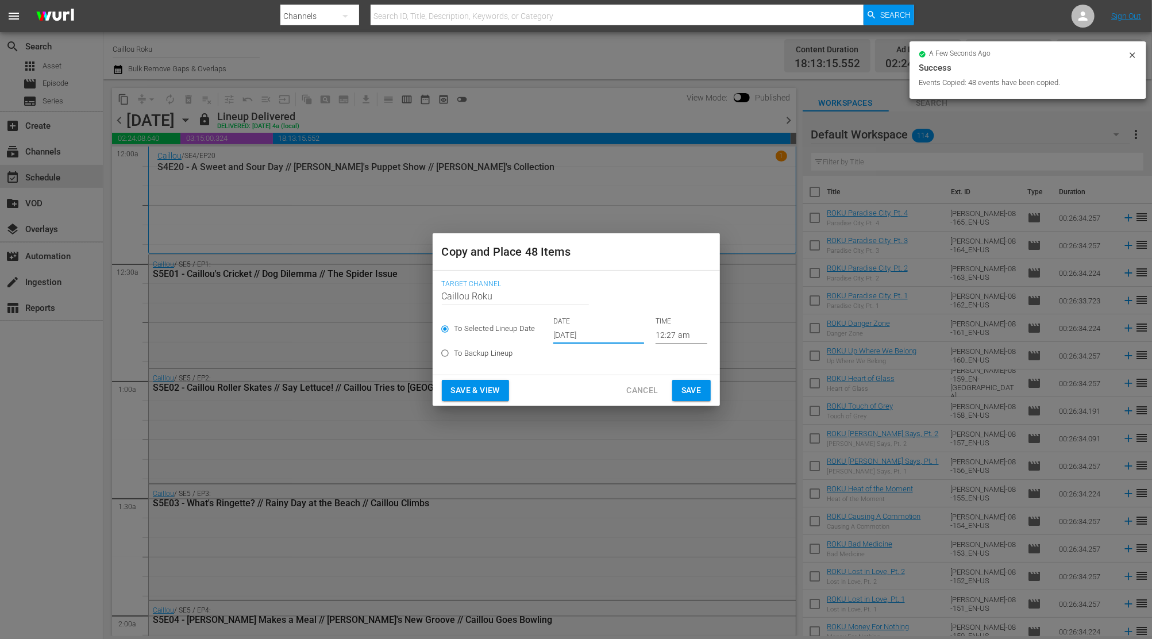
click at [634, 340] on input "[DATE]" at bounding box center [598, 334] width 91 height 17
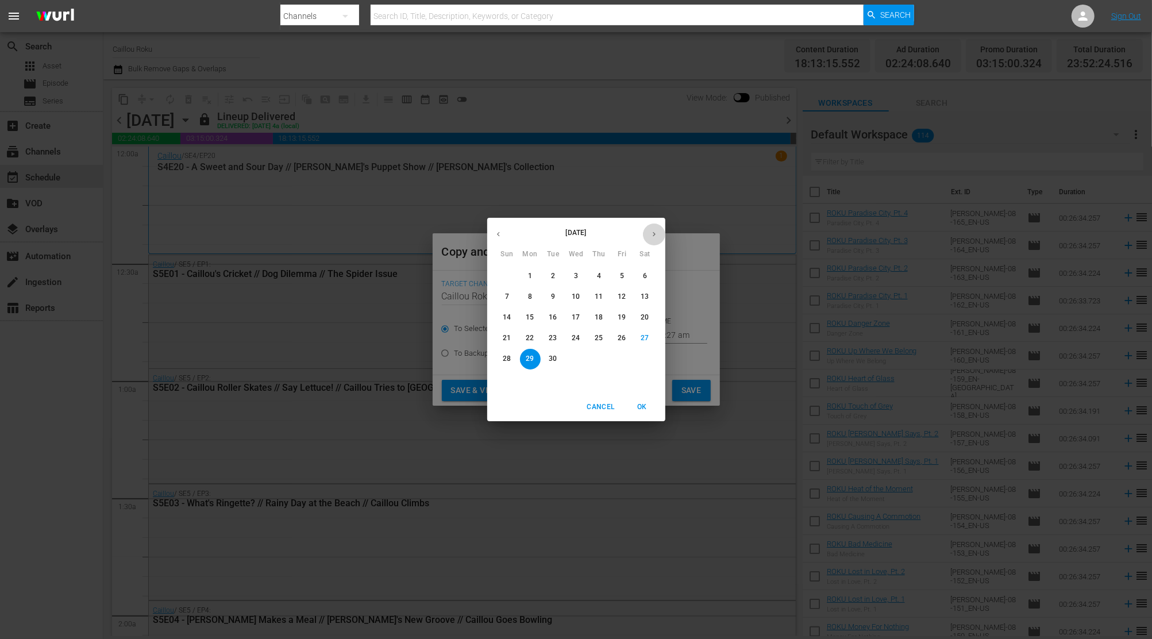
click at [658, 233] on button "button" at bounding box center [654, 234] width 22 height 22
click at [508, 332] on button "19" at bounding box center [507, 338] width 21 height 21
type input "[DATE]"
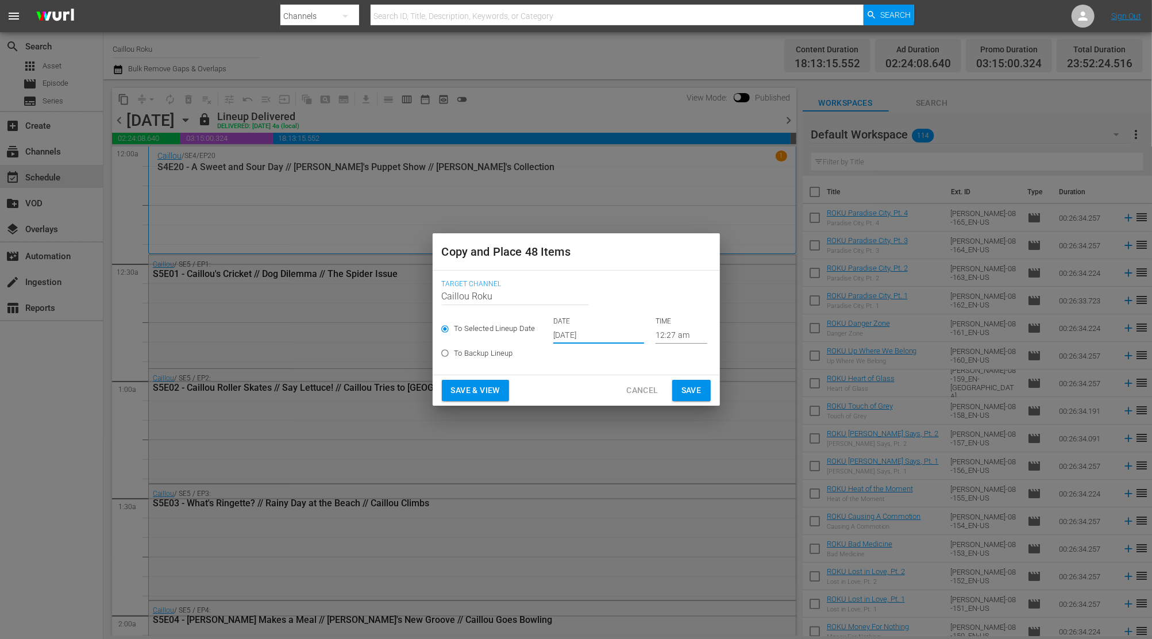
click at [690, 389] on span "Save" at bounding box center [691, 390] width 20 height 14
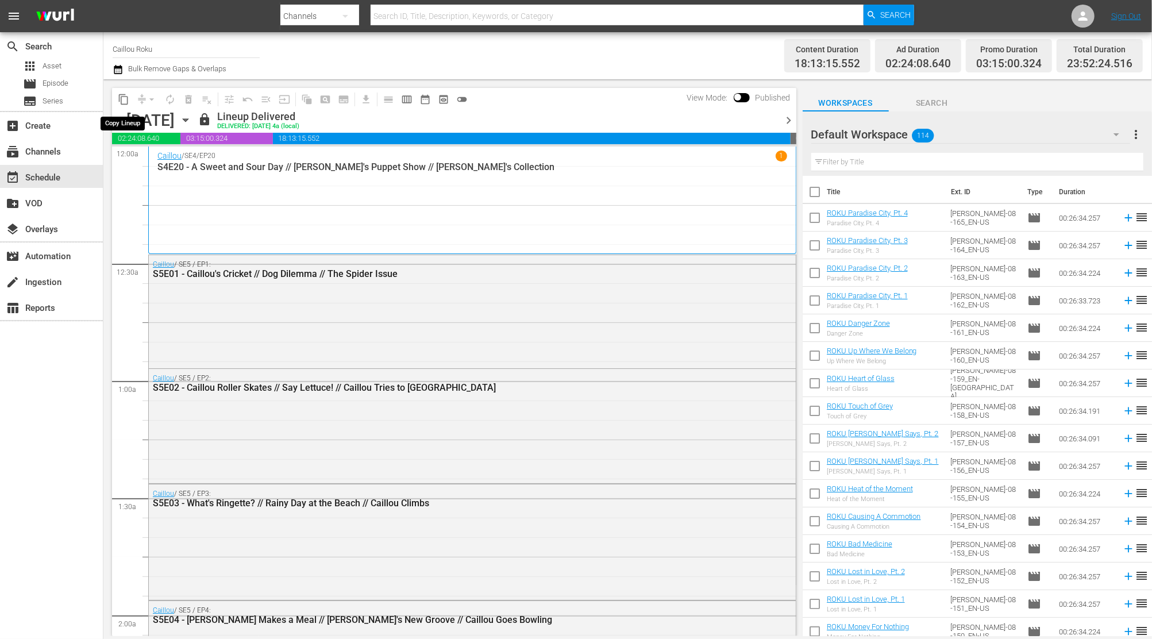
click at [127, 94] on span "content_copy" at bounding box center [123, 99] width 11 height 11
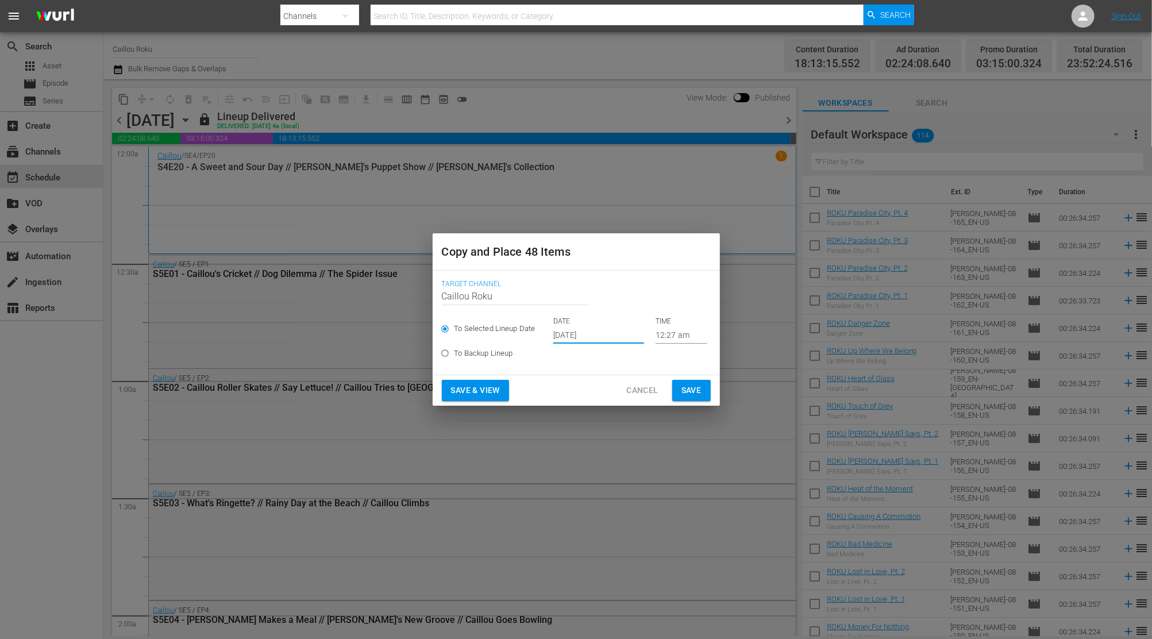
click at [606, 332] on input "[DATE]" at bounding box center [598, 334] width 91 height 17
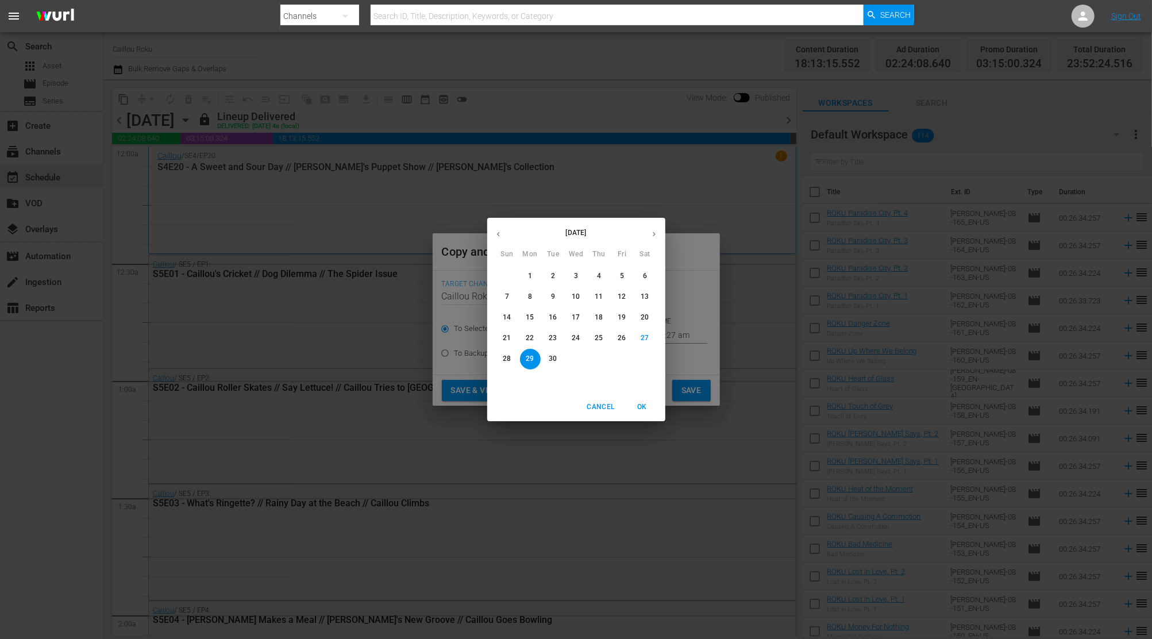
click at [658, 240] on button "button" at bounding box center [654, 234] width 22 height 22
click at [603, 360] on span "30" at bounding box center [599, 359] width 21 height 10
type input "[DATE]"
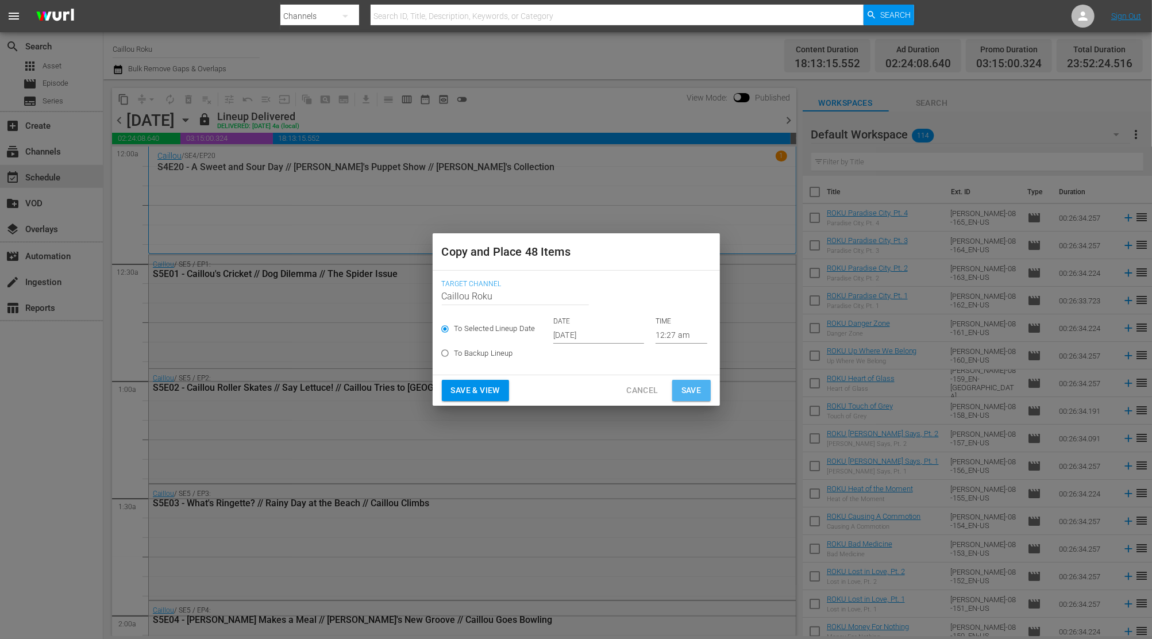
click at [678, 384] on button "Save" at bounding box center [691, 390] width 38 height 21
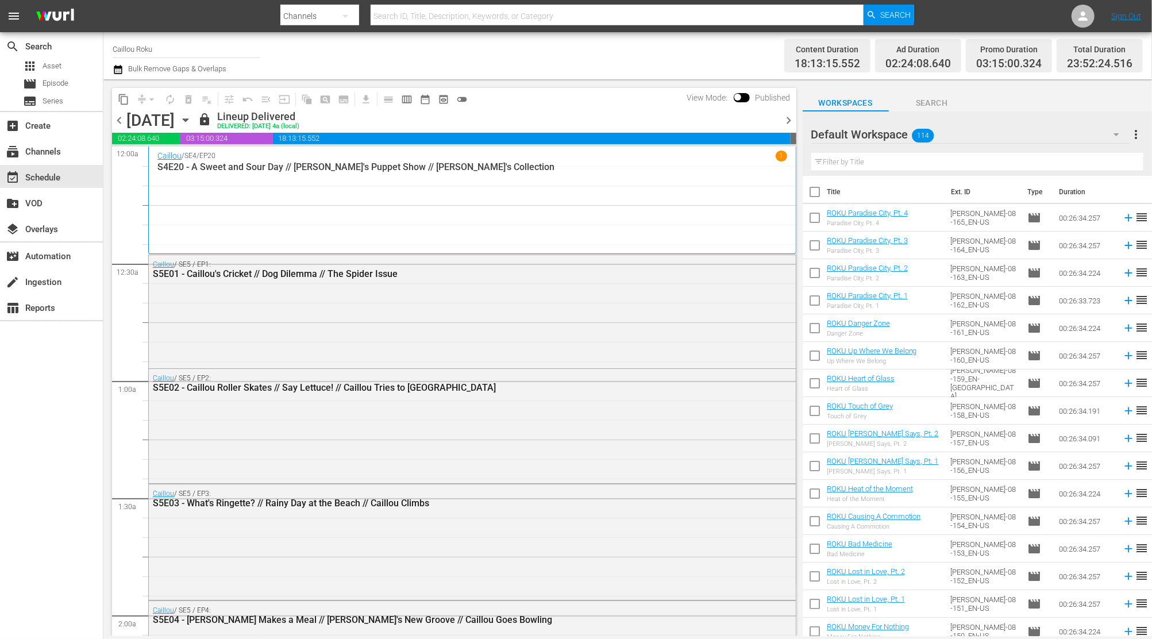
click at [192, 117] on icon "button" at bounding box center [185, 120] width 13 height 13
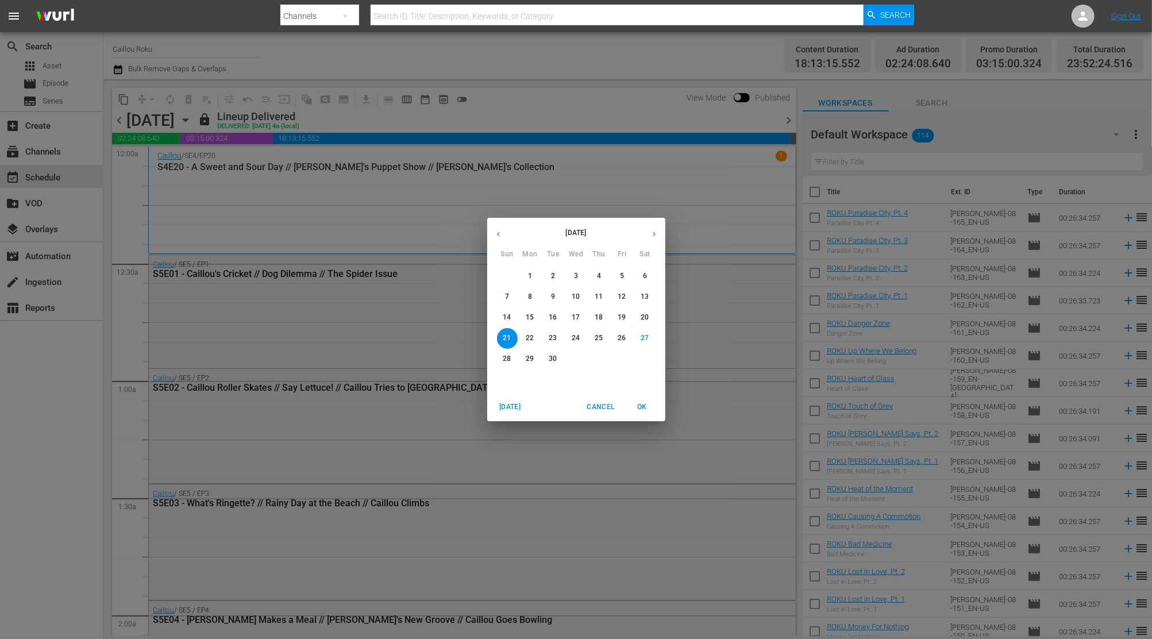
click at [609, 405] on span "Cancel" at bounding box center [601, 407] width 28 height 12
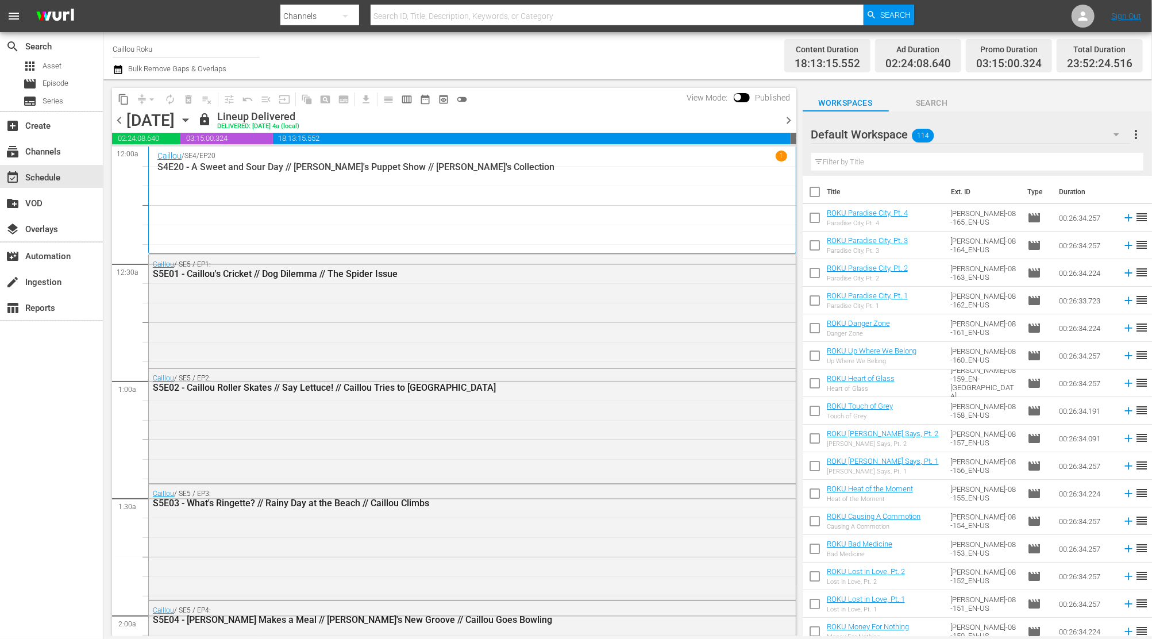
click at [115, 62] on input "Caillou Roku" at bounding box center [186, 49] width 147 height 28
click at [224, 52] on input "Caillou Roku" at bounding box center [186, 49] width 147 height 28
click at [79, 396] on div "search Search apps Asset movie Episode subtitles Series add_box Create subscrip…" at bounding box center [51, 351] width 103 height 639
click at [113, 74] on icon "button" at bounding box center [118, 70] width 11 height 14
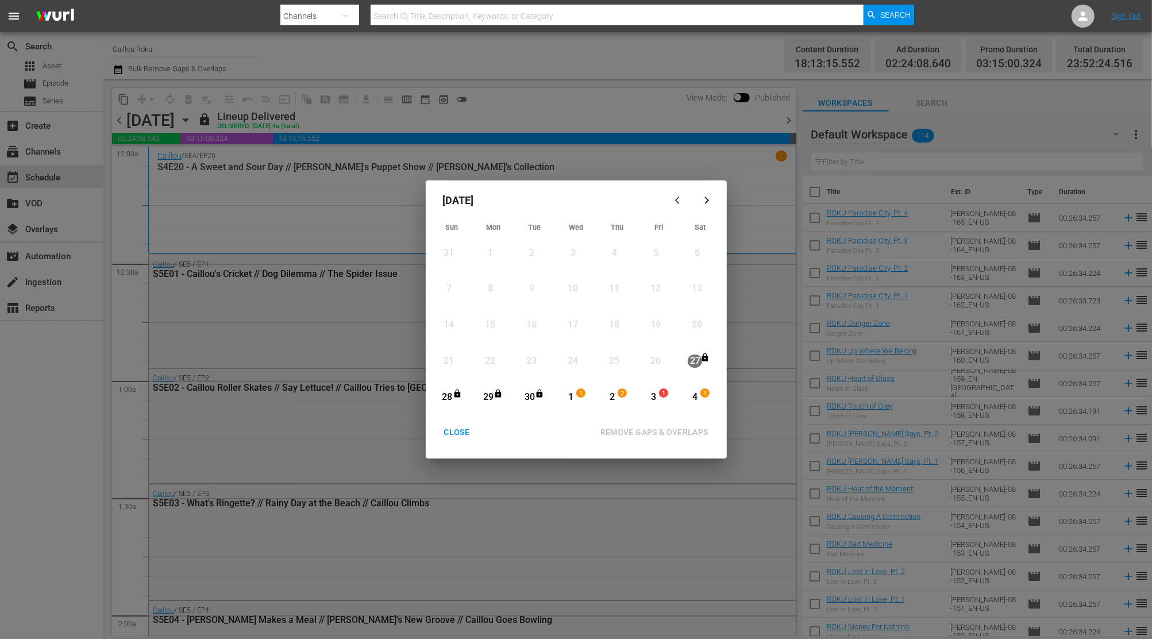
click at [710, 200] on icon "button" at bounding box center [707, 200] width 9 height 9
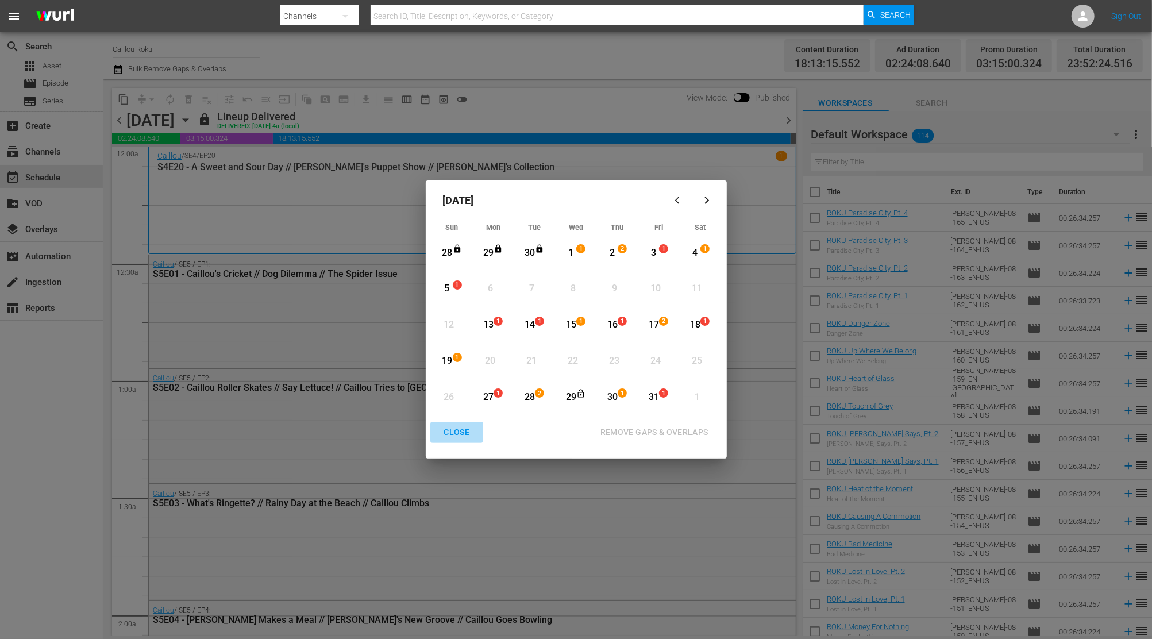
click at [457, 431] on div "CLOSE" at bounding box center [457, 432] width 44 height 14
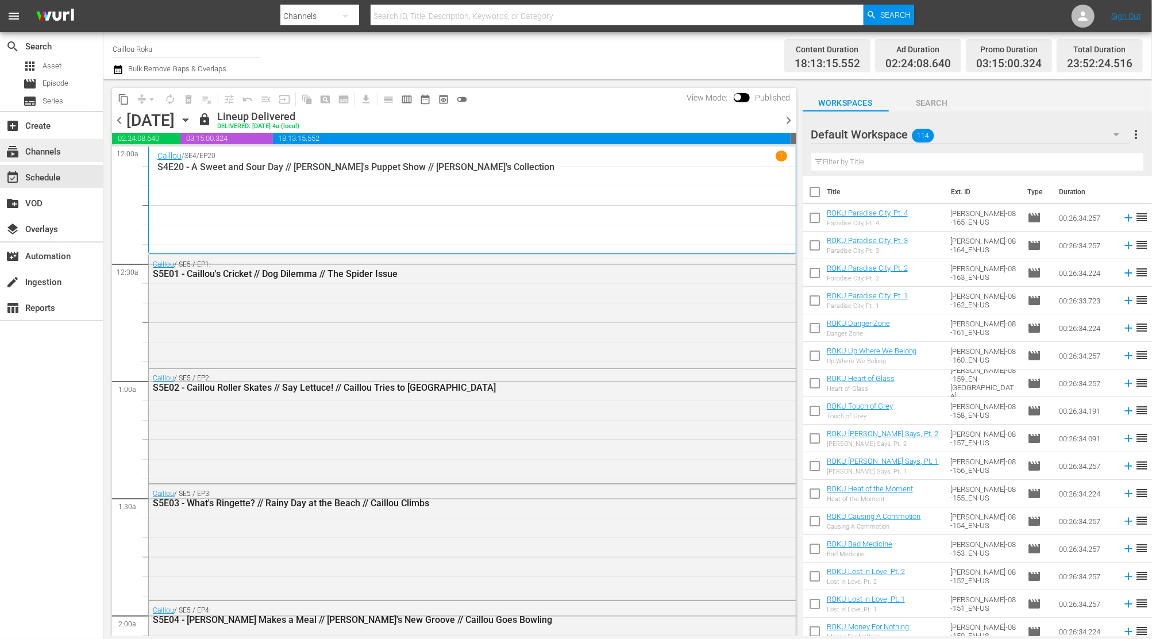
click at [53, 149] on div "subscriptions Channels" at bounding box center [32, 150] width 64 height 10
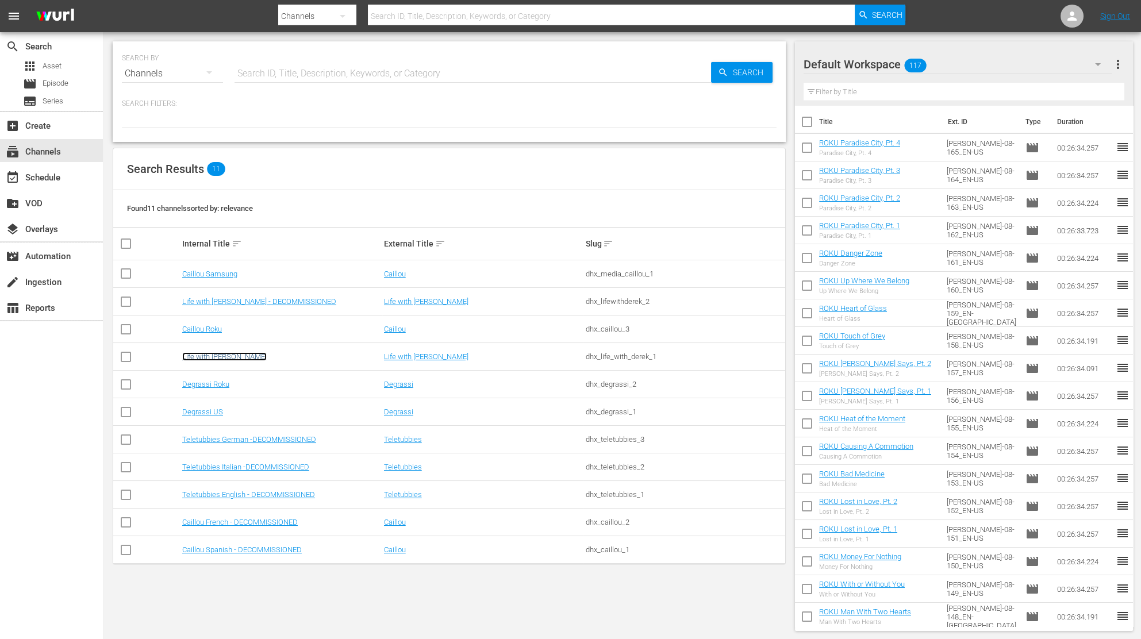
click at [216, 357] on link "Life with [PERSON_NAME]" at bounding box center [224, 356] width 84 height 9
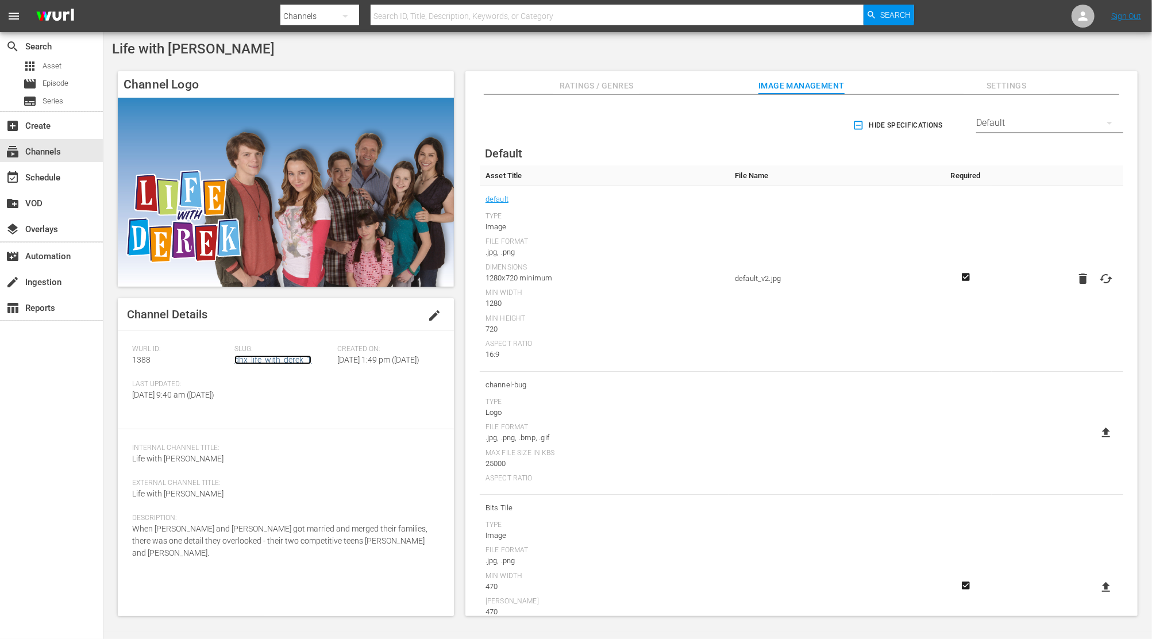
click at [264, 362] on link "dhx_life_with_derek_1" at bounding box center [272, 359] width 77 height 9
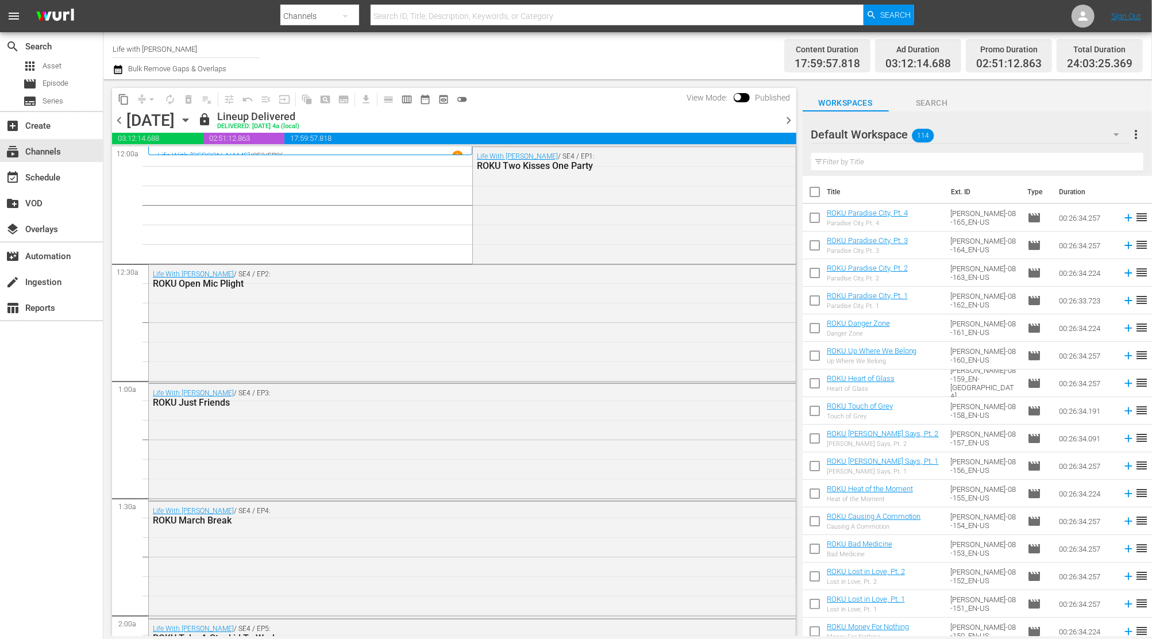
click at [114, 70] on icon "button" at bounding box center [118, 70] width 11 height 14
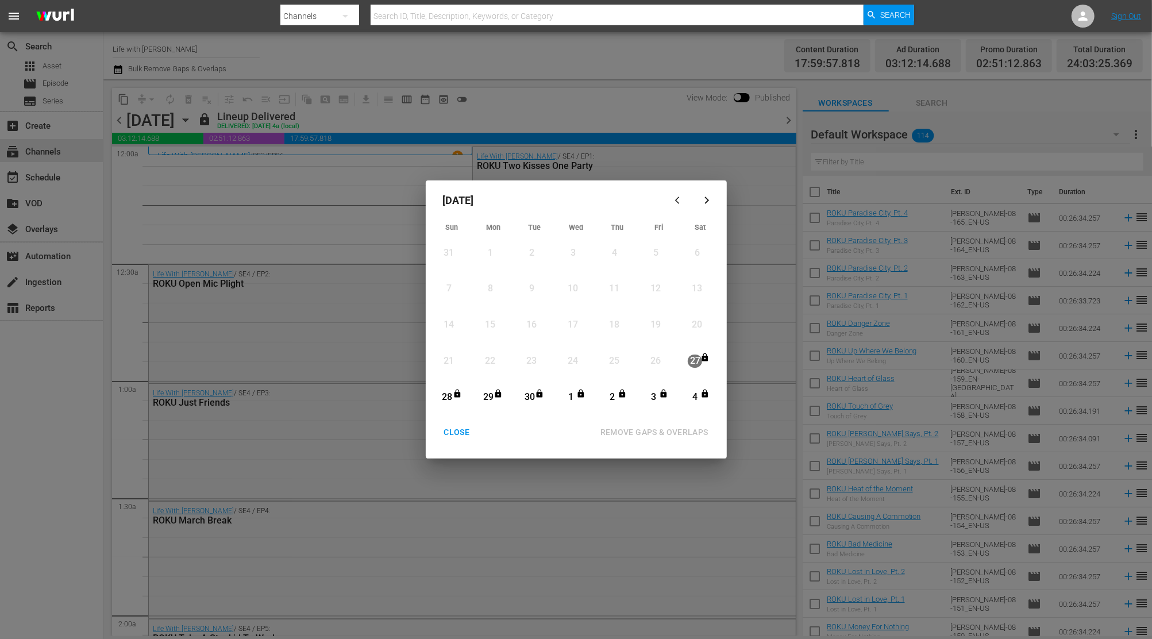
click at [711, 202] on icon "button" at bounding box center [707, 200] width 9 height 9
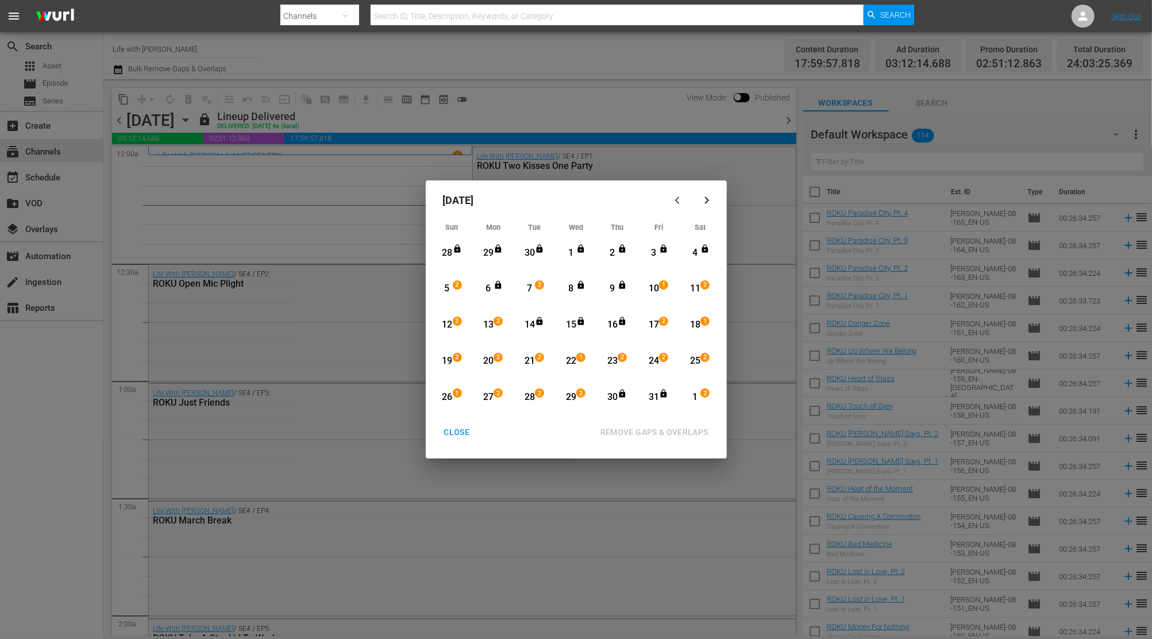
click at [458, 439] on div "CLOSE" at bounding box center [457, 432] width 44 height 14
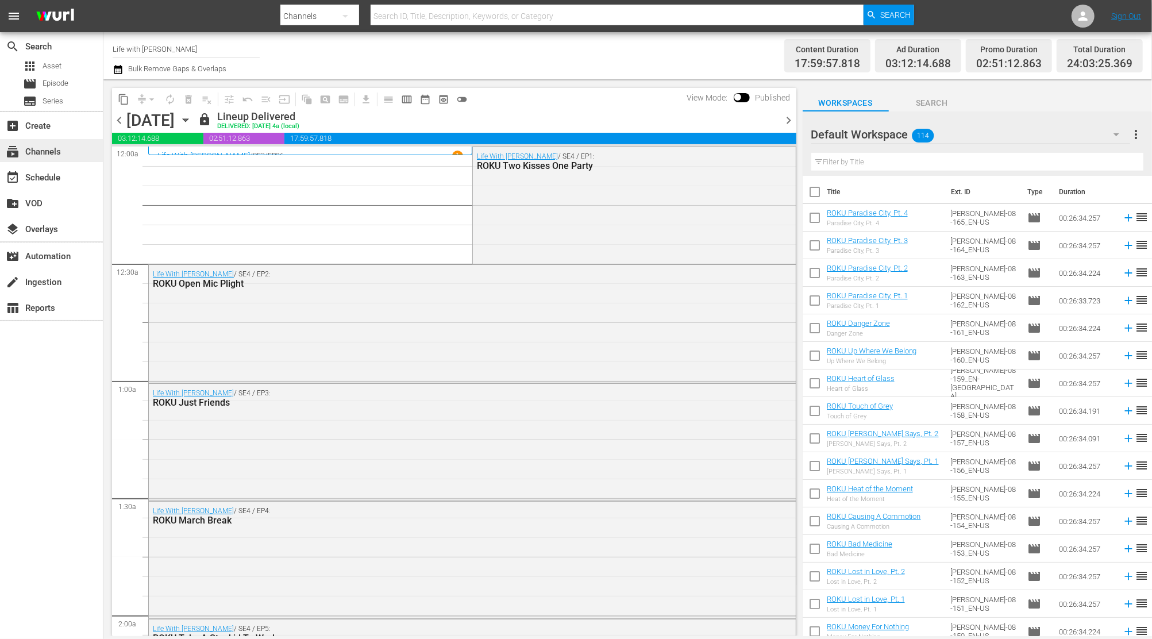
click at [68, 152] on div "subscriptions Channels" at bounding box center [51, 150] width 103 height 23
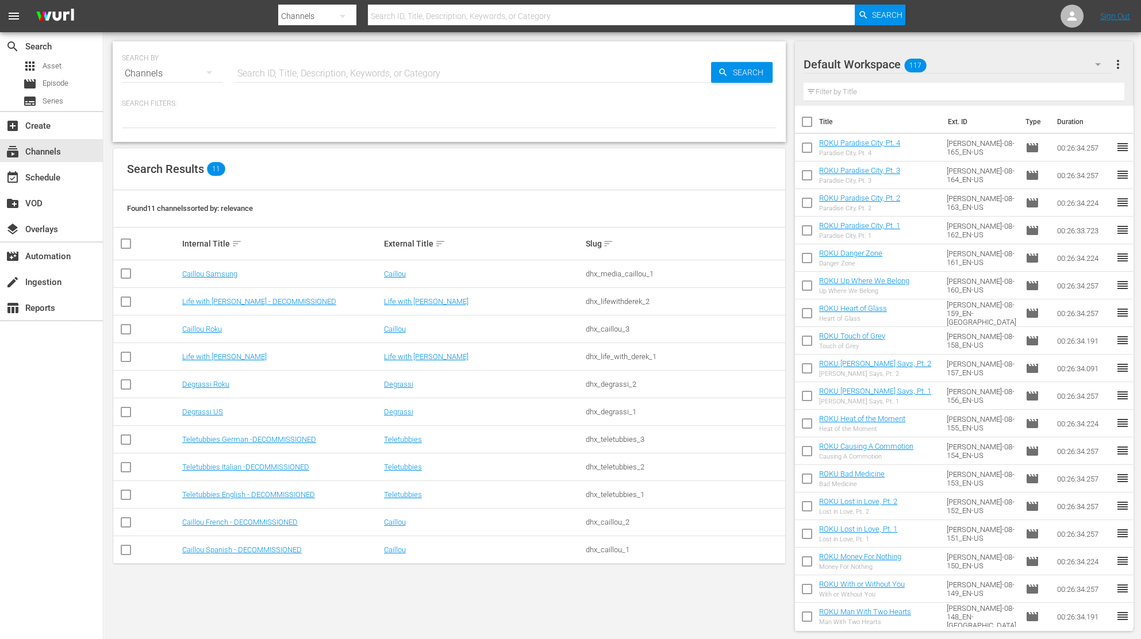
click at [203, 375] on td "Degrassi Roku" at bounding box center [281, 385] width 202 height 28
click at [203, 378] on td "Degrassi Roku" at bounding box center [281, 385] width 202 height 28
click at [203, 384] on link "Degrassi Roku" at bounding box center [205, 384] width 47 height 9
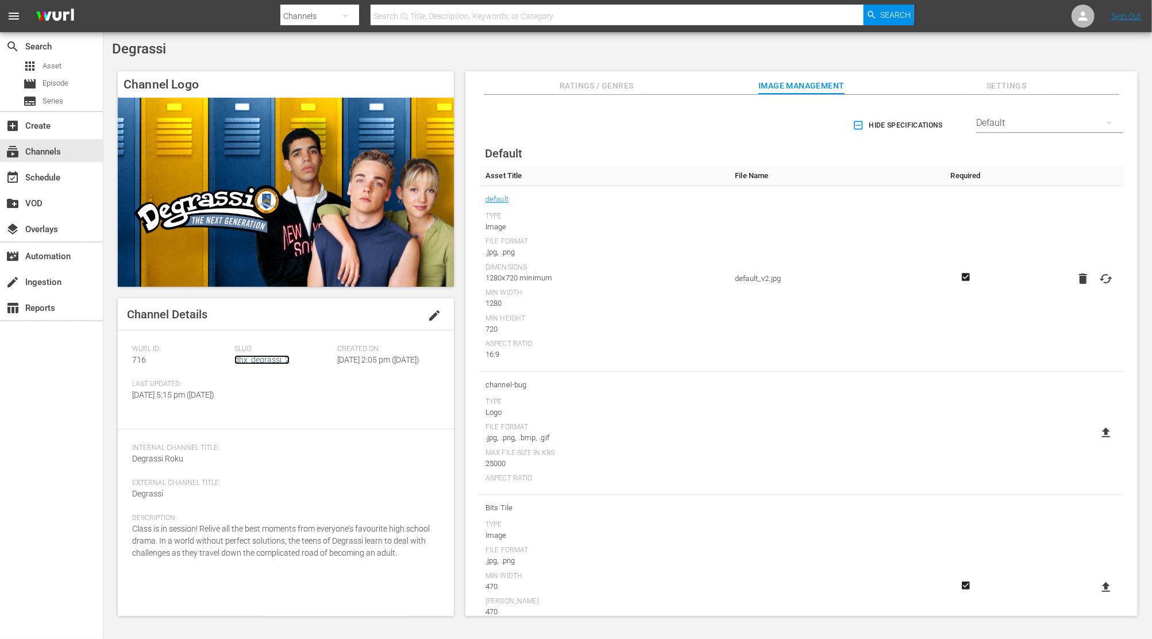
click at [252, 364] on link "dhx_degrassi_2" at bounding box center [261, 359] width 55 height 9
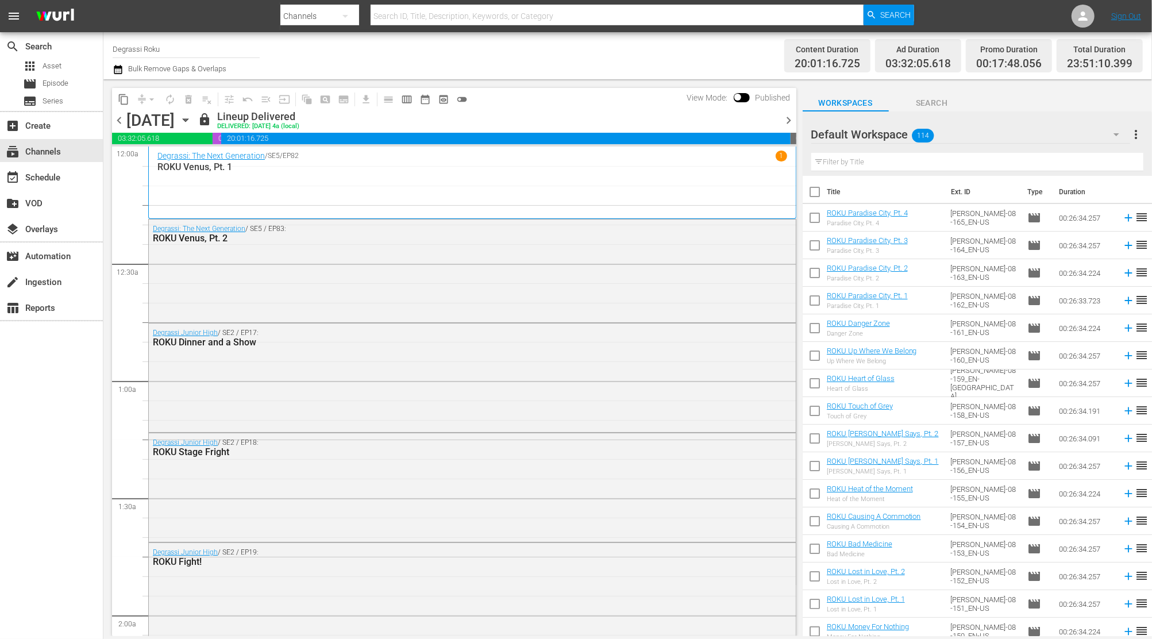
click at [122, 69] on icon "button" at bounding box center [118, 69] width 8 height 9
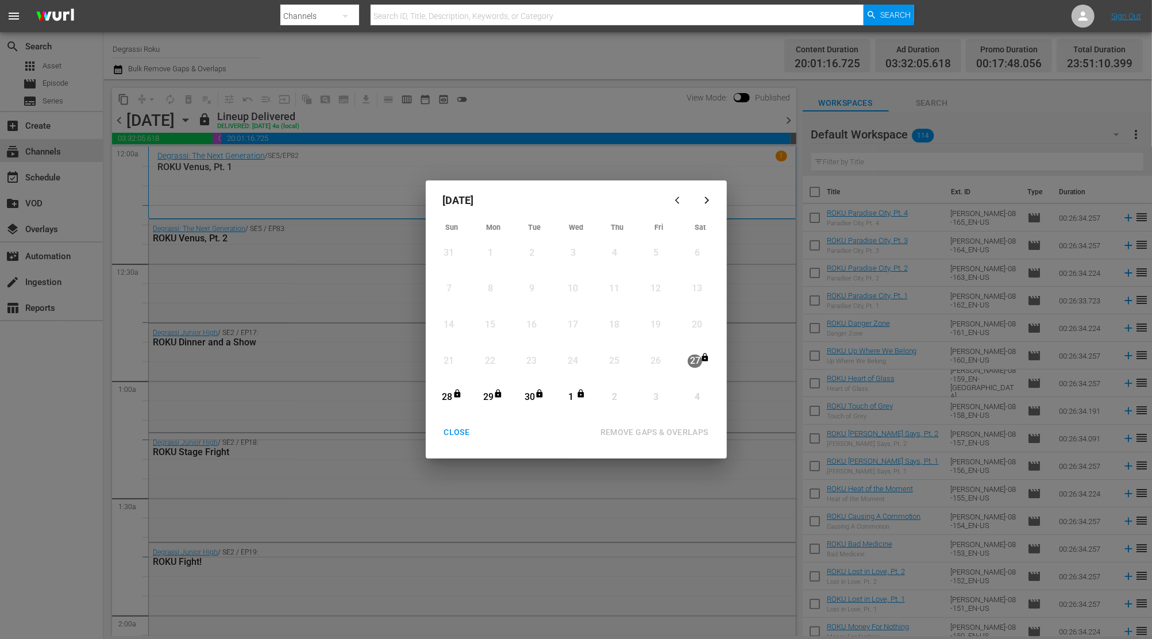
click at [450, 434] on div "CLOSE" at bounding box center [457, 432] width 44 height 14
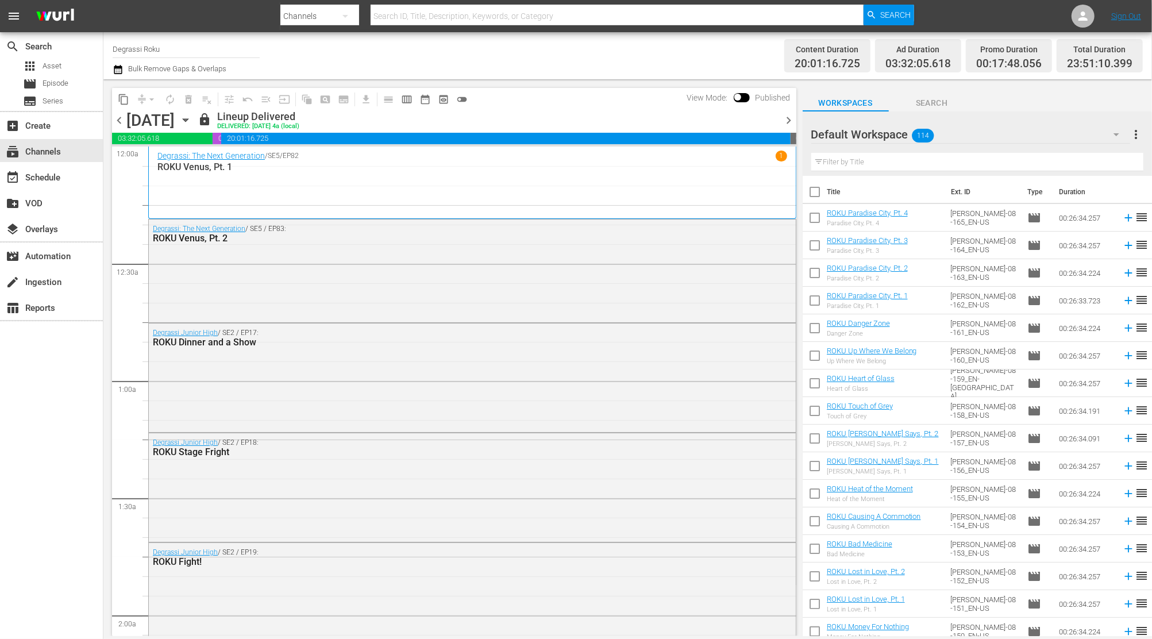
click at [123, 69] on icon "button" at bounding box center [118, 70] width 11 height 14
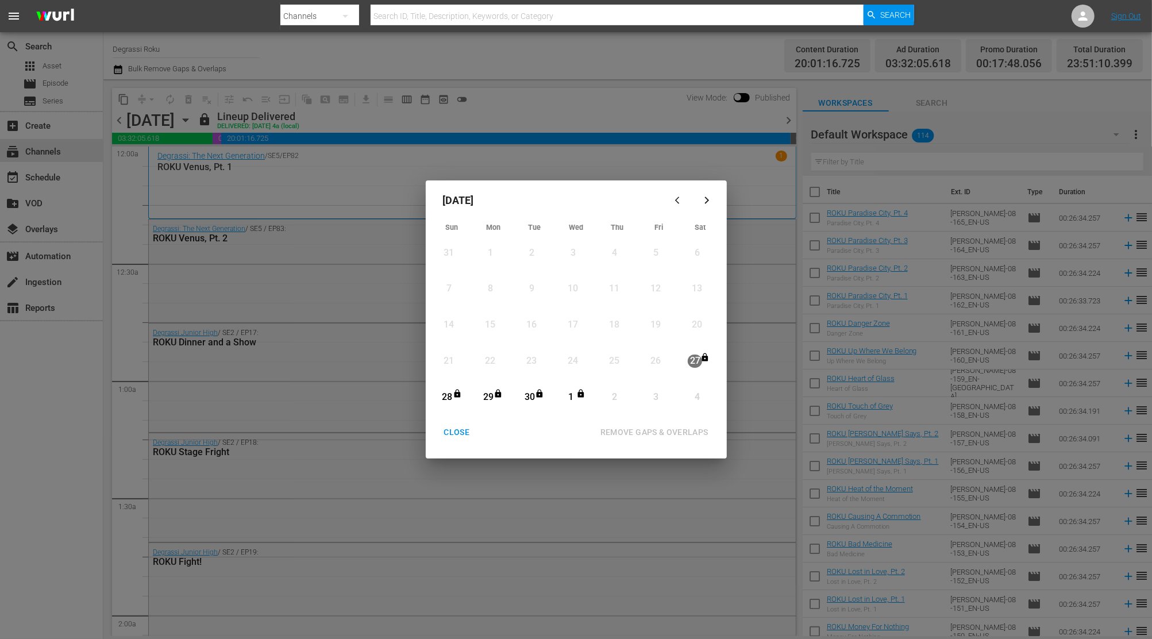
click at [460, 423] on button "CLOSE" at bounding box center [456, 432] width 53 height 21
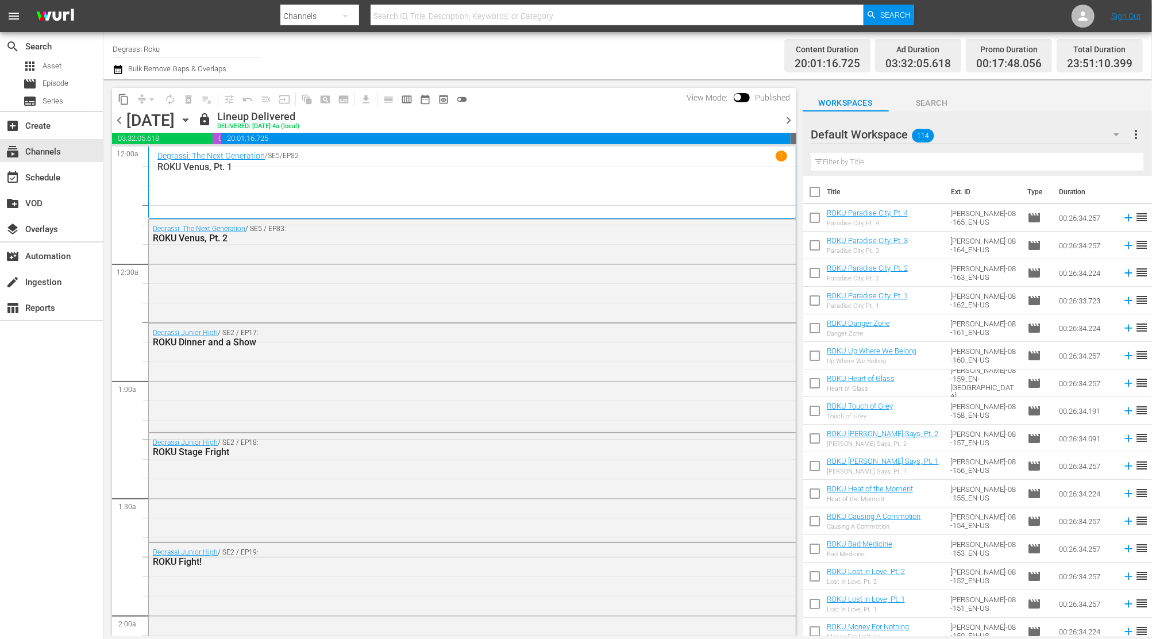
click at [192, 114] on icon "button" at bounding box center [185, 120] width 13 height 13
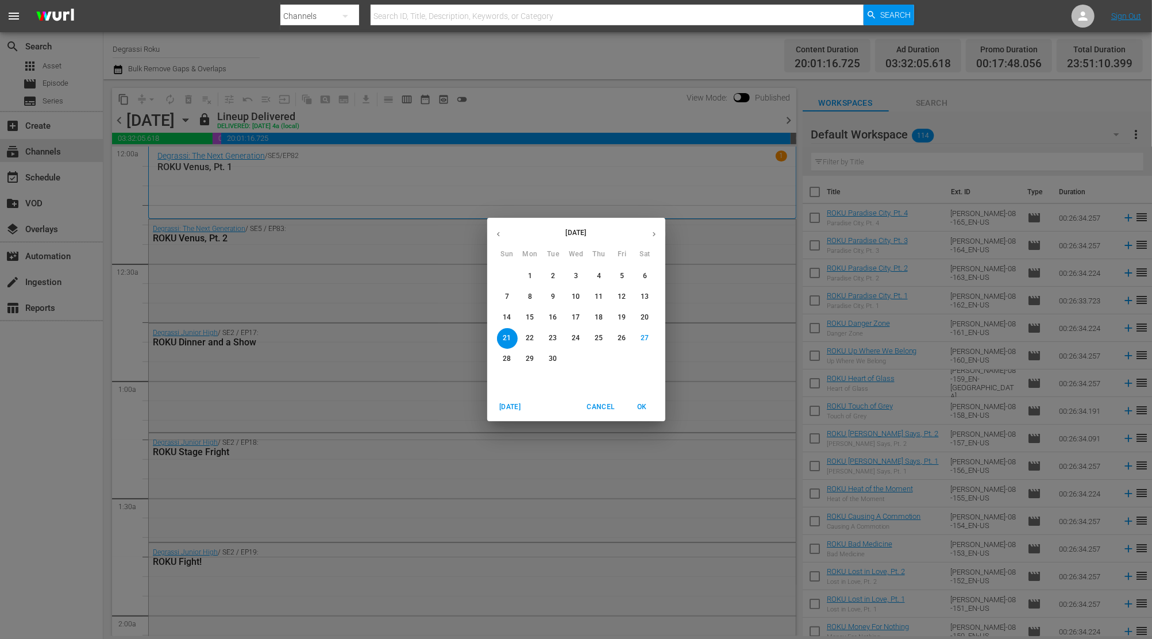
click at [534, 332] on button "22" at bounding box center [530, 338] width 21 height 21
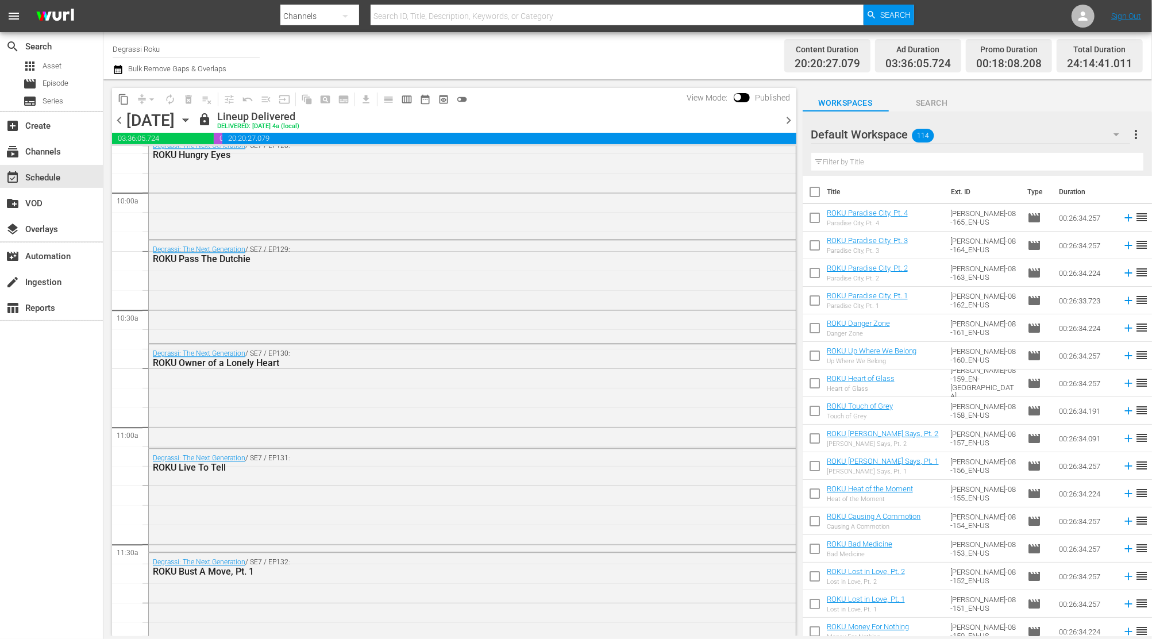
scroll to position [2911, 0]
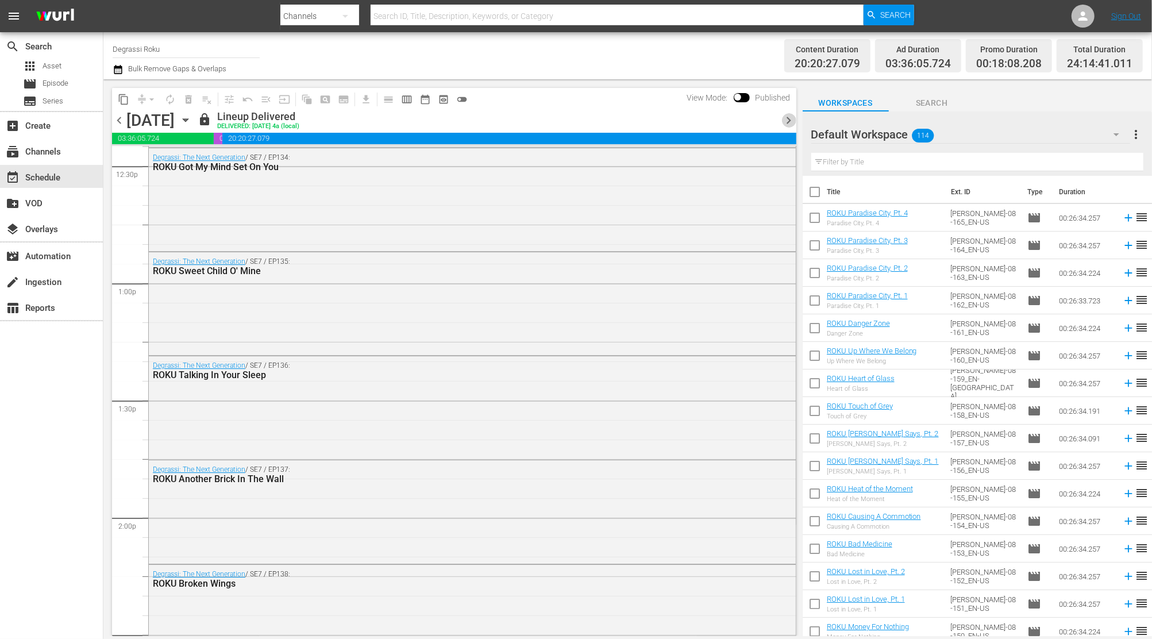
click at [790, 113] on span "chevron_right" at bounding box center [789, 120] width 14 height 14
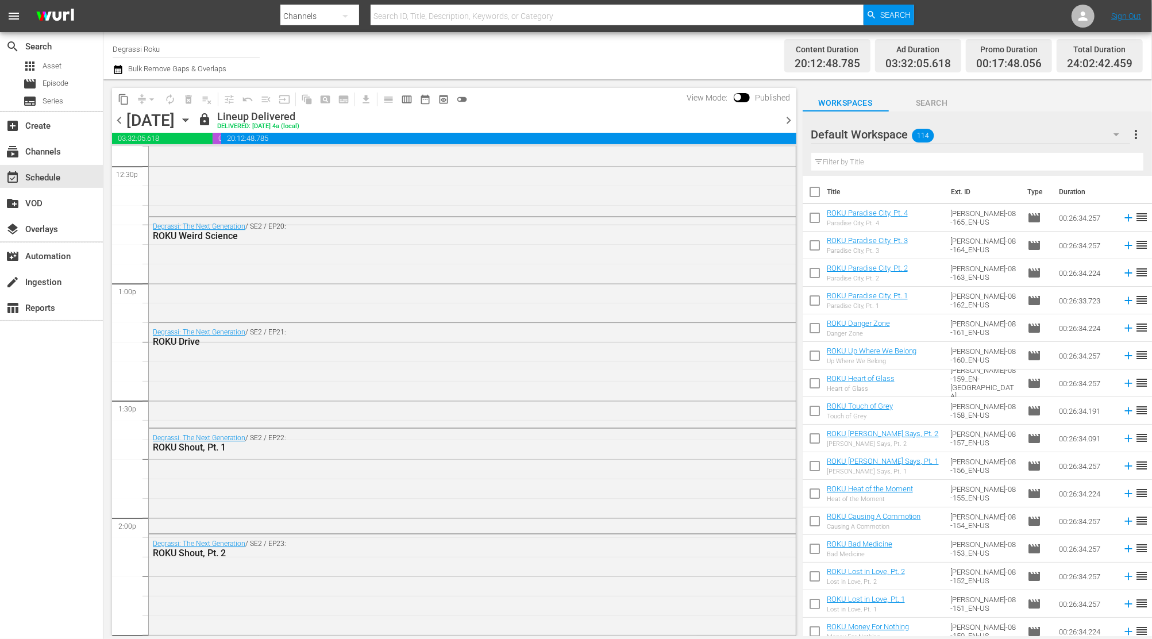
scroll to position [2637, 0]
